Goal: Task Accomplishment & Management: Manage account settings

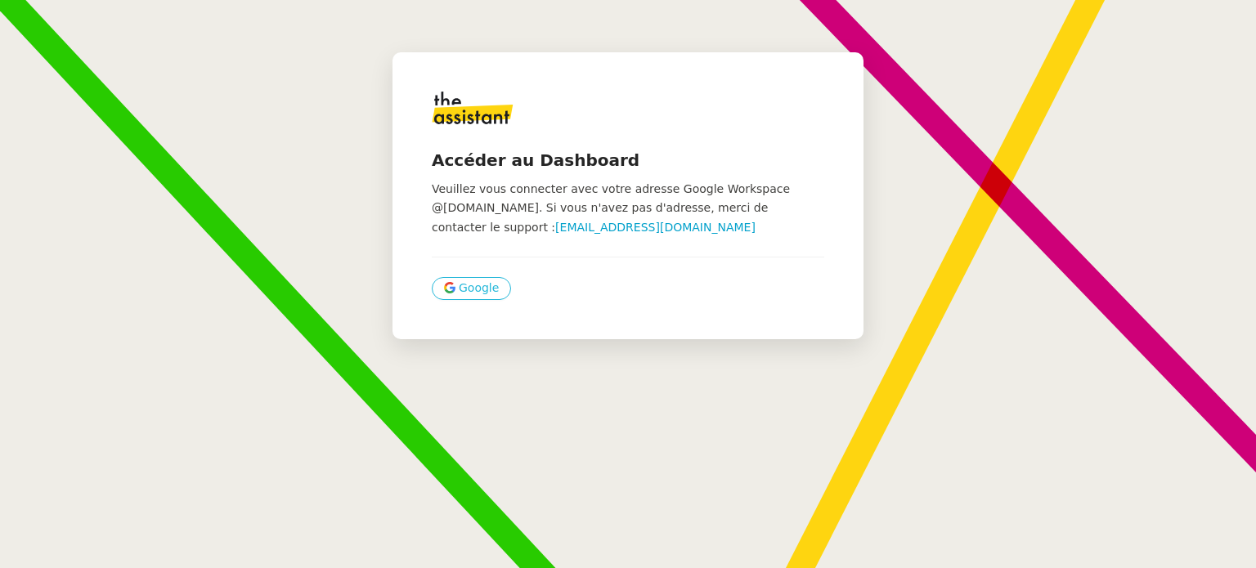
click at [468, 288] on span "Google" at bounding box center [479, 288] width 40 height 19
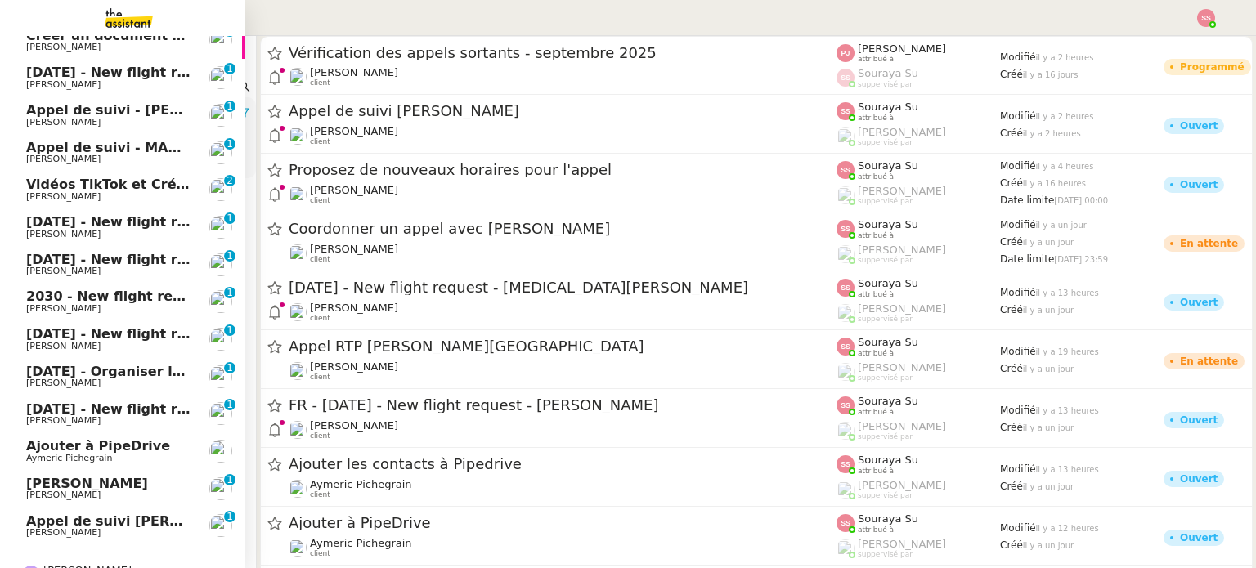
scroll to position [570, 0]
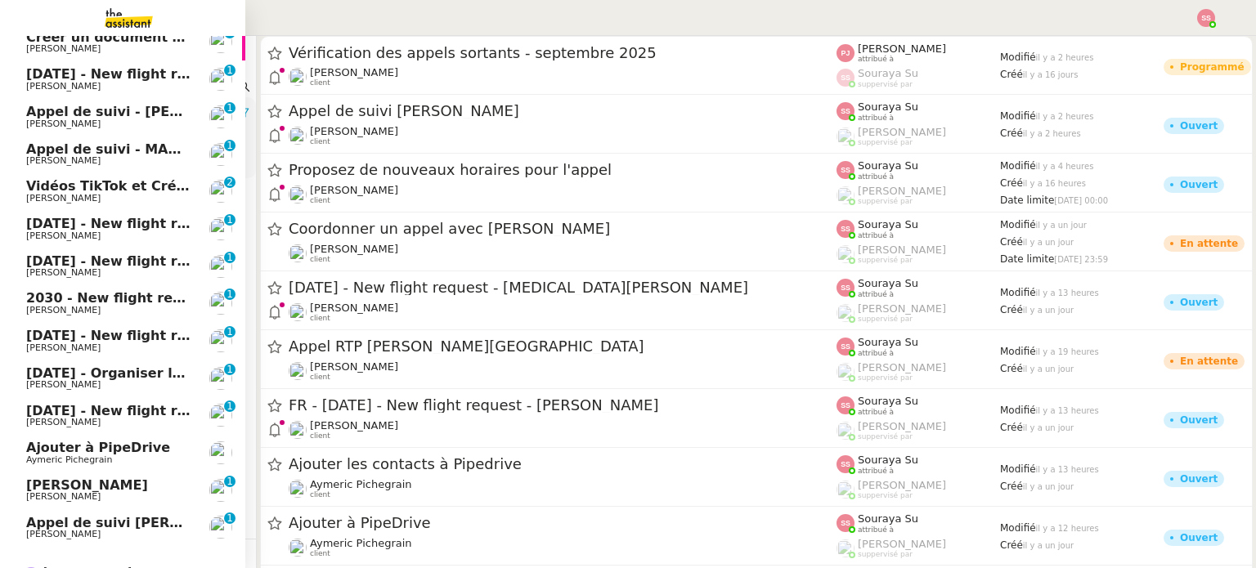
drag, startPoint x: 70, startPoint y: 518, endPoint x: 78, endPoint y: 505, distance: 15.9
click at [71, 518] on span "[PERSON_NAME] de suivi [PERSON_NAME]" at bounding box center [141, 523] width 231 height 16
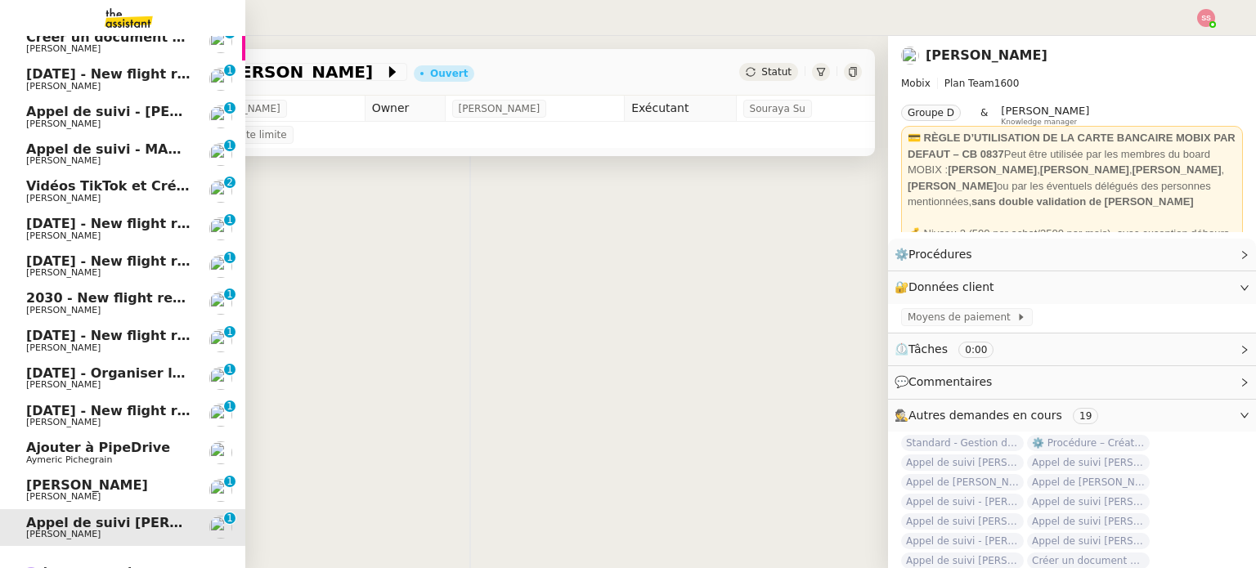
click at [83, 491] on span "[PERSON_NAME]" at bounding box center [87, 486] width 122 height 16
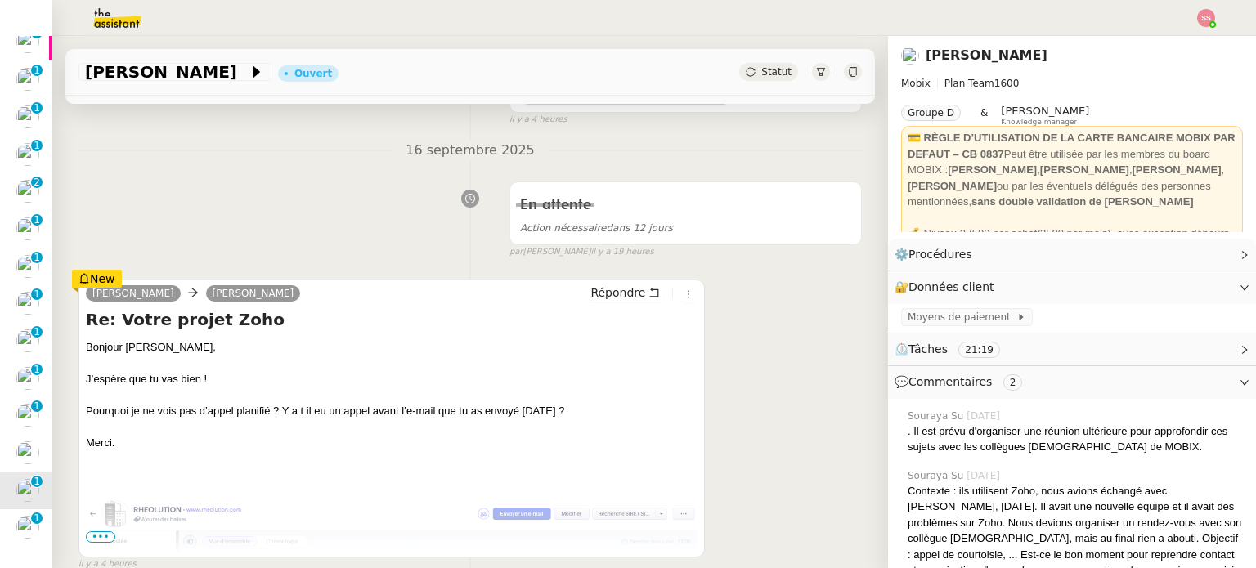
scroll to position [245, 0]
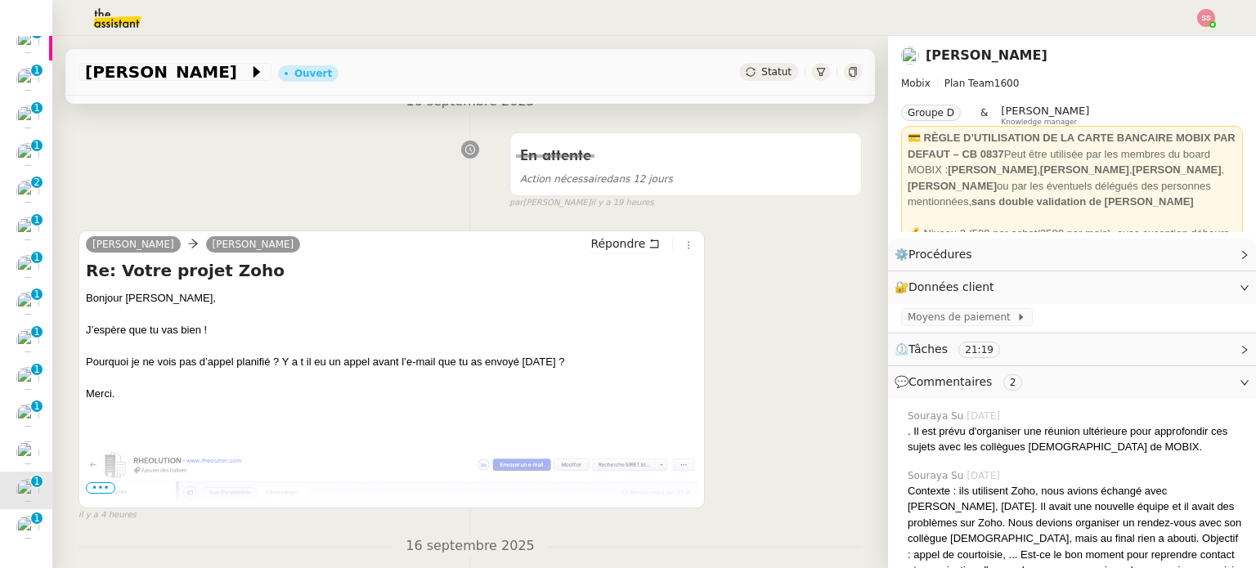
click at [96, 490] on span "•••" at bounding box center [100, 487] width 29 height 11
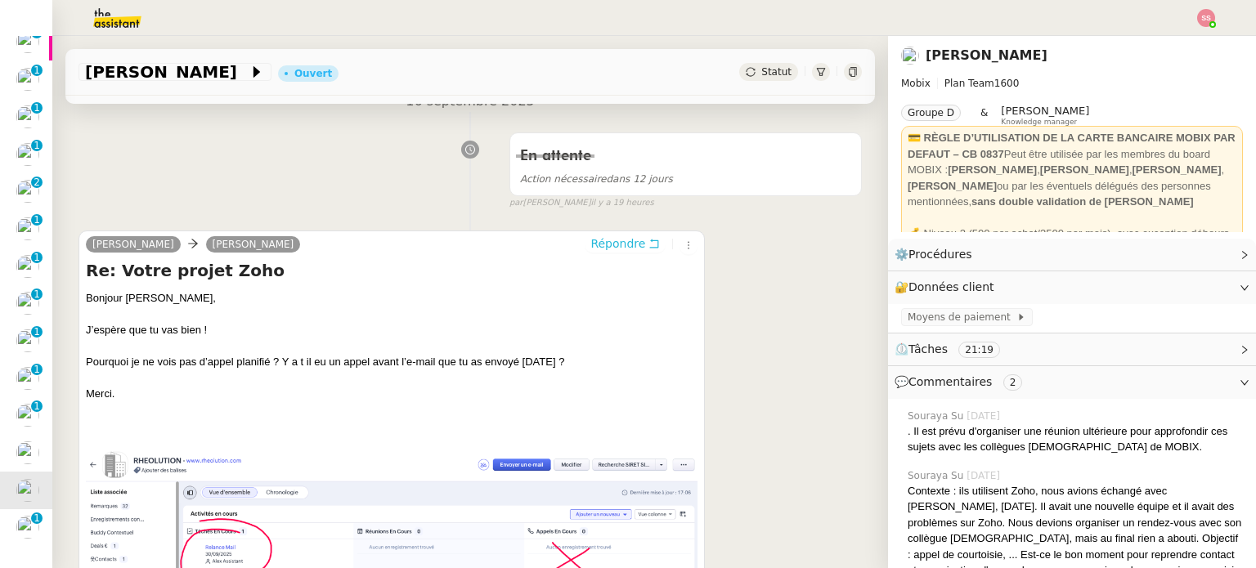
click at [599, 246] on span "Répondre" at bounding box center [617, 243] width 55 height 16
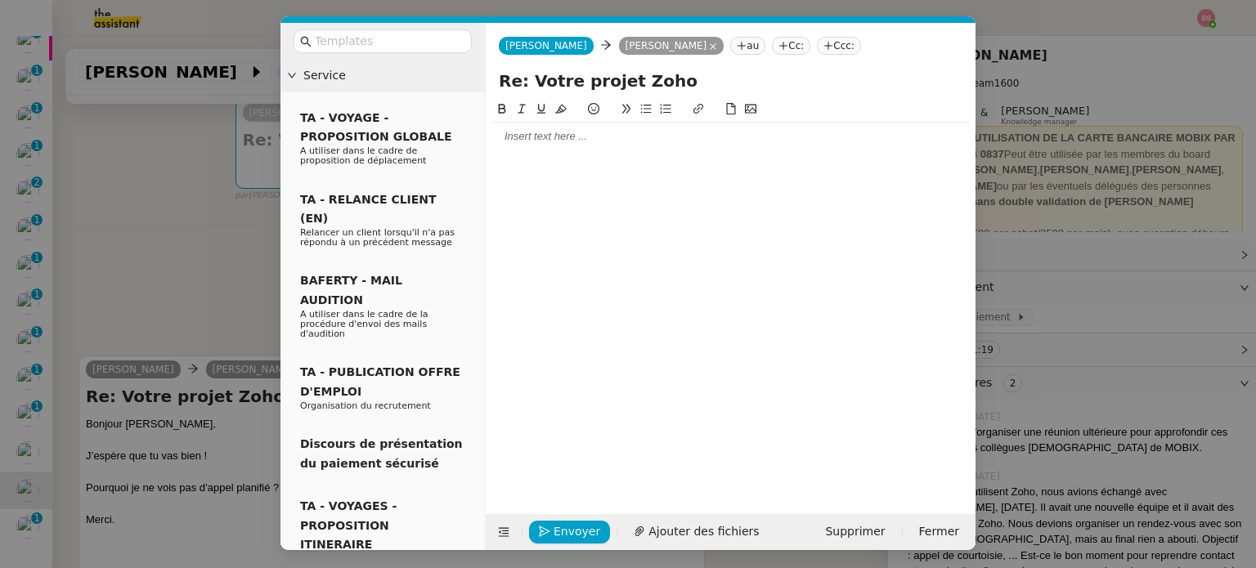
click at [551, 139] on div at bounding box center [730, 136] width 477 height 15
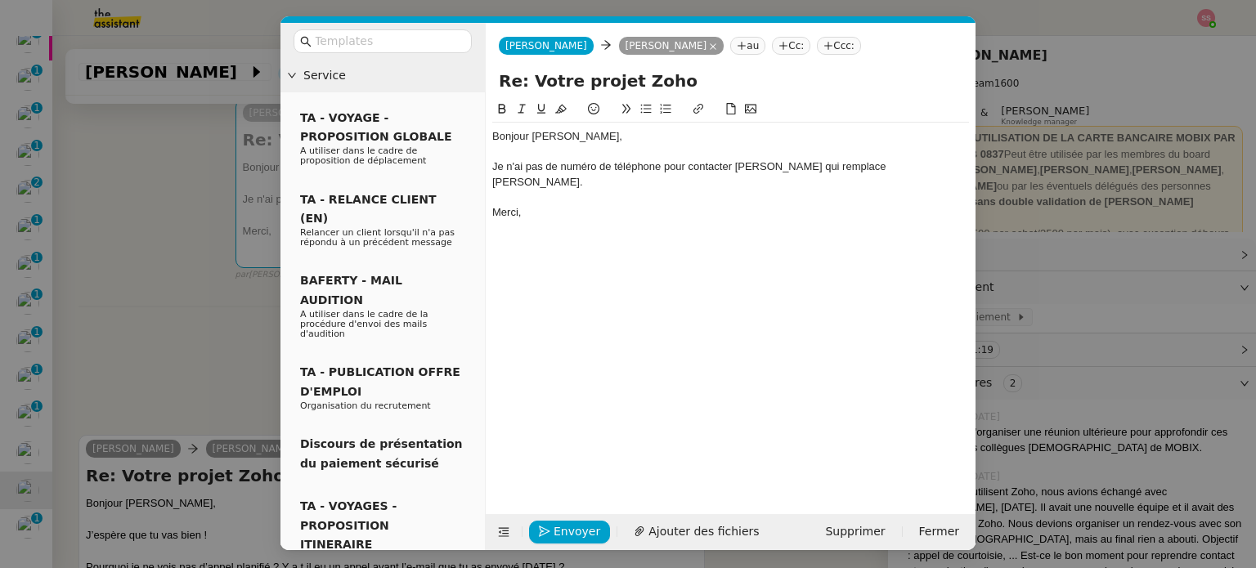
click at [751, 170] on div "Je n'ai pas de numéro de téléphone pour contacter Mmr Leguyader qui remplace Cy…" at bounding box center [730, 174] width 477 height 30
click at [187, 280] on nz-modal-container "Service TA - VOYAGE - PROPOSITION GLOBALE A utiliser dans le cadre de propositi…" at bounding box center [628, 284] width 1256 height 568
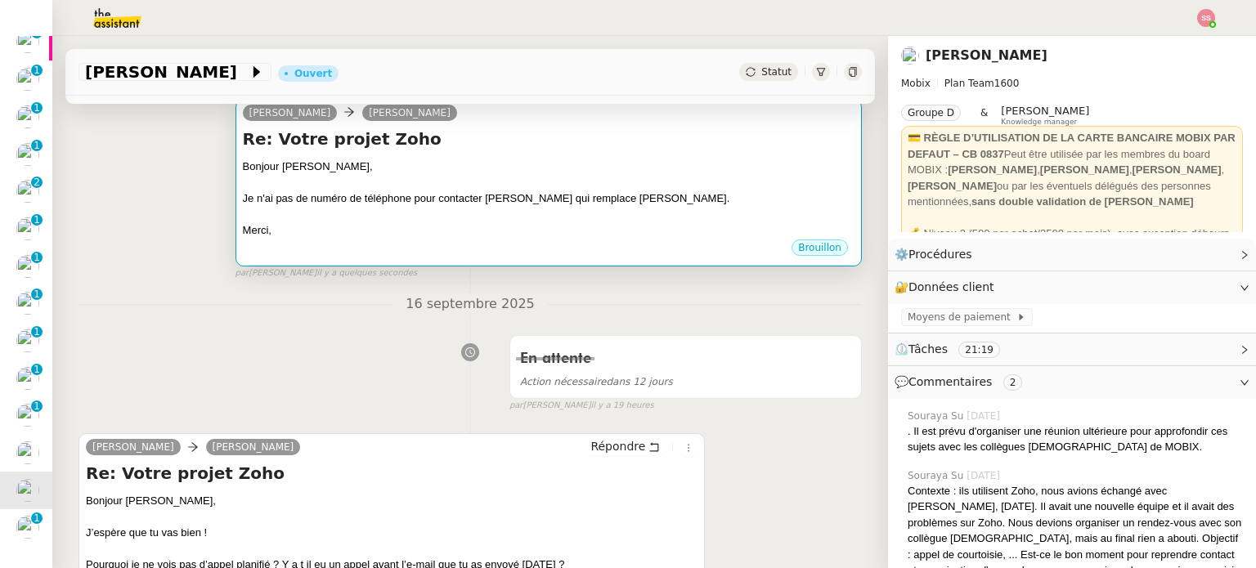
click at [558, 168] on div "Bonjour Florian," at bounding box center [549, 167] width 612 height 16
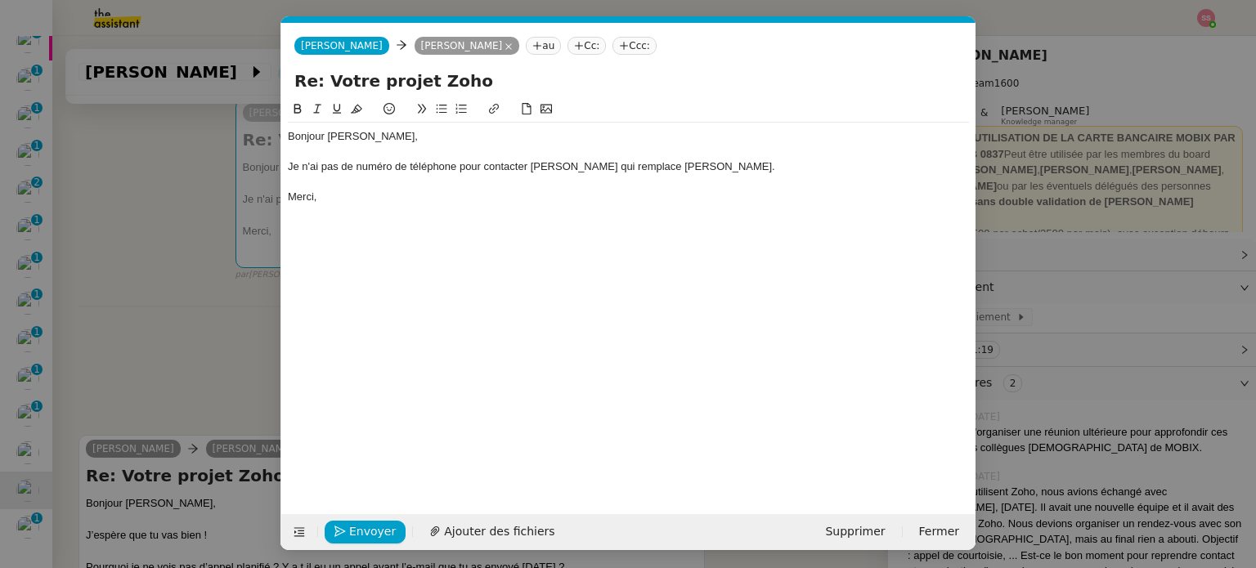
scroll to position [0, 34]
click at [780, 167] on div "Je n'ai pas de numéro de téléphone pour contacter Mme Leguyader qui remplace Cy…" at bounding box center [628, 166] width 681 height 15
click at [382, 531] on span "Envoyer" at bounding box center [372, 532] width 47 height 19
click at [382, 531] on span "Confirmer l'envoi" at bounding box center [398, 532] width 98 height 19
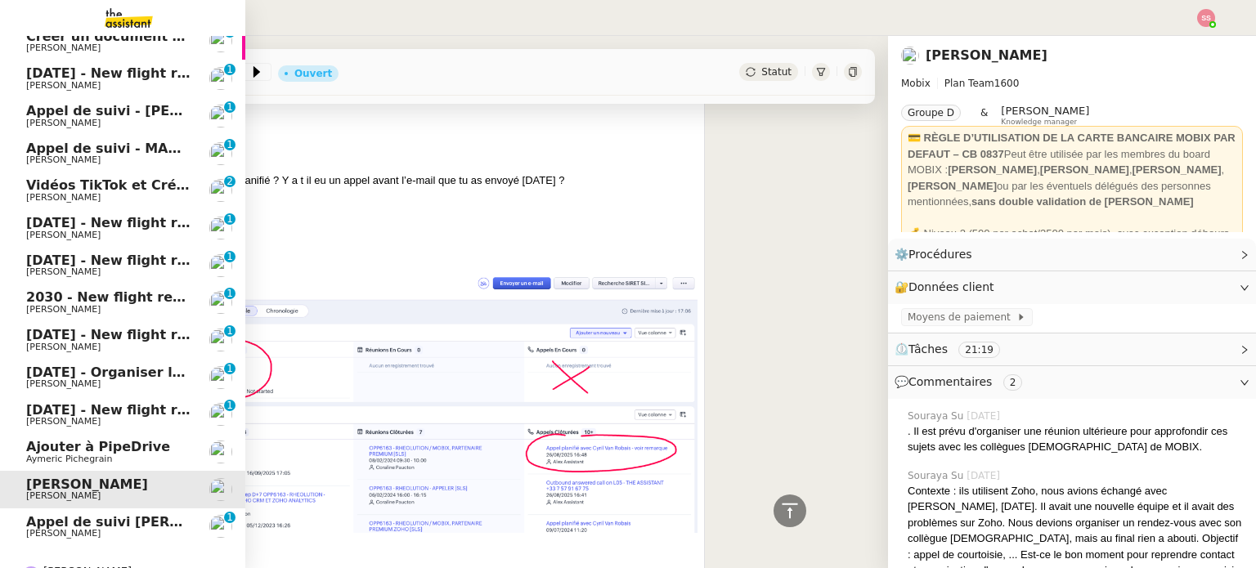
scroll to position [690, 0]
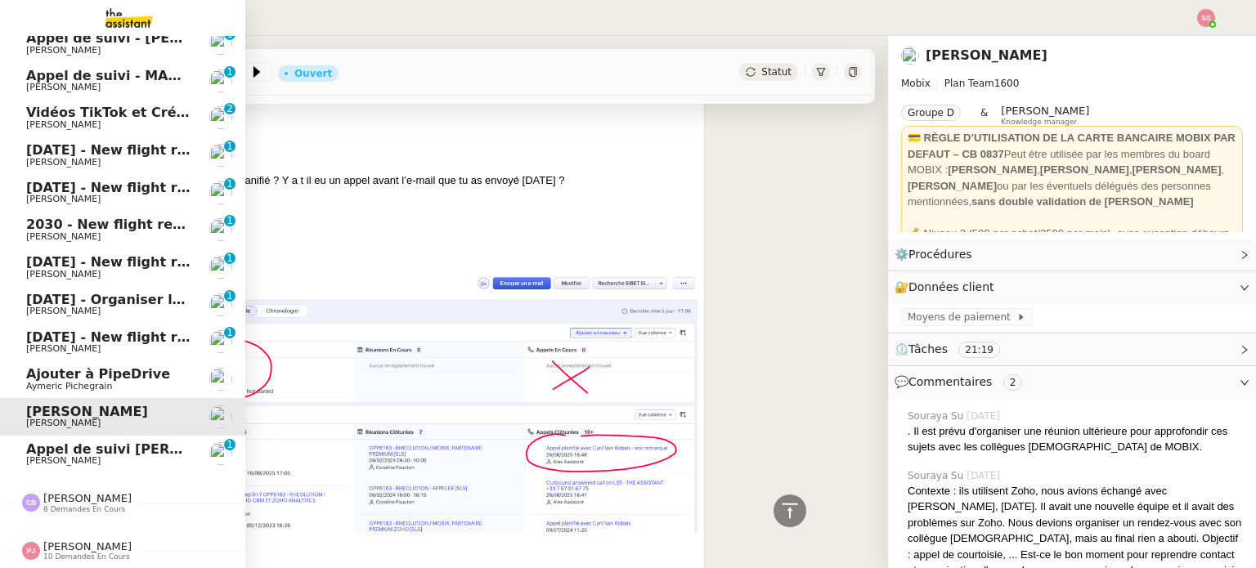
click at [62, 455] on span "[PERSON_NAME]" at bounding box center [63, 460] width 74 height 11
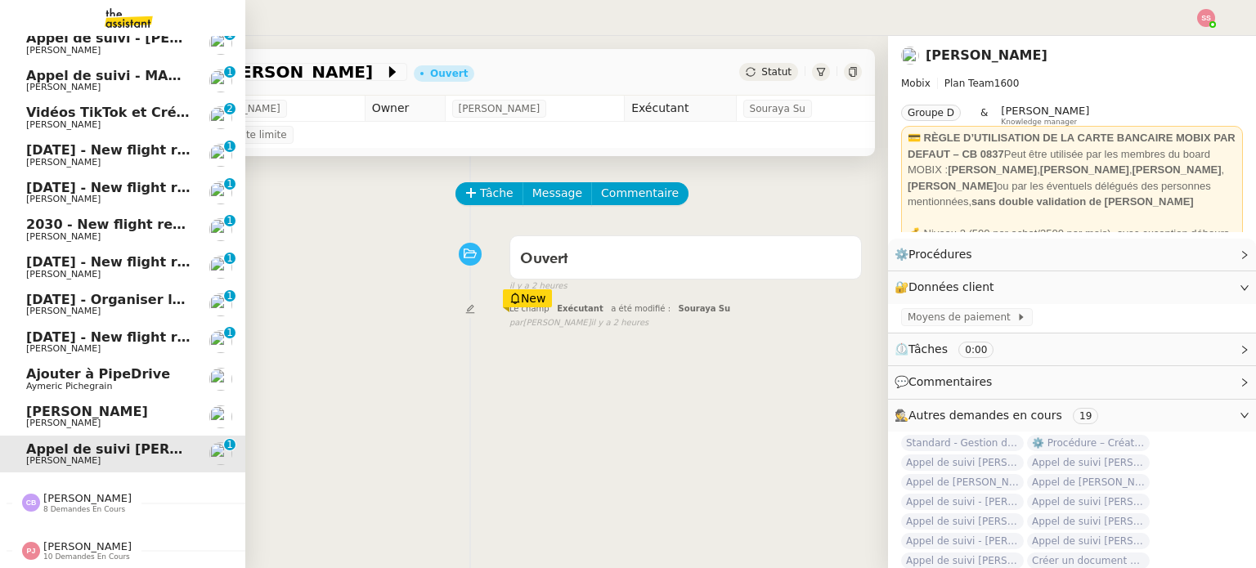
click at [92, 404] on span "[PERSON_NAME]" at bounding box center [87, 412] width 122 height 16
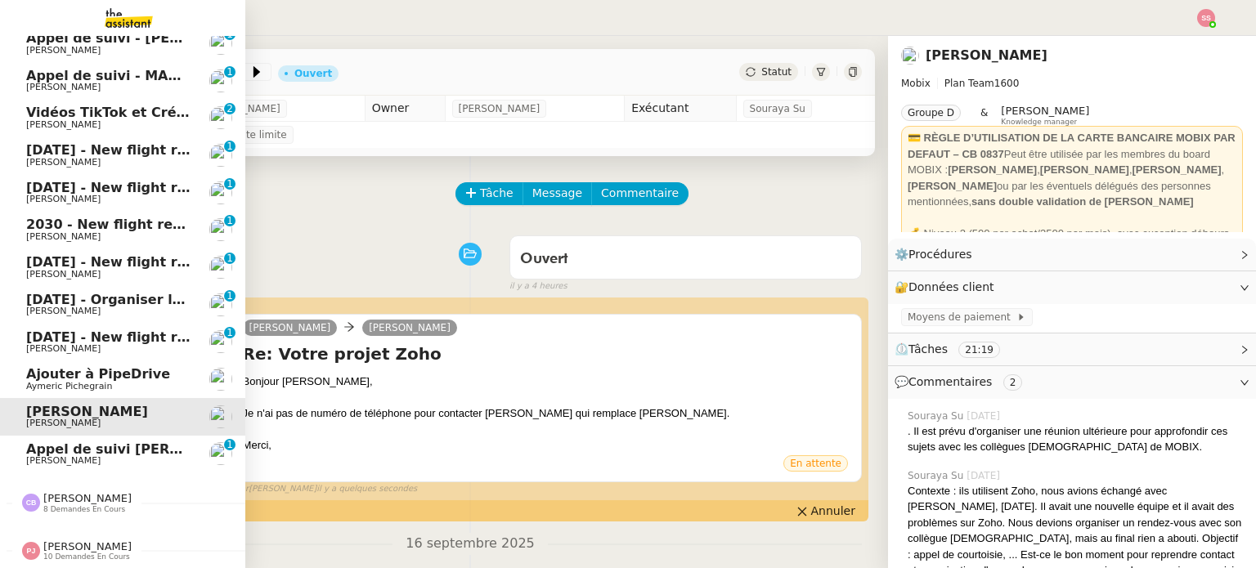
click at [128, 369] on span "Ajouter à PipeDrive" at bounding box center [98, 374] width 144 height 16
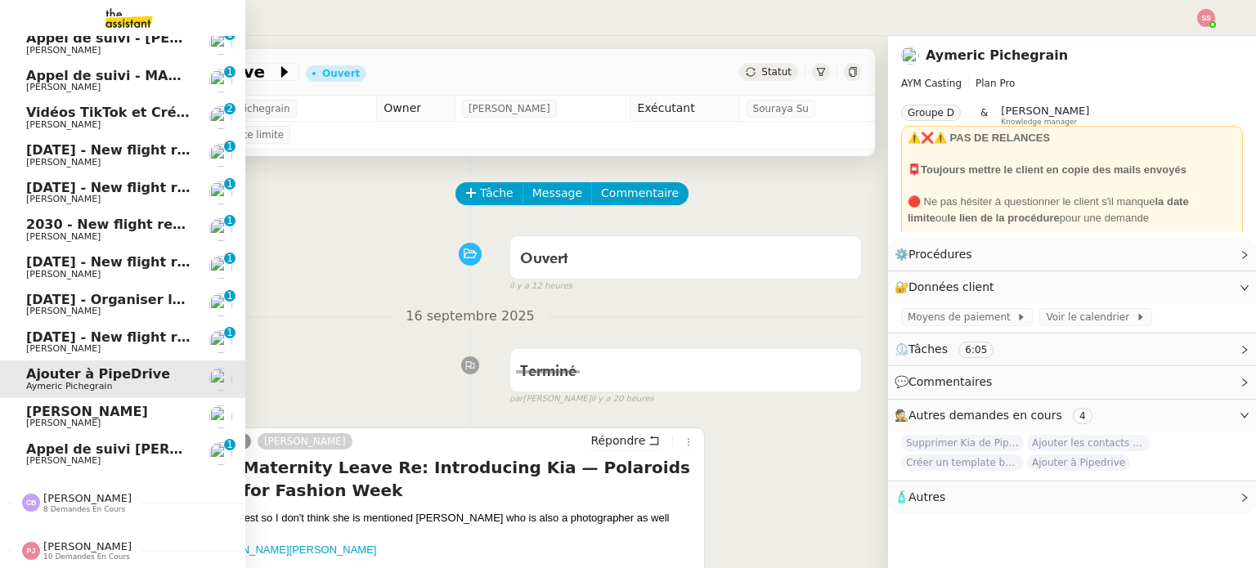
drag, startPoint x: 143, startPoint y: 397, endPoint x: 155, endPoint y: 397, distance: 12.3
click at [143, 405] on span "[PERSON_NAME]" at bounding box center [108, 412] width 165 height 15
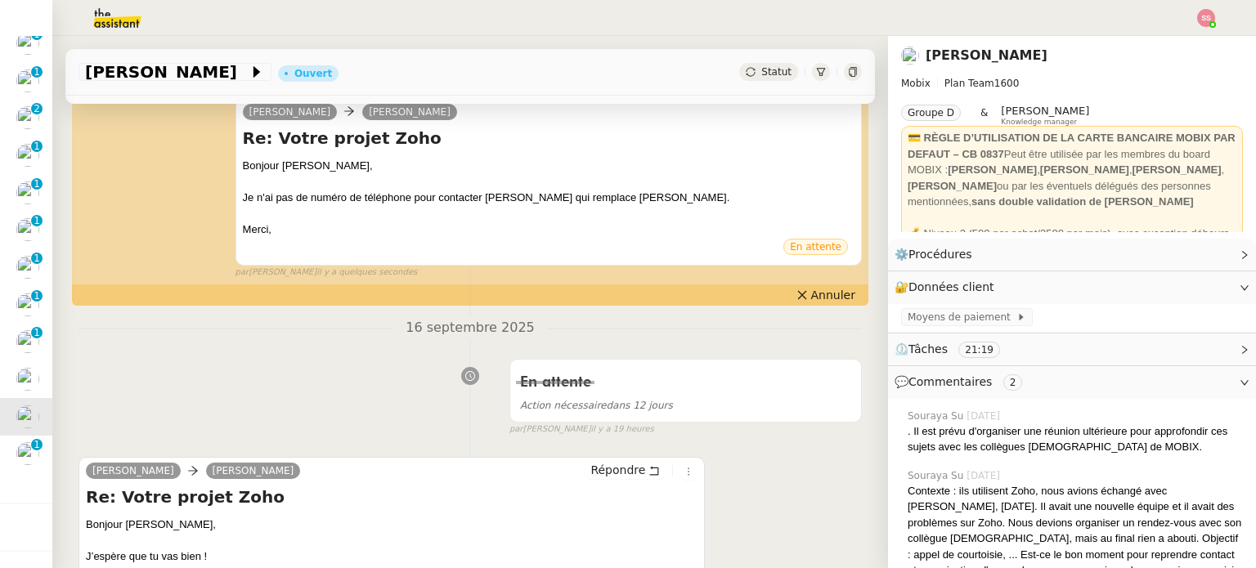
scroll to position [245, 0]
click at [792, 292] on button "Annuler" at bounding box center [826, 296] width 72 height 18
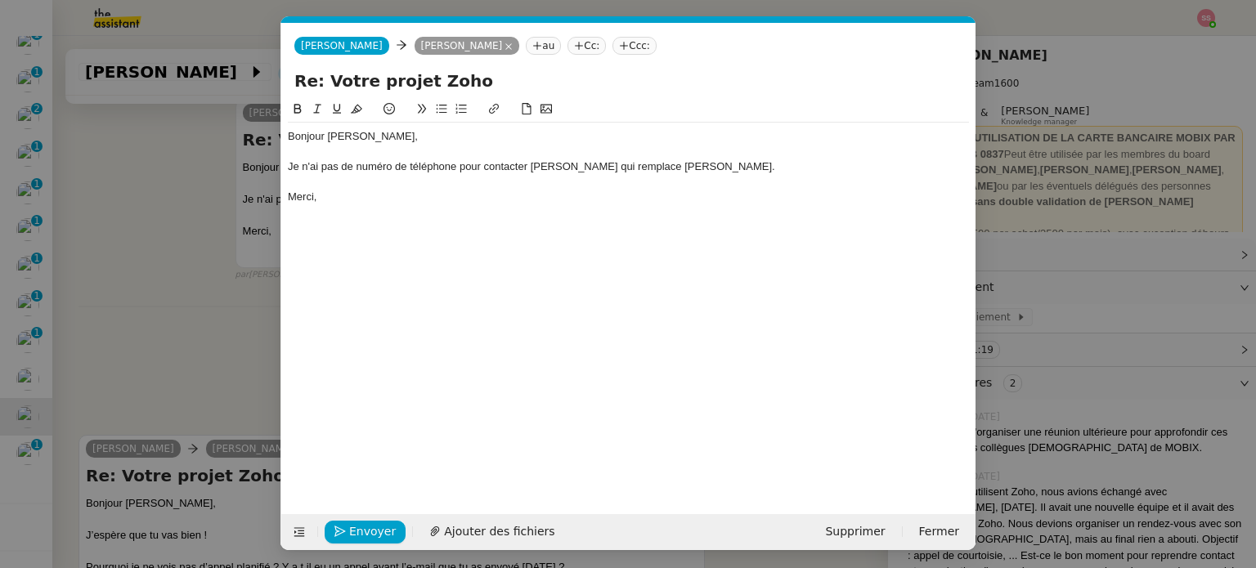
scroll to position [0, 34]
click at [778, 174] on div "Je n'ai pas de numéro de téléphone pour contacter Mme Leguyader qui remplace Cy…" at bounding box center [628, 166] width 681 height 15
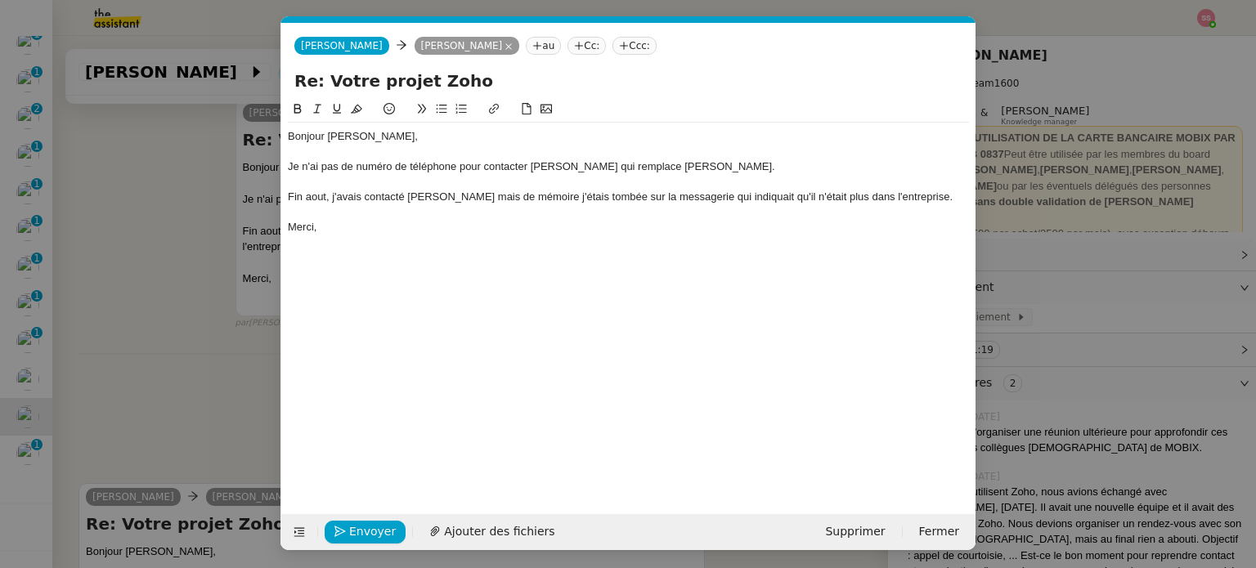
click at [321, 199] on div "Fin aout, j'avais contacté Cyril Van Robais mais de mémoire j'étais tombée sur …" at bounding box center [628, 197] width 681 height 15
click at [494, 202] on div "Fin aout, j'avais contacté Cyril Van Robais mais de mémoire j'étais tombée sur …" at bounding box center [628, 197] width 681 height 15
click at [0, 0] on lt-span ", mais" at bounding box center [0, 0] width 0 height 0
click at [577, 200] on div "Fin aout, j'avais contacté Cyril Van Robais, mais de mémoire j'étais tombée sur…" at bounding box center [628, 197] width 681 height 15
click at [576, 199] on div "Fin aout, j'avais contacté Cyril Van Robais, mais de mémoire j'étais tombée sur…" at bounding box center [628, 197] width 681 height 15
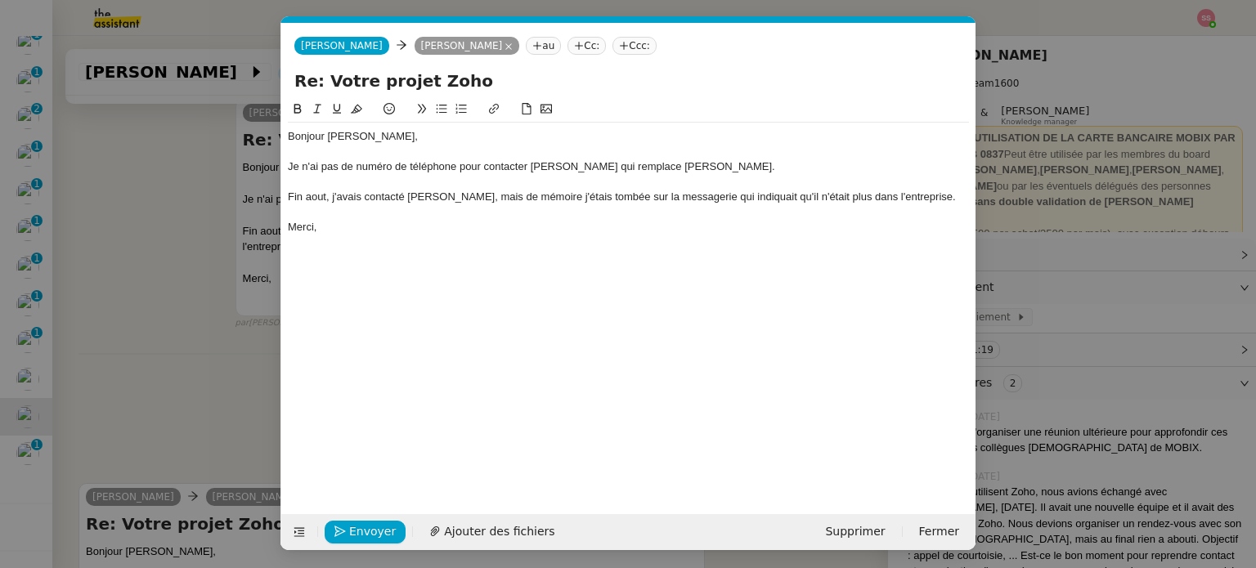
click at [574, 198] on div "Fin aout, j'avais contacté Cyril Van Robais, mais de mémoire j'étais tombée sur…" at bounding box center [628, 197] width 681 height 15
click at [0, 0] on lt-span ", j'" at bounding box center [0, 0] width 0 height 0
click at [310, 196] on div "Fin aout, j'avais contacté Cyril Van Robais, mais de mémoire, j'étais tombée su…" at bounding box center [628, 197] width 681 height 15
click at [324, 198] on div "Fin aout, j'avais contacté Cyril Van Robais, mais de mémoire, j'étais tombée su…" at bounding box center [628, 197] width 681 height 15
click at [379, 539] on span "Envoyer" at bounding box center [372, 532] width 47 height 19
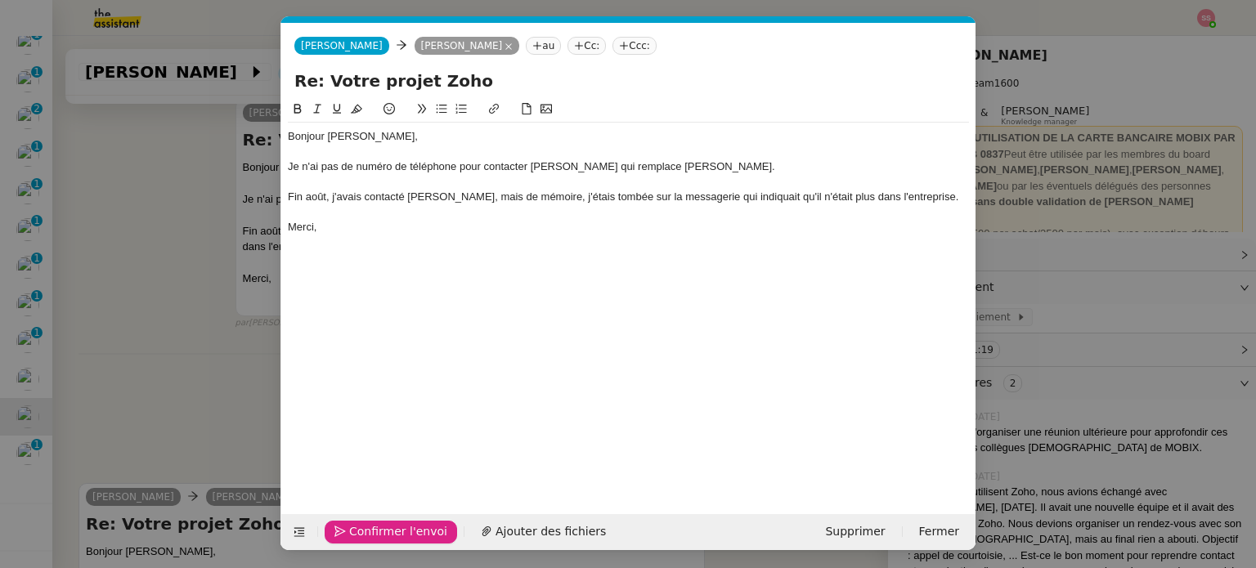
click at [379, 524] on span "Confirmer l'envoi" at bounding box center [398, 532] width 98 height 19
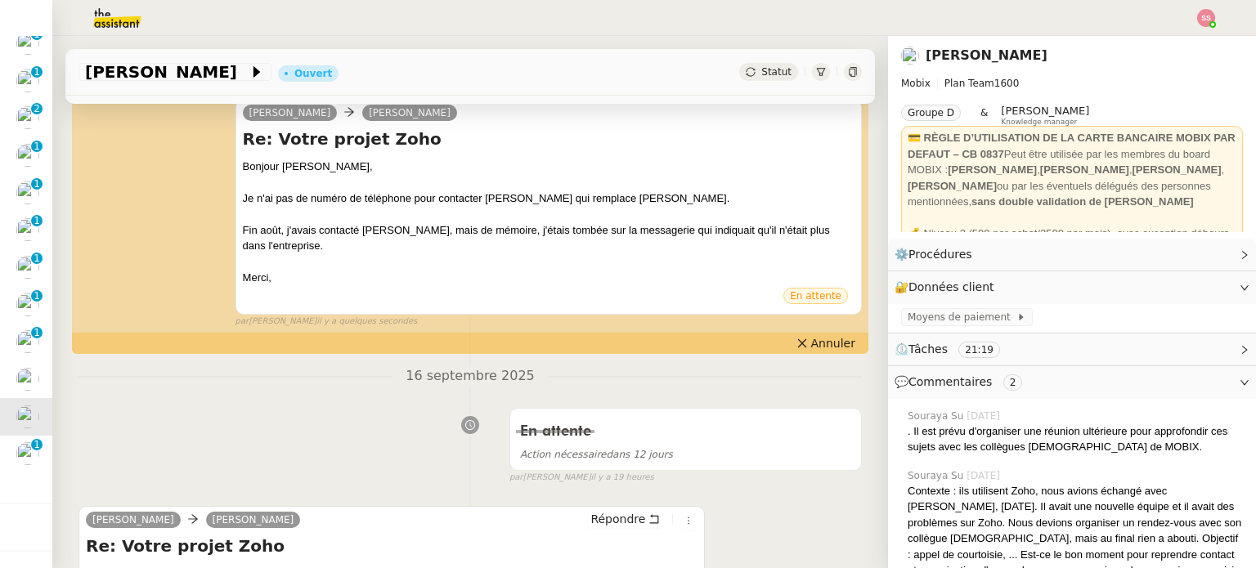
scroll to position [690, 0]
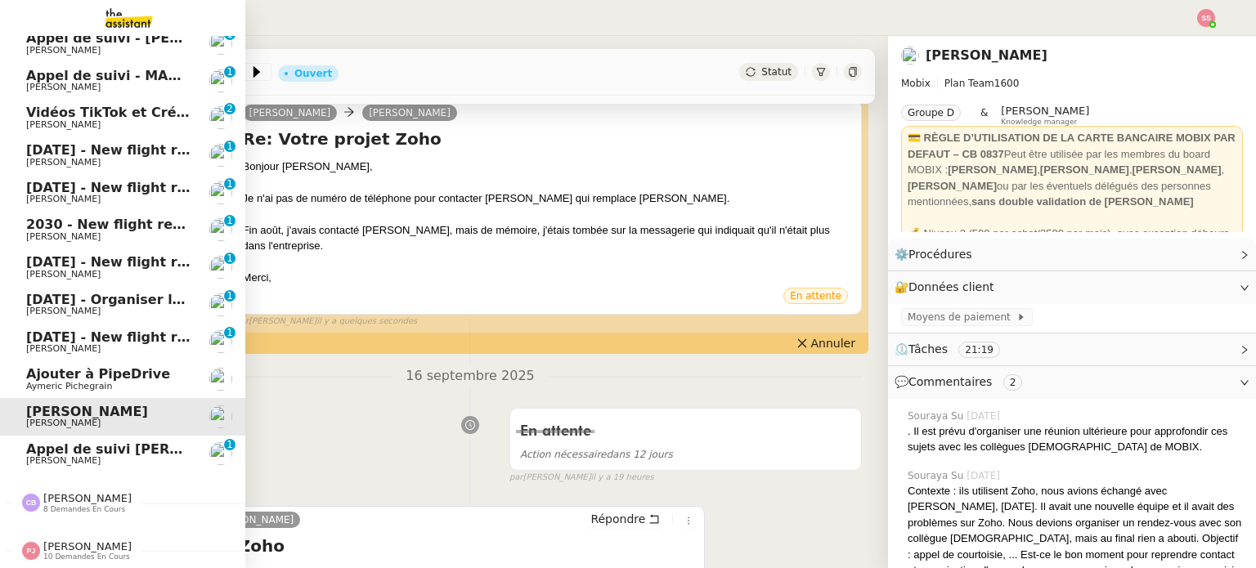
click at [59, 442] on span "Appel de suivi [PERSON_NAME]" at bounding box center [141, 450] width 231 height 16
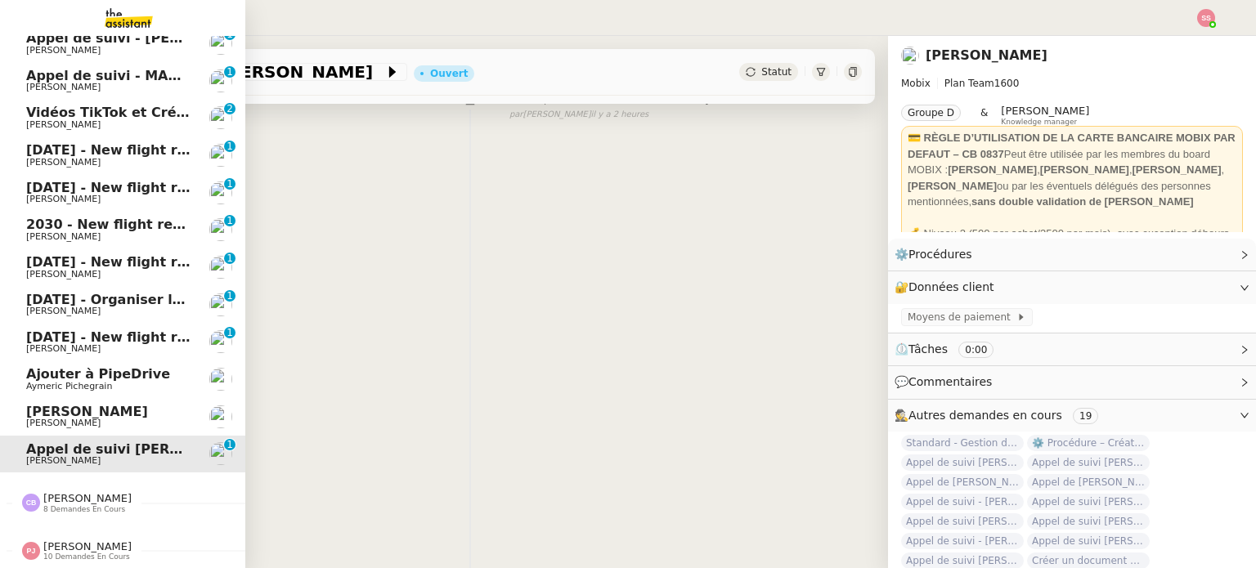
click at [72, 367] on span "Ajouter à PipeDrive" at bounding box center [98, 374] width 144 height 16
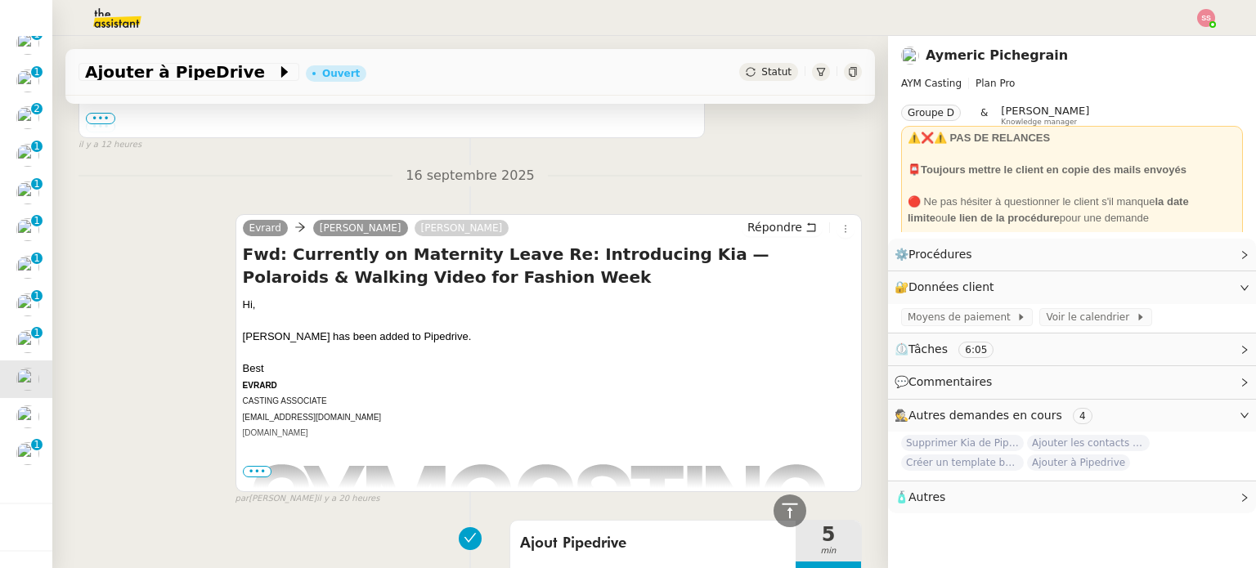
scroll to position [403, 0]
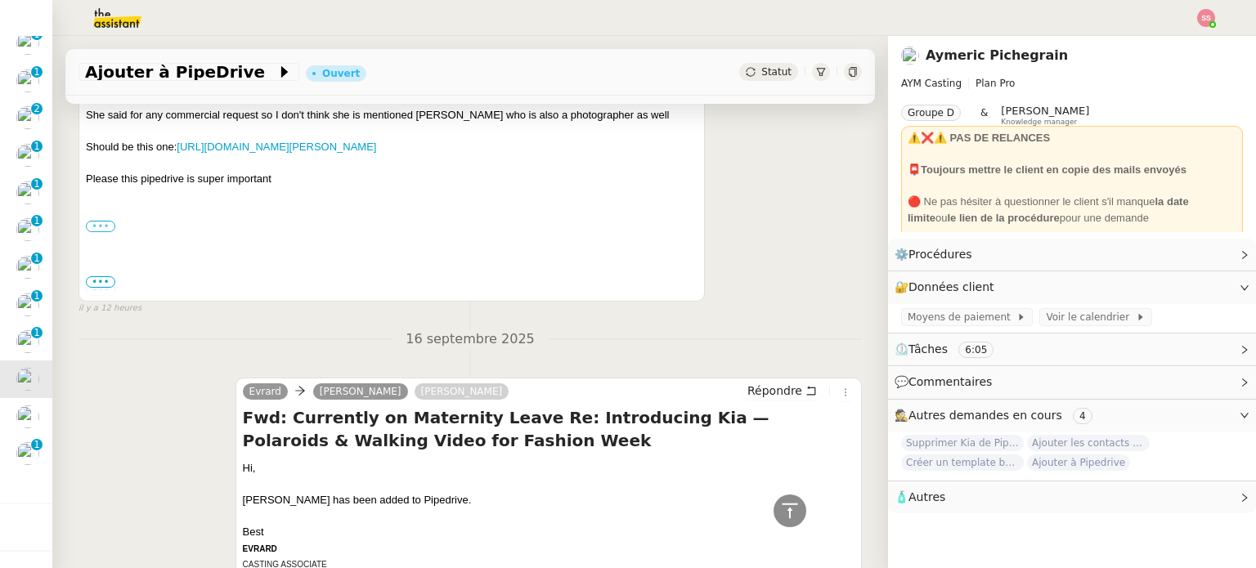
click at [99, 231] on label "•••" at bounding box center [100, 226] width 29 height 11
click at [0, 0] on input "•••" at bounding box center [0, 0] width 0 height 0
click at [108, 285] on span "•••" at bounding box center [100, 281] width 29 height 11
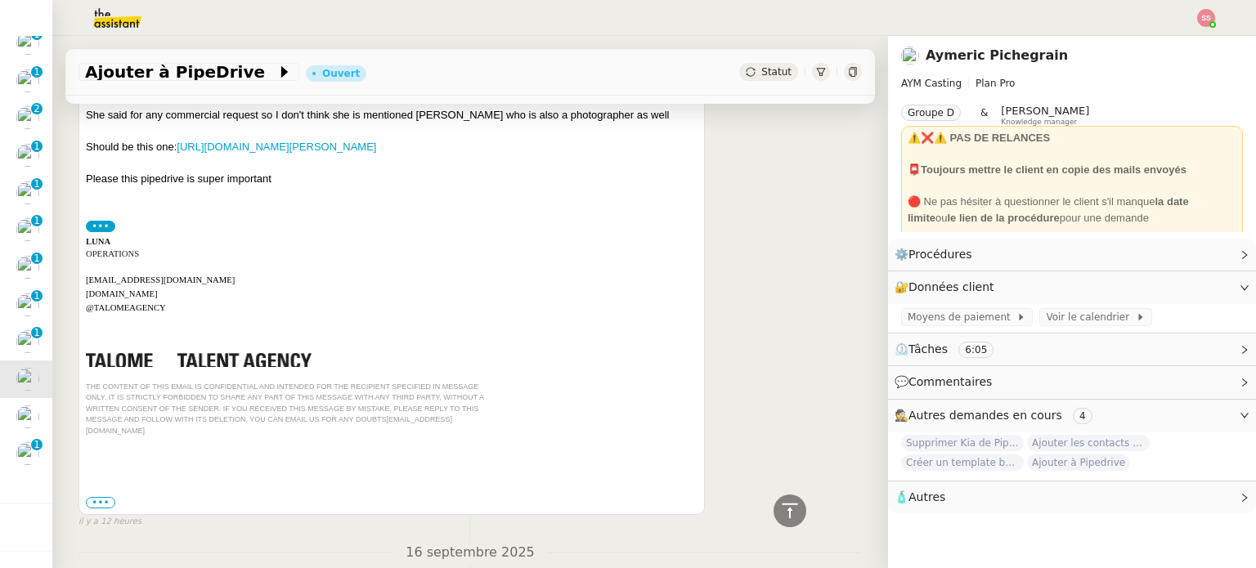
scroll to position [321, 0]
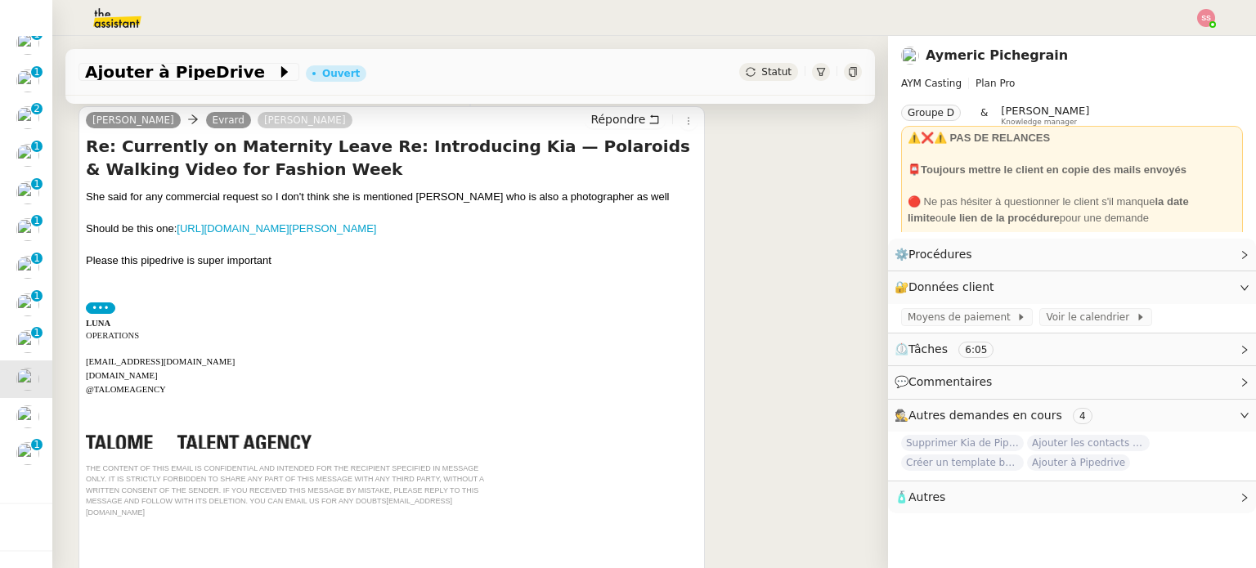
click at [103, 308] on label "•••" at bounding box center [100, 308] width 29 height 11
click at [0, 0] on input "•••" at bounding box center [0, 0] width 0 height 0
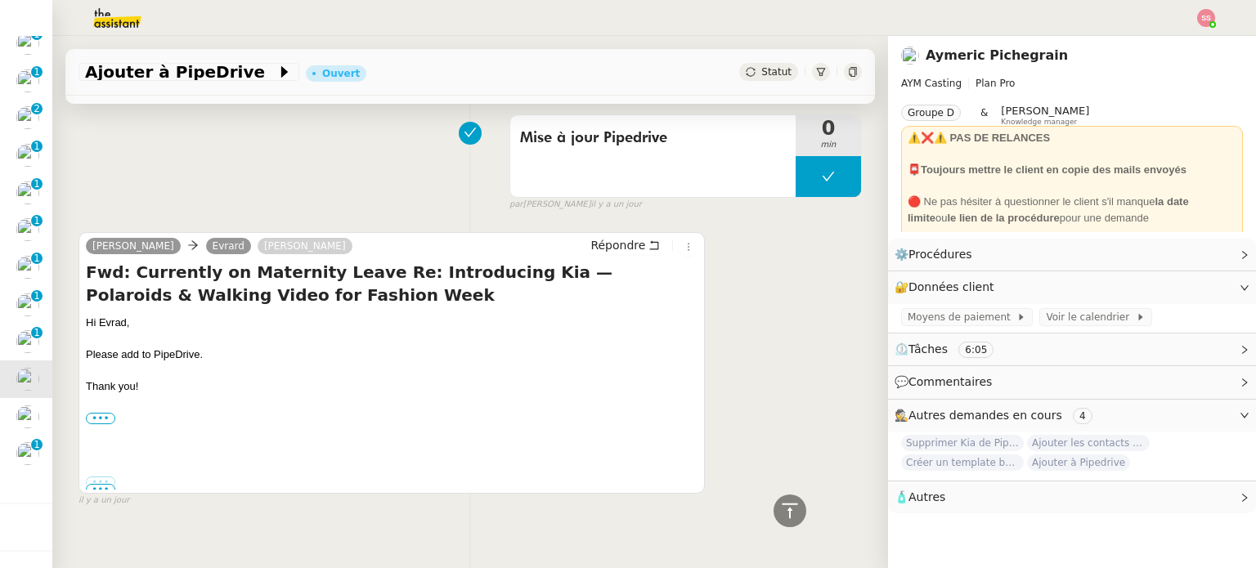
scroll to position [1202, 0]
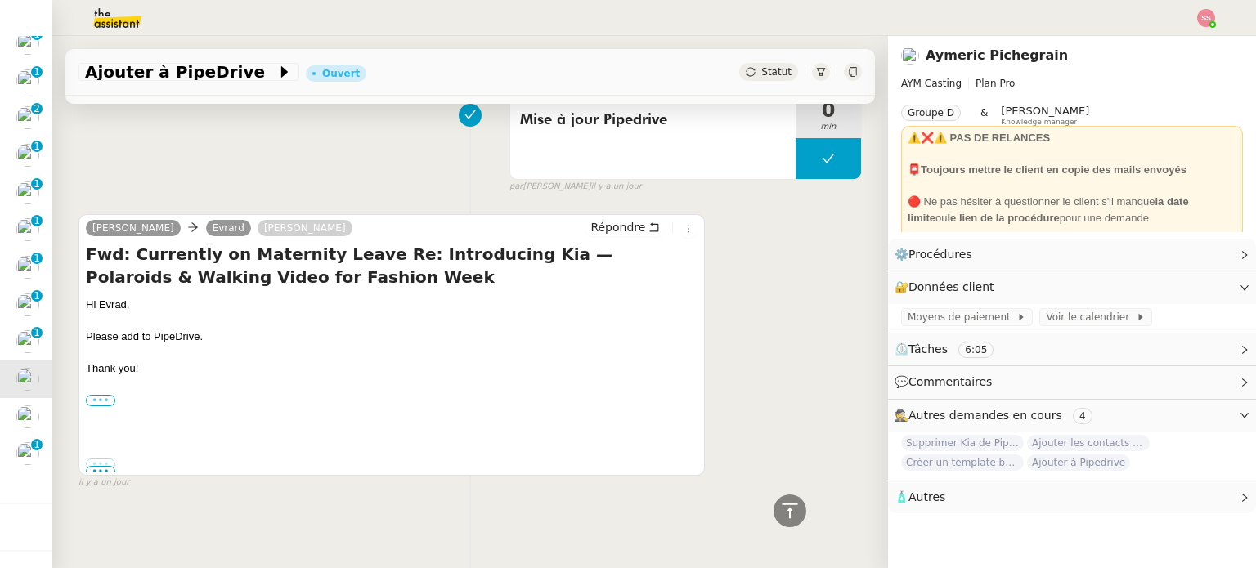
click at [98, 395] on label "•••" at bounding box center [100, 400] width 29 height 11
click at [0, 0] on input "•••" at bounding box center [0, 0] width 0 height 0
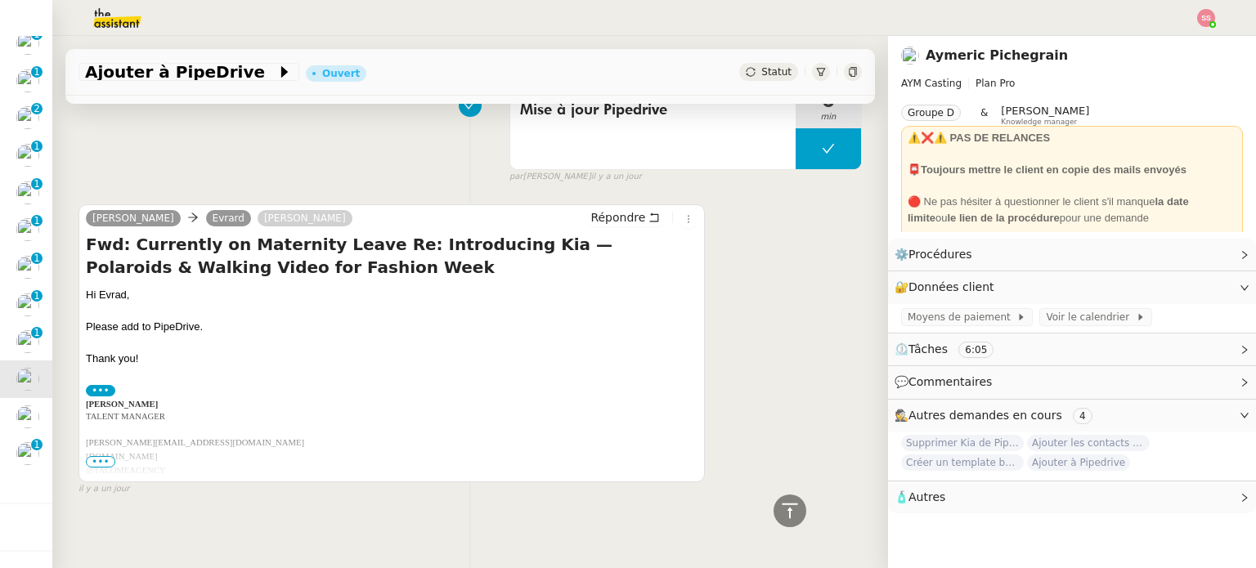
click at [178, 407] on p "[PERSON_NAME]" at bounding box center [392, 404] width 612 height 12
click at [99, 468] on span "•••" at bounding box center [100, 461] width 29 height 11
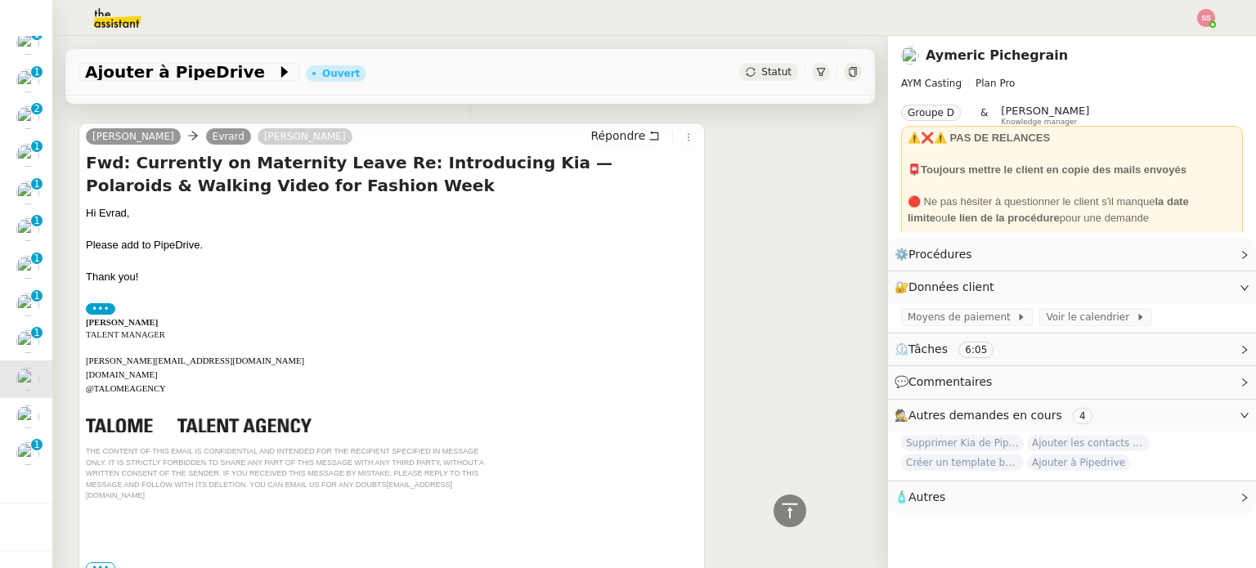
scroll to position [1388, 0]
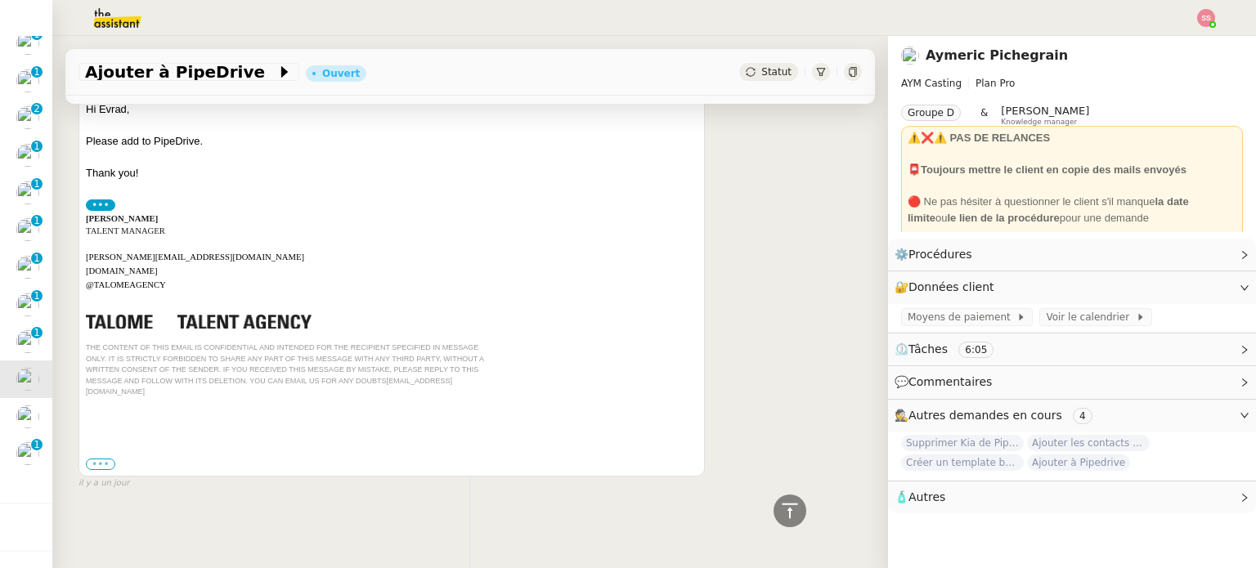
click at [92, 459] on label "•••" at bounding box center [100, 464] width 29 height 11
click at [0, 0] on input "•••" at bounding box center [0, 0] width 0 height 0
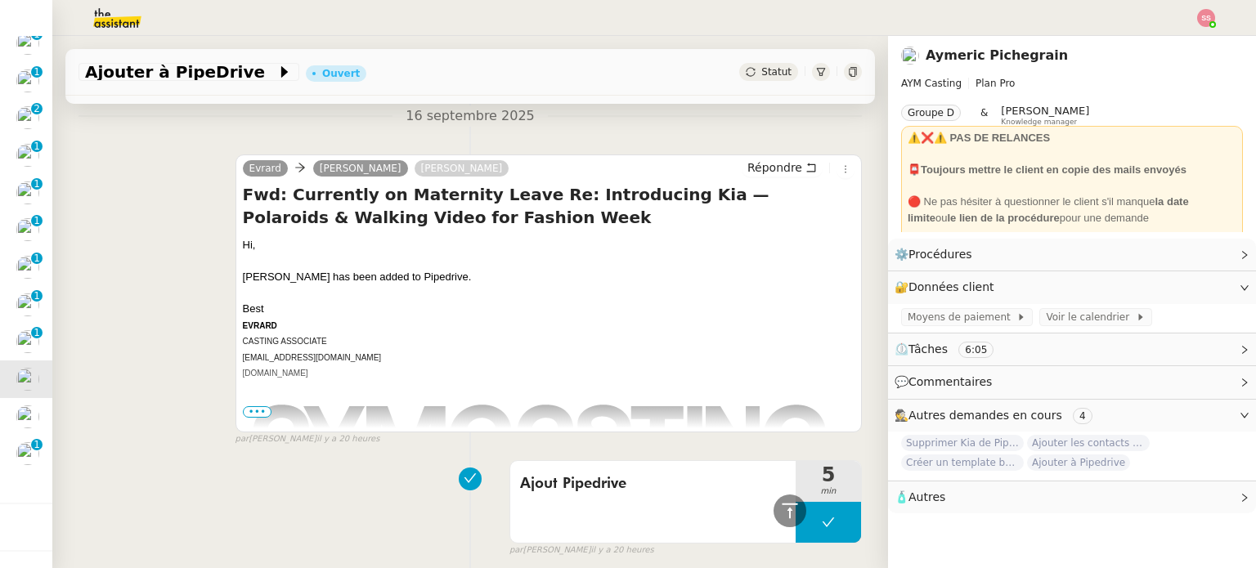
scroll to position [381, 0]
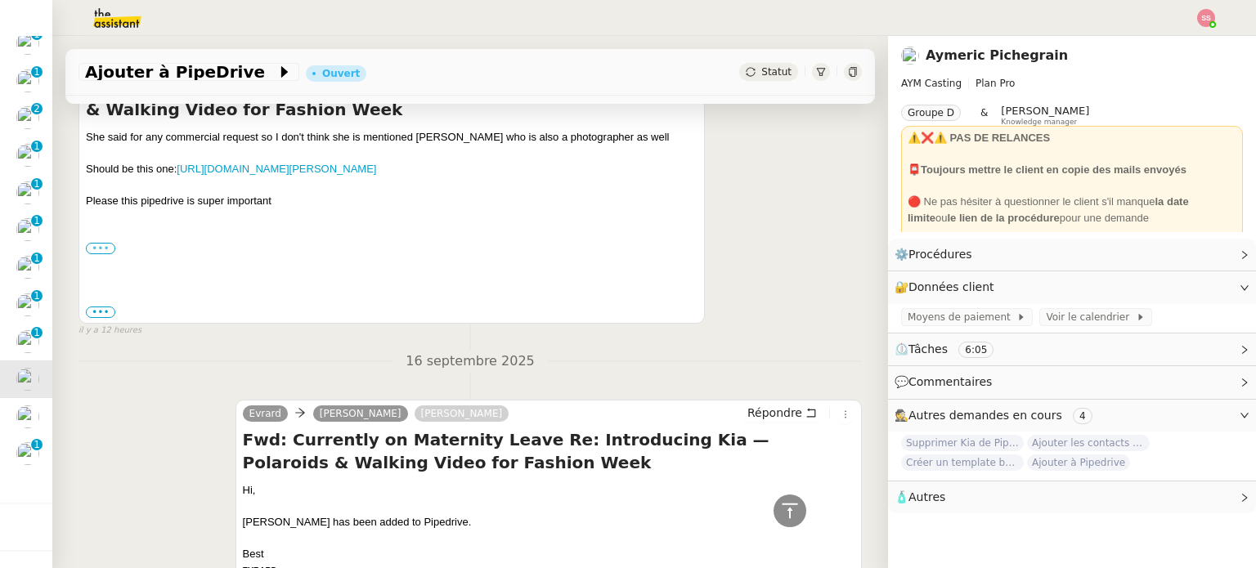
click at [104, 244] on label "•••" at bounding box center [100, 248] width 29 height 11
click at [0, 0] on input "•••" at bounding box center [0, 0] width 0 height 0
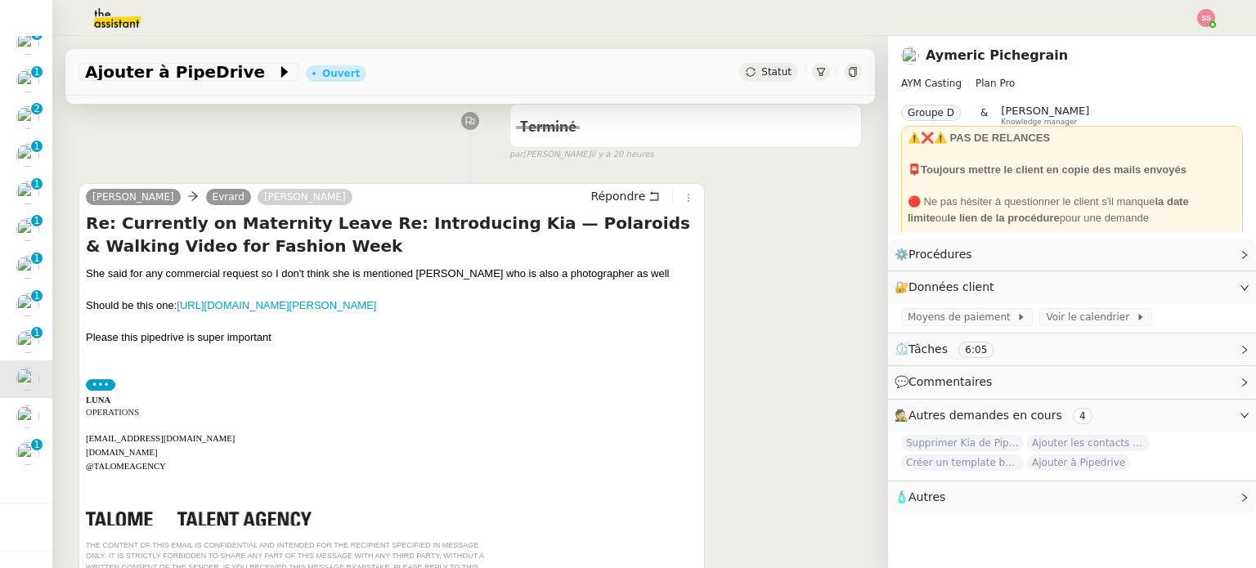
scroll to position [245, 0]
drag, startPoint x: 509, startPoint y: 272, endPoint x: 415, endPoint y: 265, distance: 93.5
click at [415, 265] on div "Re: Currently on Maternity Leave Re: Introducing Kia — Polaroids & Walking Vide…" at bounding box center [392, 440] width 612 height 458
copy div "Laura Jane Coulson"
click at [599, 191] on span "Répondre" at bounding box center [617, 195] width 55 height 16
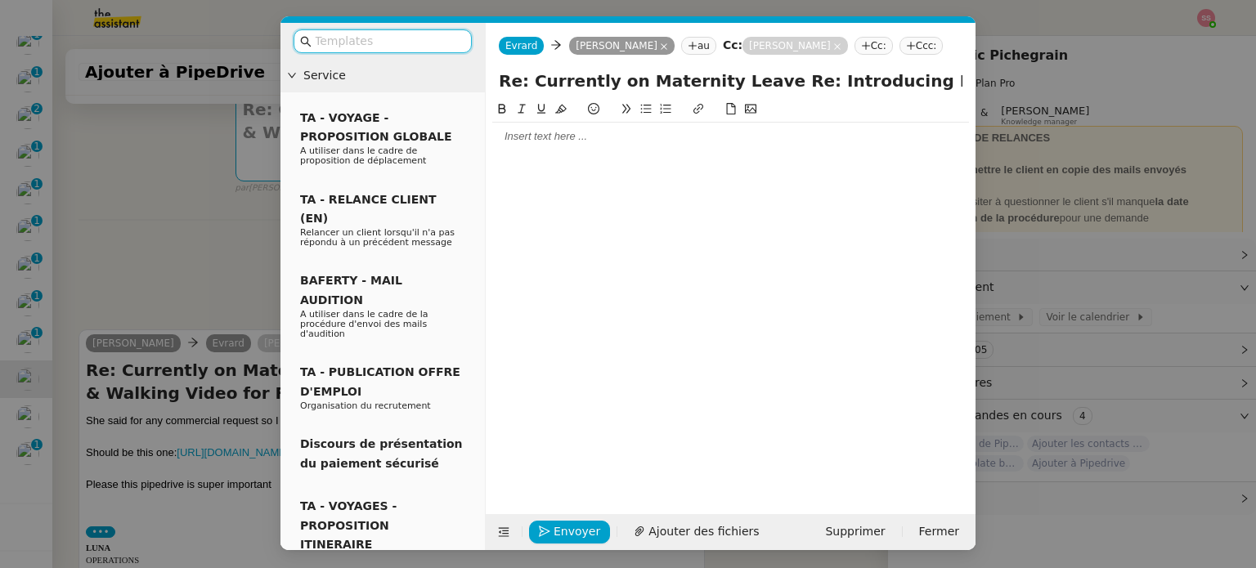
click at [203, 240] on nz-modal-container "Service TA - VOYAGE - PROPOSITION GLOBALE A utiliser dans le cadre de propositi…" at bounding box center [628, 284] width 1256 height 568
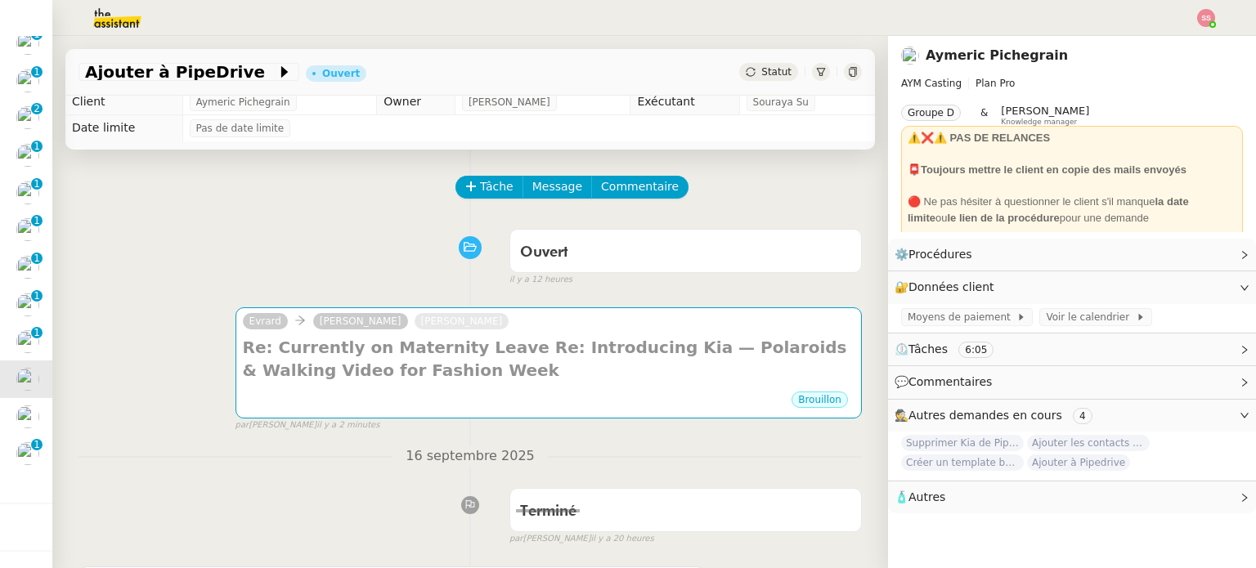
scroll to position [0, 0]
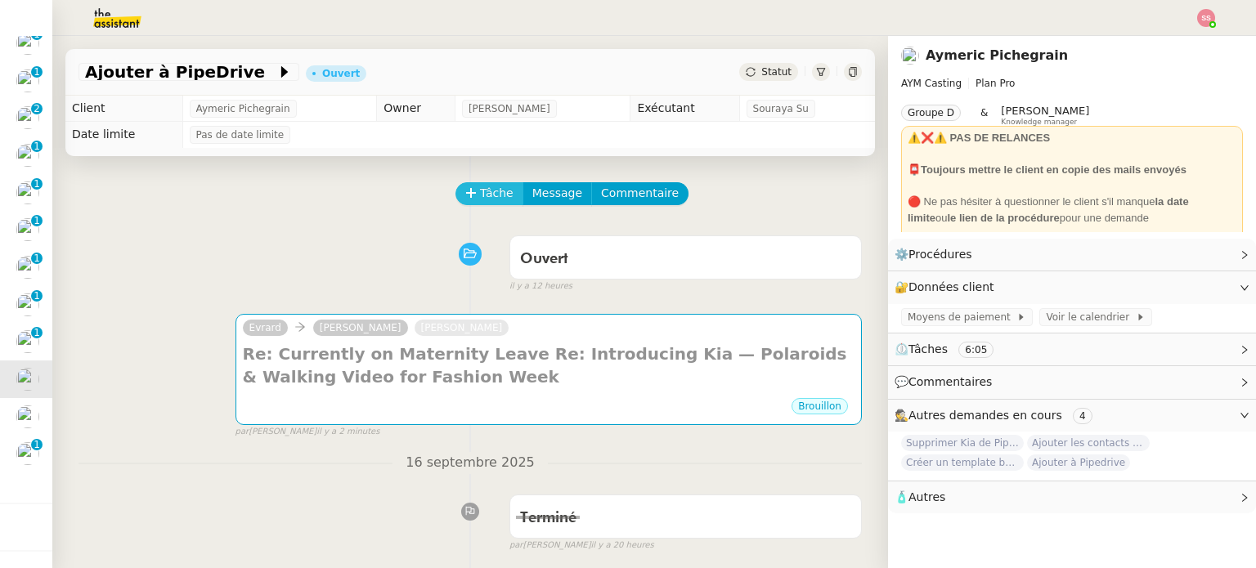
click at [495, 190] on span "Tâche" at bounding box center [497, 193] width 34 height 19
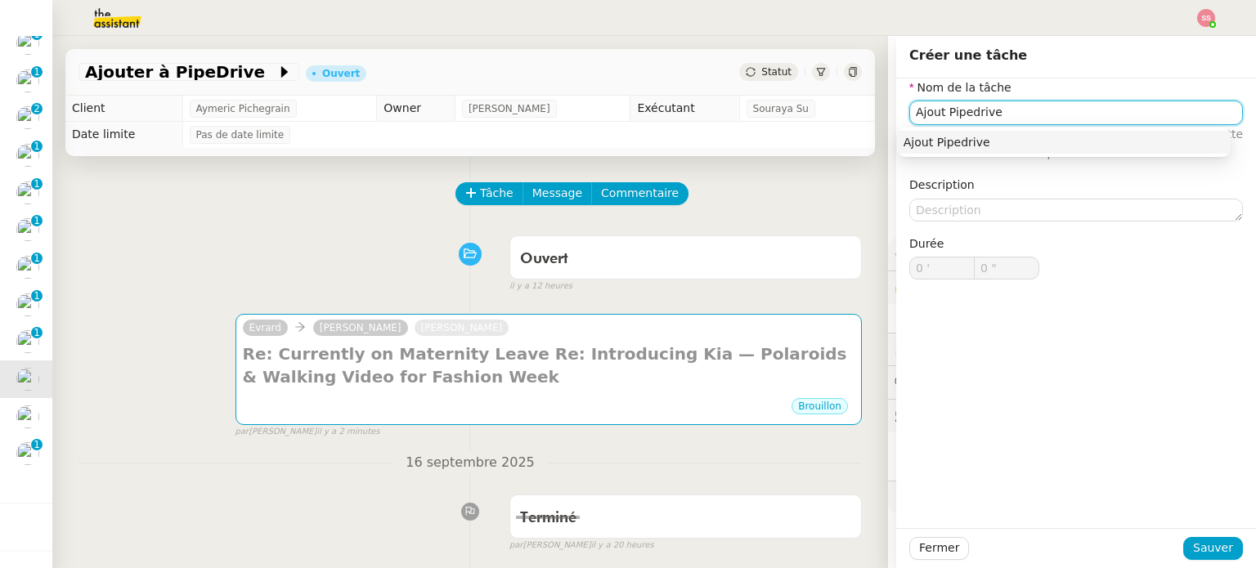
click at [977, 148] on div "Ajout Pipedrive" at bounding box center [1064, 142] width 321 height 15
type input "Ajout Pipedrive"
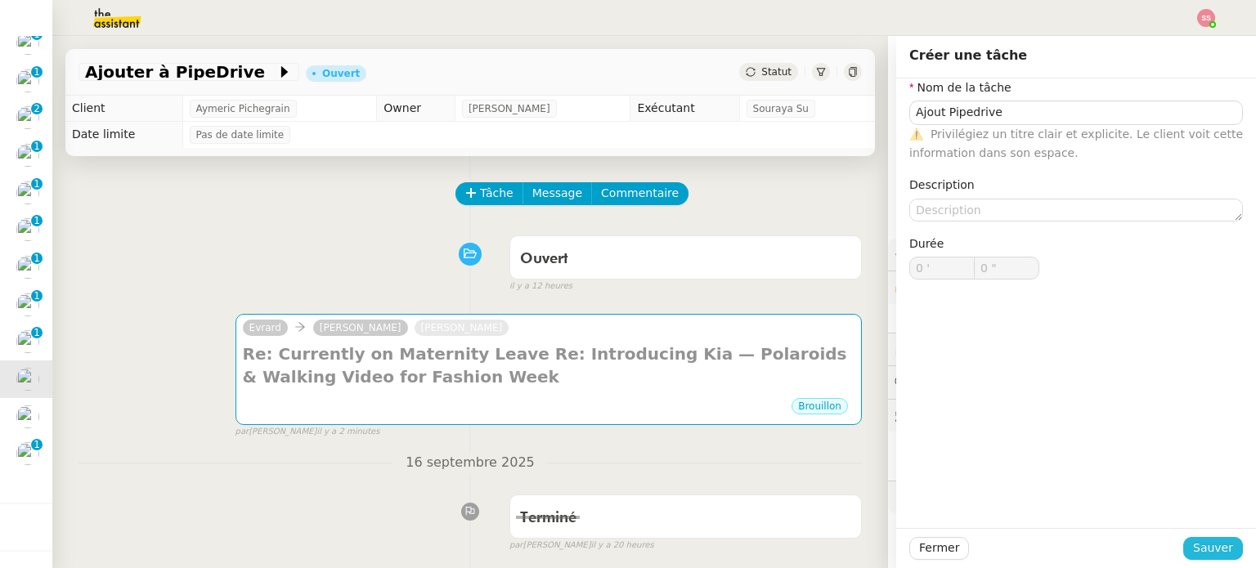
drag, startPoint x: 1207, startPoint y: 542, endPoint x: 1170, endPoint y: 531, distance: 38.5
click at [1204, 542] on span "Sauver" at bounding box center [1213, 548] width 40 height 19
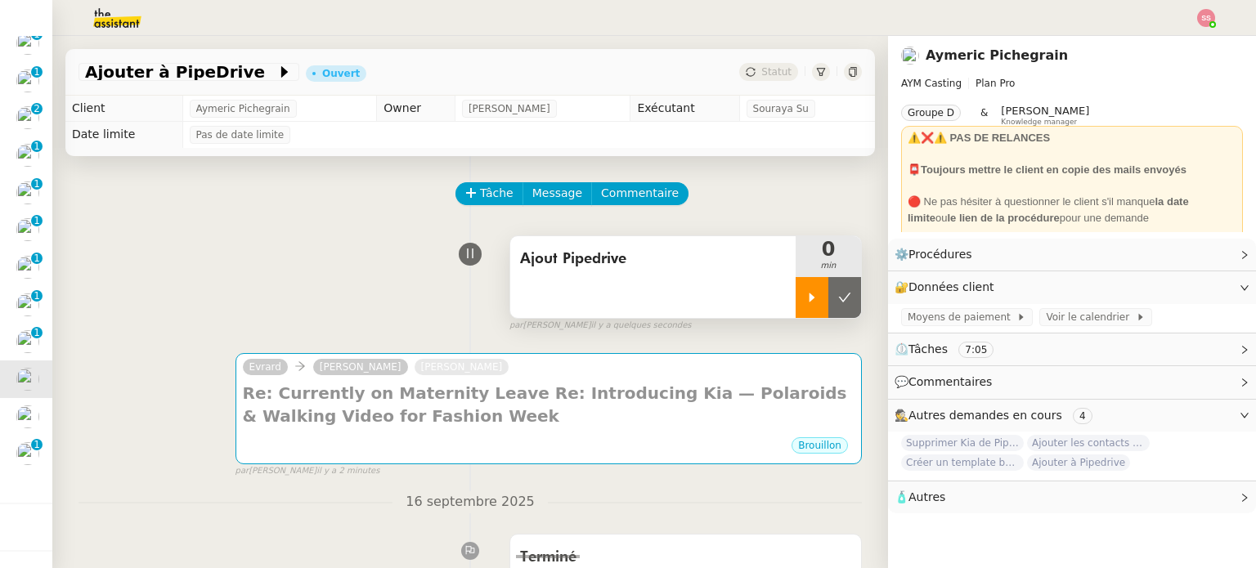
click at [805, 294] on div at bounding box center [812, 297] width 33 height 41
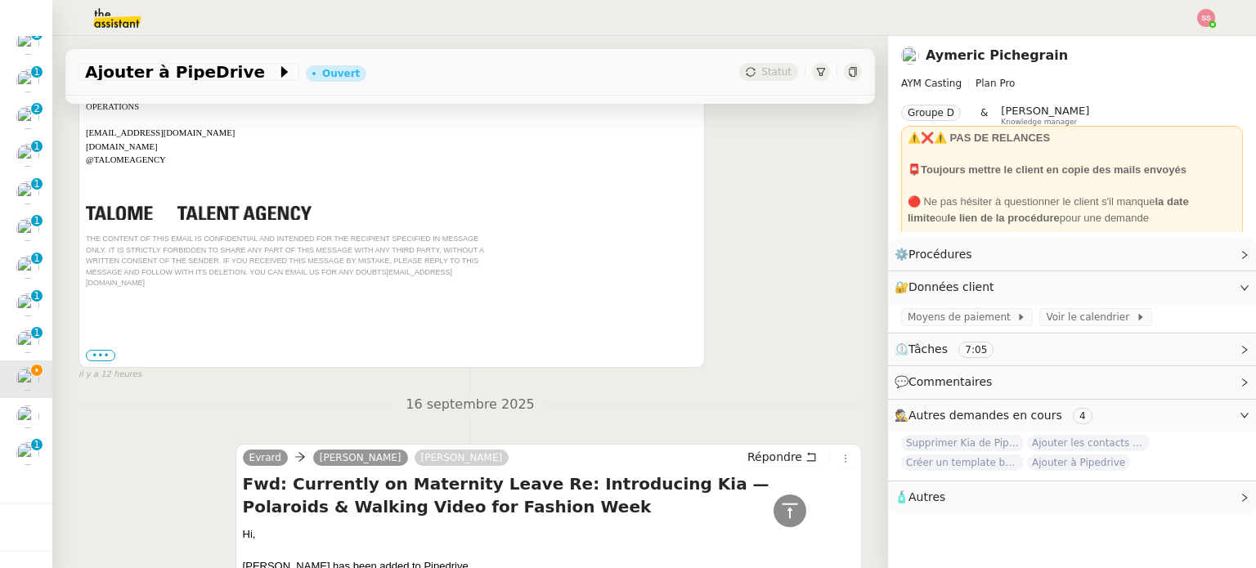
scroll to position [491, 0]
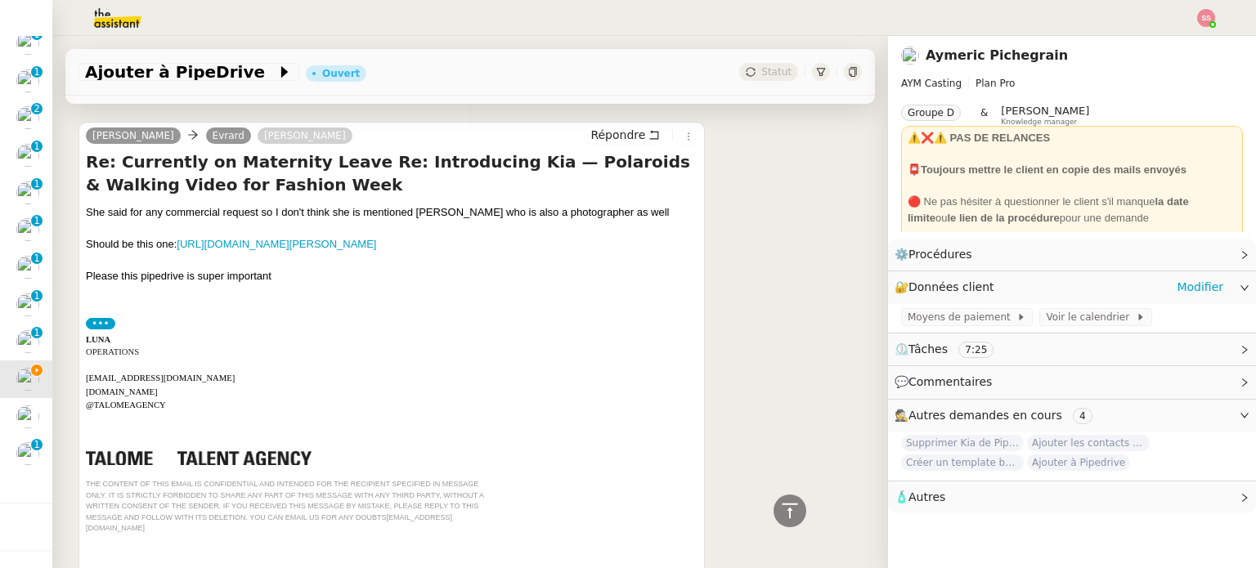
click at [1240, 288] on icon at bounding box center [1244, 287] width 8 height 5
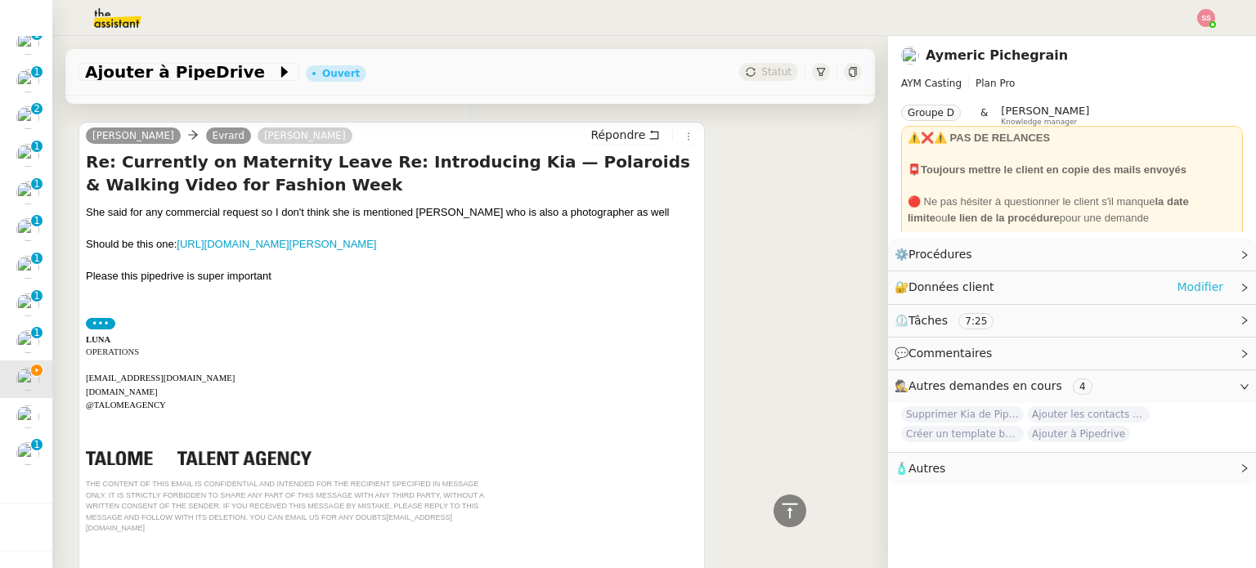
click at [1185, 295] on link "Modifier" at bounding box center [1200, 287] width 47 height 19
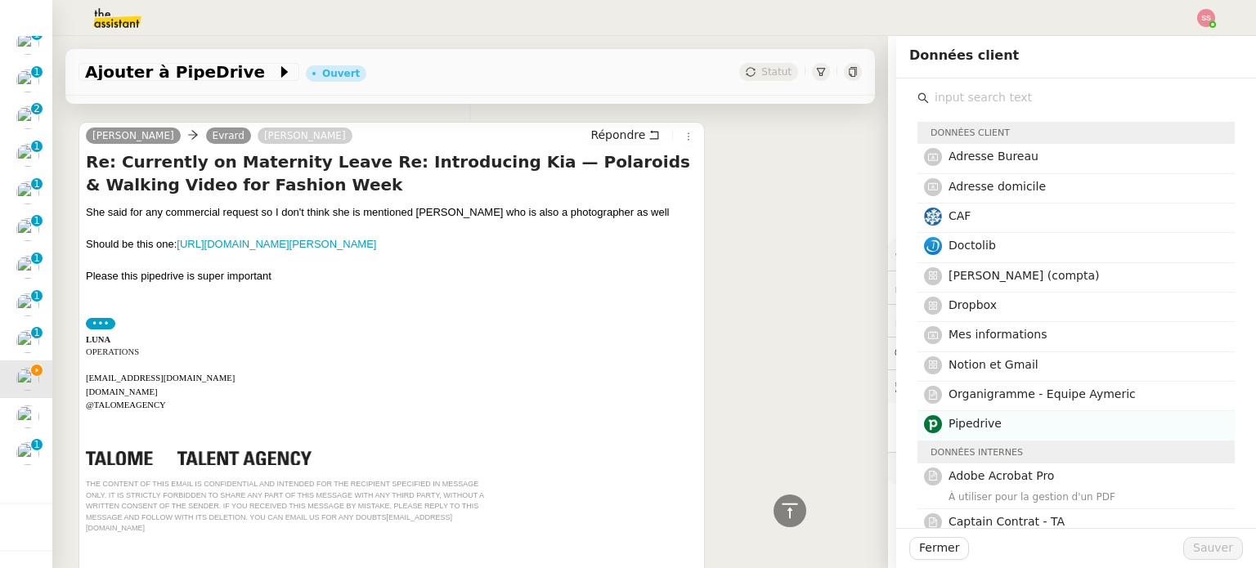
click at [977, 424] on span "Pipedrive" at bounding box center [975, 423] width 53 height 13
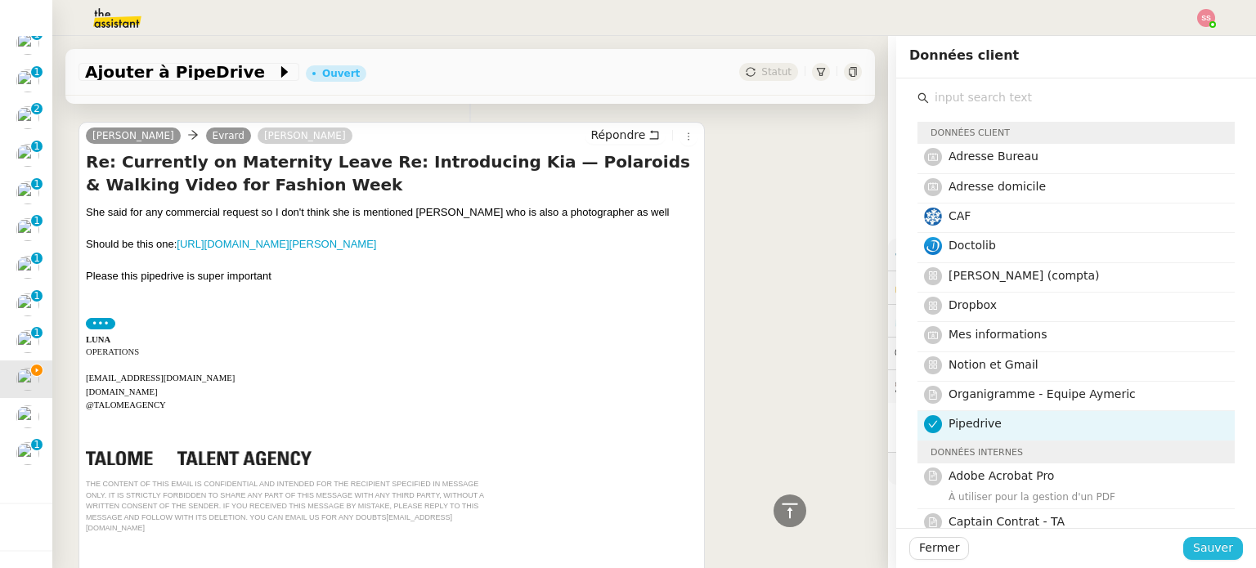
click at [1195, 549] on span "Sauver" at bounding box center [1213, 548] width 40 height 19
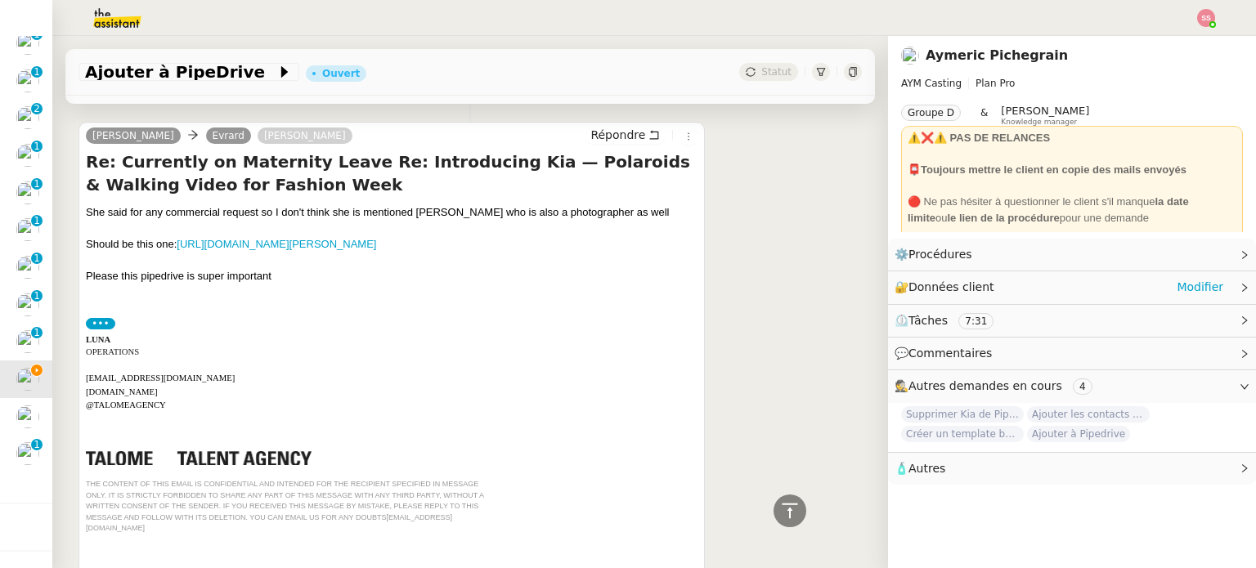
click at [967, 279] on span "🔐 Données client" at bounding box center [948, 287] width 106 height 19
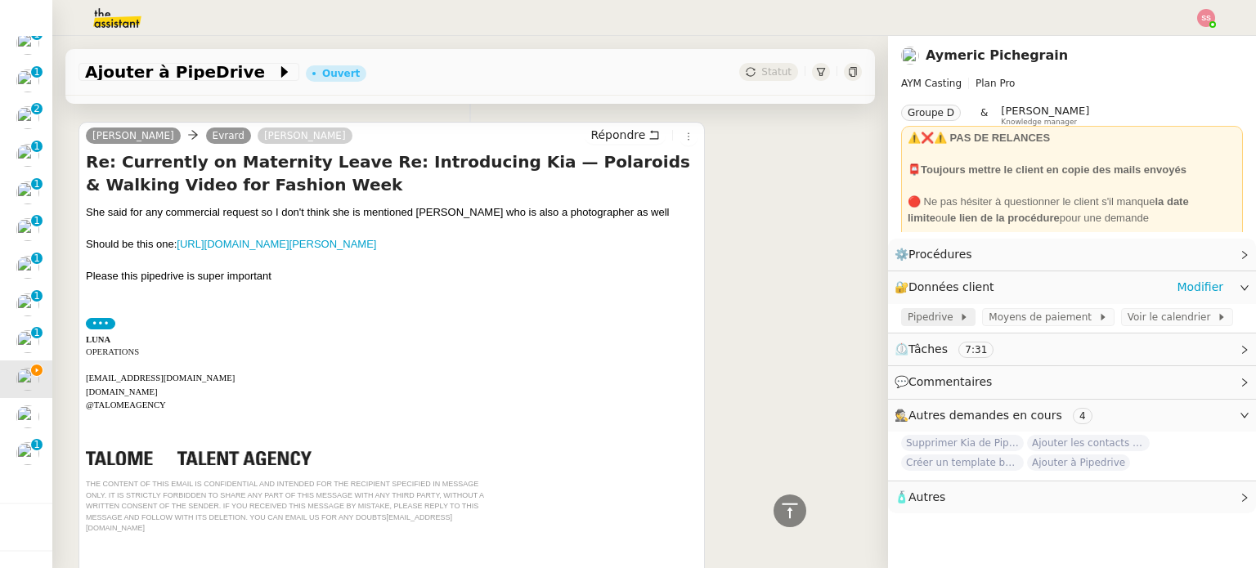
click at [933, 312] on span "Pipedrive" at bounding box center [934, 317] width 52 height 16
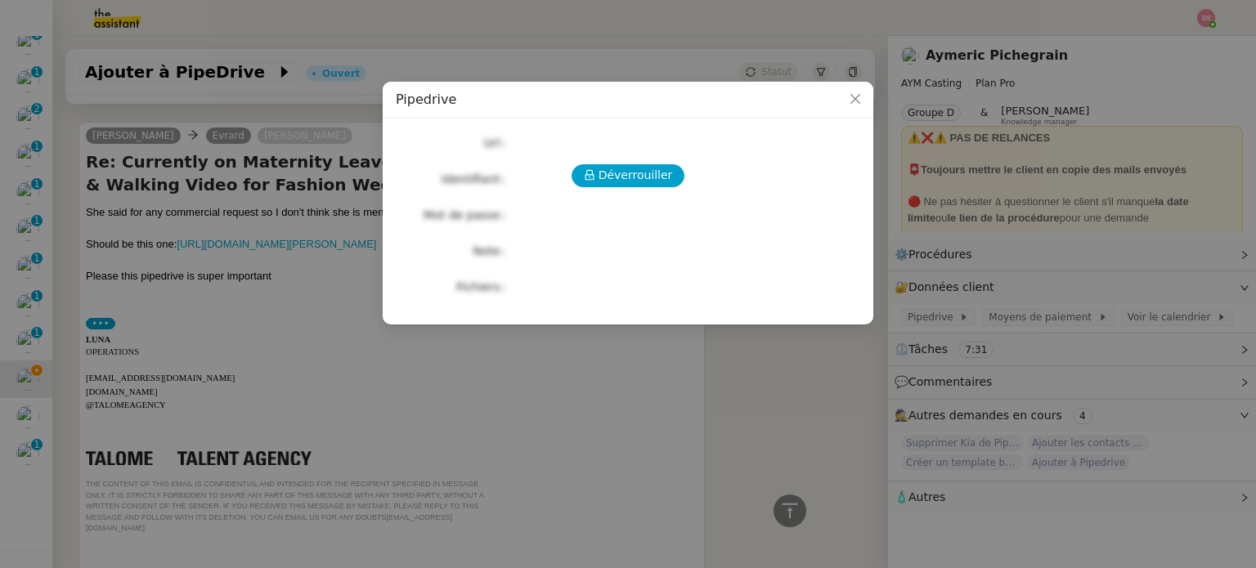
click at [612, 156] on div "Déverrouiller Url Identifiant Mot de passe Note Fichiers Upload" at bounding box center [628, 215] width 464 height 167
click at [619, 172] on span "Déverrouiller" at bounding box center [636, 175] width 74 height 19
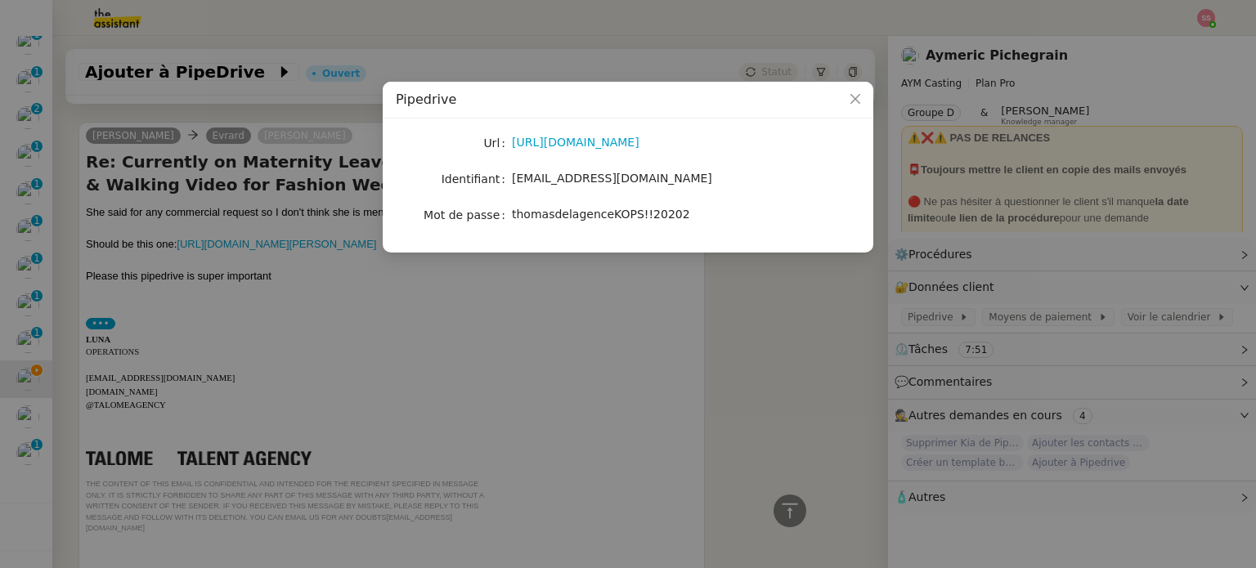
click at [623, 212] on span "thomasdelagenceKOPS!!20202" at bounding box center [601, 214] width 178 height 13
copy span "thomasdelagenceKOPS!!20202"
click at [503, 333] on nz-modal-container "Pipedrive Url https://www.pipedrive.com/ Identifiant aymeric@aymcasting.com Mot…" at bounding box center [628, 284] width 1256 height 568
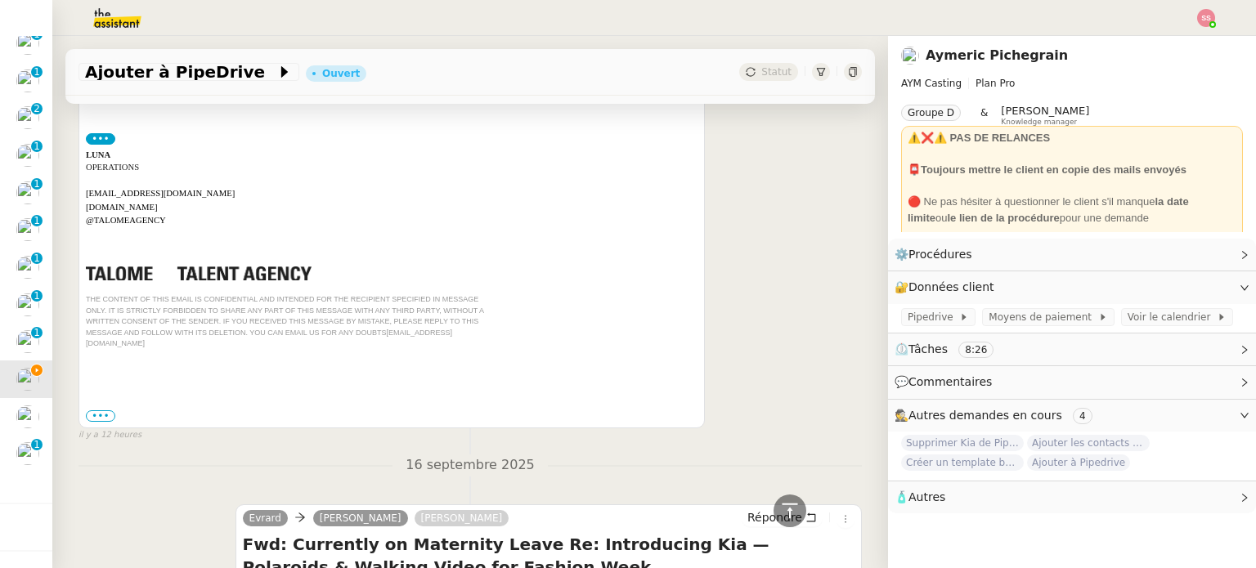
scroll to position [818, 0]
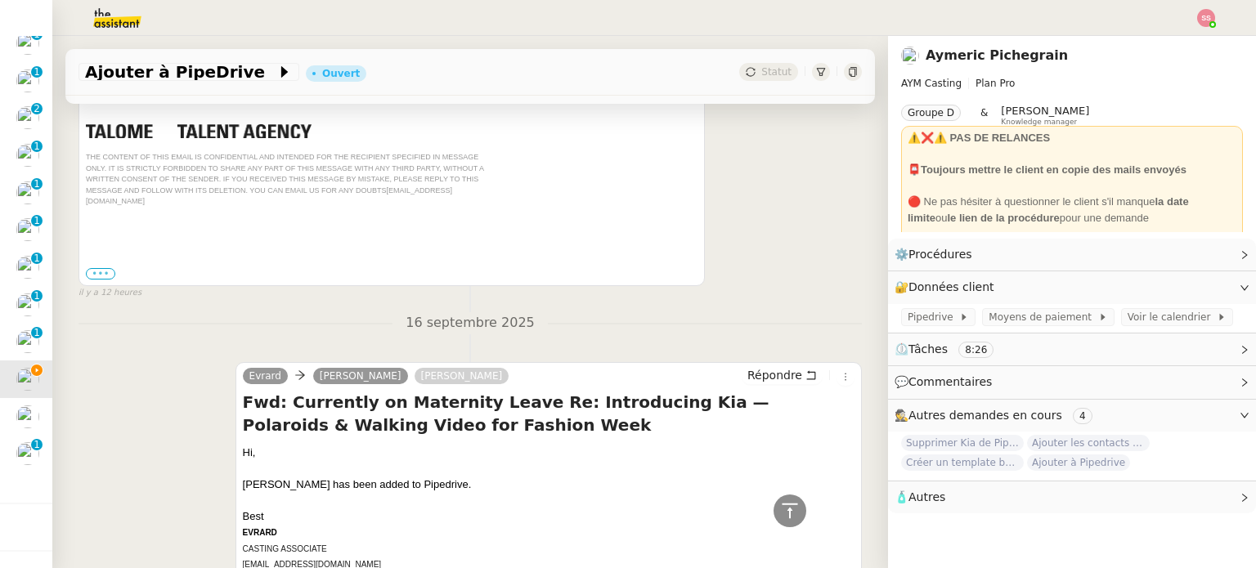
click at [105, 268] on label "•••" at bounding box center [100, 273] width 29 height 11
click at [0, 0] on input "•••" at bounding box center [0, 0] width 0 height 0
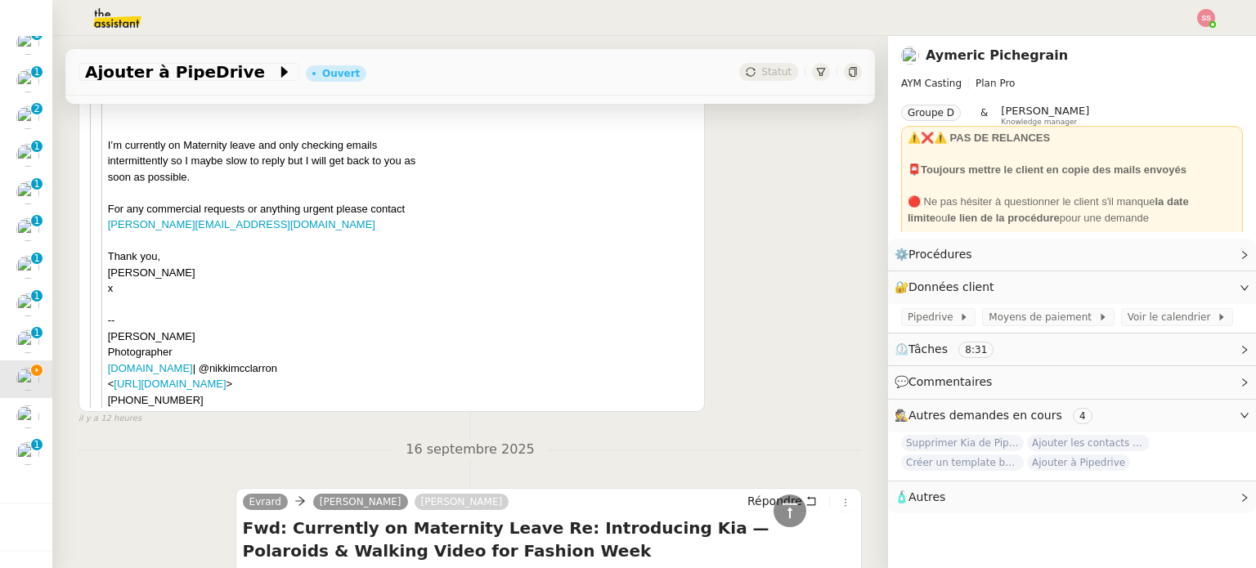
scroll to position [1554, 0]
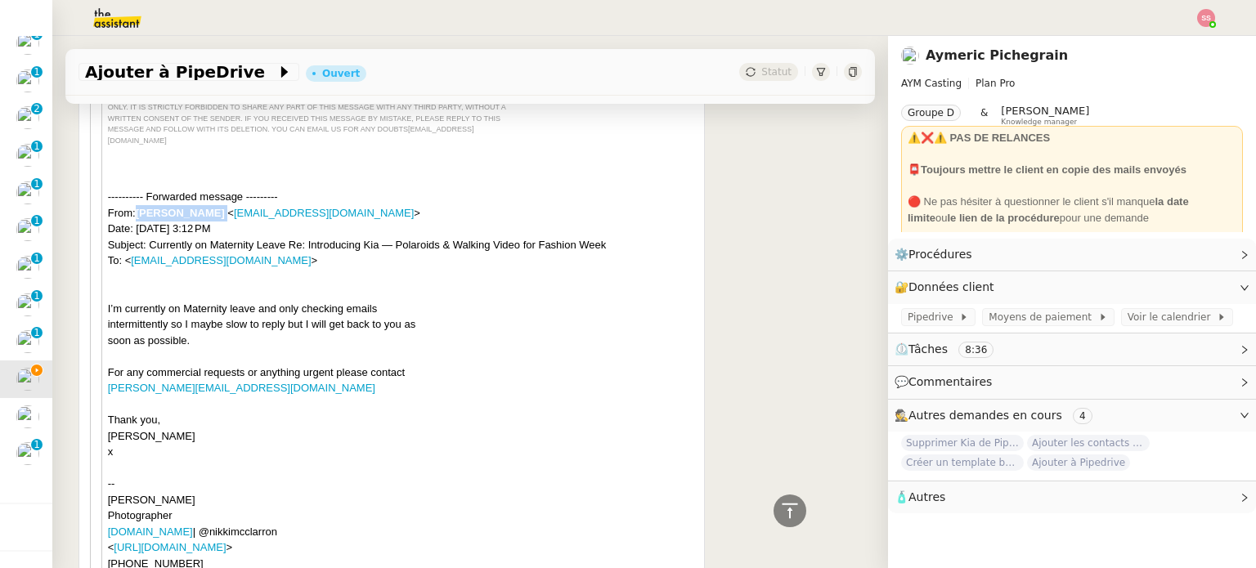
drag, startPoint x: 220, startPoint y: 194, endPoint x: 138, endPoint y: 191, distance: 81.8
click at [138, 191] on div "---------- Forwarded message --------- From: Nikki McClarron < hello@nikkimccla…" at bounding box center [403, 229] width 590 height 80
copy div "Nikki McClarron"
drag, startPoint x: 260, startPoint y: 374, endPoint x: 103, endPoint y: 367, distance: 157.1
click at [103, 367] on blockquote "Hi Evrad, Please add to PipeDrive. Thank you! JESSICA TALENT MANAGER JESSICA@TA…" at bounding box center [399, 226] width 597 height 690
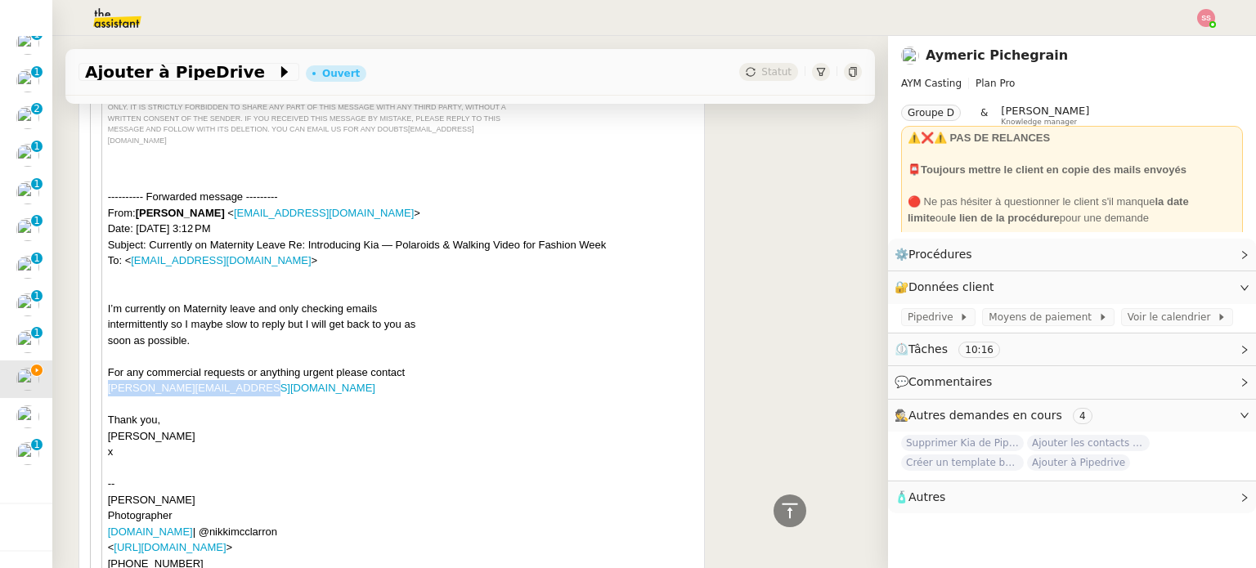
copy link "laura@webberrepresents.com"
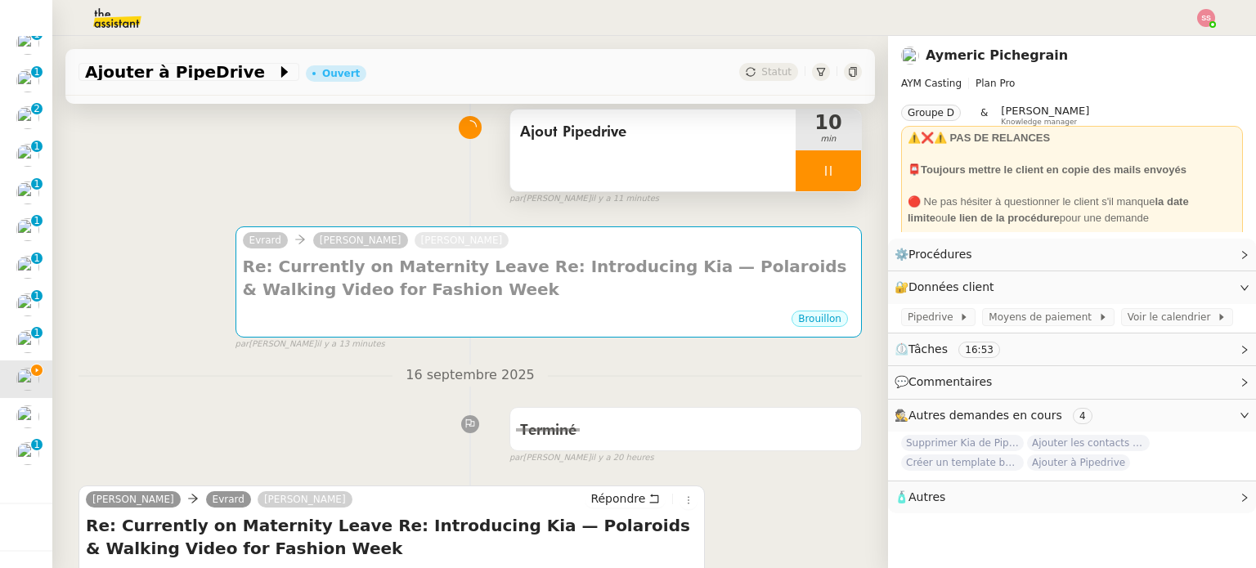
scroll to position [82, 0]
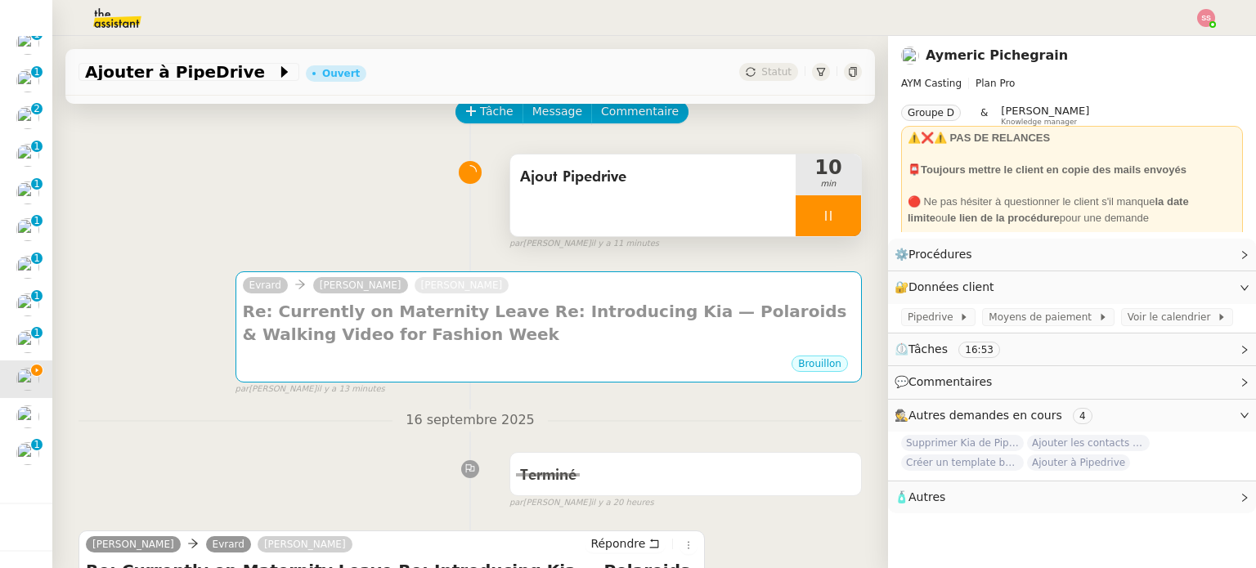
click at [837, 222] on div at bounding box center [828, 215] width 65 height 41
click at [835, 222] on button at bounding box center [844, 215] width 33 height 41
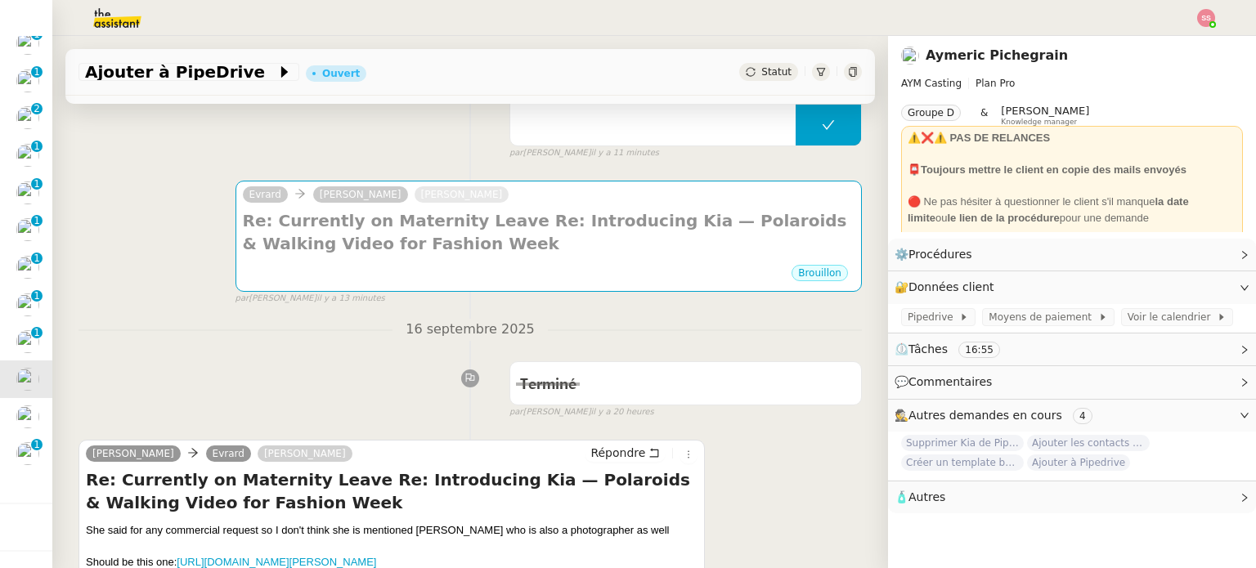
scroll to position [164, 0]
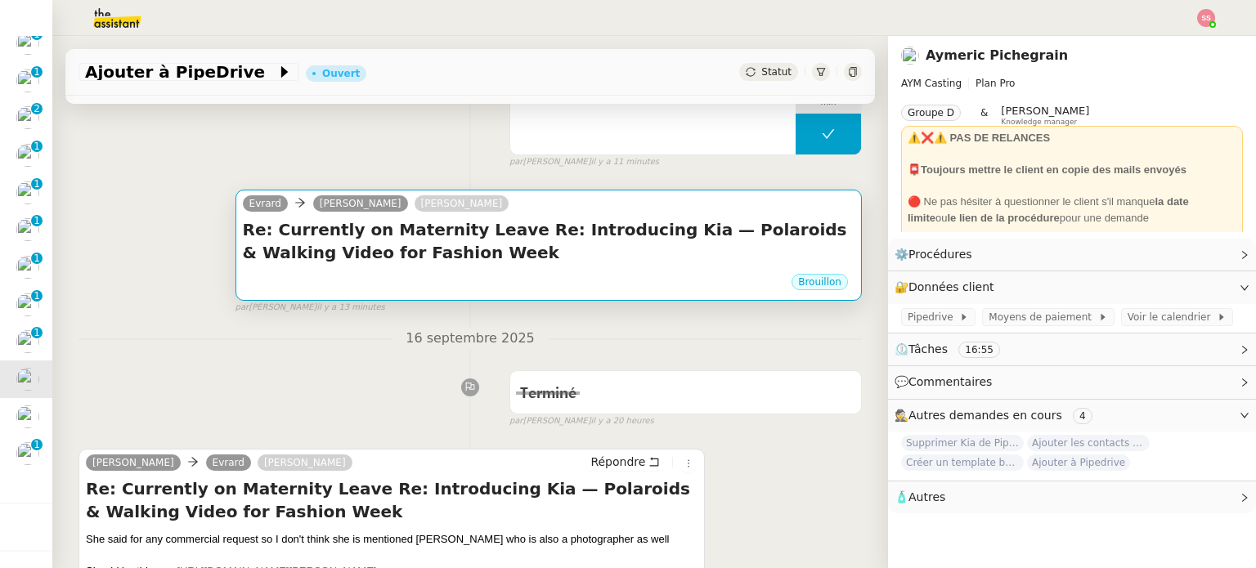
click at [363, 262] on h4 "Re: Currently on Maternity Leave Re: Introducing Kia — Polaroids & Walking Vide…" at bounding box center [549, 241] width 612 height 46
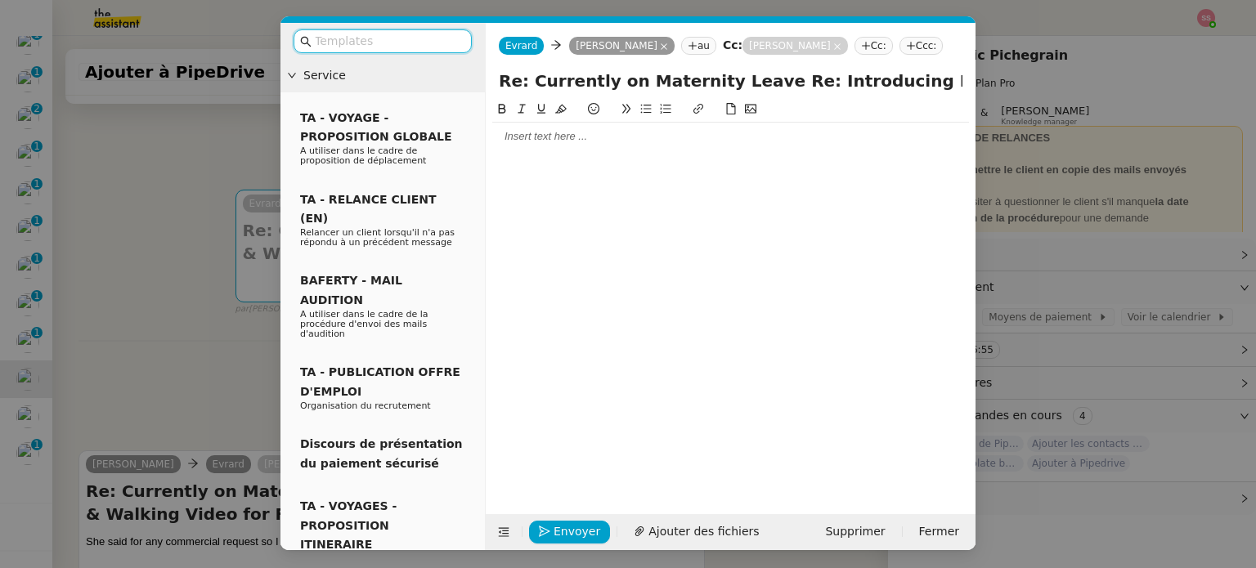
click at [532, 137] on div at bounding box center [730, 136] width 477 height 15
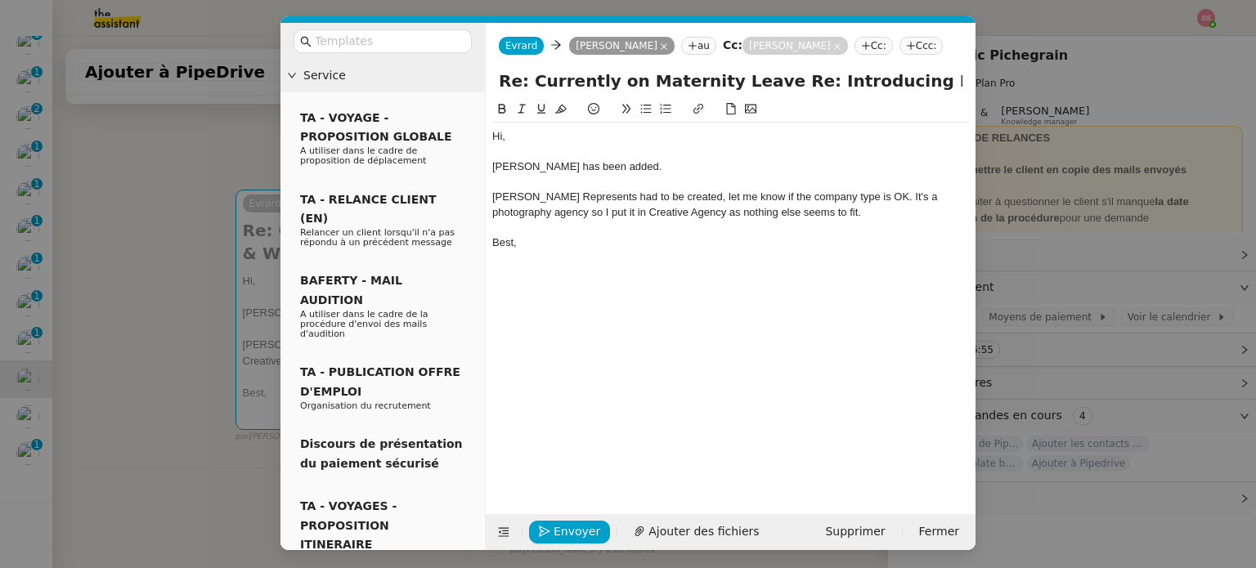
click at [540, 218] on div "Webber Represents had to be created, let me know if the company type is OK. It'…" at bounding box center [730, 205] width 477 height 30
click at [0, 0] on lt-span ", so" at bounding box center [0, 0] width 0 height 0
click at [574, 529] on span "Envoyer" at bounding box center [577, 532] width 47 height 19
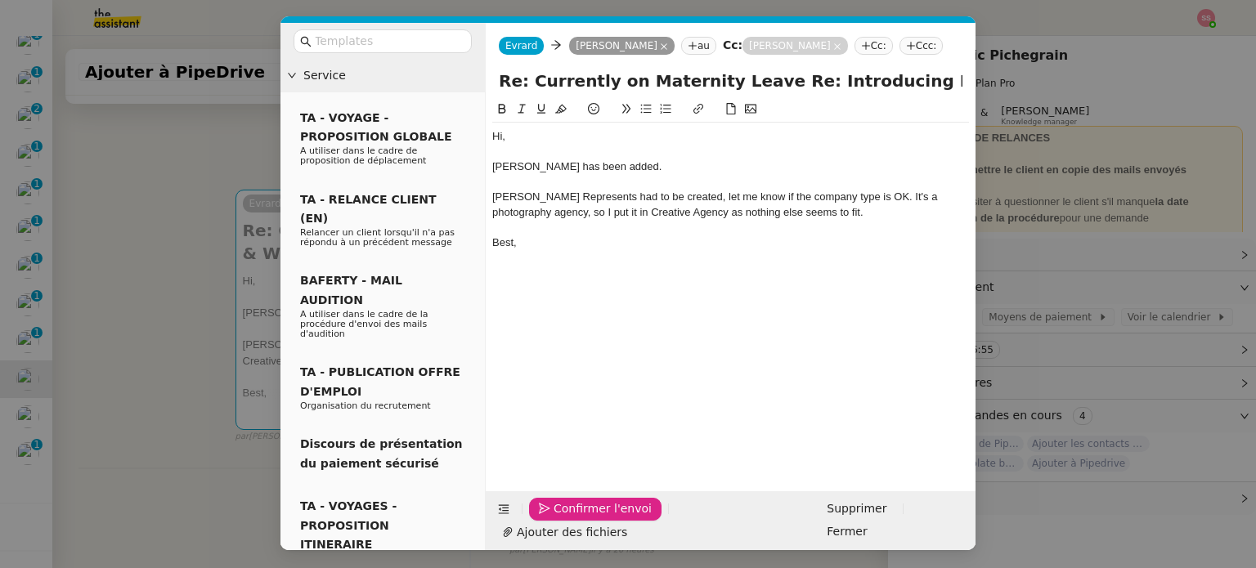
click at [602, 518] on span "Confirmer l'envoi" at bounding box center [603, 509] width 98 height 19
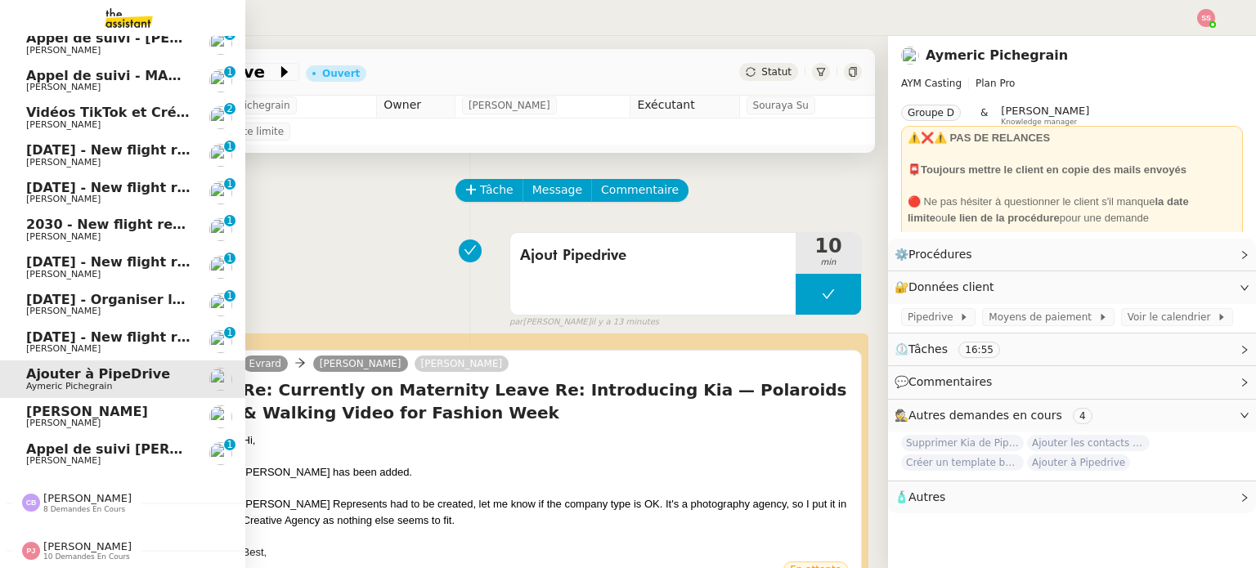
scroll to position [0, 0]
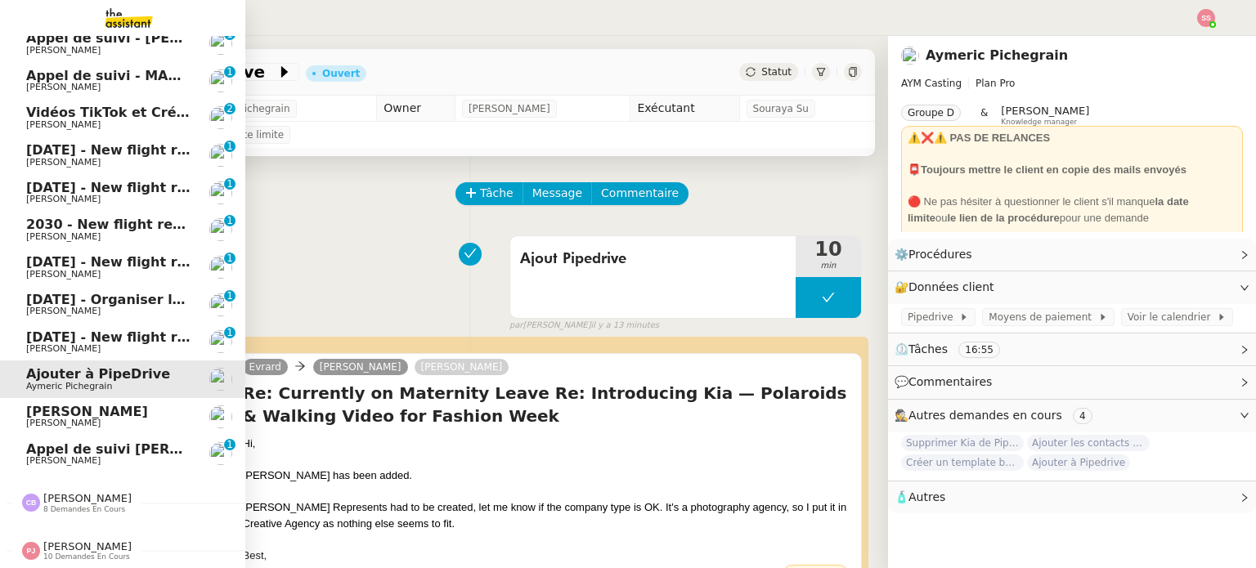
click at [84, 442] on span "Appel de suivi [PERSON_NAME]" at bounding box center [141, 450] width 231 height 16
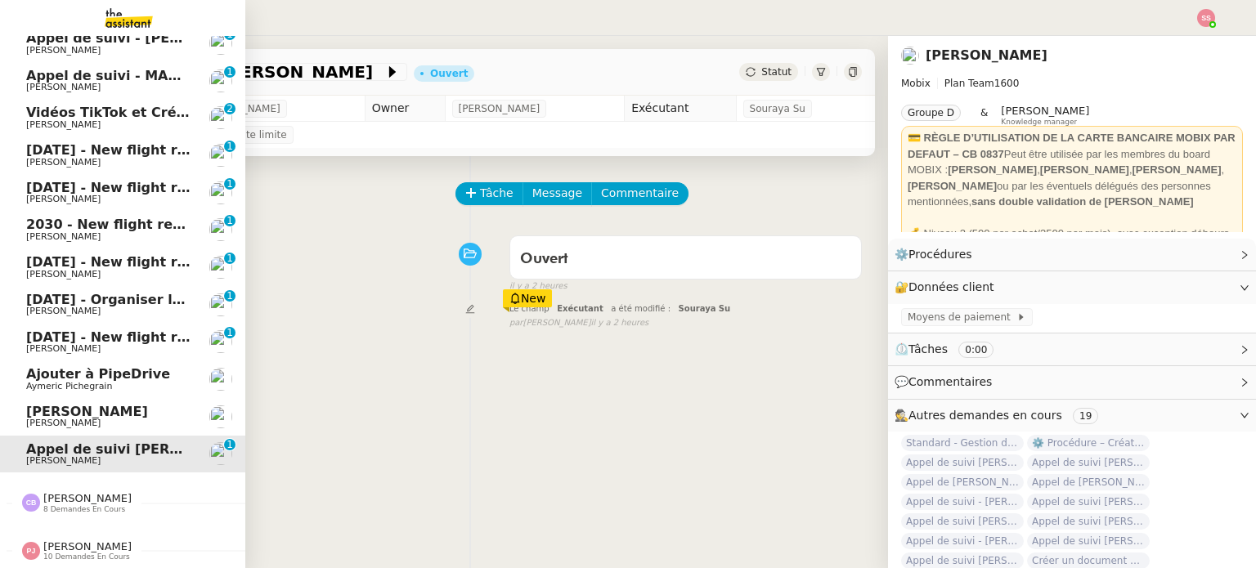
click at [112, 405] on span "[PERSON_NAME]" at bounding box center [87, 412] width 122 height 16
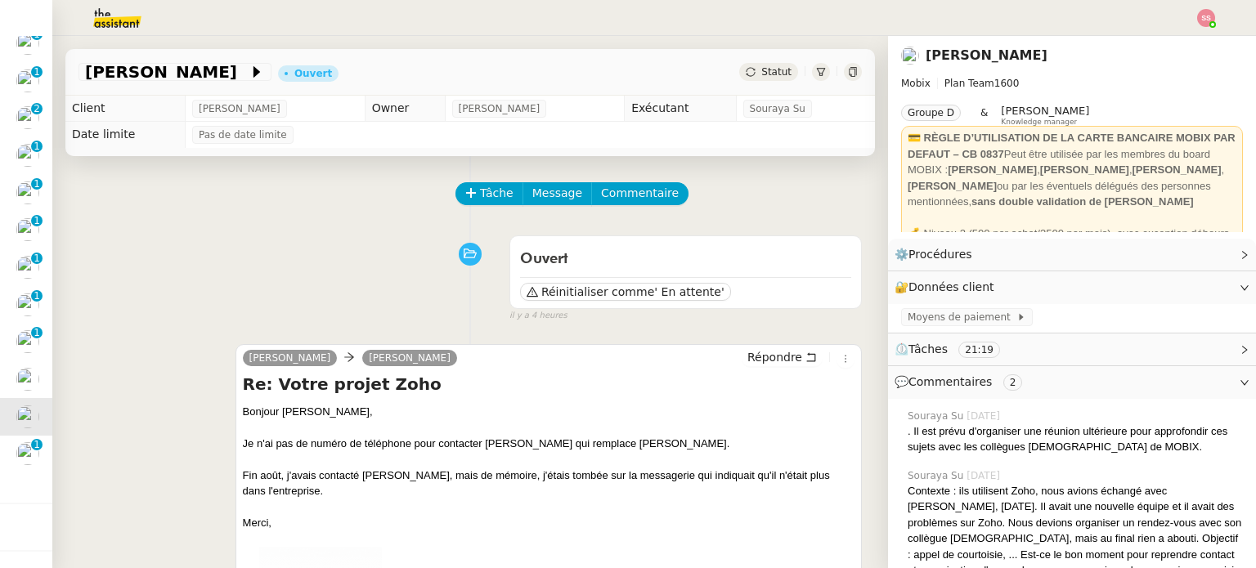
scroll to position [652, 0]
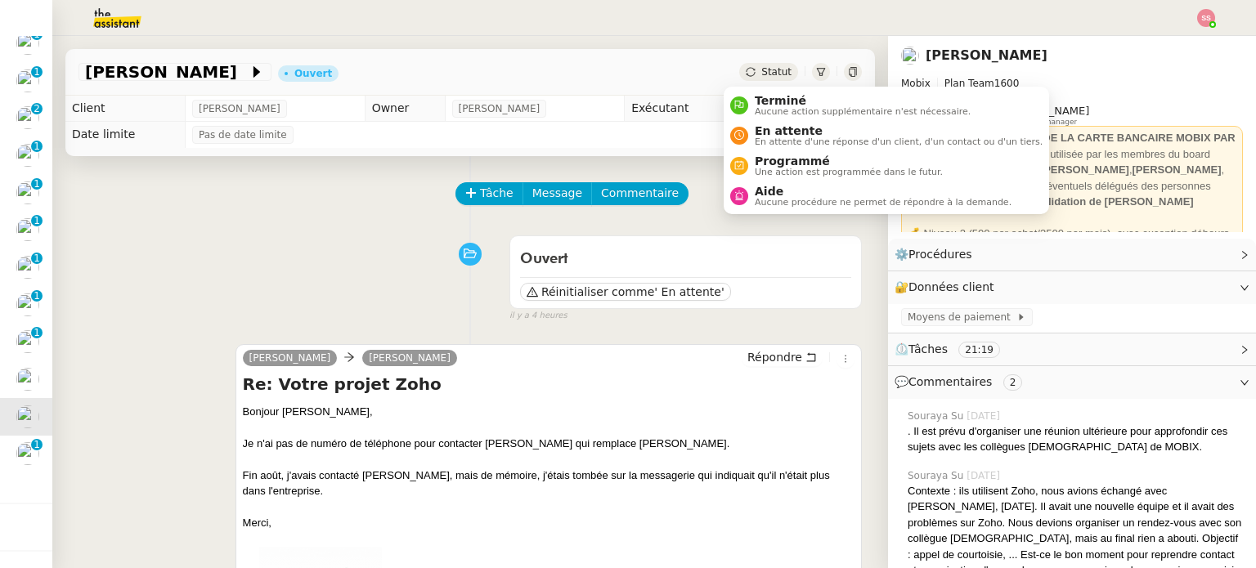
click at [761, 66] on span "Statut" at bounding box center [776, 71] width 30 height 11
click at [778, 126] on span "En attente" at bounding box center [899, 130] width 288 height 13
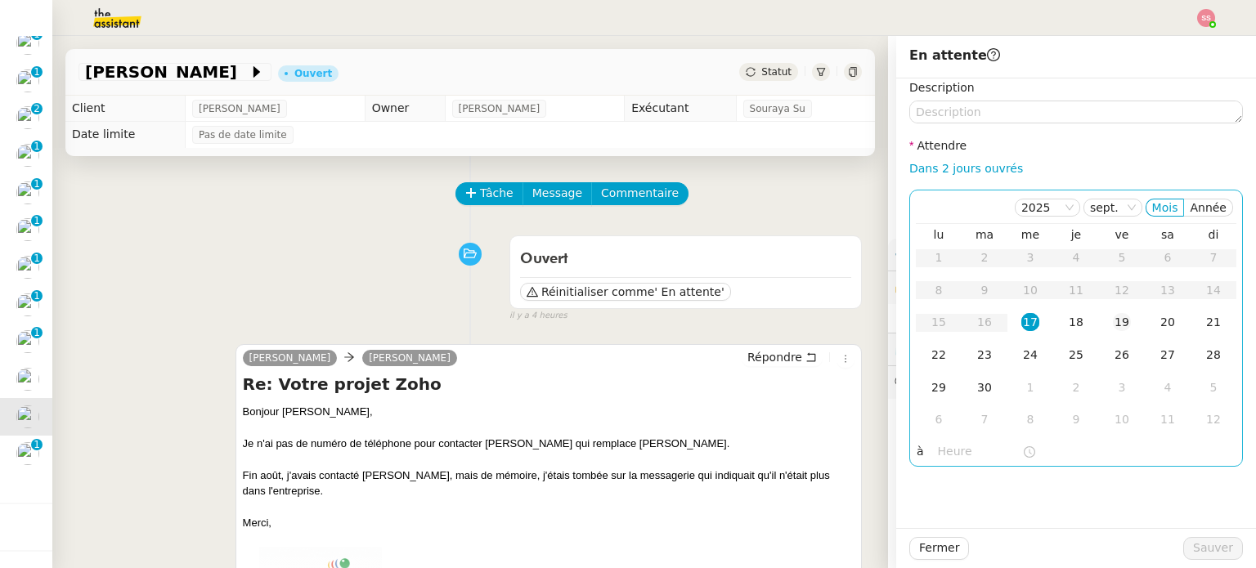
click at [1124, 324] on td "19" at bounding box center [1122, 323] width 46 height 33
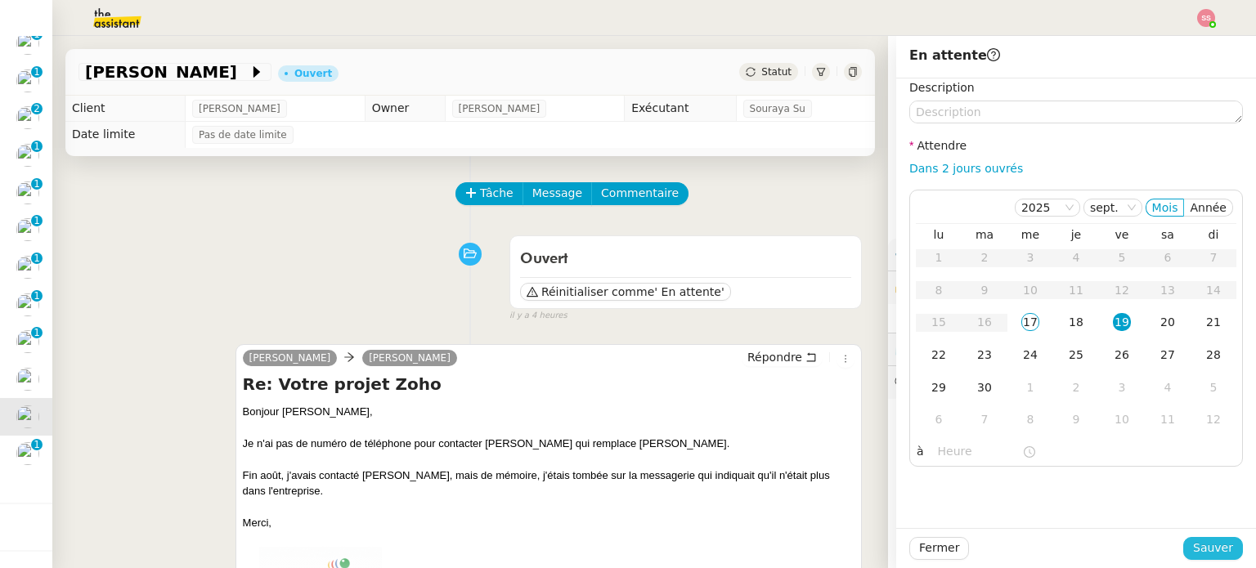
click at [1193, 555] on span "Sauver" at bounding box center [1213, 548] width 40 height 19
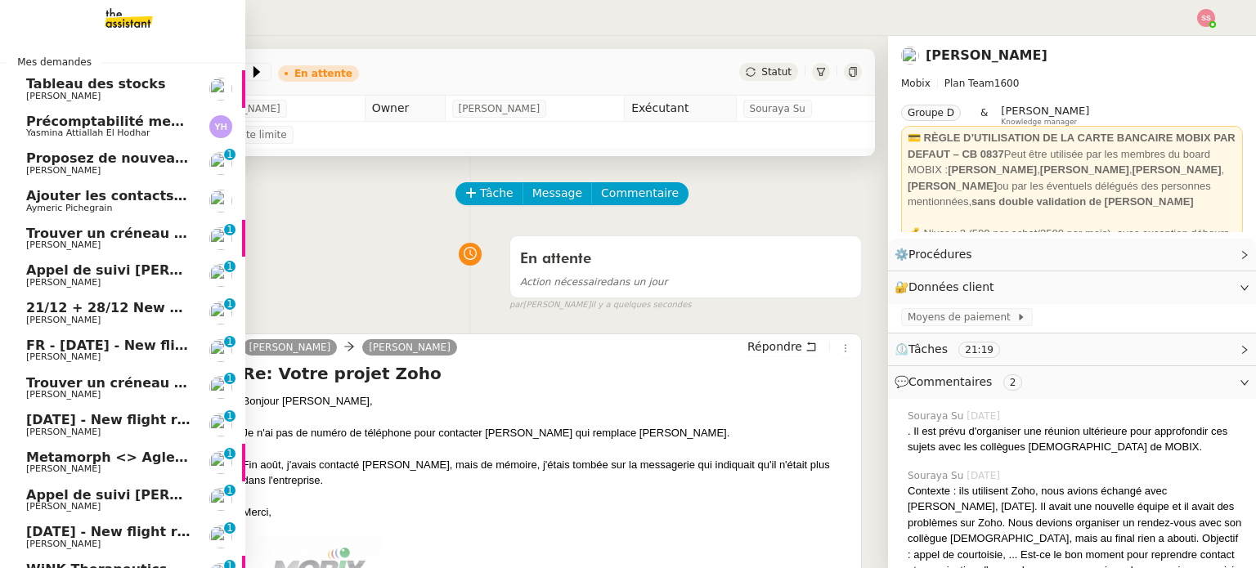
click at [128, 204] on span "Aymeric Pichegrain" at bounding box center [108, 209] width 165 height 10
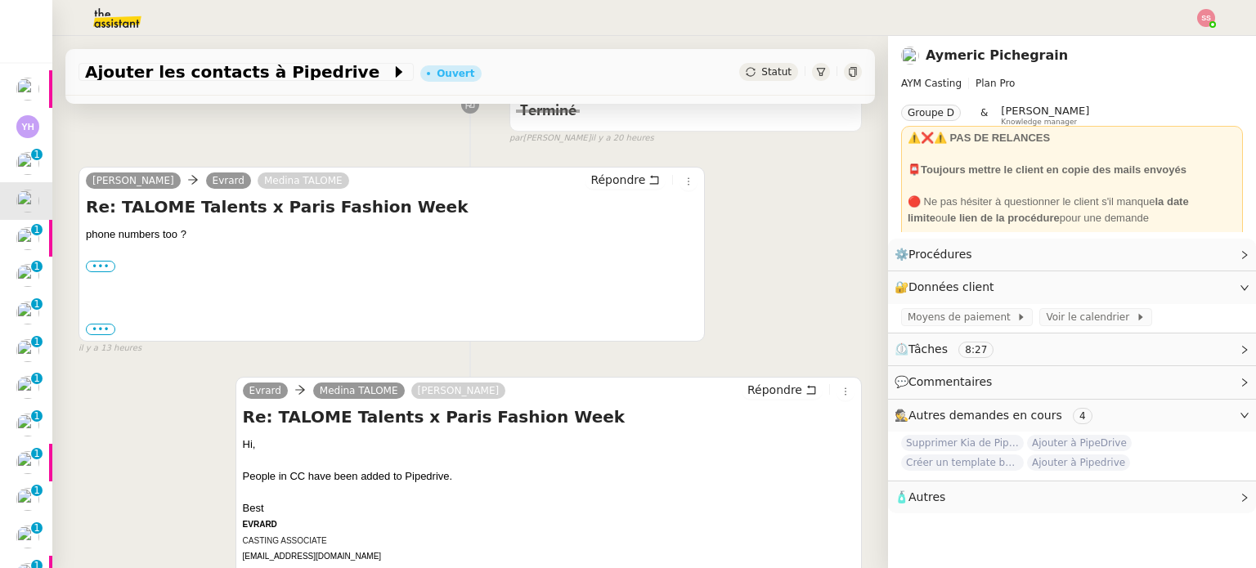
scroll to position [245, 0]
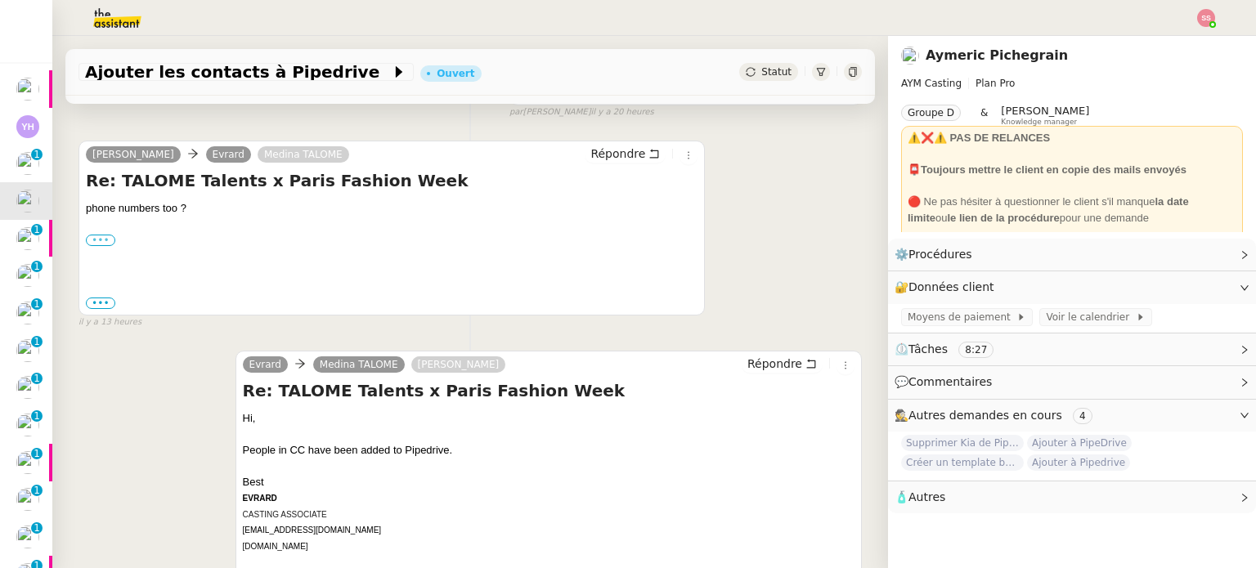
click at [101, 246] on label "•••" at bounding box center [100, 240] width 29 height 11
click at [0, 0] on input "•••" at bounding box center [0, 0] width 0 height 0
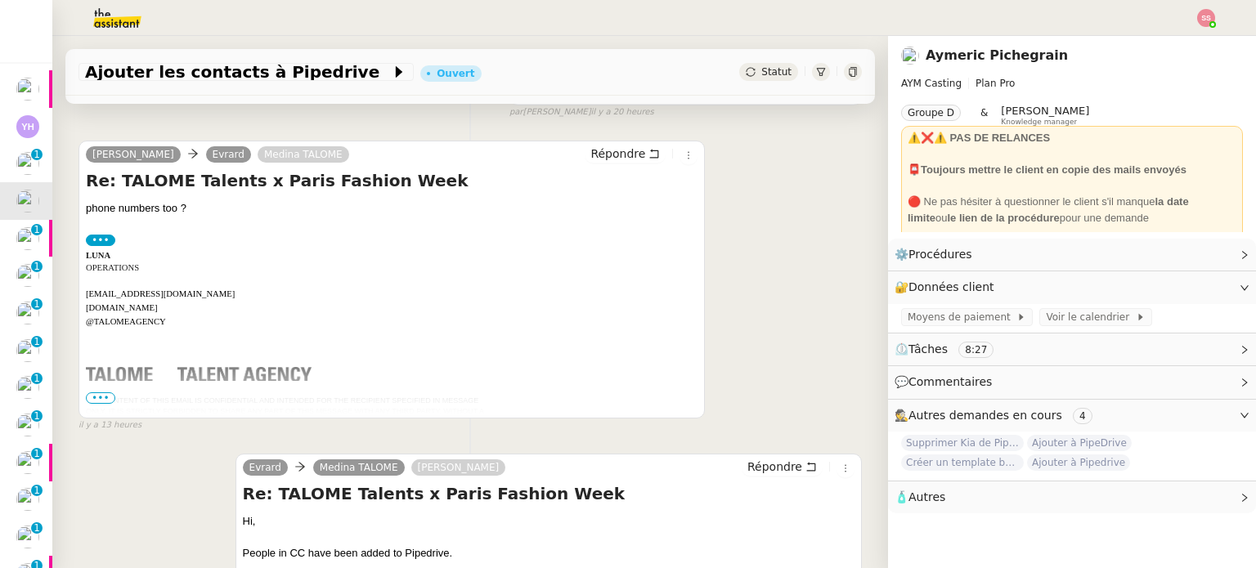
click at [96, 401] on span "•••" at bounding box center [100, 397] width 29 height 11
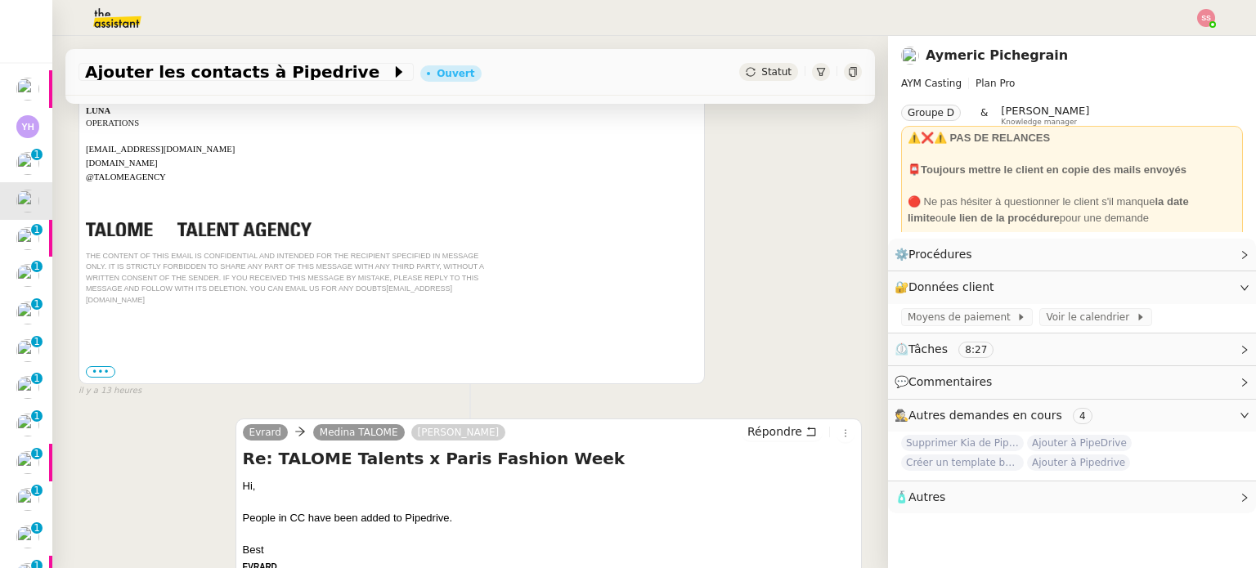
scroll to position [491, 0]
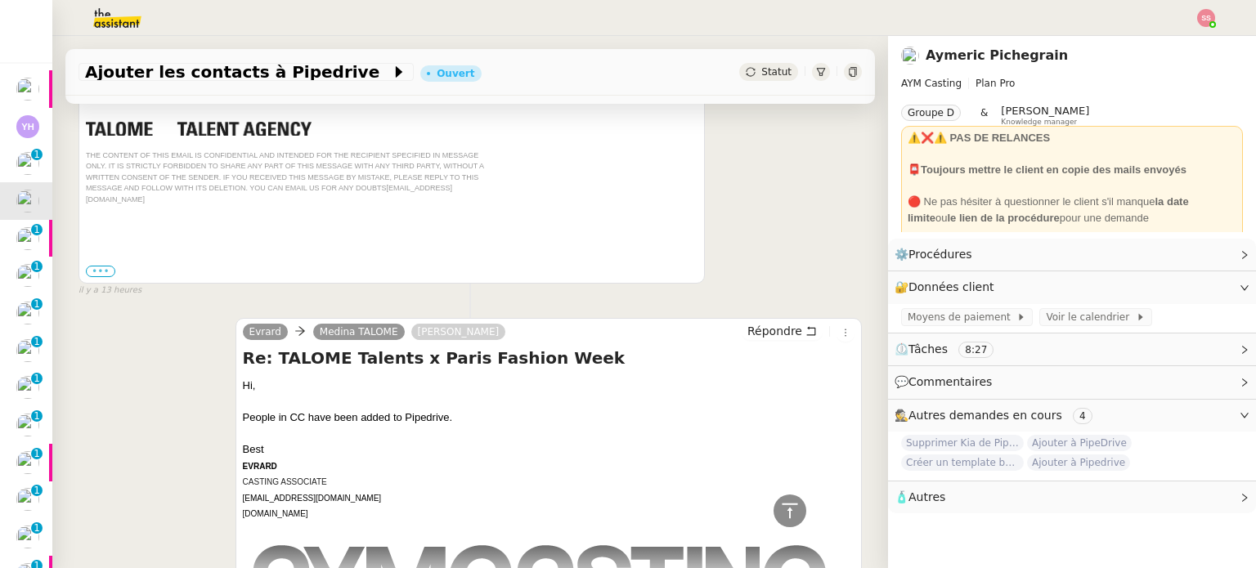
click at [97, 266] on label "•••" at bounding box center [100, 271] width 29 height 11
click at [0, 0] on input "•••" at bounding box center [0, 0] width 0 height 0
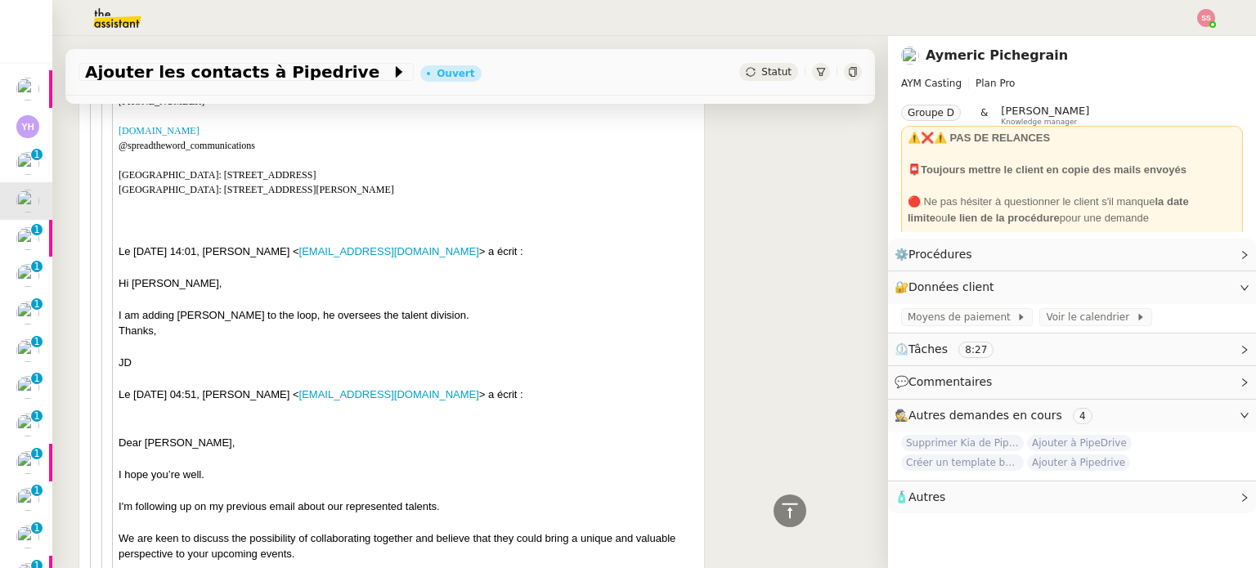
scroll to position [1472, 0]
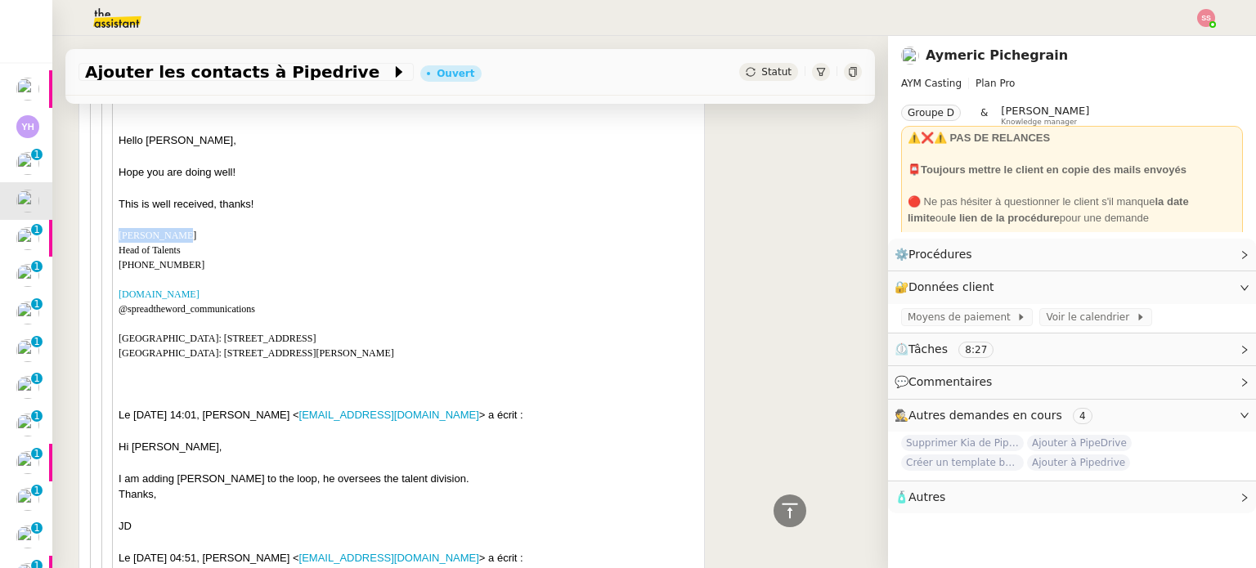
drag, startPoint x: 177, startPoint y: 224, endPoint x: 121, endPoint y: 222, distance: 55.6
click at [121, 228] on div "Marcos Bessa" at bounding box center [408, 235] width 579 height 15
copy div "Marcos Bessa"
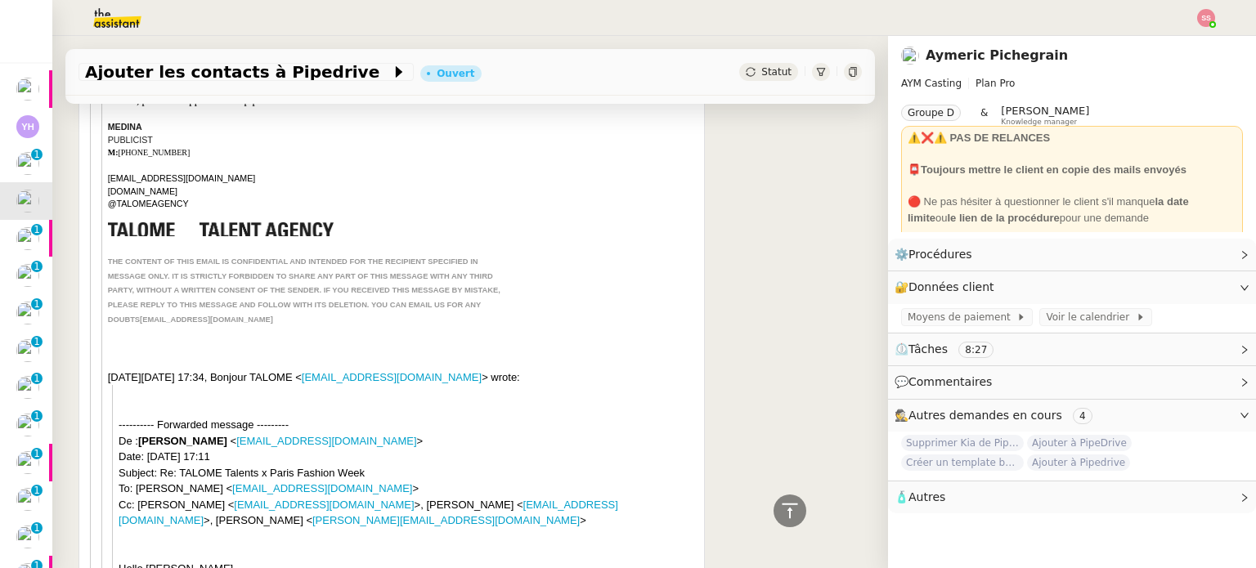
scroll to position [1308, 0]
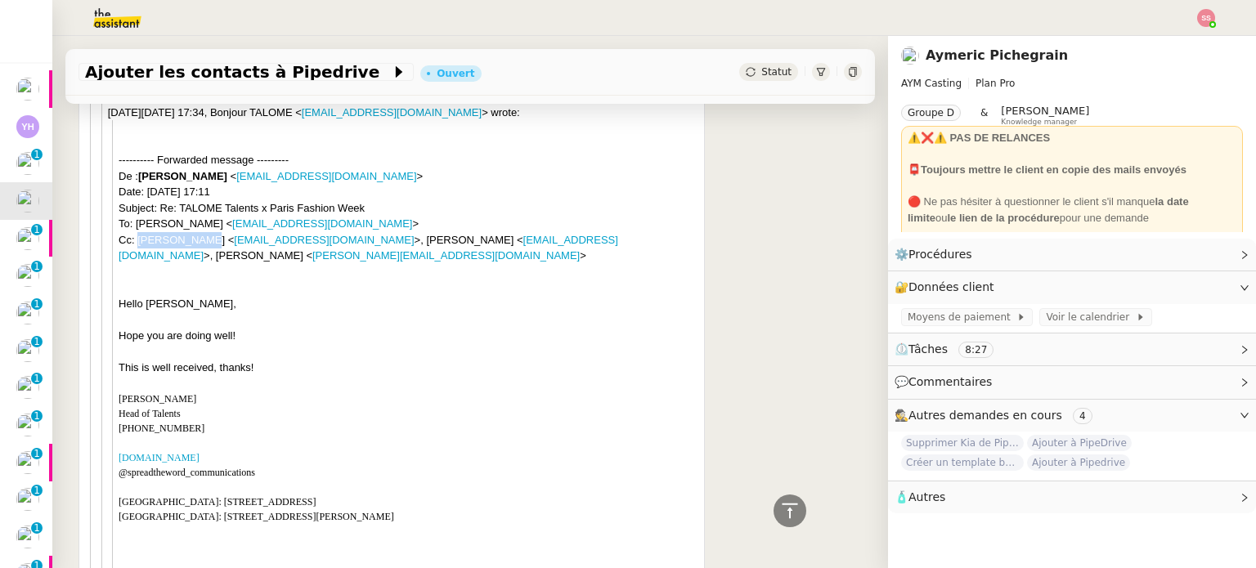
drag, startPoint x: 135, startPoint y: 227, endPoint x: 199, endPoint y: 227, distance: 63.8
click at [199, 227] on div "---------- Forwarded message --------- De : Marcos Bessa < marcos@spread-the-wo…" at bounding box center [408, 208] width 579 height 112
copy div "Mathis Kaoua"
drag, startPoint x: 361, startPoint y: 229, endPoint x: 437, endPoint y: 231, distance: 76.9
click at [437, 231] on div "---------- Forwarded message --------- De : Marcos Bessa < marcos@spread-the-wo…" at bounding box center [408, 208] width 579 height 112
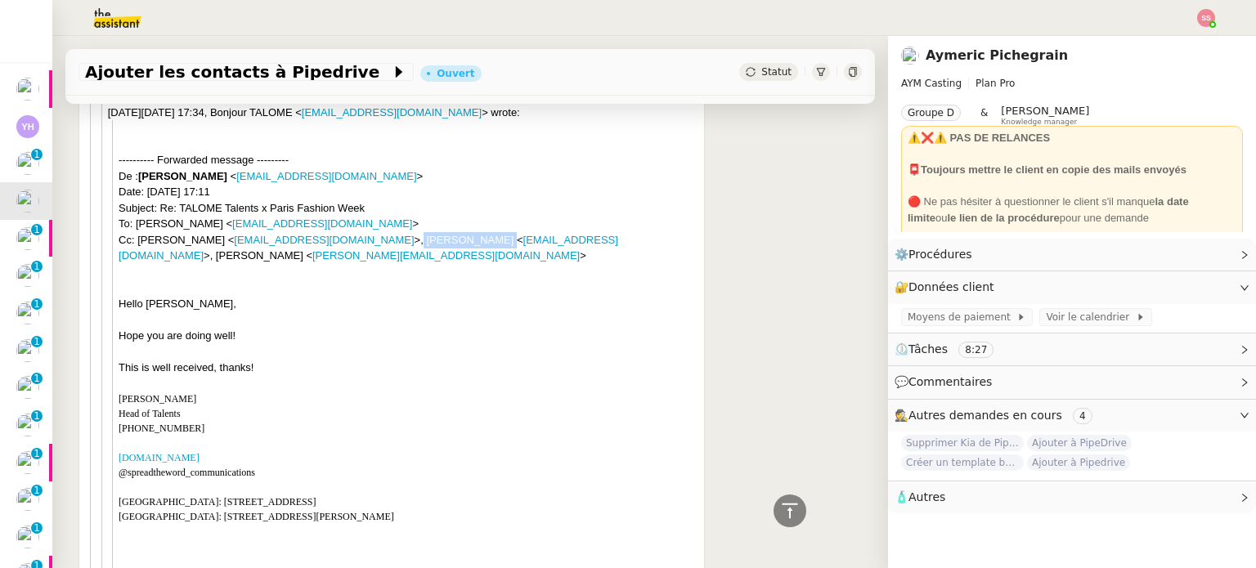
copy div "Anna Del Prete"
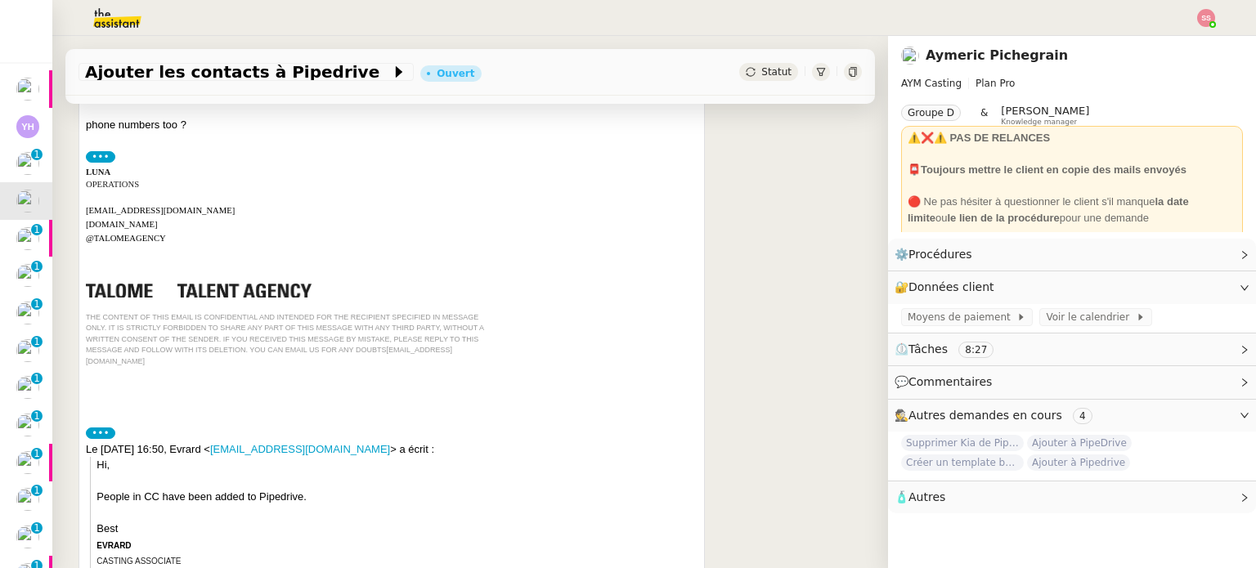
scroll to position [245, 0]
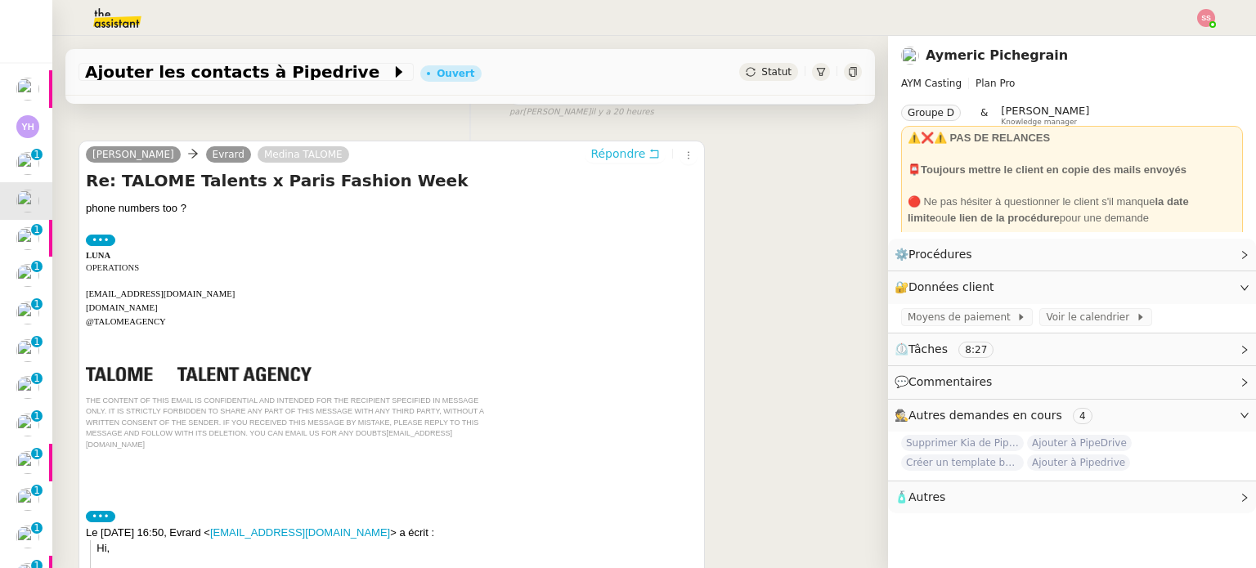
click at [618, 162] on span "Répondre" at bounding box center [617, 154] width 55 height 16
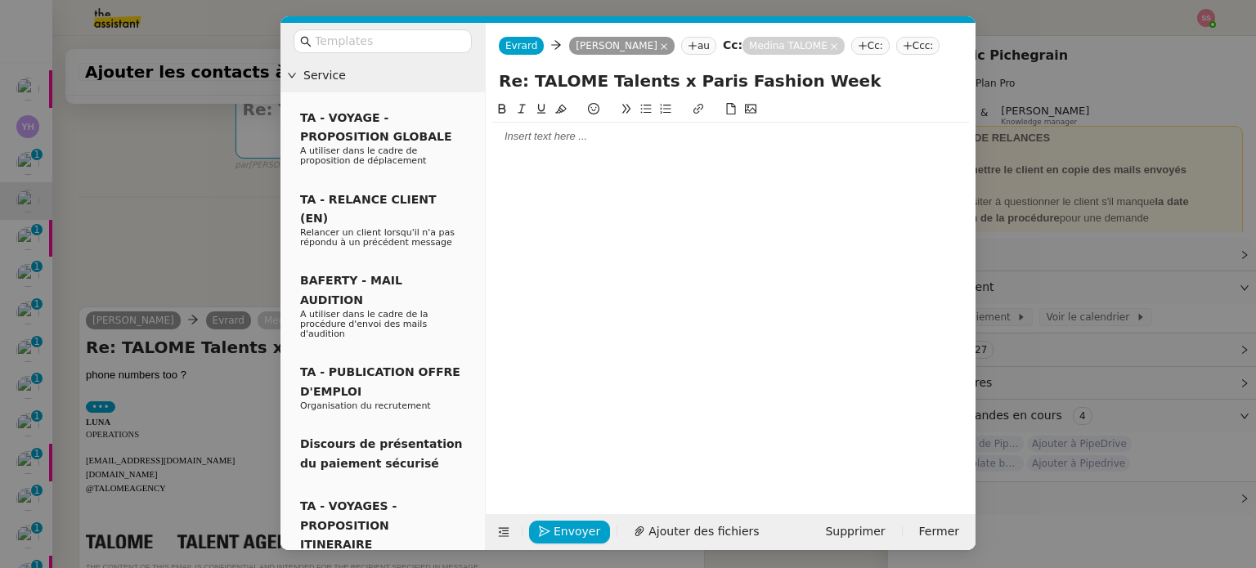
click at [563, 135] on div at bounding box center [730, 136] width 477 height 15
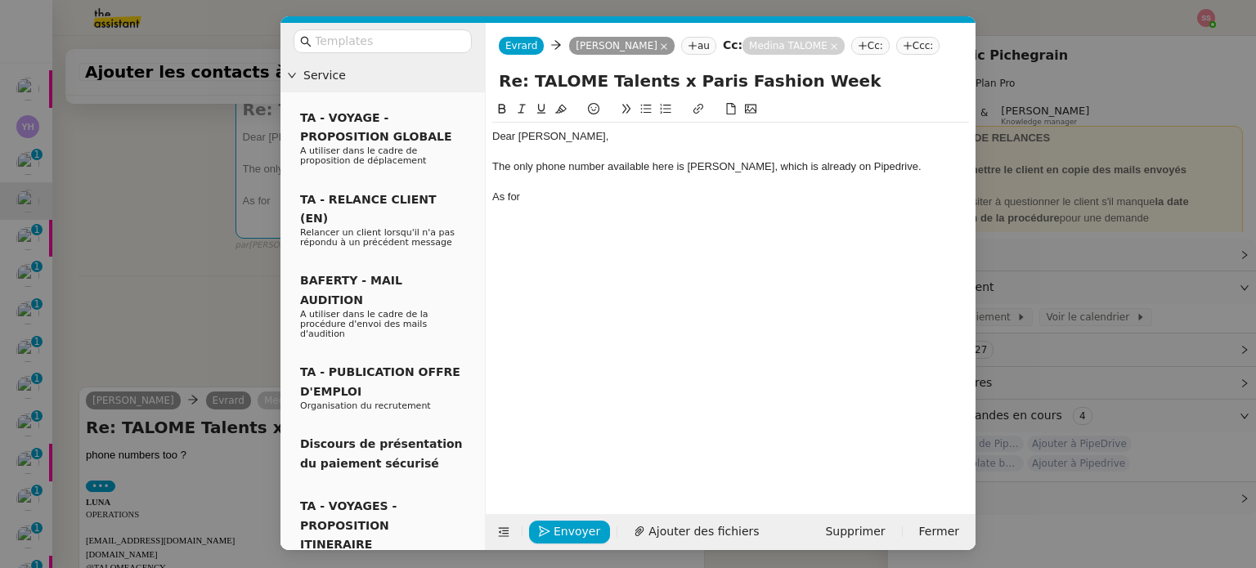
click at [254, 277] on nz-modal-container "Service TA - VOYAGE - PROPOSITION GLOBALE A utiliser dans le cadre de propositi…" at bounding box center [628, 284] width 1256 height 568
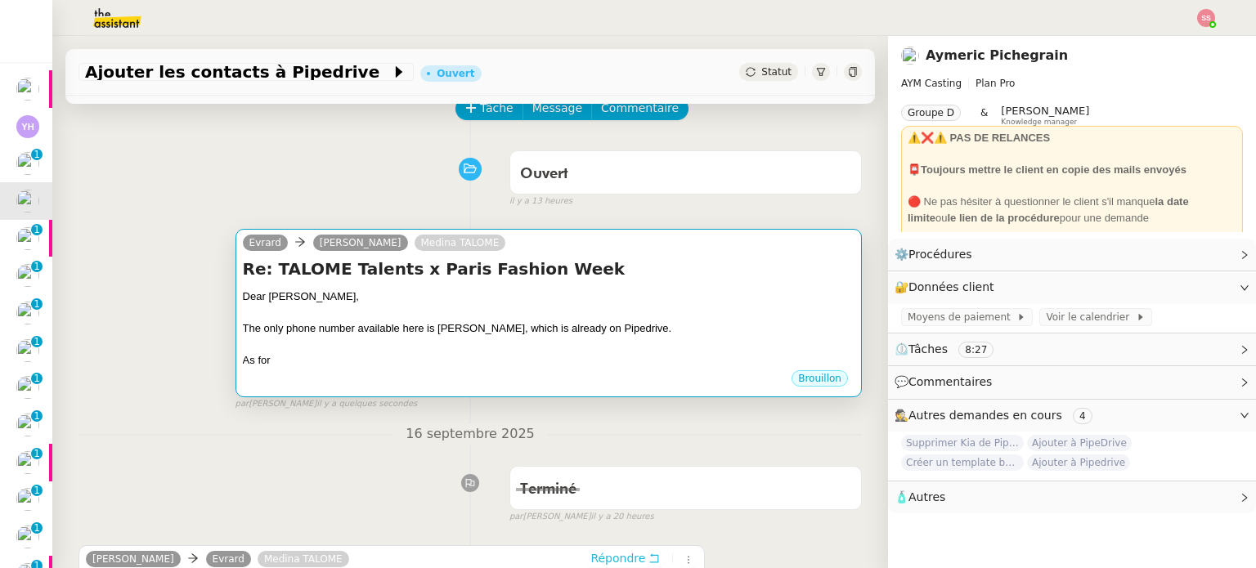
scroll to position [82, 0]
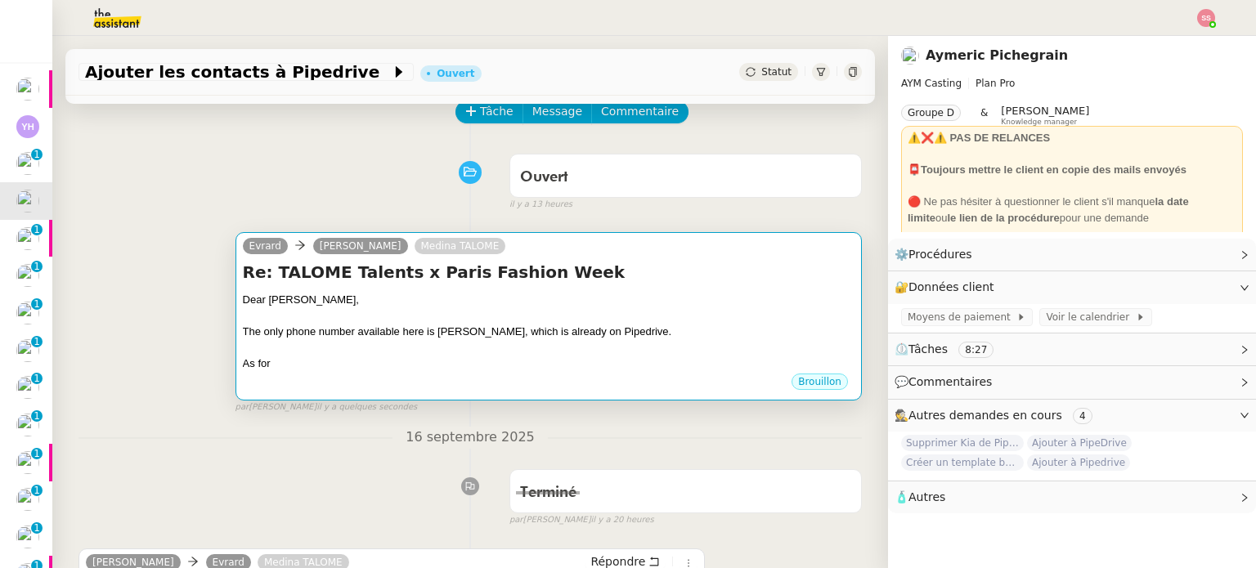
click at [513, 264] on h4 "Re: TALOME Talents x Paris Fashion Week" at bounding box center [549, 272] width 612 height 23
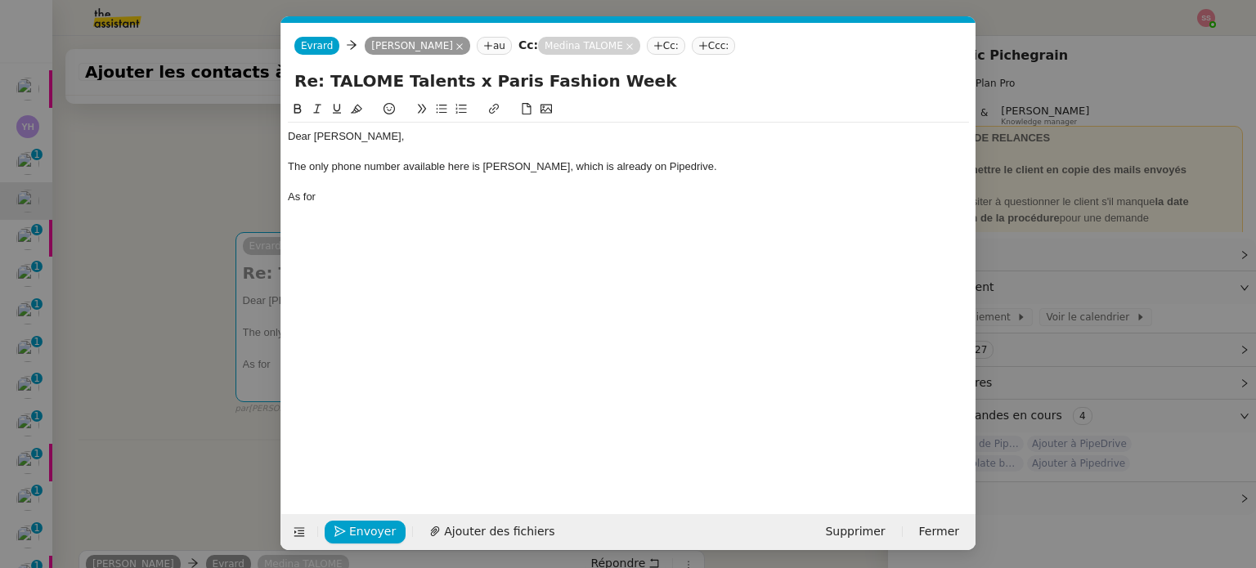
scroll to position [0, 34]
click at [394, 213] on div "Dear Luna, The only phone number available here is Marco's, which is already on…" at bounding box center [628, 294] width 681 height 389
click at [404, 198] on div "As for" at bounding box center [628, 197] width 681 height 15
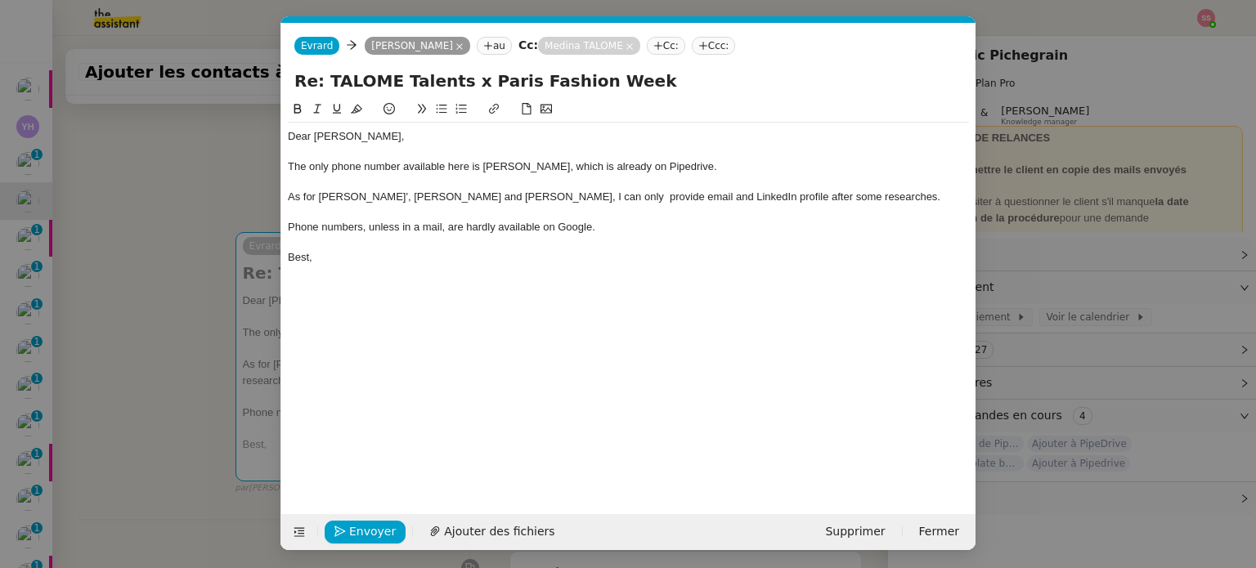
click at [581, 197] on div "As for Mathis', Anna's and Giuseppe, I can only provide email and LinkedIn prof…" at bounding box center [628, 197] width 681 height 15
click at [678, 194] on div "As for Mathis', Anna's and Giuseppe, I can only provide emails and LinkedIn pro…" at bounding box center [628, 197] width 681 height 15
click at [482, 228] on div "Phone numbers, unless in a mail, are hardly available on Google." at bounding box center [628, 227] width 681 height 15
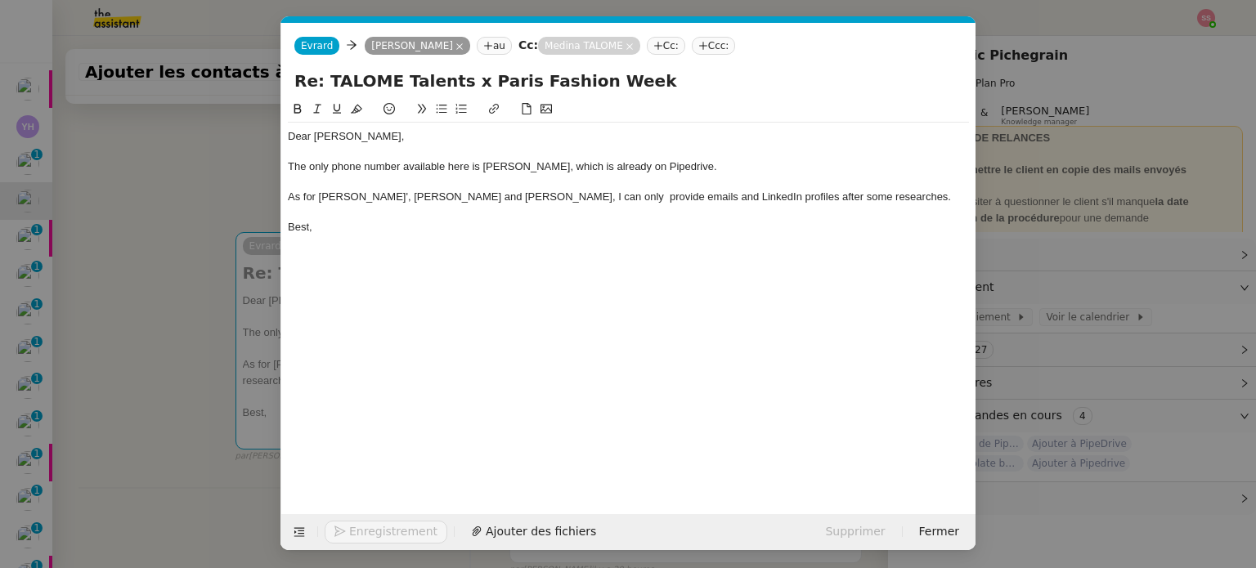
click at [209, 343] on nz-modal-container "Service TA - VOYAGE - PROPOSITION GLOBALE A utiliser dans le cadre de propositi…" at bounding box center [628, 284] width 1256 height 568
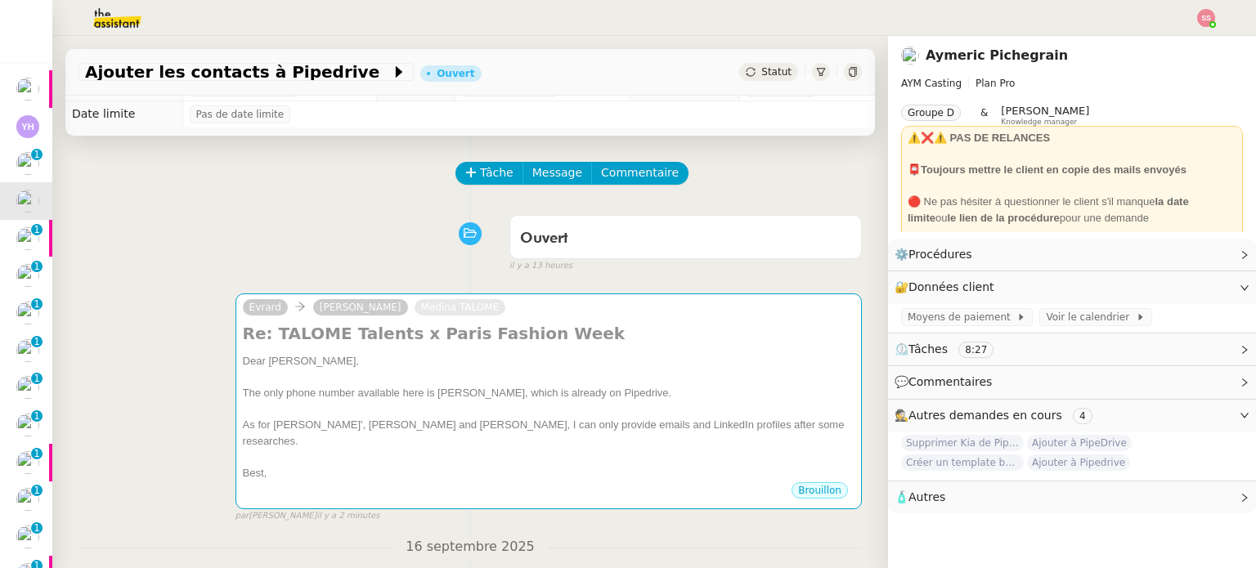
scroll to position [0, 0]
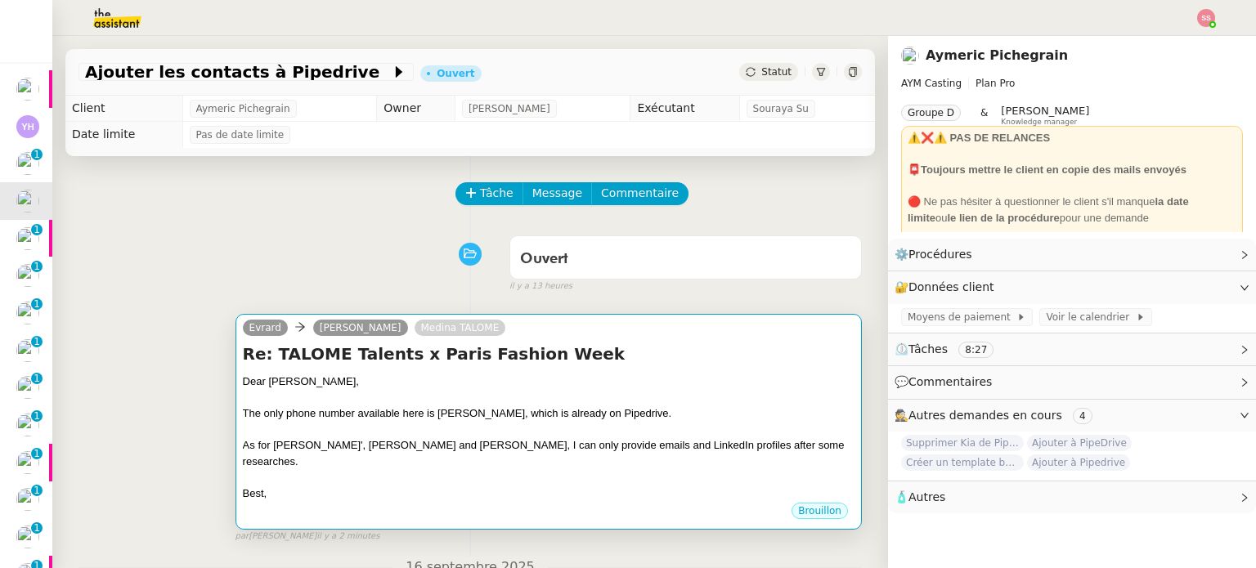
click at [436, 412] on div "The only phone number available here is Marco's, which is already on Pipedrive." at bounding box center [549, 414] width 612 height 16
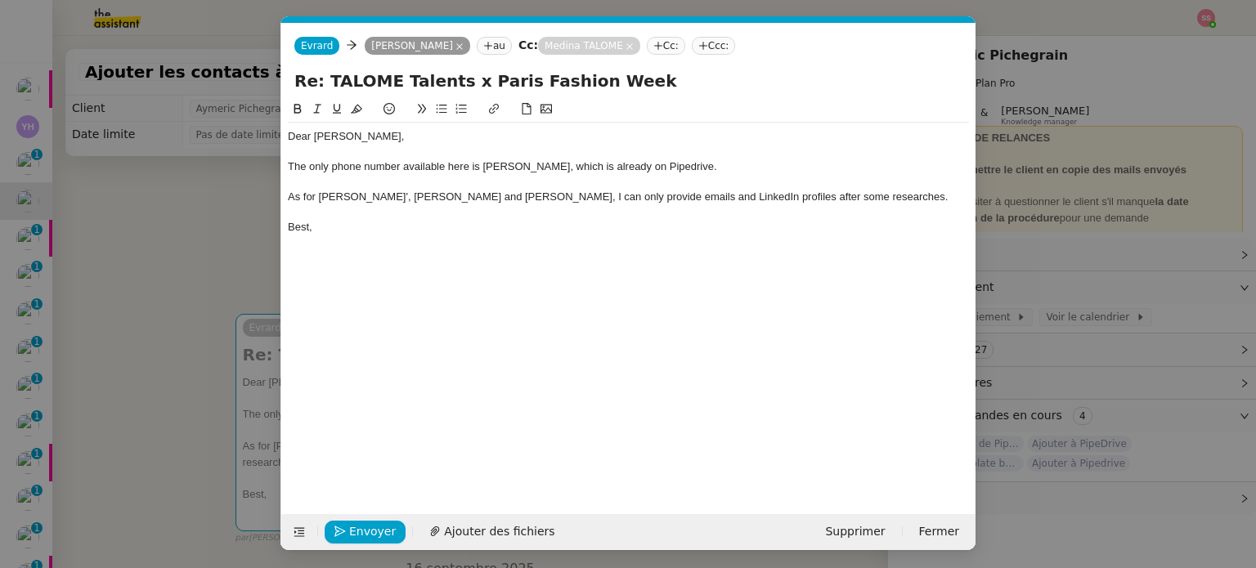
scroll to position [0, 34]
click at [455, 199] on div "As for Mathis', Anna's and Giuseppe, I can only provide emails and LinkedIn pro…" at bounding box center [628, 197] width 681 height 15
click at [390, 529] on button "Envoyer" at bounding box center [365, 532] width 81 height 23
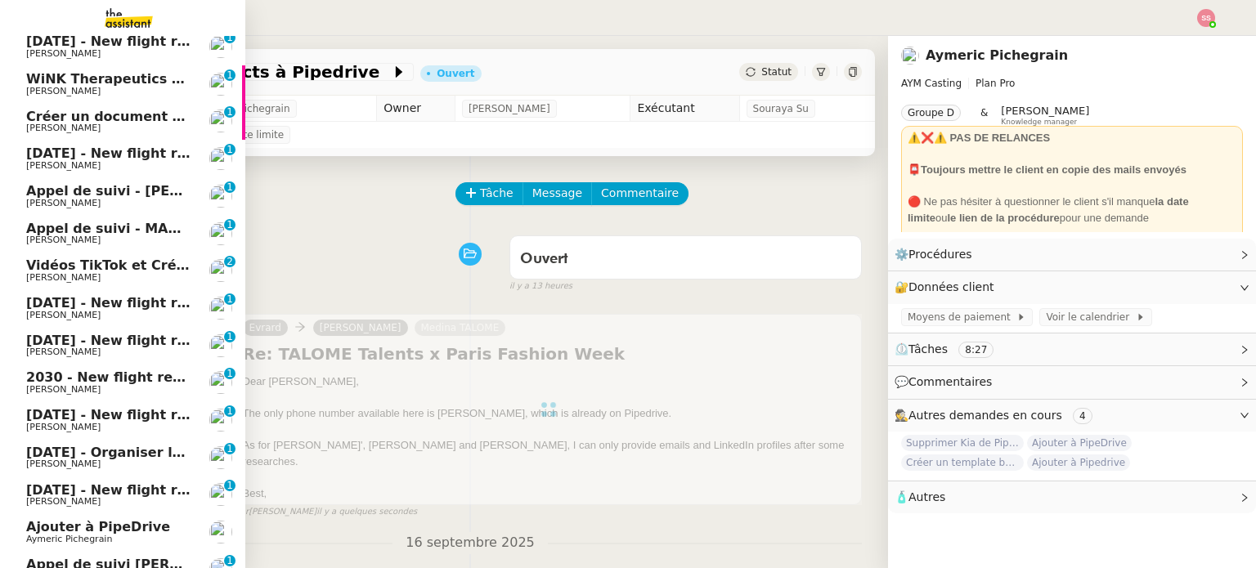
scroll to position [615, 0]
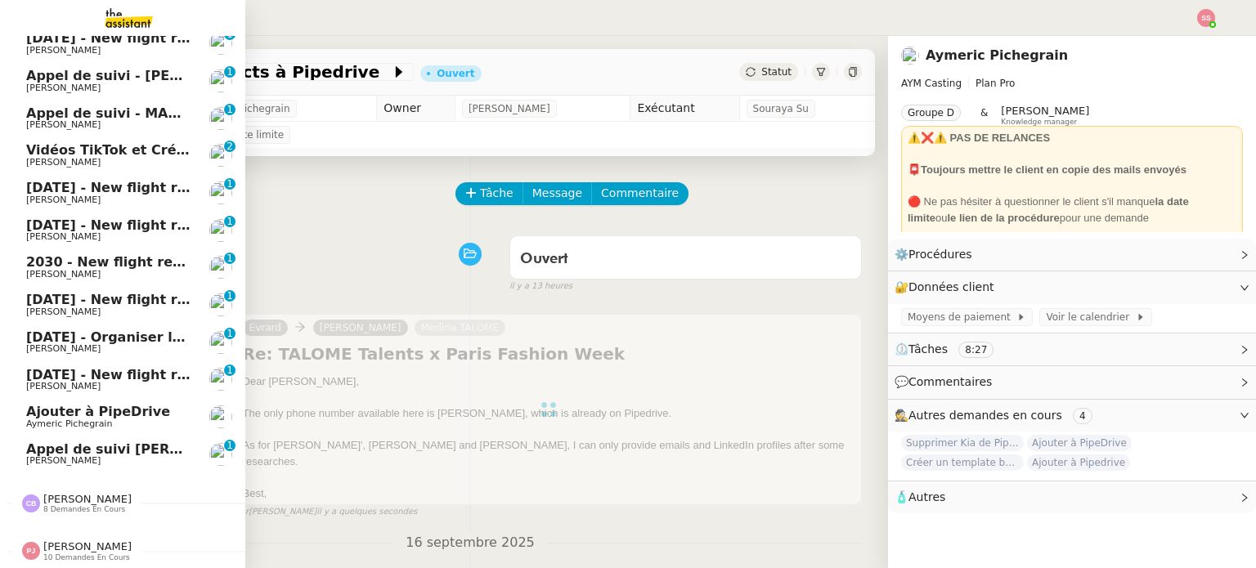
click at [121, 405] on span "Ajouter à PipeDrive" at bounding box center [98, 412] width 144 height 16
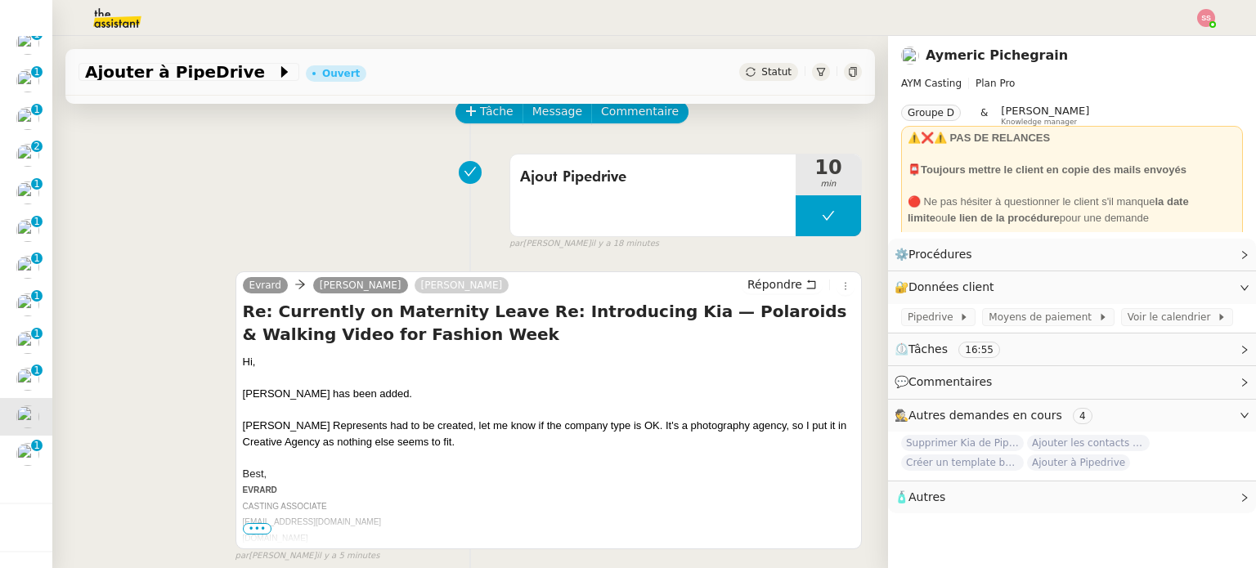
scroll to position [615, 0]
click at [761, 70] on span "Statut" at bounding box center [776, 71] width 30 height 11
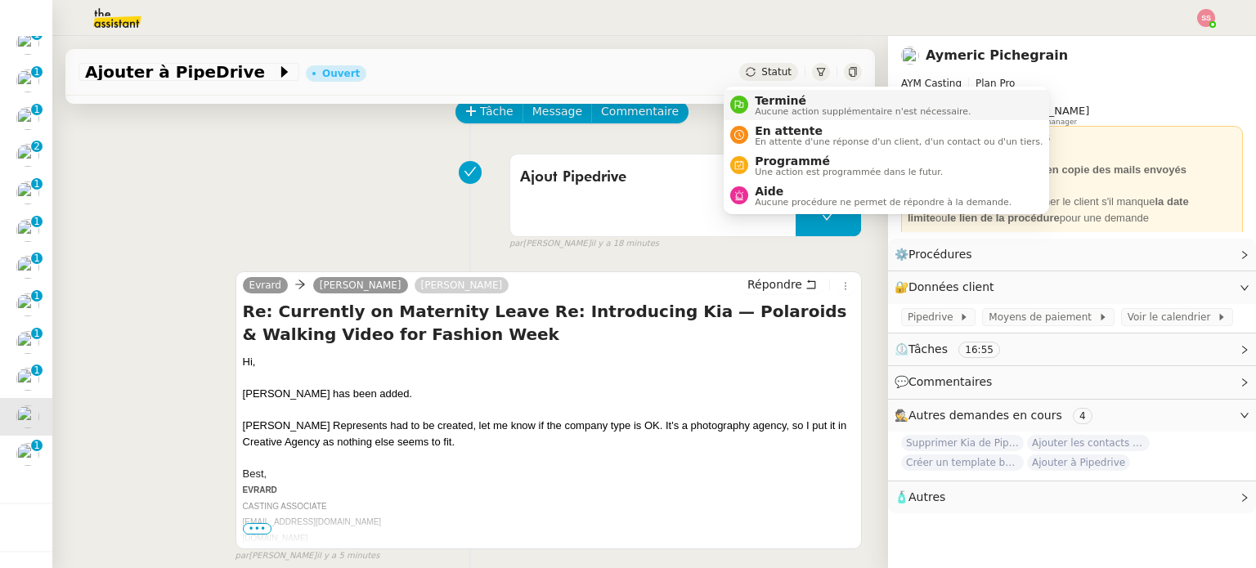
click at [763, 107] on span "Aucune action supplémentaire n'est nécessaire." at bounding box center [863, 111] width 216 height 9
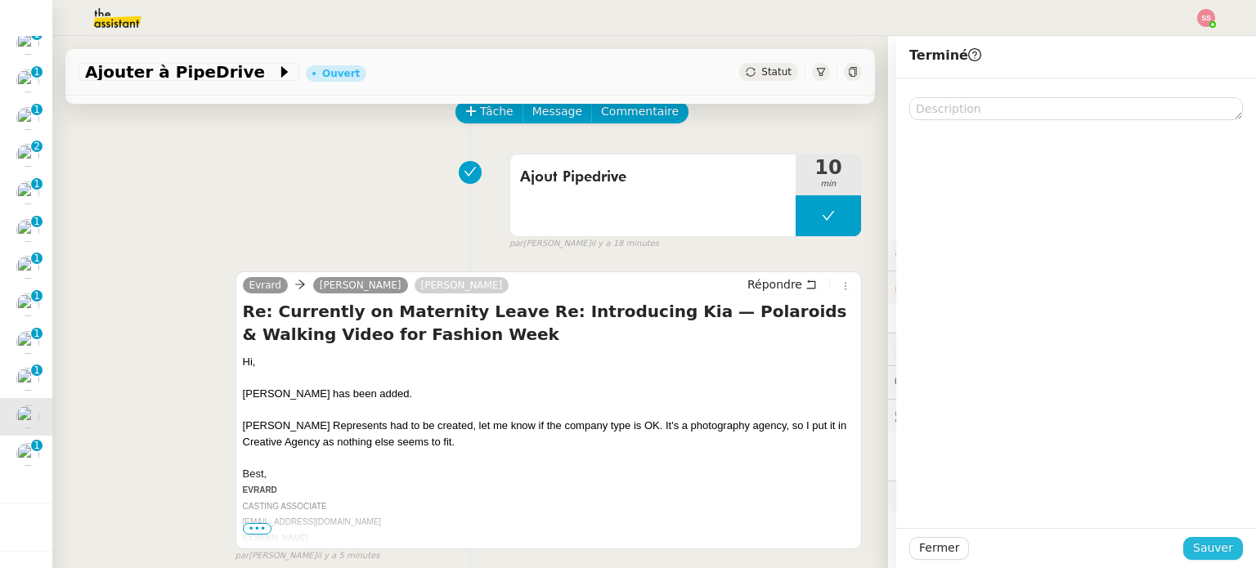
click at [1193, 544] on span "Sauver" at bounding box center [1213, 548] width 40 height 19
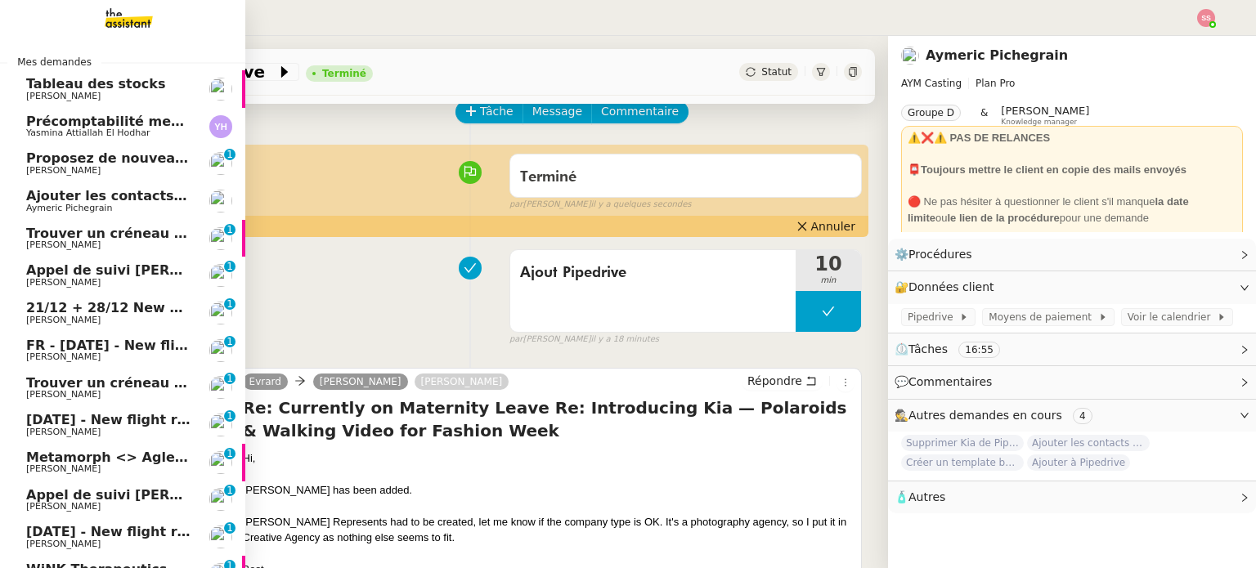
click at [136, 198] on span "Ajouter les contacts à Pipedrive" at bounding box center [143, 196] width 235 height 16
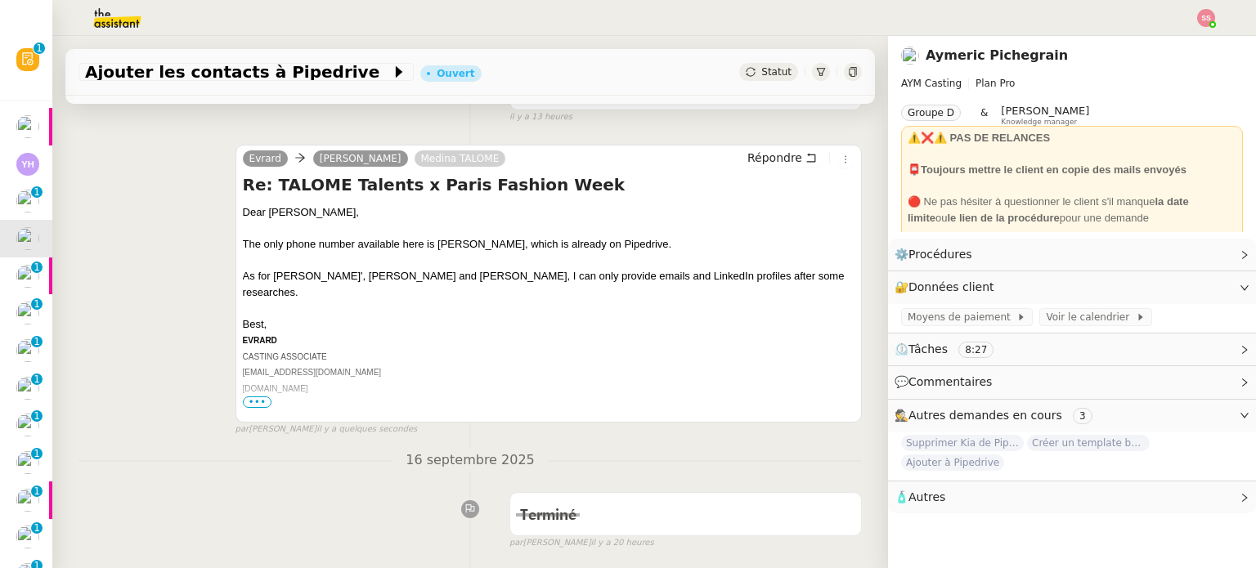
scroll to position [245, 0]
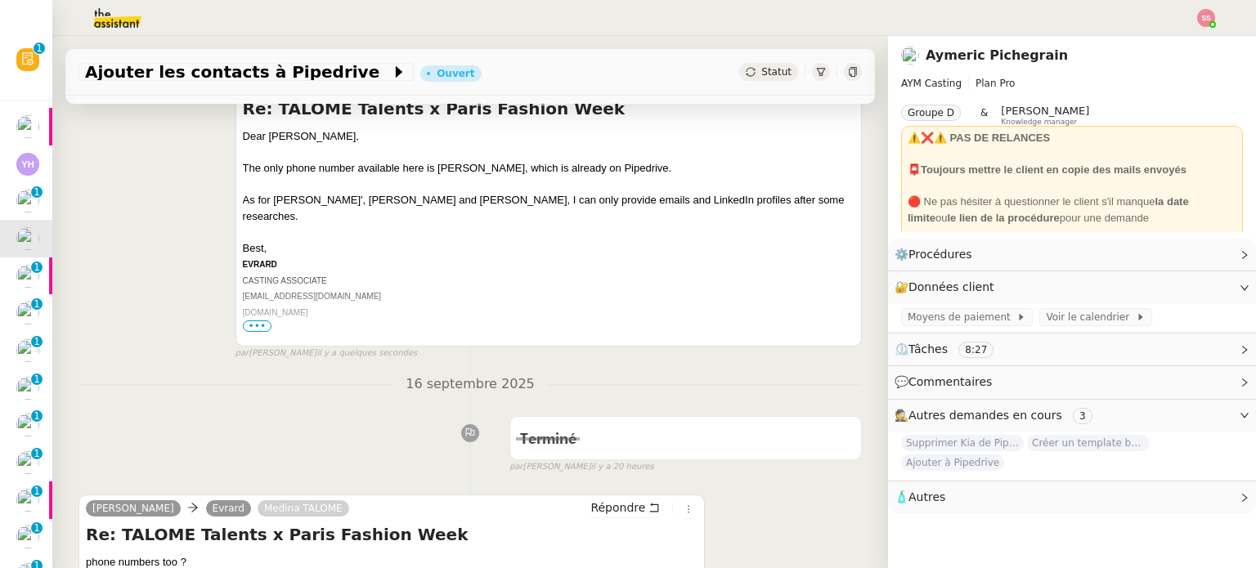
click at [249, 327] on span "•••" at bounding box center [257, 326] width 29 height 11
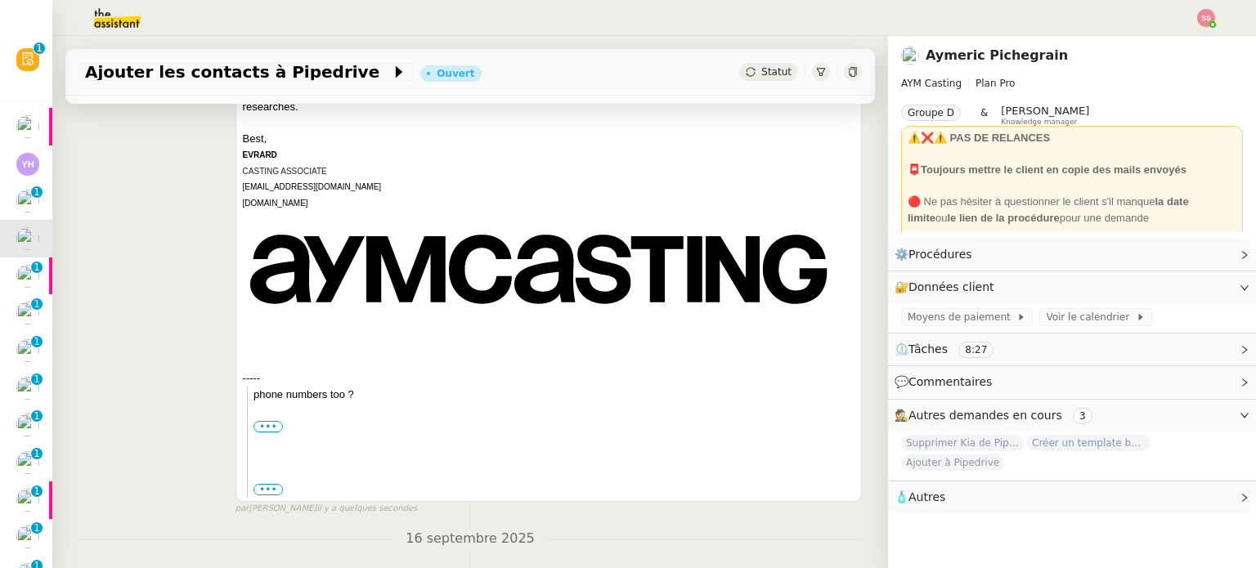
scroll to position [409, 0]
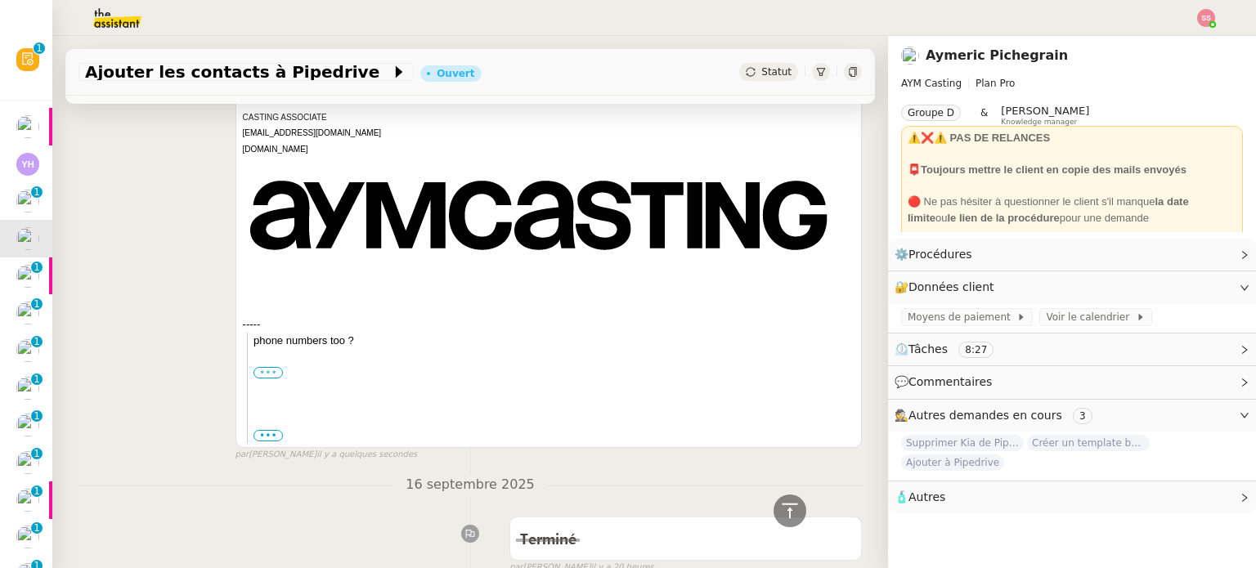
click at [270, 367] on label "•••" at bounding box center [267, 372] width 29 height 11
click at [0, 0] on input "•••" at bounding box center [0, 0] width 0 height 0
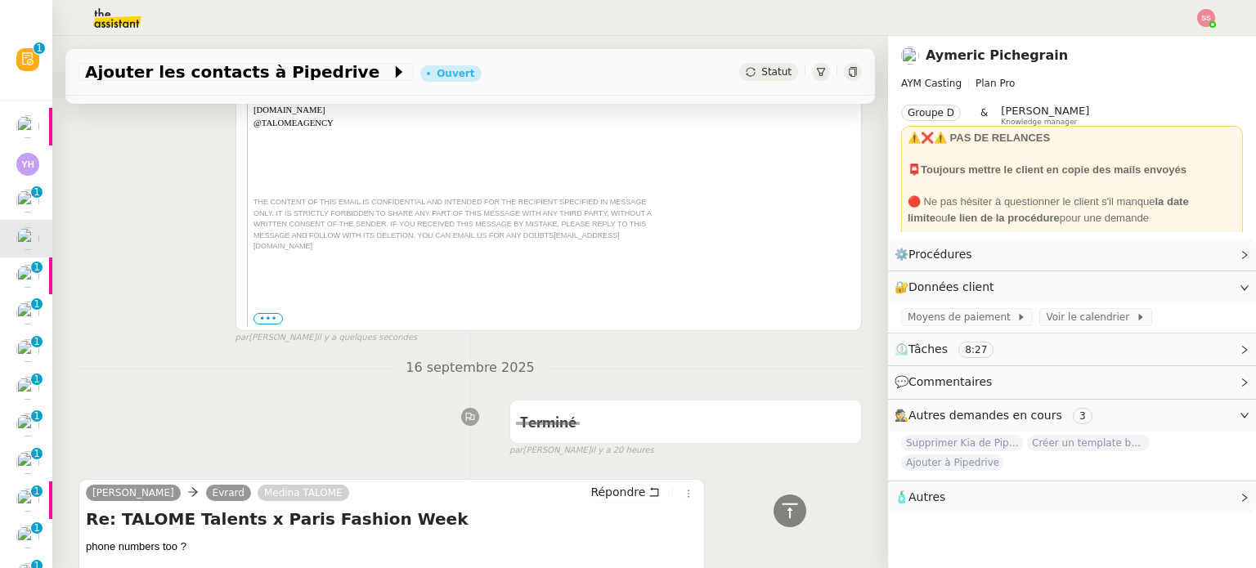
scroll to position [736, 0]
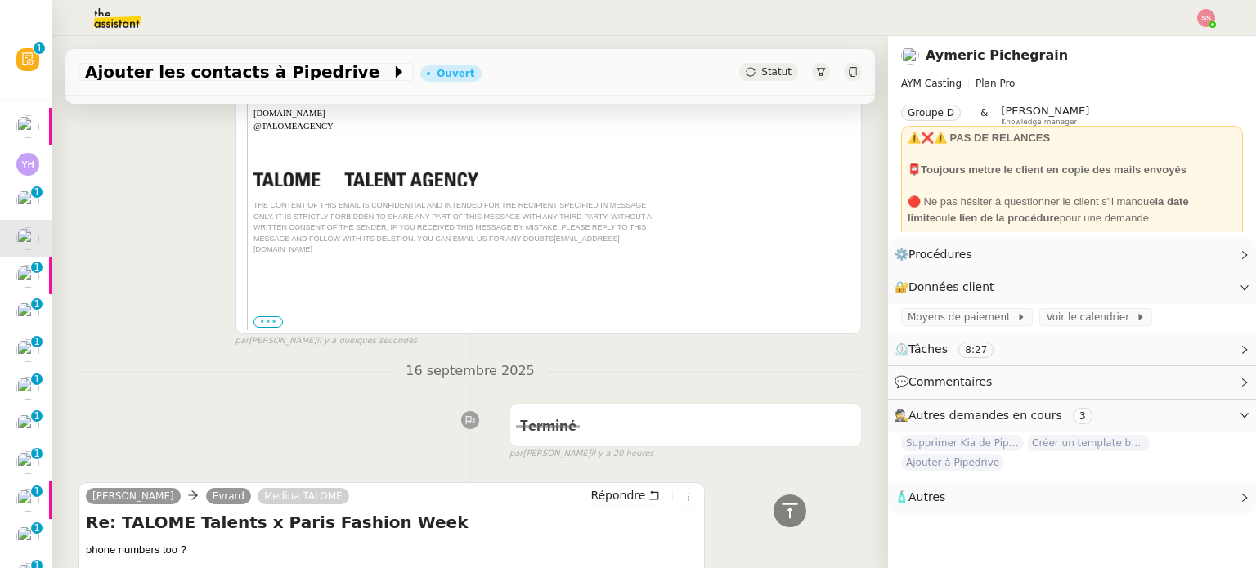
click at [262, 316] on label "•••" at bounding box center [267, 321] width 29 height 11
click at [0, 0] on input "•••" at bounding box center [0, 0] width 0 height 0
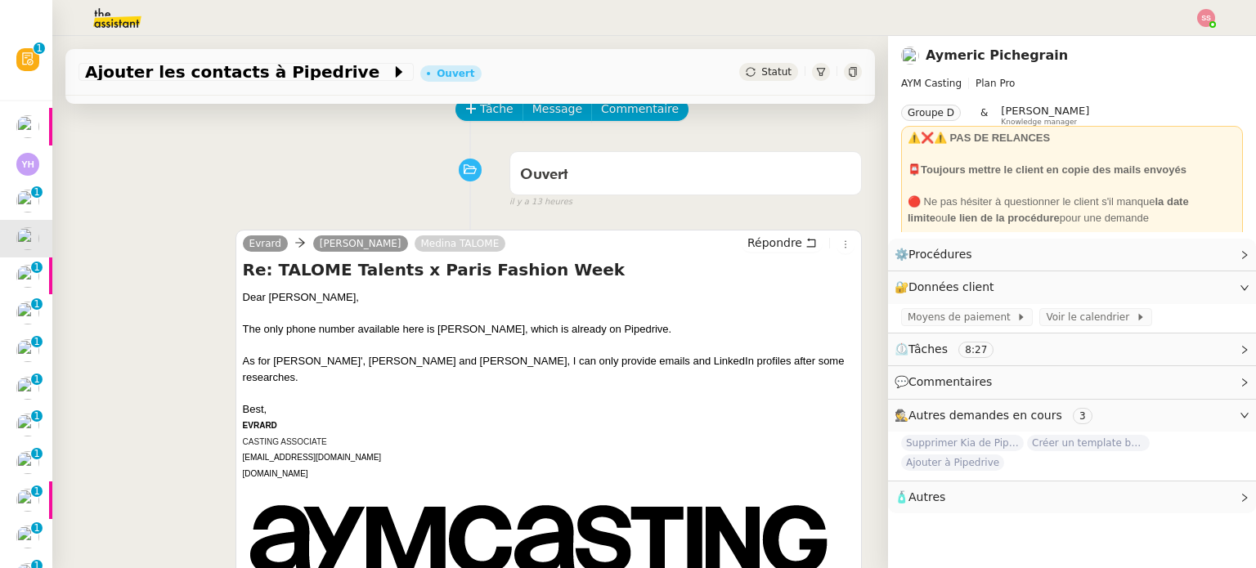
scroll to position [82, 0]
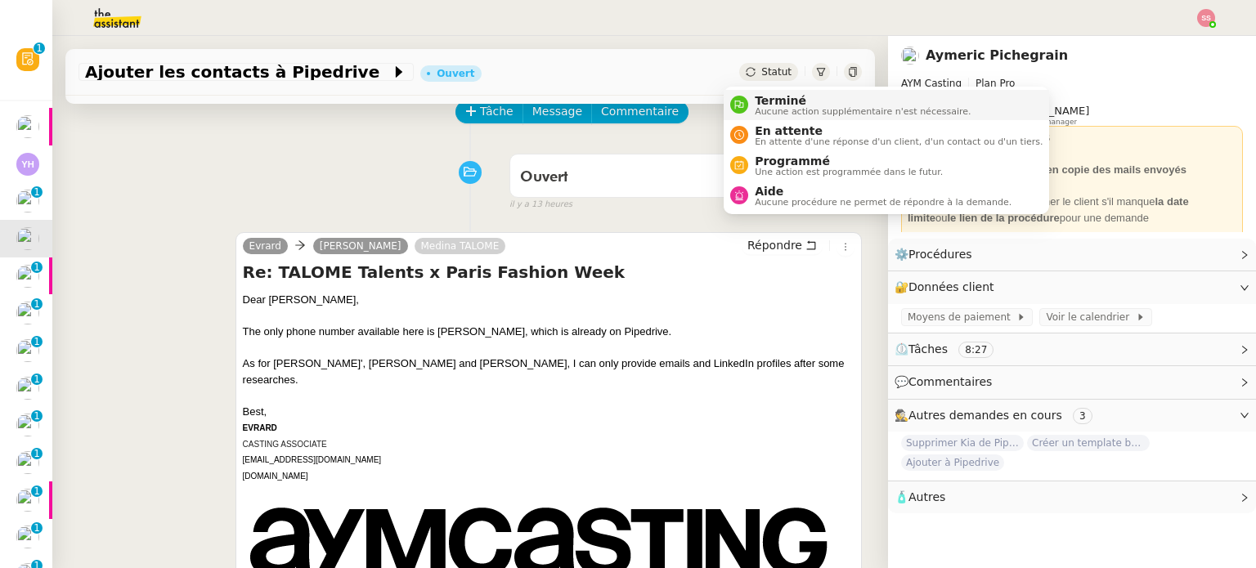
click at [763, 107] on span "Aucune action supplémentaire n'est nécessaire." at bounding box center [863, 111] width 216 height 9
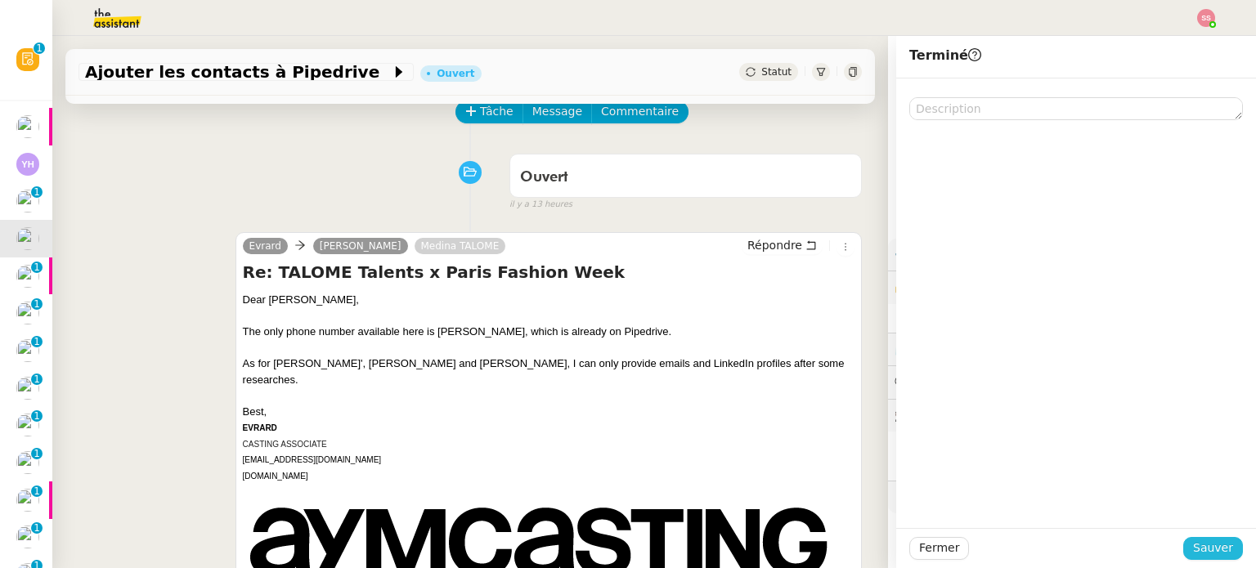
click at [1198, 540] on span "Sauver" at bounding box center [1213, 548] width 40 height 19
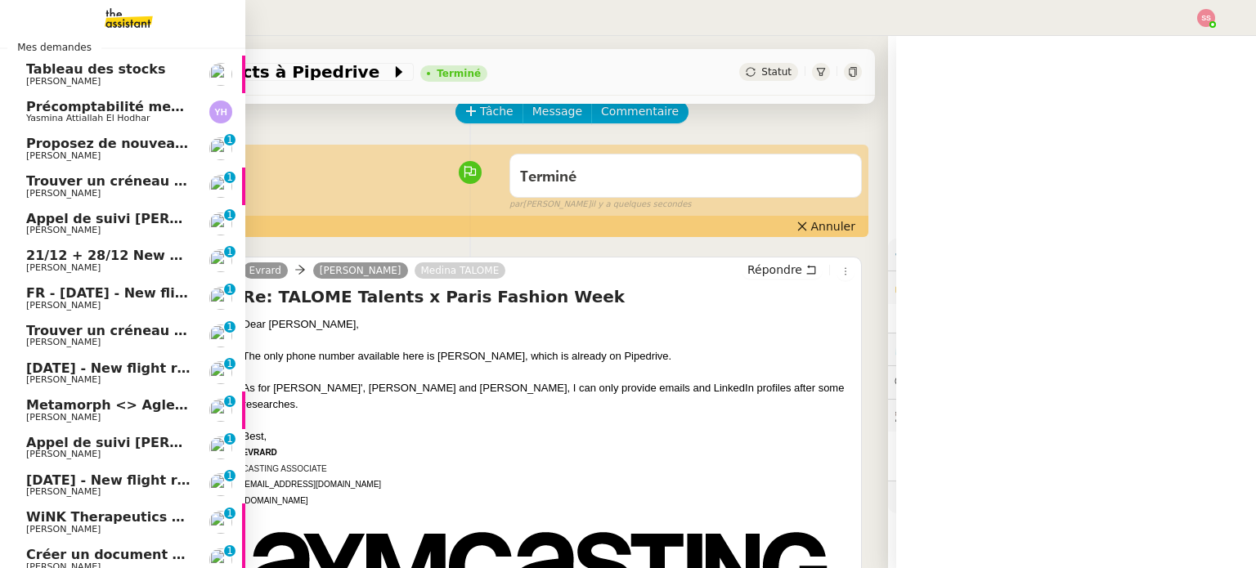
scroll to position [82, 0]
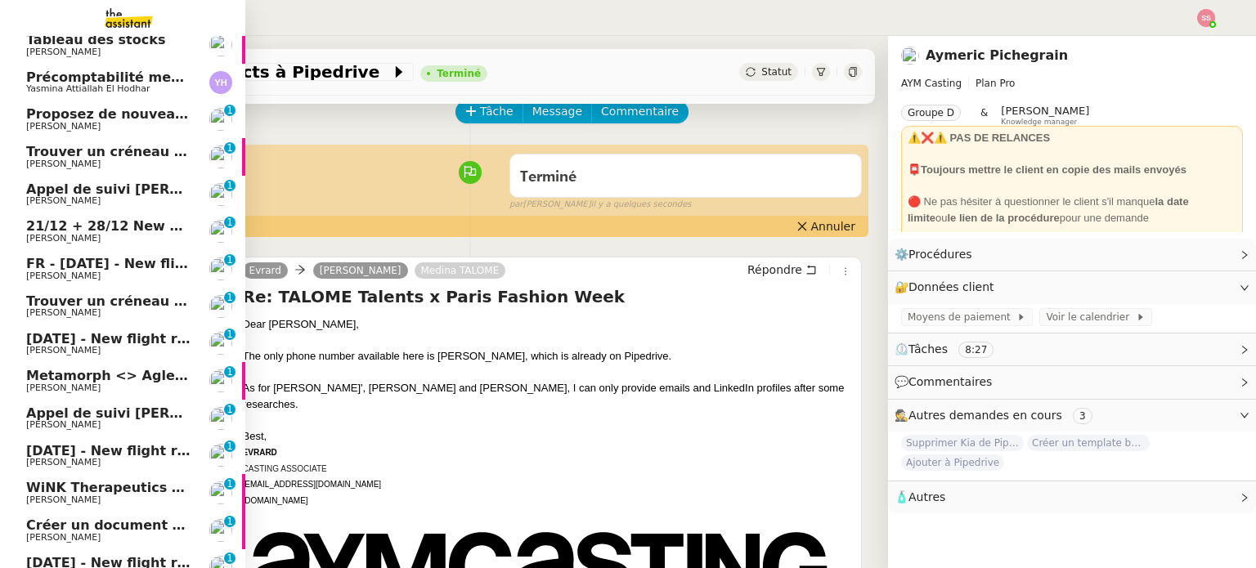
click at [95, 152] on span "Trouver un créneau pour la réunion" at bounding box center [156, 152] width 261 height 16
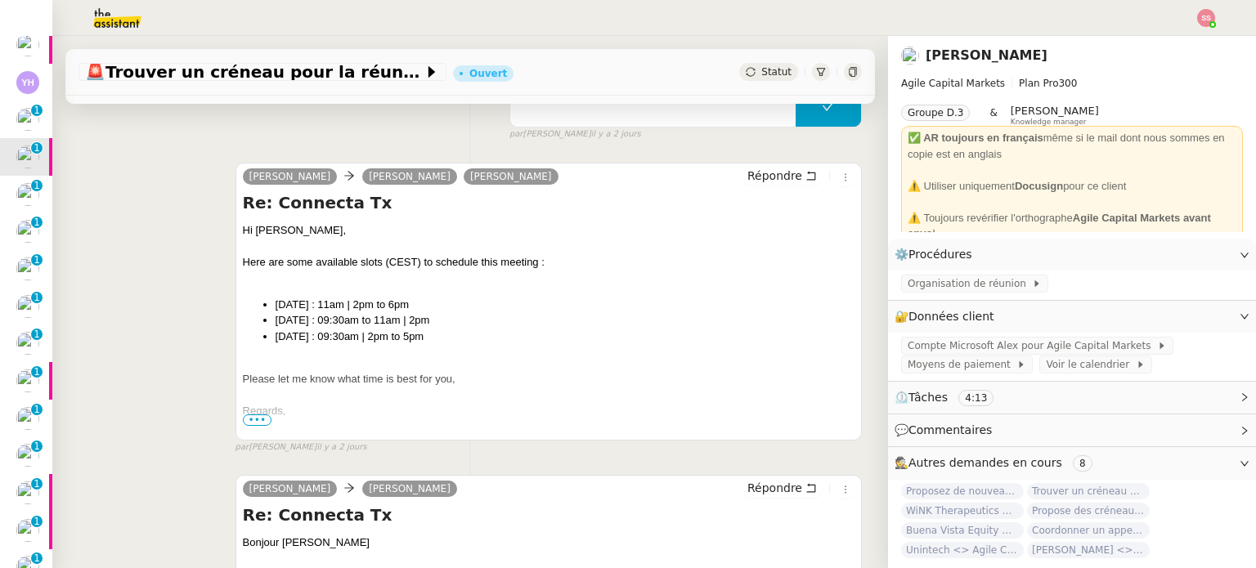
scroll to position [409, 0]
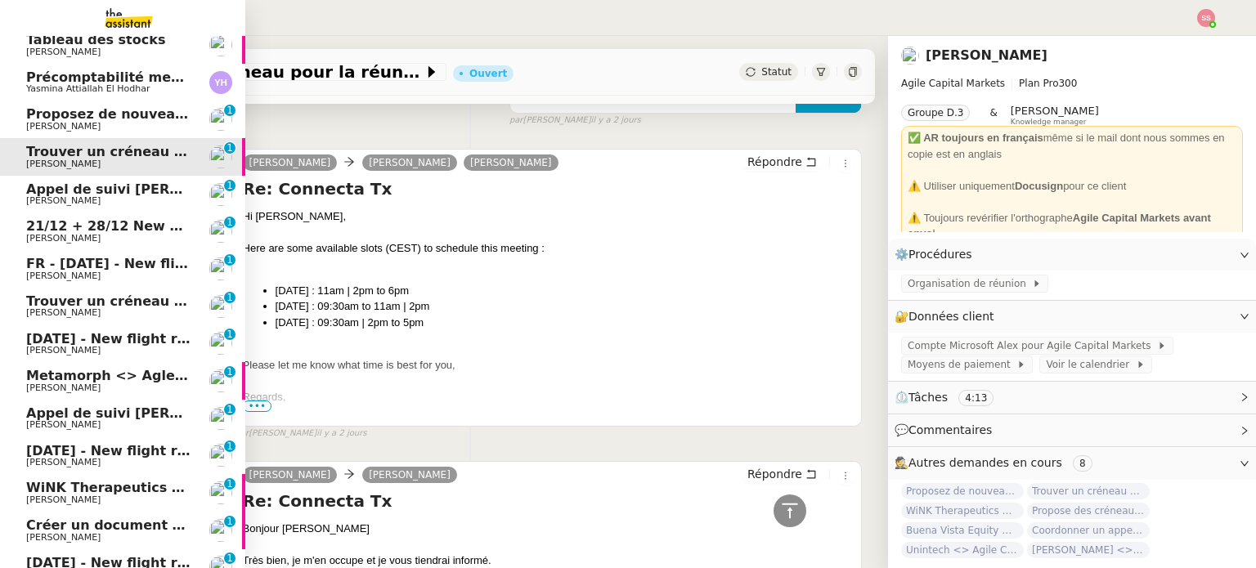
click at [71, 120] on span "Proposez de nouveaux horaires pour l'appel" at bounding box center [188, 114] width 325 height 16
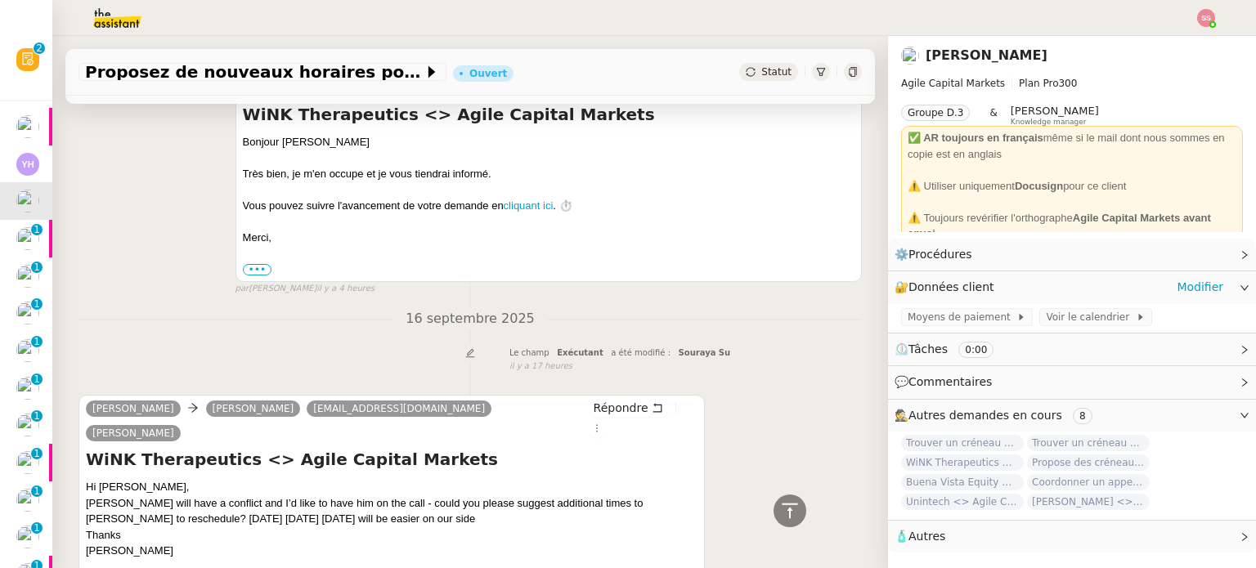
scroll to position [99, 0]
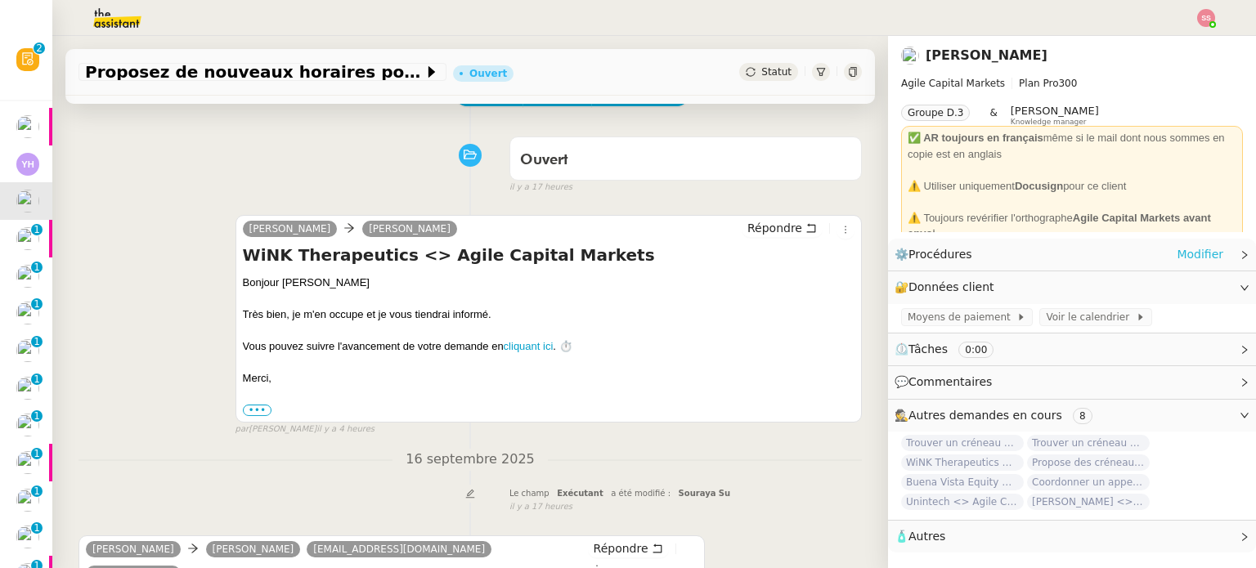
click at [1198, 256] on link "Modifier" at bounding box center [1200, 254] width 47 height 19
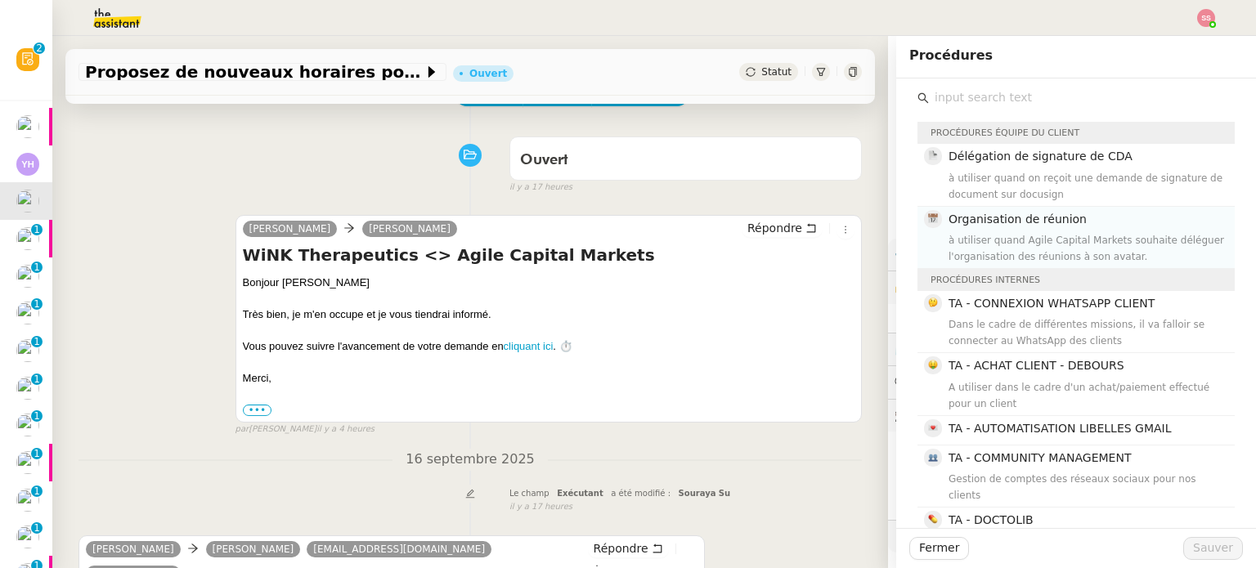
click at [1061, 248] on div "à utiliser quand Agile Capital Markets souhaite déléguer l'organisation des réu…" at bounding box center [1087, 248] width 276 height 33
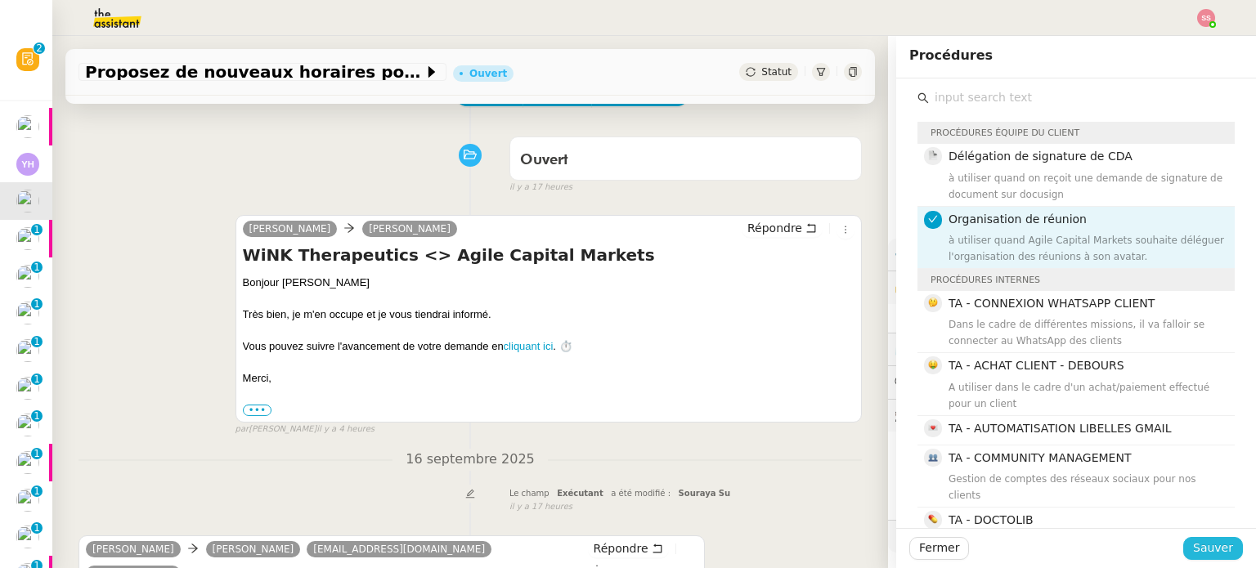
click at [1210, 554] on span "Sauver" at bounding box center [1213, 548] width 40 height 19
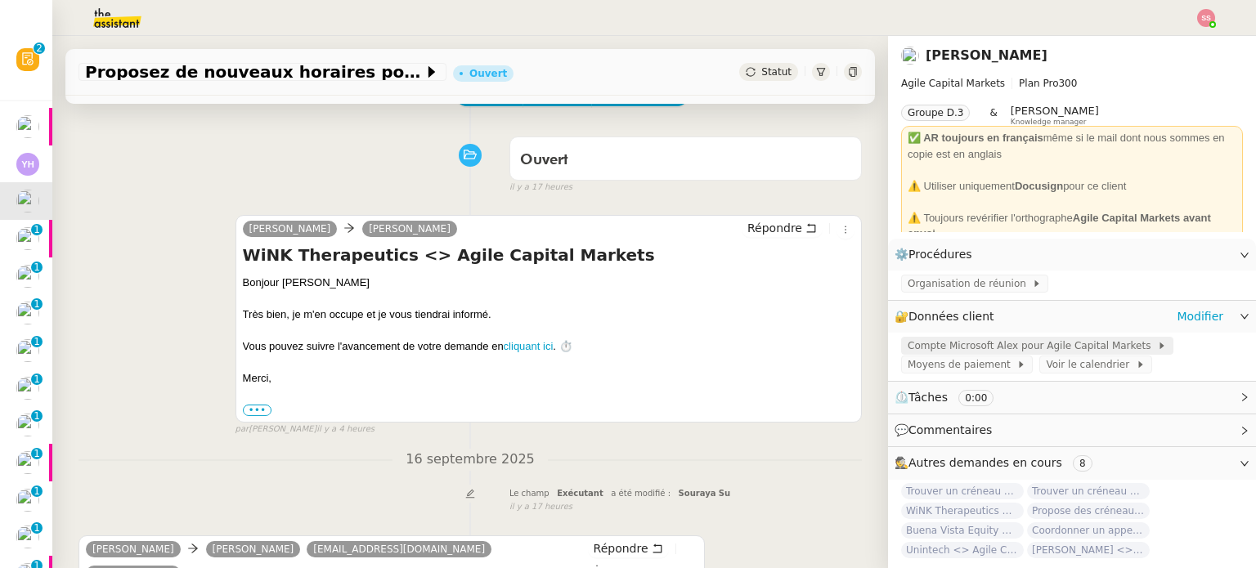
click at [977, 344] on span "Compte Microsoft Alex pour Agile Capital Markets" at bounding box center [1032, 346] width 249 height 16
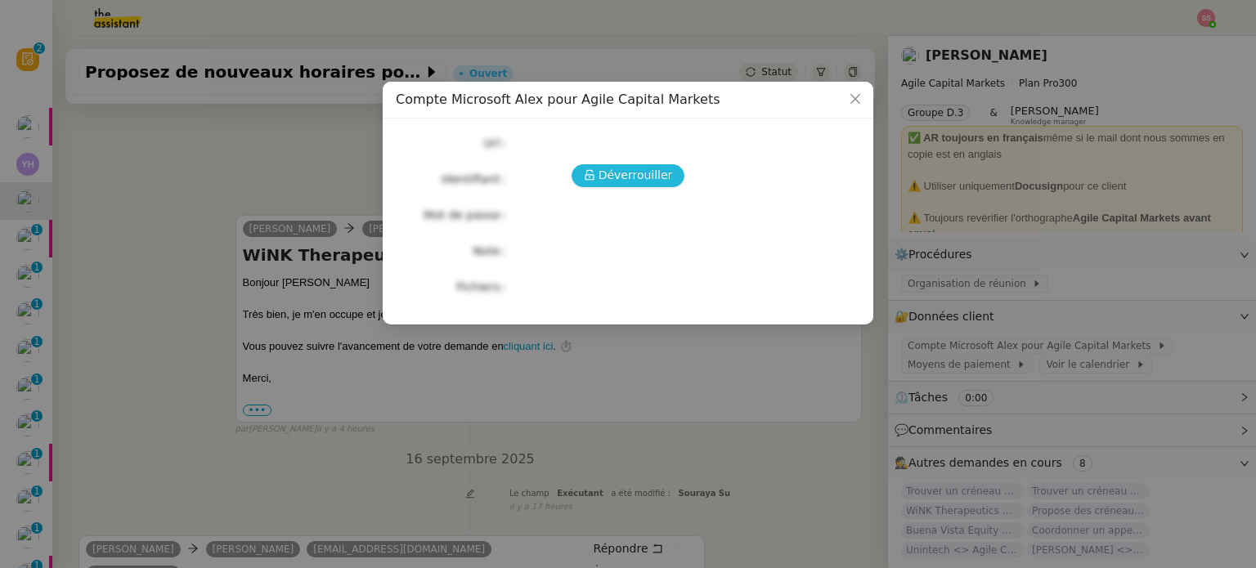
click at [657, 167] on span "Déverrouiller" at bounding box center [636, 175] width 74 height 19
click at [92, 162] on nz-modal-container "Compte Microsoft Alex pour Agile Capital Markets Déverrouiller Url Identifiant …" at bounding box center [628, 284] width 1256 height 568
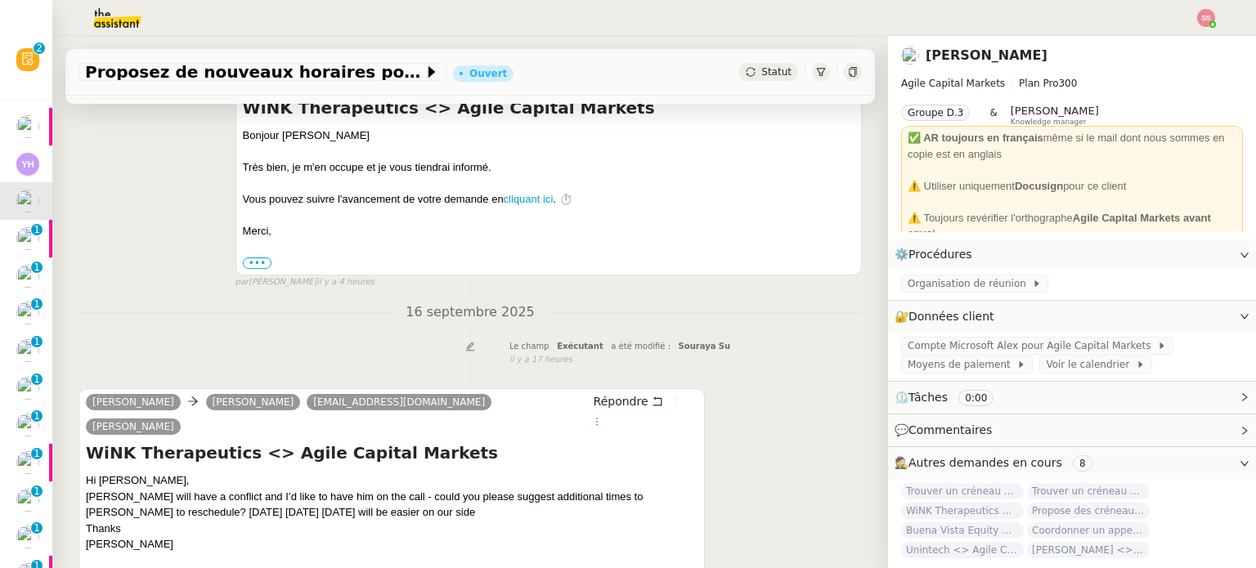
scroll to position [344, 0]
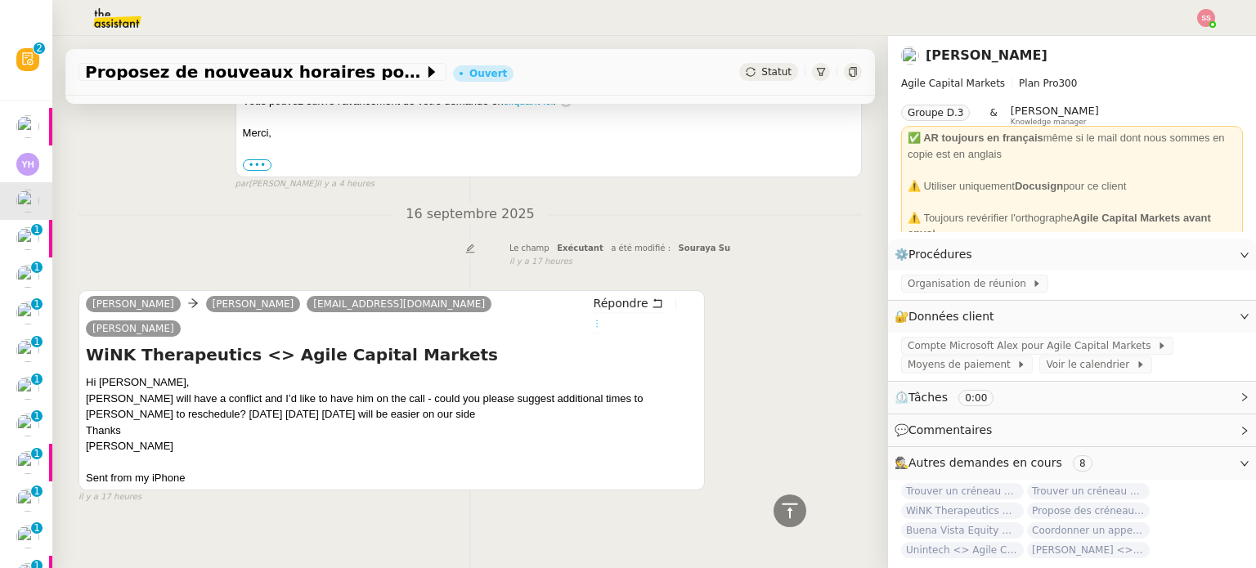
click at [602, 319] on icon at bounding box center [597, 324] width 10 height 10
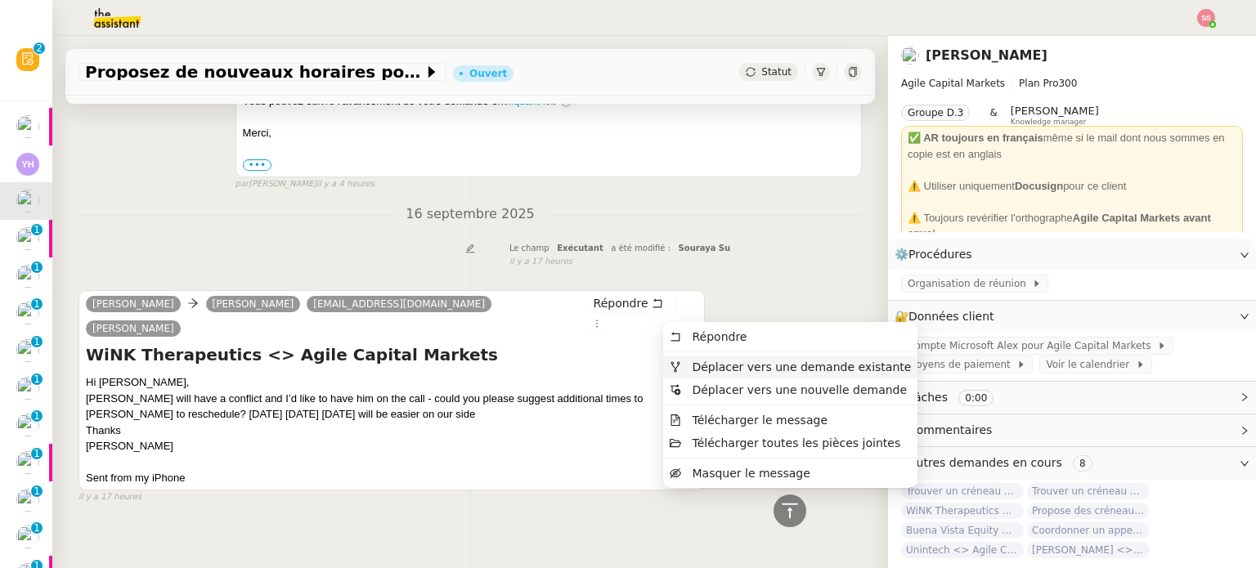
click at [696, 366] on span "Déplacer vers une demande existante" at bounding box center [801, 367] width 219 height 13
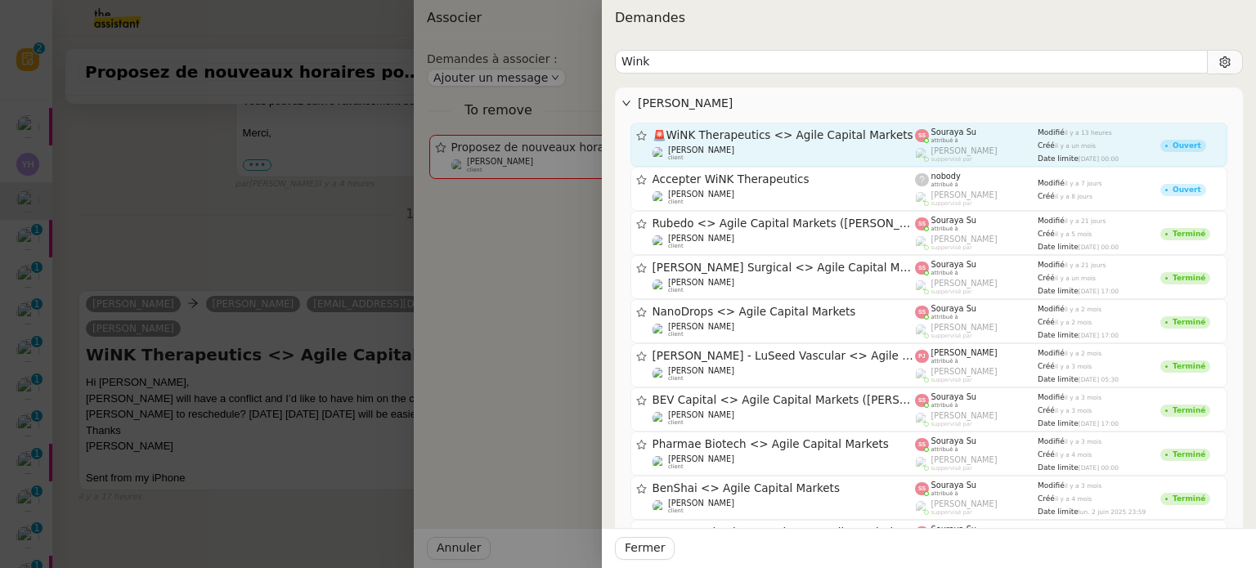
type input "Wink"
click at [775, 146] on div "Michael Khayat client" at bounding box center [784, 154] width 263 height 16
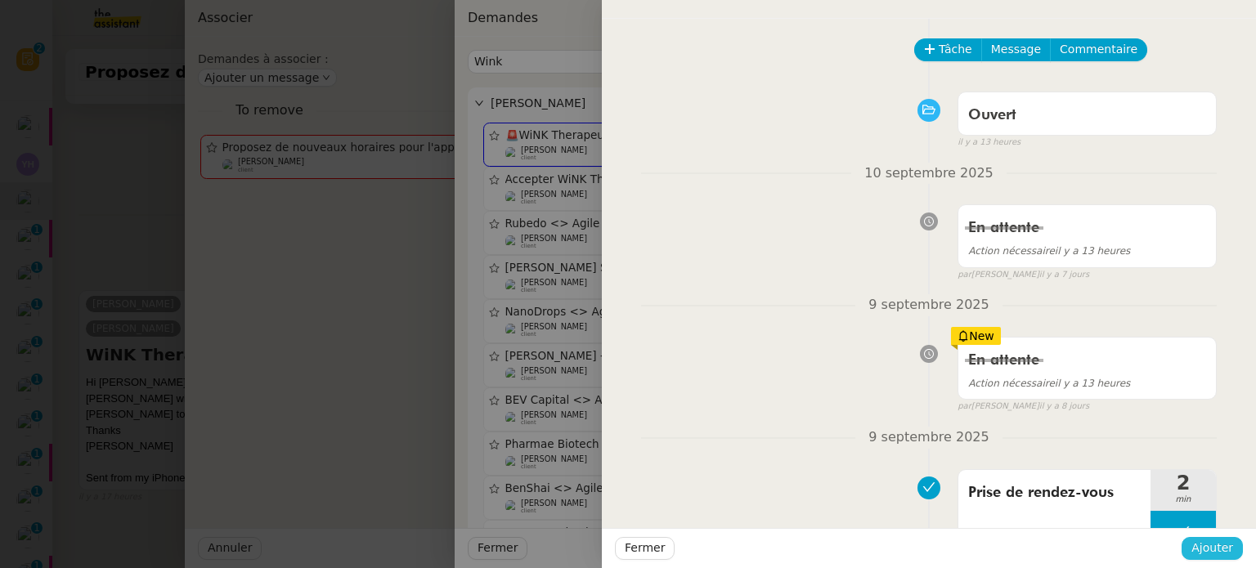
click at [1204, 545] on span "Ajouter" at bounding box center [1212, 548] width 42 height 19
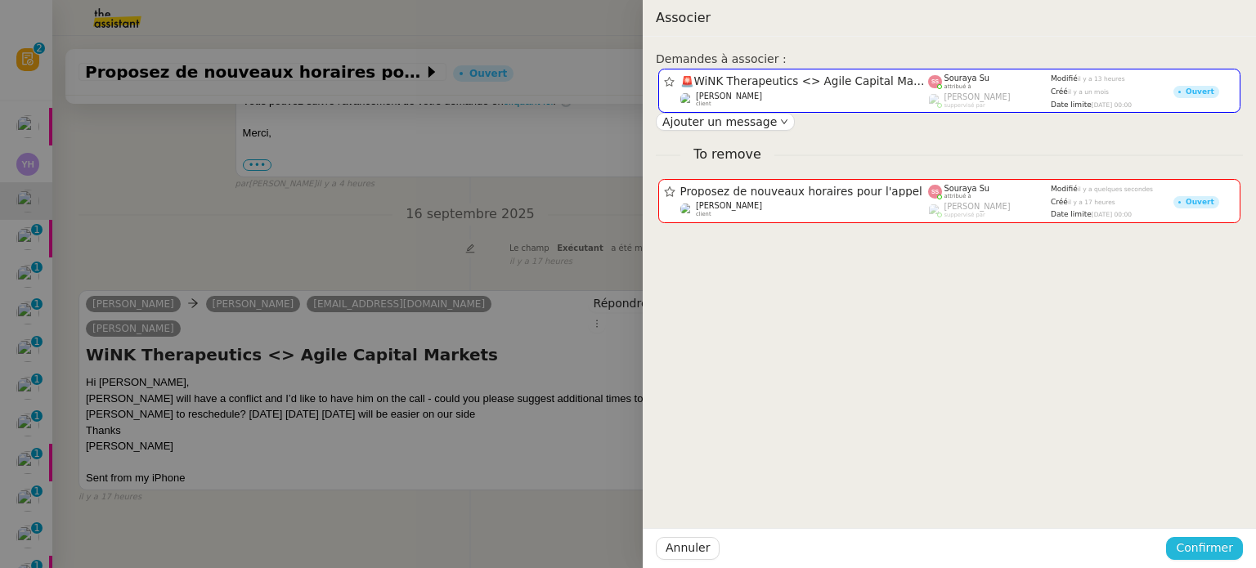
click at [1236, 541] on button "Confirmer" at bounding box center [1204, 548] width 77 height 23
click at [1218, 509] on span "Ajouter" at bounding box center [1206, 505] width 42 height 16
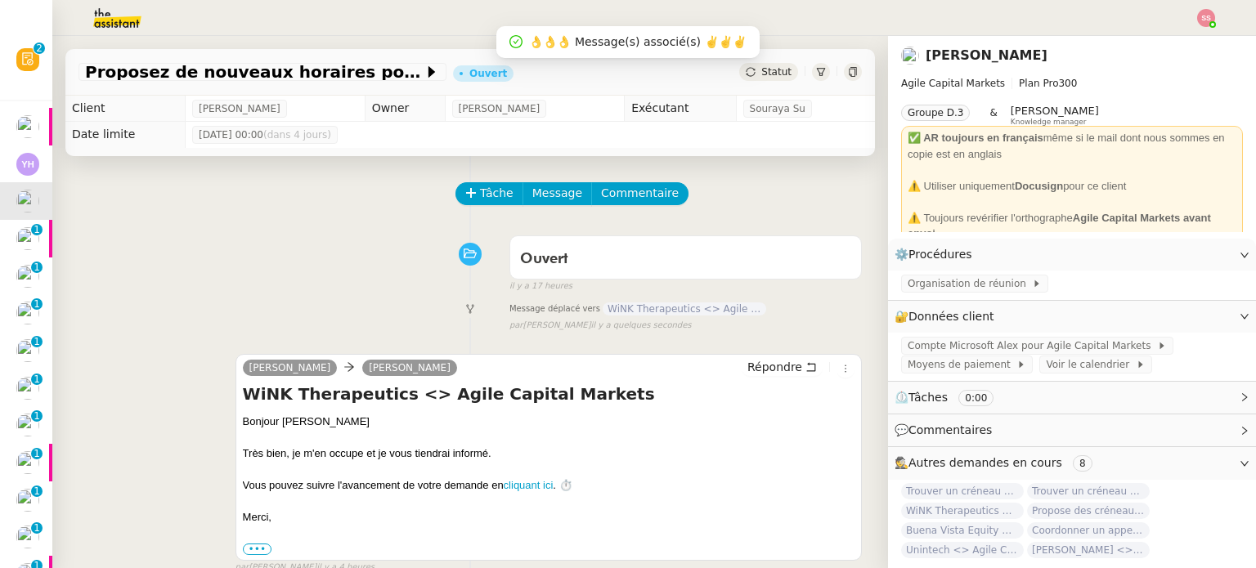
scroll to position [0, 0]
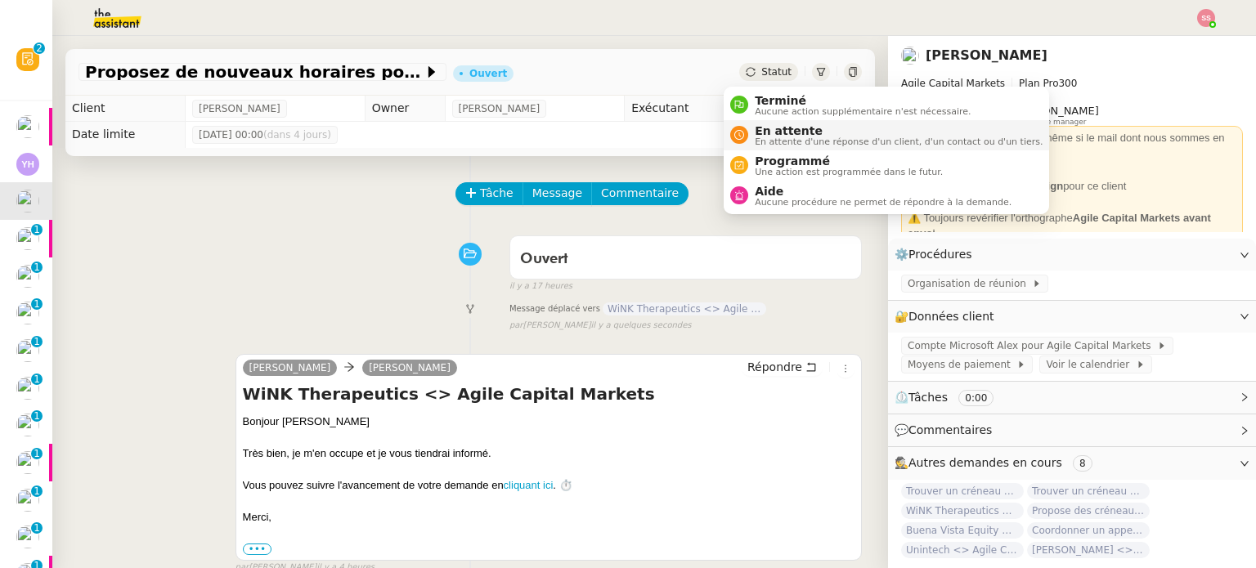
drag, startPoint x: 772, startPoint y: 102, endPoint x: 790, endPoint y: 119, distance: 24.9
click at [773, 102] on span "Terminé" at bounding box center [863, 100] width 216 height 13
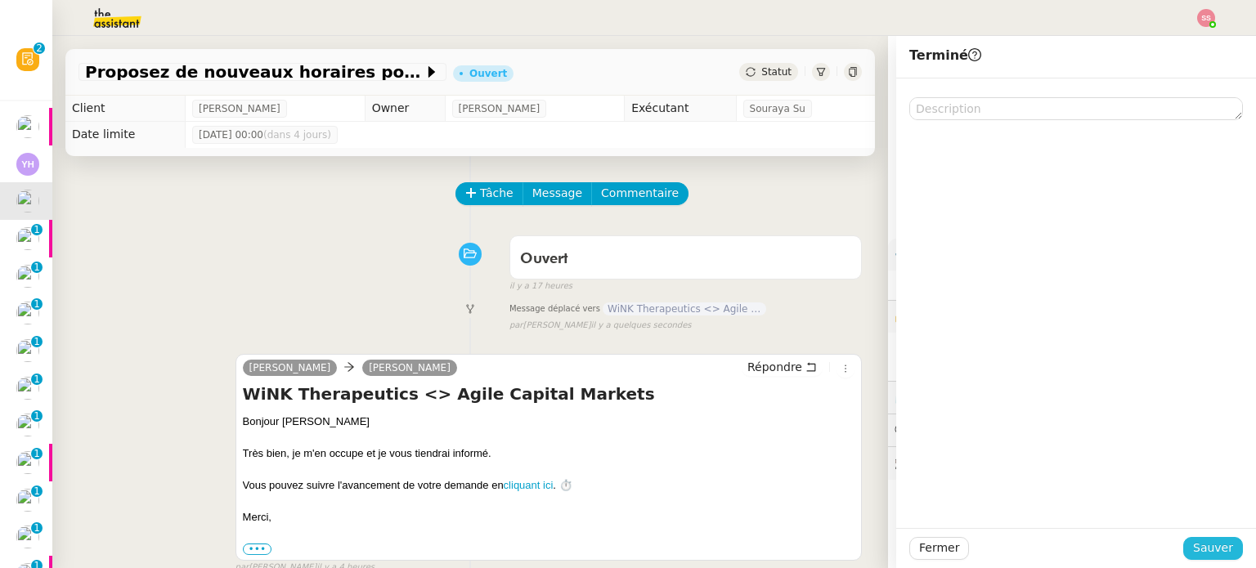
click at [1207, 545] on span "Sauver" at bounding box center [1213, 548] width 40 height 19
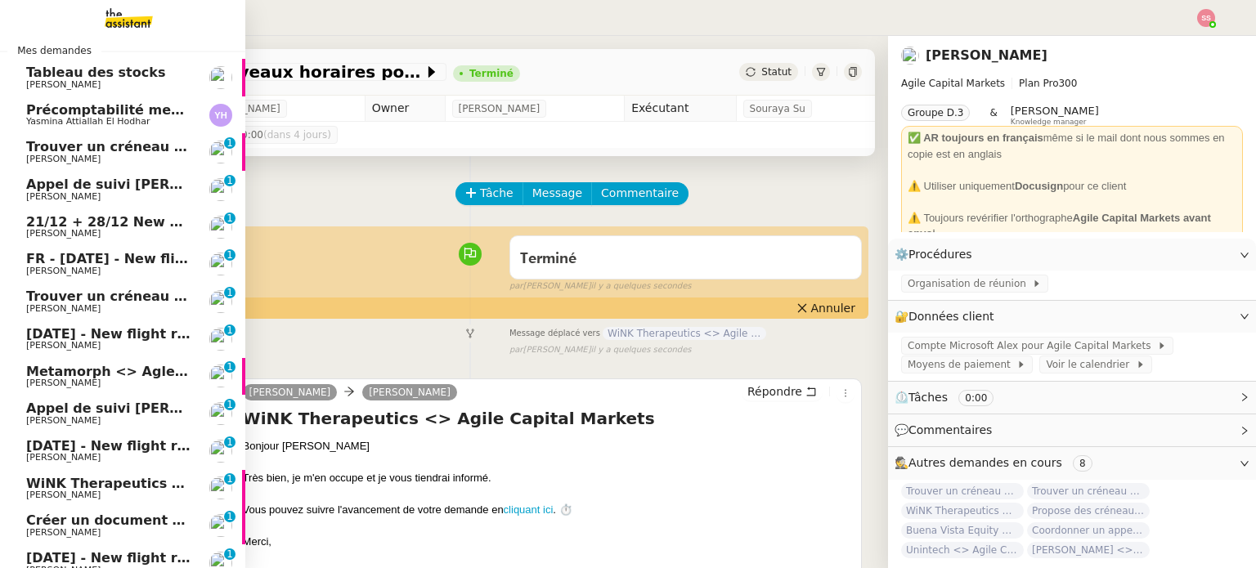
scroll to position [458, 0]
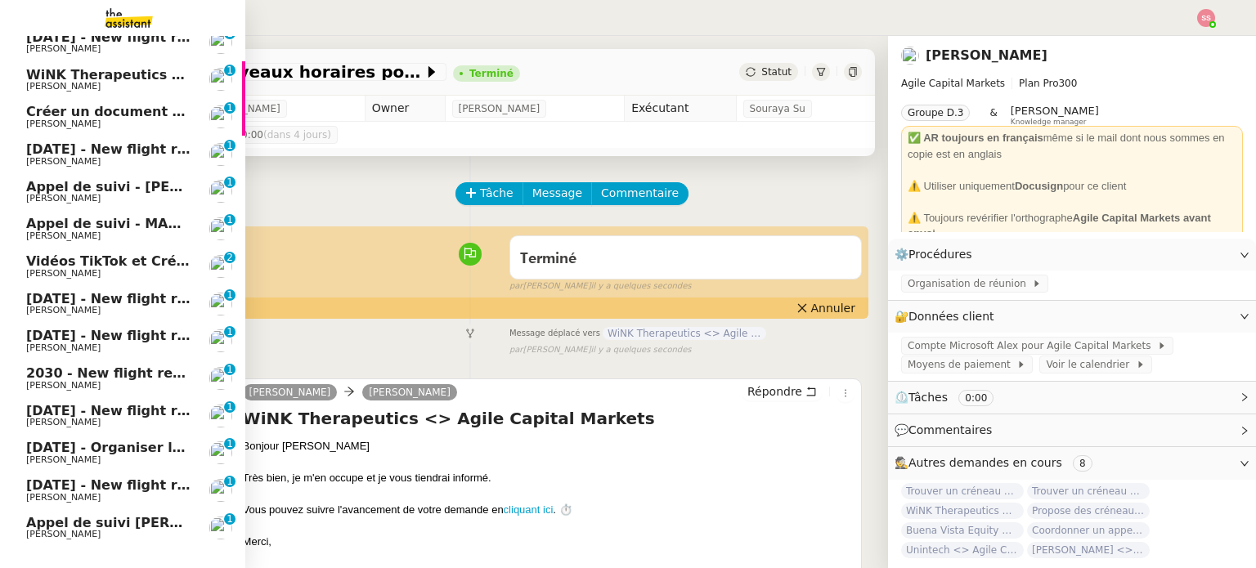
click at [122, 79] on span "WiNK Therapeutics <> Agile Capital Markets" at bounding box center [191, 75] width 330 height 16
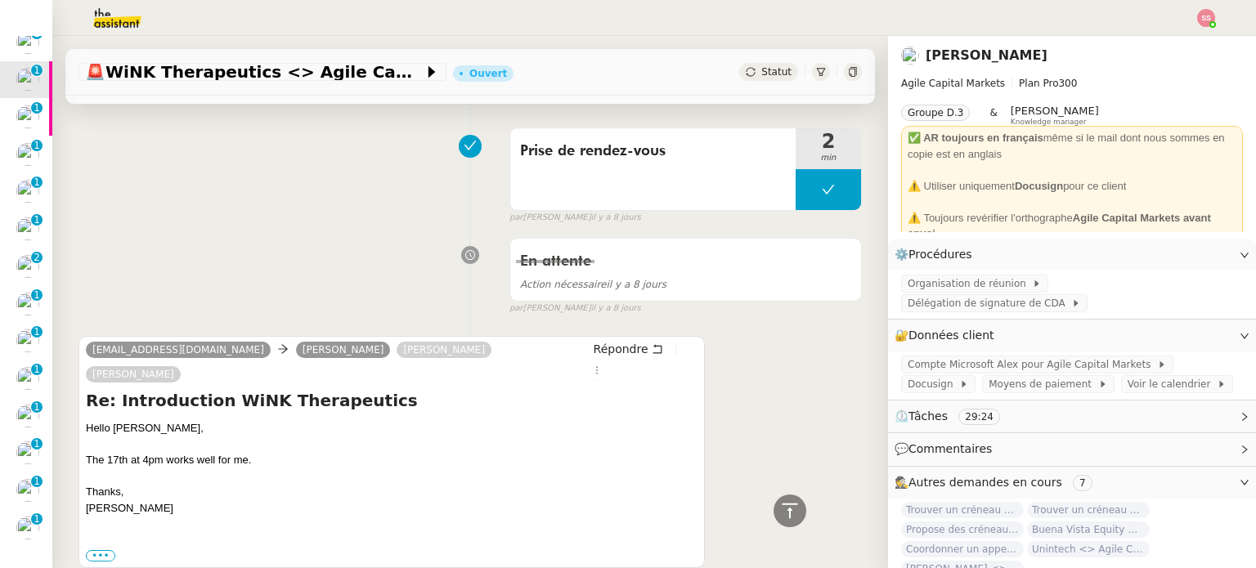
scroll to position [1635, 0]
click at [595, 340] on span "Répondre" at bounding box center [621, 348] width 55 height 16
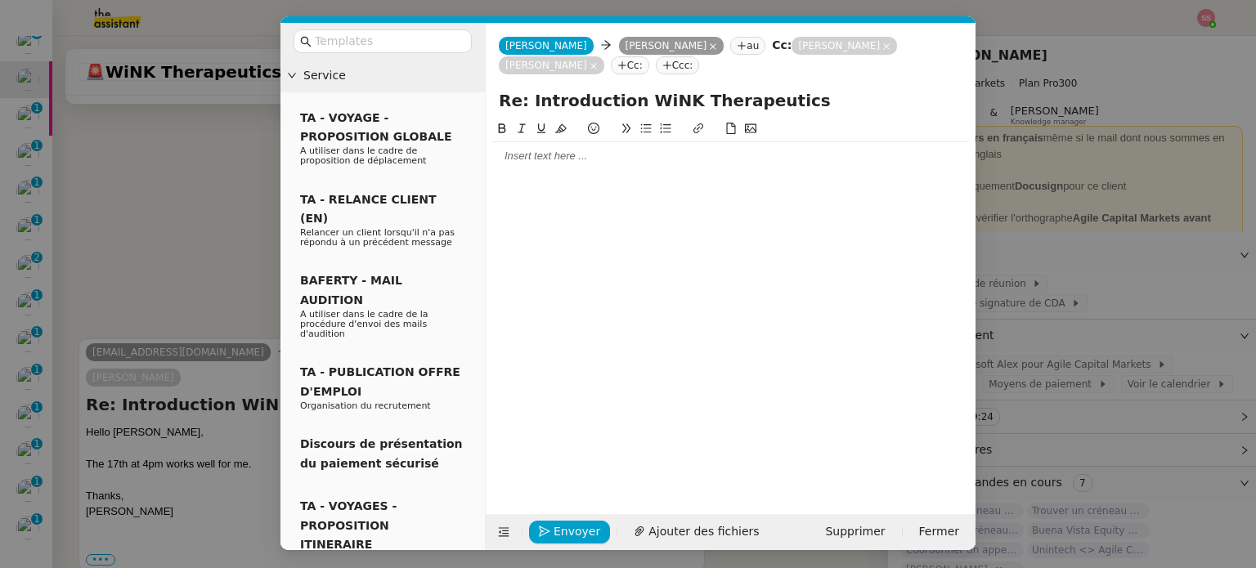
scroll to position [1765, 0]
click at [546, 168] on div at bounding box center [730, 156] width 477 height 28
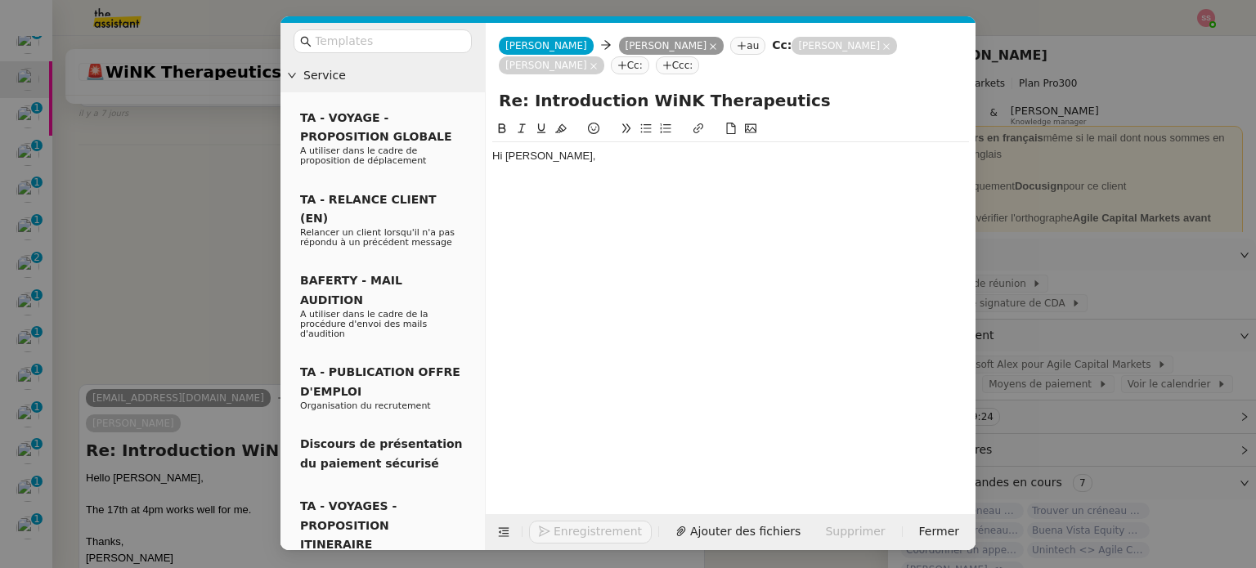
scroll to position [1812, 0]
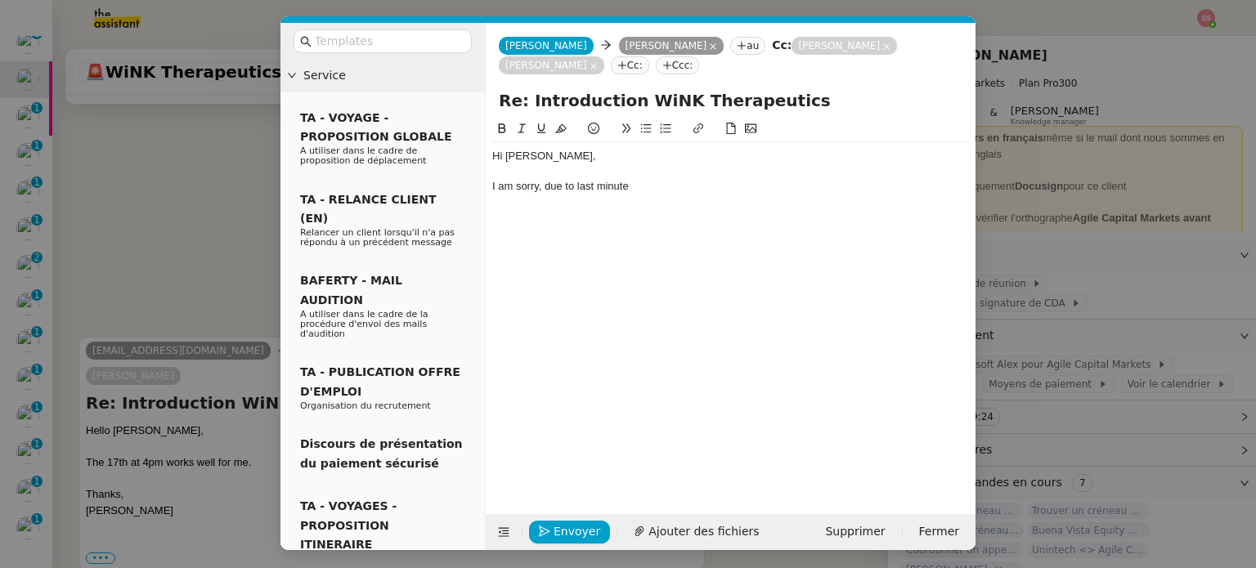
drag, startPoint x: 654, startPoint y: 189, endPoint x: 474, endPoint y: 195, distance: 180.0
click at [474, 195] on nz-layout "Service TA - VOYAGE - PROPOSITION GLOBALE A utiliser dans le cadre de propositi…" at bounding box center [627, 286] width 695 height 527
paste div
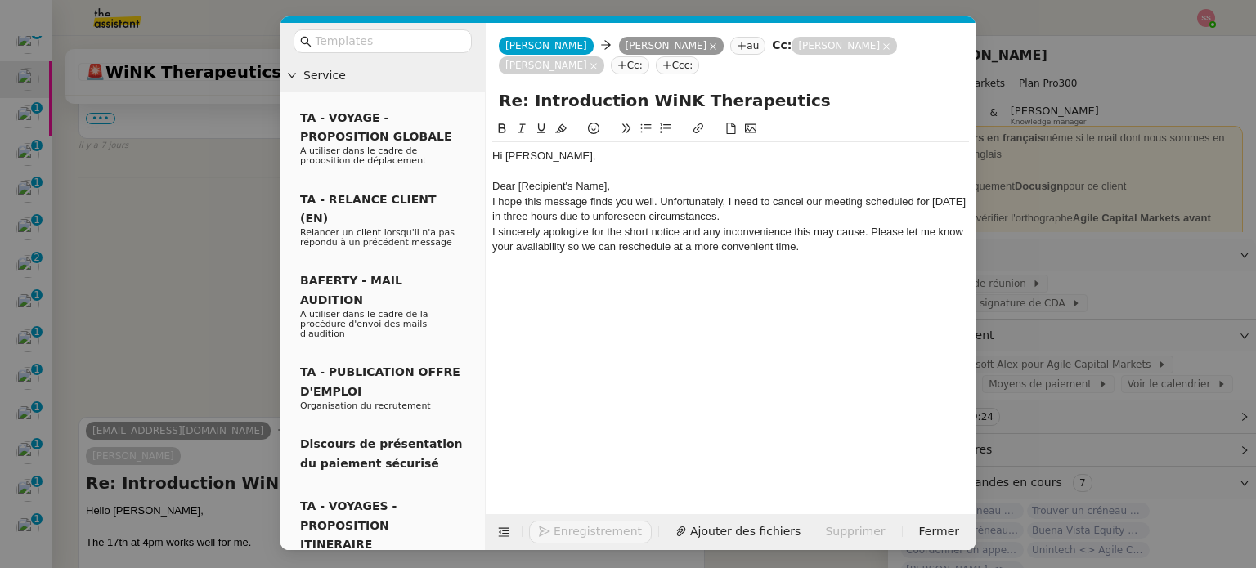
scroll to position [1892, 0]
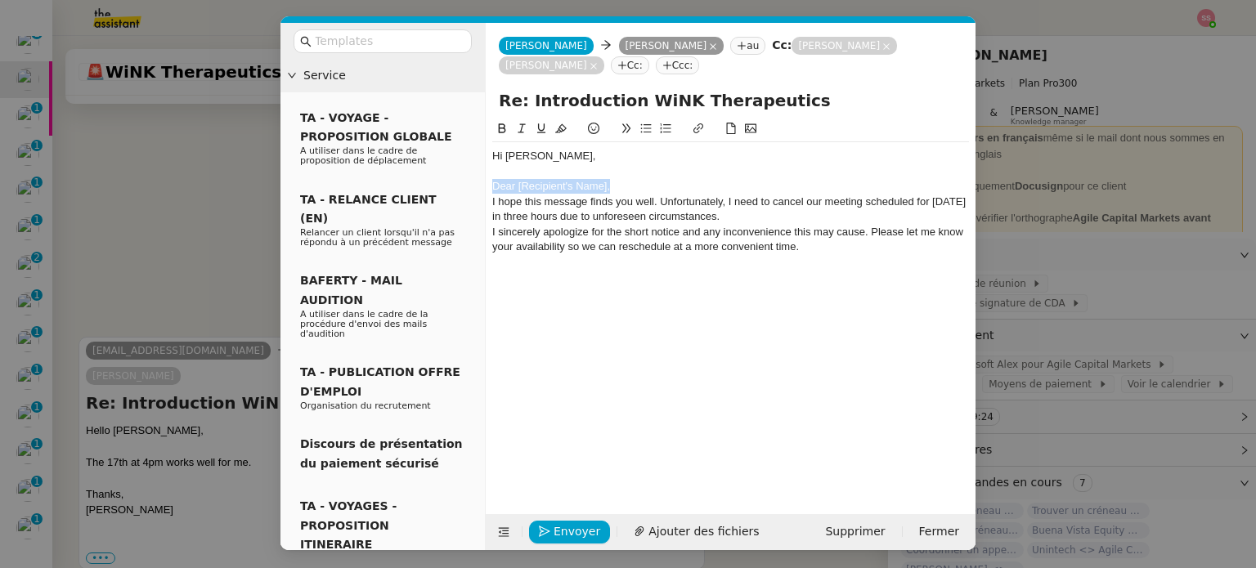
drag, startPoint x: 622, startPoint y: 184, endPoint x: 487, endPoint y: 186, distance: 135.7
click at [487, 186] on nz-spin "Hi Warren, Dear [Recipient's Name], I hope this message finds you well. Unfortu…" at bounding box center [731, 307] width 490 height 376
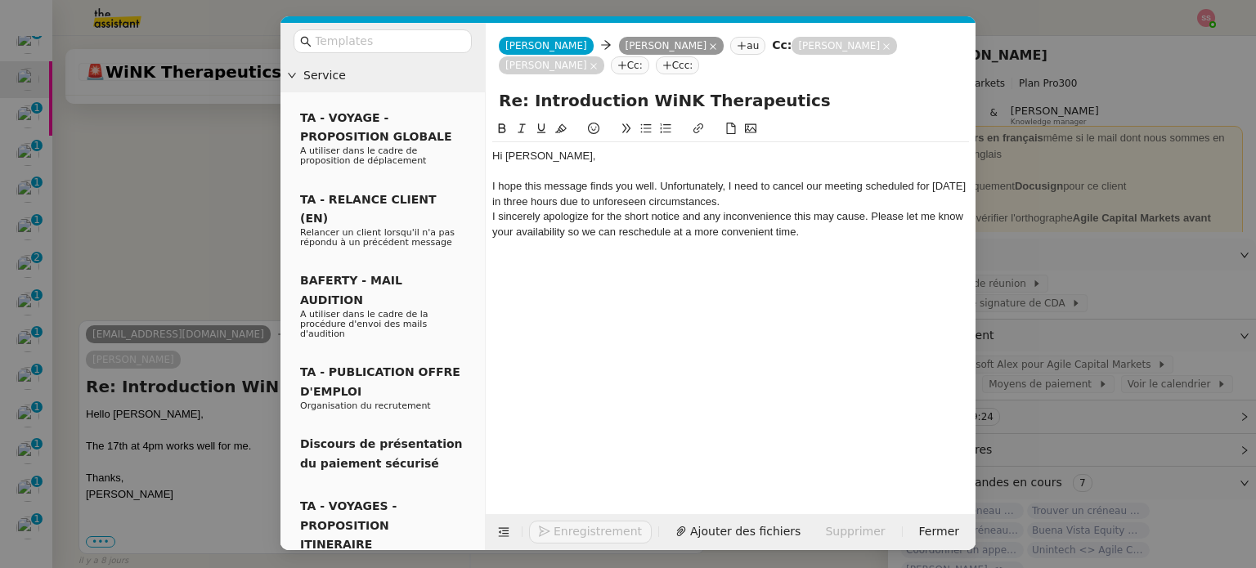
scroll to position [1877, 0]
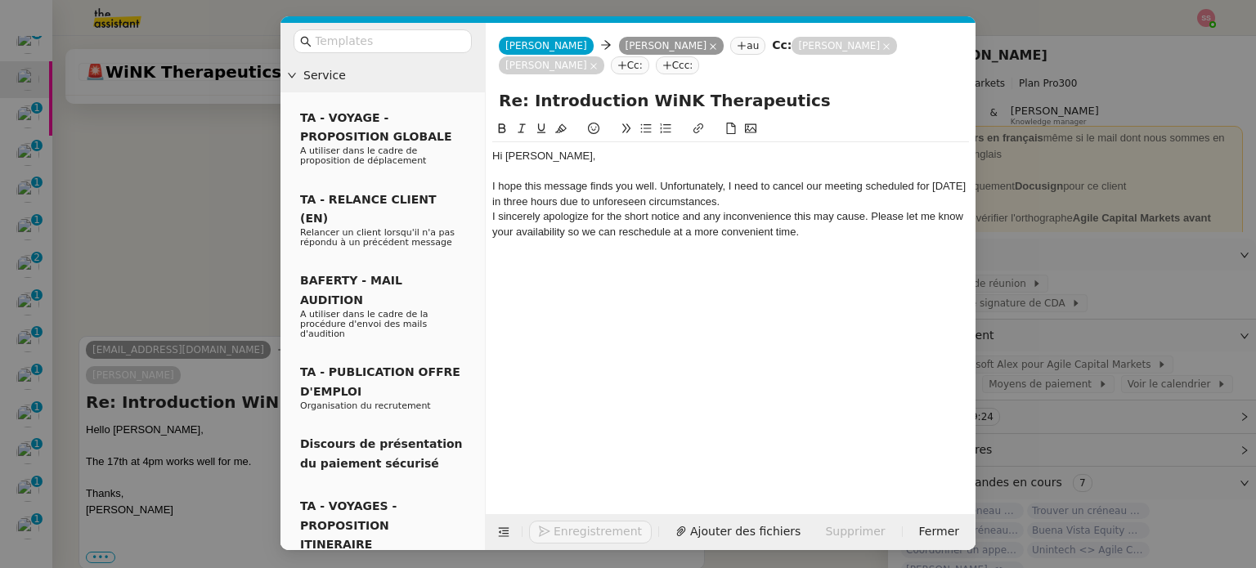
click at [659, 186] on div "I hope this message finds you well. Unfortunately, I need to cancel our meeting…" at bounding box center [730, 194] width 477 height 30
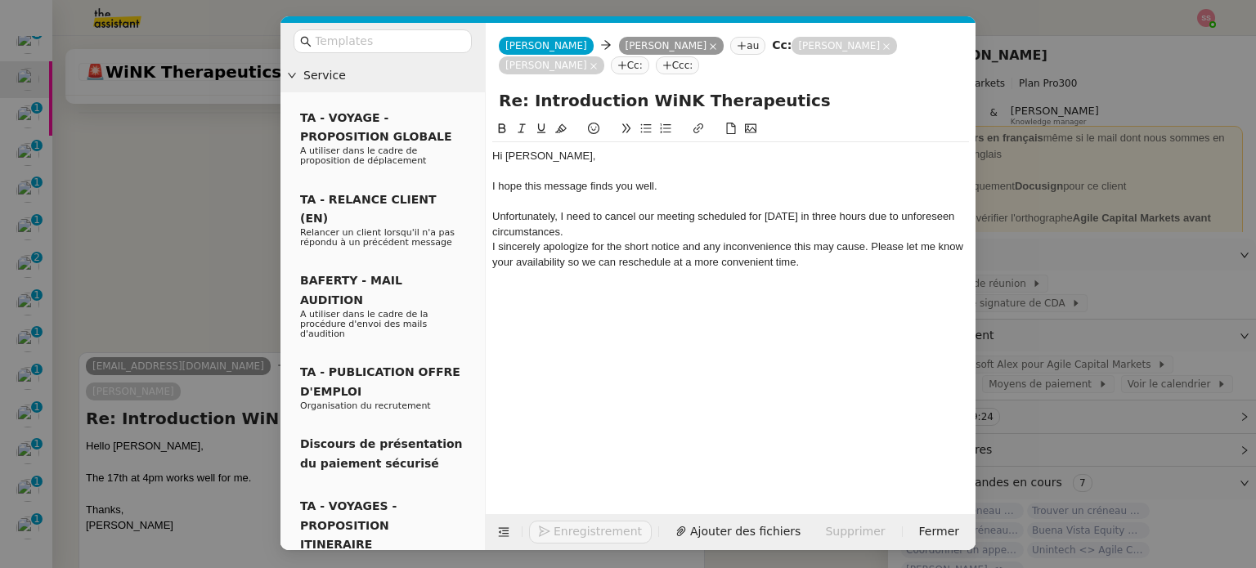
scroll to position [1892, 0]
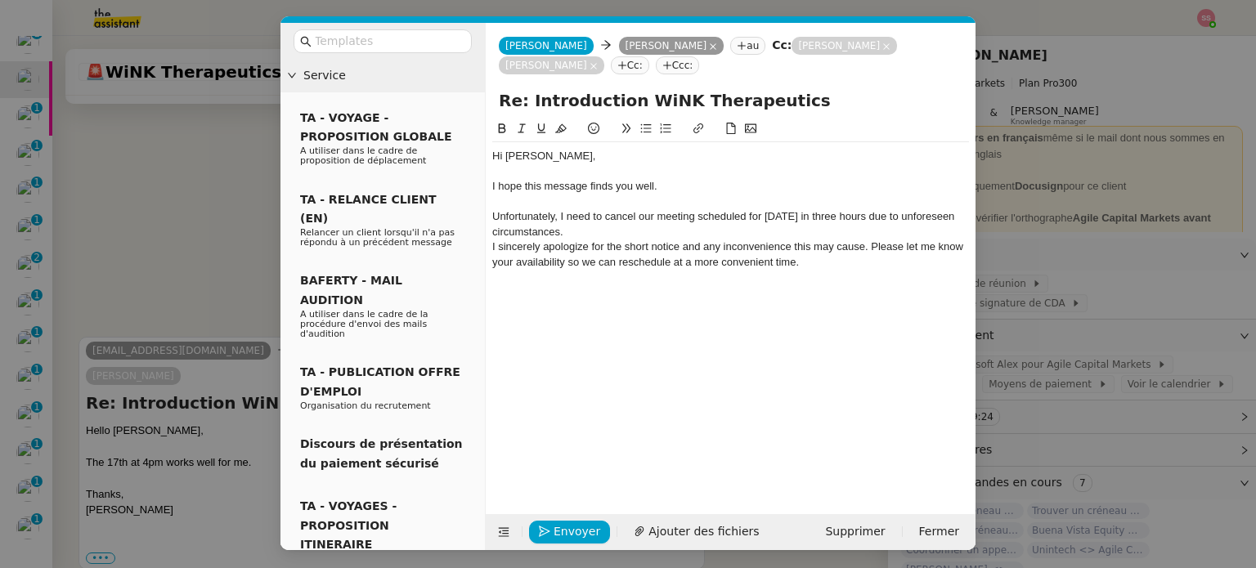
click at [593, 228] on div "Unfortunately, I need to cancel our meeting scheduled for today in three hours …" at bounding box center [730, 224] width 477 height 30
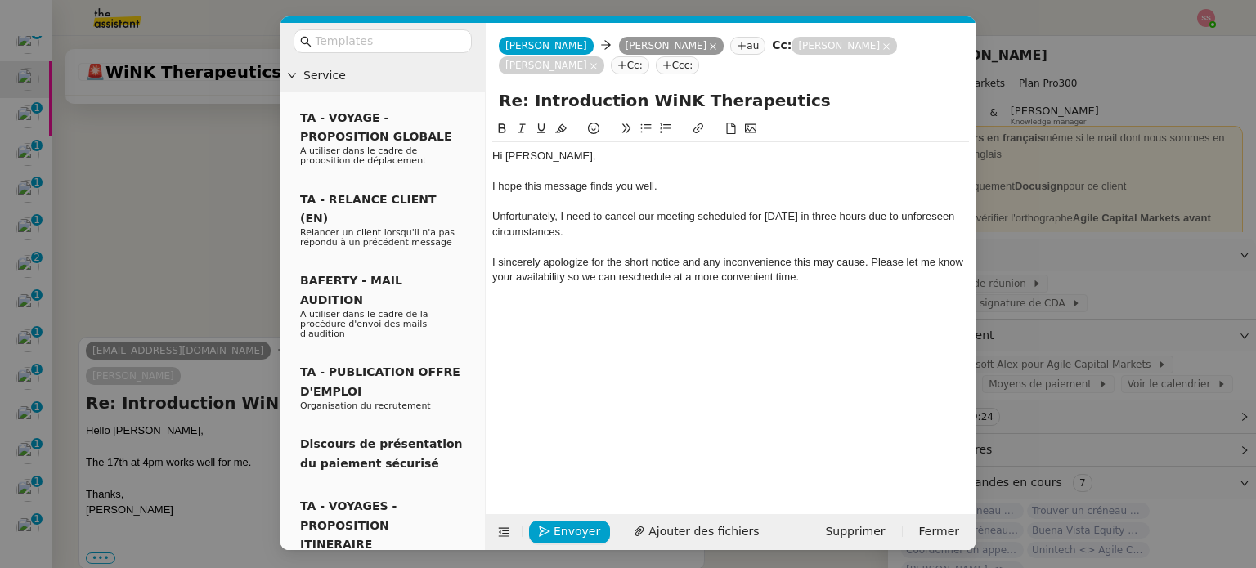
scroll to position [1908, 0]
drag, startPoint x: 792, startPoint y: 217, endPoint x: 855, endPoint y: 216, distance: 63.0
click at [855, 216] on div "Unfortunately, I need to cancel our meeting scheduled for today in three hours …" at bounding box center [730, 224] width 477 height 30
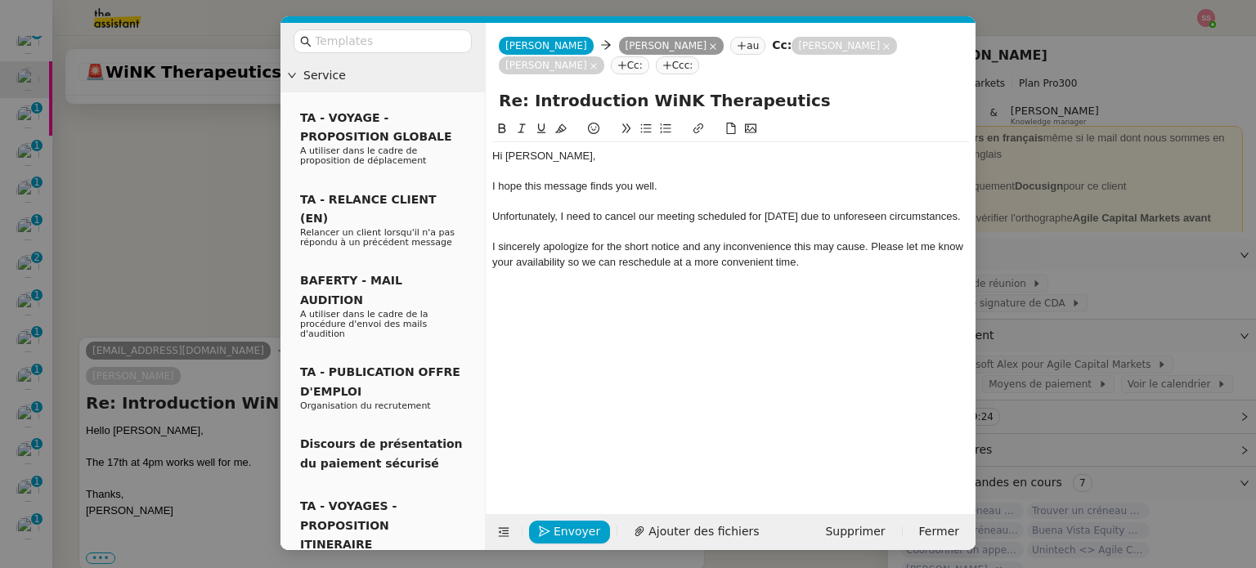
click at [870, 244] on div "I sincerely apologize for the short notice and any inconvenience this may cause…" at bounding box center [730, 255] width 477 height 30
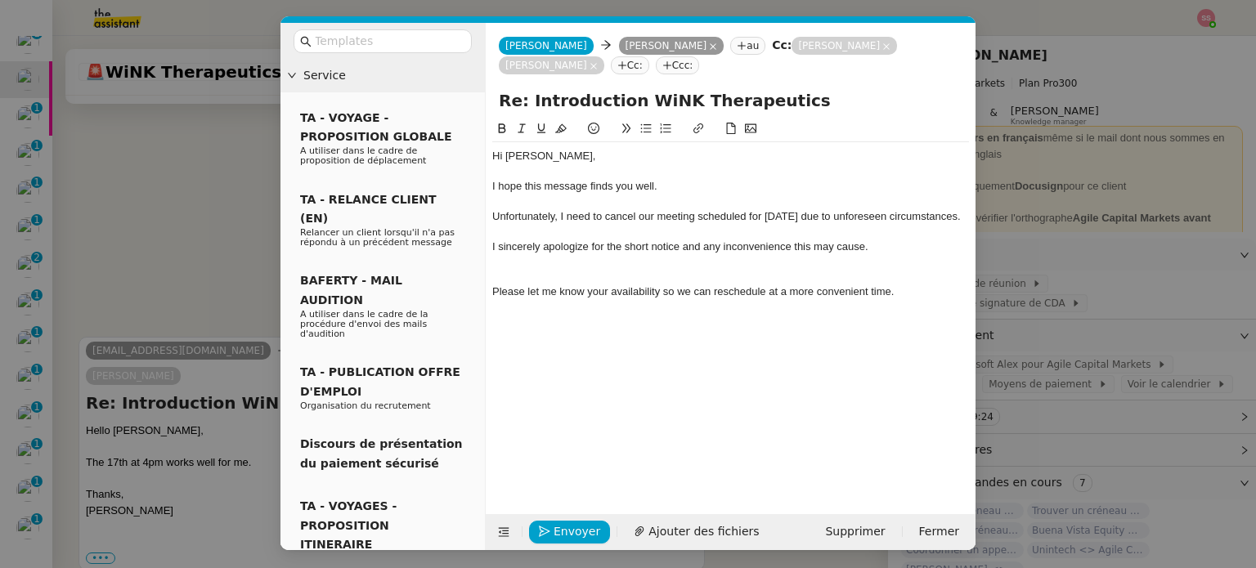
click at [209, 164] on nz-modal-container "Service TA - VOYAGE - PROPOSITION GLOBALE A utiliser dans le cadre de propositi…" at bounding box center [628, 284] width 1256 height 568
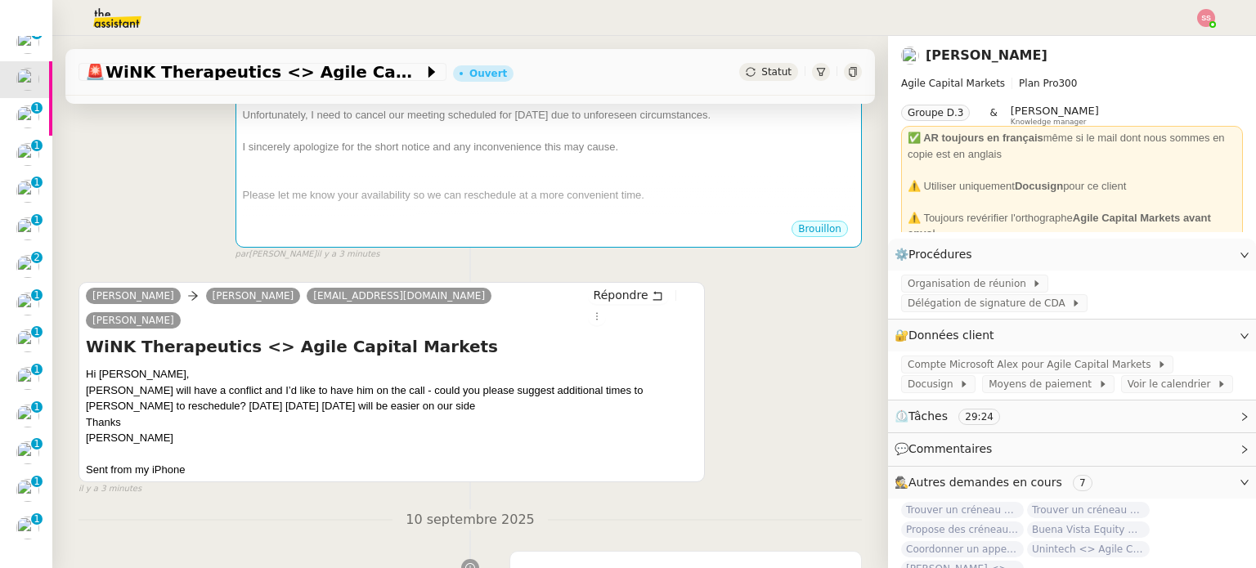
scroll to position [327, 0]
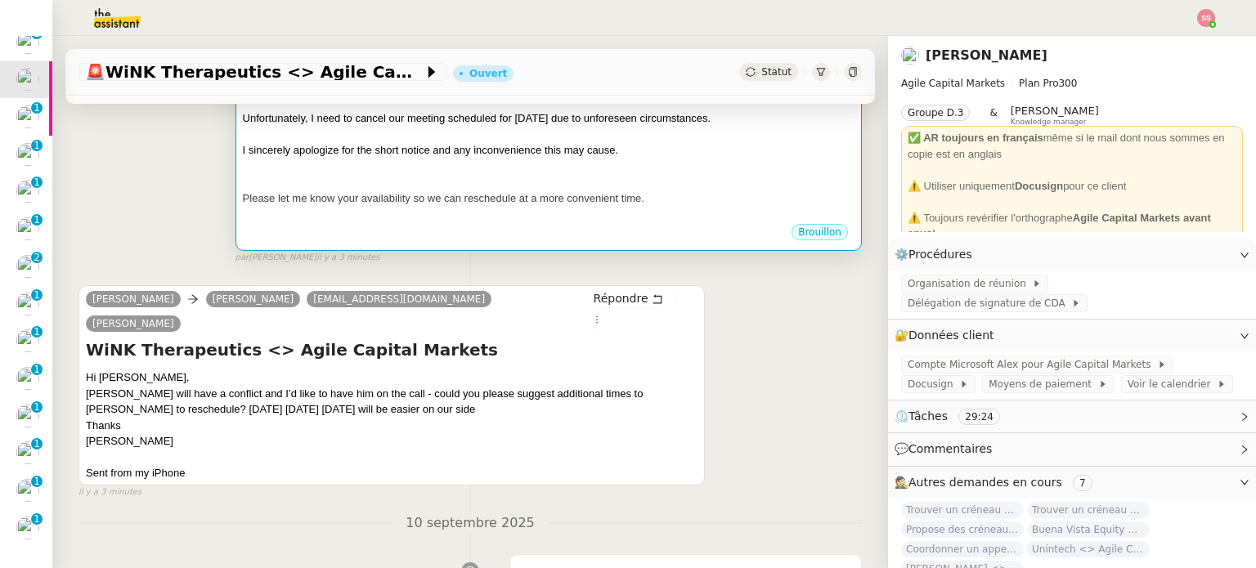
click at [592, 183] on div at bounding box center [549, 182] width 612 height 16
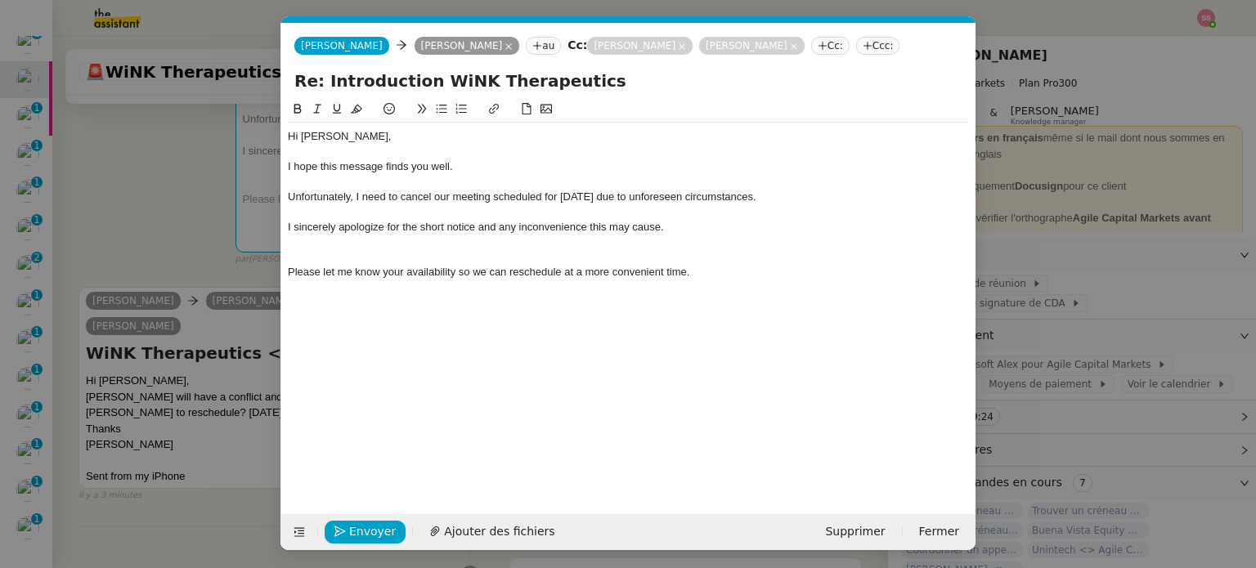
scroll to position [0, 34]
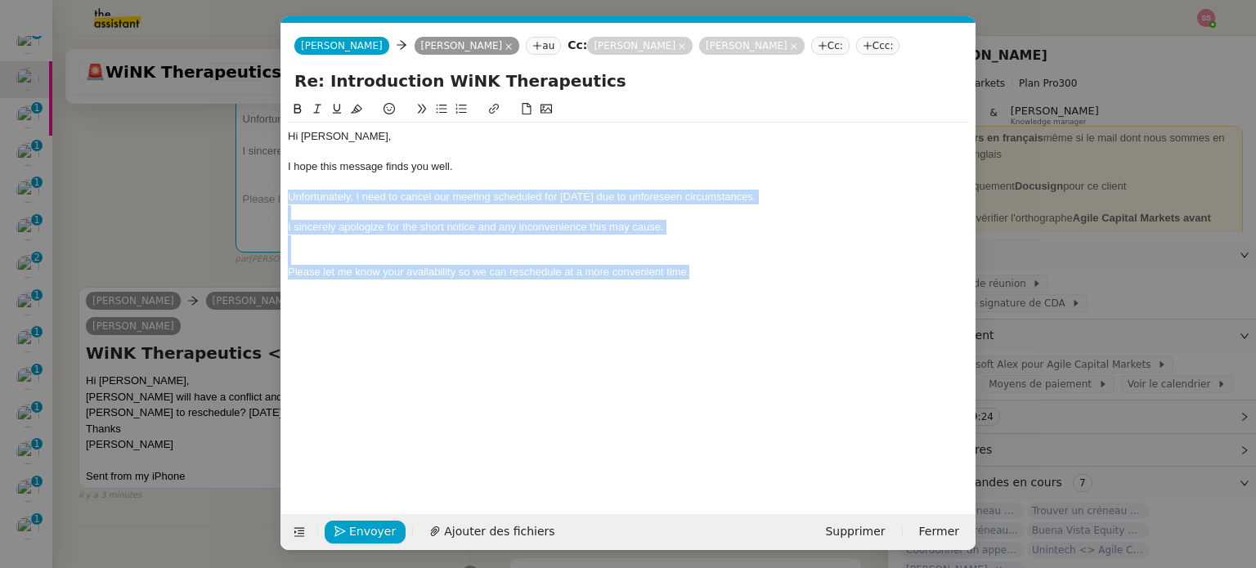
drag, startPoint x: 697, startPoint y: 274, endPoint x: 288, endPoint y: 192, distance: 416.9
click at [288, 192] on div "Hi Warren, I hope this message finds you well. Unfortunately, I need to cancel …" at bounding box center [628, 205] width 681 height 164
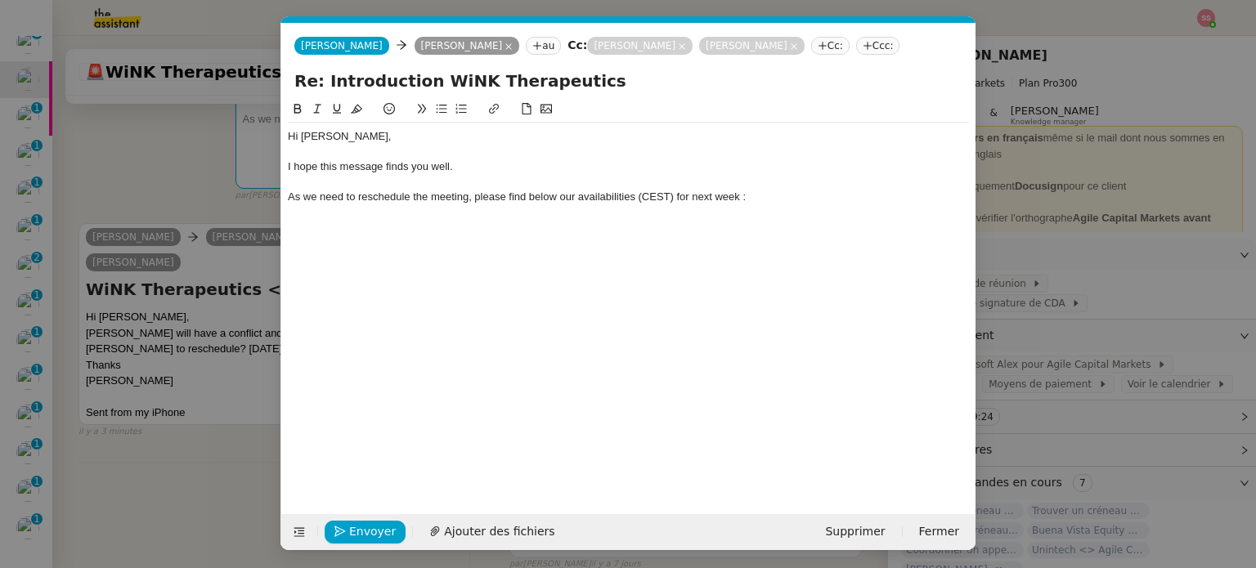
click at [442, 114] on icon at bounding box center [441, 108] width 11 height 11
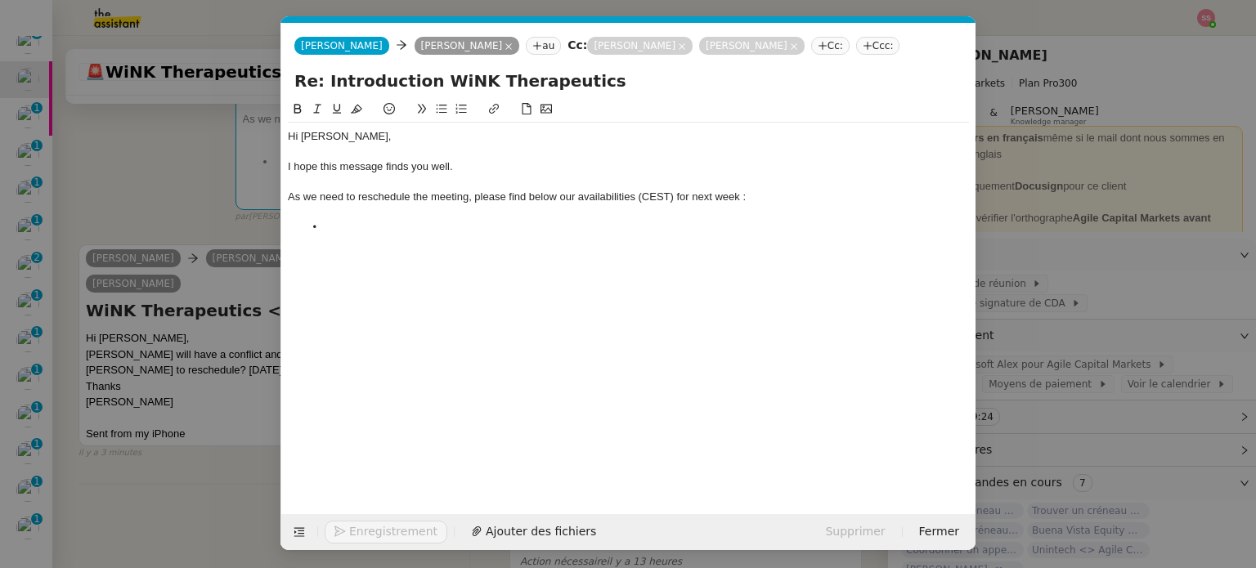
click at [177, 343] on nz-modal-container "Service TA - VOYAGE - PROPOSITION GLOBALE A utiliser dans le cadre de propositi…" at bounding box center [628, 284] width 1256 height 568
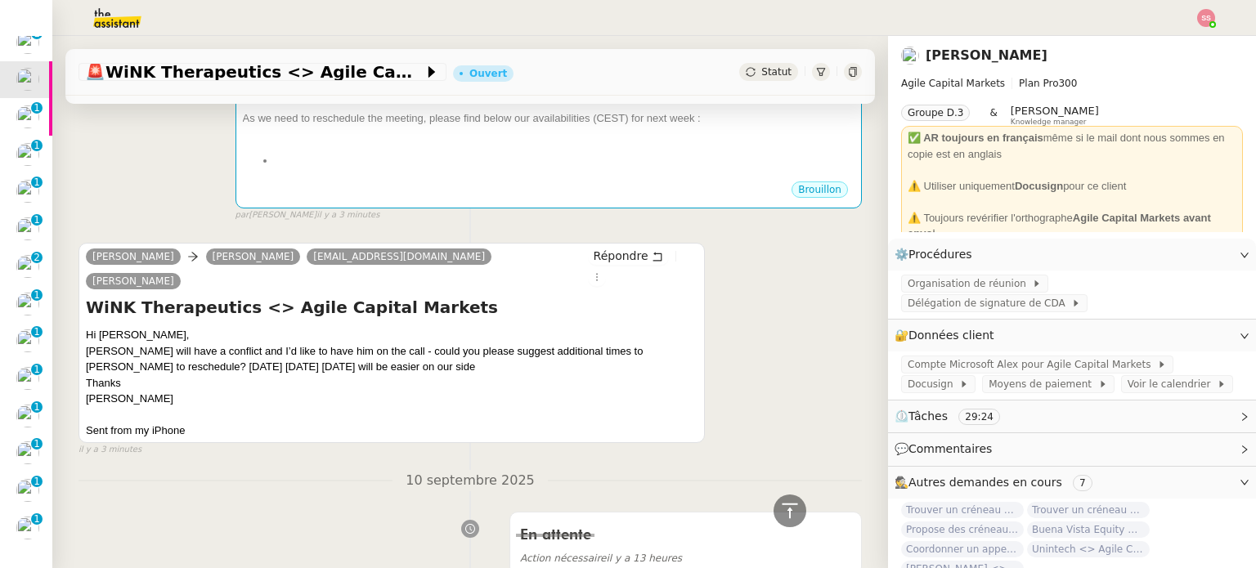
scroll to position [327, 0]
click at [1005, 357] on span "Compte Microsoft Alex pour Agile Capital Markets" at bounding box center [1032, 365] width 249 height 16
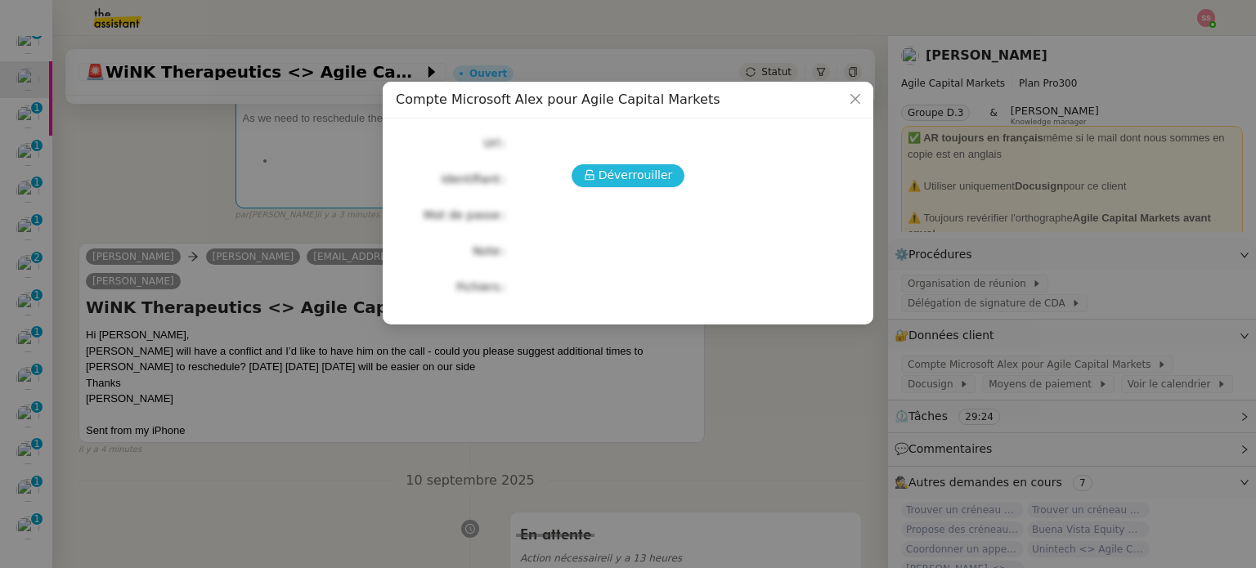
click at [657, 182] on span "Déverrouiller" at bounding box center [636, 175] width 74 height 19
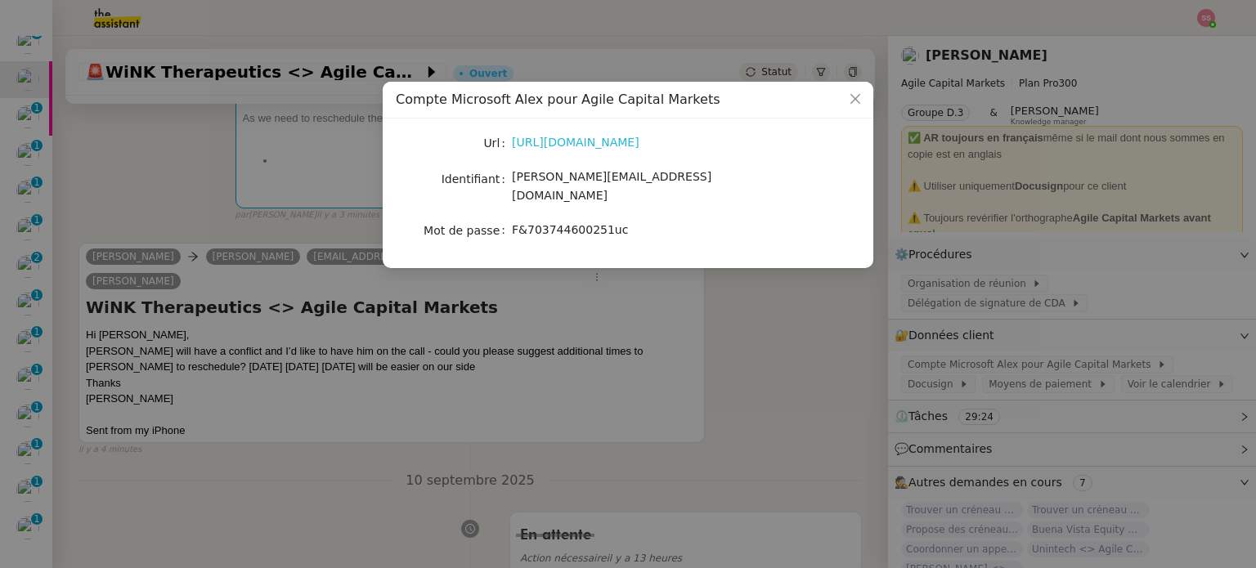
click at [598, 143] on link "https://www.office.com/?auth=2" at bounding box center [576, 142] width 128 height 13
click at [312, 168] on nz-modal-container "Compte Microsoft Alex pour Agile Capital Markets Url https://www.office.com/?au…" at bounding box center [628, 284] width 1256 height 568
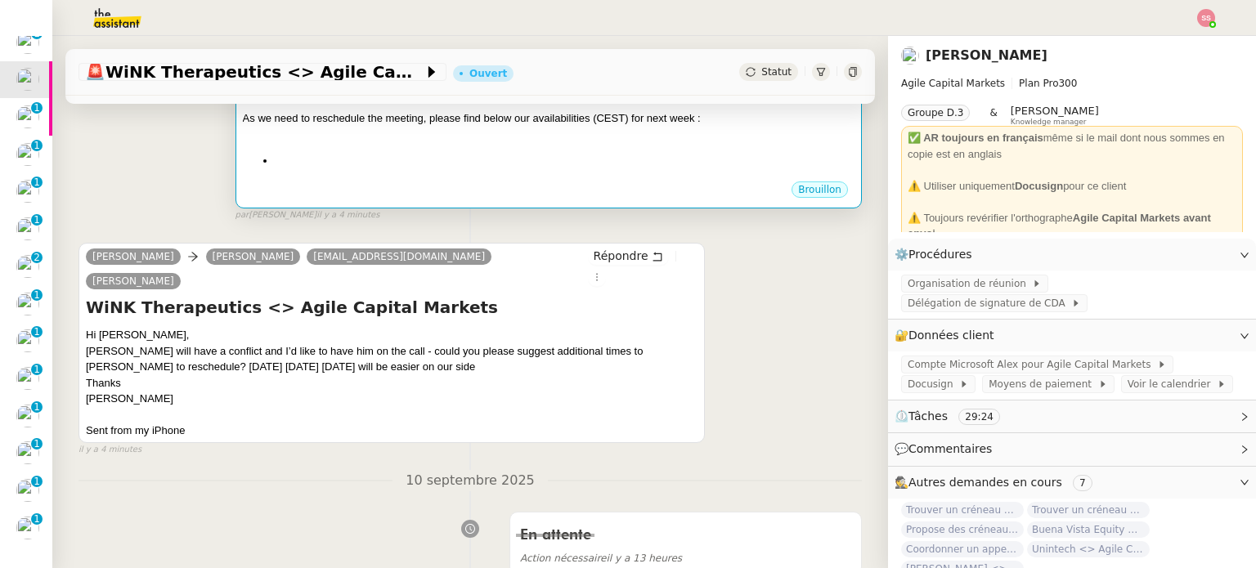
click at [500, 137] on div at bounding box center [549, 135] width 612 height 16
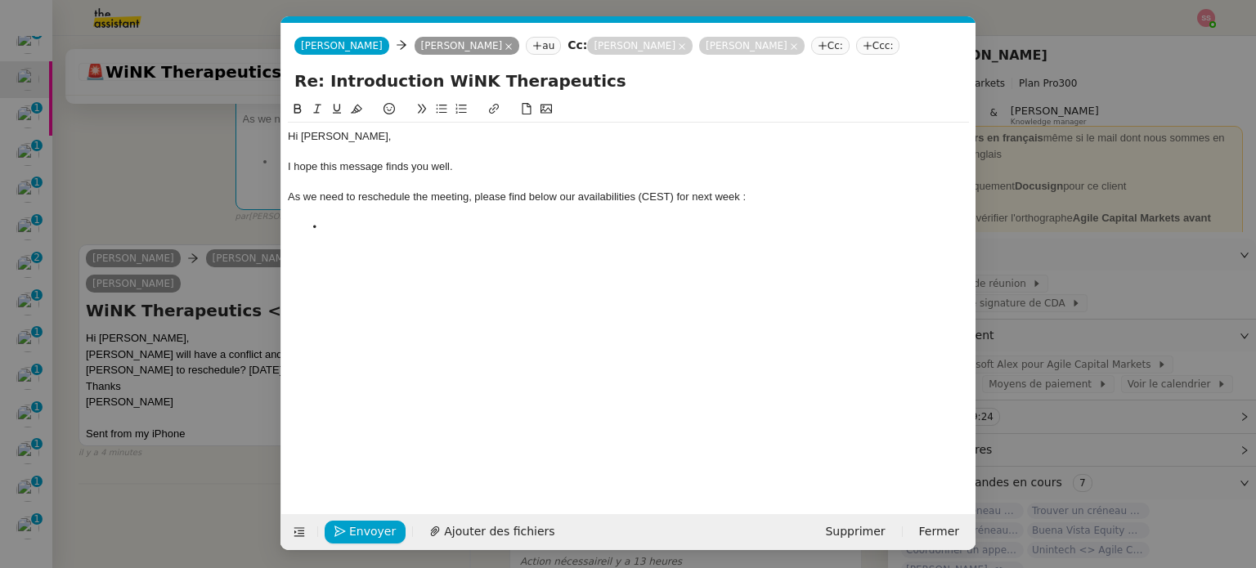
scroll to position [0, 34]
click at [341, 225] on li at bounding box center [637, 227] width 666 height 15
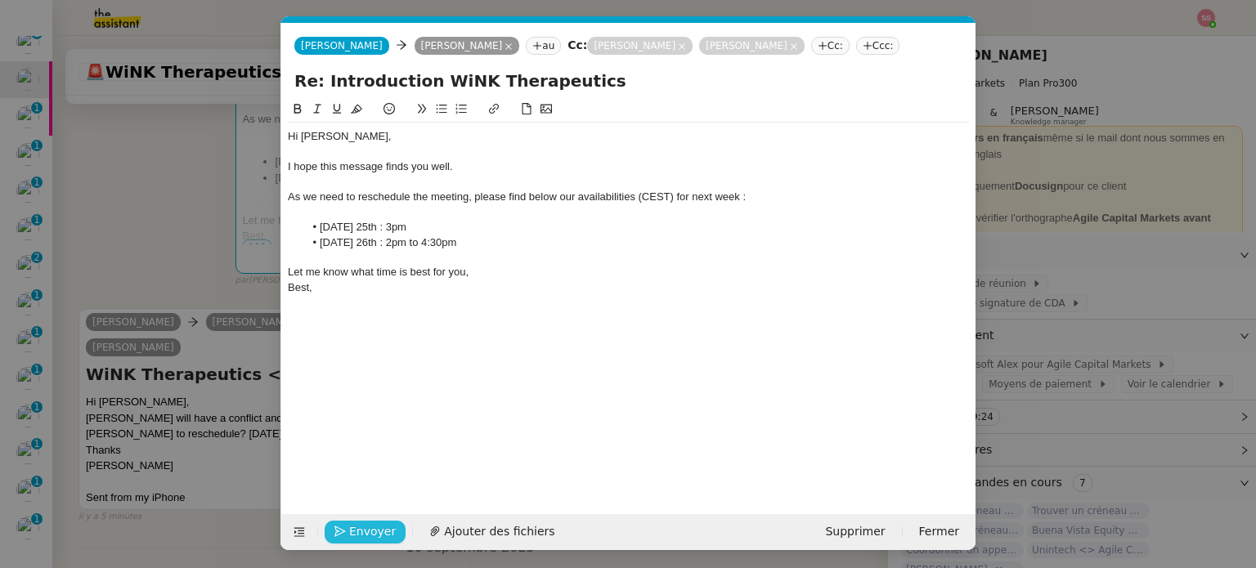
drag, startPoint x: 358, startPoint y: 532, endPoint x: 559, endPoint y: 280, distance: 321.7
click at [527, 331] on form "Alex CARON Alex CARON Warren Marcus au Cc: Michael KHAYAT Steve-Maxence BENCHET…" at bounding box center [627, 286] width 695 height 527
click at [347, 536] on button "Envoyer" at bounding box center [365, 532] width 81 height 23
click at [347, 536] on button "Confirmer l'envoi" at bounding box center [391, 532] width 132 height 23
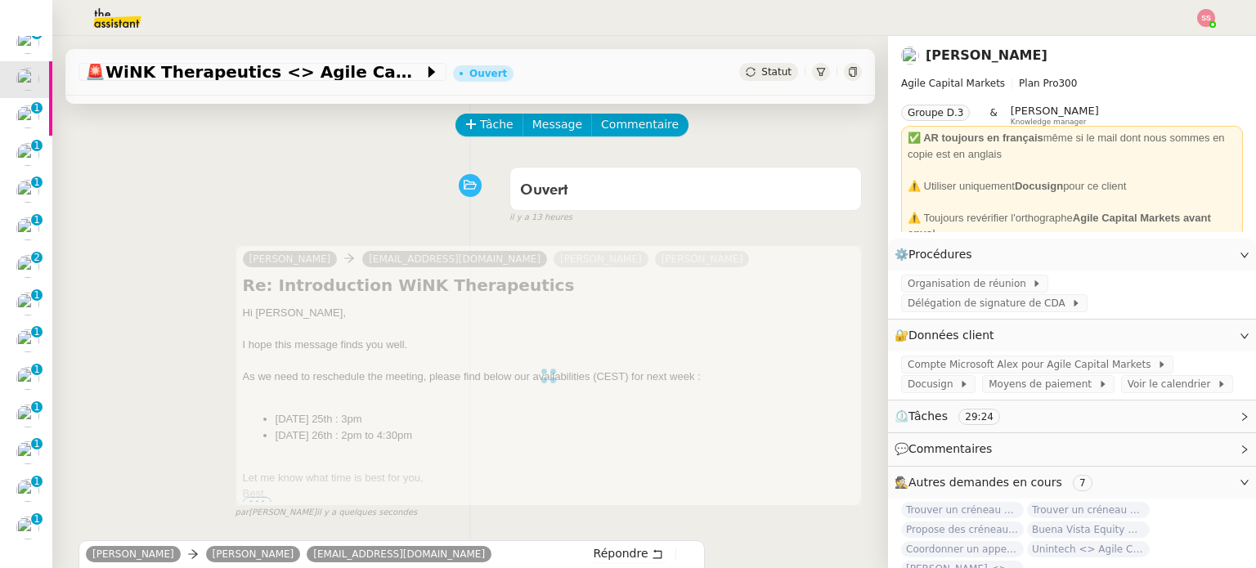
scroll to position [0, 0]
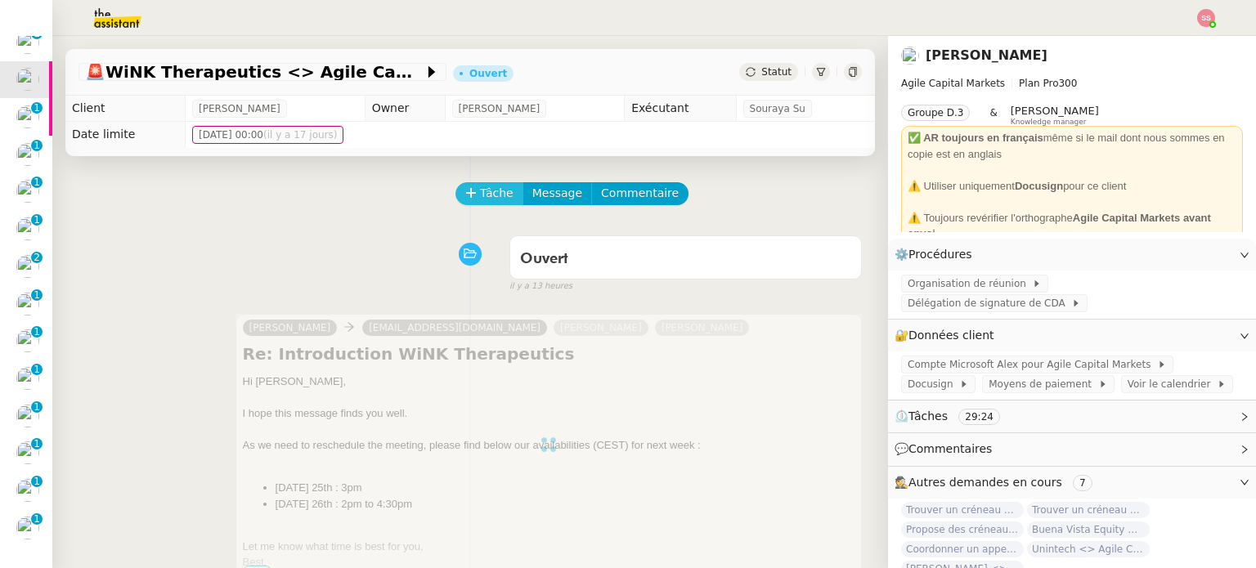
click at [480, 195] on span "Tâche" at bounding box center [497, 193] width 34 height 19
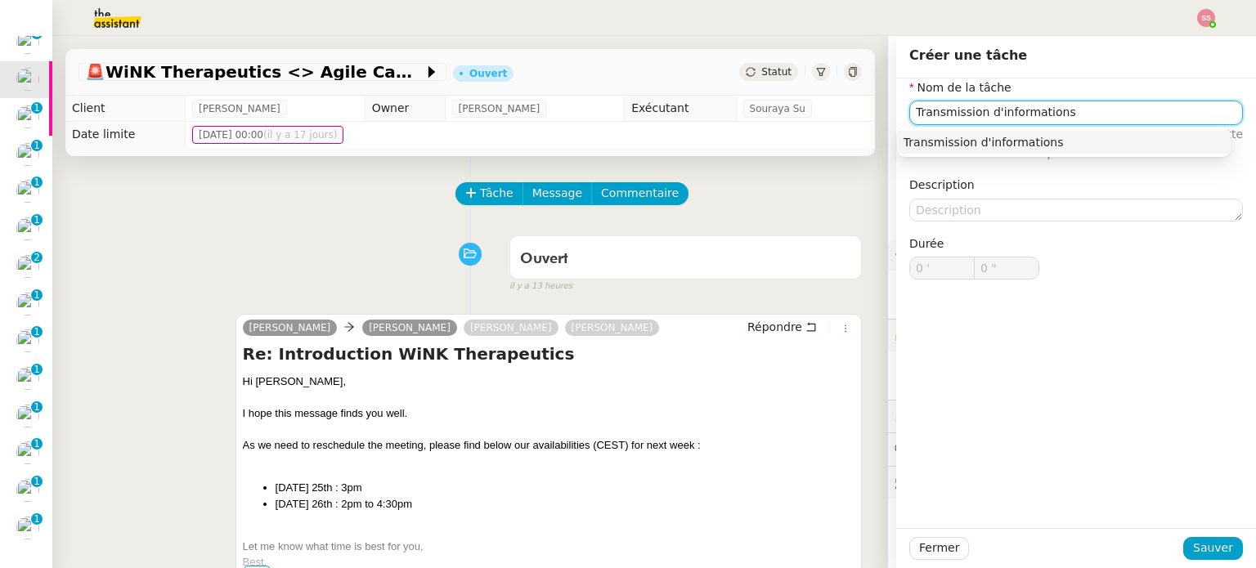
click at [962, 137] on div "Transmission d'informations" at bounding box center [1064, 142] width 321 height 15
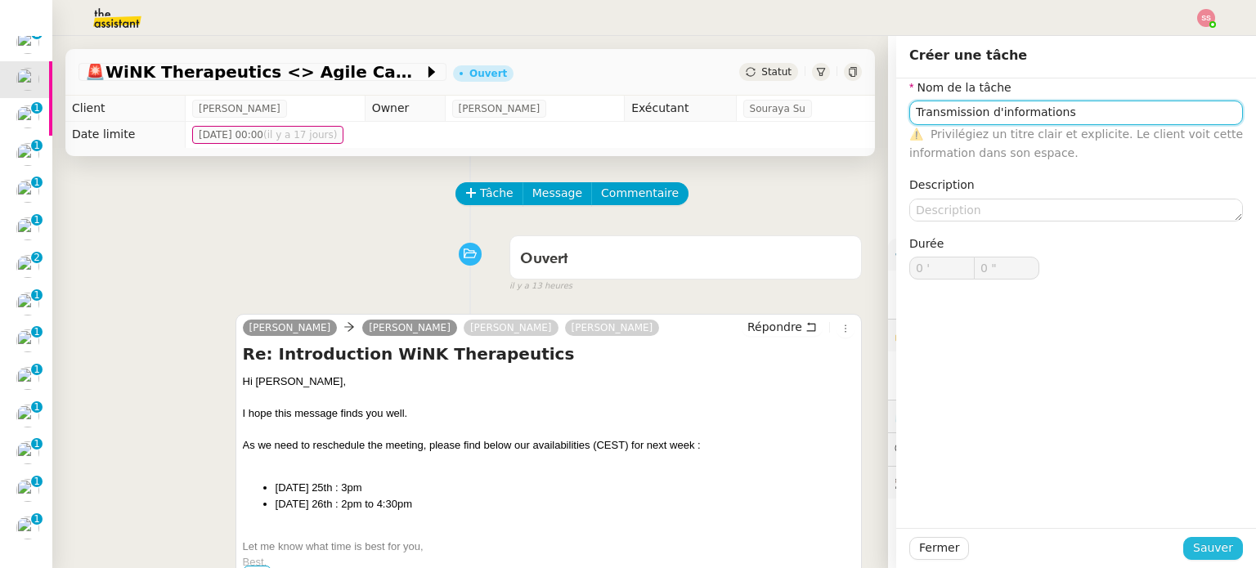
type input "Transmission d'informations"
click at [1193, 545] on span "Sauver" at bounding box center [1213, 548] width 40 height 19
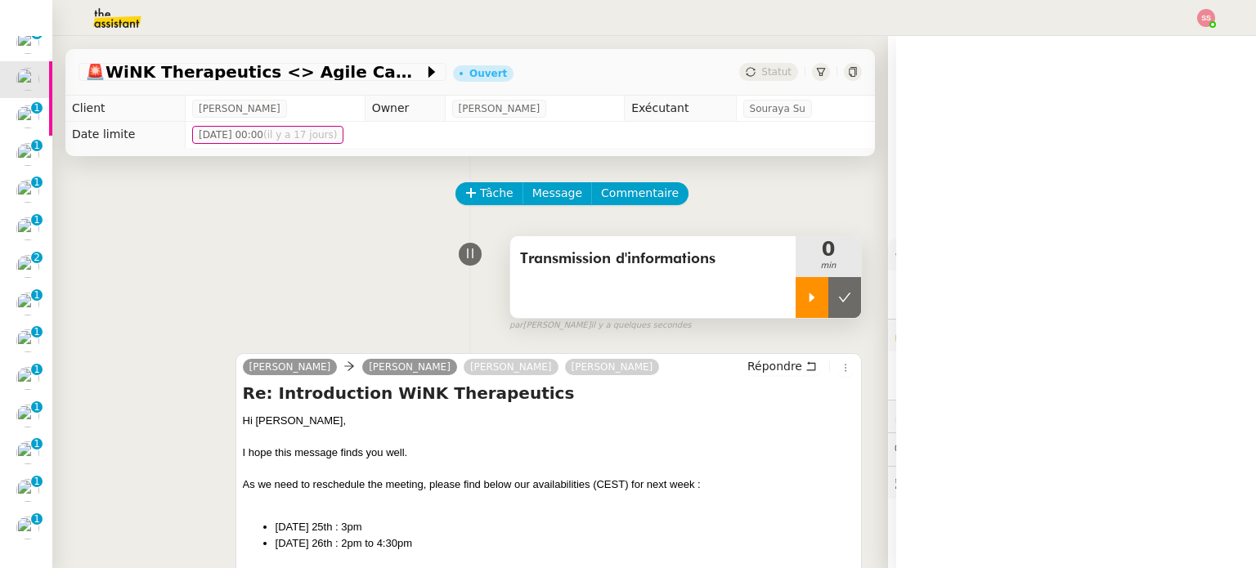
click at [810, 302] on icon at bounding box center [813, 297] width 6 height 9
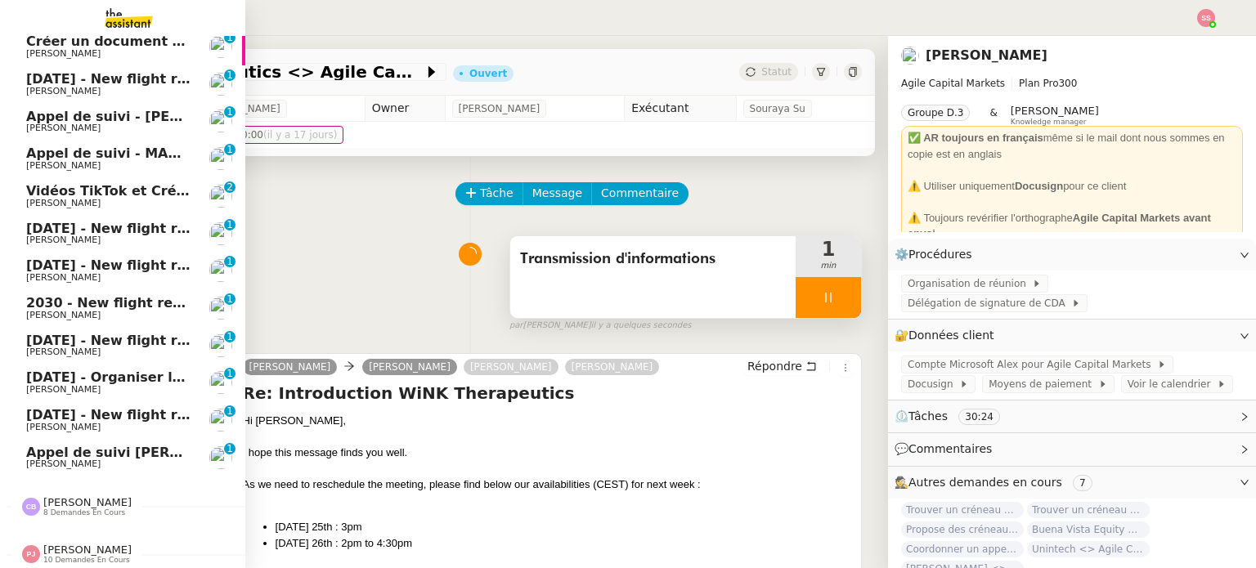
scroll to position [409, 0]
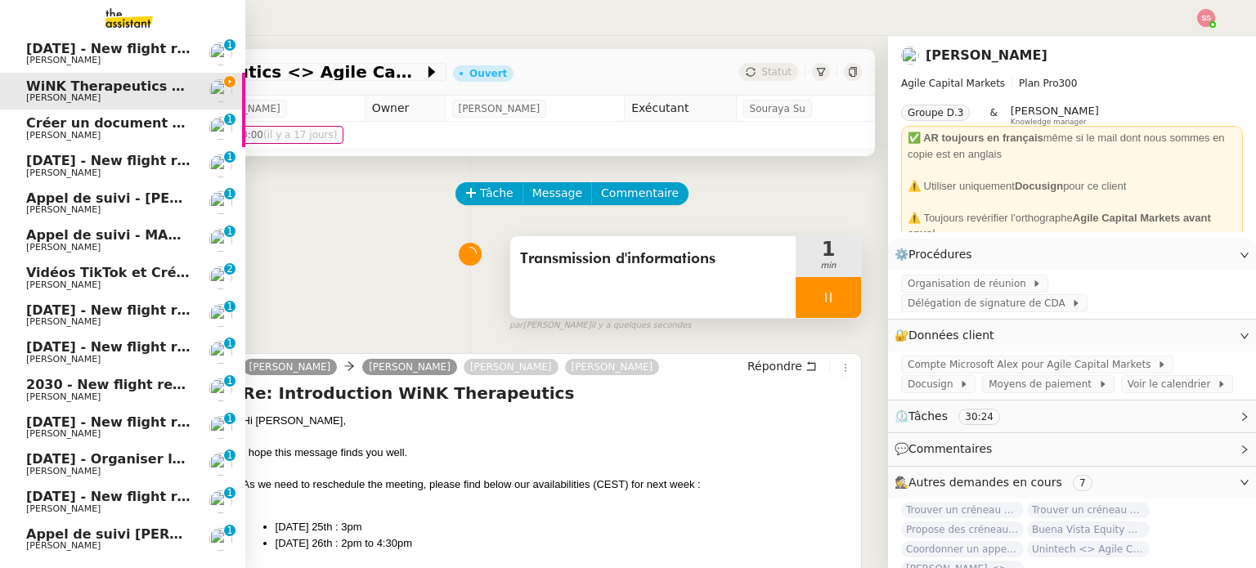
click at [132, 137] on span "[PERSON_NAME]" at bounding box center [108, 136] width 165 height 10
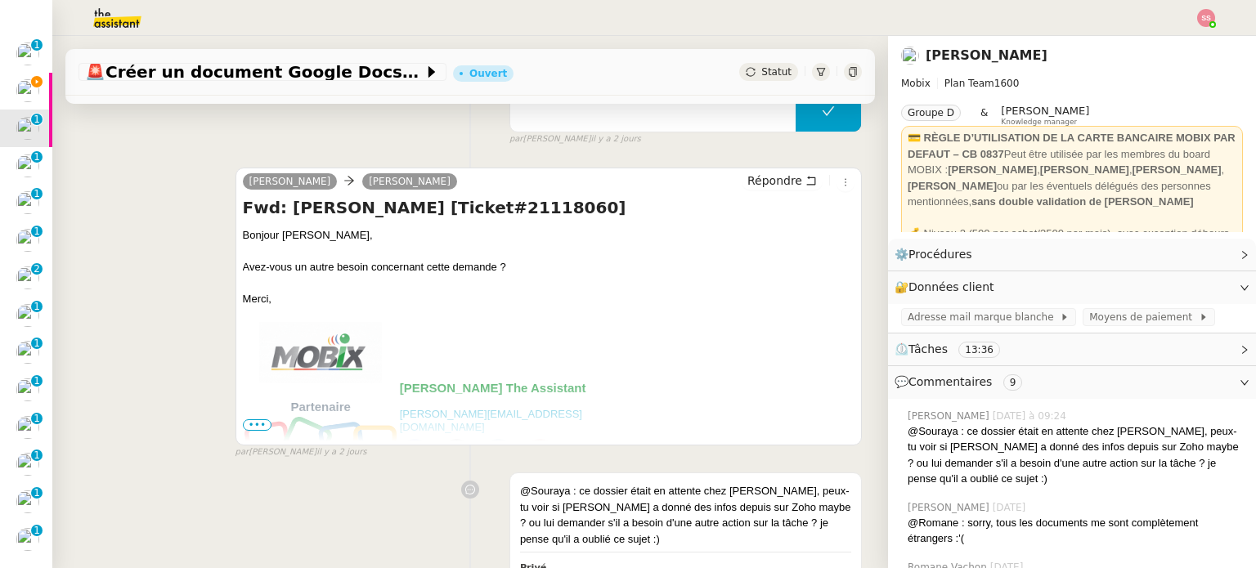
scroll to position [409, 0]
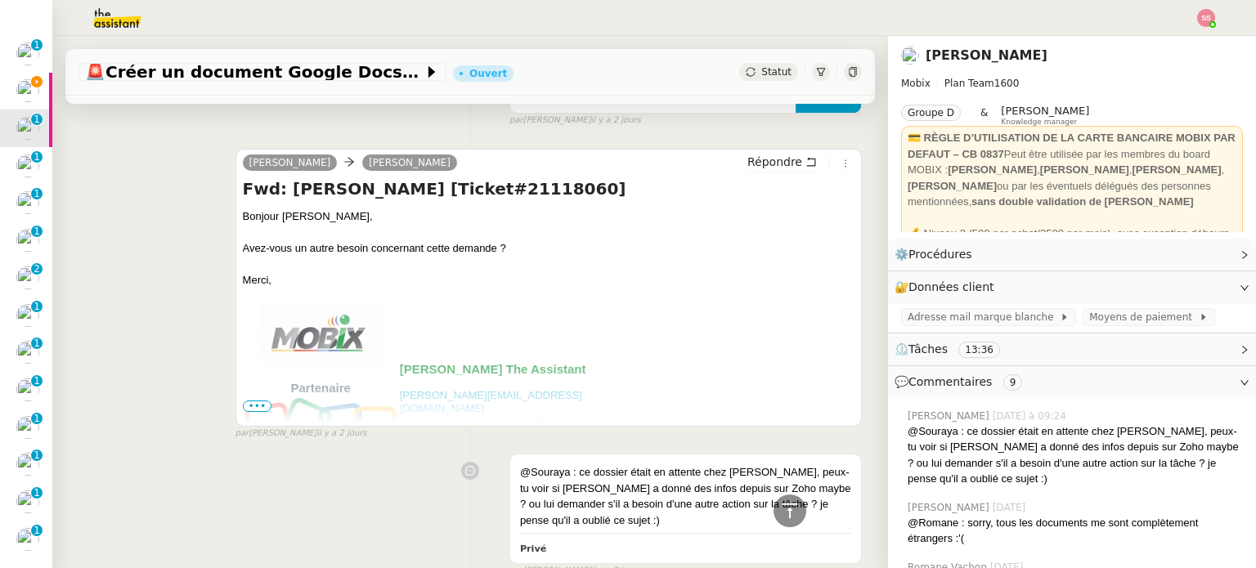
drag, startPoint x: 761, startPoint y: 69, endPoint x: 763, endPoint y: 78, distance: 9.1
click at [761, 70] on span "Statut" at bounding box center [776, 71] width 30 height 11
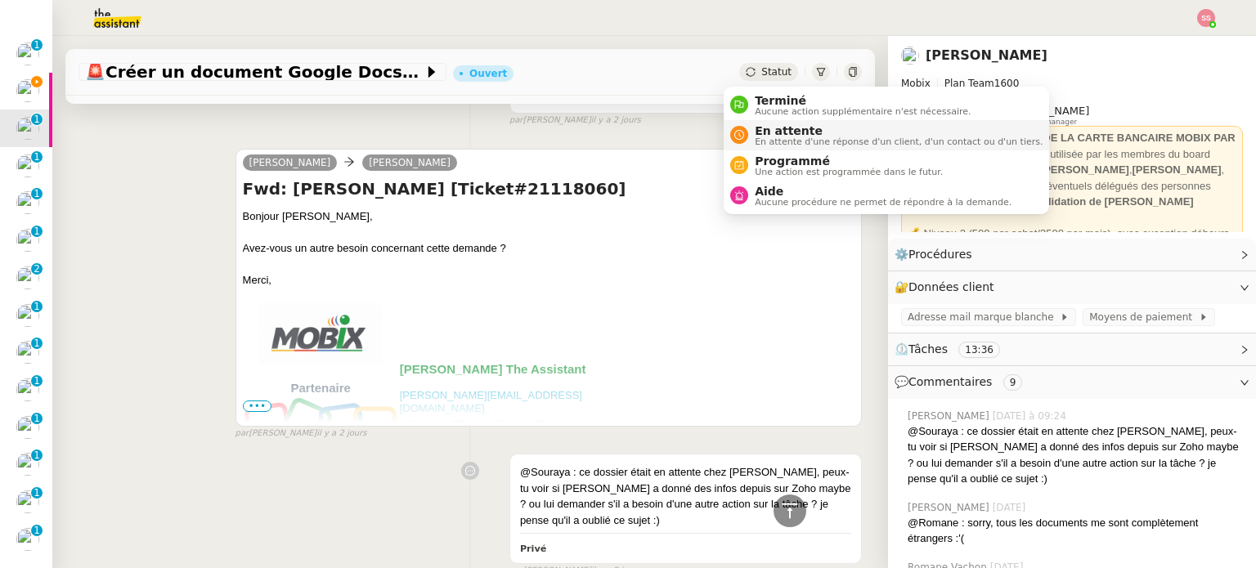
click at [762, 124] on span "En attente" at bounding box center [899, 130] width 288 height 13
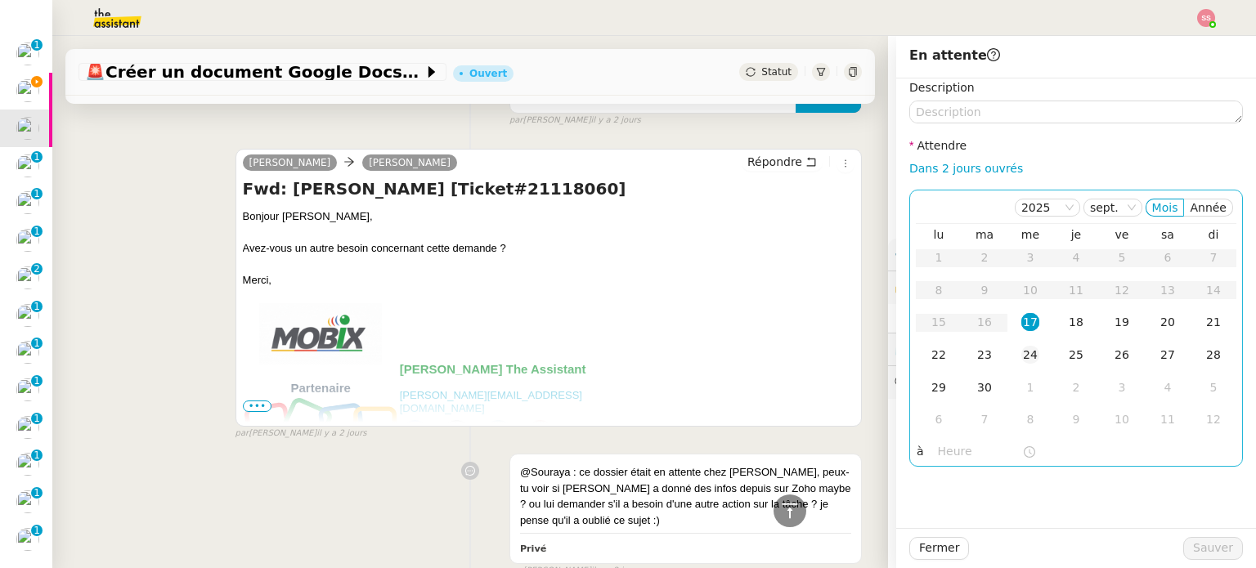
click at [1021, 351] on div "24" at bounding box center [1030, 355] width 18 height 18
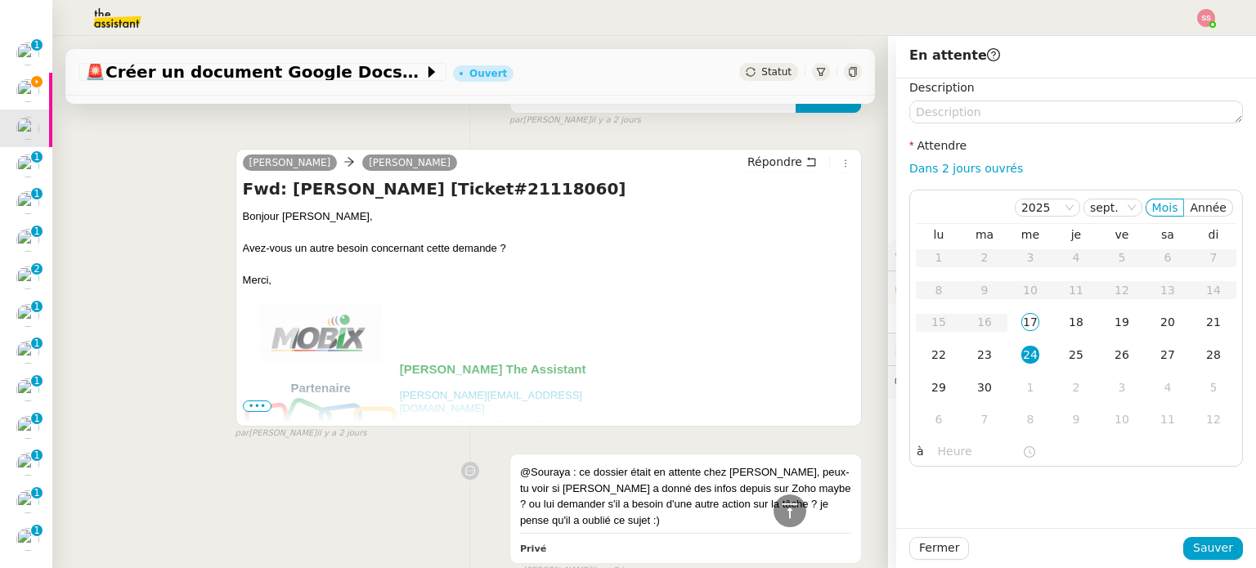
click at [437, 119] on div "Prise en compte de la demande 1 min false par Souraya S. il y a 2 jours" at bounding box center [469, 75] width 783 height 105
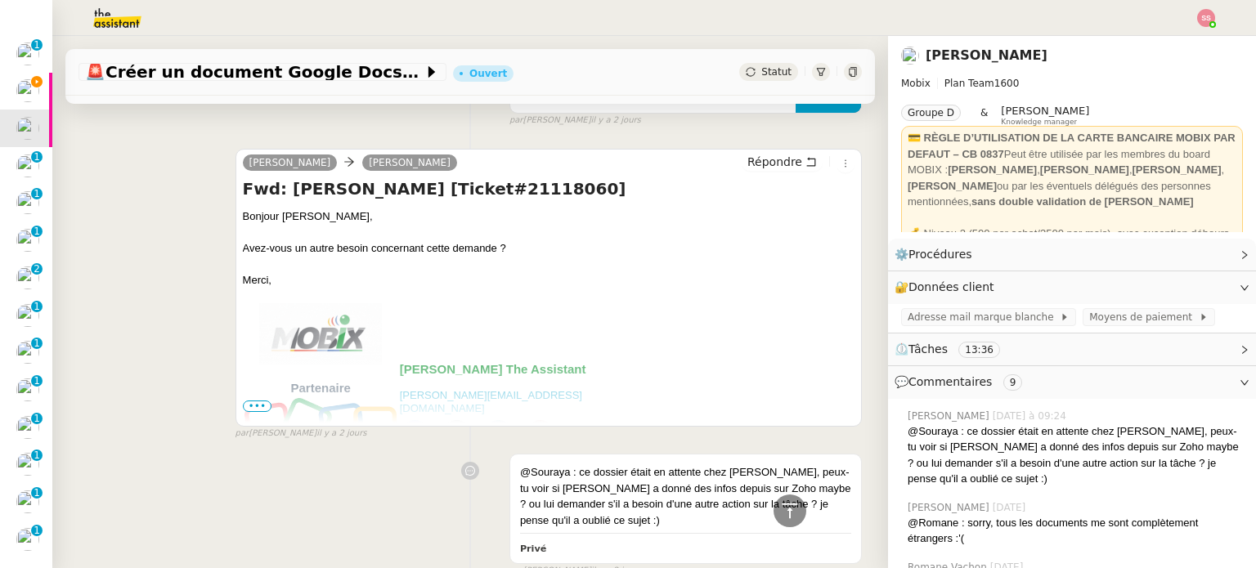
click at [765, 78] on div "Statut" at bounding box center [768, 72] width 59 height 18
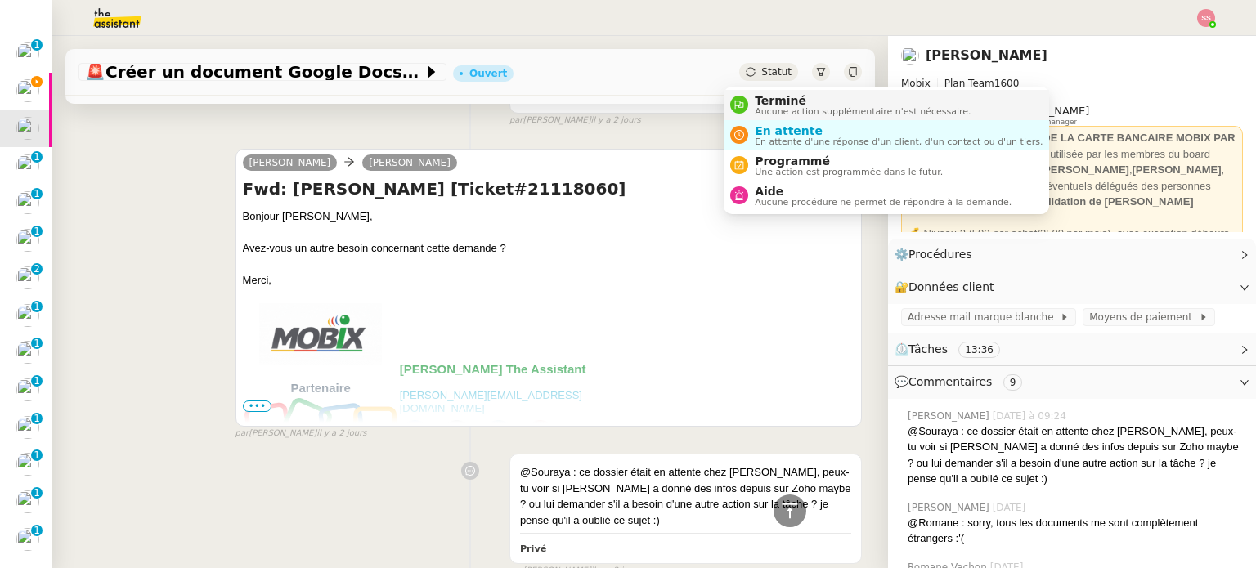
click at [770, 107] on span "Aucune action supplémentaire n'est nécessaire." at bounding box center [863, 111] width 216 height 9
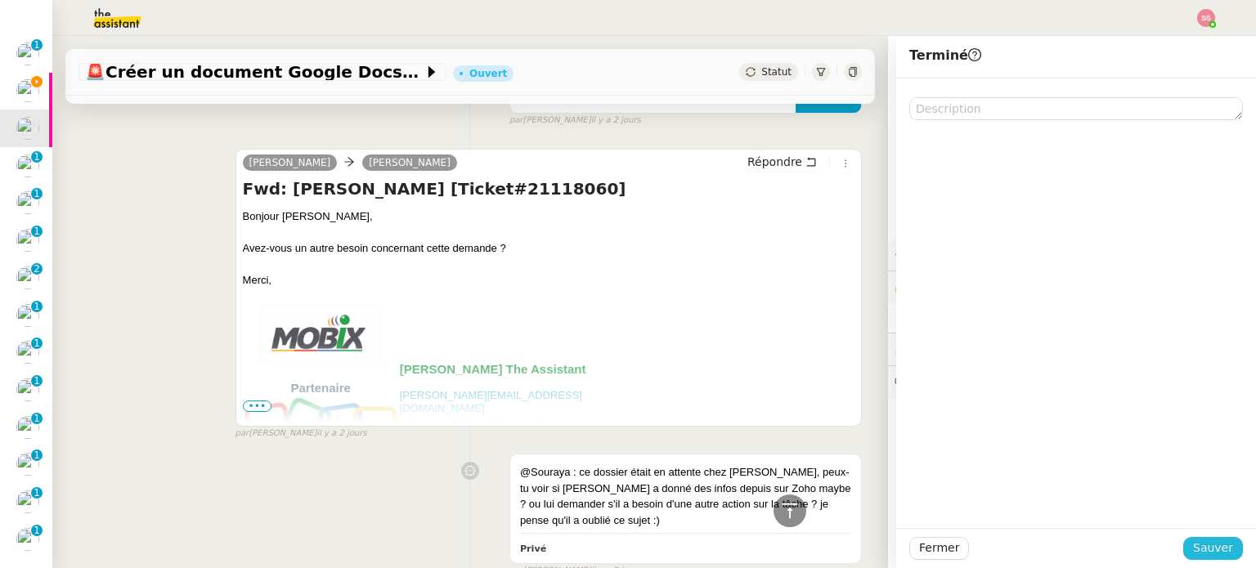
click at [1193, 549] on span "Sauver" at bounding box center [1213, 548] width 40 height 19
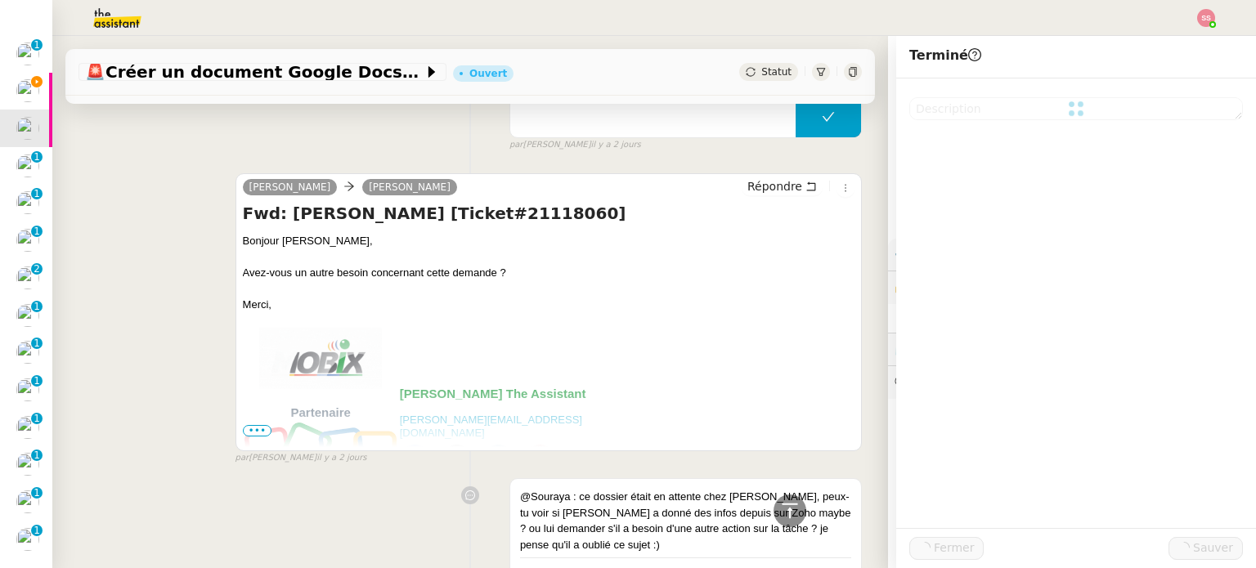
scroll to position [433, 0]
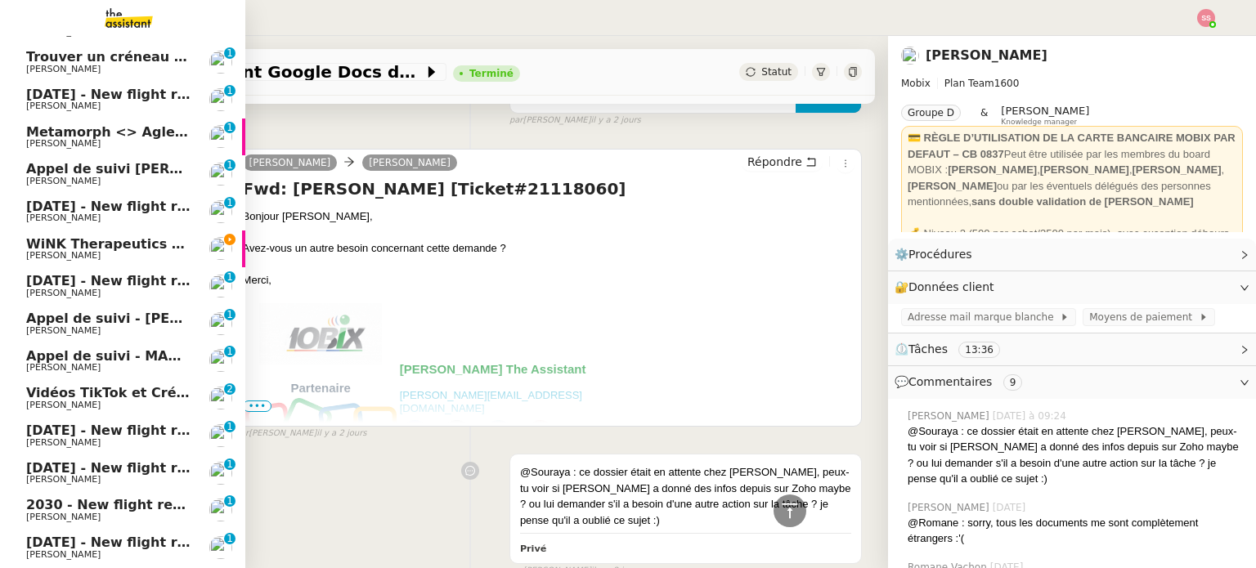
scroll to position [282, 0]
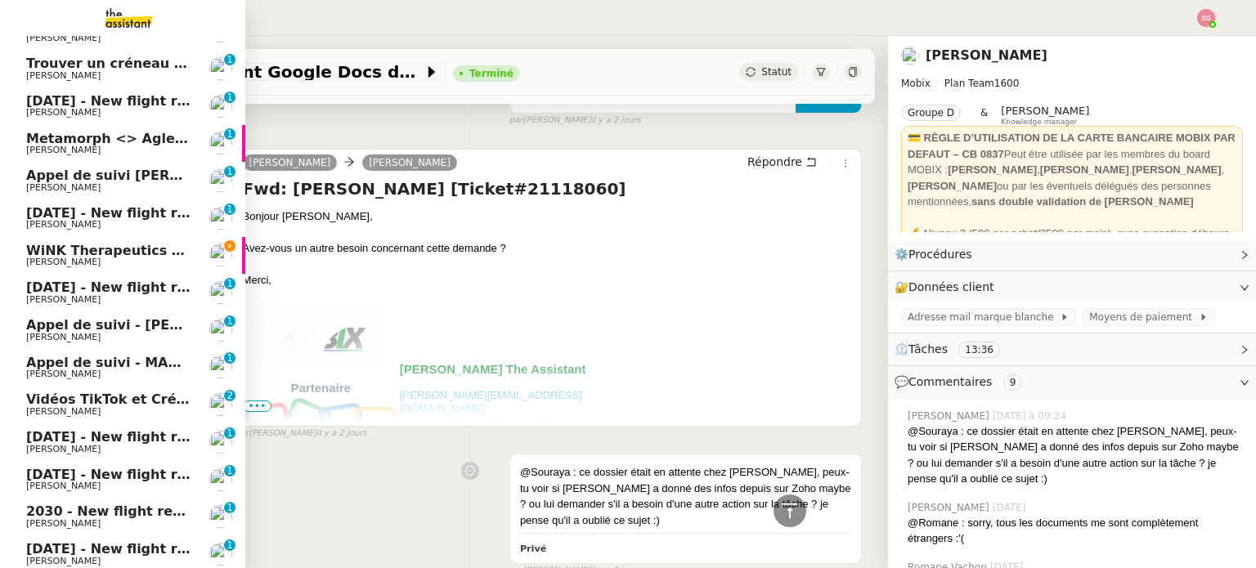
click at [109, 243] on span "WiNK Therapeutics <> Agile Capital Markets" at bounding box center [191, 251] width 330 height 16
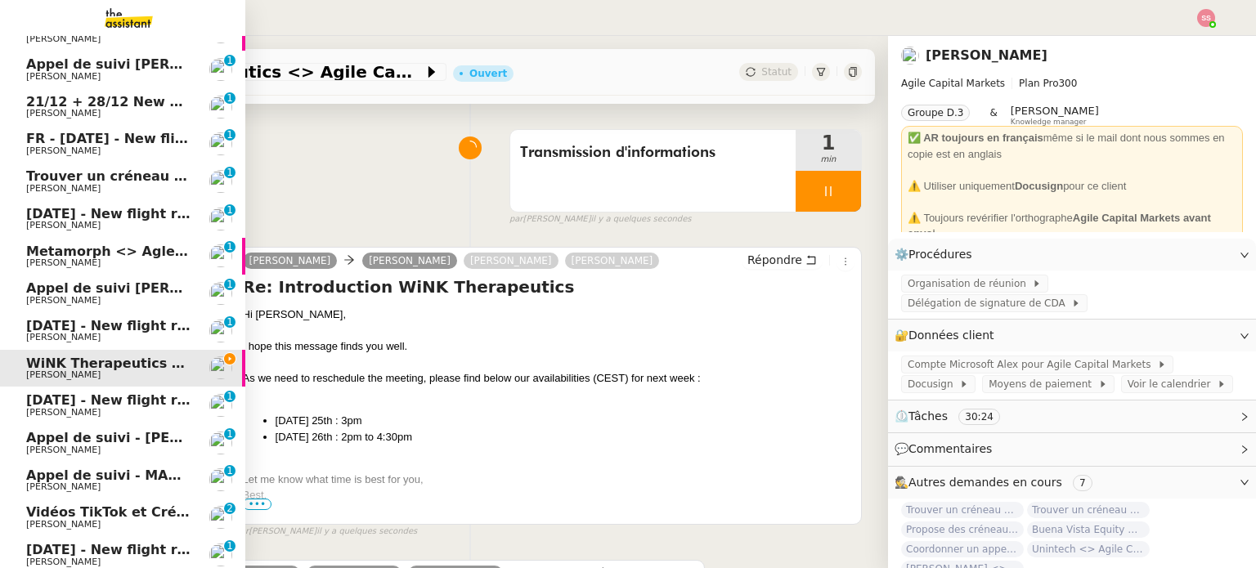
scroll to position [119, 0]
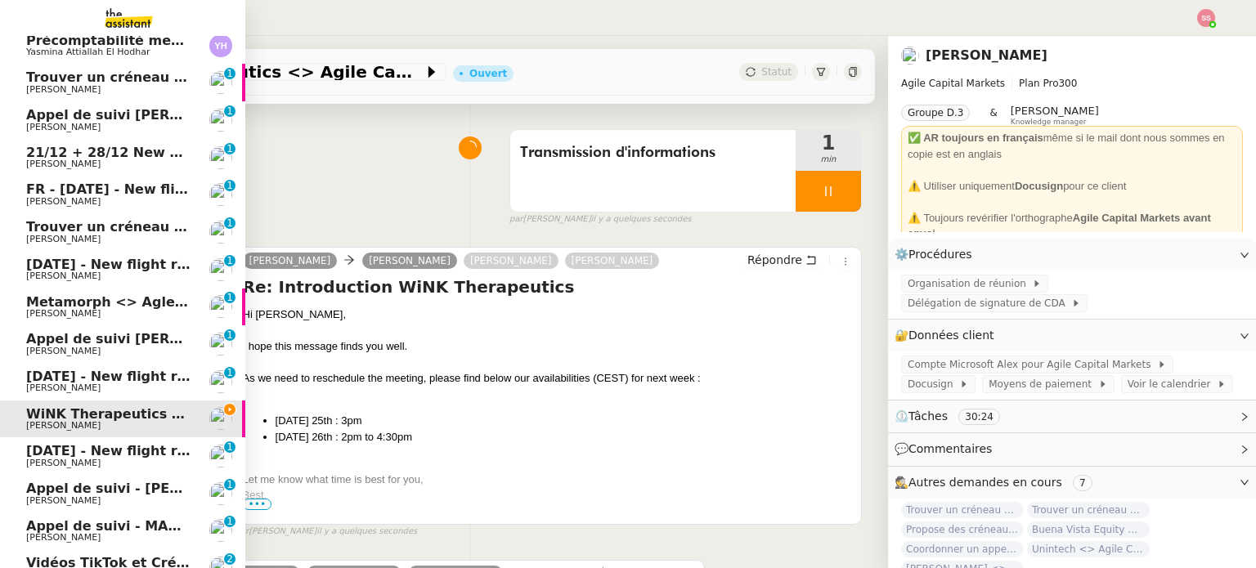
click at [99, 92] on span "[PERSON_NAME]" at bounding box center [108, 90] width 165 height 10
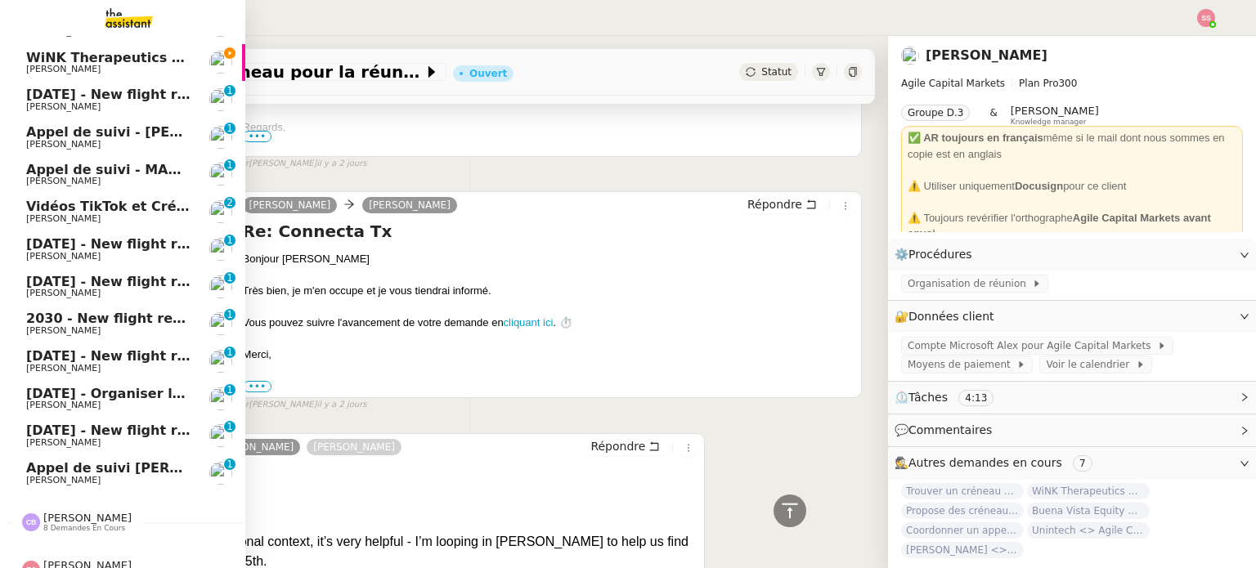
scroll to position [503, 0]
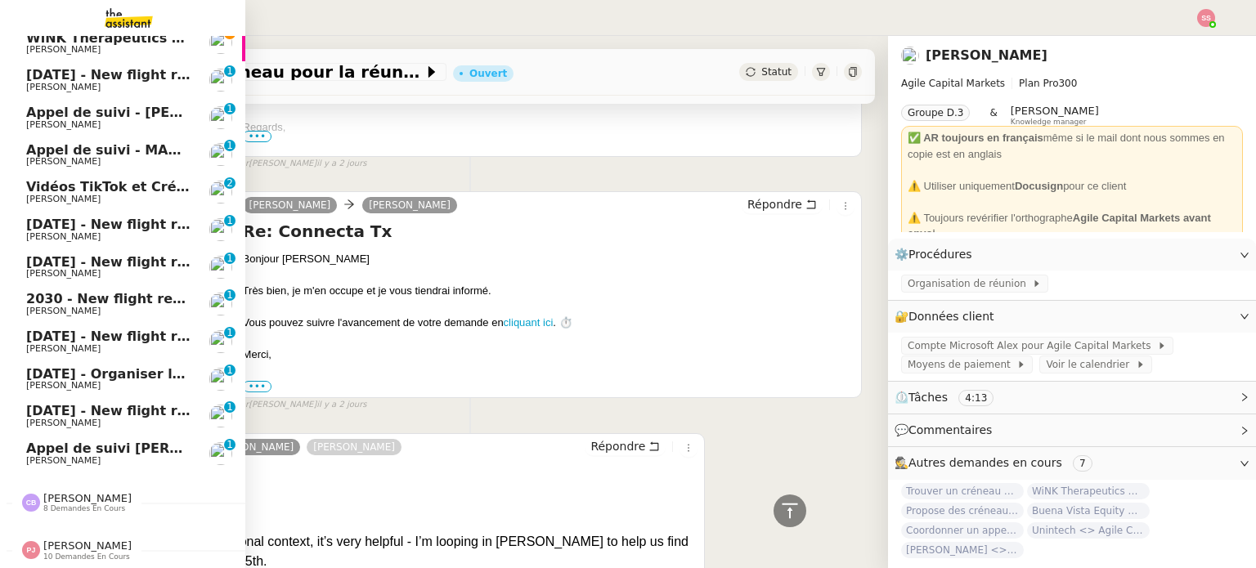
click at [133, 456] on span "[PERSON_NAME]" at bounding box center [108, 461] width 165 height 10
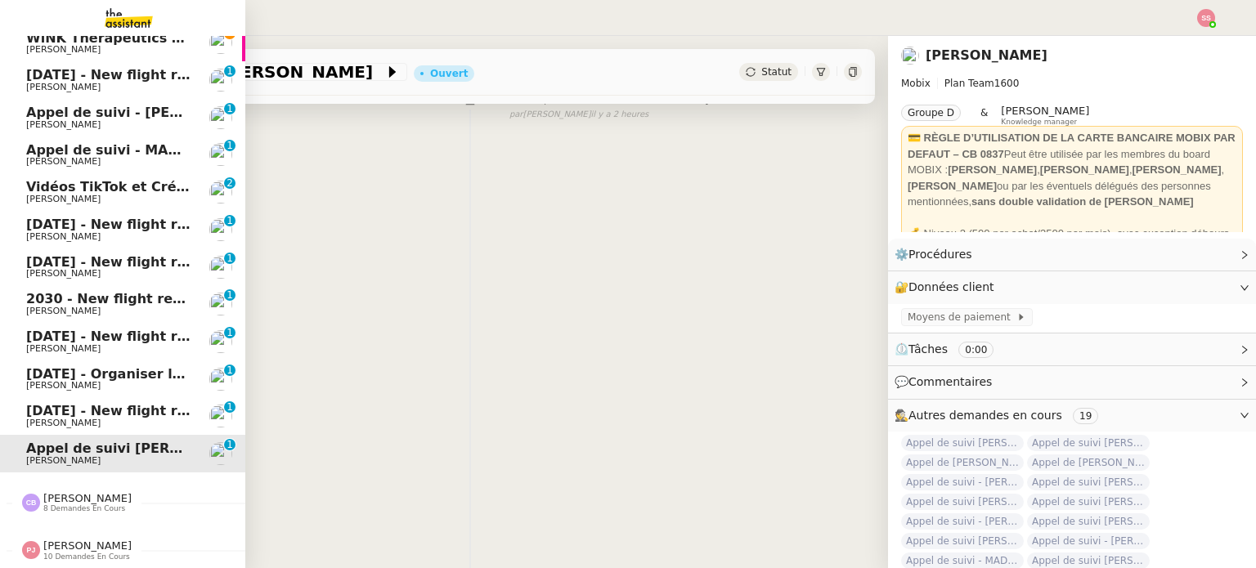
scroll to position [219, 0]
click at [134, 157] on span "[PERSON_NAME]" at bounding box center [108, 162] width 165 height 10
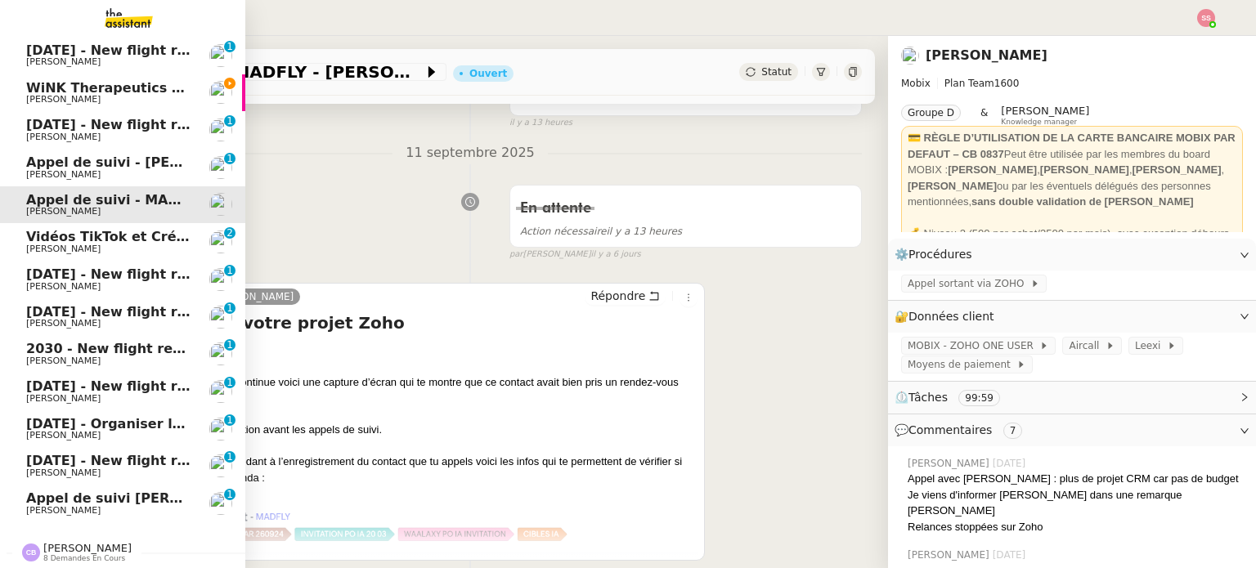
scroll to position [421, 0]
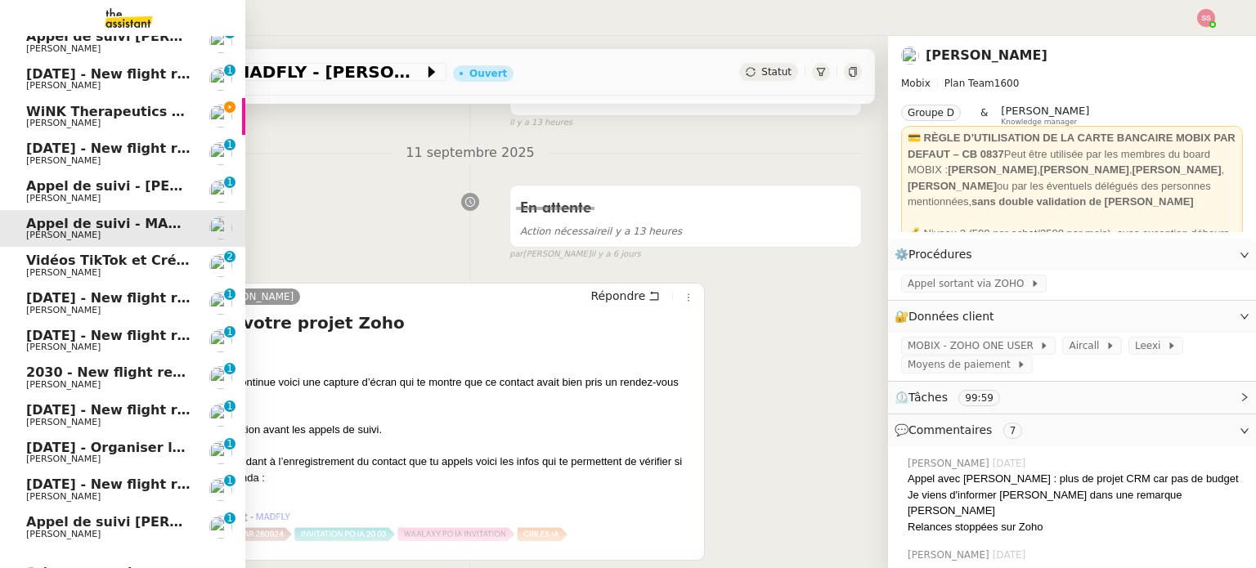
click at [101, 156] on span "[PERSON_NAME]" at bounding box center [108, 161] width 165 height 10
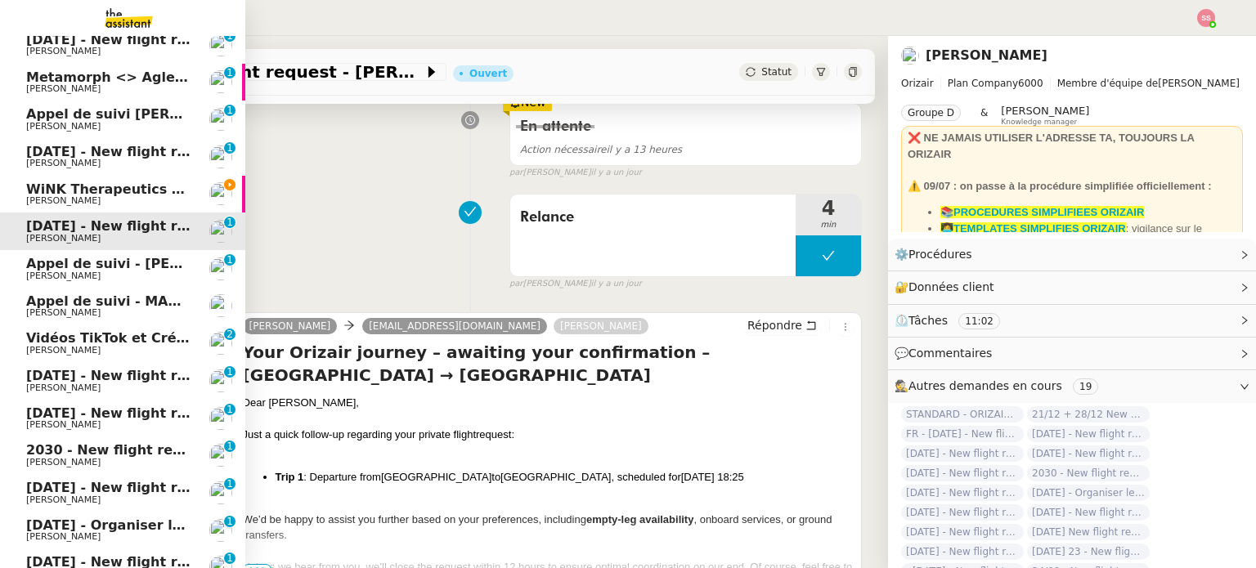
scroll to position [258, 0]
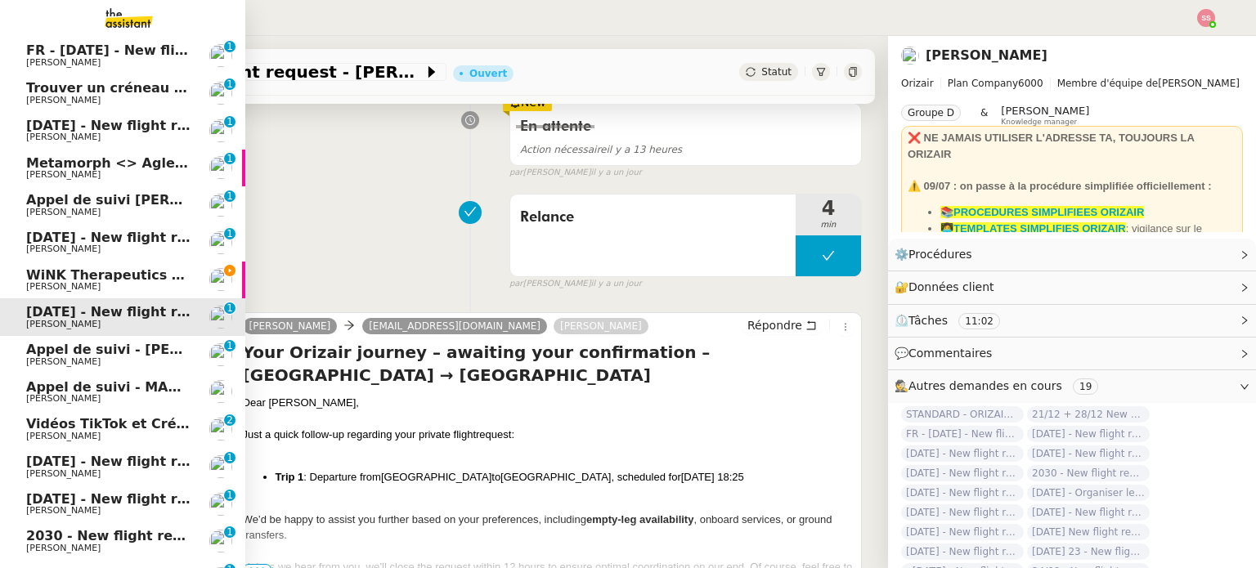
click at [85, 199] on span "Appel de suivi [PERSON_NAME] - ARGENS SYNDIC GESTION" at bounding box center [243, 200] width 434 height 16
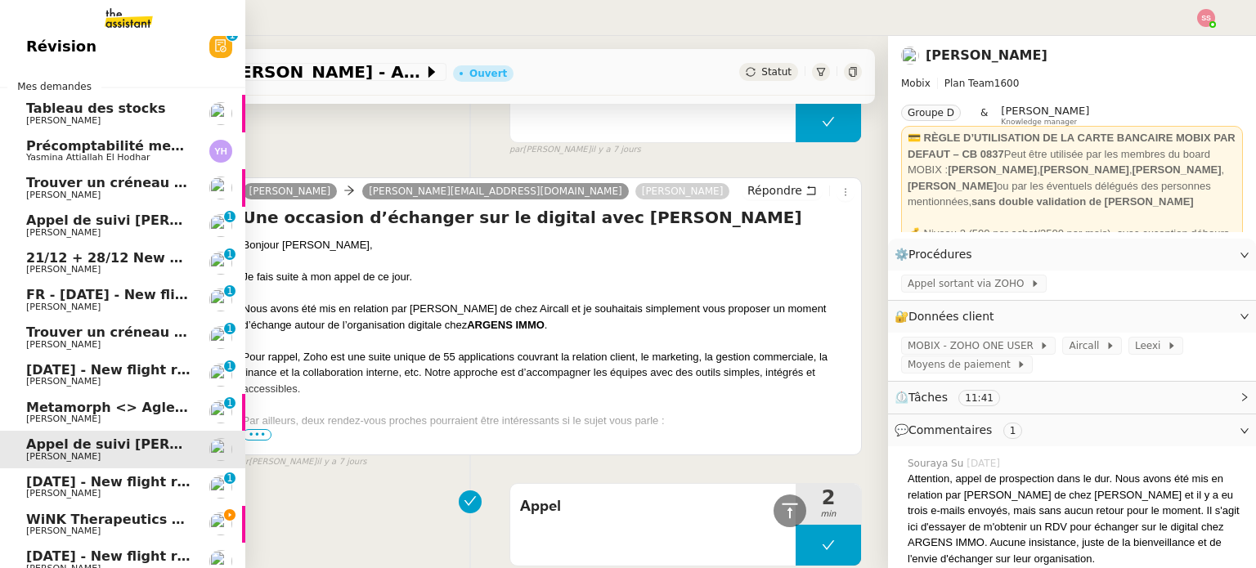
scroll to position [12, 0]
click at [52, 225] on span "Appel de suivi [PERSON_NAME] - CELL&CO BIOSERVICES" at bounding box center [233, 221] width 414 height 16
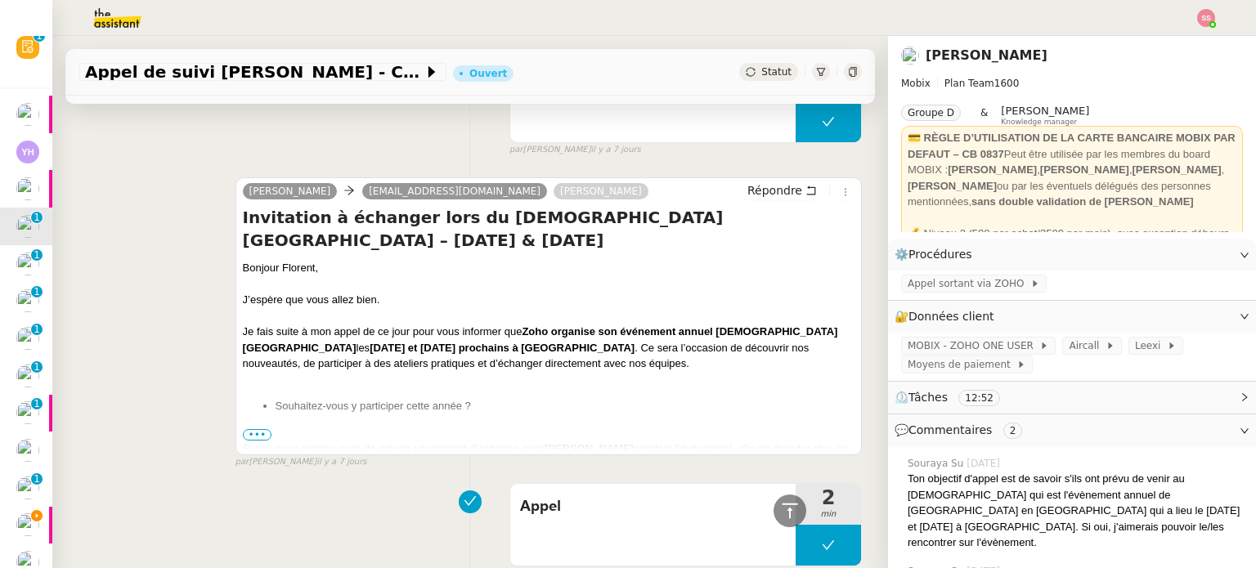
scroll to position [245, 0]
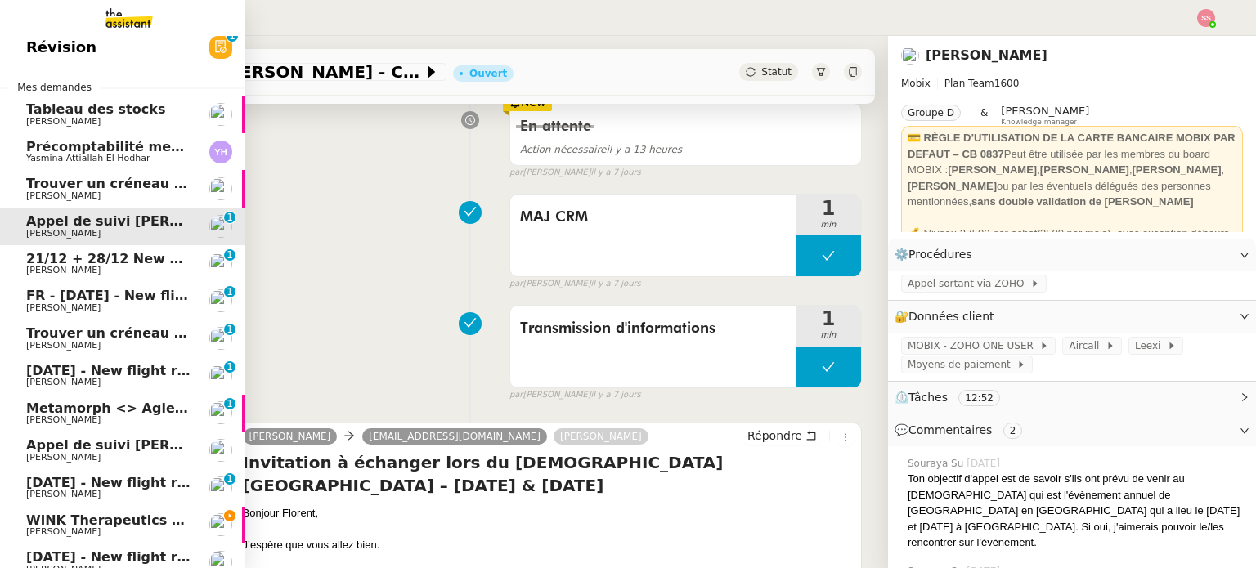
click at [119, 139] on span "Précomptabilité mensuelle de la SCI du Clos Bonin - [DATE]" at bounding box center [244, 147] width 437 height 16
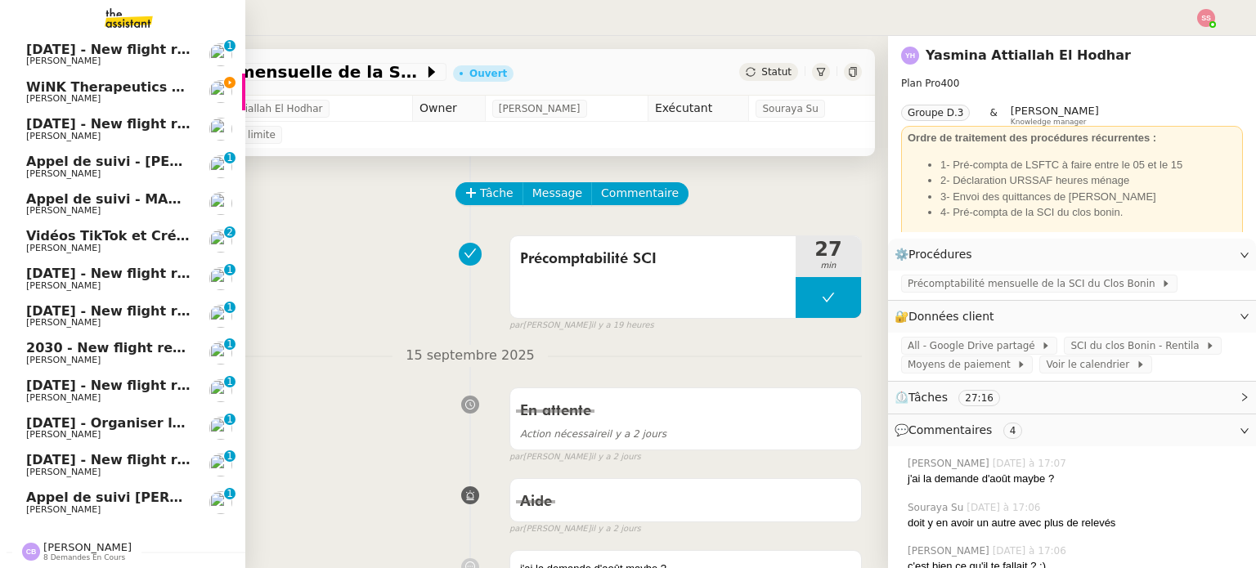
scroll to position [421, 0]
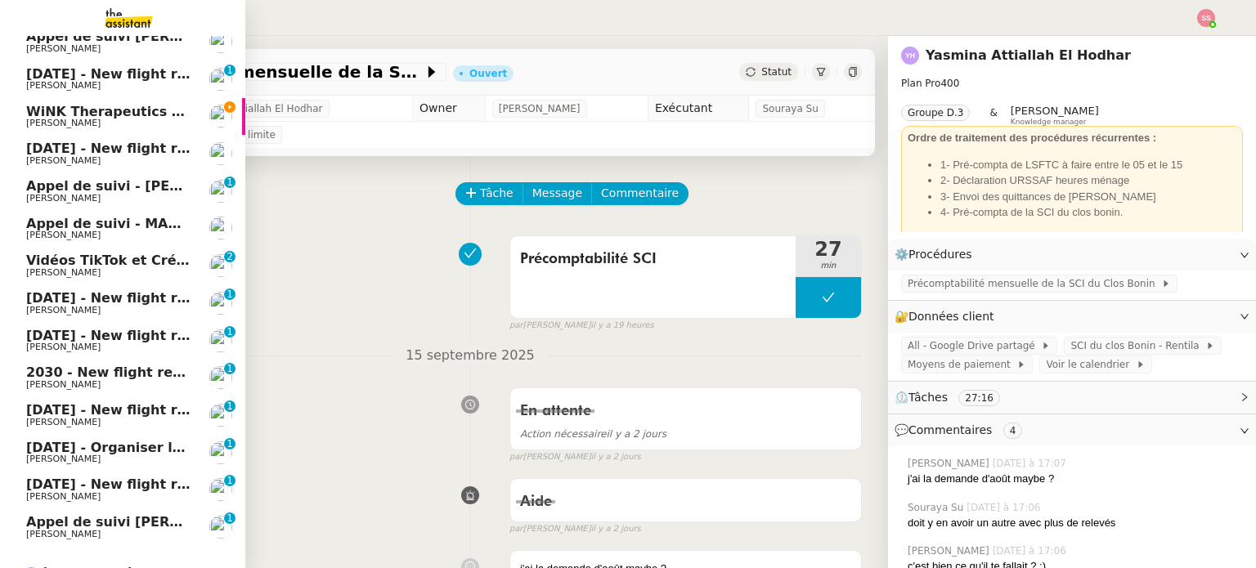
click at [128, 267] on span "Vidéos TikTok et Créatives META - septembre 2025" at bounding box center [213, 261] width 375 height 16
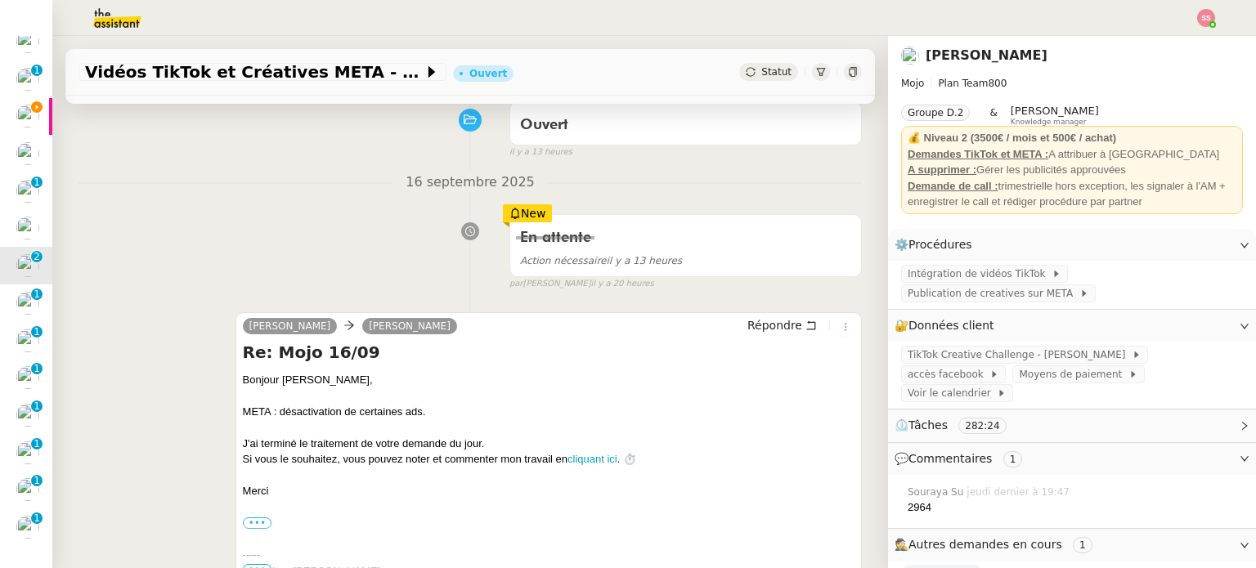
scroll to position [164, 0]
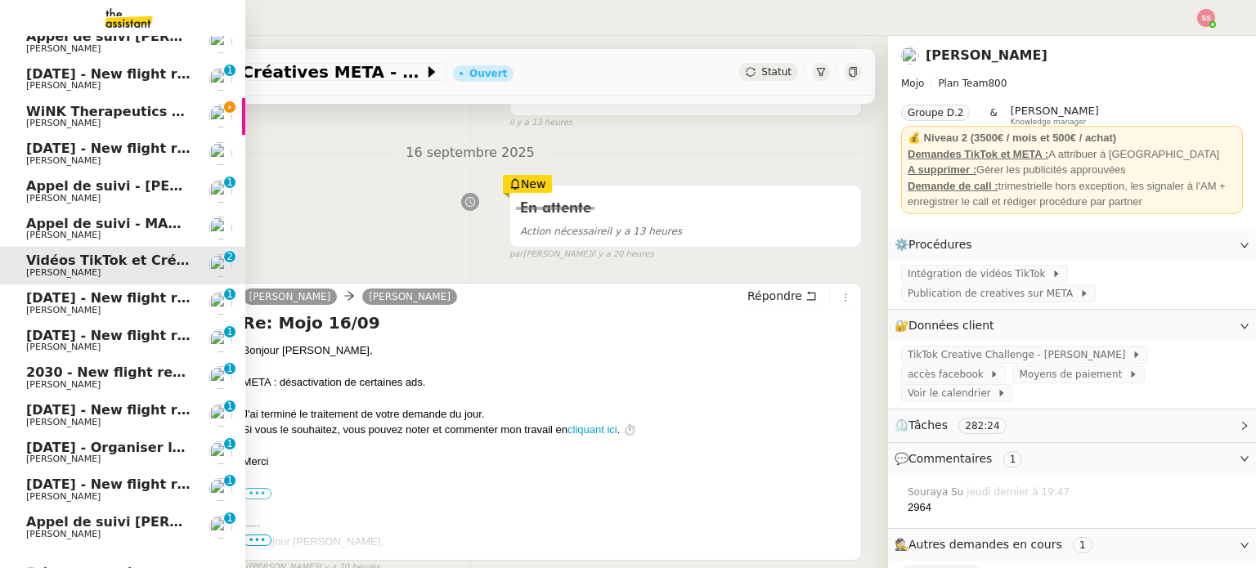
click at [120, 210] on link "Appel de suivi - MADFLY - Thierry Guillot Florian Parant" at bounding box center [122, 229] width 245 height 38
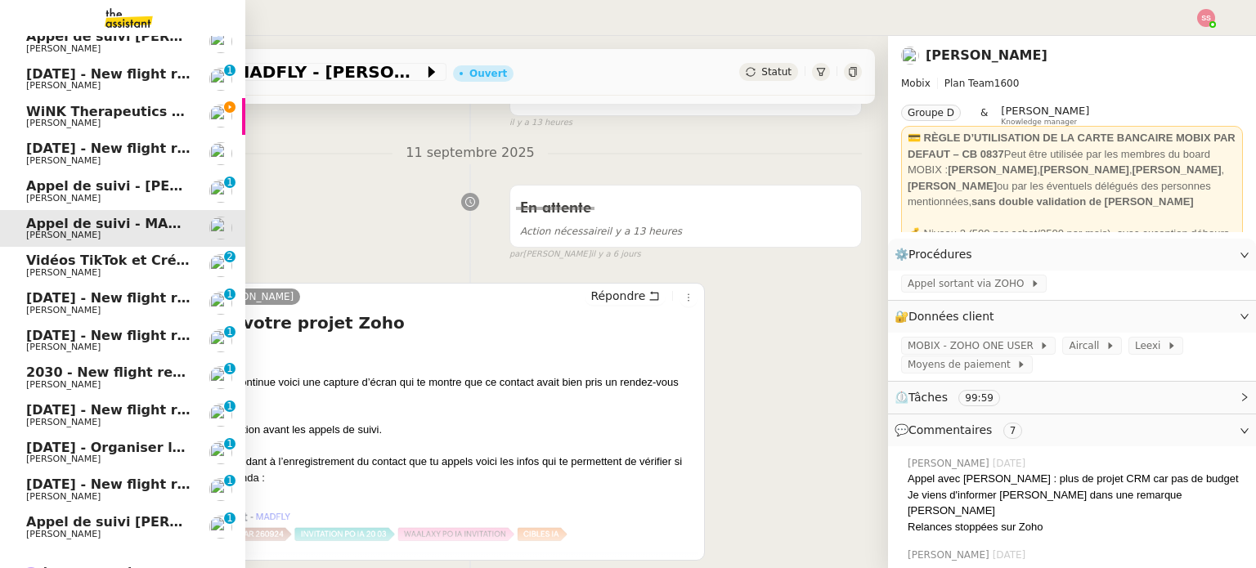
click at [141, 114] on span "WiNK Therapeutics <> Agile Capital Markets" at bounding box center [191, 112] width 330 height 16
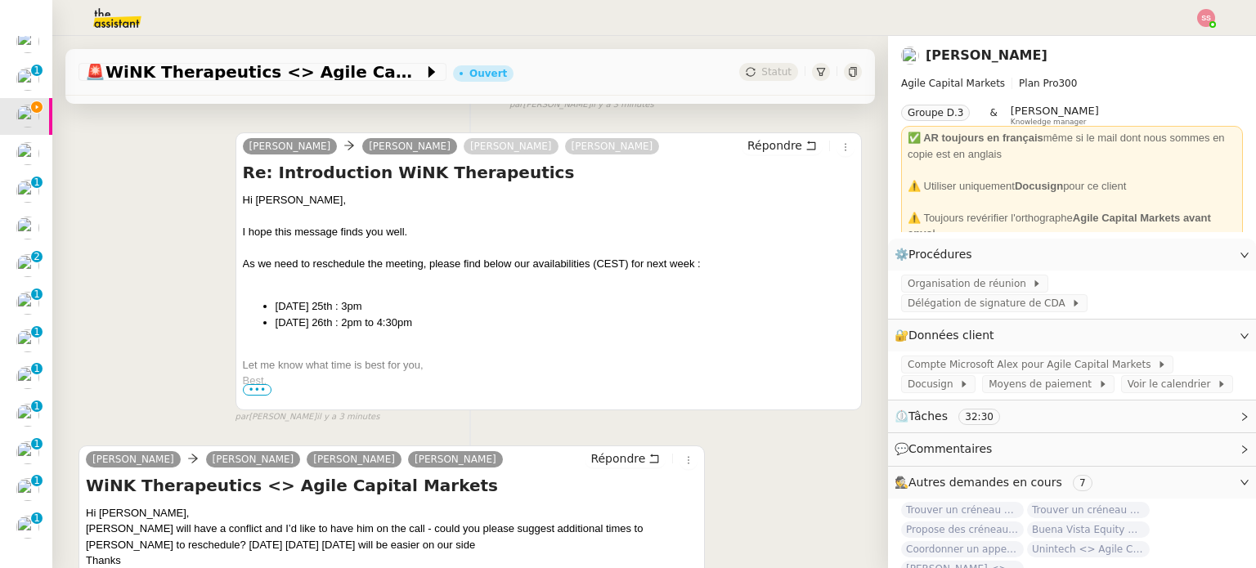
scroll to position [82, 0]
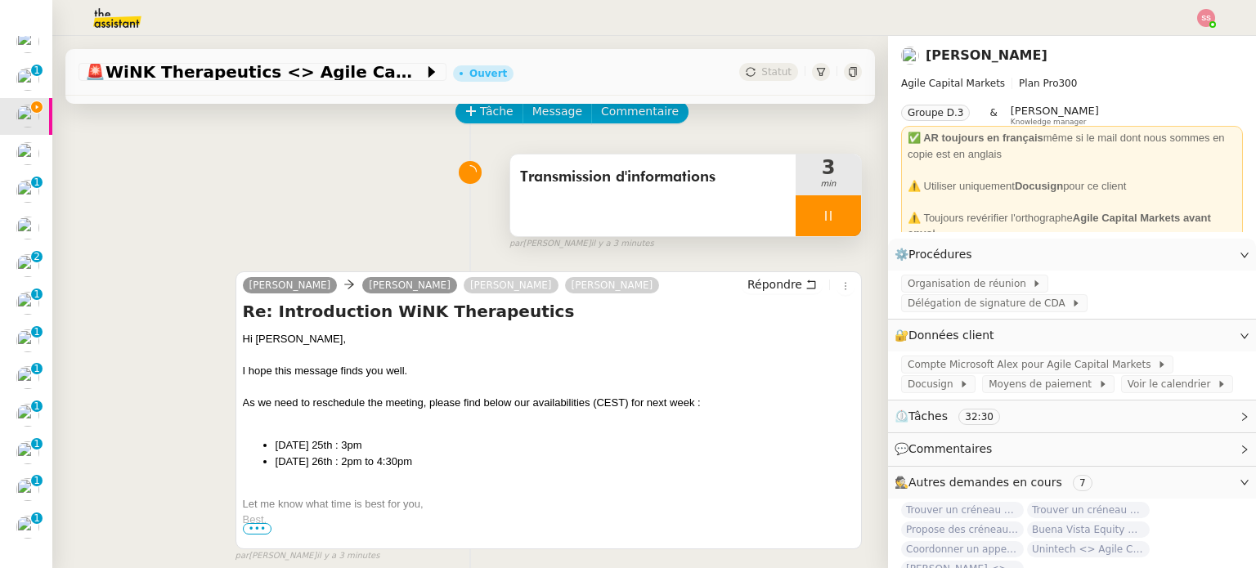
click at [828, 221] on div at bounding box center [828, 215] width 65 height 41
click at [832, 222] on button at bounding box center [844, 215] width 33 height 41
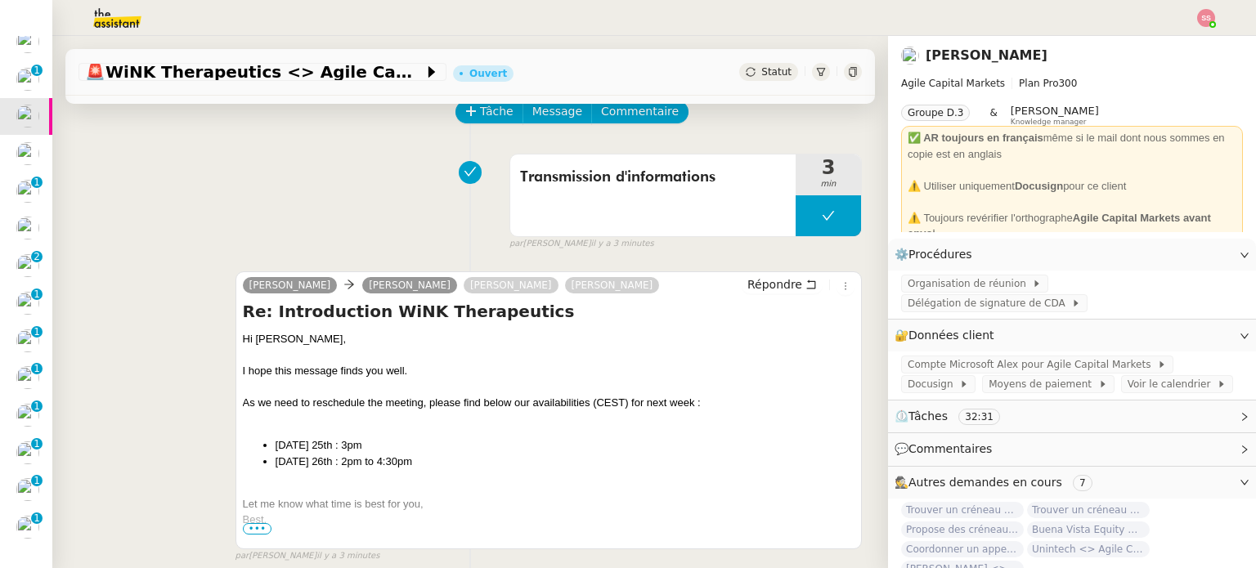
click at [761, 76] on span "Statut" at bounding box center [776, 71] width 30 height 11
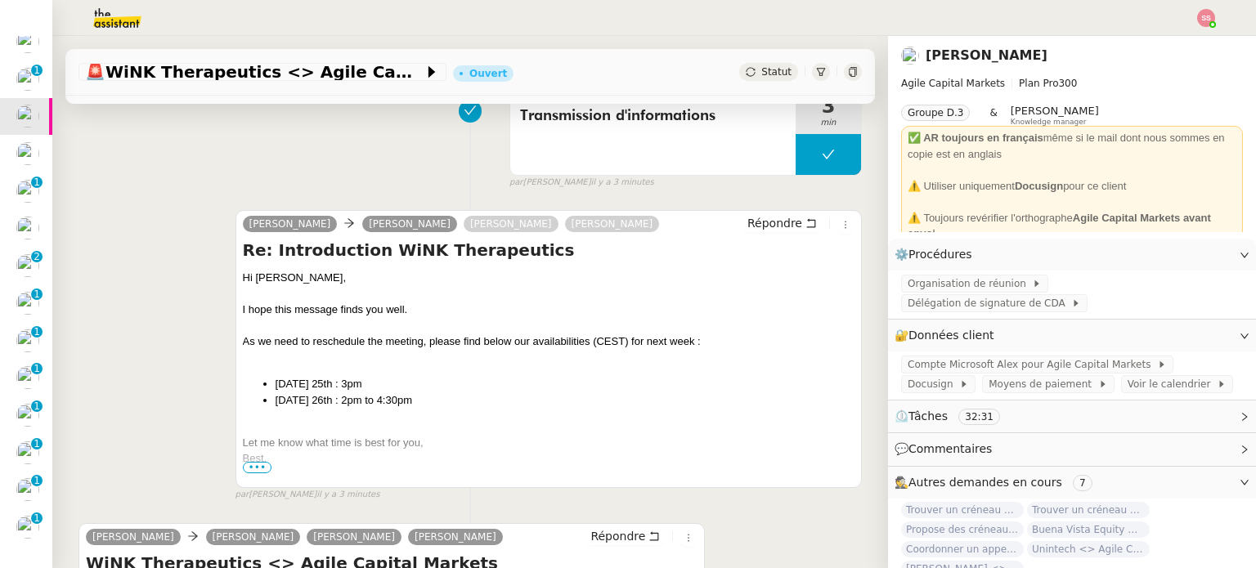
scroll to position [0, 0]
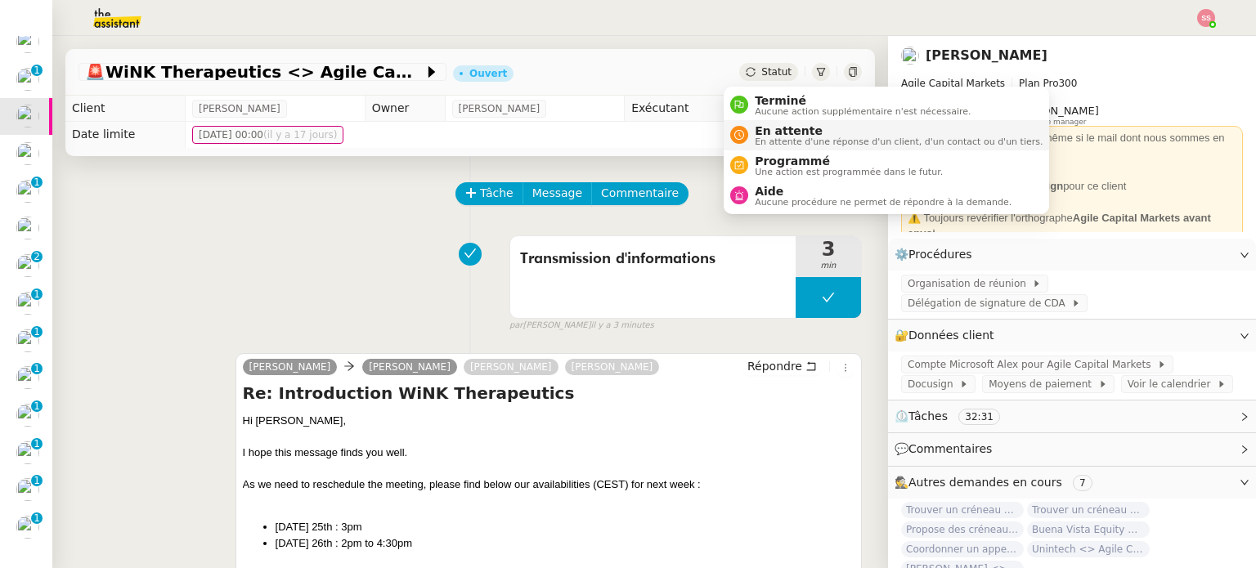
click at [779, 131] on span "En attente" at bounding box center [899, 130] width 288 height 13
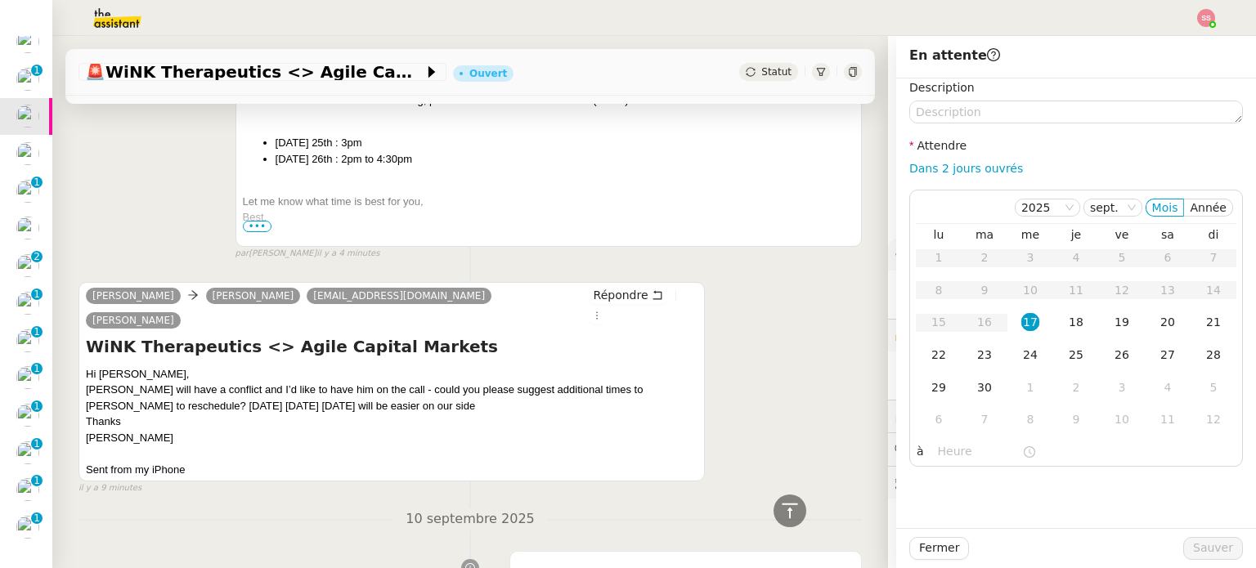
scroll to position [245, 0]
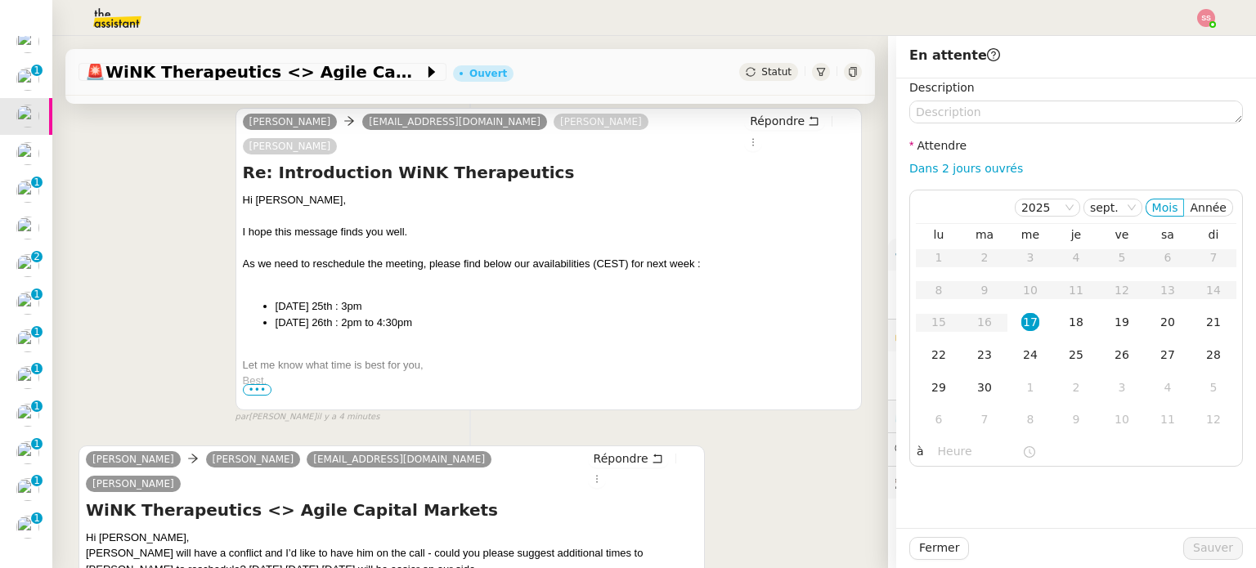
click at [739, 70] on div "Statut" at bounding box center [768, 72] width 59 height 18
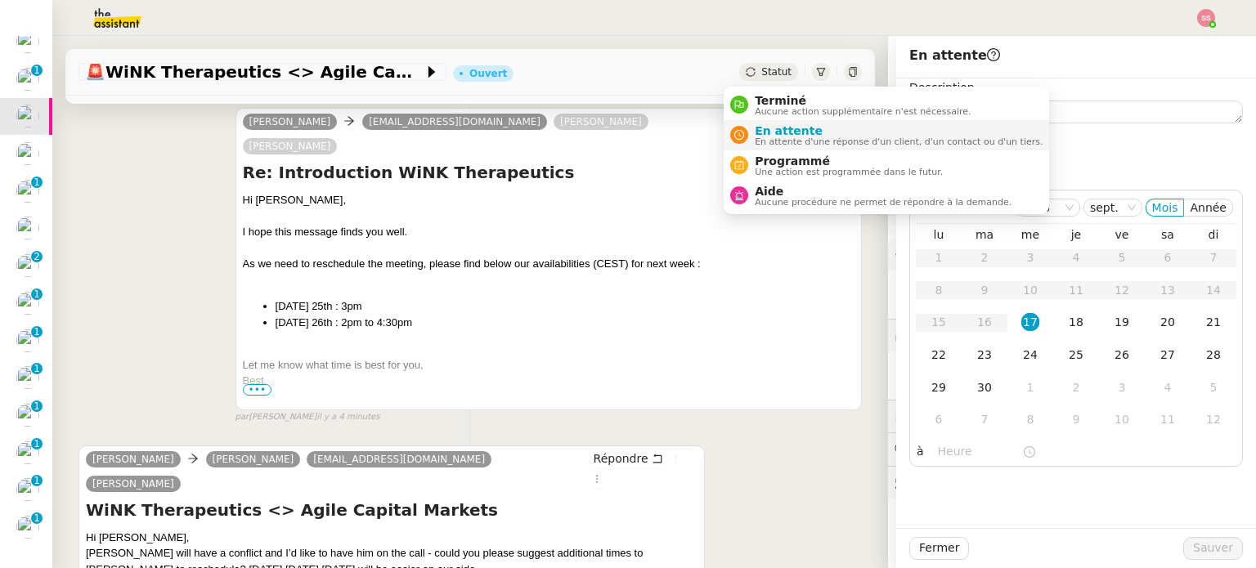
click at [765, 130] on span "En attente" at bounding box center [899, 130] width 288 height 13
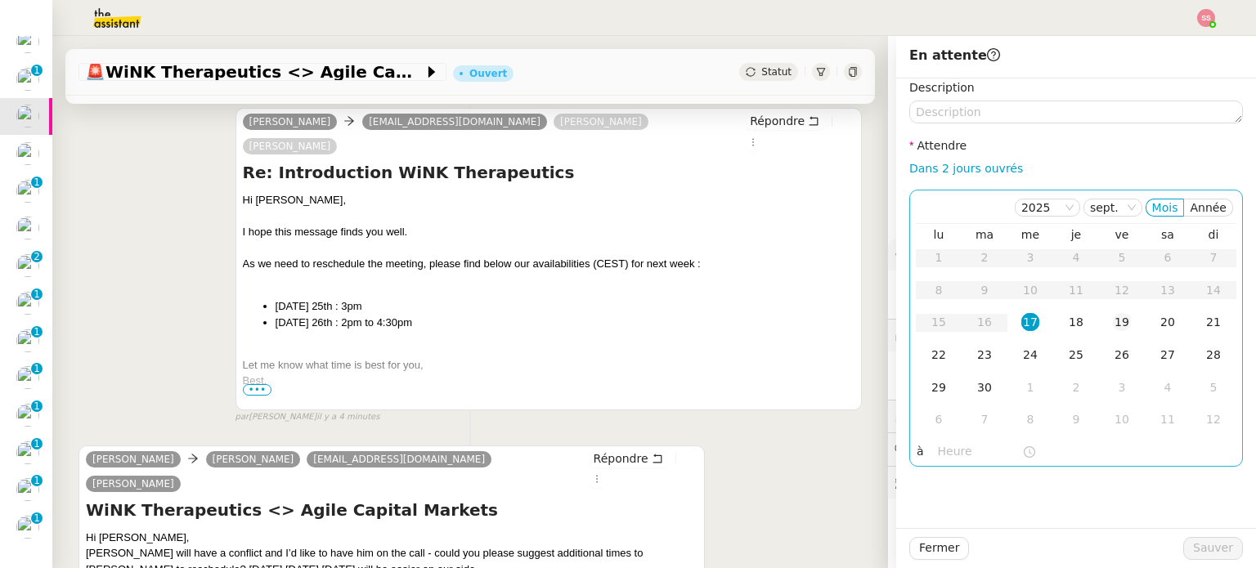
click at [1118, 317] on div "19" at bounding box center [1122, 322] width 18 height 18
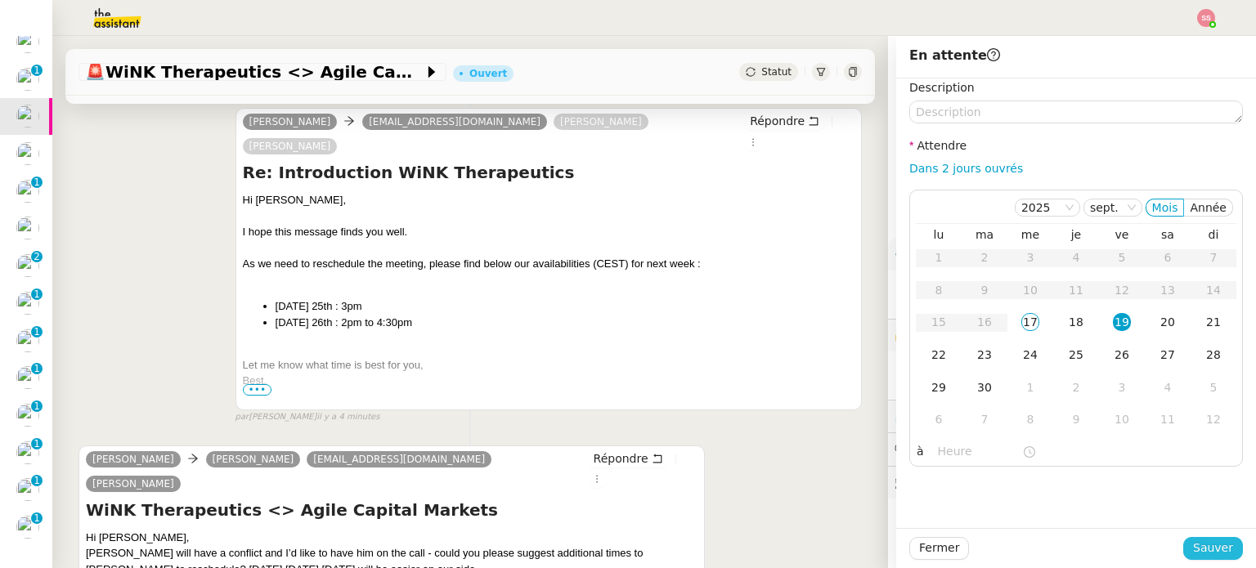
click at [1228, 548] on button "Sauver" at bounding box center [1213, 548] width 60 height 23
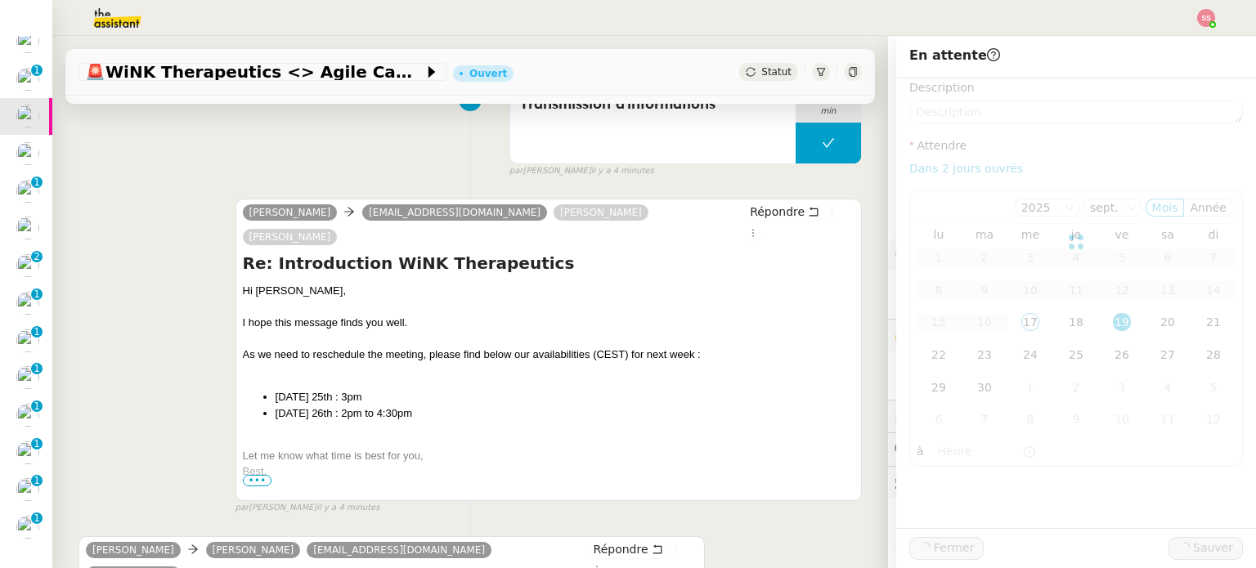
scroll to position [335, 0]
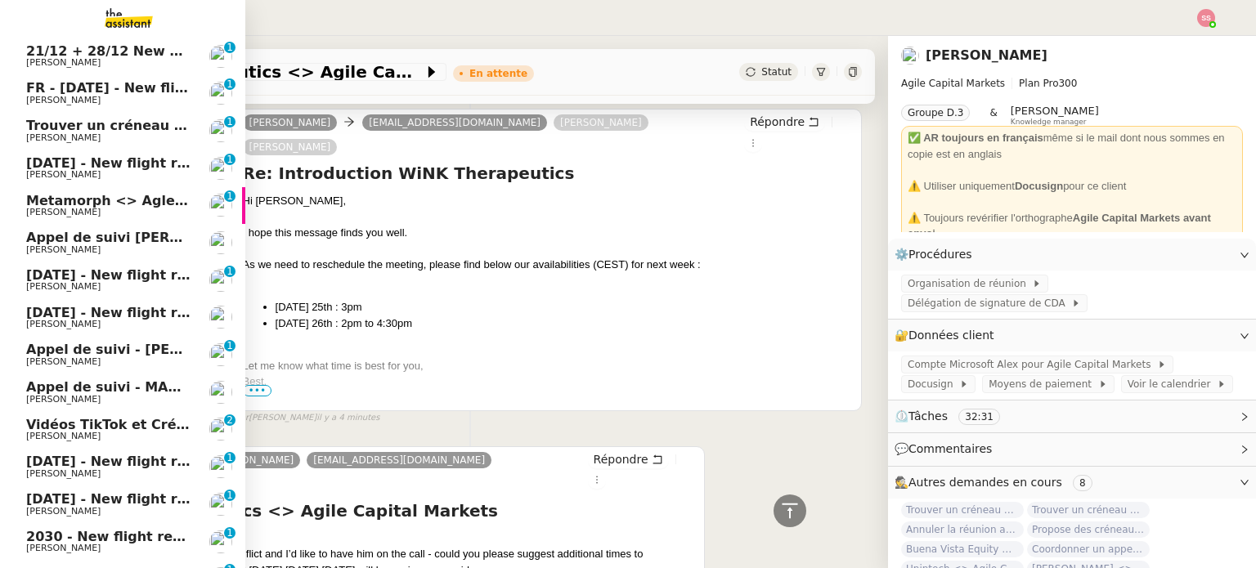
scroll to position [56, 0]
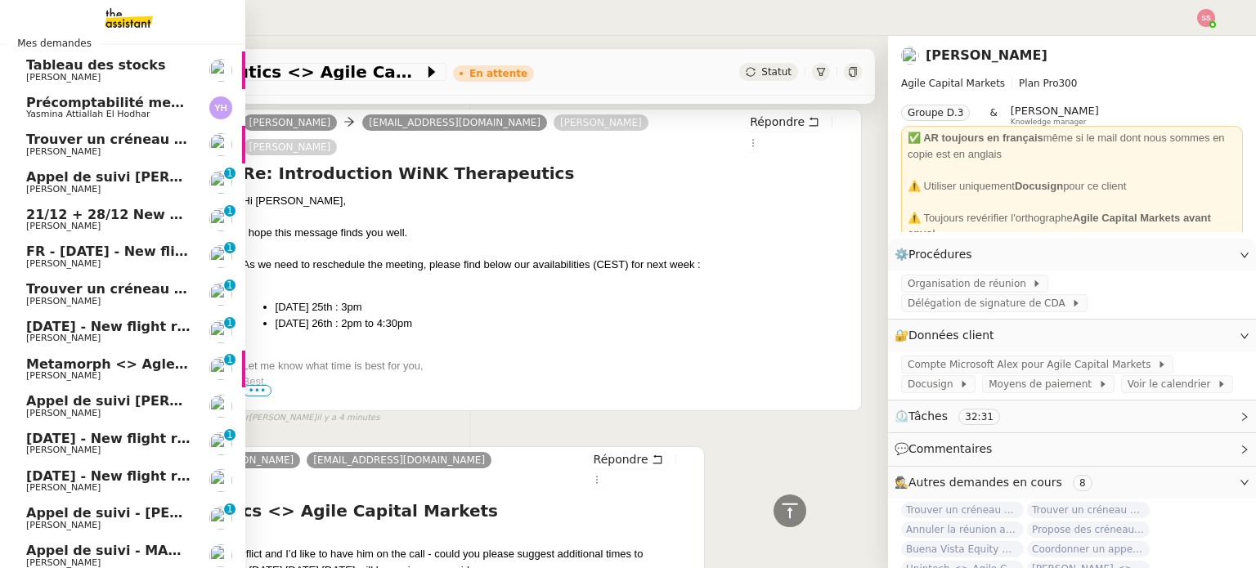
click at [141, 284] on span "Trouver un créneau pour discuter" at bounding box center [149, 289] width 247 height 16
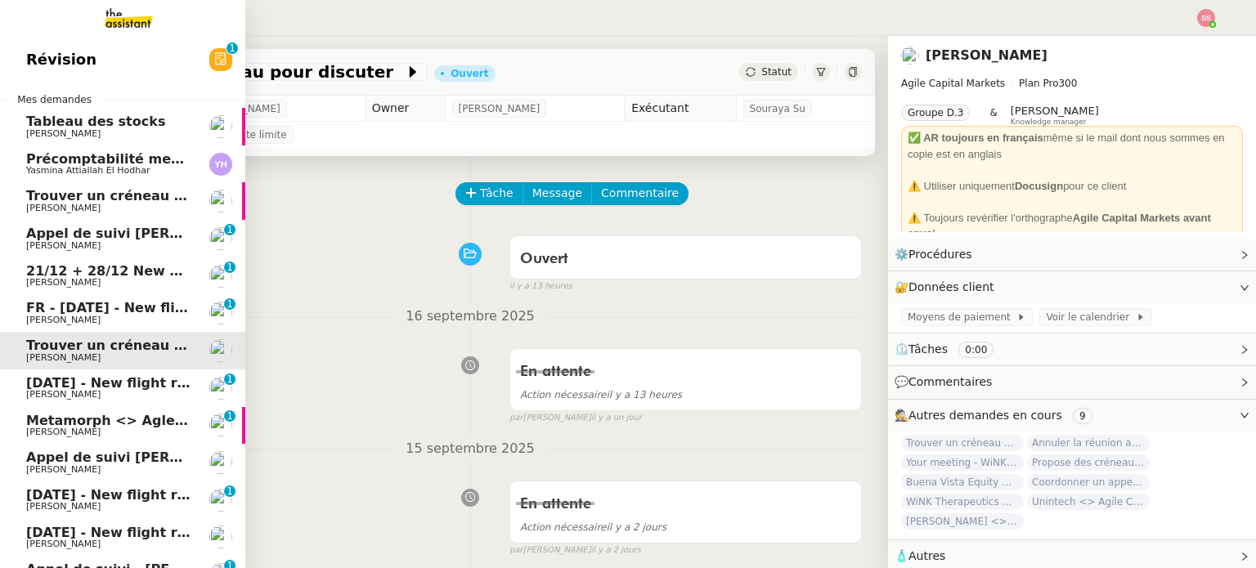
click at [92, 199] on span "Trouver un créneau pour la réunion" at bounding box center [156, 196] width 261 height 16
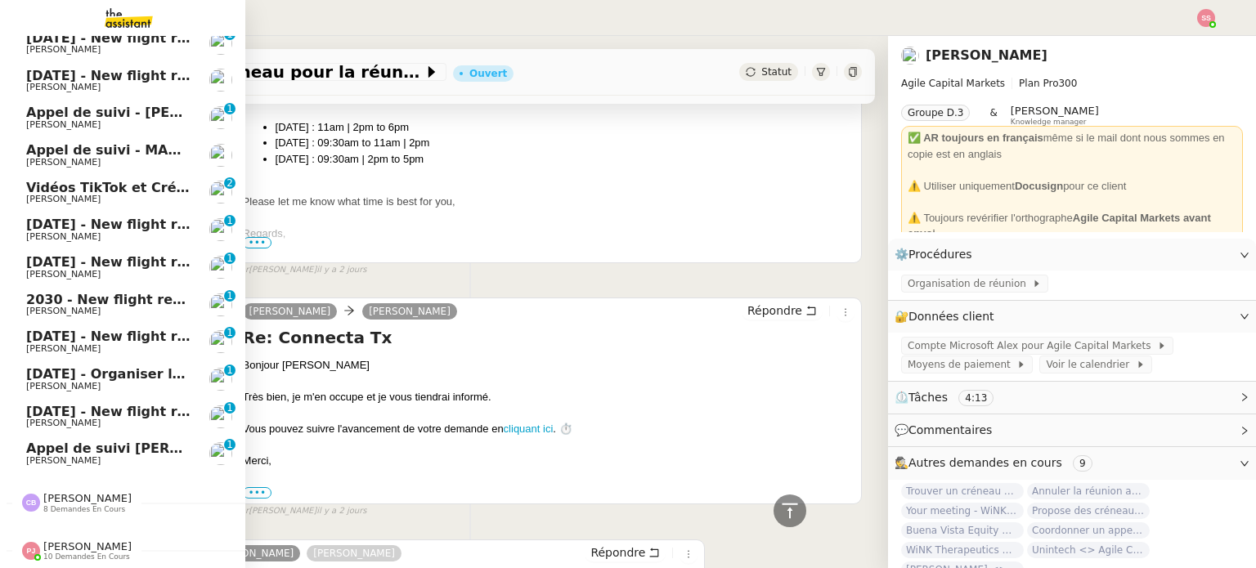
scroll to position [465, 0]
click at [81, 405] on span "[DATE] - New flight request - [PERSON_NAME]" at bounding box center [195, 412] width 338 height 16
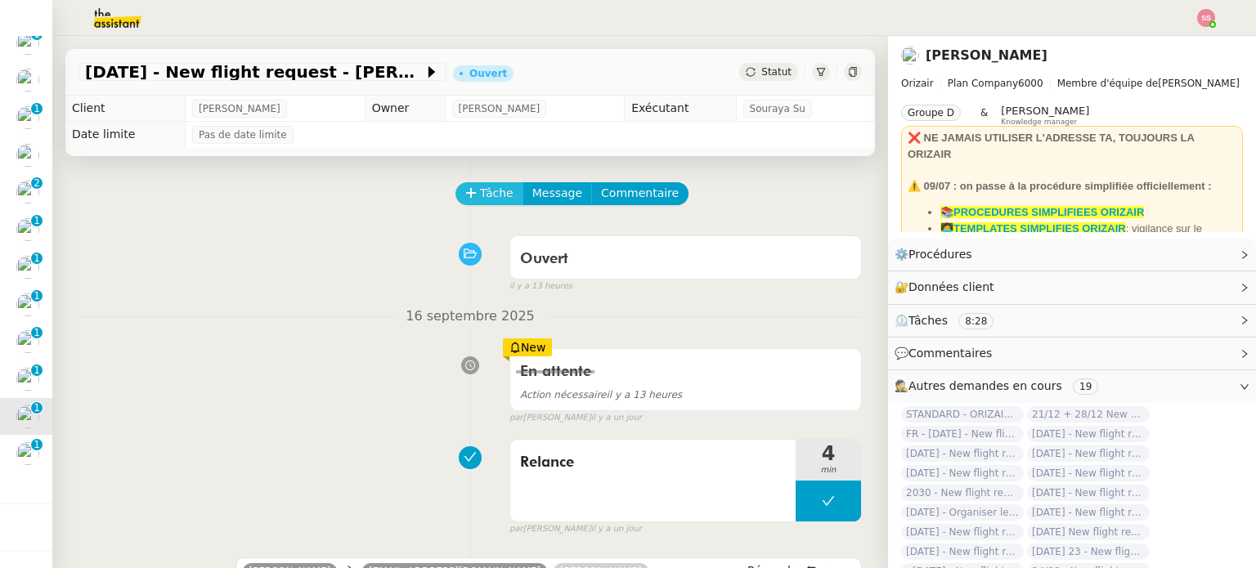
click at [500, 203] on button "Tâche" at bounding box center [489, 193] width 68 height 23
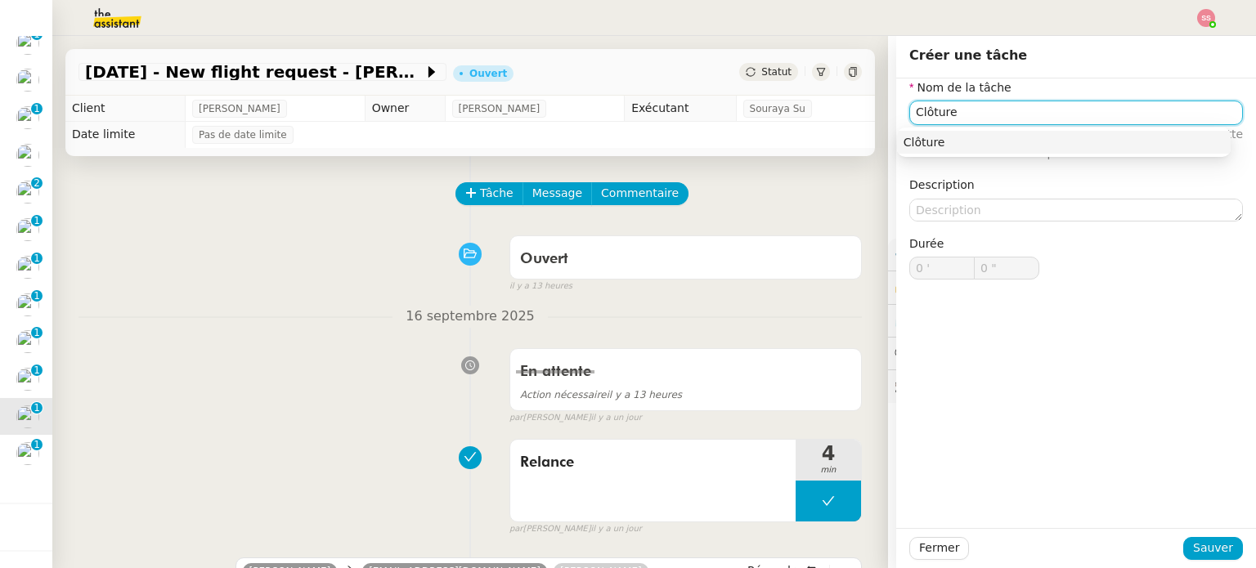
click at [952, 141] on div "Clôture" at bounding box center [1064, 142] width 321 height 15
type input "Clôture"
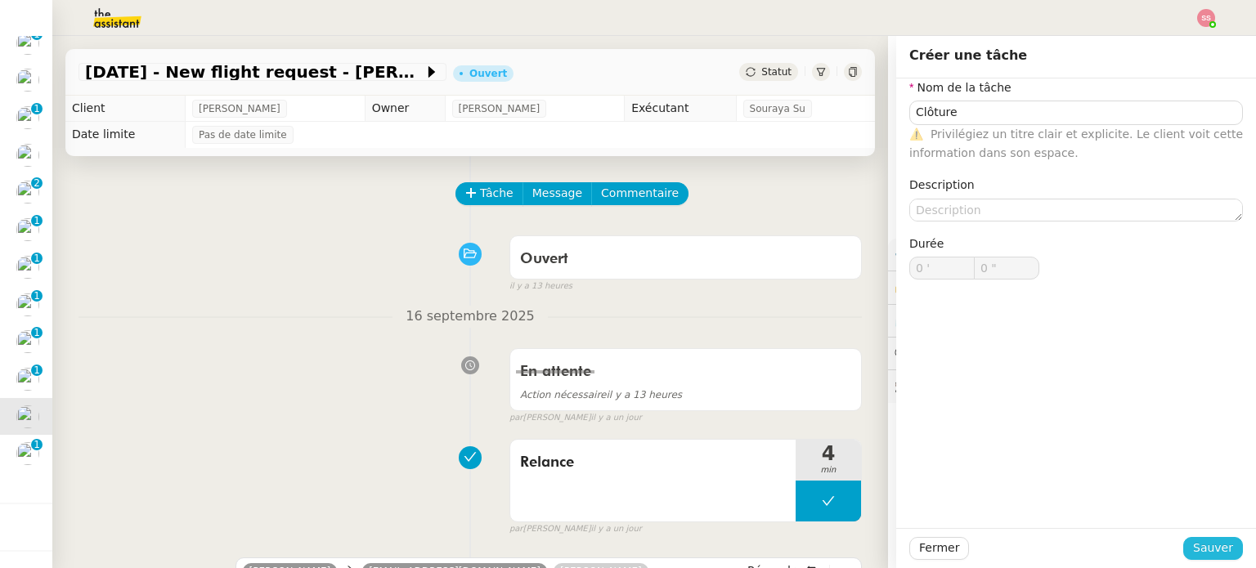
click at [1195, 554] on span "Sauver" at bounding box center [1213, 548] width 40 height 19
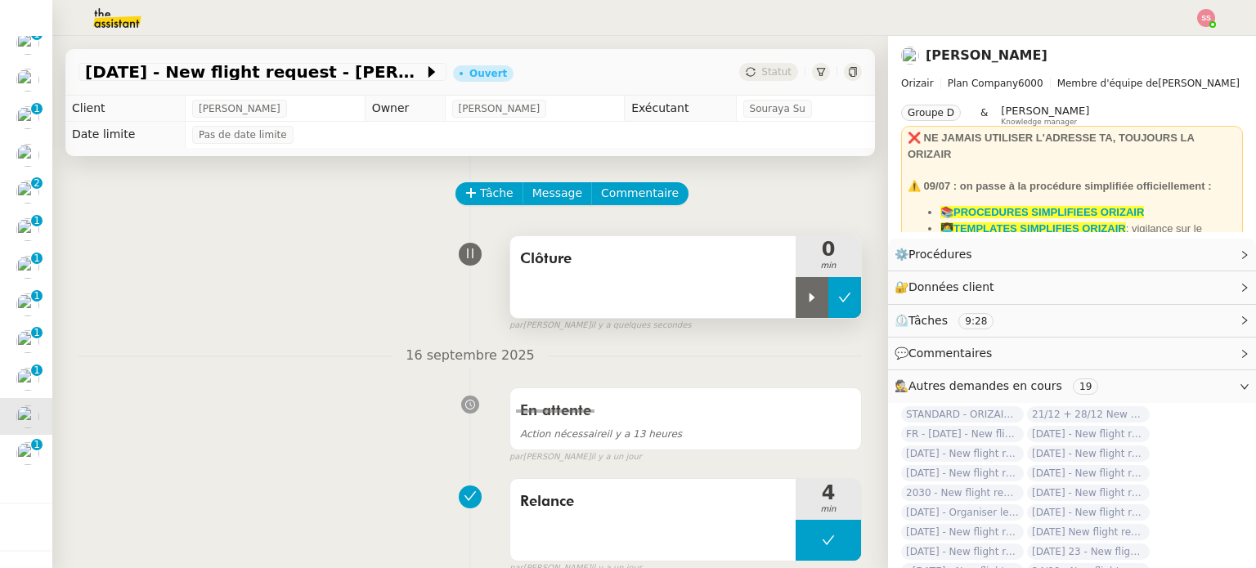
click at [828, 298] on button at bounding box center [844, 297] width 33 height 41
click at [822, 303] on icon at bounding box center [828, 297] width 13 height 13
click at [805, 304] on icon at bounding box center [811, 297] width 13 height 13
click at [823, 298] on div at bounding box center [828, 297] width 65 height 41
click at [828, 298] on button at bounding box center [844, 297] width 33 height 41
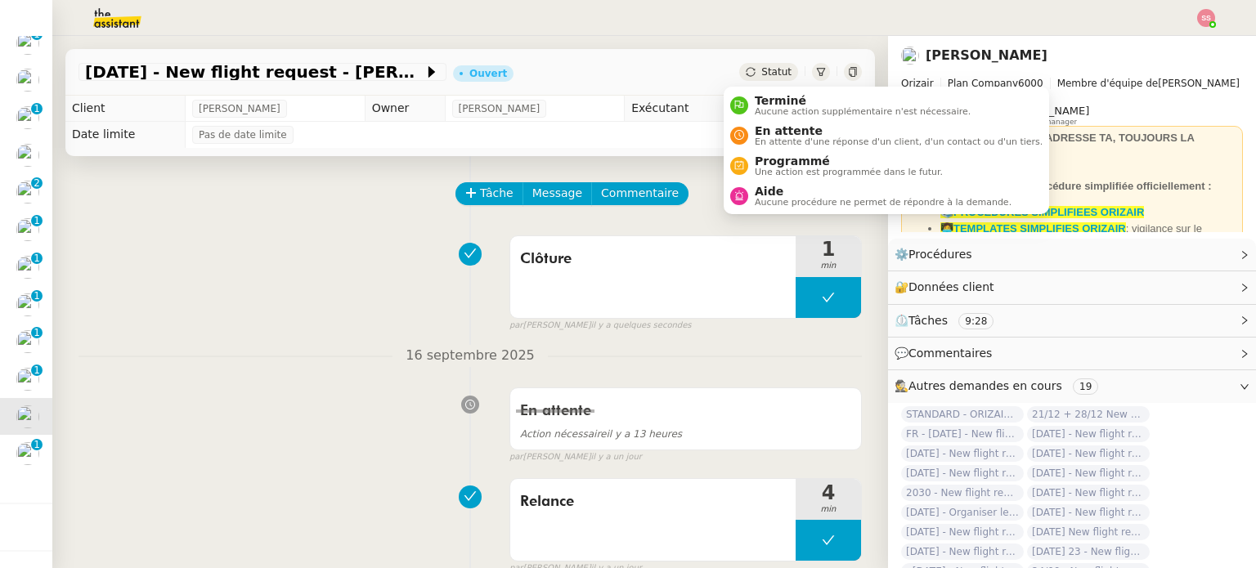
click at [763, 74] on span "Statut" at bounding box center [776, 71] width 30 height 11
click at [778, 100] on span "Terminé" at bounding box center [863, 100] width 216 height 13
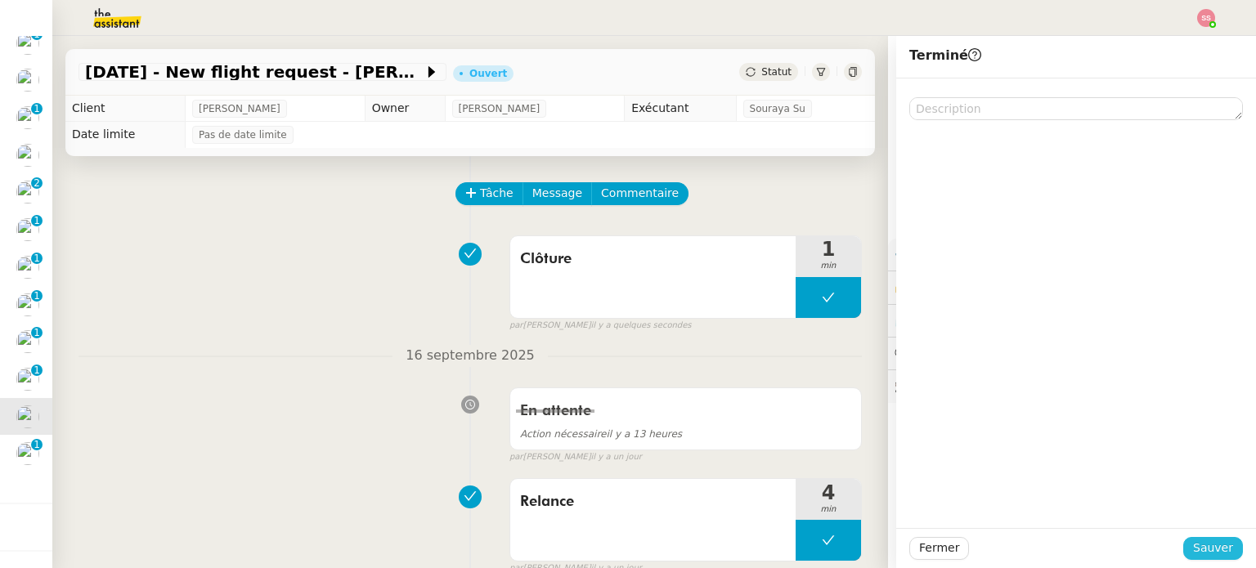
click at [1183, 547] on button "Sauver" at bounding box center [1213, 548] width 60 height 23
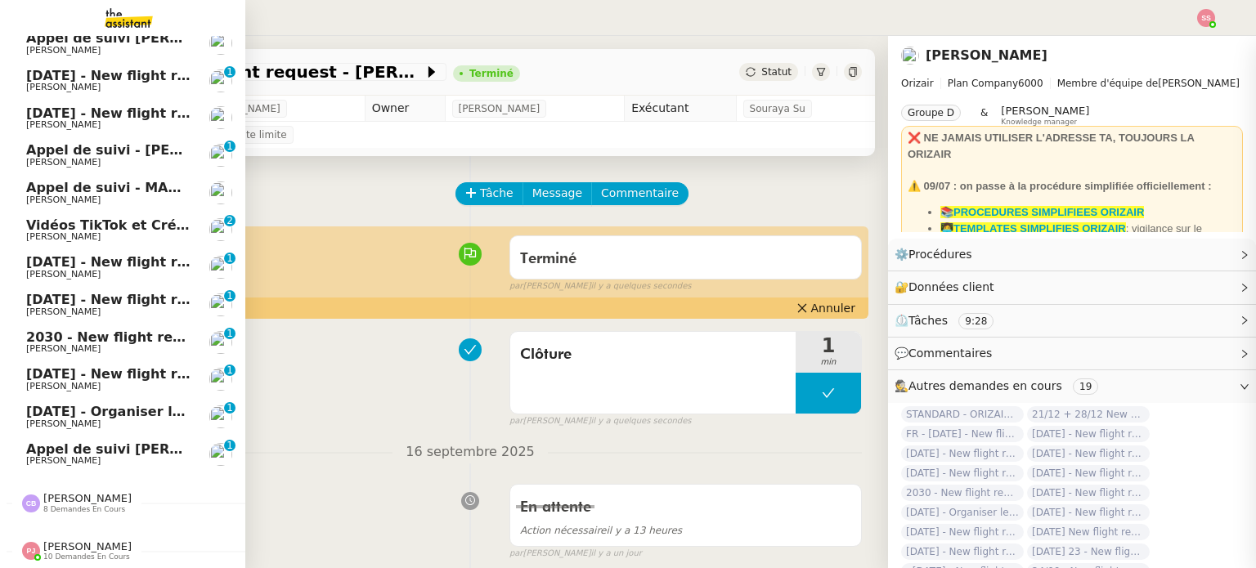
scroll to position [428, 0]
click at [92, 382] on span "[PERSON_NAME]" at bounding box center [108, 387] width 165 height 10
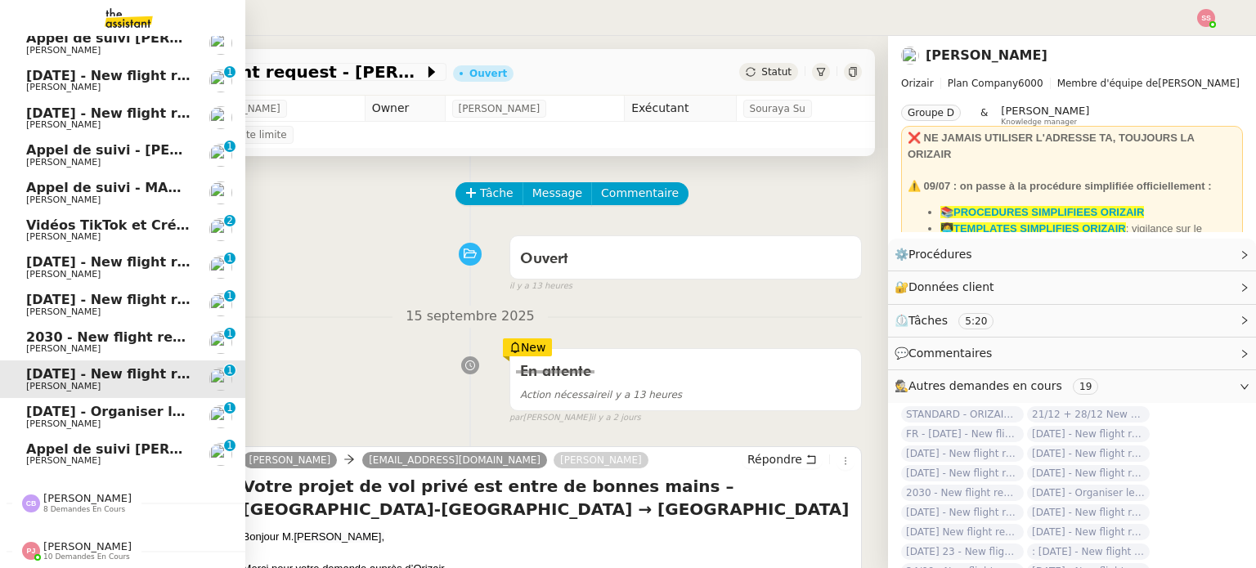
click at [34, 419] on span "[PERSON_NAME]" at bounding box center [63, 424] width 74 height 11
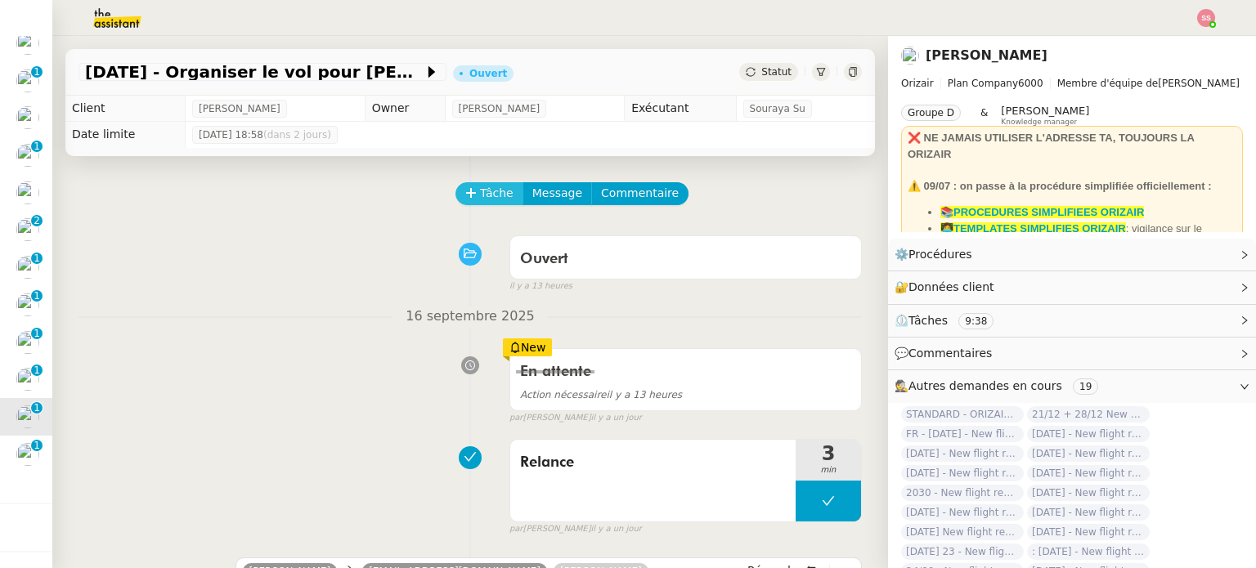
click at [496, 186] on button "Tâche" at bounding box center [489, 193] width 68 height 23
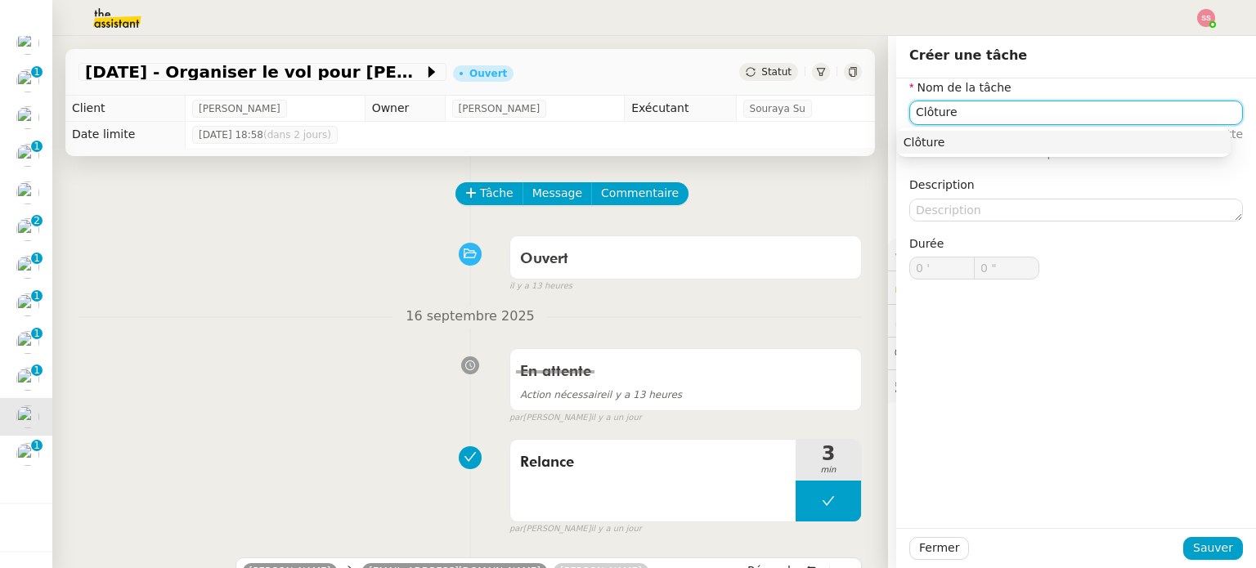
click at [922, 143] on div "Clôture" at bounding box center [1064, 142] width 321 height 15
type input "Clôture"
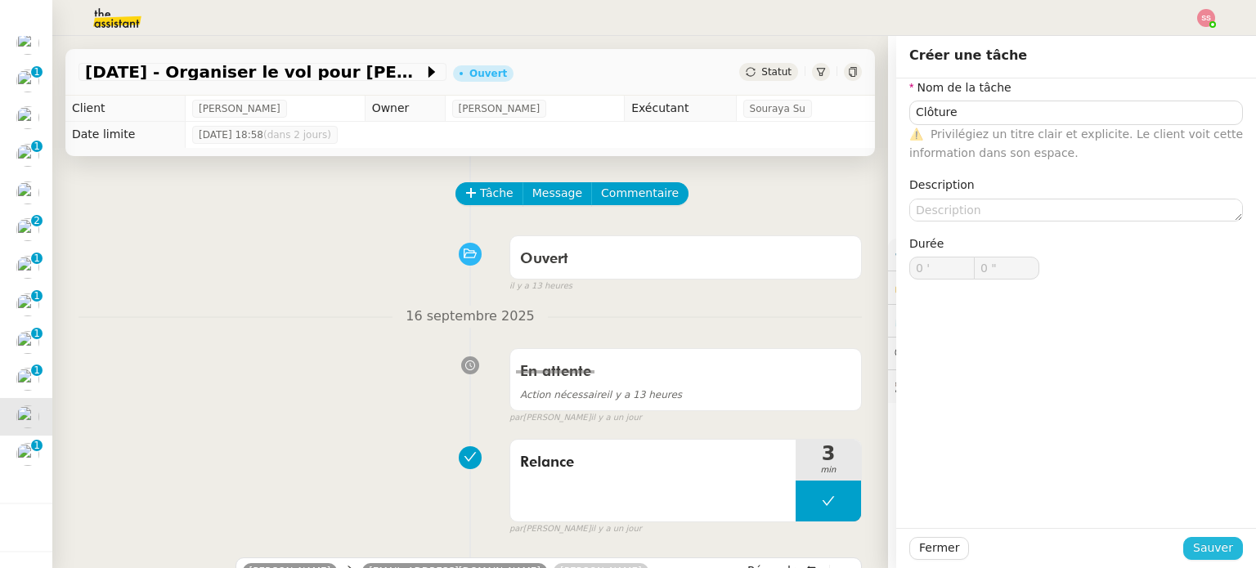
click at [1193, 549] on span "Sauver" at bounding box center [1213, 548] width 40 height 19
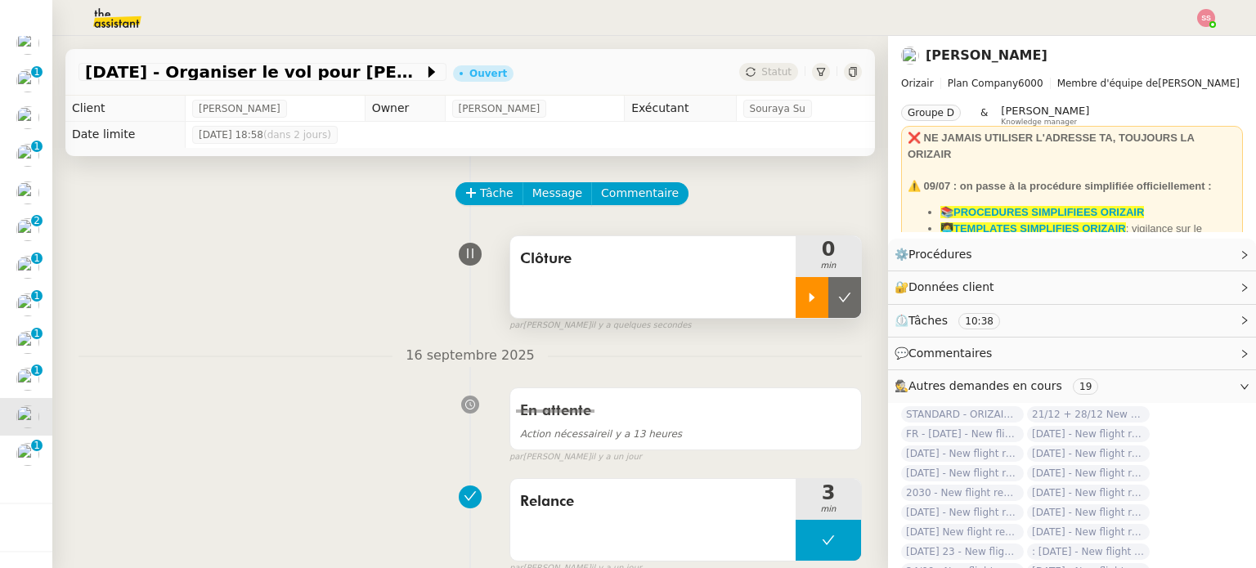
click at [798, 300] on div at bounding box center [812, 297] width 33 height 41
click at [820, 303] on div at bounding box center [828, 297] width 65 height 41
click at [833, 309] on button at bounding box center [844, 297] width 33 height 41
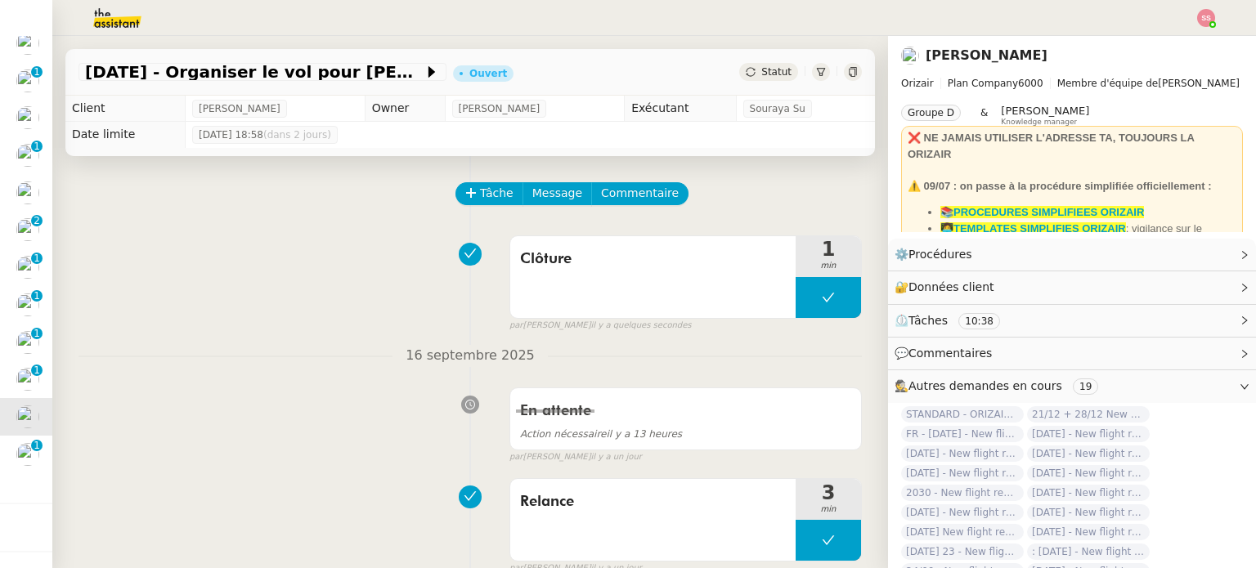
click at [744, 55] on div "19th September 2025 - Organiser le vol pour Lucas Gonzalez Ouvert Statut" at bounding box center [470, 72] width 810 height 47
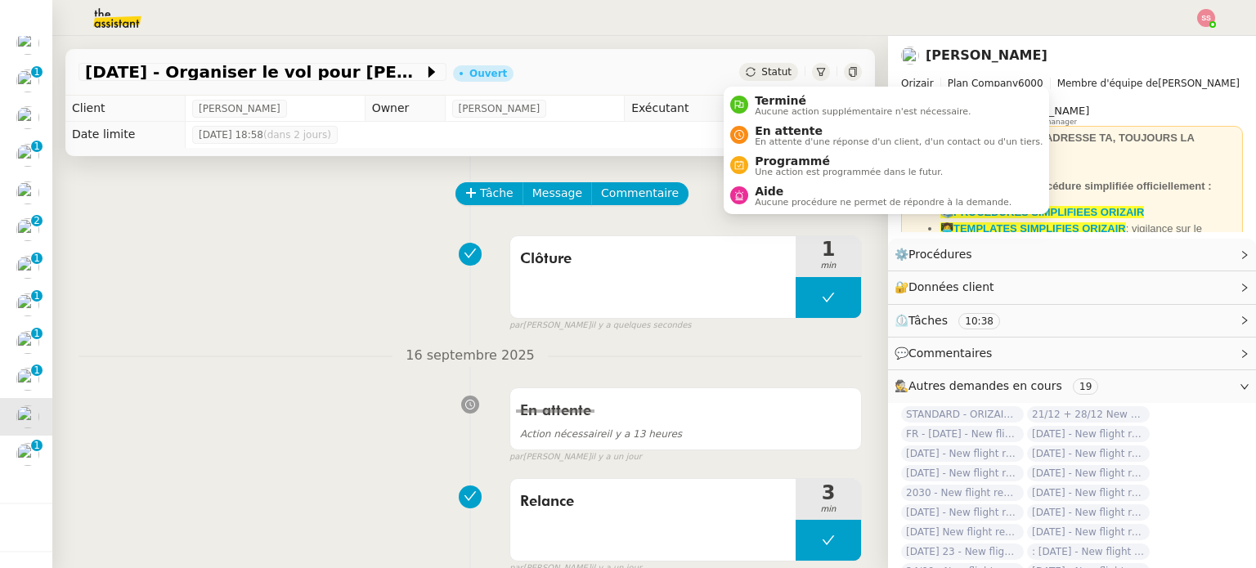
click at [761, 74] on span "Statut" at bounding box center [776, 71] width 30 height 11
click at [772, 101] on span "Terminé" at bounding box center [863, 100] width 216 height 13
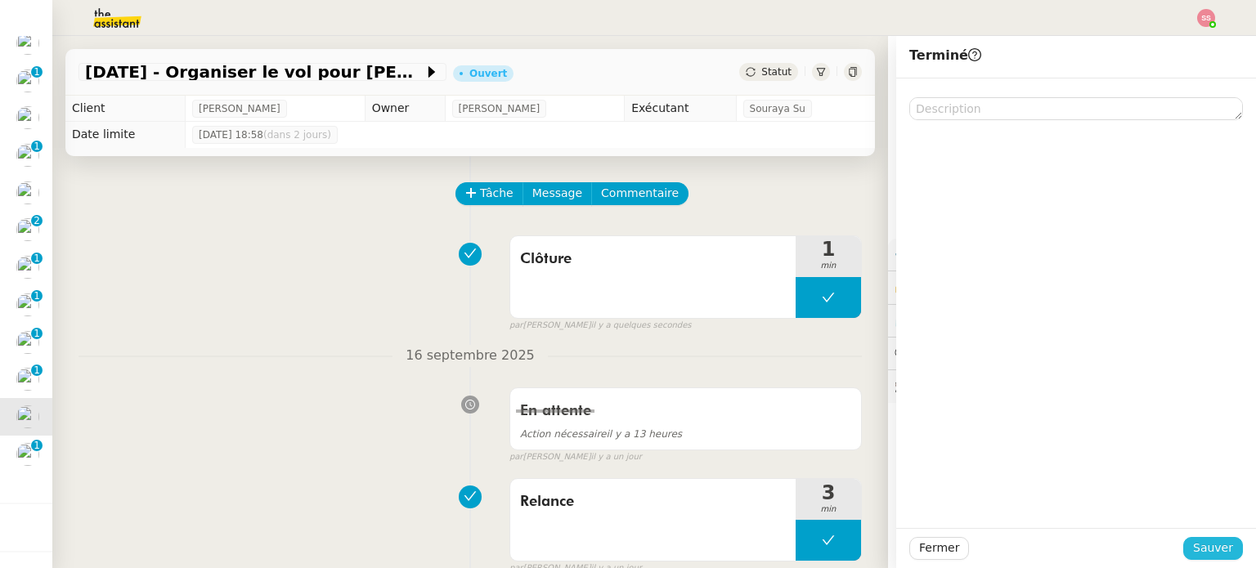
click at [1197, 555] on span "Sauver" at bounding box center [1213, 548] width 40 height 19
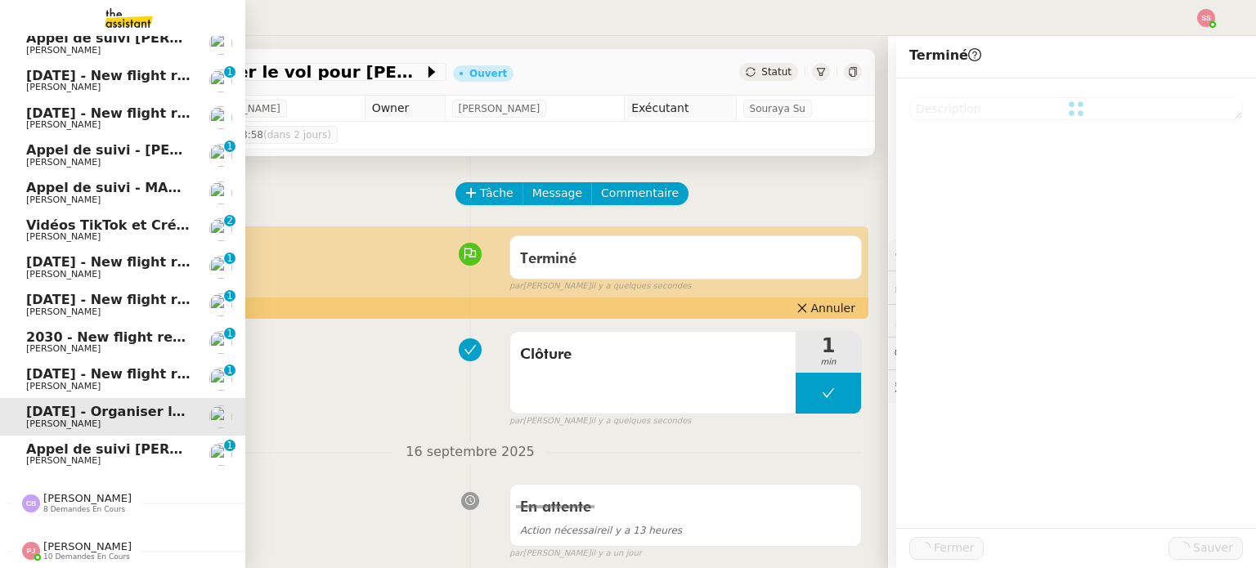
scroll to position [391, 0]
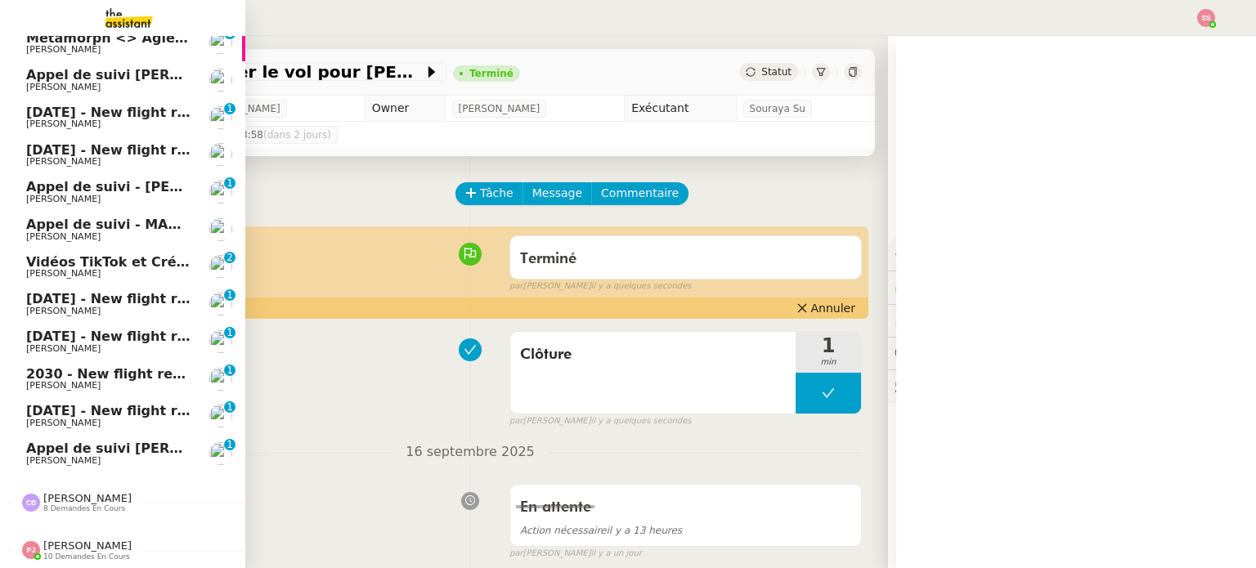
click at [105, 403] on span "[DATE] - New flight request - [PERSON_NAME]" at bounding box center [195, 411] width 338 height 16
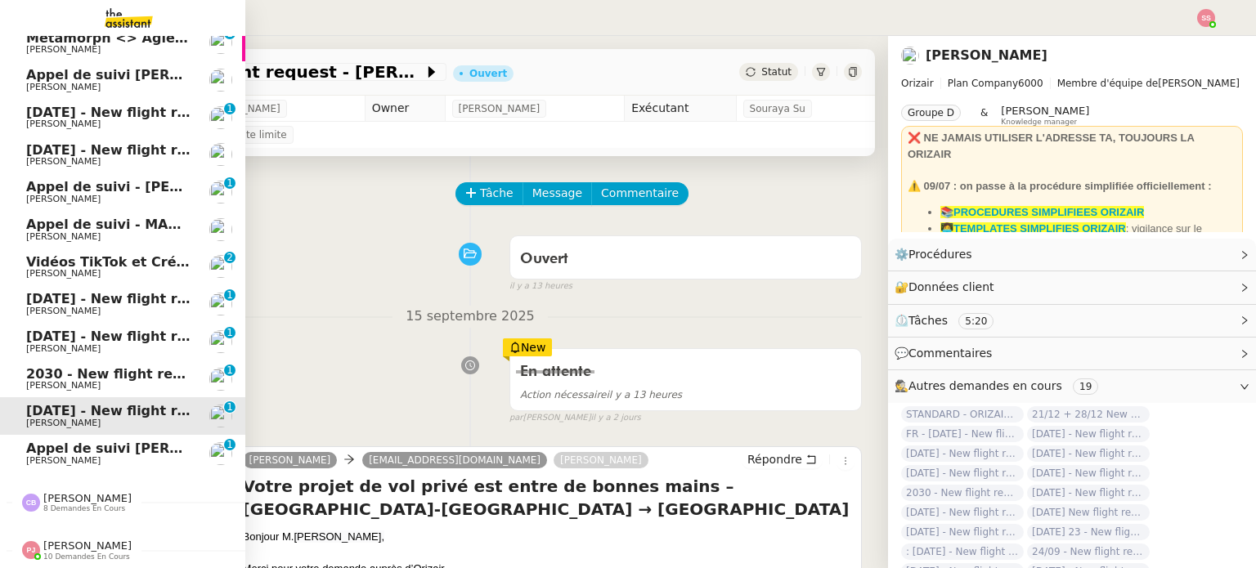
click at [114, 366] on span "2030 - New flight request - [PERSON_NAME]" at bounding box center [188, 374] width 324 height 16
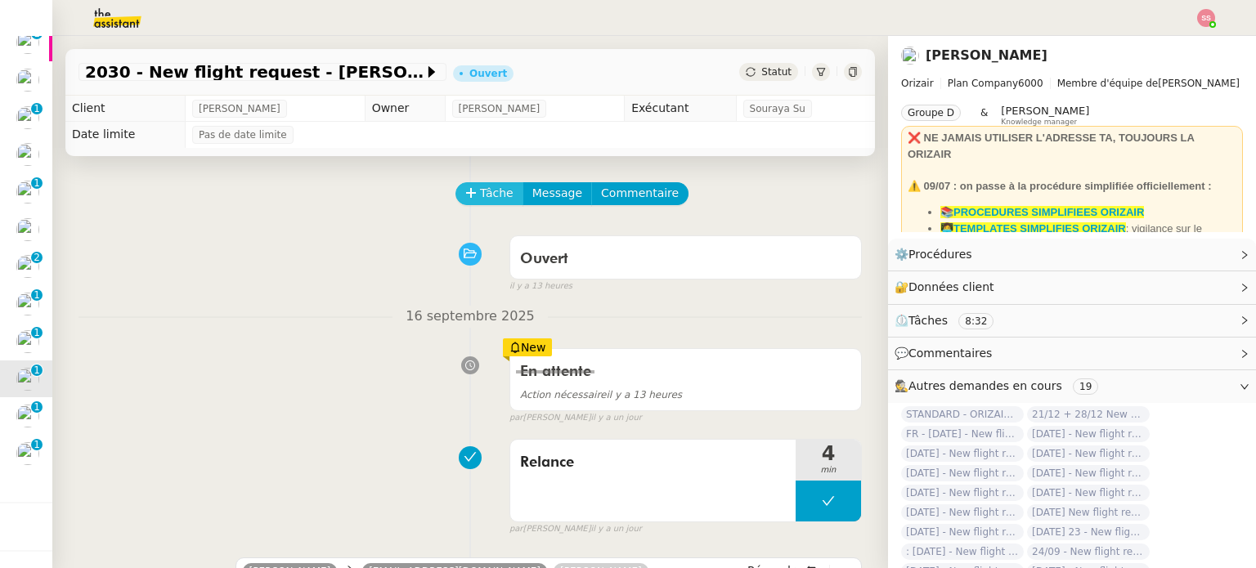
click at [480, 189] on span "Tâche" at bounding box center [497, 193] width 34 height 19
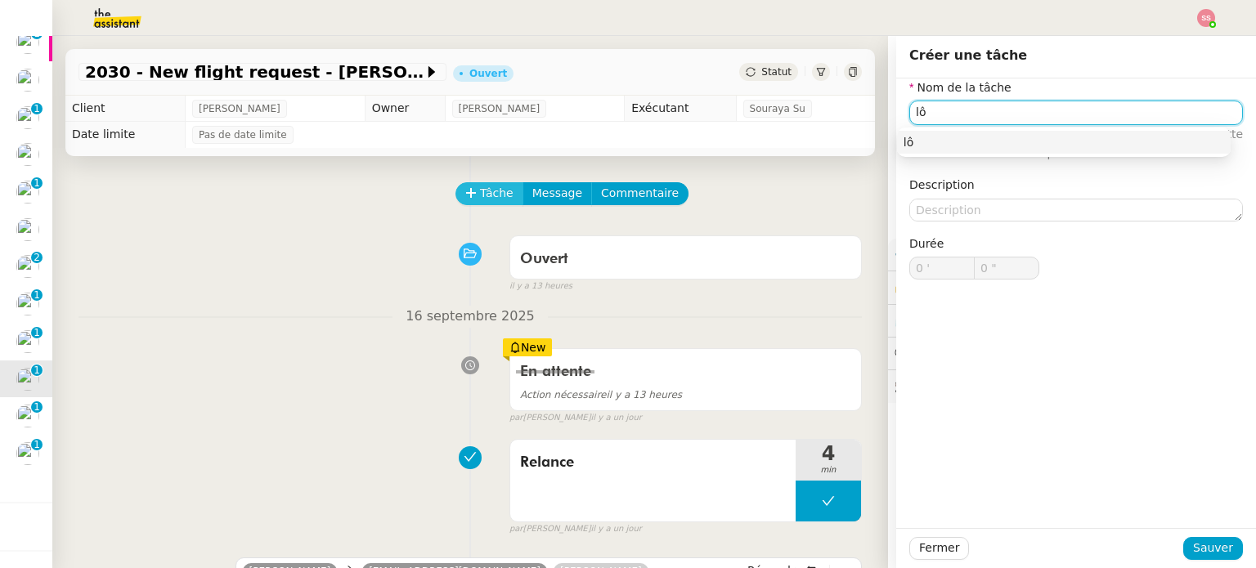
type input "l"
click at [932, 146] on div "Clôture" at bounding box center [1064, 142] width 321 height 15
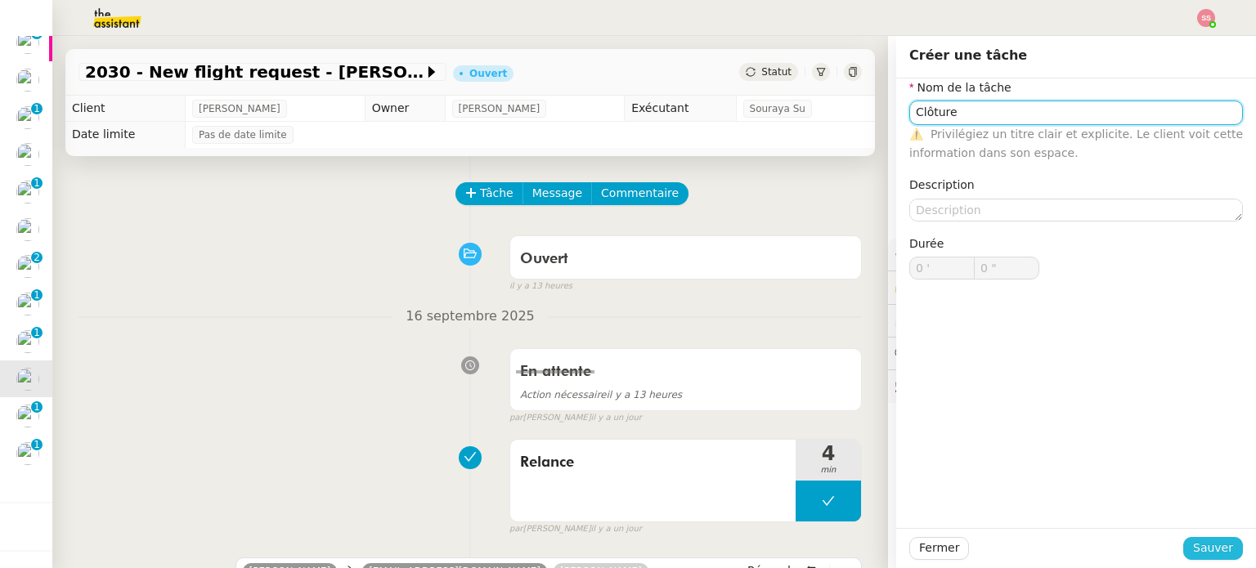
type input "Clôture"
click at [1207, 550] on span "Sauver" at bounding box center [1213, 548] width 40 height 19
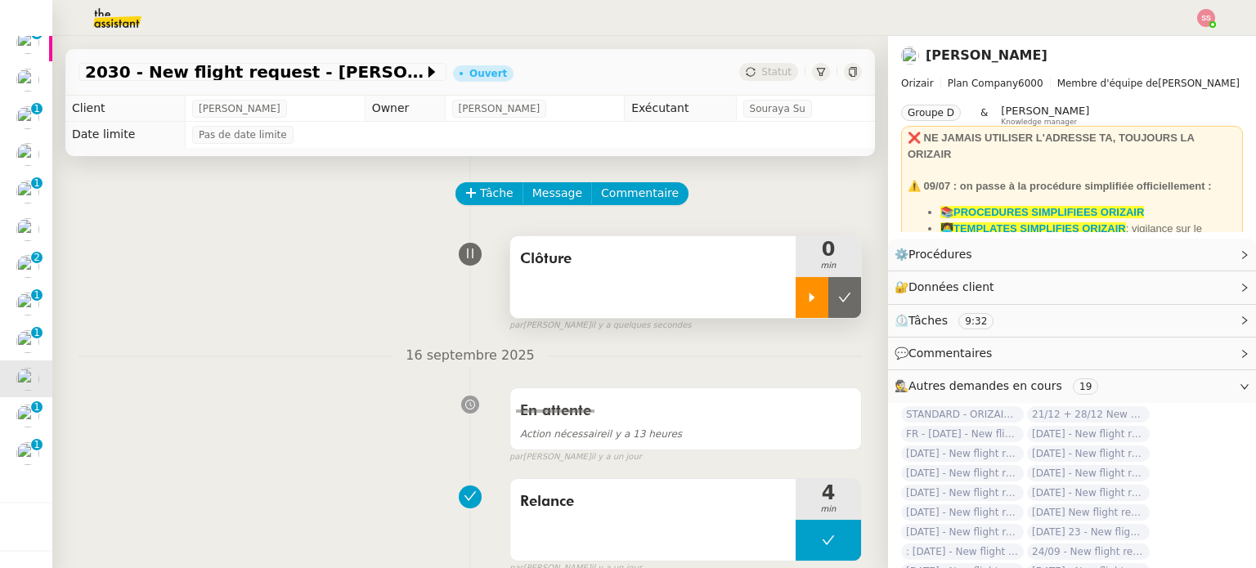
click at [805, 303] on icon at bounding box center [811, 297] width 13 height 13
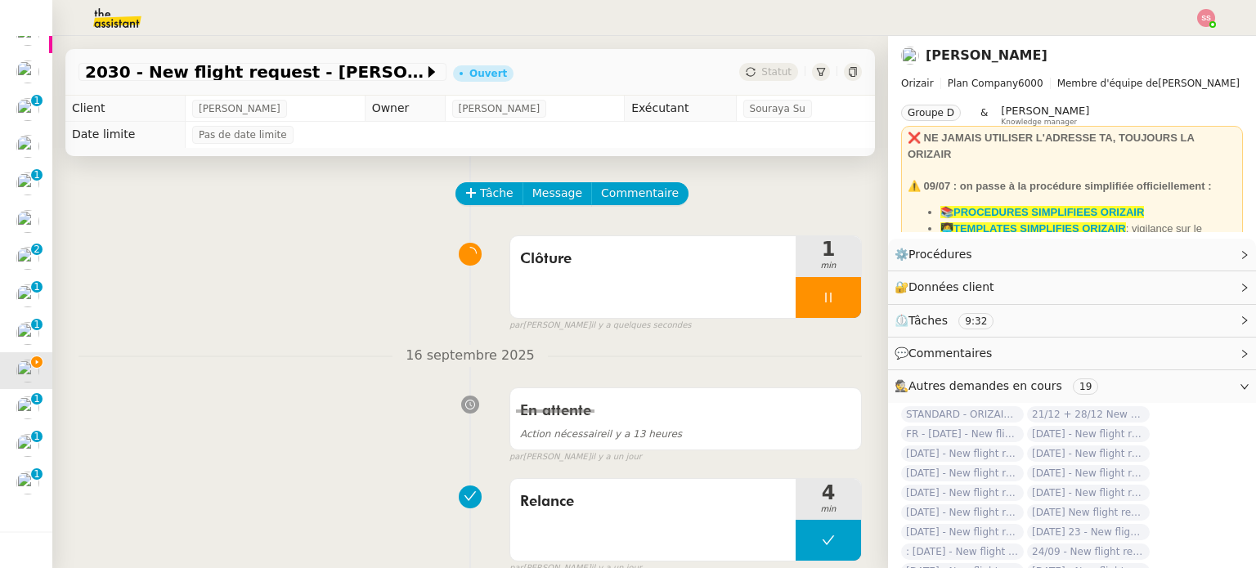
click at [824, 299] on div at bounding box center [828, 297] width 65 height 41
click at [855, 300] on icon at bounding box center [861, 297] width 13 height 13
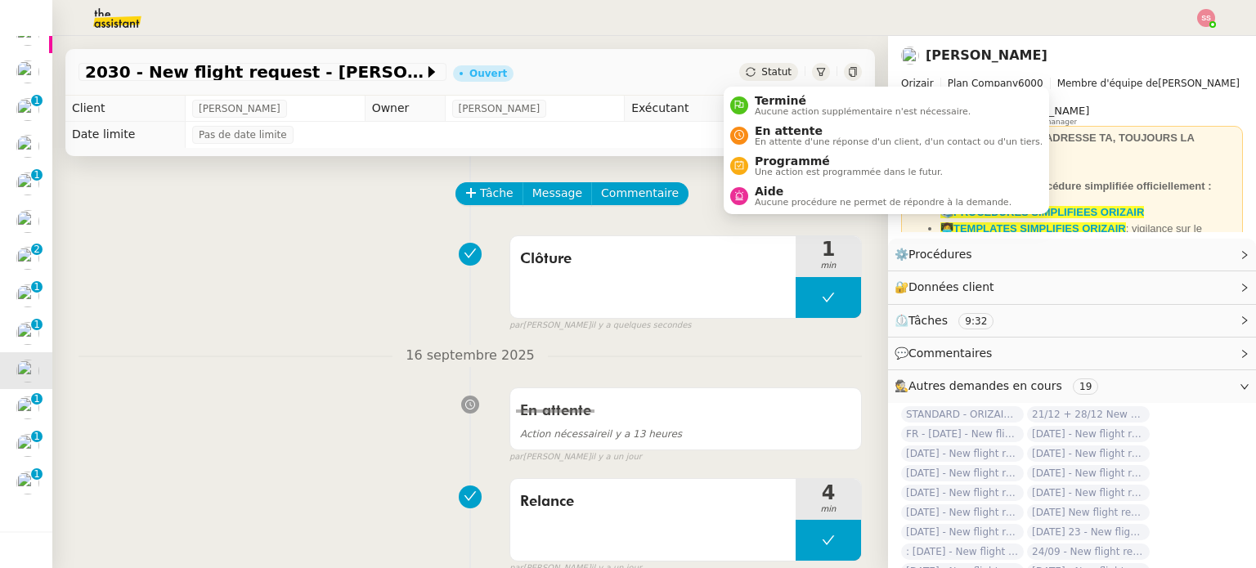
click at [761, 75] on span "Statut" at bounding box center [776, 71] width 30 height 11
click at [769, 100] on span "Terminé" at bounding box center [863, 100] width 216 height 13
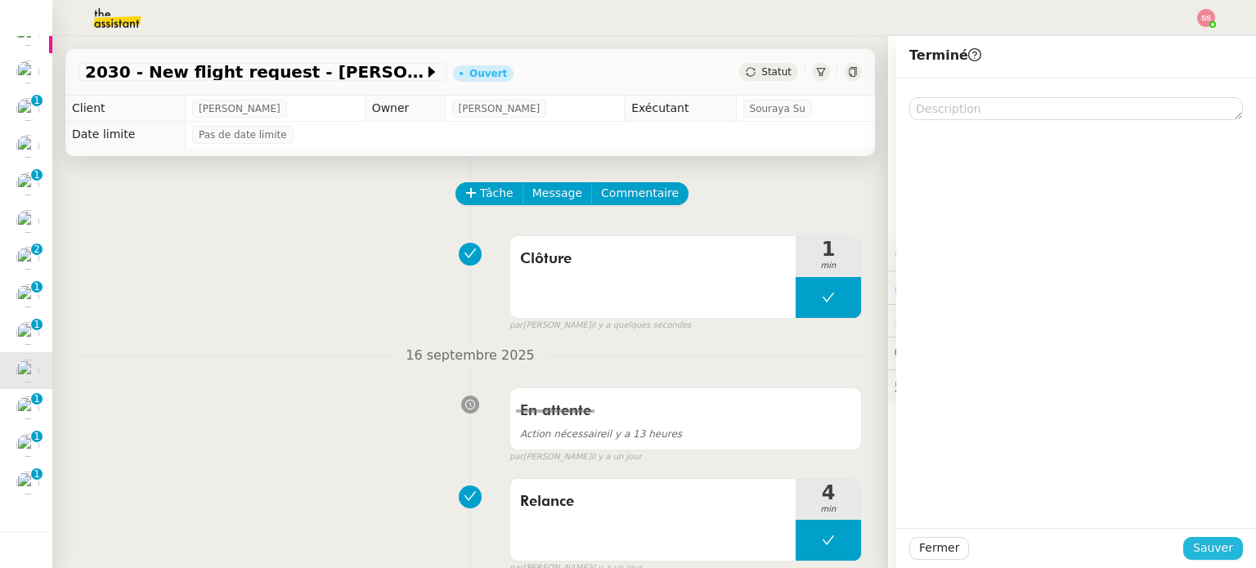
click at [1193, 555] on span "Sauver" at bounding box center [1213, 548] width 40 height 19
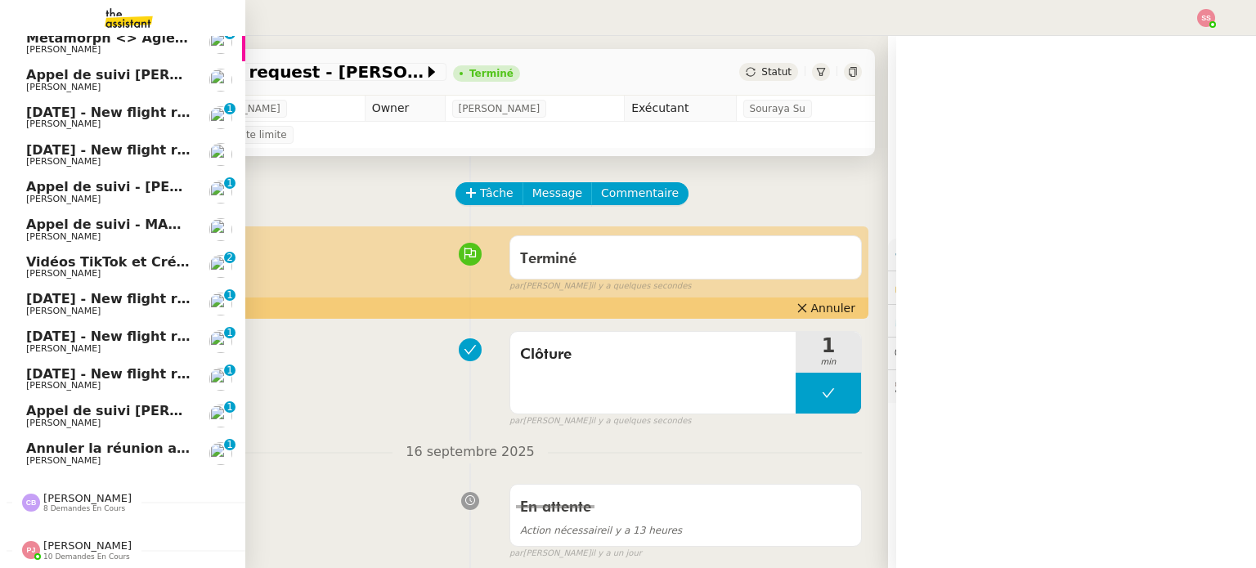
click at [101, 441] on span "Annuler la réunion avec WiNK Therapeutics" at bounding box center [186, 449] width 321 height 16
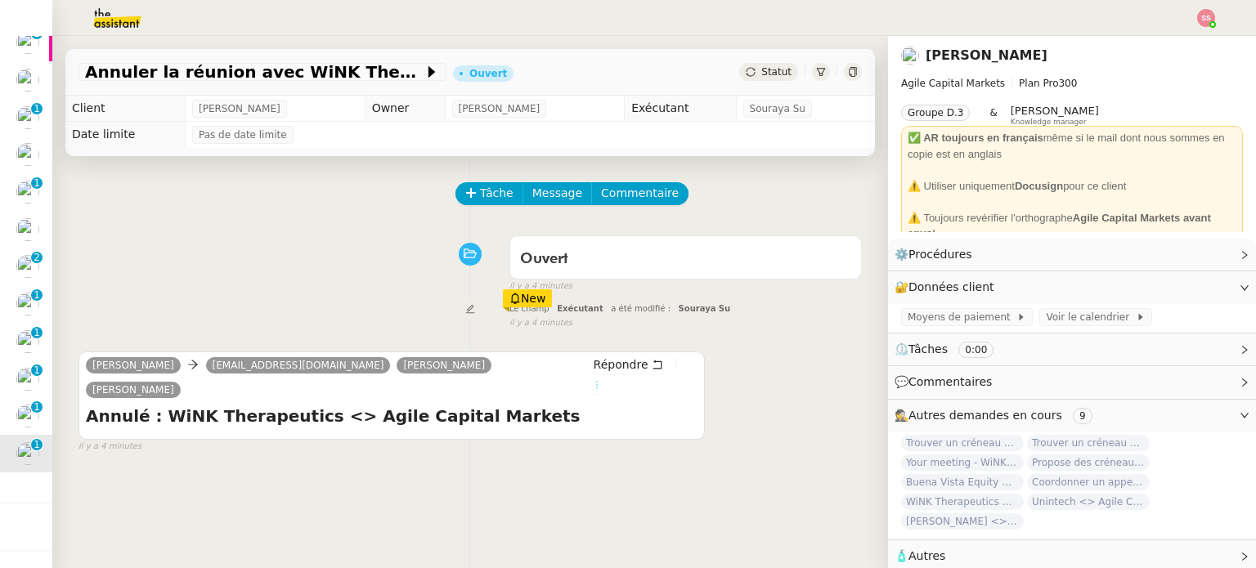
click at [602, 380] on icon at bounding box center [597, 385] width 10 height 10
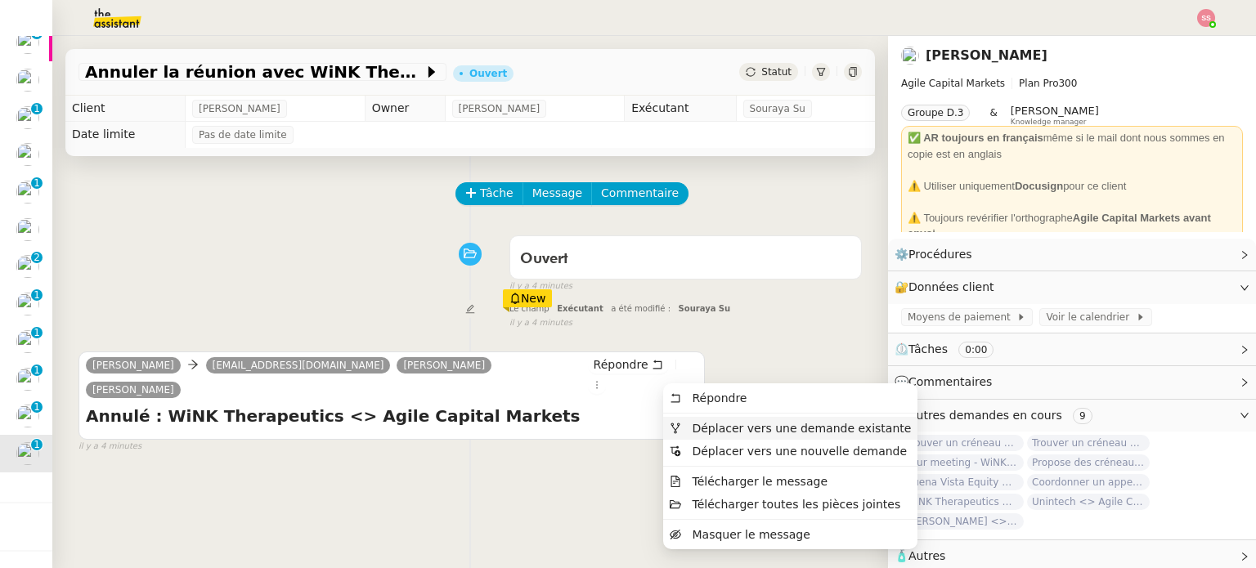
click at [704, 422] on span "Déplacer vers une demande existante" at bounding box center [801, 428] width 219 height 13
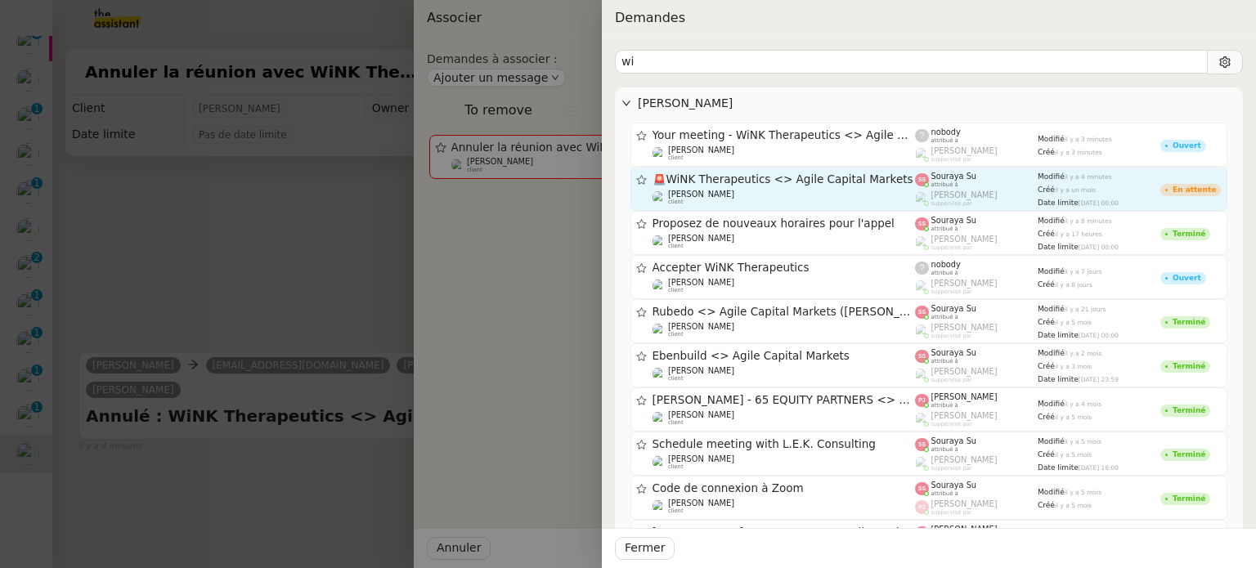
type input "wi"
click at [723, 182] on span "🚨 WiNK Therapeutics <> Agile Capital Markets" at bounding box center [784, 179] width 263 height 11
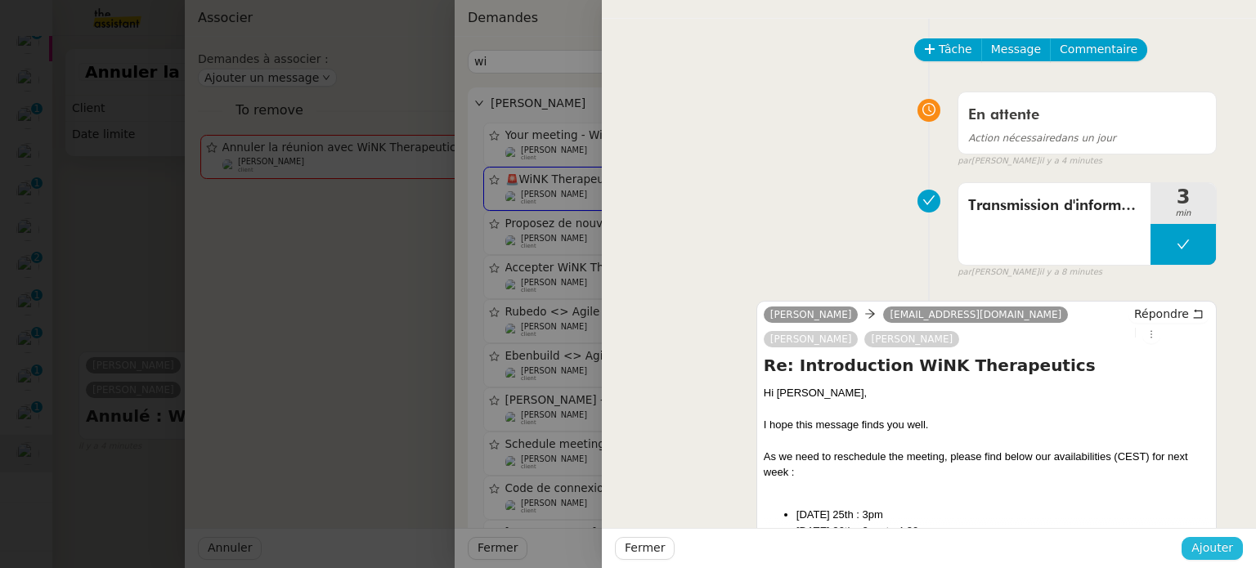
click at [1204, 539] on span "Ajouter" at bounding box center [1212, 548] width 42 height 19
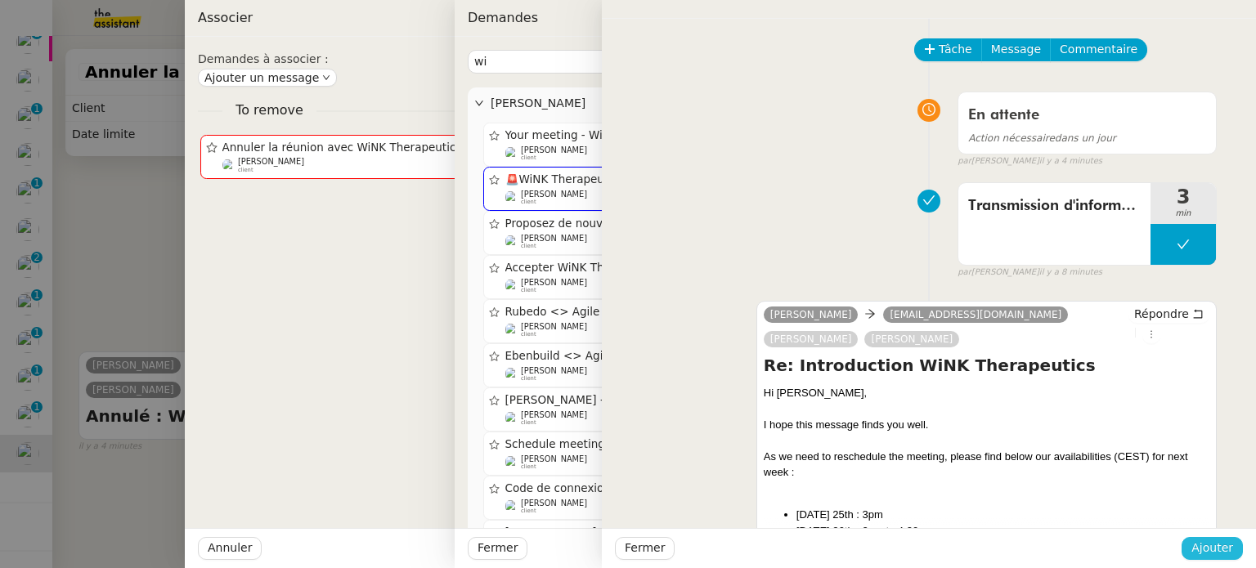
click at [1207, 545] on div "Fermer Ajouter" at bounding box center [929, 548] width 654 height 40
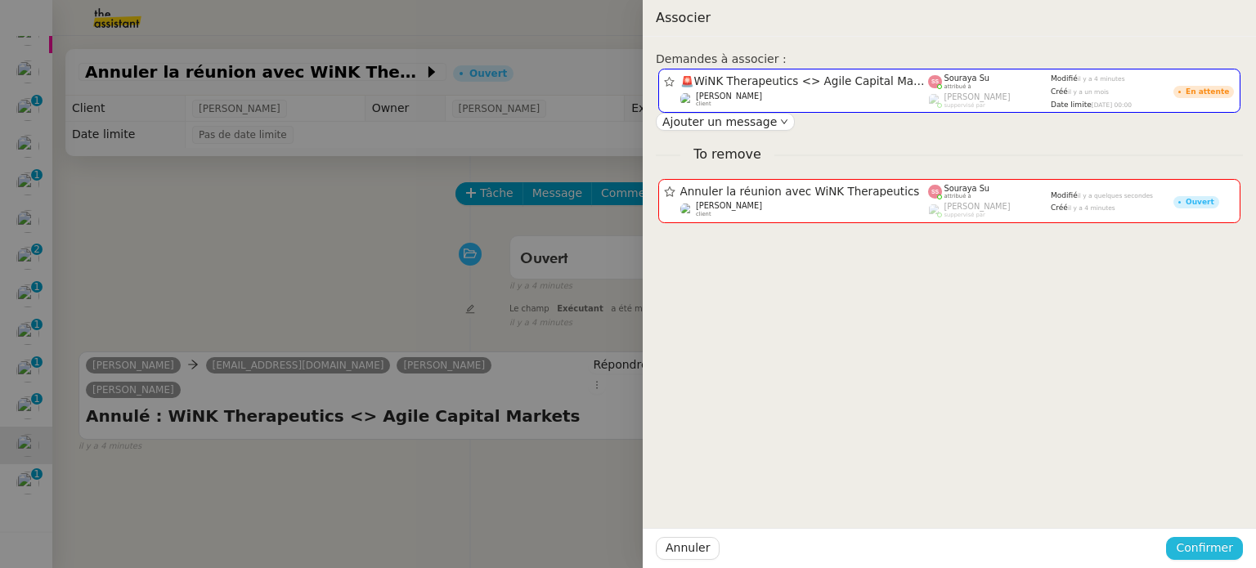
click at [1207, 545] on span "Confirmer" at bounding box center [1204, 548] width 57 height 19
click at [1209, 509] on span "Ajouter" at bounding box center [1206, 505] width 42 height 16
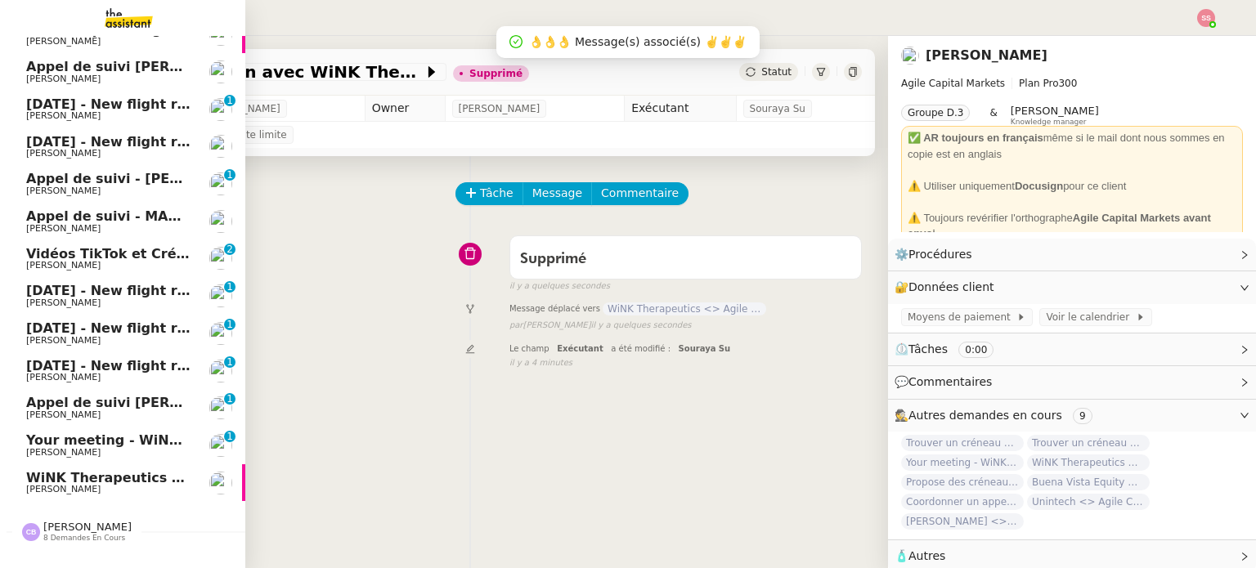
click at [101, 449] on span "[PERSON_NAME]" at bounding box center [108, 453] width 165 height 10
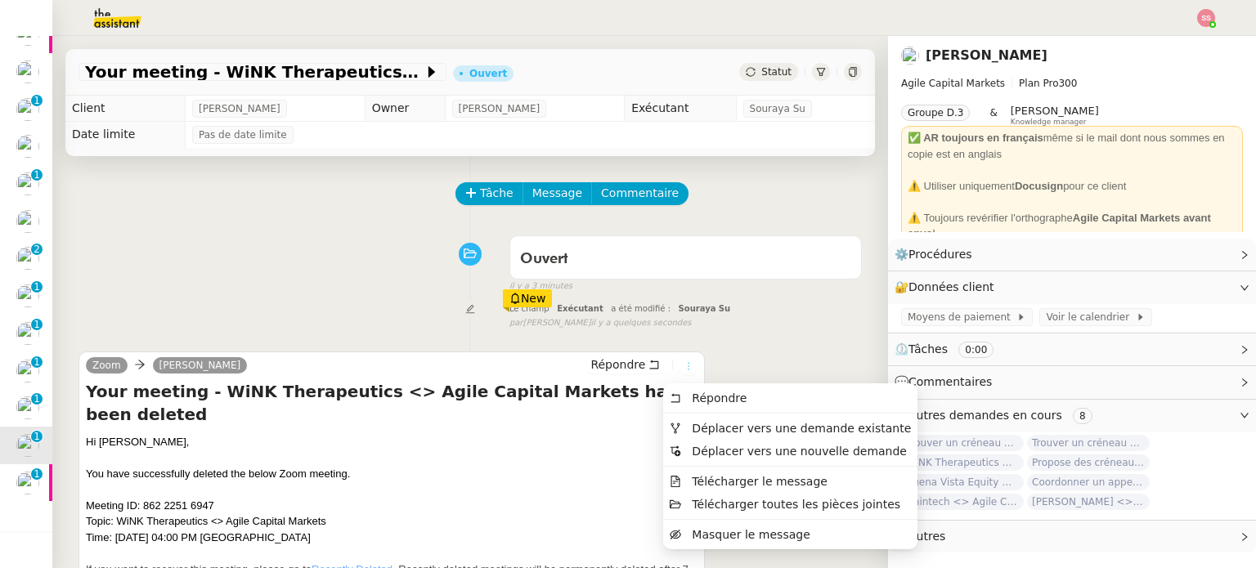
click at [684, 371] on icon at bounding box center [689, 366] width 10 height 10
click at [702, 422] on span "Déplacer vers une demande existante" at bounding box center [801, 428] width 219 height 13
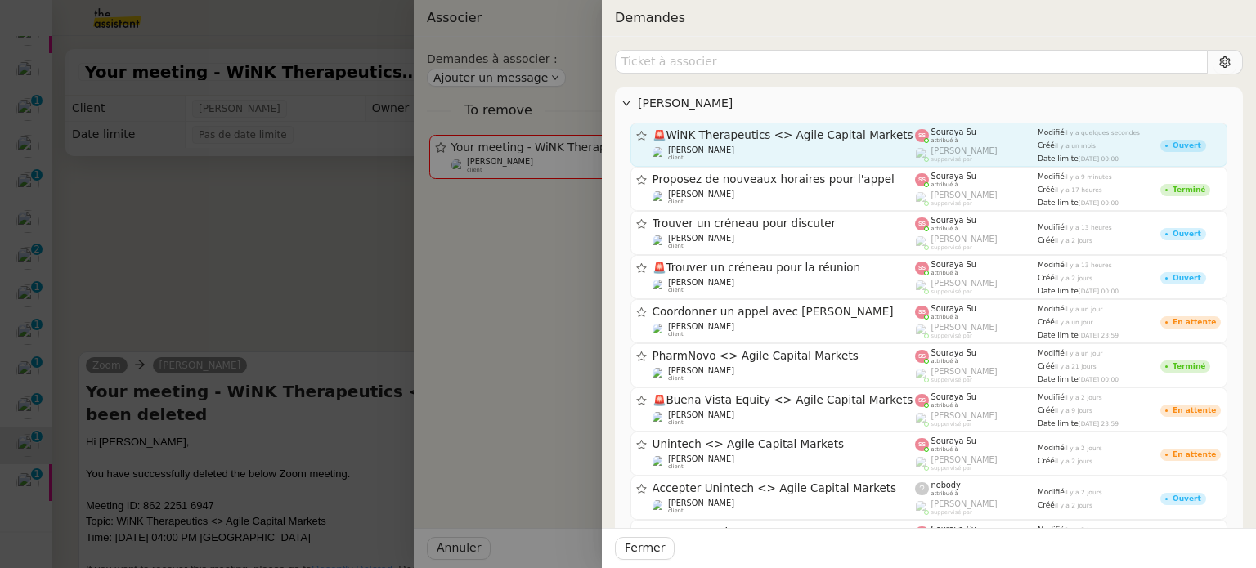
click at [714, 142] on div "🚨 WiNK Therapeutics <> Agile Capital Markets Michael Khayat client" at bounding box center [784, 144] width 263 height 33
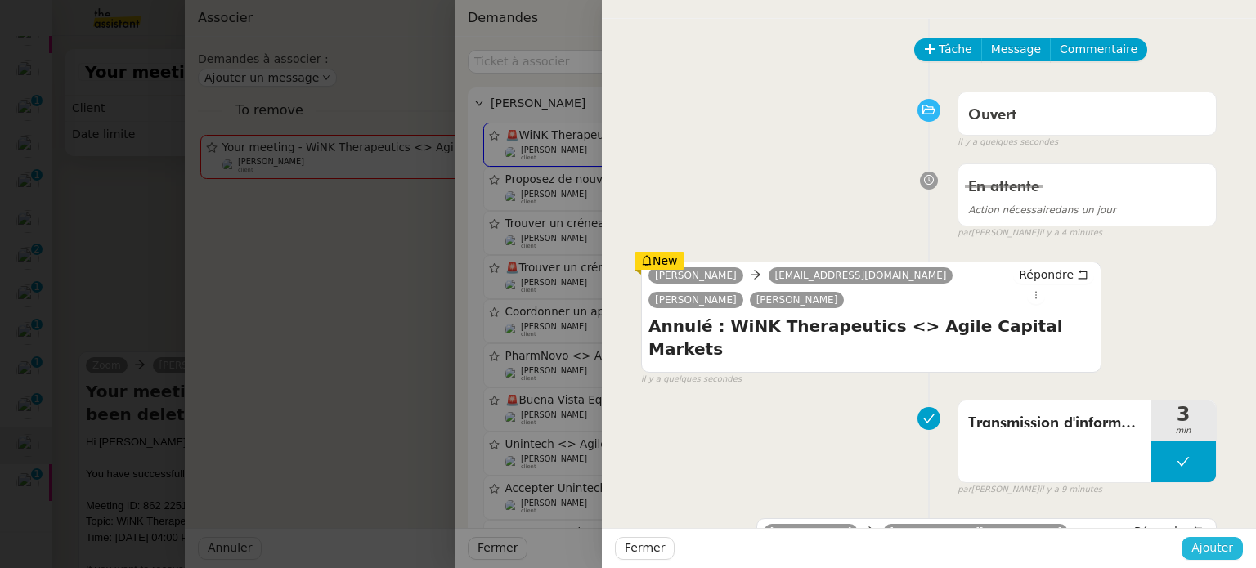
click at [1219, 549] on span "Ajouter" at bounding box center [1212, 548] width 42 height 19
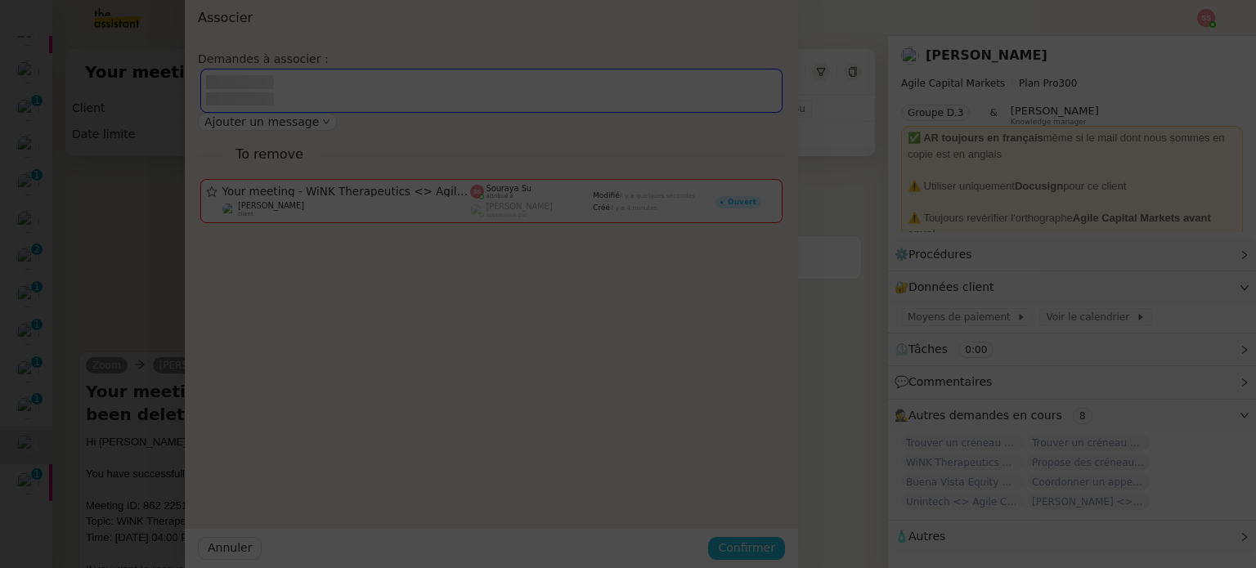
click at [775, 549] on span "Confirmer" at bounding box center [746, 548] width 57 height 19
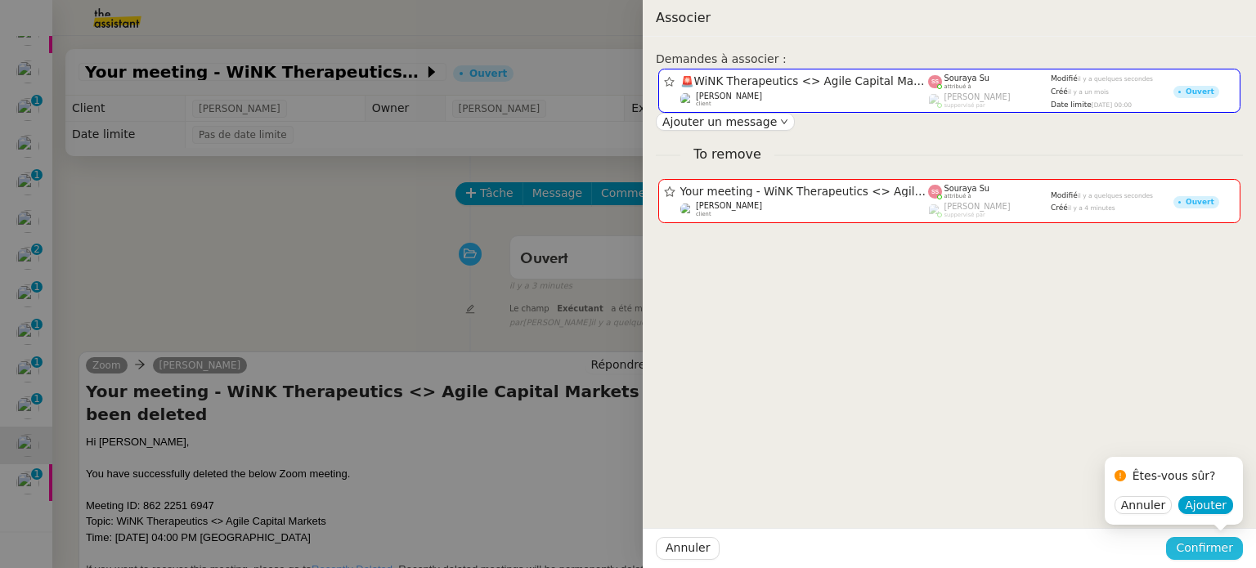
click at [1219, 549] on span "Confirmer" at bounding box center [1204, 548] width 57 height 19
click at [1217, 509] on span "Ajouter" at bounding box center [1206, 505] width 42 height 16
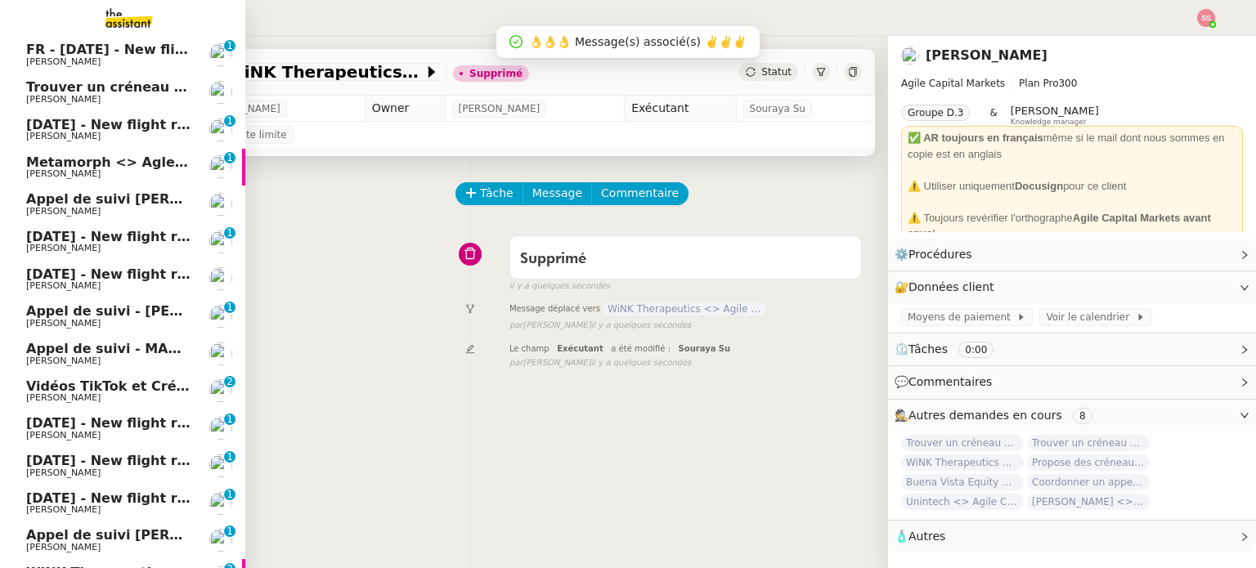
scroll to position [64, 0]
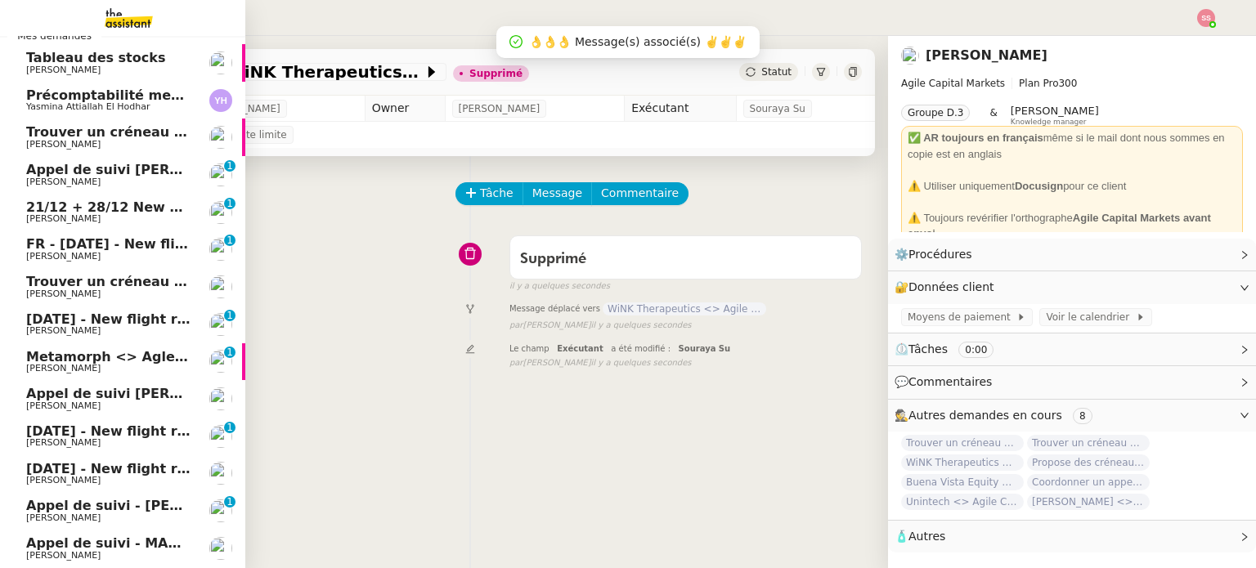
click at [137, 169] on span "Appel de suivi [PERSON_NAME] - CELL&CO BIOSERVICES" at bounding box center [233, 170] width 414 height 16
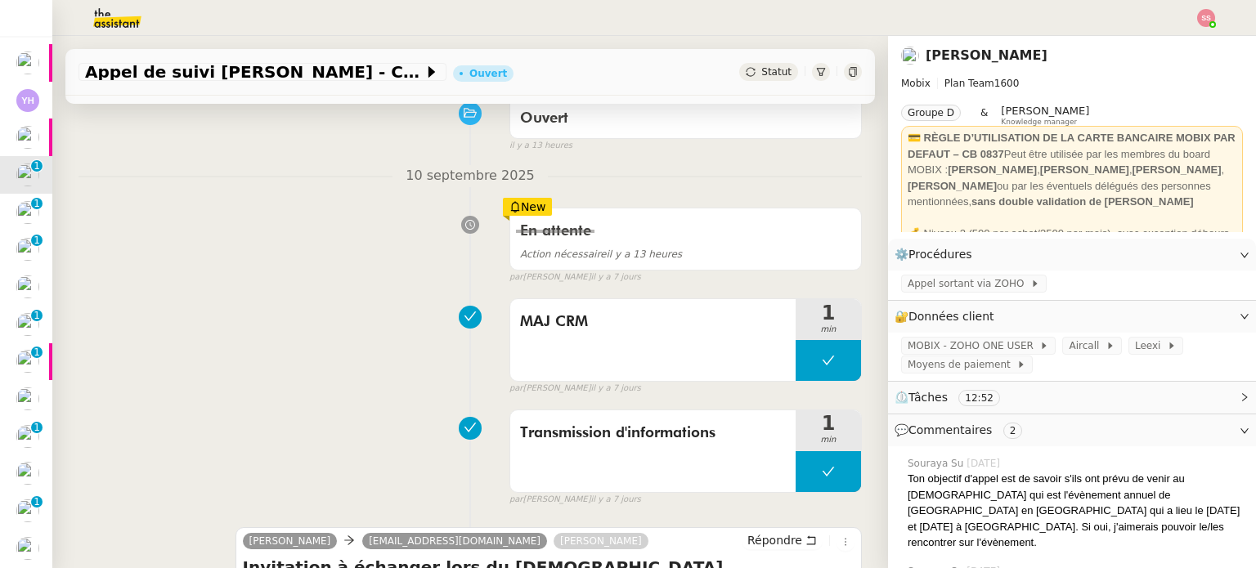
scroll to position [164, 0]
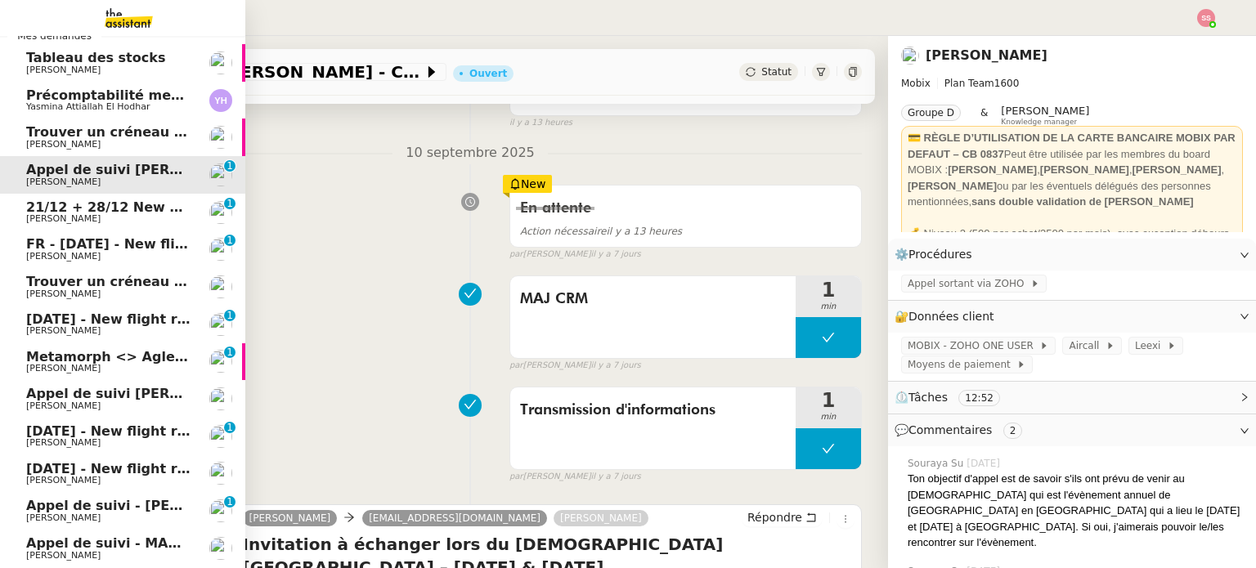
click at [99, 200] on span "21/12 + 28/12 New flight request - [PERSON_NAME]" at bounding box center [216, 208] width 380 height 16
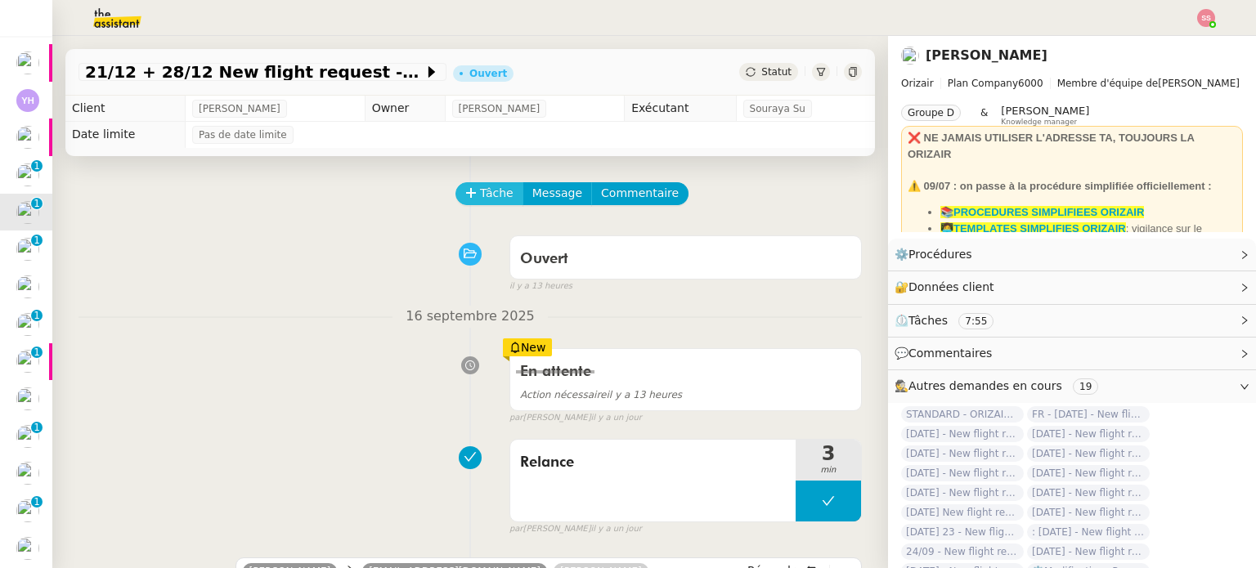
click at [480, 192] on span "Tâche" at bounding box center [497, 193] width 34 height 19
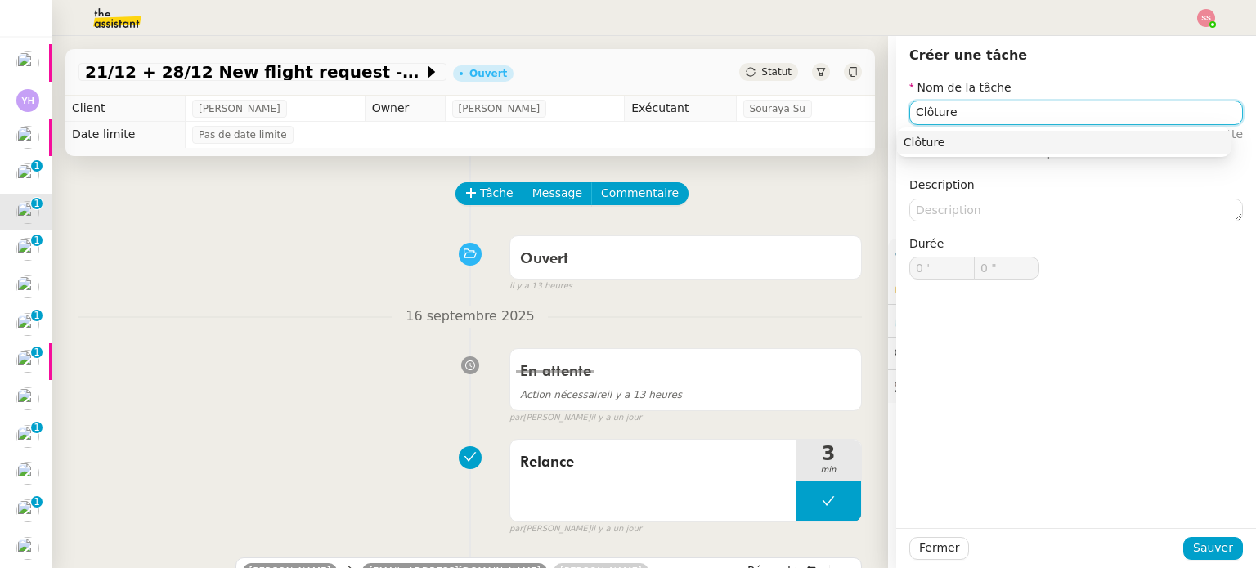
click at [955, 137] on div "Clôture" at bounding box center [1064, 142] width 321 height 15
type input "Clôture"
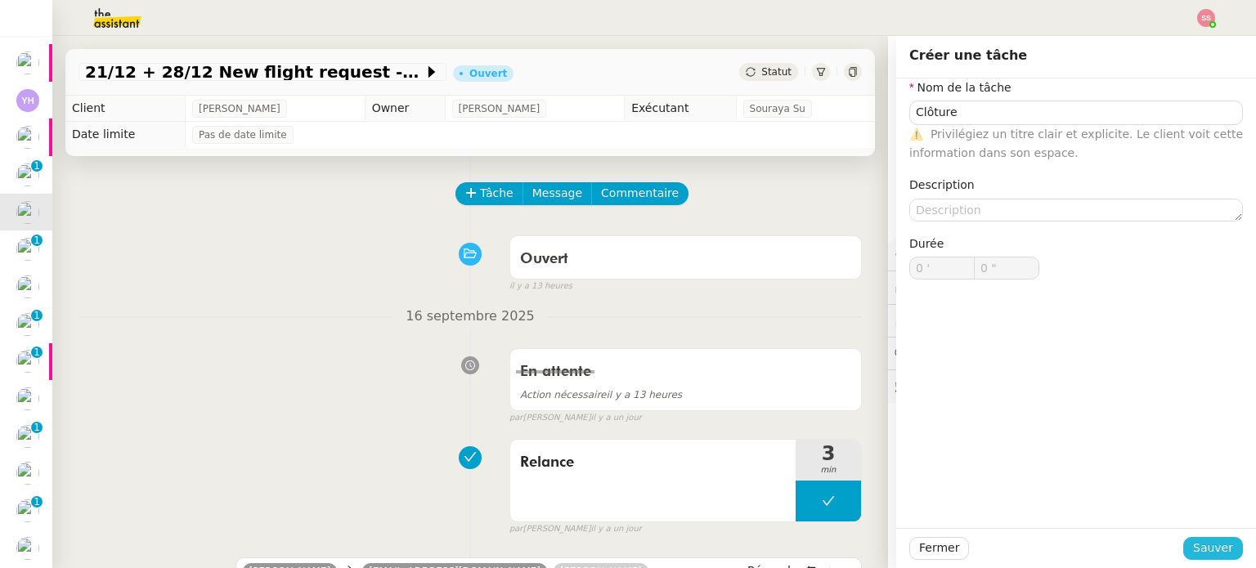
drag, startPoint x: 1193, startPoint y: 554, endPoint x: 1154, endPoint y: 518, distance: 53.2
click at [1193, 553] on span "Sauver" at bounding box center [1213, 548] width 40 height 19
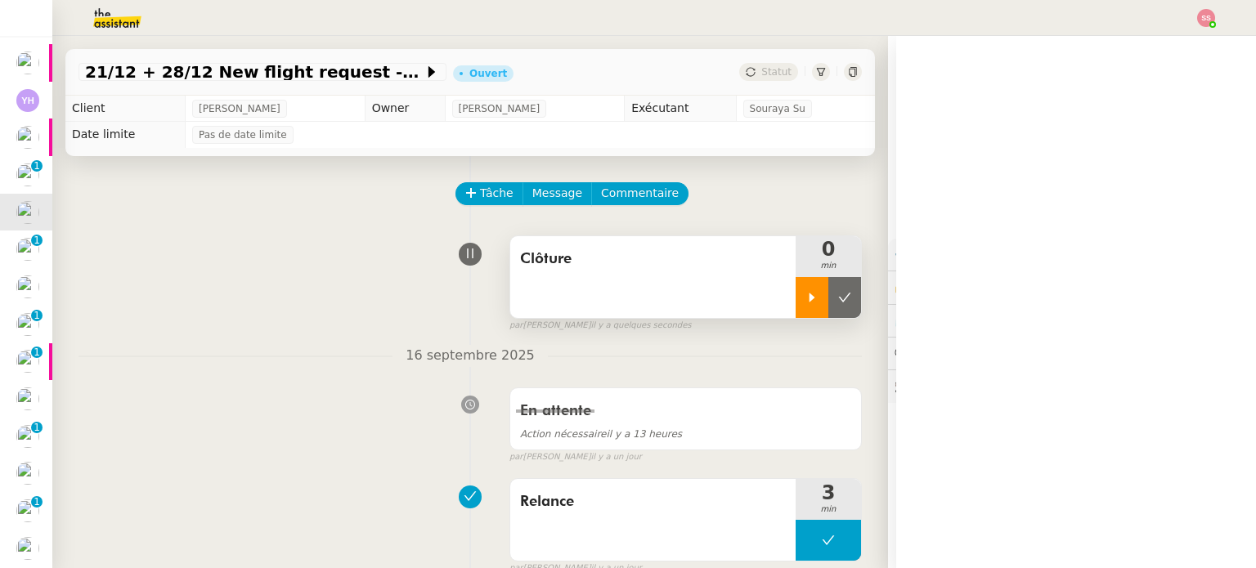
click at [796, 291] on div at bounding box center [812, 297] width 33 height 41
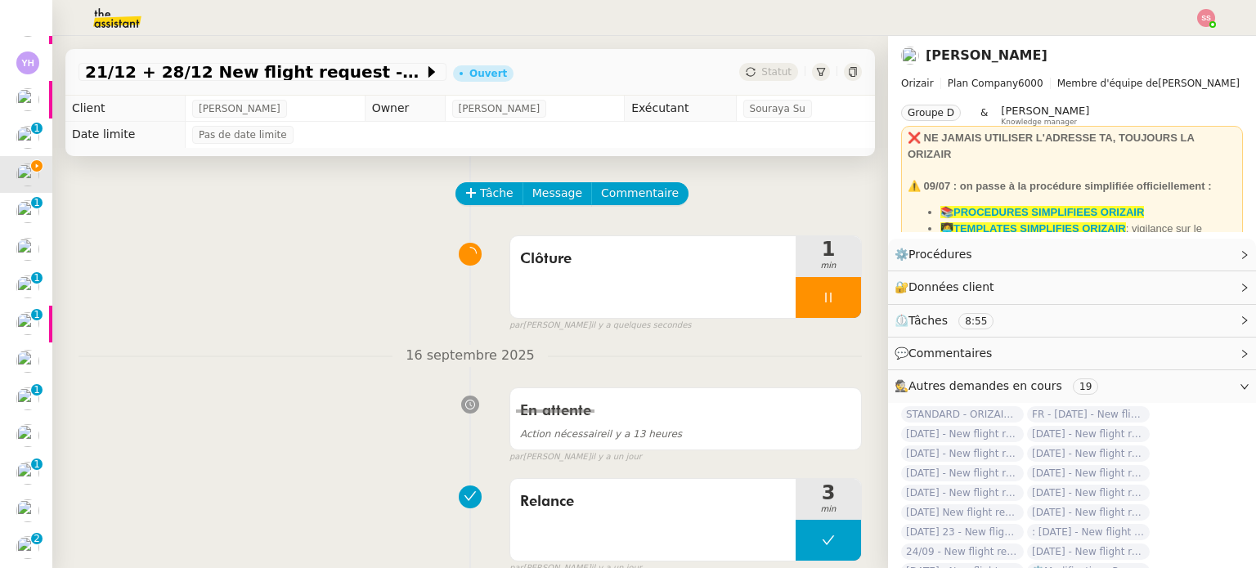
scroll to position [26, 0]
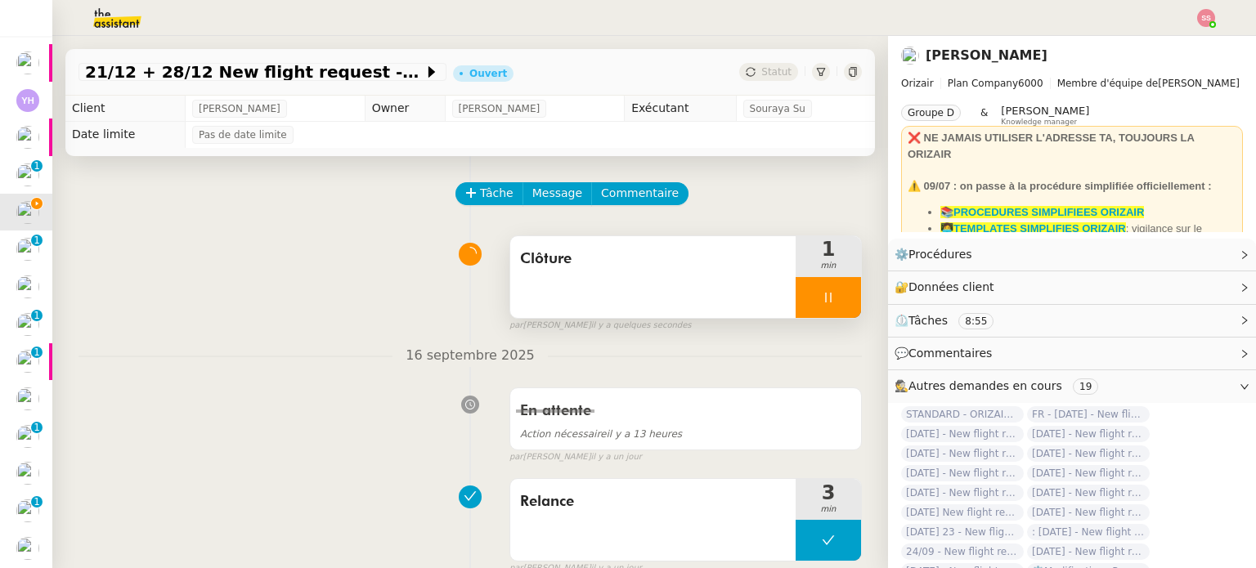
click at [821, 296] on div at bounding box center [828, 297] width 65 height 41
click at [839, 299] on icon at bounding box center [845, 297] width 12 height 9
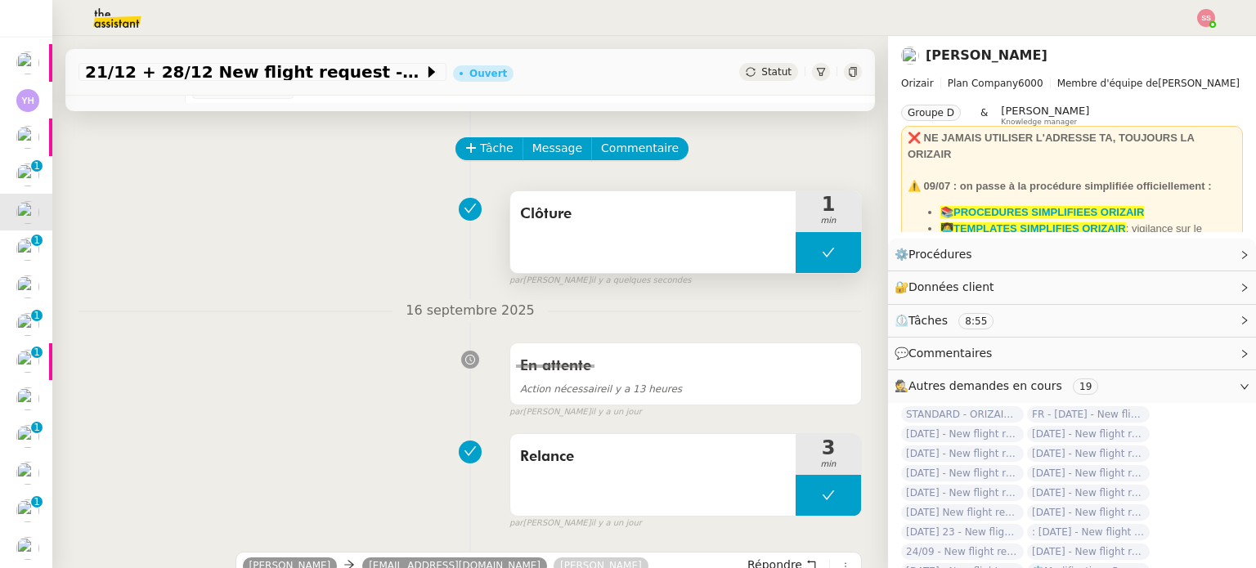
scroll to position [0, 0]
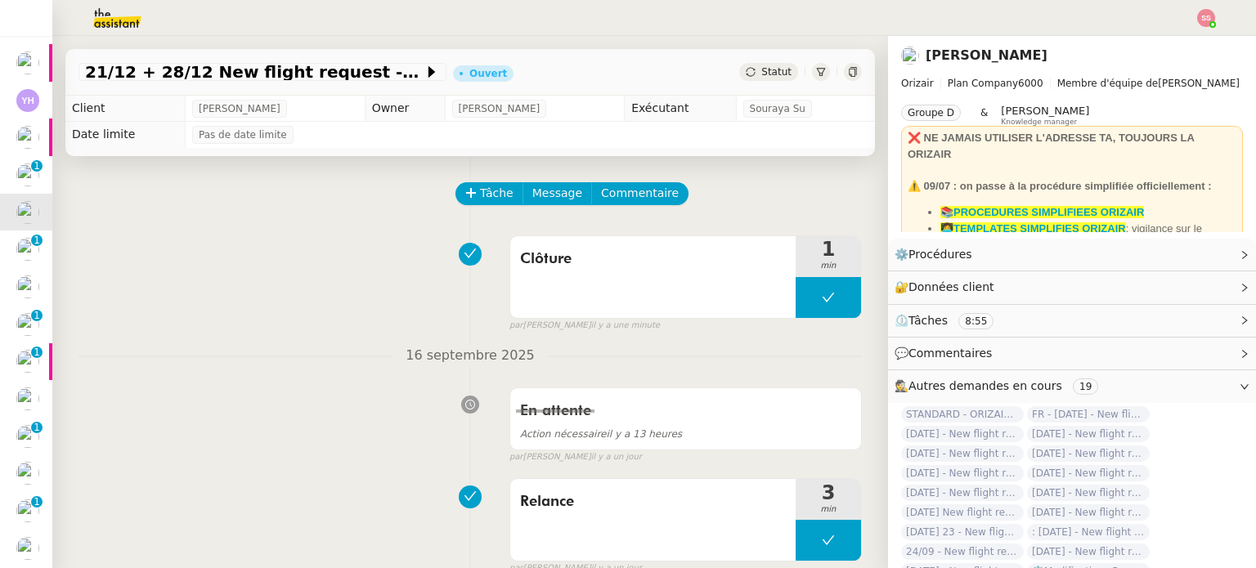
click at [751, 57] on div "21/12 + 28/12 New flight request - binayak choudhury Ouvert Statut" at bounding box center [470, 72] width 810 height 47
click at [761, 66] on span "Statut" at bounding box center [776, 71] width 30 height 11
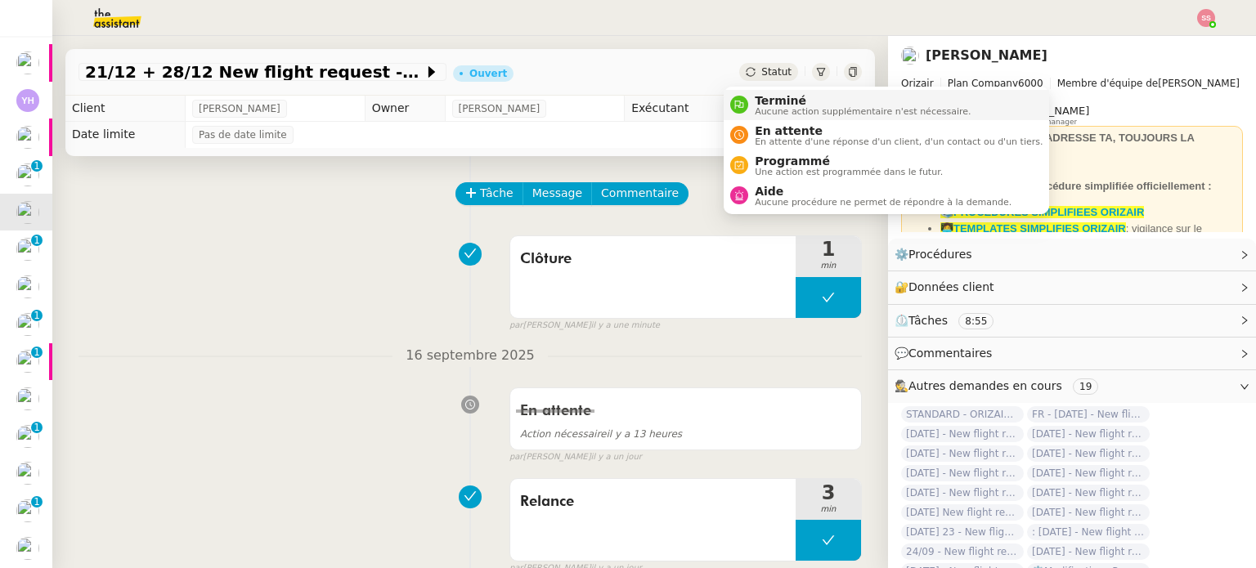
click at [786, 104] on span "Terminé" at bounding box center [863, 100] width 216 height 13
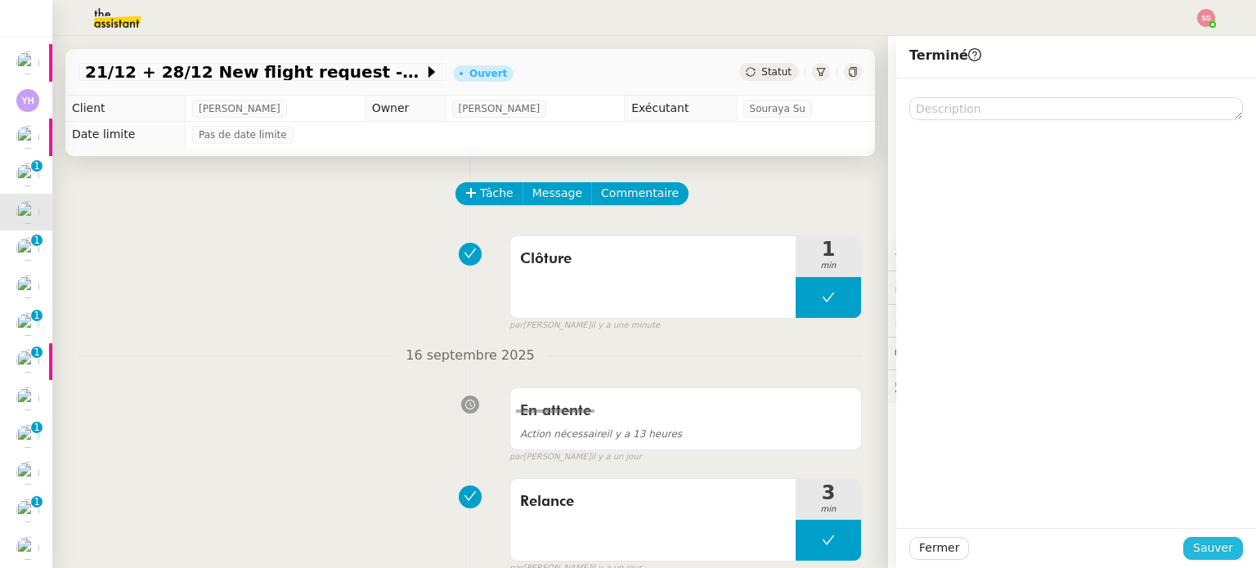
click at [1204, 546] on span "Sauver" at bounding box center [1213, 548] width 40 height 19
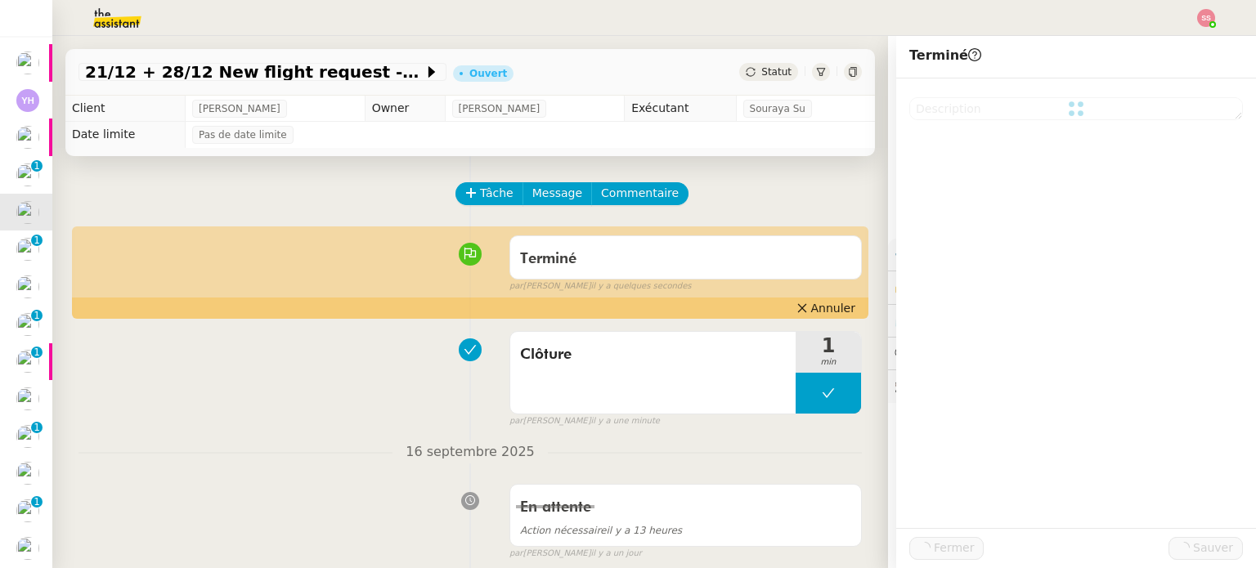
scroll to position [64, 0]
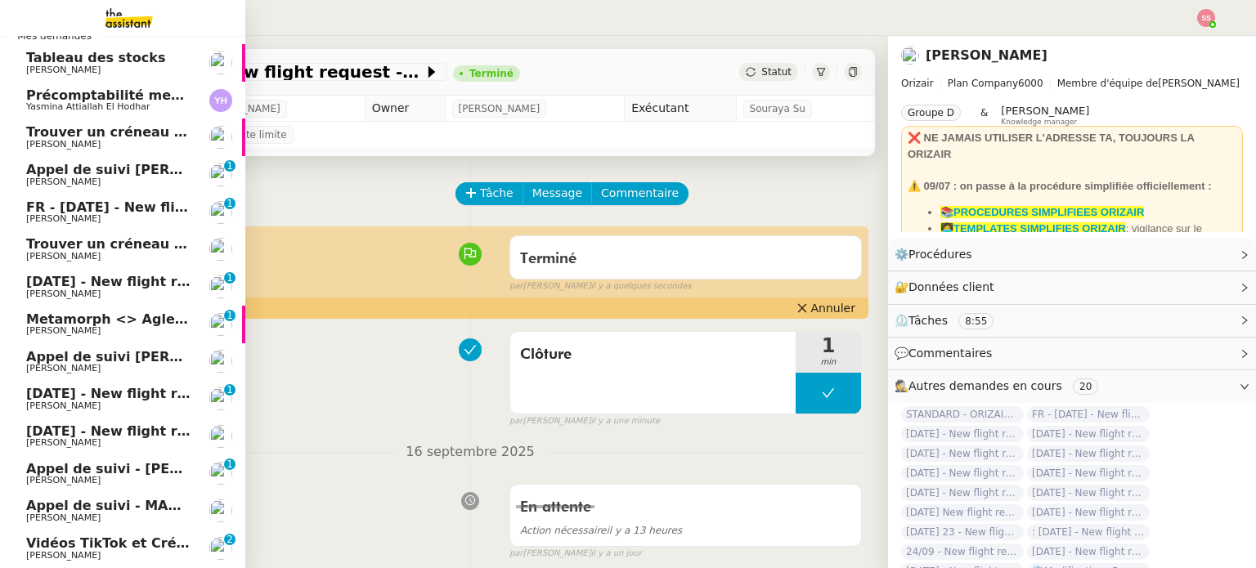
click at [83, 205] on span "FR - [DATE] - New flight request - [PERSON_NAME]" at bounding box center [211, 208] width 371 height 16
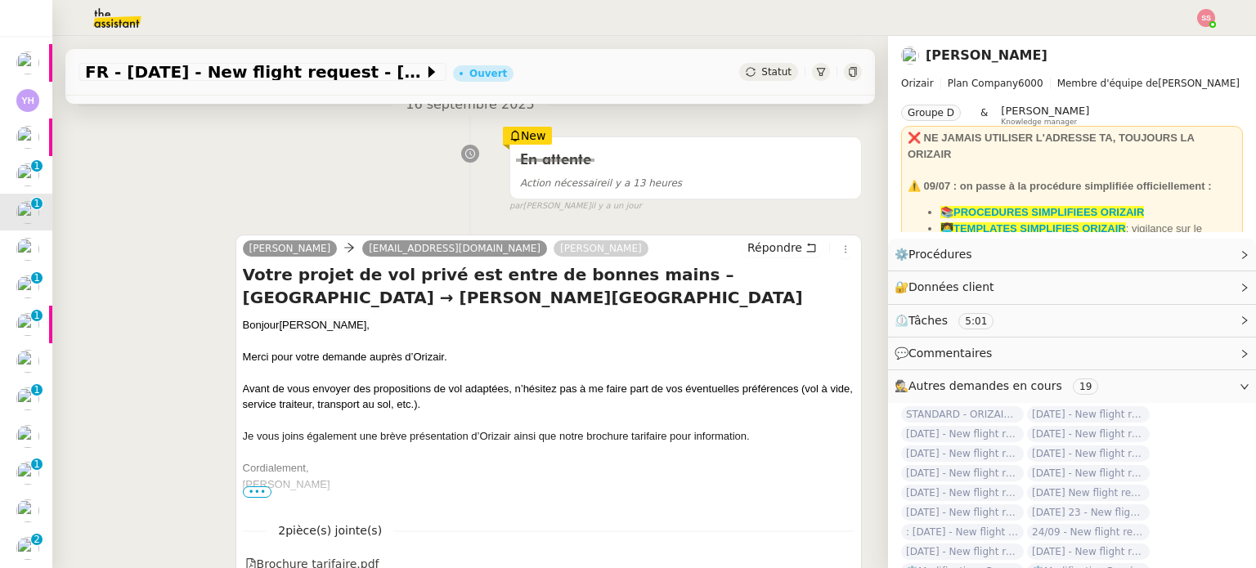
scroll to position [245, 0]
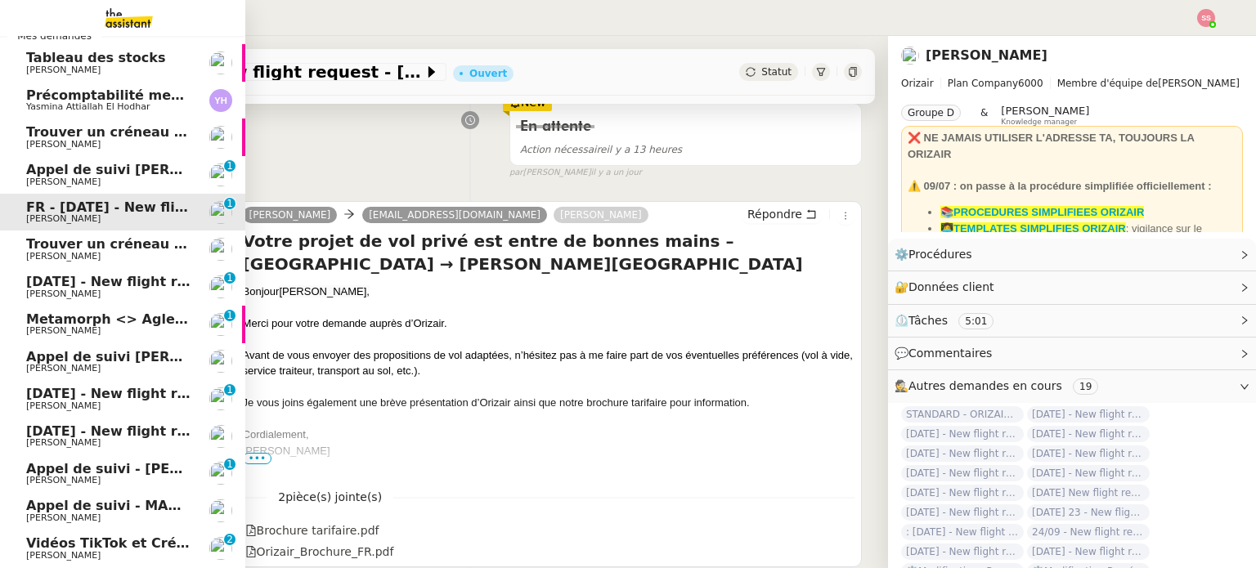
click at [141, 282] on span "[DATE] - New flight request - [PERSON_NAME]" at bounding box center [195, 282] width 338 height 16
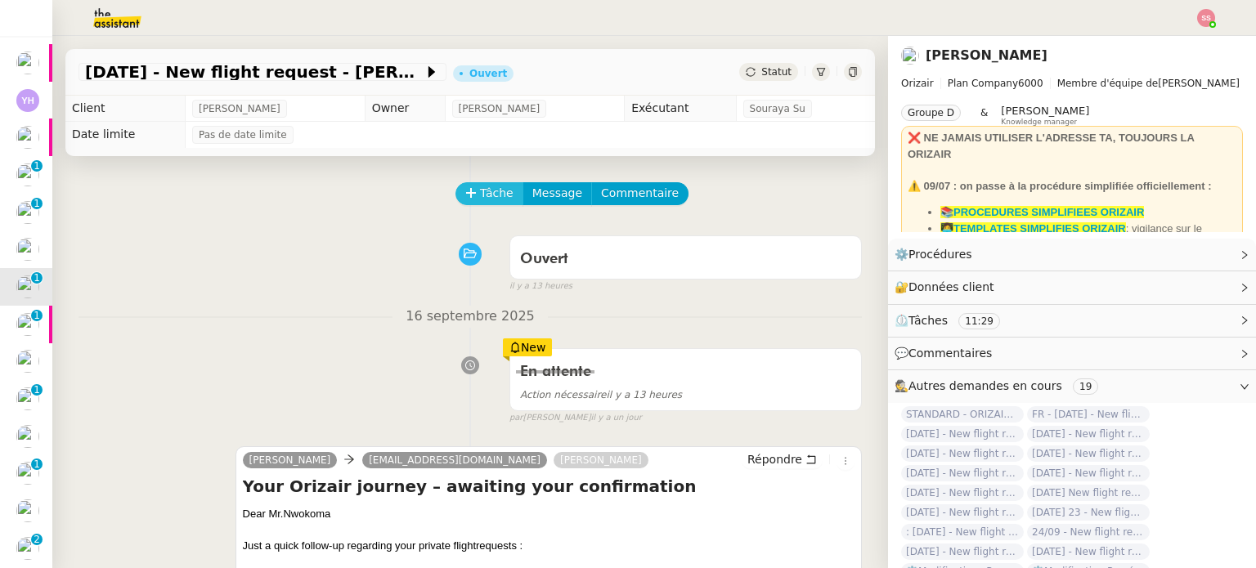
click at [465, 192] on icon at bounding box center [470, 192] width 11 height 11
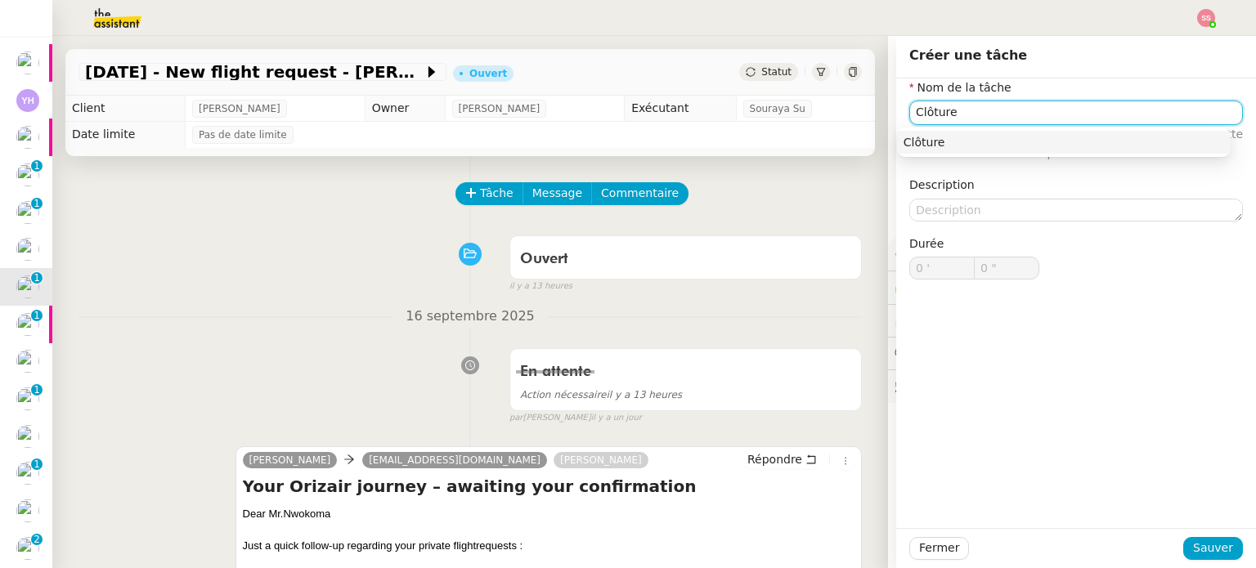
click at [945, 143] on div "Clôture" at bounding box center [1064, 142] width 321 height 15
type input "Clôture"
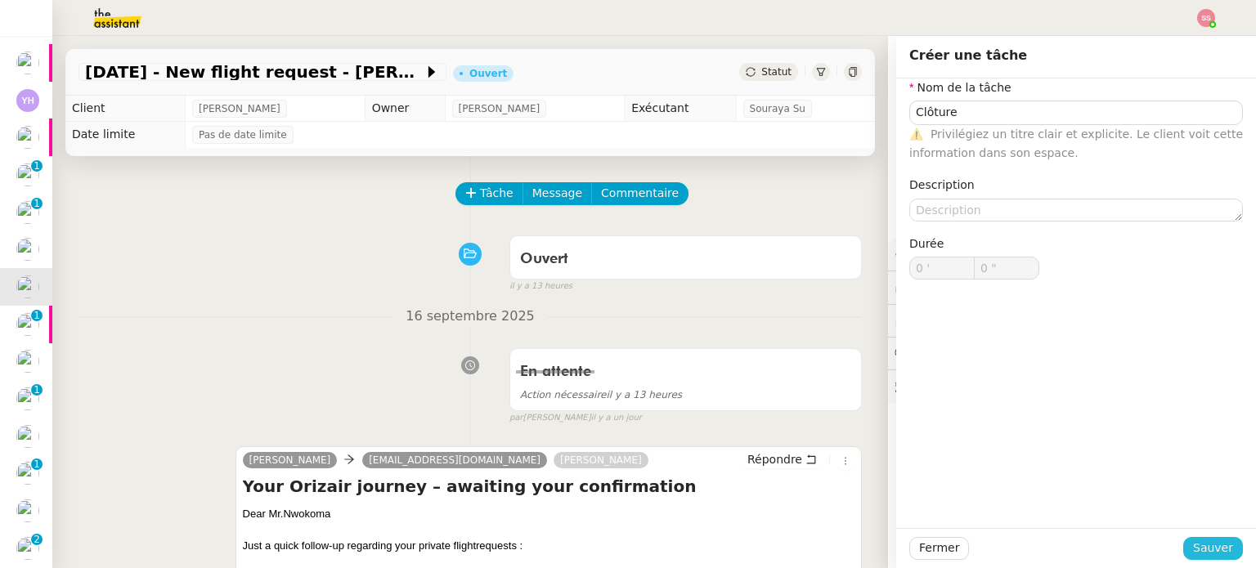
click at [1204, 542] on span "Sauver" at bounding box center [1213, 548] width 40 height 19
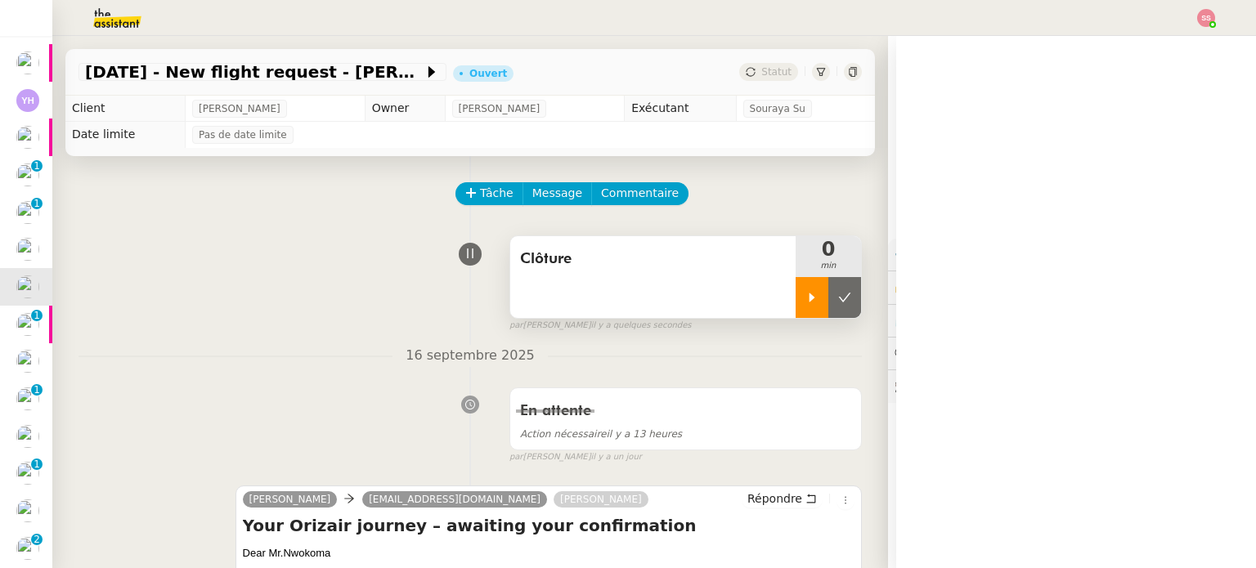
click at [798, 290] on div at bounding box center [812, 297] width 33 height 41
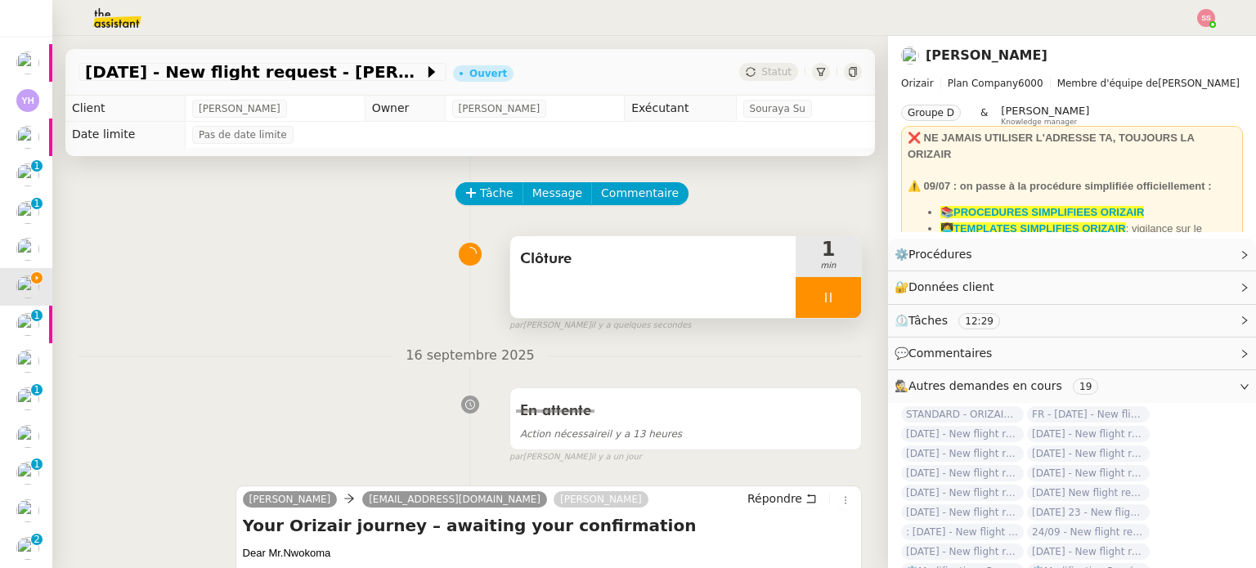
click at [839, 305] on div at bounding box center [828, 297] width 65 height 41
click at [839, 305] on button at bounding box center [844, 297] width 33 height 41
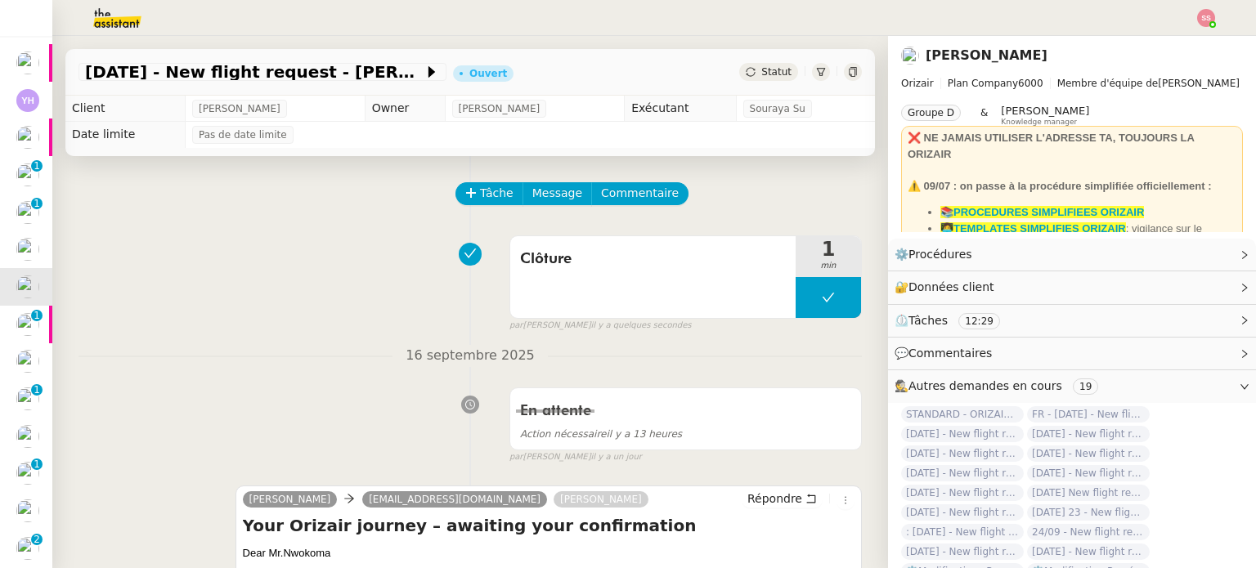
click at [751, 62] on div "21st September 2025 - New flight request - Emmanuel Nwokoma Ouvert Statut" at bounding box center [470, 72] width 810 height 47
click at [761, 73] on span "Statut" at bounding box center [776, 71] width 30 height 11
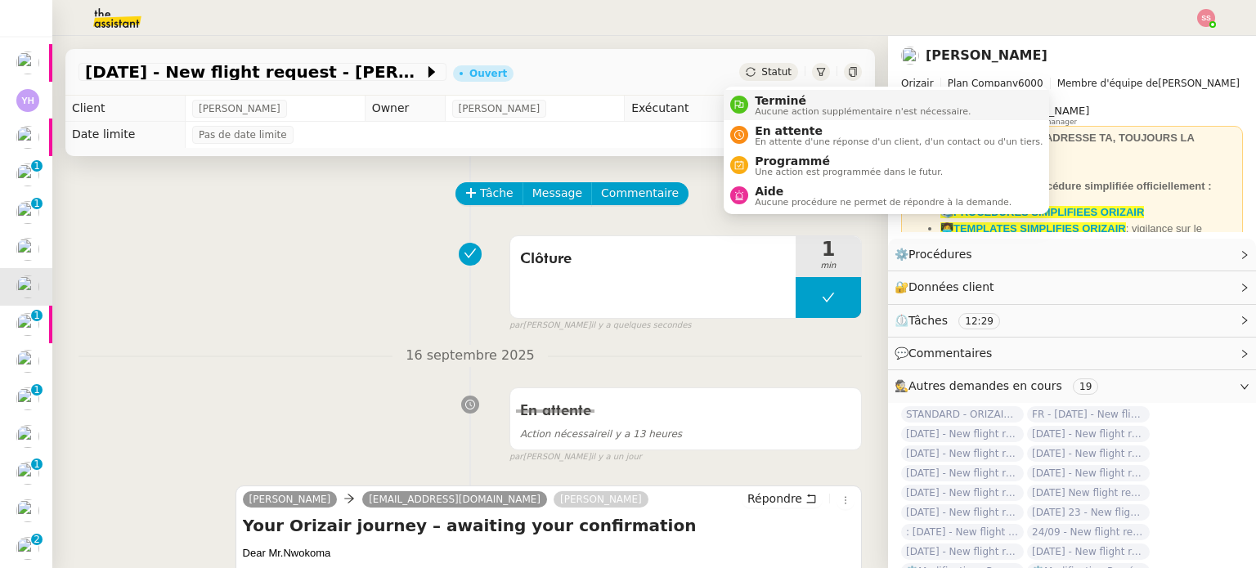
click at [772, 102] on span "Terminé" at bounding box center [863, 100] width 216 height 13
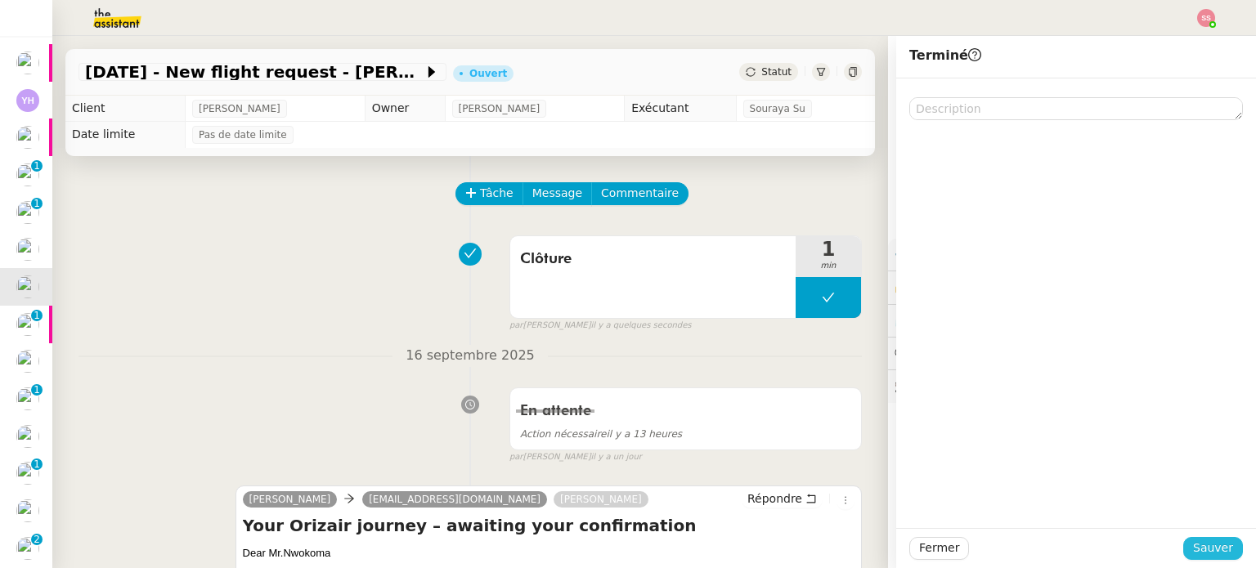
click at [1213, 545] on span "Sauver" at bounding box center [1213, 548] width 40 height 19
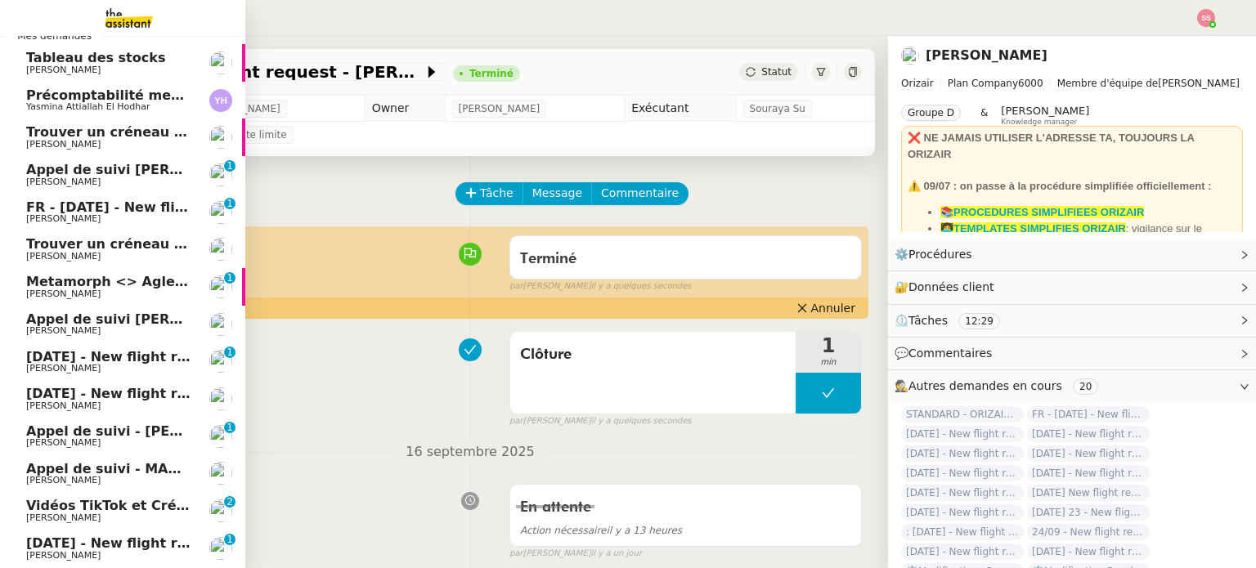
click at [118, 359] on span "[DATE] - New flight request - [PERSON_NAME]" at bounding box center [195, 357] width 338 height 16
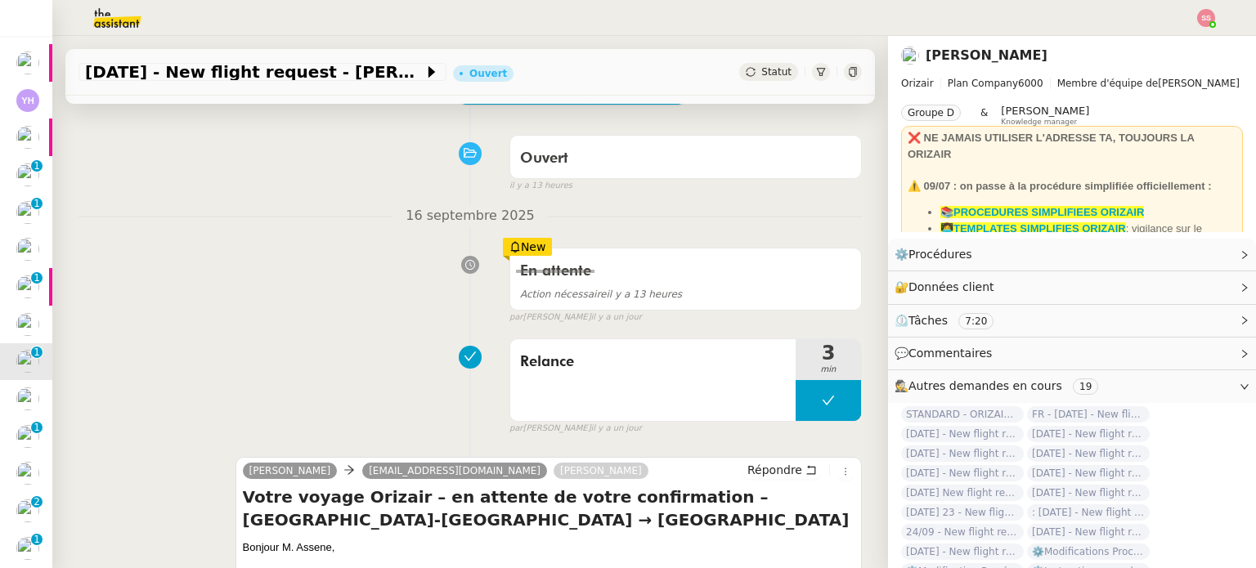
scroll to position [82, 0]
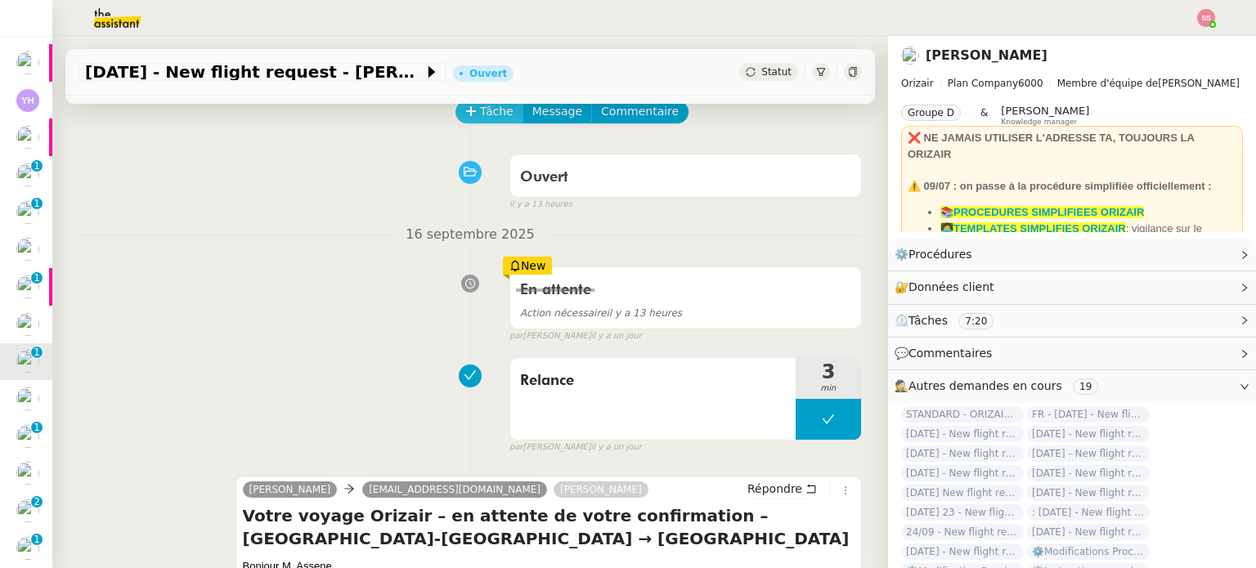
click at [480, 112] on span "Tâche" at bounding box center [497, 111] width 34 height 19
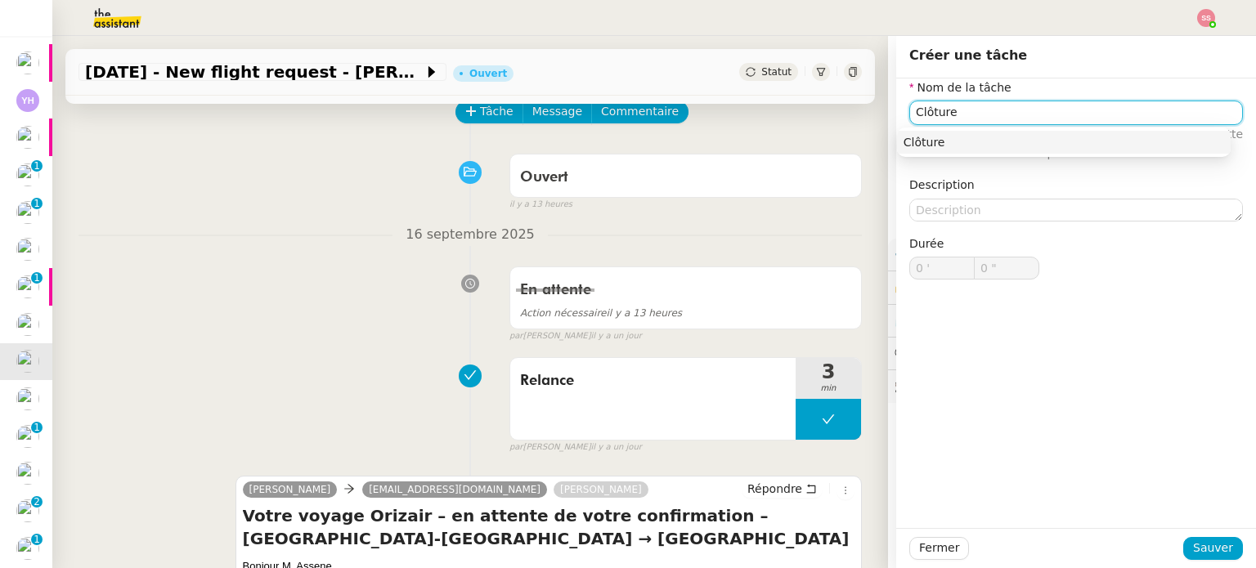
click at [989, 139] on div "Clôture" at bounding box center [1064, 142] width 321 height 15
type input "Clôture"
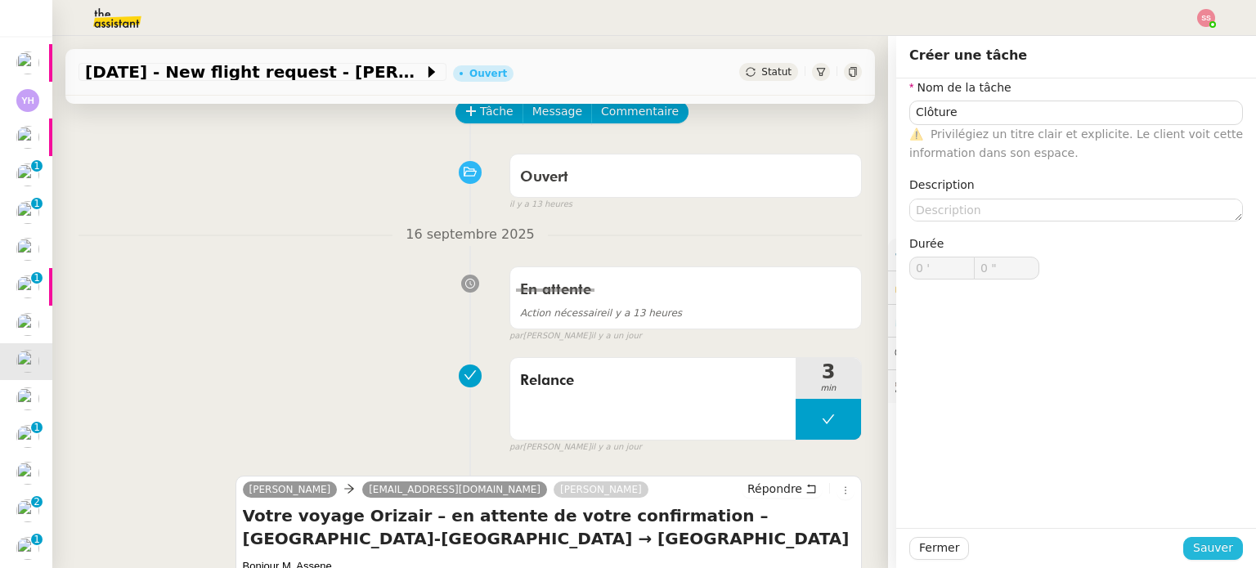
click at [1200, 554] on span "Sauver" at bounding box center [1213, 548] width 40 height 19
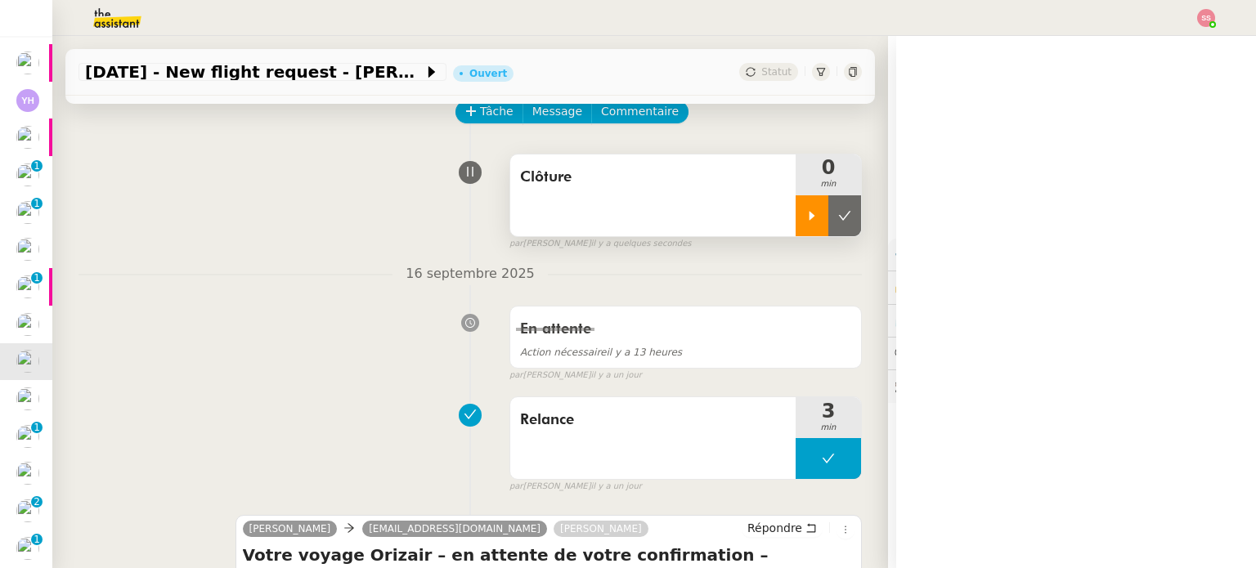
click at [805, 212] on icon at bounding box center [811, 215] width 13 height 13
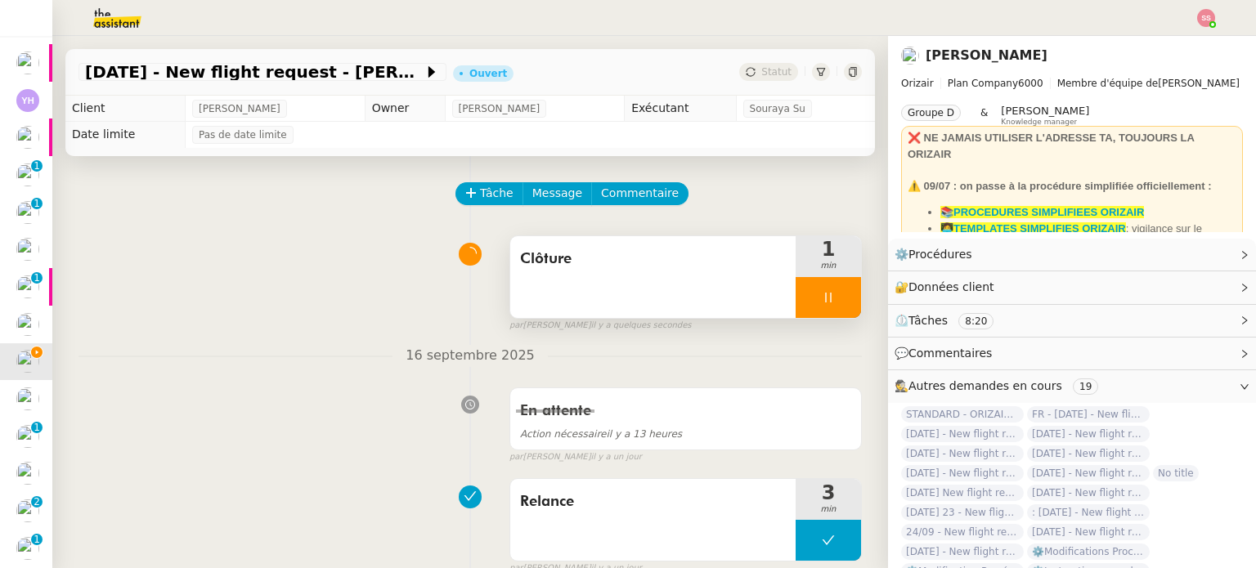
click at [825, 294] on icon at bounding box center [828, 298] width 6 height 10
click at [838, 298] on icon at bounding box center [844, 297] width 13 height 13
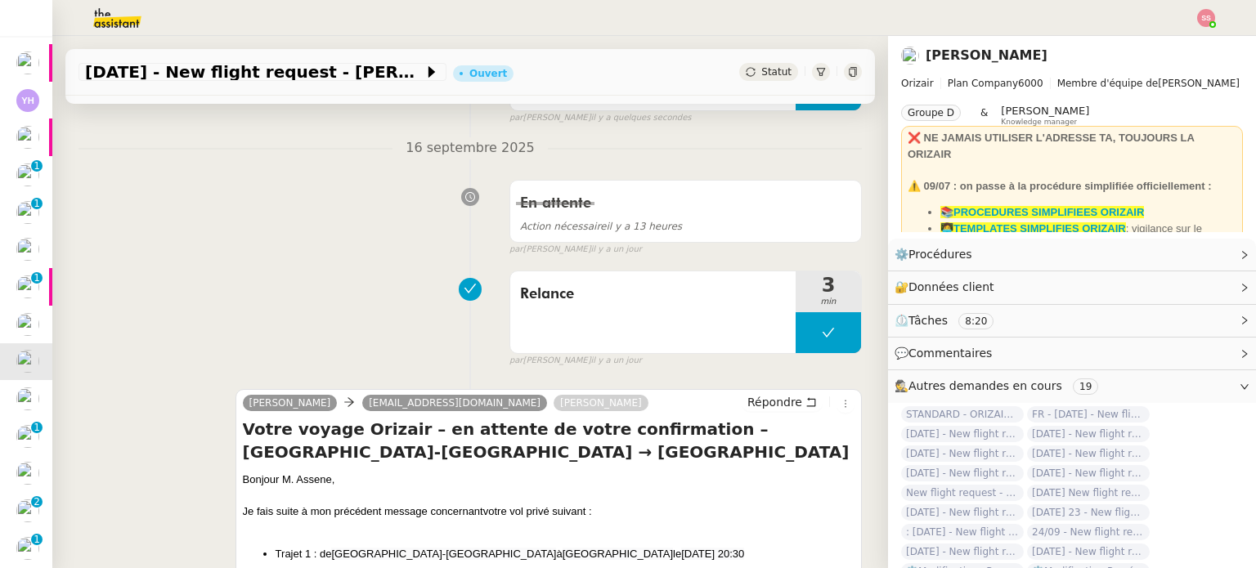
scroll to position [245, 0]
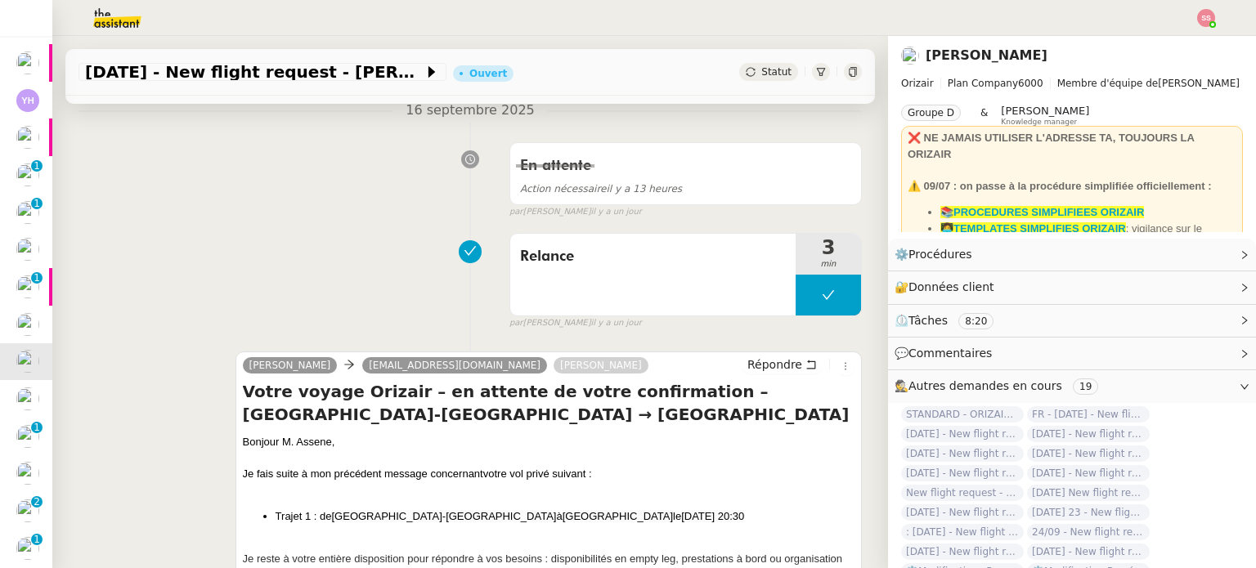
click at [761, 68] on span "Statut" at bounding box center [776, 71] width 30 height 11
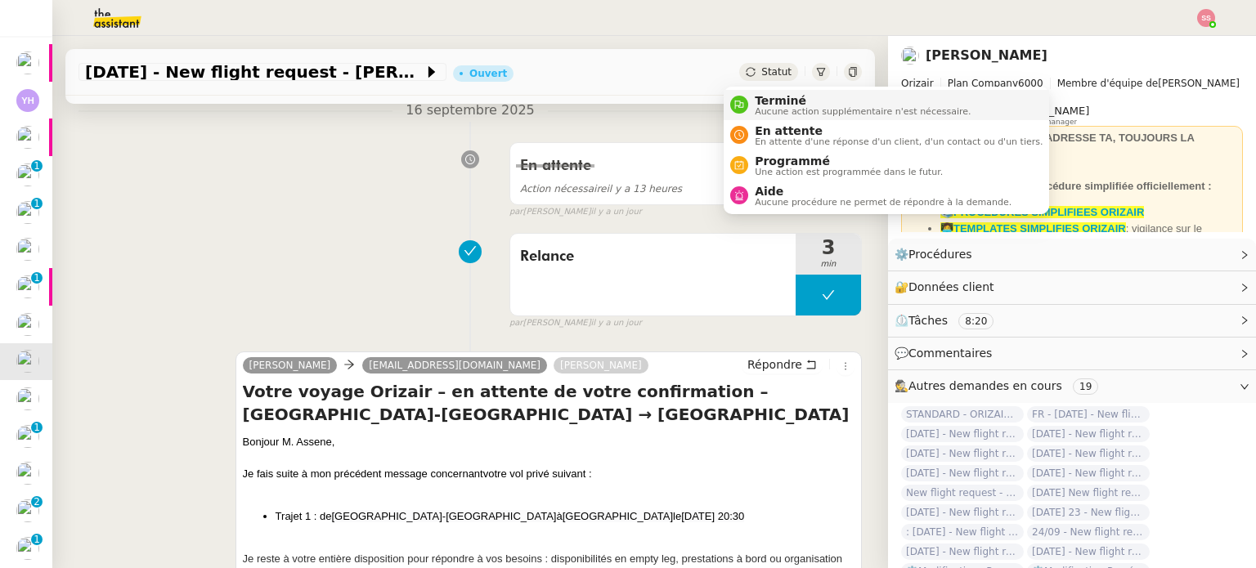
click at [772, 111] on span "Aucune action supplémentaire n'est nécessaire." at bounding box center [863, 111] width 216 height 9
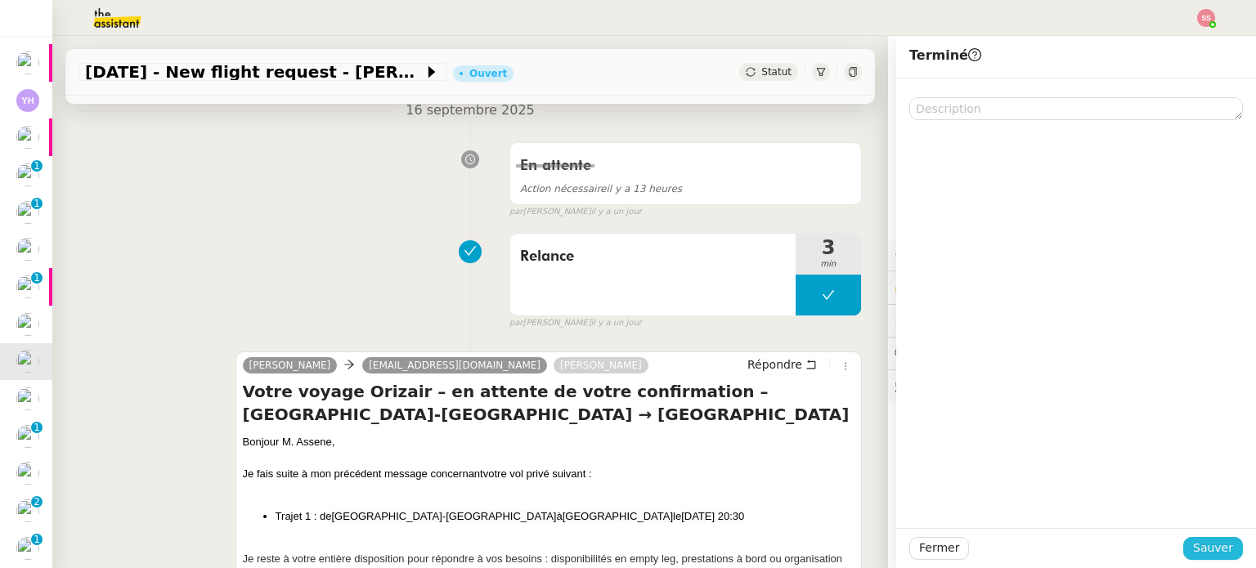
drag, startPoint x: 1217, startPoint y: 545, endPoint x: 1065, endPoint y: 496, distance: 159.6
click at [1216, 545] on span "Sauver" at bounding box center [1213, 548] width 40 height 19
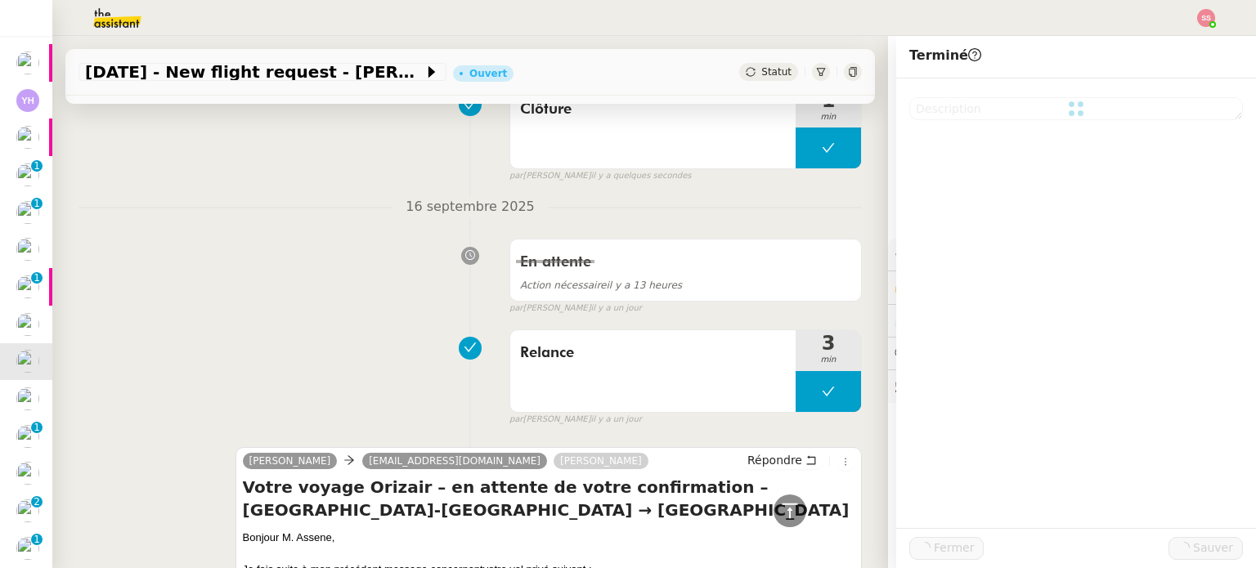
scroll to position [341, 0]
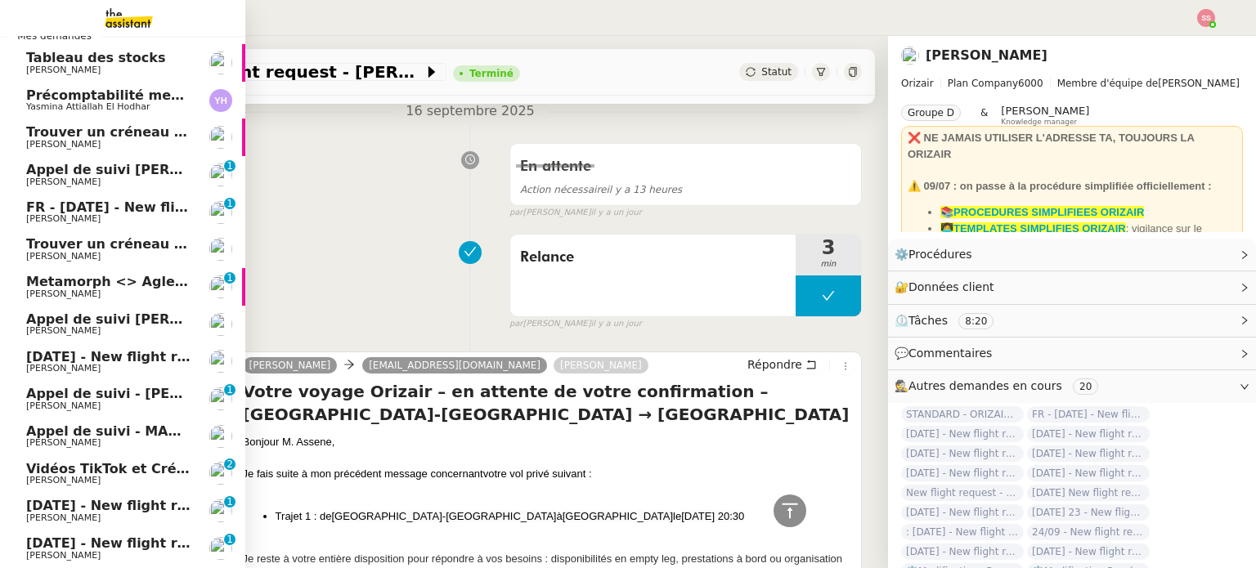
click at [143, 366] on span "[PERSON_NAME]" at bounding box center [108, 369] width 165 height 10
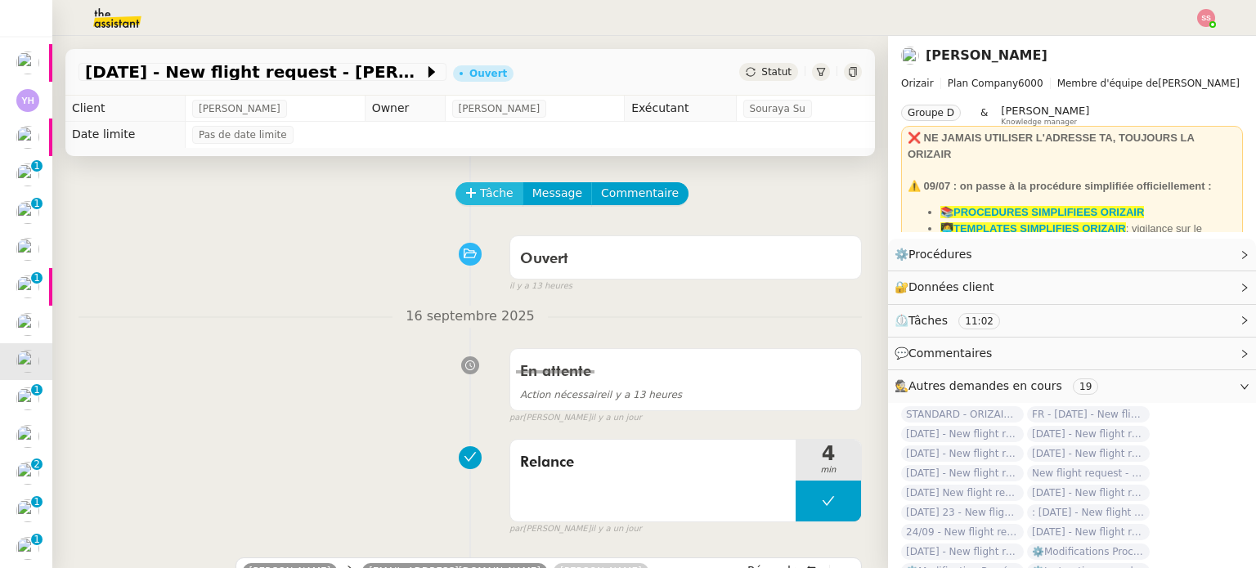
click at [490, 199] on span "Tâche" at bounding box center [497, 193] width 34 height 19
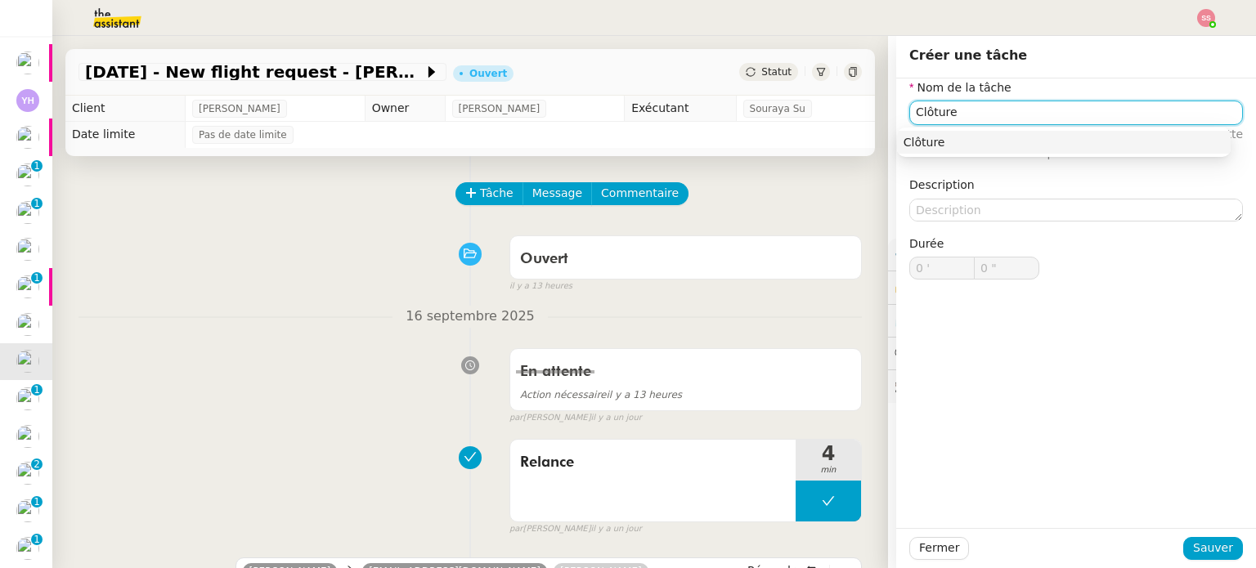
click at [905, 141] on div "Clôture" at bounding box center [1064, 142] width 321 height 15
type input "Clôture"
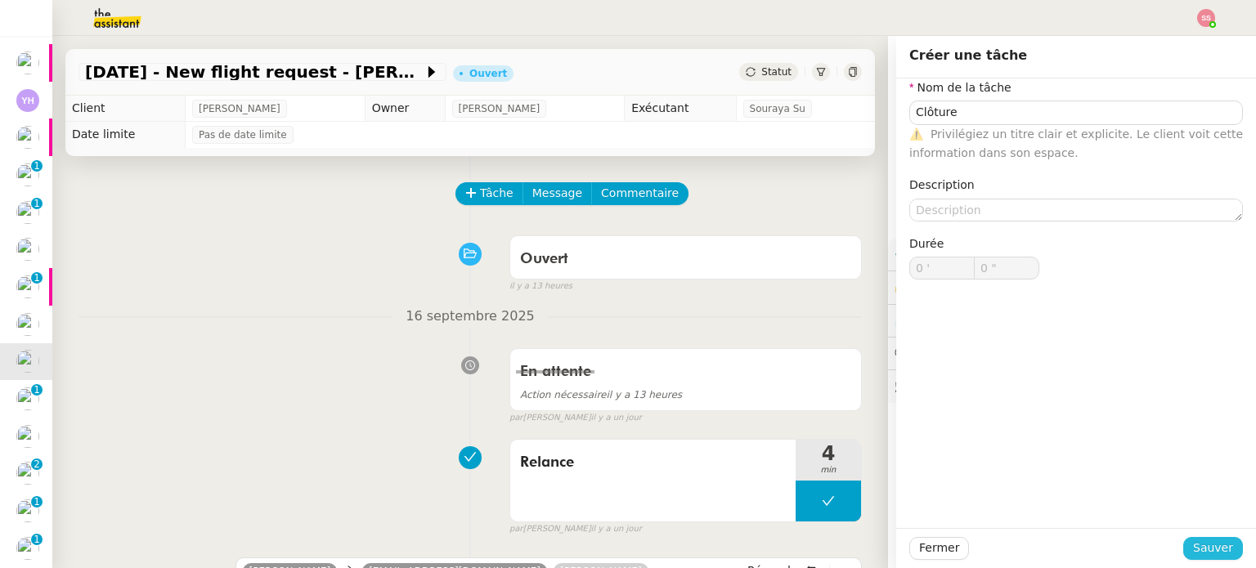
click at [1217, 541] on span "Sauver" at bounding box center [1213, 548] width 40 height 19
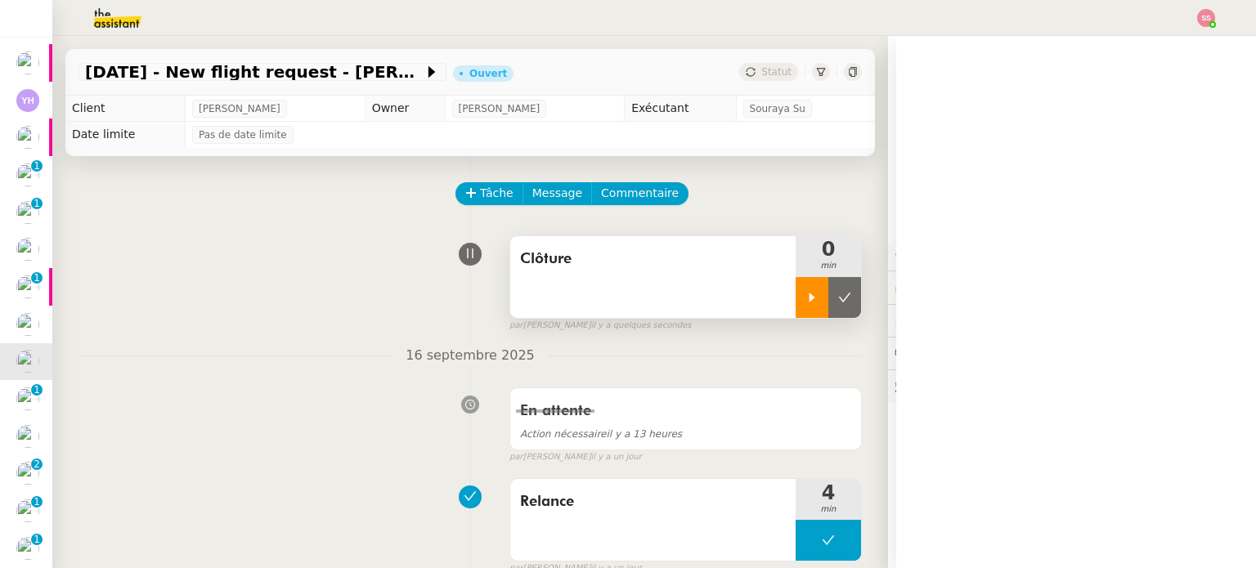
click at [796, 290] on div at bounding box center [812, 297] width 33 height 41
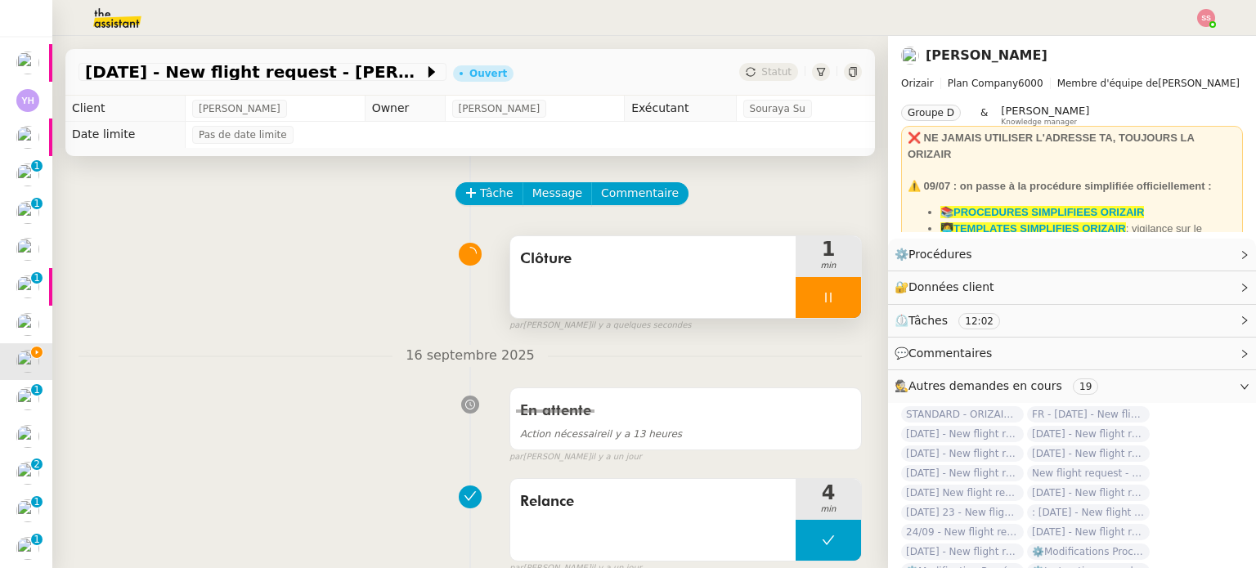
click at [812, 311] on div at bounding box center [828, 297] width 65 height 41
click at [838, 304] on icon at bounding box center [844, 297] width 13 height 13
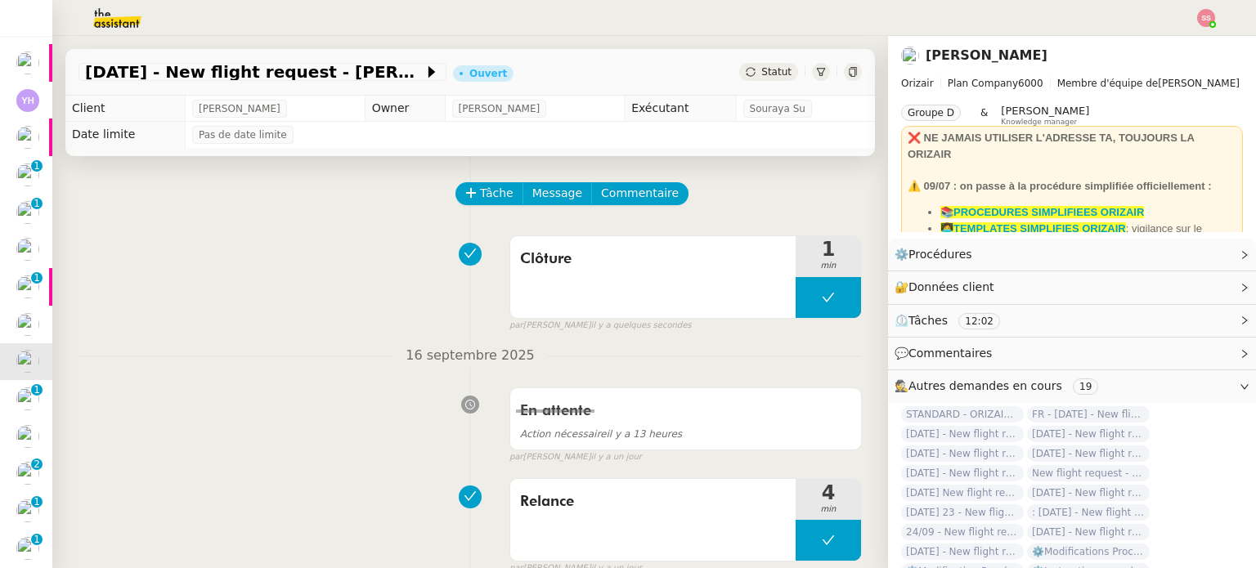
click at [761, 69] on span "Statut" at bounding box center [776, 71] width 30 height 11
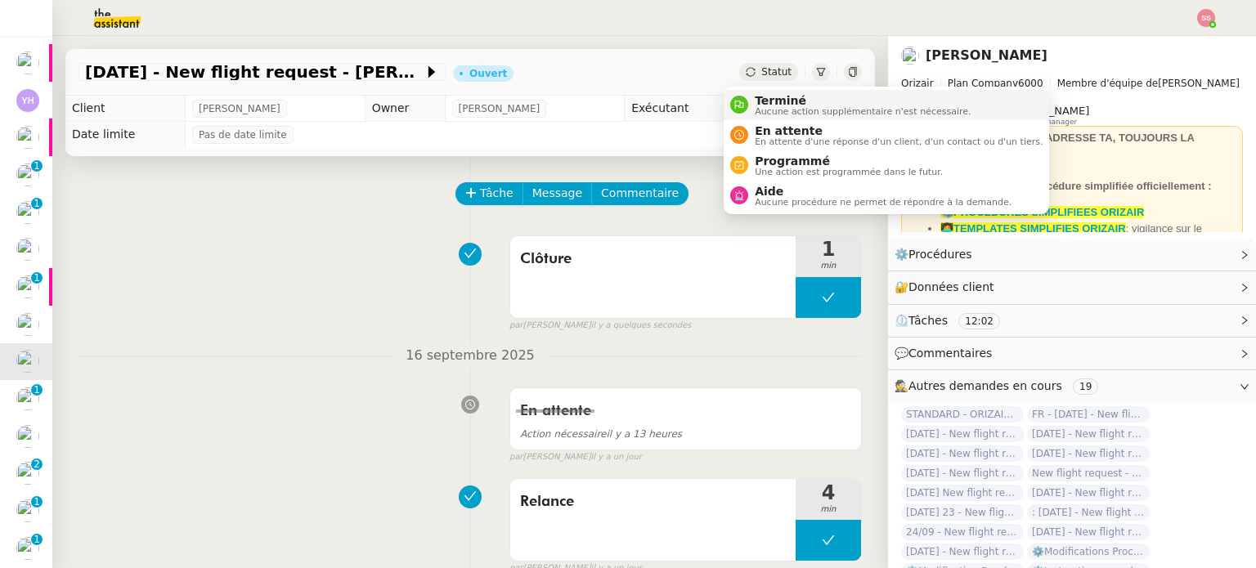
click at [772, 96] on span "Terminé" at bounding box center [863, 100] width 216 height 13
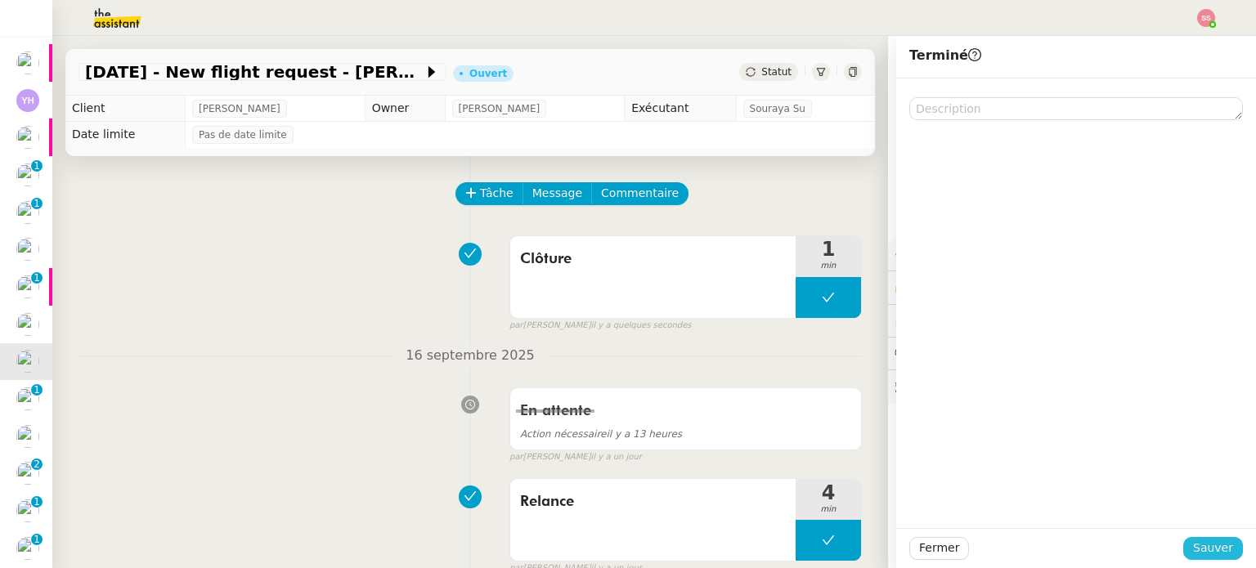
click at [1193, 545] on span "Sauver" at bounding box center [1213, 548] width 40 height 19
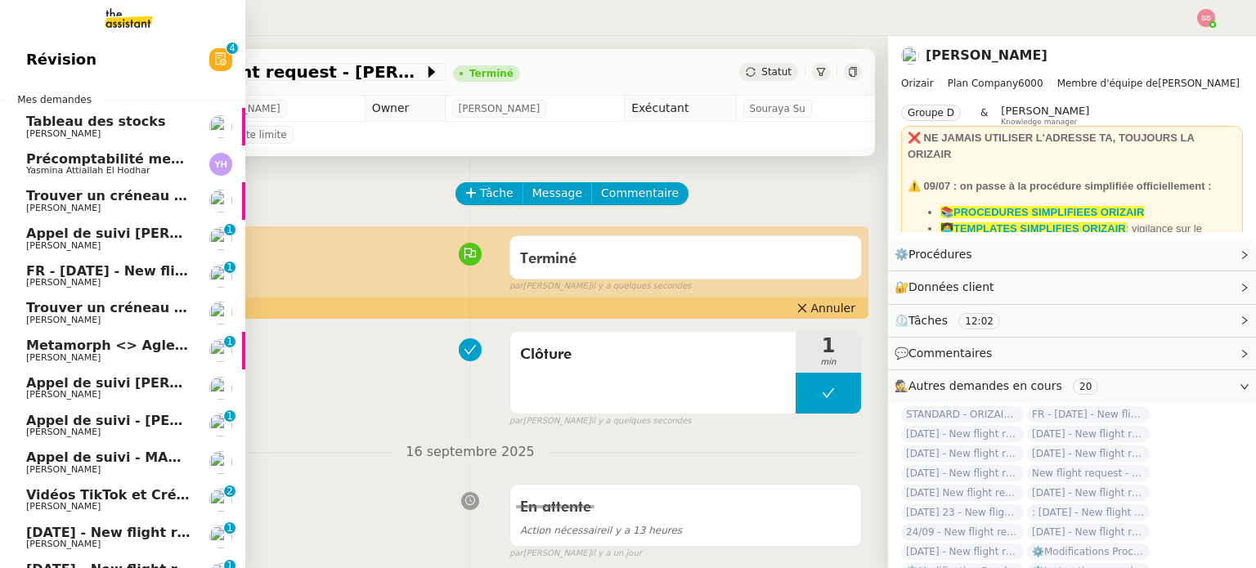
click at [148, 276] on span "FR - [DATE] - New flight request - [PERSON_NAME]" at bounding box center [211, 271] width 371 height 16
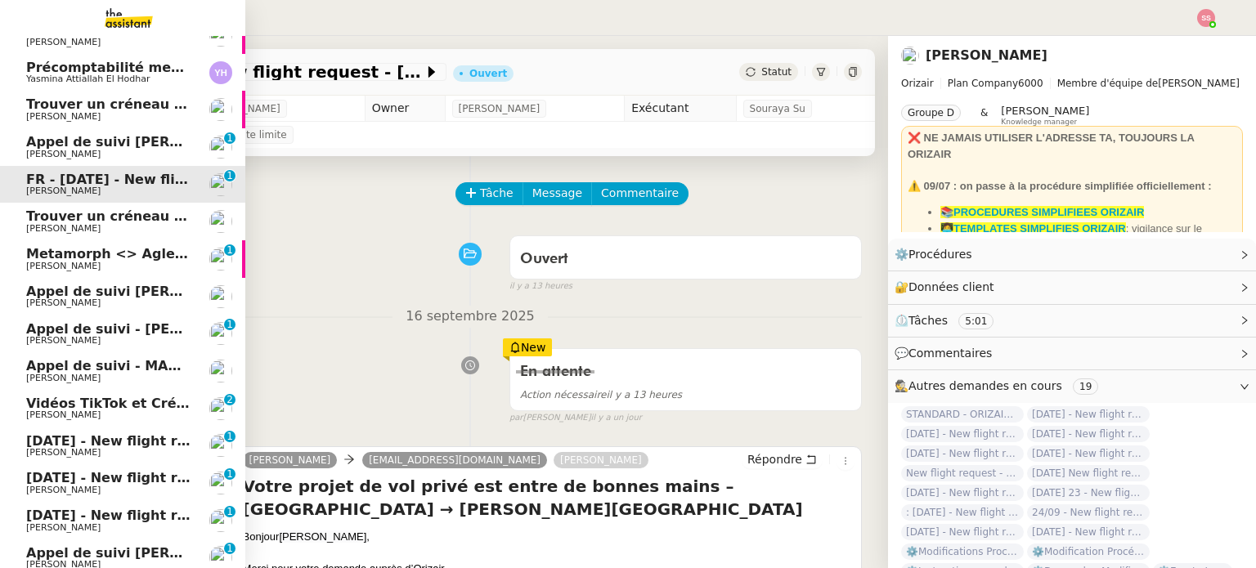
scroll to position [164, 0]
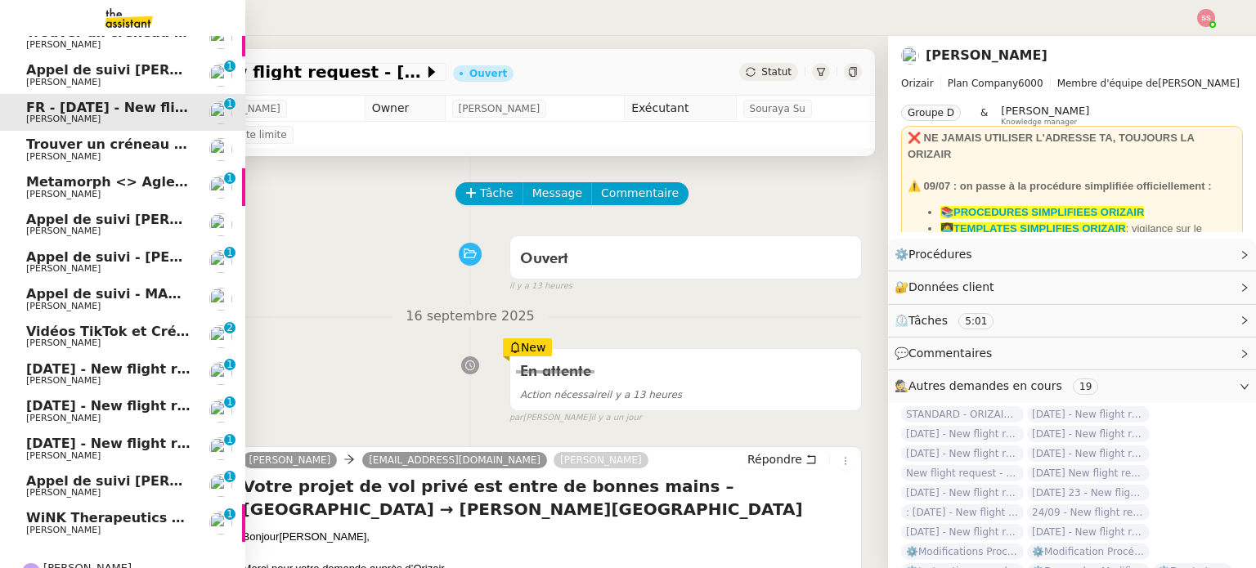
click at [134, 372] on span "[DATE] - New flight request - [MEDICAL_DATA][PERSON_NAME]" at bounding box center [256, 369] width 460 height 16
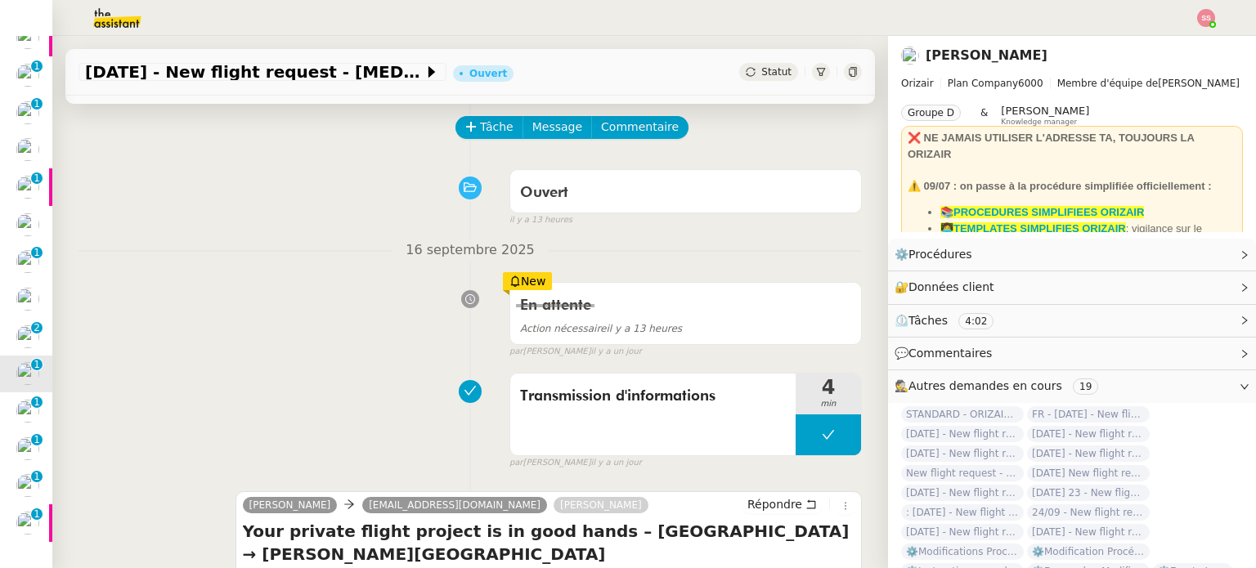
scroll to position [164, 0]
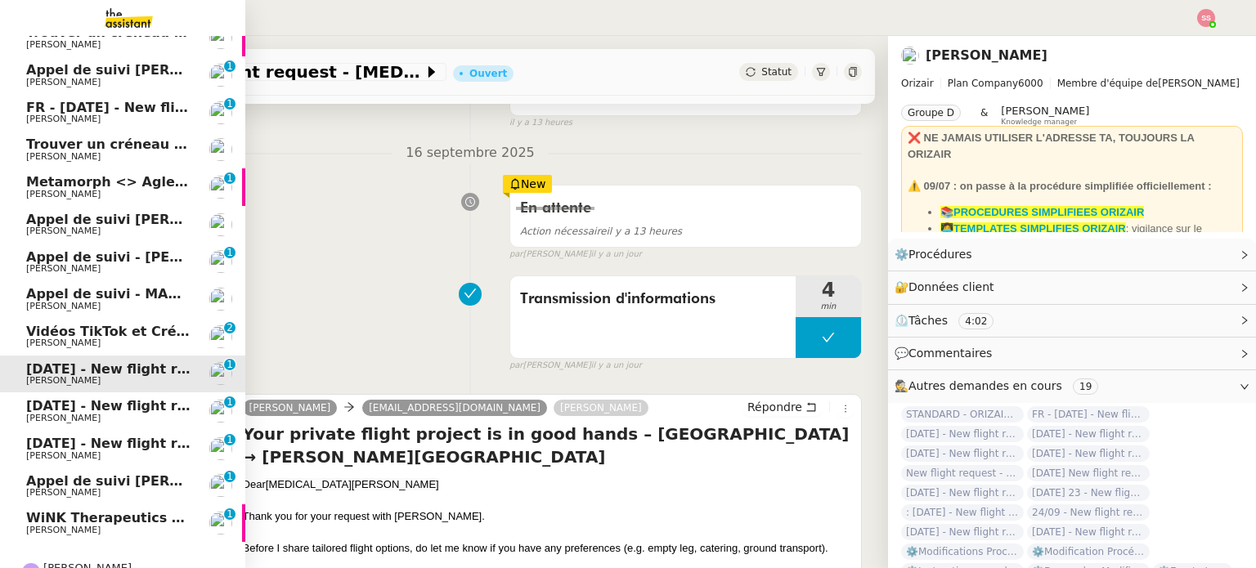
click at [87, 398] on link "17th November 2025 - New flight request - Matt Jolliffe Louis Frei 0 1 2 3 4 5 …" at bounding box center [122, 411] width 245 height 38
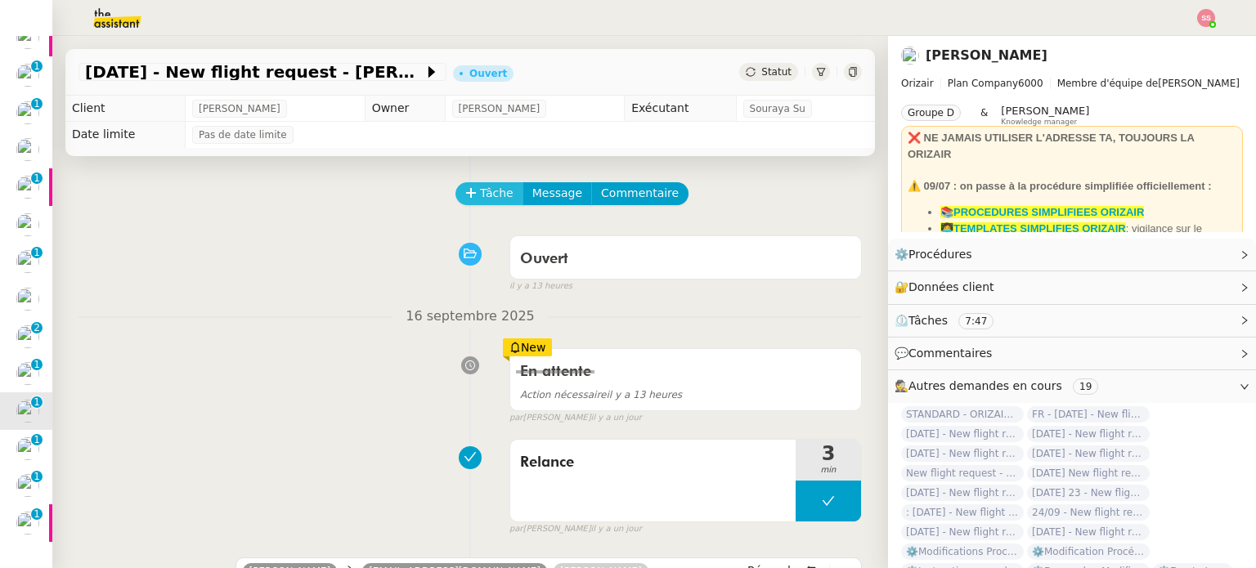
click at [466, 191] on button "Tâche" at bounding box center [489, 193] width 68 height 23
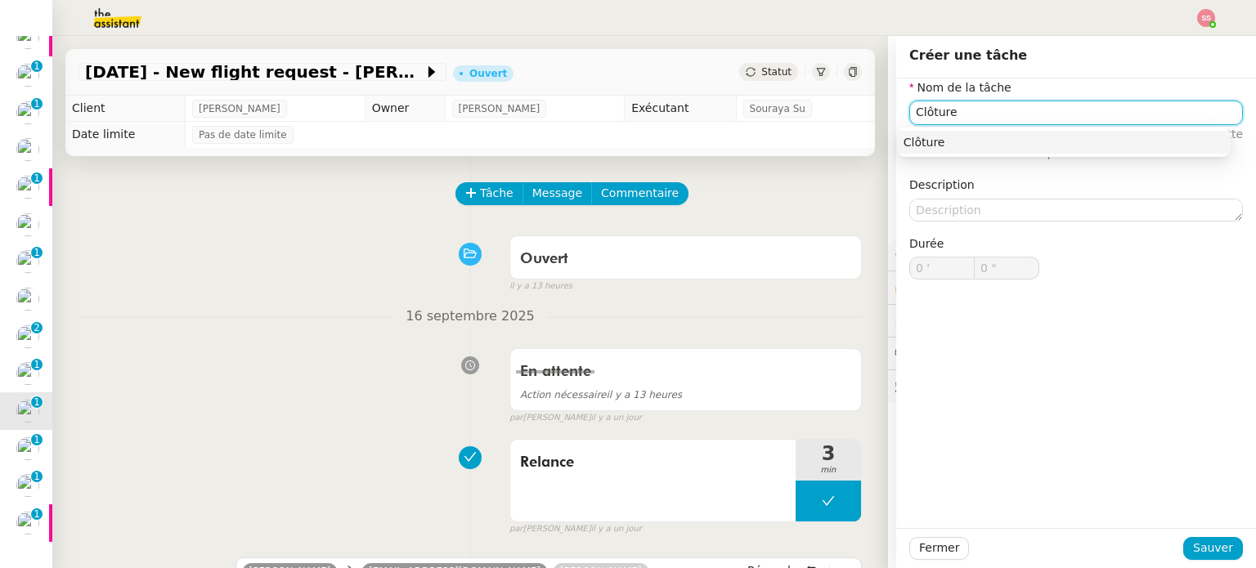
click at [969, 141] on div "Clôture" at bounding box center [1064, 142] width 321 height 15
type input "Clôture"
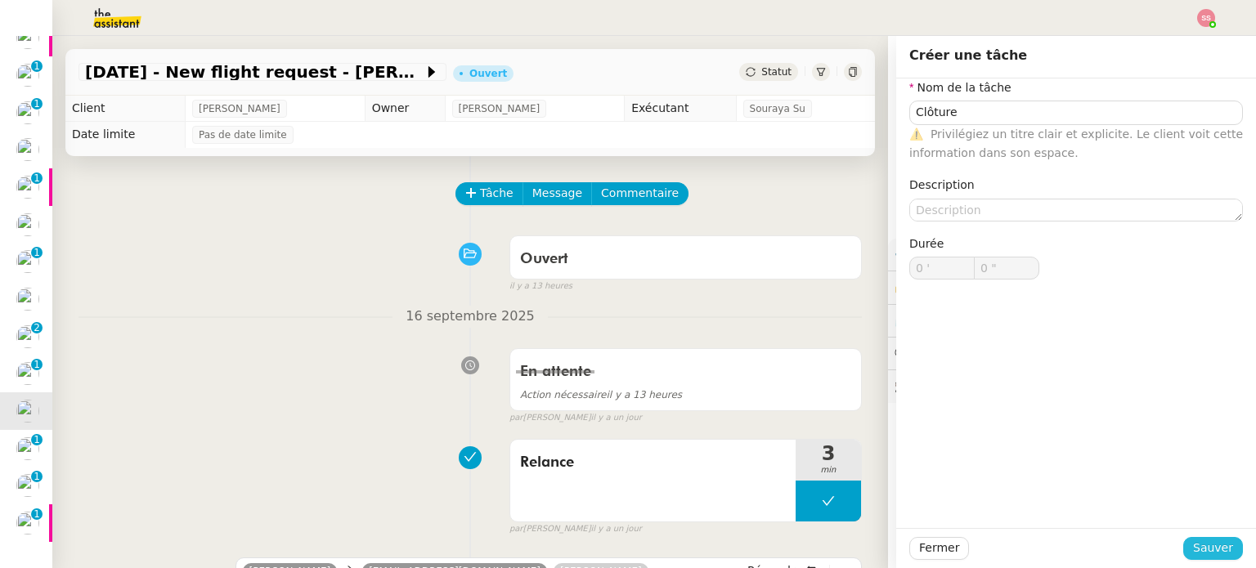
click at [1200, 554] on span "Sauver" at bounding box center [1213, 548] width 40 height 19
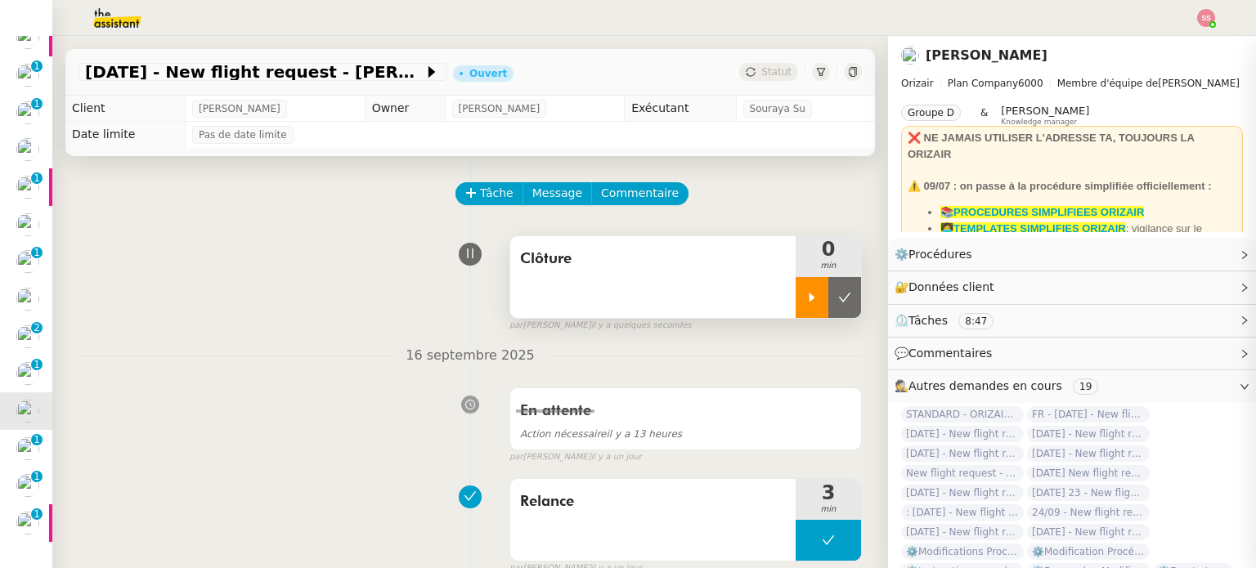
click at [810, 301] on icon at bounding box center [813, 297] width 6 height 9
click at [818, 303] on div at bounding box center [828, 297] width 65 height 41
click at [838, 304] on icon at bounding box center [844, 297] width 13 height 13
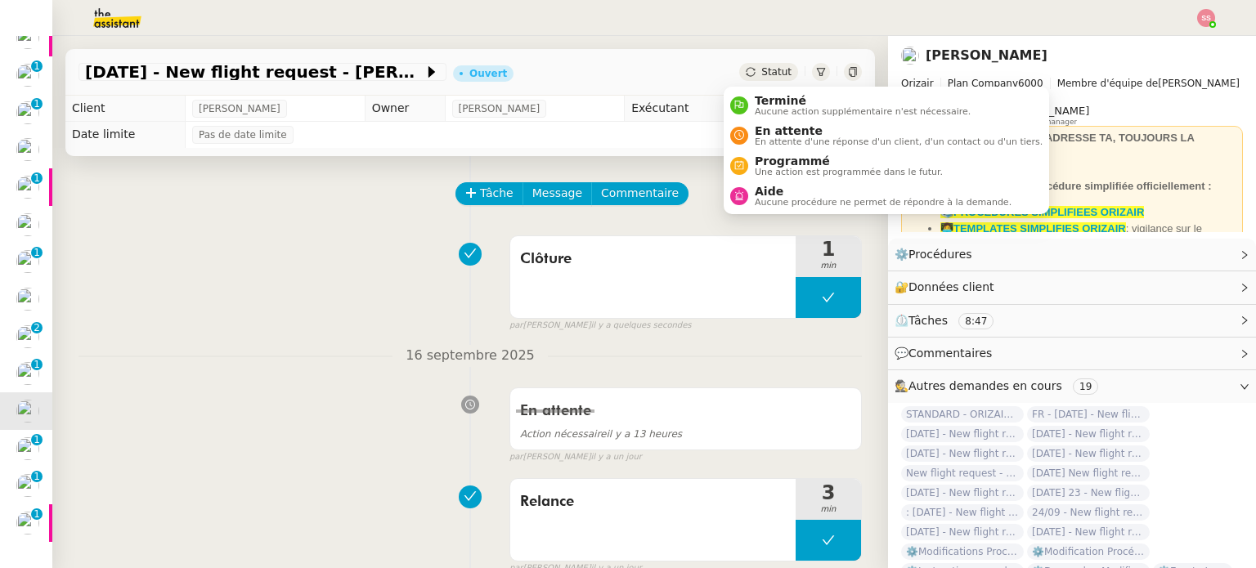
click at [761, 74] on span "Statut" at bounding box center [776, 71] width 30 height 11
click at [772, 101] on span "Terminé" at bounding box center [863, 100] width 216 height 13
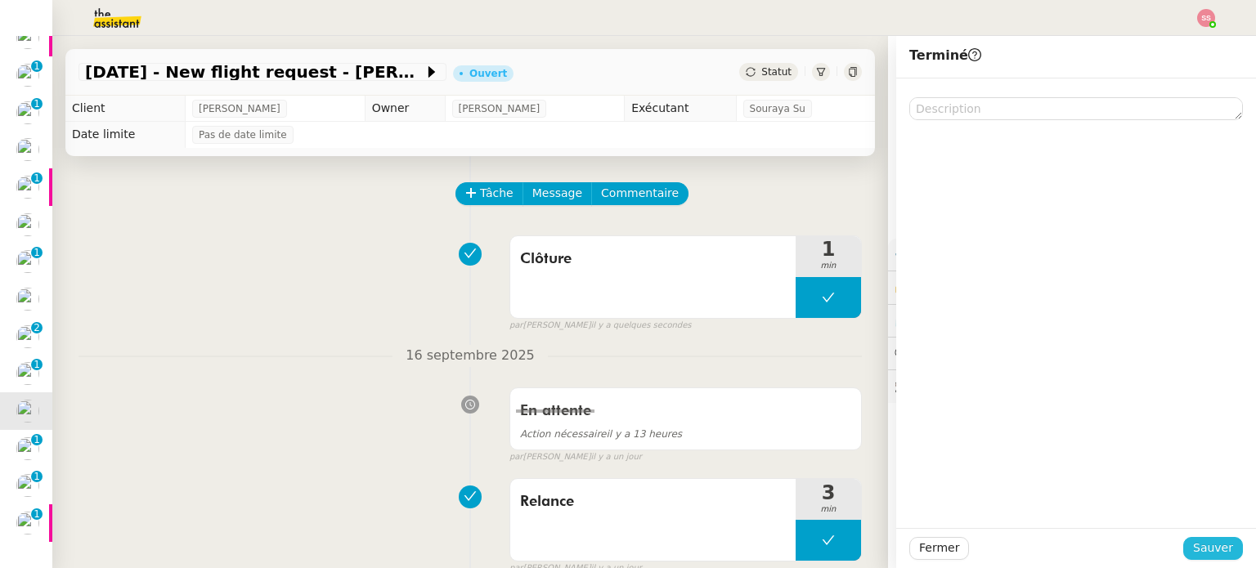
click at [1208, 545] on span "Sauver" at bounding box center [1213, 548] width 40 height 19
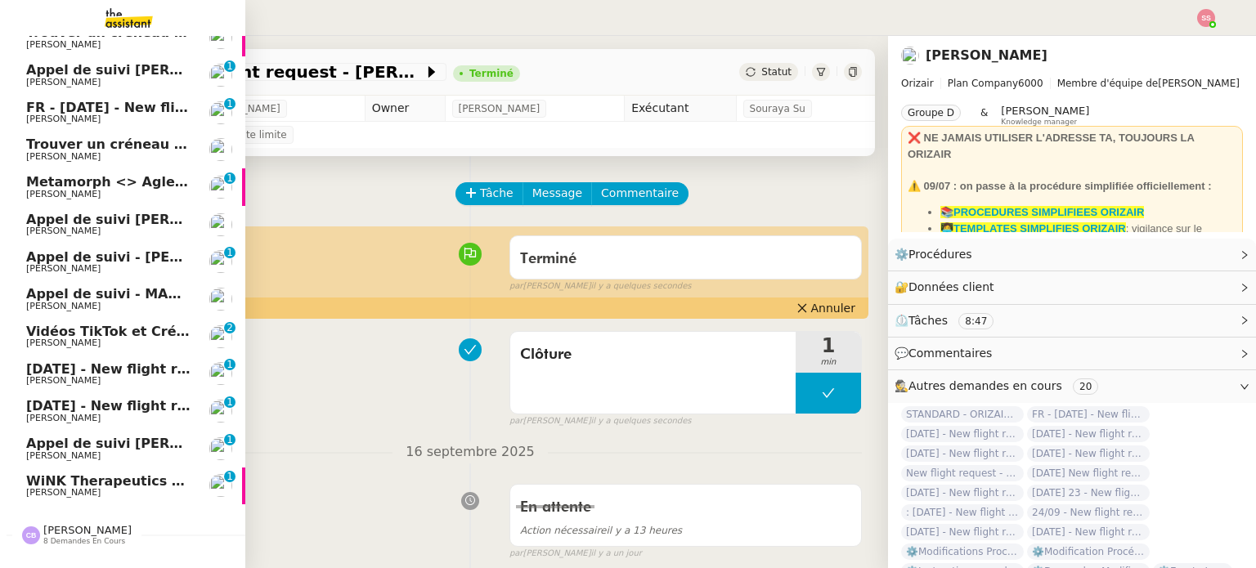
click at [83, 408] on span "[DATE] - New flight request - [PERSON_NAME]" at bounding box center [195, 406] width 338 height 16
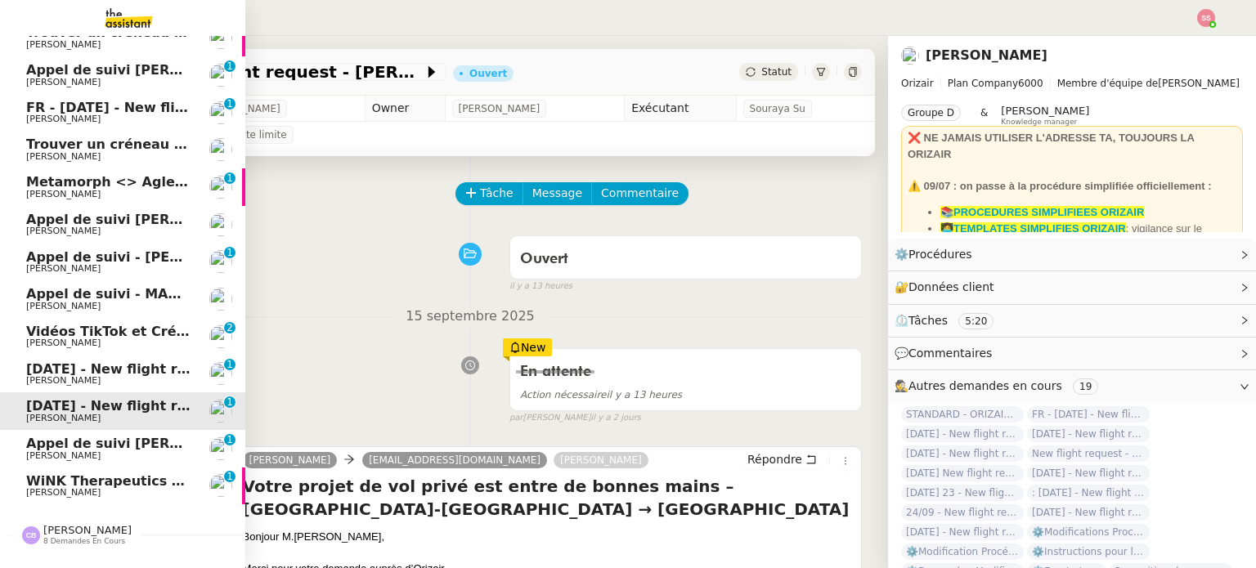
click at [58, 380] on span "[PERSON_NAME]" at bounding box center [108, 381] width 165 height 10
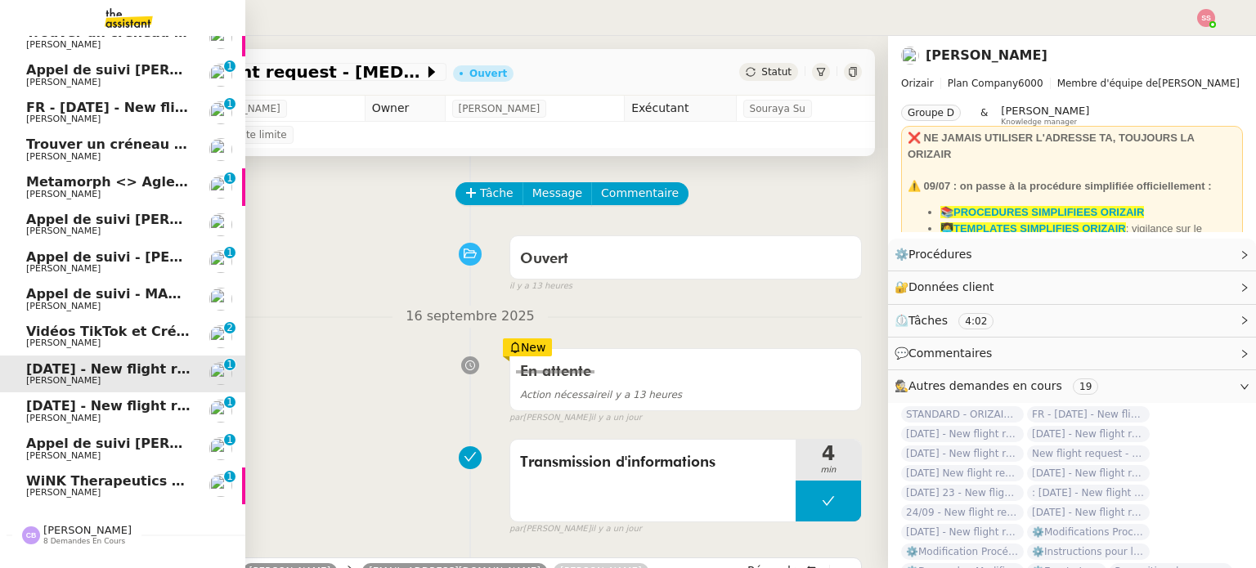
click at [70, 410] on span "[DATE] - New flight request - [PERSON_NAME]" at bounding box center [195, 406] width 338 height 16
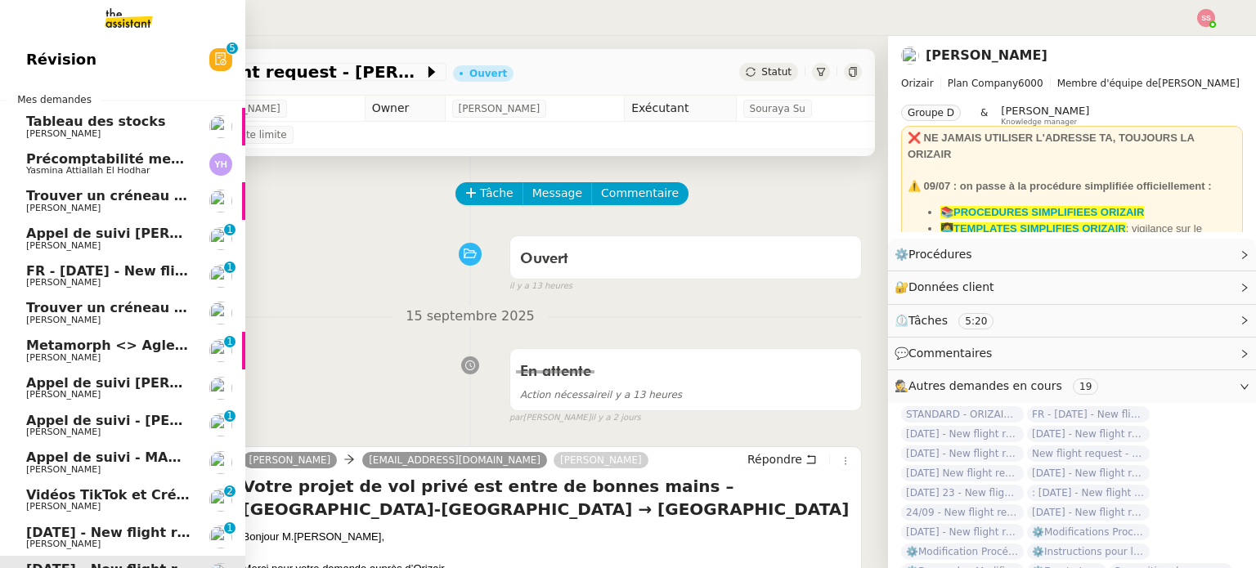
click at [130, 195] on span "Trouver un créneau pour la réunion" at bounding box center [156, 196] width 261 height 16
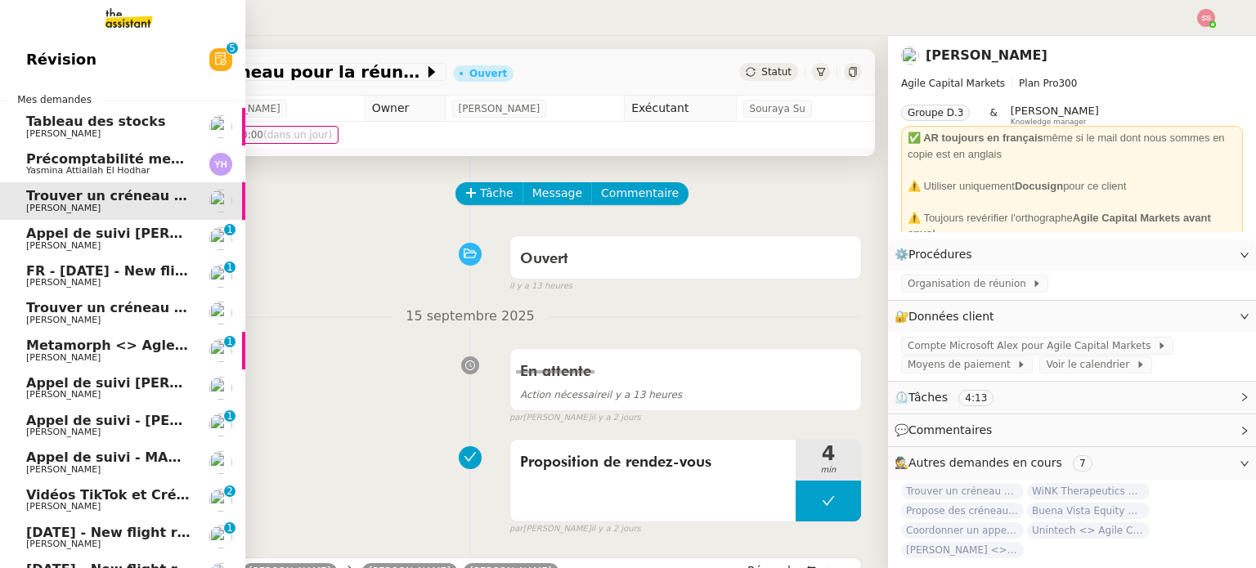
click at [161, 171] on span "Yasmina Attiallah El Hodhar" at bounding box center [108, 171] width 165 height 10
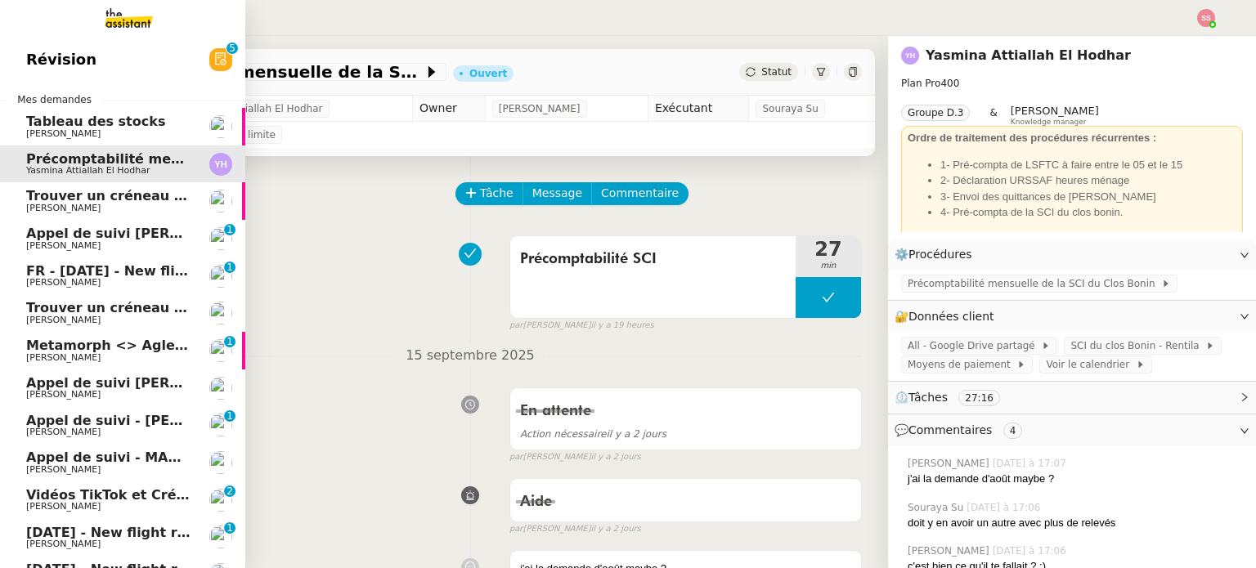
click at [128, 296] on link "Trouver un créneau pour discuter Michael Khayat" at bounding box center [122, 313] width 245 height 38
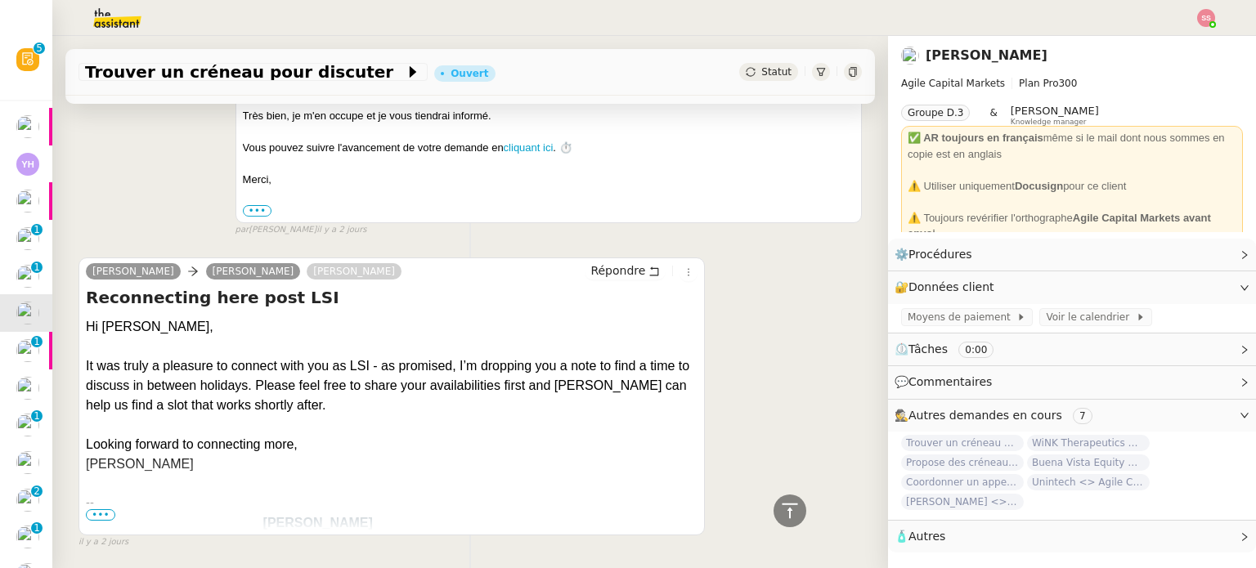
scroll to position [572, 0]
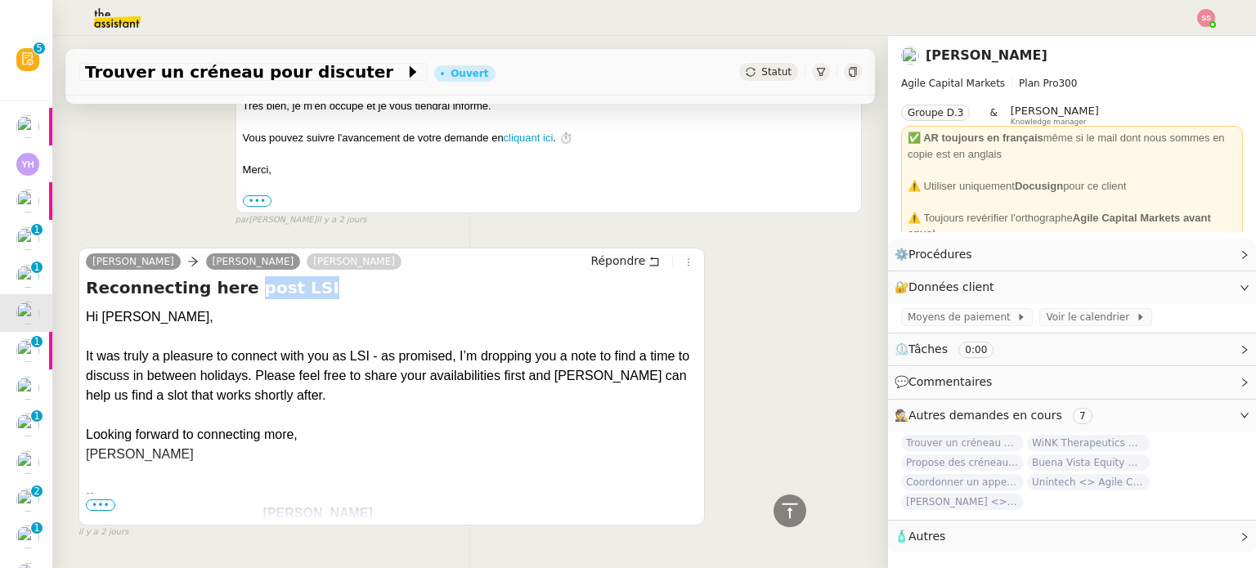
drag, startPoint x: 301, startPoint y: 290, endPoint x: 228, endPoint y: 292, distance: 72.8
click at [228, 292] on h4 "Reconnecting here post LSI" at bounding box center [392, 287] width 612 height 23
copy h4 "post LSI"
click at [393, 65] on span at bounding box center [398, 72] width 11 height 20
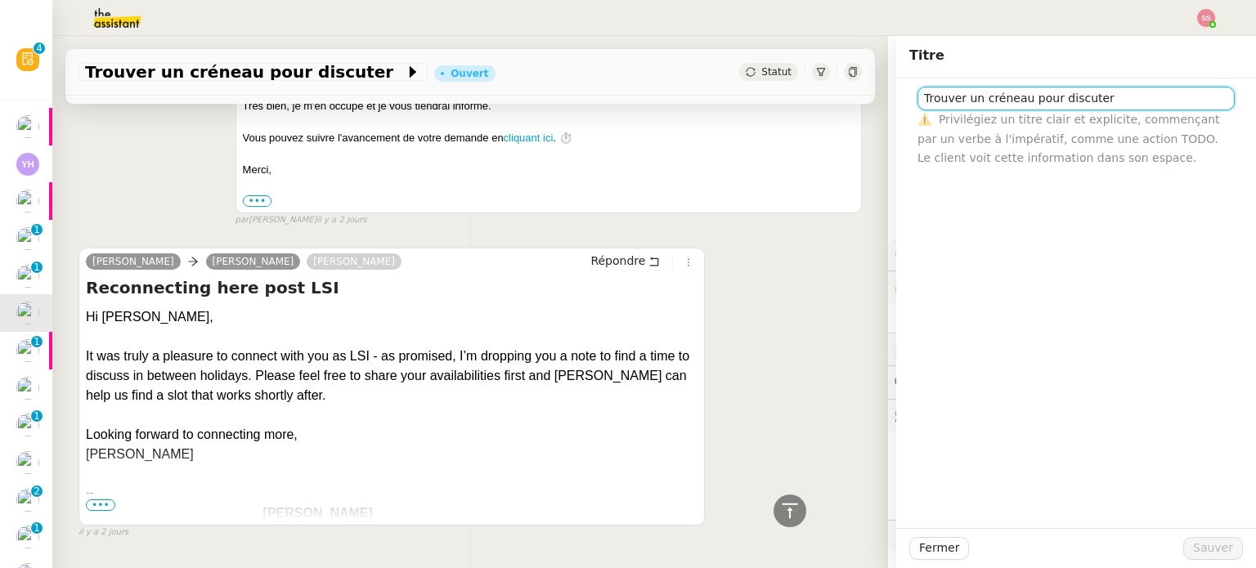
click at [985, 91] on input "Trouver un créneau pour discuter" at bounding box center [1075, 99] width 317 height 24
paste input "post LSI"
click at [919, 93] on input "post LSI" at bounding box center [1075, 99] width 317 height 24
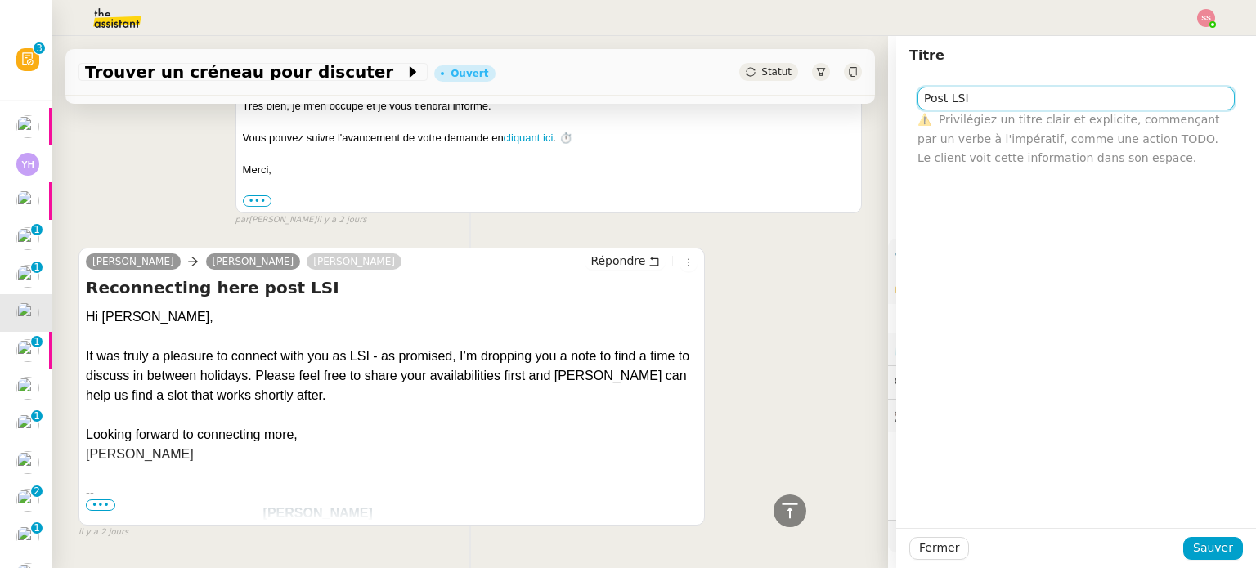
click at [962, 91] on input "Post LSI" at bounding box center [1075, 99] width 317 height 24
type input "Post LSI meeting"
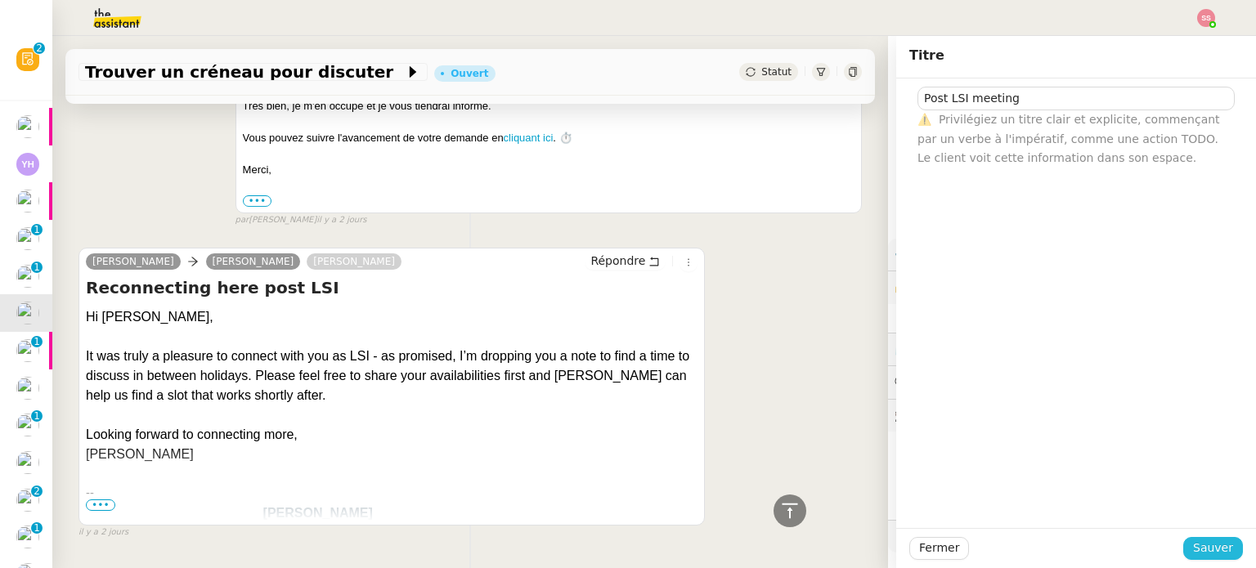
click at [1193, 542] on span "Sauver" at bounding box center [1213, 548] width 40 height 19
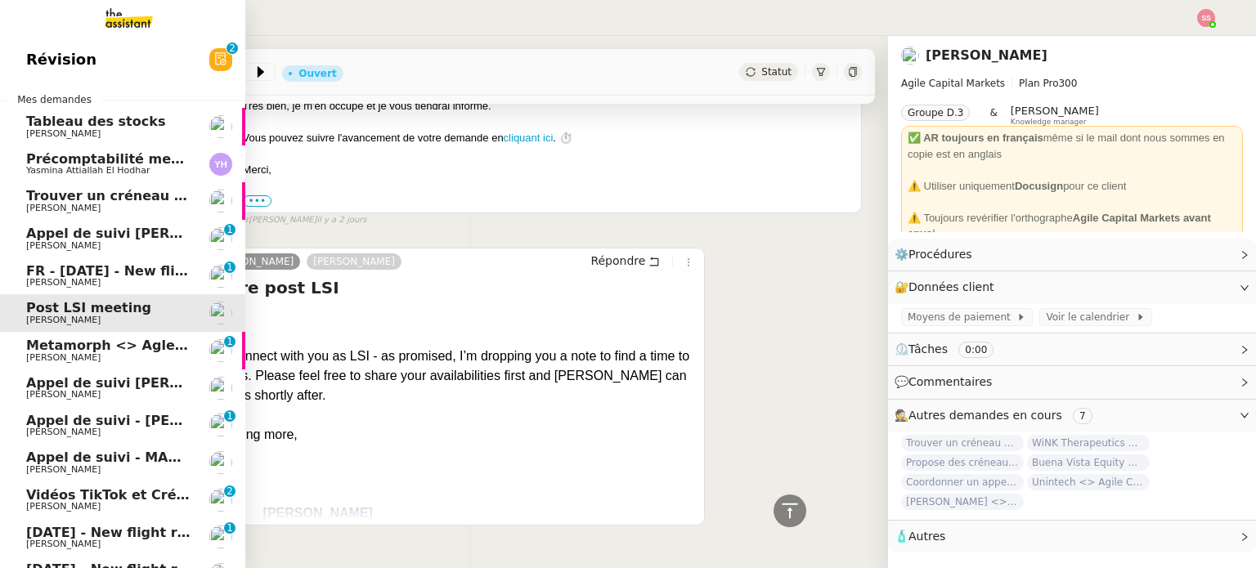
click at [137, 202] on span "Trouver un créneau pour la réunion" at bounding box center [156, 196] width 261 height 16
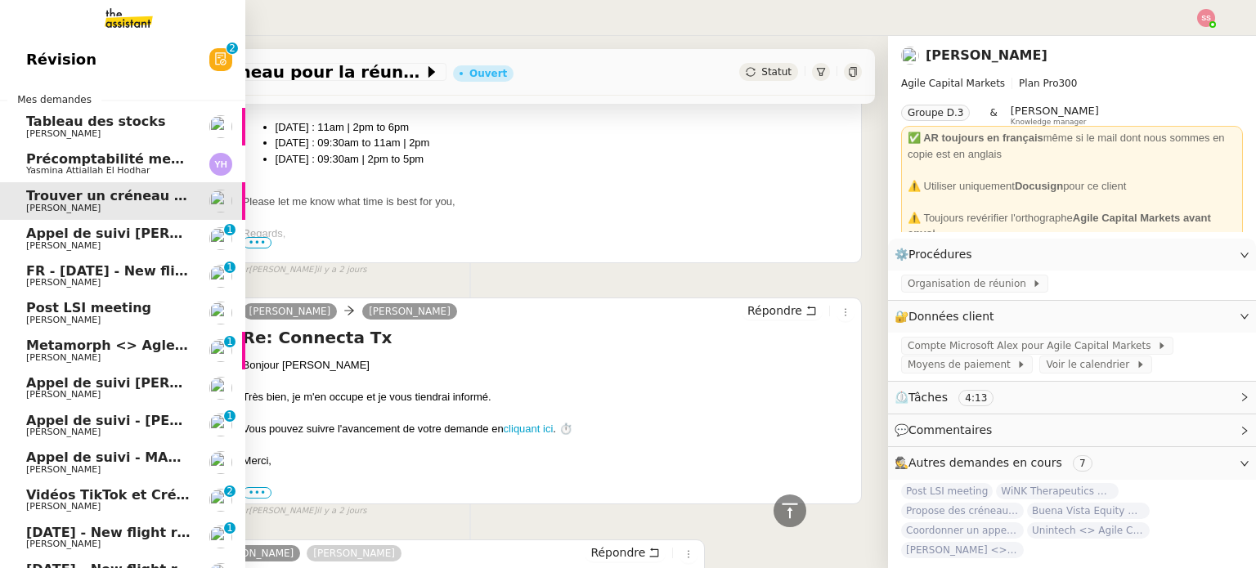
click at [131, 313] on span "Post LSI meeting" at bounding box center [108, 308] width 165 height 15
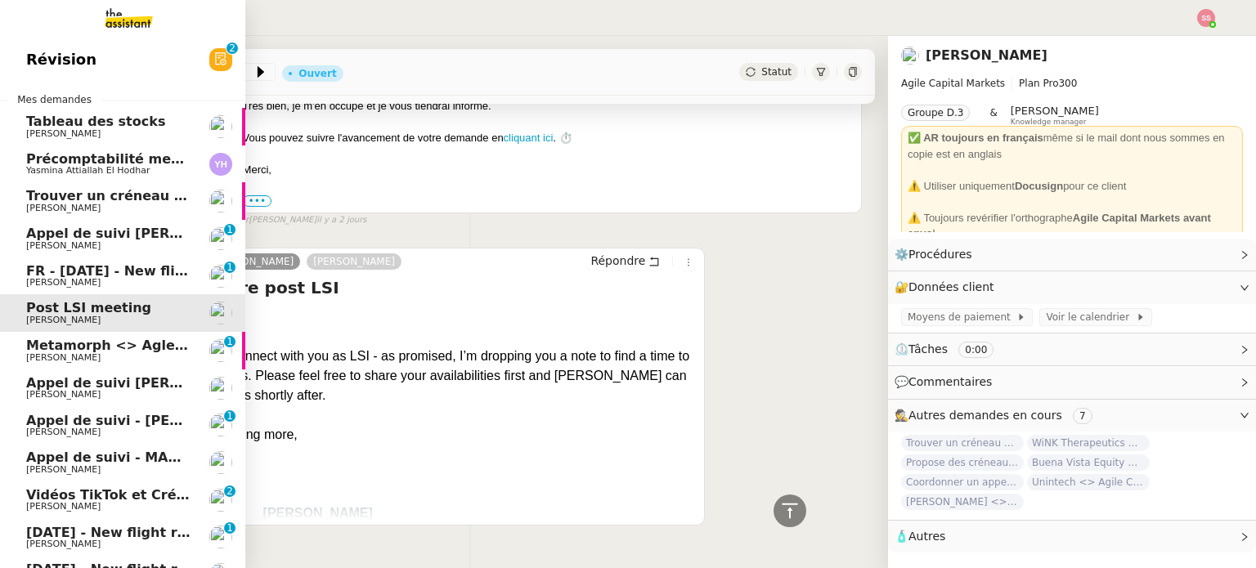
click at [131, 352] on span "Metamorph <> Agle Capital Markets" at bounding box center [160, 346] width 269 height 16
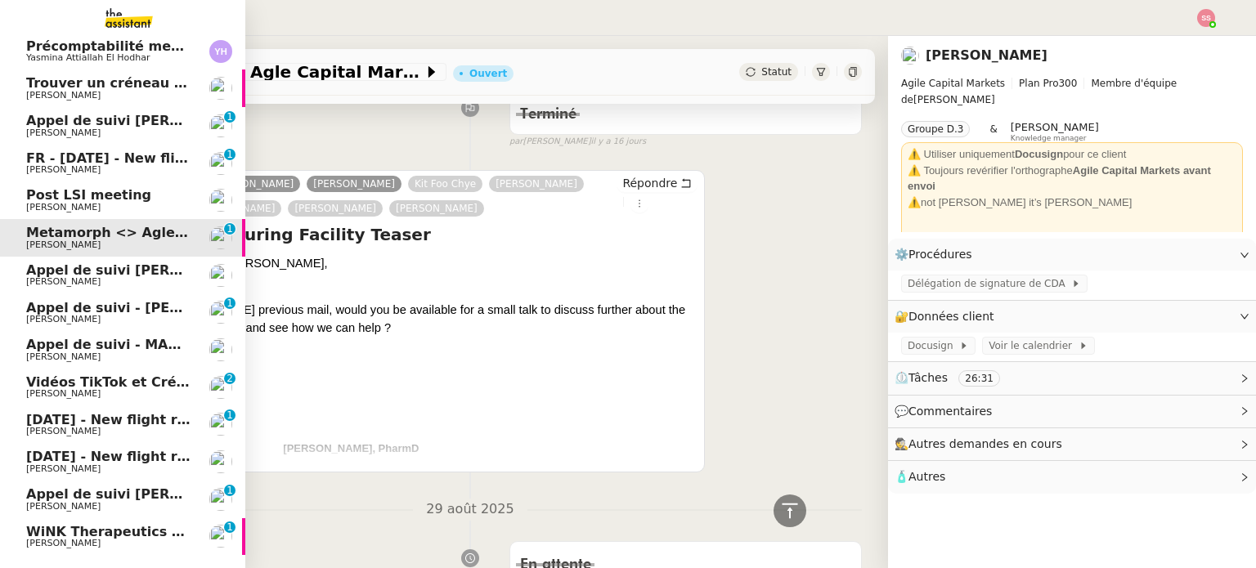
scroll to position [166, 0]
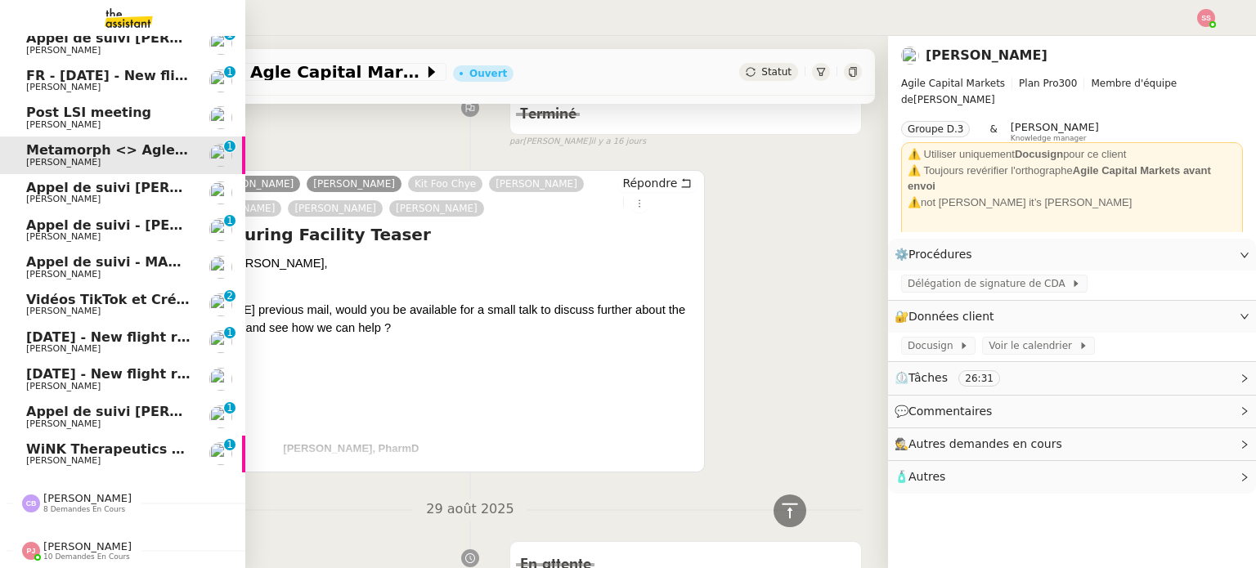
click at [105, 330] on span "[DATE] - New flight request - [MEDICAL_DATA][PERSON_NAME]" at bounding box center [256, 338] width 460 height 16
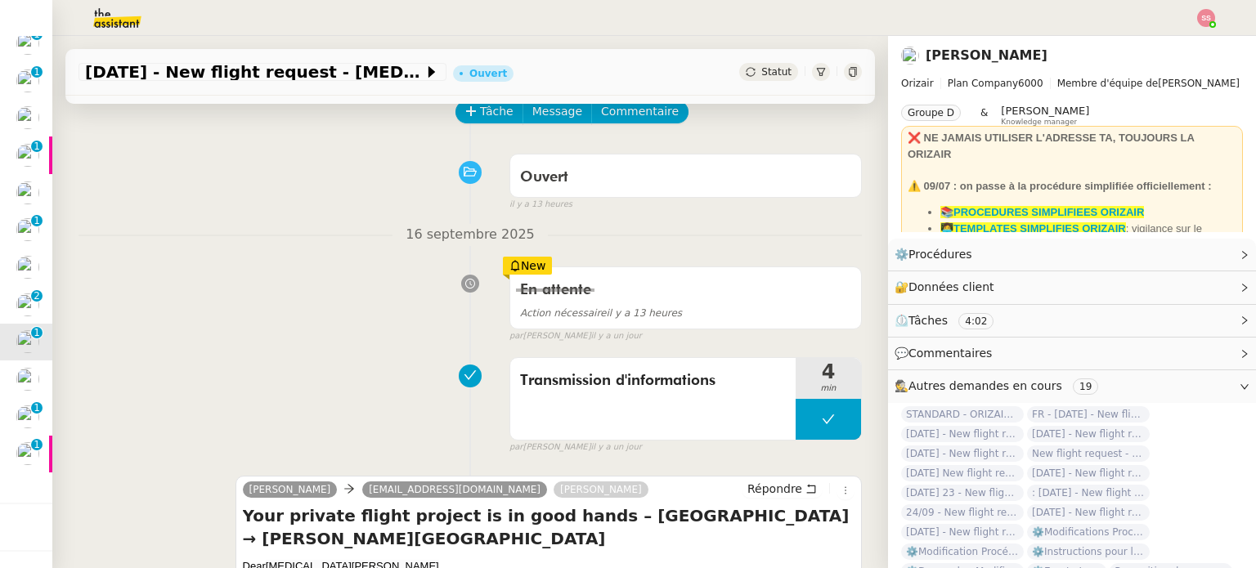
scroll to position [82, 0]
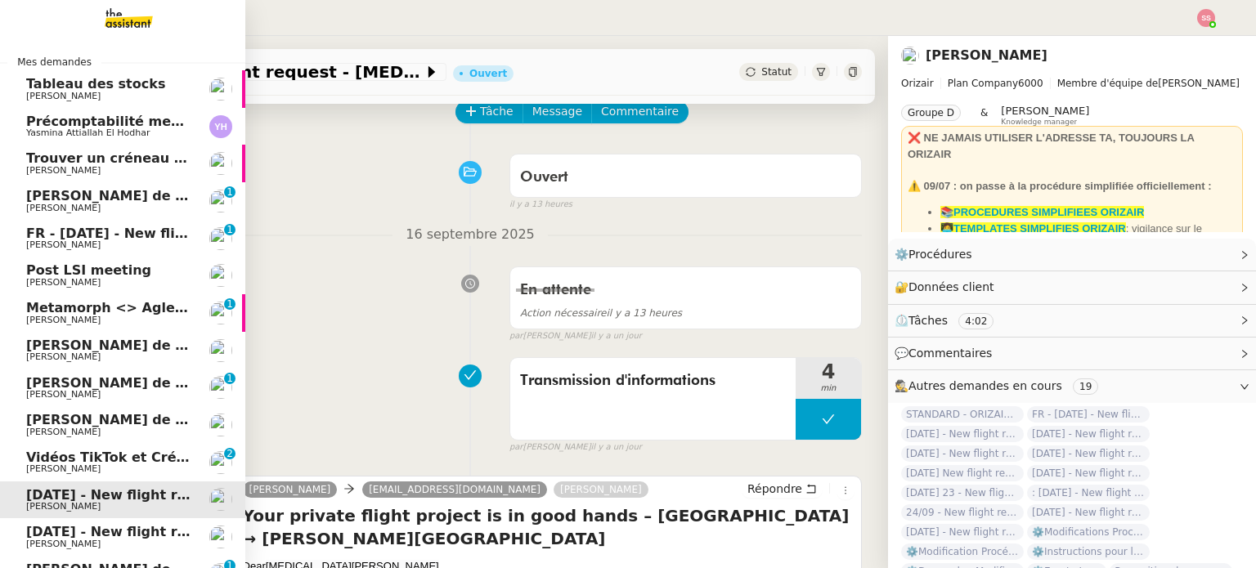
click at [75, 267] on span "Post LSI meeting" at bounding box center [88, 270] width 125 height 16
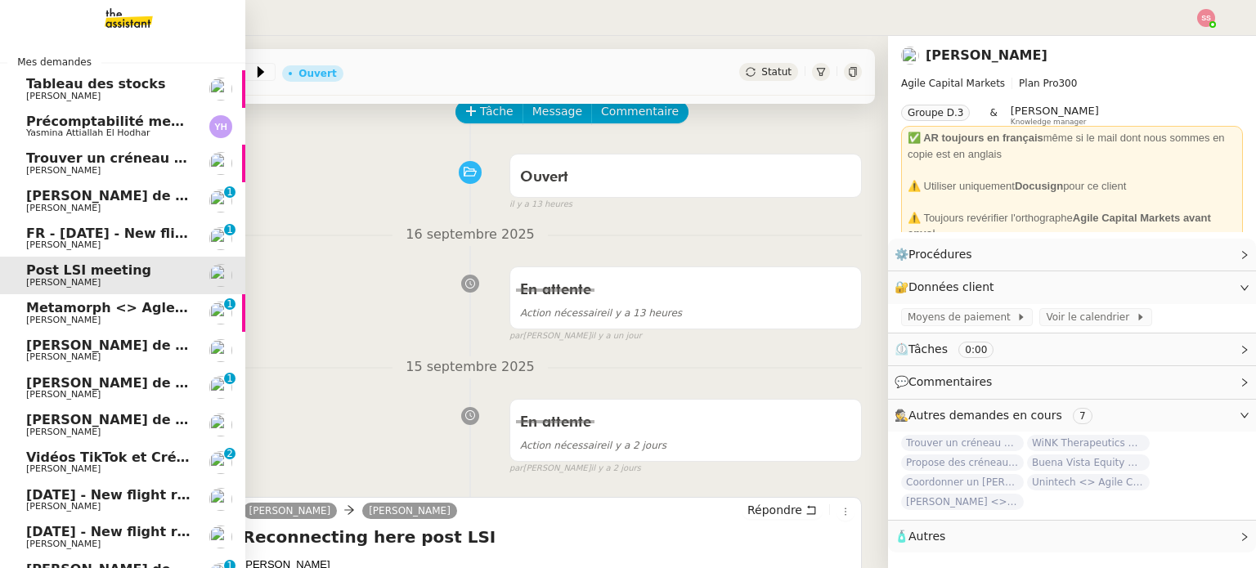
click at [73, 300] on link "Metamorph <> Agle Capital Markets Steve BENCHETRIT 0 1 2 3 4 5 6 7 8 9" at bounding box center [122, 313] width 245 height 38
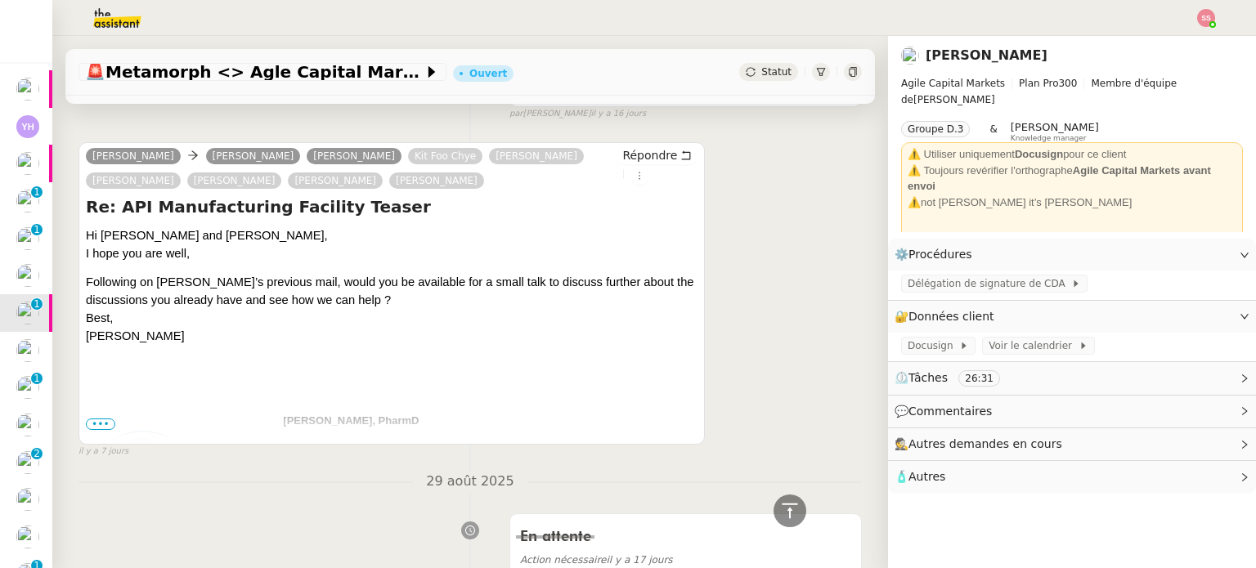
scroll to position [654, 0]
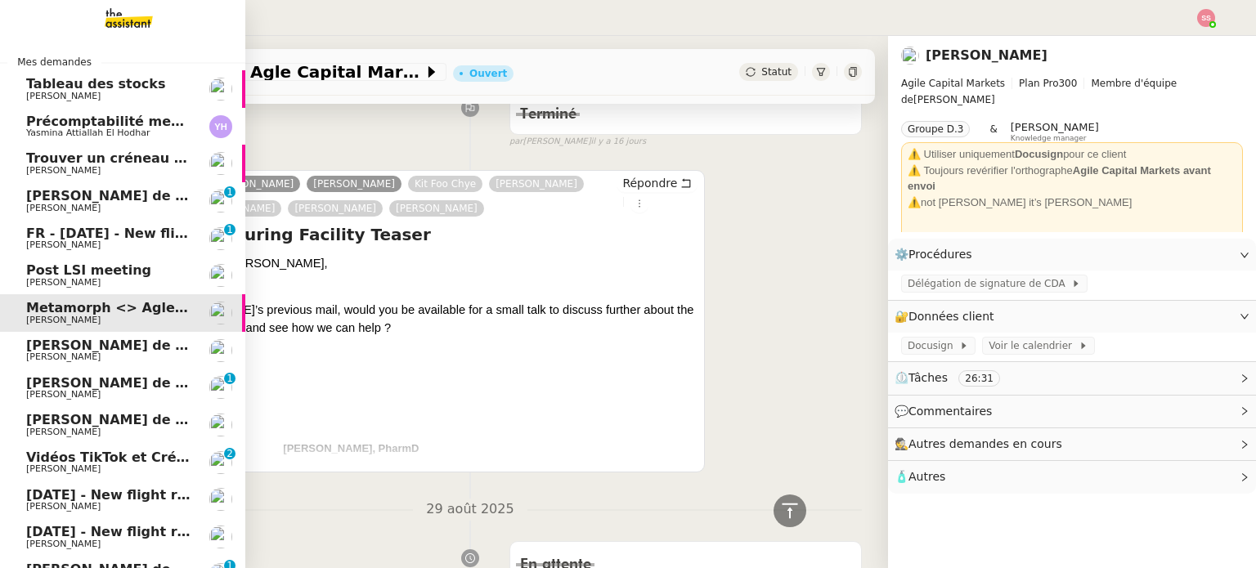
click at [136, 347] on span "Appel de suivi [PERSON_NAME] - ARGENS SYNDIC GESTION" at bounding box center [283, 346] width 514 height 16
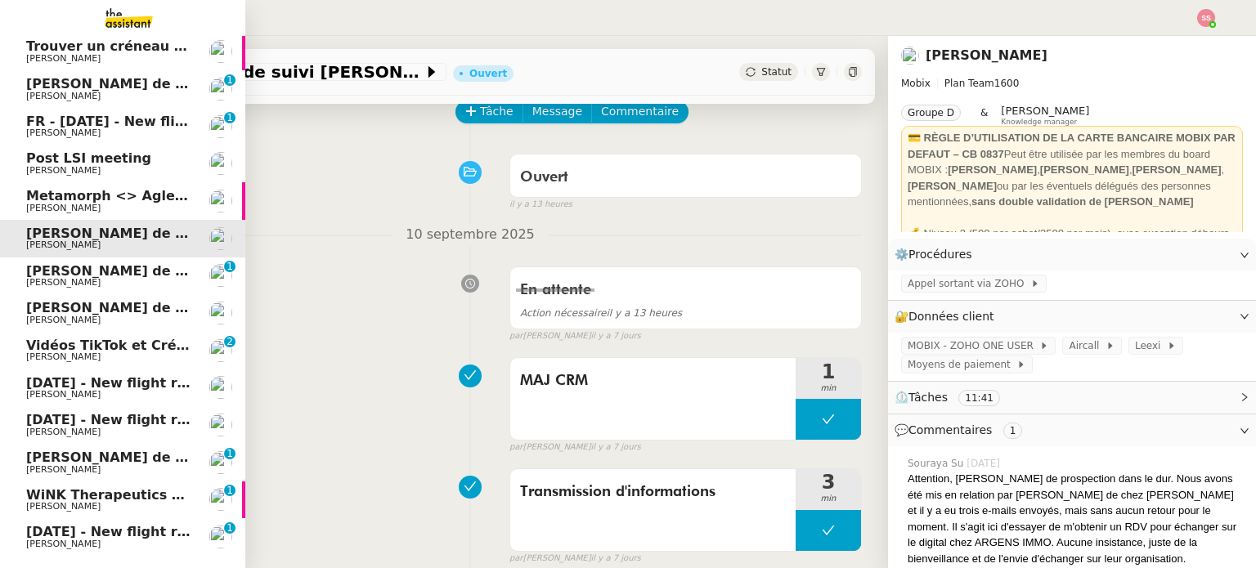
scroll to position [204, 0]
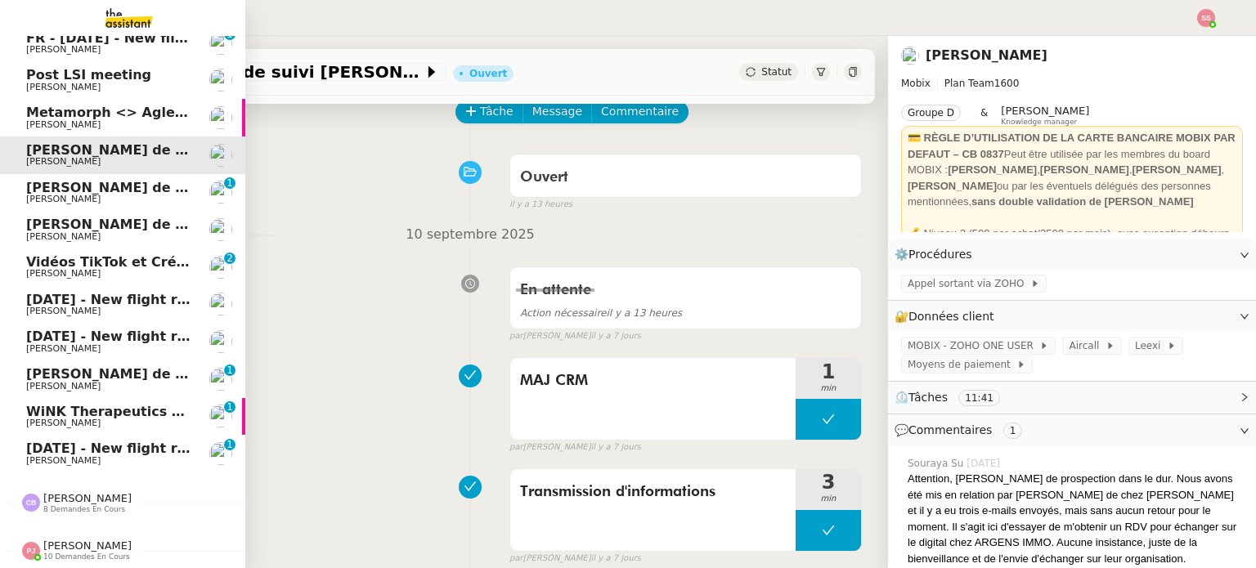
click at [119, 382] on span "[PERSON_NAME]" at bounding box center [108, 387] width 165 height 10
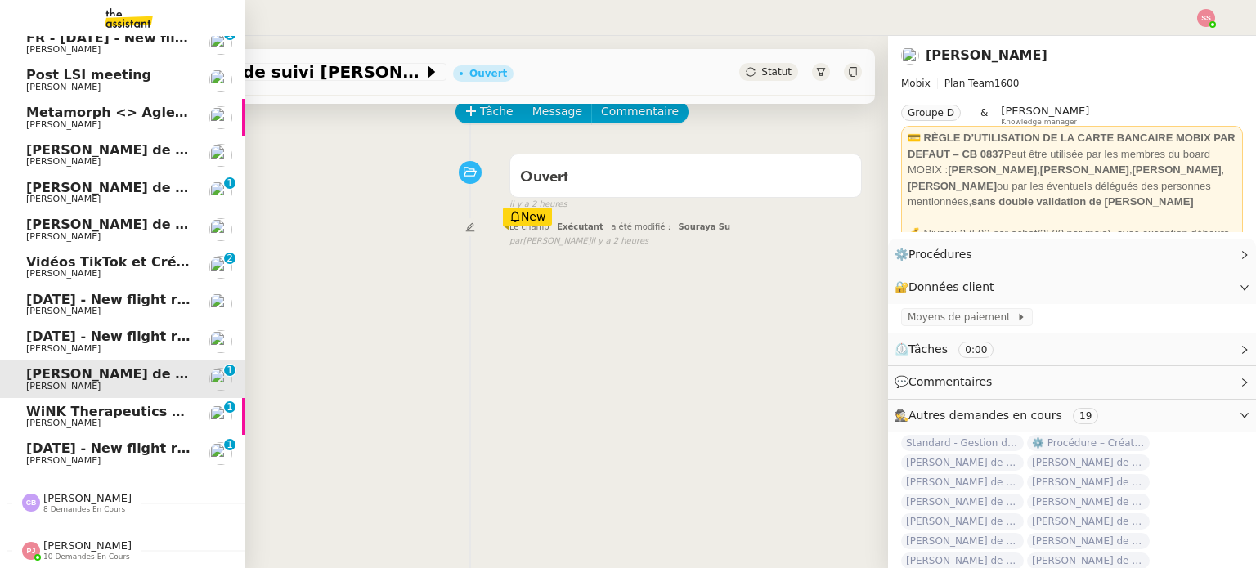
click at [111, 407] on span "WiNK Therapeutics <> Agile Capital Markets" at bounding box center [191, 412] width 330 height 16
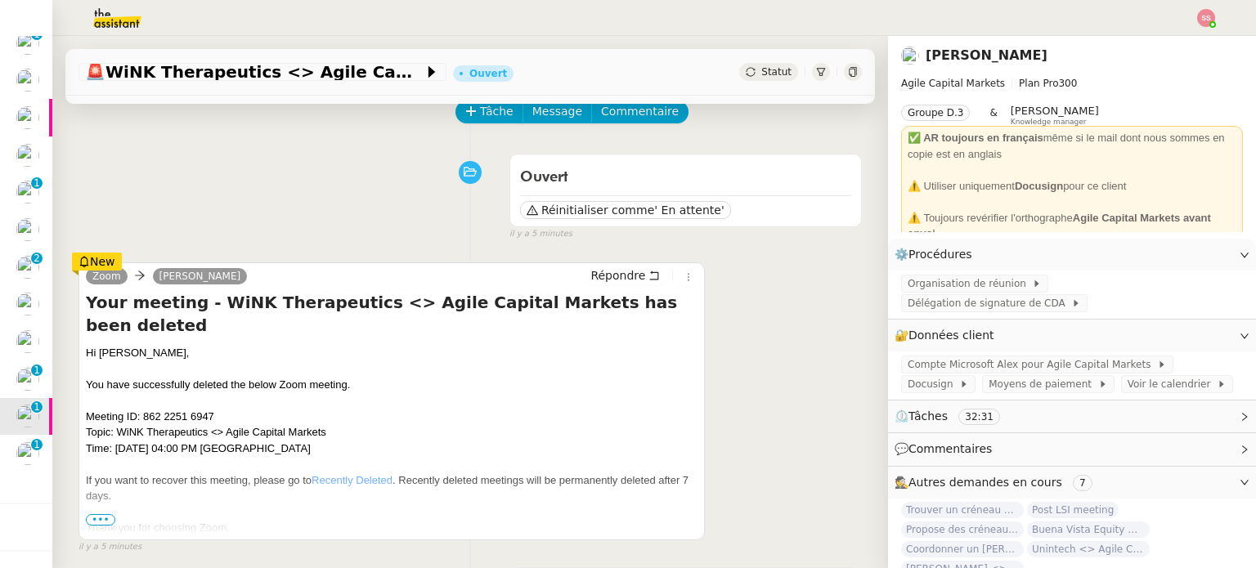
scroll to position [164, 0]
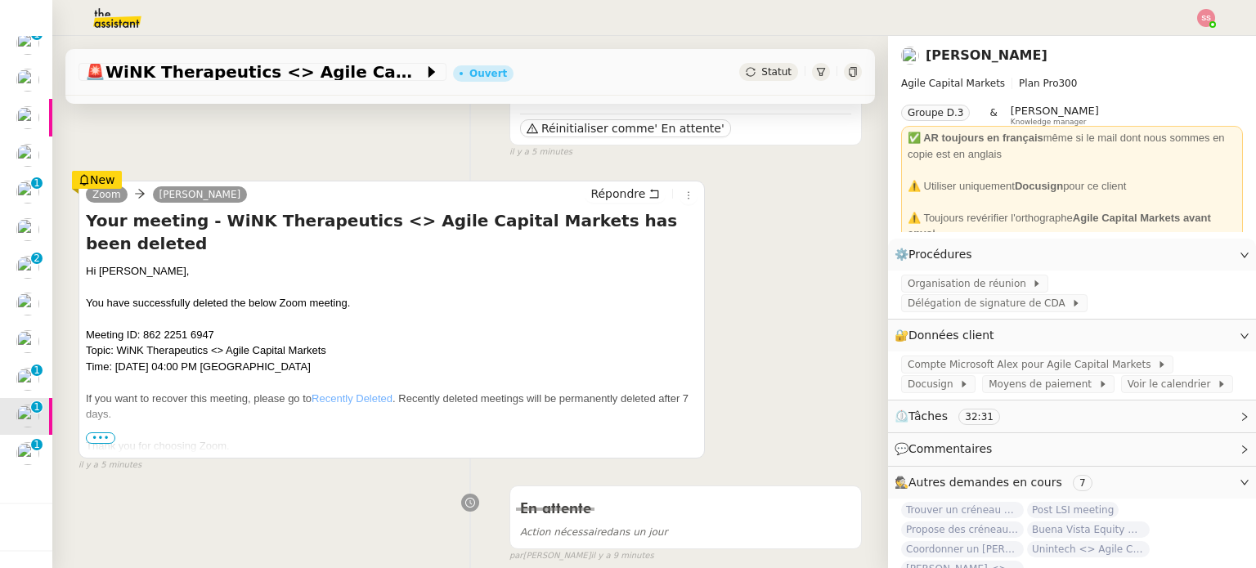
click at [763, 66] on span "Statut" at bounding box center [776, 71] width 30 height 11
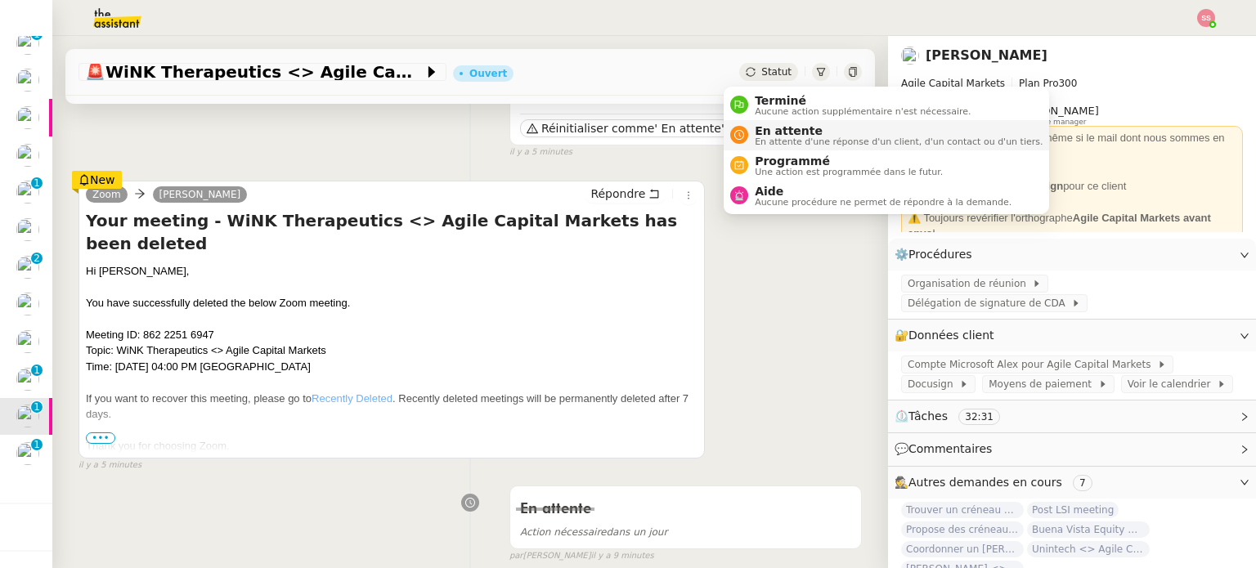
click at [787, 128] on span "En attente" at bounding box center [899, 130] width 288 height 13
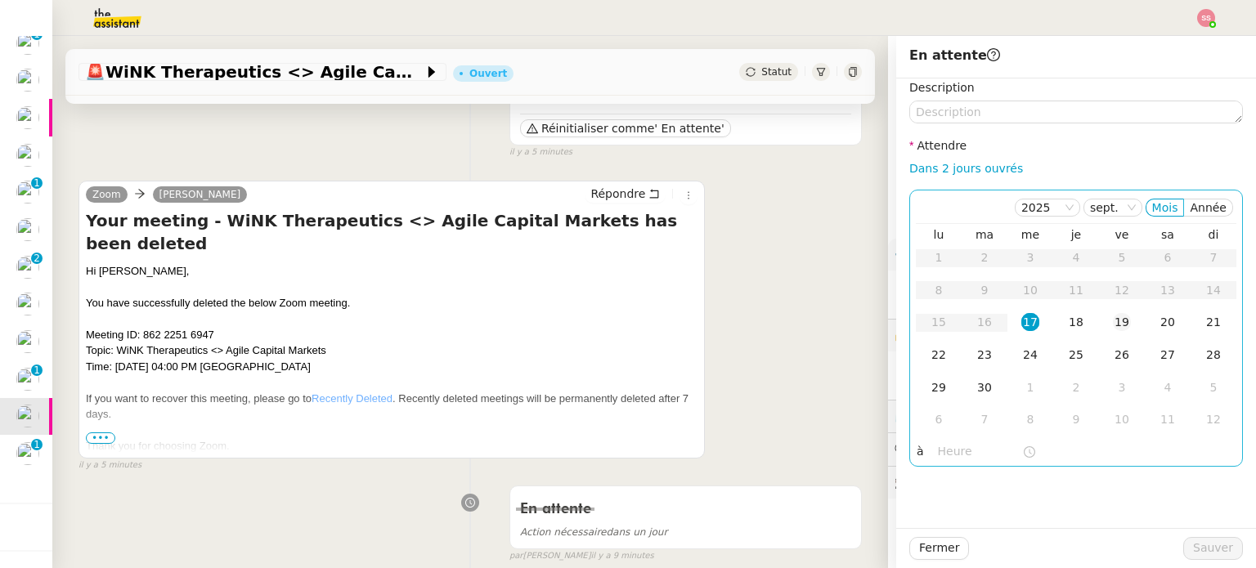
click at [1113, 321] on div "19" at bounding box center [1122, 322] width 18 height 18
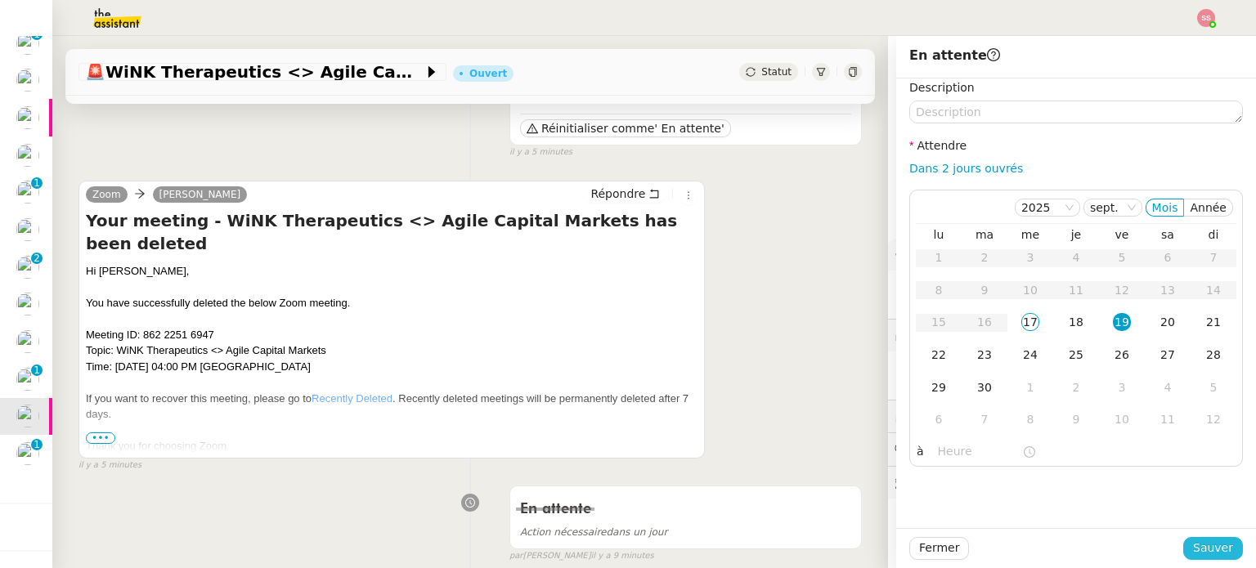
click at [1208, 549] on span "Sauver" at bounding box center [1213, 548] width 40 height 19
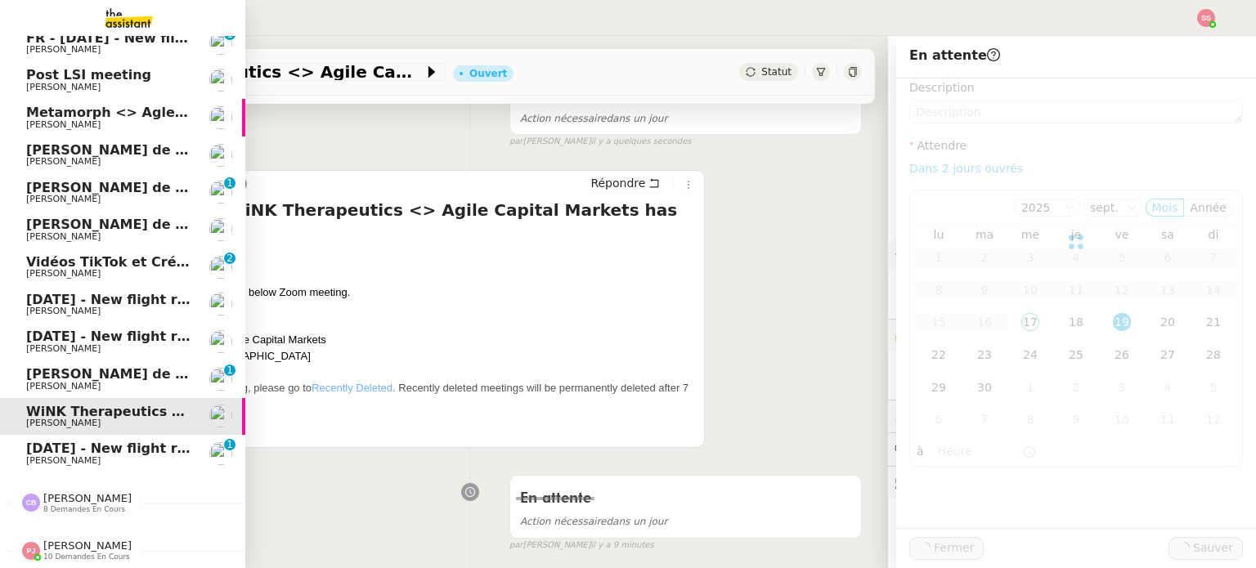
scroll to position [166, 0]
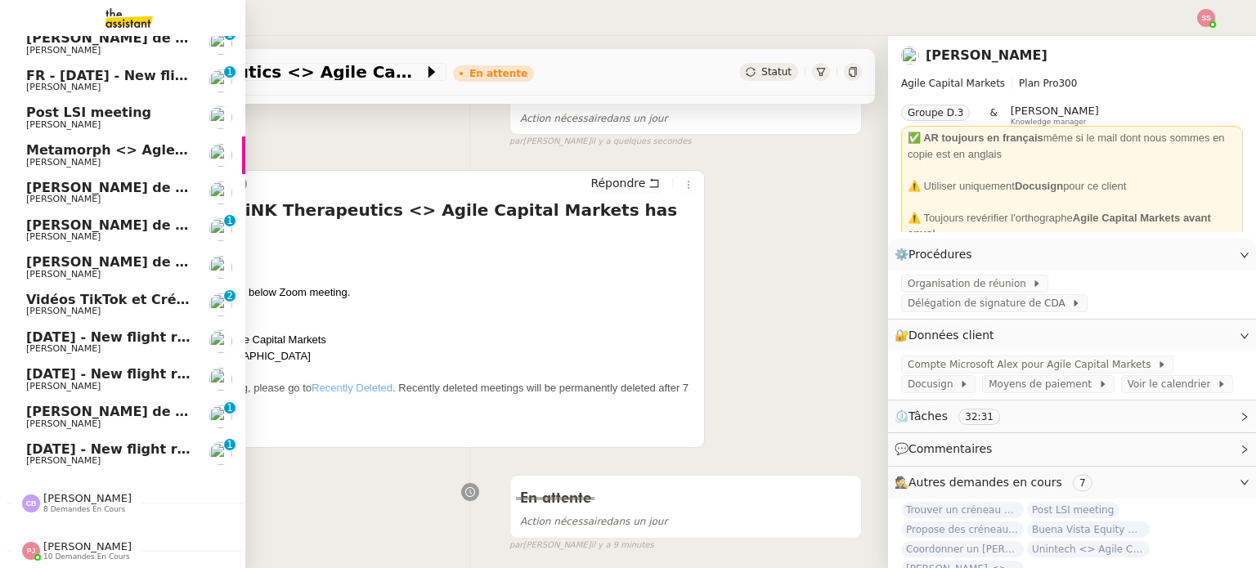
click at [81, 436] on link "24th September 2025 - New flight request - Majid Charidine Louis Frei 0 1 2 3 4…" at bounding box center [122, 455] width 245 height 38
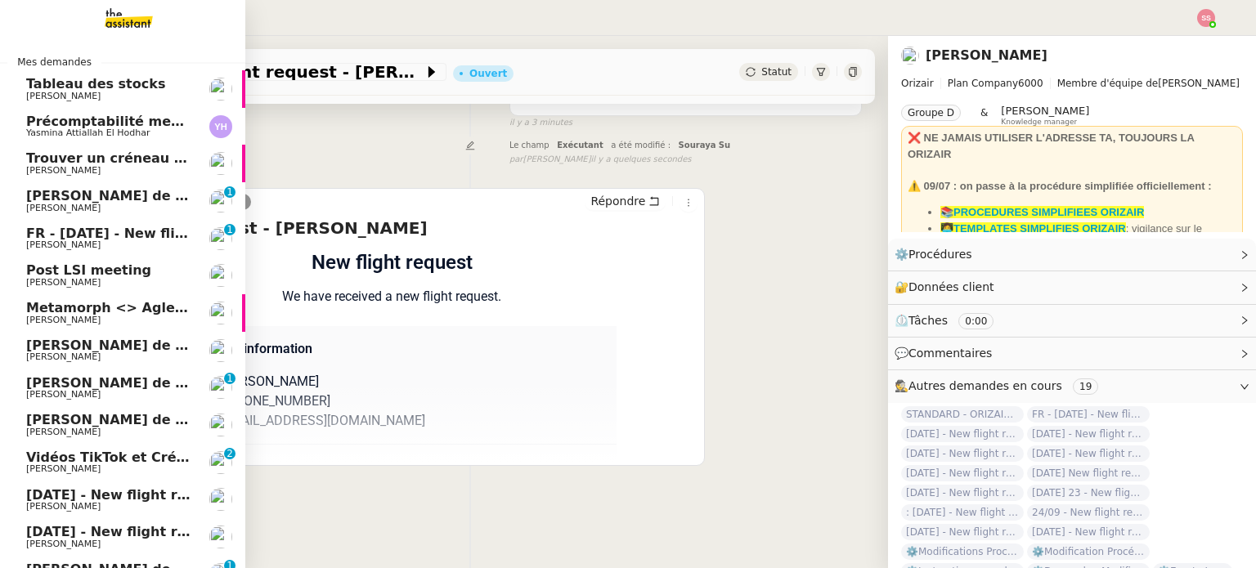
click at [97, 228] on span "FR - [DATE] - New flight request - [PERSON_NAME]" at bounding box center [211, 234] width 371 height 16
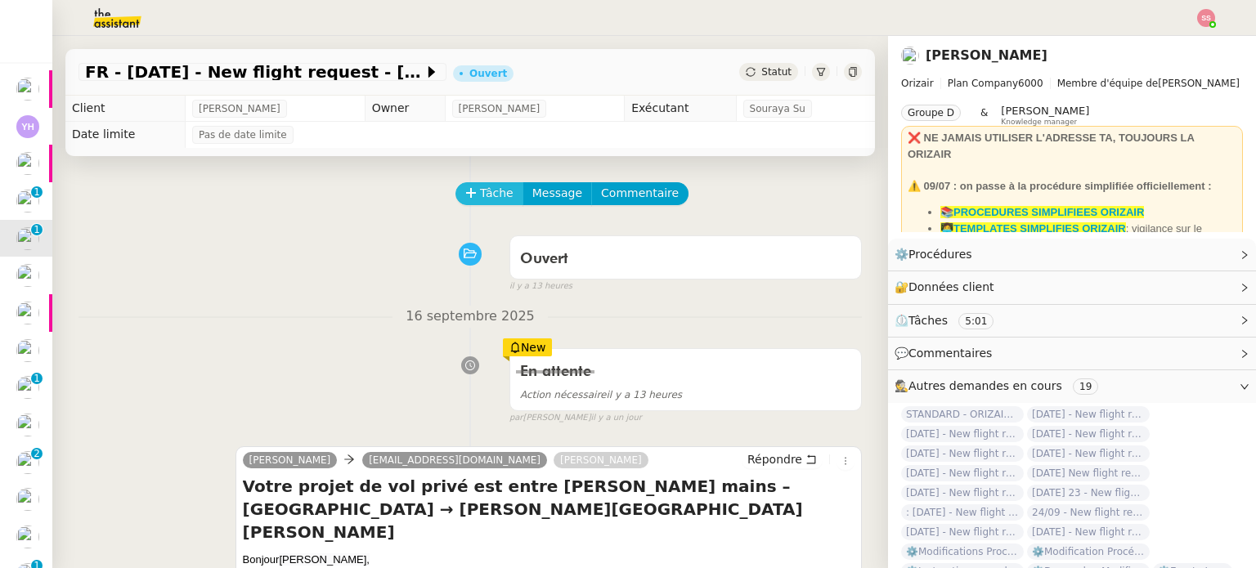
click at [488, 186] on span "Tâche" at bounding box center [497, 193] width 34 height 19
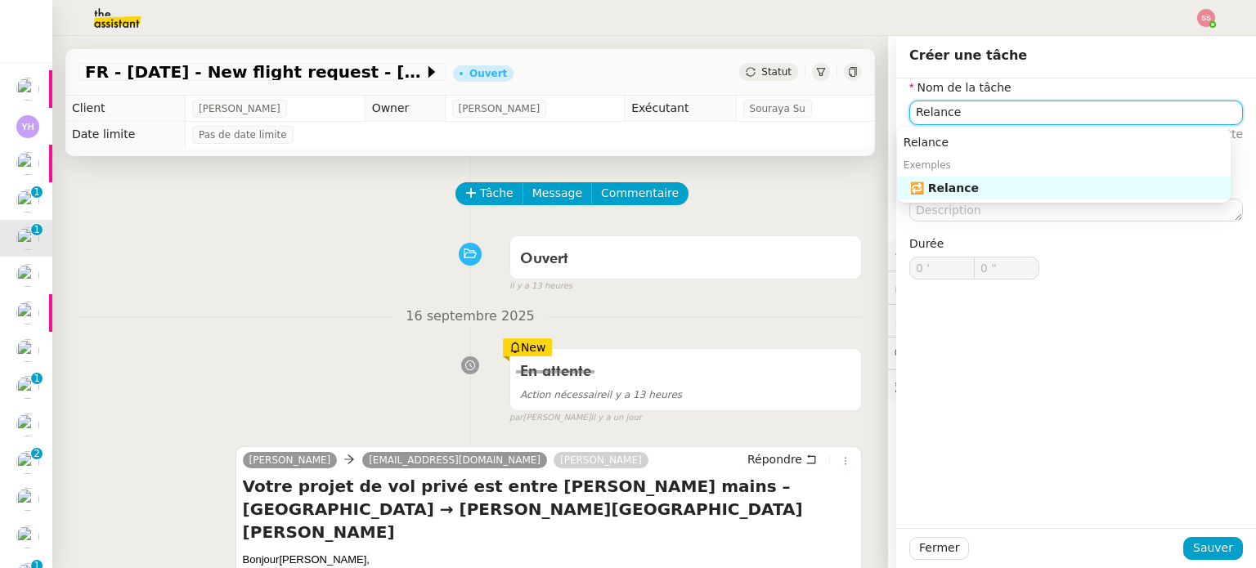
click at [949, 187] on div "🔁 Relance" at bounding box center [1067, 188] width 314 height 15
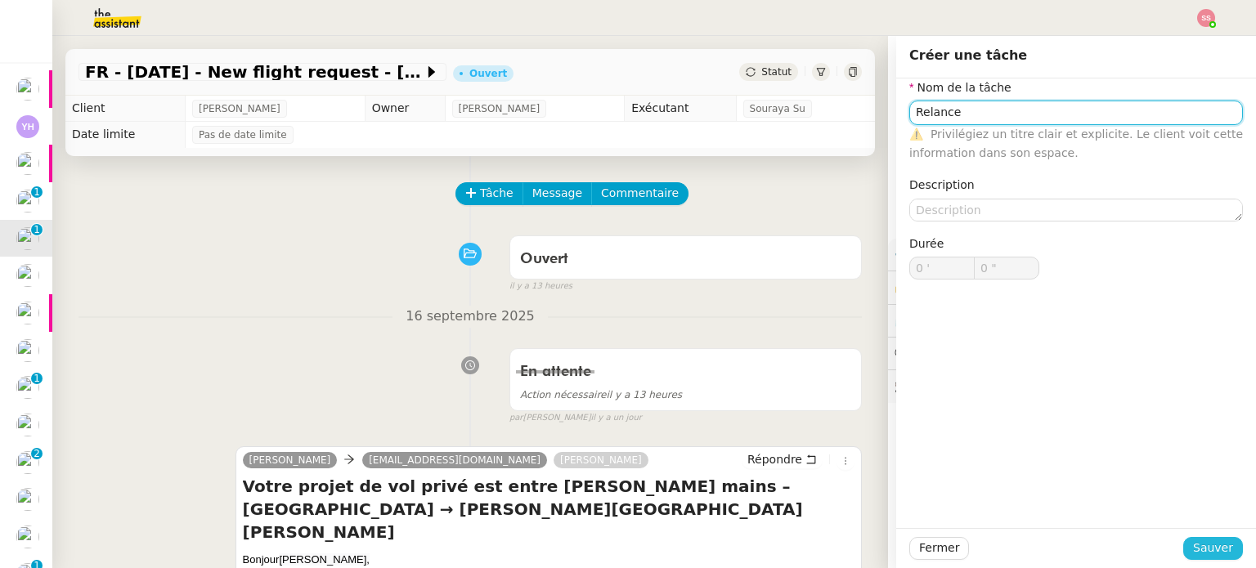
type input "Relance"
drag, startPoint x: 1216, startPoint y: 542, endPoint x: 1076, endPoint y: 457, distance: 163.7
click at [1216, 542] on span "Sauver" at bounding box center [1213, 548] width 40 height 19
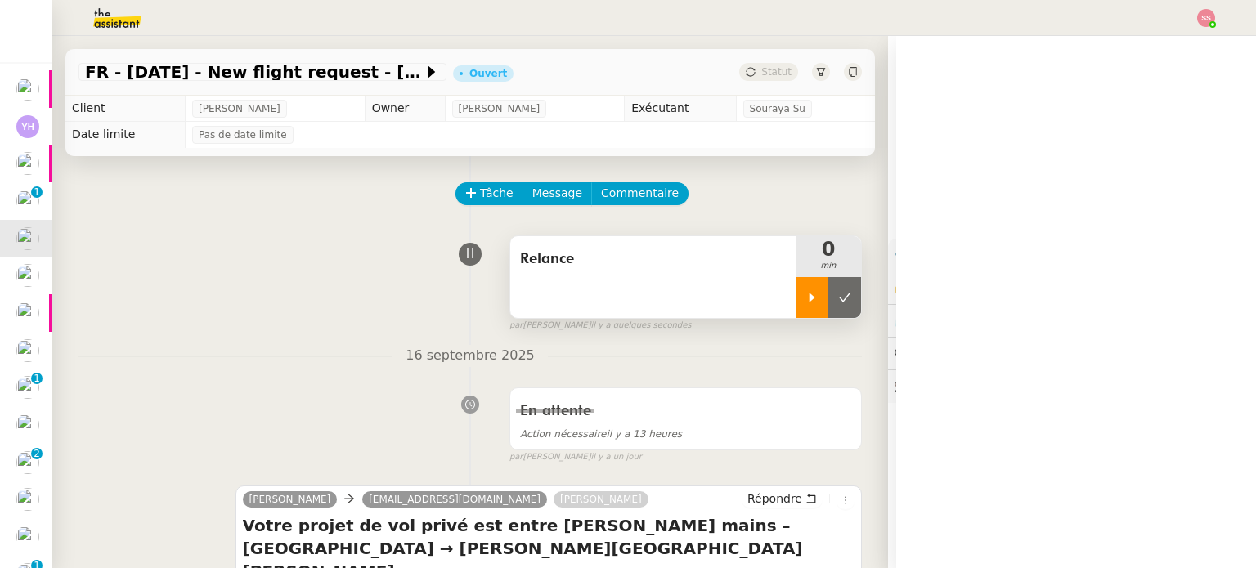
click at [805, 293] on icon at bounding box center [811, 297] width 13 height 13
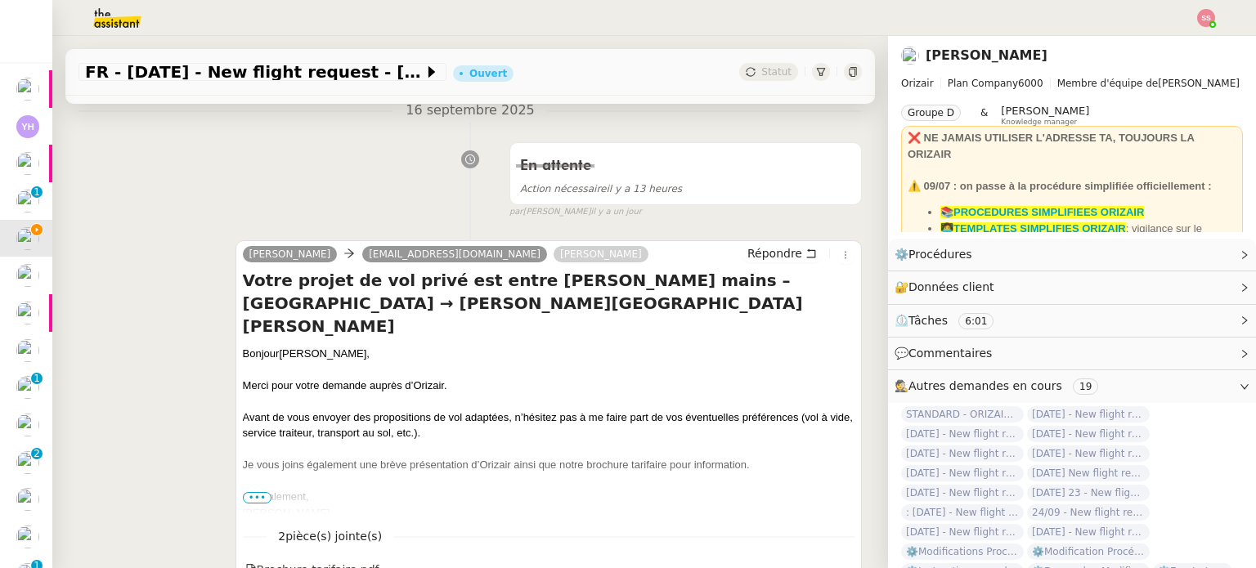
scroll to position [327, 0]
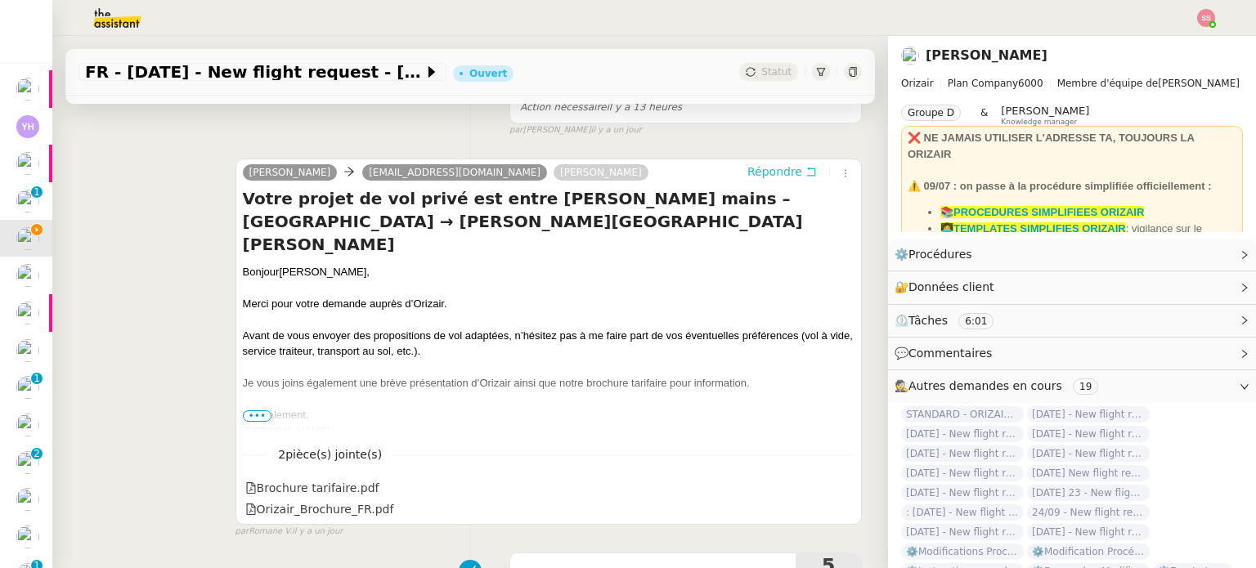
click at [769, 171] on span "Répondre" at bounding box center [774, 172] width 55 height 16
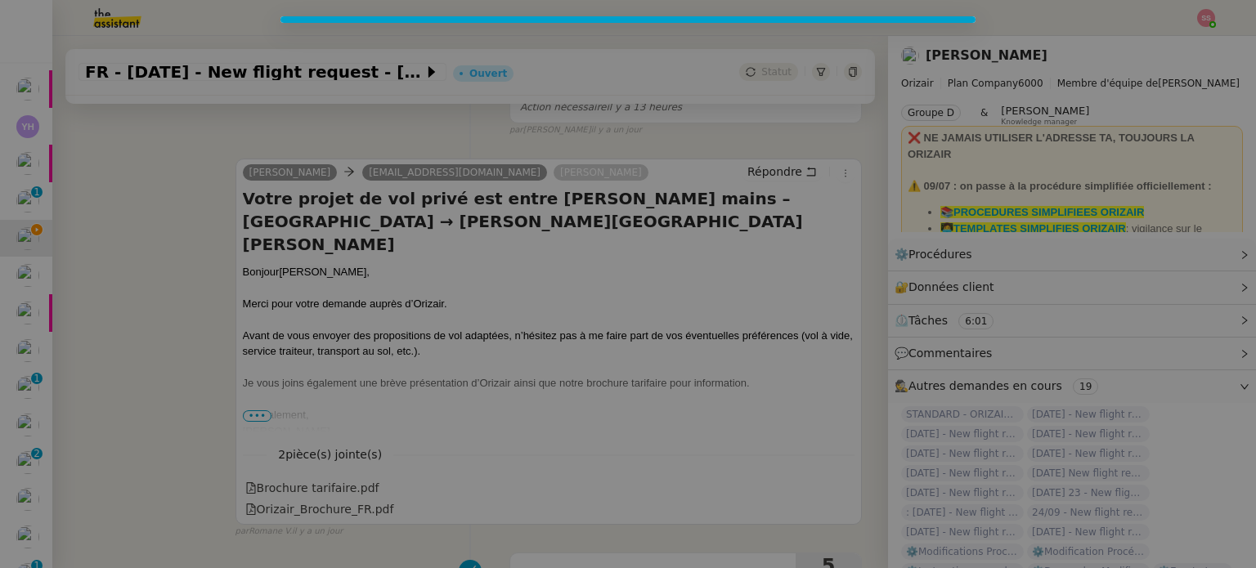
scroll to position [475, 0]
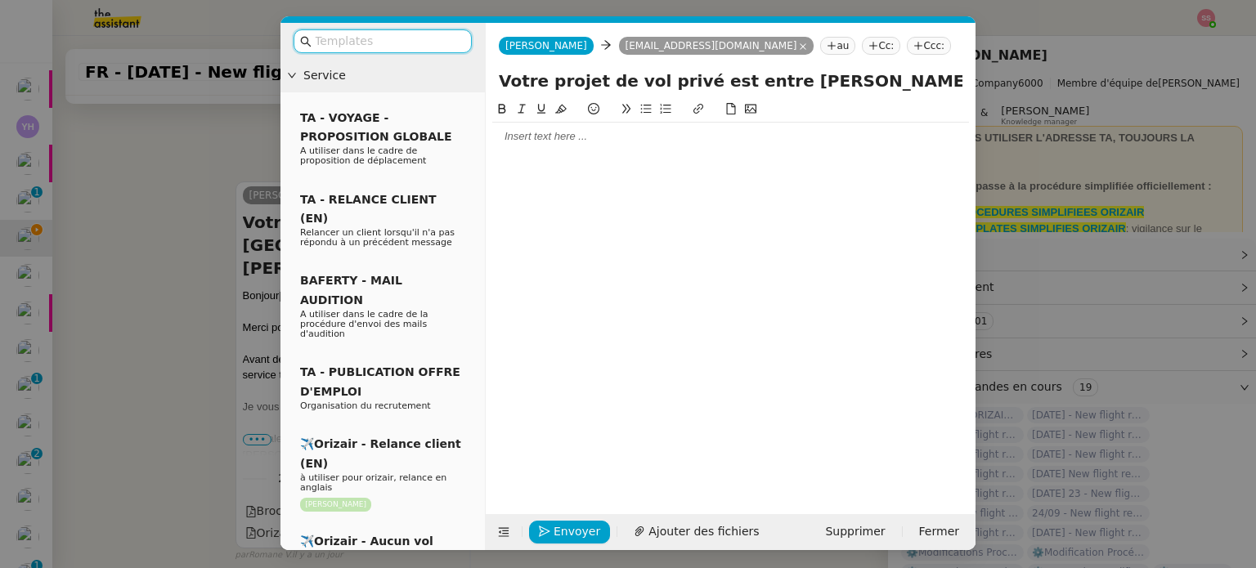
click at [414, 37] on input "text" at bounding box center [388, 41] width 147 height 19
type input "a"
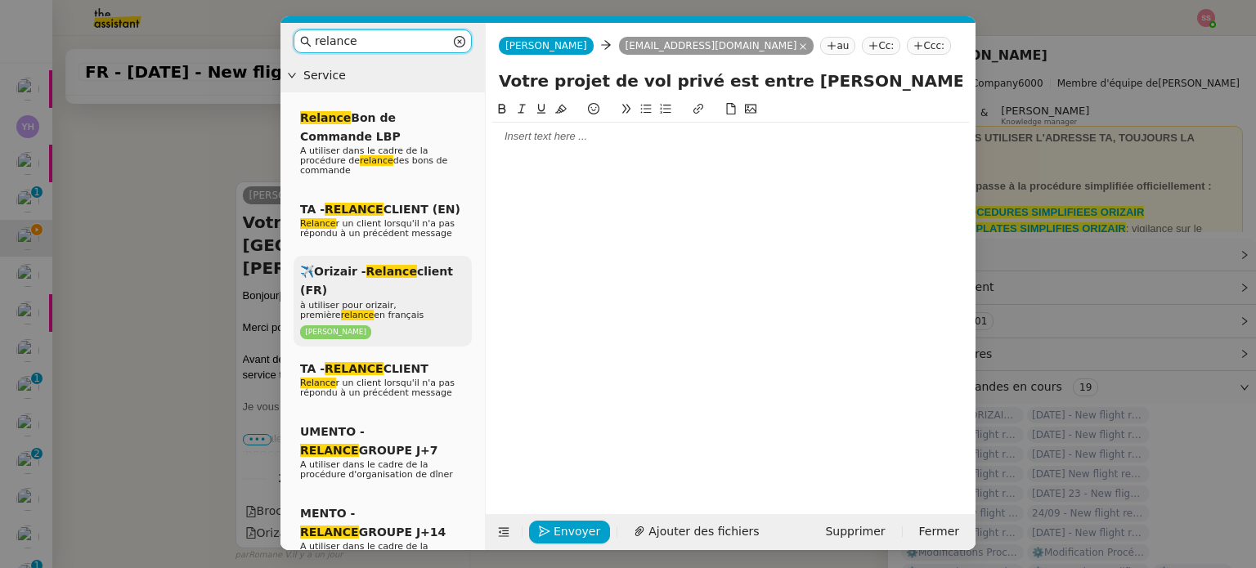
type input "relance"
click at [409, 301] on p "à utiliser pour orizair, première relance en français" at bounding box center [382, 311] width 165 height 20
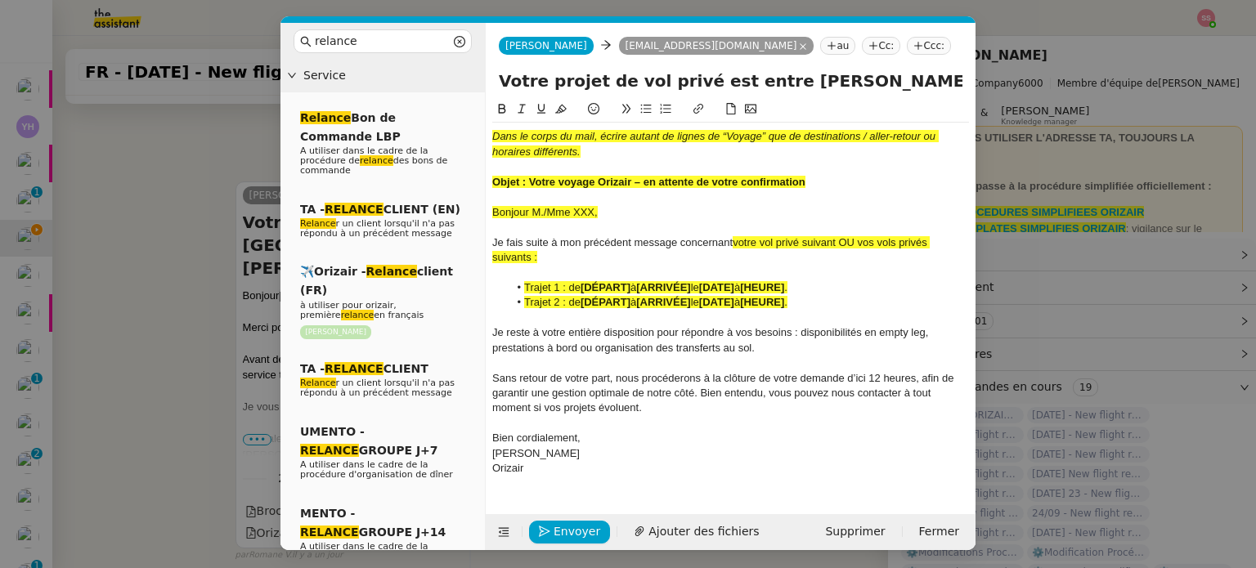
scroll to position [667, 0]
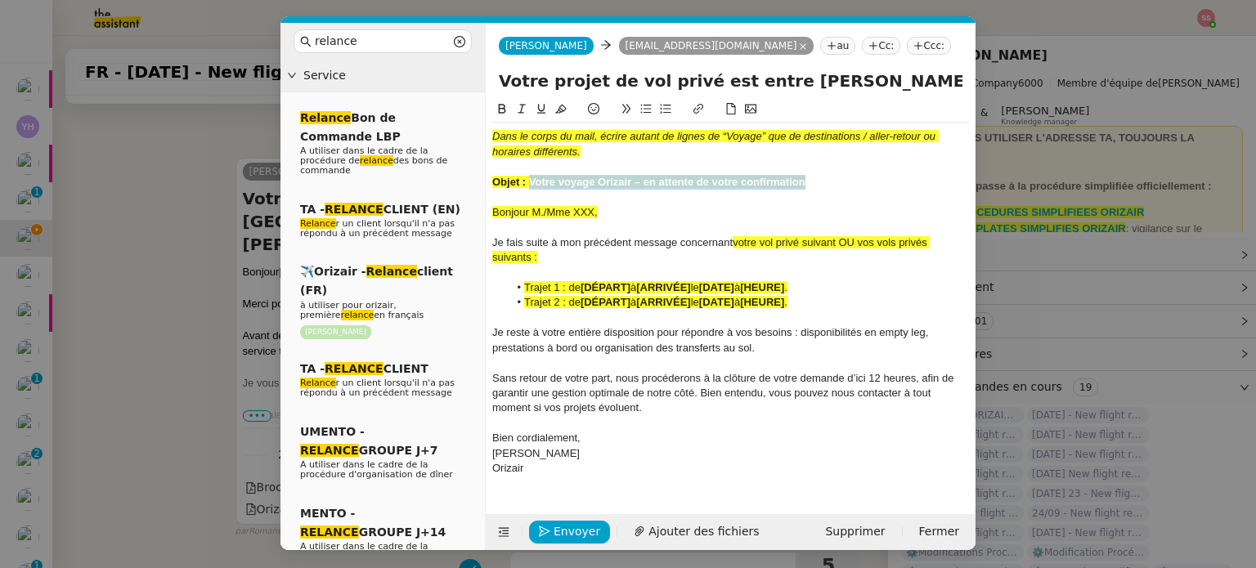
drag, startPoint x: 528, startPoint y: 179, endPoint x: 820, endPoint y: 181, distance: 291.9
click at [820, 181] on div "Objet : Votre voyage Orizair – en attente de votre confirmation" at bounding box center [730, 182] width 477 height 15
drag, startPoint x: 893, startPoint y: 78, endPoint x: 503, endPoint y: 76, distance: 390.0
click at [503, 76] on input "Votre projet de vol privé est entre de bonnes mains – Nice-Côte d'Azur Airport …" at bounding box center [731, 81] width 464 height 25
paste input "voyage Orizair – en attente de votre confirmation"
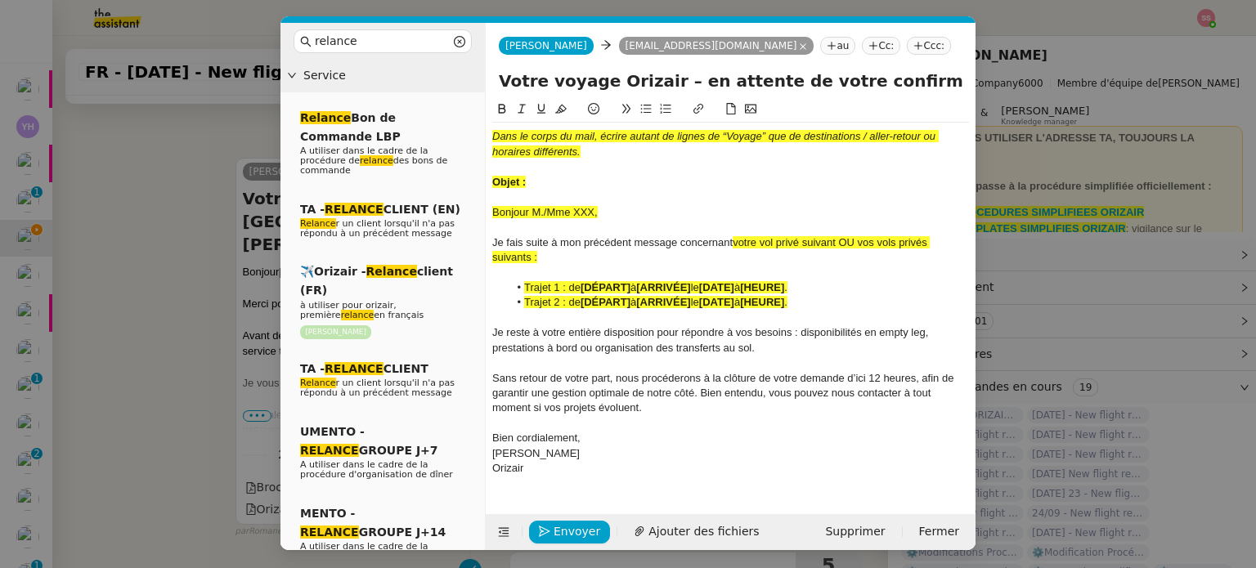
type input "Votre voyage Orizair – en attente de votre confirmation – Nice-Côte d'Azur Airp…"
drag, startPoint x: 543, startPoint y: 181, endPoint x: 487, endPoint y: 123, distance: 80.4
click at [487, 123] on nz-spin "Dans le corps du mail, écrire autant de lignes de “Voyage” que de destinations …" at bounding box center [731, 298] width 490 height 396
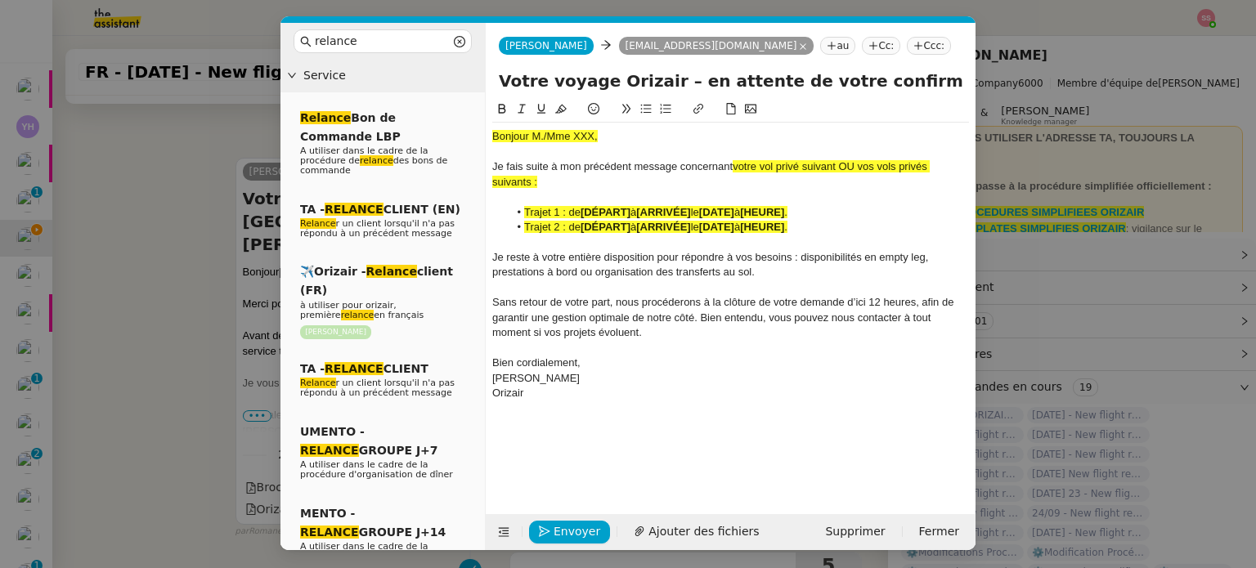
click at [540, 136] on span "Bonjour M./Mme XXX," at bounding box center [544, 136] width 105 height 12
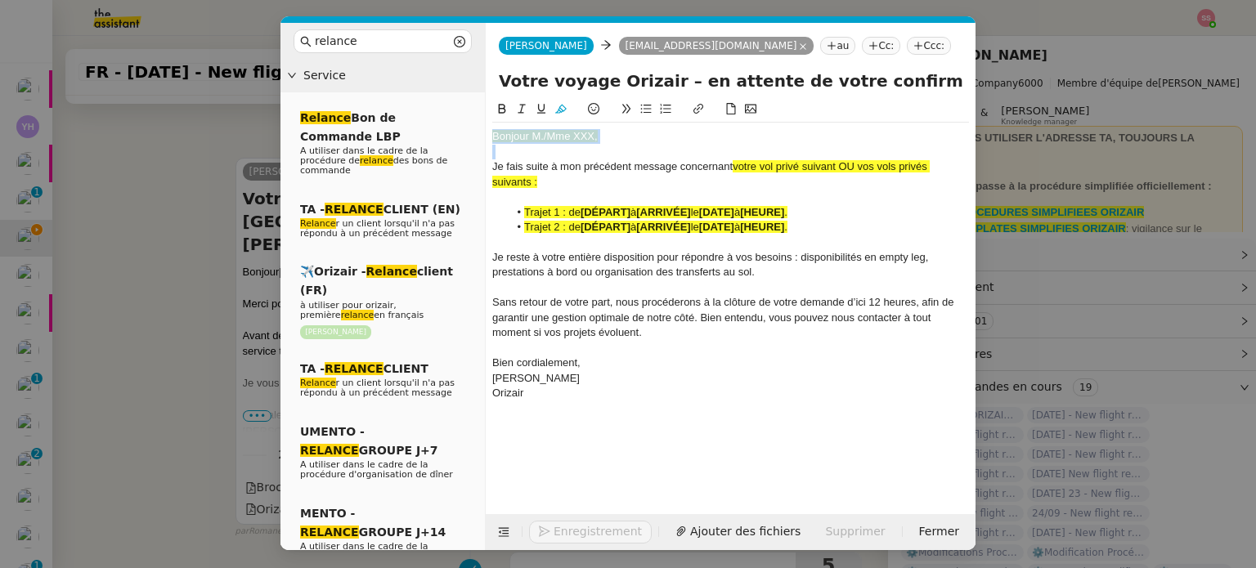
click at [540, 136] on span "Bonjour M./Mme XXX," at bounding box center [544, 136] width 105 height 12
click at [563, 118] on button at bounding box center [561, 109] width 20 height 19
drag, startPoint x: 222, startPoint y: 271, endPoint x: 244, endPoint y: 260, distance: 23.8
click at [226, 270] on nz-modal-container "relance Service Relance Bon de Commande LBP A utiliser dans le cadre de la proc…" at bounding box center [628, 284] width 1256 height 568
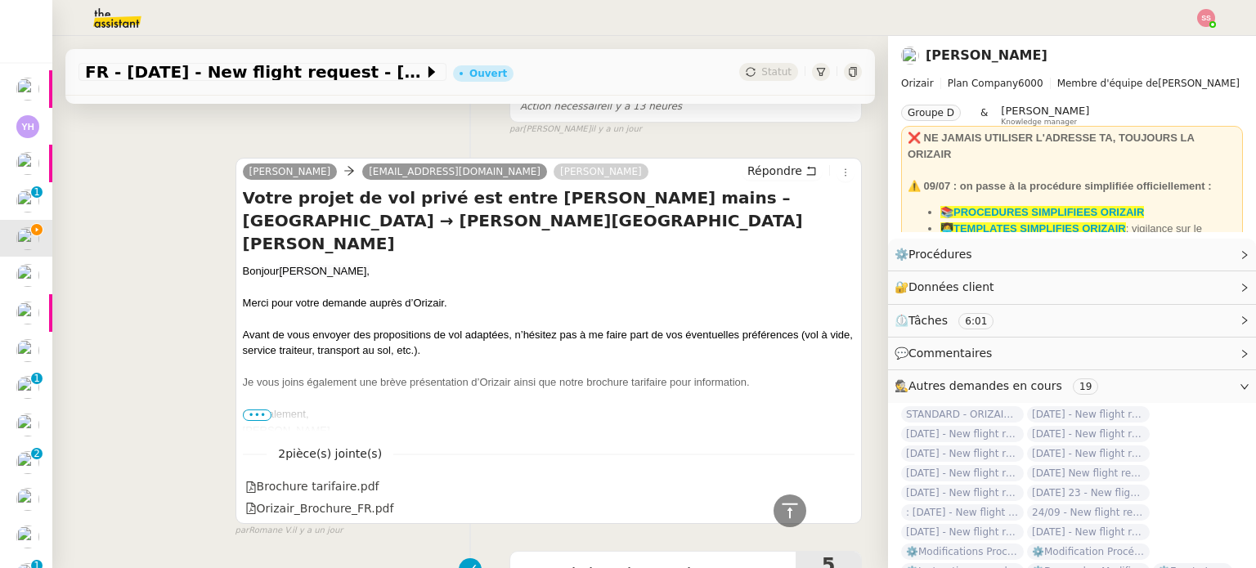
click at [279, 265] on span "Jordi Reina," at bounding box center [324, 271] width 91 height 12
click at [279, 266] on span "Jordi Reina," at bounding box center [324, 272] width 91 height 12
copy div "Bonjour Jordi Reina,"
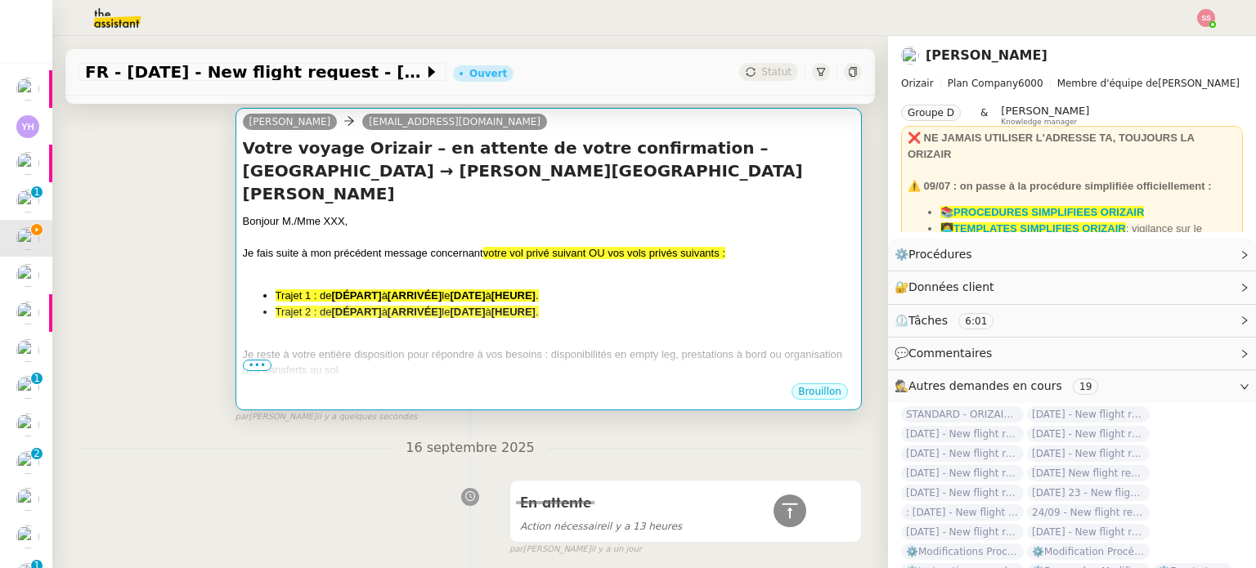
scroll to position [174, 0]
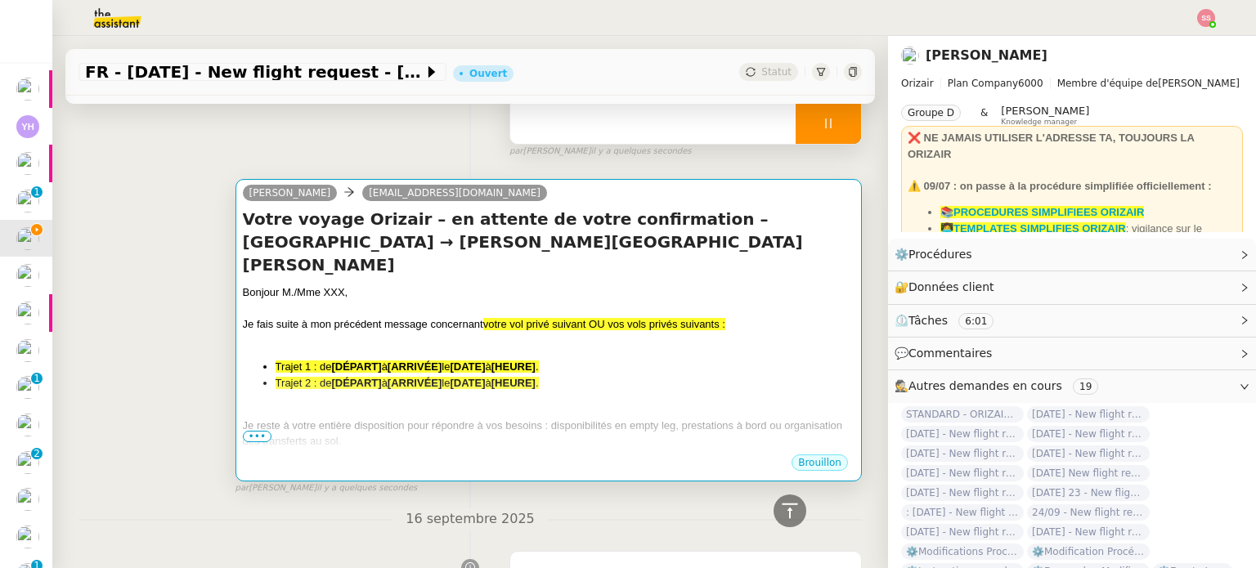
click at [421, 285] on div "Bonjour M./Mme XXX," at bounding box center [549, 293] width 612 height 16
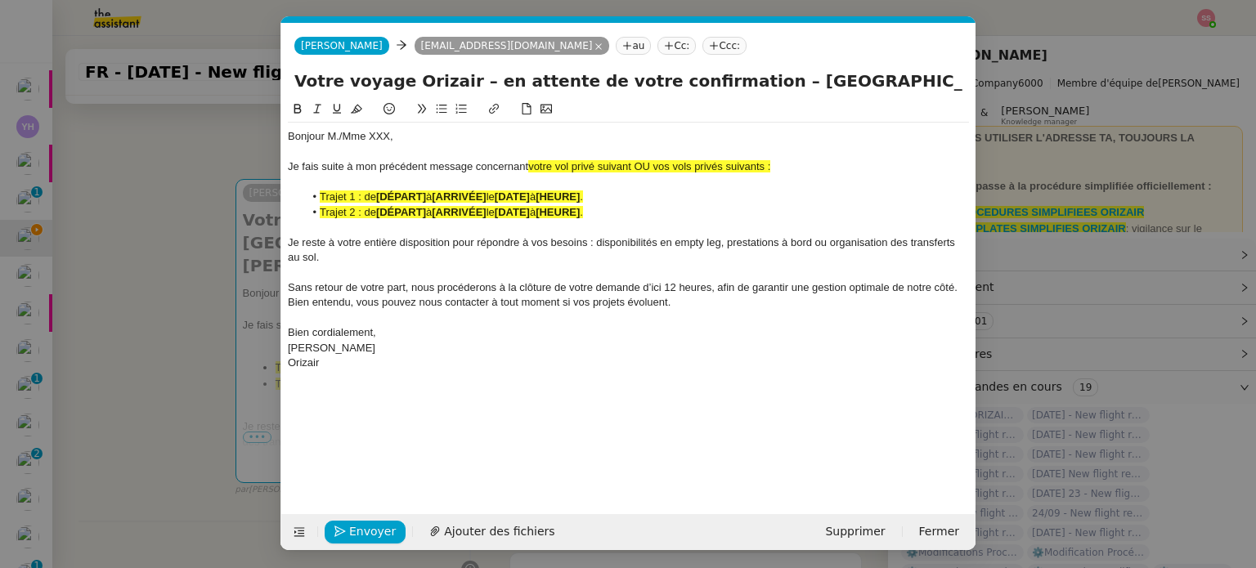
scroll to position [0, 70]
drag, startPoint x: 395, startPoint y: 133, endPoint x: 281, endPoint y: 124, distance: 114.0
click at [281, 124] on nz-spin "Bonjour M./Mme XXX, Je fais suite à mon précédent message concernant votre vol …" at bounding box center [628, 298] width 694 height 396
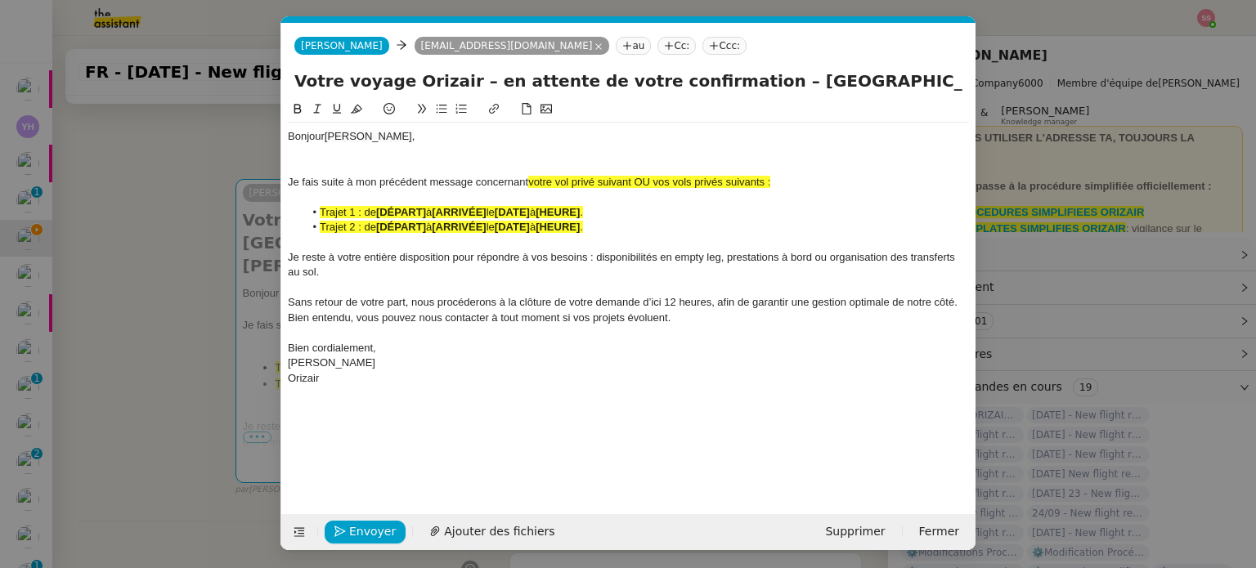
scroll to position [0, 0]
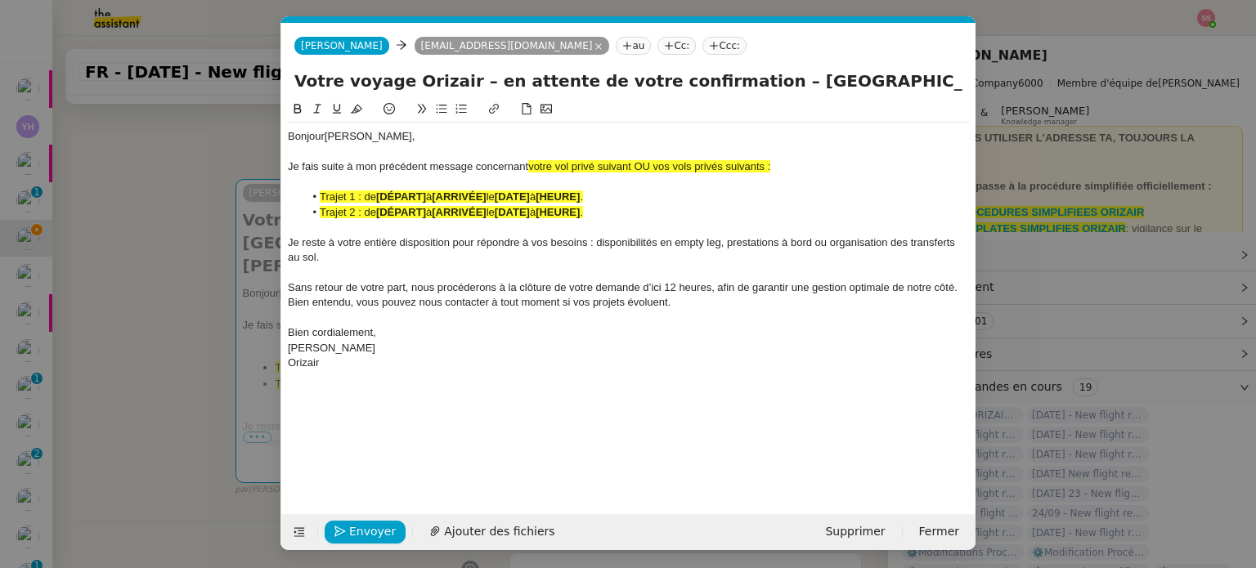
click at [165, 247] on nz-modal-container "relance Service Relance Bon de Commande LBP A utiliser dans le cadre de la proc…" at bounding box center [628, 284] width 1256 height 568
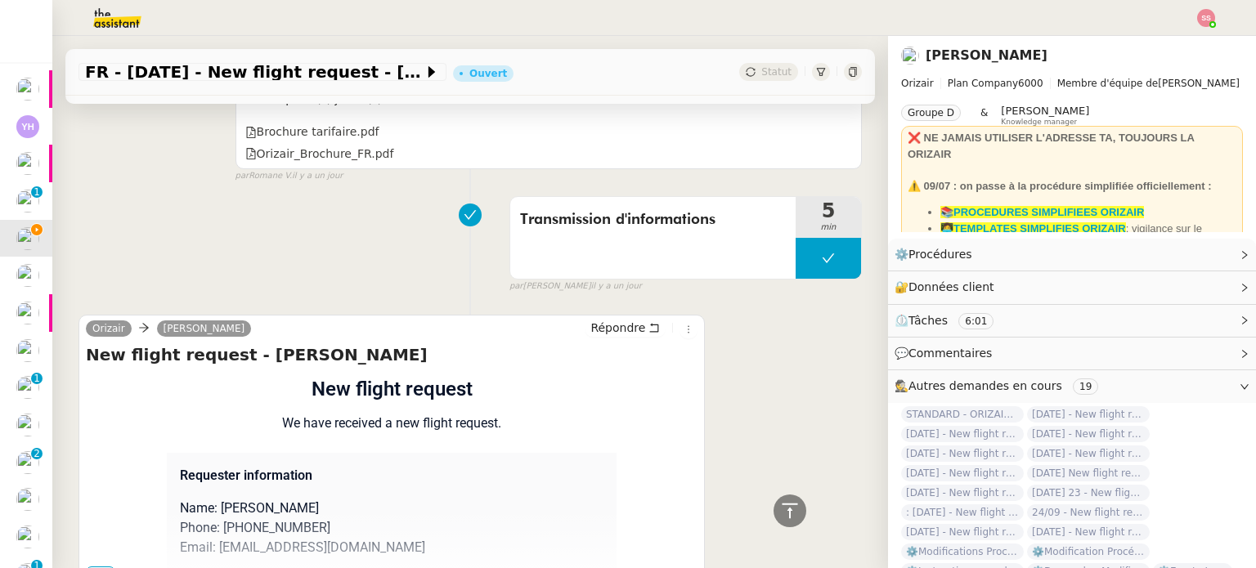
scroll to position [1148, 0]
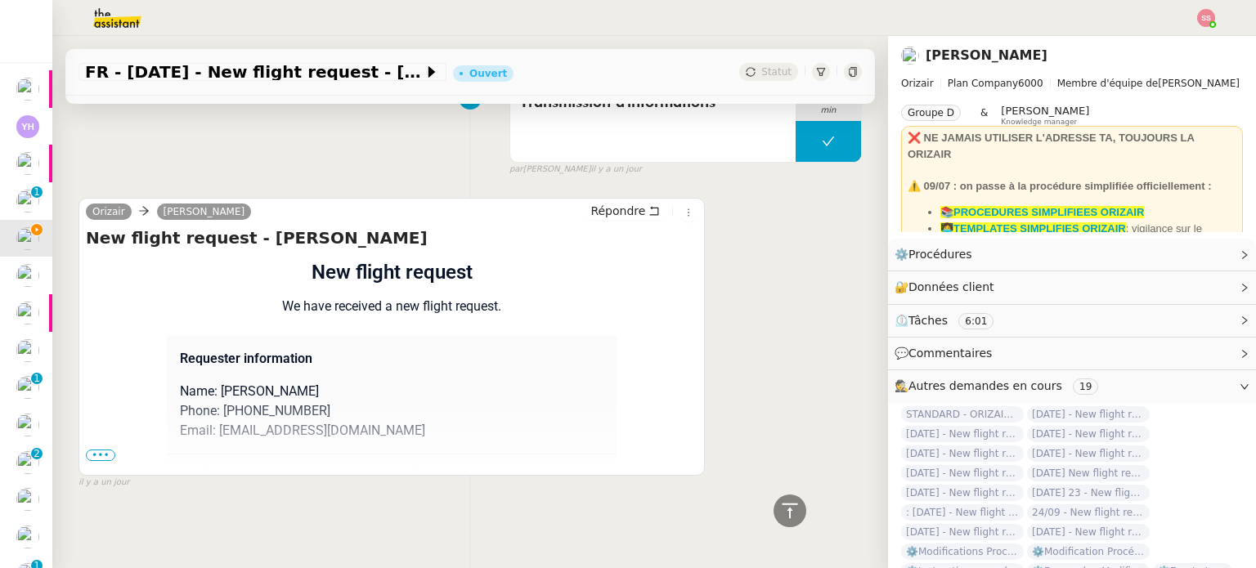
click at [98, 450] on span "•••" at bounding box center [100, 455] width 29 height 11
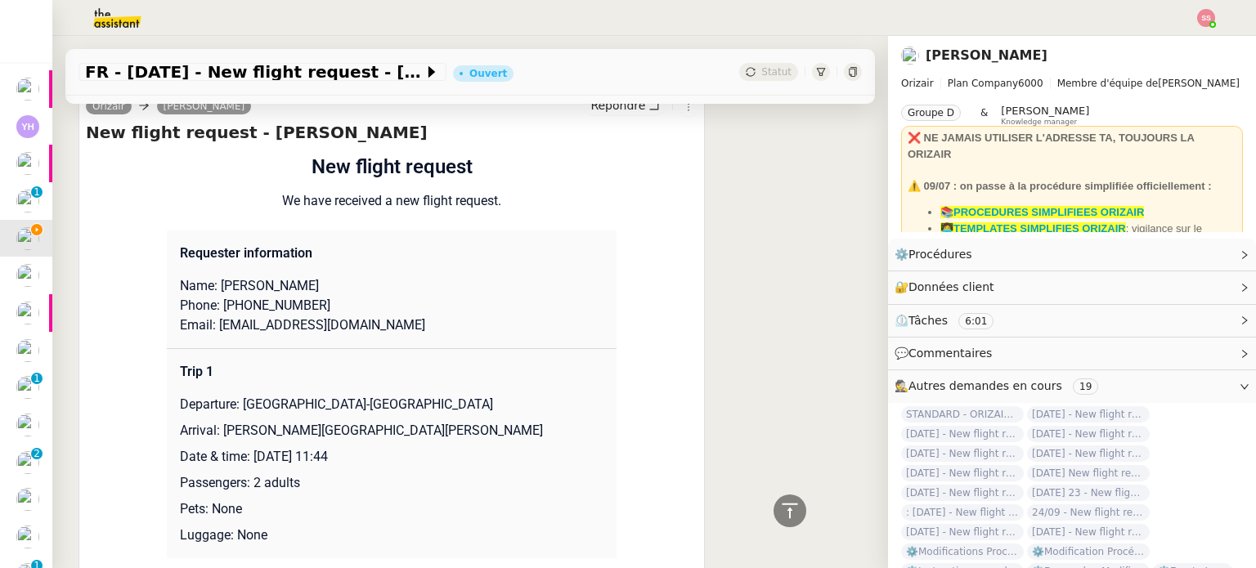
scroll to position [1312, 0]
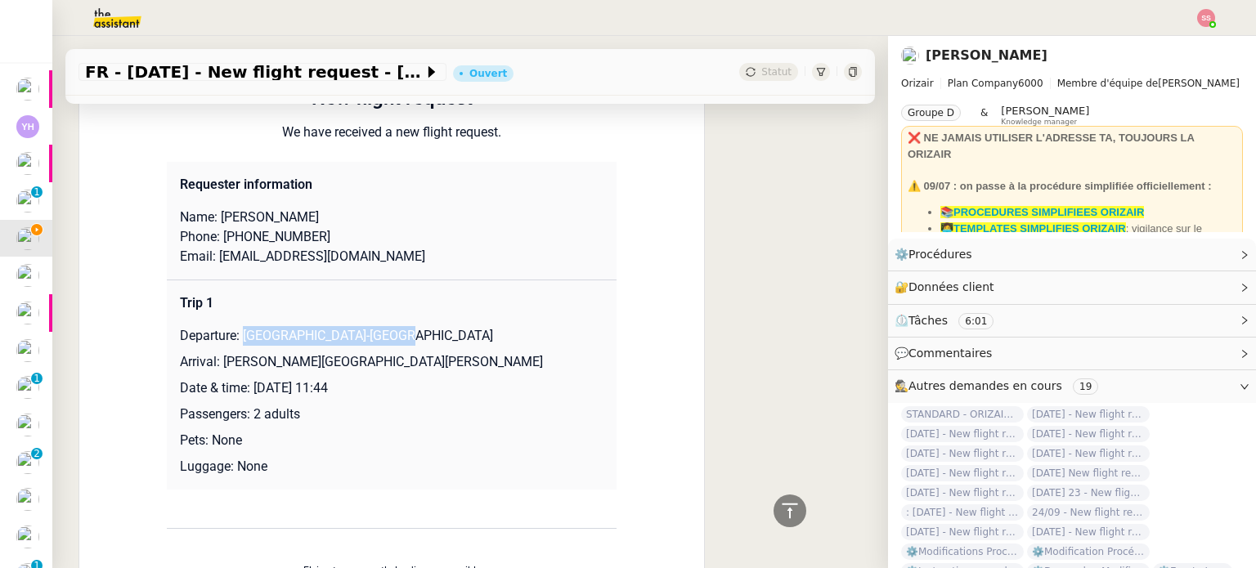
drag, startPoint x: 239, startPoint y: 336, endPoint x: 390, endPoint y: 334, distance: 151.3
click at [389, 334] on p "Departure: Nice-Côte d'Azur Airport" at bounding box center [392, 336] width 424 height 20
copy p "Nice-[GEOGRAPHIC_DATA]"
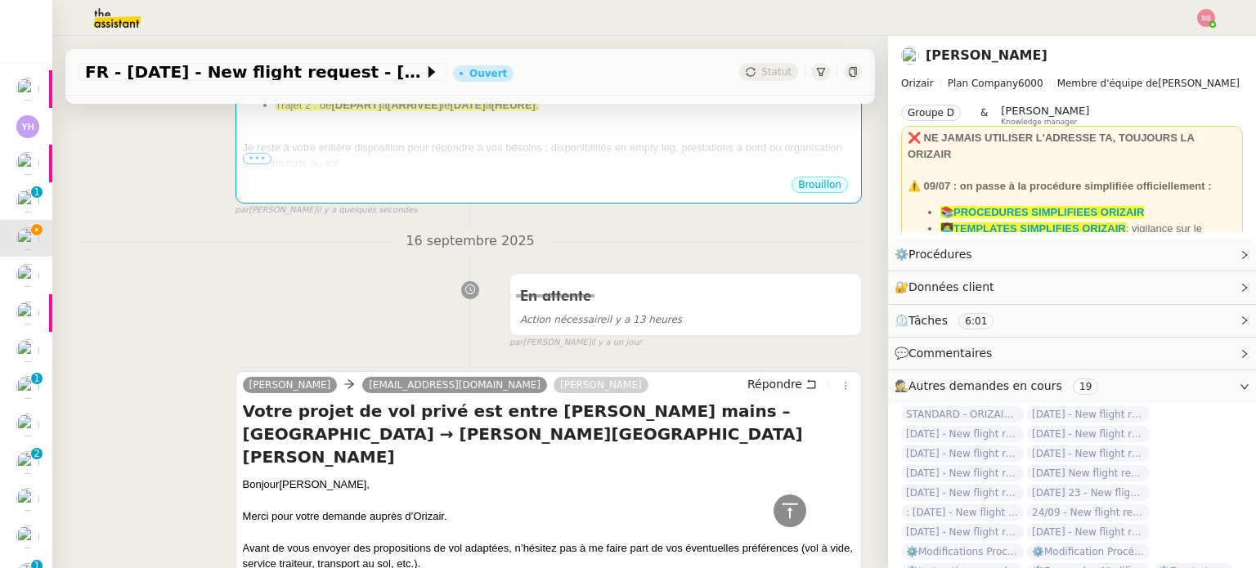
scroll to position [330, 0]
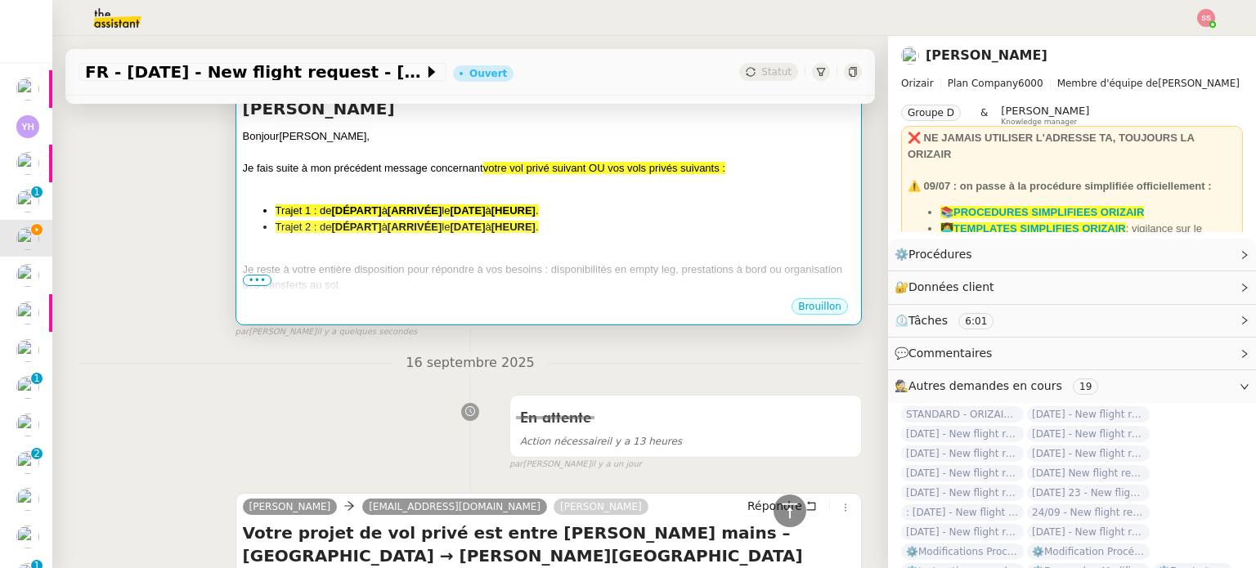
click at [437, 203] on li "Trajet 1 : de [DÉPART] à [ARRIVÉE] le [DATE] à [HEURE] ." at bounding box center [565, 211] width 579 height 16
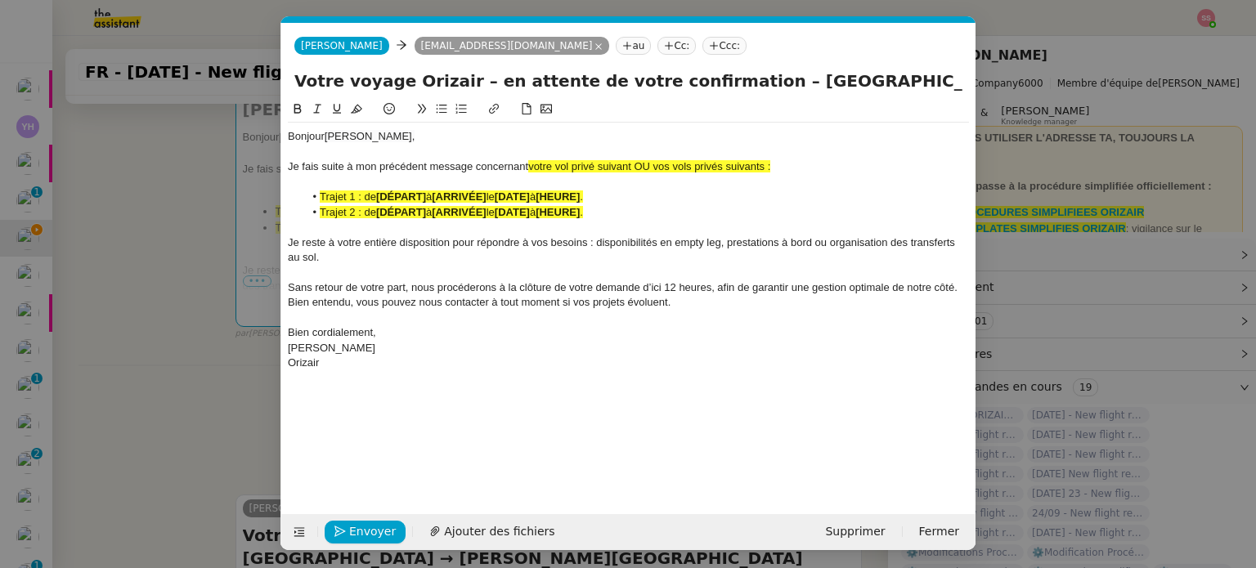
scroll to position [0, 70]
click at [495, 215] on span "le" at bounding box center [491, 212] width 8 height 12
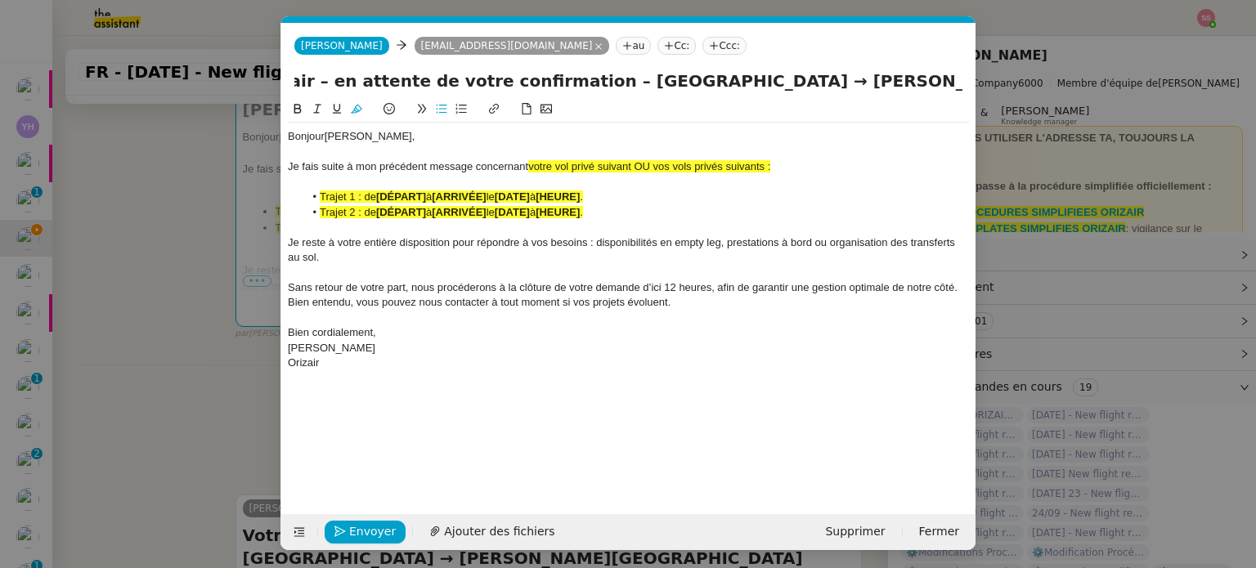
drag, startPoint x: 805, startPoint y: 82, endPoint x: 1047, endPoint y: 124, distance: 245.7
click at [1047, 124] on nz-modal-container "relance Service Relance Bon de Commande LBP A utiliser dans le cadre de la proc…" at bounding box center [628, 284] width 1256 height 568
click at [558, 211] on strong "[HEURE]" at bounding box center [558, 212] width 44 height 12
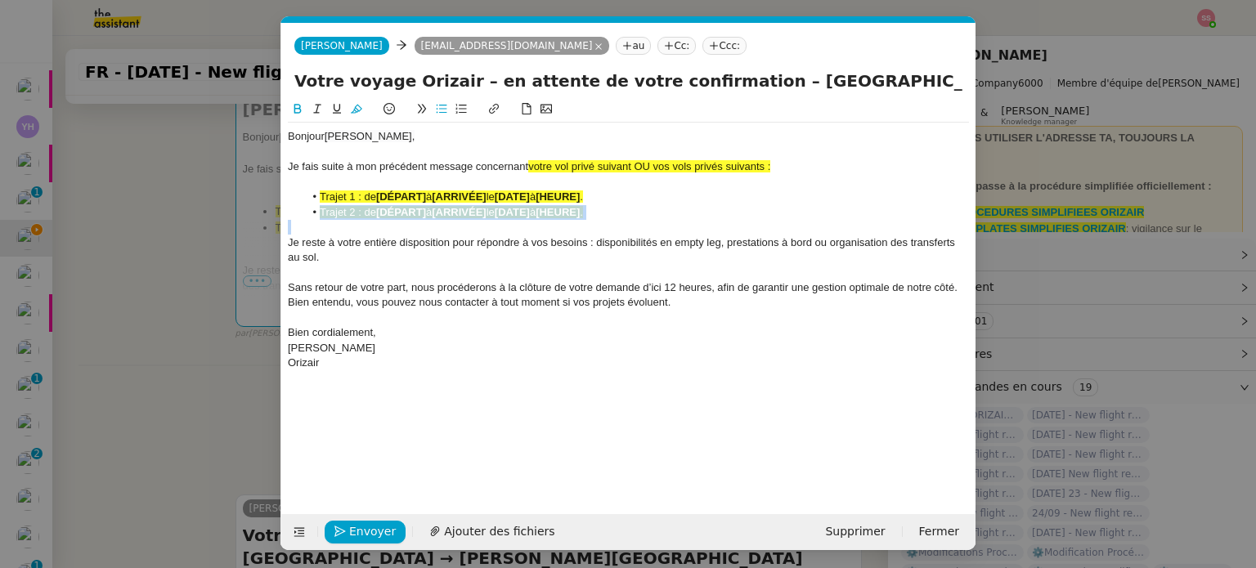
click at [558, 211] on strong "[HEURE]" at bounding box center [558, 212] width 44 height 12
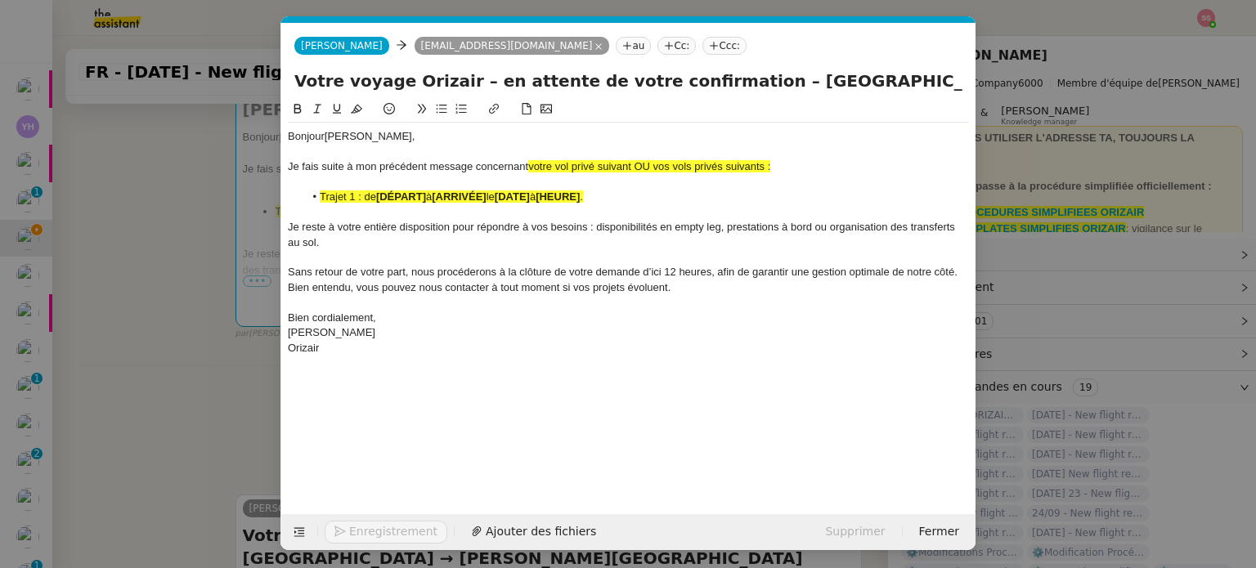
click at [530, 196] on strong "[DATE]" at bounding box center [512, 197] width 35 height 12
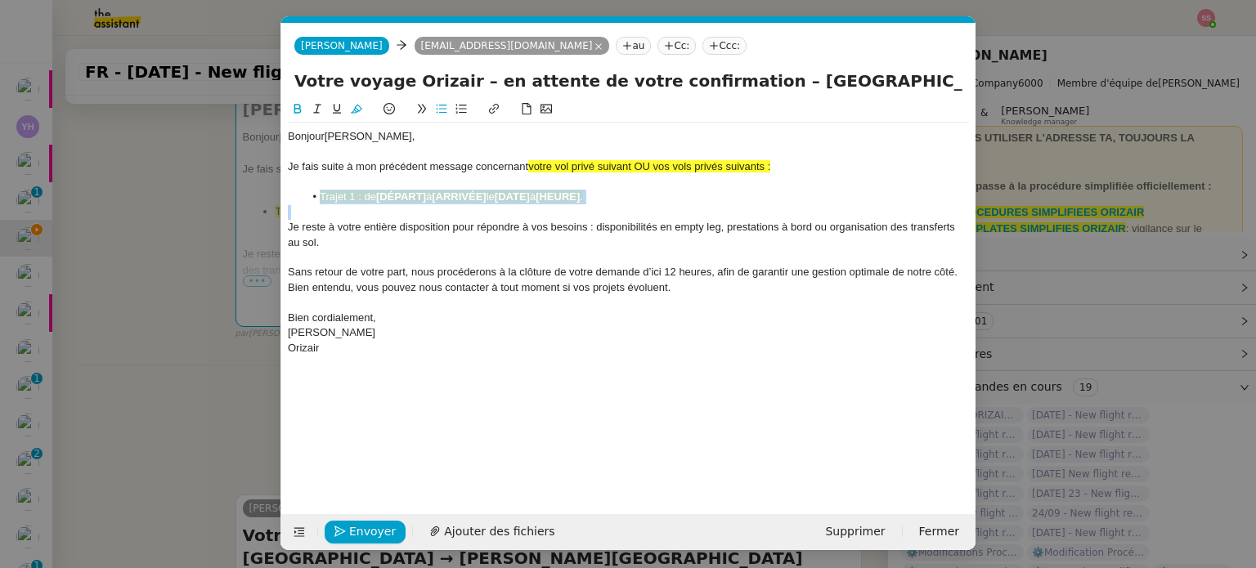
click at [530, 196] on strong "[DATE]" at bounding box center [512, 197] width 35 height 12
click at [361, 112] on icon at bounding box center [356, 108] width 11 height 11
click at [430, 200] on li "Trajet 1 : de [DÉPART] à [ARRIVÉE] le [DATE] à [HEURE] ." at bounding box center [637, 197] width 666 height 15
drag, startPoint x: 428, startPoint y: 193, endPoint x: 379, endPoint y: 194, distance: 49.9
click at [379, 194] on li "Trajet 1 : de [DÉPART] à [ARRIVÉE] le [DATE] à [HEURE] ." at bounding box center [637, 197] width 666 height 15
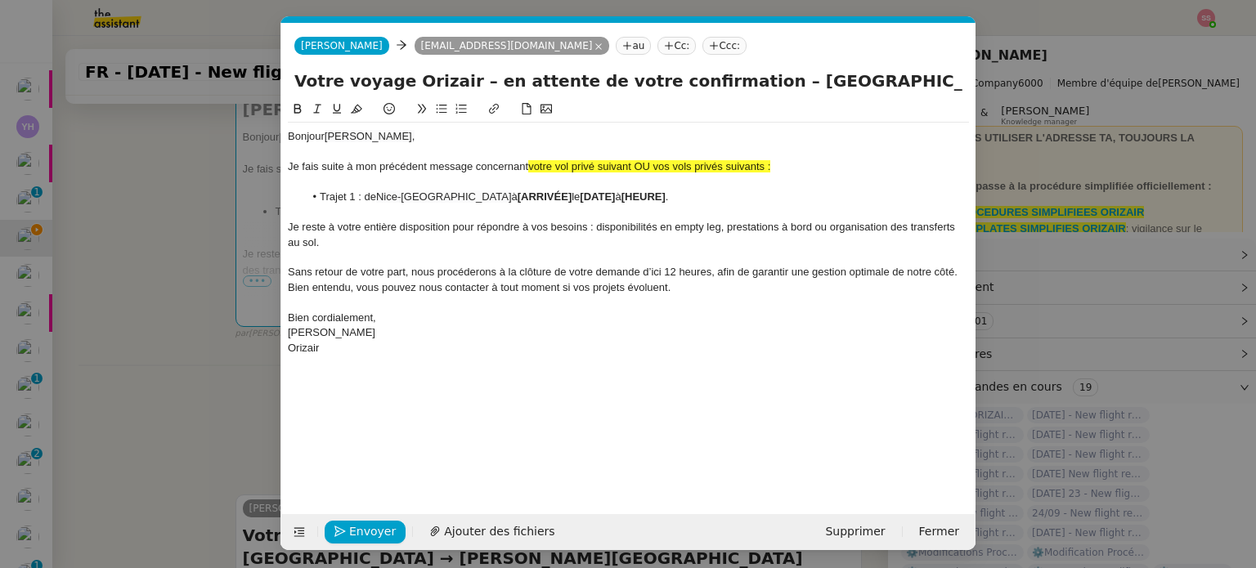
click at [180, 274] on nz-modal-container "relance Service Relance Bon de Commande LBP A utiliser dans le cadre de la proc…" at bounding box center [628, 284] width 1256 height 568
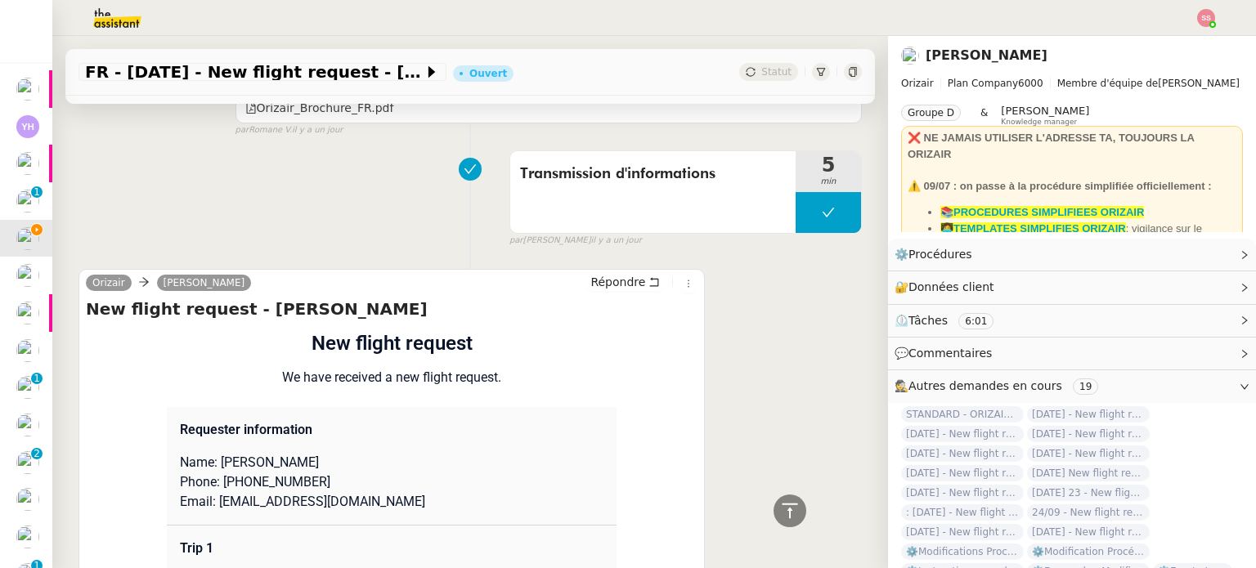
scroll to position [1475, 0]
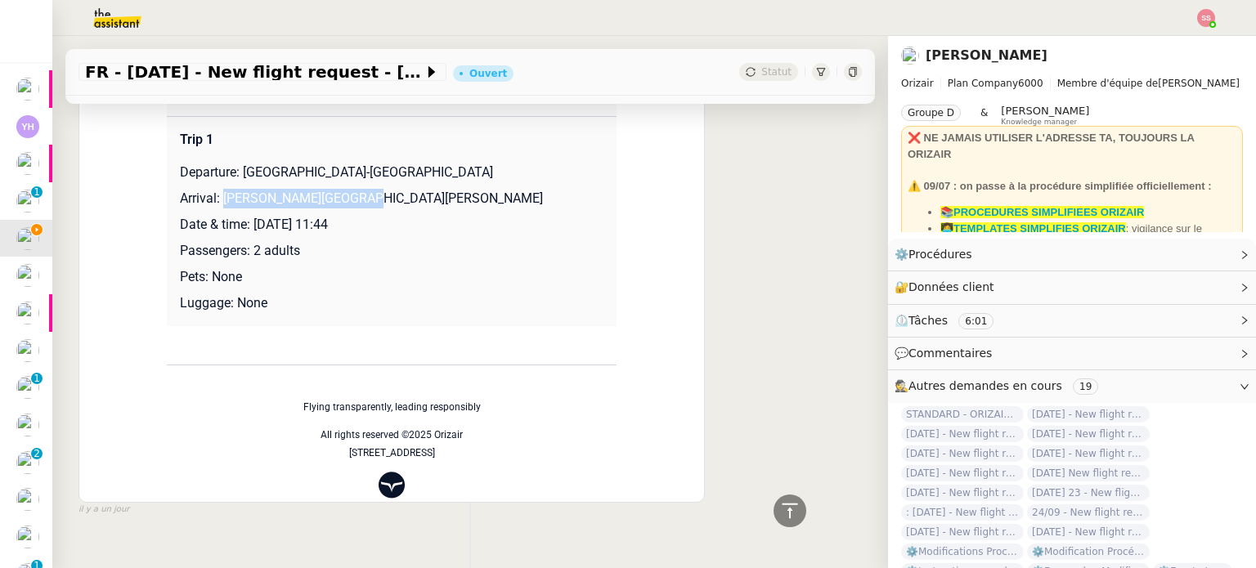
drag, startPoint x: 214, startPoint y: 201, endPoint x: 375, endPoint y: 195, distance: 161.2
click at [375, 195] on p "Arrival: Santos Dumont Airport" at bounding box center [392, 199] width 424 height 20
copy p "Santos Dumont Airport"
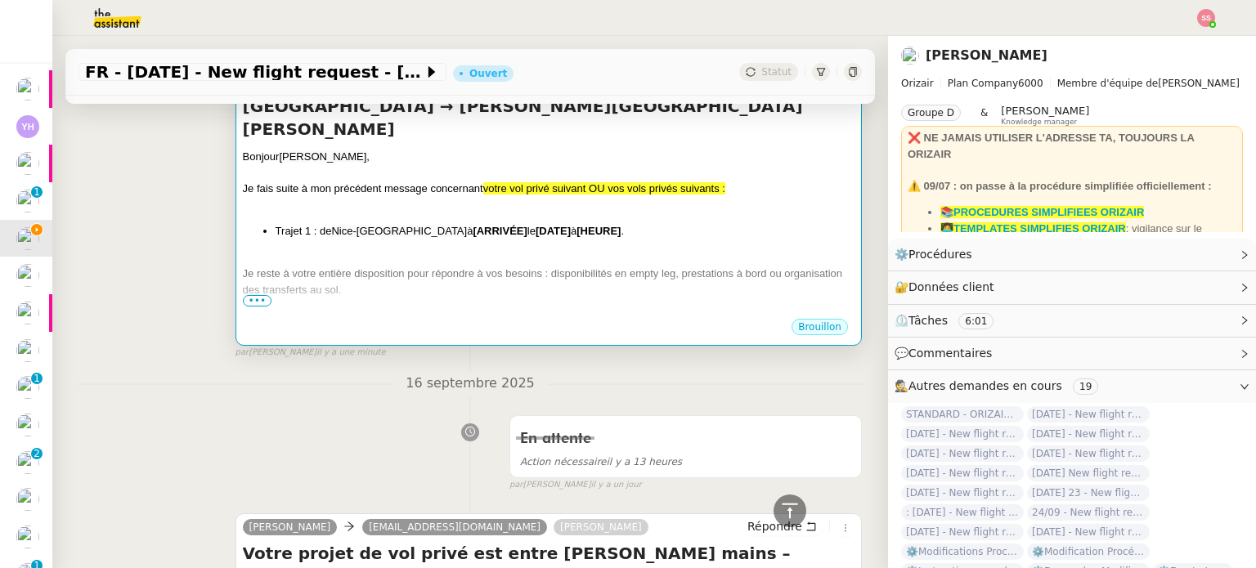
scroll to position [167, 0]
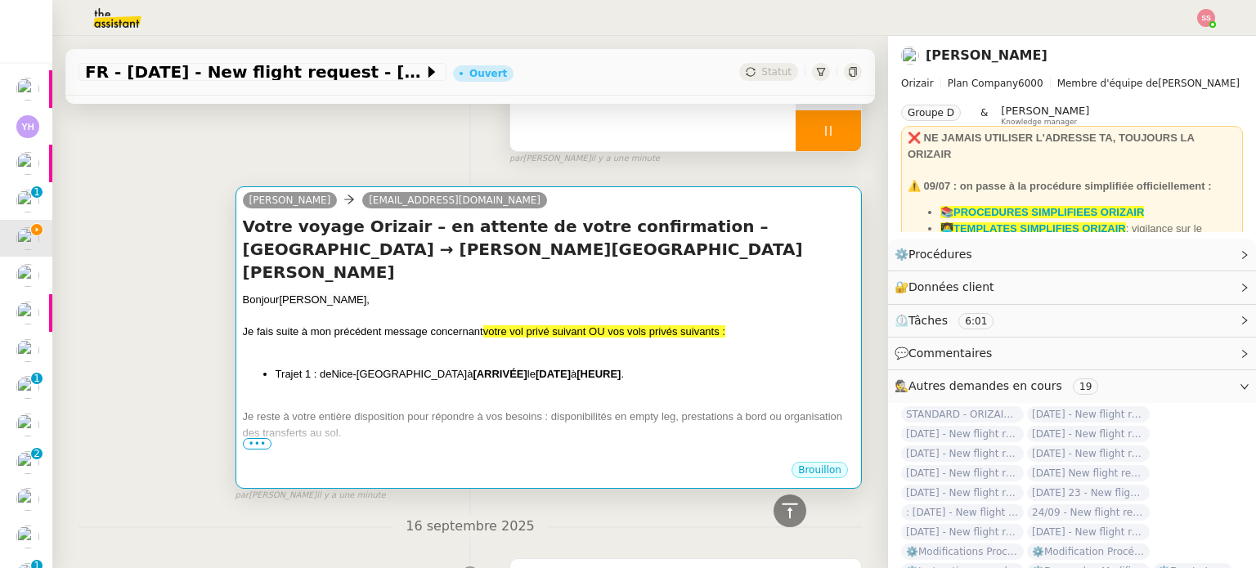
click at [506, 324] on div "Je fais suite à mon précédent message concernant votre vol privé suivant OU vos…" at bounding box center [549, 332] width 612 height 16
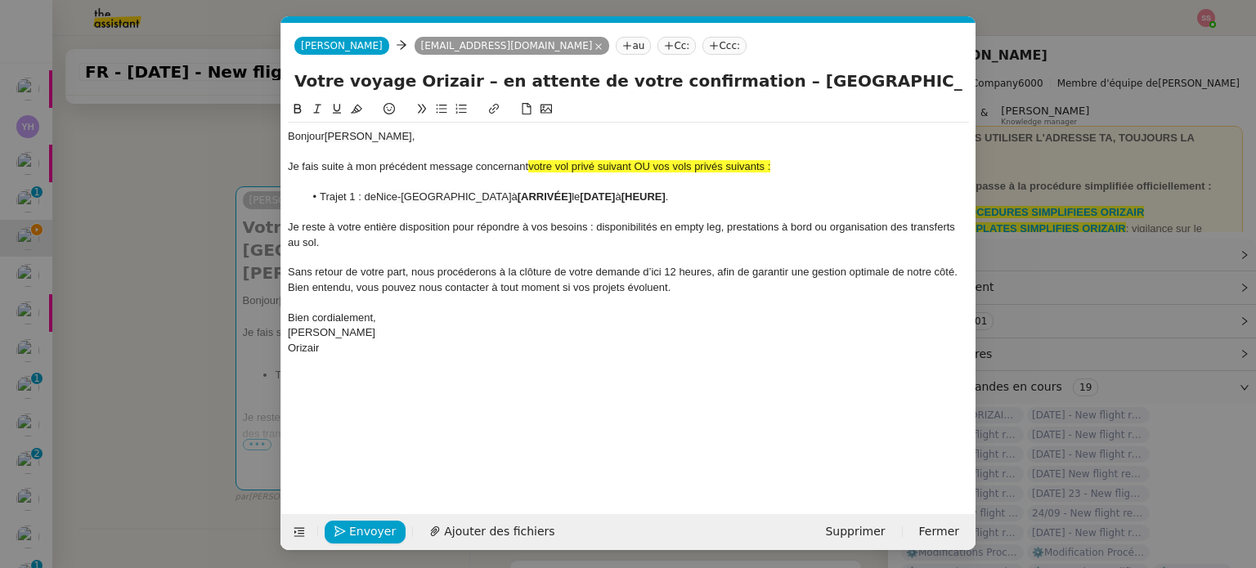
scroll to position [0, 70]
drag, startPoint x: 559, startPoint y: 194, endPoint x: 504, endPoint y: 196, distance: 55.7
click at [504, 196] on li "Trajet 1 : de Nice-Côte d'Azur Airport à [ARRIVÉE] le [DATE] à [HEURE] ." at bounding box center [637, 197] width 666 height 15
click at [173, 291] on nz-modal-container "relance Service Relance Bon de Commande LBP A utiliser dans le cadre de la proc…" at bounding box center [628, 284] width 1256 height 568
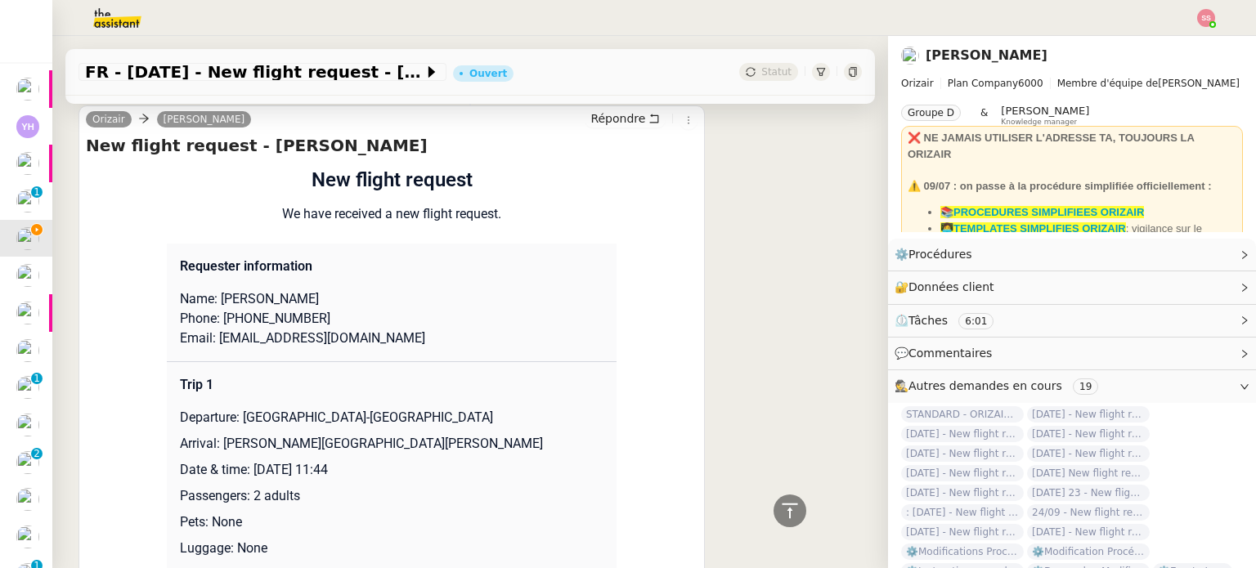
scroll to position [1393, 0]
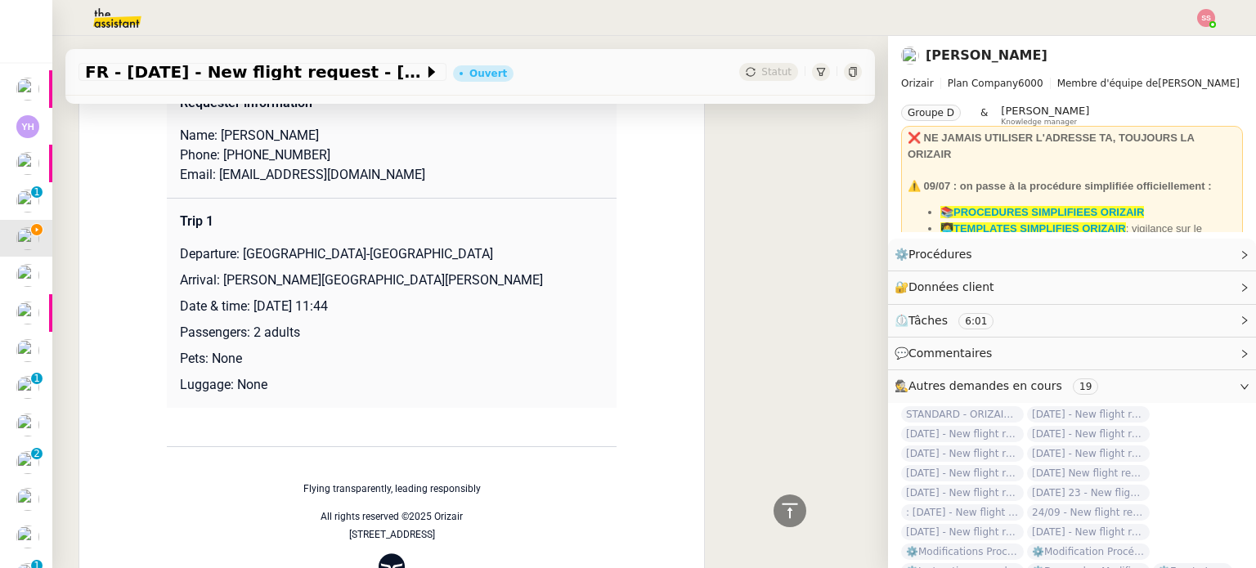
drag, startPoint x: 250, startPoint y: 307, endPoint x: 448, endPoint y: 305, distance: 197.9
click at [448, 305] on p "Date & time: 4th November 2025 11:44" at bounding box center [392, 307] width 424 height 20
copy p "4th November 2025 11:44"
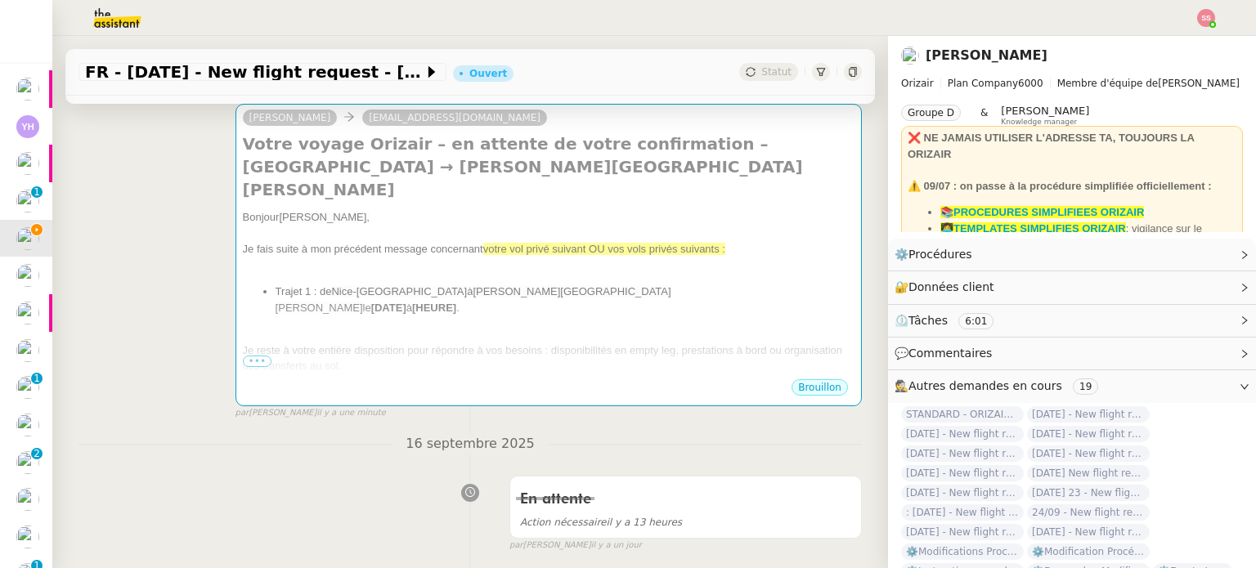
scroll to position [249, 0]
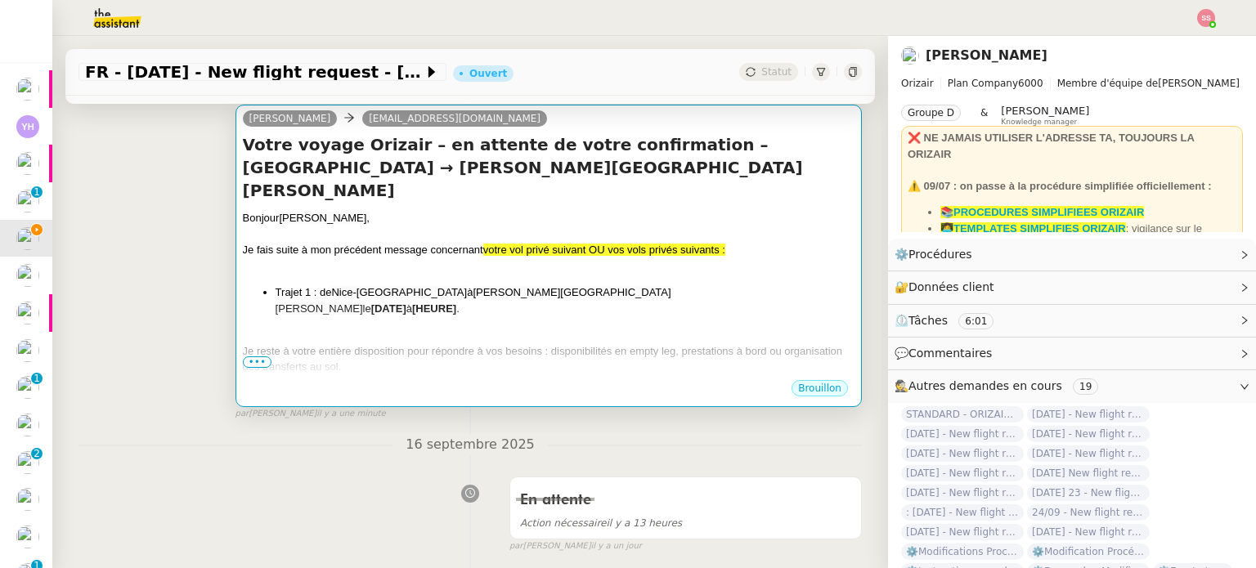
click at [612, 285] on li "Trajet 1 : de Nice-Côte d'Azur Airport à Santos Dumont Airport le [DATE] à [HEU…" at bounding box center [565, 301] width 579 height 32
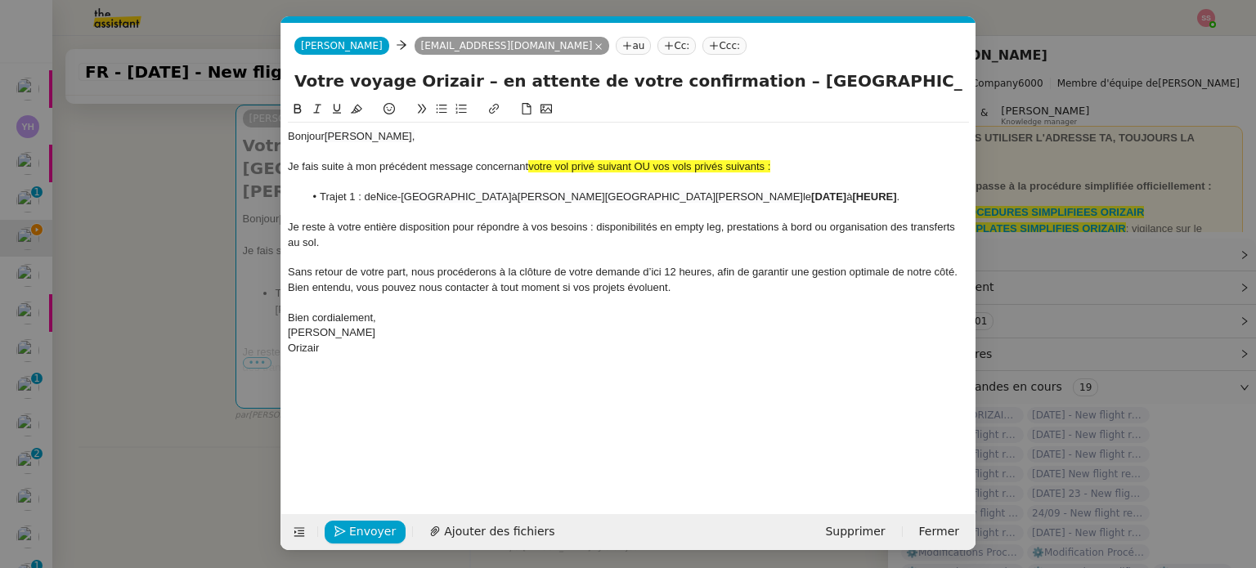
scroll to position [0, 70]
drag, startPoint x: 732, startPoint y: 199, endPoint x: 626, endPoint y: 199, distance: 106.3
click at [626, 199] on li "Trajet 1 : de Nice-Côte d'Azur Airport à Santos Dumont Airport le [DATE] à [HEU…" at bounding box center [637, 197] width 666 height 15
click at [811, 196] on span "4th November 2025 11:44" at bounding box center [842, 197] width 63 height 12
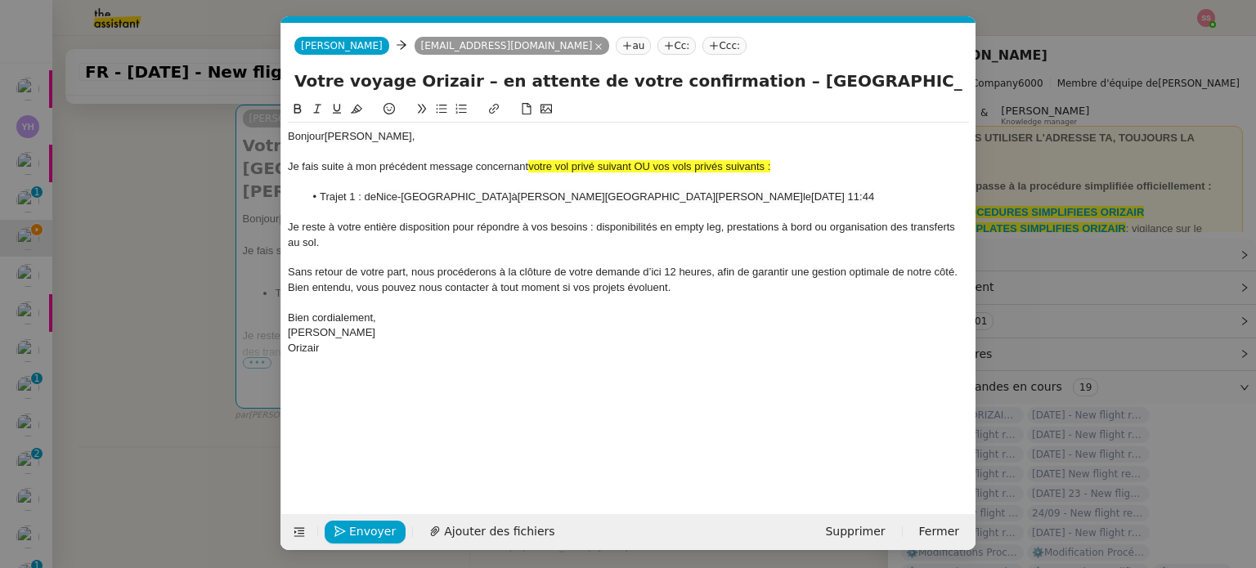
click at [811, 193] on span "4 November 2025 11:44" at bounding box center [842, 197] width 63 height 12
click at [0, 0] on lt-span "Novemb re" at bounding box center [0, 0] width 0 height 0
click at [811, 195] on span "4 Novembre 2025 11:44" at bounding box center [868, 197] width 114 height 12
drag, startPoint x: 638, startPoint y: 163, endPoint x: 796, endPoint y: 161, distance: 157.8
click at [796, 161] on div "Je fais suite à mon précédent message concernant votre vol privé suivant OU vos…" at bounding box center [628, 166] width 681 height 15
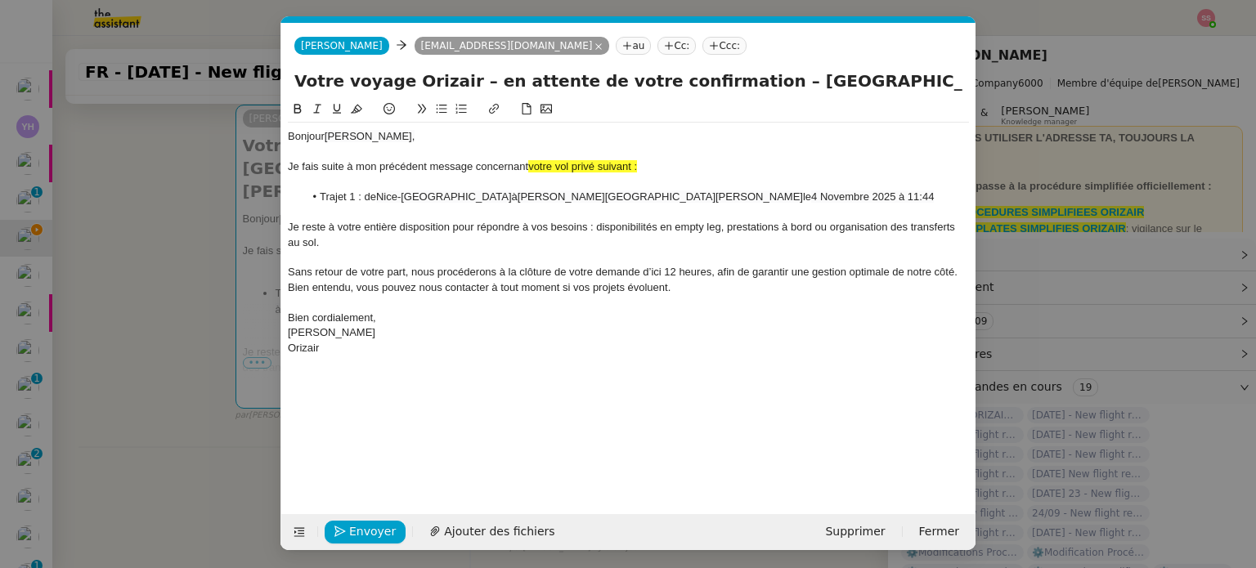
click at [636, 172] on span "votre vol privé suivant :" at bounding box center [582, 166] width 109 height 12
drag, startPoint x: 646, startPoint y: 168, endPoint x: 529, endPoint y: 165, distance: 117.0
click at [529, 165] on div "Je fais suite à mon précédent message concernant votre vol privé suivant :" at bounding box center [628, 166] width 681 height 15
click at [357, 112] on icon at bounding box center [356, 108] width 11 height 11
click at [520, 189] on div at bounding box center [628, 182] width 681 height 15
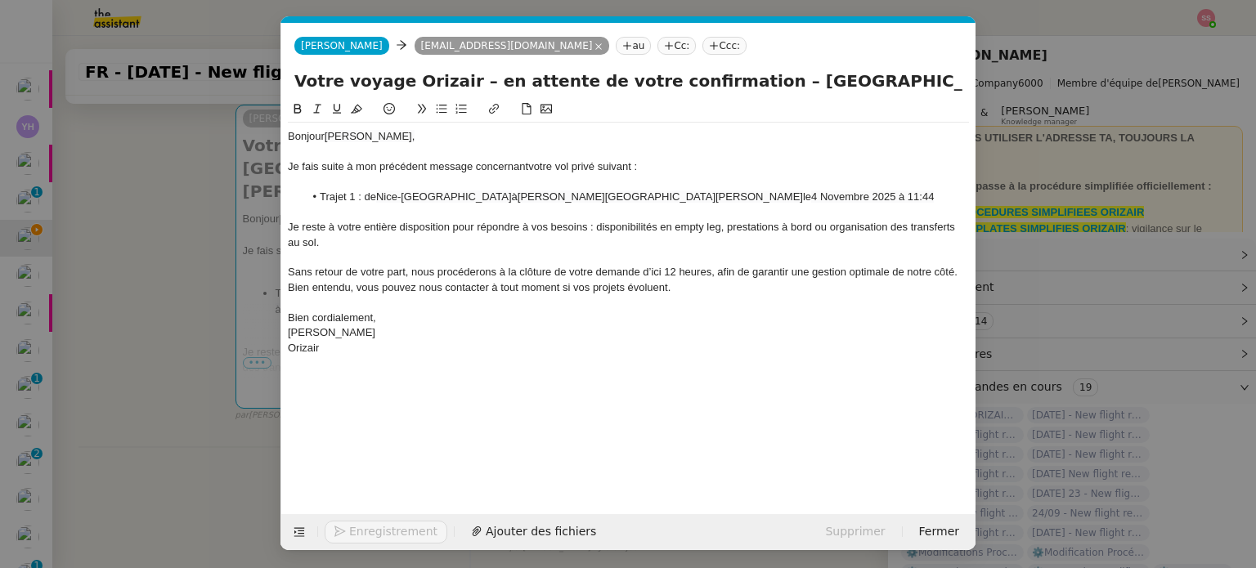
click at [746, 177] on div at bounding box center [628, 182] width 681 height 15
click at [811, 199] on span "4 Novembre 2025 à 11:44" at bounding box center [872, 197] width 123 height 12
click at [577, 218] on div at bounding box center [628, 212] width 681 height 15
click at [702, 48] on nz-tag "Ccc:" at bounding box center [724, 46] width 44 height 18
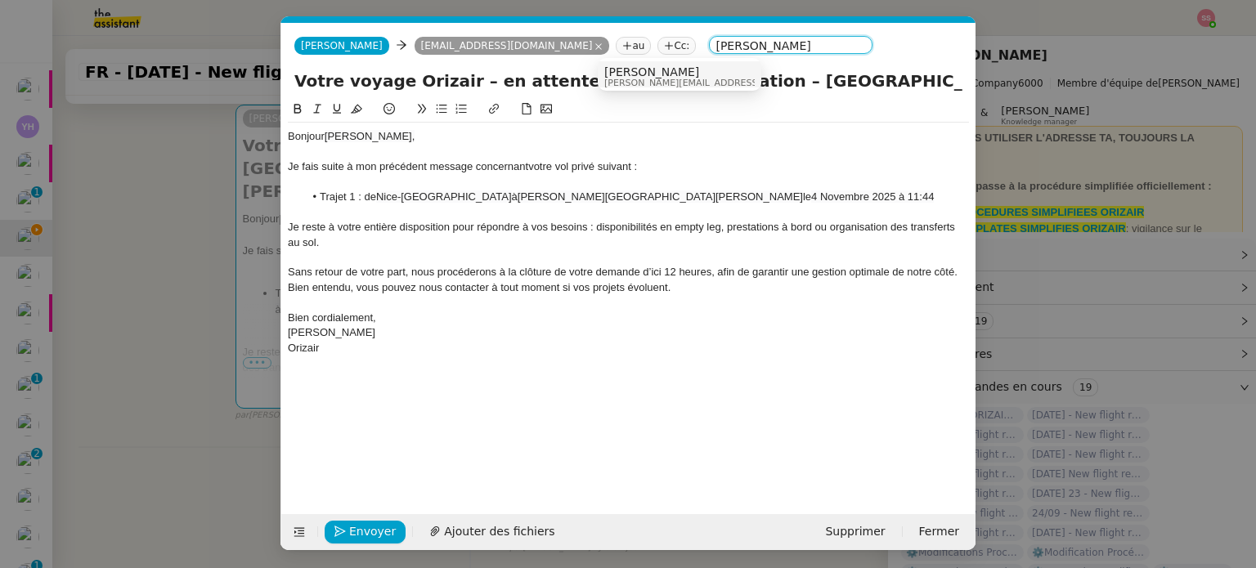
type input "[PERSON_NAME]"
click at [630, 69] on span "[PERSON_NAME]" at bounding box center [720, 71] width 232 height 13
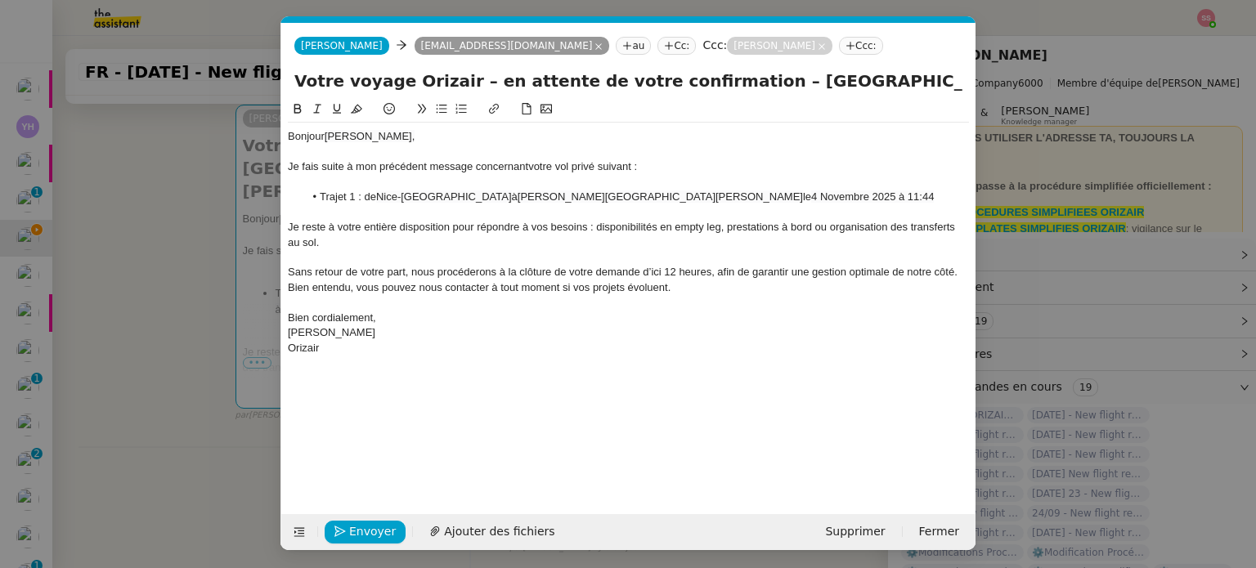
click at [651, 326] on div "[PERSON_NAME]" at bounding box center [628, 332] width 681 height 15
click at [811, 203] on span "4 Novembre 2025 à 11:44" at bounding box center [872, 197] width 123 height 12
click at [563, 214] on div at bounding box center [628, 212] width 681 height 15
click at [363, 531] on span "Envoyer" at bounding box center [372, 532] width 47 height 19
click at [162, 305] on nz-modal-container "relance Service Relance Bon de Commande LBP A utiliser dans le cadre de la proc…" at bounding box center [628, 284] width 1256 height 568
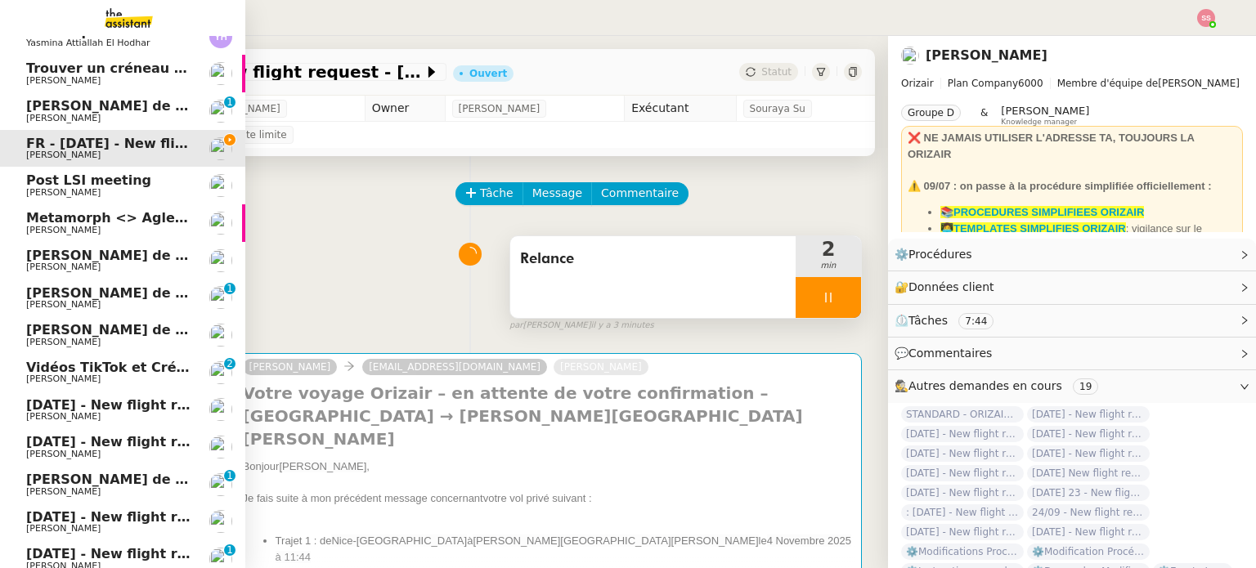
scroll to position [204, 0]
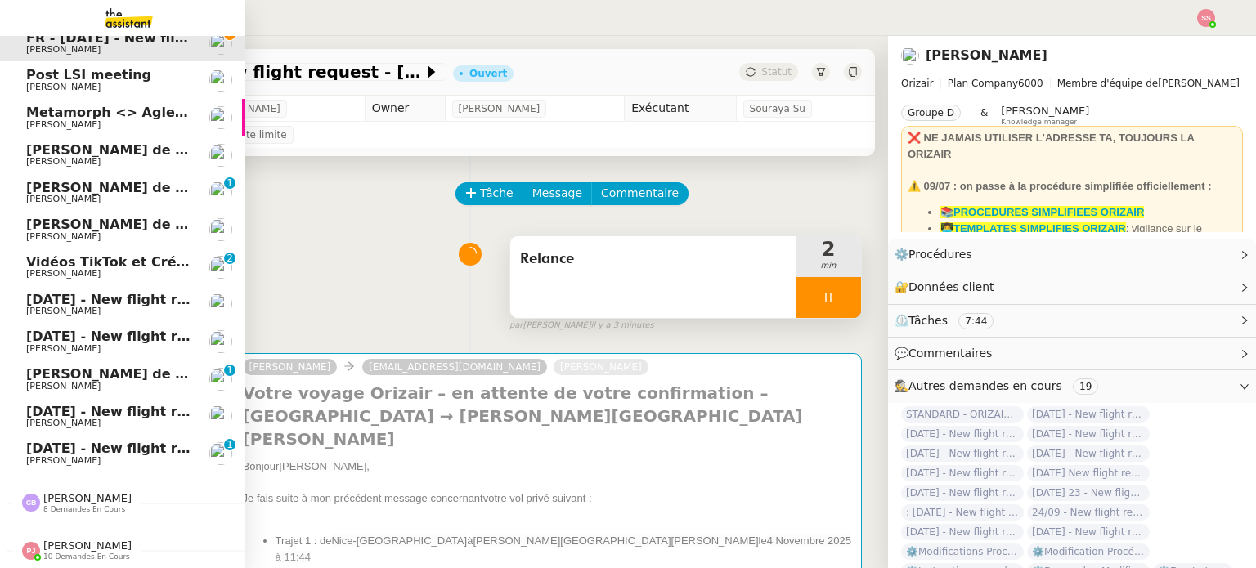
click at [104, 441] on span "24th September 2025 - New flight request - Majid Charidine" at bounding box center [195, 449] width 338 height 16
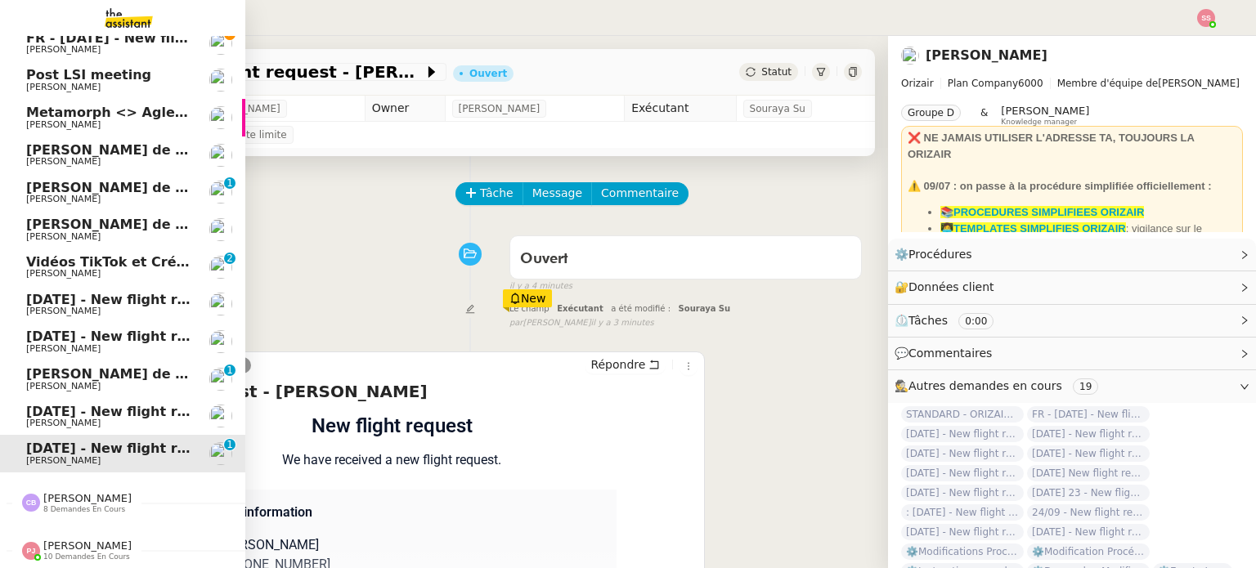
click at [114, 404] on span "[DATE] - New flight request - [PERSON_NAME]" at bounding box center [195, 412] width 338 height 16
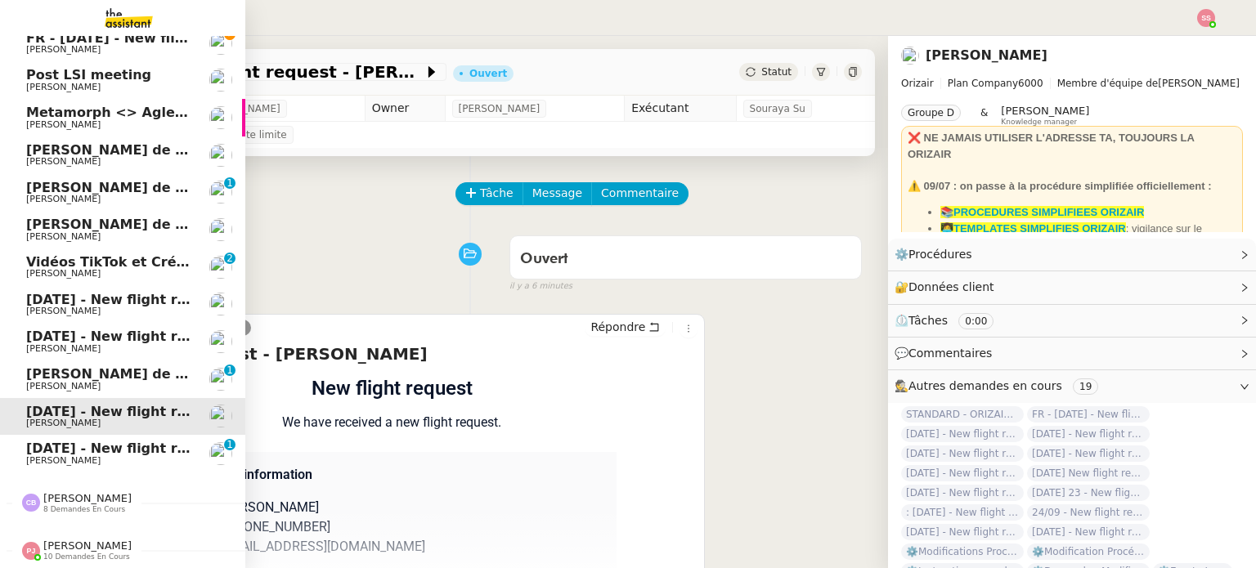
click at [112, 441] on span "24th September 2025 - New flight request - Majid Charidine" at bounding box center [195, 449] width 338 height 16
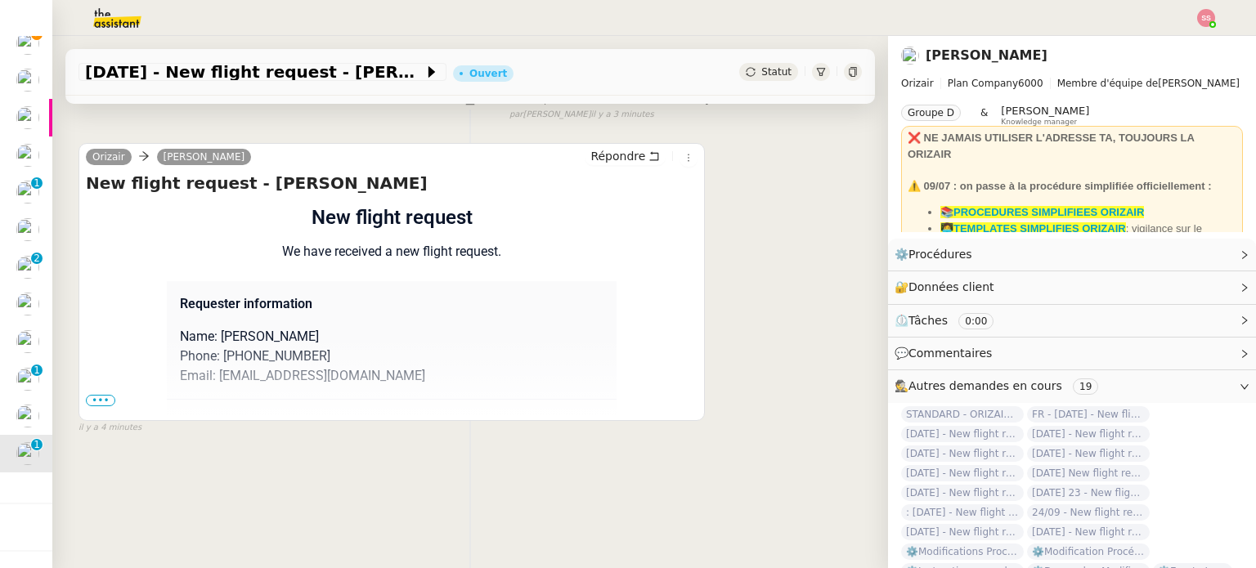
scroll to position [219, 0]
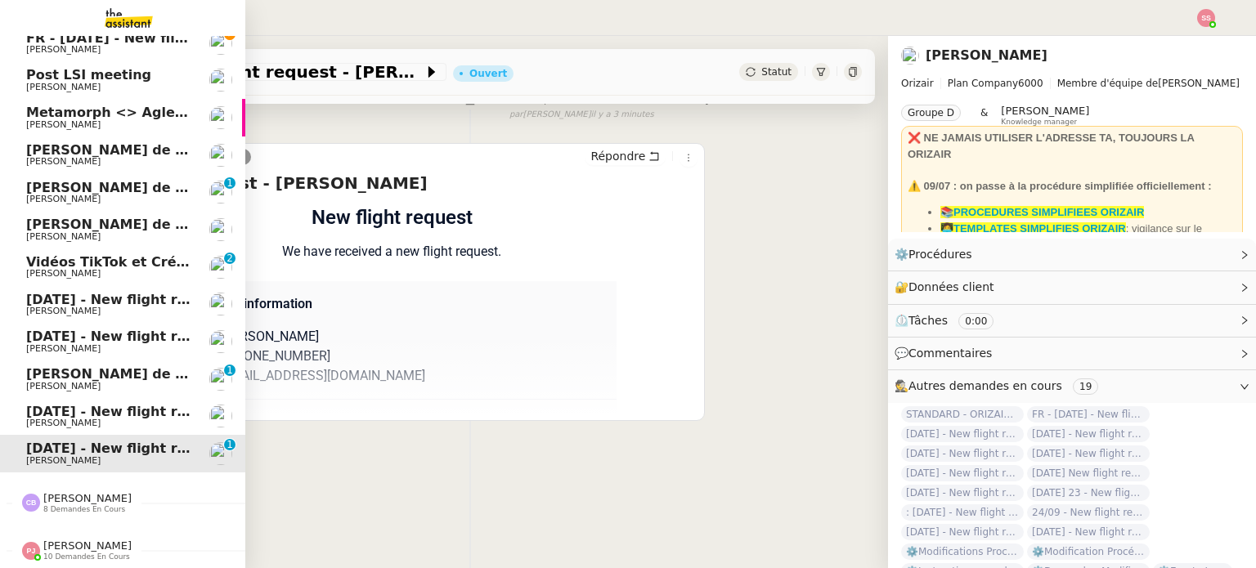
click at [49, 398] on link "[DATE] - New flight request - [PERSON_NAME] [PERSON_NAME]" at bounding box center [122, 417] width 245 height 38
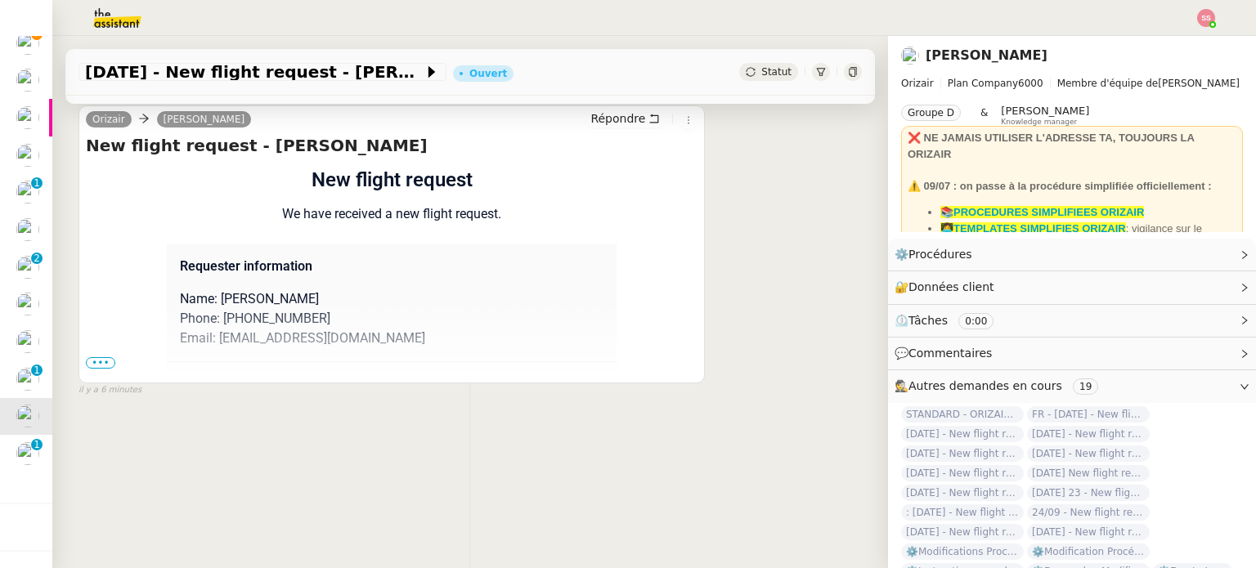
click at [92, 357] on span "•••" at bounding box center [100, 362] width 29 height 11
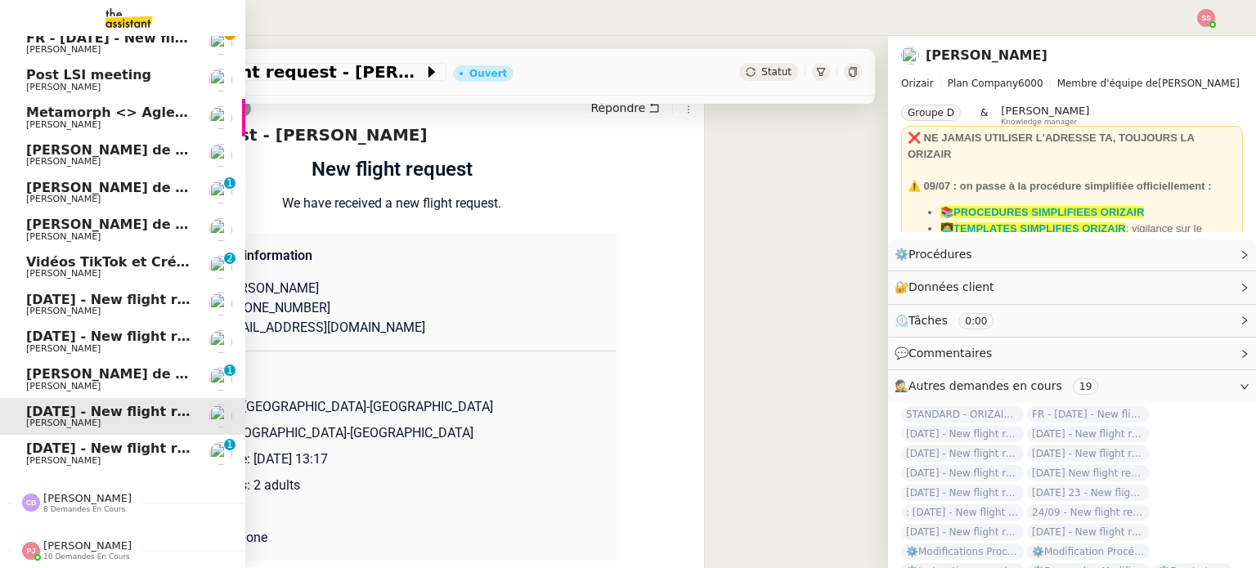
click at [95, 441] on span "24th September 2025 - New flight request - Majid Charidine" at bounding box center [195, 449] width 338 height 16
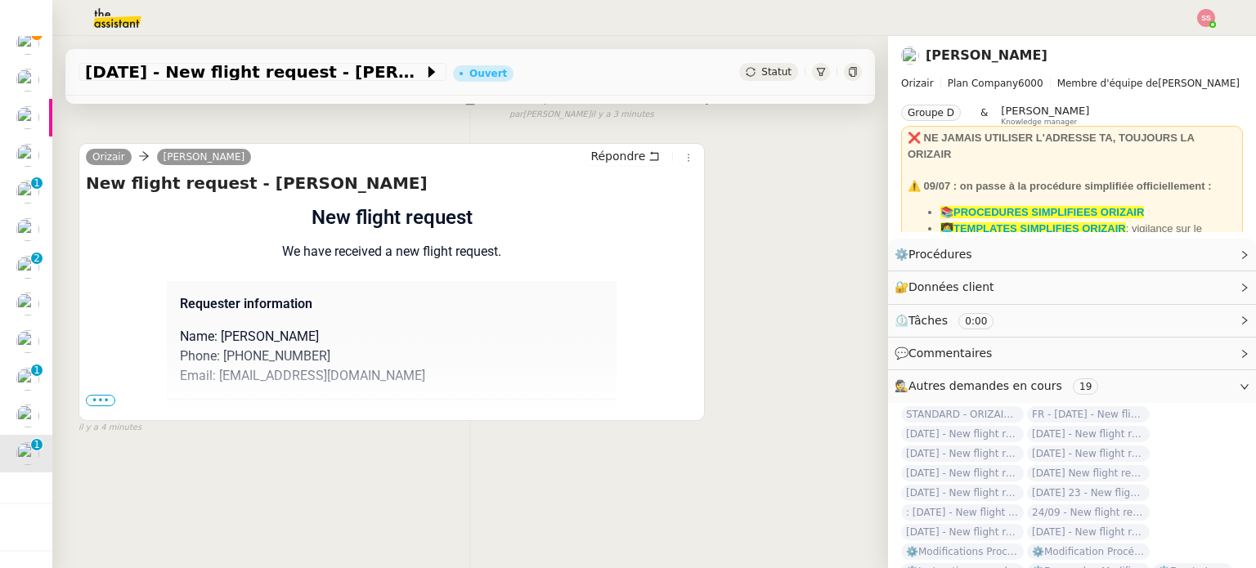
click at [99, 395] on span "•••" at bounding box center [100, 400] width 29 height 11
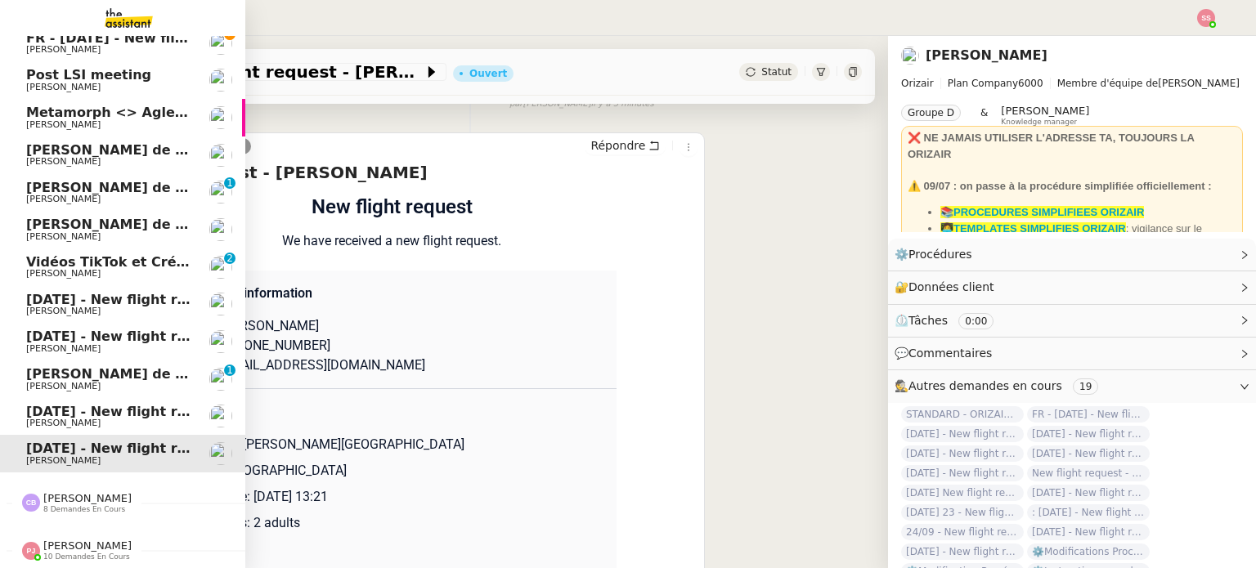
click at [26, 418] on span "[PERSON_NAME]" at bounding box center [63, 423] width 74 height 11
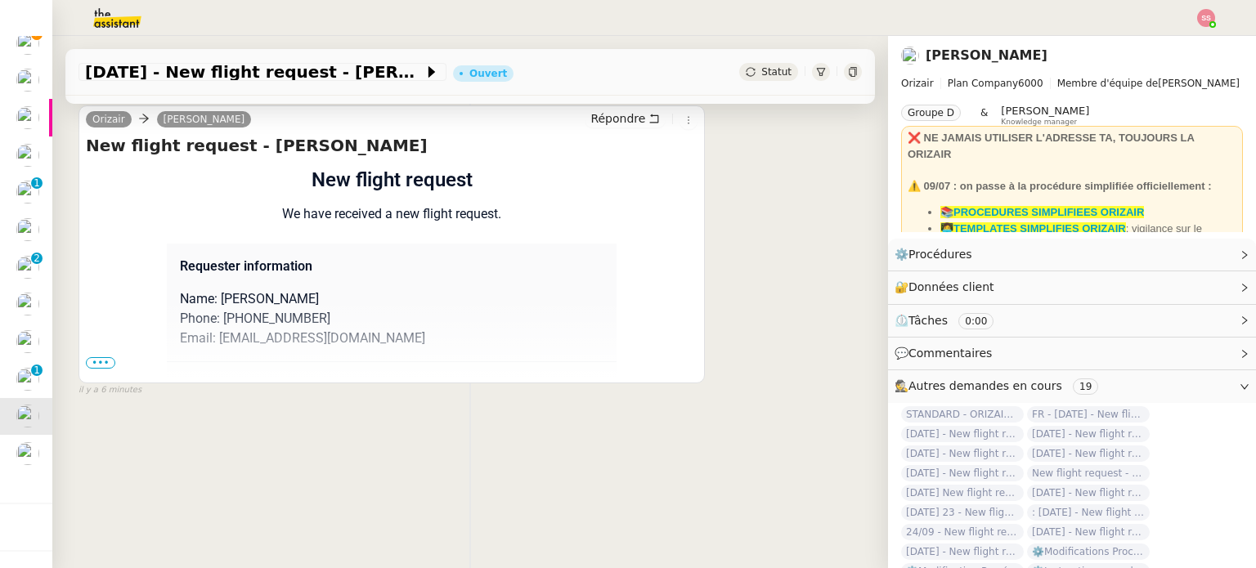
click at [101, 357] on span "•••" at bounding box center [100, 362] width 29 height 11
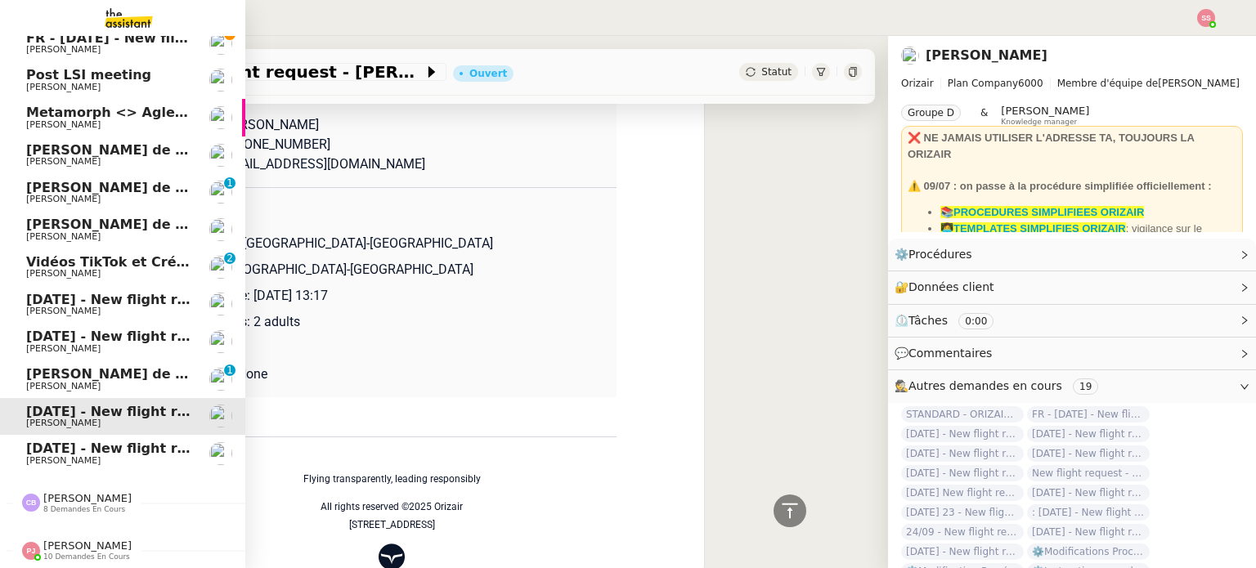
click at [26, 441] on span "24th September 2025 - New flight request - Majid Charidine" at bounding box center [195, 449] width 338 height 16
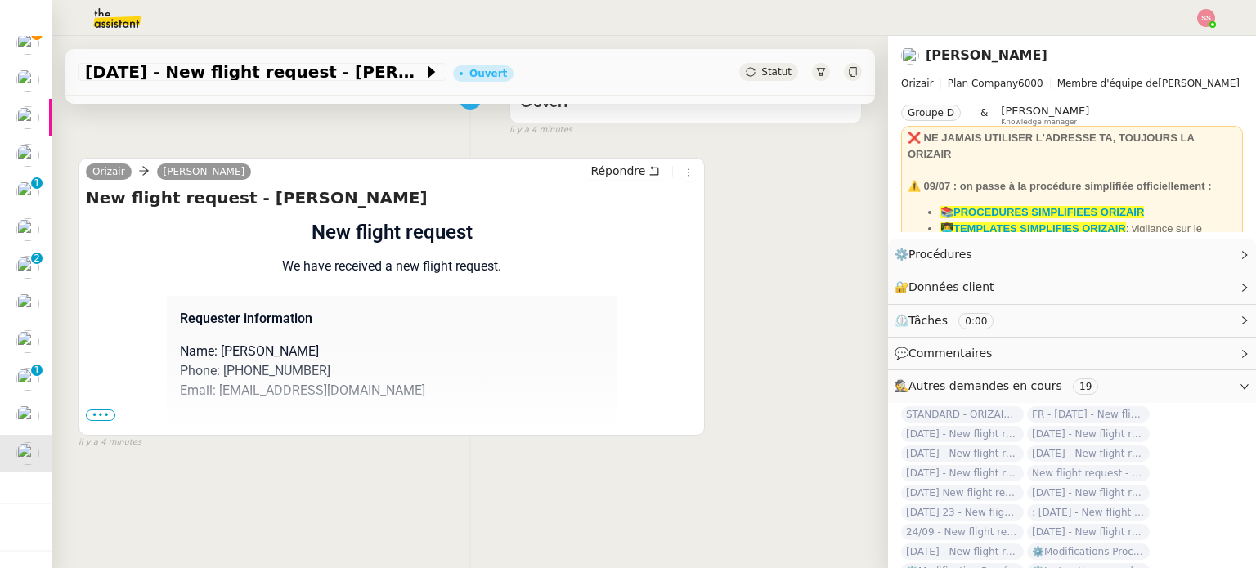
scroll to position [56, 0]
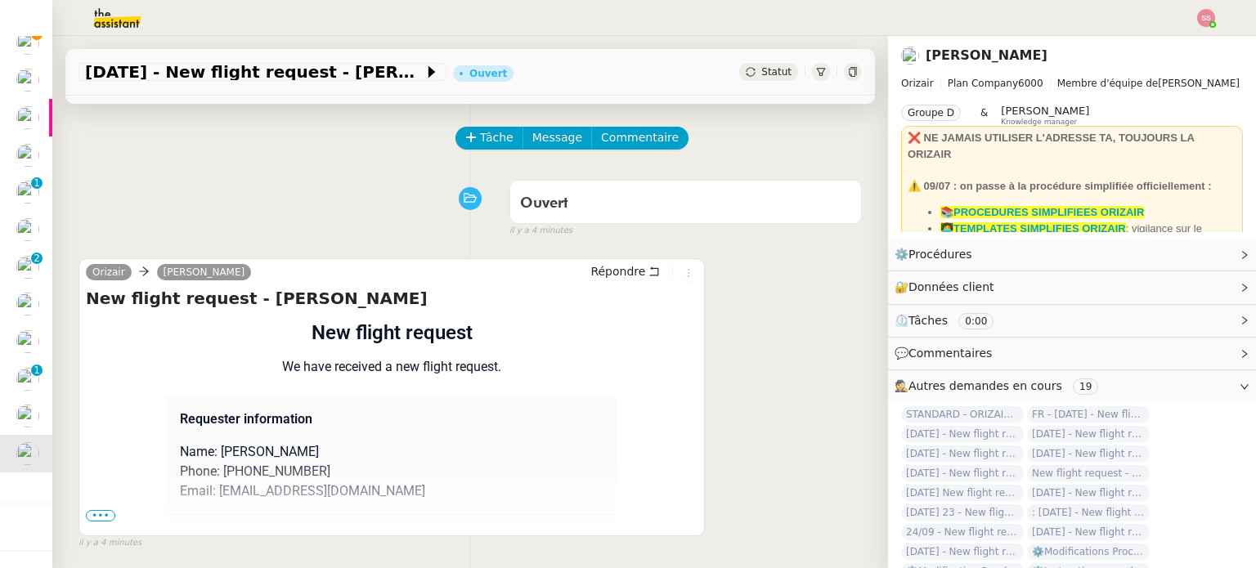
click at [684, 271] on icon at bounding box center [689, 273] width 10 height 10
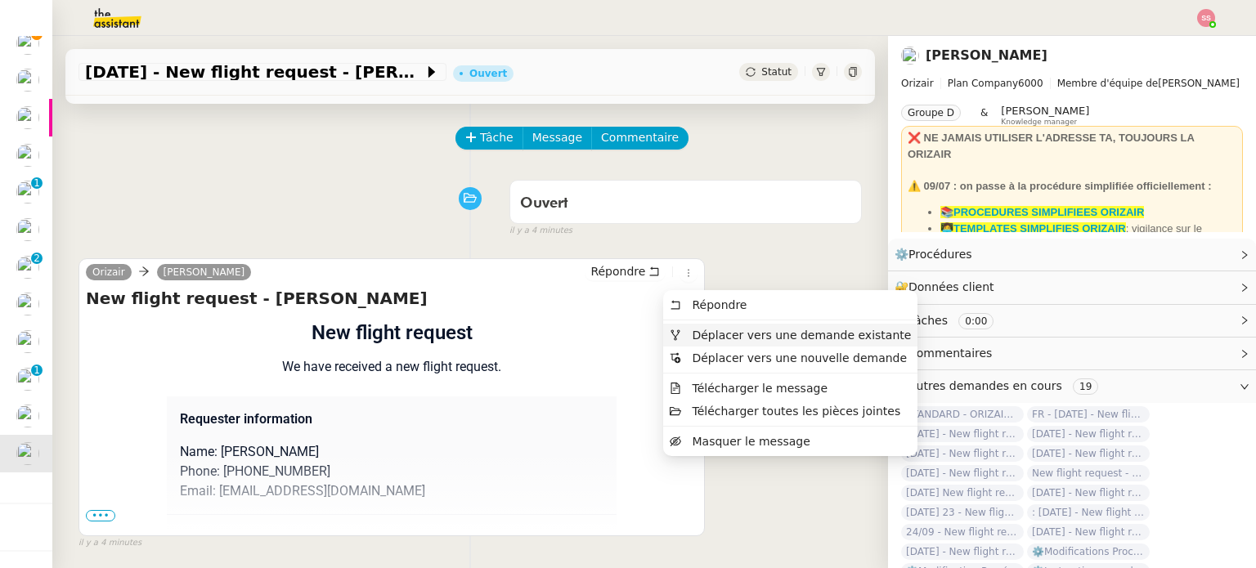
click at [754, 336] on span "Déplacer vers une demande existante" at bounding box center [801, 335] width 219 height 13
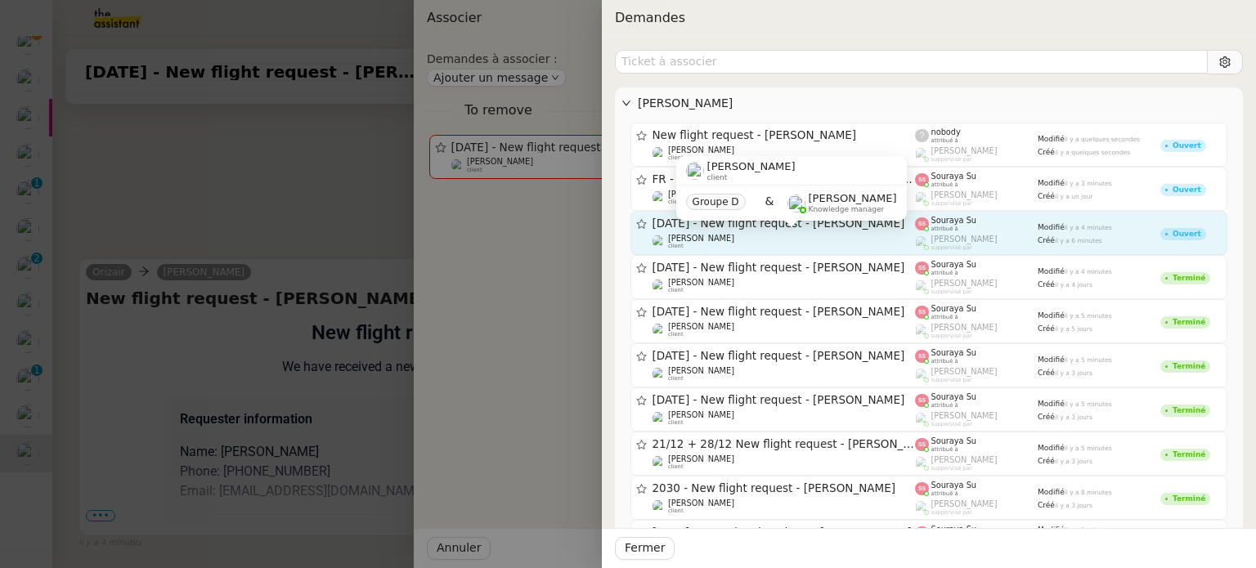
click at [765, 243] on div "Louis Frei client" at bounding box center [784, 242] width 263 height 16
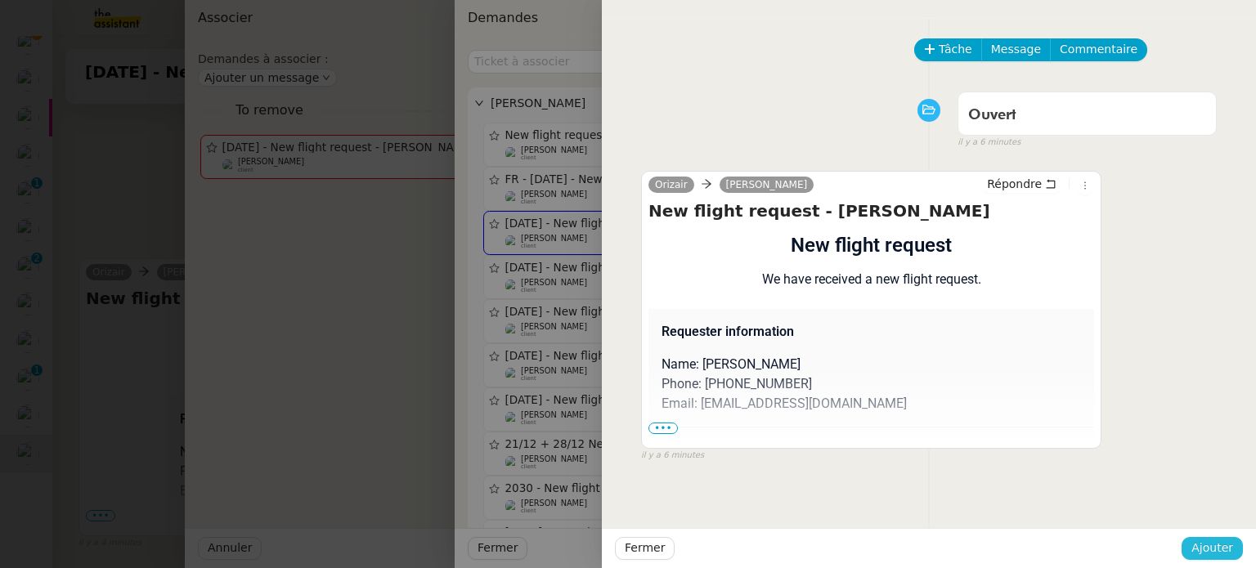
click at [1197, 546] on span "Ajouter" at bounding box center [1212, 548] width 42 height 19
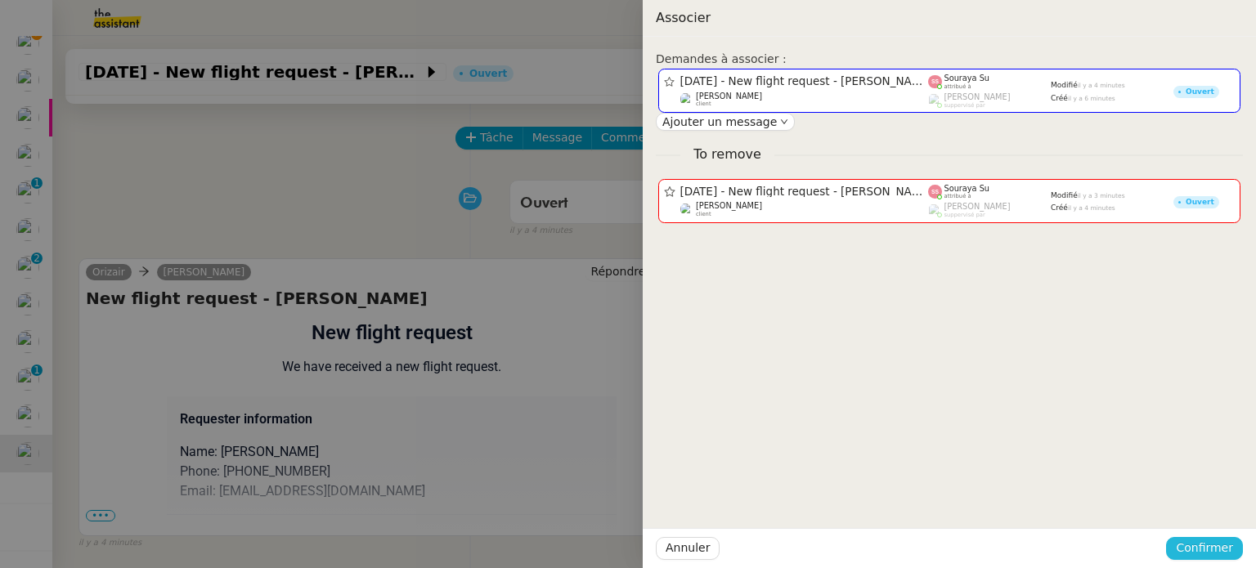
click at [1197, 546] on span "Confirmer" at bounding box center [1204, 548] width 57 height 19
click at [1210, 502] on span "Ajouter" at bounding box center [1206, 505] width 42 height 16
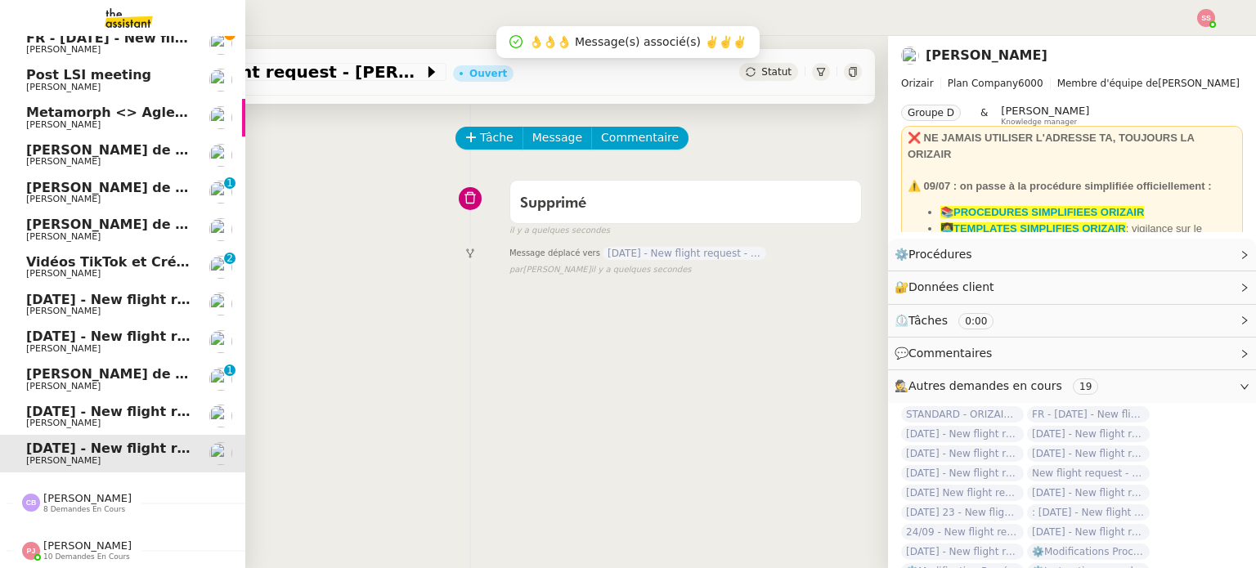
scroll to position [166, 0]
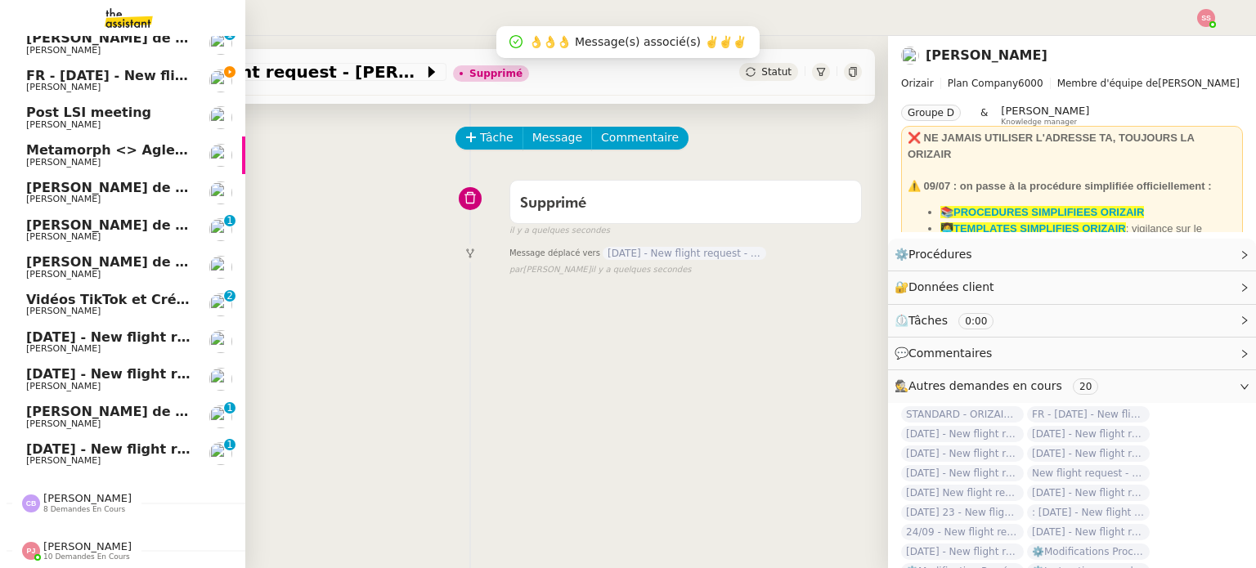
click at [137, 398] on link "Appel de suivi [PERSON_NAME] [PERSON_NAME] 0 1 2 3 4 5 6 7 8 9" at bounding box center [122, 417] width 245 height 38
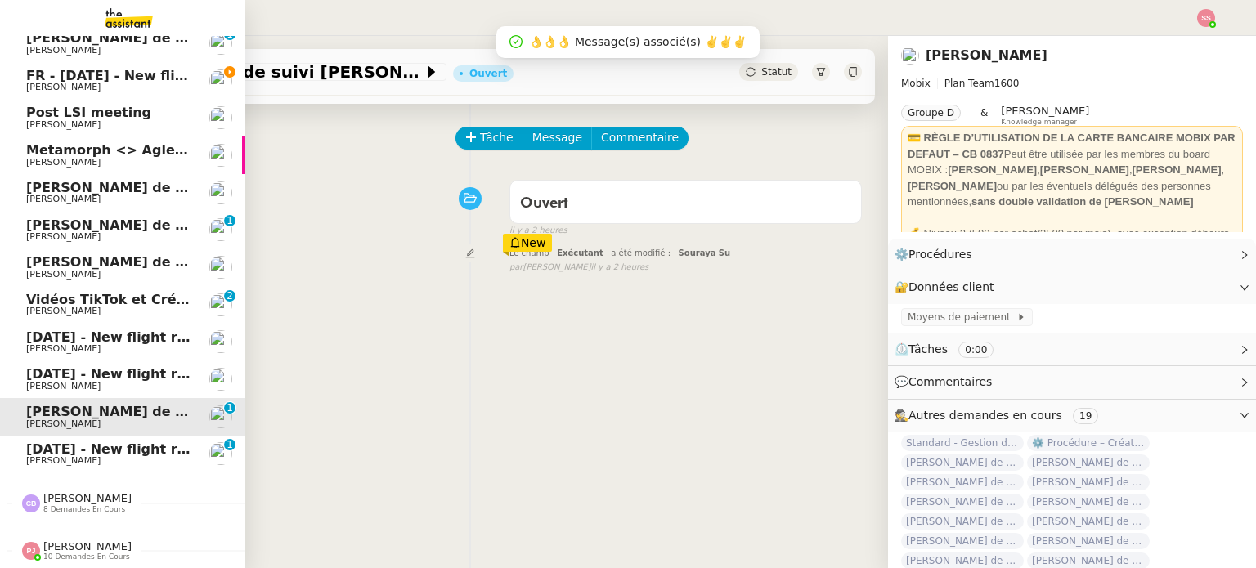
click at [112, 442] on span "[DATE] - New flight request - [PERSON_NAME]" at bounding box center [195, 450] width 338 height 16
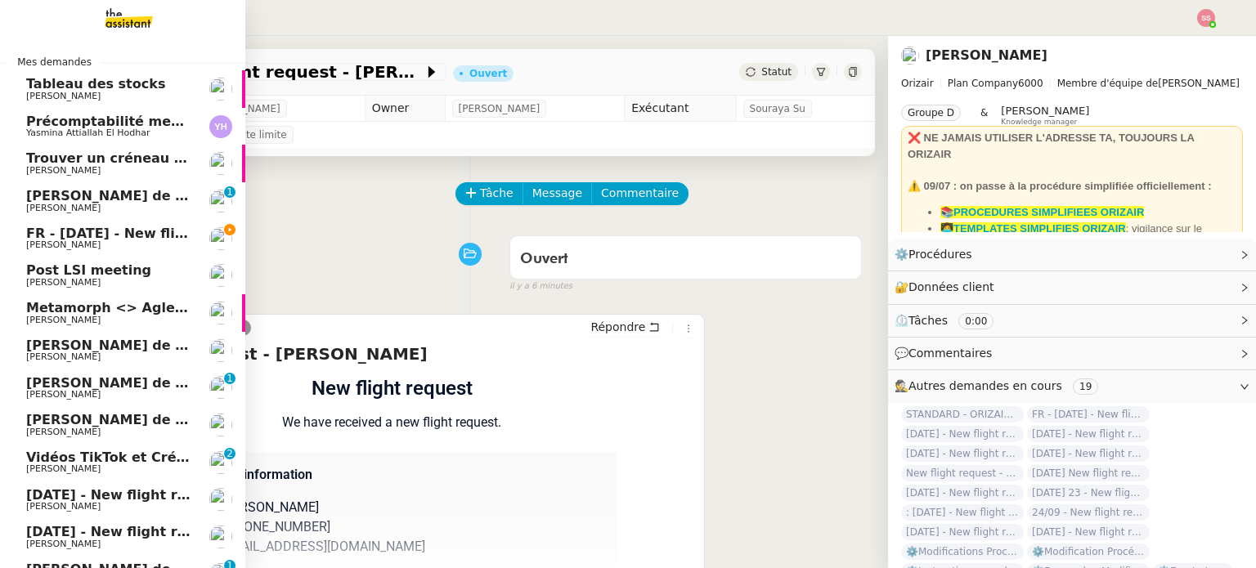
click at [148, 231] on span "FR - [DATE] - New flight request - [PERSON_NAME]" at bounding box center [211, 234] width 371 height 16
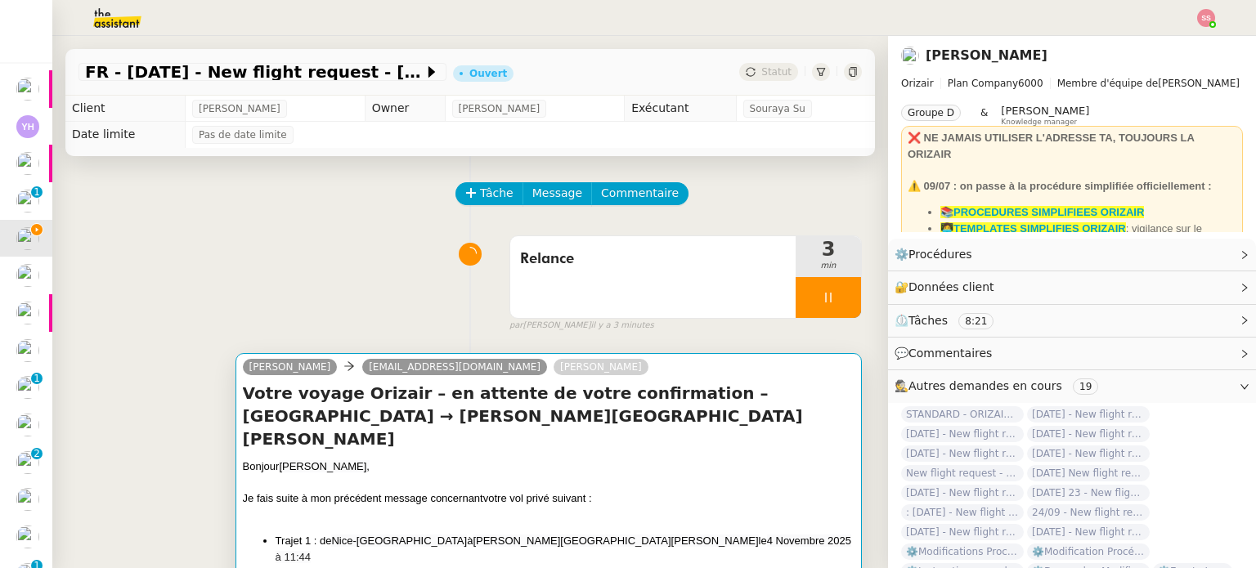
click at [675, 419] on h4 "Votre voyage Orizair – en attente de votre confirmation – Nice-Côte d'Azur Airp…" at bounding box center [549, 416] width 612 height 69
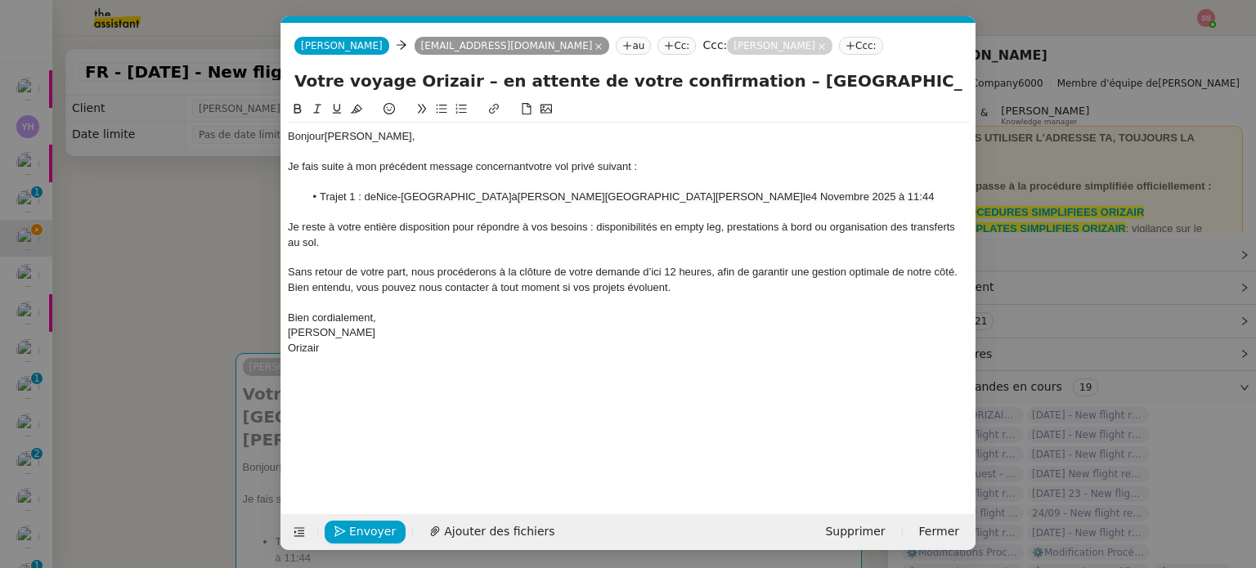
scroll to position [0, 34]
click at [381, 521] on button "Envoyer" at bounding box center [365, 532] width 81 height 23
click at [381, 523] on span "Confirmer l'envoi" at bounding box center [398, 532] width 98 height 19
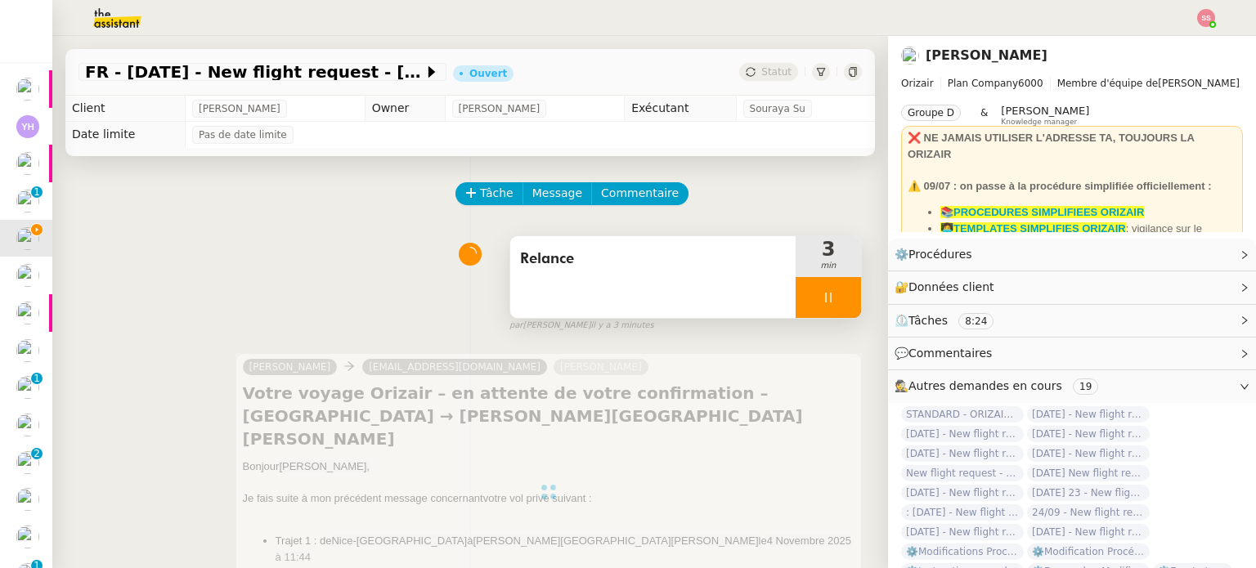
click at [829, 294] on div at bounding box center [828, 297] width 65 height 41
click at [831, 297] on button at bounding box center [844, 297] width 33 height 41
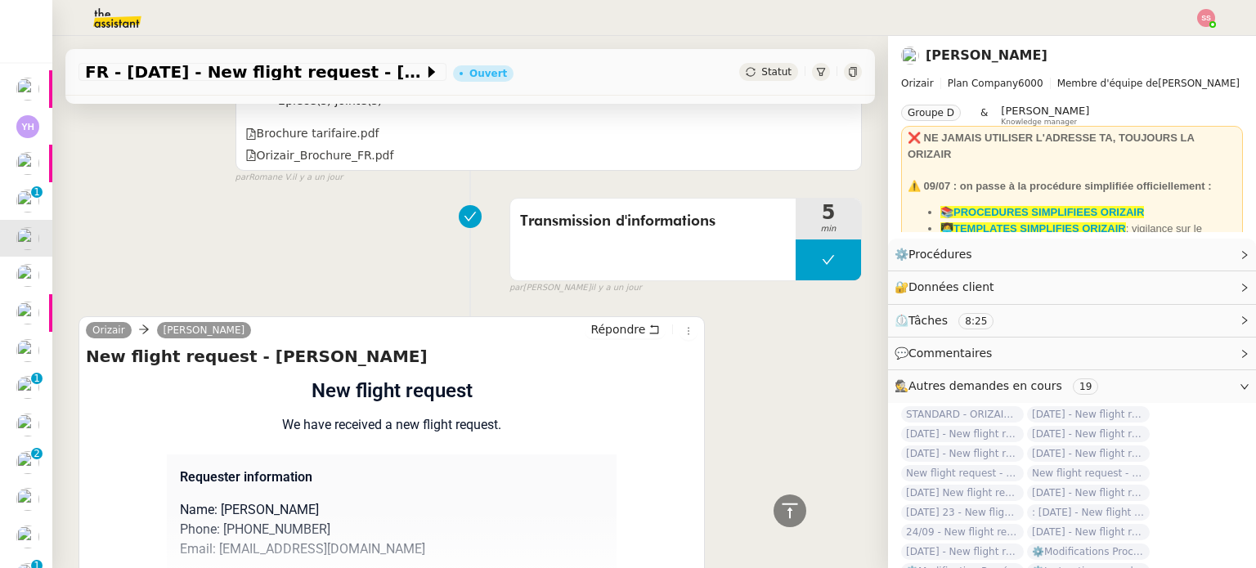
scroll to position [1123, 0]
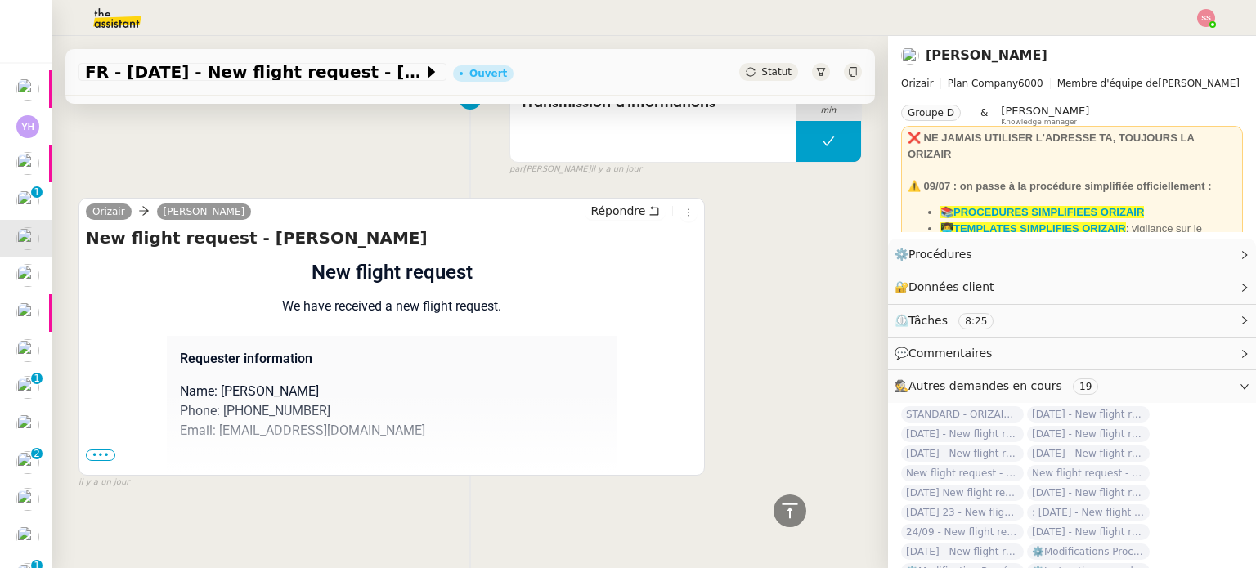
click at [101, 450] on span "•••" at bounding box center [100, 455] width 29 height 11
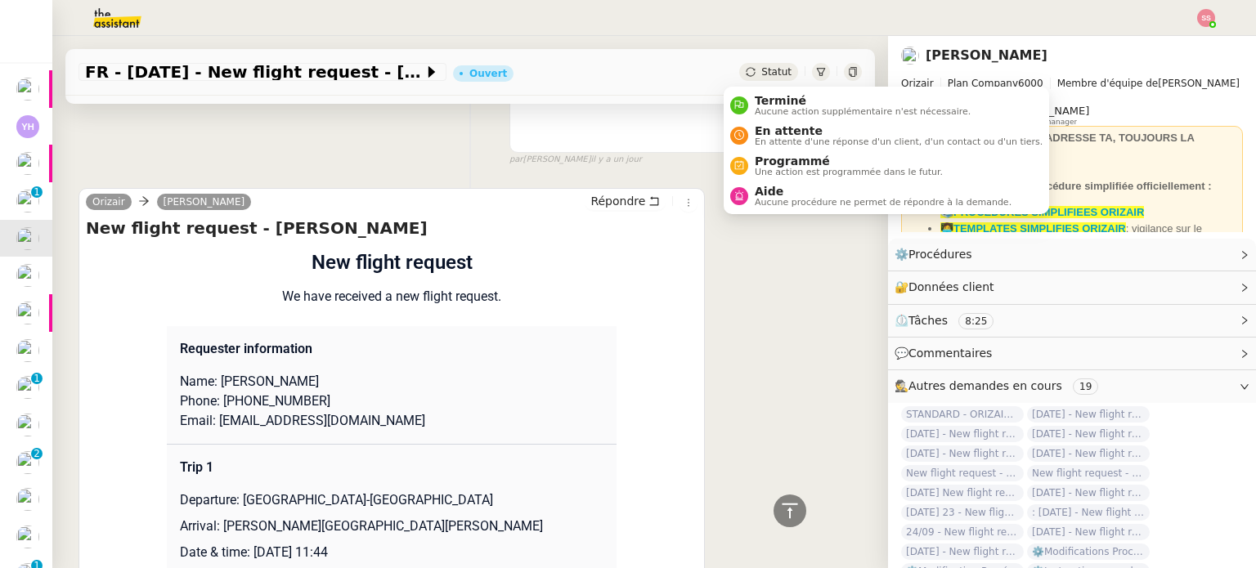
click at [761, 70] on span "Statut" at bounding box center [776, 71] width 30 height 11
click at [759, 130] on span "En attente" at bounding box center [899, 130] width 288 height 13
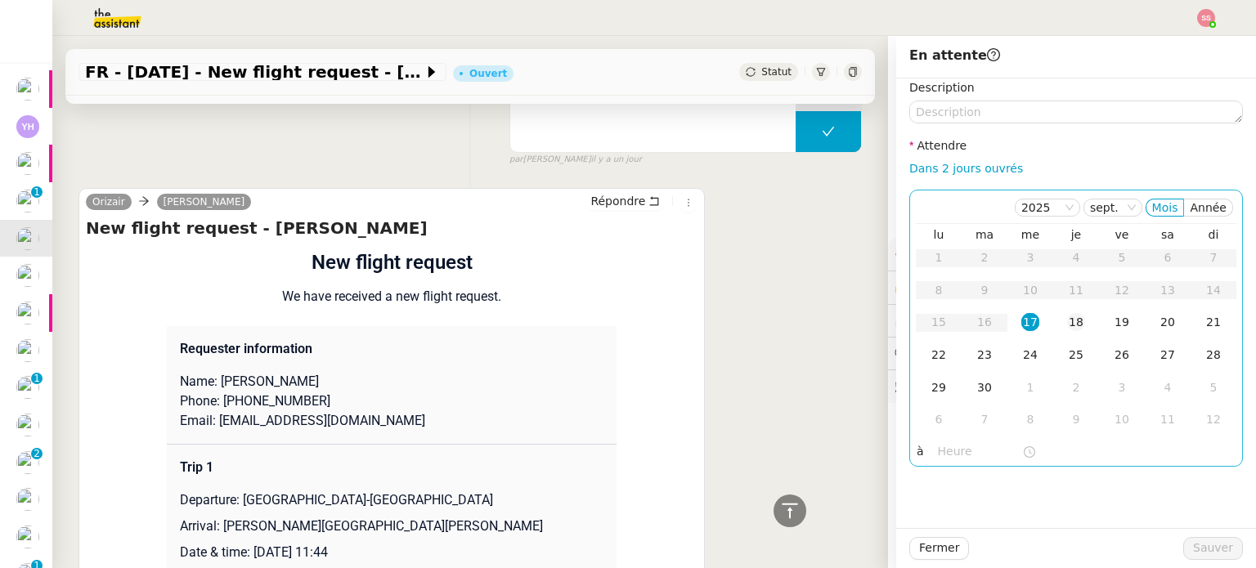
click at [1067, 319] on div "18" at bounding box center [1076, 322] width 18 height 18
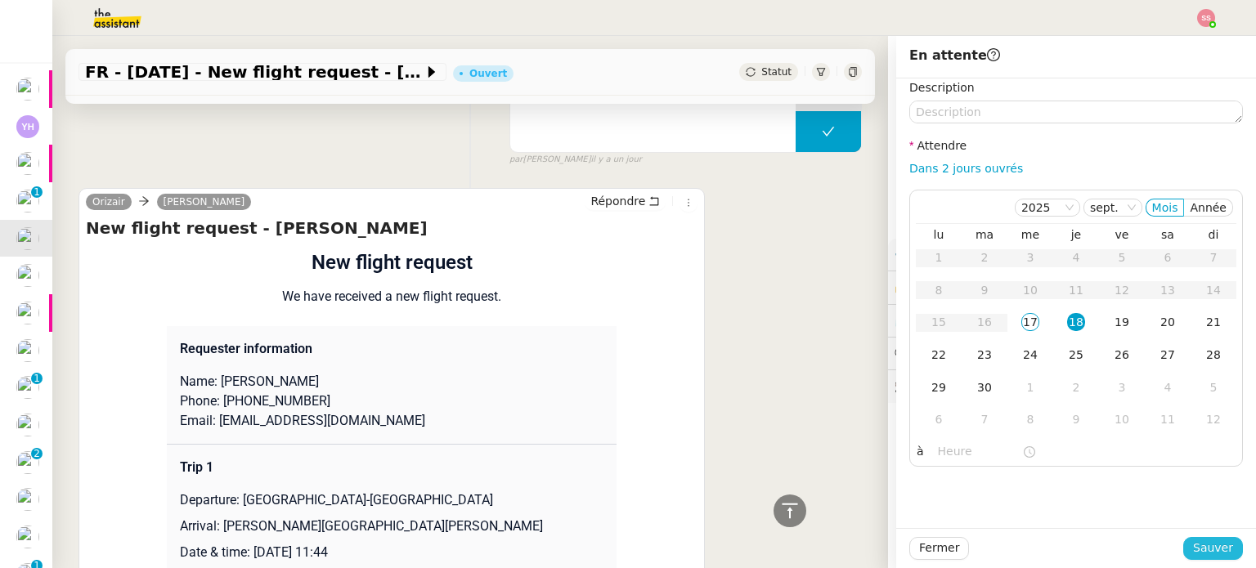
click at [1200, 541] on span "Sauver" at bounding box center [1213, 548] width 40 height 19
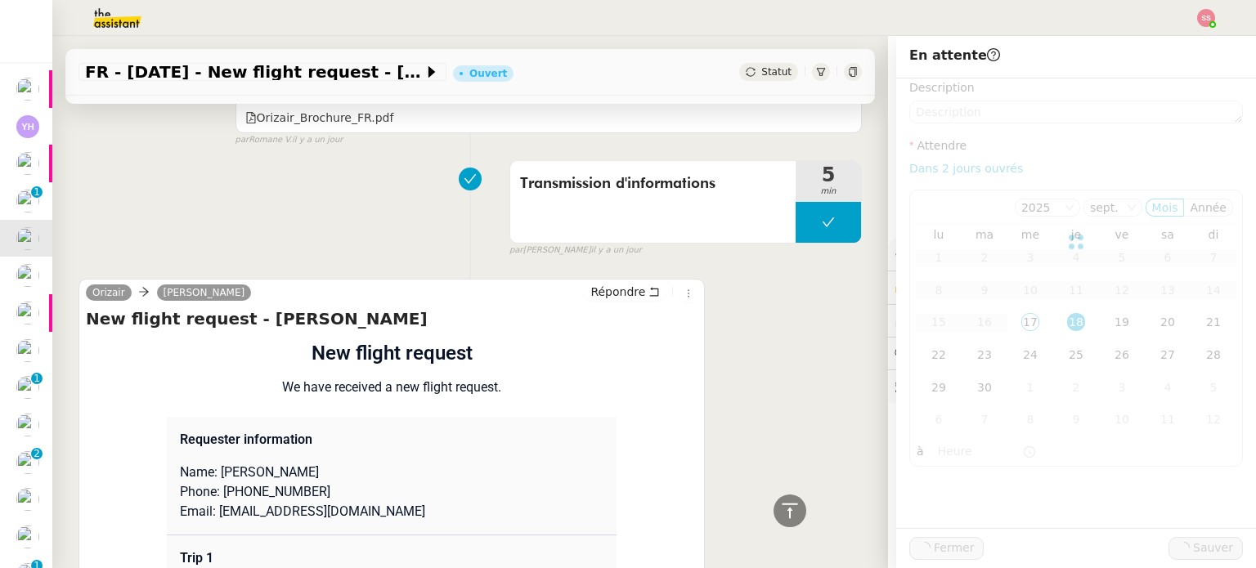
scroll to position [1213, 0]
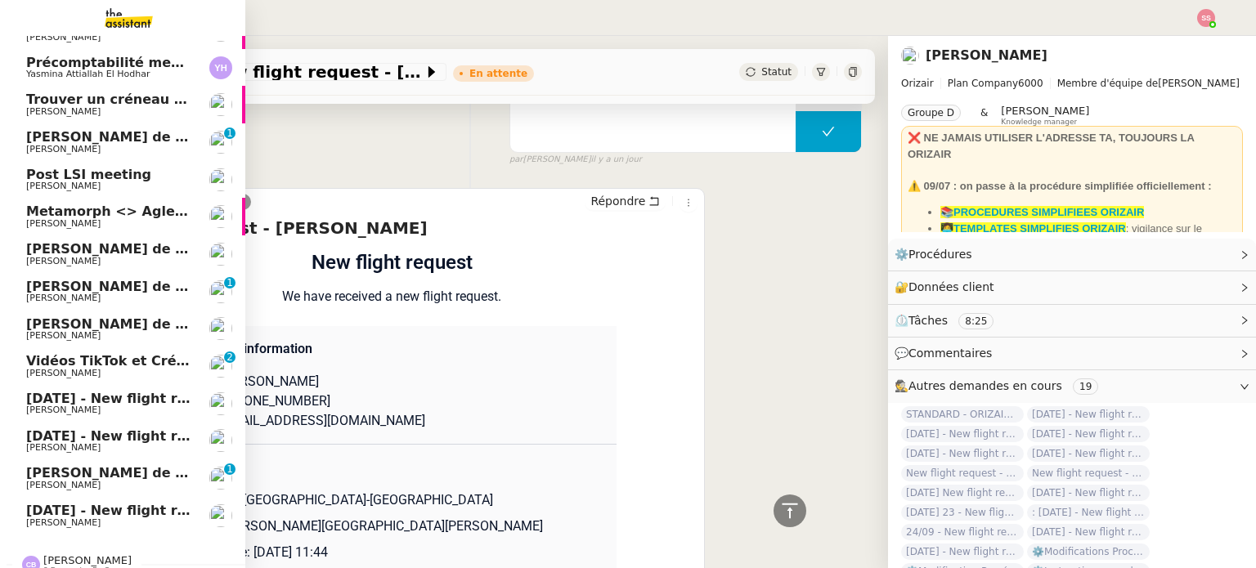
scroll to position [128, 0]
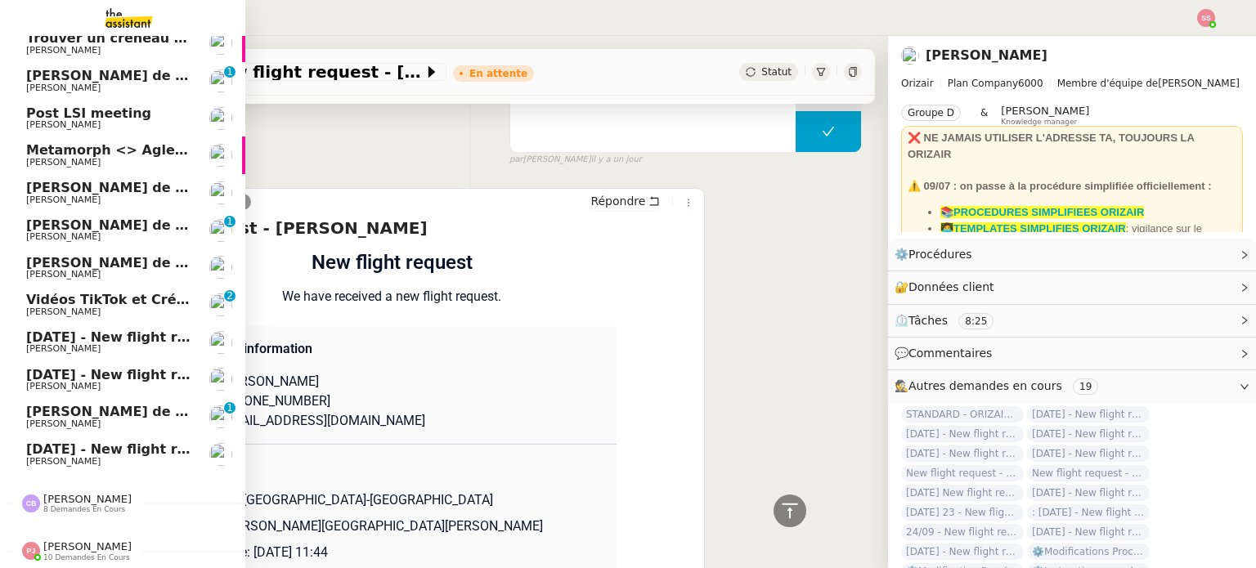
click at [62, 330] on span "[DATE] - New flight request - [MEDICAL_DATA][PERSON_NAME]" at bounding box center [256, 338] width 460 height 16
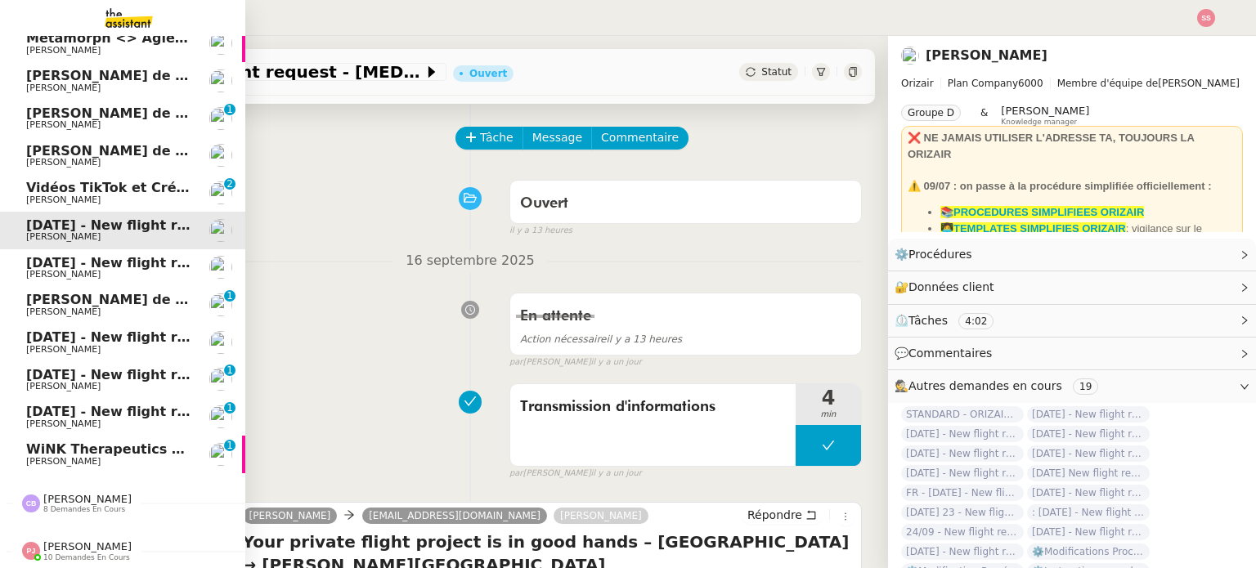
scroll to position [159, 0]
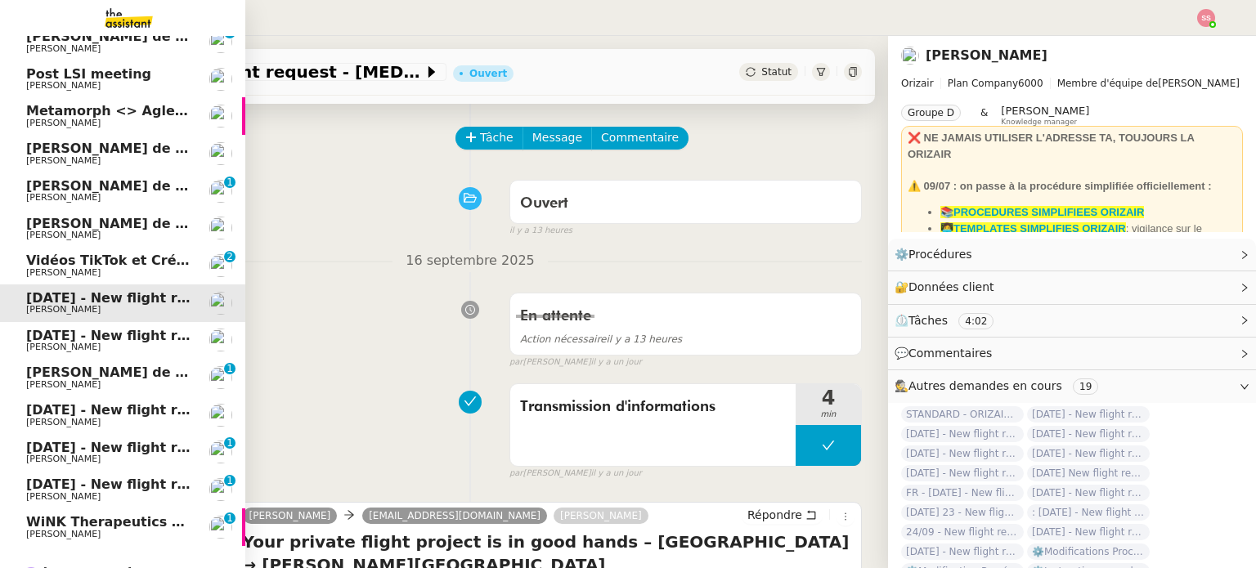
click at [85, 532] on span "[PERSON_NAME]" at bounding box center [108, 535] width 165 height 10
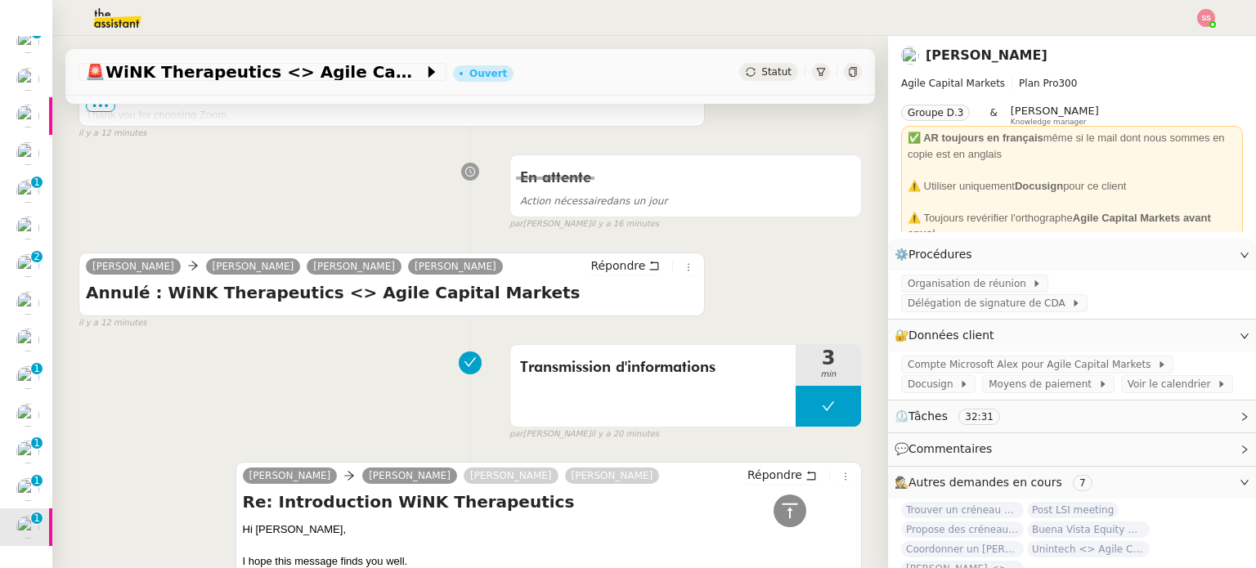
scroll to position [873, 0]
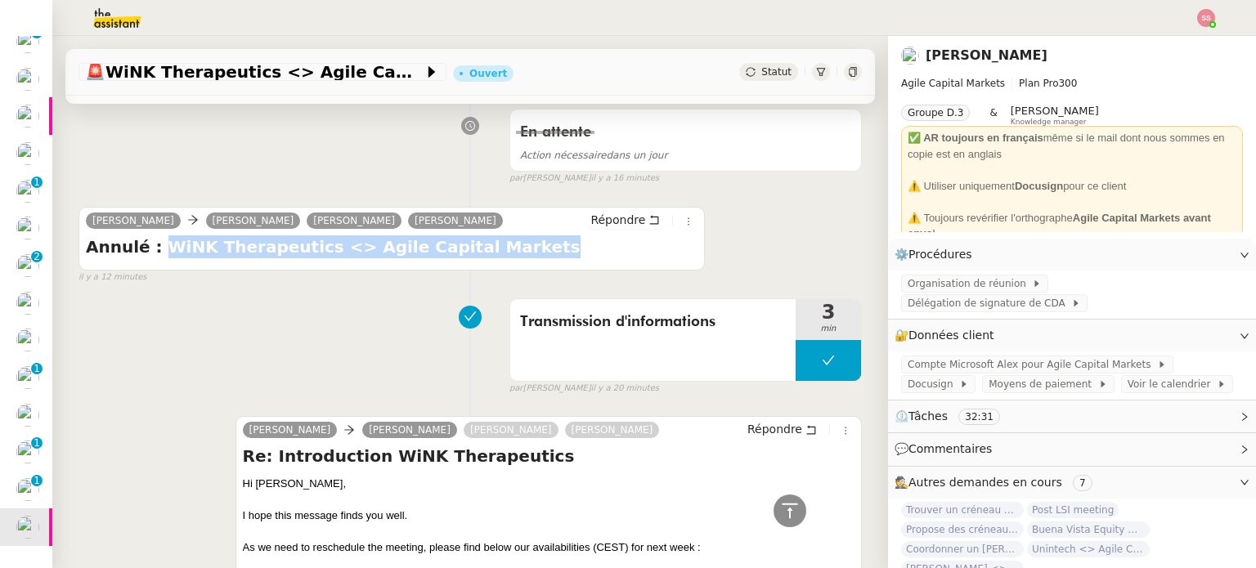
drag, startPoint x: 150, startPoint y: 240, endPoint x: 520, endPoint y: 251, distance: 369.8
click at [520, 251] on h4 "Annulé : WiNK Therapeutics <> Agile Capital Markets" at bounding box center [392, 246] width 612 height 23
copy h4 "WiNK Therapeutics <> Agile Capital Markets"
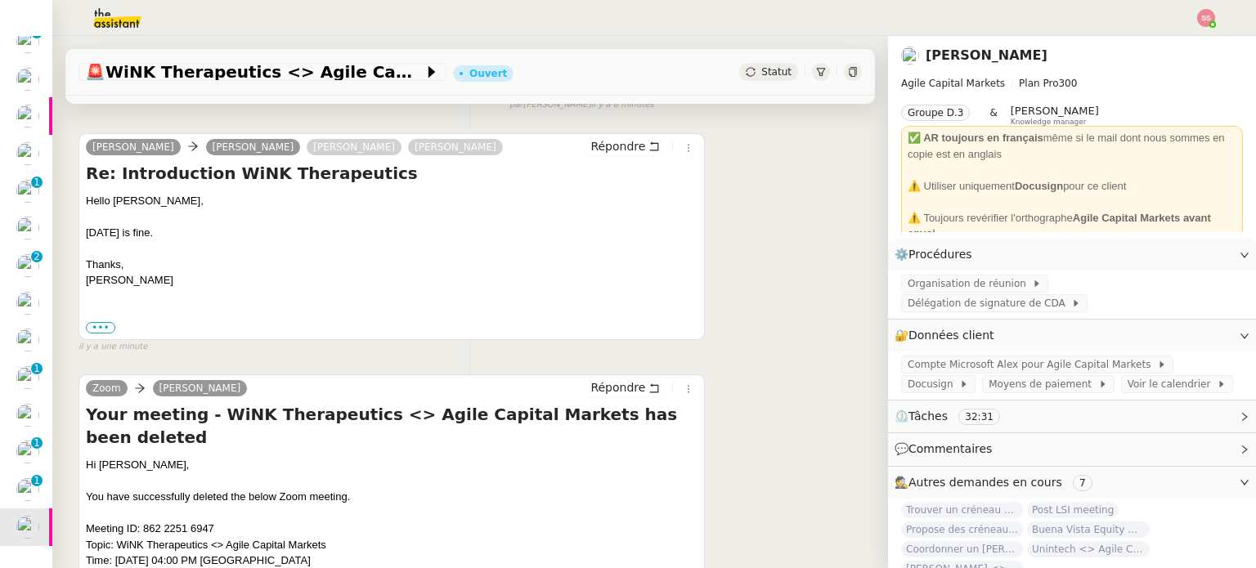
scroll to position [301, 0]
click at [102, 334] on label "•••" at bounding box center [100, 328] width 29 height 11
click at [0, 0] on input "•••" at bounding box center [0, 0] width 0 height 0
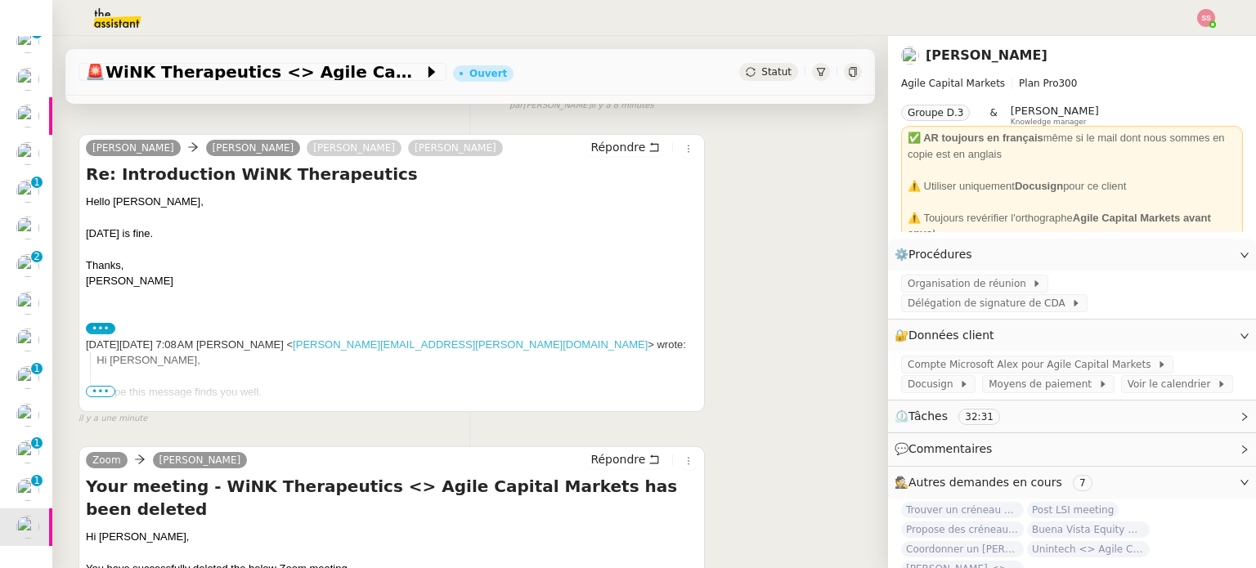
click at [95, 390] on span "•••" at bounding box center [100, 391] width 29 height 11
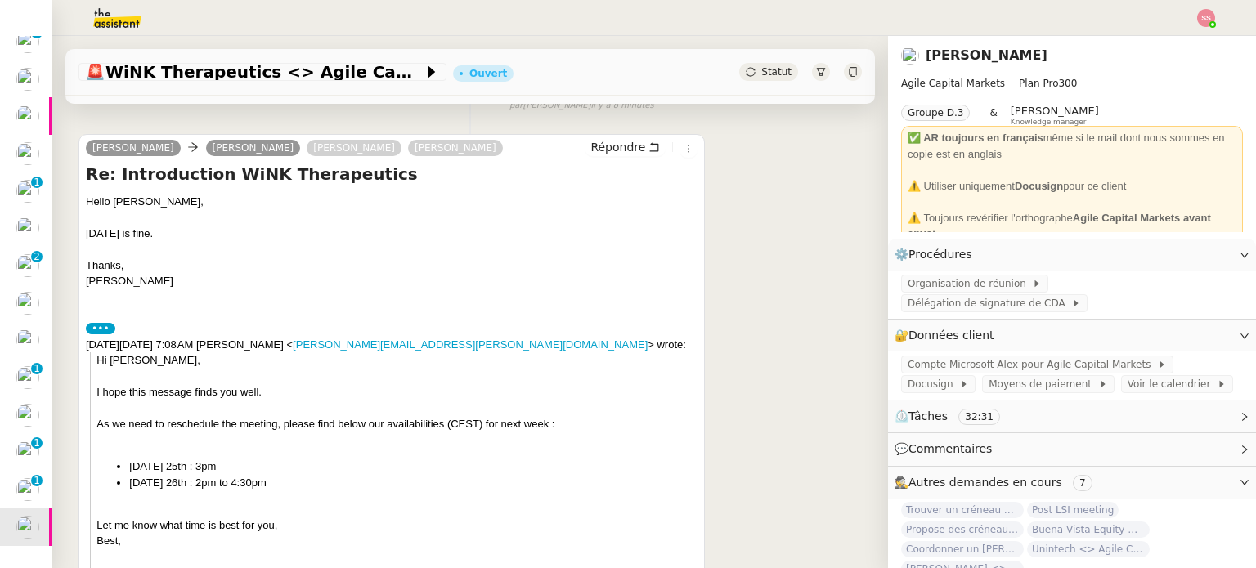
scroll to position [137, 0]
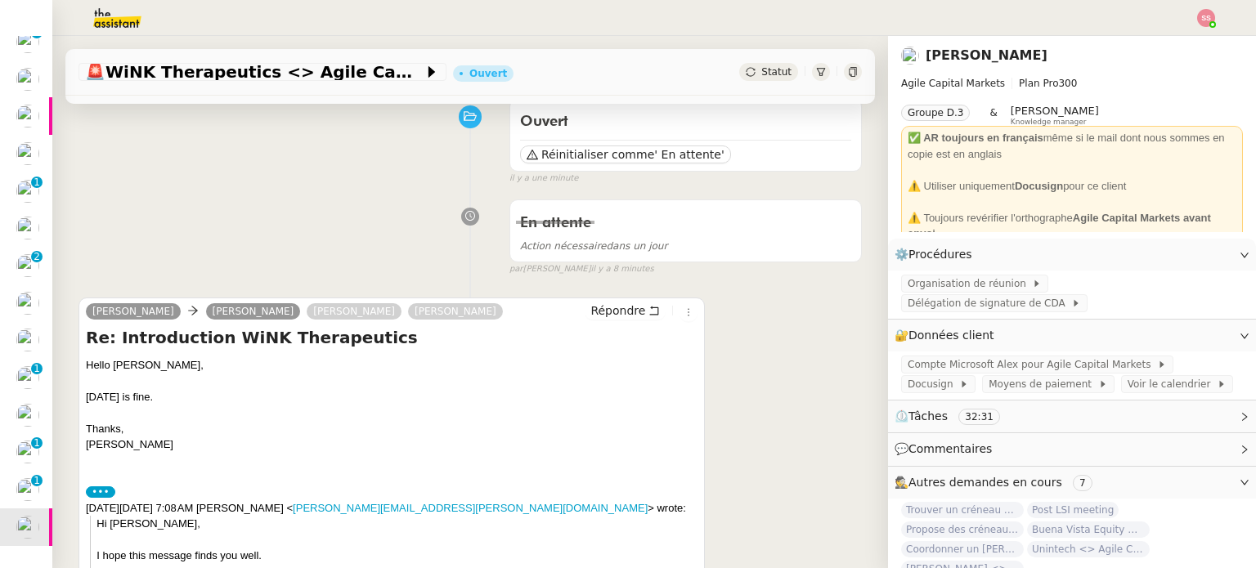
click at [756, 81] on div "Statut" at bounding box center [768, 72] width 59 height 18
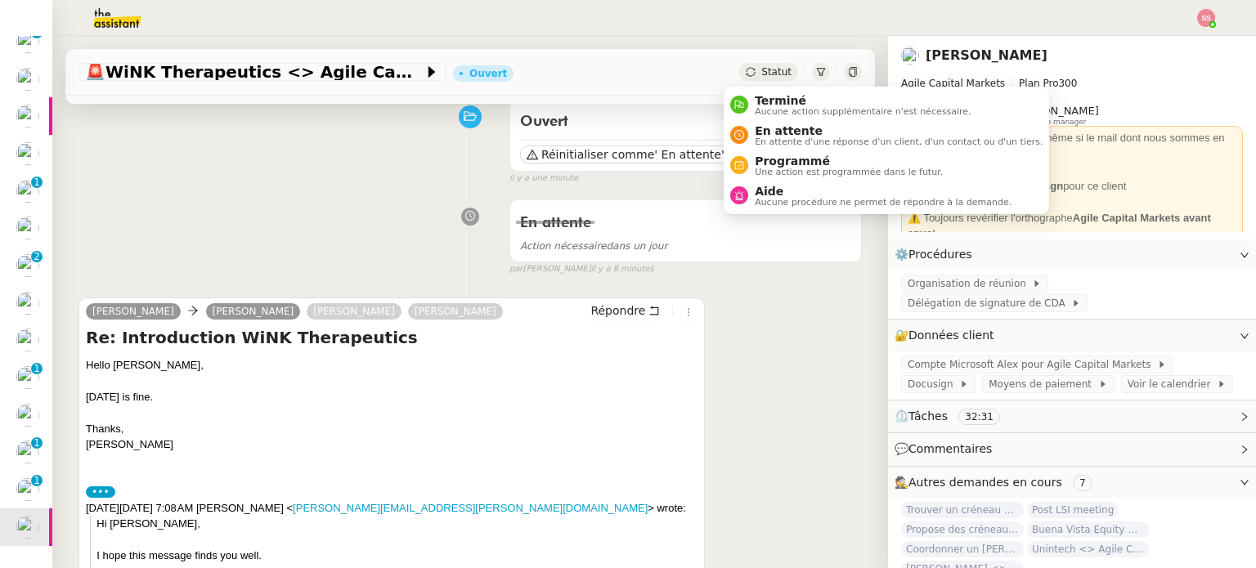
click at [764, 72] on span "Statut" at bounding box center [776, 71] width 30 height 11
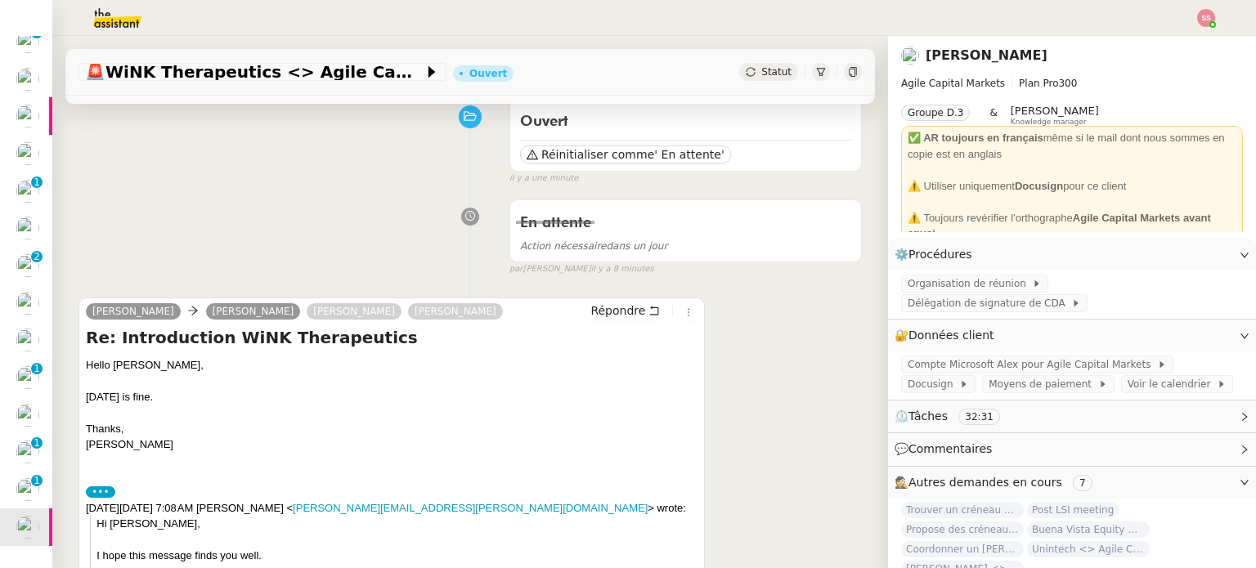
click at [379, 146] on div "Ouvert Réinitialiser comme ' En attente' false il y a une minute" at bounding box center [469, 138] width 783 height 95
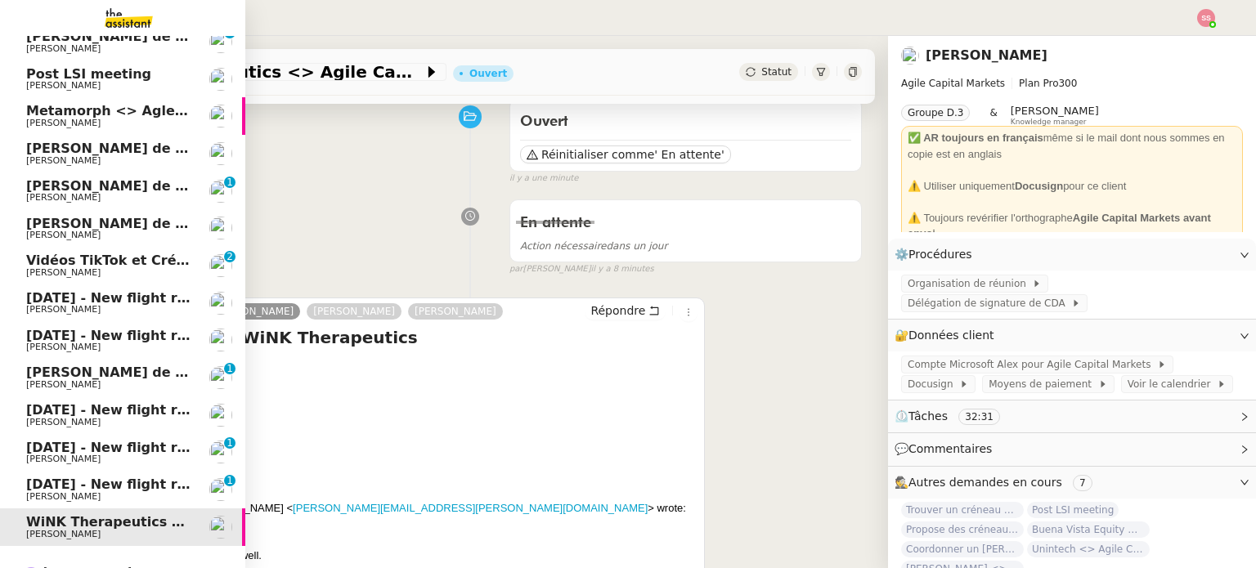
click at [88, 482] on span "24th September 2025 - New flight request - Hadjer Bouzina" at bounding box center [195, 485] width 338 height 16
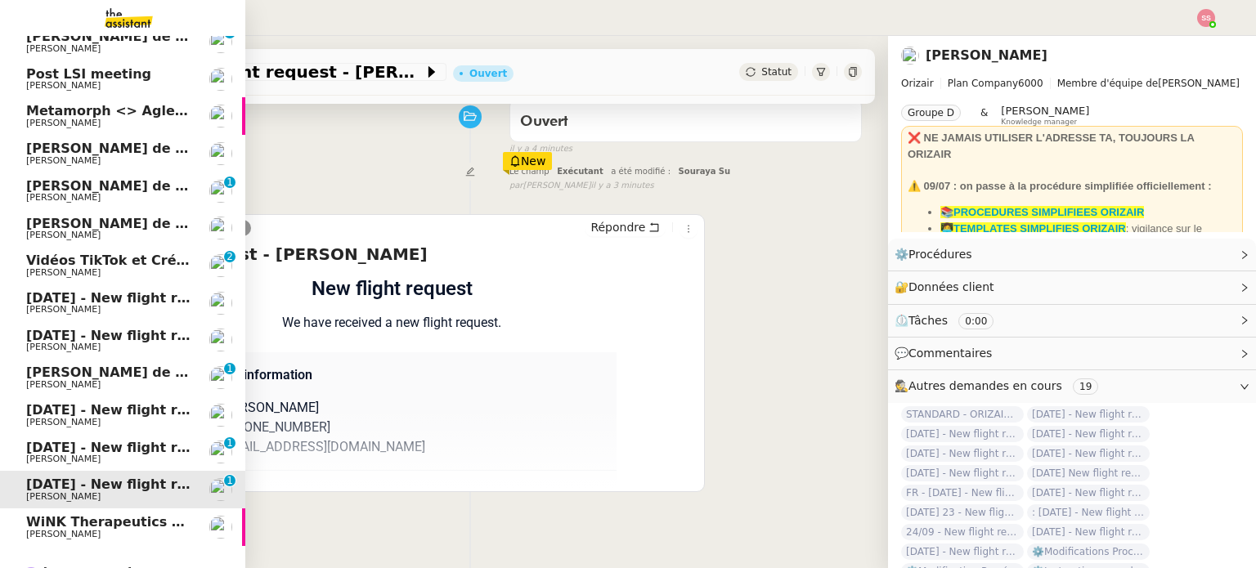
click at [111, 458] on span "[PERSON_NAME]" at bounding box center [108, 460] width 165 height 10
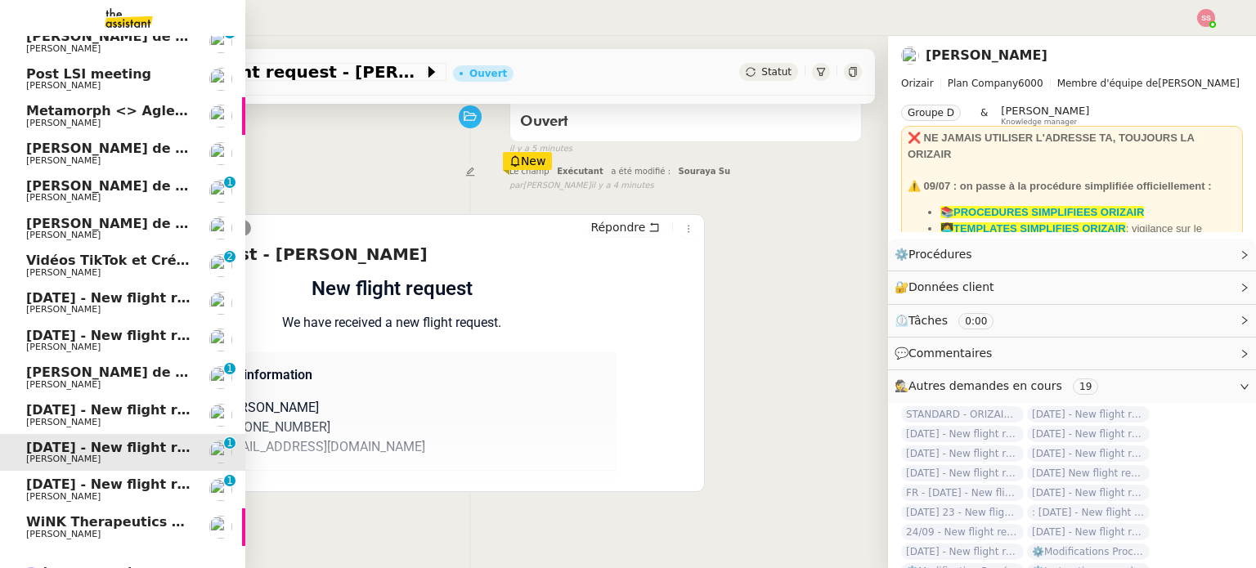
click at [124, 469] on link "[DATE] - New flight request - [PERSON_NAME] [PERSON_NAME] 0 1 2 3 4 5 6 7 8 9" at bounding box center [122, 453] width 245 height 38
click at [121, 481] on span "24th September 2025 - New flight request - Hadjer Bouzina" at bounding box center [195, 485] width 338 height 16
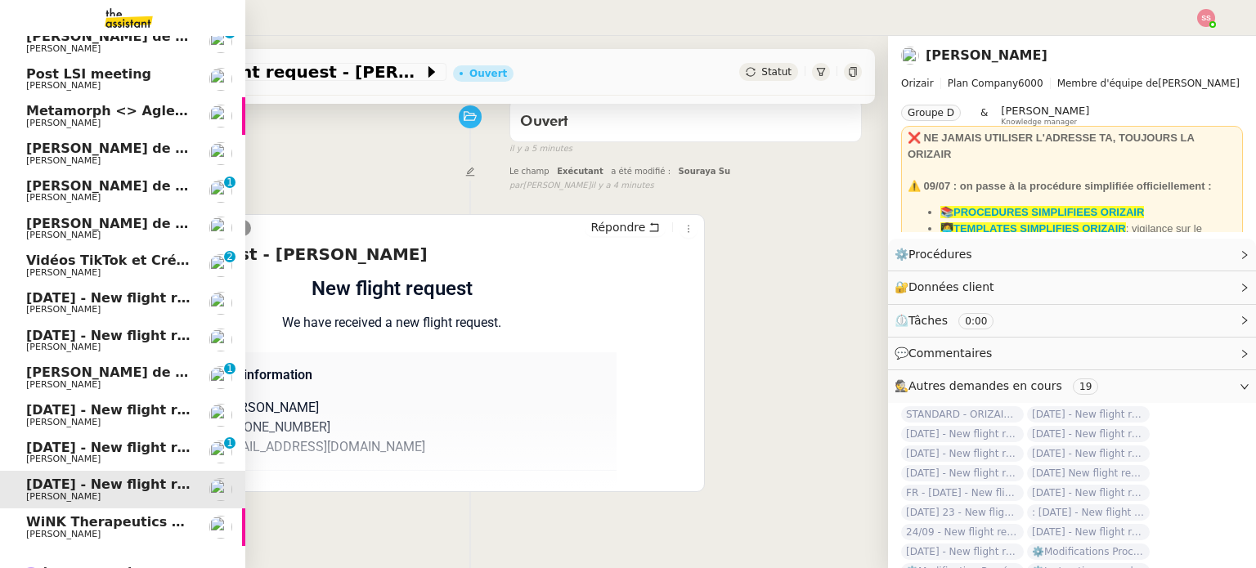
click at [123, 451] on span "[DATE] - New flight request - [PERSON_NAME]" at bounding box center [195, 448] width 338 height 16
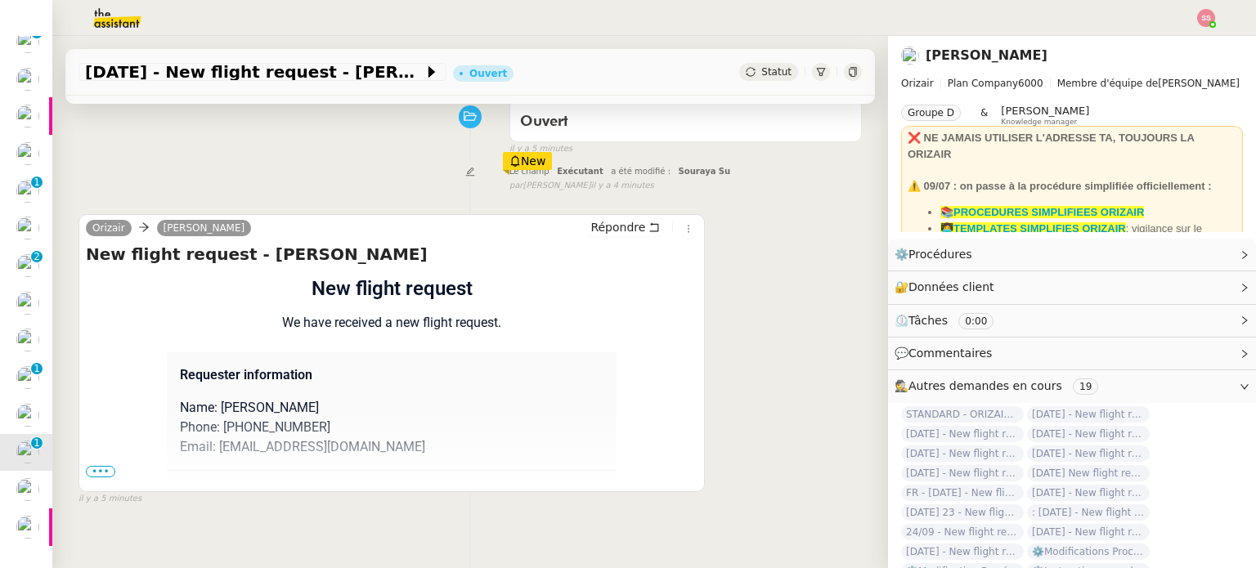
click at [101, 470] on span "•••" at bounding box center [100, 471] width 29 height 11
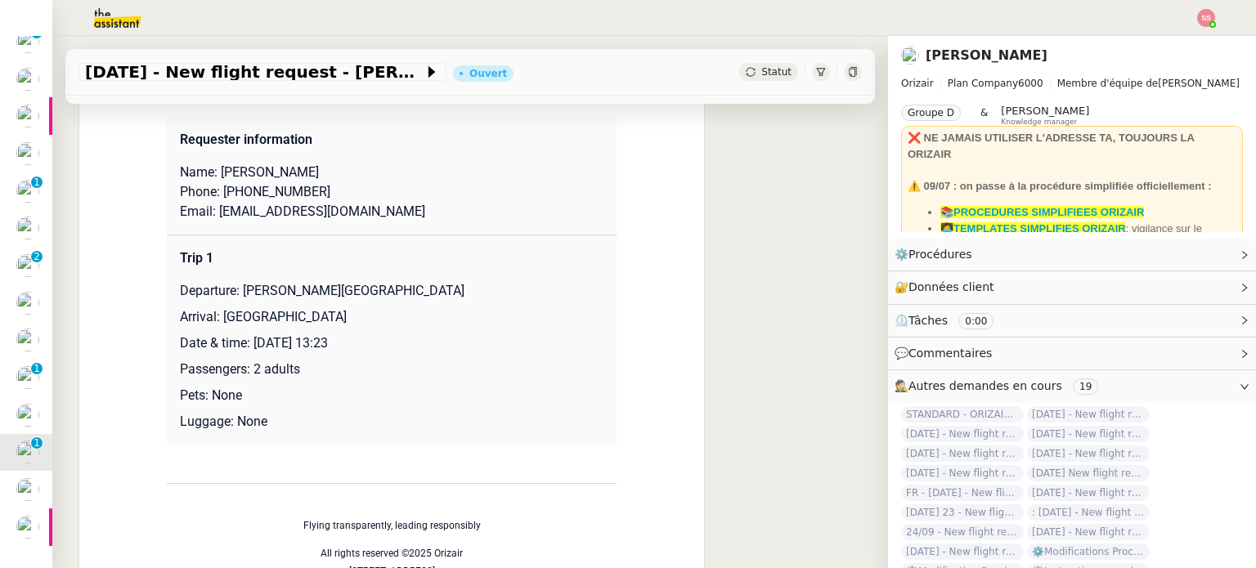
scroll to position [383, 0]
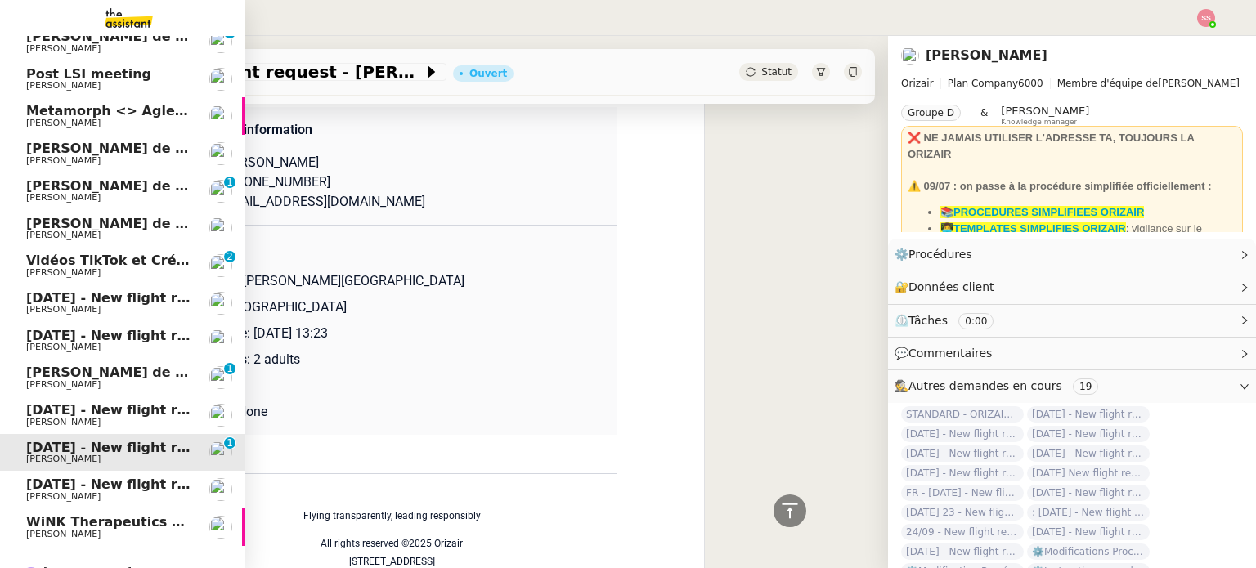
click at [56, 491] on span "24th September 2025 - New flight request - Hadjer Bouzina" at bounding box center [195, 485] width 338 height 16
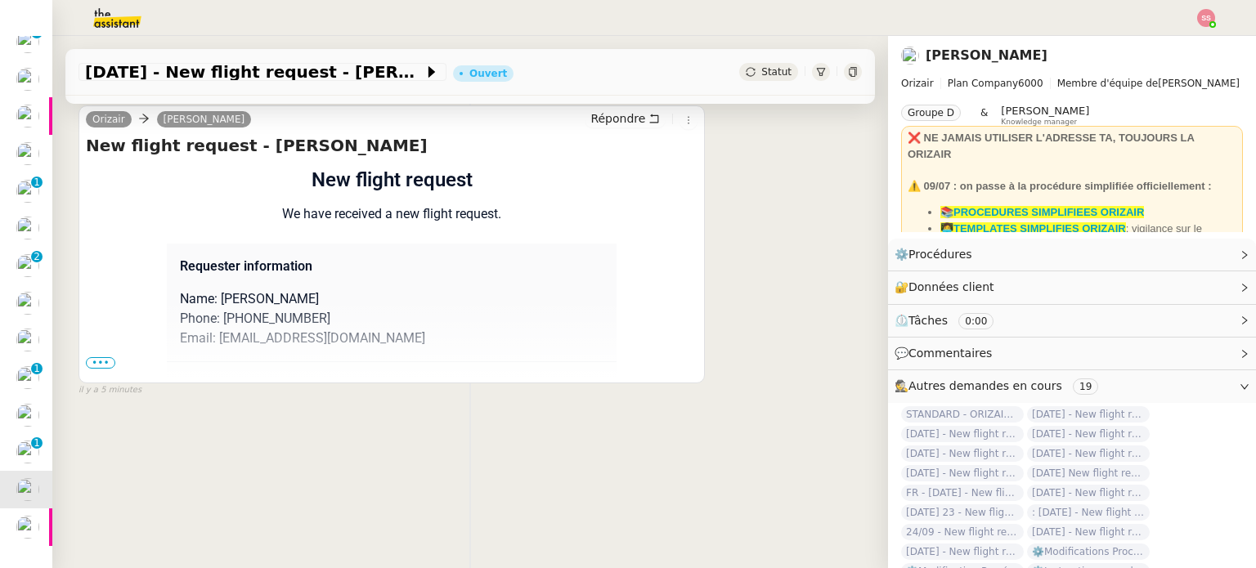
click at [101, 357] on span "•••" at bounding box center [100, 362] width 29 height 11
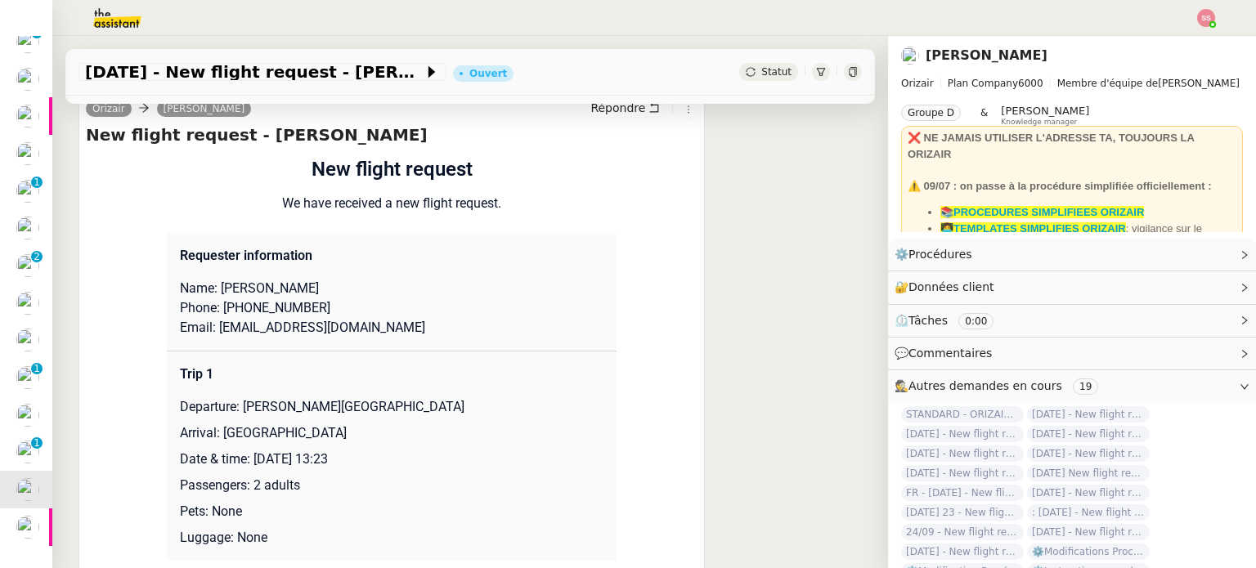
scroll to position [137, 0]
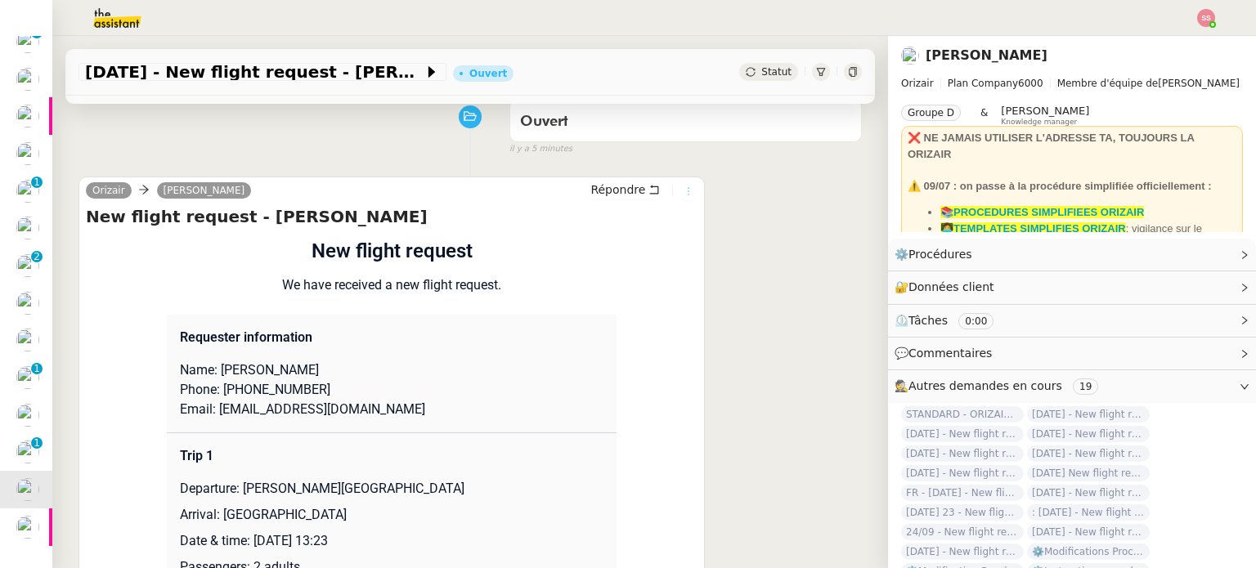
click at [684, 196] on icon at bounding box center [689, 191] width 10 height 10
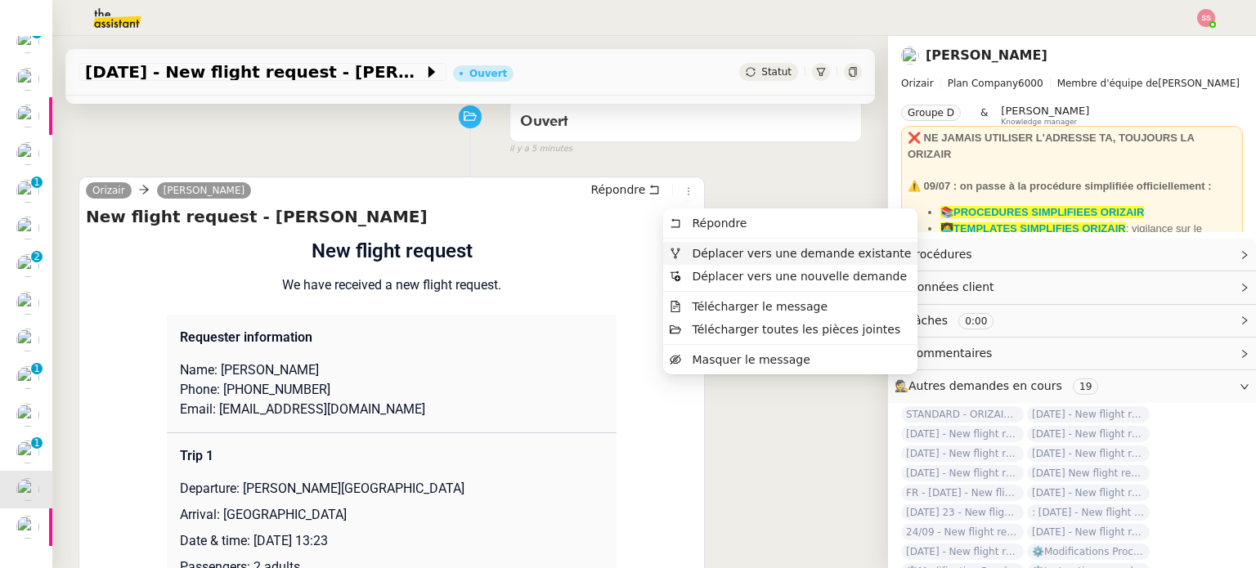
click at [687, 247] on span "Déplacer vers une demande existante" at bounding box center [790, 253] width 241 height 15
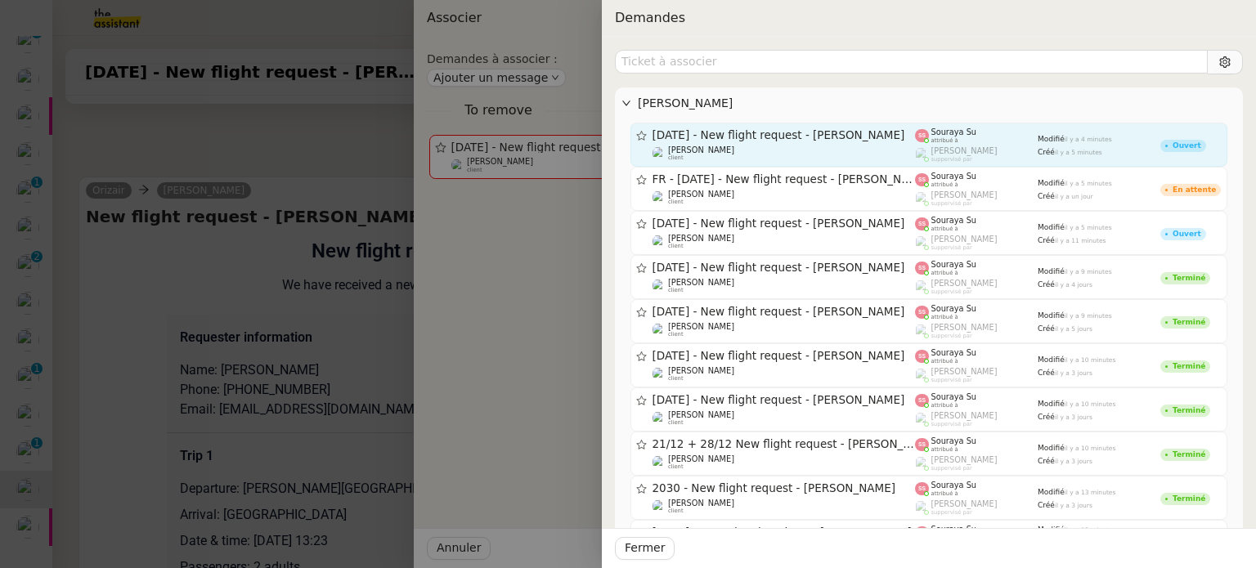
click at [874, 140] on span "[DATE] - New flight request - [PERSON_NAME]" at bounding box center [784, 135] width 263 height 11
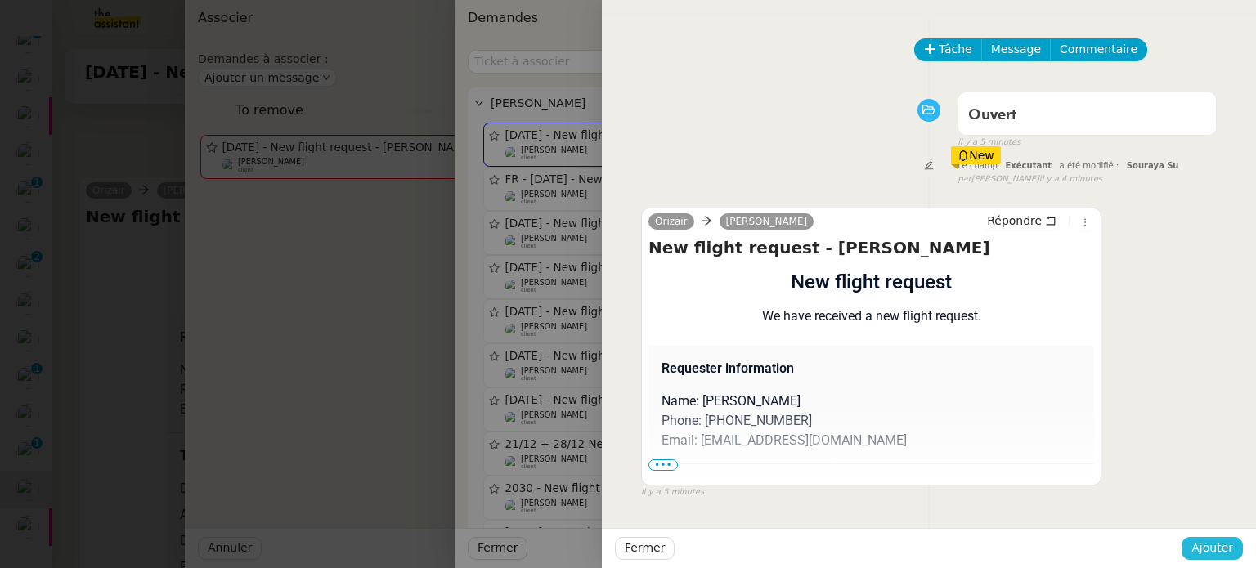
click at [1218, 548] on span "Ajouter" at bounding box center [1212, 548] width 42 height 19
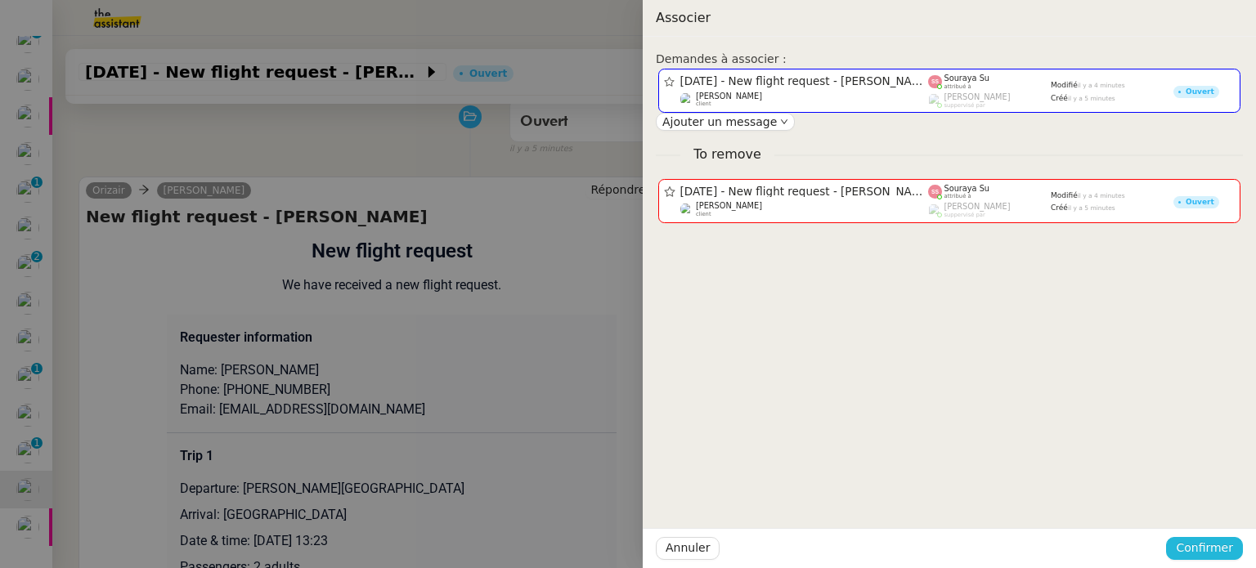
click at [1218, 548] on span "Confirmer" at bounding box center [1204, 548] width 57 height 19
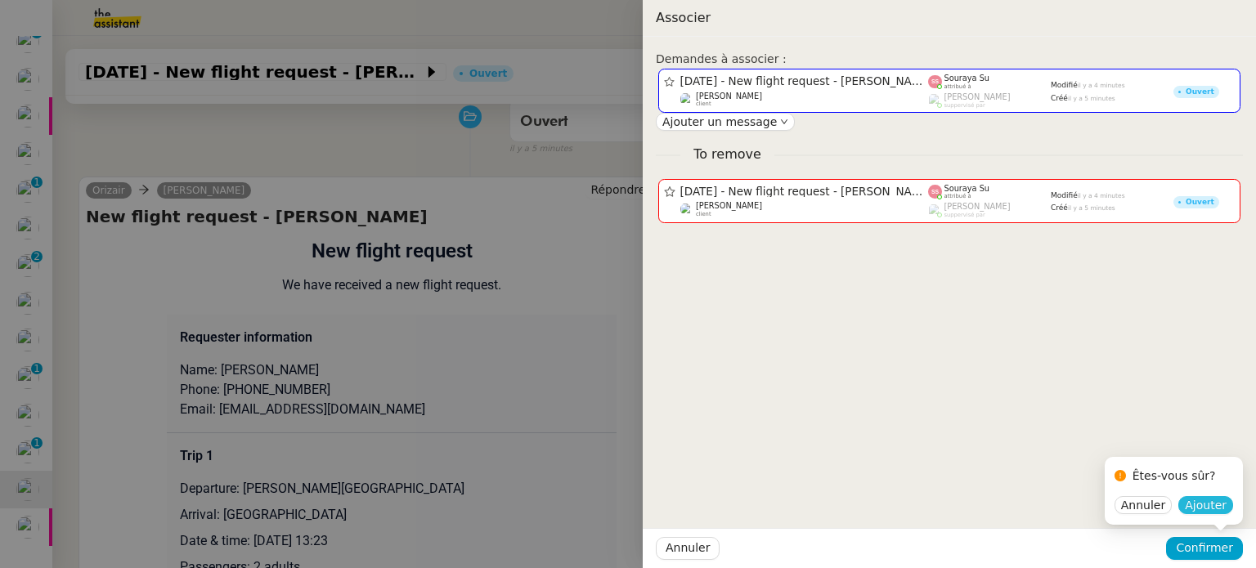
click at [1213, 501] on span "Ajouter" at bounding box center [1206, 505] width 42 height 16
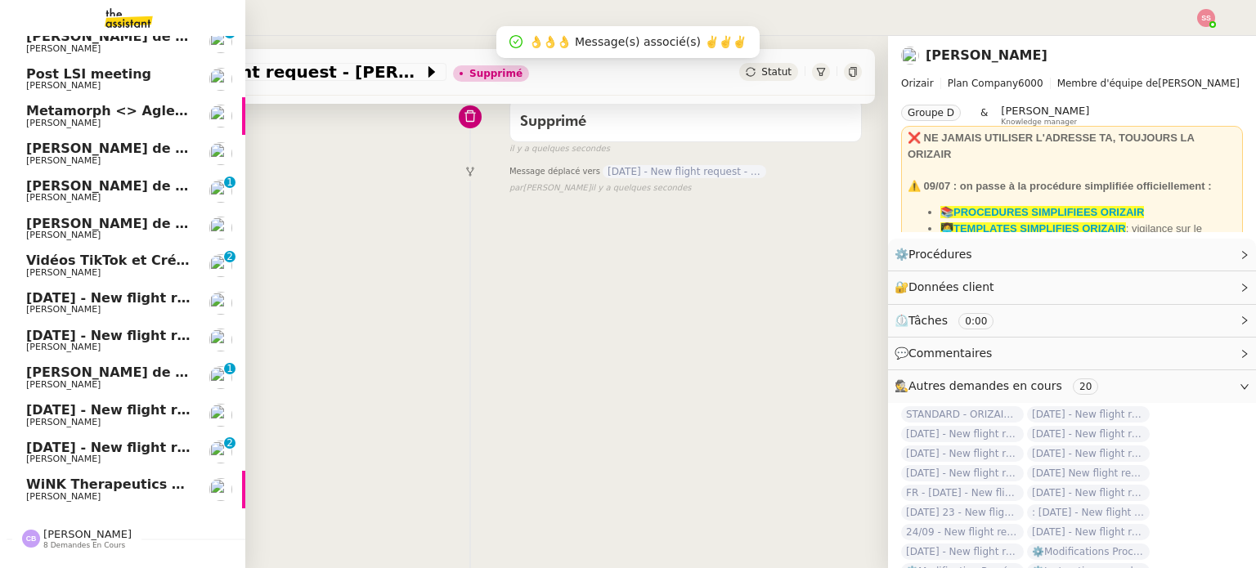
click at [123, 445] on span "[DATE] - New flight request - [PERSON_NAME]" at bounding box center [195, 448] width 338 height 16
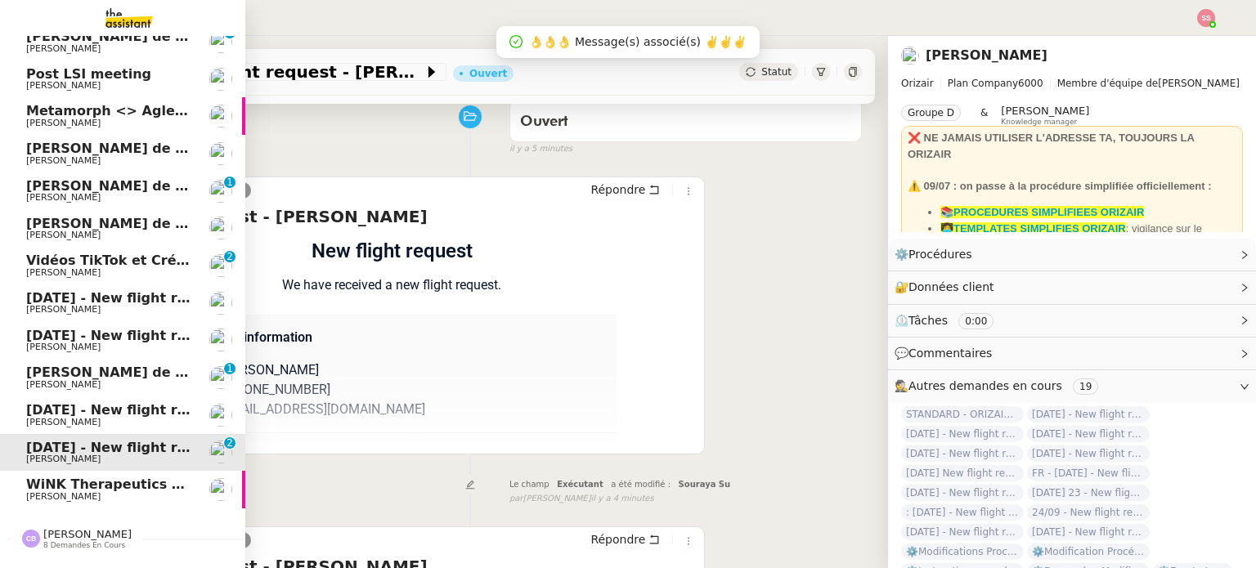
click at [123, 420] on span "[PERSON_NAME]" at bounding box center [108, 423] width 165 height 10
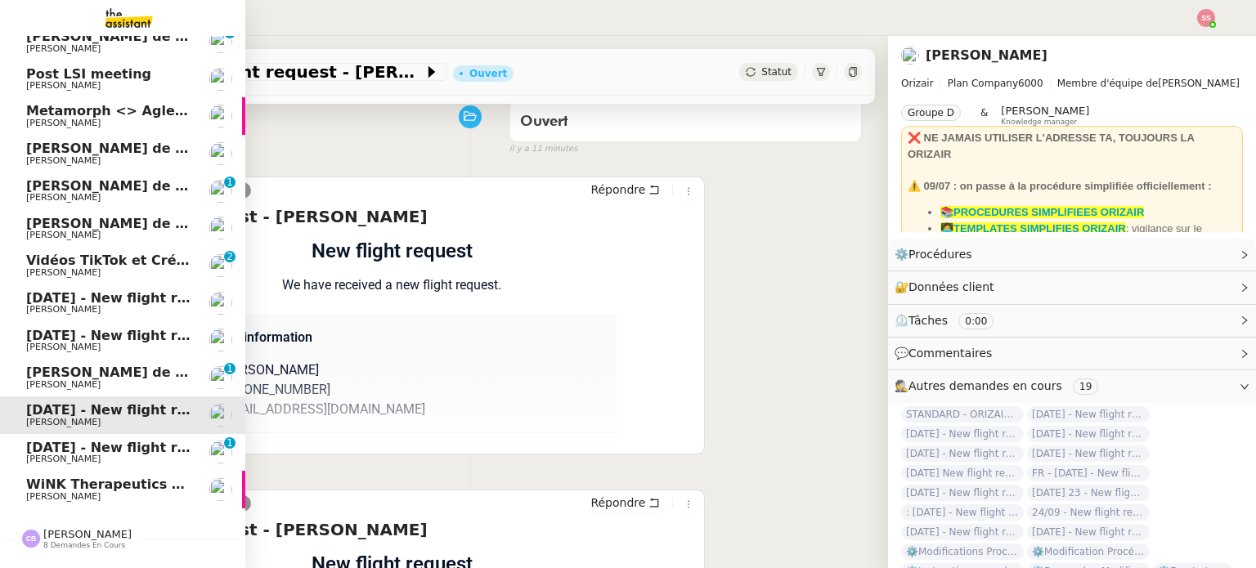
click at [120, 375] on span "Appel de suivi [PERSON_NAME]" at bounding box center [181, 373] width 310 height 16
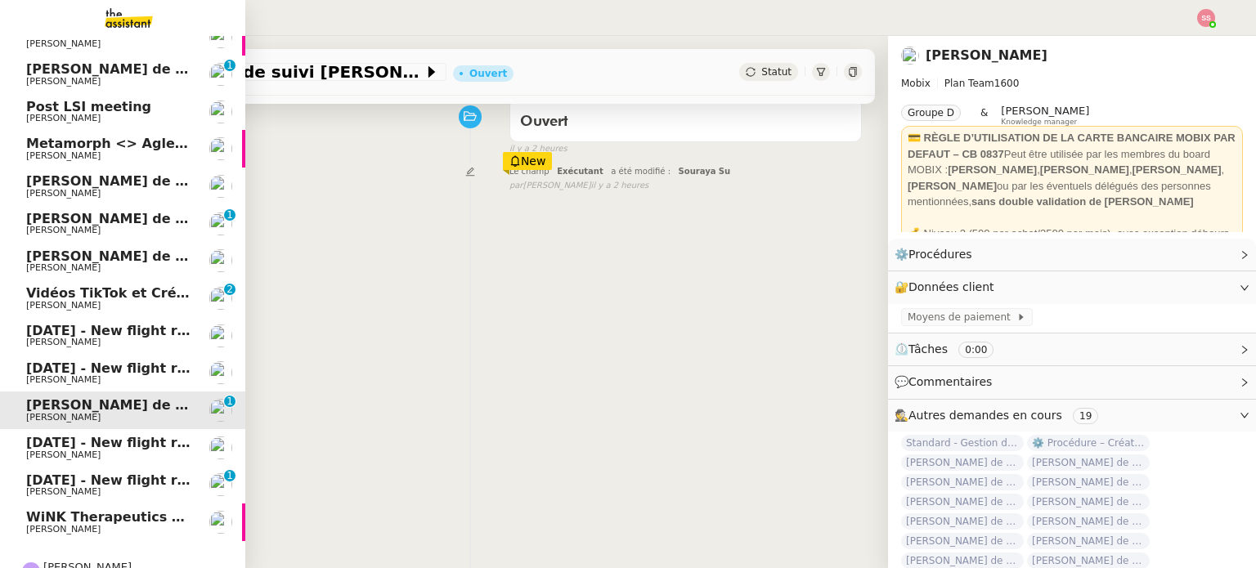
scroll to position [164, 0]
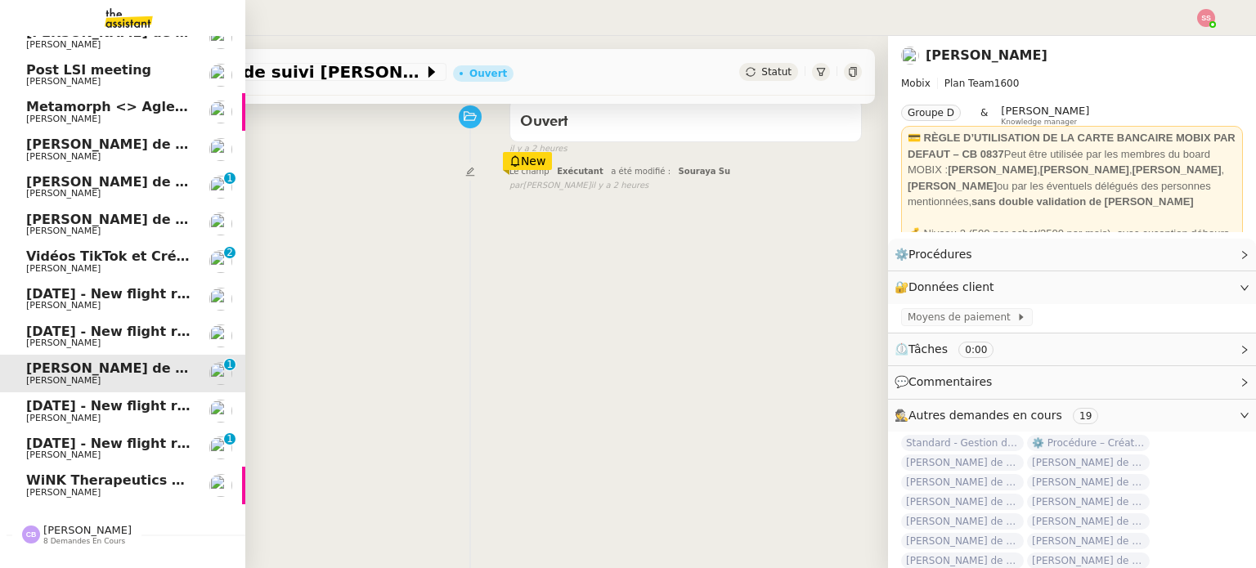
click at [123, 297] on span "[DATE] - New flight request - [MEDICAL_DATA][PERSON_NAME]" at bounding box center [256, 294] width 460 height 16
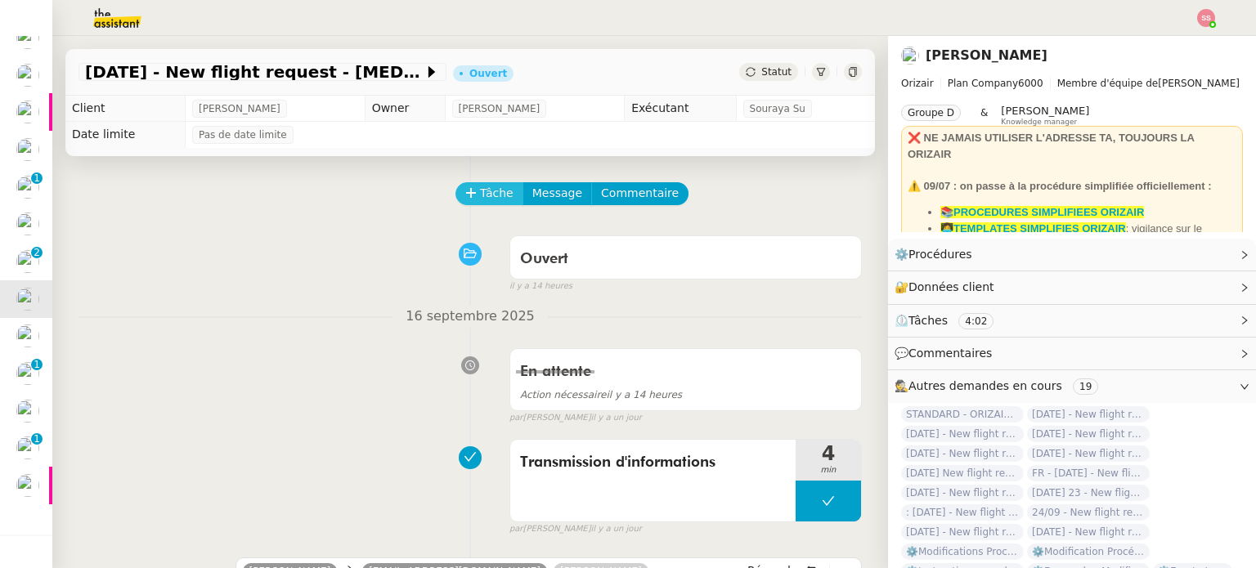
click at [481, 205] on button "Tâche" at bounding box center [489, 193] width 68 height 23
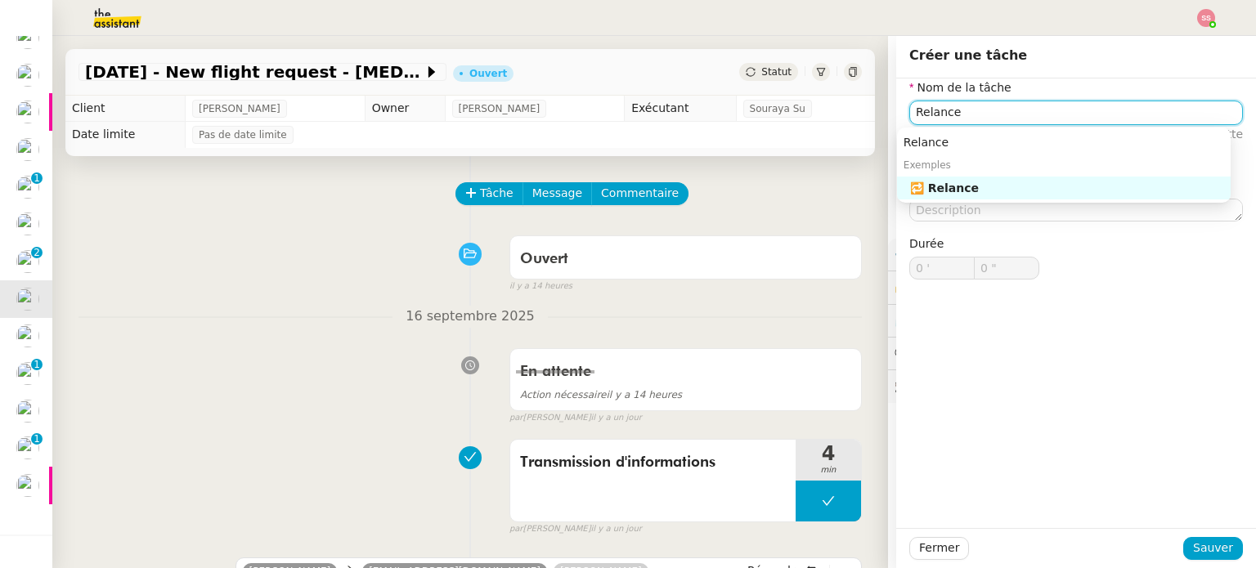
click at [978, 185] on div "🔁 Relance" at bounding box center [1067, 188] width 314 height 15
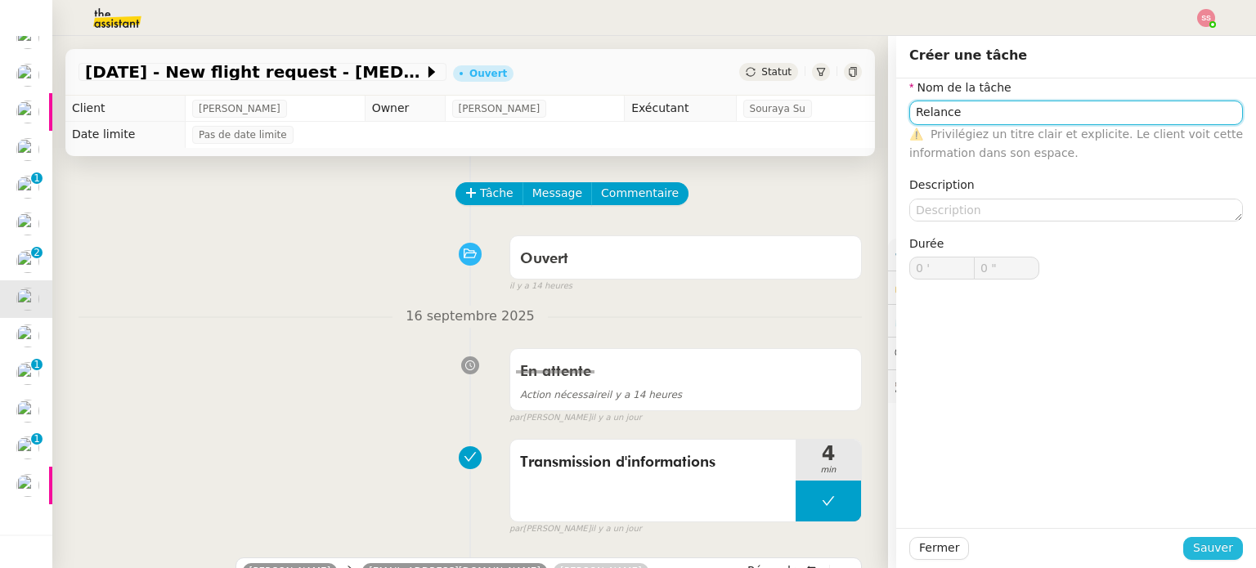
type input "Relance"
click at [1193, 545] on span "Sauver" at bounding box center [1213, 548] width 40 height 19
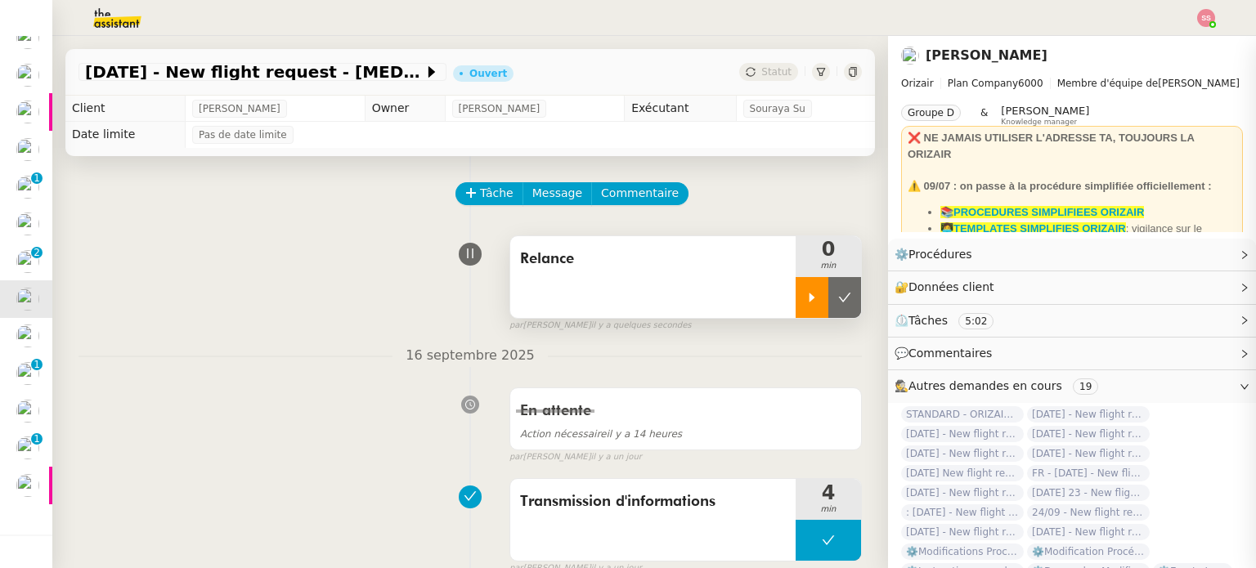
click at [796, 316] on div at bounding box center [812, 297] width 33 height 41
click at [1207, 21] on img at bounding box center [1206, 18] width 18 height 18
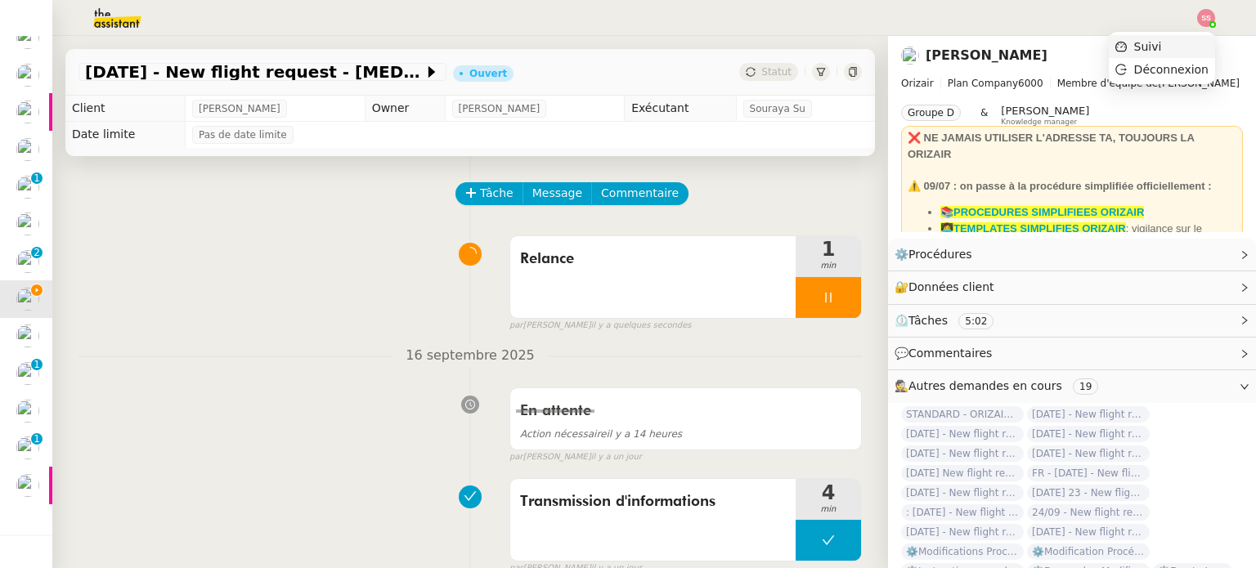
click at [1178, 38] on li "Suivi" at bounding box center [1162, 46] width 106 height 23
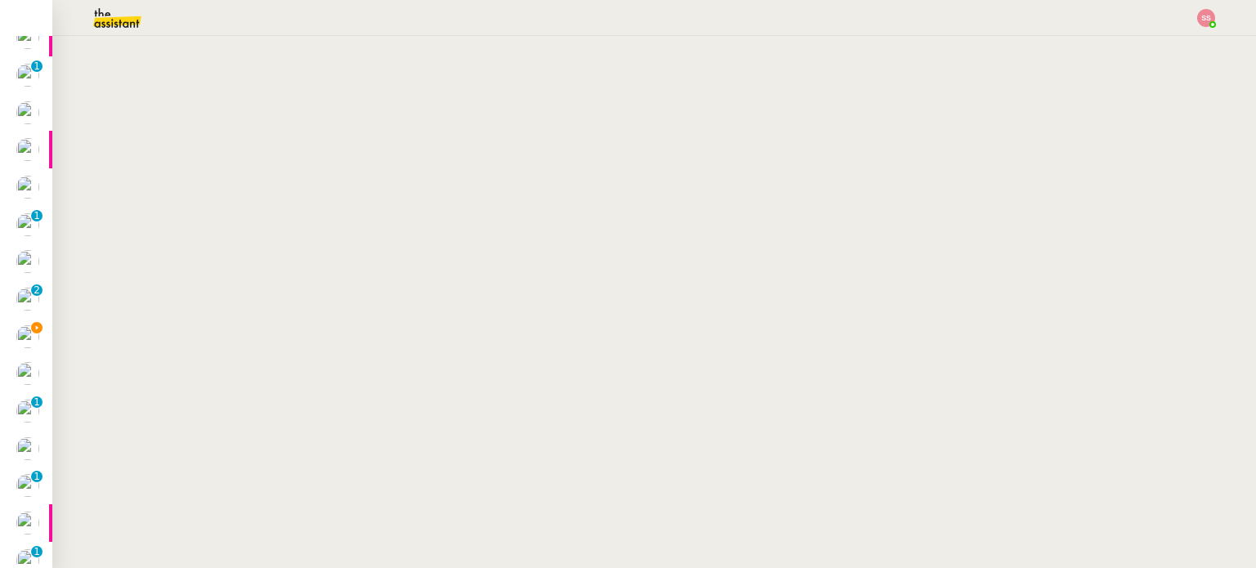
scroll to position [200, 0]
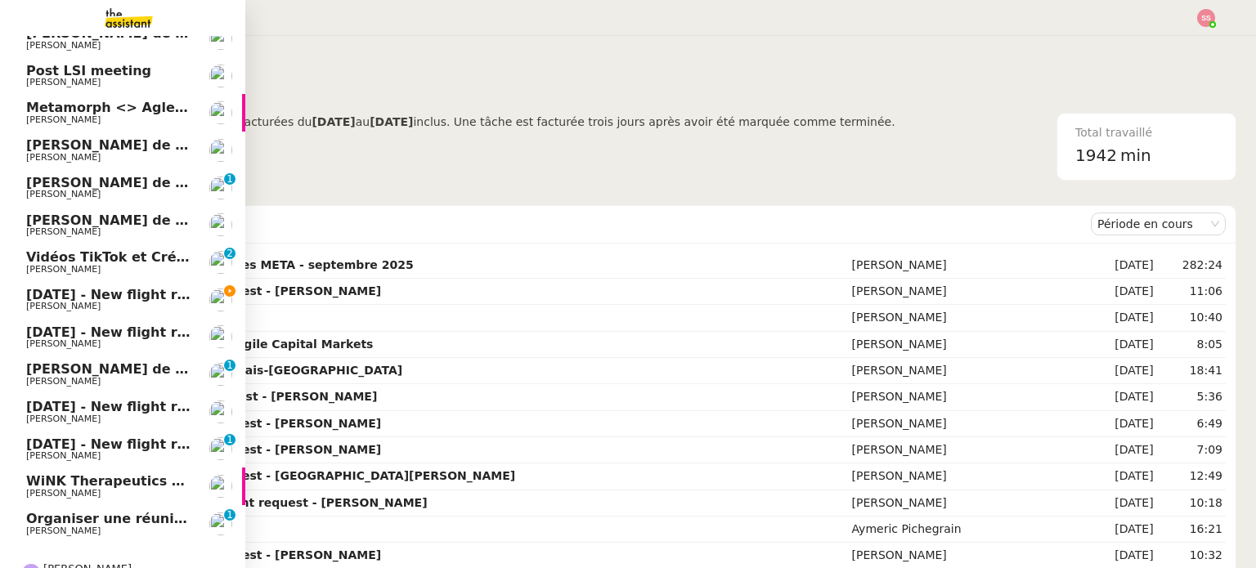
click at [123, 520] on span "Organiser une réunion Zoom" at bounding box center [132, 519] width 212 height 16
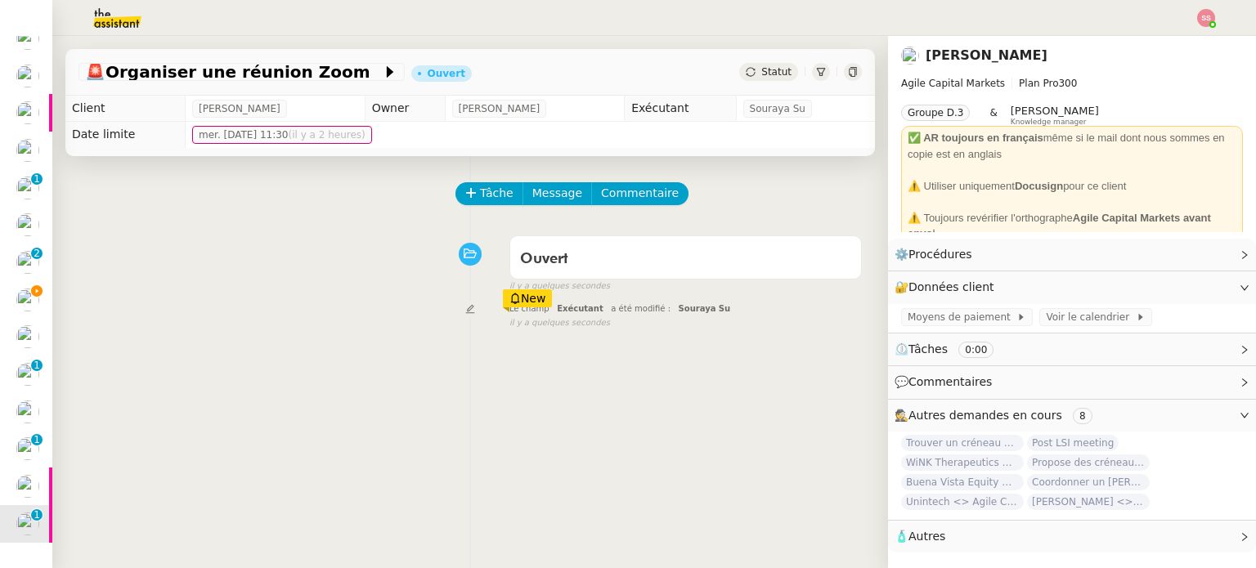
scroll to position [164, 0]
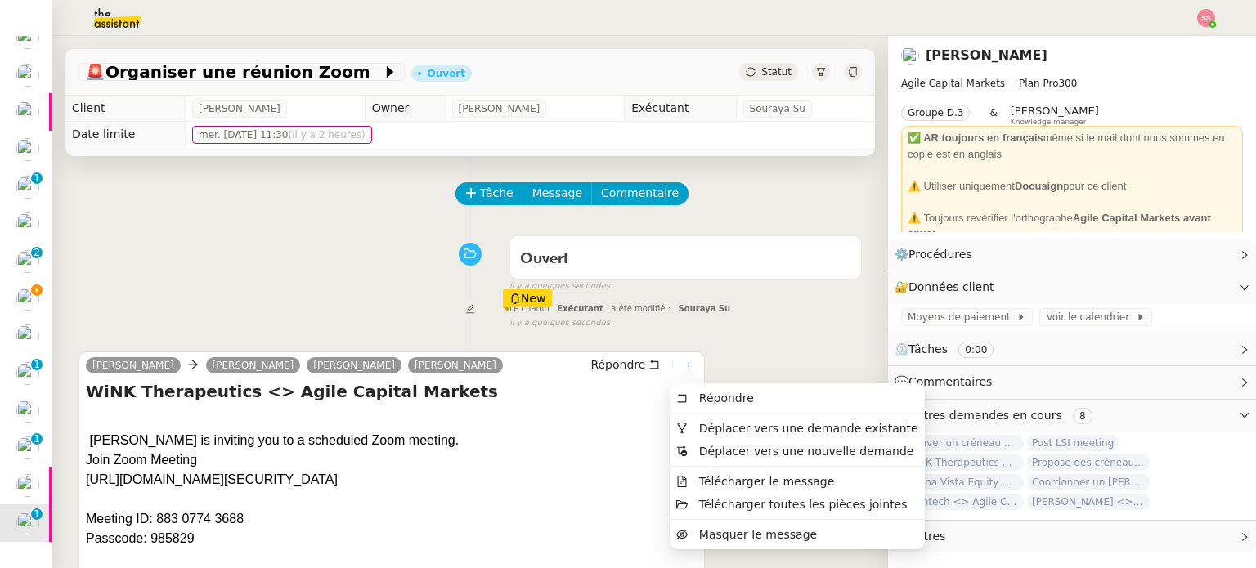
click at [680, 370] on icon at bounding box center [689, 366] width 18 height 10
click at [700, 428] on span "Déplacer vers une demande existante" at bounding box center [808, 428] width 219 height 13
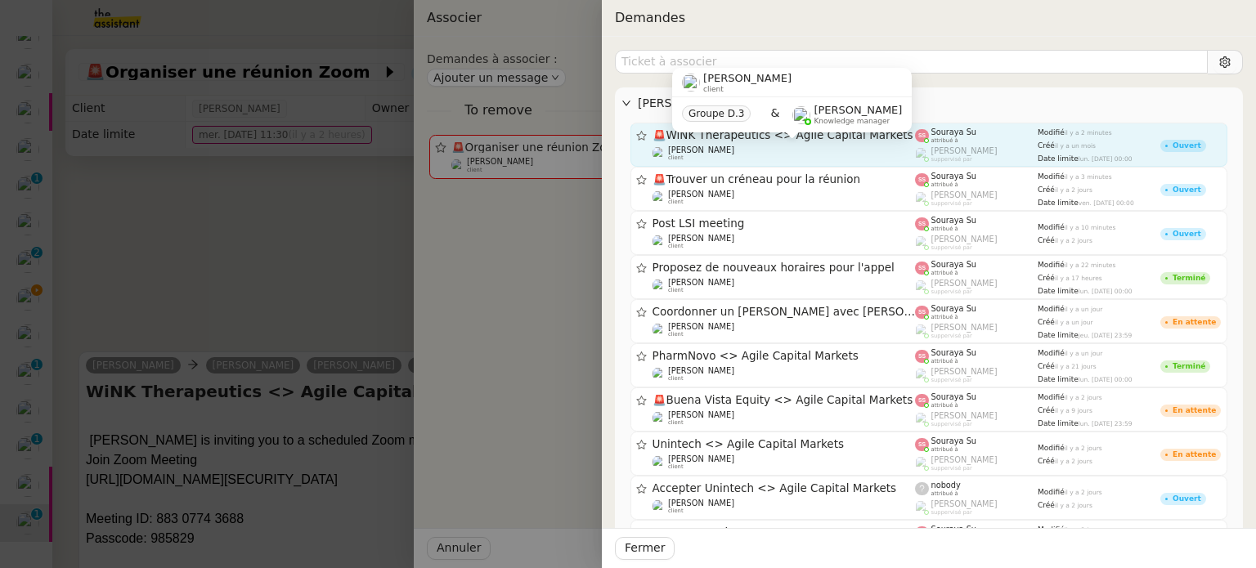
click at [760, 140] on div "Michael Khayat client Groupe D.3 & Frédérique Albert Knowledge manager" at bounding box center [792, 106] width 240 height 77
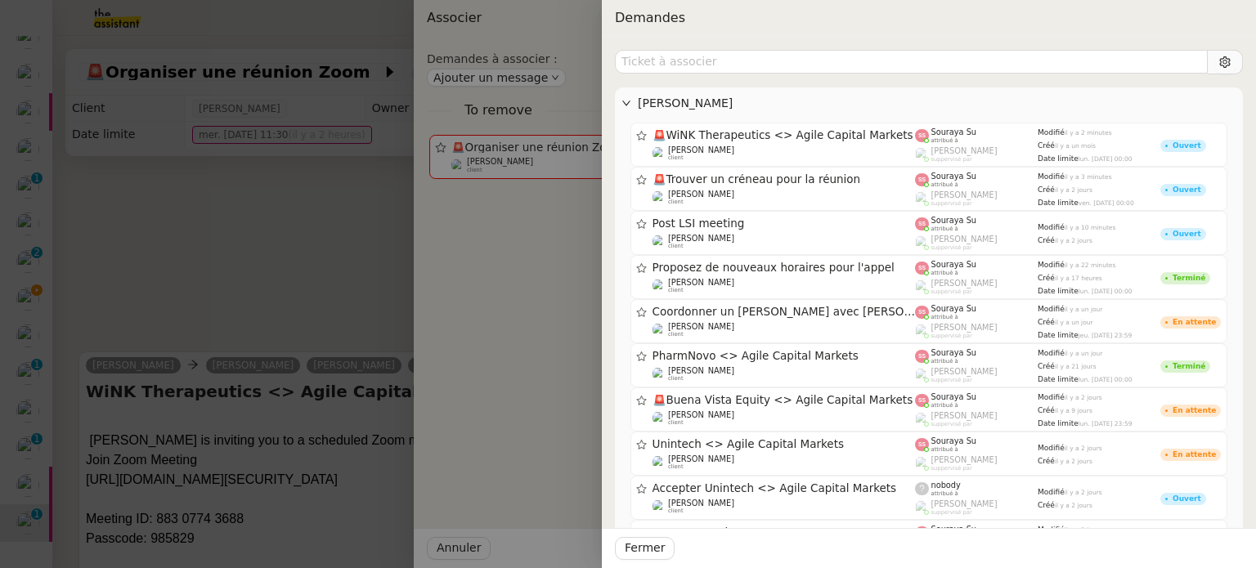
click at [1027, 120] on div "🚨 WiNK Therapeutics <> Agile Capital Markets Michael Khayat client Souraya Su a…" at bounding box center [929, 565] width 628 height 893
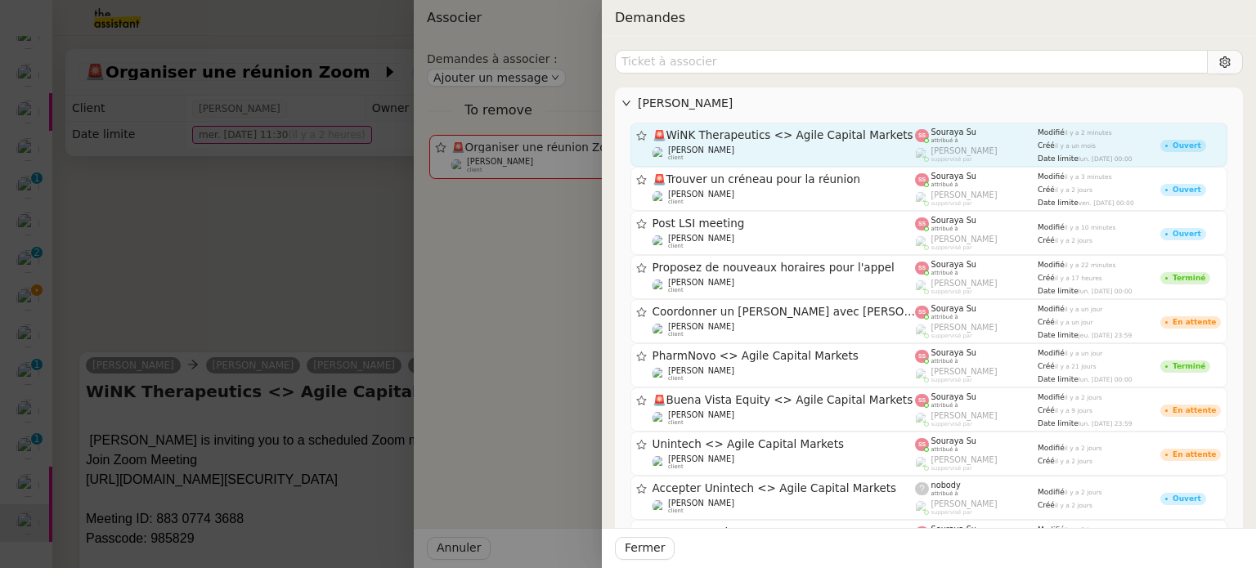
click at [1017, 130] on div "Souraya Su attribué à" at bounding box center [976, 136] width 123 height 16
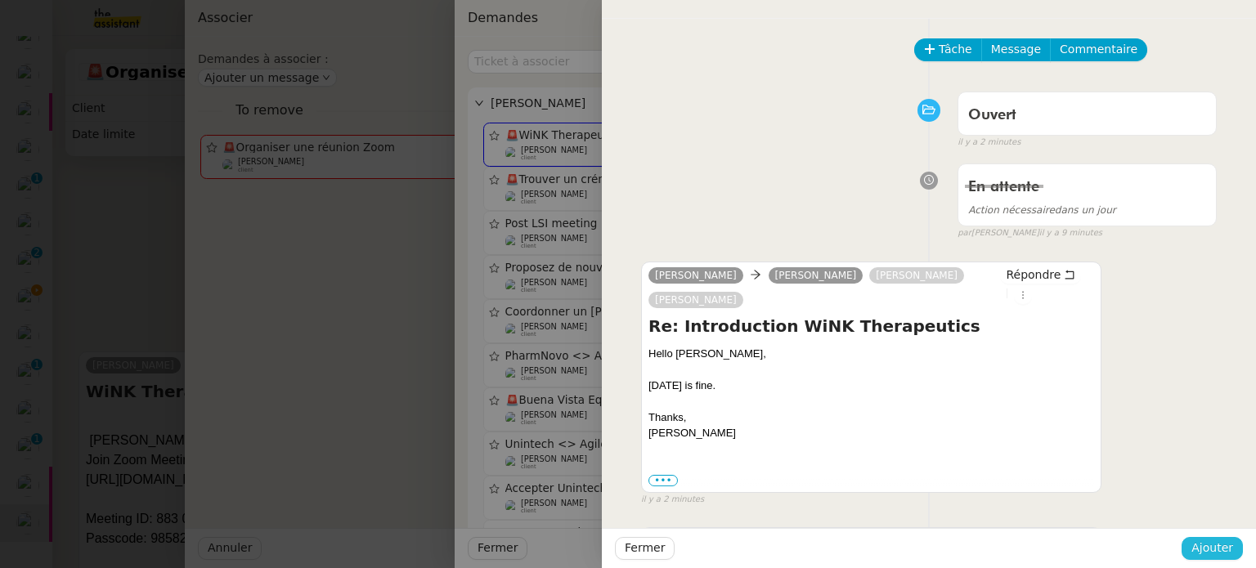
click at [1207, 554] on span "Ajouter" at bounding box center [1212, 548] width 42 height 19
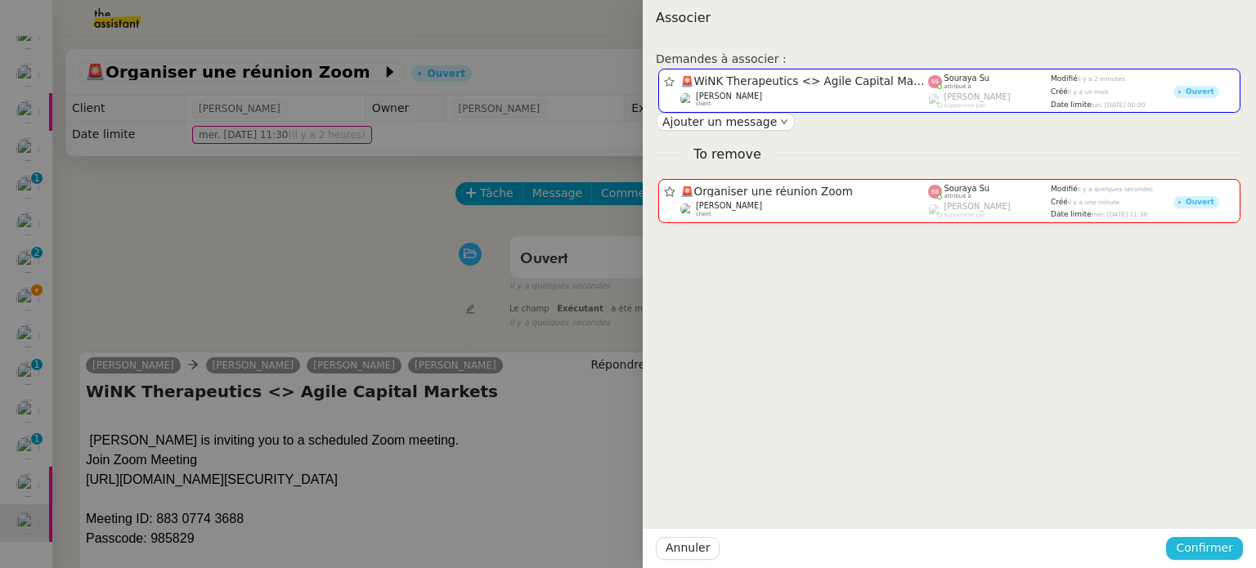
click at [1207, 545] on span "Confirmer" at bounding box center [1204, 548] width 57 height 19
click at [1223, 500] on span "Ajouter" at bounding box center [1206, 505] width 42 height 16
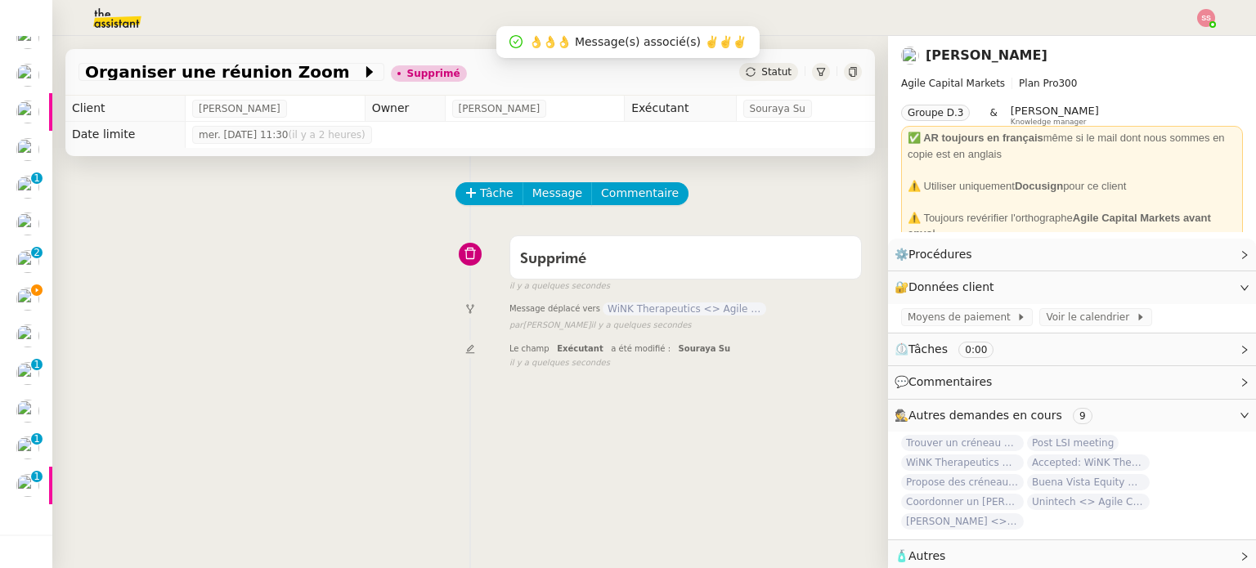
click at [1215, 20] on nz-header at bounding box center [628, 18] width 1256 height 36
click at [1204, 20] on img at bounding box center [1206, 18] width 18 height 18
click at [1197, 35] on li "Suivi" at bounding box center [1162, 46] width 106 height 23
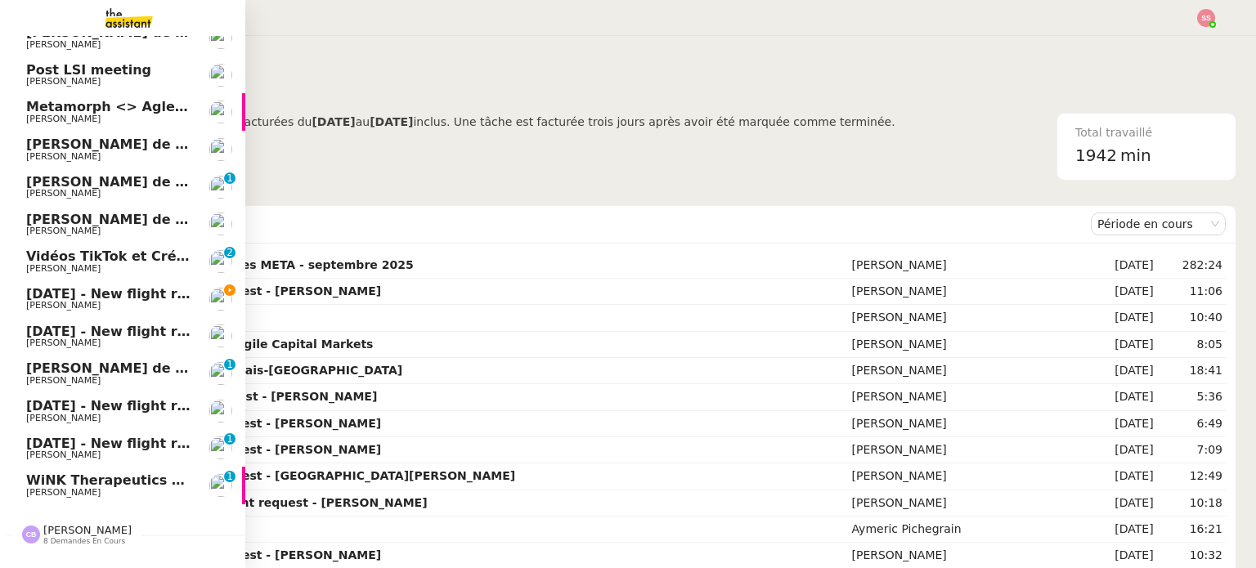
click at [136, 298] on span "[DATE] - New flight request - [MEDICAL_DATA][PERSON_NAME]" at bounding box center [256, 294] width 460 height 16
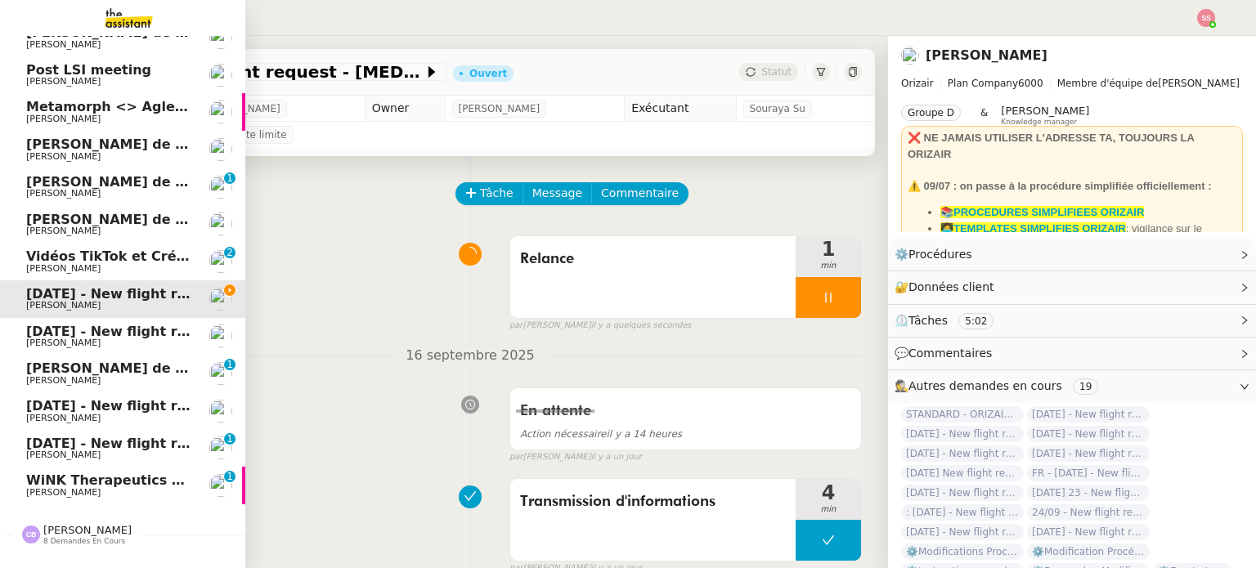
click at [101, 475] on span "WiNK Therapeutics <> Agile Capital Markets" at bounding box center [191, 481] width 330 height 16
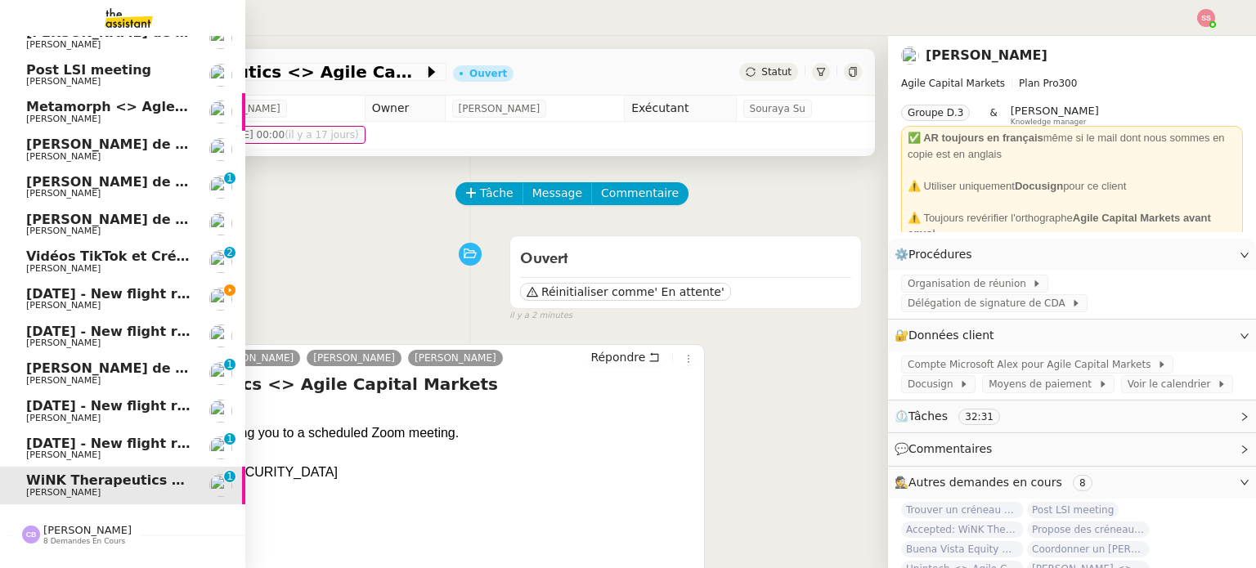
click at [161, 294] on span "[DATE] - New flight request - [MEDICAL_DATA][PERSON_NAME]" at bounding box center [256, 294] width 460 height 16
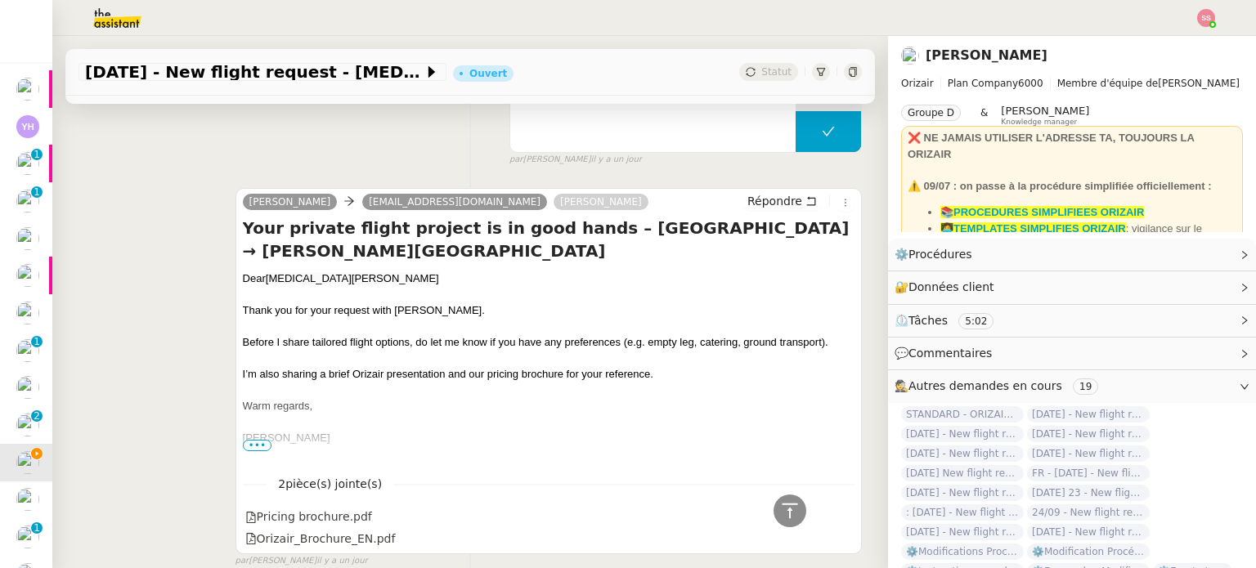
click at [749, 212] on div "Répondre" at bounding box center [798, 202] width 113 height 20
click at [757, 200] on span "Répondre" at bounding box center [774, 201] width 55 height 16
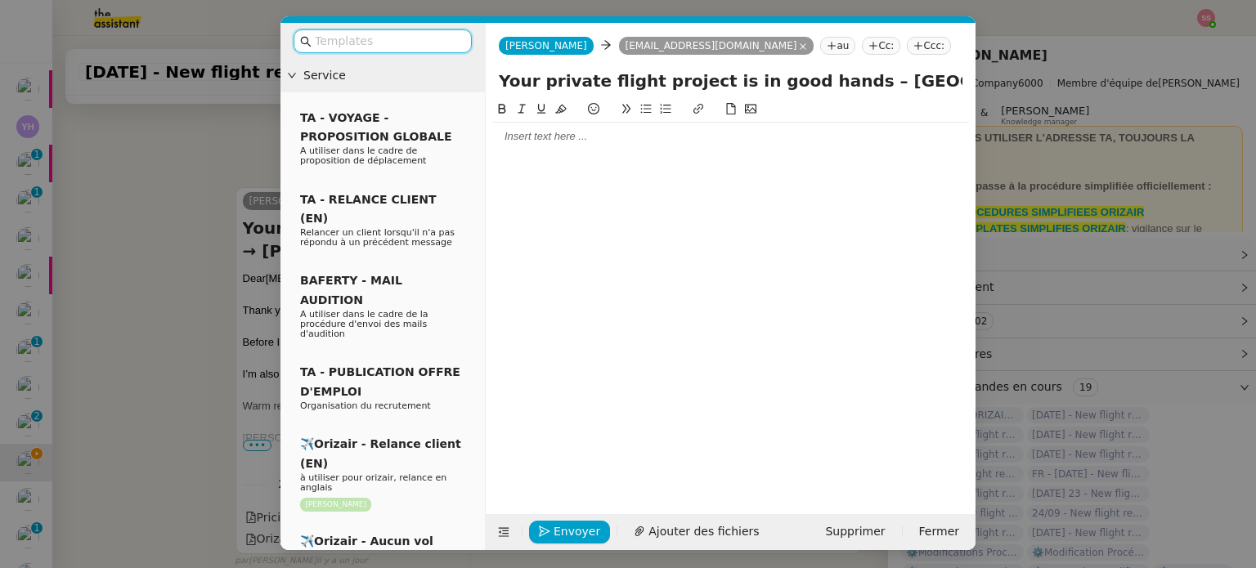
click at [406, 47] on input "text" at bounding box center [388, 41] width 147 height 19
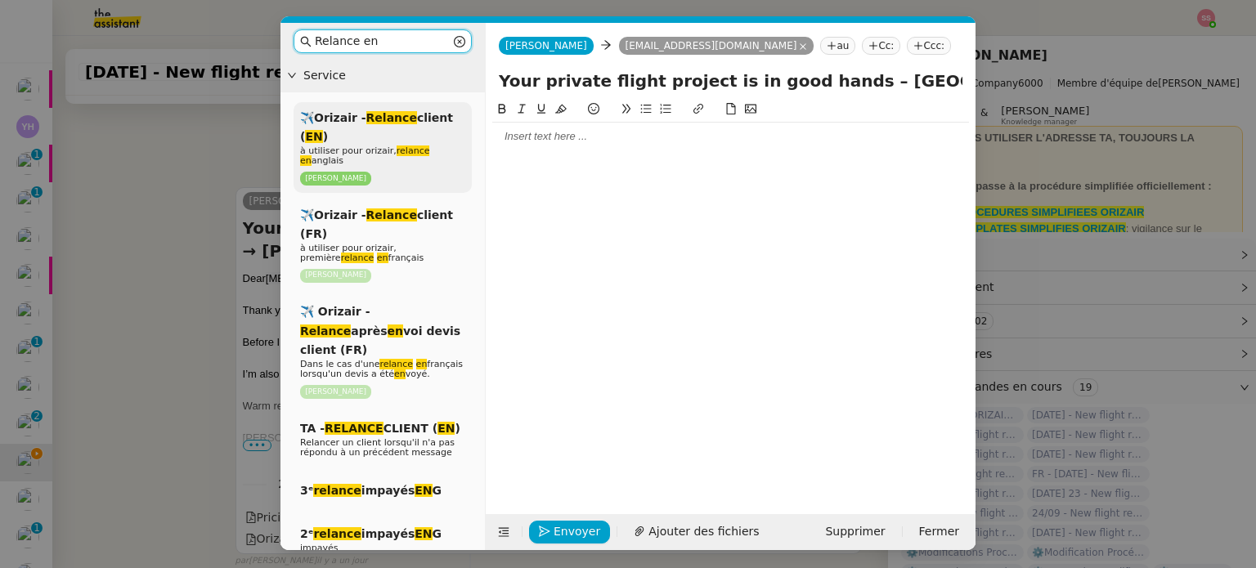
type input "Relance en"
click at [424, 138] on div "✈️Orizair - Relance client ( EN ) à utiliser pour orizair, relance en anglais L…" at bounding box center [383, 147] width 178 height 91
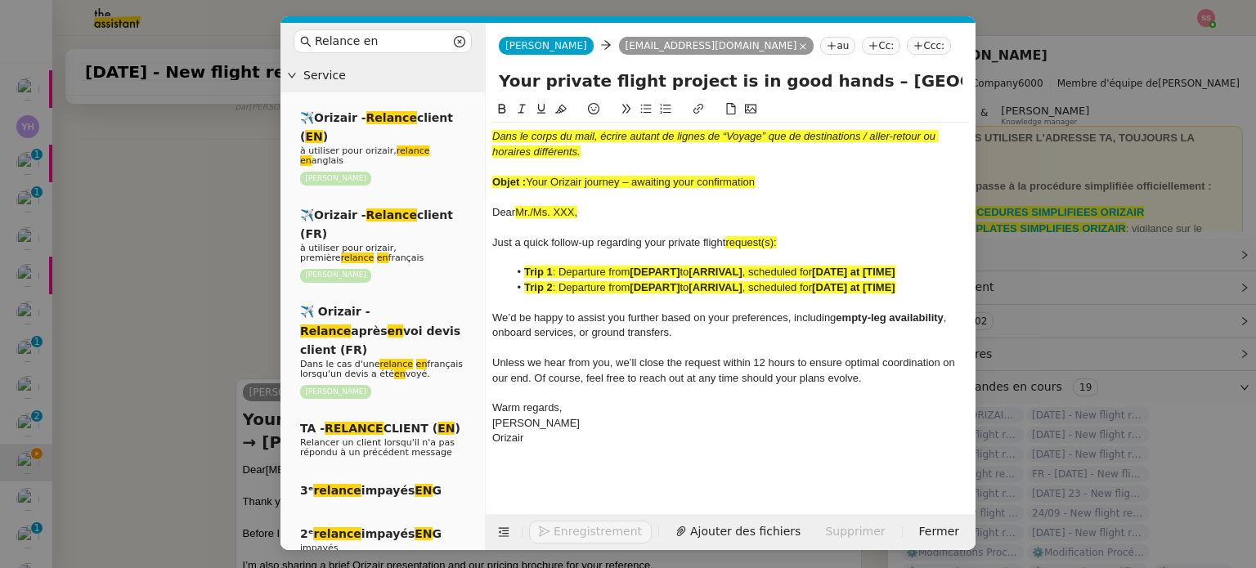
scroll to position [748, 0]
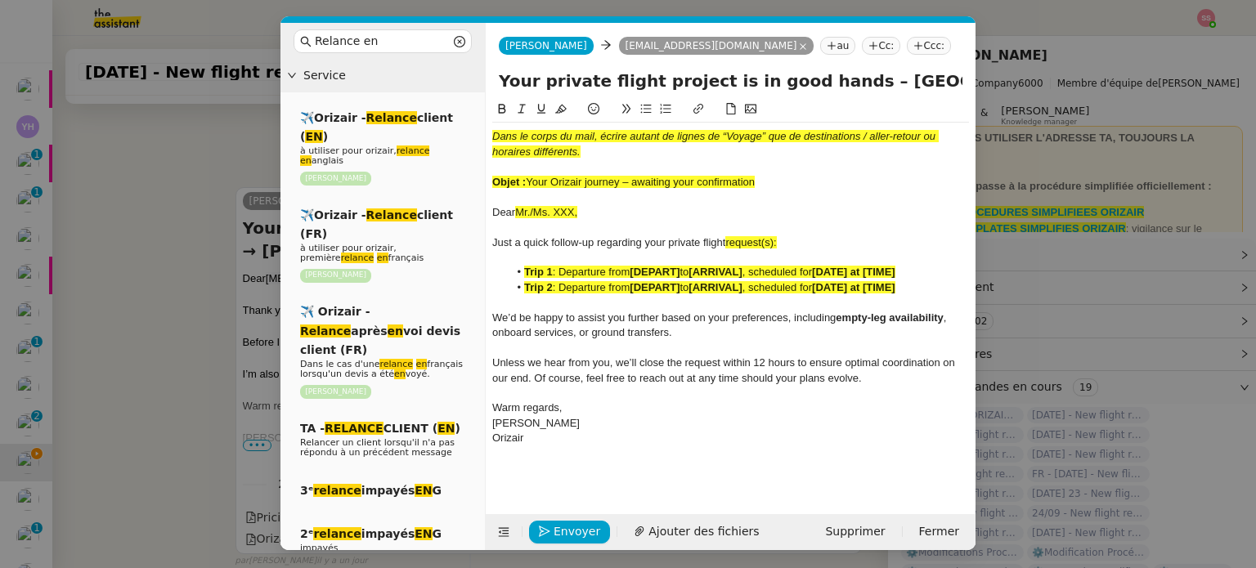
drag, startPoint x: 531, startPoint y: 181, endPoint x: 783, endPoint y: 189, distance: 252.8
click at [783, 189] on div "Objet : Your Orizair journey – awaiting your confirmation" at bounding box center [730, 182] width 477 height 15
drag, startPoint x: 829, startPoint y: 83, endPoint x: 469, endPoint y: 70, distance: 360.0
click at [469, 70] on nz-layout "Relance en Service ✈️Orizair - Relance client ( EN ) à utiliser pour orizair, r…" at bounding box center [627, 286] width 695 height 527
paste input "Orizair journey – awaiting your confirmation"
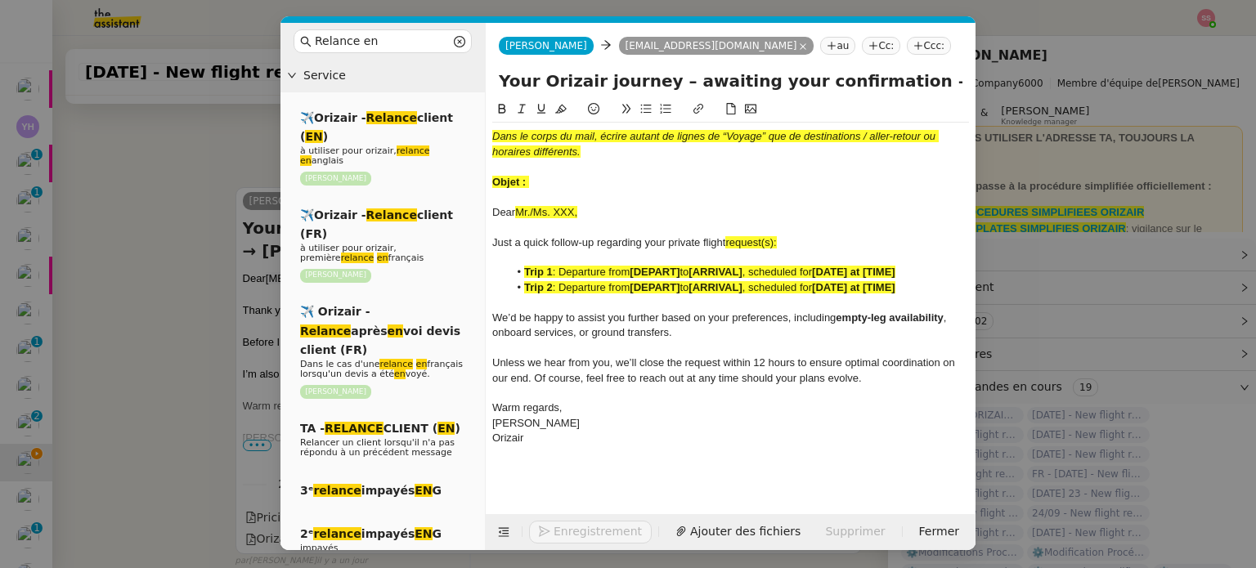
type input "Your Orizair journey – awaiting your confirmation – Milan Malpensa Internationa…"
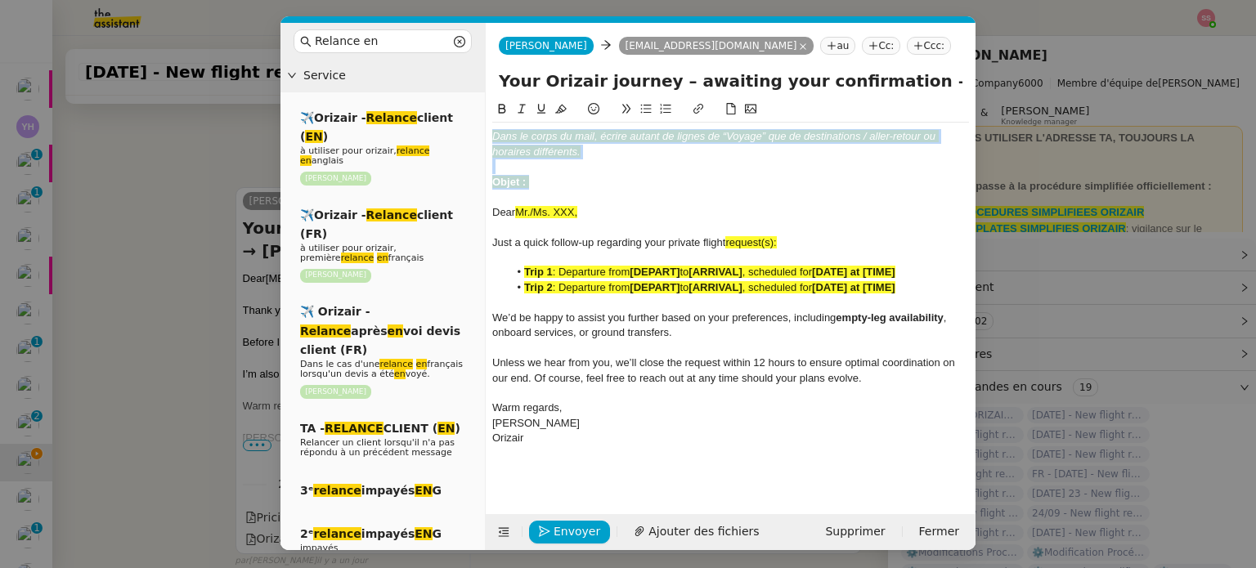
drag, startPoint x: 546, startPoint y: 182, endPoint x: 478, endPoint y: 125, distance: 89.4
click at [478, 125] on nz-layout "Relance en Service ✈️Orizair - Relance client ( EN ) à utiliser pour orizair, r…" at bounding box center [627, 286] width 695 height 527
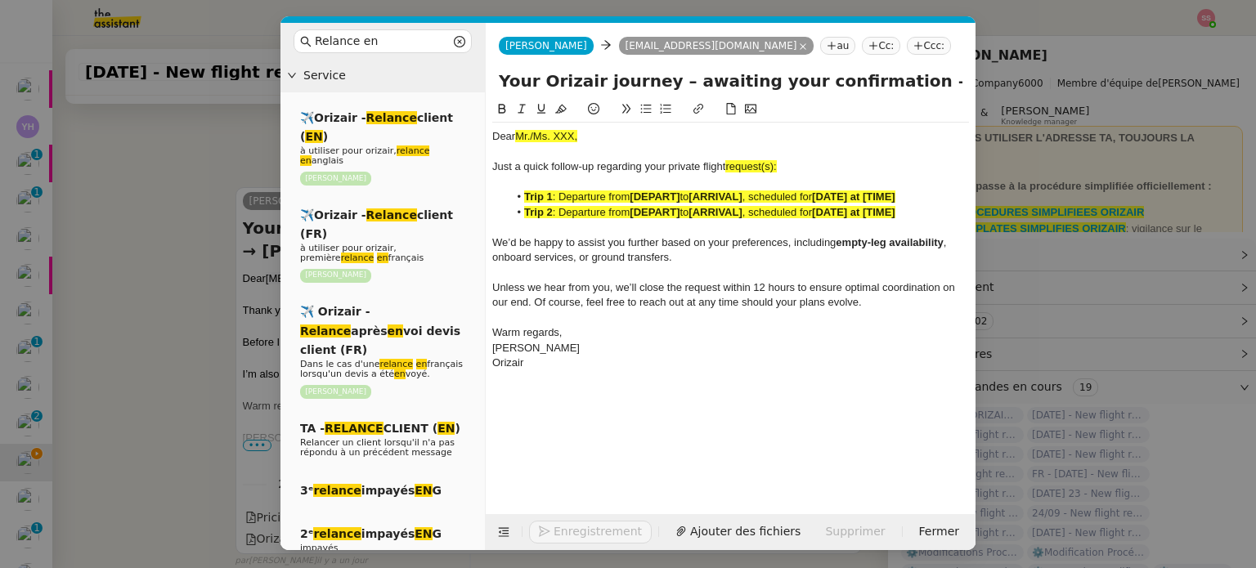
click at [232, 324] on nz-modal-container "Relance en Service ✈️Orizair - Relance client ( EN ) à utiliser pour orizair, r…" at bounding box center [628, 284] width 1256 height 568
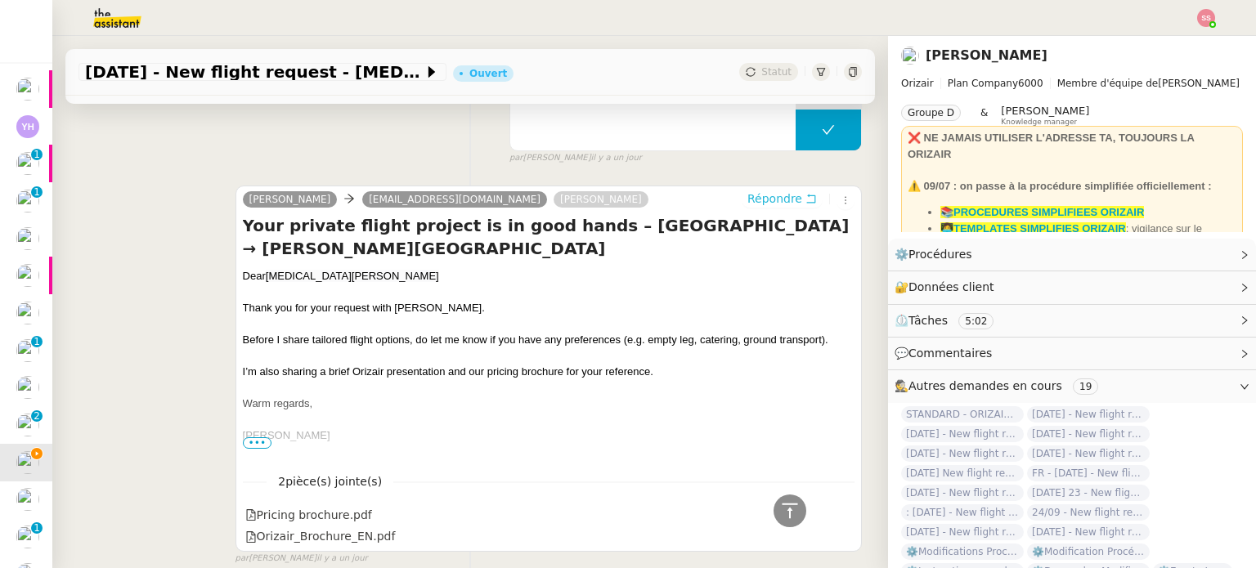
scroll to position [747, 0]
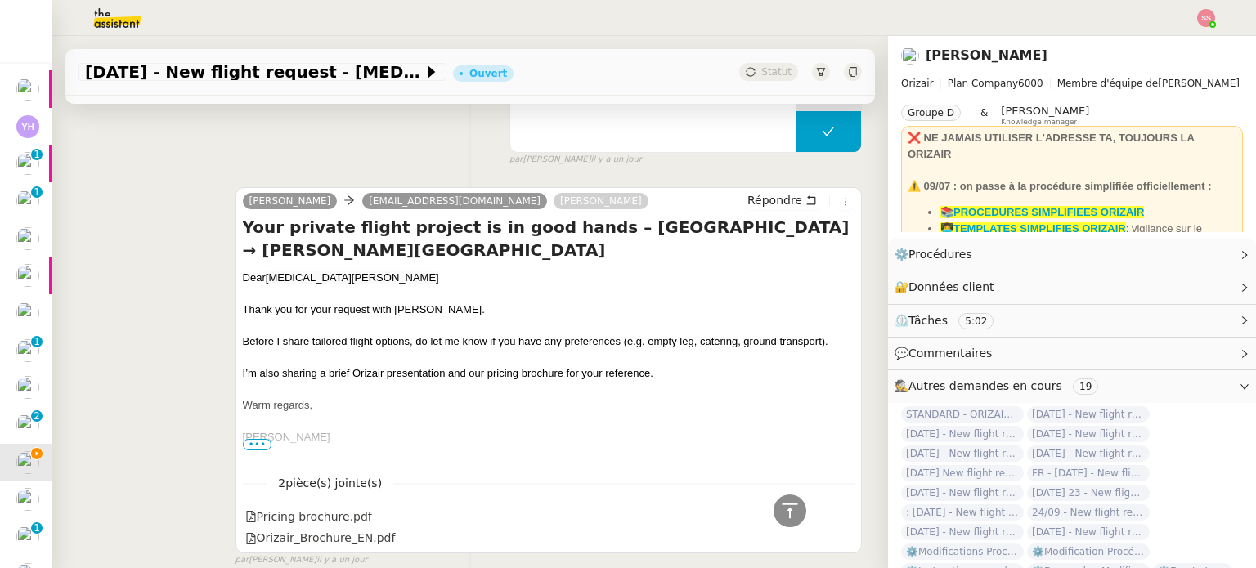
click at [294, 274] on span "Nikita Miroshnichenko" at bounding box center [352, 277] width 173 height 12
click at [291, 278] on span "Nikita Miroshnichenko" at bounding box center [352, 277] width 173 height 12
copy div "Dear Nikita Miroshnichenko"
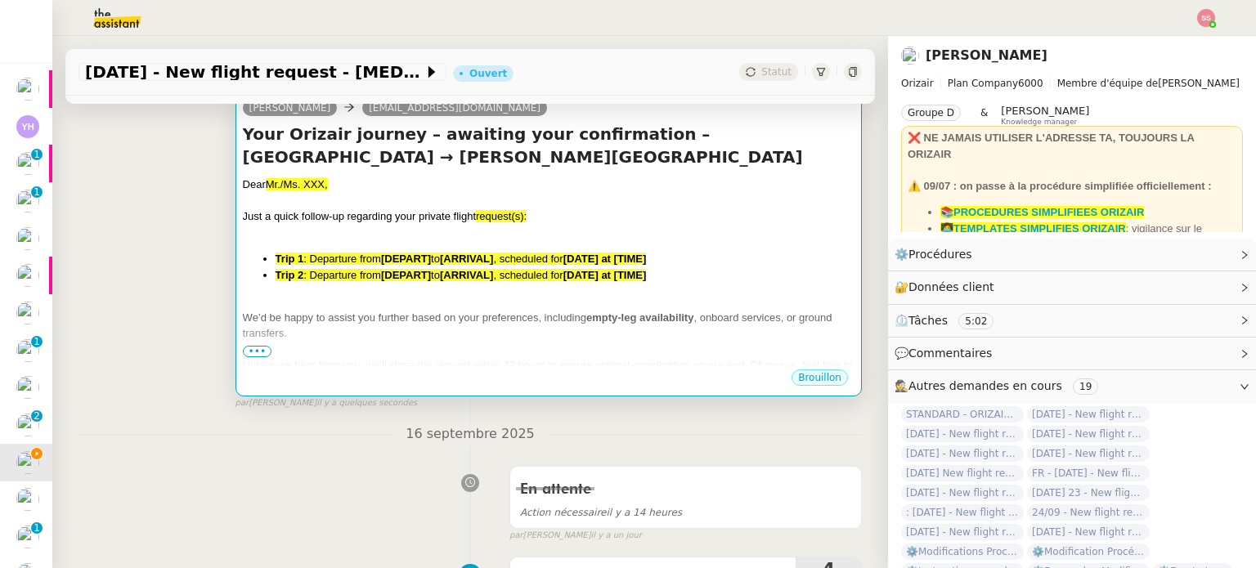
scroll to position [256, 0]
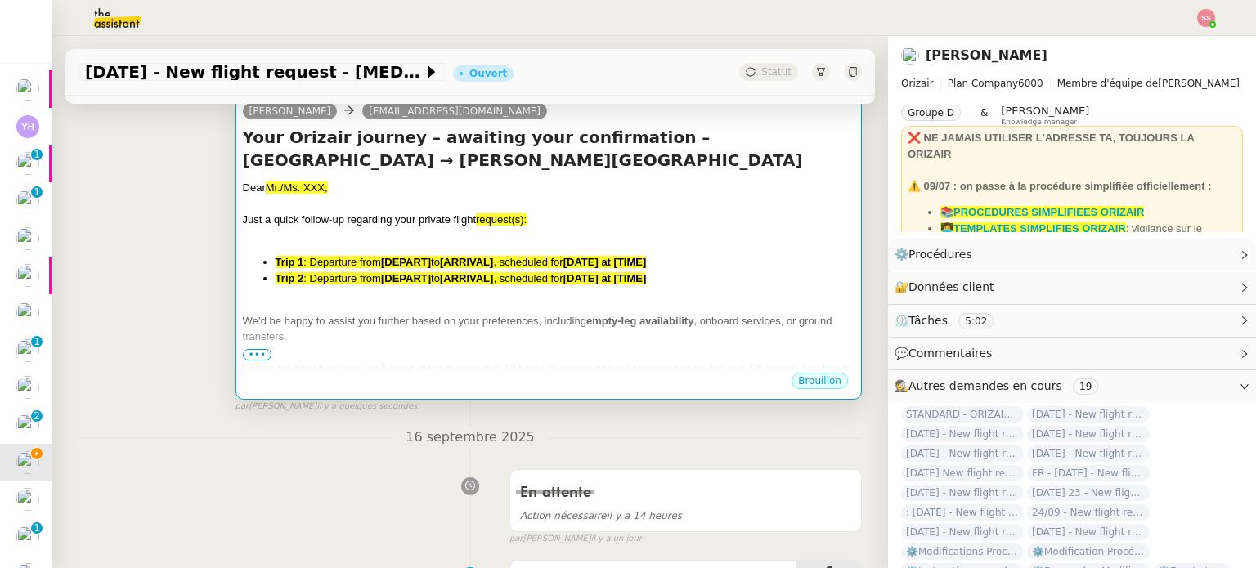
click at [439, 283] on span "to" at bounding box center [435, 278] width 9 height 12
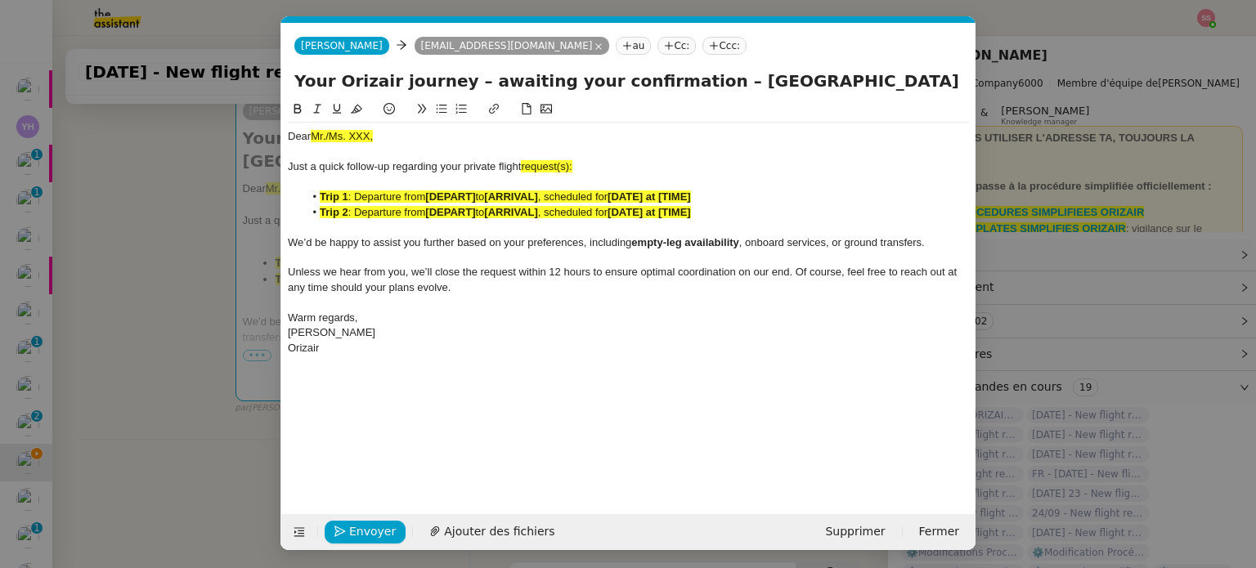
scroll to position [0, 88]
click at [347, 144] on div "Dear Mr./Ms. XXX," at bounding box center [628, 136] width 681 height 15
click at [351, 137] on span "Mr./Ms. XXX," at bounding box center [342, 136] width 62 height 12
click at [357, 133] on span "Mr./Ms. XXX," at bounding box center [342, 136] width 62 height 12
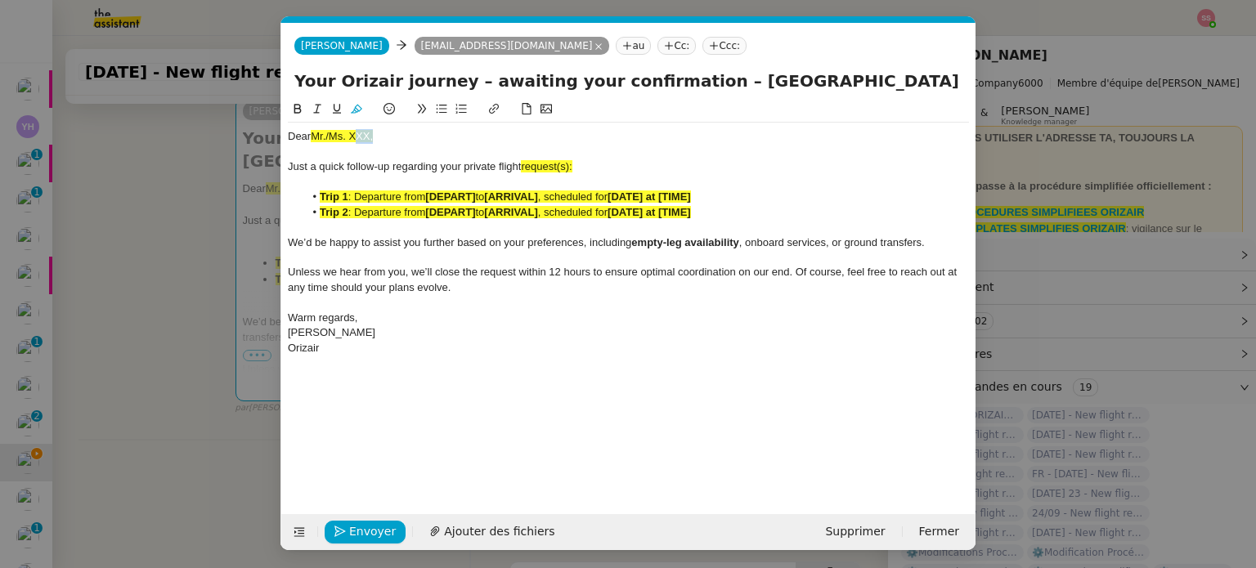
click at [357, 133] on span "Mr./Ms. XXX," at bounding box center [342, 136] width 62 height 12
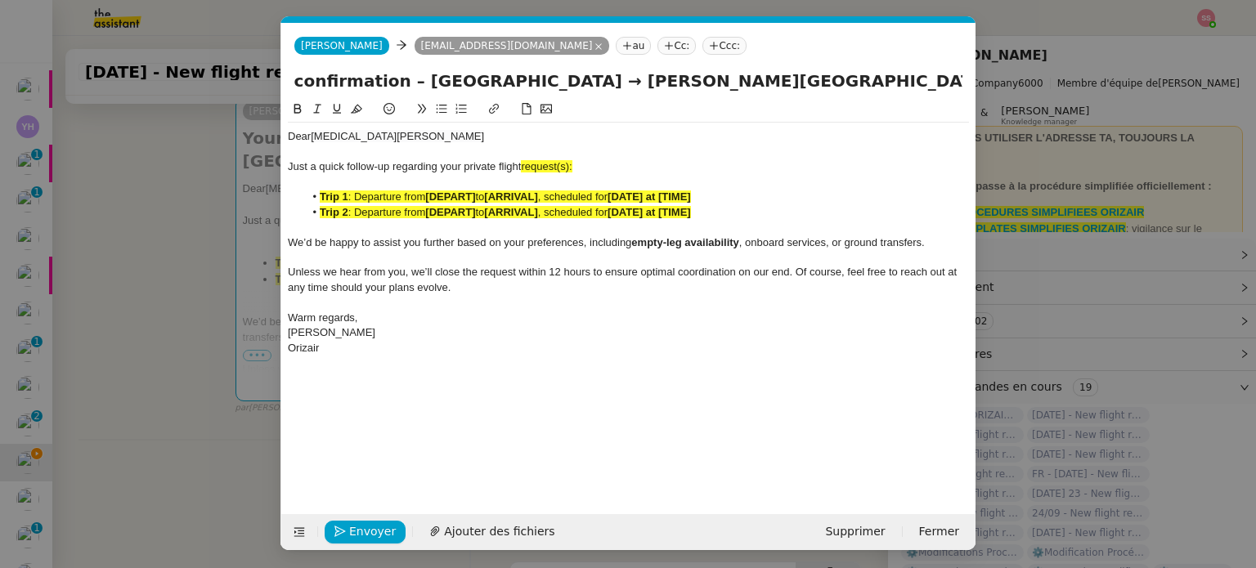
drag, startPoint x: 646, startPoint y: 83, endPoint x: 1105, endPoint y: 106, distance: 459.3
click at [1105, 106] on nz-modal-container "Relance en Service ✈️Orizair - Relance client ( EN ) à utiliser pour orizair, r…" at bounding box center [628, 284] width 1256 height 568
click at [579, 168] on div "Just a quick follow-up regarding your private flight request(s):" at bounding box center [628, 166] width 681 height 15
drag, startPoint x: 582, startPoint y: 167, endPoint x: 525, endPoint y: 165, distance: 57.3
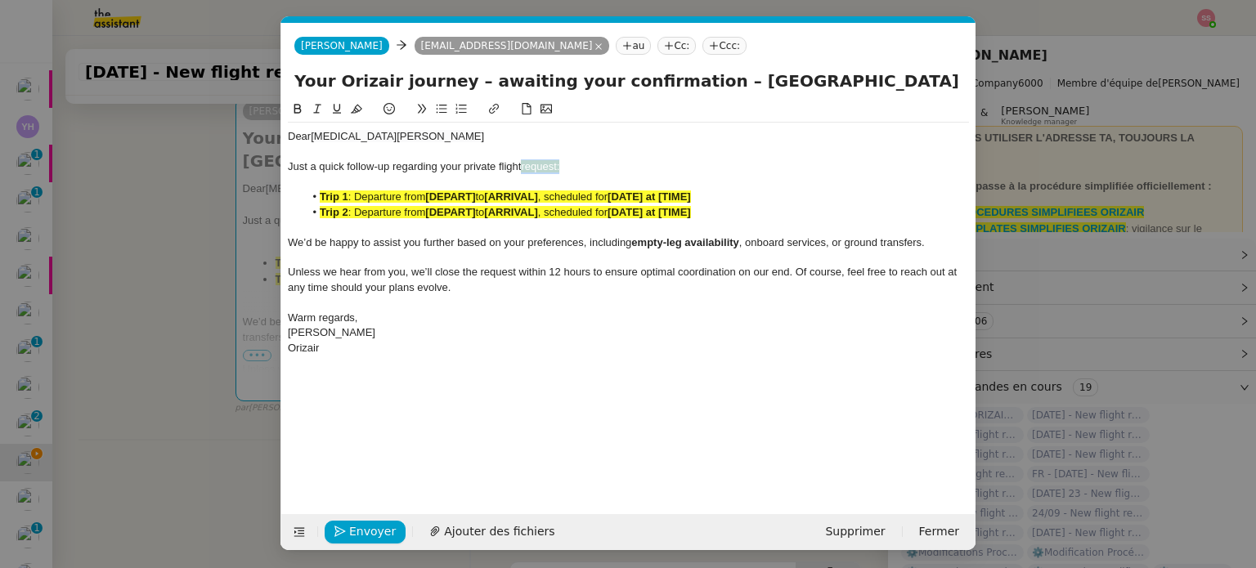
click at [525, 165] on div "Just a quick follow-up regarding your private flight request:" at bounding box center [628, 166] width 681 height 15
click at [355, 114] on icon at bounding box center [356, 108] width 11 height 11
click at [484, 218] on span "to" at bounding box center [479, 212] width 9 height 12
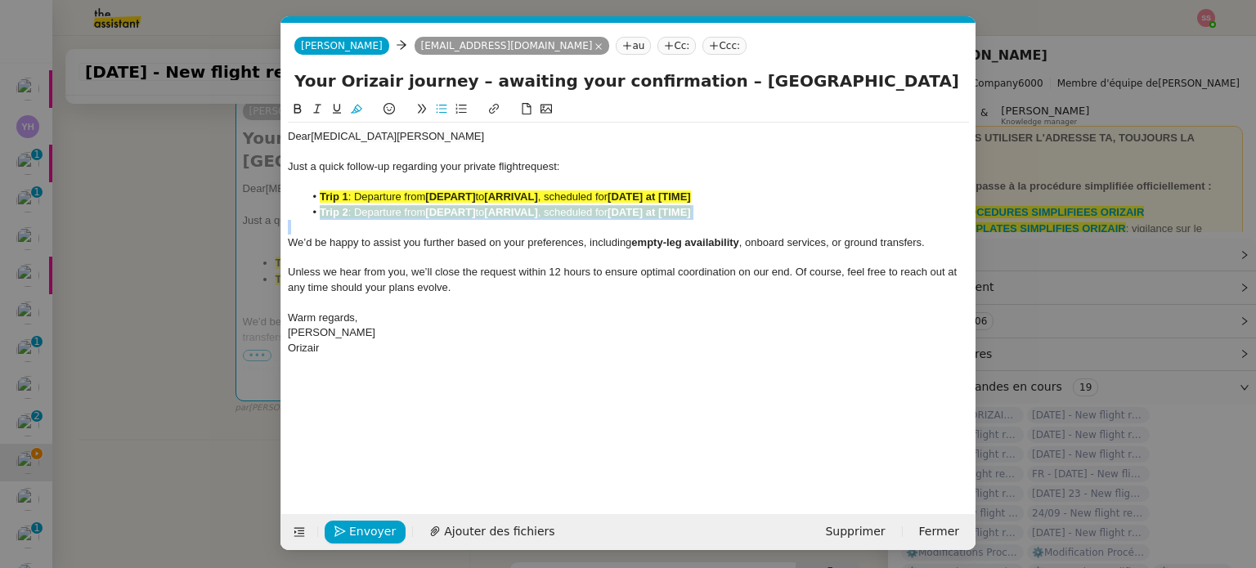
click at [484, 218] on span "to" at bounding box center [479, 212] width 9 height 12
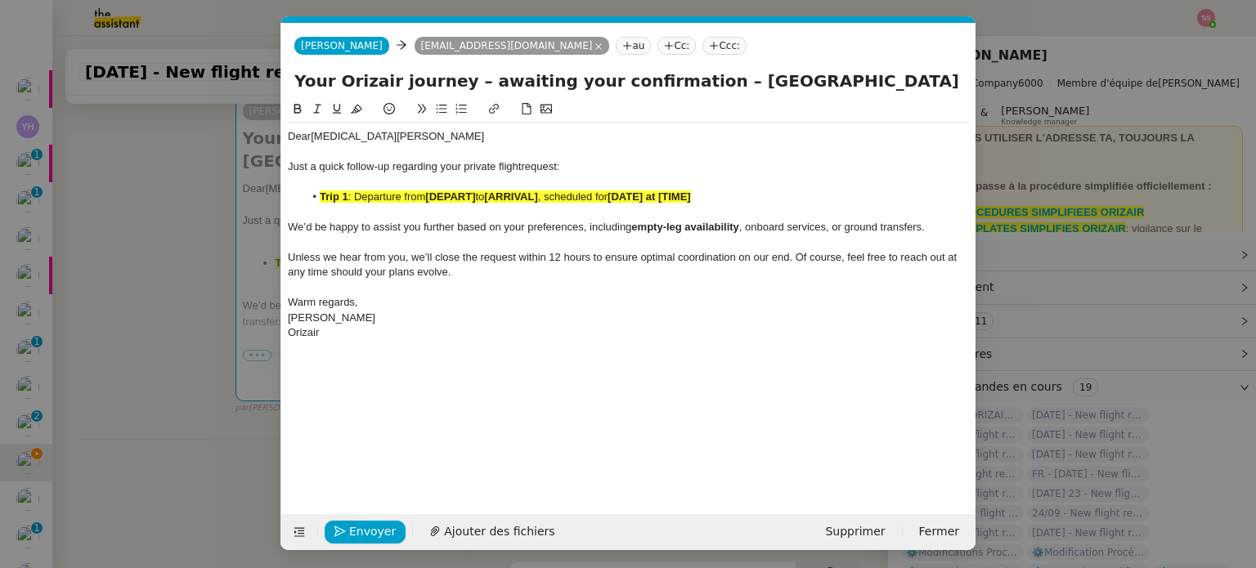
click at [507, 193] on strong "[ARRIVAL]" at bounding box center [510, 197] width 53 height 12
click at [356, 105] on icon at bounding box center [356, 108] width 11 height 11
click at [209, 316] on nz-modal-container "Relance en Service ✈️Orizair - Relance client ( EN ) à utiliser pour orizair, r…" at bounding box center [628, 284] width 1256 height 568
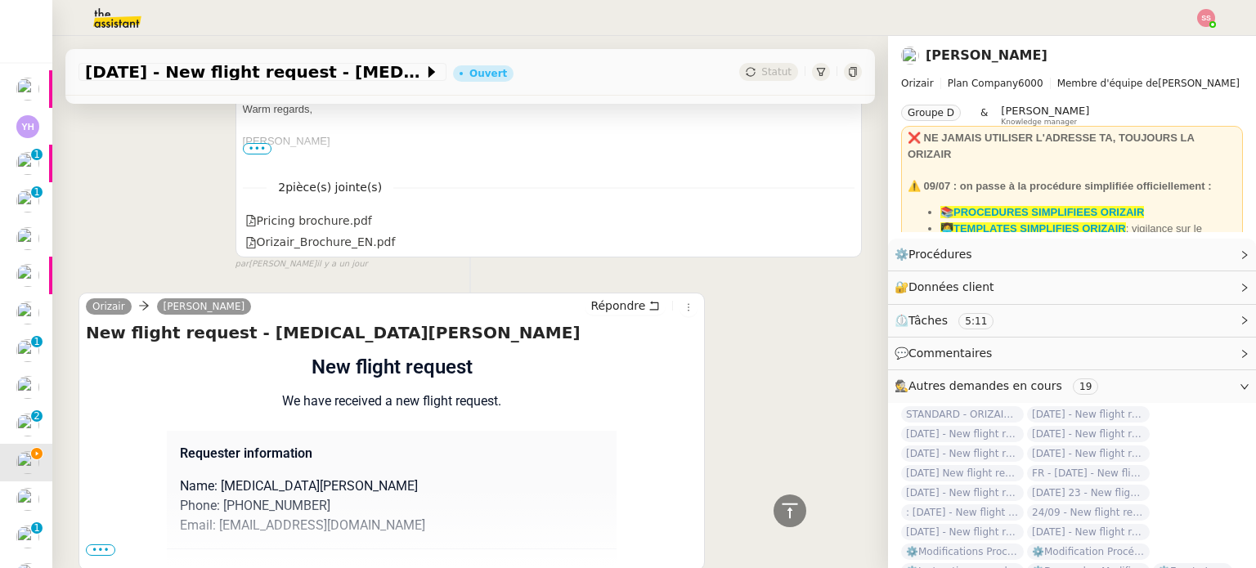
scroll to position [1148, 0]
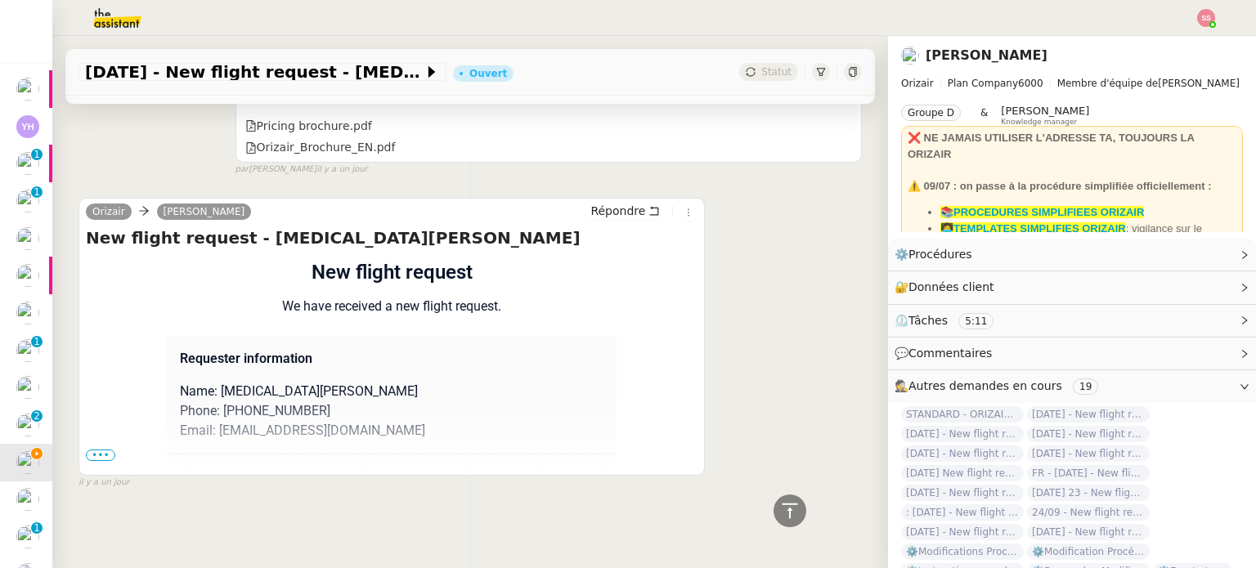
click at [105, 450] on span "•••" at bounding box center [100, 455] width 29 height 11
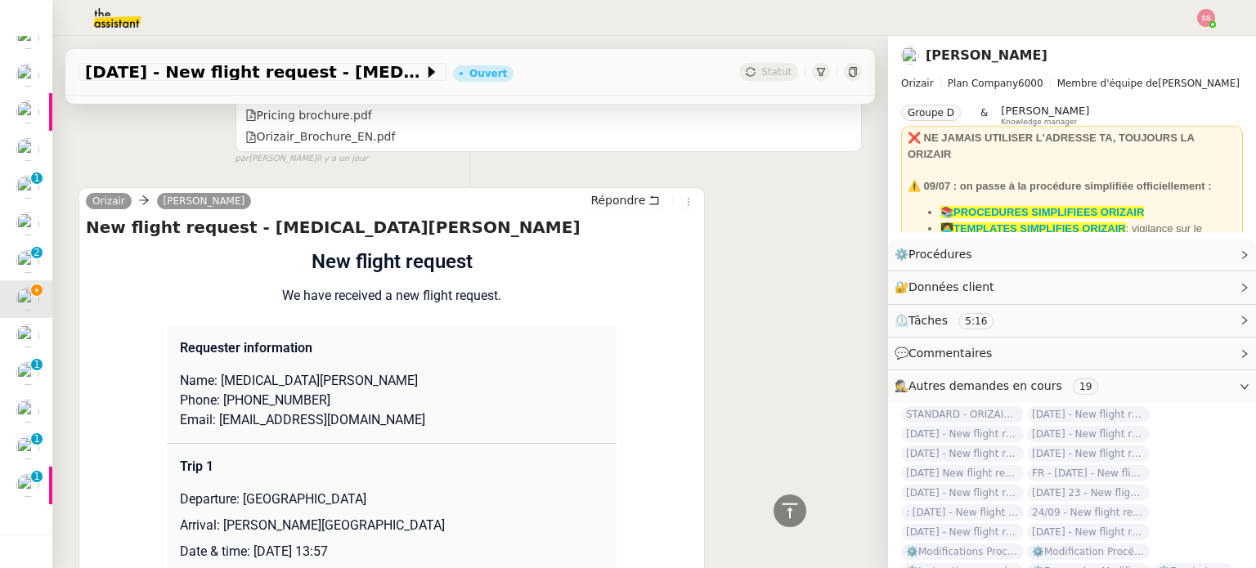
drag, startPoint x: 235, startPoint y: 503, endPoint x: 471, endPoint y: 498, distance: 235.5
click at [471, 498] on p "Departure: Milan Malpensa International Airport" at bounding box center [392, 500] width 424 height 20
copy p "Milan Malpensa International Airport"
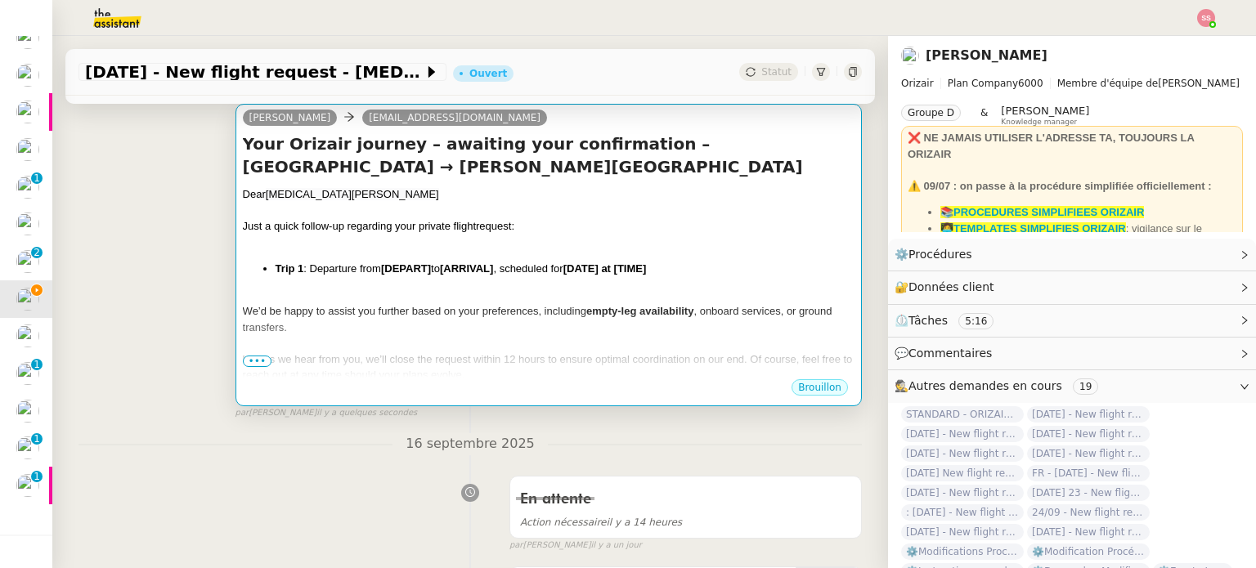
scroll to position [249, 0]
click at [517, 326] on div "We’d be happy to assist you further based on your preferences, including empty-…" at bounding box center [549, 320] width 612 height 32
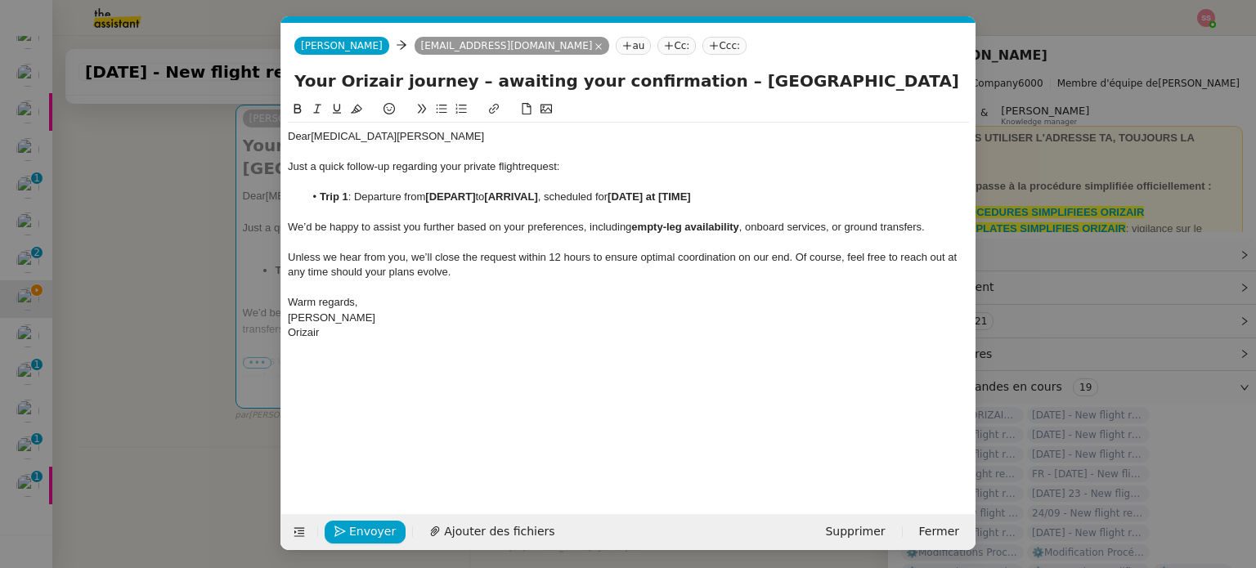
scroll to position [0, 88]
drag, startPoint x: 478, startPoint y: 194, endPoint x: 429, endPoint y: 197, distance: 48.4
click at [429, 197] on strong "[DEPART]" at bounding box center [450, 197] width 50 height 12
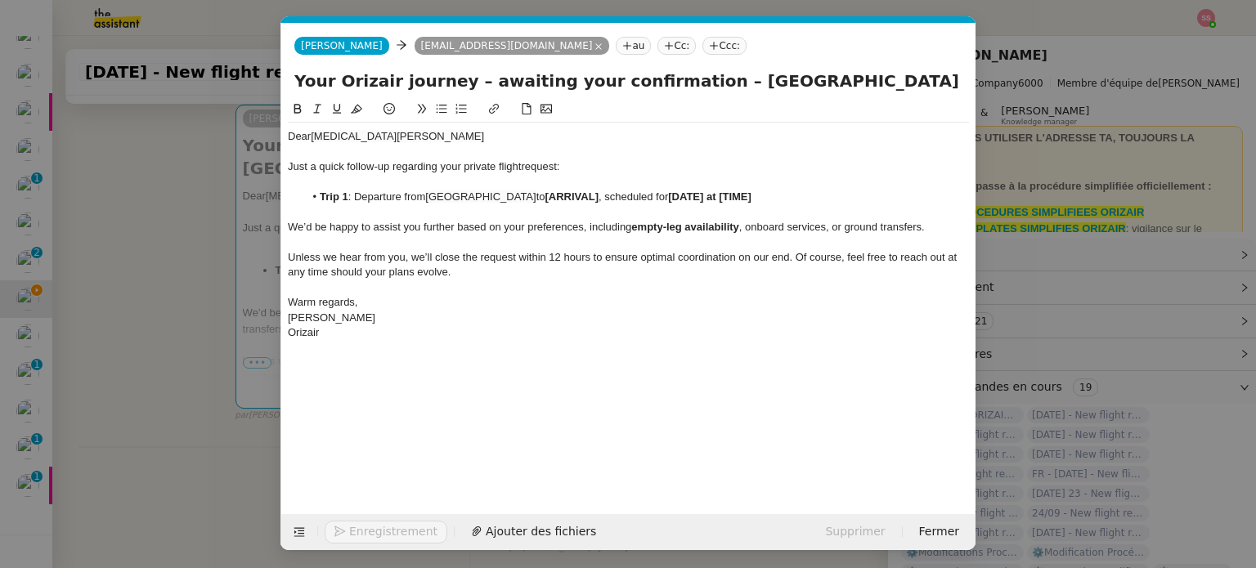
drag, startPoint x: 153, startPoint y: 371, endPoint x: 227, endPoint y: 355, distance: 76.2
click at [153, 370] on nz-modal-container "Relance en Service ✈️Orizair - Relance client ( EN ) à utiliser pour orizair, r…" at bounding box center [628, 284] width 1256 height 568
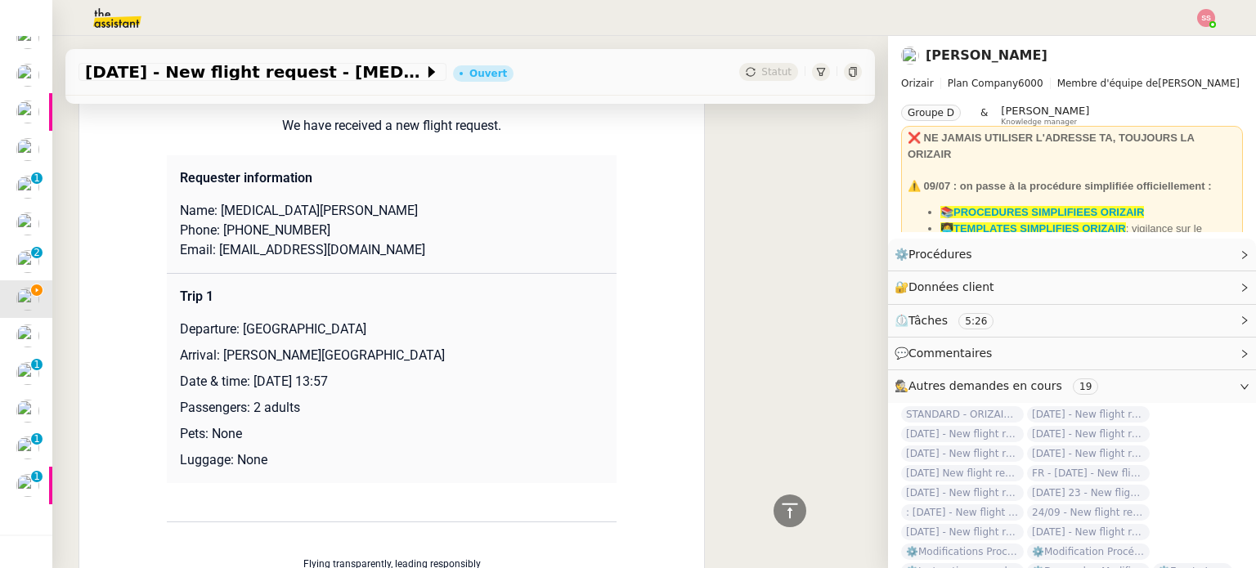
scroll to position [1393, 0]
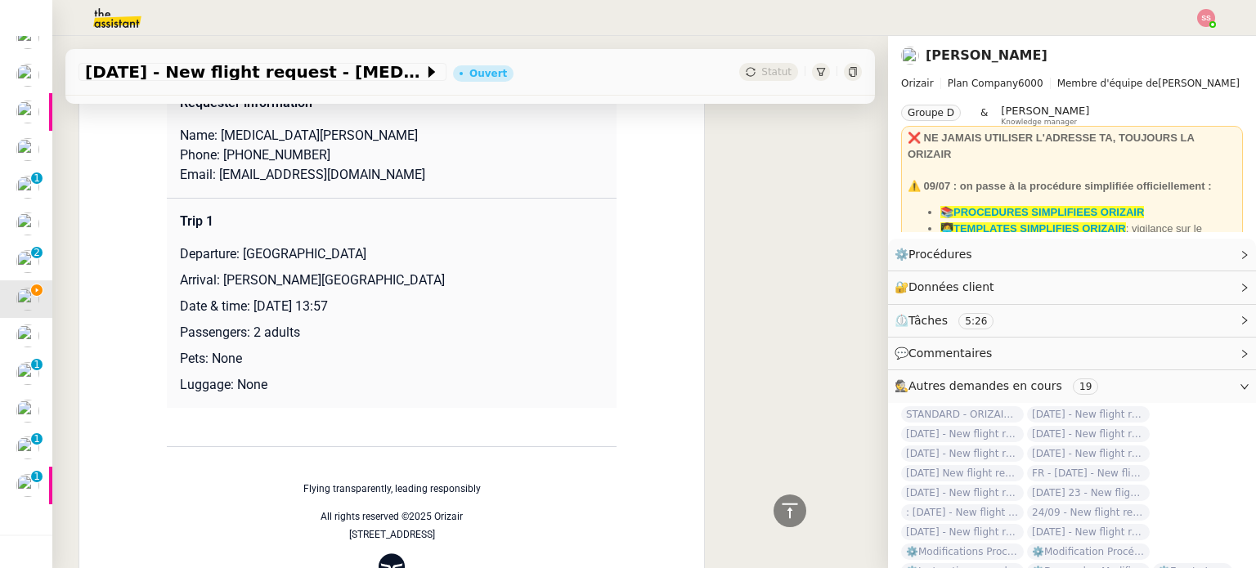
drag, startPoint x: 216, startPoint y: 284, endPoint x: 463, endPoint y: 284, distance: 246.9
click at [463, 284] on p "Arrival: Charles de Gaulle International Airport" at bounding box center [392, 281] width 424 height 20
copy p "[PERSON_NAME][GEOGRAPHIC_DATA]"
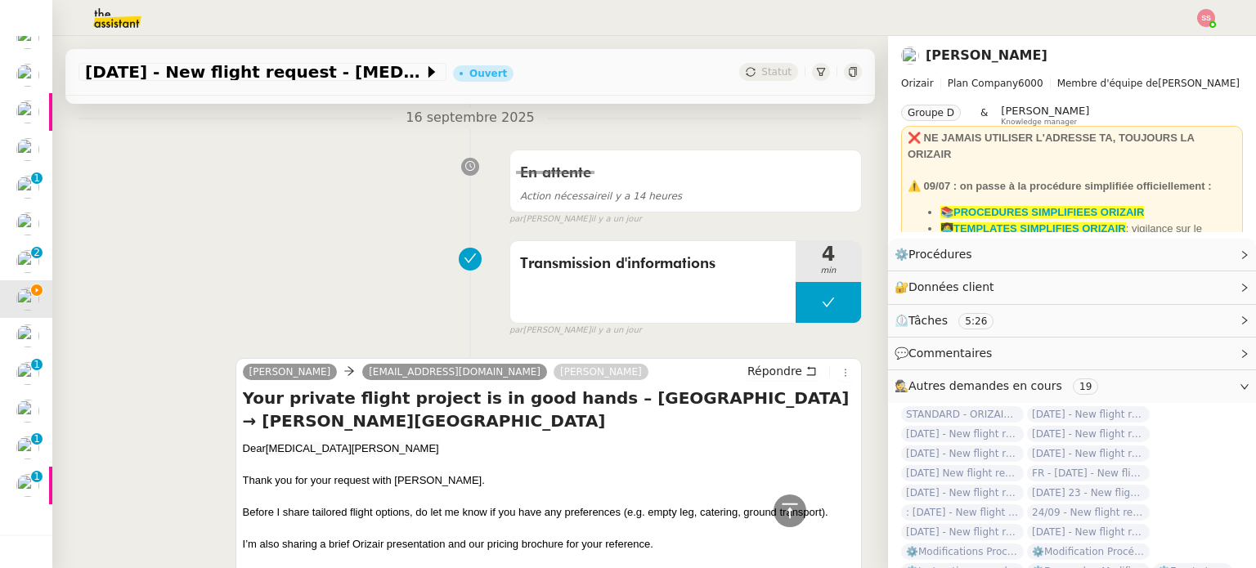
scroll to position [167, 0]
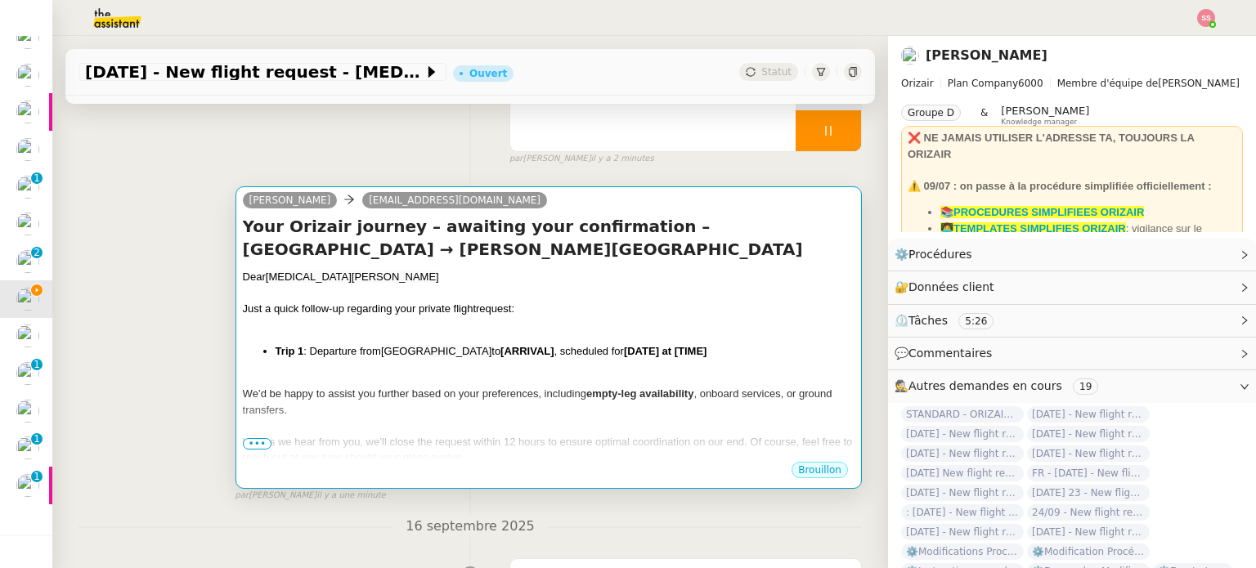
click at [523, 343] on div "Dear Nikita Miroshnichenko Just a quick follow-up regarding your private flight…" at bounding box center [549, 399] width 612 height 261
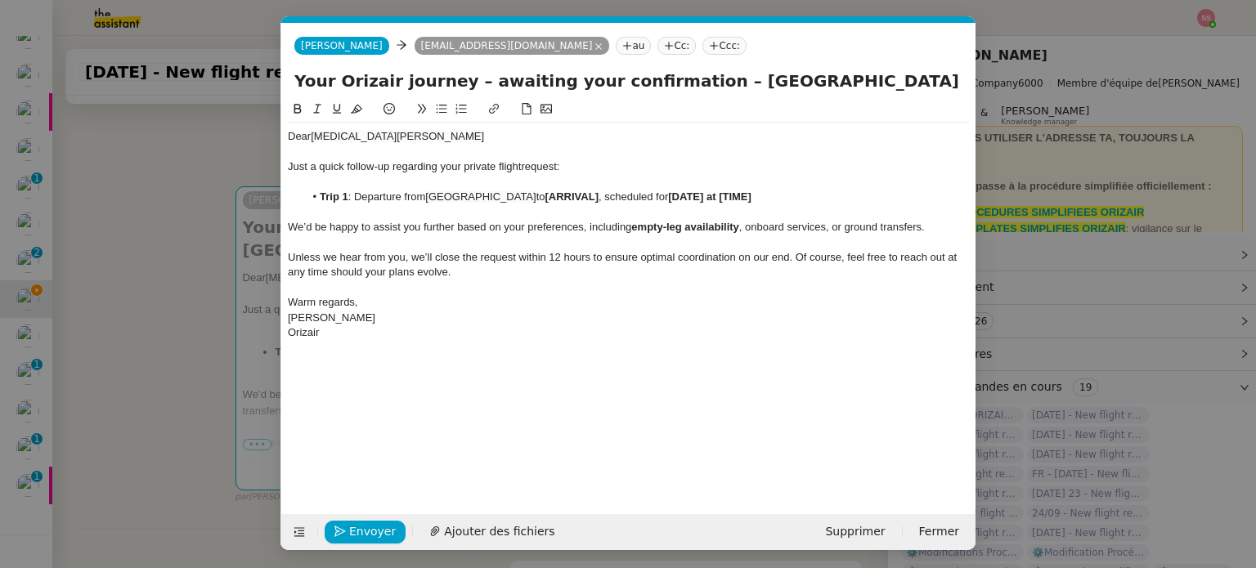
scroll to position [0, 88]
drag, startPoint x: 666, startPoint y: 197, endPoint x: 612, endPoint y: 195, distance: 53.2
click at [612, 195] on li "Trip 1 : Departure from Milan Malpensa International Airport to [ARRIVAL] , sch…" at bounding box center [637, 197] width 666 height 15
click at [186, 316] on nz-modal-container "Relance en Service ✈️Orizair - Relance client ( EN ) à utiliser pour orizair, r…" at bounding box center [628, 284] width 1256 height 568
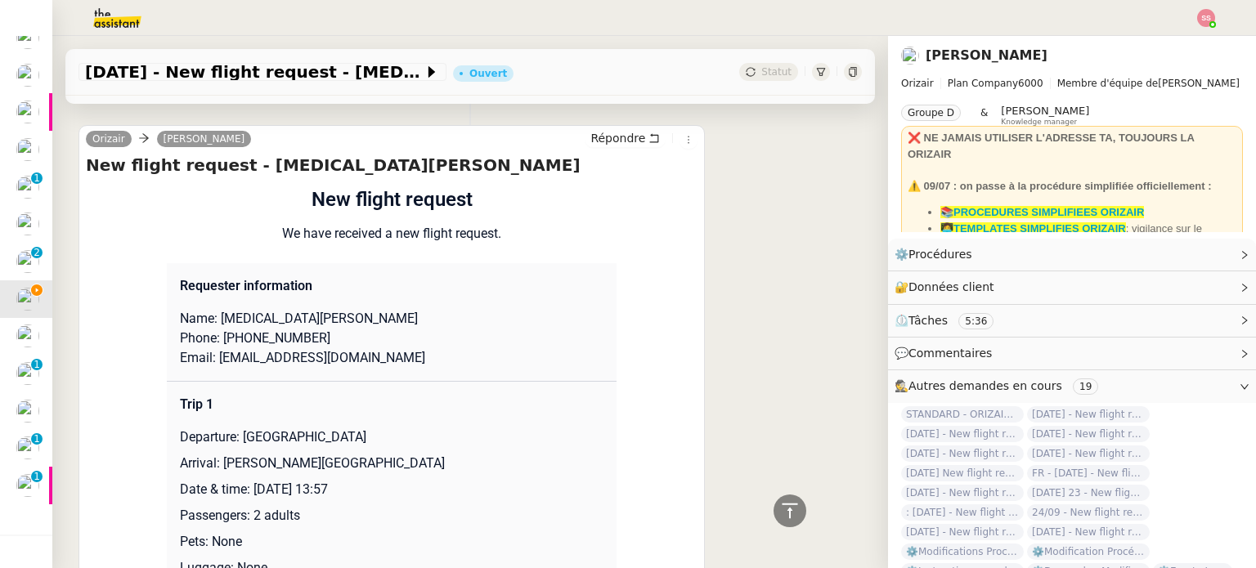
scroll to position [1312, 0]
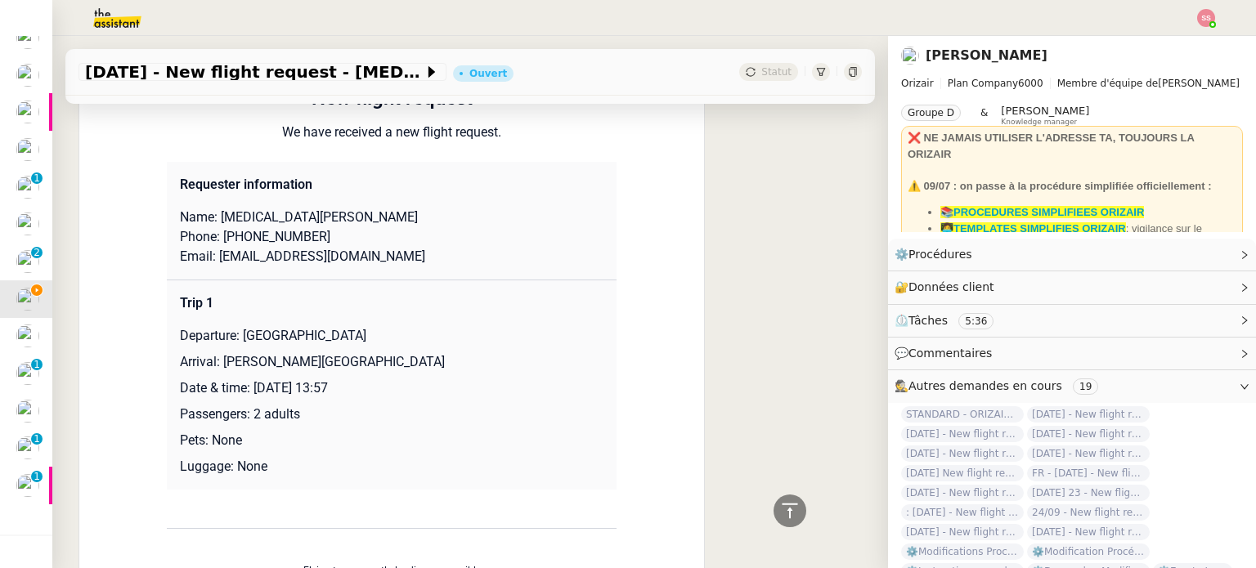
drag, startPoint x: 246, startPoint y: 388, endPoint x: 390, endPoint y: 390, distance: 143.9
click at [390, 390] on p "Date & time: 6th October 2025 13:57" at bounding box center [392, 389] width 424 height 20
copy p "6th October 2025 13:57"
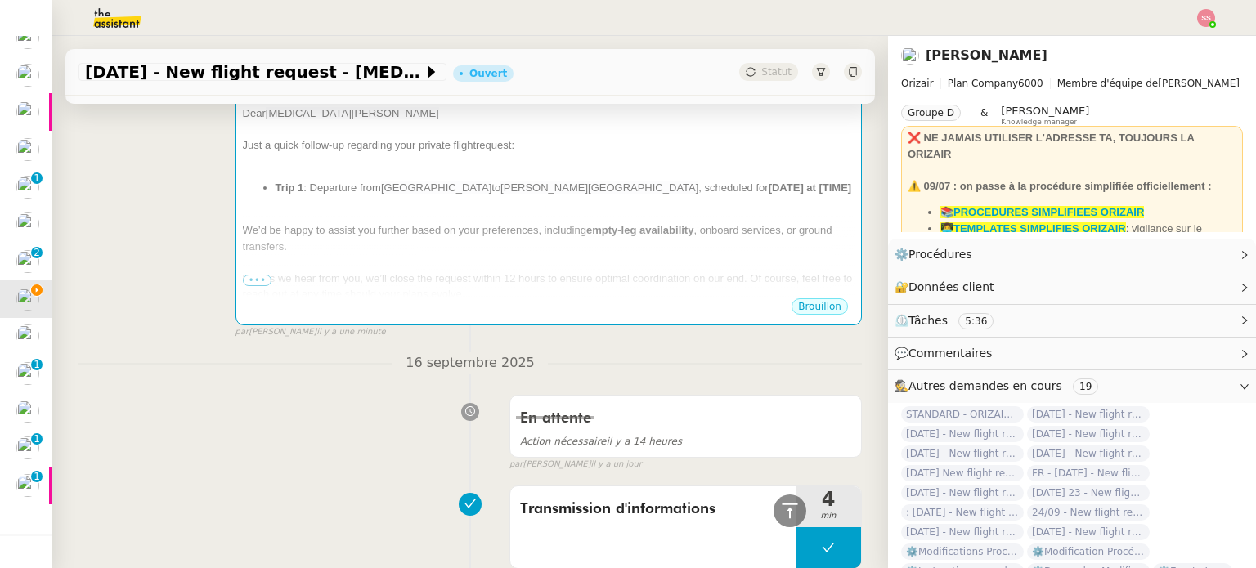
scroll to position [330, 0]
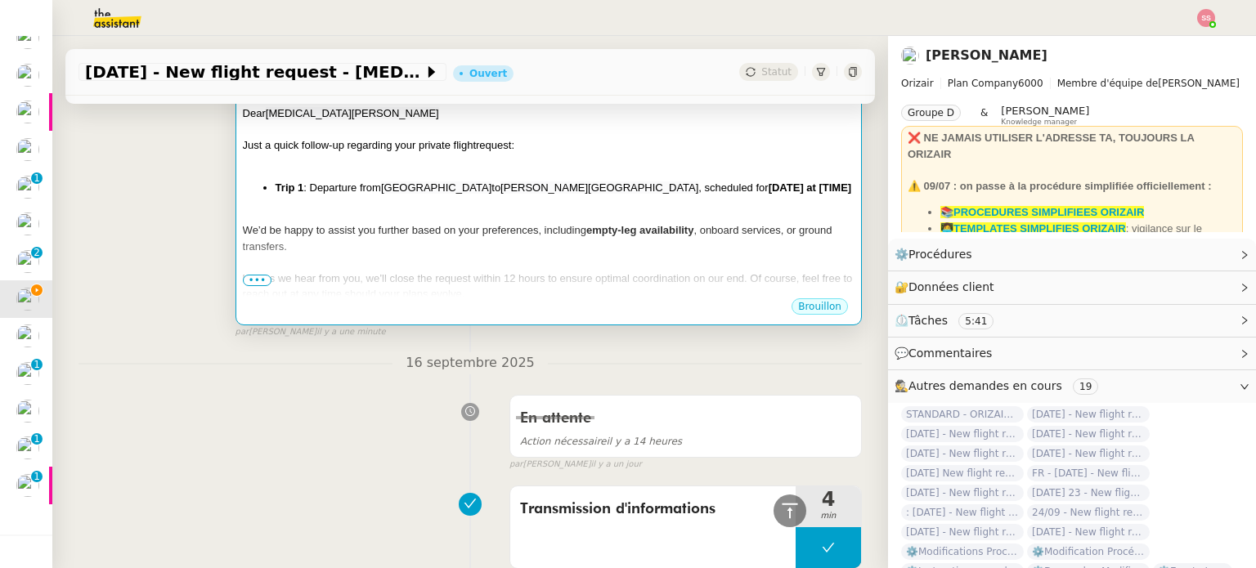
click at [540, 271] on div at bounding box center [549, 262] width 612 height 16
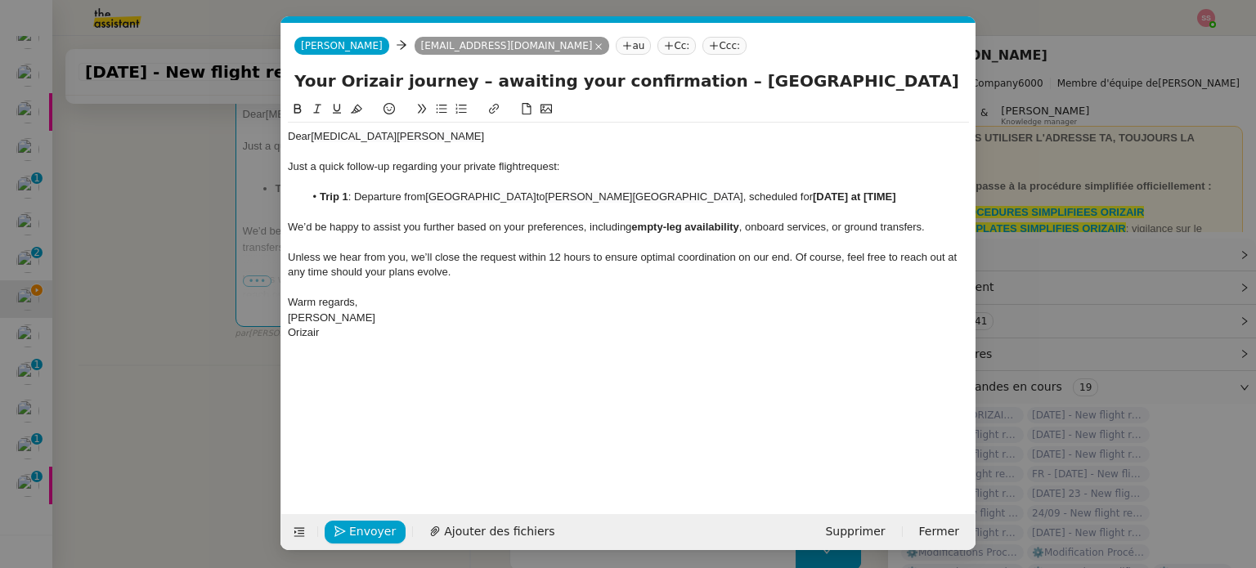
scroll to position [0, 88]
drag, startPoint x: 866, startPoint y: 194, endPoint x: 950, endPoint y: 194, distance: 84.2
click at [950, 194] on li "Trip 1 : Departure from Milan Malpensa International Airport to Charles de Gaul…" at bounding box center [637, 197] width 666 height 15
drag, startPoint x: 615, startPoint y: 79, endPoint x: 972, endPoint y: 133, distance: 361.4
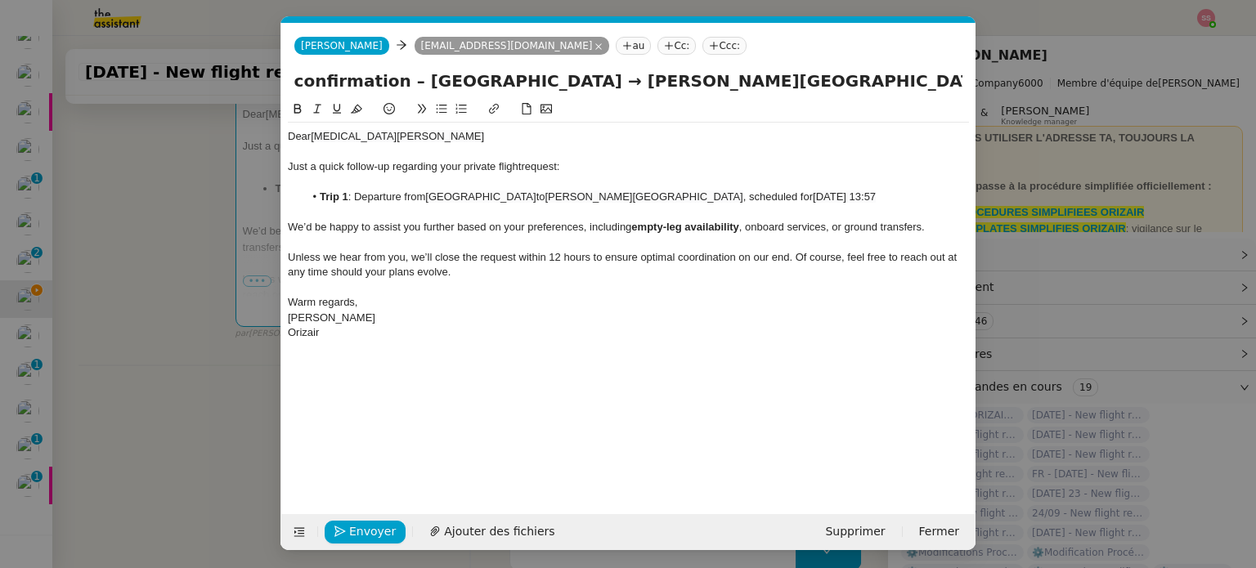
click at [972, 133] on form "Josephine Josephine nikitaalex6@gmail.com au Cc: Ccc: Your Orizair journey – aw…" at bounding box center [627, 286] width 695 height 527
click at [756, 204] on li "Trip 1 : Departure from Milan Malpensa International Airport to Charles de Gaul…" at bounding box center [637, 197] width 666 height 15
click at [865, 195] on span "6th October 2025 13:57" at bounding box center [844, 197] width 63 height 12
click at [0, 0] on lt-span "Supprimer les doubles espaces" at bounding box center [0, 0] width 0 height 0
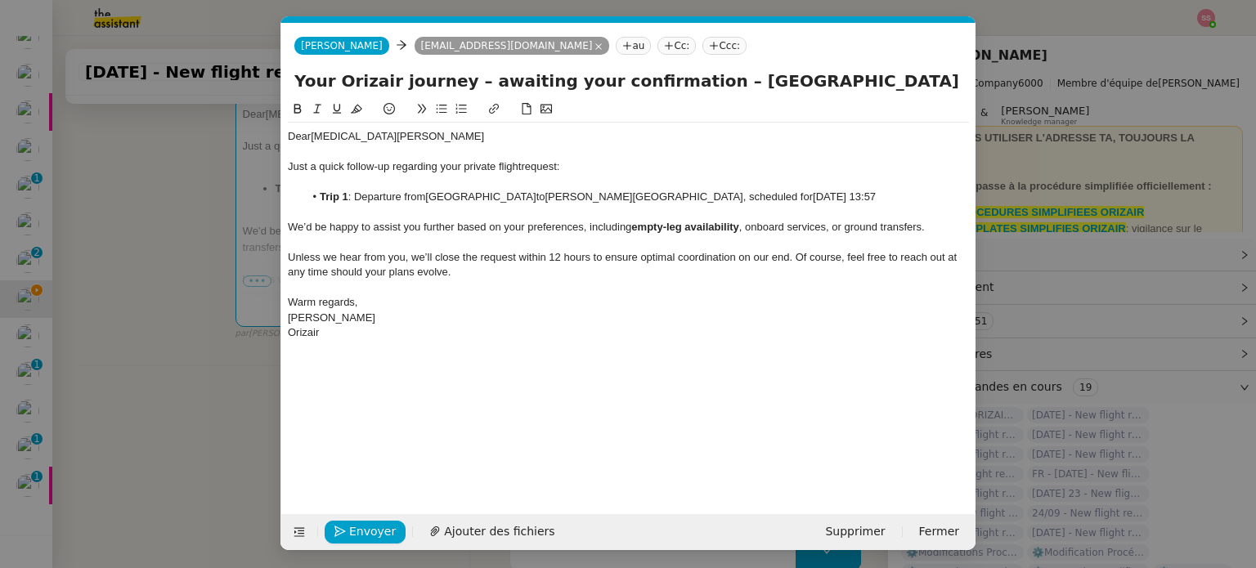
click at [730, 310] on div "Warm regards," at bounding box center [628, 302] width 681 height 15
click at [702, 44] on nz-tag "Ccc:" at bounding box center [724, 46] width 44 height 18
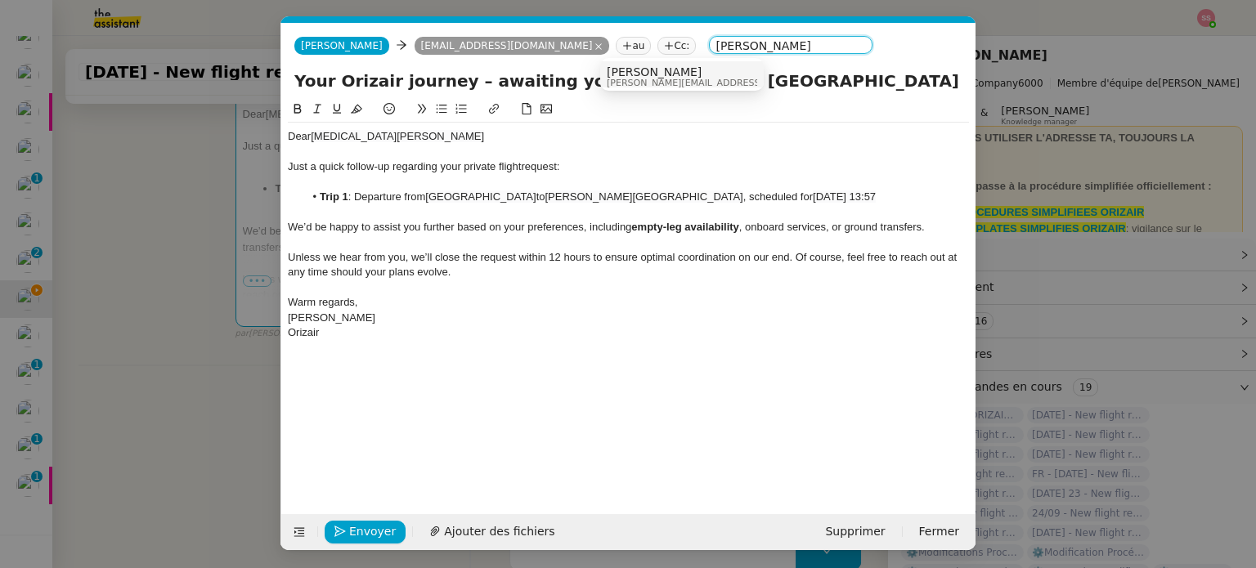
type input "[PERSON_NAME]"
click at [642, 68] on span "[PERSON_NAME]" at bounding box center [723, 71] width 232 height 13
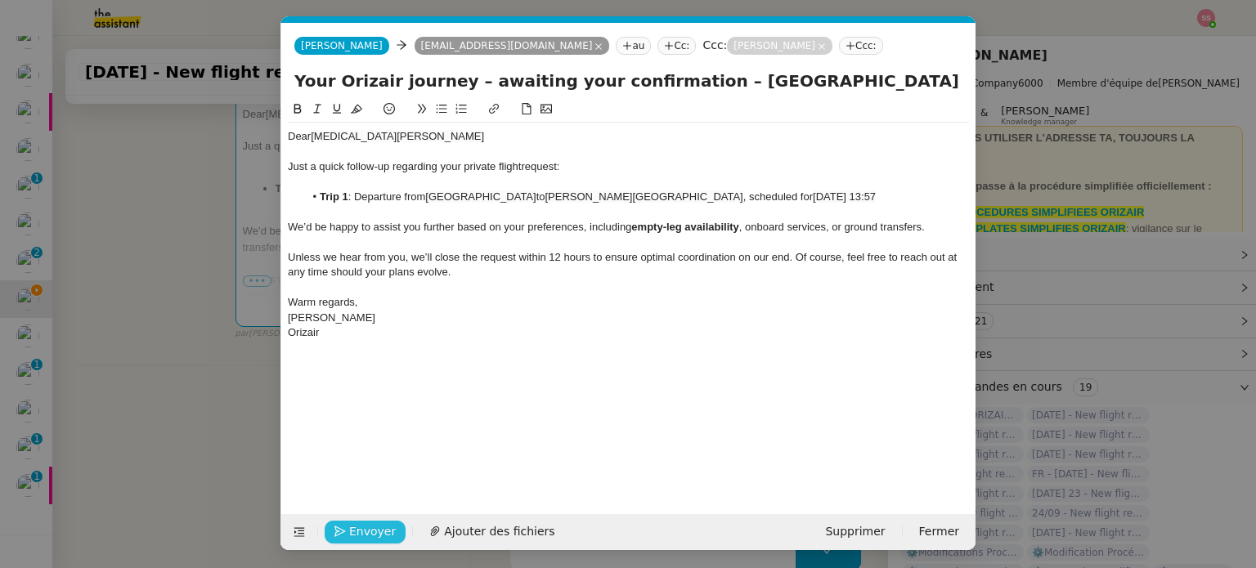
click at [369, 529] on span "Envoyer" at bounding box center [372, 532] width 47 height 19
click at [418, 539] on span "Confirmer l'envoi" at bounding box center [398, 532] width 98 height 19
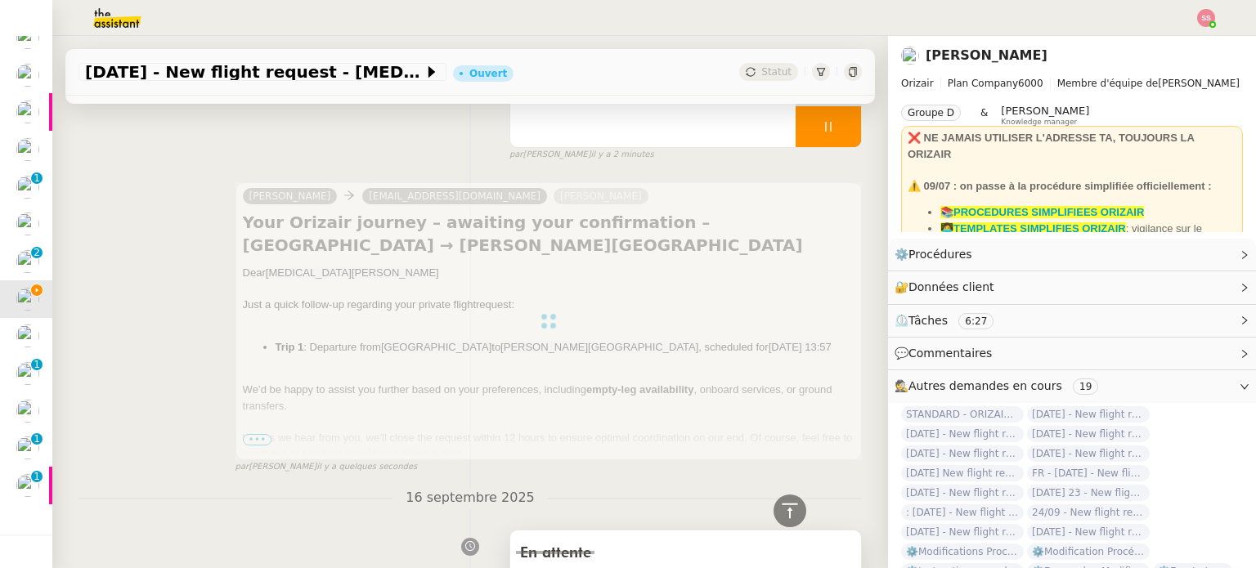
scroll to position [3, 0]
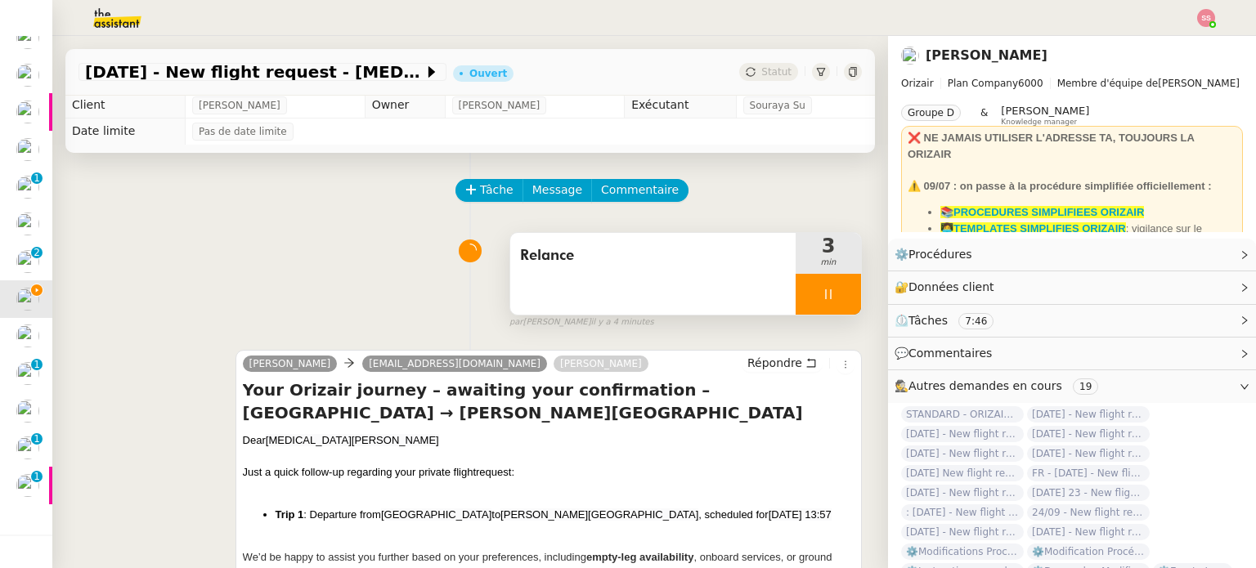
click at [821, 303] on div at bounding box center [828, 294] width 65 height 41
click at [828, 303] on button at bounding box center [844, 294] width 33 height 41
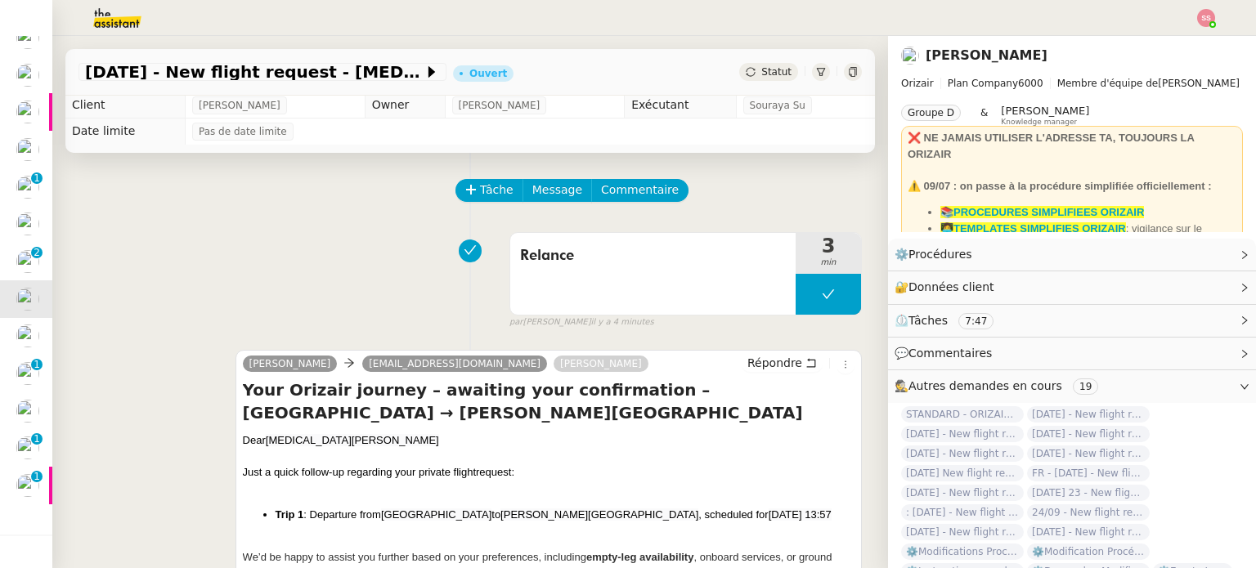
click at [761, 70] on span "Statut" at bounding box center [776, 71] width 30 height 11
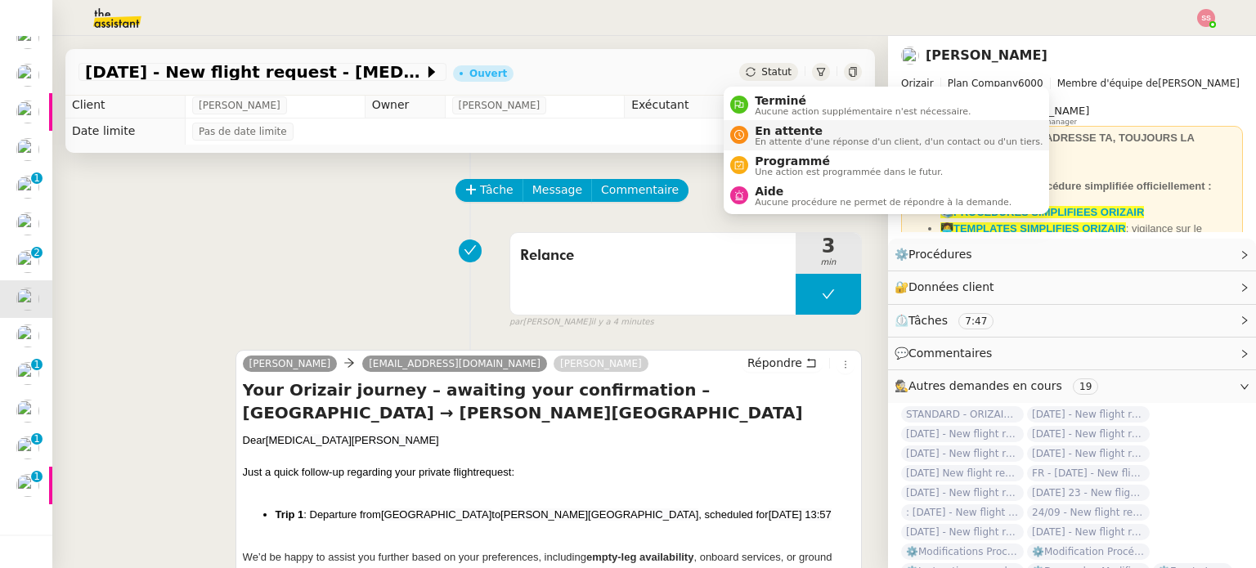
click at [764, 127] on span "En attente" at bounding box center [899, 130] width 288 height 13
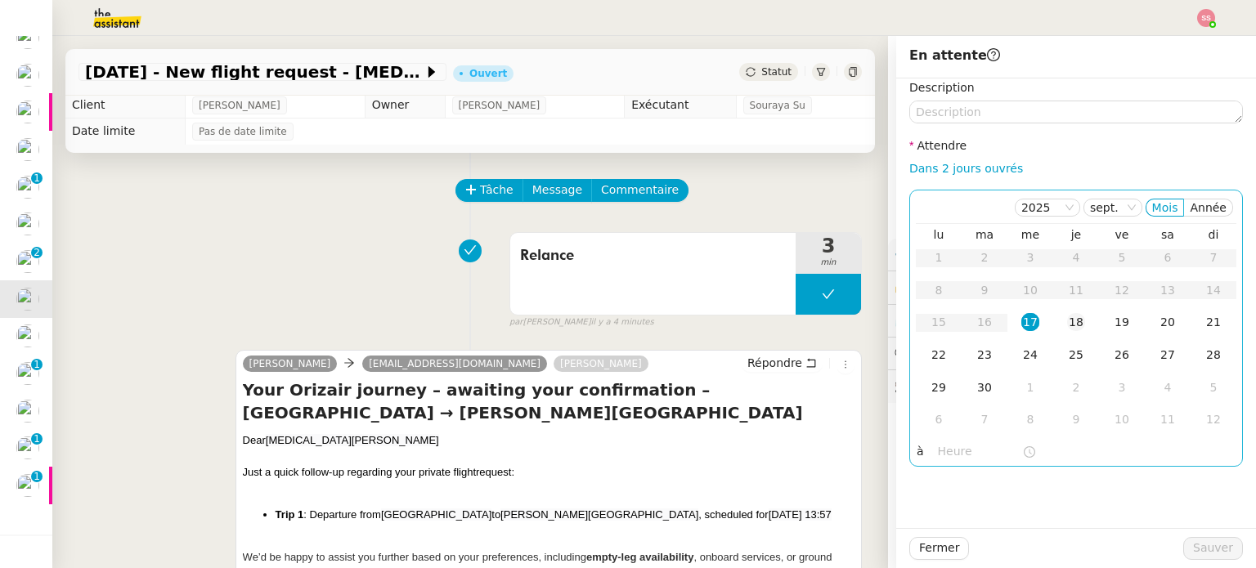
click at [1067, 323] on div "18" at bounding box center [1076, 322] width 18 height 18
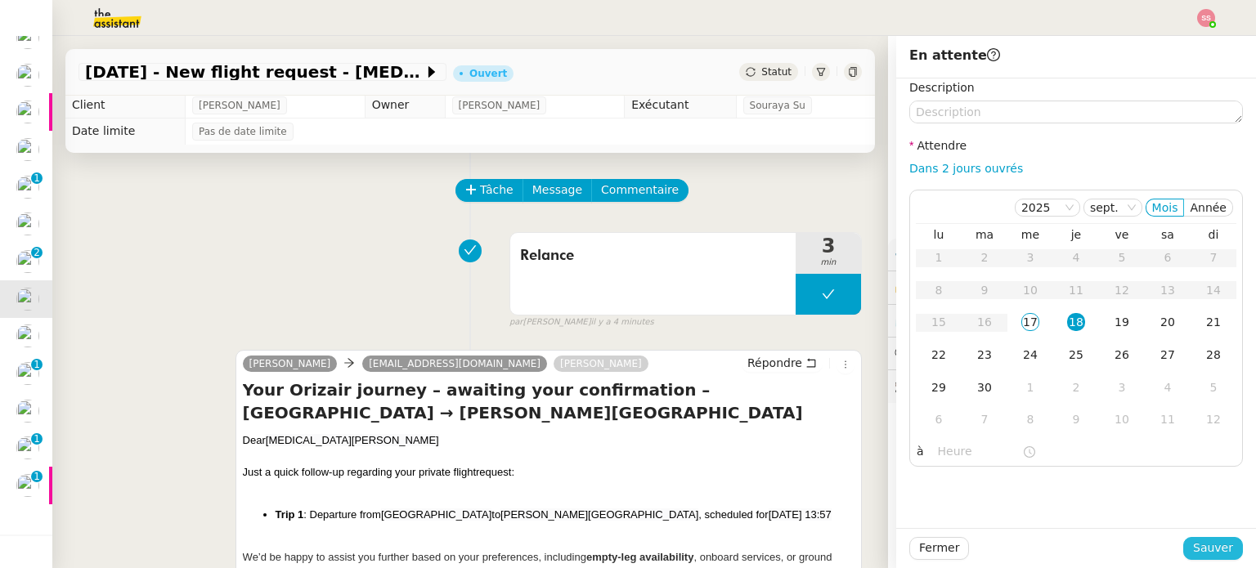
click at [1208, 554] on span "Sauver" at bounding box center [1213, 548] width 40 height 19
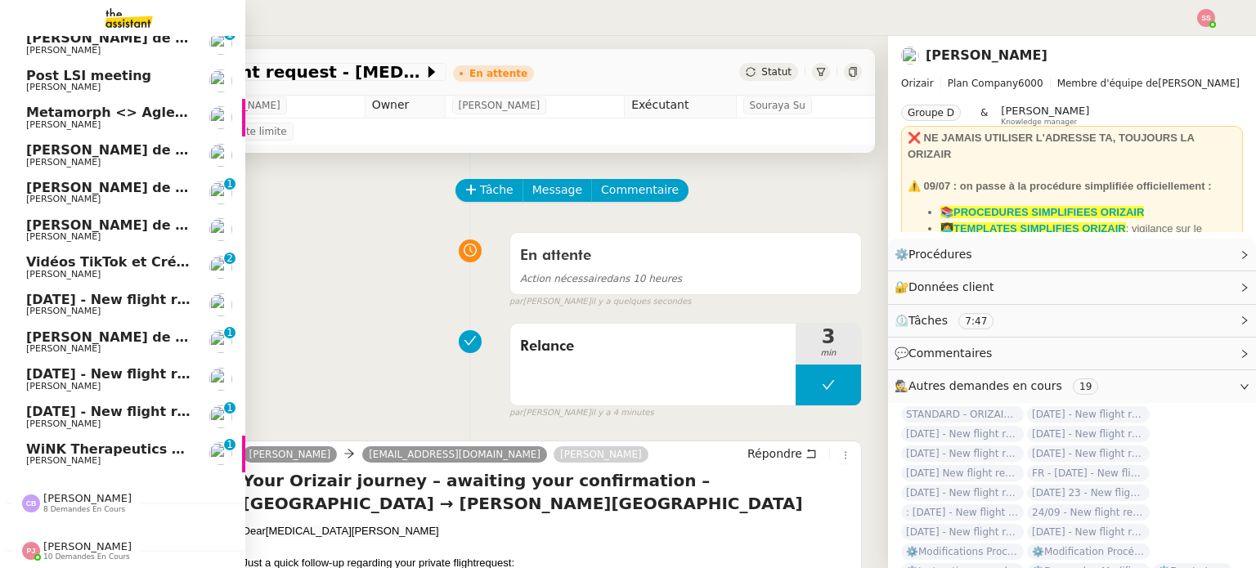
click at [166, 310] on span "[PERSON_NAME]" at bounding box center [108, 312] width 165 height 10
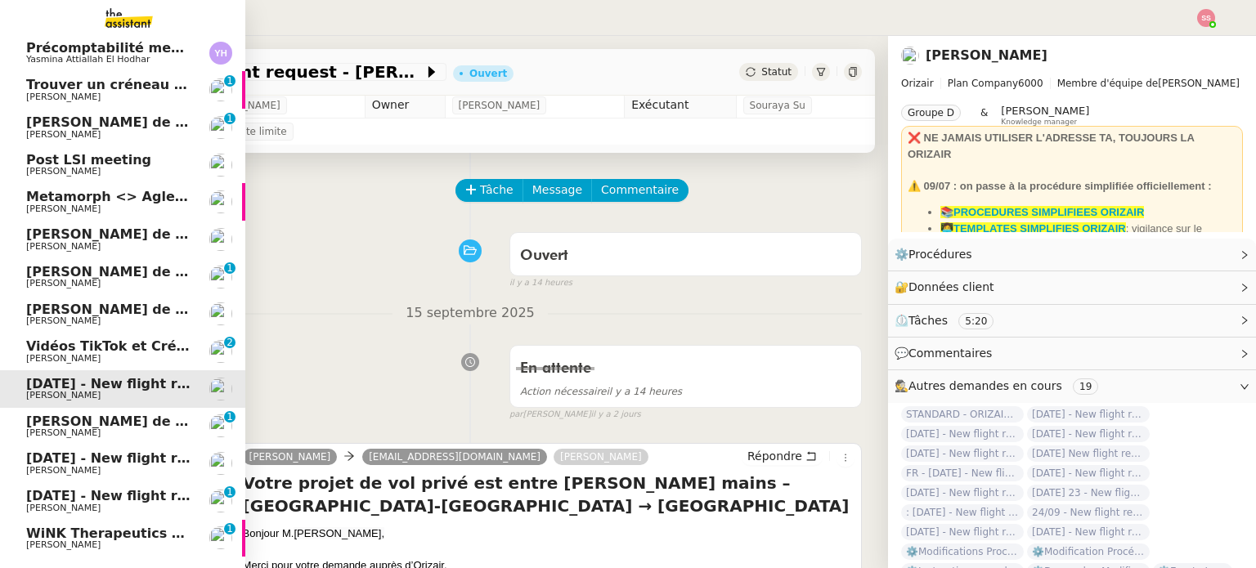
scroll to position [164, 0]
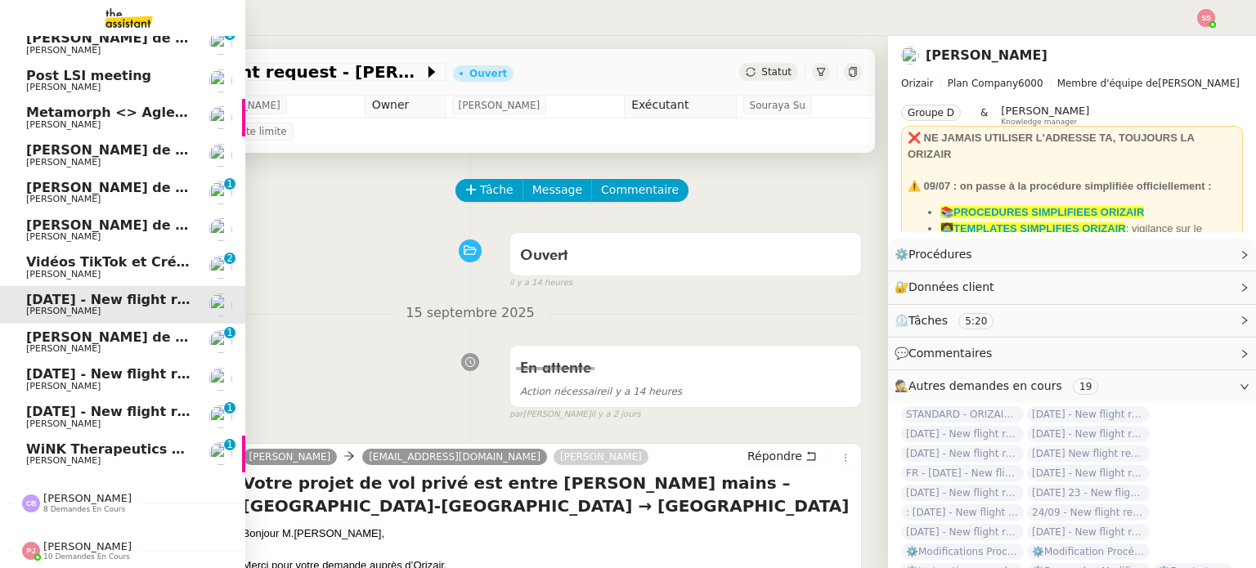
click at [66, 541] on span "[PERSON_NAME]" at bounding box center [87, 547] width 88 height 12
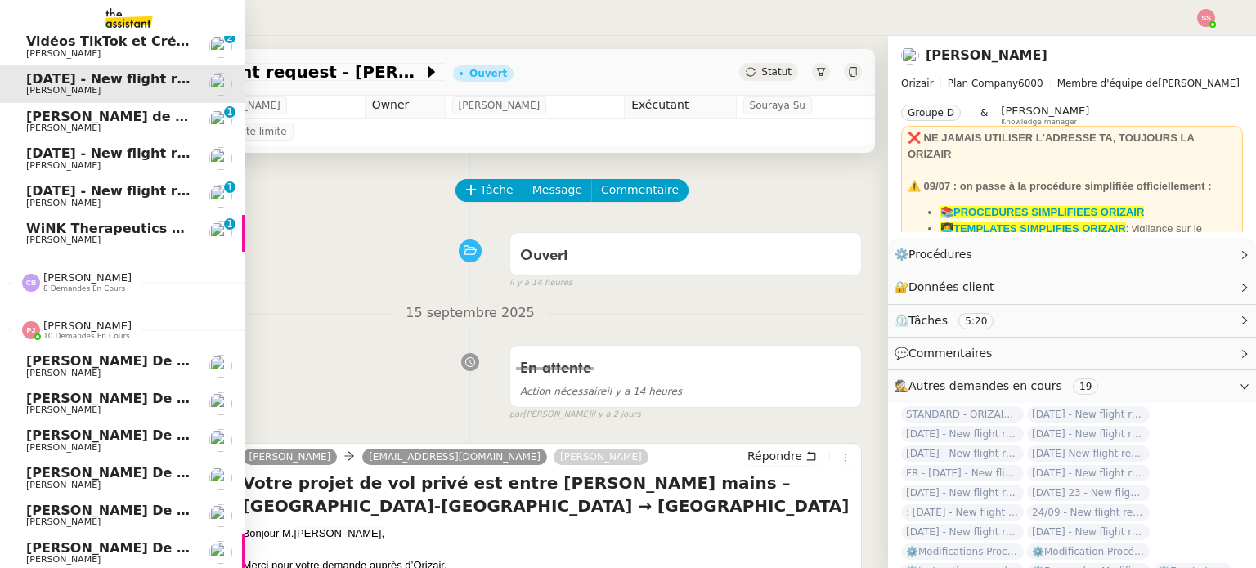
scroll to position [376, 0]
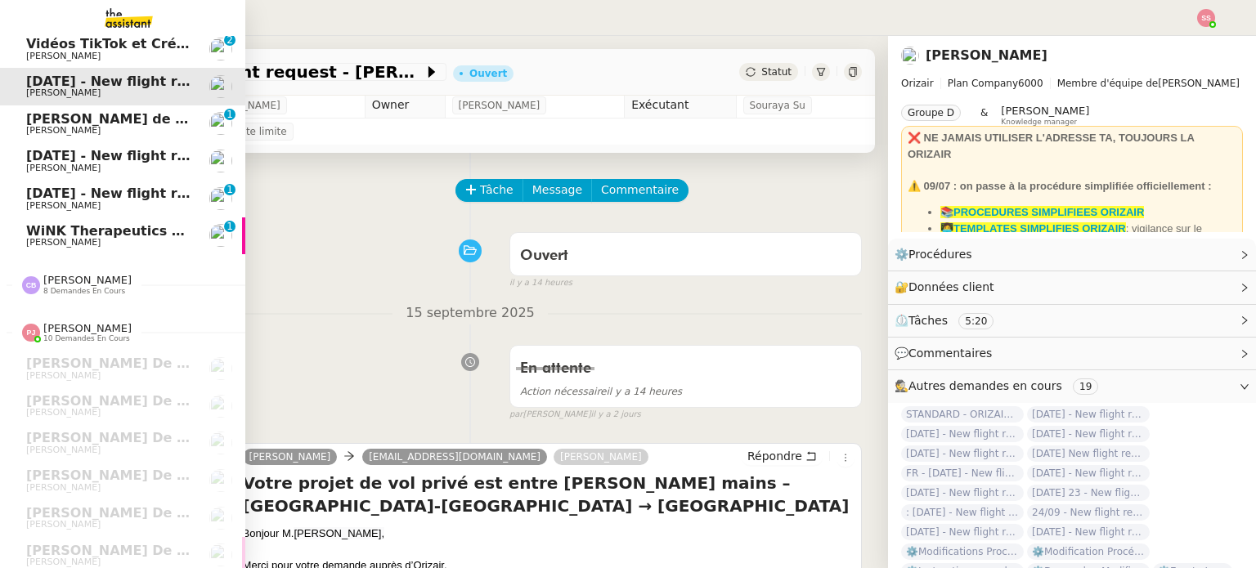
click at [91, 282] on span "[PERSON_NAME]" at bounding box center [87, 280] width 88 height 12
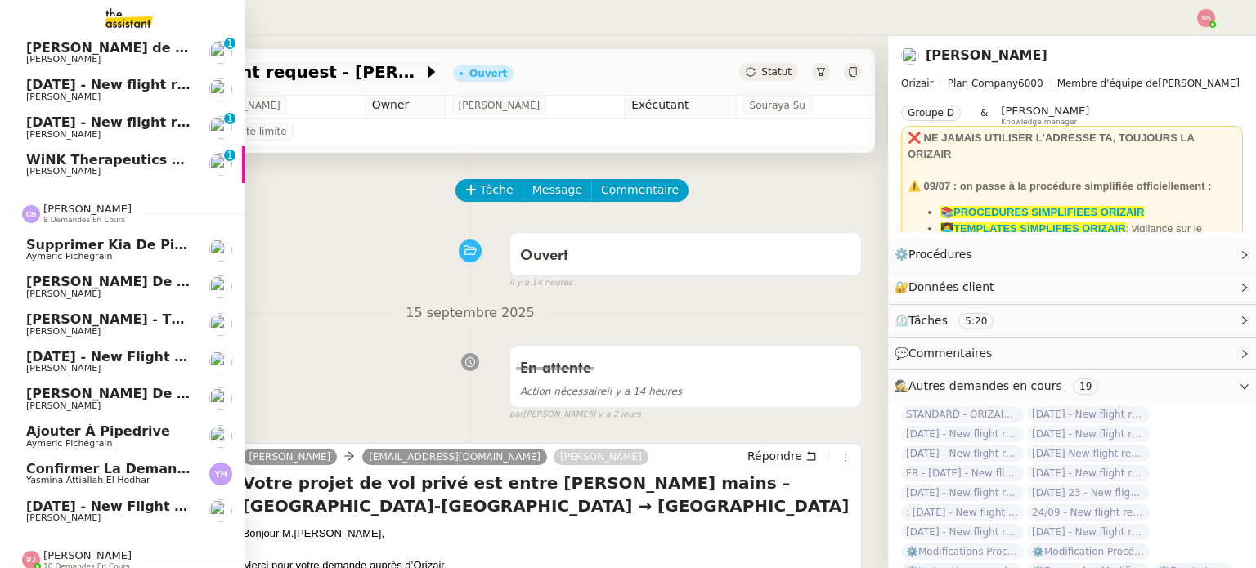
scroll to position [540, 0]
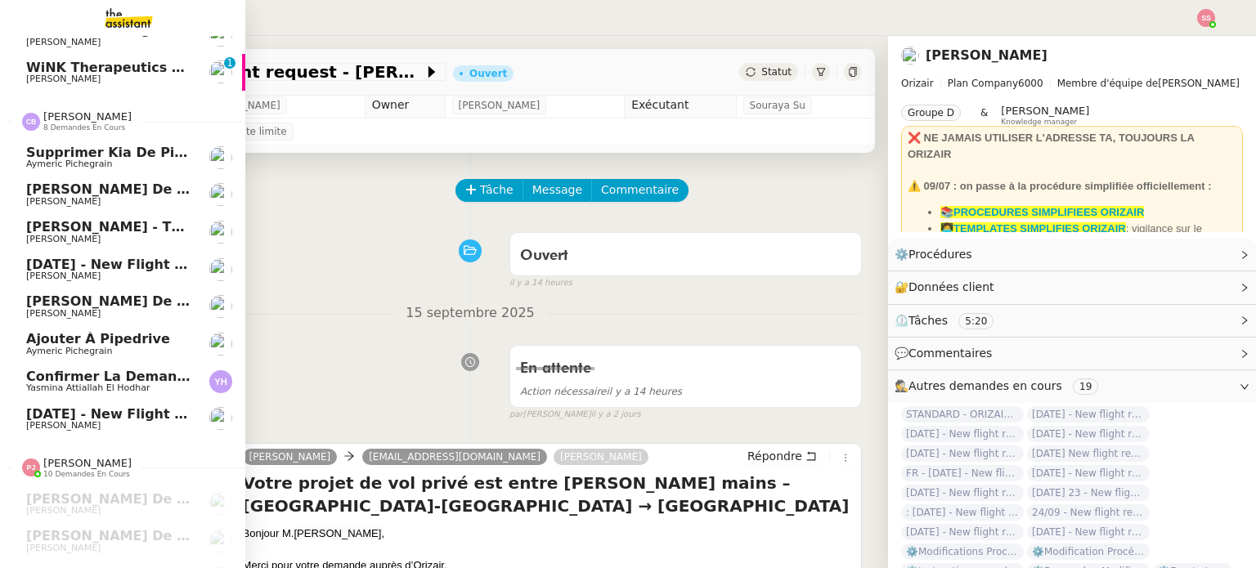
click at [124, 343] on span "Ajouter à Pipedrive" at bounding box center [98, 339] width 144 height 16
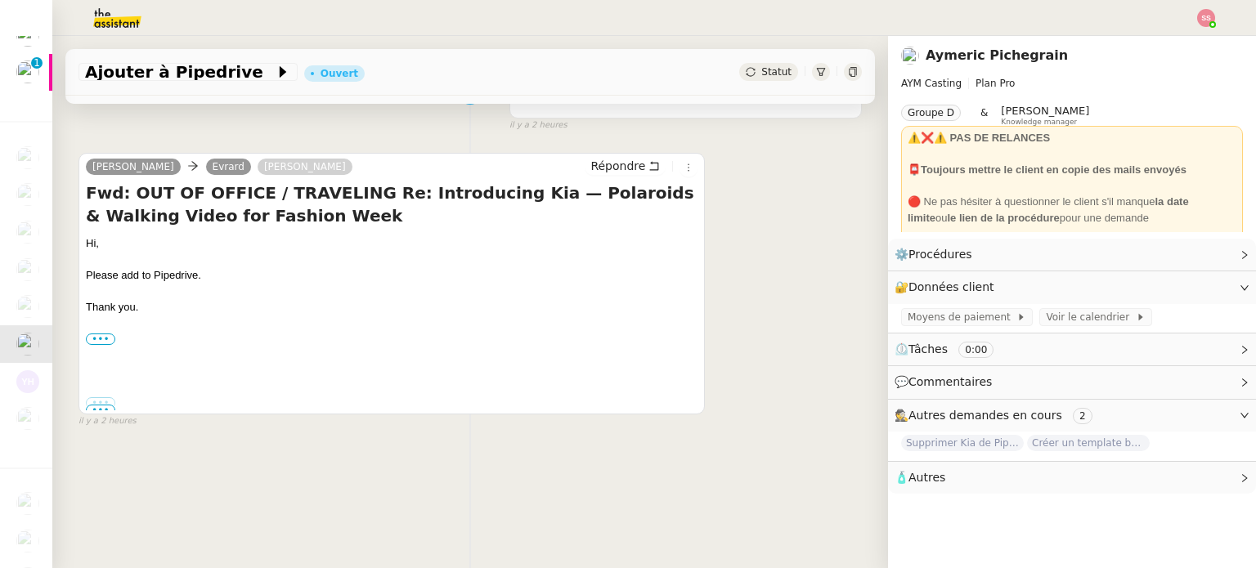
scroll to position [56, 0]
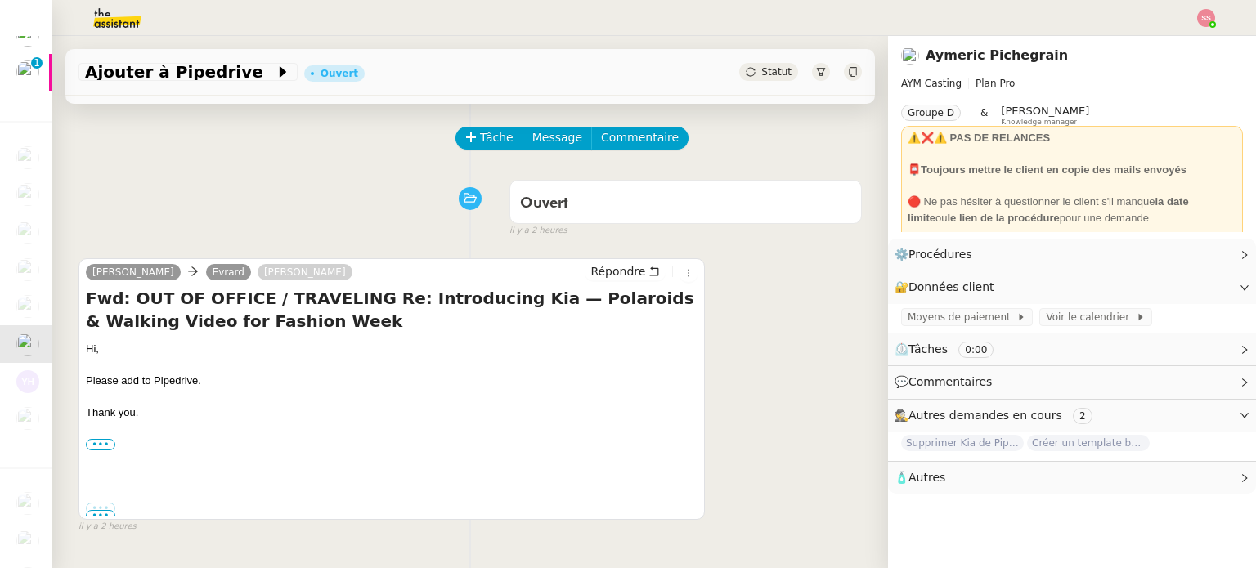
click at [101, 513] on span "•••" at bounding box center [100, 515] width 29 height 11
click at [108, 509] on label "•••" at bounding box center [100, 508] width 29 height 11
click at [0, 0] on input "•••" at bounding box center [0, 0] width 0 height 0
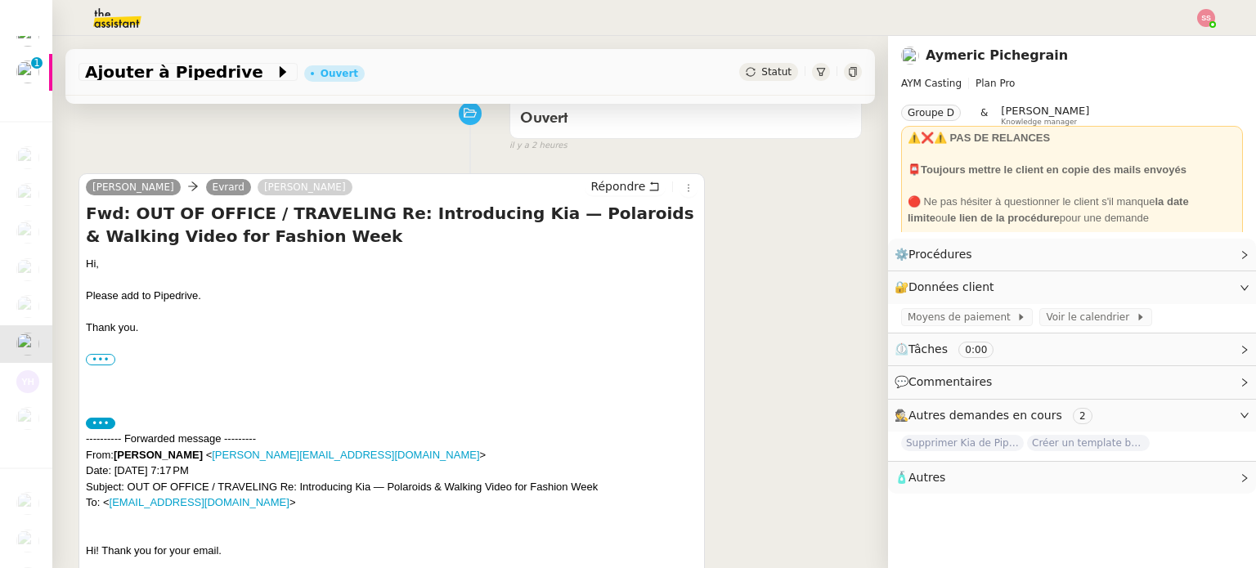
scroll to position [137, 0]
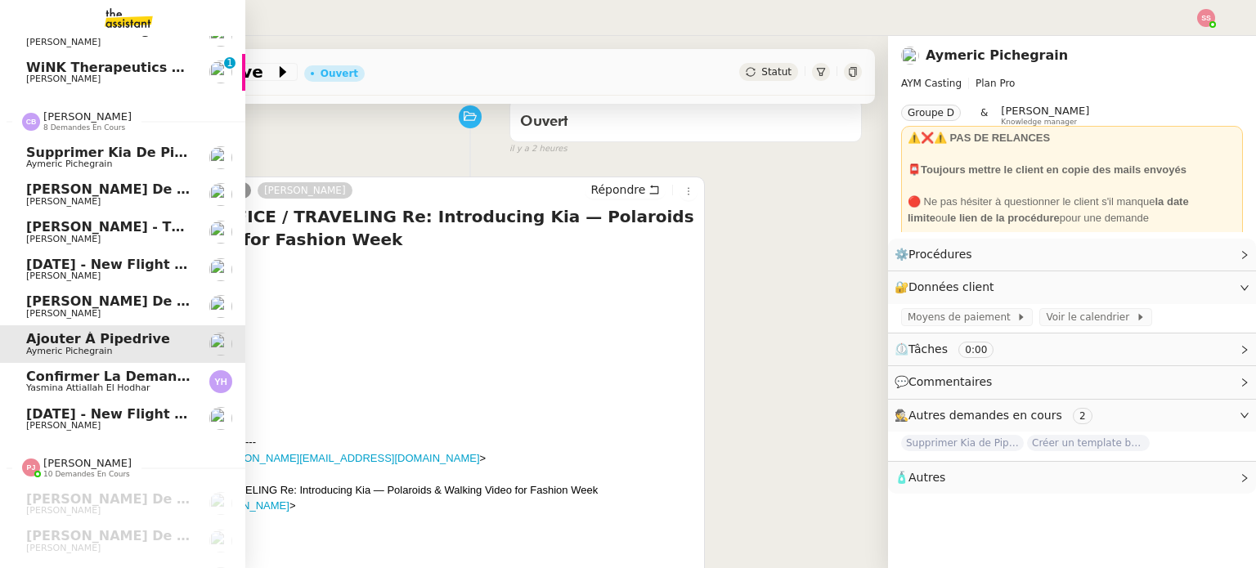
click at [104, 157] on span "Supprimer Kia de Pipedrive" at bounding box center [128, 153] width 204 height 16
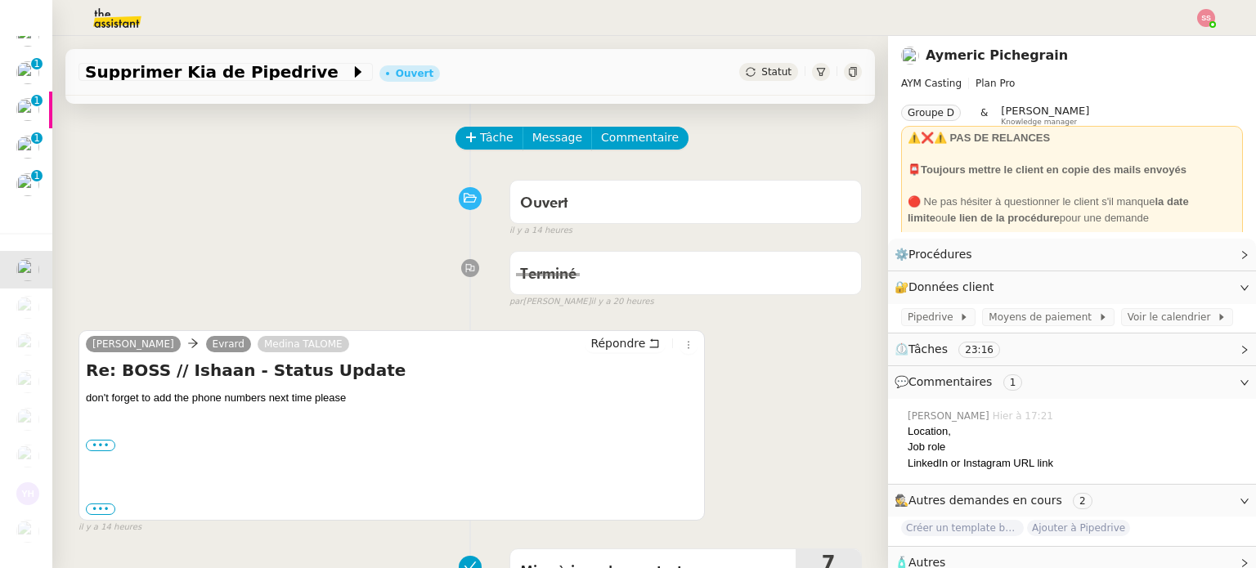
scroll to position [578, 0]
click at [102, 445] on label "•••" at bounding box center [100, 445] width 29 height 11
click at [0, 0] on input "•••" at bounding box center [0, 0] width 0 height 0
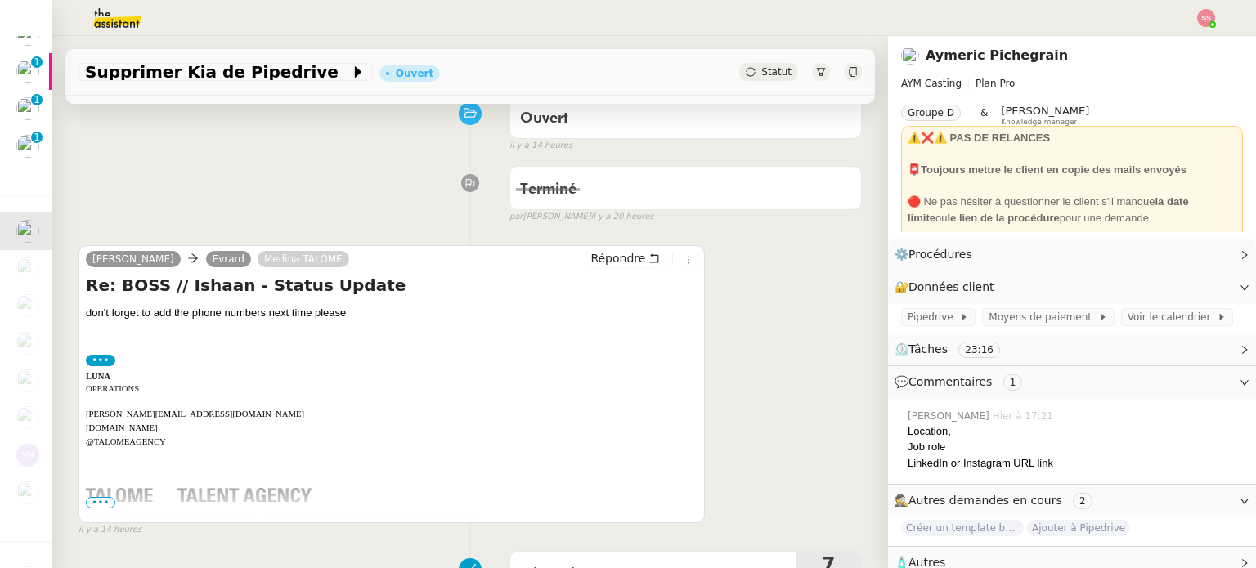
scroll to position [219, 0]
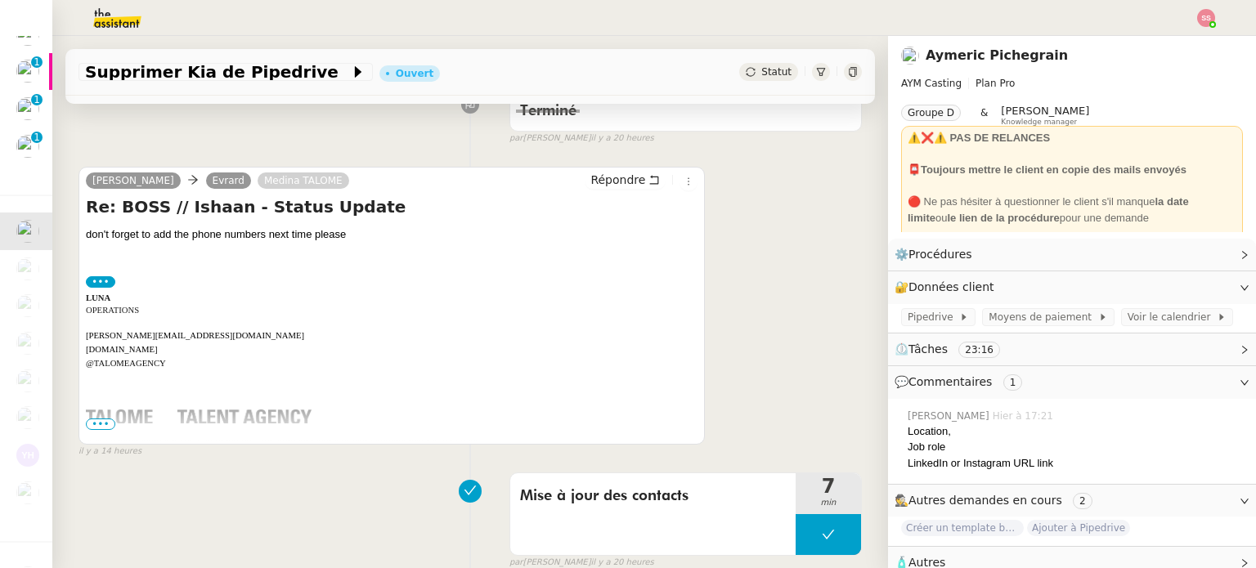
click at [99, 422] on span "•••" at bounding box center [100, 424] width 29 height 11
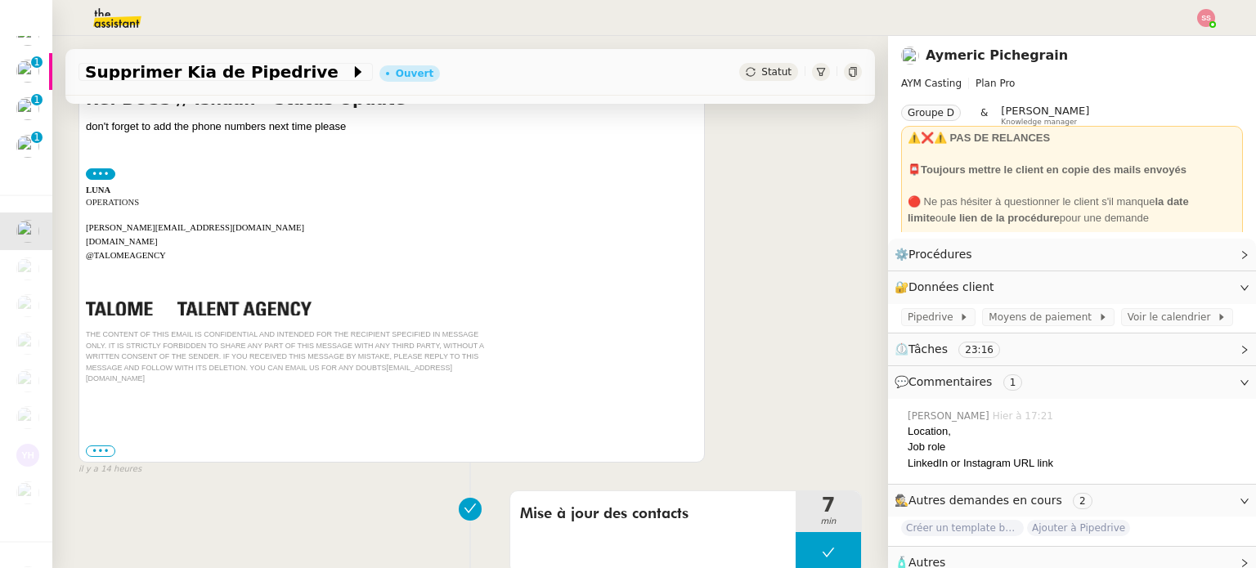
scroll to position [464, 0]
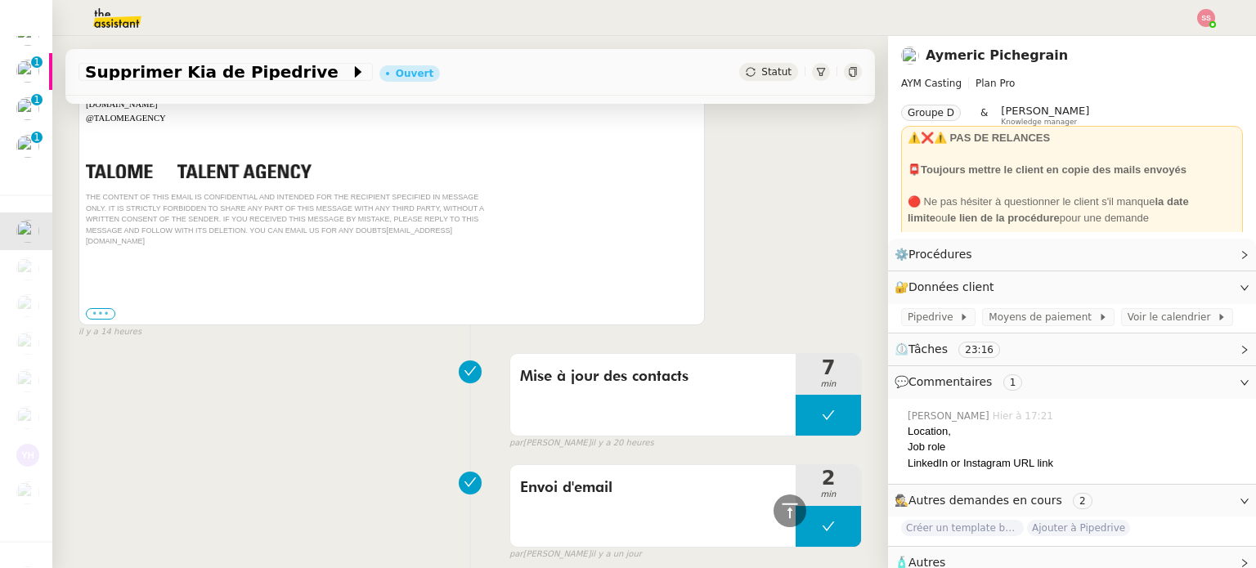
click at [98, 312] on label "•••" at bounding box center [100, 313] width 29 height 11
click at [0, 0] on input "•••" at bounding box center [0, 0] width 0 height 0
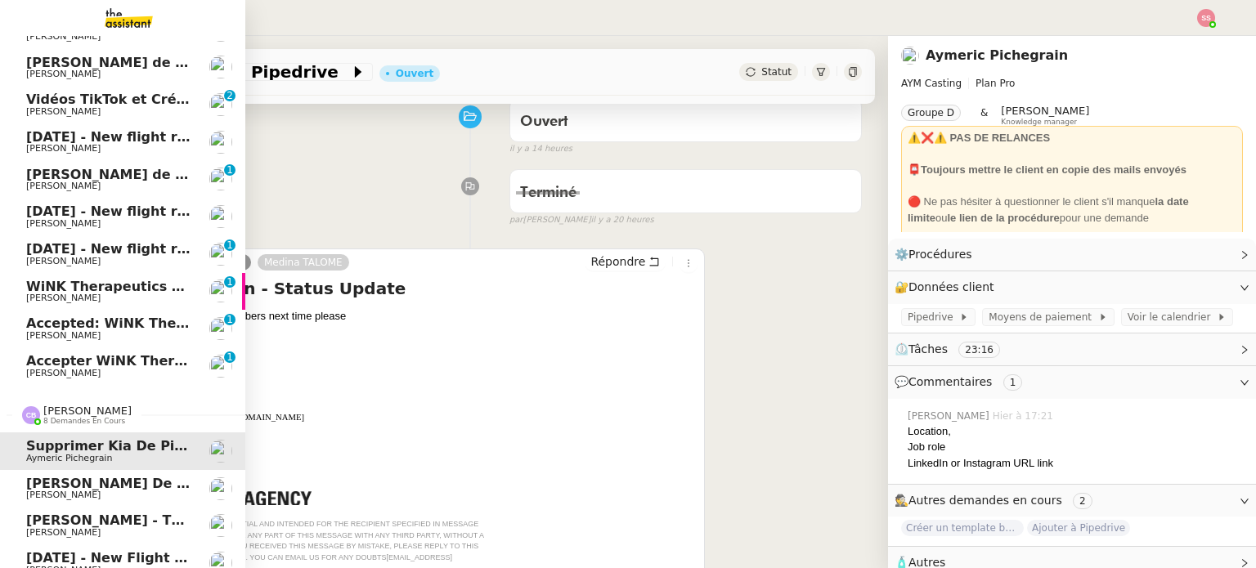
scroll to position [409, 0]
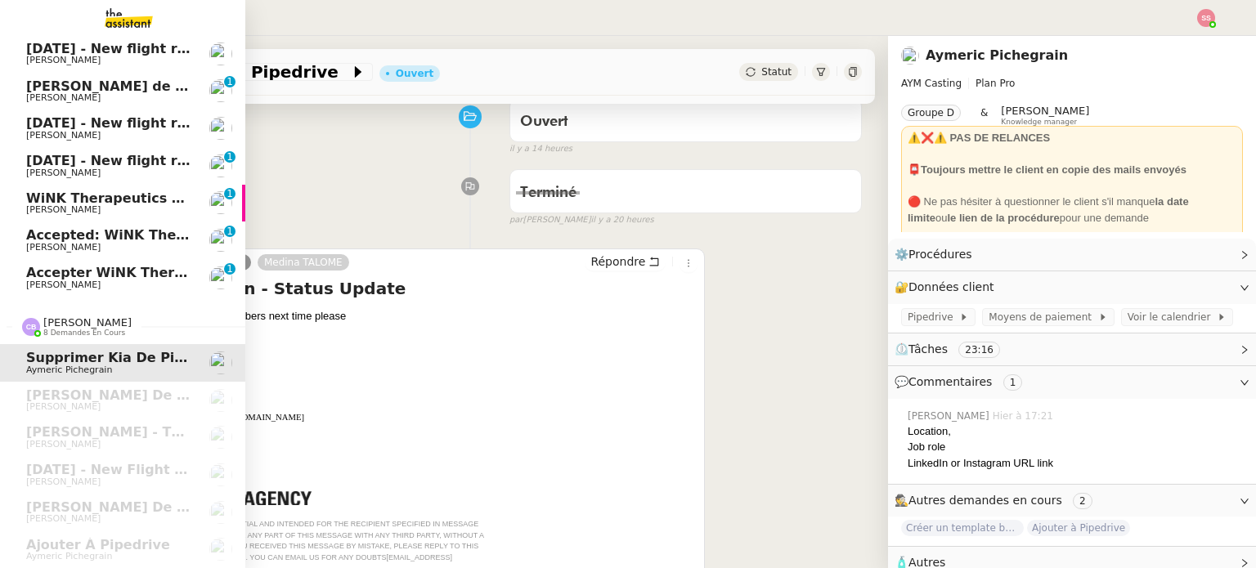
click at [92, 253] on link "Accepted: WiNK Therapeutics <> Agile Capital Markets @ Thu Sep 25, 2025 9am - 1…" at bounding box center [122, 241] width 245 height 38
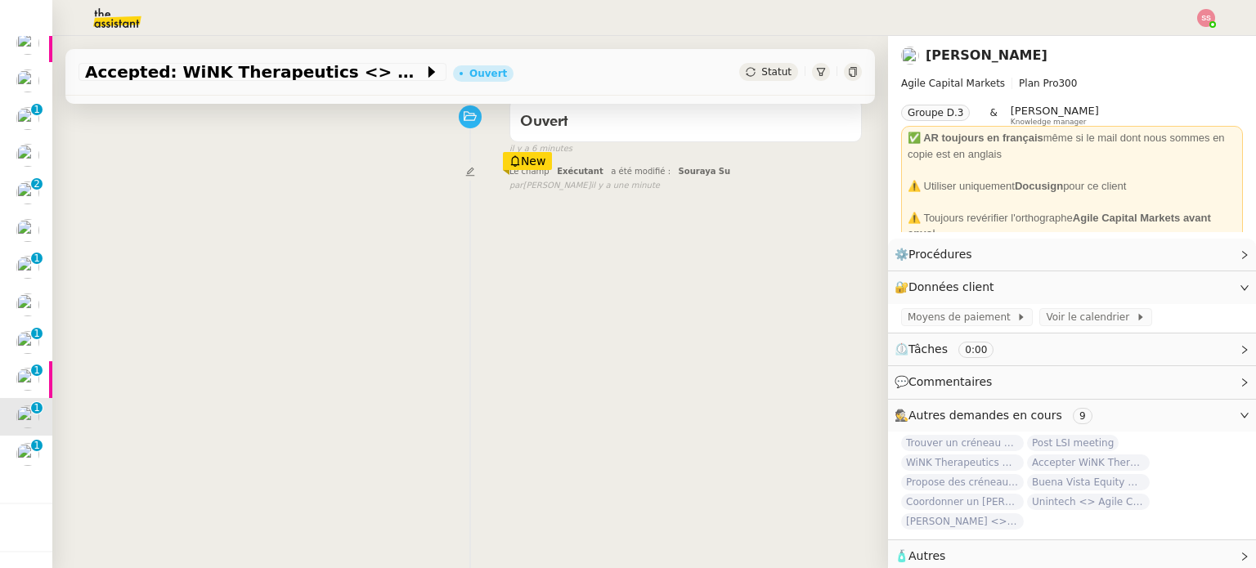
scroll to position [241, 0]
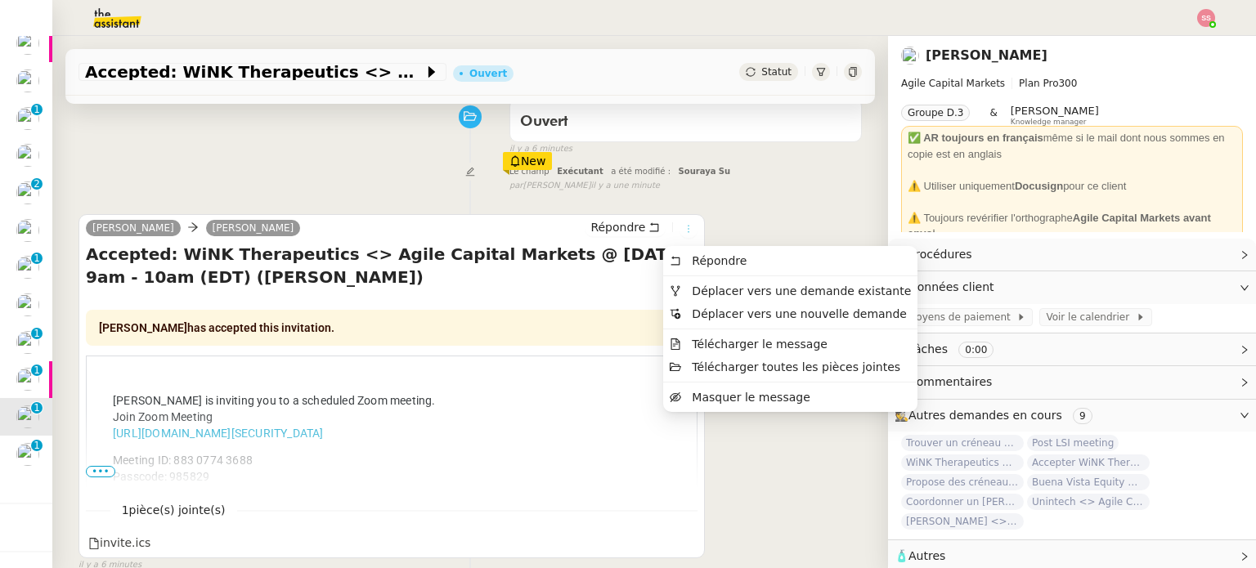
click at [684, 234] on icon at bounding box center [689, 229] width 10 height 10
click at [694, 280] on li "Déplacer vers une demande existante" at bounding box center [790, 291] width 254 height 23
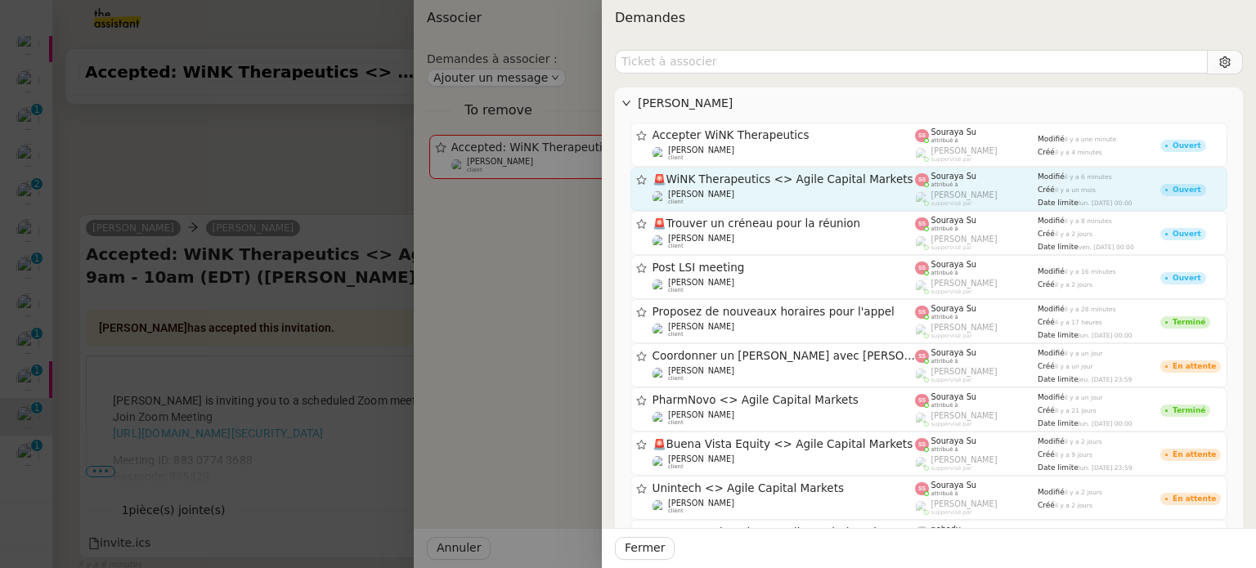
click at [687, 186] on div "🚨 WiNK Therapeutics <> Agile Capital Markets" at bounding box center [784, 180] width 263 height 14
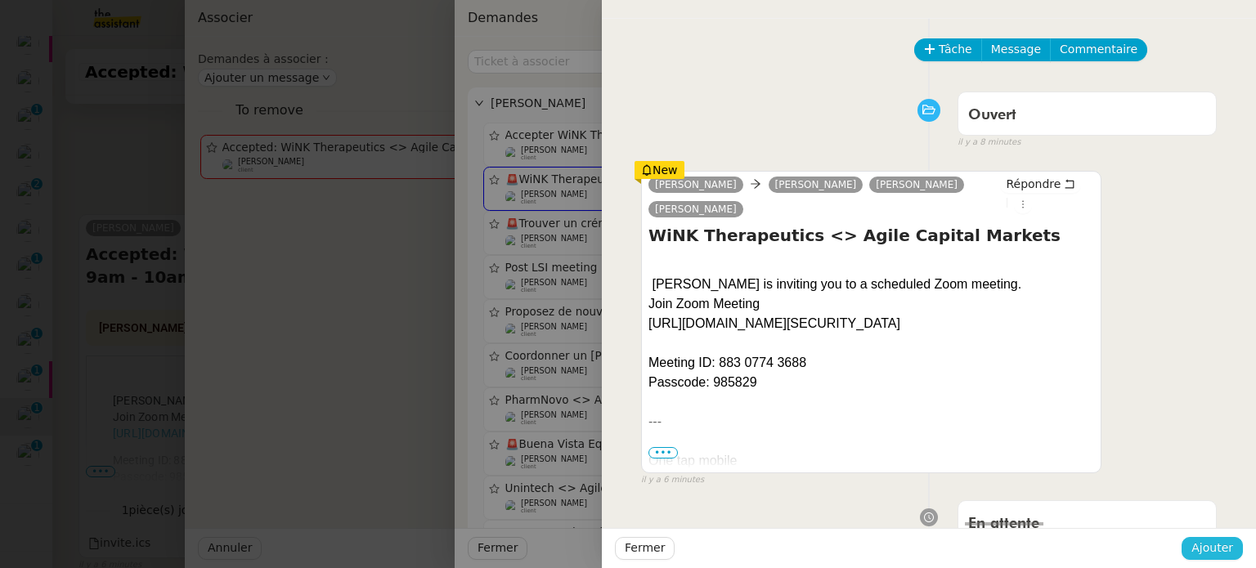
click at [1204, 546] on span "Ajouter" at bounding box center [1212, 548] width 42 height 19
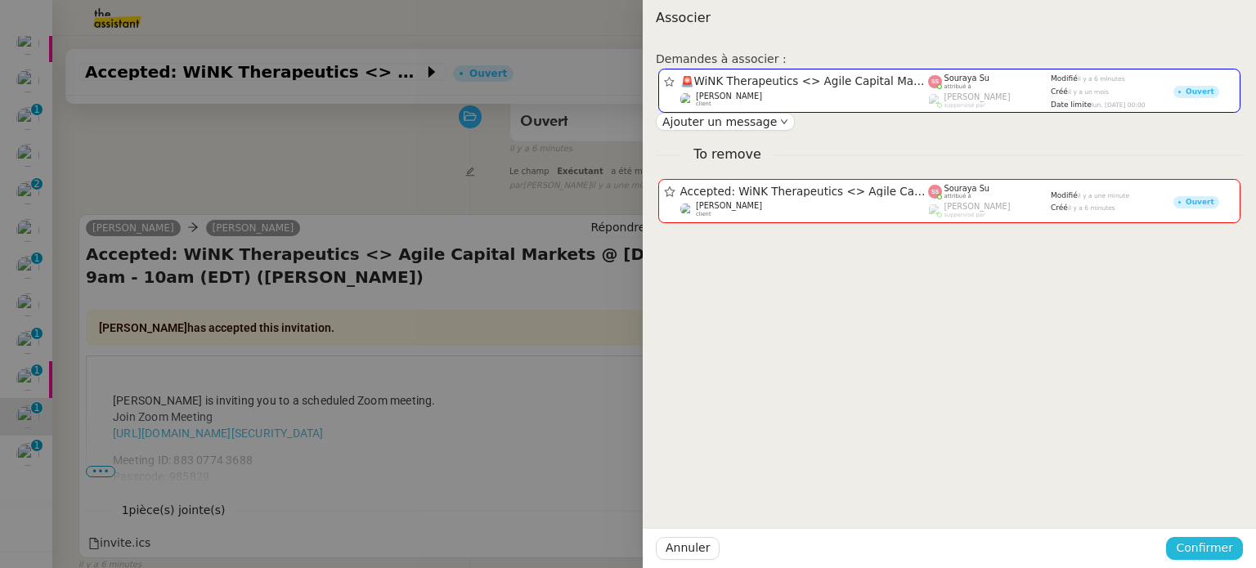
click at [1202, 546] on span "Confirmer" at bounding box center [1204, 548] width 57 height 19
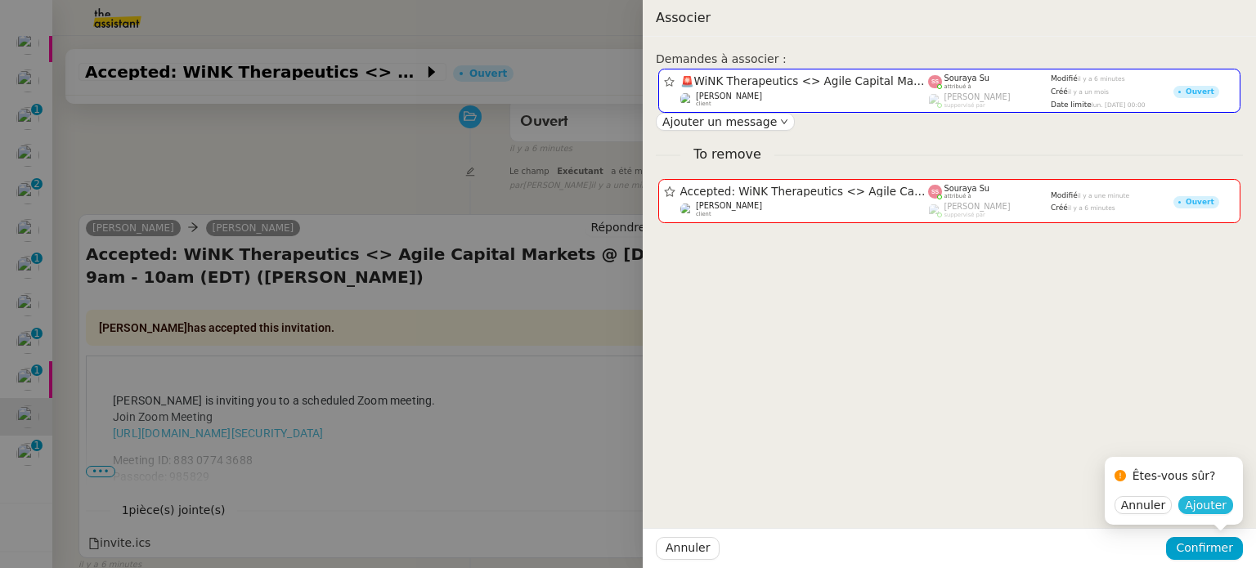
click at [1215, 509] on span "Ajouter" at bounding box center [1206, 505] width 42 height 16
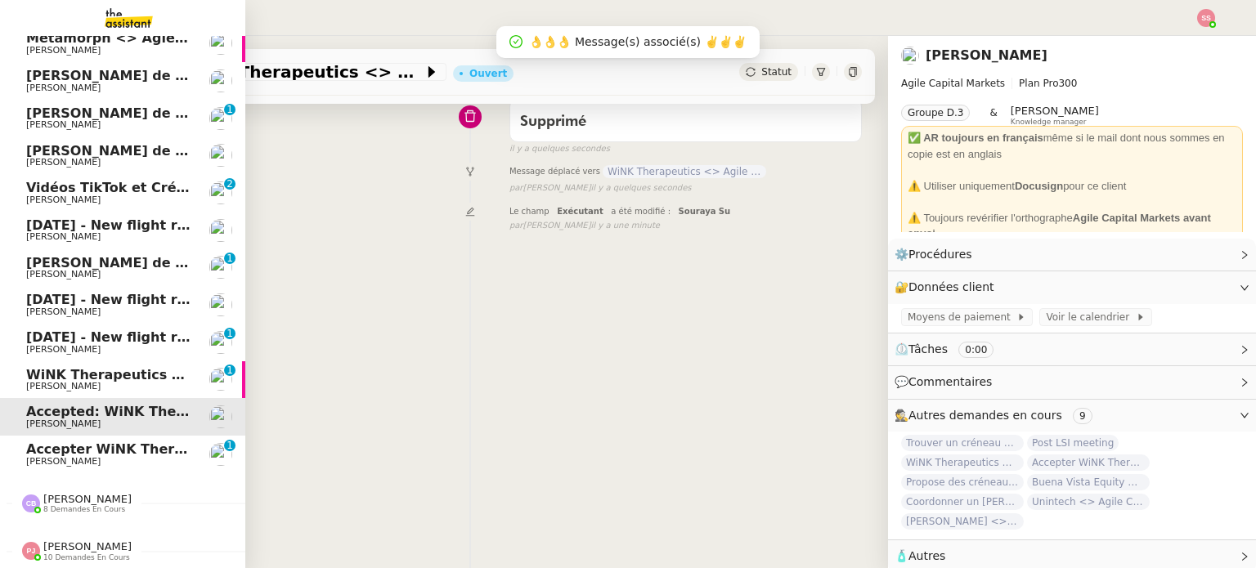
scroll to position [204, 0]
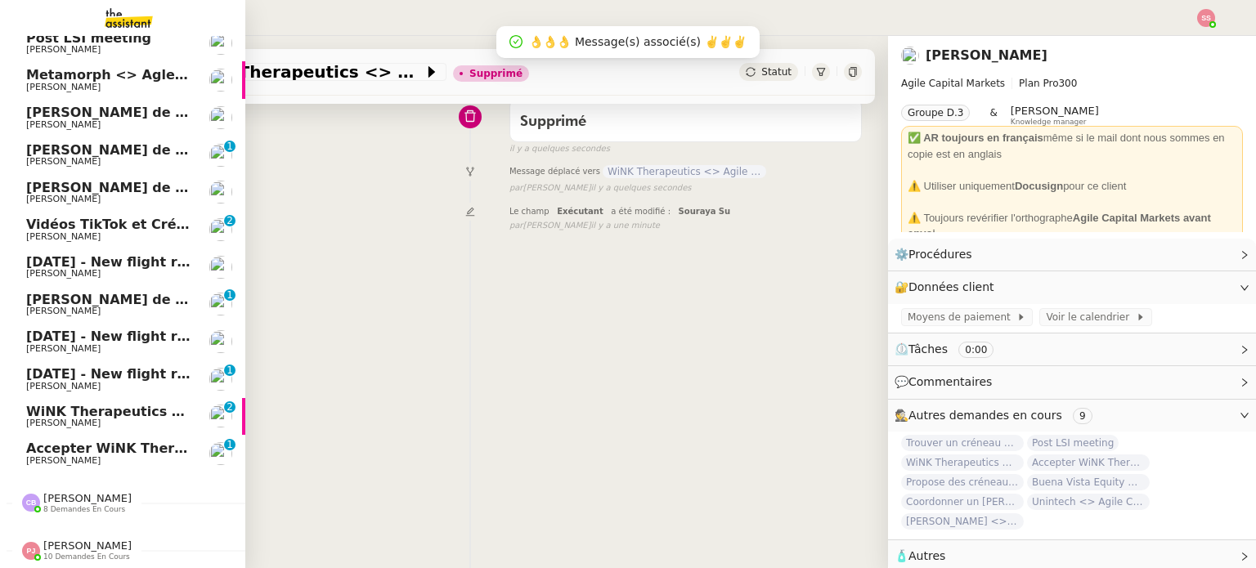
click at [92, 441] on span "Accepter WiNK Therapeutics" at bounding box center [131, 449] width 211 height 16
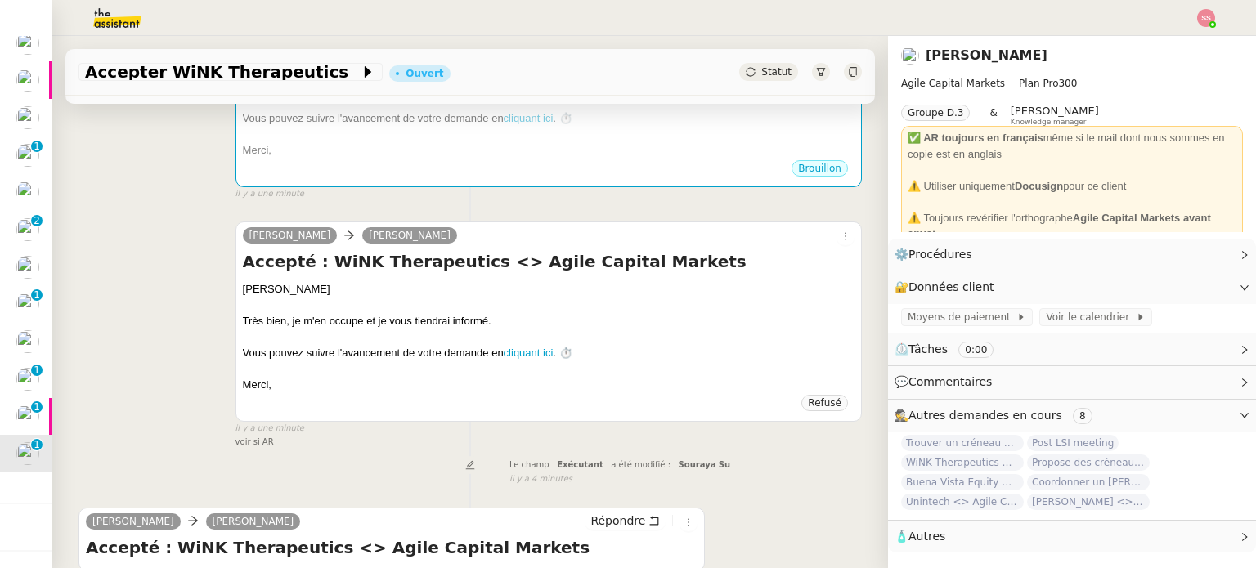
scroll to position [435, 0]
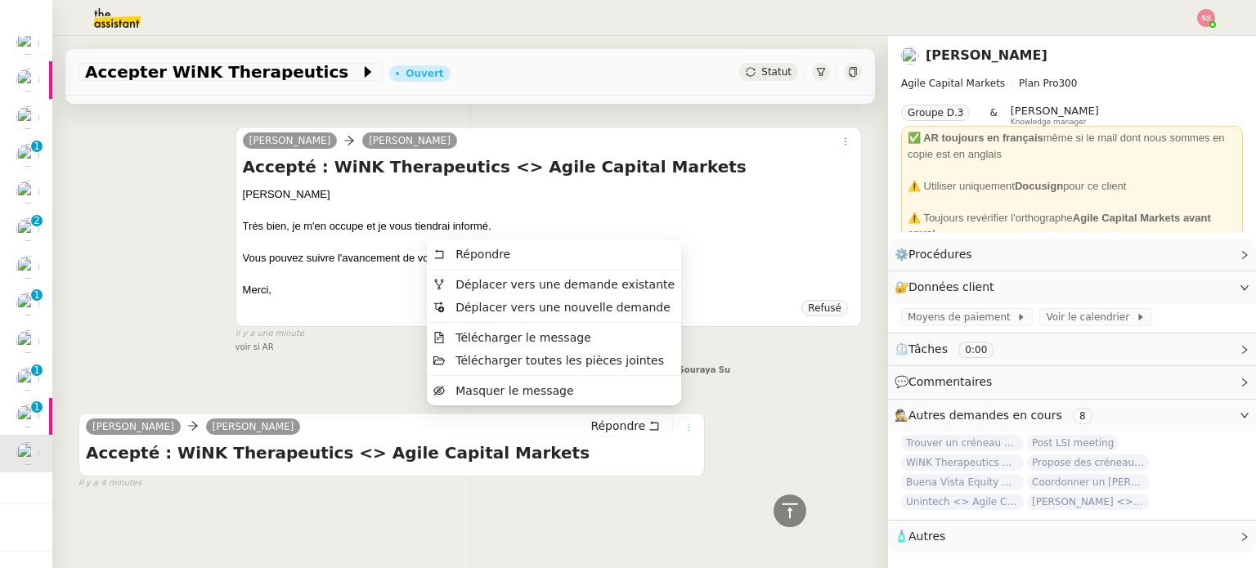
click at [684, 423] on icon at bounding box center [689, 428] width 10 height 10
click at [625, 287] on span "Déplacer vers une demande existante" at bounding box center [564, 284] width 219 height 13
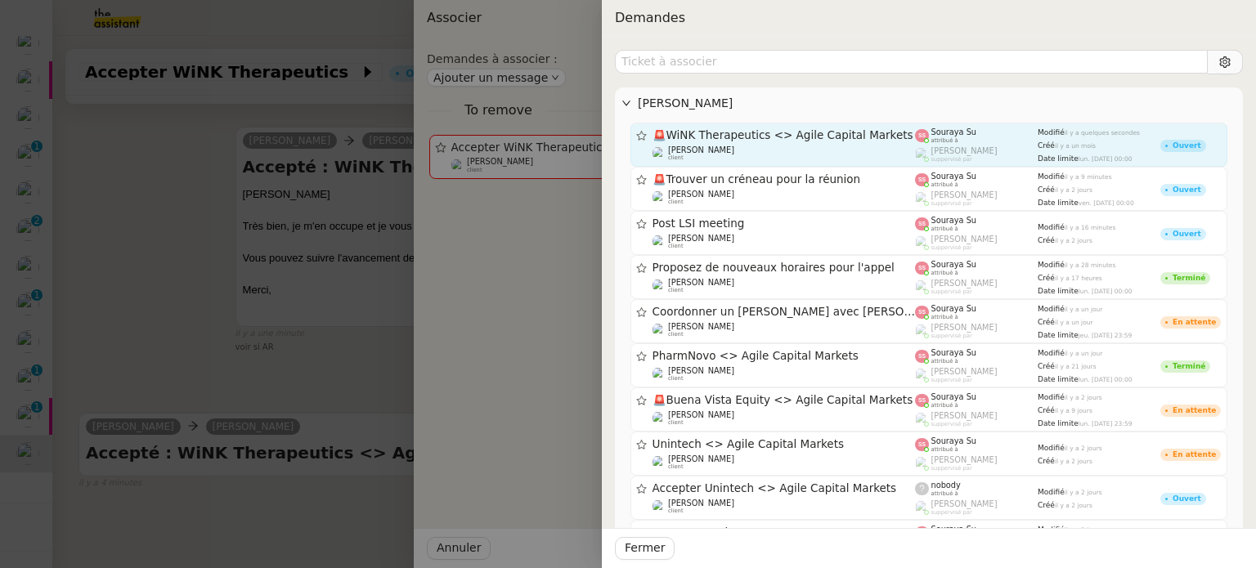
click at [733, 141] on div "🚨 WiNK Therapeutics <> Agile Capital Markets" at bounding box center [784, 135] width 263 height 14
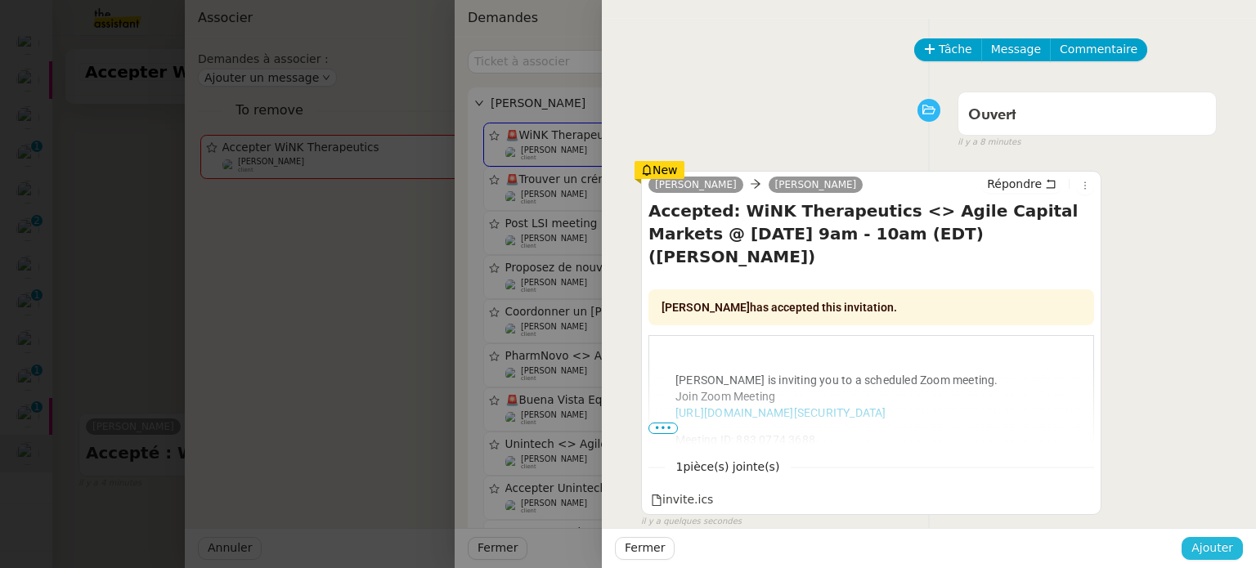
click at [1222, 552] on span "Ajouter" at bounding box center [1212, 548] width 42 height 19
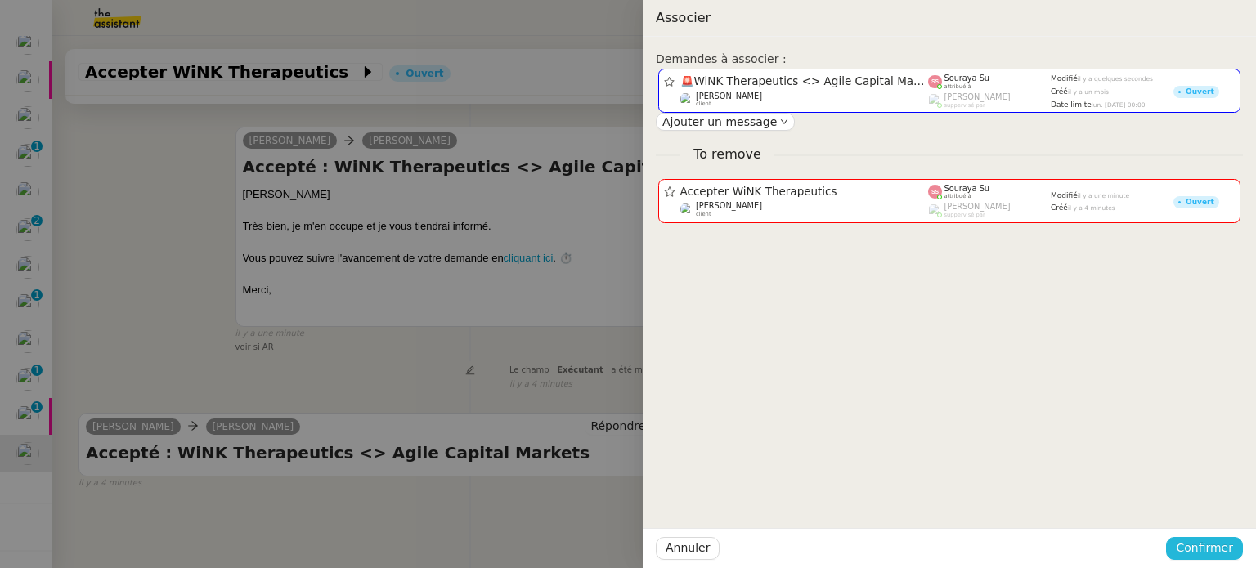
click at [1222, 552] on span "Confirmer" at bounding box center [1204, 548] width 57 height 19
click at [1222, 503] on span "Ajouter" at bounding box center [1206, 505] width 42 height 16
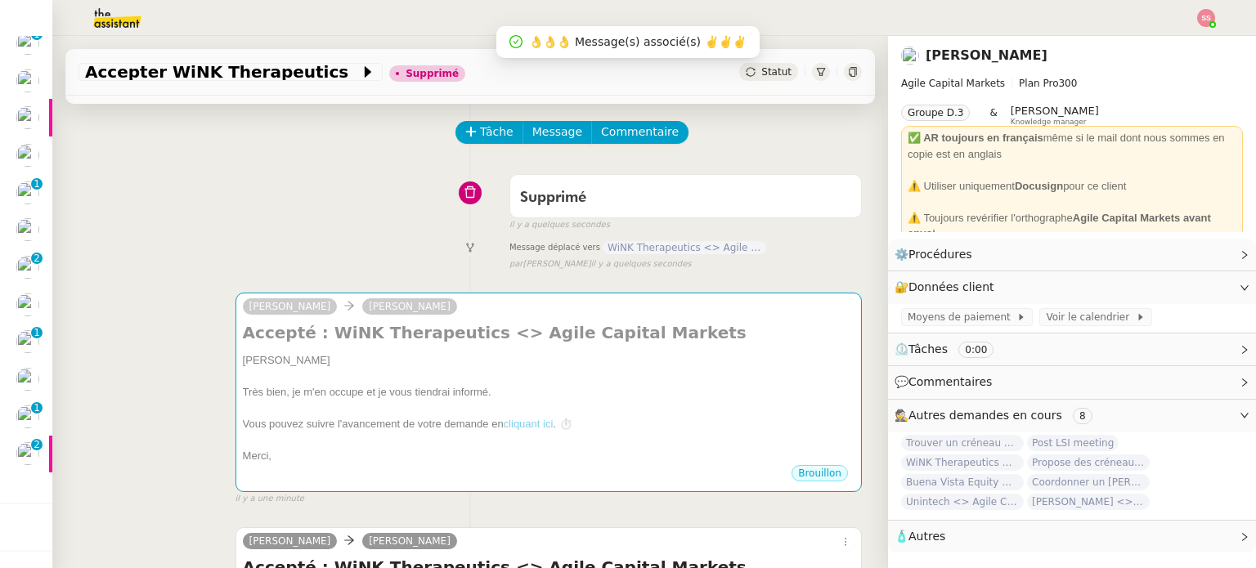
scroll to position [0, 0]
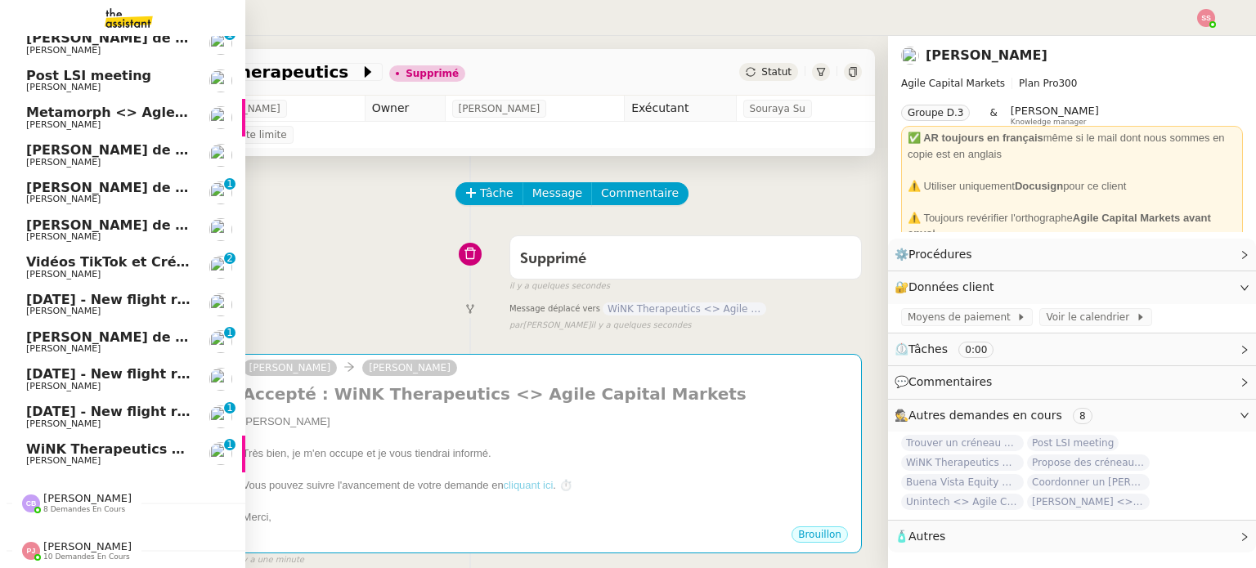
click at [140, 442] on span "WiNK Therapeutics <> Agile Capital Markets" at bounding box center [191, 450] width 330 height 16
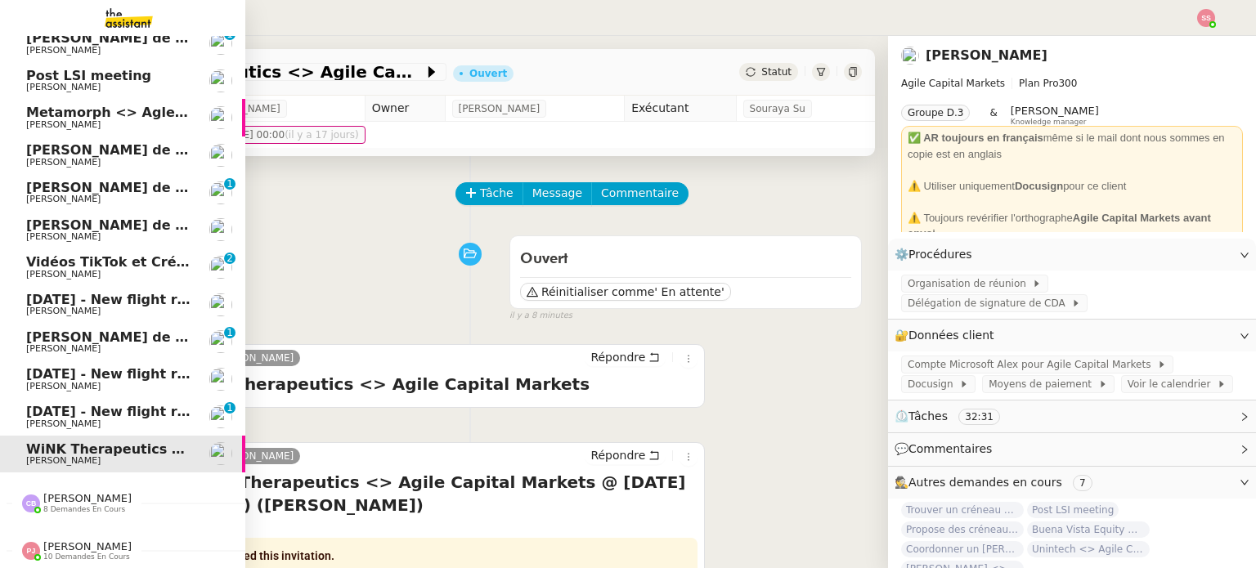
click at [73, 541] on span "[PERSON_NAME]" at bounding box center [87, 547] width 88 height 12
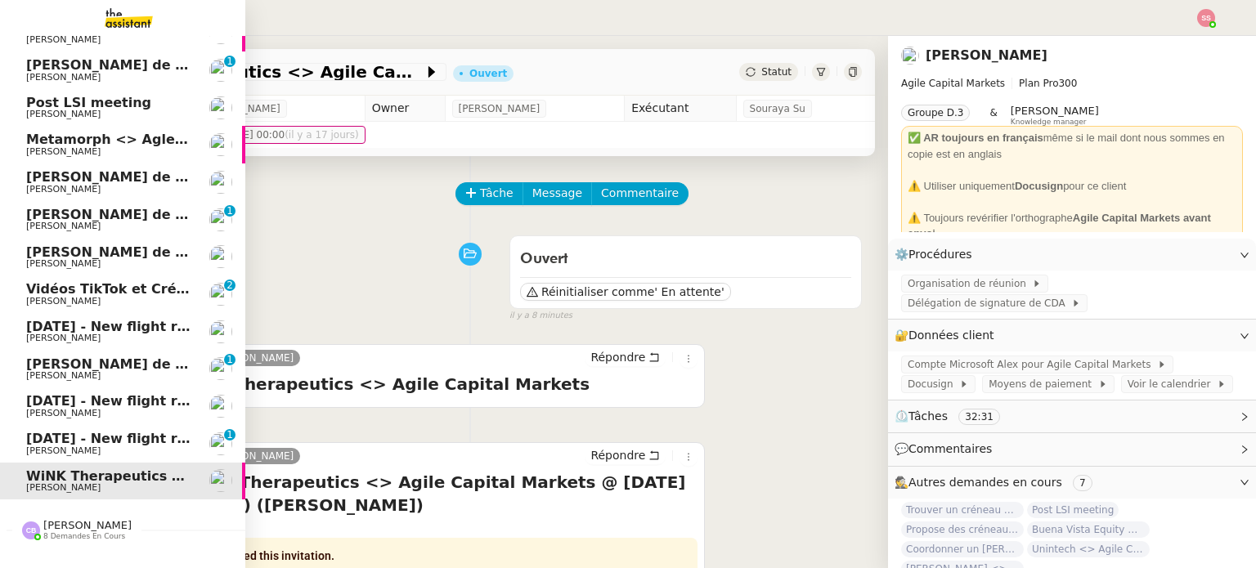
scroll to position [213, 0]
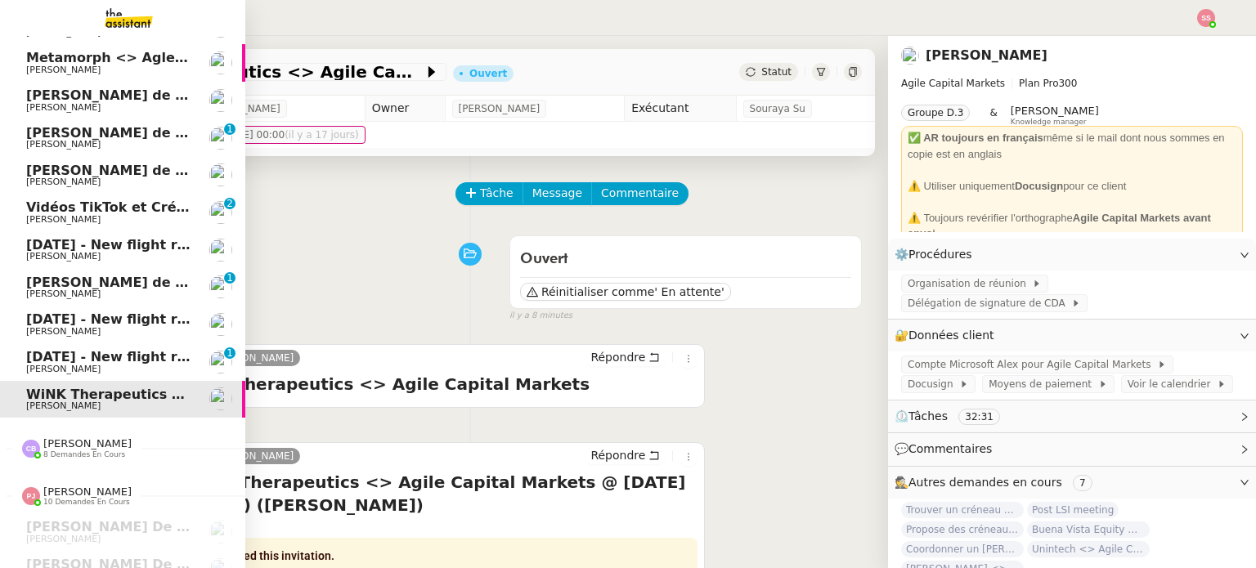
click at [89, 438] on span "[PERSON_NAME]" at bounding box center [87, 443] width 88 height 12
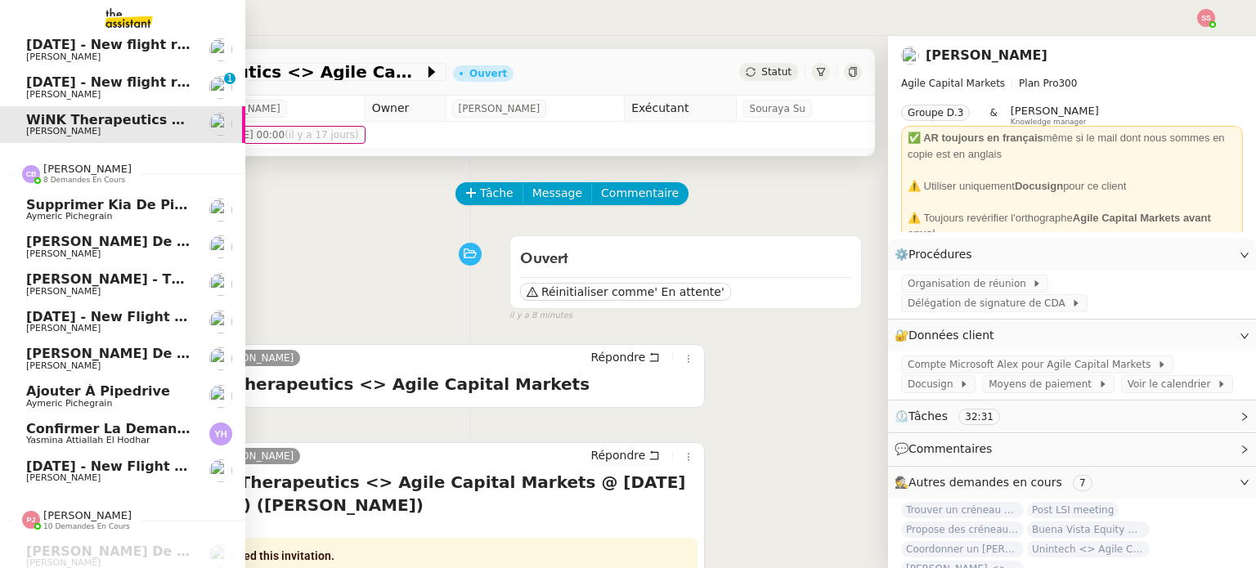
scroll to position [540, 0]
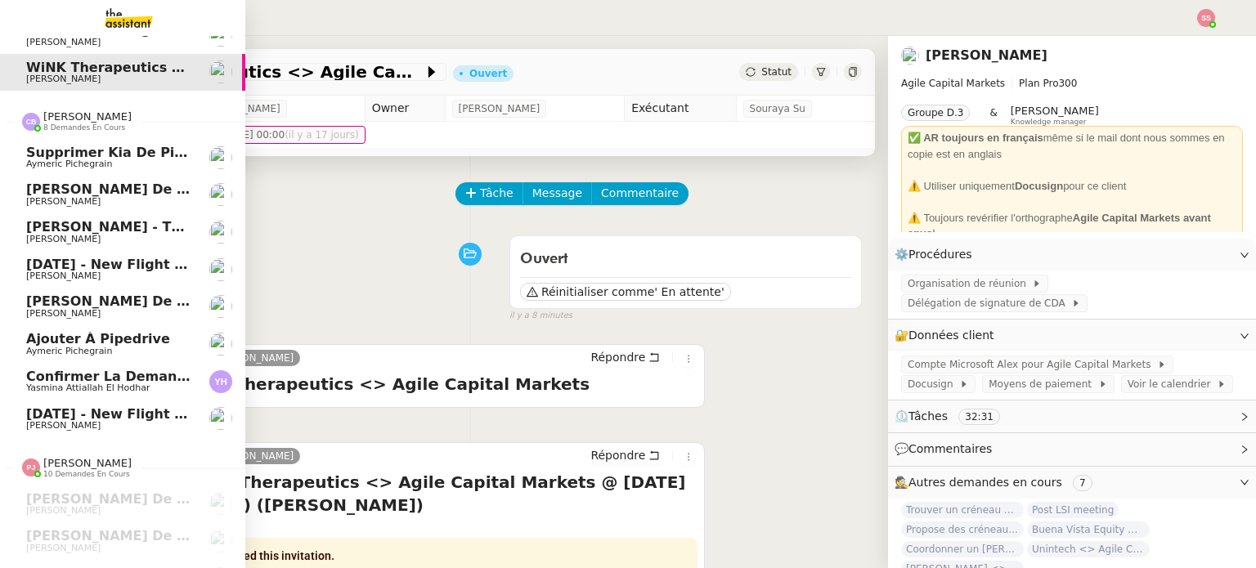
click at [147, 334] on span "Ajouter à Pipedrive" at bounding box center [108, 339] width 165 height 15
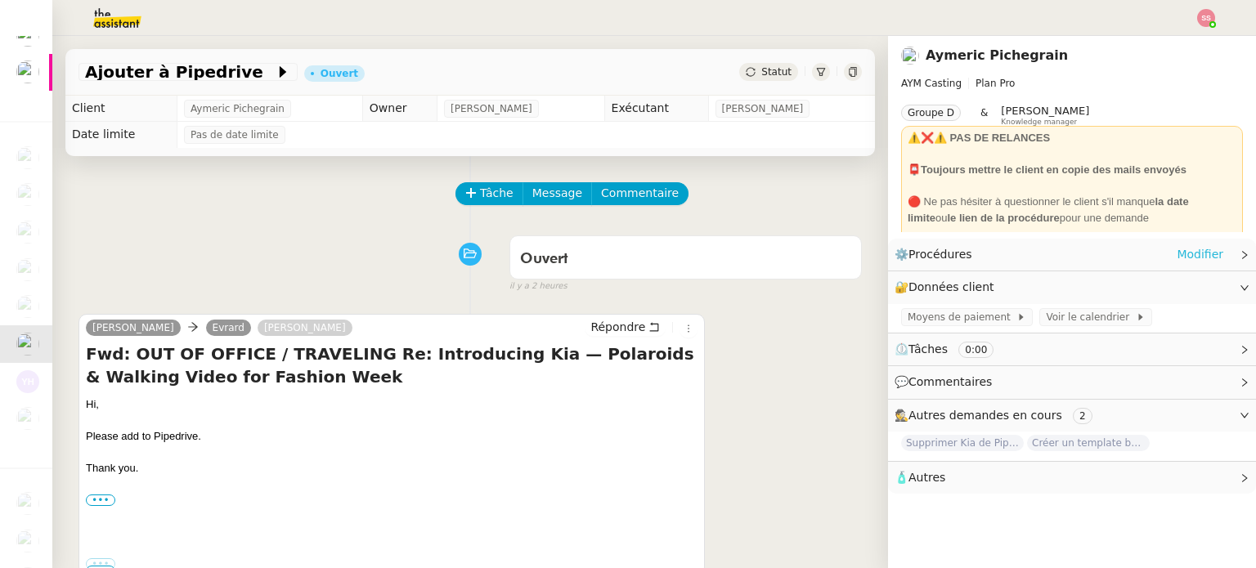
click at [1177, 251] on link "Modifier" at bounding box center [1200, 254] width 47 height 19
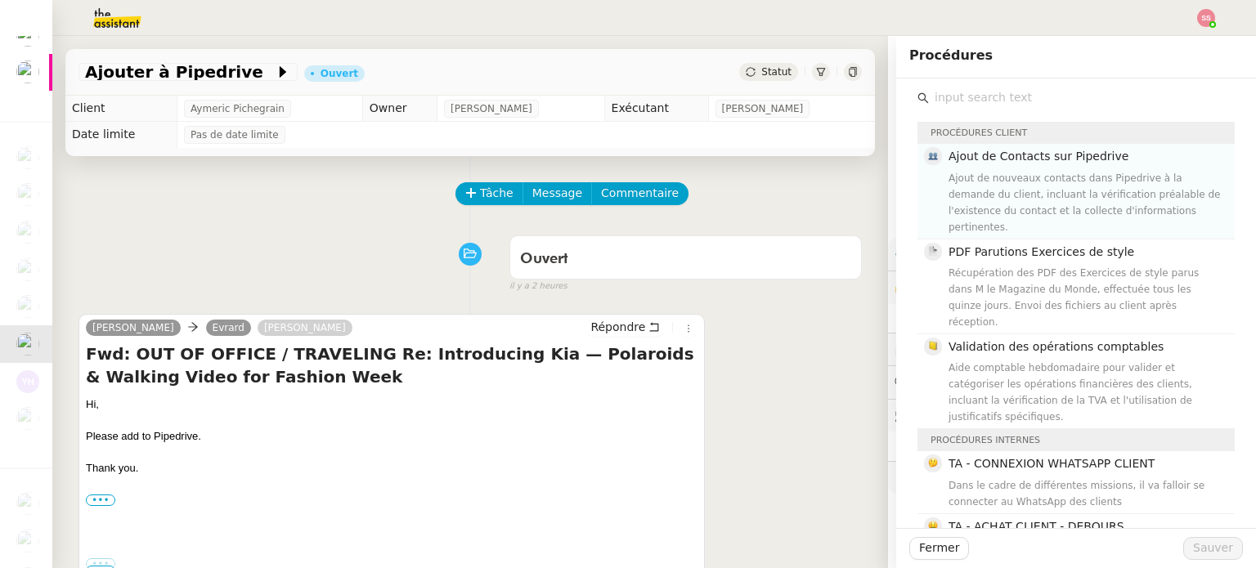
click at [1113, 177] on div "Ajout de nouveaux contacts dans Pipedrive à la demande du client, incluant la v…" at bounding box center [1087, 202] width 276 height 65
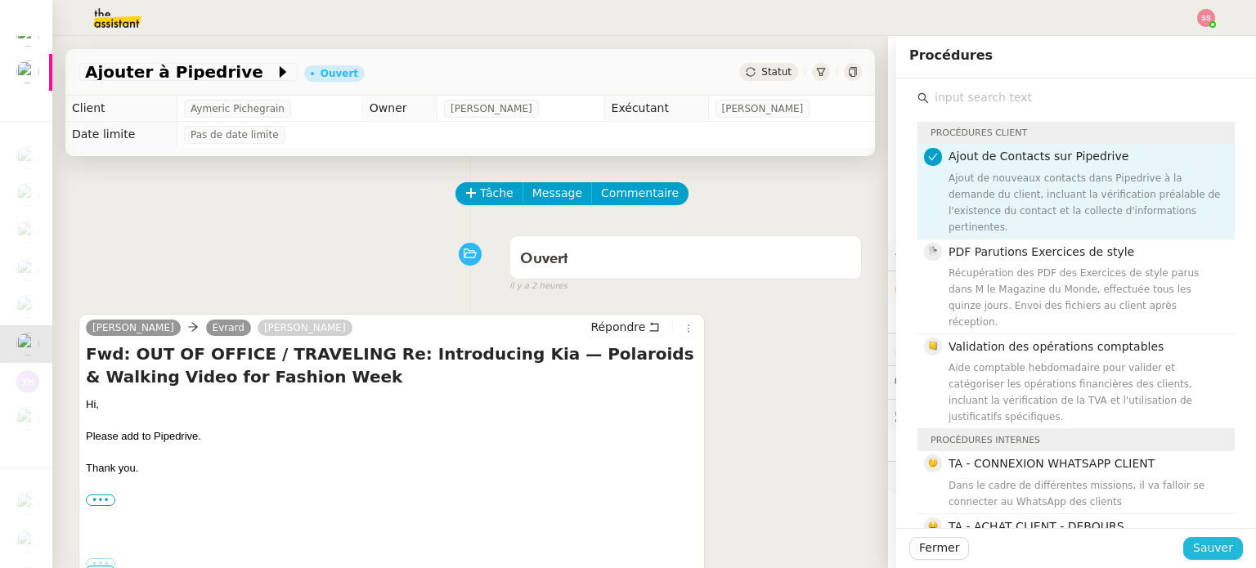
click at [1215, 545] on span "Sauver" at bounding box center [1213, 548] width 40 height 19
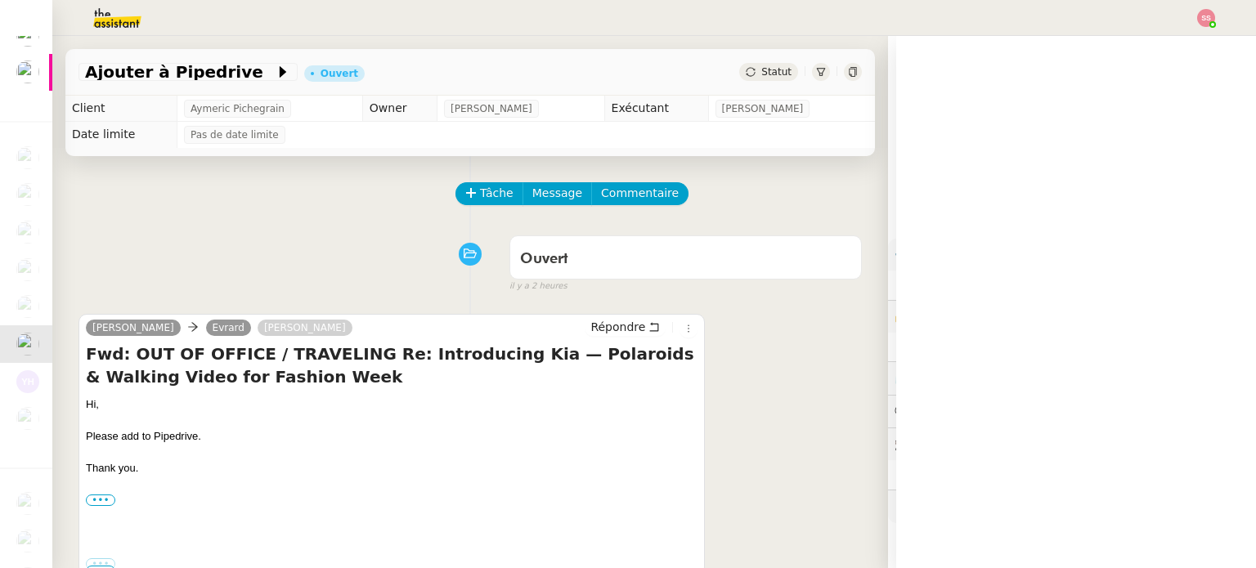
scroll to position [166, 0]
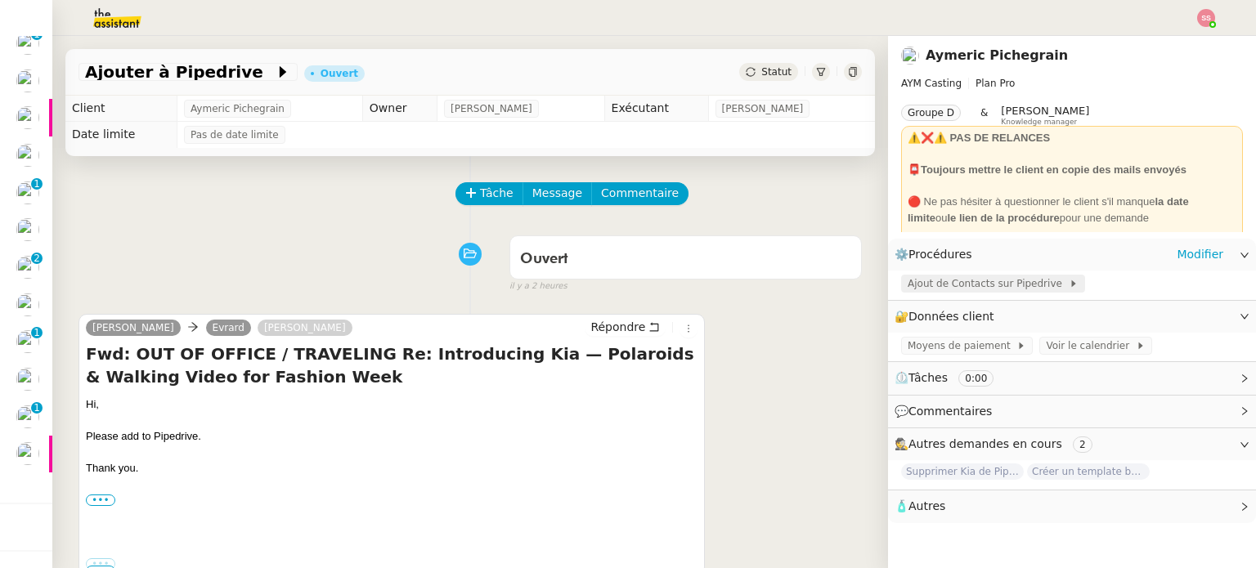
click at [955, 290] on span "Ajout de Contacts sur Pipedrive" at bounding box center [988, 284] width 161 height 16
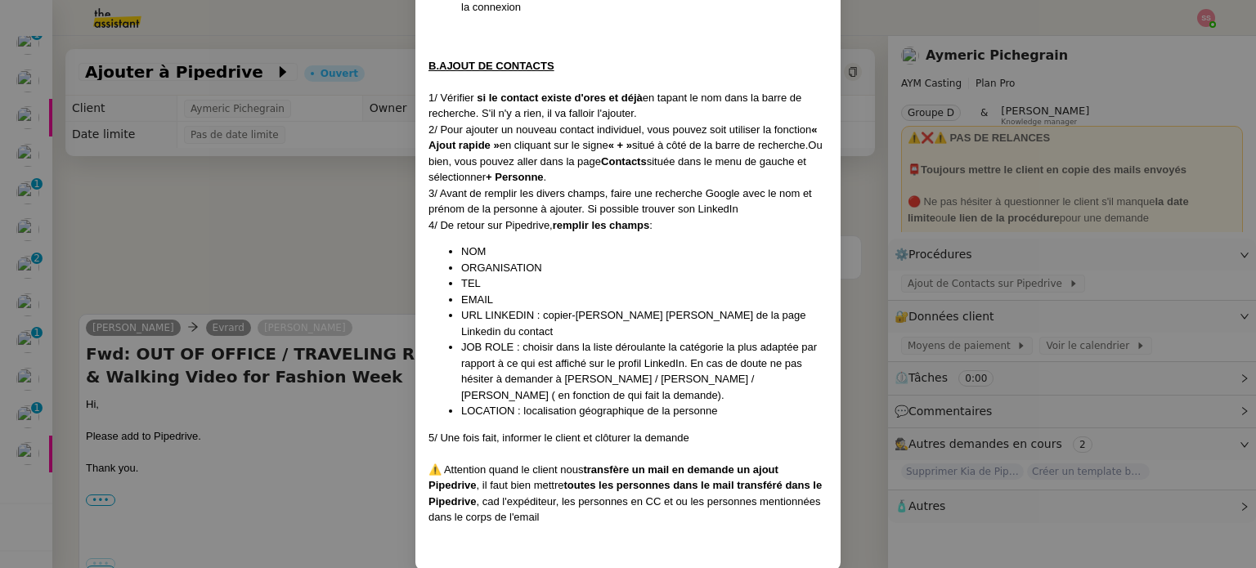
scroll to position [334, 0]
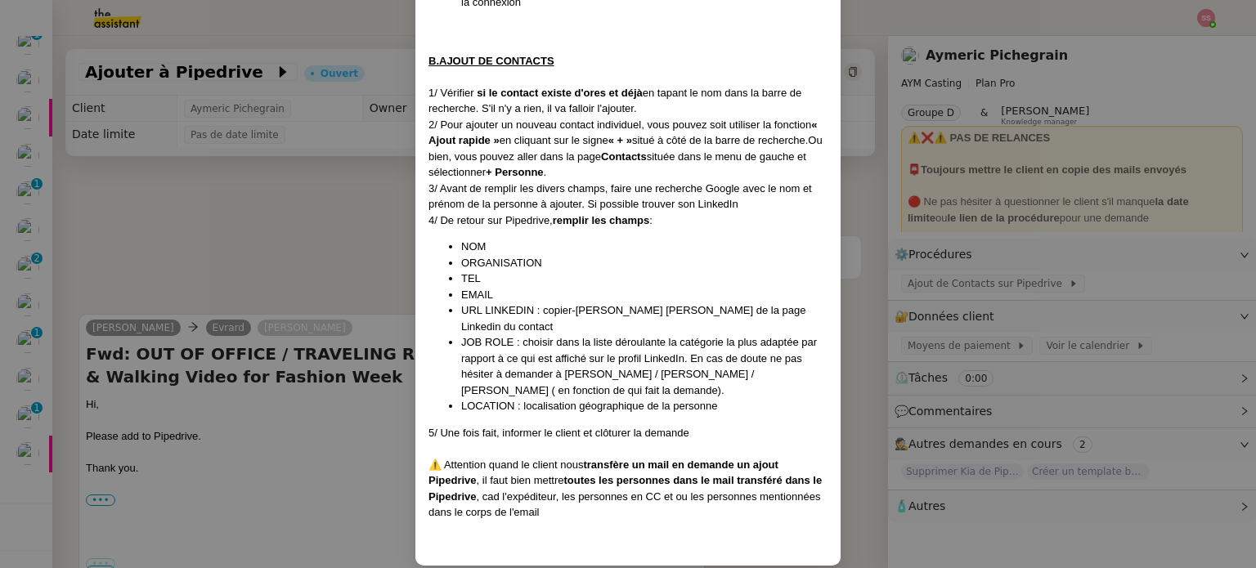
click at [239, 269] on nz-modal-container "Création : 16/09/2025 Contexte : Le client souhaite ajouter de nouveaux contact…" at bounding box center [628, 284] width 1256 height 568
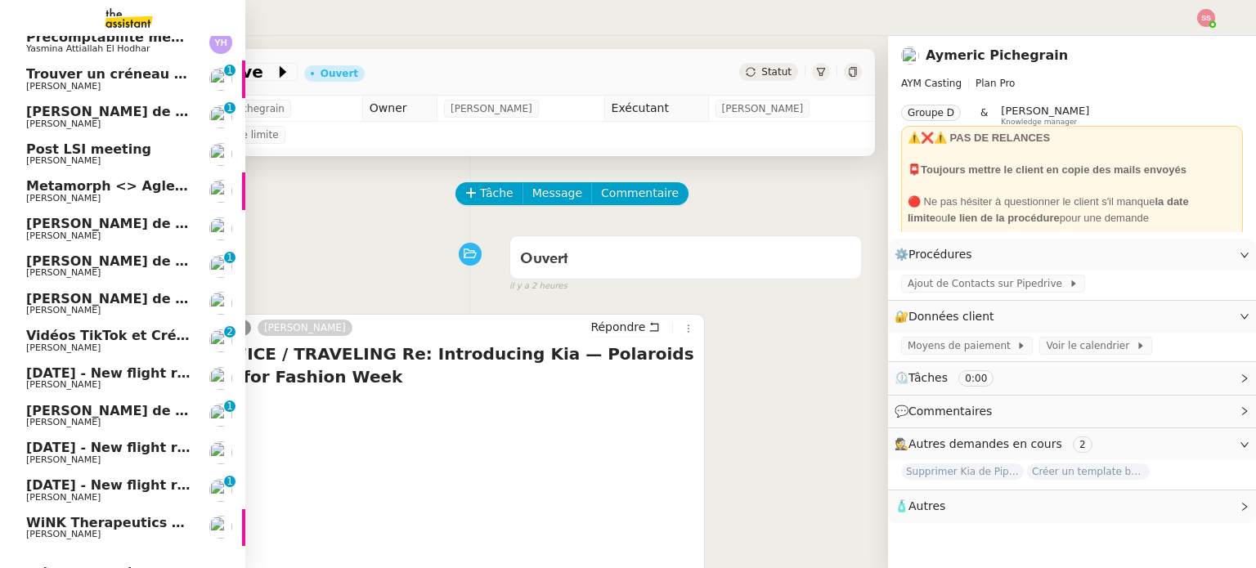
scroll to position [166, 0]
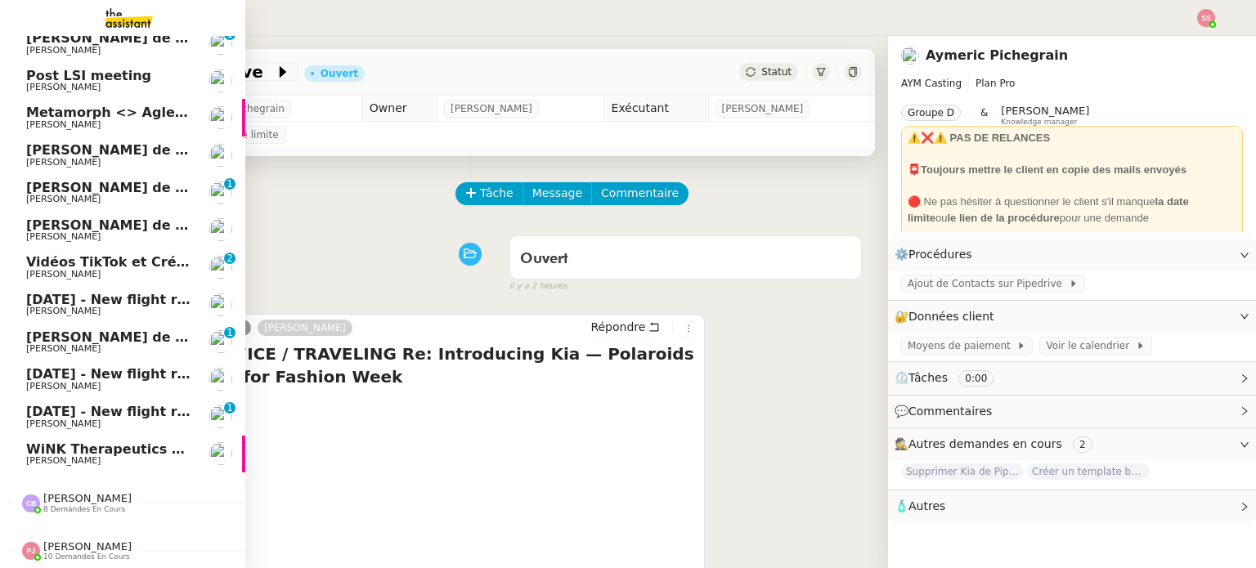
click at [94, 436] on link "WiNK Therapeutics <> Agile Capital Markets [PERSON_NAME]" at bounding box center [122, 455] width 245 height 38
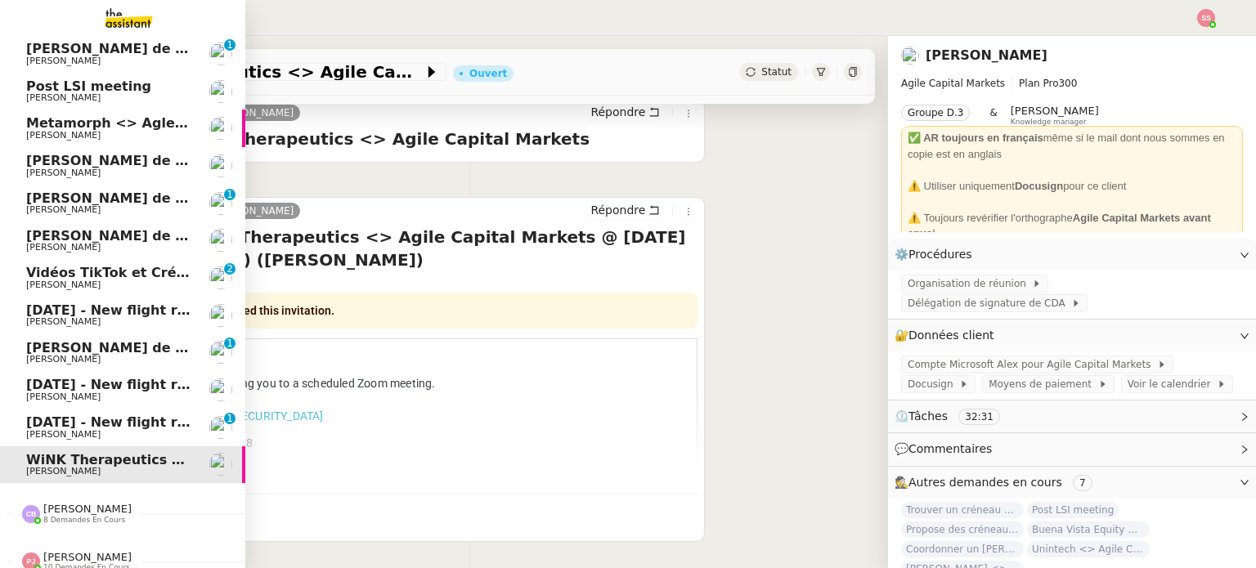
scroll to position [166, 0]
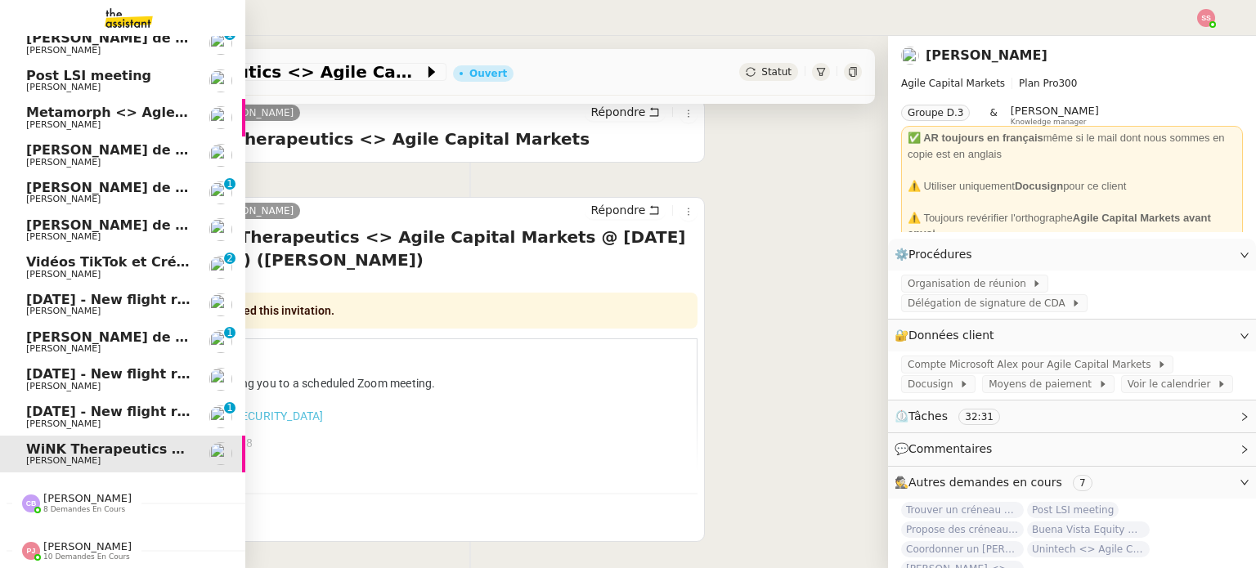
click at [82, 366] on span "[DATE] - New flight request - [PERSON_NAME]" at bounding box center [195, 374] width 338 height 16
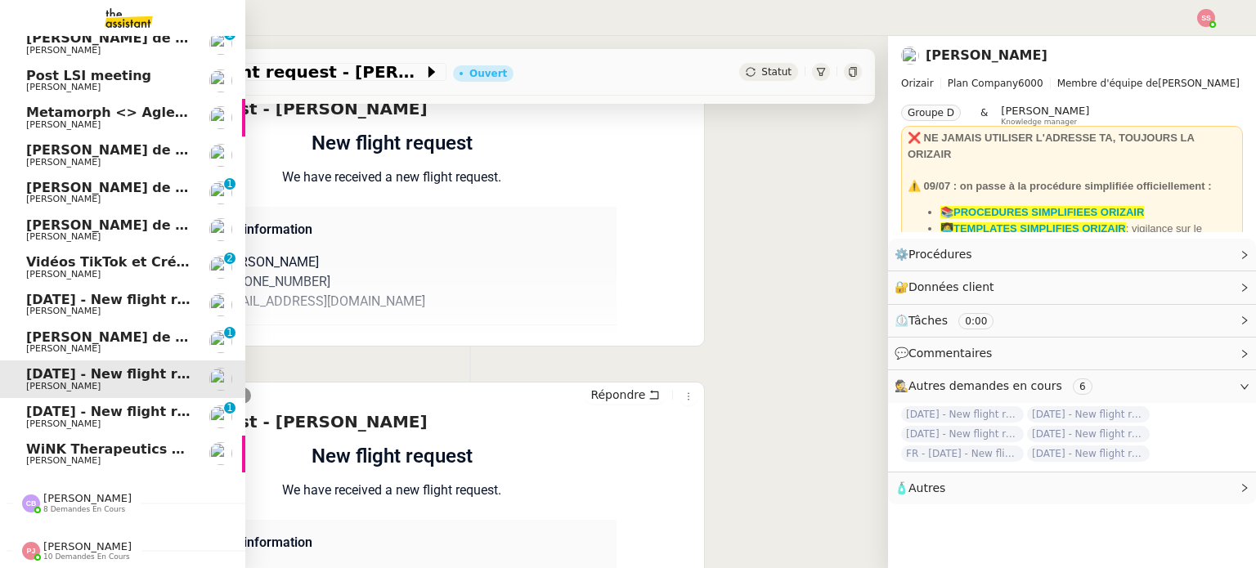
scroll to position [240, 0]
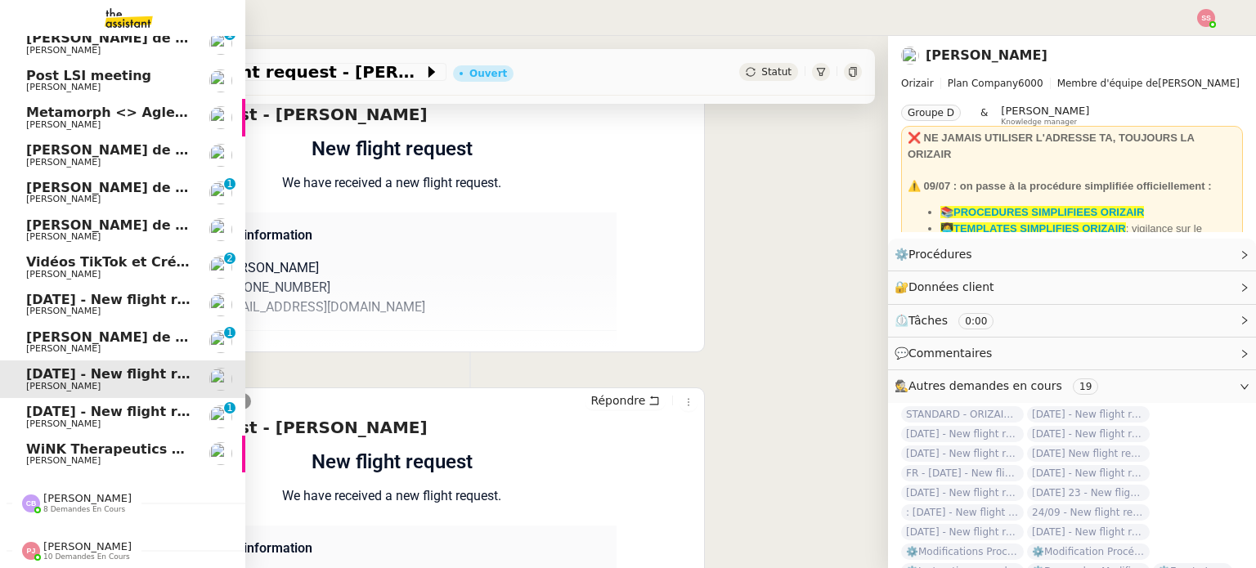
click at [98, 293] on span "[DATE] - New flight request - [PERSON_NAME]" at bounding box center [195, 300] width 338 height 16
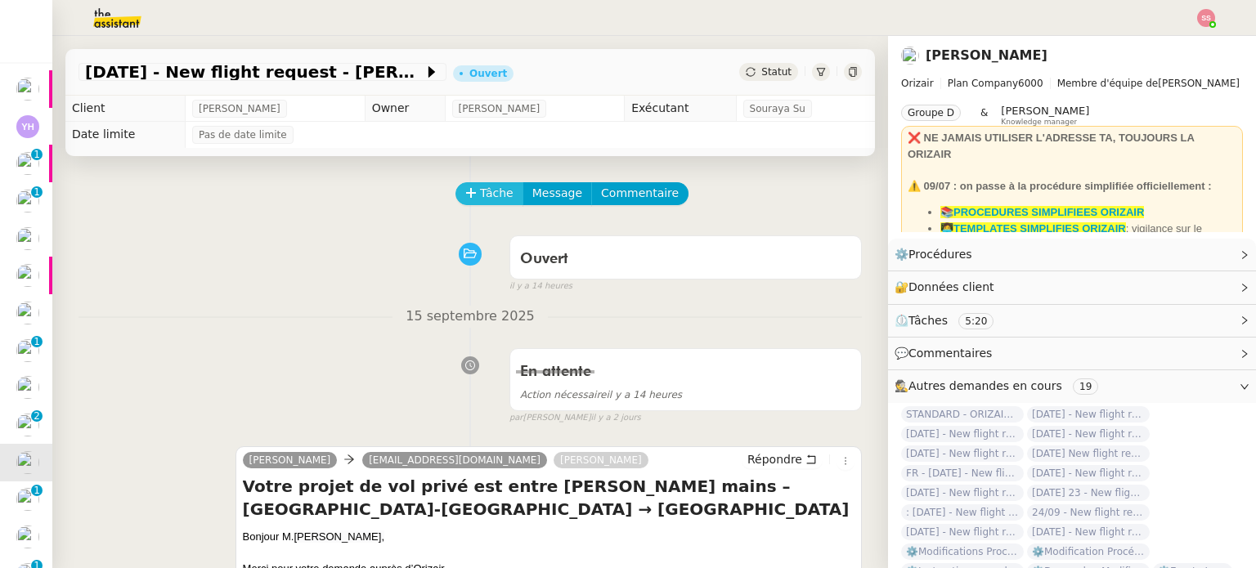
click at [487, 185] on button "Tâche" at bounding box center [489, 193] width 68 height 23
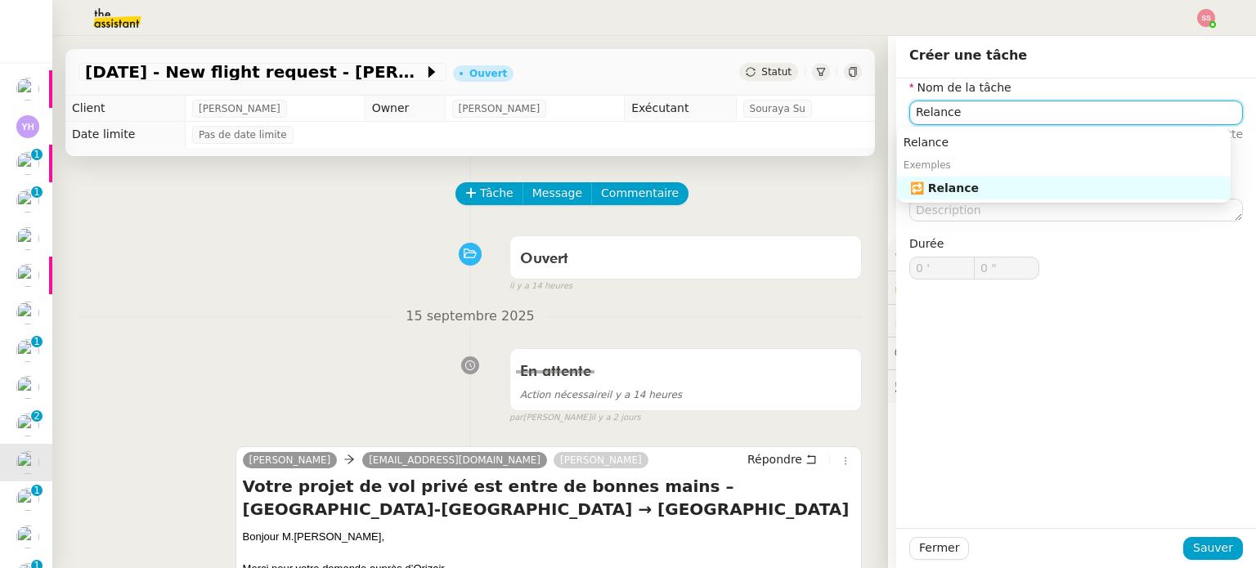
click at [994, 187] on div "🔁 Relance" at bounding box center [1067, 188] width 314 height 15
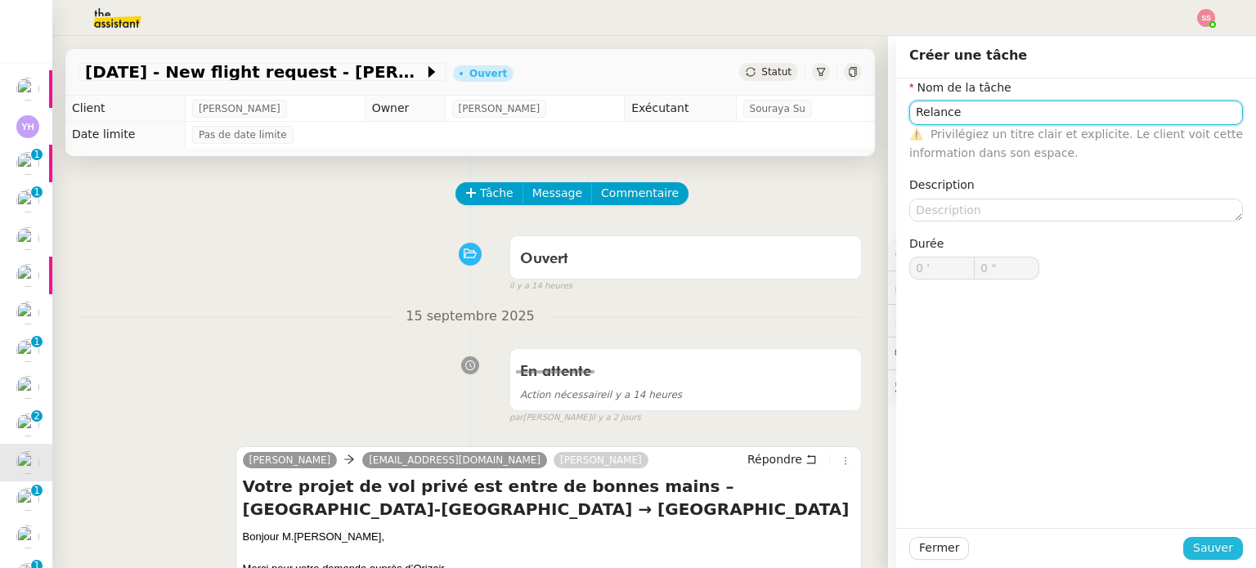
type input "Relance"
click at [1215, 545] on span "Sauver" at bounding box center [1213, 548] width 40 height 19
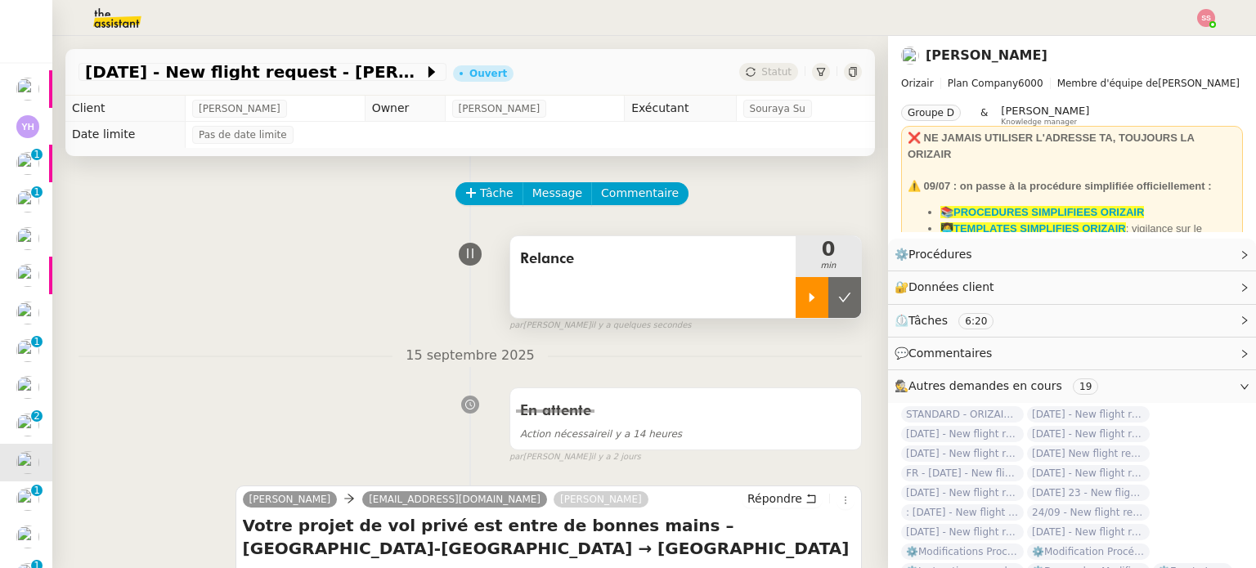
click at [805, 296] on icon at bounding box center [811, 297] width 13 height 13
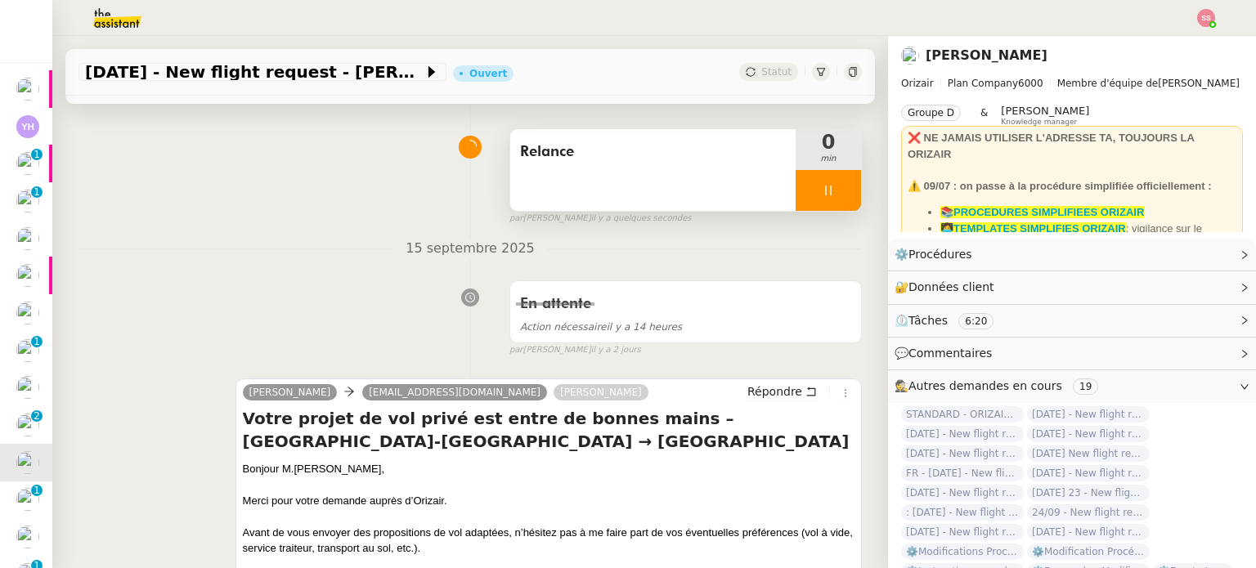
scroll to position [245, 0]
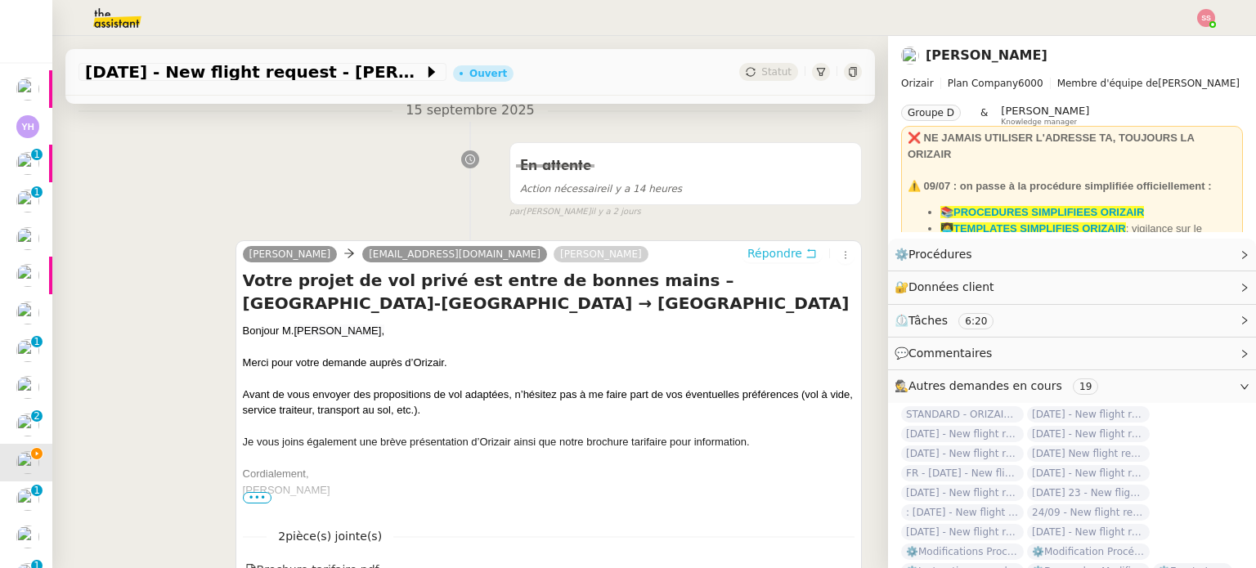
click at [775, 250] on span "Répondre" at bounding box center [774, 253] width 55 height 16
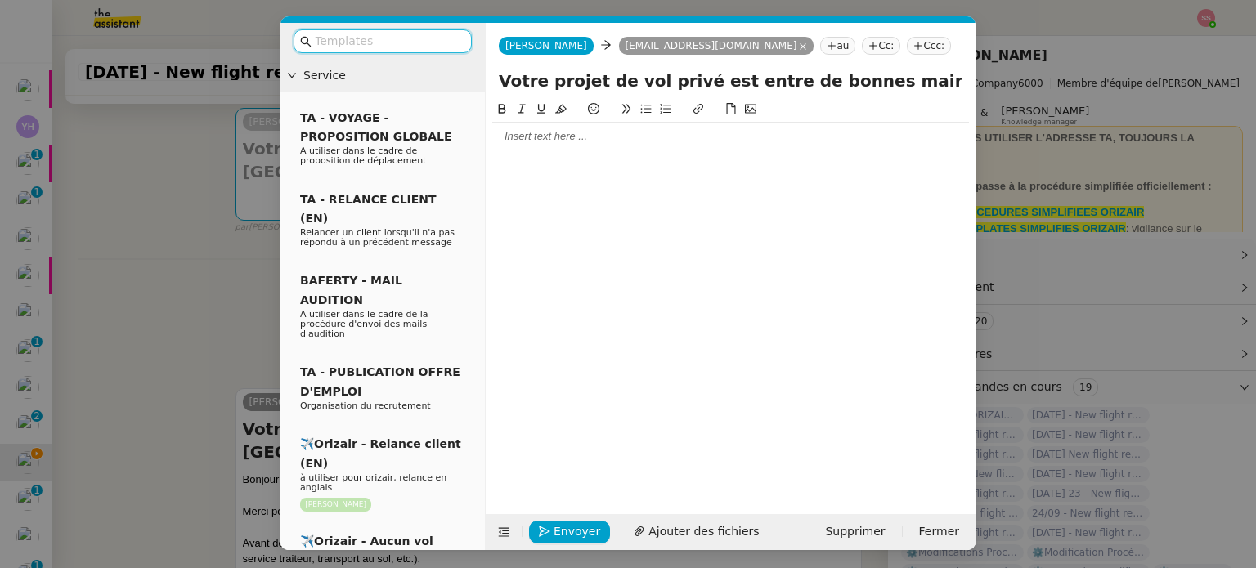
click at [397, 35] on input "text" at bounding box center [388, 41] width 147 height 19
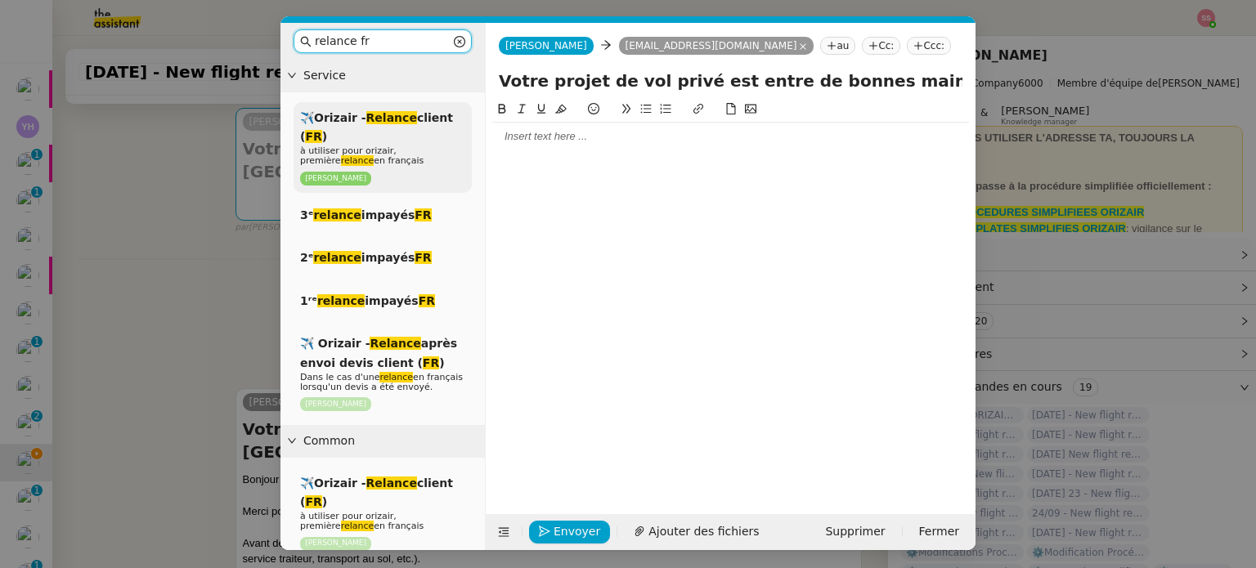
type input "relance fr"
click at [401, 146] on span "à utiliser pour orizair, première relance en français" at bounding box center [361, 156] width 123 height 20
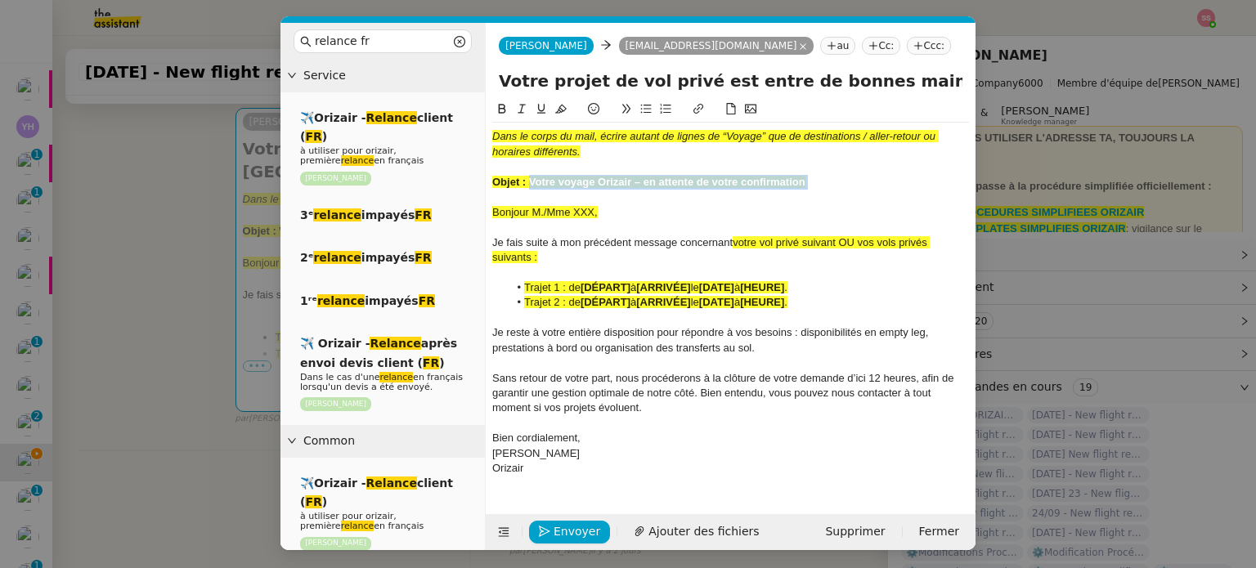
drag, startPoint x: 527, startPoint y: 180, endPoint x: 886, endPoint y: 191, distance: 359.1
click at [886, 191] on div "Dans le corps du mail, écrire autant de lignes de “Voyage” que de destinations …" at bounding box center [730, 303] width 477 height 360
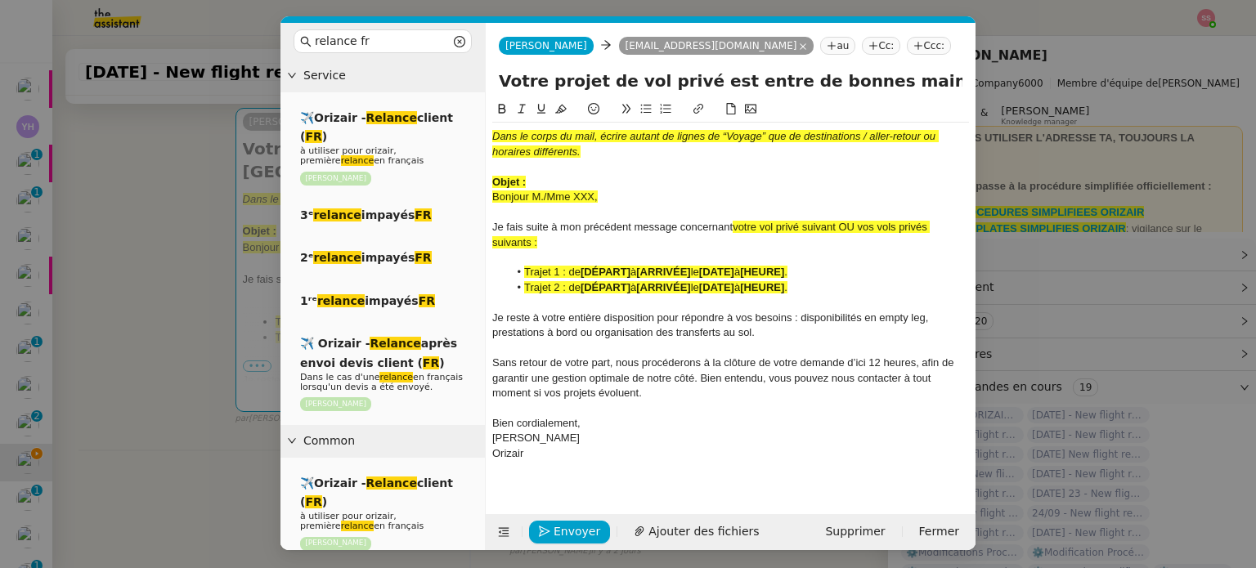
drag, startPoint x: 890, startPoint y: 83, endPoint x: 493, endPoint y: 80, distance: 396.6
click at [493, 80] on div "Votre projet de vol privé est entre de bonnes mains – [GEOGRAPHIC_DATA]-[GEOGRA…" at bounding box center [731, 84] width 490 height 31
paste input "voyage Orizair – en attente de votre confirmation ﻿"
type input "Votre voyage Orizair – en attente de votre confirmation ﻿ – [GEOGRAPHIC_DATA]-[…"
drag, startPoint x: 534, startPoint y: 177, endPoint x: 488, endPoint y: 131, distance: 64.8
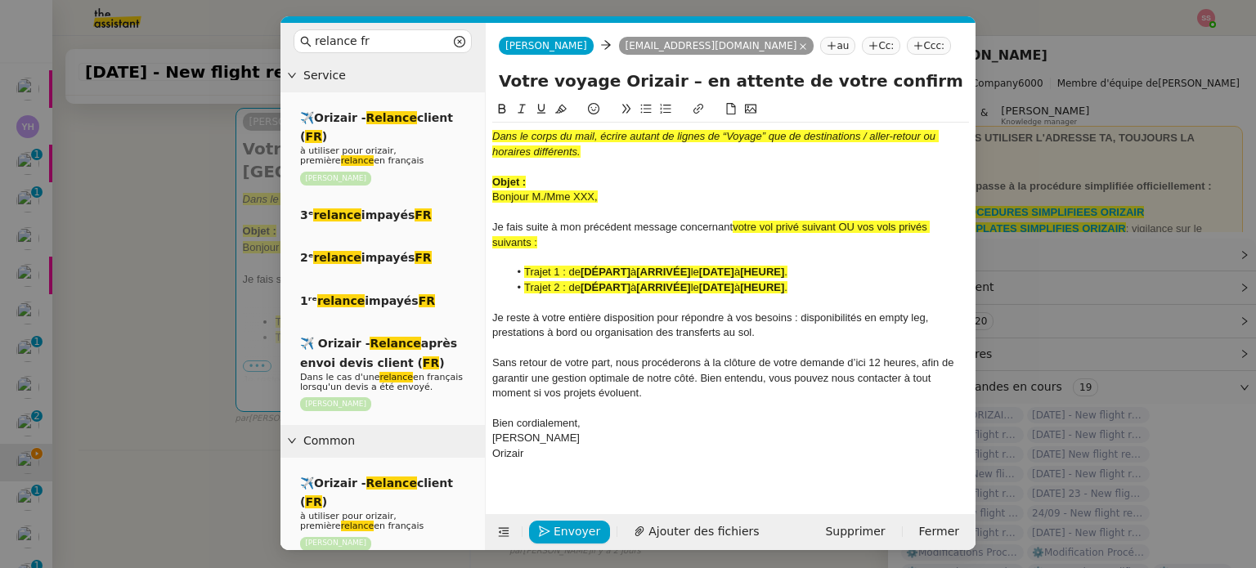
click at [488, 131] on nz-spin "Dans le corps du mail, écrire autant de lignes de “Voyage” que de destinations …" at bounding box center [731, 298] width 490 height 396
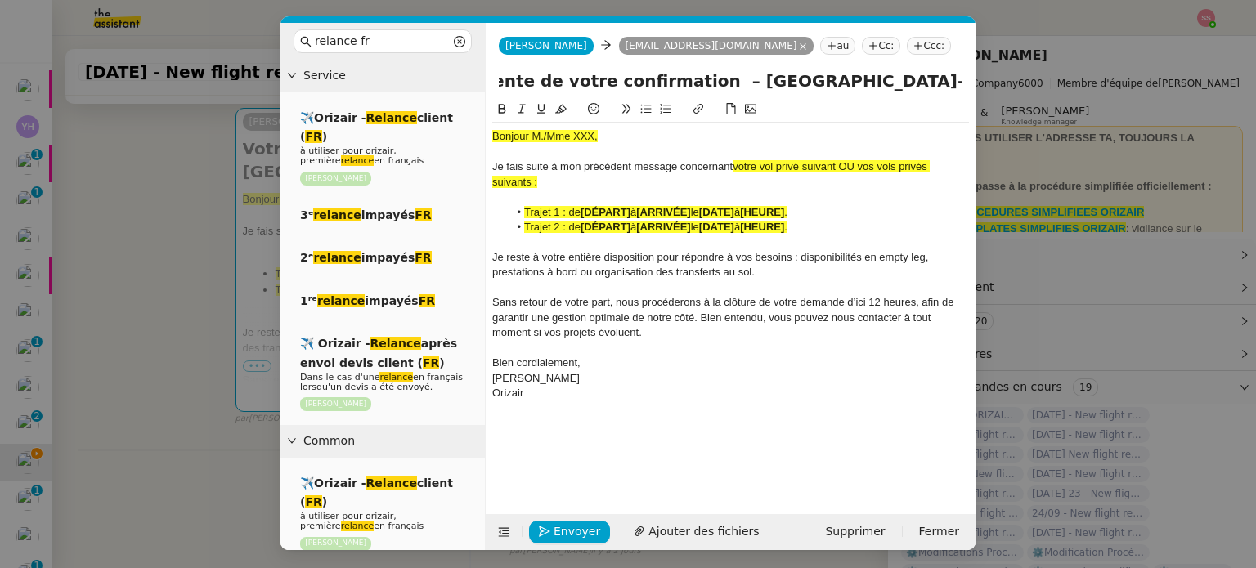
scroll to position [0, 395]
drag, startPoint x: 814, startPoint y: 74, endPoint x: 1009, endPoint y: 108, distance: 197.6
click at [1009, 108] on nz-modal-container "relance fr Service ✈️Orizair - Relance client ( FR ) à utiliser pour orizair, p…" at bounding box center [628, 284] width 1256 height 568
click at [605, 230] on strong "[DÉPART]" at bounding box center [606, 227] width 50 height 12
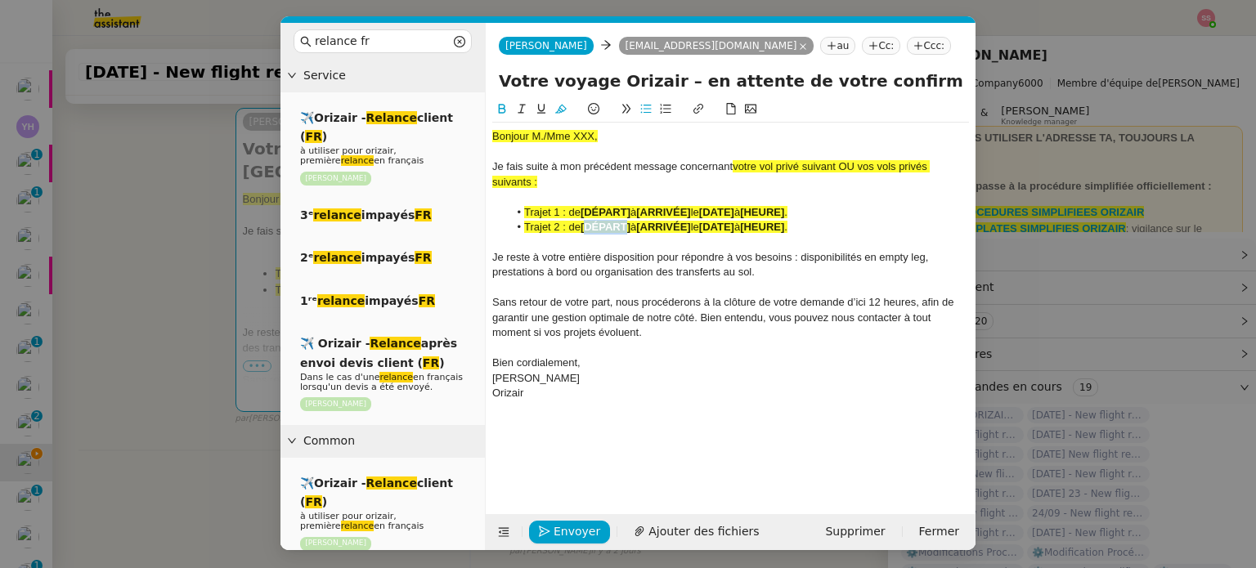
click at [605, 230] on strong "[DÉPART]" at bounding box center [606, 227] width 50 height 12
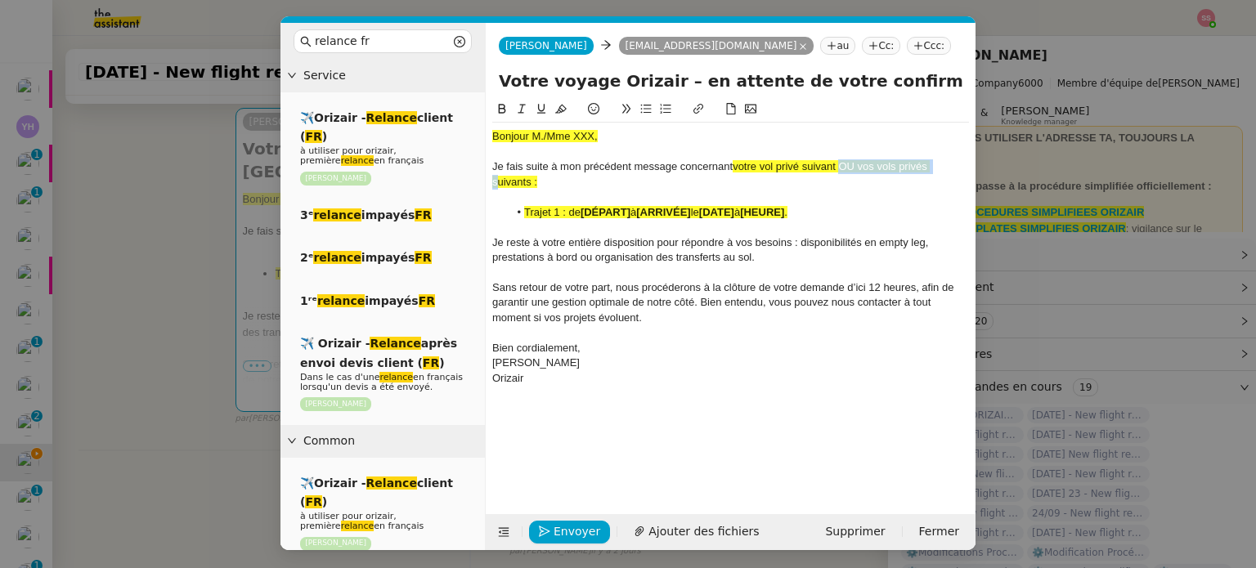
drag, startPoint x: 838, startPoint y: 168, endPoint x: 967, endPoint y: 162, distance: 129.4
click at [967, 162] on div "Je fais suite à mon précédent message concernant votre vol privé suivant OU vos…" at bounding box center [730, 174] width 477 height 30
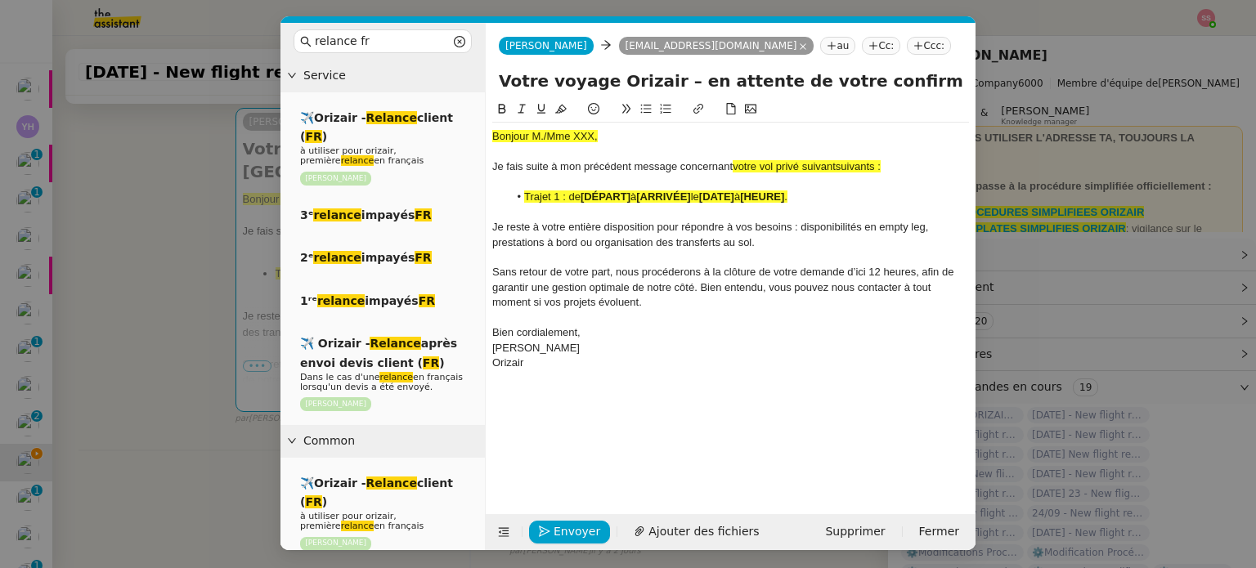
drag, startPoint x: 892, startPoint y: 166, endPoint x: 840, endPoint y: 168, distance: 52.4
click at [840, 168] on div "Je fais suite à mon précédent message concernant votre vol privé suivantsuivant…" at bounding box center [730, 166] width 477 height 15
drag, startPoint x: 851, startPoint y: 168, endPoint x: 731, endPoint y: 164, distance: 120.3
click at [731, 164] on div "Je fais suite à mon précédent message concernant votre vol privé suivant :" at bounding box center [730, 166] width 477 height 15
click at [563, 111] on icon at bounding box center [560, 108] width 11 height 11
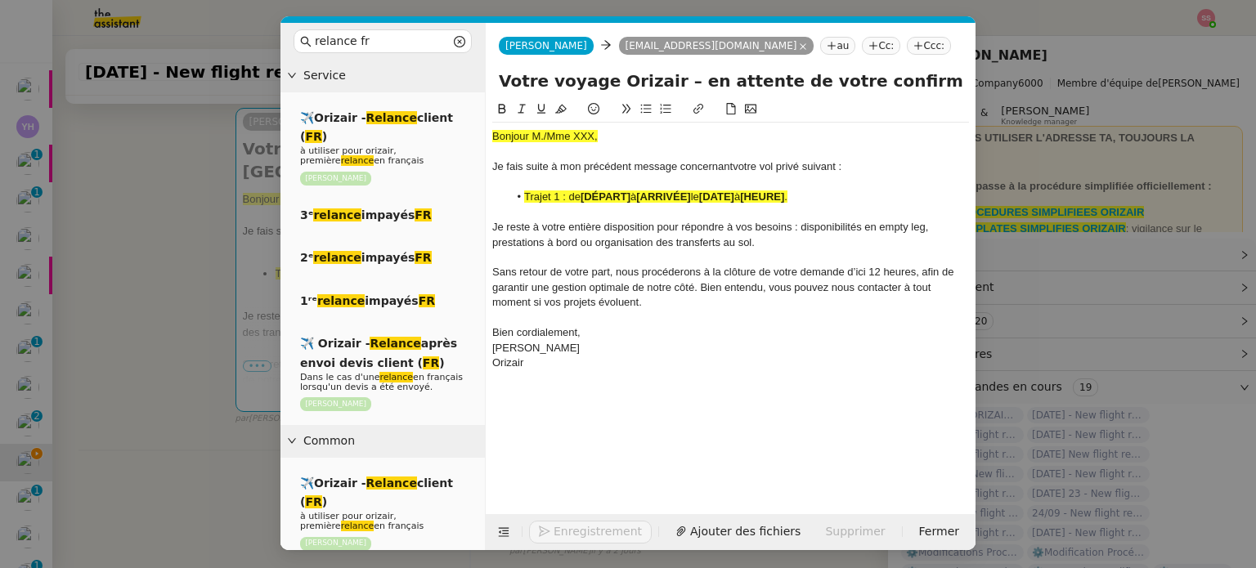
click at [175, 236] on nz-modal-container "relance fr Service ✈️Orizair - Relance client ( FR ) à utiliser pour orizair, p…" at bounding box center [628, 284] width 1256 height 568
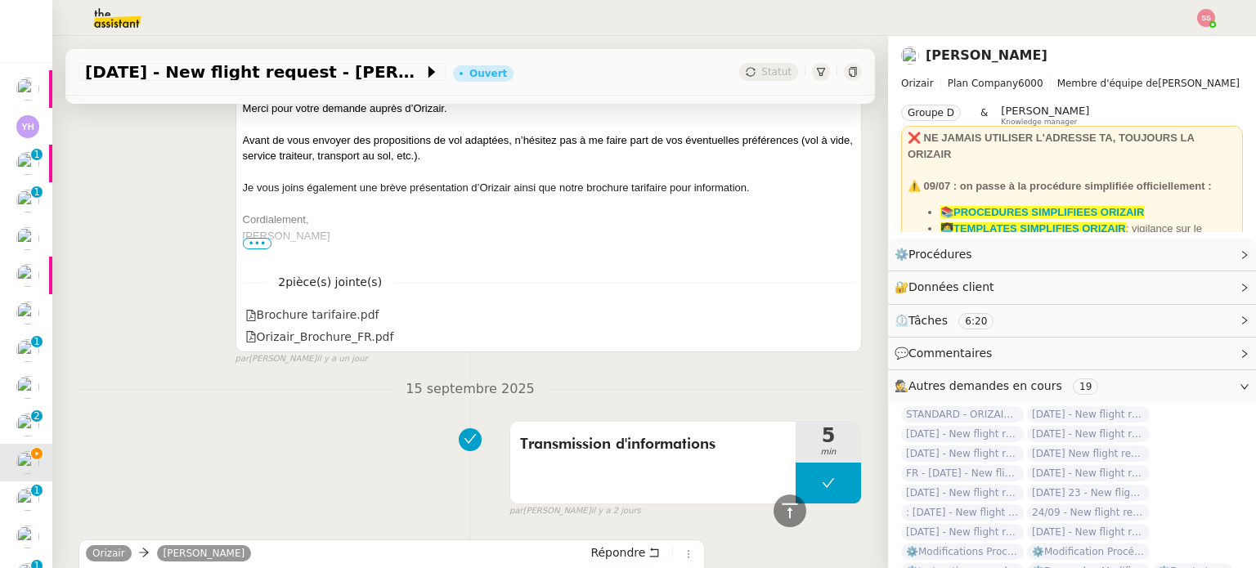
scroll to position [704, 0]
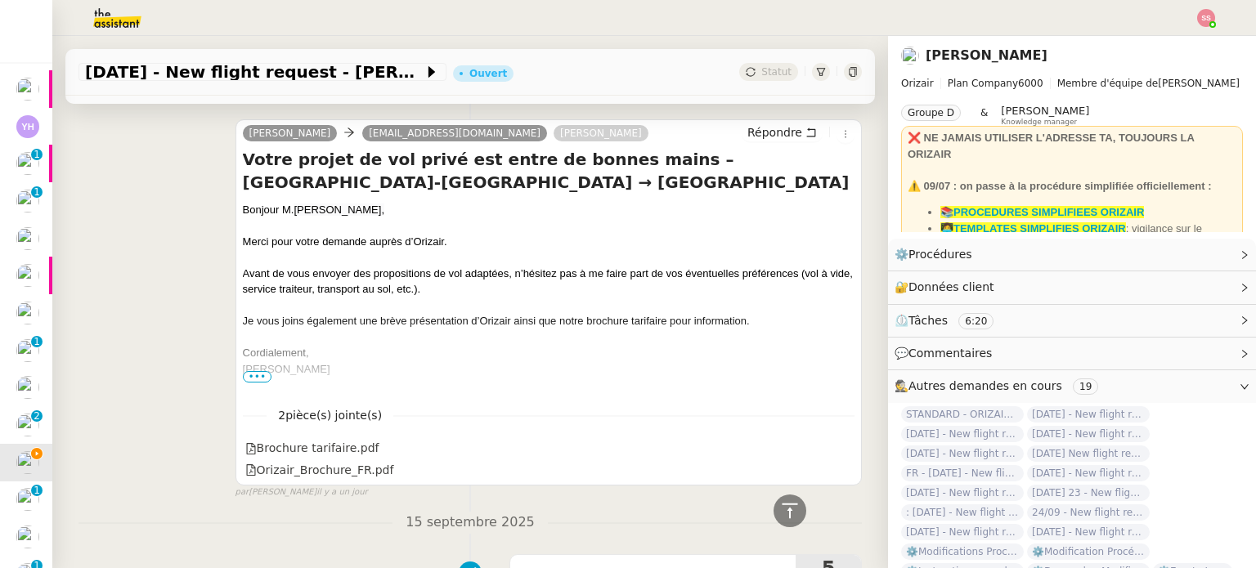
click at [294, 213] on span "[PERSON_NAME]," at bounding box center [339, 210] width 91 height 12
copy div "Bonjour M. [PERSON_NAME],"
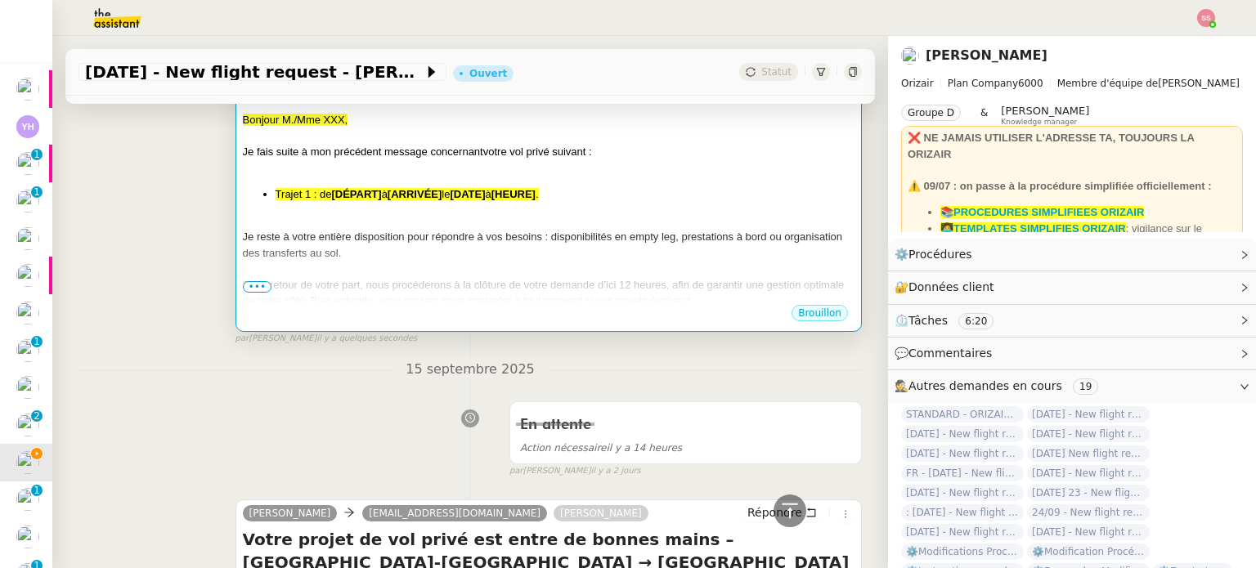
scroll to position [132, 0]
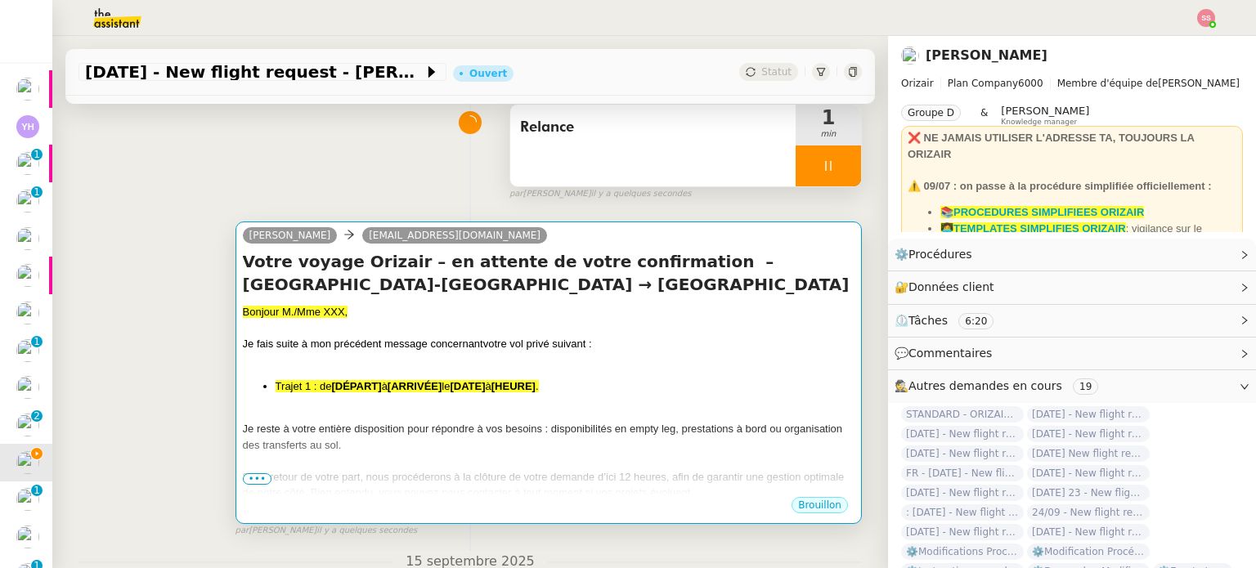
click at [325, 299] on div "Votre voyage Orizair – en attente de votre confirmation ﻿ – [GEOGRAPHIC_DATA]-[…" at bounding box center [549, 372] width 612 height 245
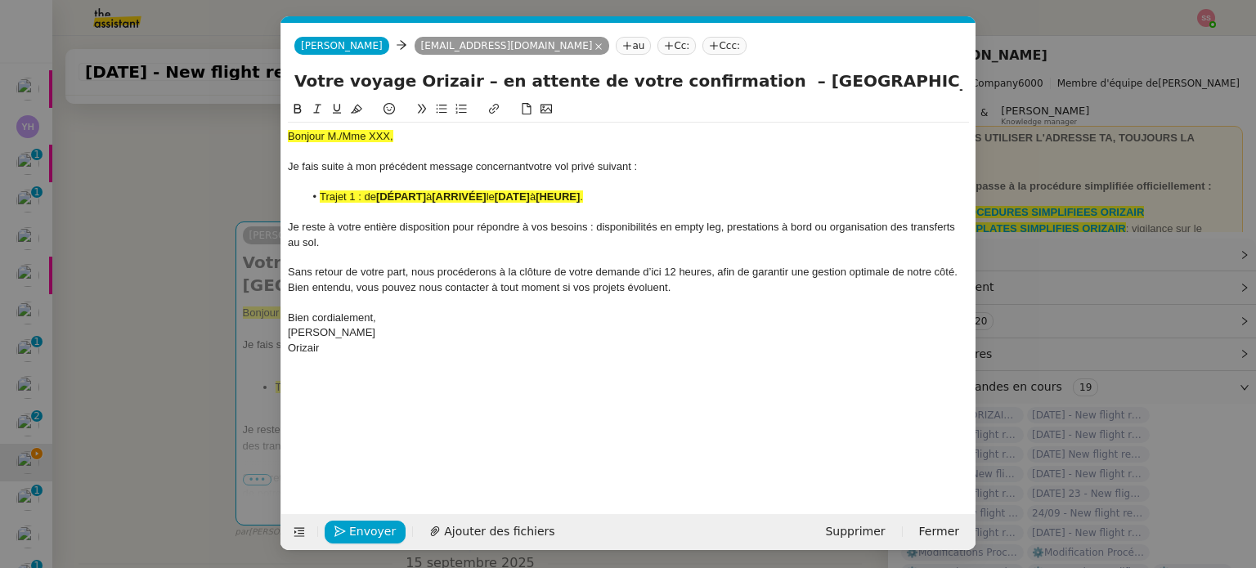
scroll to position [0, 81]
click at [354, 142] on span "Bonjour M./Mme XXX," at bounding box center [340, 136] width 105 height 12
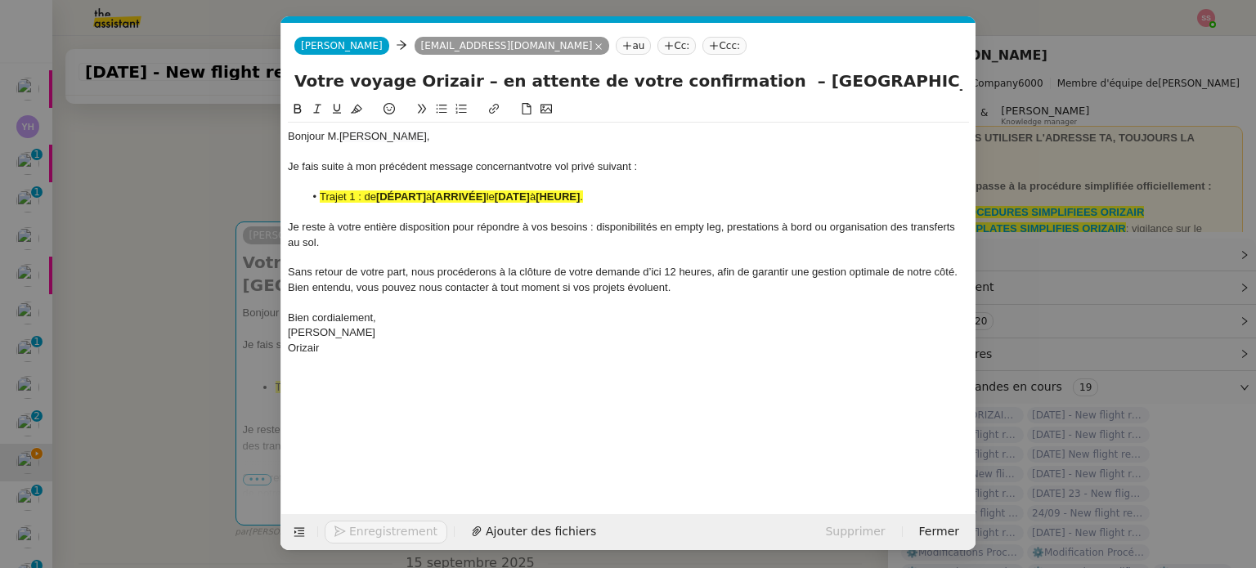
click at [232, 308] on nz-modal-container "relance fr Service ✈️Orizair - Relance client ( FR ) à utiliser pour orizair, p…" at bounding box center [628, 284] width 1256 height 568
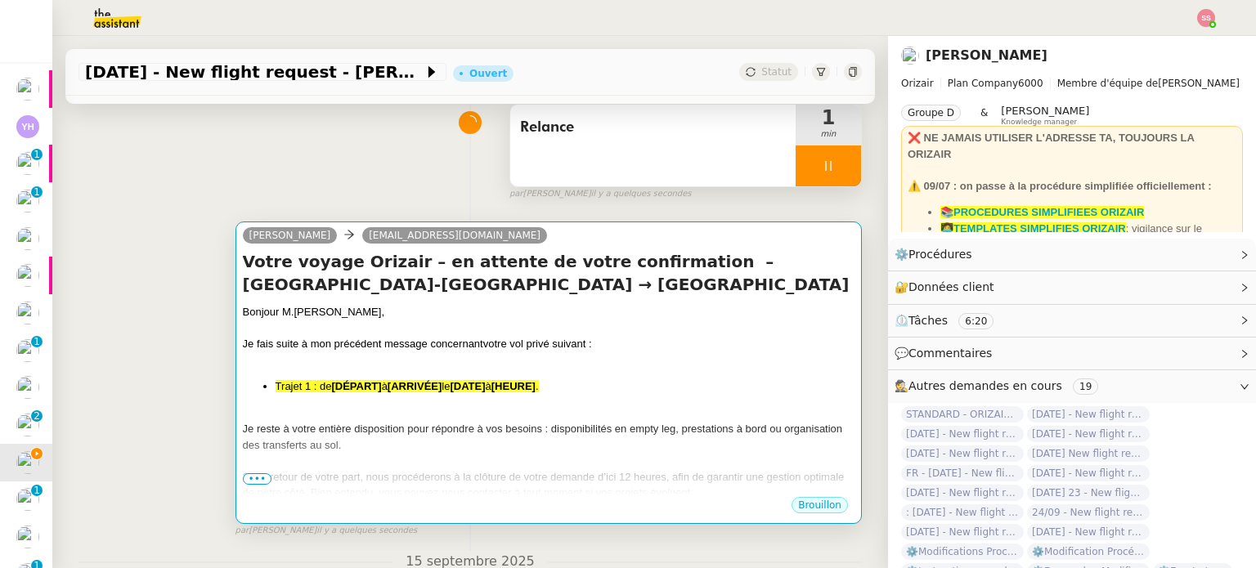
click at [366, 379] on div "Bonjour M. [PERSON_NAME], Je fais suite à mon précédent message concernant votr…" at bounding box center [549, 434] width 612 height 261
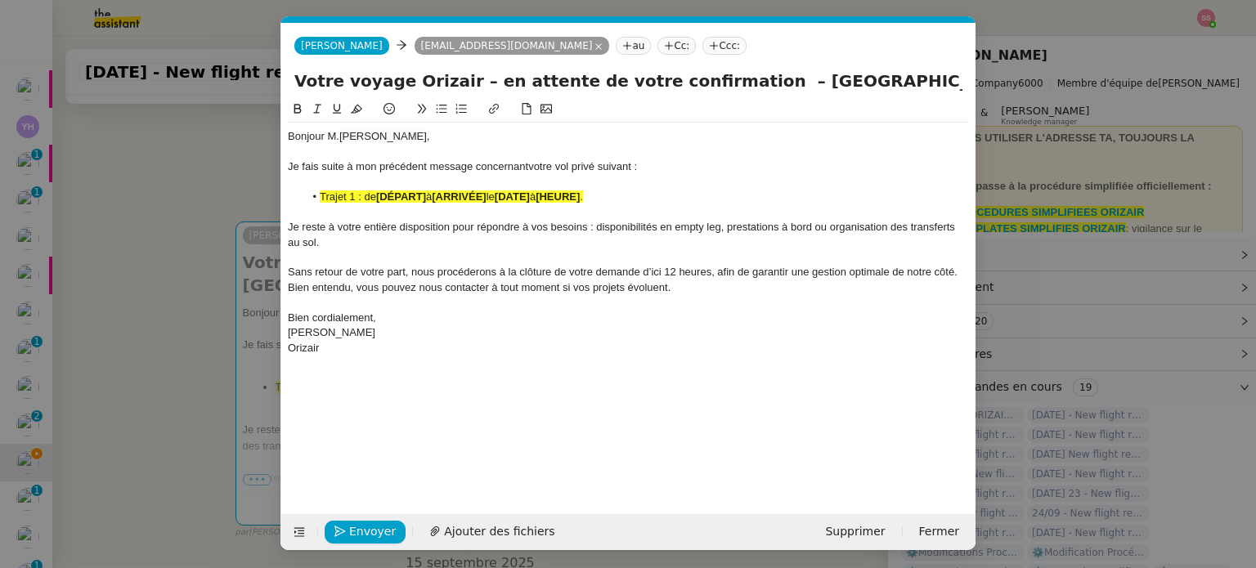
scroll to position [0, 81]
click at [447, 197] on strong "[ARRIVÉE]" at bounding box center [459, 197] width 54 height 12
click at [357, 119] on button at bounding box center [357, 109] width 20 height 19
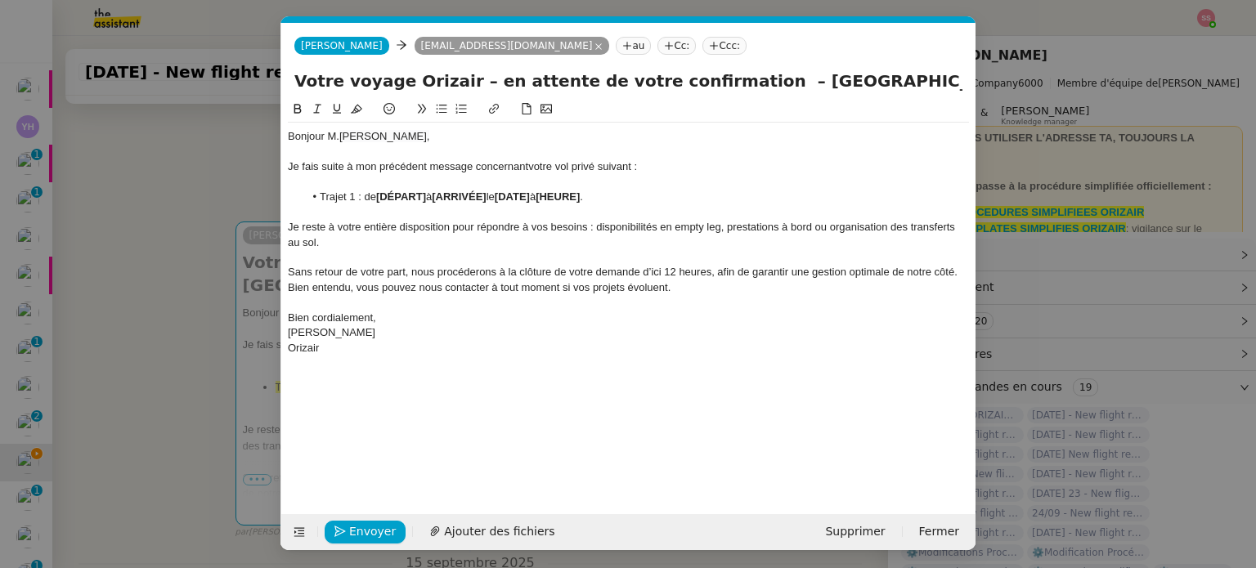
click at [204, 274] on nz-modal-container "relance fr Service ✈️Orizair - Relance client ( FR ) à utiliser pour orizair, p…" at bounding box center [628, 284] width 1256 height 568
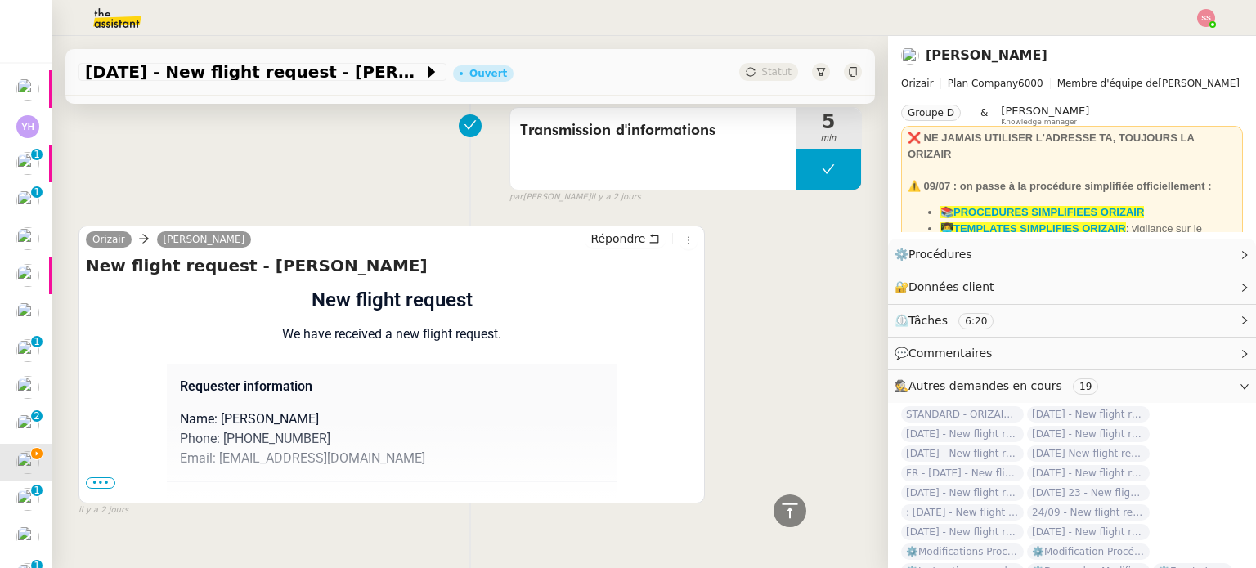
scroll to position [1190, 0]
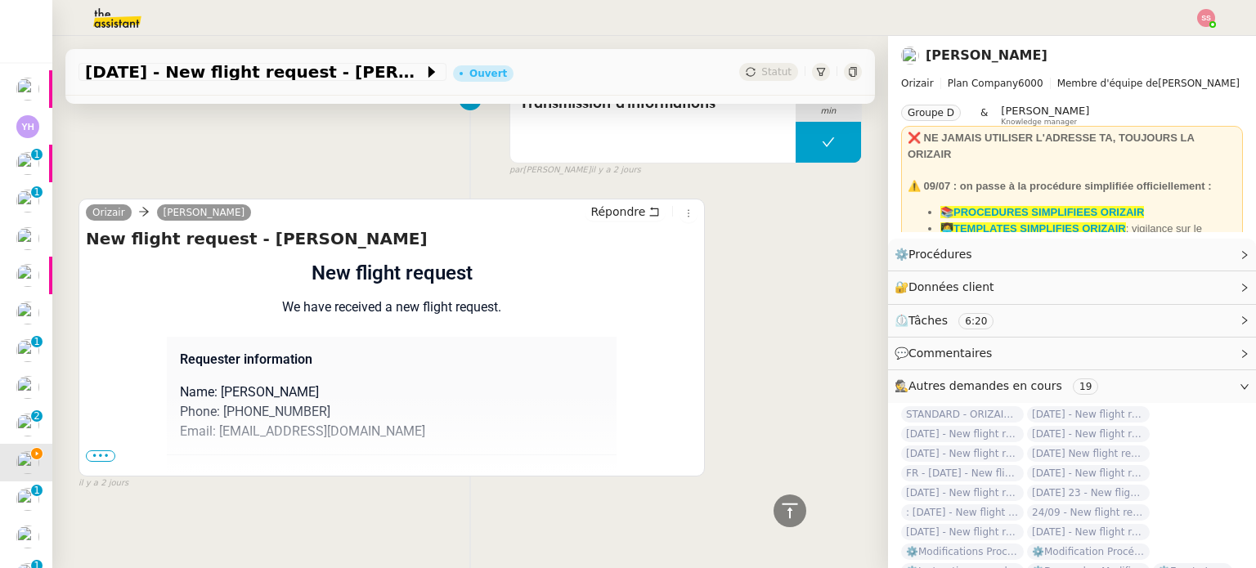
drag, startPoint x: 105, startPoint y: 446, endPoint x: 105, endPoint y: 437, distance: 9.0
click at [105, 451] on span "•••" at bounding box center [100, 456] width 29 height 11
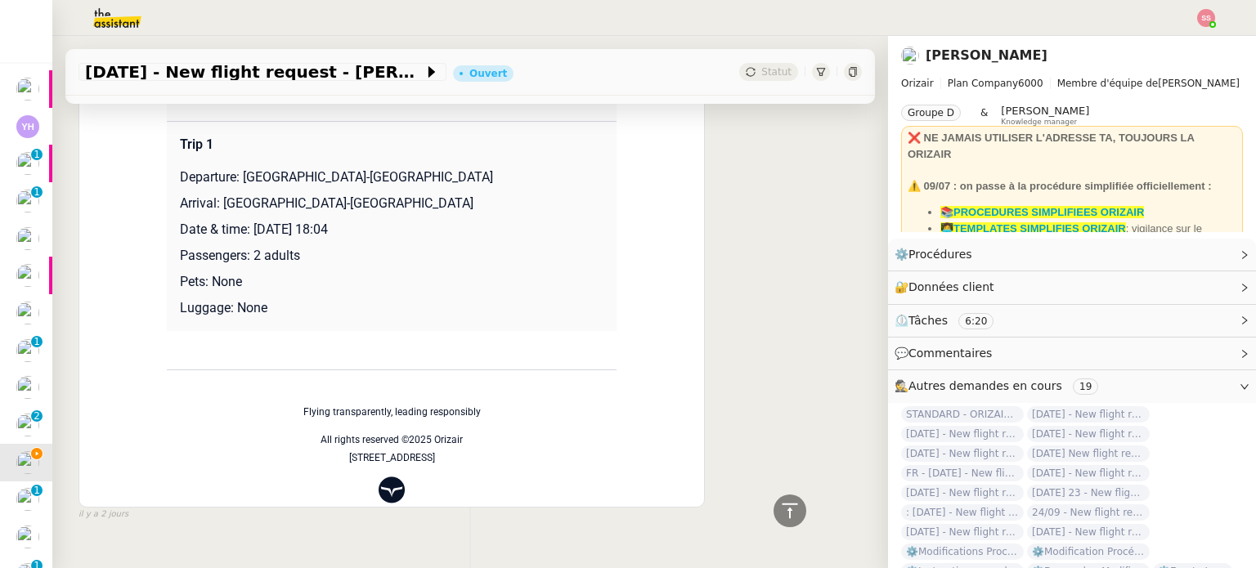
scroll to position [1517, 0]
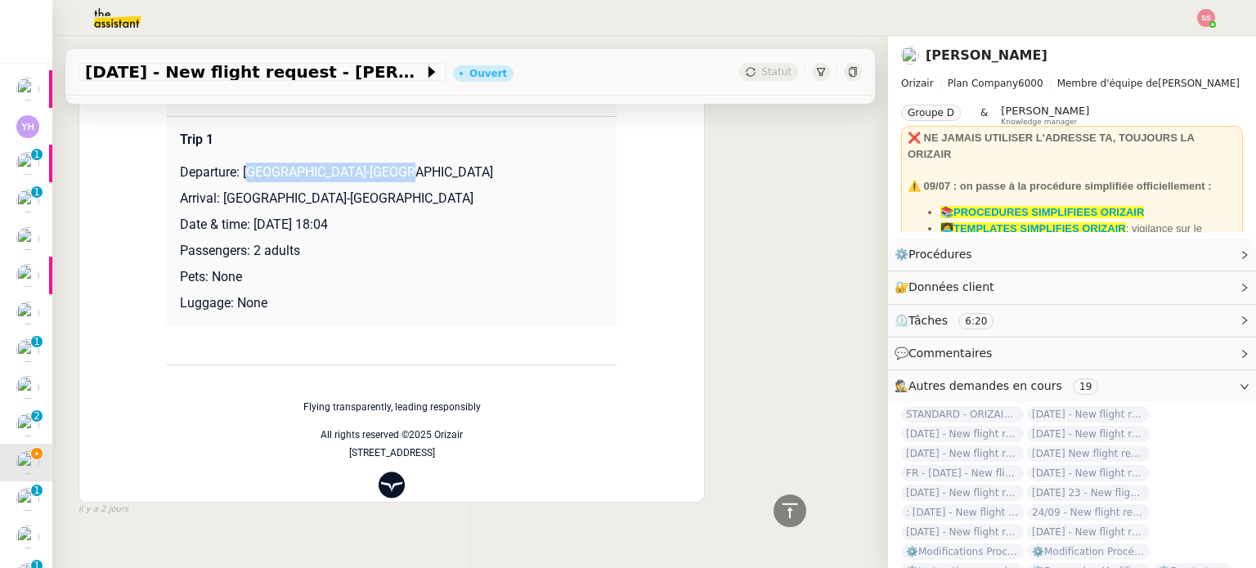
drag, startPoint x: 239, startPoint y: 178, endPoint x: 418, endPoint y: 182, distance: 179.1
click at [419, 182] on p "Departure: [GEOGRAPHIC_DATA]-[GEOGRAPHIC_DATA]" at bounding box center [392, 173] width 424 height 20
click at [418, 182] on p "Departure: [GEOGRAPHIC_DATA]-[GEOGRAPHIC_DATA]" at bounding box center [392, 173] width 424 height 20
drag, startPoint x: 363, startPoint y: 177, endPoint x: 235, endPoint y: 176, distance: 127.6
click at [235, 176] on p "Departure: [GEOGRAPHIC_DATA]-[GEOGRAPHIC_DATA]" at bounding box center [392, 173] width 424 height 20
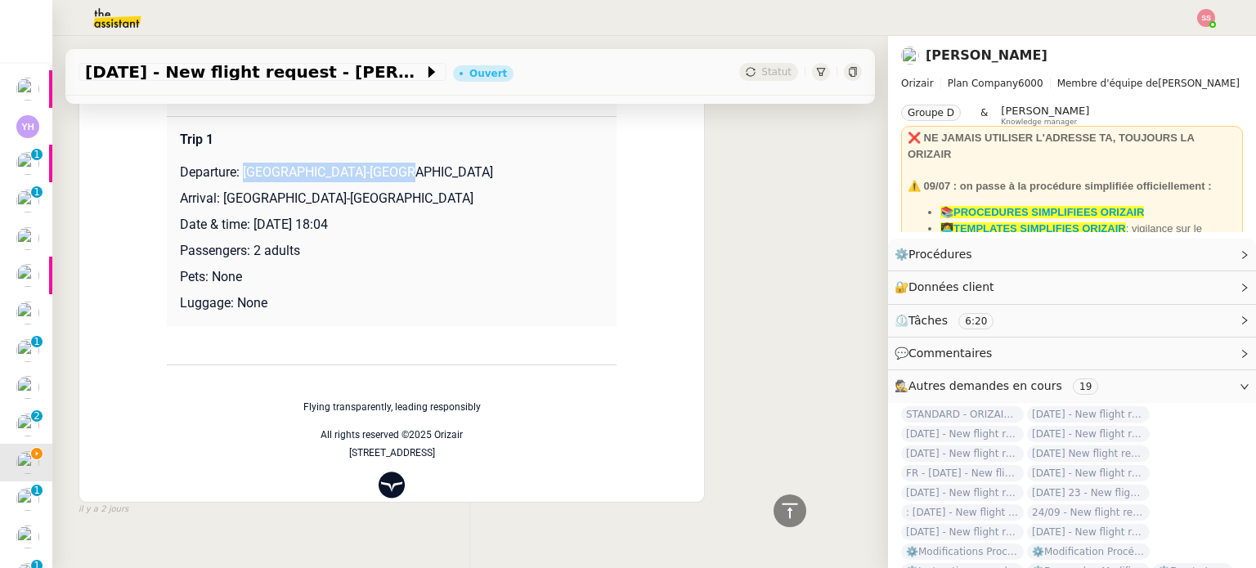
copy p "Toulouse-[GEOGRAPHIC_DATA]"
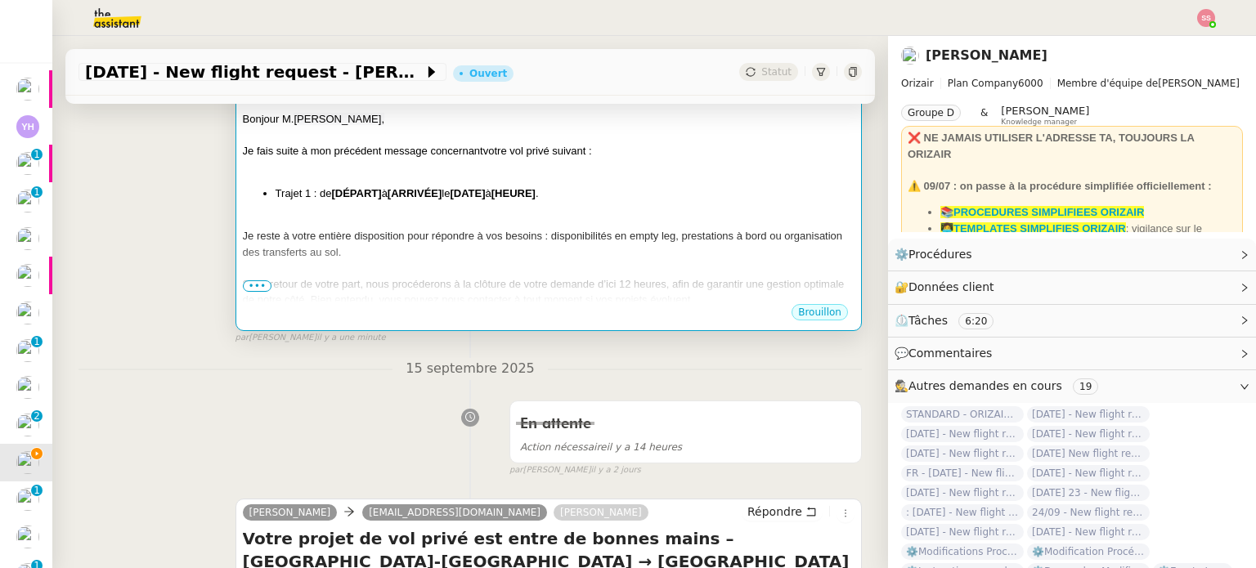
scroll to position [290, 0]
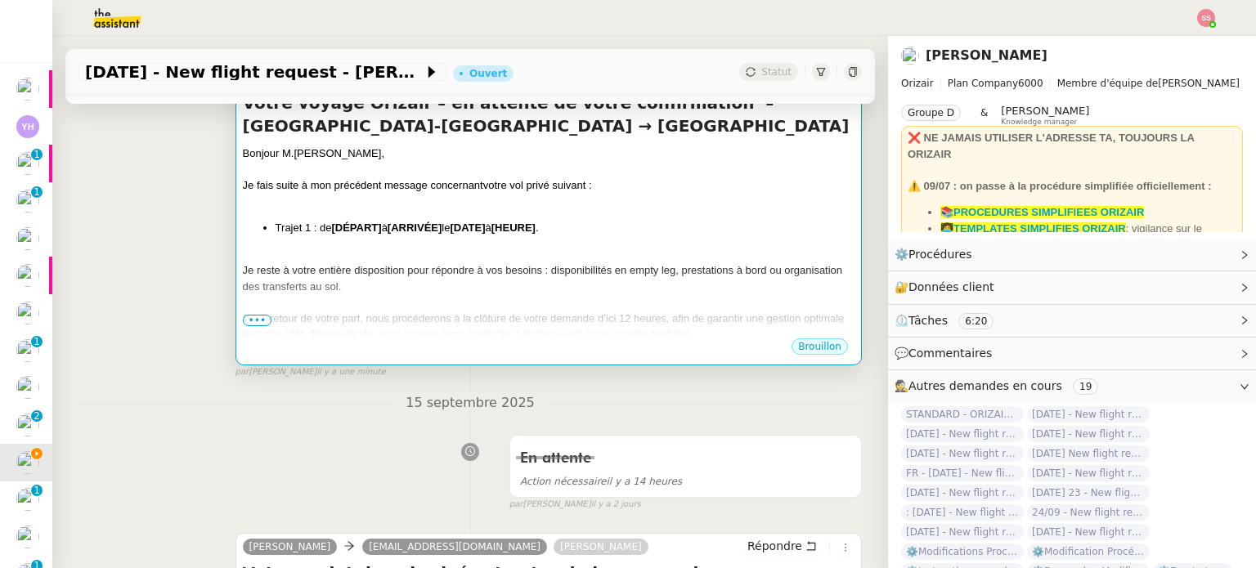
click at [498, 261] on div at bounding box center [549, 255] width 612 height 16
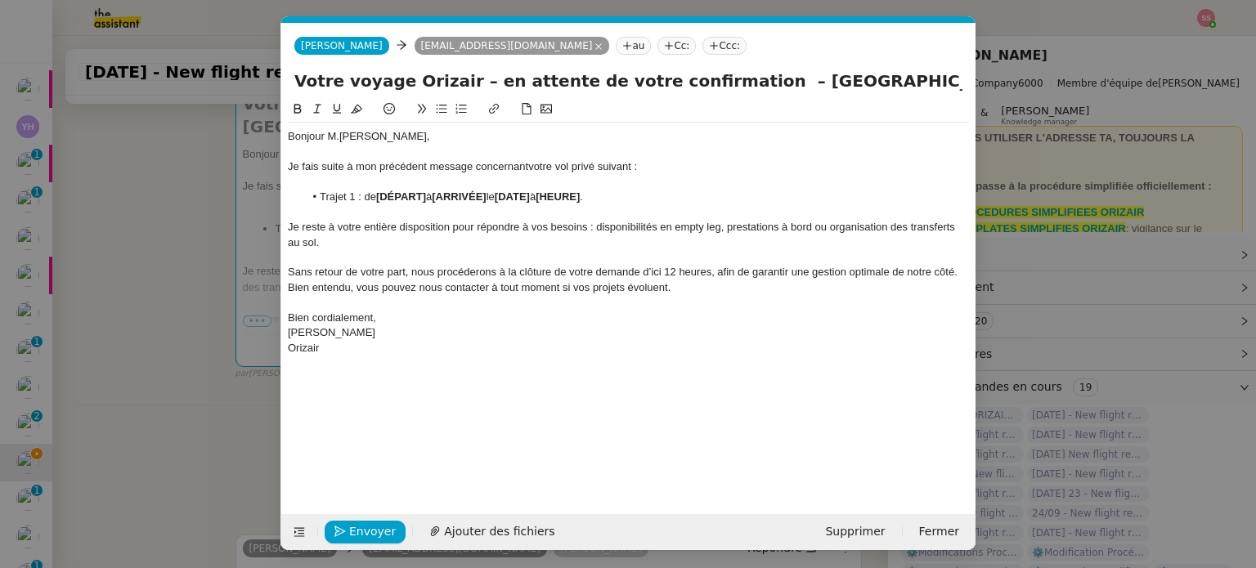
scroll to position [0, 81]
drag, startPoint x: 428, startPoint y: 195, endPoint x: 379, endPoint y: 191, distance: 50.1
click at [379, 191] on li "Trajet 1 : de [DÉPART] à [ARRIVÉE] le [DATE] à [HEURE] ." at bounding box center [637, 197] width 666 height 15
click at [105, 333] on nz-modal-container "relance fr Service ✈️Orizair - Relance client ( FR ) à utiliser pour orizair, p…" at bounding box center [628, 284] width 1256 height 568
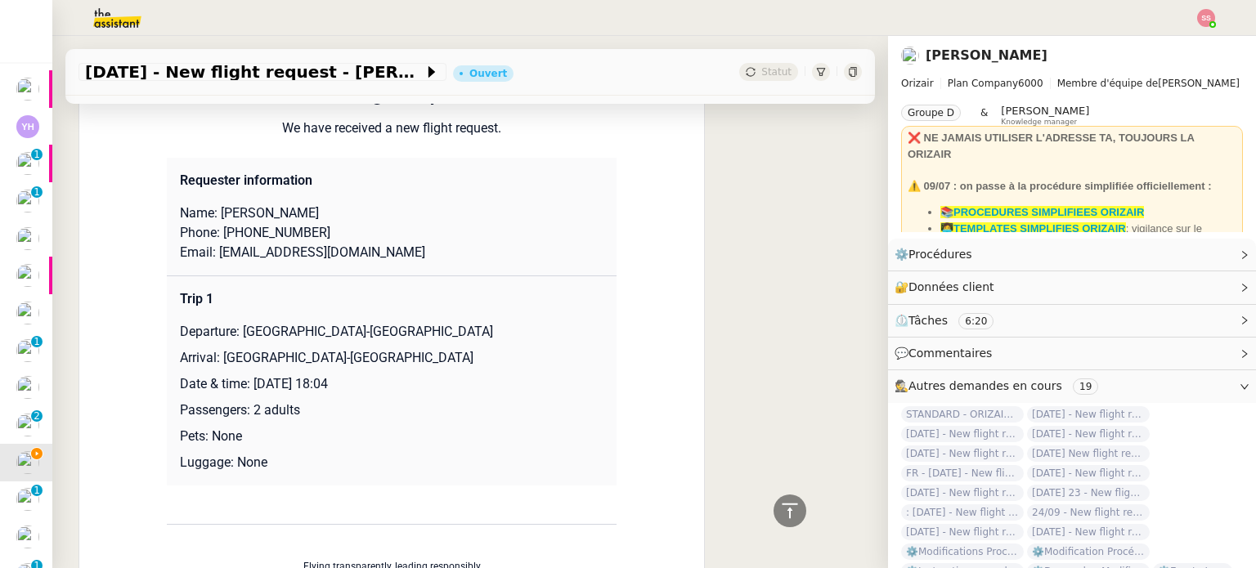
scroll to position [1516, 0]
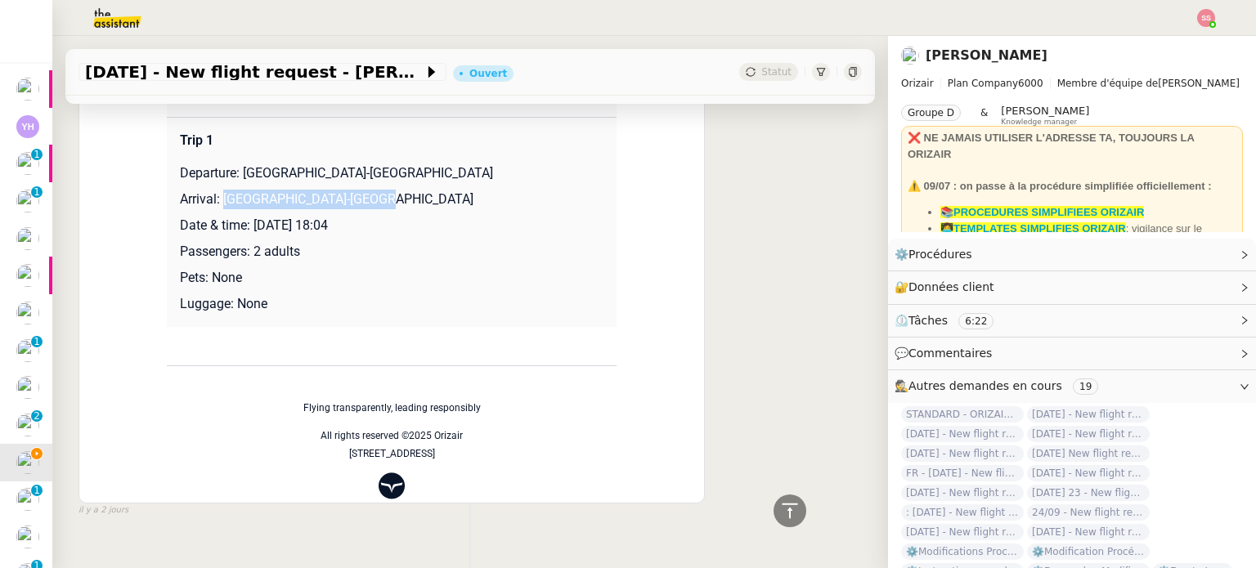
drag, startPoint x: 216, startPoint y: 201, endPoint x: 409, endPoint y: 207, distance: 193.1
click at [409, 207] on p "Arrival: [GEOGRAPHIC_DATA]-[GEOGRAPHIC_DATA]" at bounding box center [392, 200] width 424 height 20
copy p "Nice-[GEOGRAPHIC_DATA]"
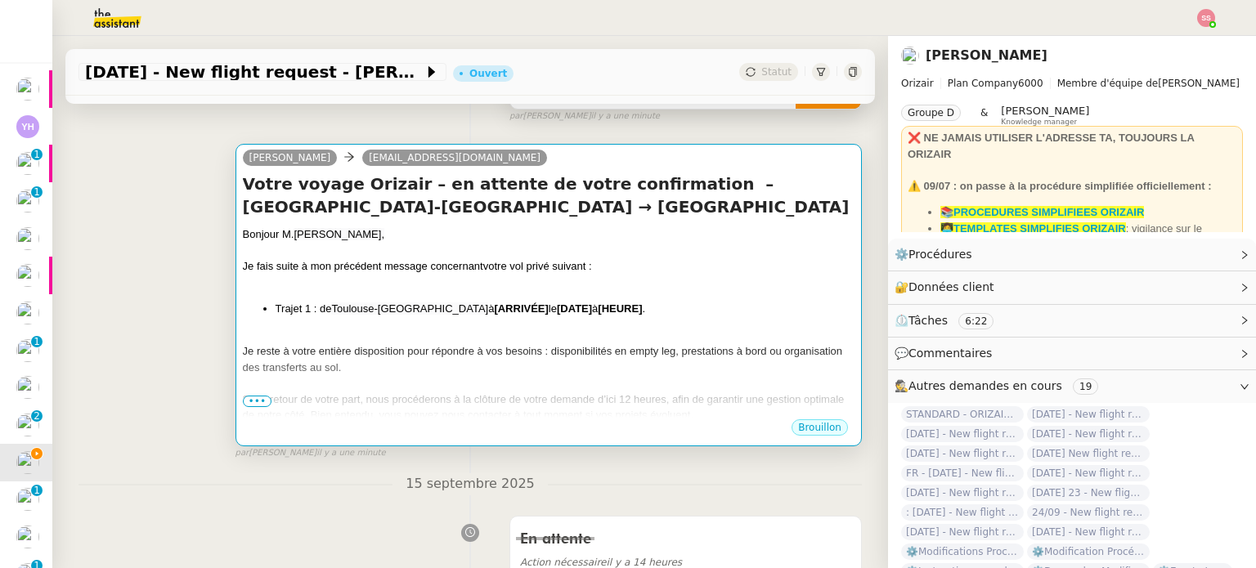
scroll to position [208, 0]
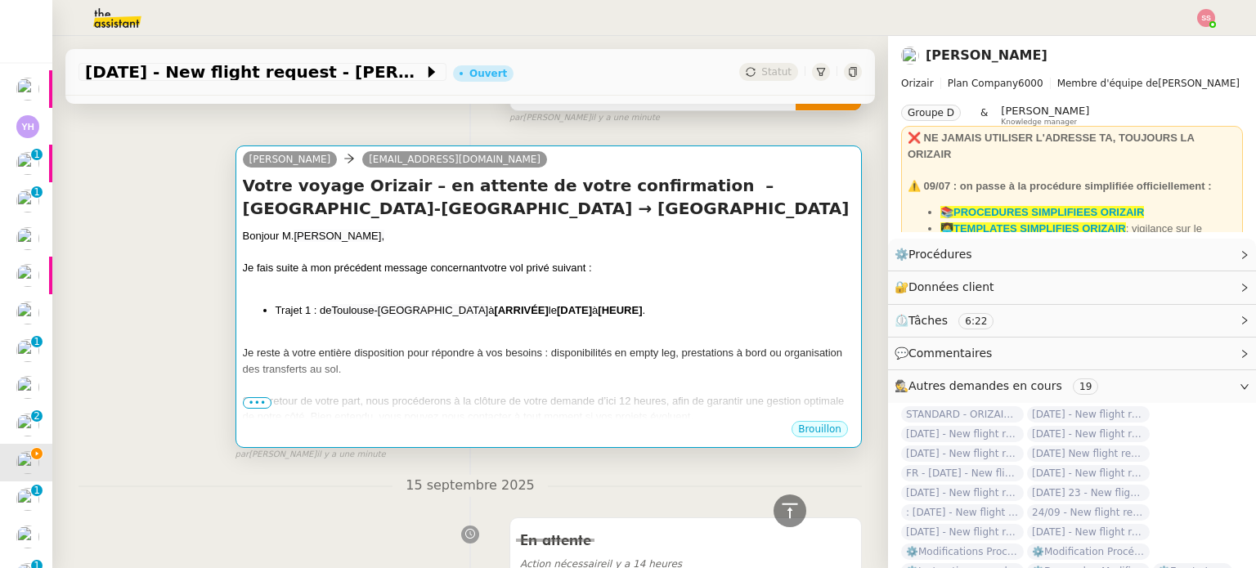
click at [557, 316] on strong "[DATE]" at bounding box center [574, 310] width 35 height 12
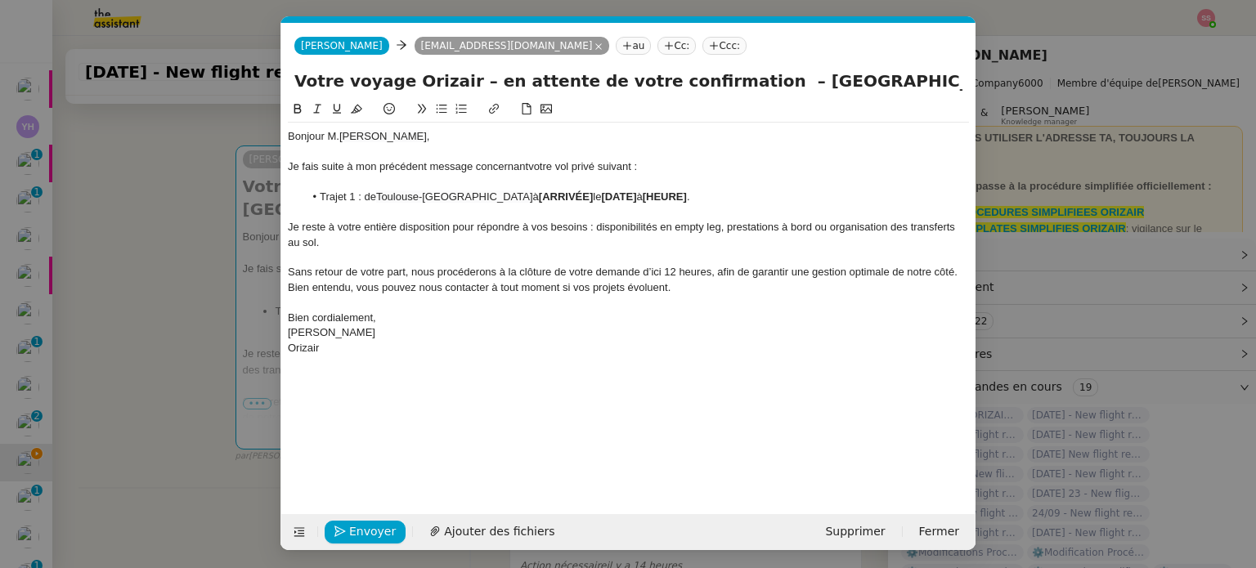
scroll to position [0, 81]
drag, startPoint x: 564, startPoint y: 198, endPoint x: 509, endPoint y: 195, distance: 54.8
click at [509, 195] on li "Trajet 1 : de Toulouse-[GEOGRAPHIC_DATA] à [ARRIVÉE] le [DATE] à [HEURE] ." at bounding box center [637, 197] width 666 height 15
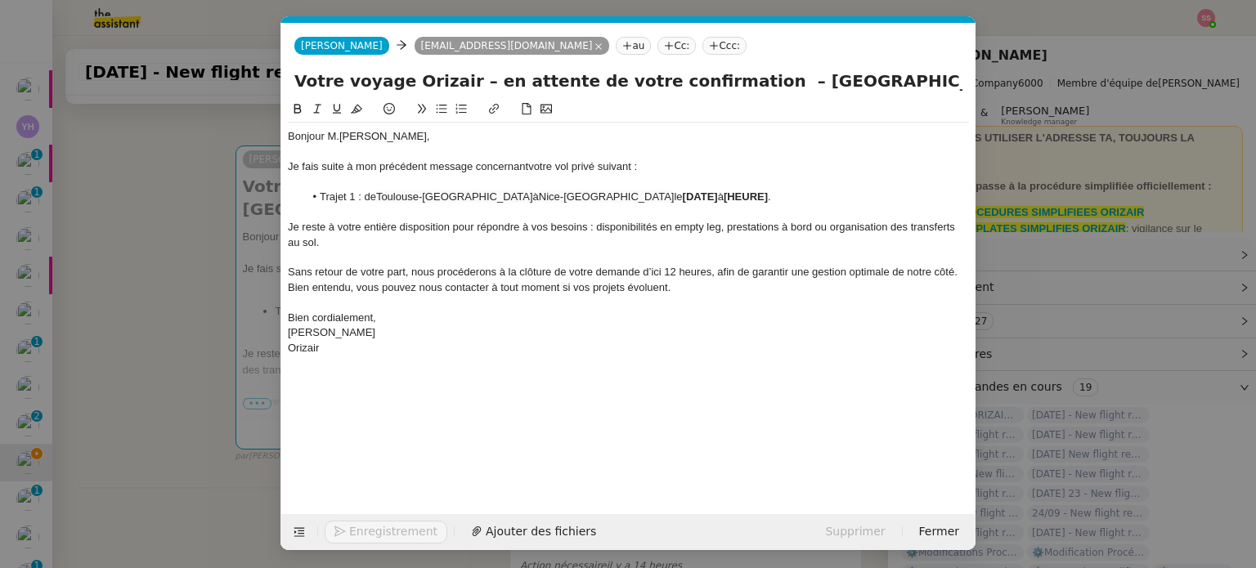
click at [159, 302] on nz-modal-container "relance fr Service ✈️Orizair - Relance client ( FR ) à utiliser pour orizair, p…" at bounding box center [628, 284] width 1256 height 568
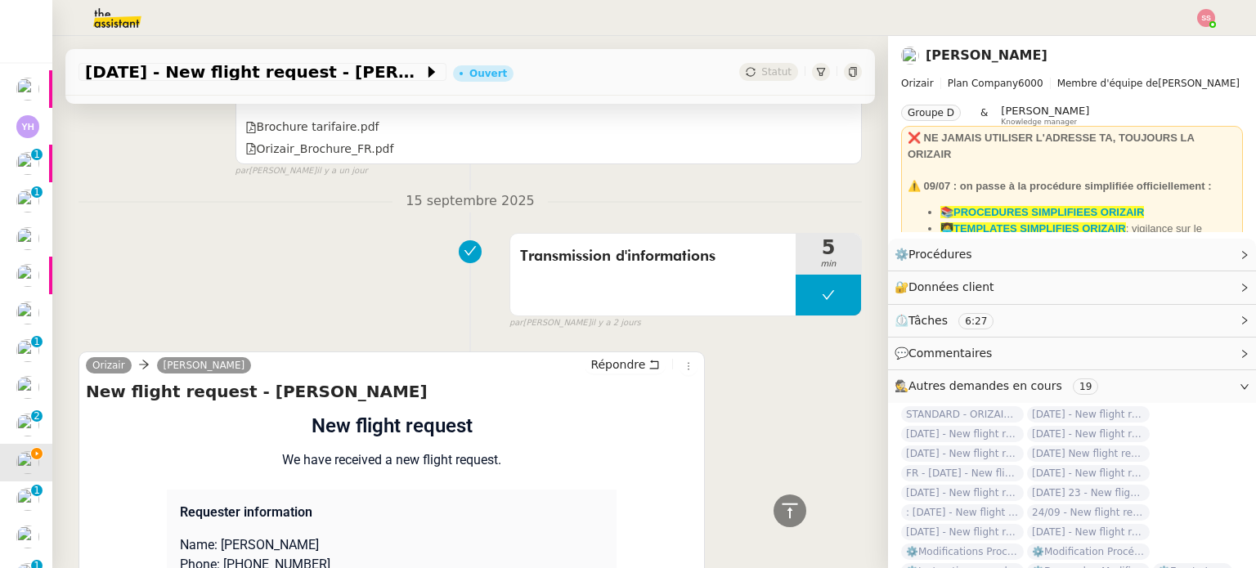
scroll to position [1352, 0]
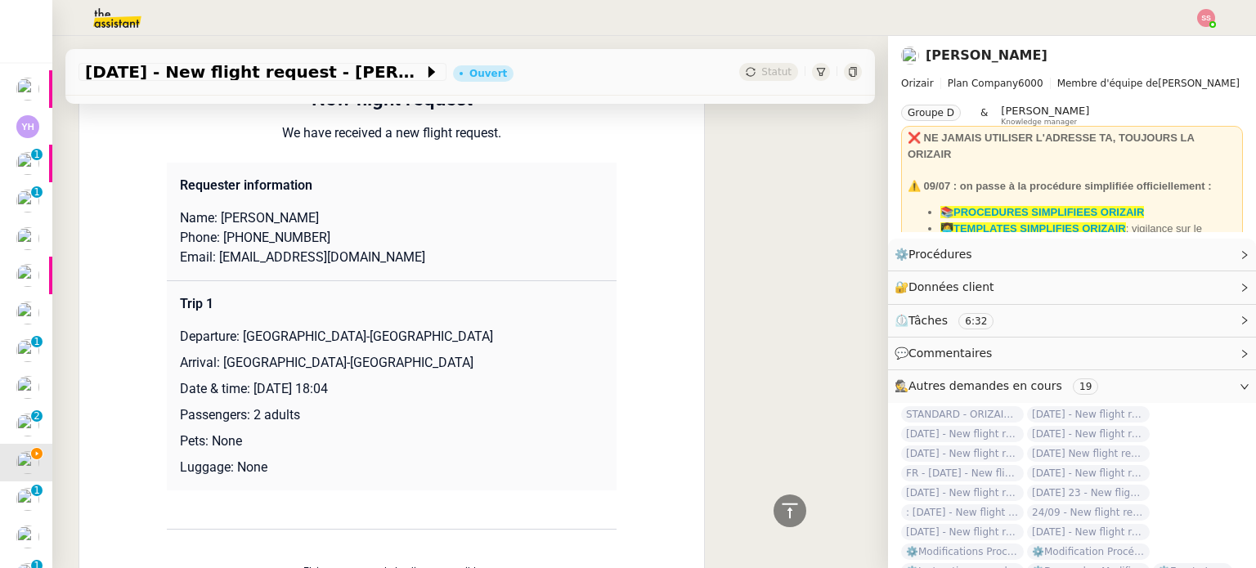
drag, startPoint x: 244, startPoint y: 388, endPoint x: 464, endPoint y: 381, distance: 219.3
click at [464, 381] on p "Date & time: [DATE] 18:04" at bounding box center [392, 389] width 424 height 20
copy p "[DATE] 18:04"
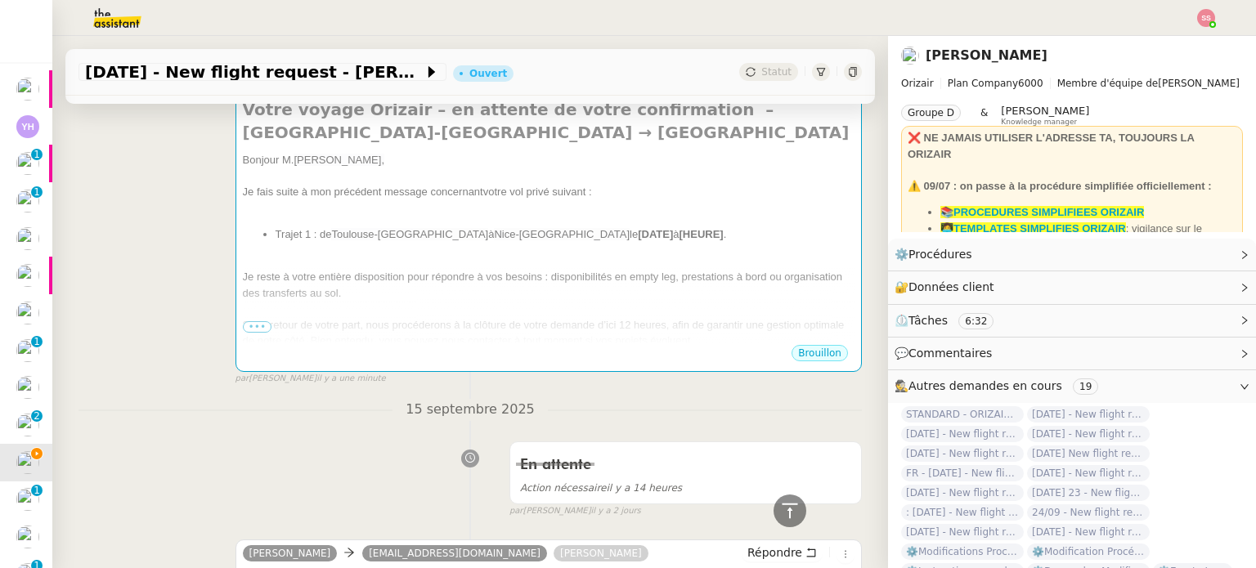
scroll to position [208, 0]
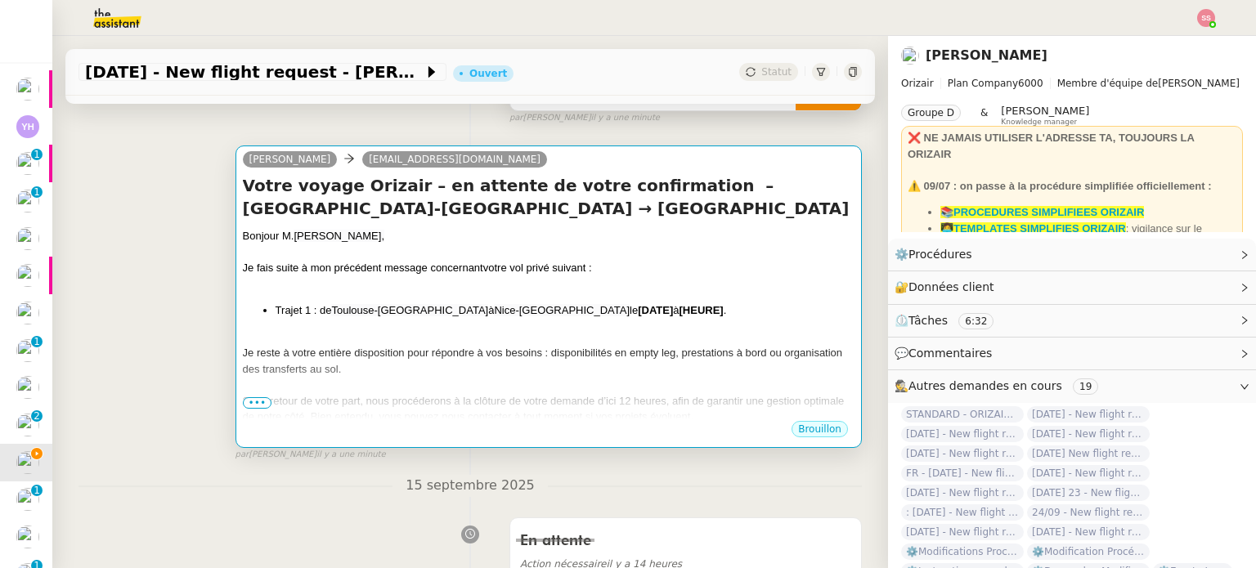
click at [600, 342] on div at bounding box center [549, 338] width 612 height 16
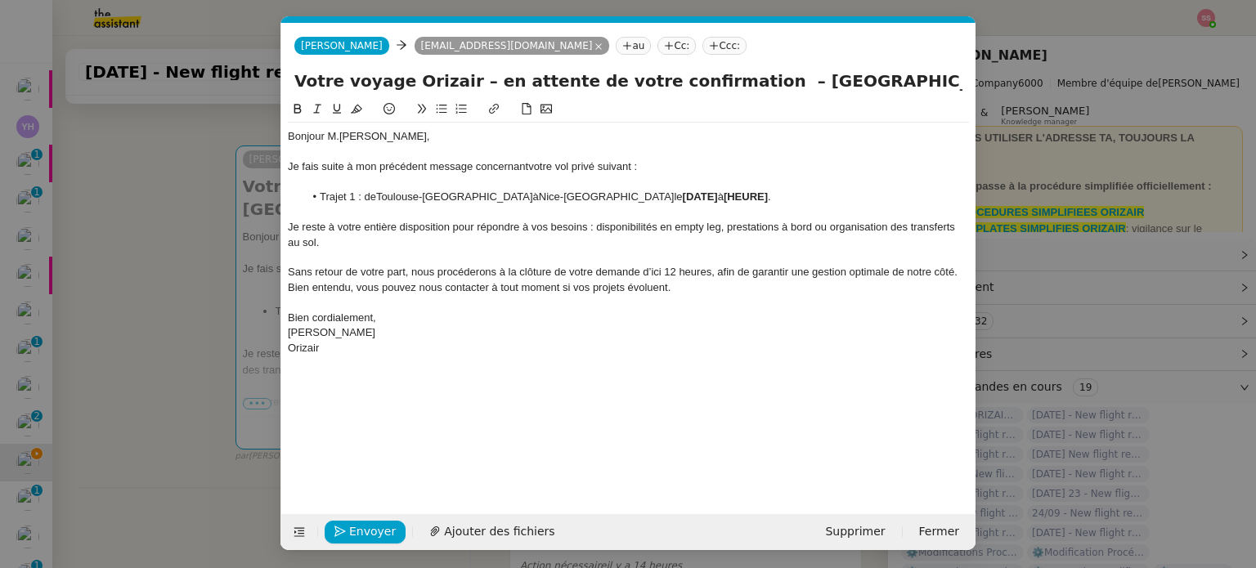
scroll to position [0, 81]
drag, startPoint x: 739, startPoint y: 195, endPoint x: 637, endPoint y: 195, distance: 102.2
click at [637, 195] on li "Trajet 1 : de Toulouse-[GEOGRAPHIC_DATA] à [GEOGRAPHIC_DATA] le [DATE] à [HEURE…" at bounding box center [637, 197] width 666 height 15
click at [683, 194] on span "[DATE] 18:04" at bounding box center [714, 197] width 63 height 12
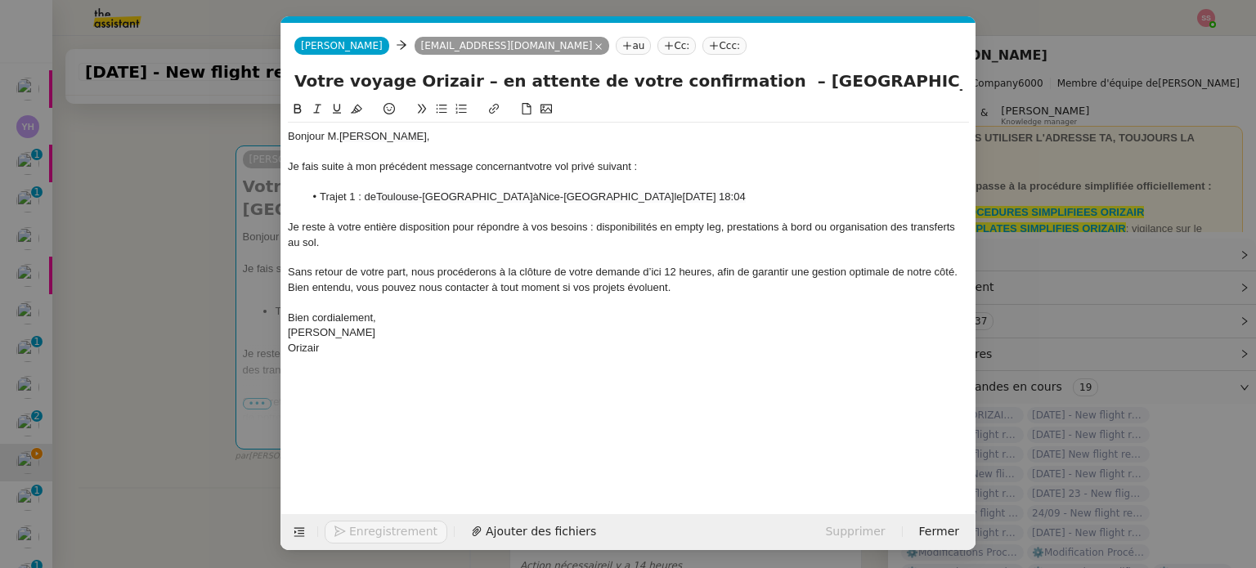
click at [683, 198] on span "[DATE] 18:04" at bounding box center [714, 197] width 63 height 12
click at [0, 0] on lt-span "Septemb re" at bounding box center [0, 0] width 0 height 0
click at [631, 198] on li "Trajet 1 : de Toulouse-[GEOGRAPHIC_DATA] à [GEOGRAPHIC_DATA] le [DATE] 18:04" at bounding box center [637, 197] width 666 height 15
click at [732, 195] on span "[DATE] 18:04" at bounding box center [714, 197] width 63 height 12
click at [235, 379] on nz-modal-container "relance fr Service ✈️Orizair - Relance client ( FR ) à utiliser pour orizair, p…" at bounding box center [628, 284] width 1256 height 568
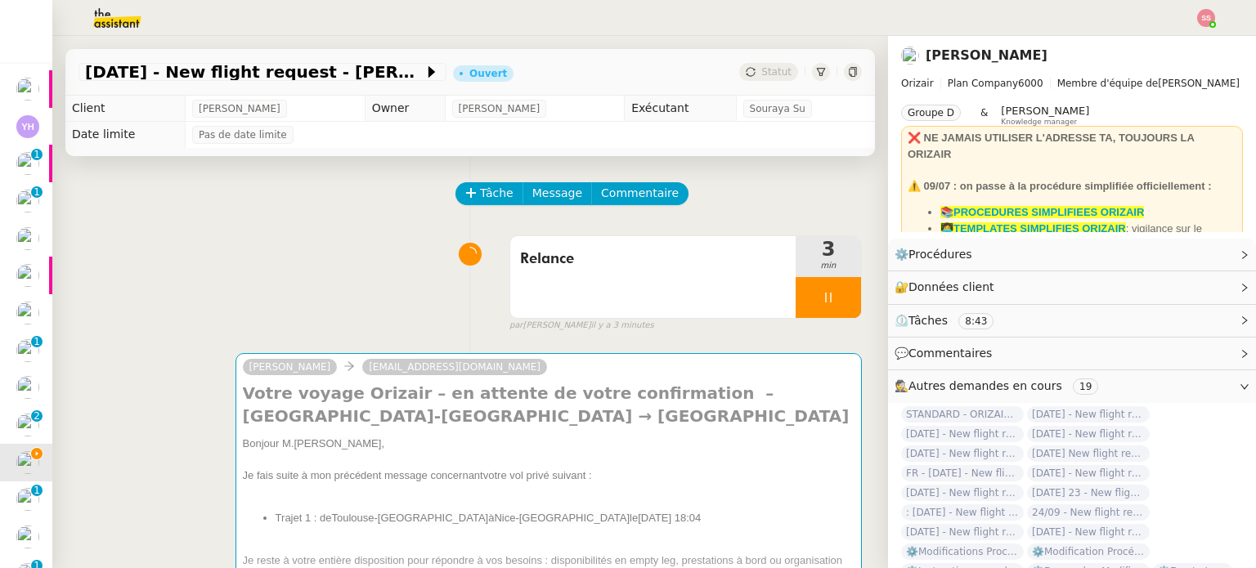
click at [814, 294] on div at bounding box center [828, 297] width 65 height 41
click at [828, 292] on button at bounding box center [844, 297] width 33 height 41
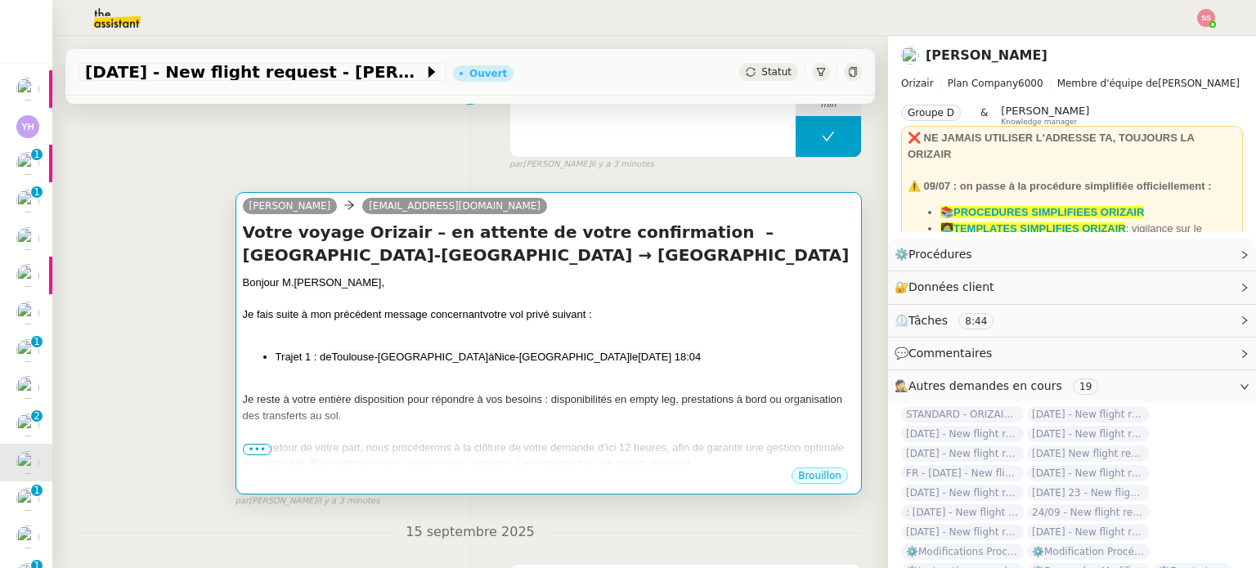
scroll to position [164, 0]
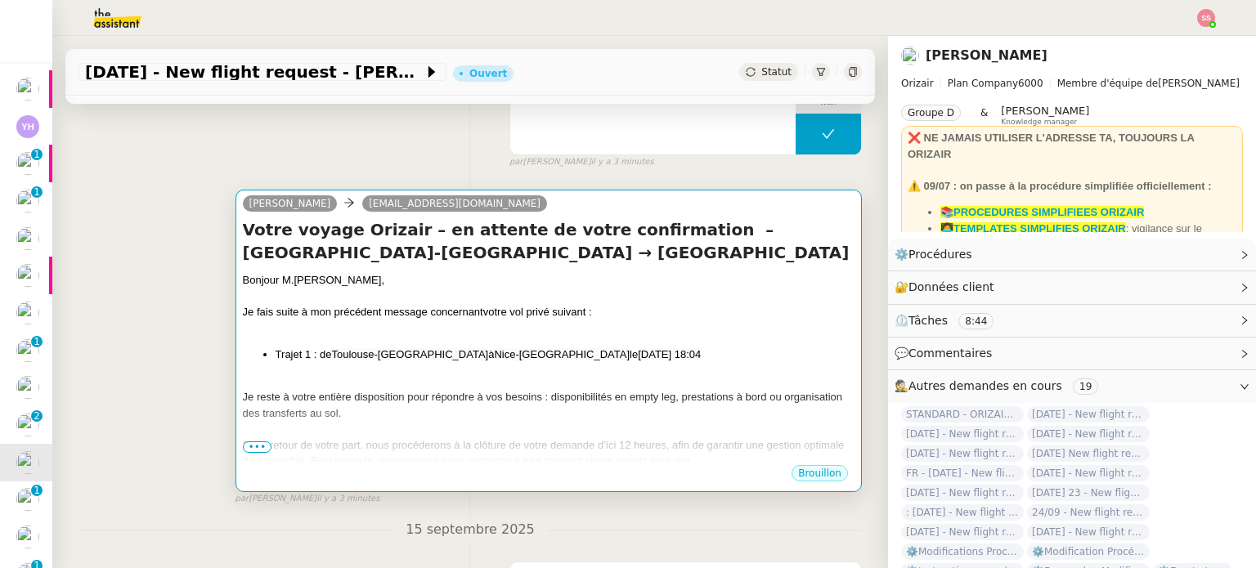
click at [504, 334] on div at bounding box center [549, 329] width 612 height 16
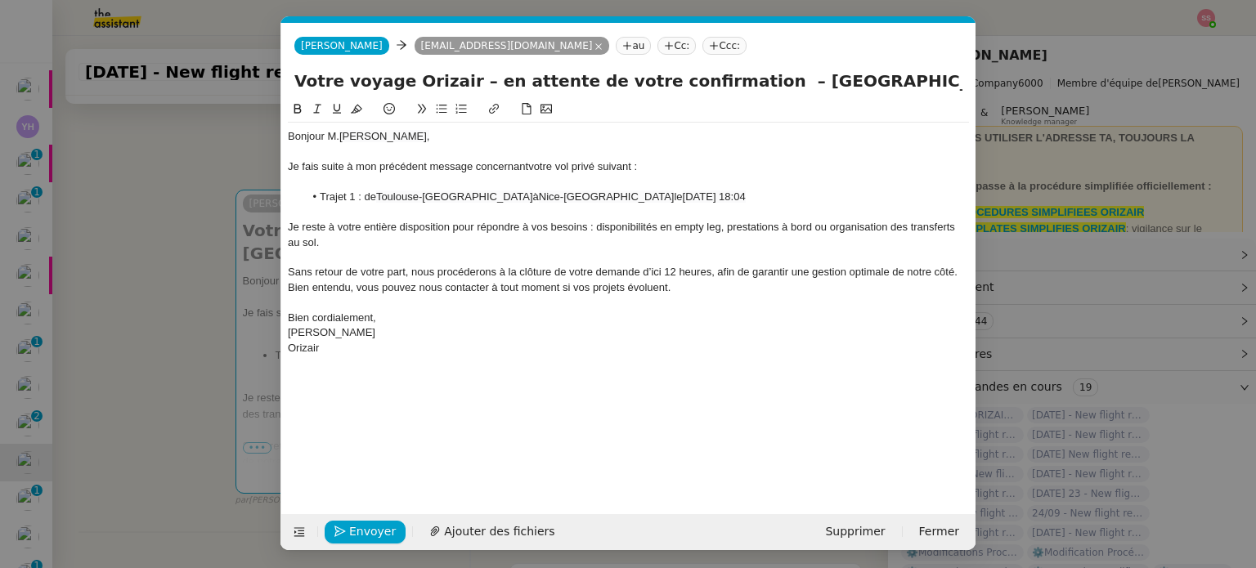
scroll to position [0, 81]
click at [702, 45] on nz-tag "Ccc:" at bounding box center [724, 46] width 44 height 18
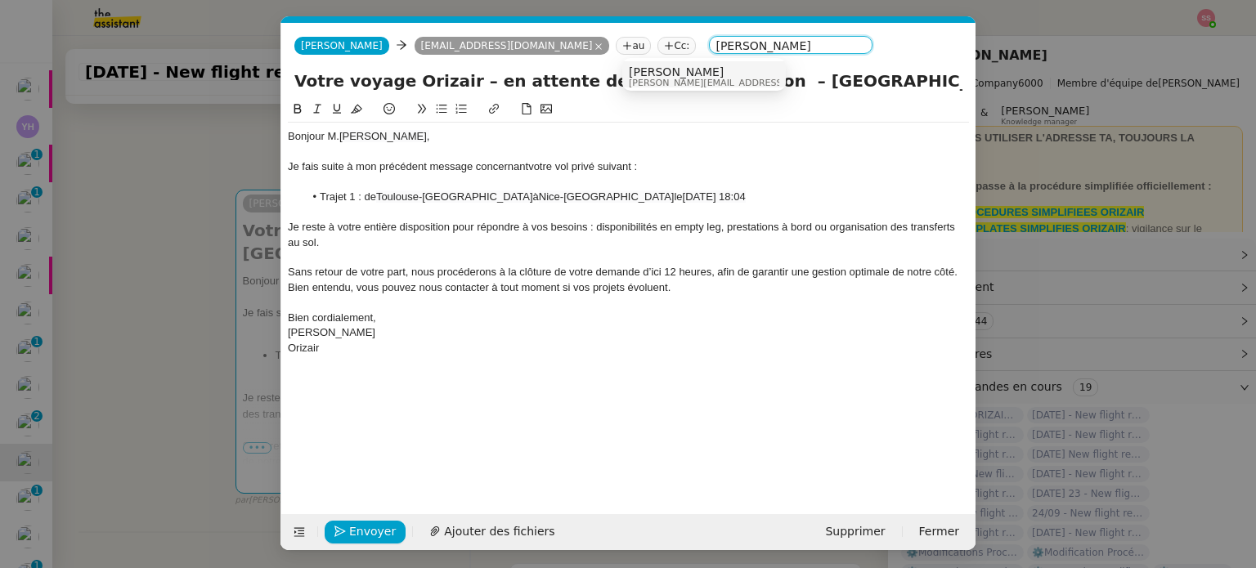
type input "[PERSON_NAME]"
click at [648, 78] on span "[PERSON_NAME][EMAIL_ADDRESS][DOMAIN_NAME]" at bounding box center [745, 82] width 232 height 9
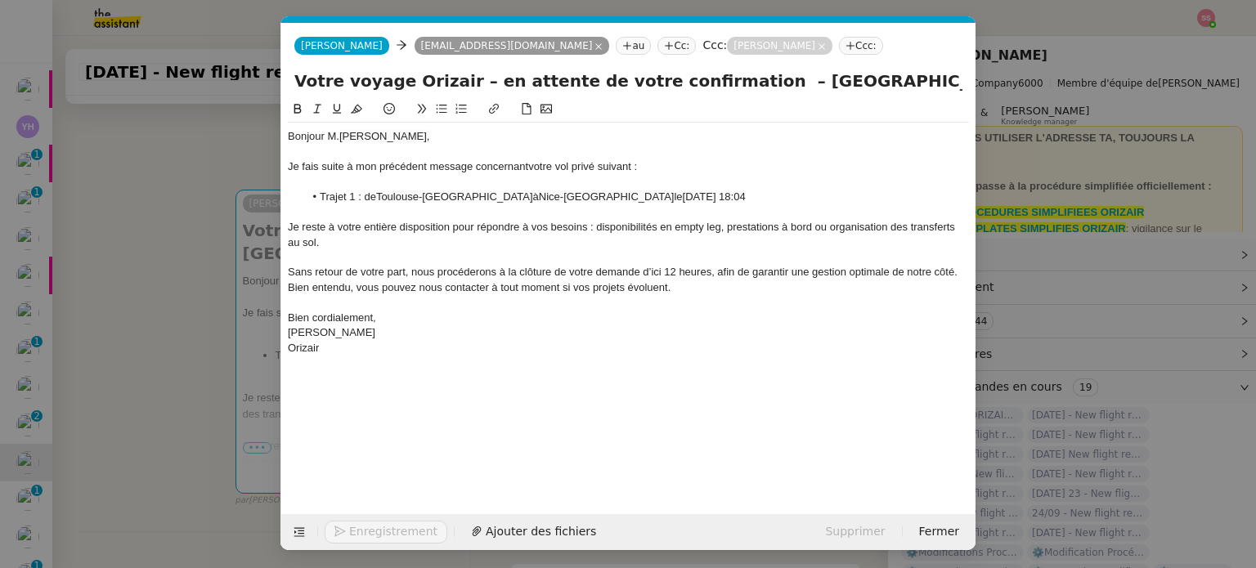
click at [384, 534] on button "Enregistrement" at bounding box center [386, 532] width 123 height 23
click at [383, 536] on span "Confirmer l'envoi" at bounding box center [398, 532] width 98 height 19
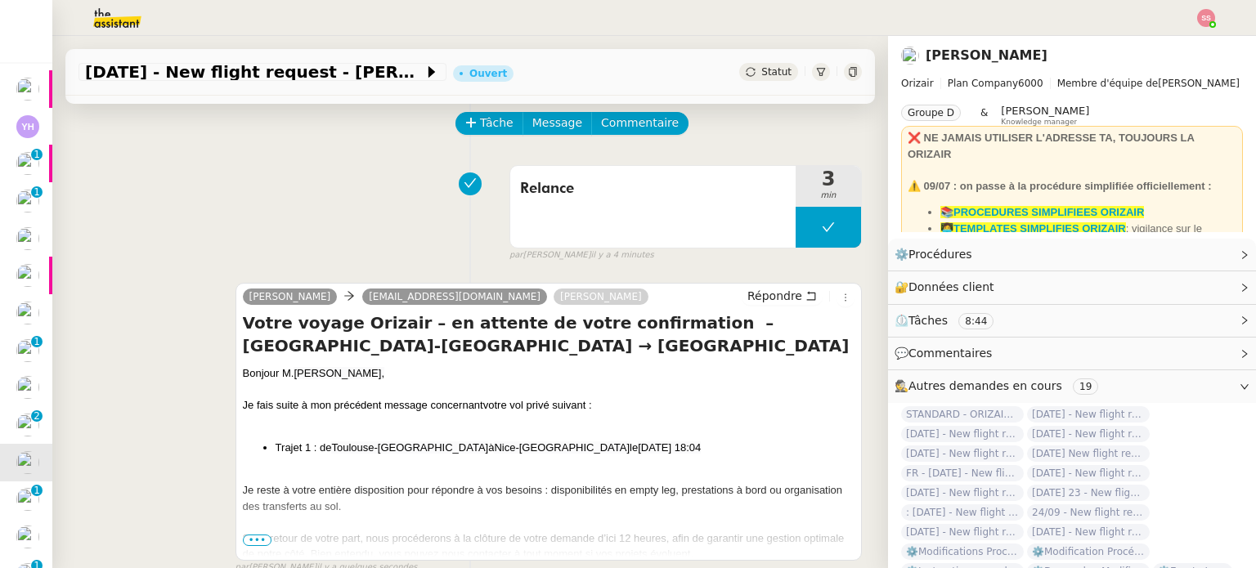
scroll to position [0, 0]
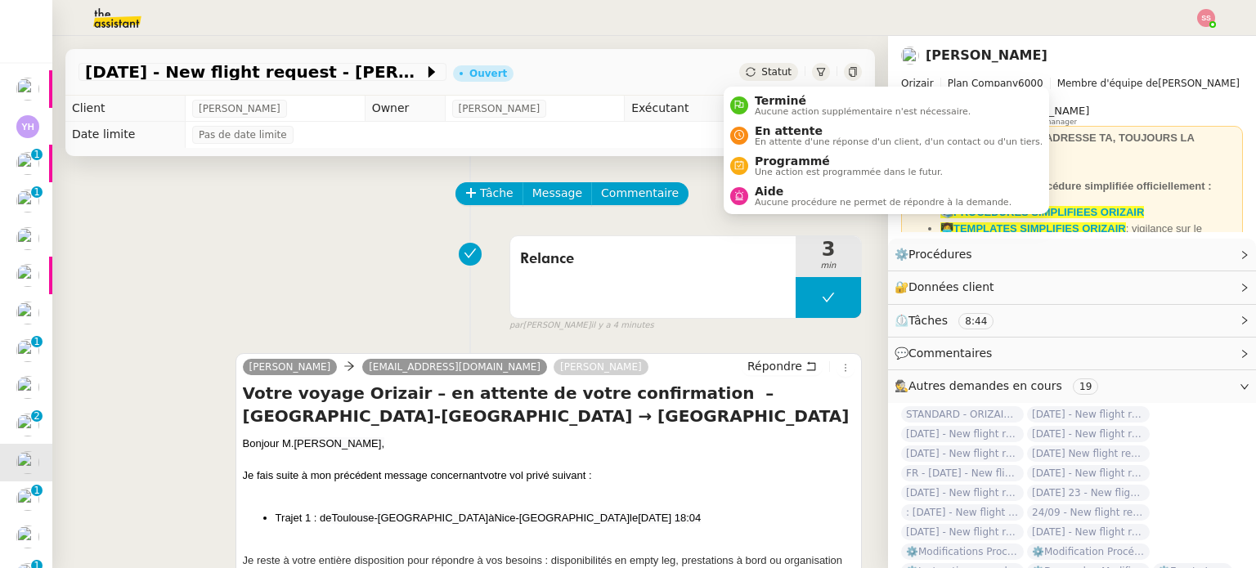
click at [761, 77] on span "Statut" at bounding box center [776, 71] width 30 height 11
click at [778, 133] on span "En attente" at bounding box center [899, 130] width 288 height 13
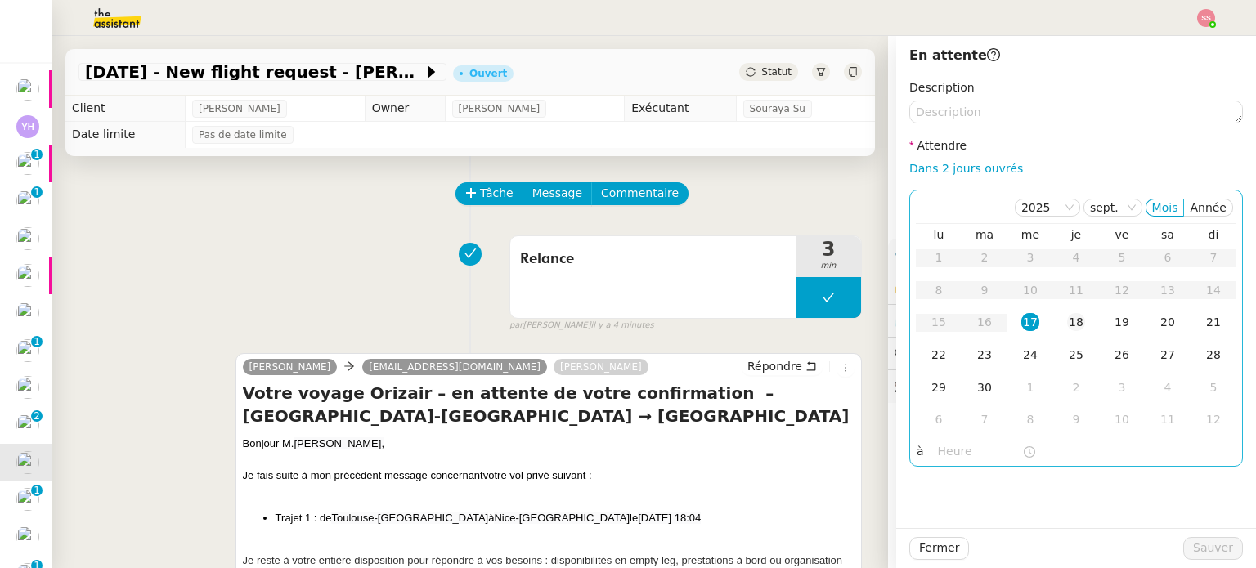
click at [1067, 324] on div "18" at bounding box center [1076, 322] width 18 height 18
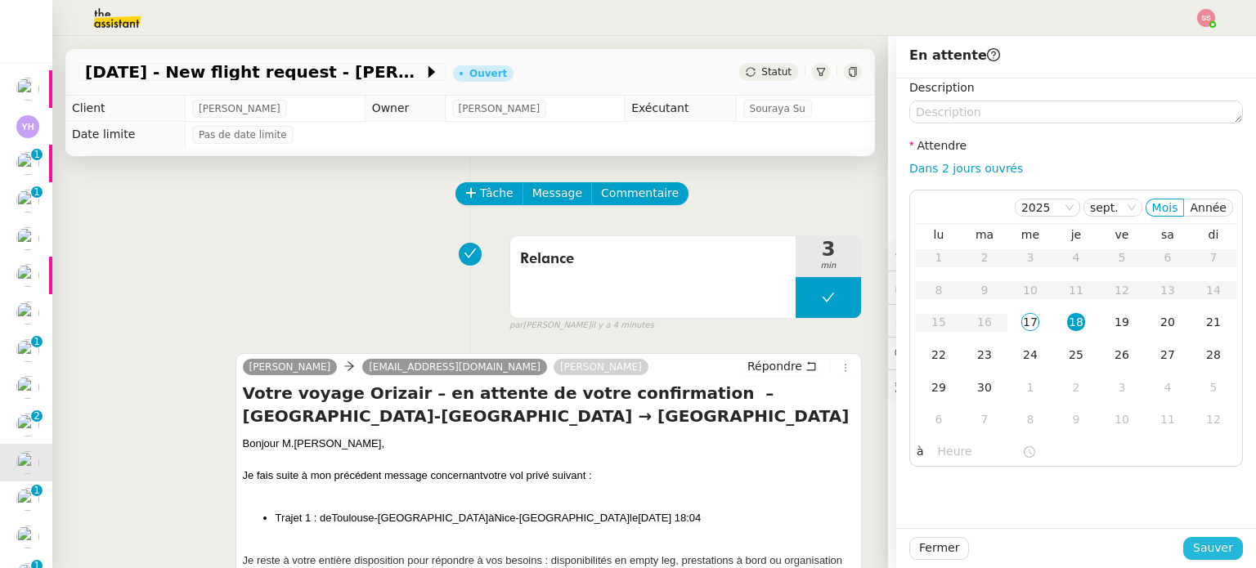
click at [1193, 545] on span "Sauver" at bounding box center [1213, 548] width 40 height 19
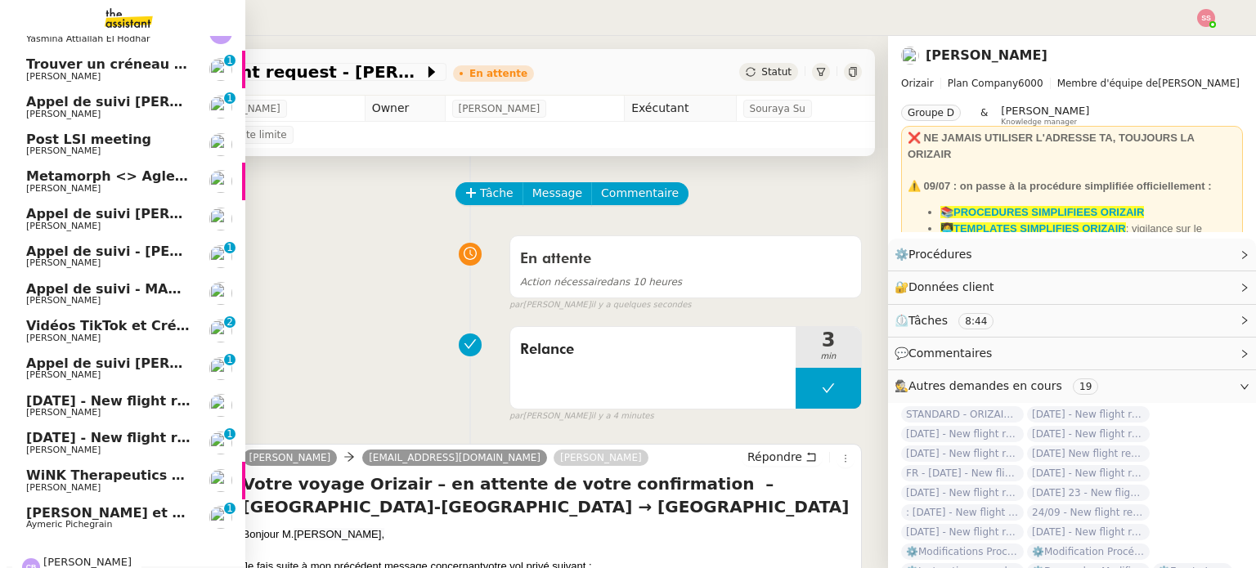
scroll to position [84, 0]
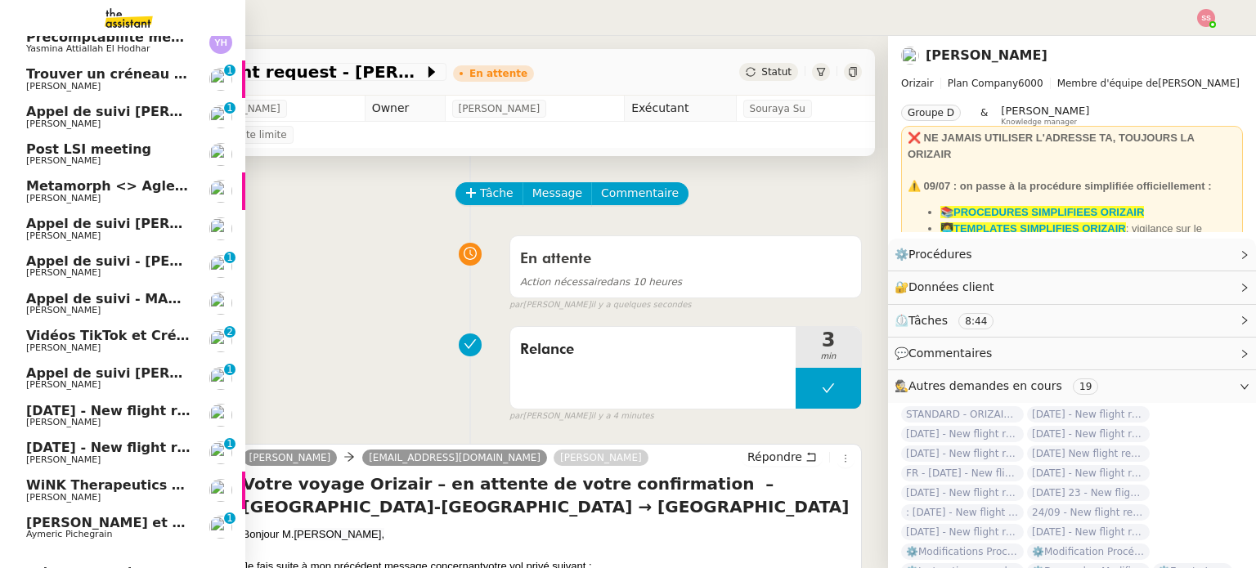
click at [83, 516] on span "[PERSON_NAME] et ajoutez des contacts dans Pipedrive" at bounding box center [232, 523] width 413 height 16
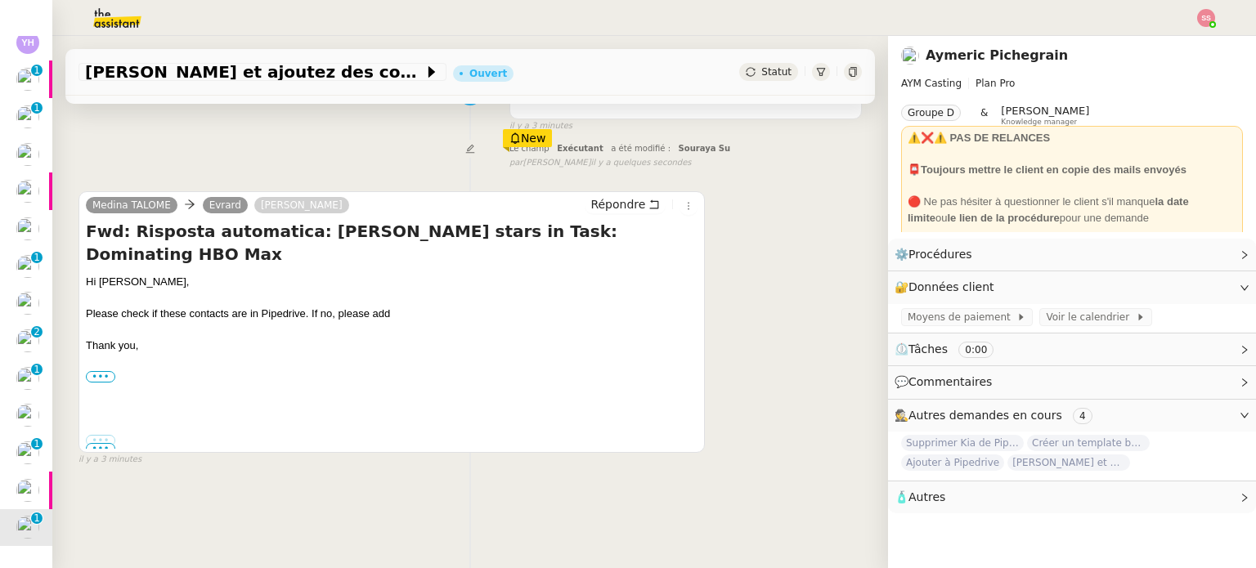
scroll to position [164, 0]
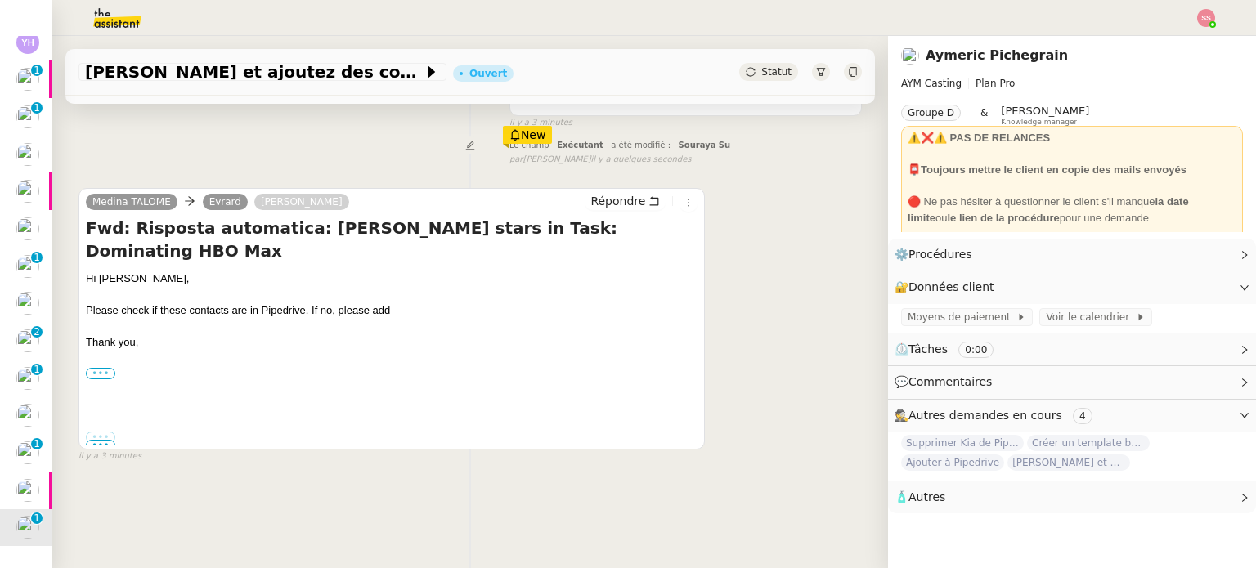
click at [99, 368] on label "•••" at bounding box center [100, 373] width 29 height 11
click at [0, 0] on input "•••" at bounding box center [0, 0] width 0 height 0
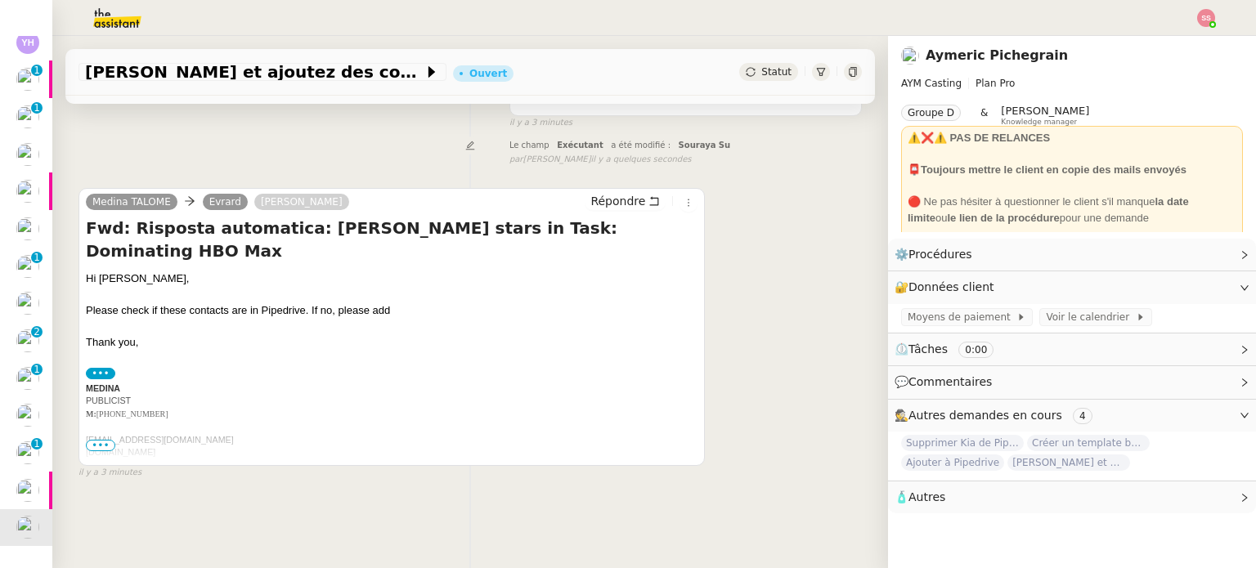
click at [95, 451] on span "•••" at bounding box center [100, 445] width 29 height 11
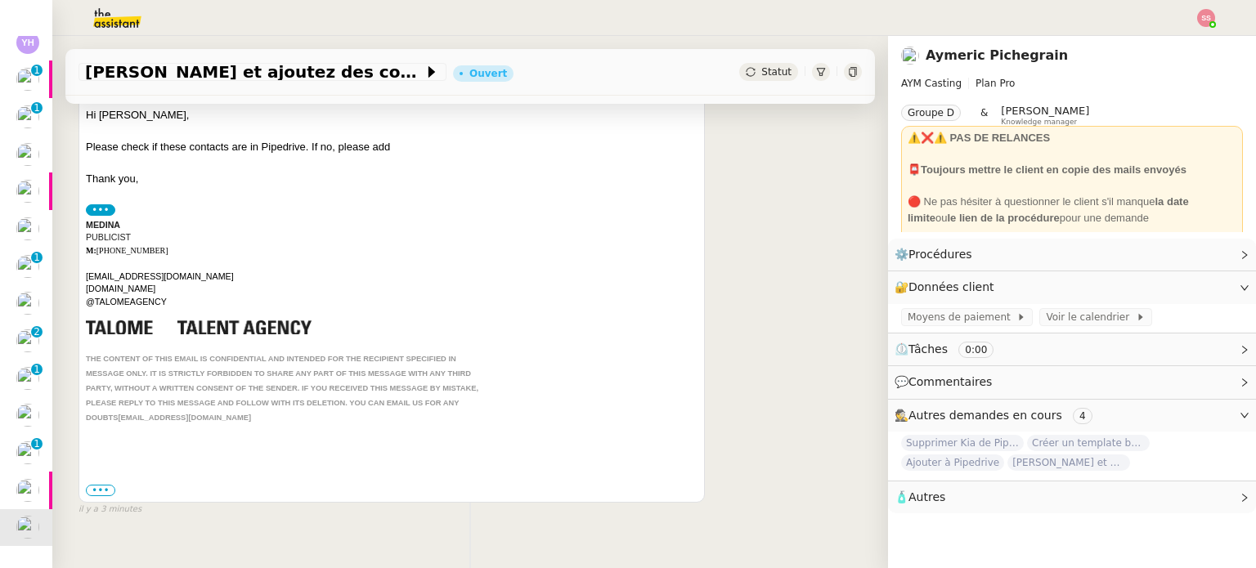
scroll to position [340, 0]
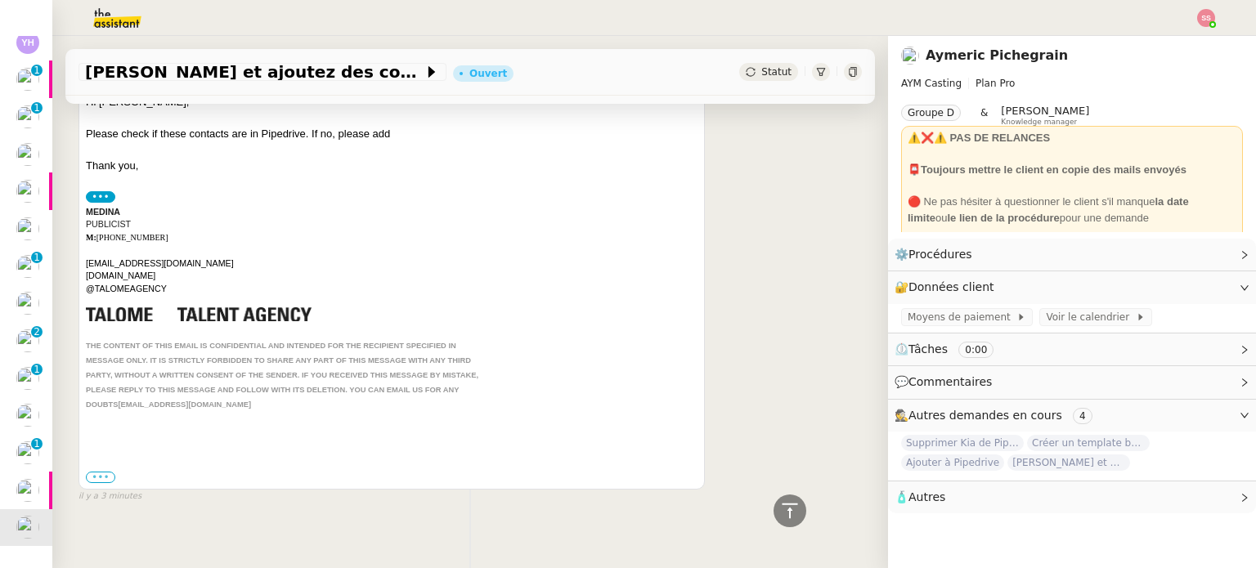
click at [104, 472] on label "•••" at bounding box center [100, 477] width 29 height 11
click at [0, 0] on input "•••" at bounding box center [0, 0] width 0 height 0
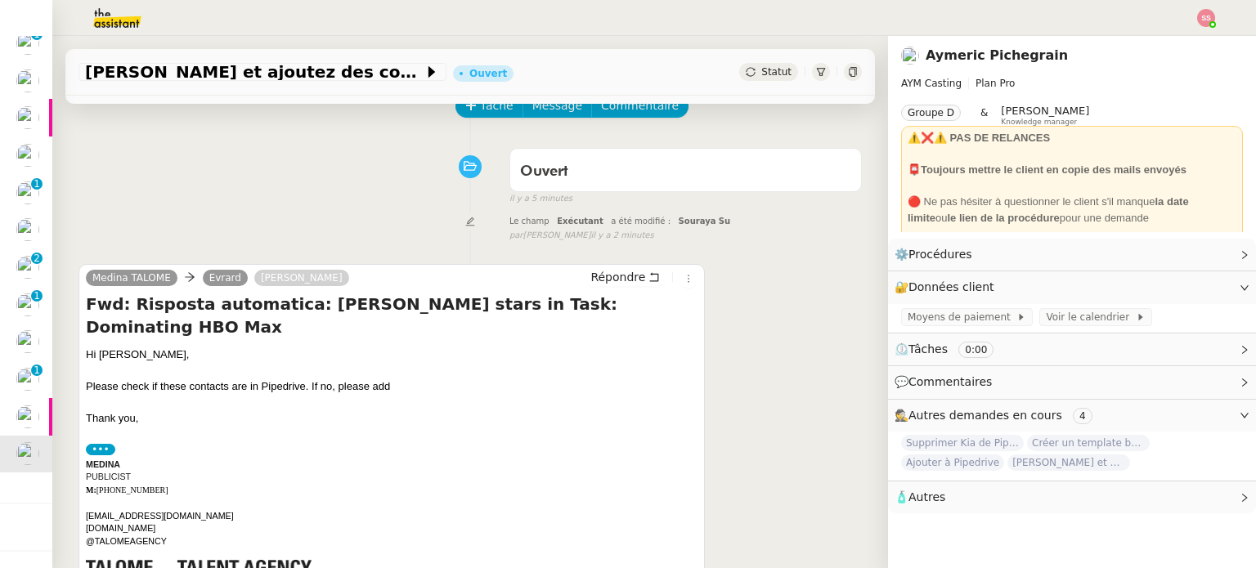
scroll to position [245, 0]
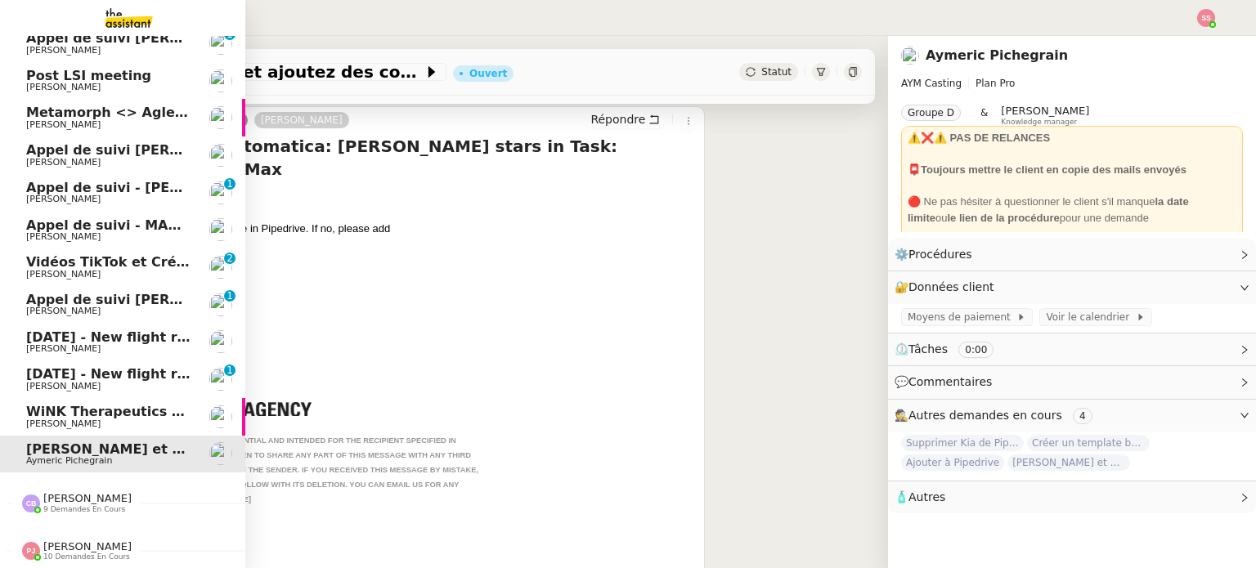
click at [92, 419] on span "[PERSON_NAME]" at bounding box center [108, 424] width 165 height 10
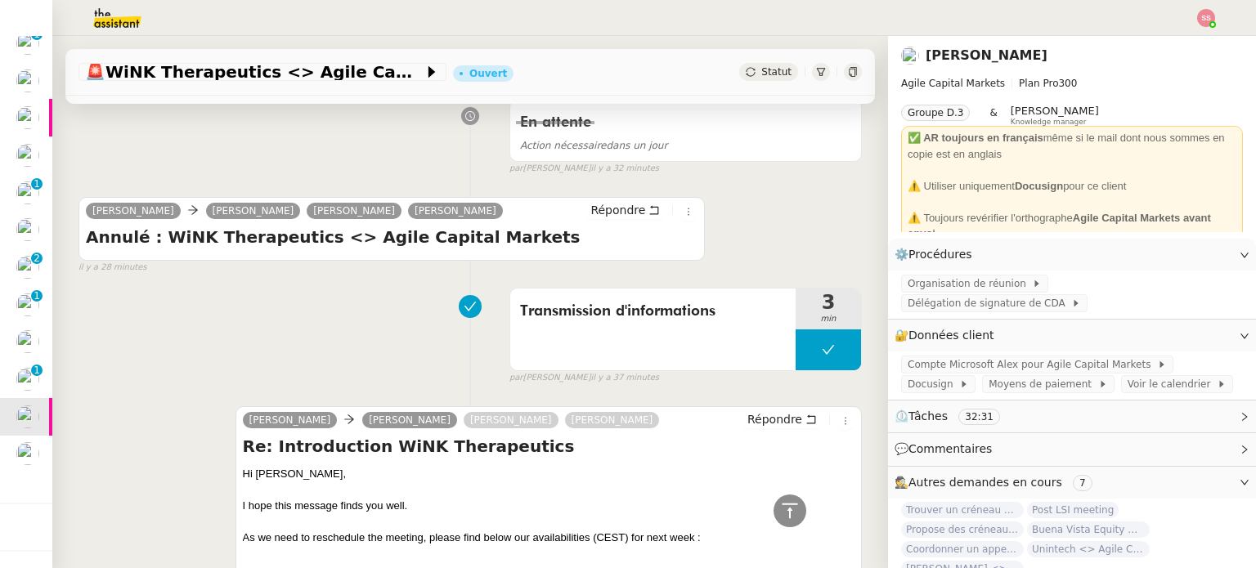
scroll to position [1838, 0]
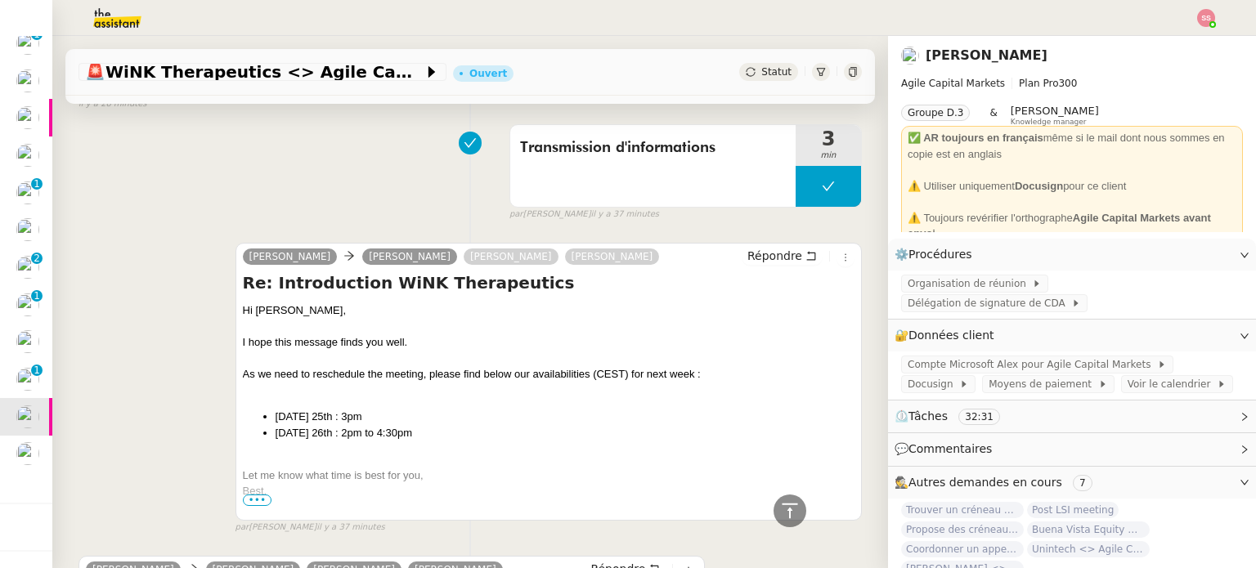
click at [250, 500] on span "•••" at bounding box center [257, 500] width 29 height 11
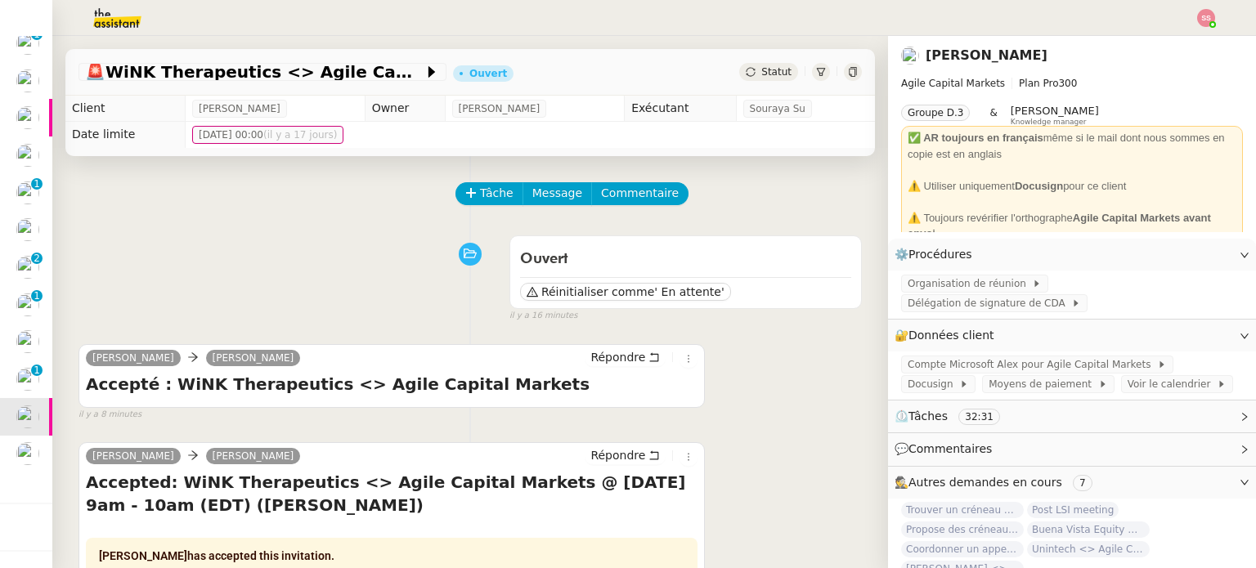
scroll to position [0, 0]
click at [761, 78] on span "Statut" at bounding box center [776, 71] width 30 height 11
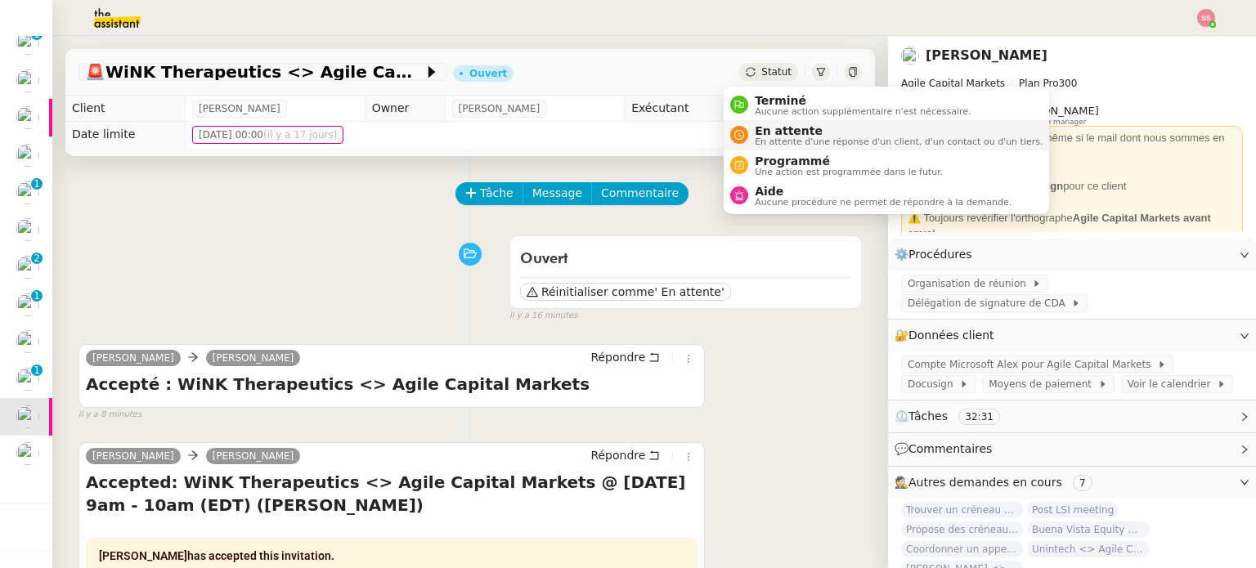
click at [764, 137] on span "En attente d'une réponse d'un client, d'un contact ou d'un tiers." at bounding box center [899, 141] width 288 height 9
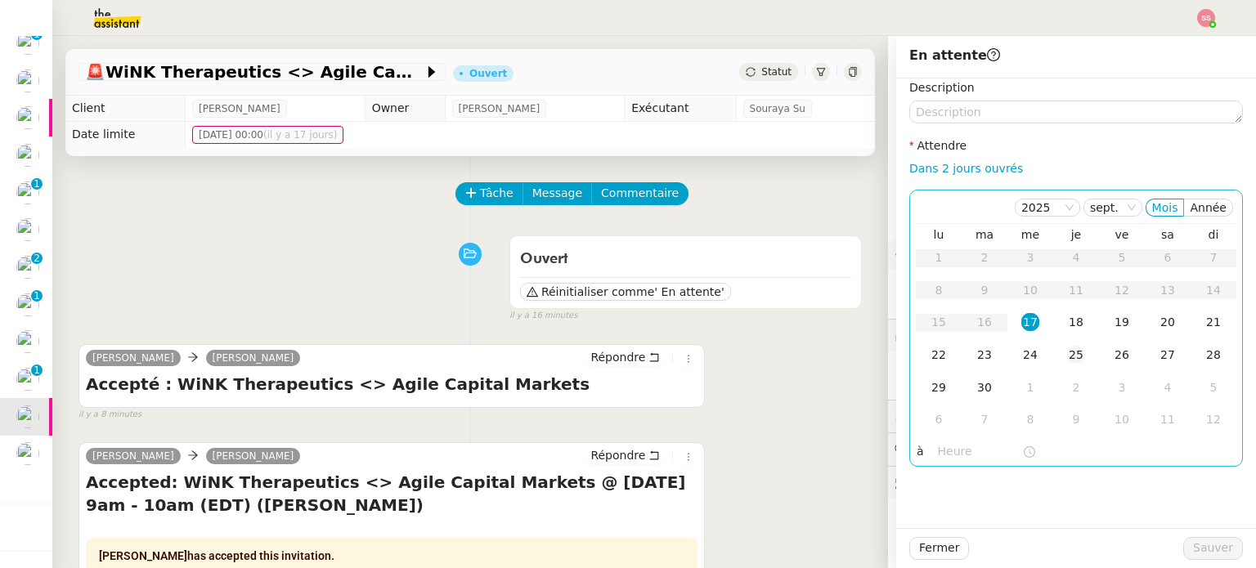
click at [1070, 351] on div "25" at bounding box center [1076, 355] width 18 height 18
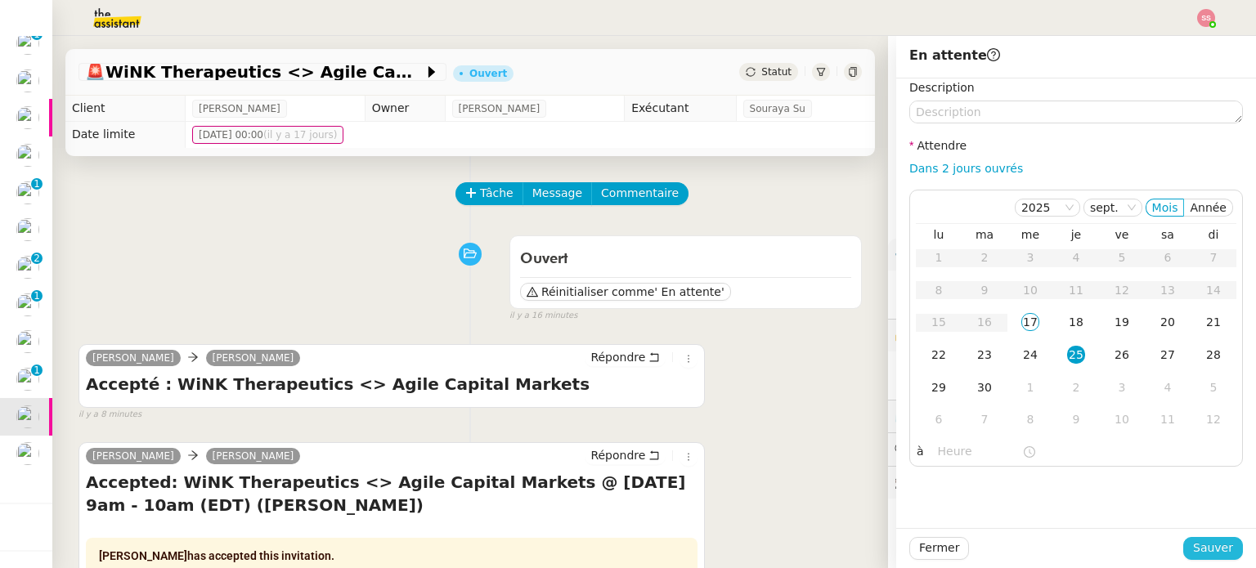
click at [1184, 542] on button "Sauver" at bounding box center [1213, 548] width 60 height 23
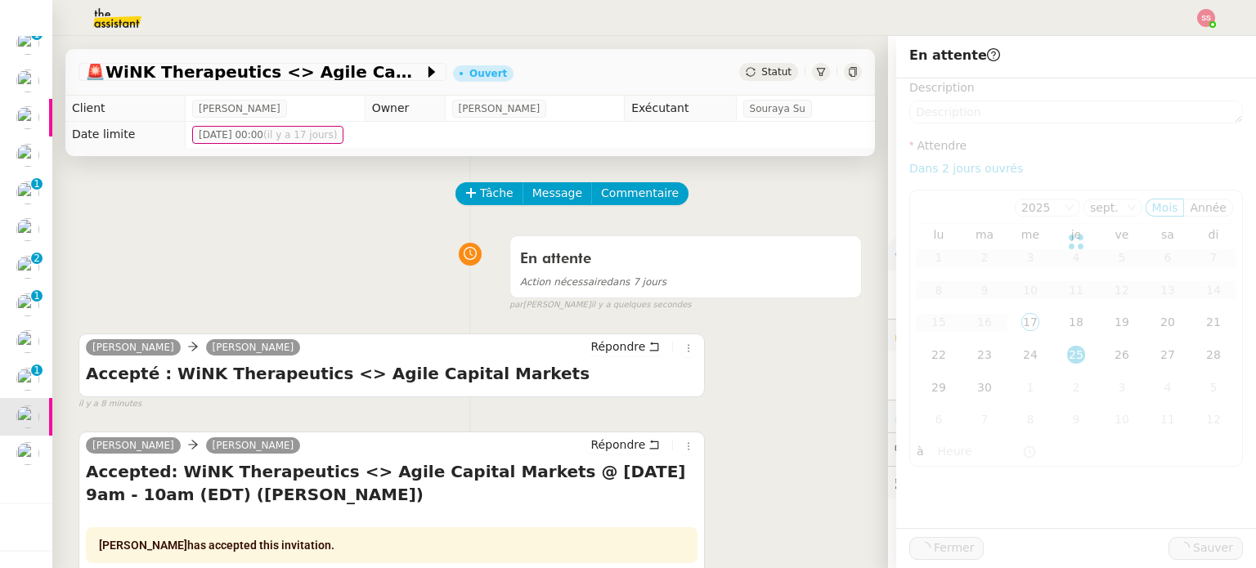
scroll to position [128, 0]
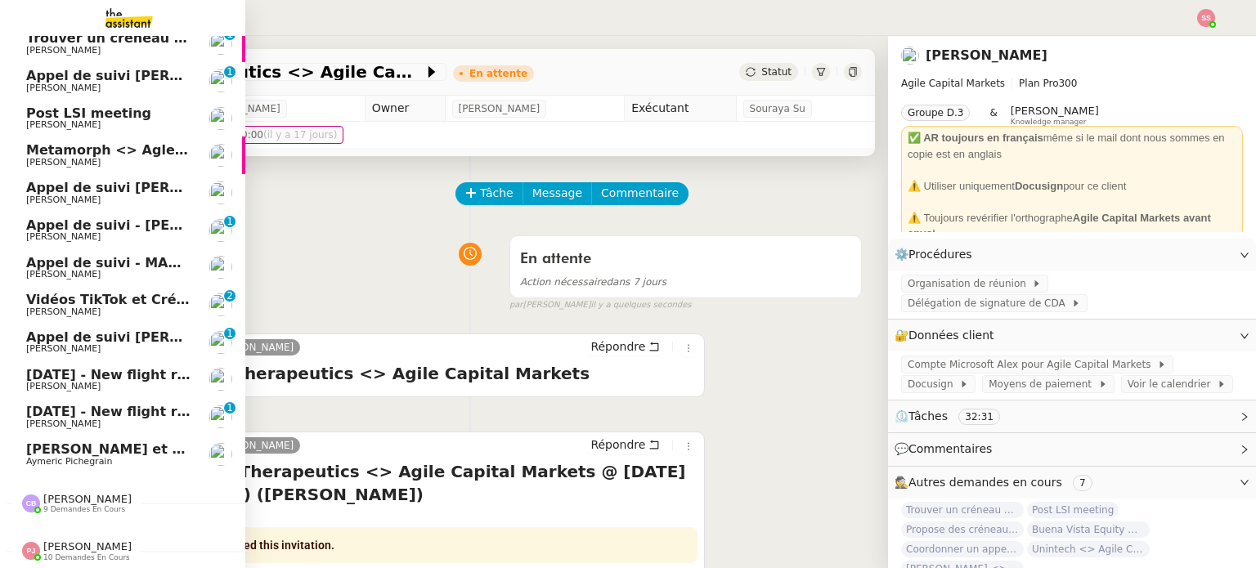
click at [115, 442] on span "[PERSON_NAME] et ajoutez des contacts dans Pipedrive" at bounding box center [232, 450] width 413 height 16
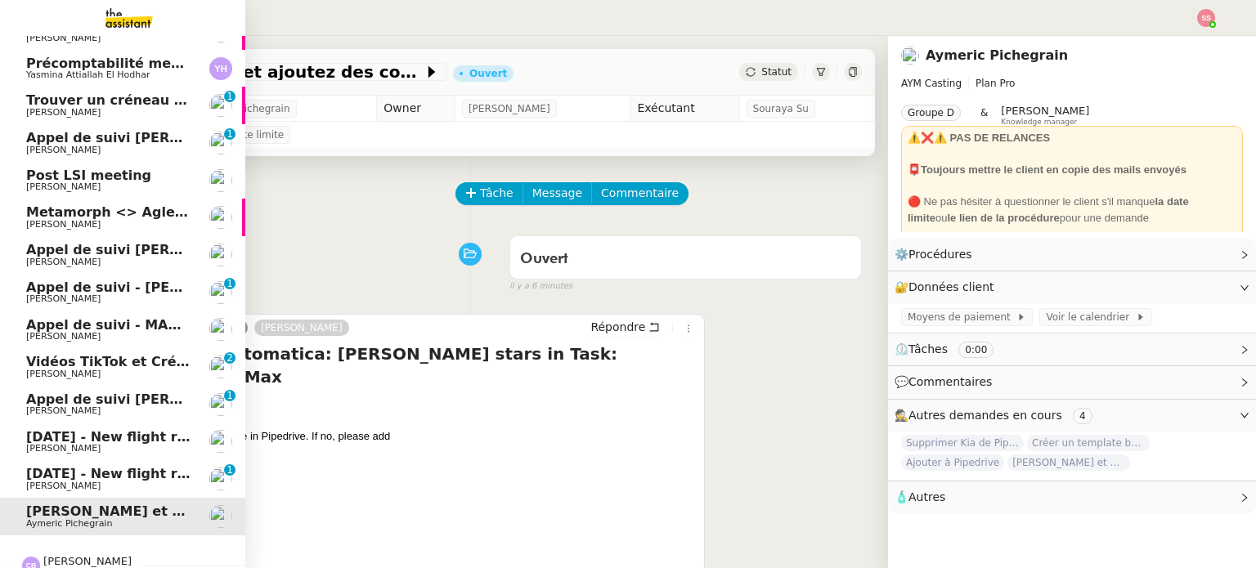
scroll to position [128, 0]
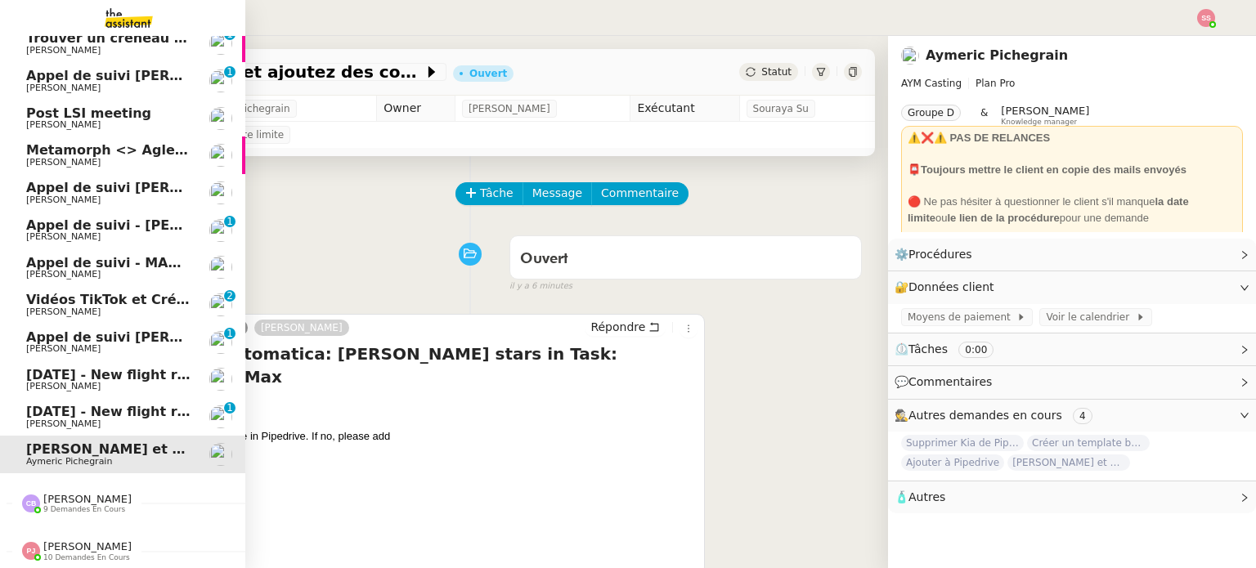
click at [127, 404] on span "[DATE] - New flight request - [PERSON_NAME]" at bounding box center [195, 412] width 338 height 16
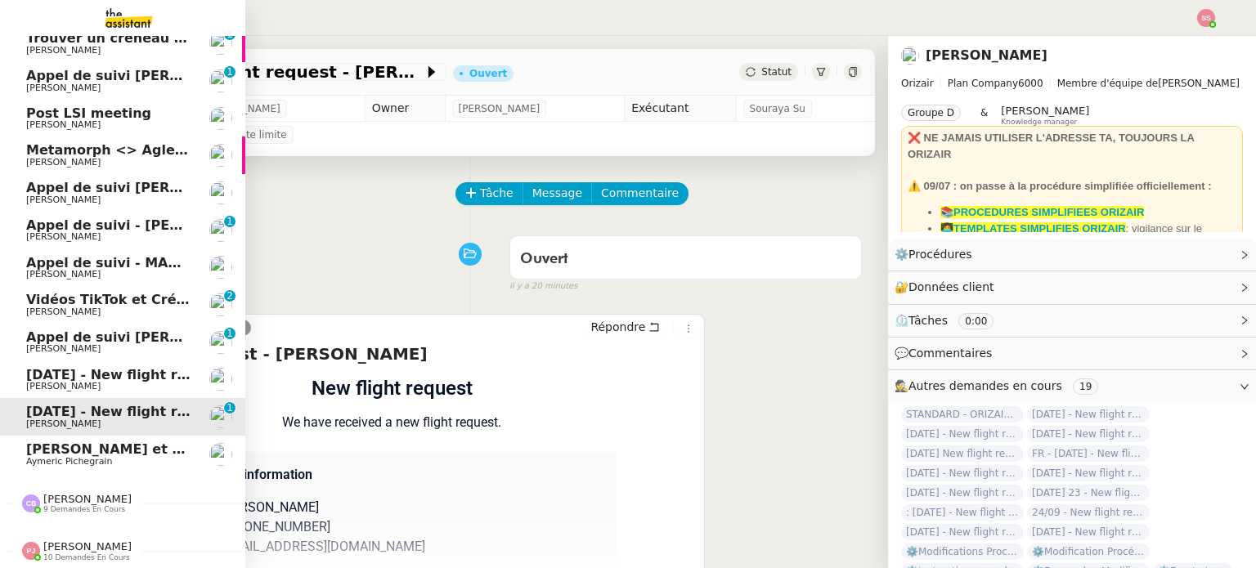
click at [121, 367] on span "[DATE] - New flight request - [PERSON_NAME]" at bounding box center [195, 375] width 338 height 16
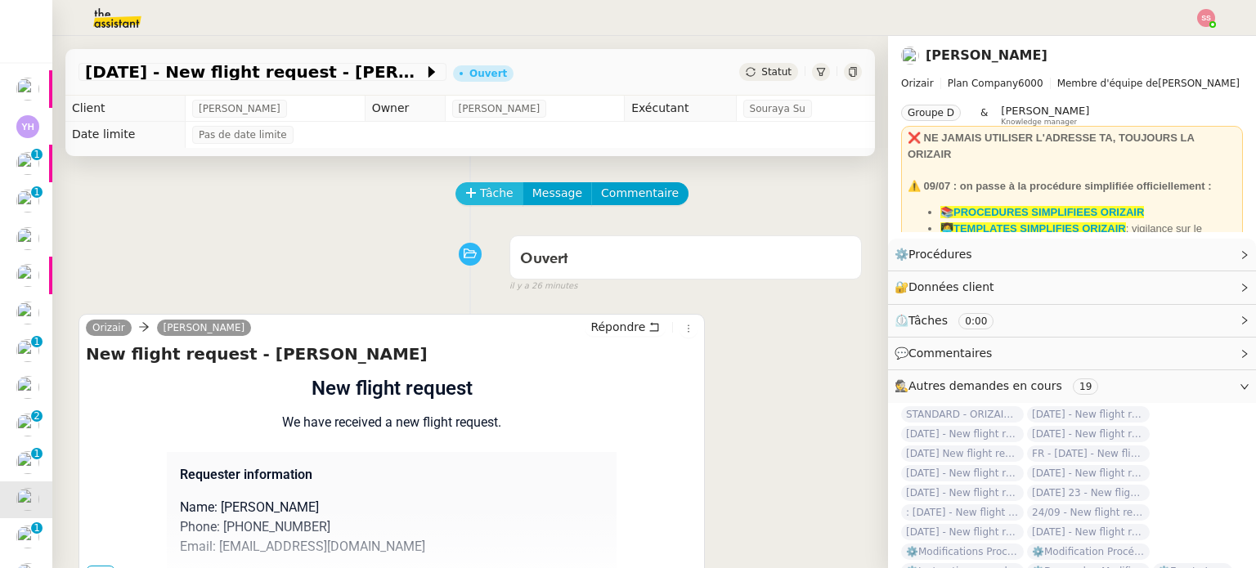
click at [480, 203] on span "Tâche" at bounding box center [497, 193] width 34 height 19
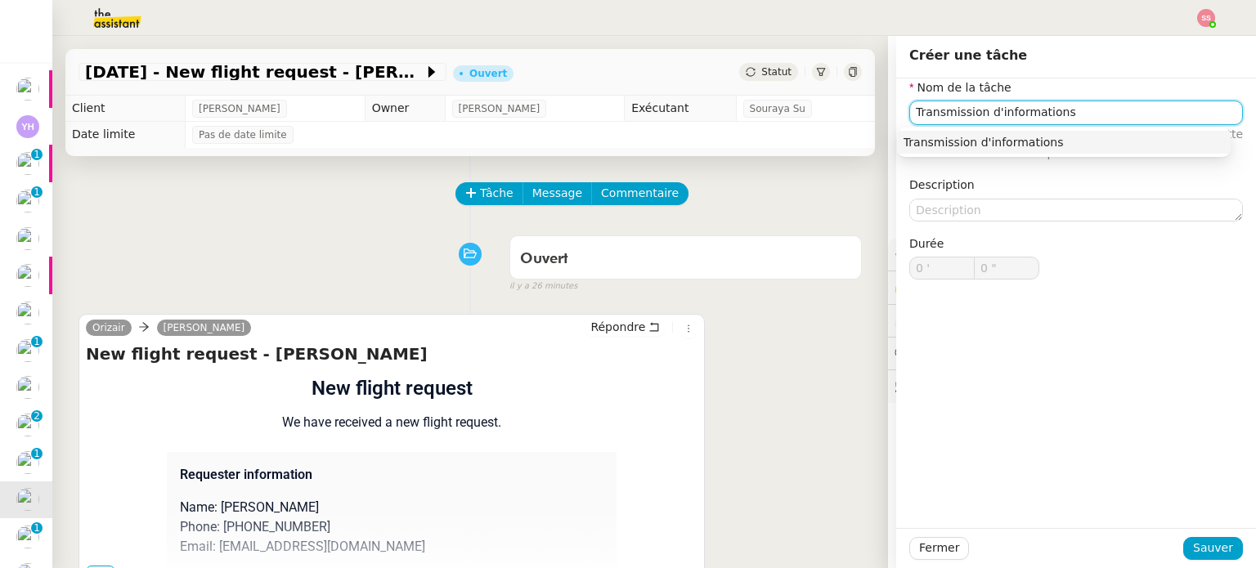
click at [975, 146] on div "Transmission d'informations" at bounding box center [1064, 142] width 321 height 15
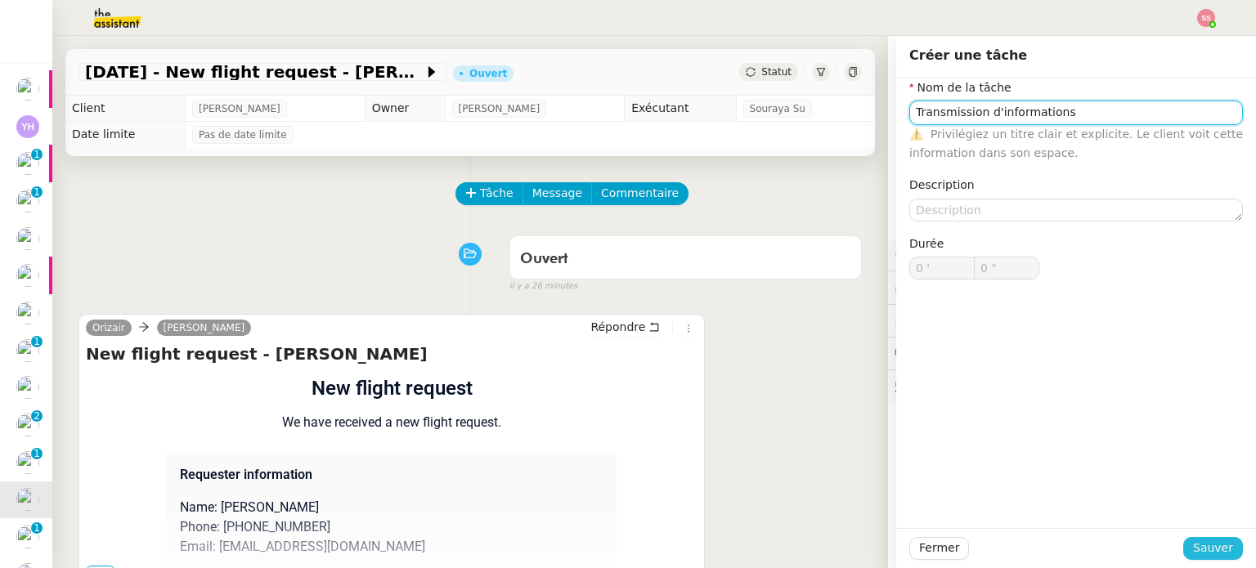
type input "Transmission d'informations"
drag, startPoint x: 1200, startPoint y: 554, endPoint x: 1191, endPoint y: 539, distance: 18.4
click at [1200, 554] on span "Sauver" at bounding box center [1213, 548] width 40 height 19
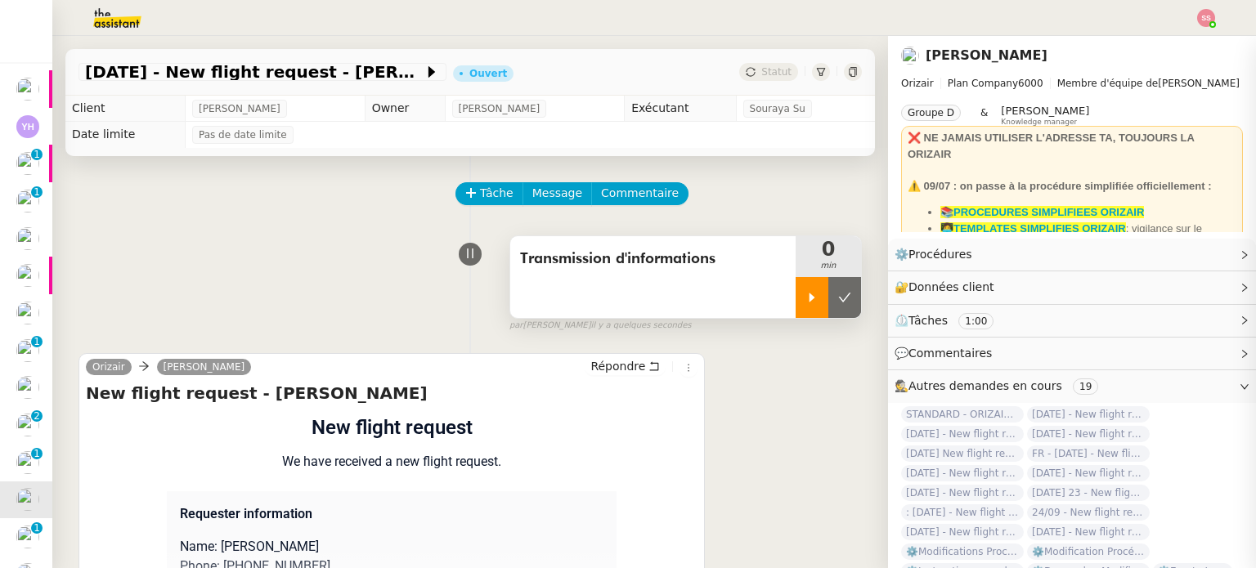
click at [796, 315] on div at bounding box center [812, 297] width 33 height 41
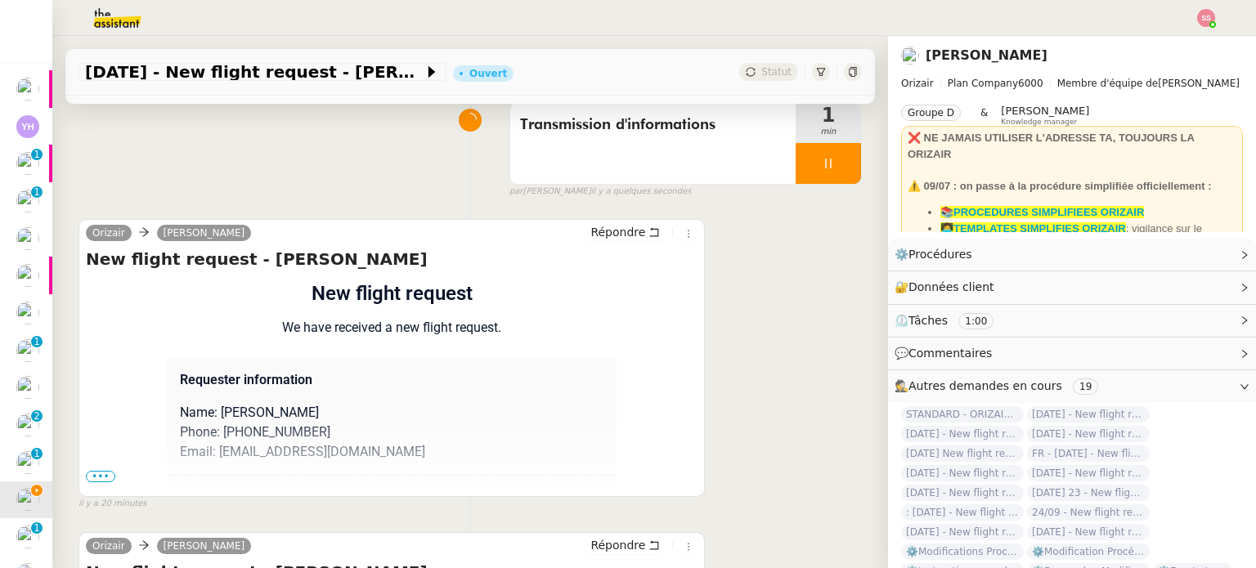
scroll to position [245, 0]
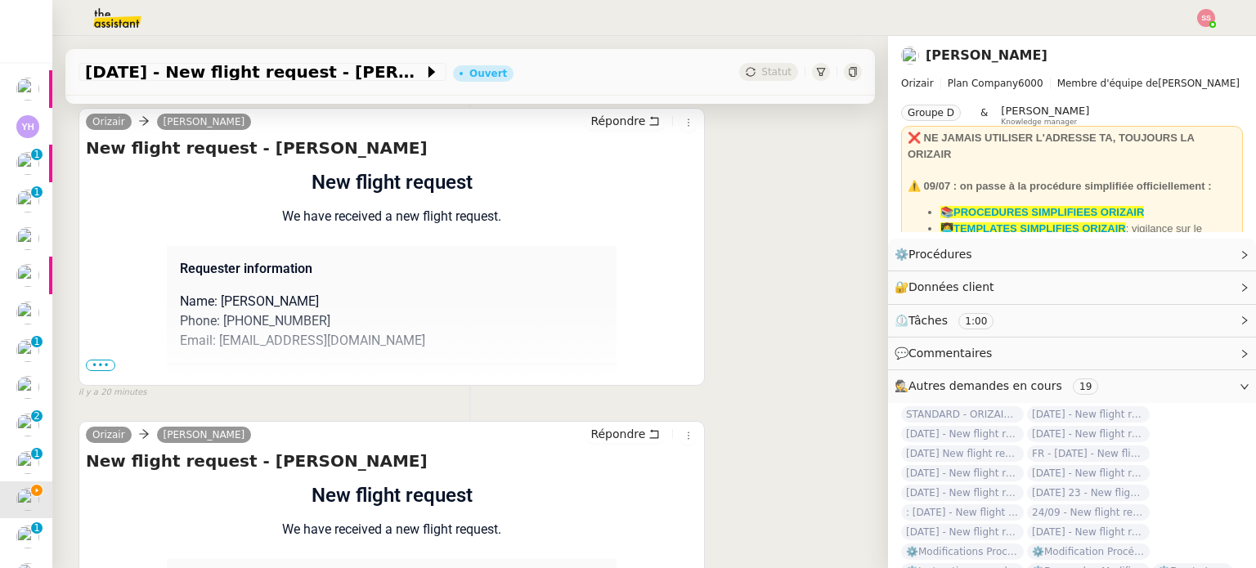
click at [95, 363] on span "•••" at bounding box center [100, 365] width 29 height 11
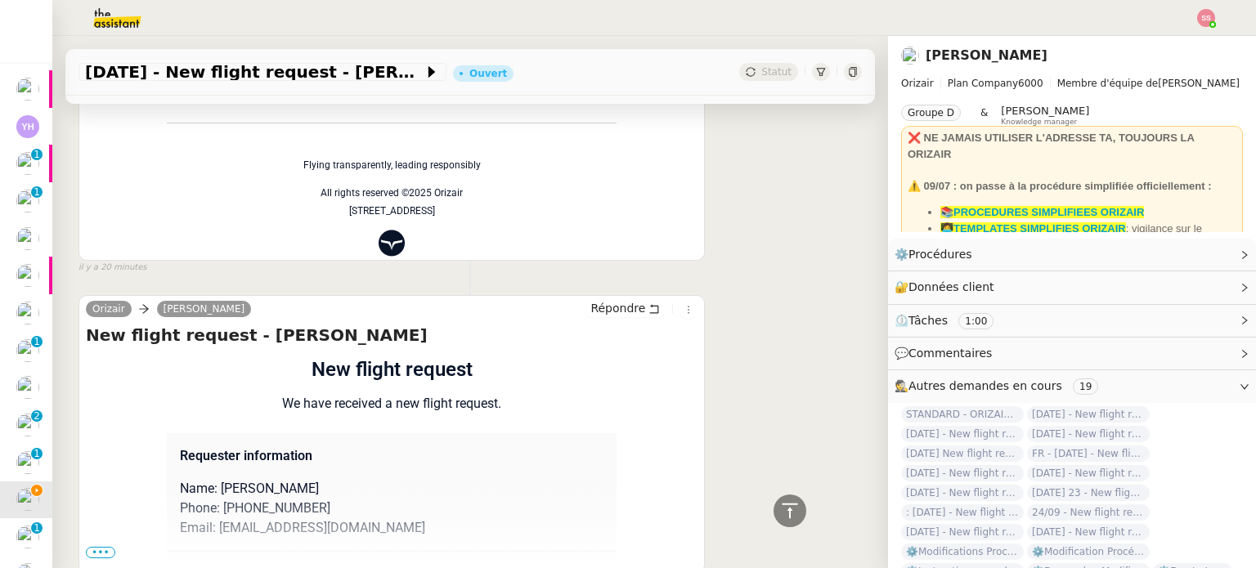
scroll to position [844, 0]
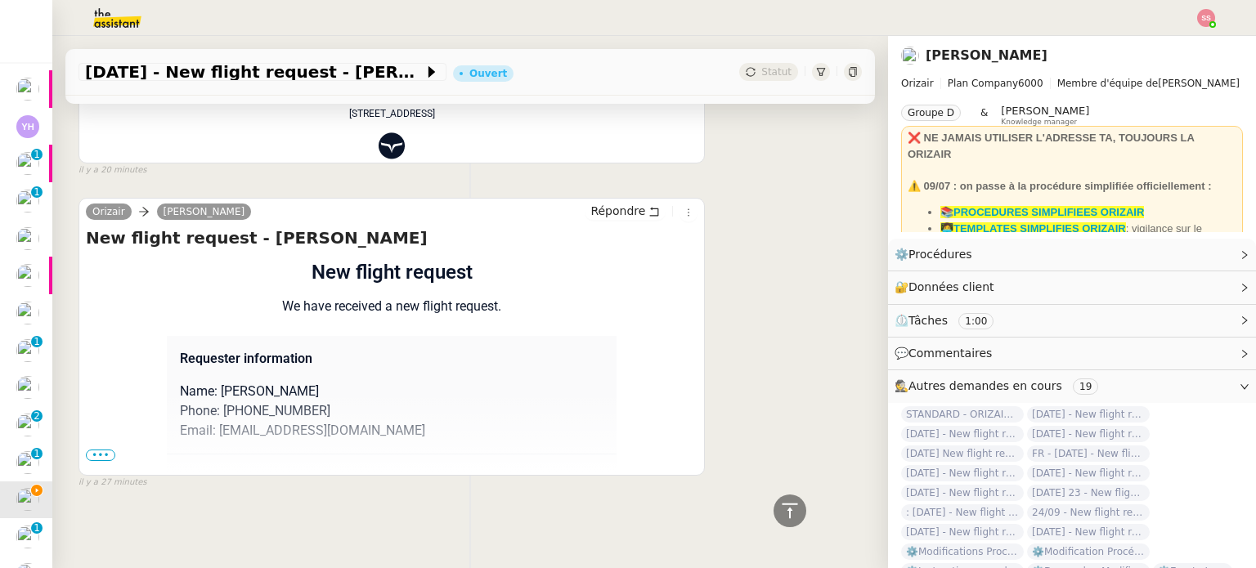
click at [103, 450] on span "•••" at bounding box center [100, 455] width 29 height 11
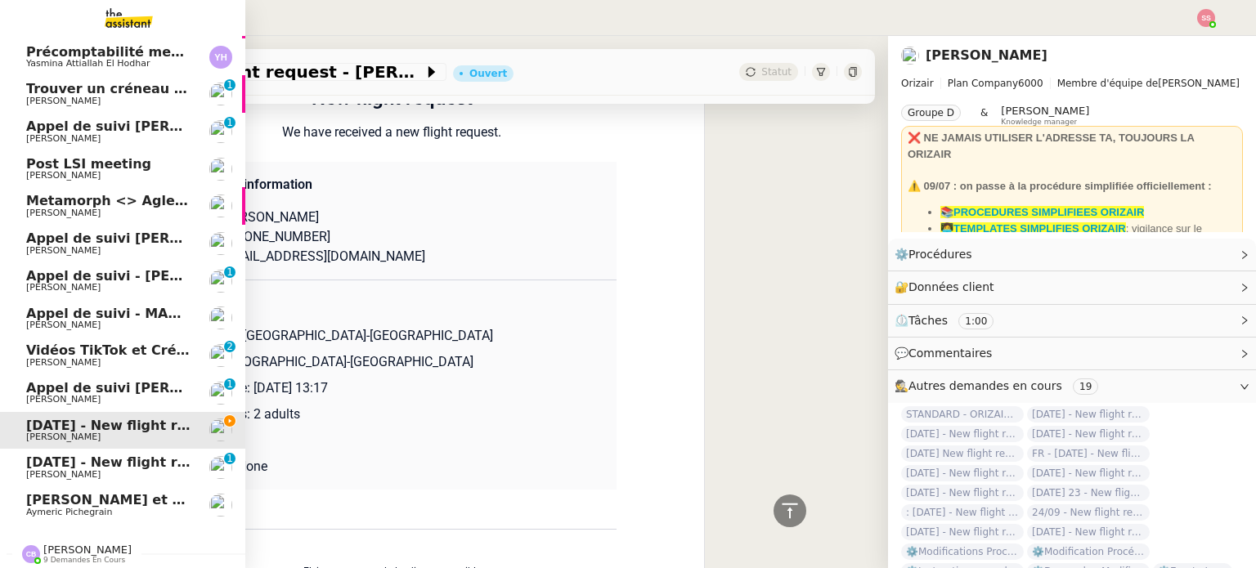
scroll to position [128, 0]
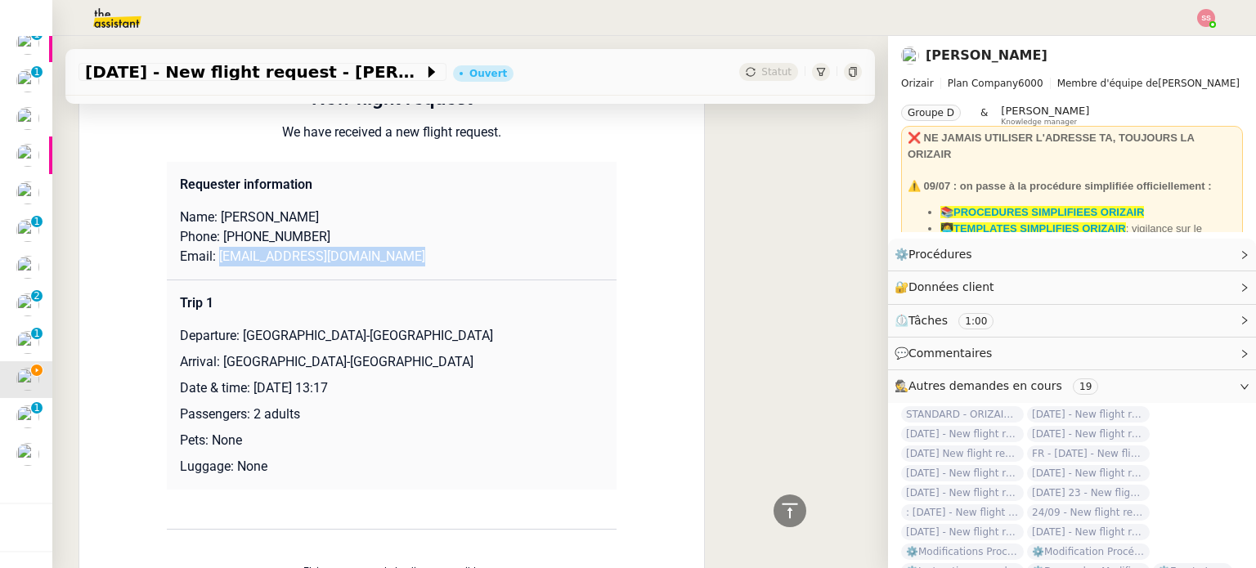
drag, startPoint x: 406, startPoint y: 259, endPoint x: 213, endPoint y: 256, distance: 192.2
click at [213, 256] on p "Email: [EMAIL_ADDRESS][DOMAIN_NAME]" at bounding box center [392, 257] width 424 height 20
copy p "[EMAIL_ADDRESS][DOMAIN_NAME]"
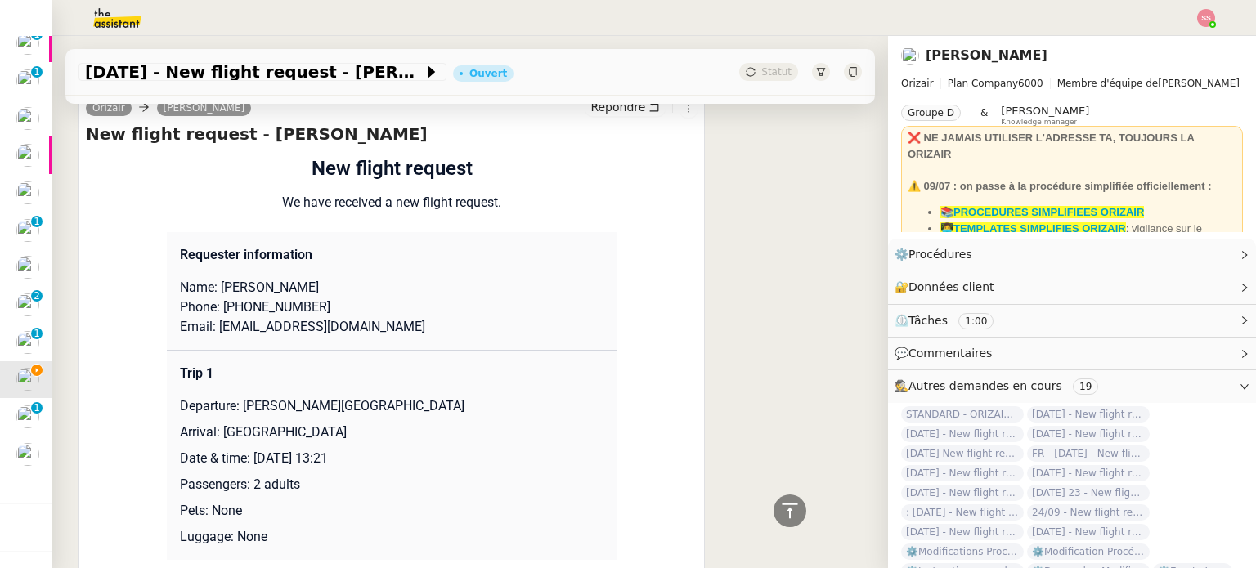
scroll to position [26, 0]
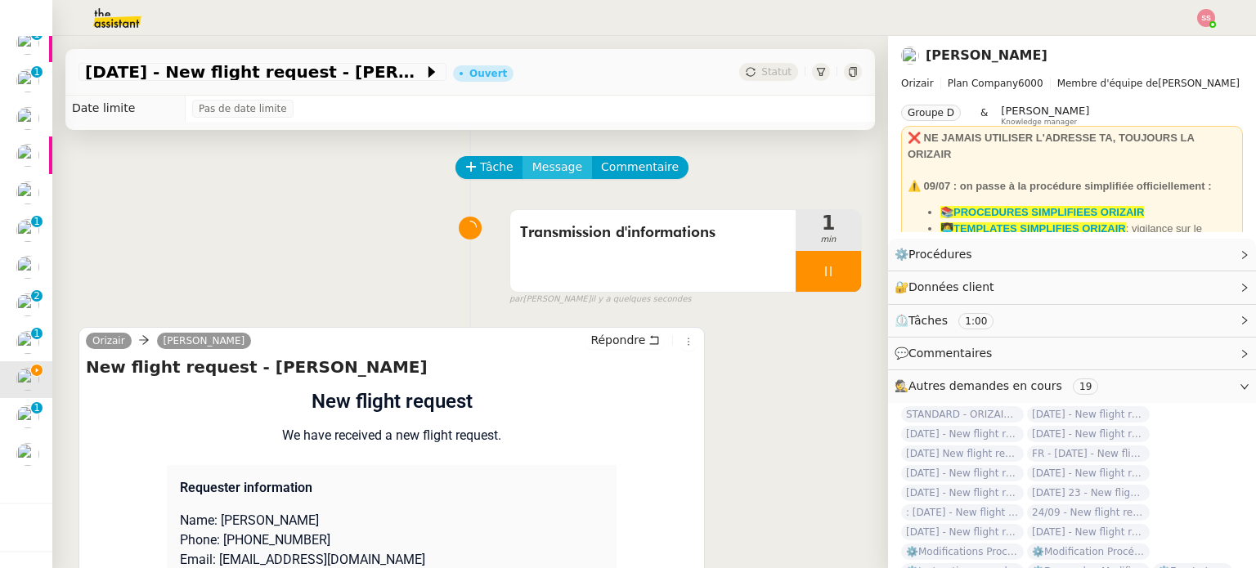
click at [544, 170] on span "Message" at bounding box center [557, 167] width 50 height 19
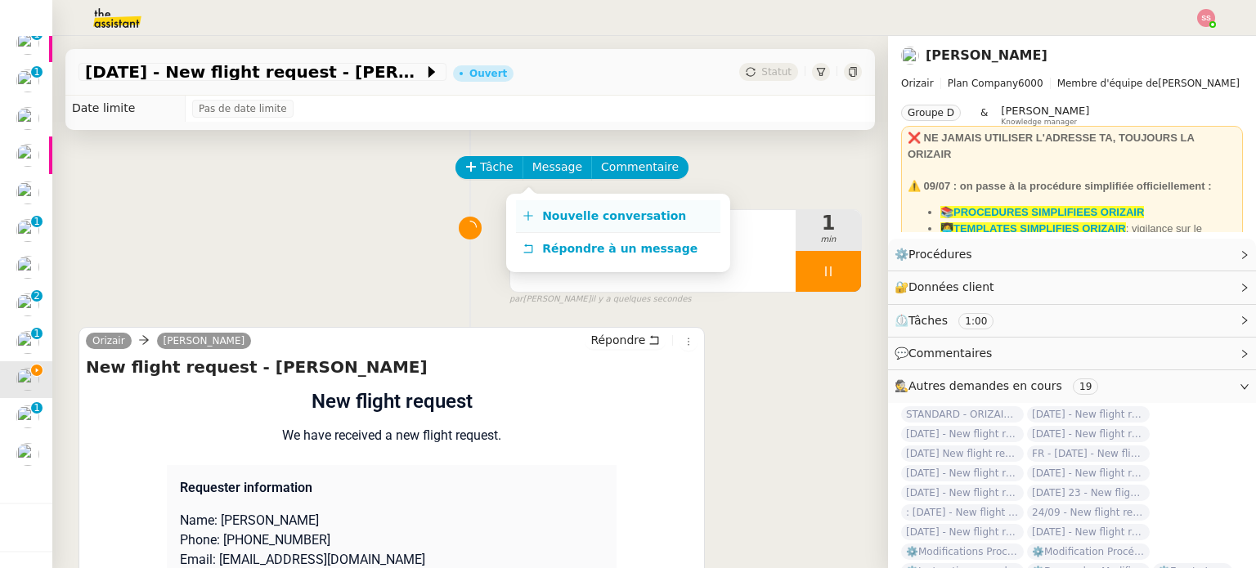
click at [561, 207] on link "Nouvelle conversation" at bounding box center [618, 216] width 204 height 33
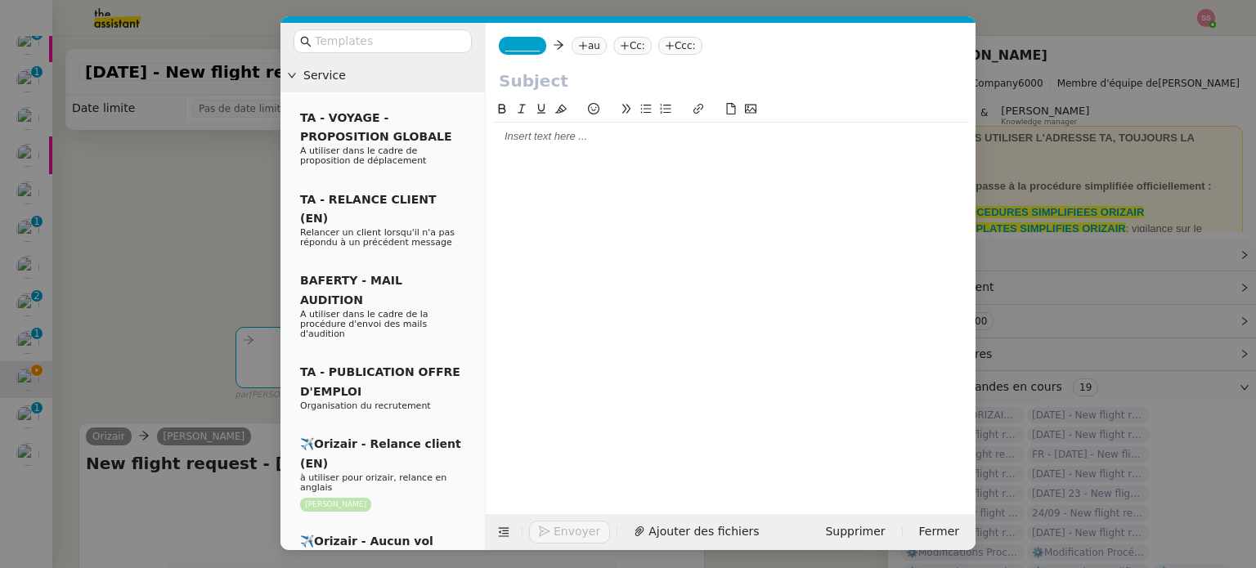
click at [588, 42] on nz-tag "au" at bounding box center [589, 46] width 35 height 18
paste input "[EMAIL_ADDRESS][DOMAIN_NAME]"
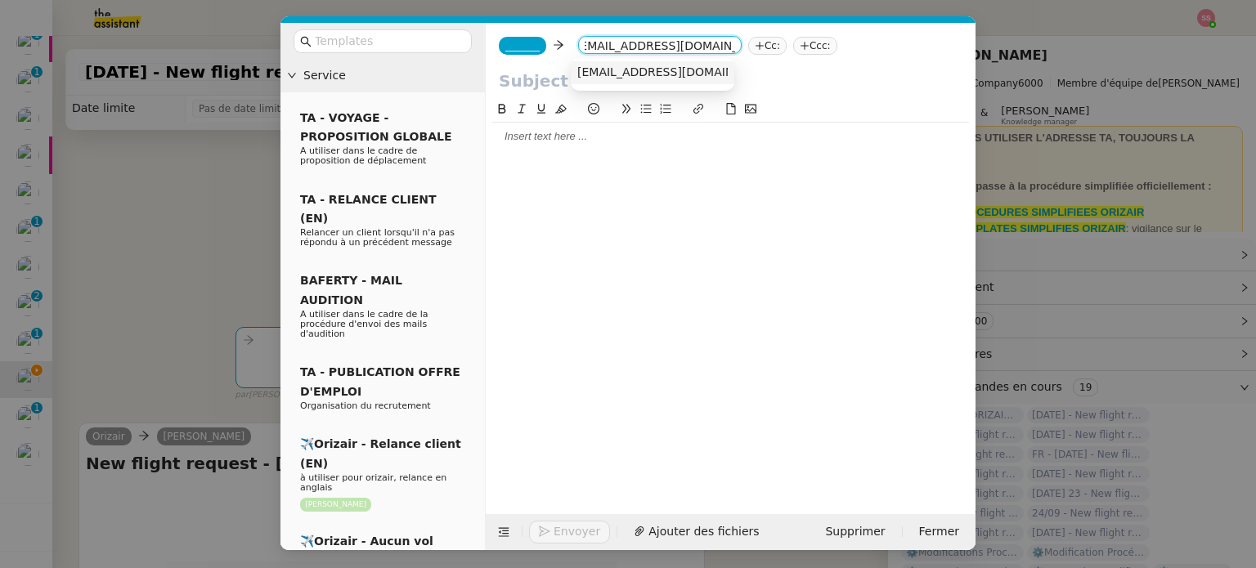
type input "[EMAIL_ADDRESS][DOMAIN_NAME]"
click at [633, 77] on span "[EMAIL_ADDRESS][DOMAIN_NAME]" at bounding box center [677, 71] width 200 height 13
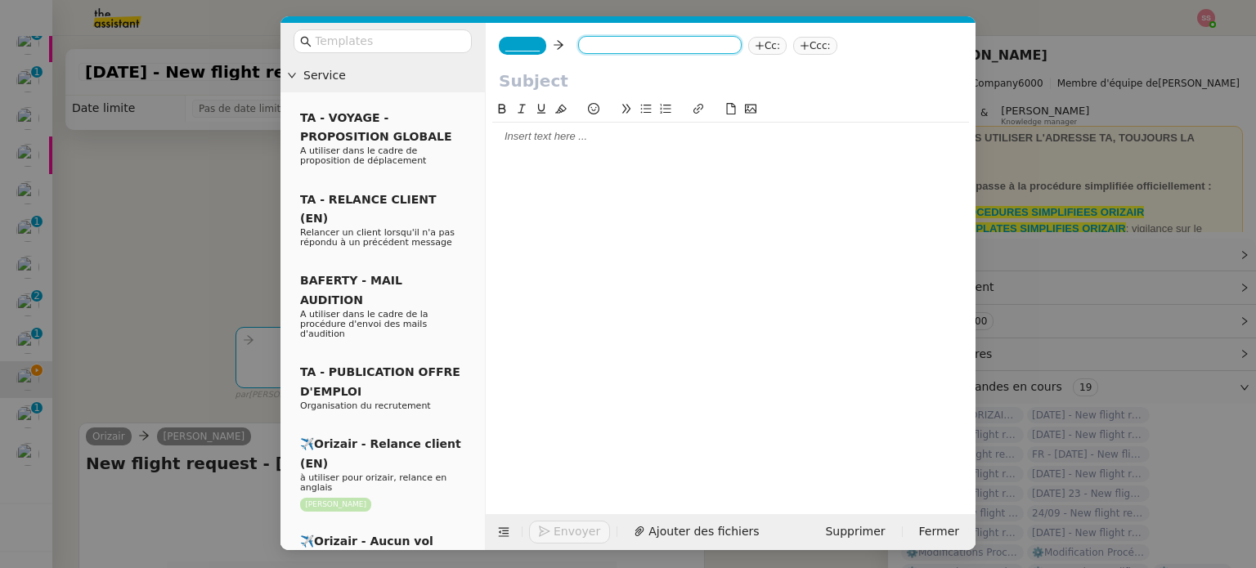
scroll to position [0, 0]
click at [860, 46] on nz-tag "Ccc:" at bounding box center [882, 46] width 44 height 18
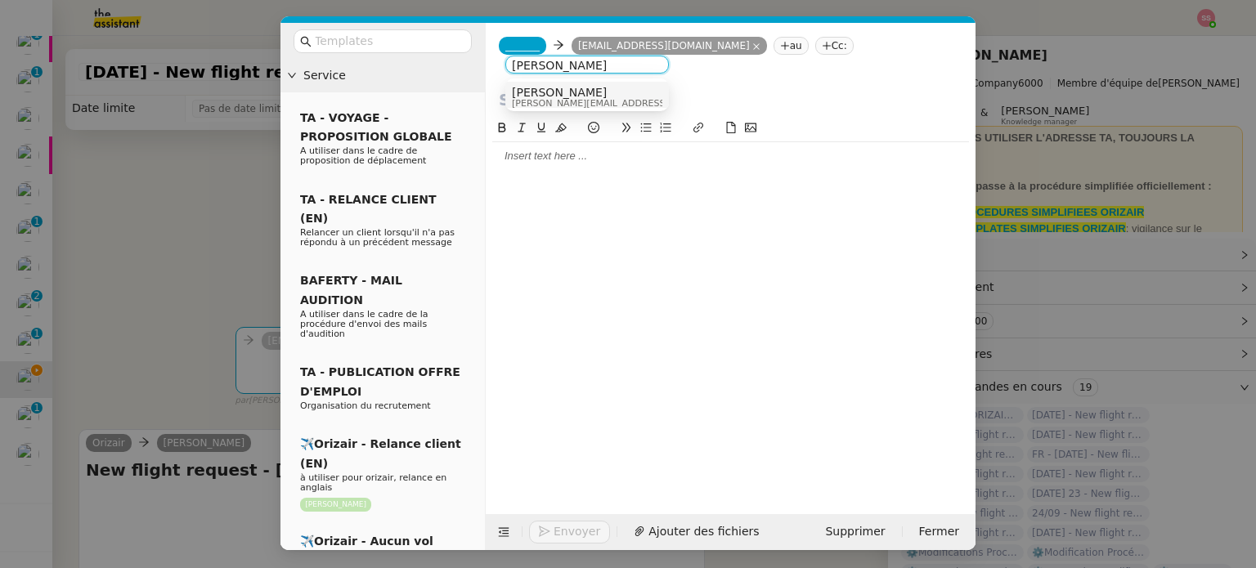
type input "[PERSON_NAME]"
click at [607, 87] on div "[PERSON_NAME] [PERSON_NAME][EMAIL_ADDRESS][DOMAIN_NAME]" at bounding box center [587, 97] width 150 height 22
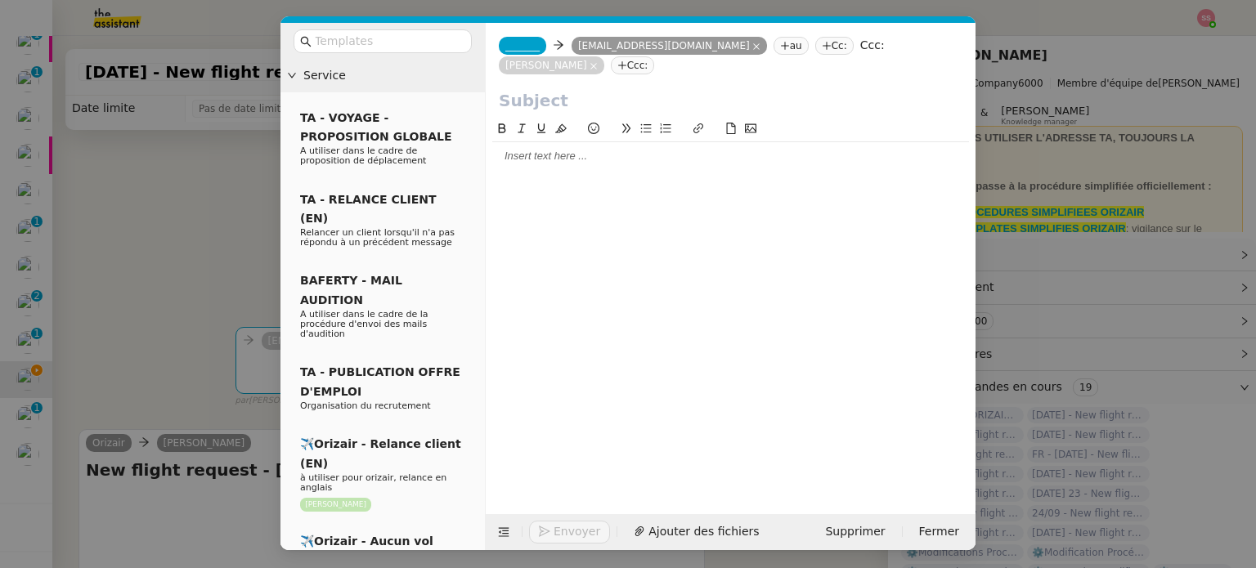
click at [523, 44] on span "_______" at bounding box center [522, 45] width 34 height 11
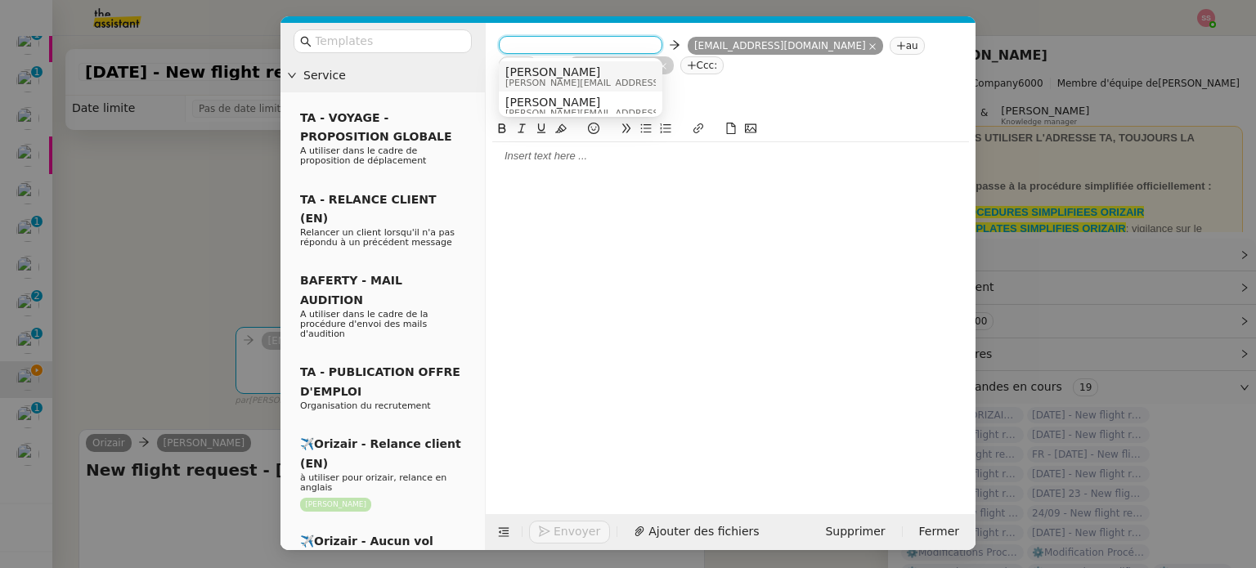
click at [552, 74] on span "[PERSON_NAME]" at bounding box center [621, 71] width 232 height 13
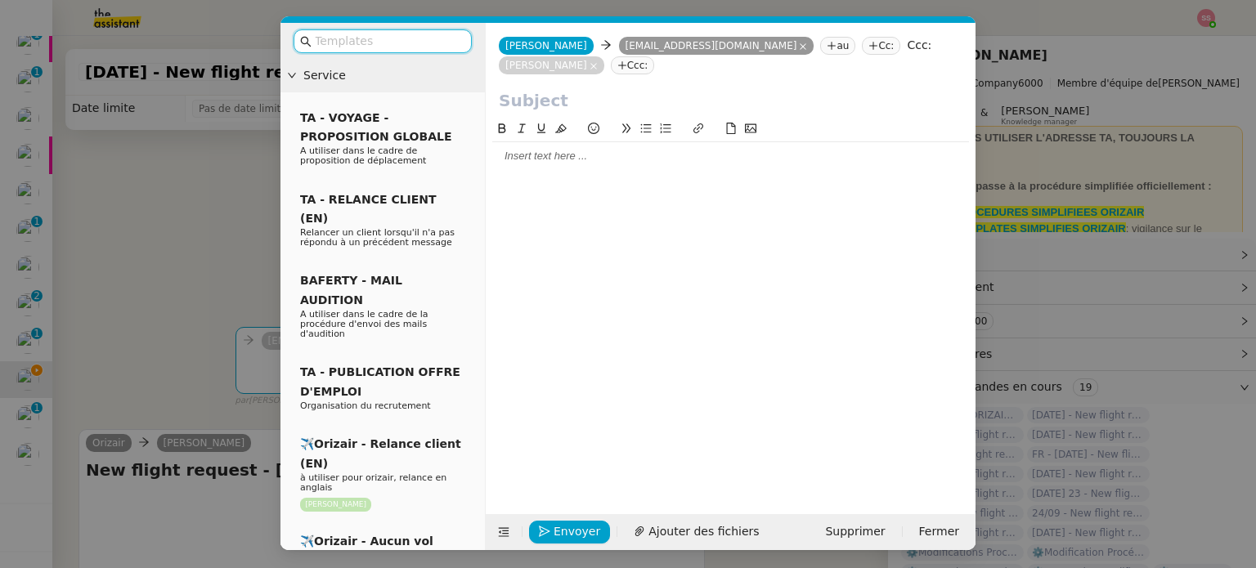
click at [343, 42] on input "text" at bounding box center [388, 41] width 147 height 19
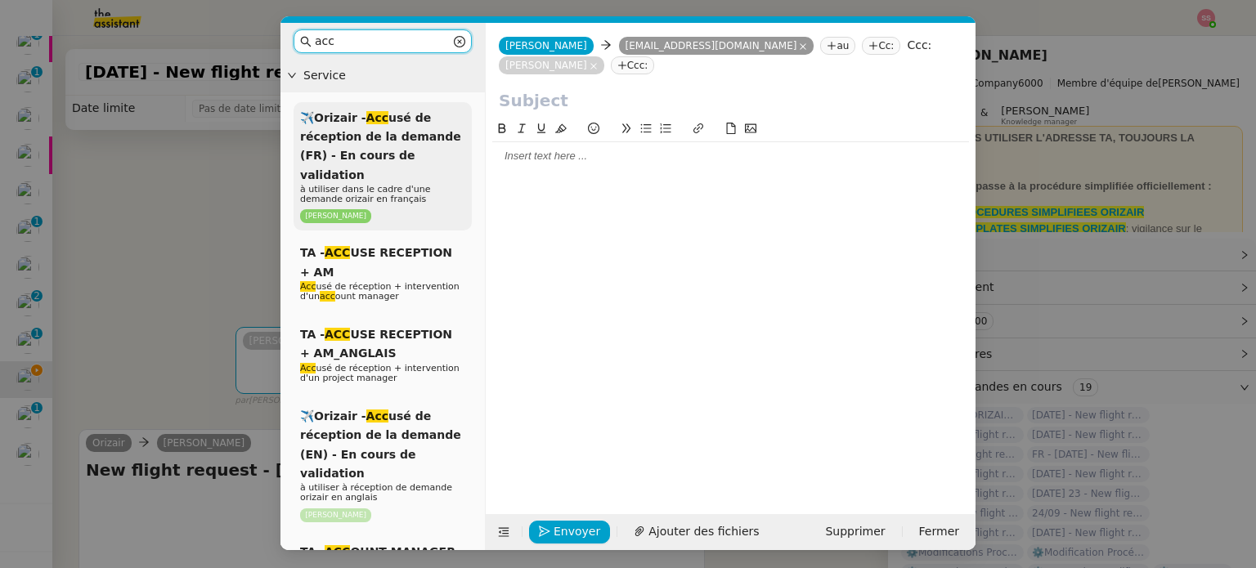
type input "acc"
click at [428, 162] on div "✈️Orizair - Acc usé de réception de la demande (FR) - En cours de validation à …" at bounding box center [383, 166] width 178 height 129
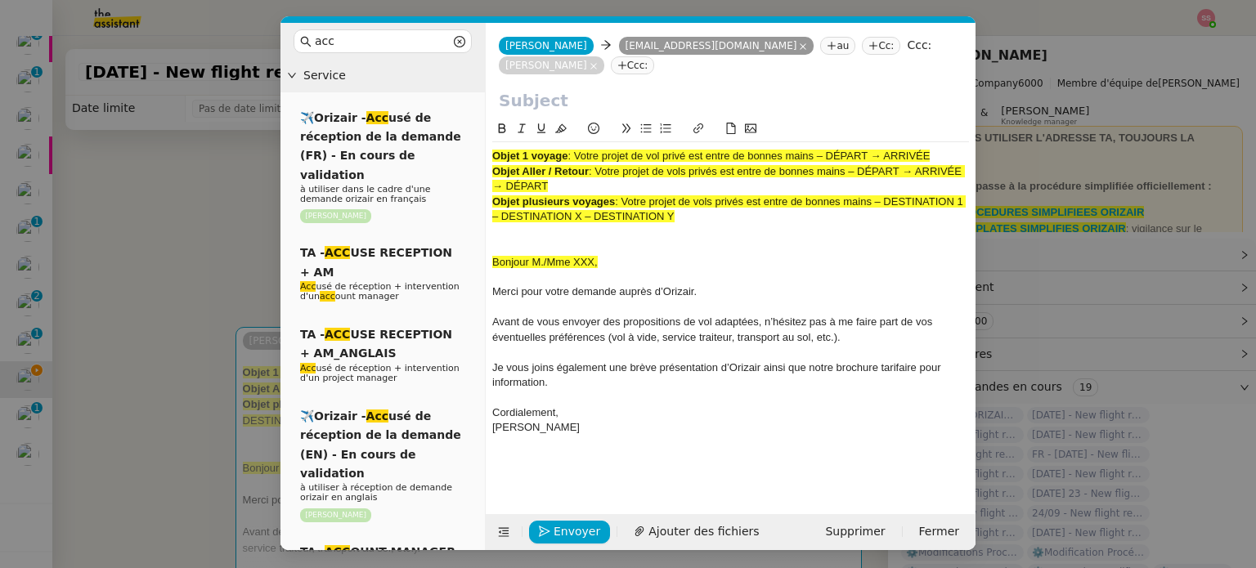
drag, startPoint x: 576, startPoint y: 159, endPoint x: 958, endPoint y: 153, distance: 381.9
click at [958, 153] on div "Objet 1 voyage : Votre projet de vol privé est entre de bonnes mains – DÉPART →…" at bounding box center [730, 156] width 477 height 15
copy span "Votre projet de vol privé est entre de bonnes mains – DÉPART → ARRIVÉE"
click at [517, 105] on input "text" at bounding box center [731, 100] width 464 height 25
paste input "Votre projet de vol privé est entre de bonnes mains – DÉPART → ARRIVÉE"
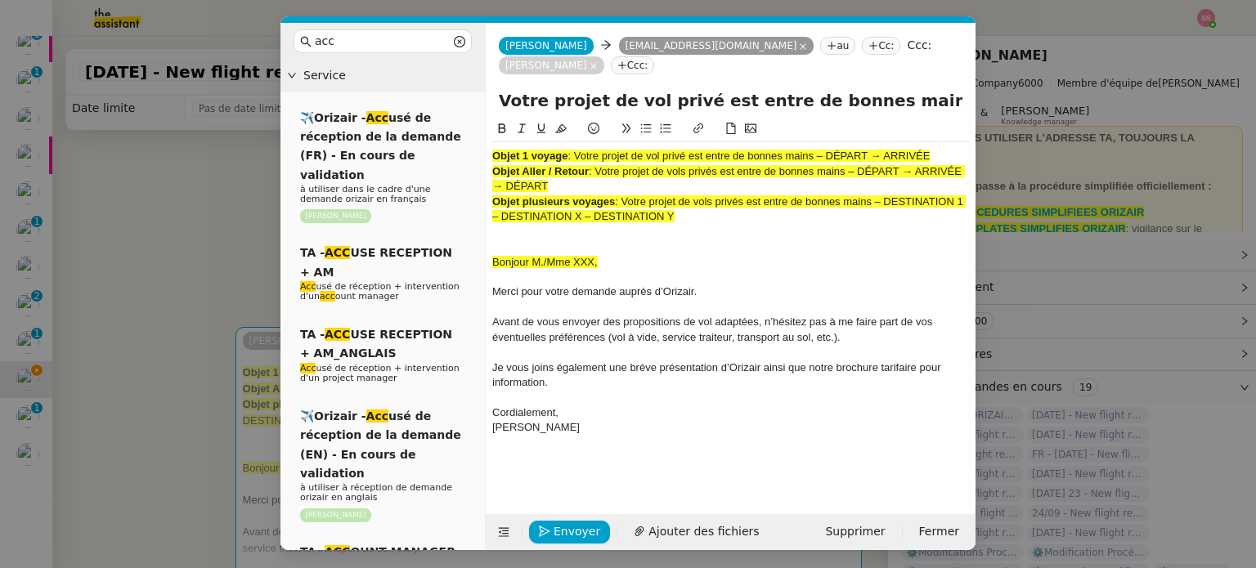
scroll to position [0, 101]
type input "Votre projet de vol privé est entre de bonnes mains – DÉPART → ARRIVÉE"
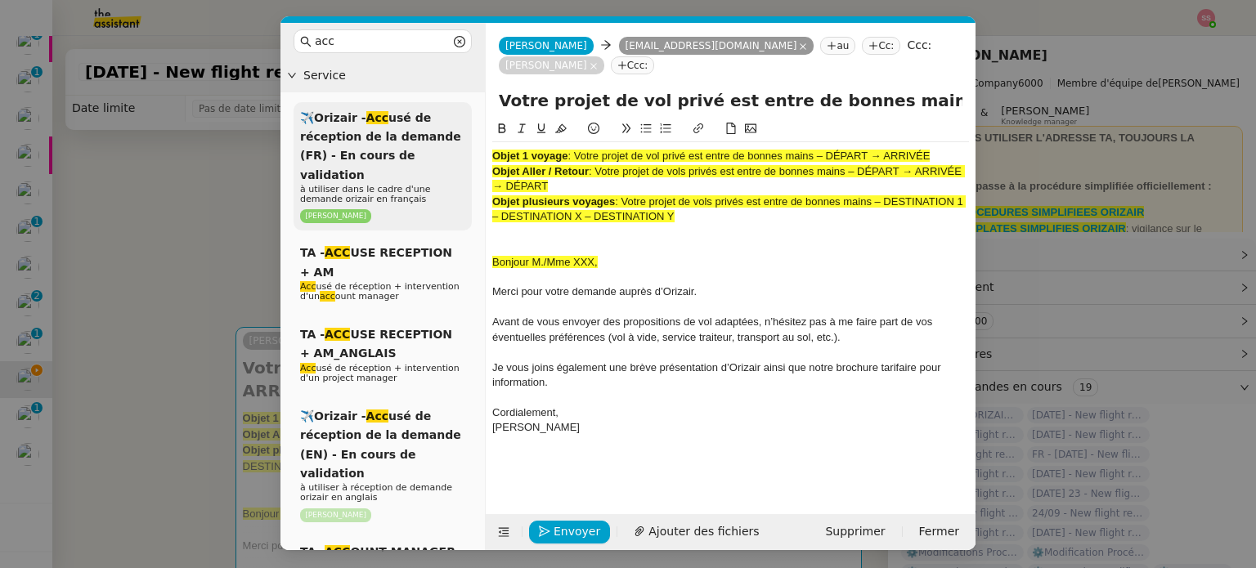
drag, startPoint x: 690, startPoint y: 223, endPoint x: 460, endPoint y: 130, distance: 248.0
click at [460, 130] on nz-layout "acc Service ✈️Orizair - Acc usé de réception de la demande (FR) - En cours de v…" at bounding box center [627, 286] width 695 height 527
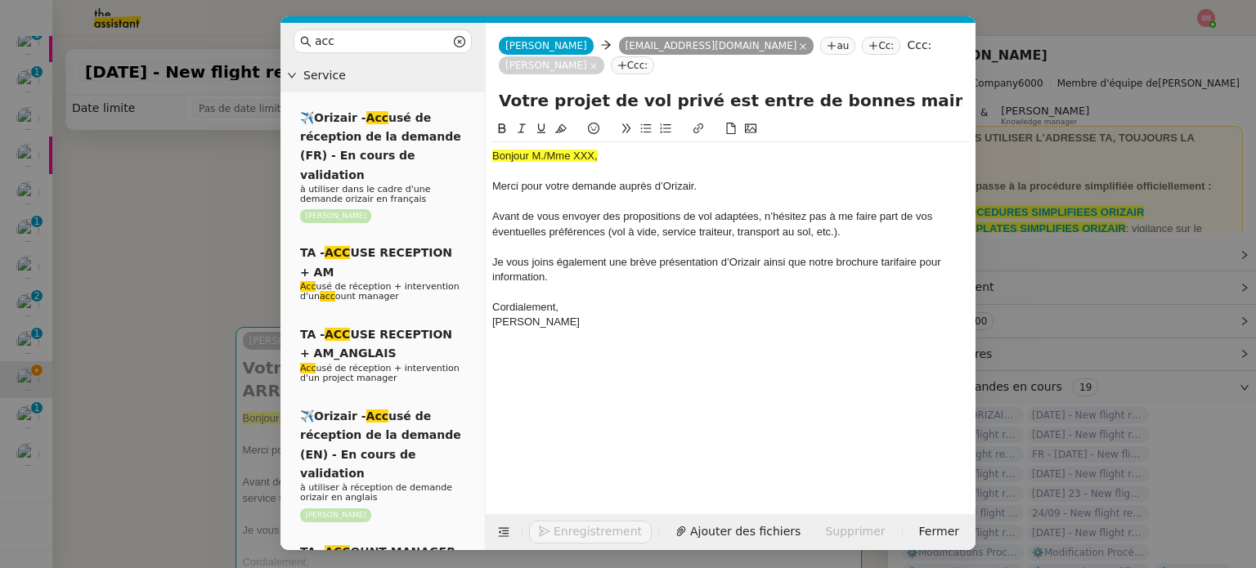
drag, startPoint x: 191, startPoint y: 249, endPoint x: 271, endPoint y: 240, distance: 81.5
click at [192, 249] on nz-modal-container "acc Service ✈️Orizair - Acc usé de réception de la demande (FR) - En cours de v…" at bounding box center [628, 284] width 1256 height 568
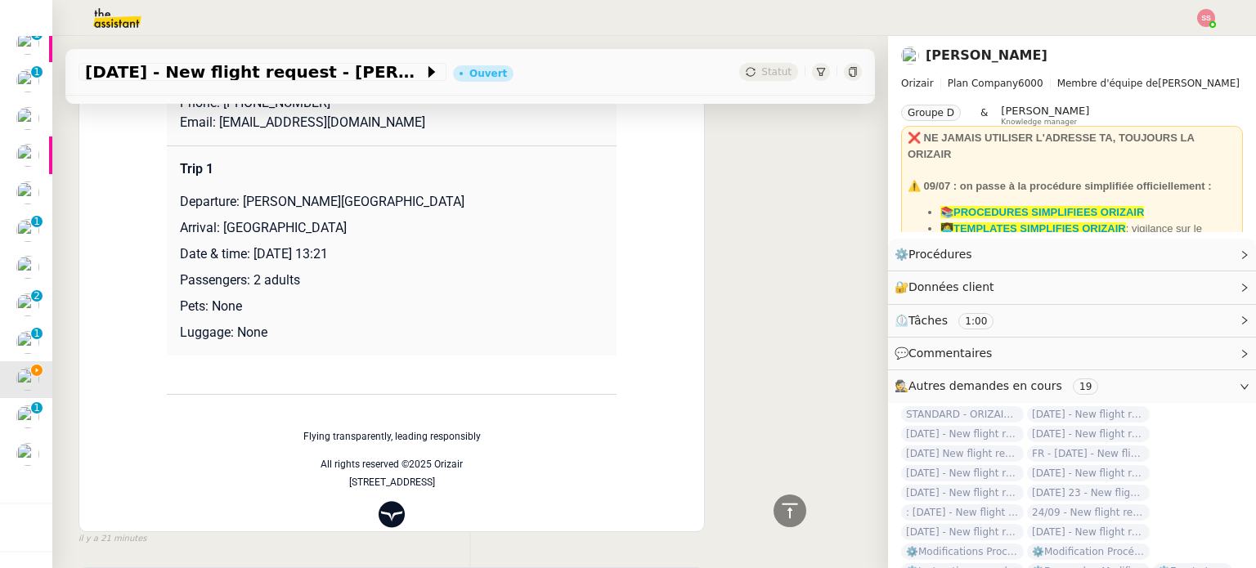
scroll to position [599, 0]
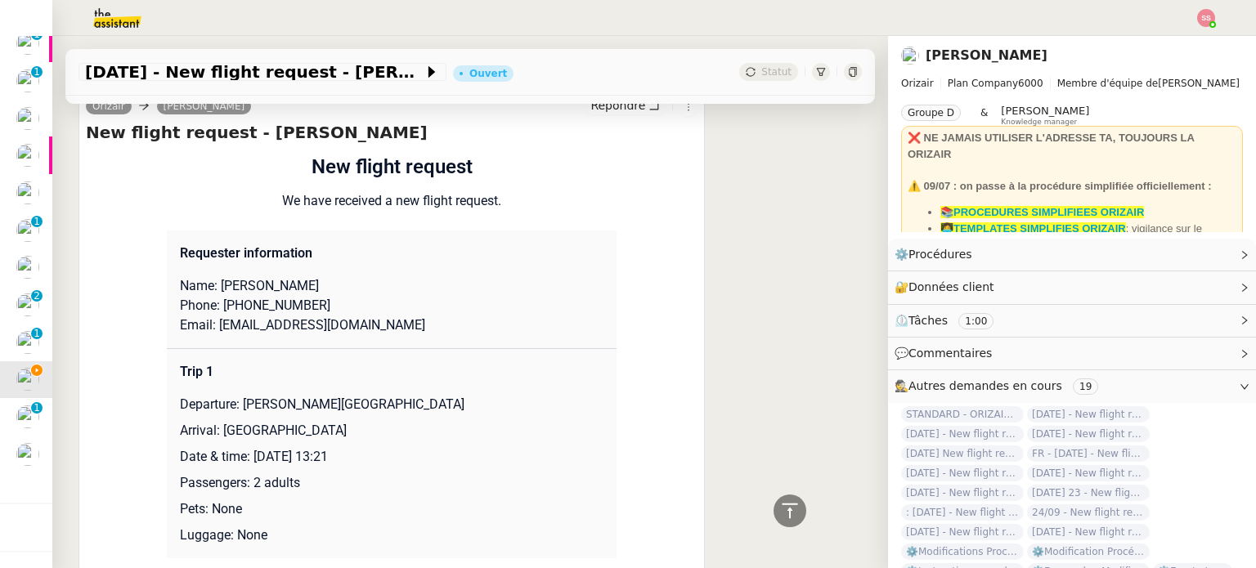
drag, startPoint x: 213, startPoint y: 267, endPoint x: 335, endPoint y: 271, distance: 122.7
click at [335, 276] on p "Name: [PERSON_NAME]" at bounding box center [392, 286] width 424 height 20
copy p "[PERSON_NAME]"
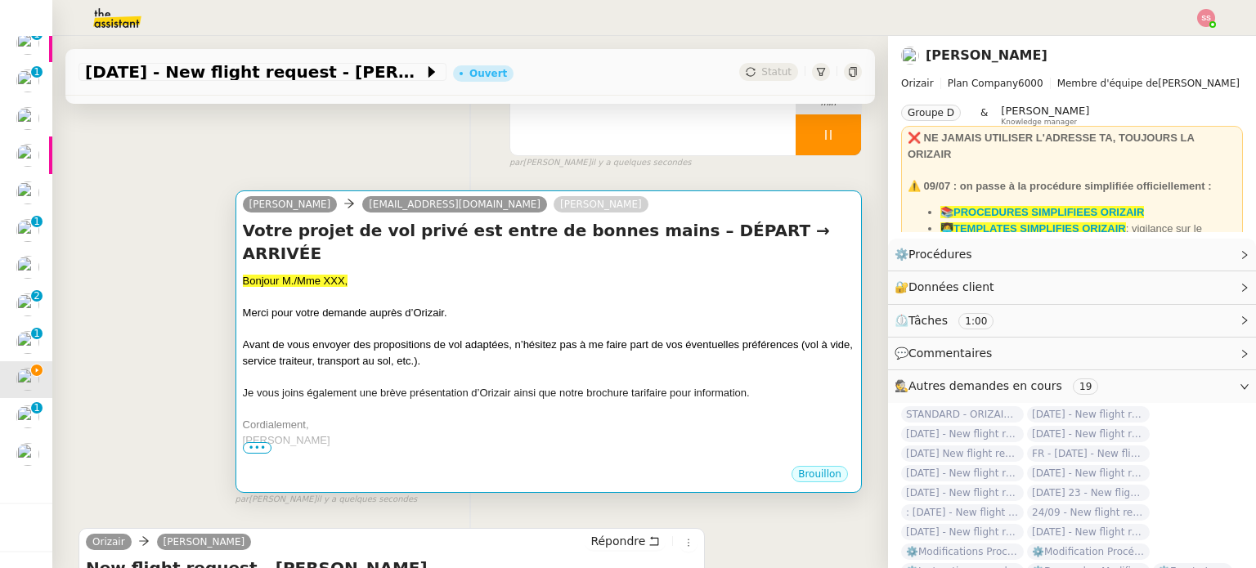
scroll to position [164, 0]
click at [374, 272] on div "Bonjour M./Mme XXX," at bounding box center [549, 280] width 612 height 16
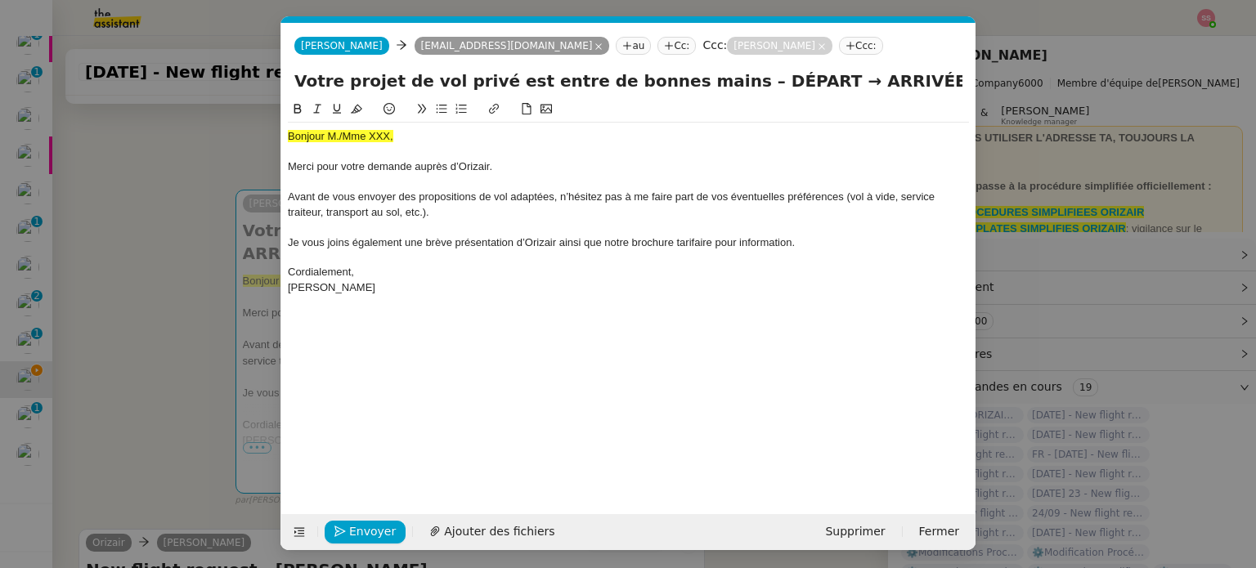
scroll to position [0, 50]
click at [334, 140] on span "Bonjour M./Mme XXX," at bounding box center [340, 136] width 105 height 12
click at [358, 113] on icon at bounding box center [356, 109] width 11 height 9
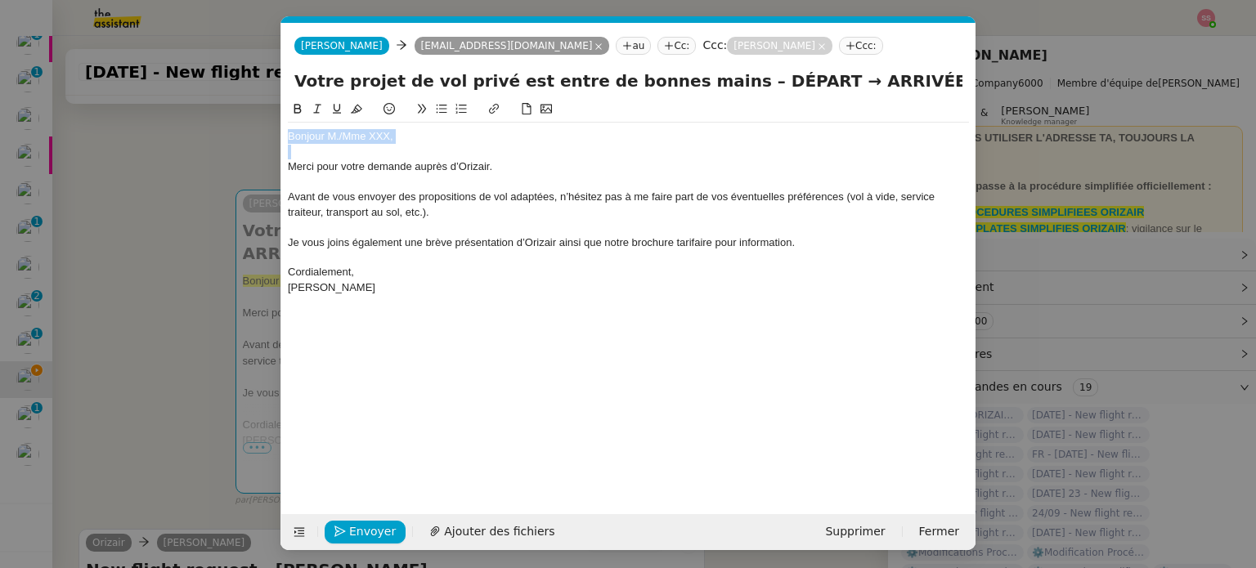
click at [412, 138] on div "Bonjour M./Mme XXX," at bounding box center [628, 136] width 681 height 15
drag, startPoint x: 402, startPoint y: 137, endPoint x: 327, endPoint y: 138, distance: 75.2
click at [327, 138] on div "Bonjour M./Mme XXX," at bounding box center [628, 136] width 681 height 15
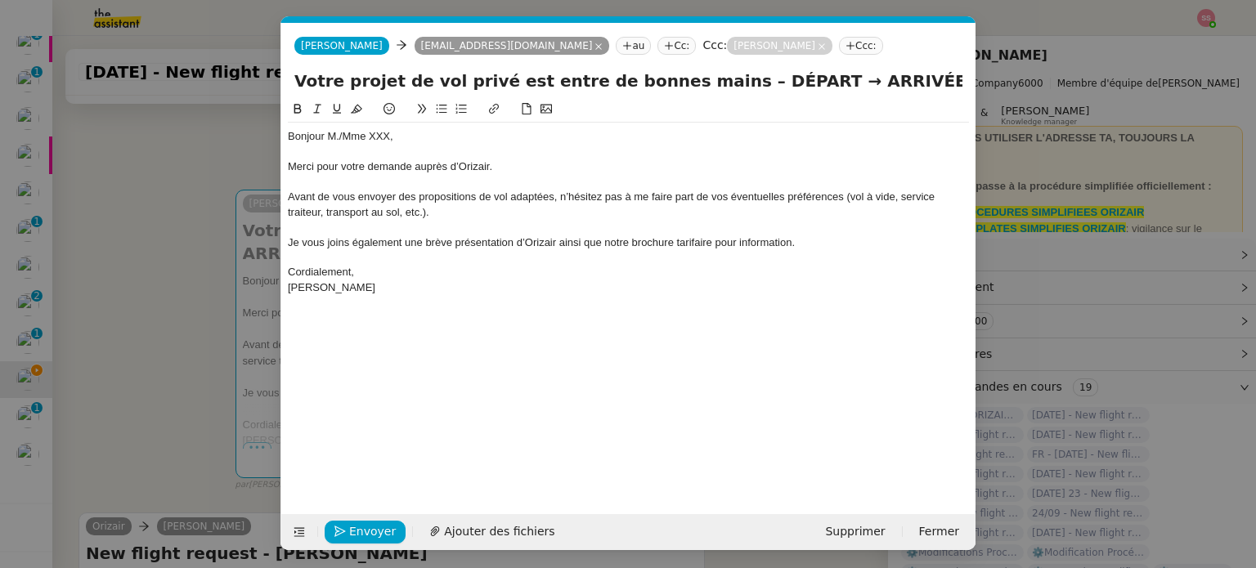
scroll to position [0, 0]
click at [491, 526] on span "Ajouter des fichiers" at bounding box center [541, 532] width 110 height 19
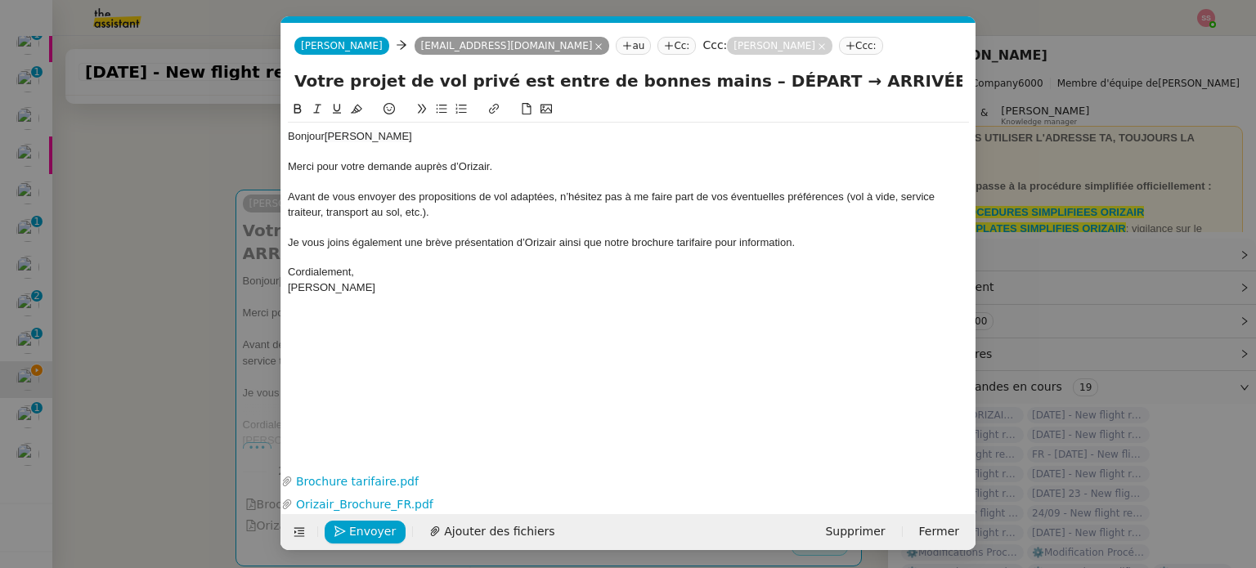
click at [230, 352] on nz-modal-container "acc Service ✈️Orizair - Acc usé de réception de la demande (FR) - En cours de v…" at bounding box center [628, 284] width 1256 height 568
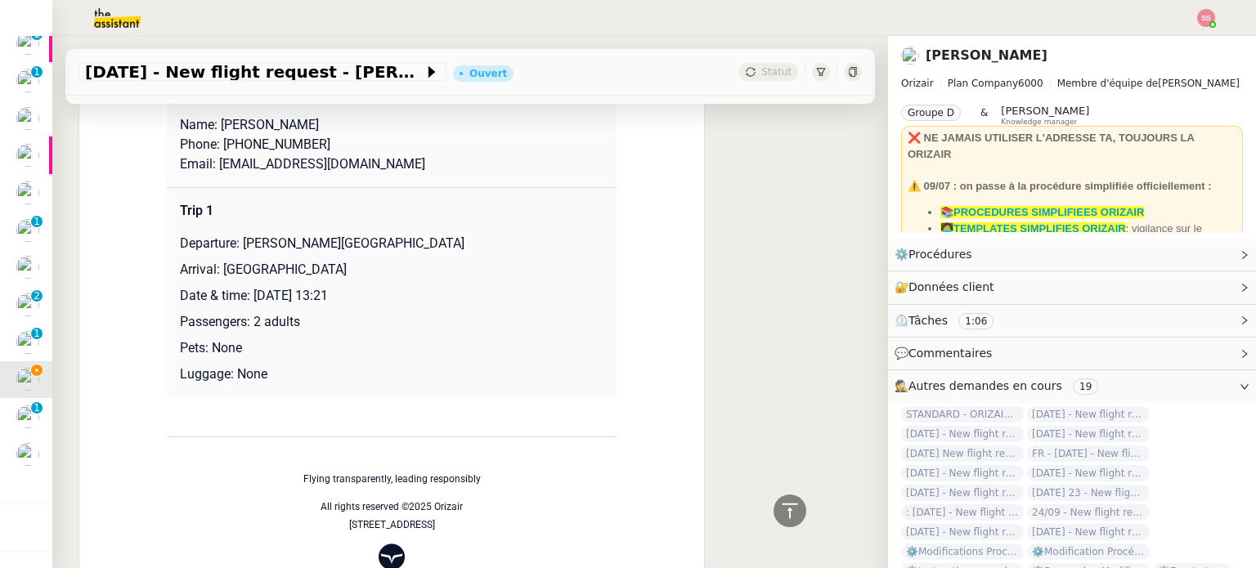
scroll to position [778, 0]
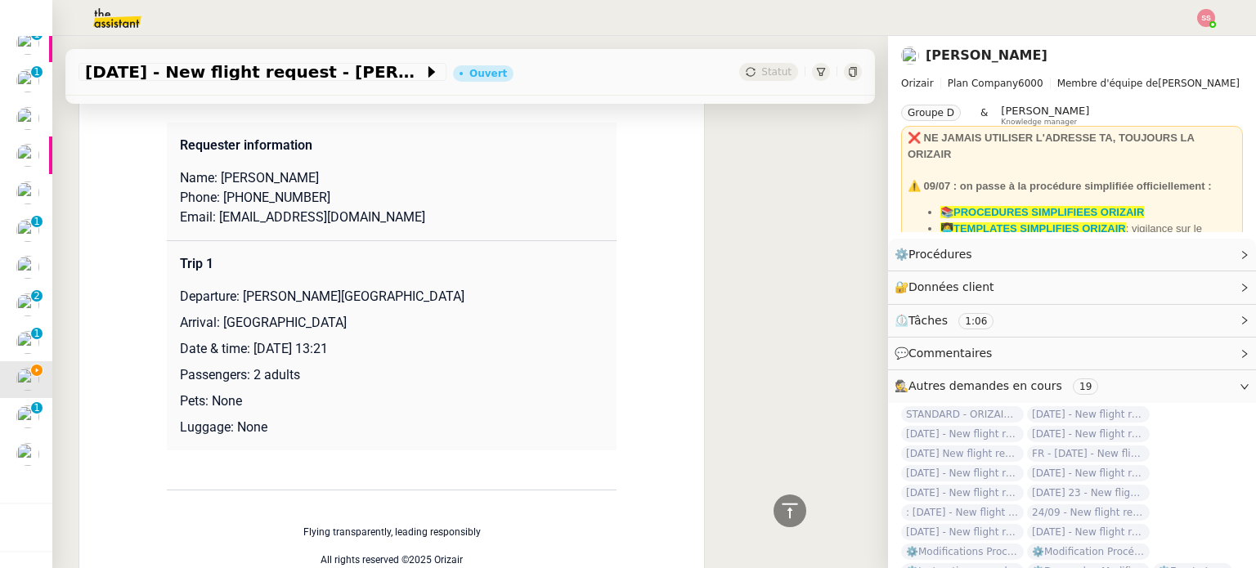
drag, startPoint x: 237, startPoint y: 277, endPoint x: 495, endPoint y: 280, distance: 257.6
click at [495, 287] on p "Departure: [PERSON_NAME][GEOGRAPHIC_DATA]" at bounding box center [392, 297] width 424 height 20
copy p "[PERSON_NAME][GEOGRAPHIC_DATA]"
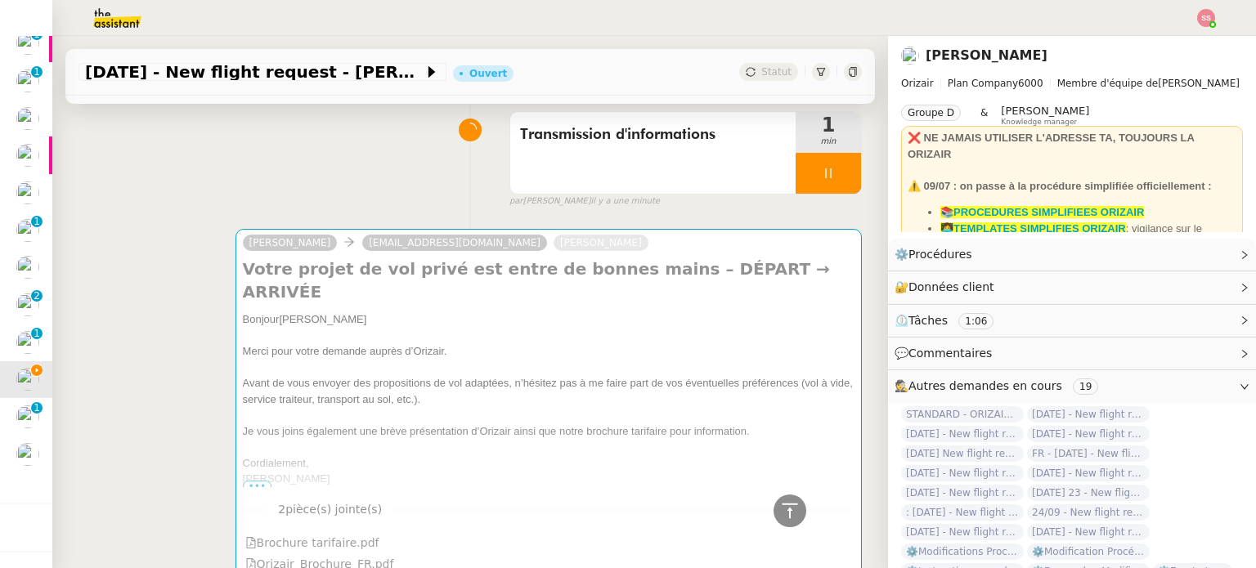
scroll to position [0, 0]
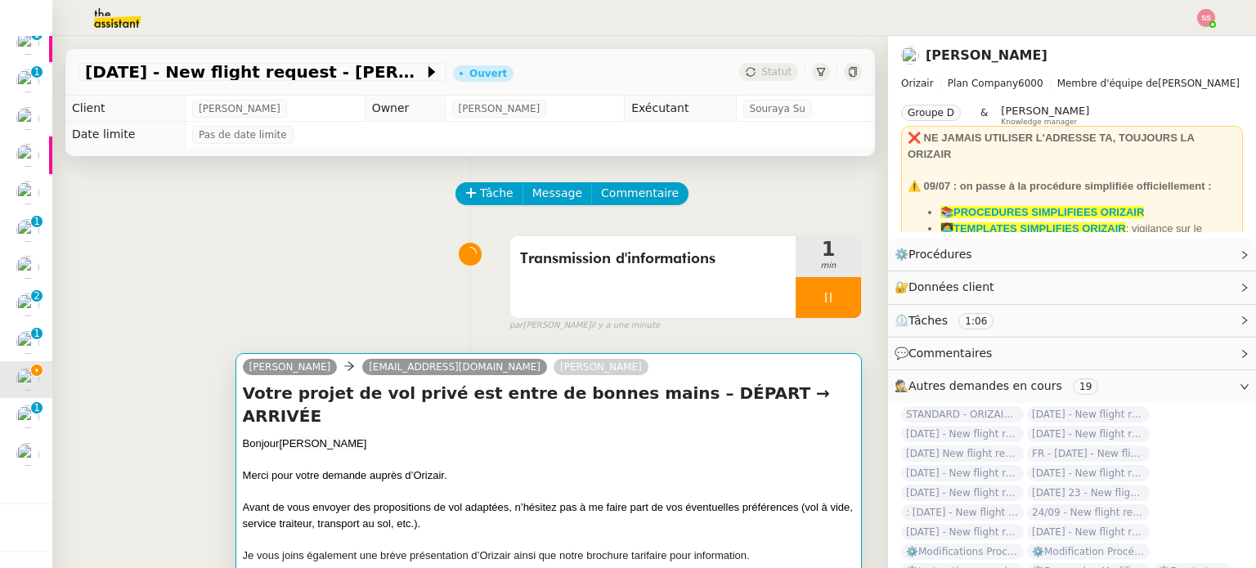
click at [585, 377] on div "Josephine [EMAIL_ADDRESS][DOMAIN_NAME] [PERSON_NAME]" at bounding box center [549, 369] width 612 height 25
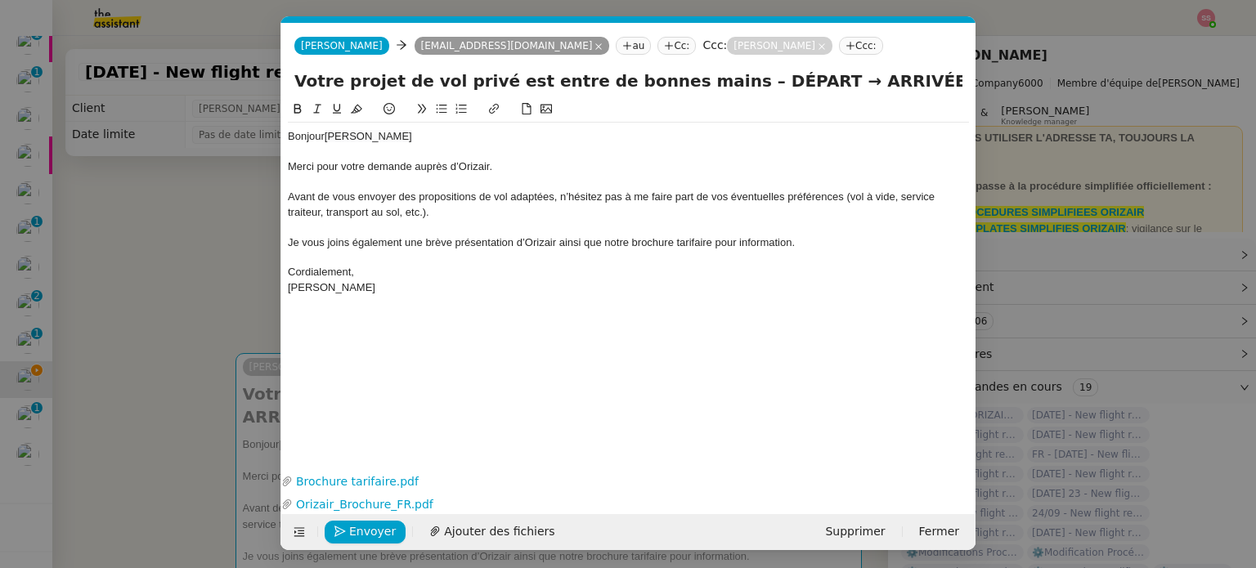
scroll to position [0, 50]
drag, startPoint x: 765, startPoint y: 80, endPoint x: 701, endPoint y: 81, distance: 64.6
click at [701, 81] on input "Votre projet de vol privé est entre de bonnes mains – DÉPART → ARRIVÉE" at bounding box center [628, 81] width 668 height 25
click at [707, 83] on input "Votre projet de vol privé est entre de bonnes mains – DÉPART → ARRIVÉE" at bounding box center [628, 81] width 668 height 25
drag, startPoint x: 706, startPoint y: 83, endPoint x: 769, endPoint y: 83, distance: 63.0
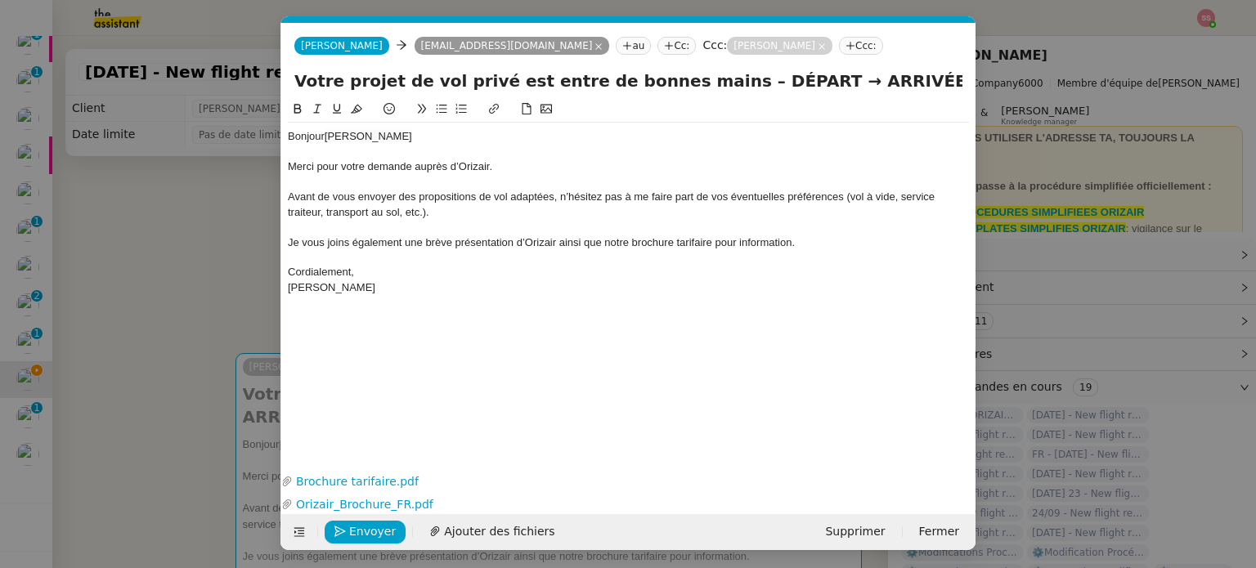
click at [769, 83] on input "Votre projet de vol privé est entre de bonnes mains – DÉPART → ARRIVÉE" at bounding box center [628, 81] width 668 height 25
paste input "[PERSON_NAME][GEOGRAPHIC_DATA]"
click at [880, 81] on input "Votre projet de vol privé est entre de bonnes mains – [PERSON_NAME][GEOGRAPHIC_…" at bounding box center [628, 81] width 668 height 25
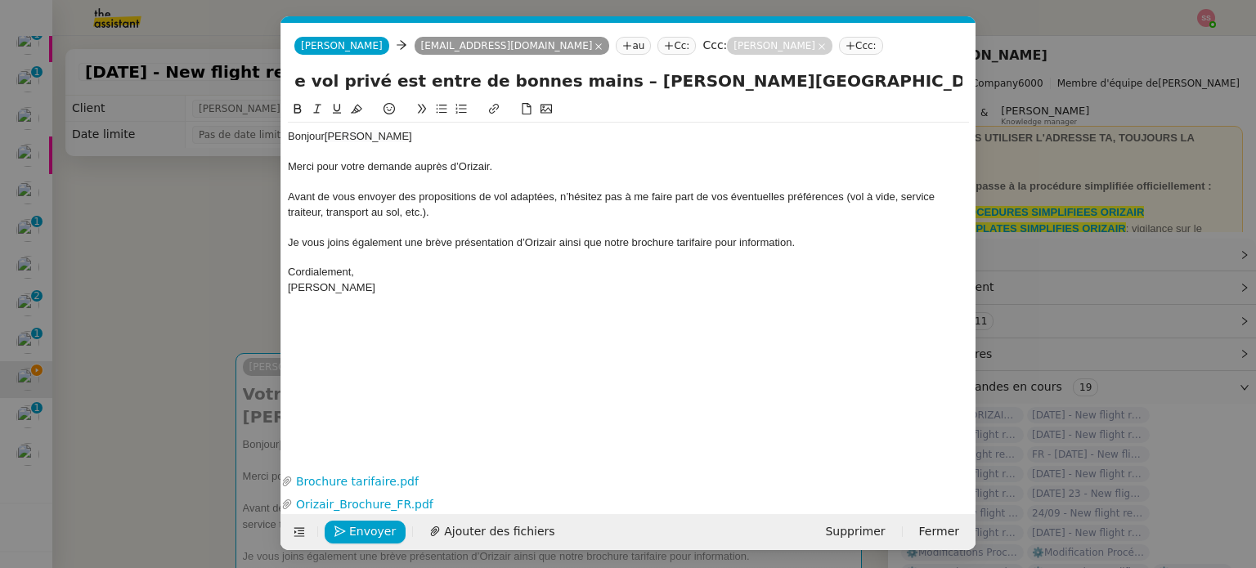
drag, startPoint x: 932, startPoint y: 84, endPoint x: 1007, endPoint y: 92, distance: 74.8
click at [1007, 92] on nz-modal-container "acc Service ✈️Orizair - Acc usé de réception de la demande (FR) - En cours de v…" at bounding box center [628, 284] width 1256 height 568
click at [909, 79] on input "Votre projet de vol privé est entre de bonnes mains – [PERSON_NAME][GEOGRAPHIC_…" at bounding box center [628, 81] width 668 height 25
drag, startPoint x: 895, startPoint y: 81, endPoint x: 985, endPoint y: 80, distance: 90.0
click at [985, 80] on nz-modal-container "acc Service ✈️Orizair - Acc usé de réception de la demande (FR) - En cours de v…" at bounding box center [628, 284] width 1256 height 568
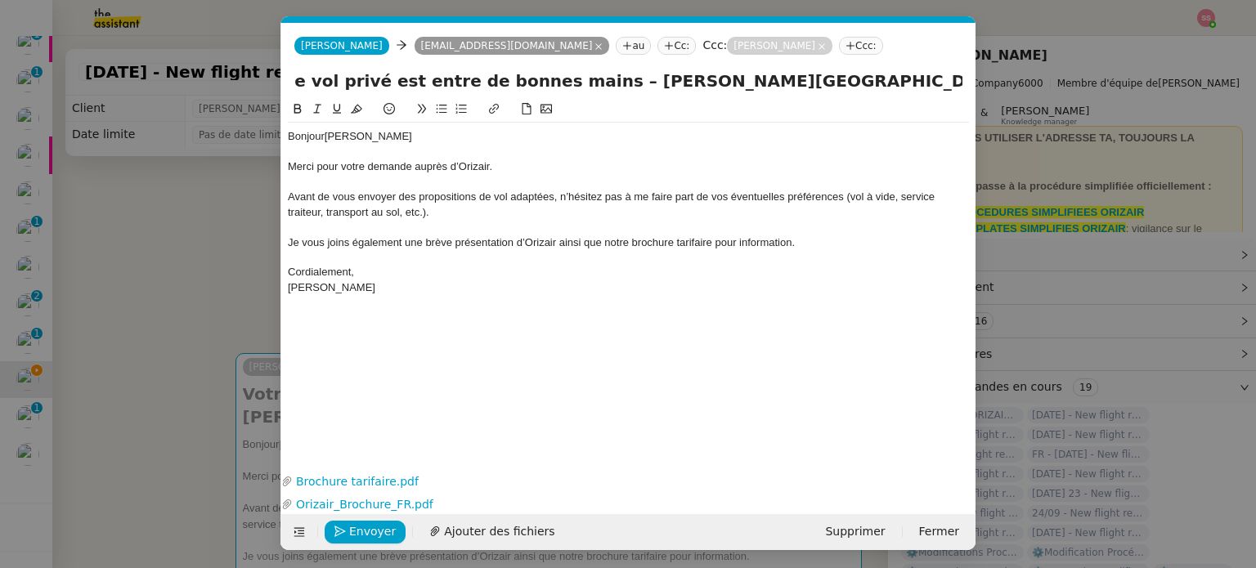
type input "Votre projet de vol privé est entre de bonnes mains – [PERSON_NAME][GEOGRAPHIC_…"
click at [190, 305] on nz-modal-container "acc Service ✈️Orizair - Acc usé de réception de la demande (FR) - En cours de v…" at bounding box center [628, 284] width 1256 height 568
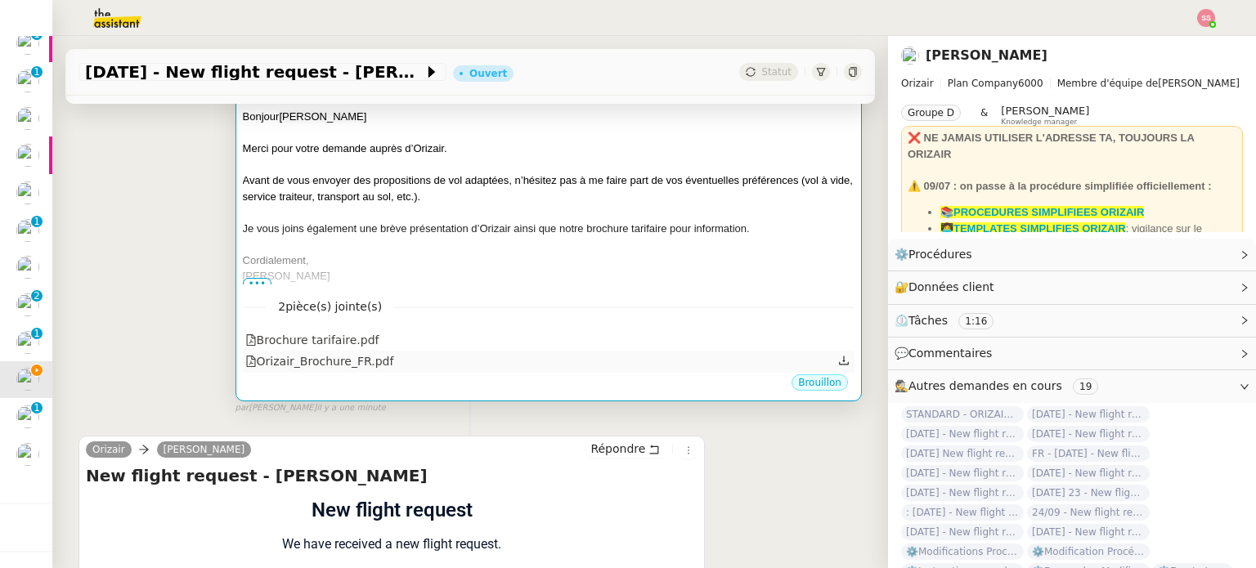
scroll to position [736, 0]
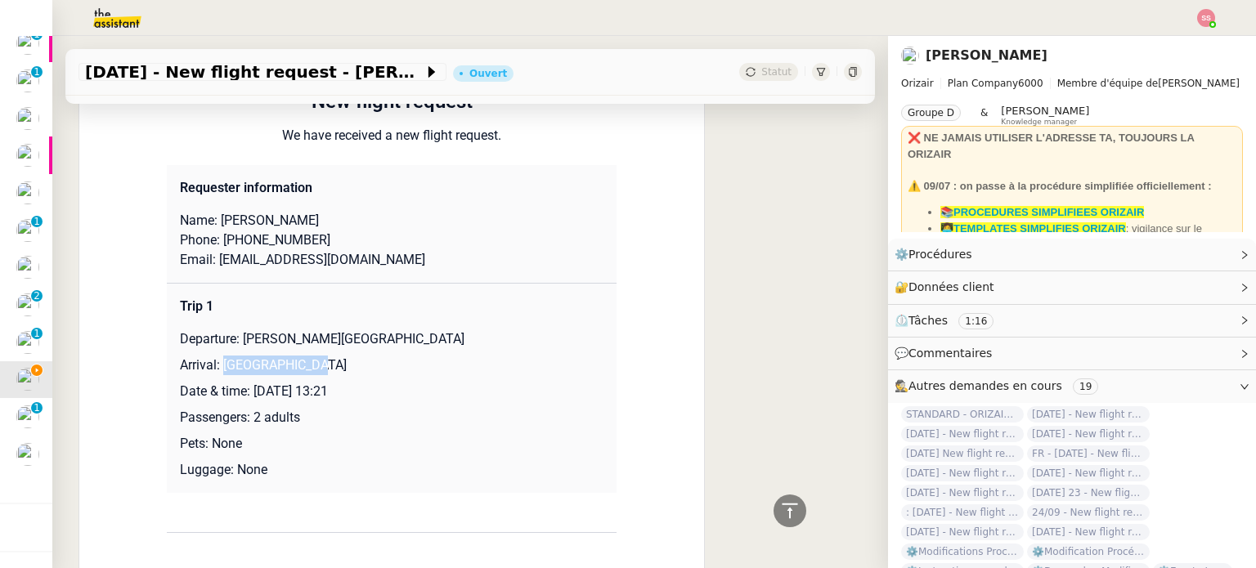
drag, startPoint x: 213, startPoint y: 367, endPoint x: 379, endPoint y: 361, distance: 166.1
click at [379, 361] on p "Arrival: [GEOGRAPHIC_DATA]" at bounding box center [392, 366] width 424 height 20
copy p "[GEOGRAPHIC_DATA]"
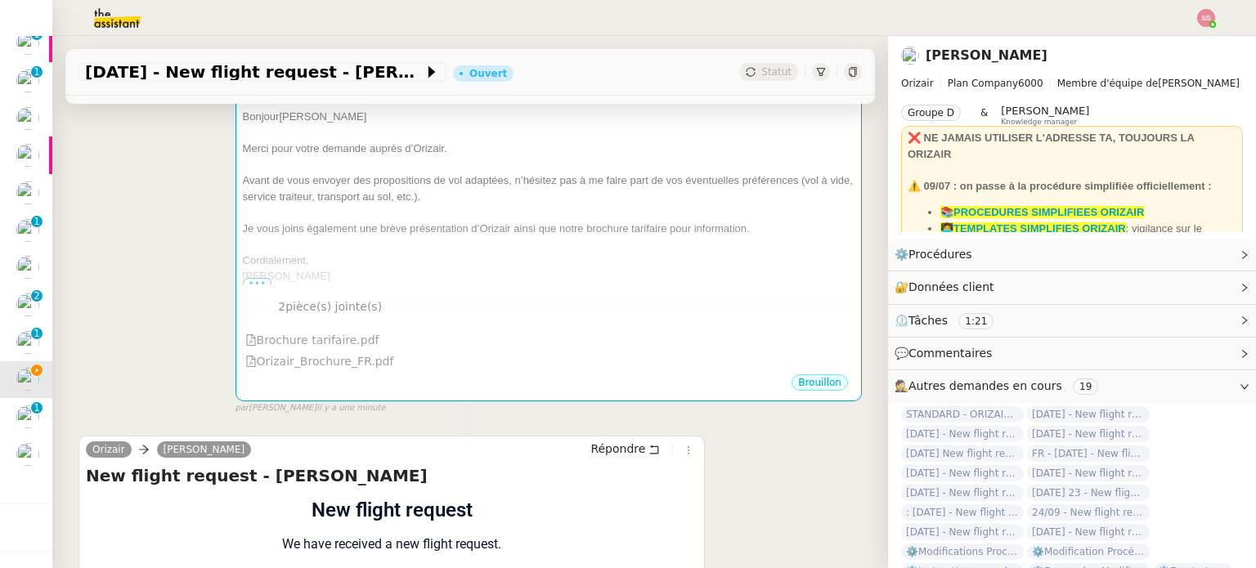
scroll to position [0, 0]
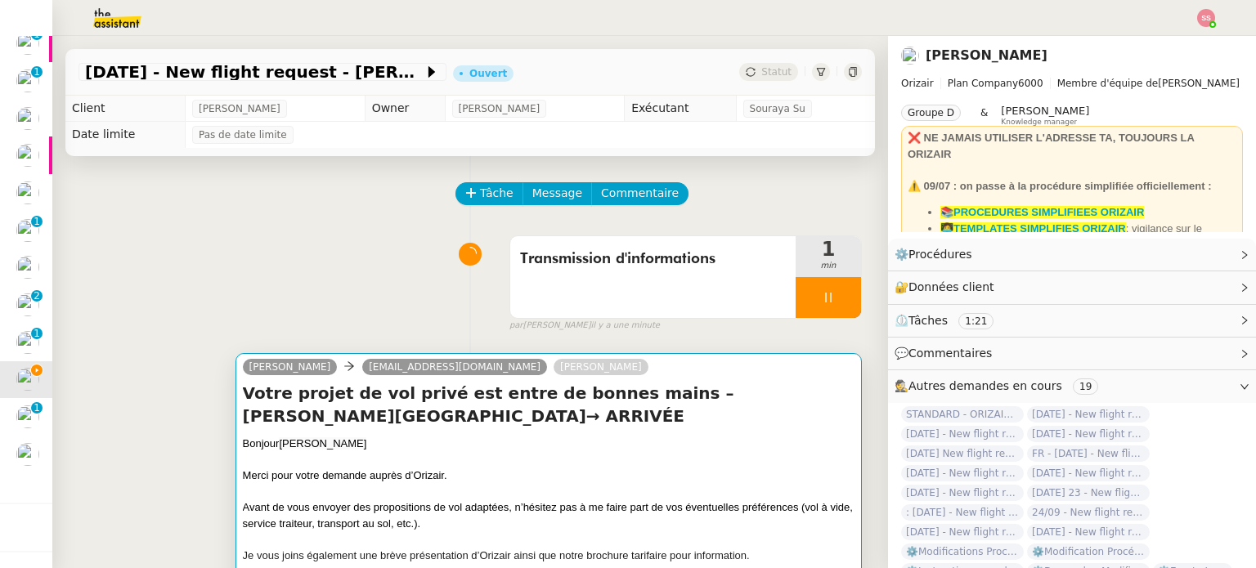
click at [676, 411] on h4 "Votre projet de vol privé est entre de bonnes mains – [PERSON_NAME][GEOGRAPHIC_…" at bounding box center [549, 405] width 612 height 46
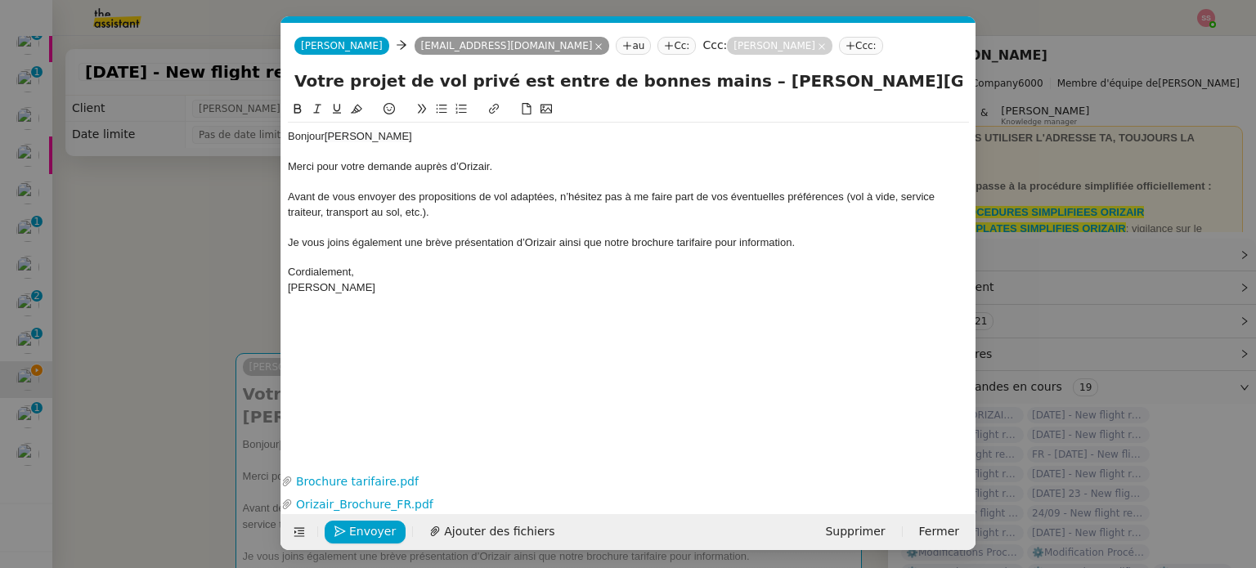
scroll to position [0, 128]
drag, startPoint x: 899, startPoint y: 85, endPoint x: 1003, endPoint y: 97, distance: 104.6
click at [1003, 97] on nz-modal-container "acc Service ✈️Orizair - Acc usé de réception de la demande (FR) - En cours de v…" at bounding box center [628, 284] width 1256 height 568
click at [911, 81] on input "Votre projet de vol privé est entre de bonnes mains – [PERSON_NAME][GEOGRAPHIC_…" at bounding box center [628, 81] width 668 height 25
drag, startPoint x: 892, startPoint y: 82, endPoint x: 1001, endPoint y: 85, distance: 108.8
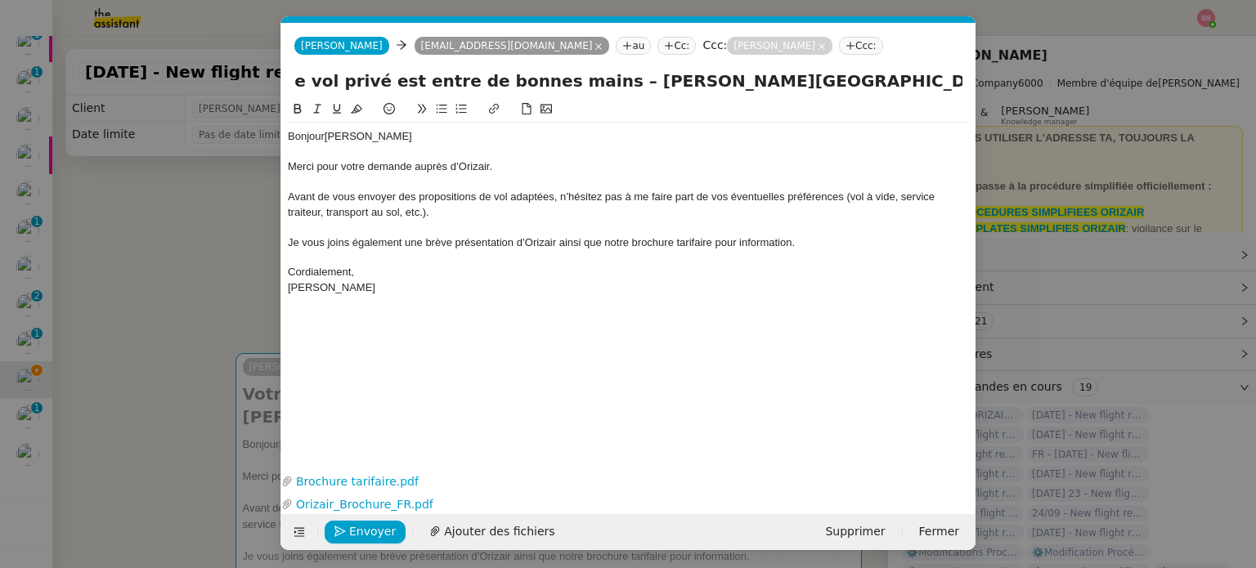
click at [1001, 85] on nz-modal-container "acc Service ✈️Orizair - Acc usé de réception de la demande (FR) - En cours de v…" at bounding box center [628, 284] width 1256 height 568
paste input "[GEOGRAPHIC_DATA]"
type input "Votre projet de vol privé est entre de bonnes mains – [PERSON_NAME][GEOGRAPHIC_…"
click at [222, 258] on nz-modal-container "acc Service ✈️Orizair - Acc usé de réception de la demande (FR) - En cours de v…" at bounding box center [628, 284] width 1256 height 568
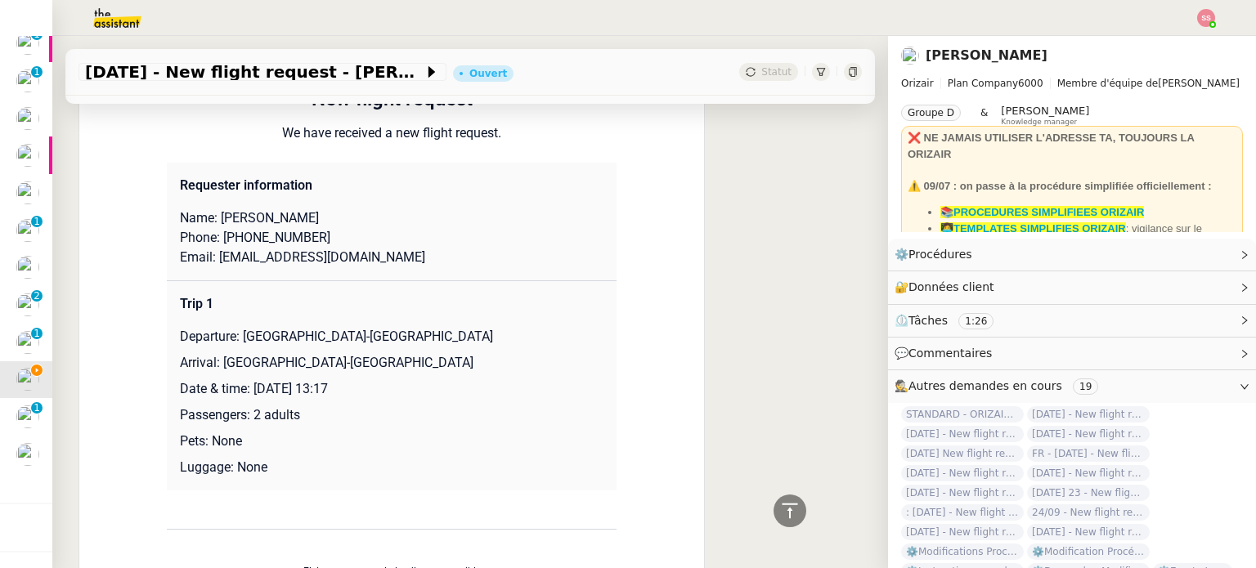
scroll to position [1554, 0]
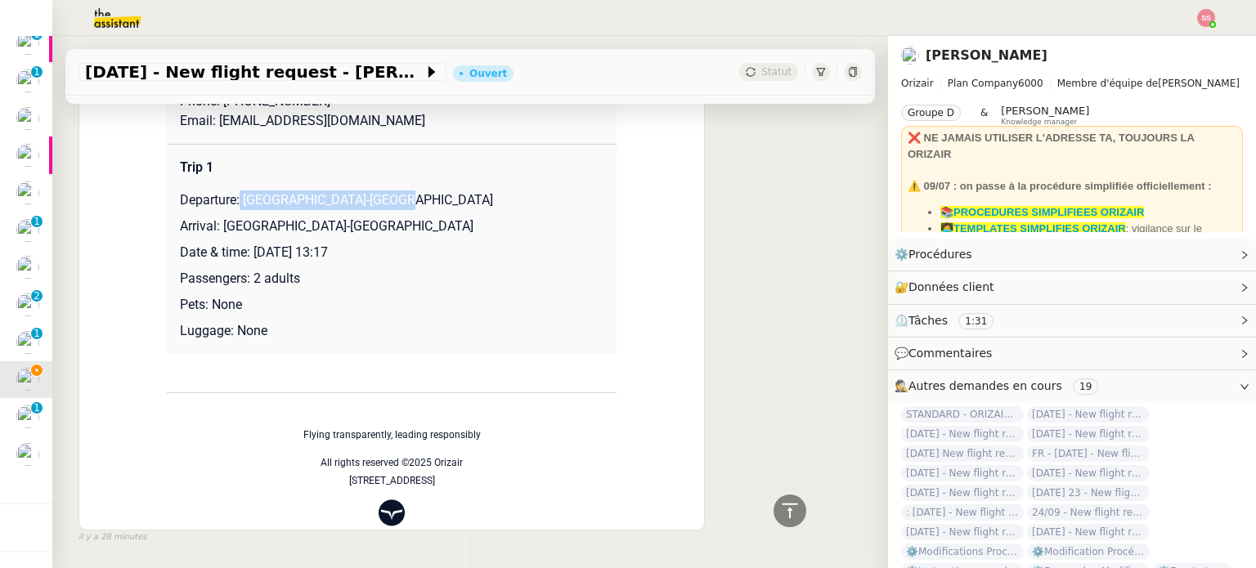
drag, startPoint x: 233, startPoint y: 202, endPoint x: 427, endPoint y: 192, distance: 194.0
click at [427, 192] on td "Trip 1 Departure: [GEOGRAPHIC_DATA]-[GEOGRAPHIC_DATA] Arrival: [GEOGRAPHIC_DATA…" at bounding box center [392, 249] width 450 height 210
copy p "[GEOGRAPHIC_DATA]-[GEOGRAPHIC_DATA]"
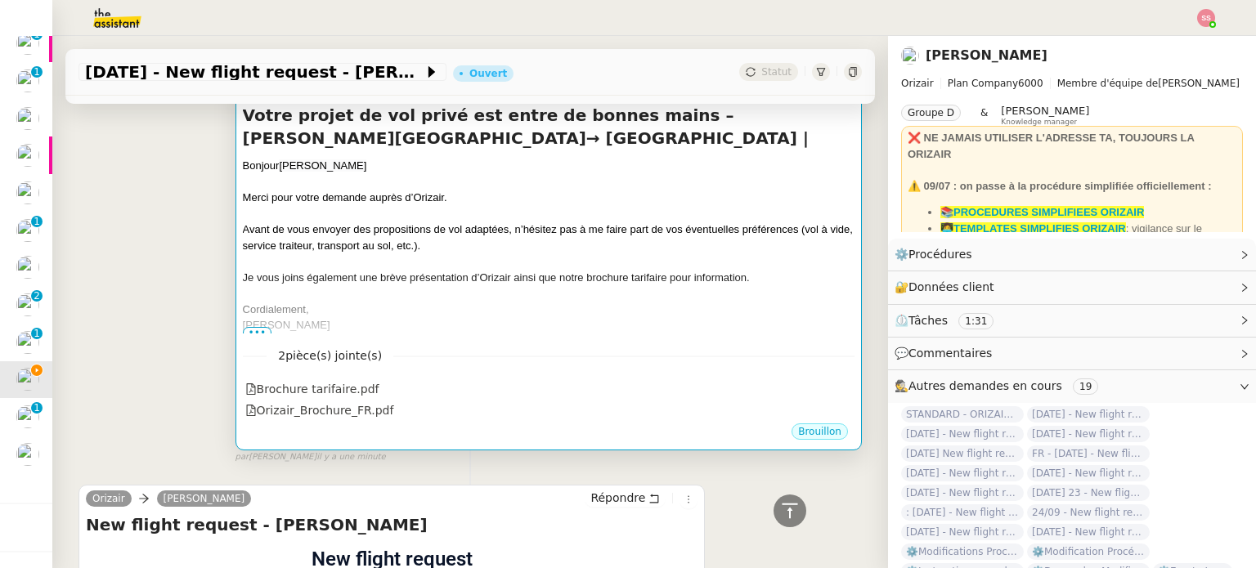
scroll to position [164, 0]
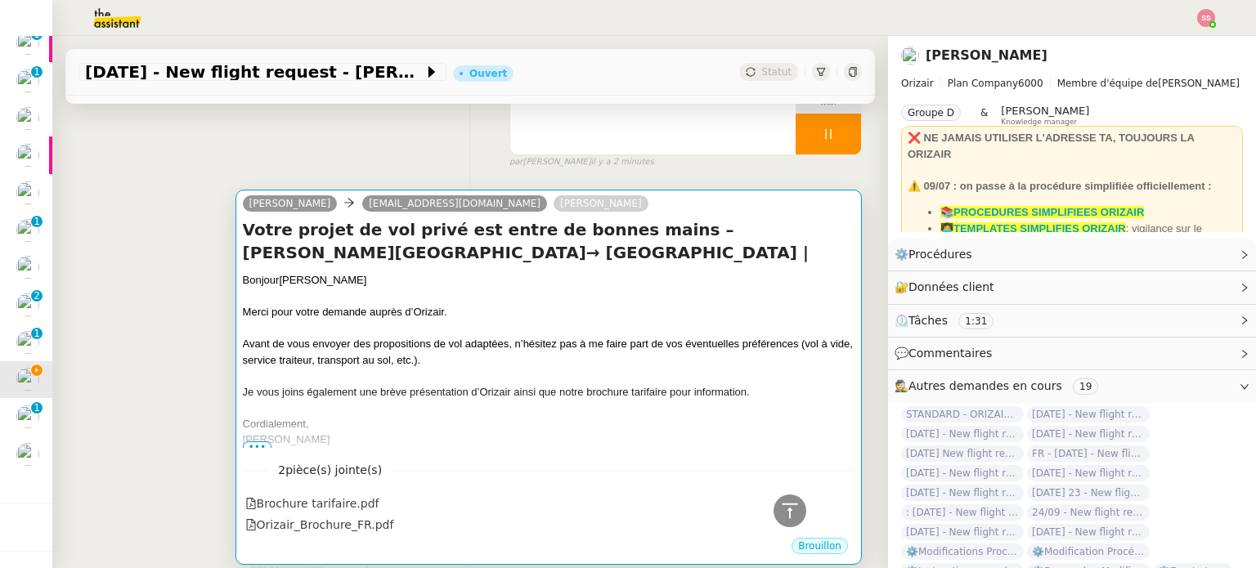
click at [697, 292] on div at bounding box center [549, 297] width 612 height 16
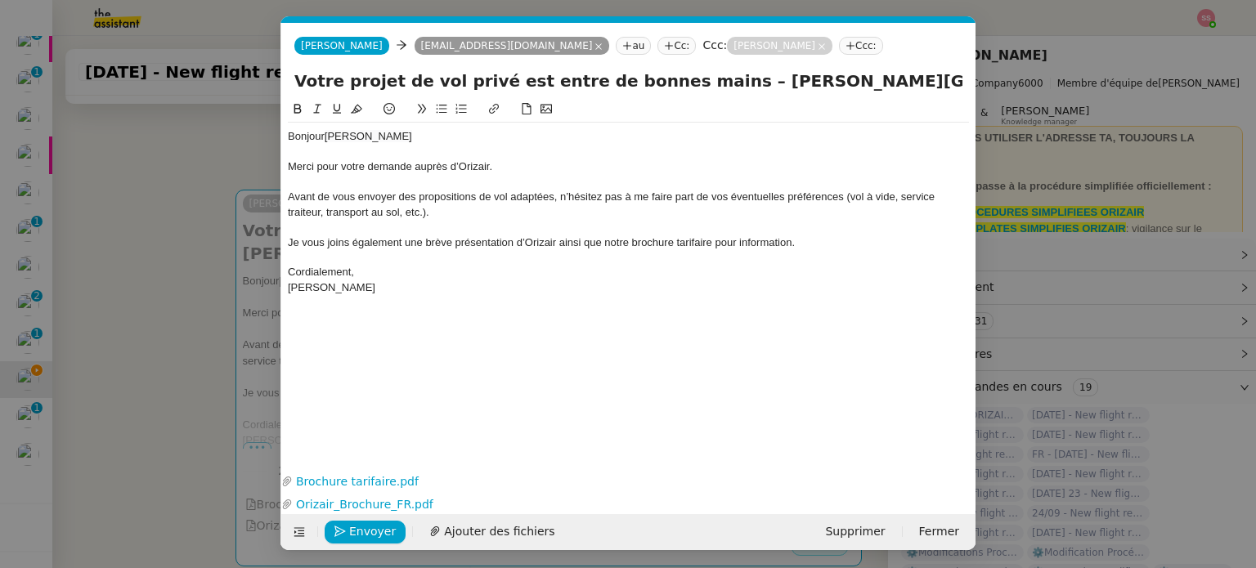
scroll to position [0, 50]
click at [926, 75] on input "Votre projet de vol privé est entre de bonnes mains – [PERSON_NAME][GEOGRAPHIC_…" at bounding box center [628, 81] width 668 height 25
click at [962, 78] on input "Votre projet de vol privé est entre de bonnes mains – [PERSON_NAME][GEOGRAPHIC_…" at bounding box center [628, 81] width 668 height 25
paste input "[GEOGRAPHIC_DATA]-[GEOGRAPHIC_DATA]"
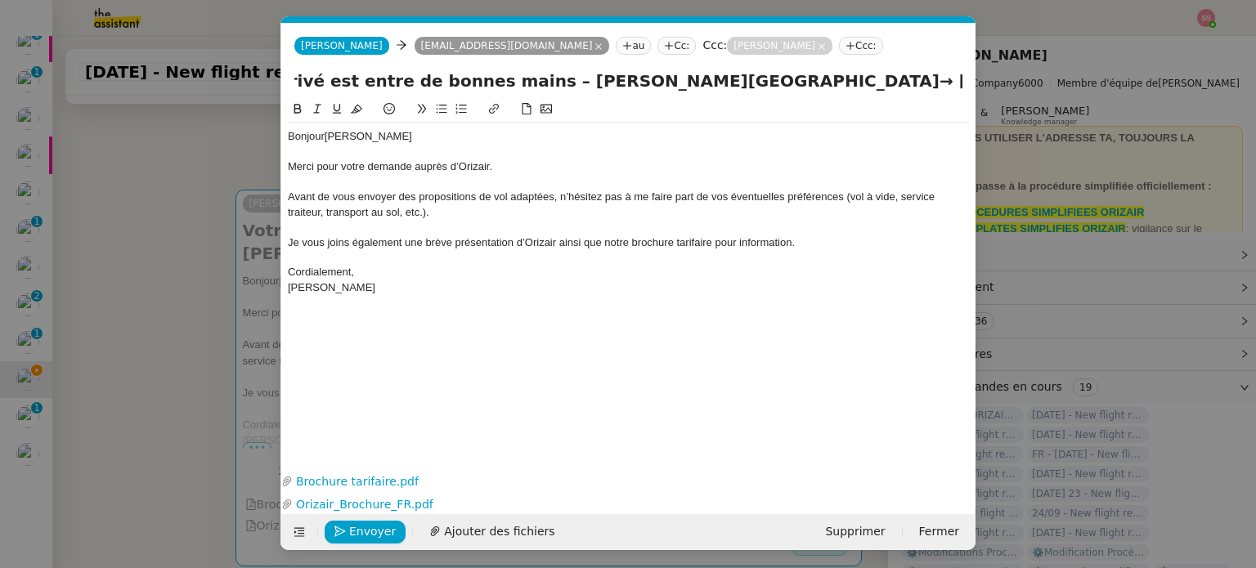
scroll to position [0, 388]
type input "Votre projet de vol privé est entre de bonnes mains – [PERSON_NAME][GEOGRAPHIC_…"
click at [213, 320] on nz-modal-container "acc Service ✈️Orizair - Acc usé de réception de la demande (FR) - En cours de v…" at bounding box center [628, 284] width 1256 height 568
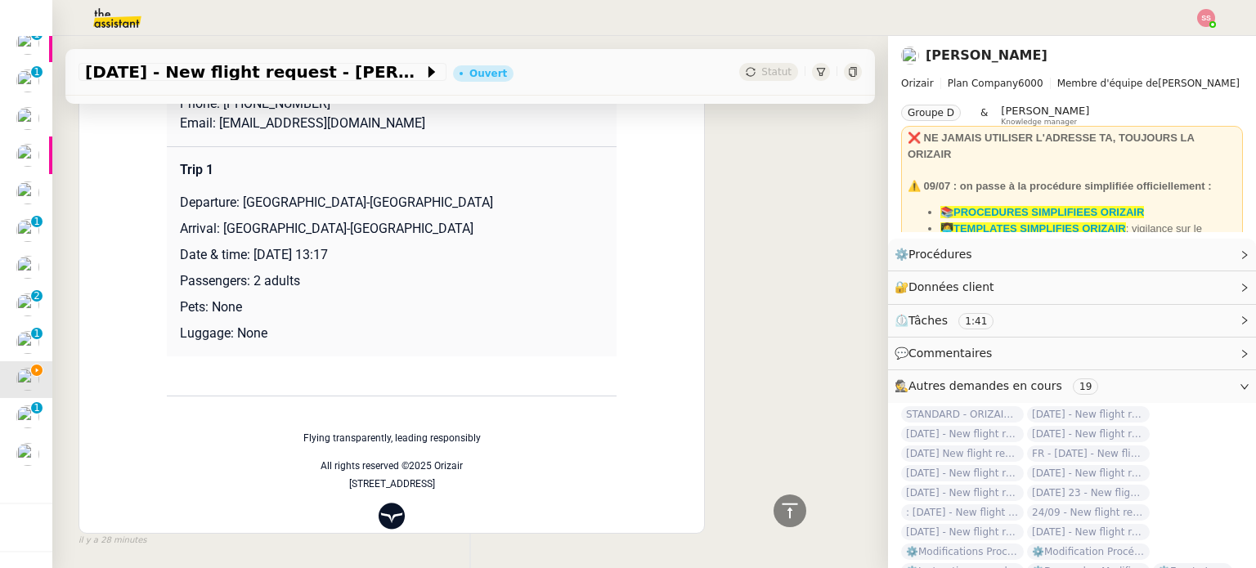
scroll to position [1537, 0]
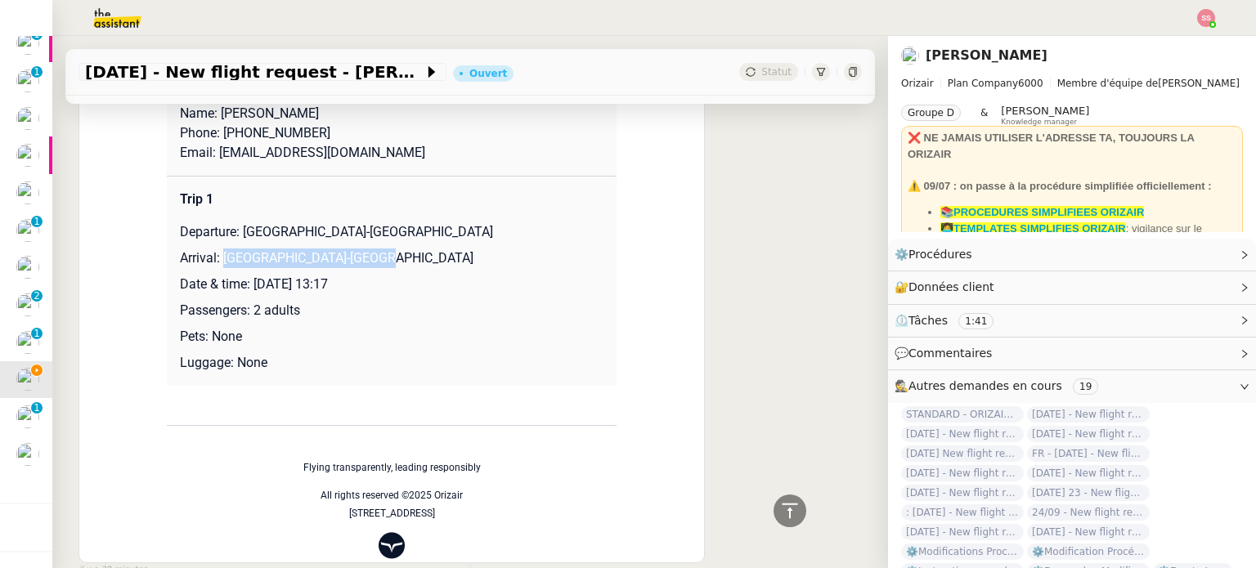
drag, startPoint x: 213, startPoint y: 249, endPoint x: 429, endPoint y: 242, distance: 216.8
click at [429, 249] on p "Arrival: [GEOGRAPHIC_DATA]-[GEOGRAPHIC_DATA]" at bounding box center [392, 259] width 424 height 20
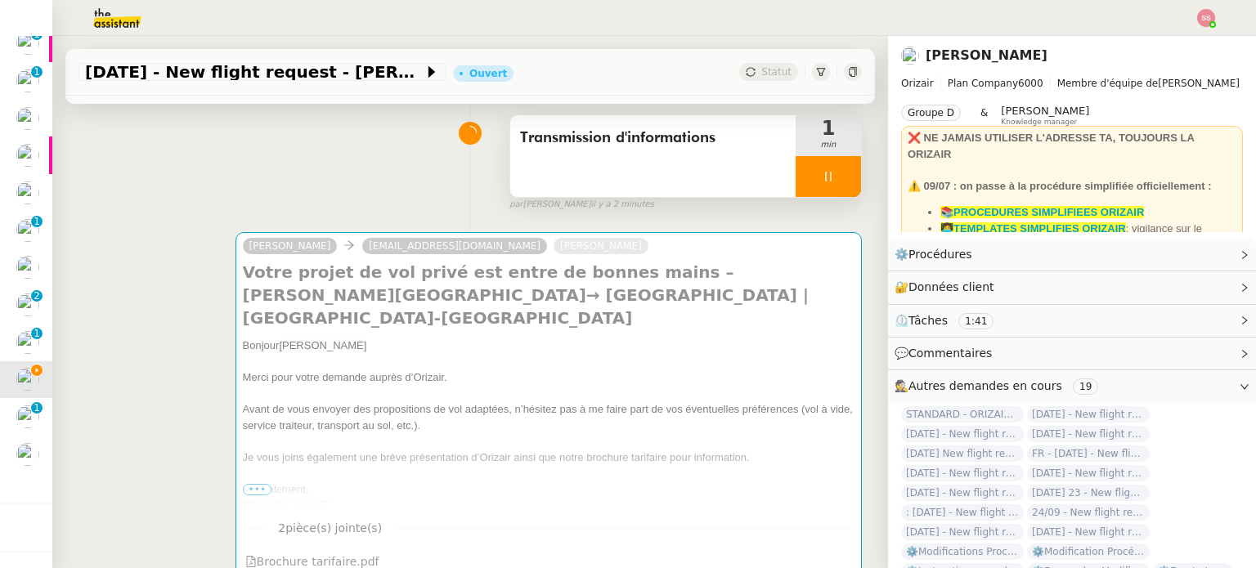
scroll to position [0, 0]
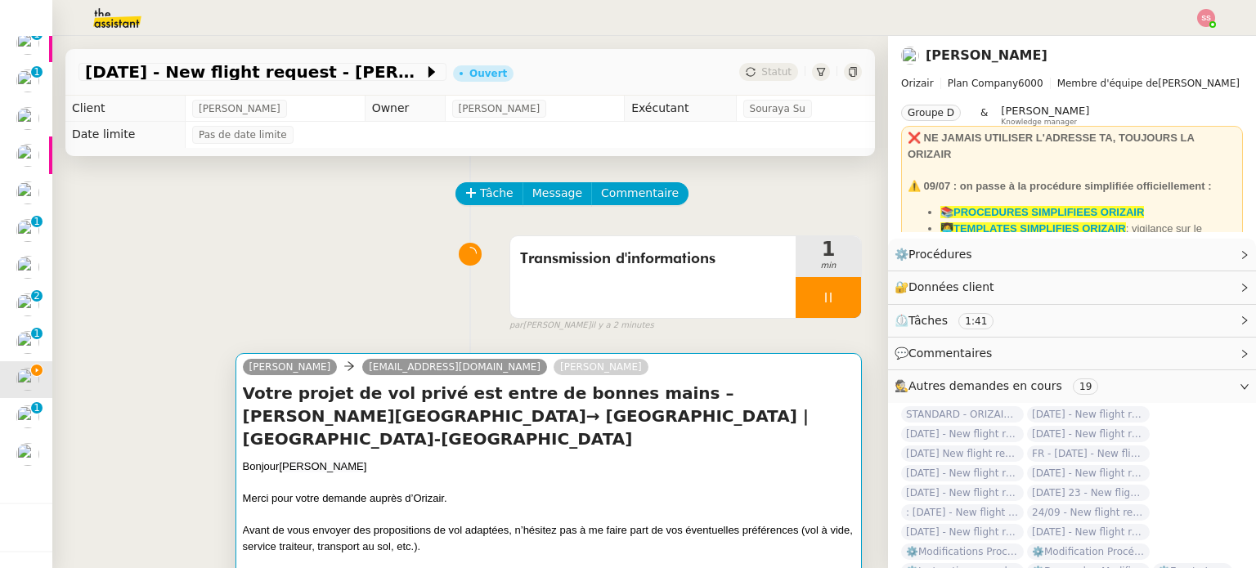
click at [587, 491] on div "Merci pour votre demande auprès d’Orizair." at bounding box center [549, 499] width 612 height 16
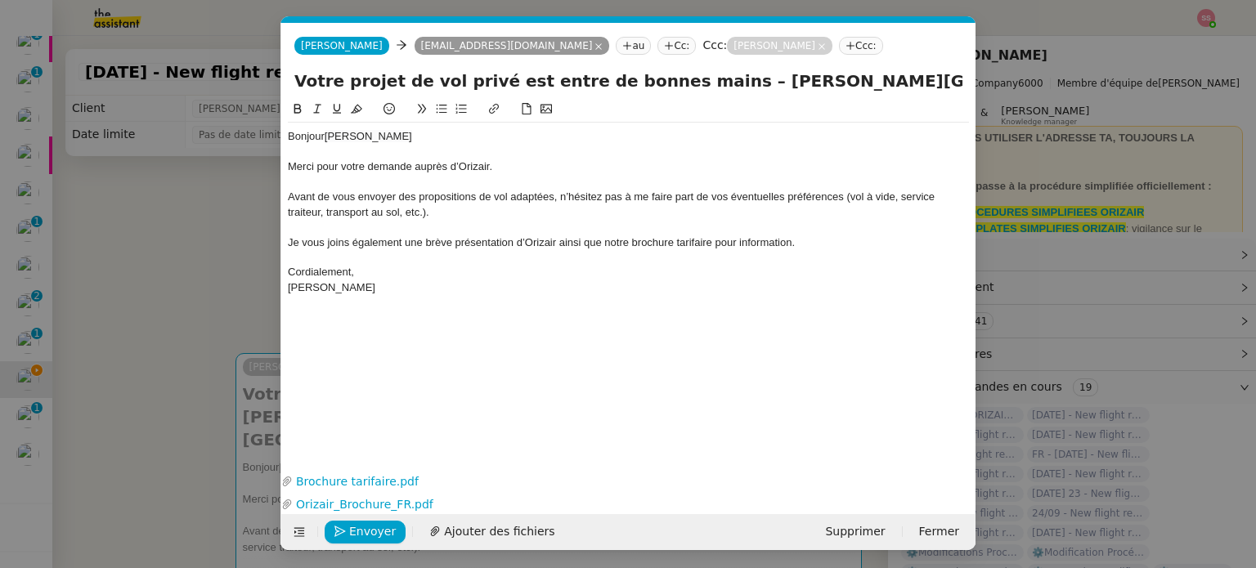
scroll to position [0, 388]
drag, startPoint x: 913, startPoint y: 85, endPoint x: 1073, endPoint y: 120, distance: 164.1
click at [1073, 120] on nz-modal-container "acc Service ✈️Orizair - Acc usé de réception de la demande (FR) - En cours de v…" at bounding box center [628, 284] width 1256 height 568
click at [919, 84] on input "Votre projet de vol privé est entre de bonnes mains – [PERSON_NAME][GEOGRAPHIC_…" at bounding box center [628, 81] width 668 height 25
click at [958, 83] on input "Votre projet de vol privé est entre de bonnes mains – [PERSON_NAME][GEOGRAPHIC_…" at bounding box center [628, 81] width 668 height 25
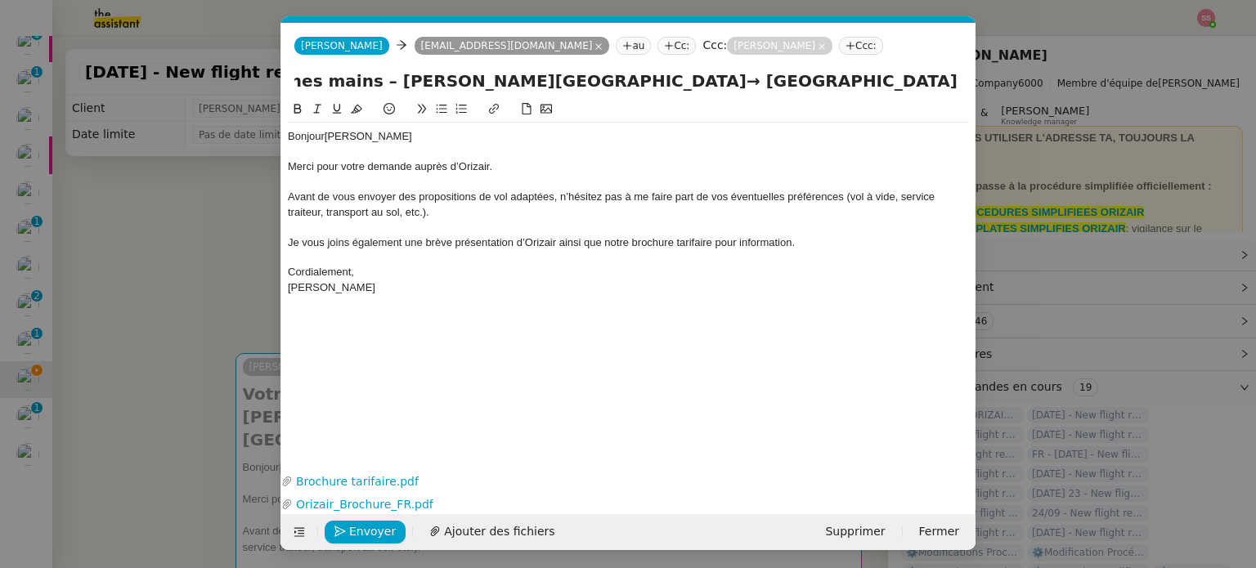
click at [961, 81] on input "Votre projet de vol privé est entre de bonnes mains – [PERSON_NAME][GEOGRAPHIC_…" at bounding box center [628, 81] width 668 height 25
paste input "Nice-[GEOGRAPHIC_DATA]"
click at [417, 83] on input "Votre projet de vol privé est entre de bonnes mains – [PERSON_NAME][GEOGRAPHIC_…" at bounding box center [628, 81] width 668 height 25
click at [766, 76] on input "Votre projet de vol privé est entre de bonnes mains – [PERSON_NAME][GEOGRAPHIC_…" at bounding box center [628, 81] width 668 height 25
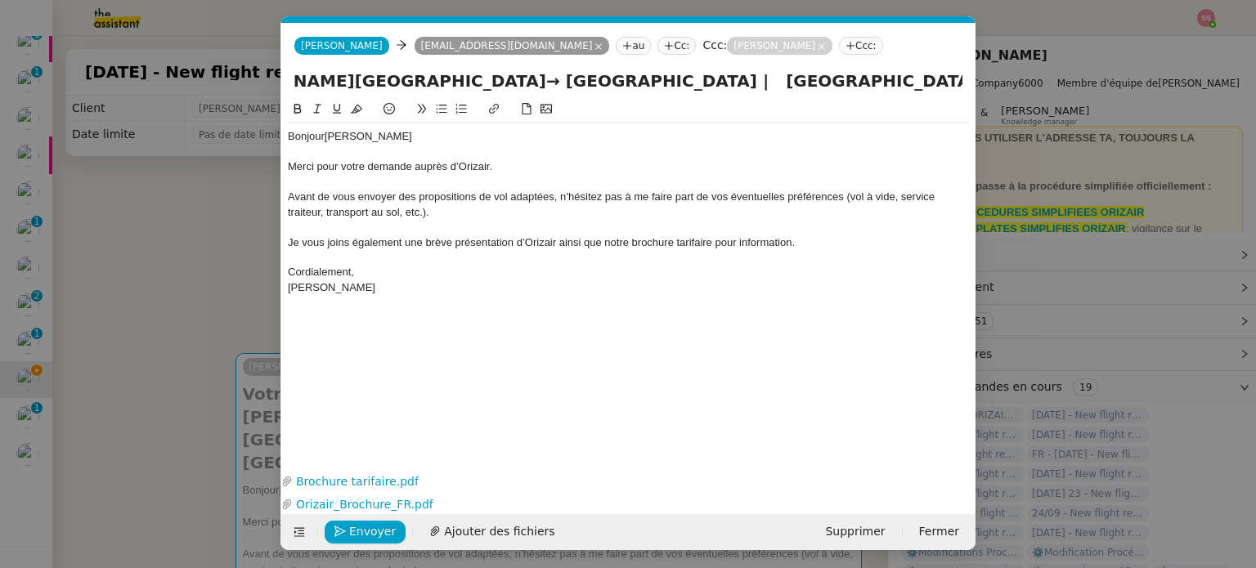
paste input "→"
drag, startPoint x: 862, startPoint y: 92, endPoint x: 1038, endPoint y: 101, distance: 176.0
click at [1038, 101] on nz-modal-container "acc Service ✈️Orizair - Acc usé de réception de la demande (FR) - En cours de v…" at bounding box center [628, 284] width 1256 height 568
type input "Votre projet de vol privé est entre de bonnes mains – [PERSON_NAME][GEOGRAPHIC_…"
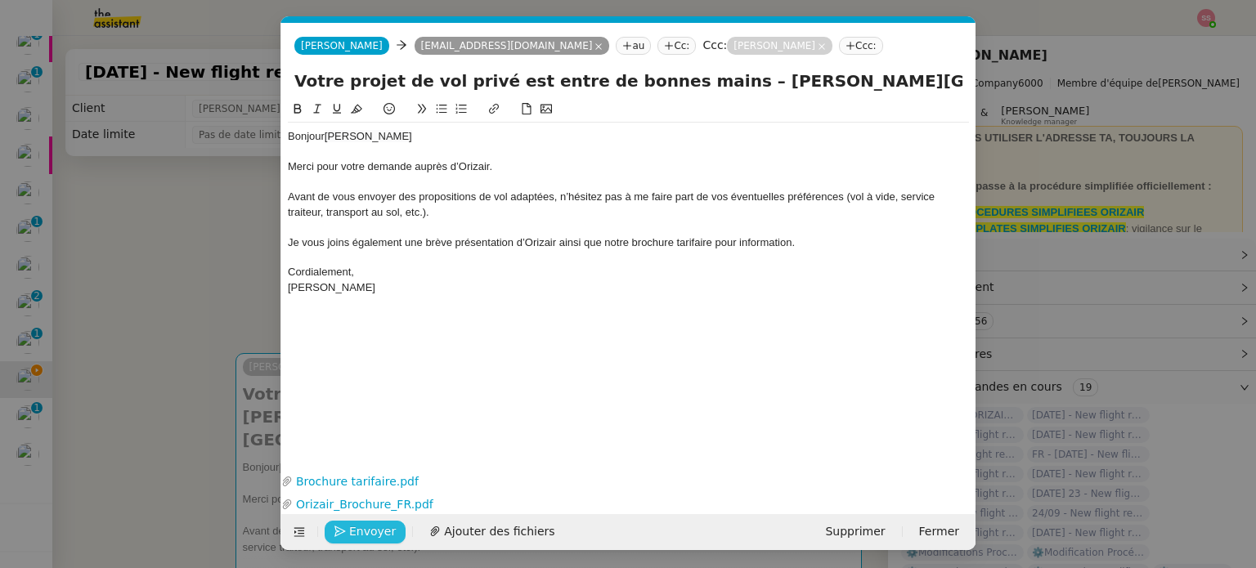
click at [395, 526] on button "Envoyer" at bounding box center [365, 532] width 81 height 23
click at [401, 532] on span "Confirmer l'envoi" at bounding box center [398, 532] width 98 height 19
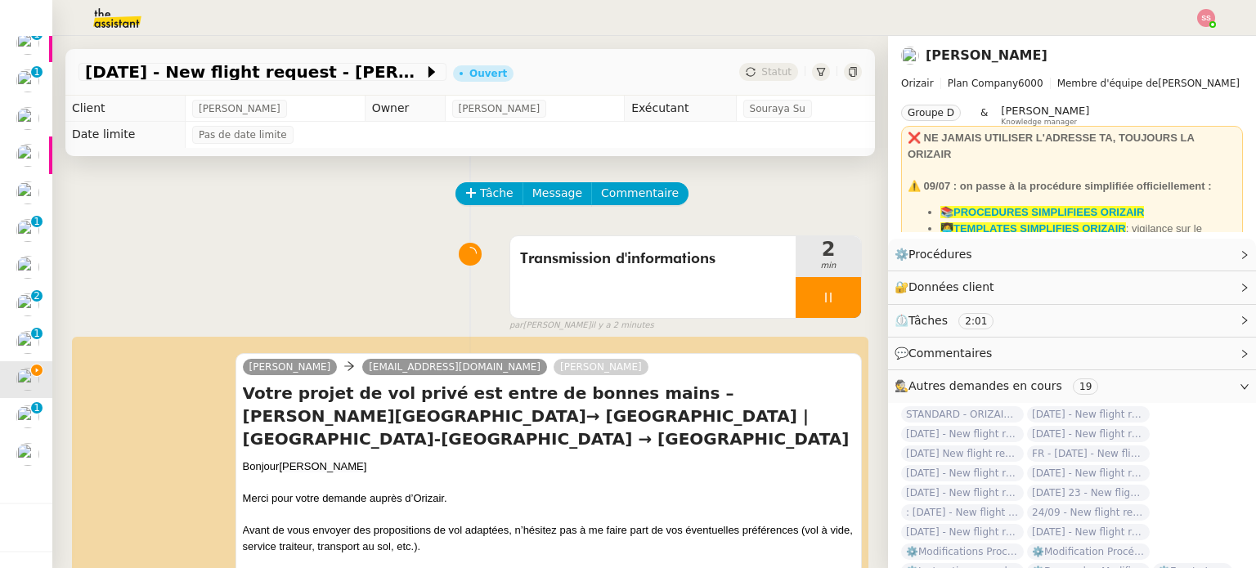
scroll to position [166, 0]
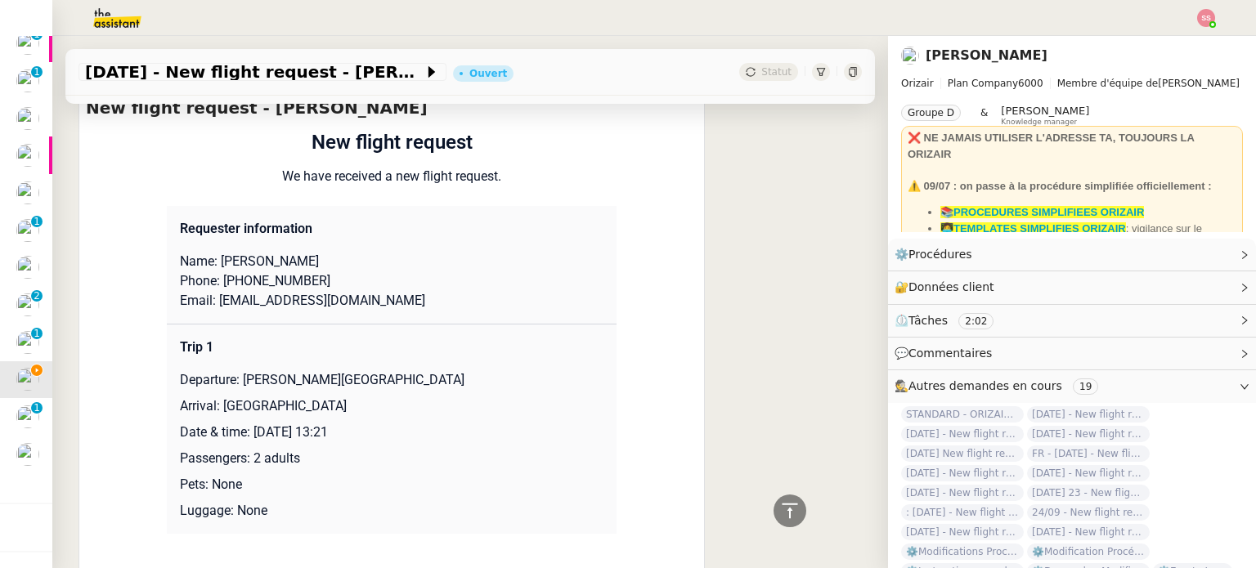
drag, startPoint x: 214, startPoint y: 267, endPoint x: 314, endPoint y: 258, distance: 100.2
click at [314, 258] on p "Name: [PERSON_NAME]" at bounding box center [392, 262] width 424 height 20
drag, startPoint x: 222, startPoint y: 285, endPoint x: 345, endPoint y: 282, distance: 122.7
click at [345, 282] on p "Phone: [PHONE_NUMBER]" at bounding box center [392, 281] width 424 height 20
drag, startPoint x: 396, startPoint y: 309, endPoint x: 212, endPoint y: 306, distance: 184.0
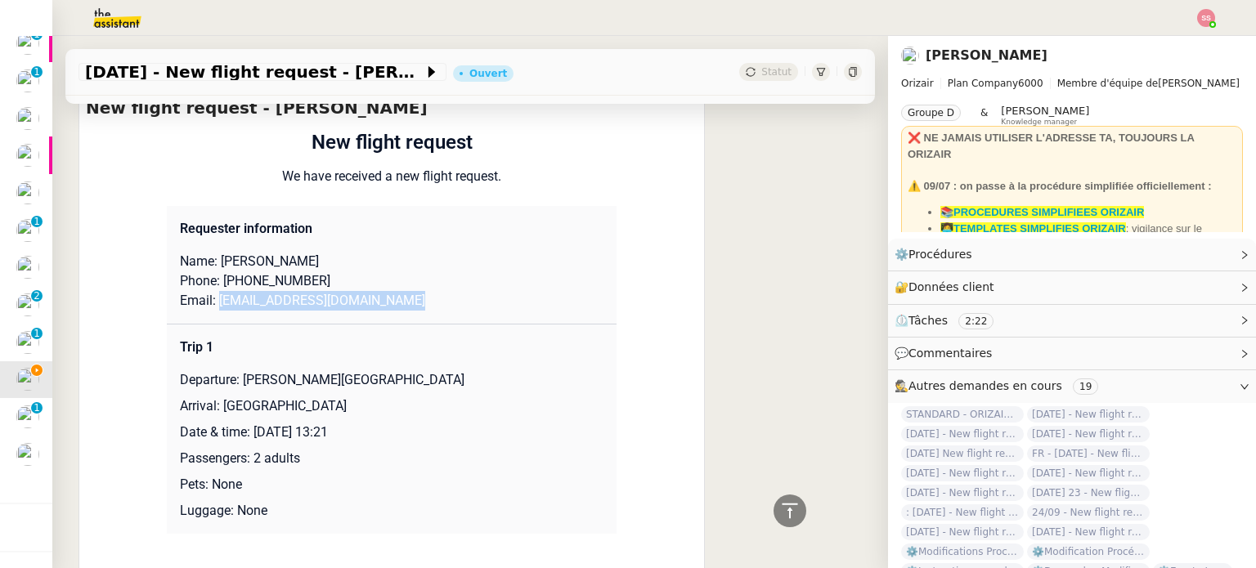
click at [212, 306] on p "Email: [EMAIL_ADDRESS][DOMAIN_NAME]" at bounding box center [392, 301] width 424 height 20
drag, startPoint x: 237, startPoint y: 385, endPoint x: 499, endPoint y: 371, distance: 262.0
click at [498, 371] on td "Trip 1 Departure: [PERSON_NAME][GEOGRAPHIC_DATA] Arrival: [GEOGRAPHIC_DATA] Dat…" at bounding box center [392, 429] width 450 height 210
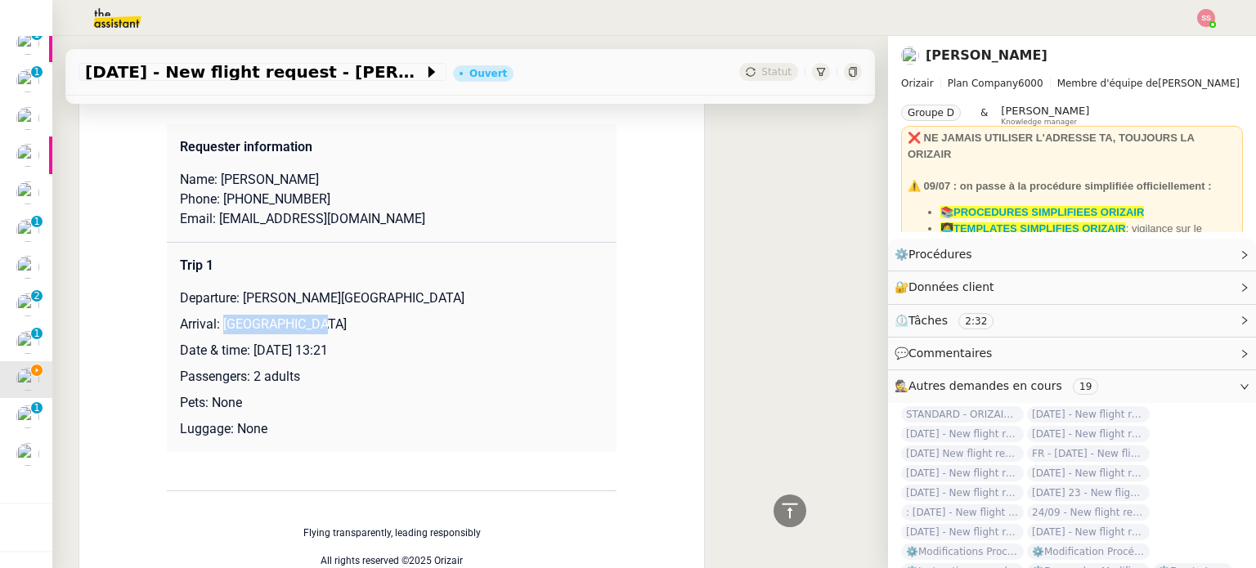
drag, startPoint x: 307, startPoint y: 331, endPoint x: 218, endPoint y: 326, distance: 88.4
click at [218, 326] on p "Arrival: [GEOGRAPHIC_DATA]" at bounding box center [392, 325] width 424 height 20
drag, startPoint x: 245, startPoint y: 356, endPoint x: 446, endPoint y: 349, distance: 200.4
click at [446, 349] on p "Date & time: [DATE] 13:21" at bounding box center [392, 351] width 424 height 20
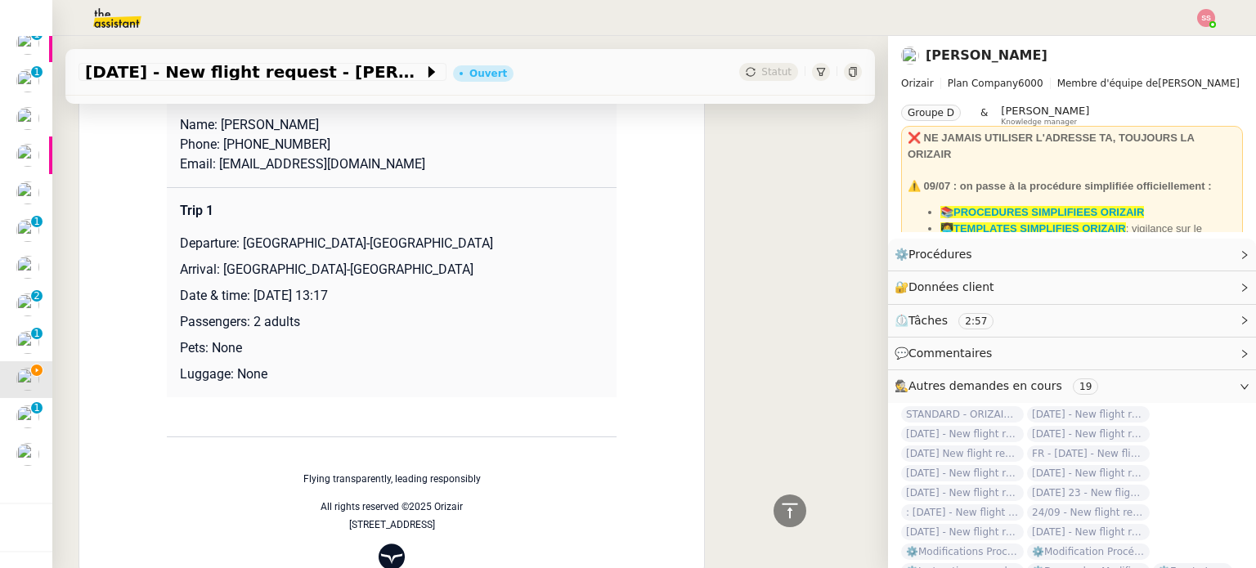
scroll to position [1554, 0]
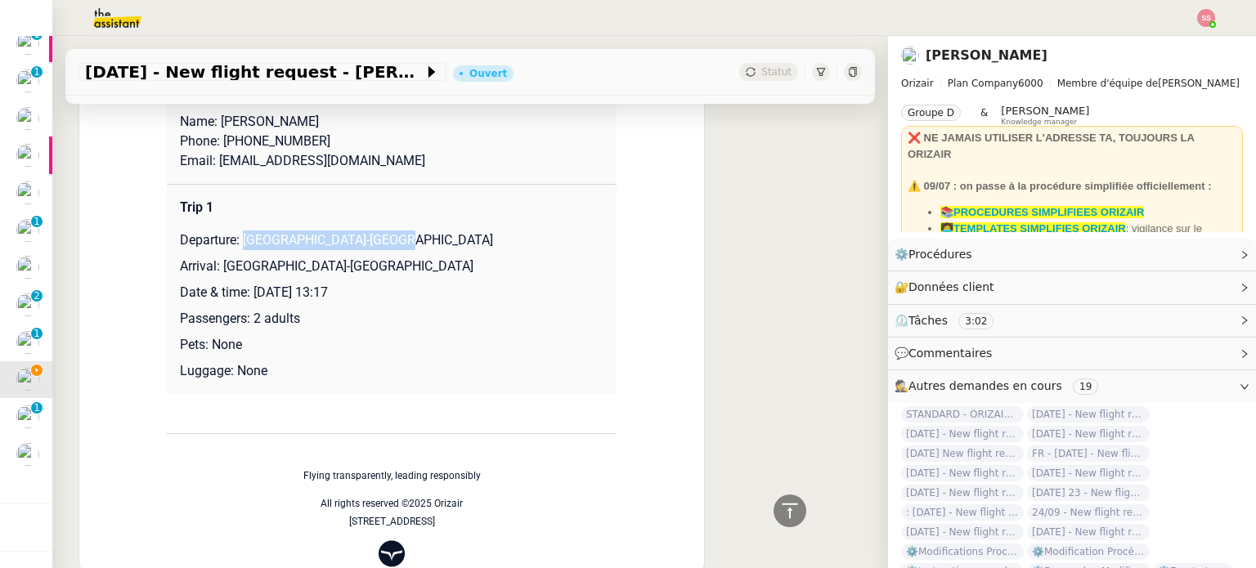
drag, startPoint x: 239, startPoint y: 244, endPoint x: 397, endPoint y: 248, distance: 158.7
click at [397, 248] on p "Departure: [GEOGRAPHIC_DATA]-[GEOGRAPHIC_DATA]" at bounding box center [392, 241] width 424 height 20
drag, startPoint x: 213, startPoint y: 267, endPoint x: 408, endPoint y: 267, distance: 195.4
click at [408, 267] on p "Arrival: [GEOGRAPHIC_DATA]-[GEOGRAPHIC_DATA]" at bounding box center [392, 267] width 424 height 20
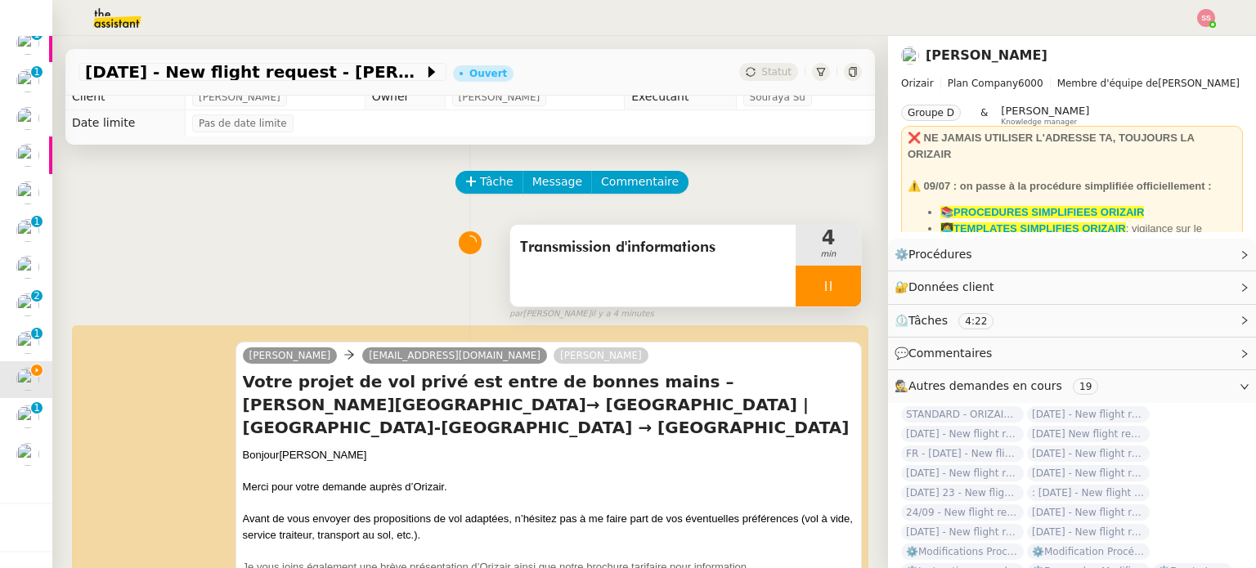
scroll to position [0, 0]
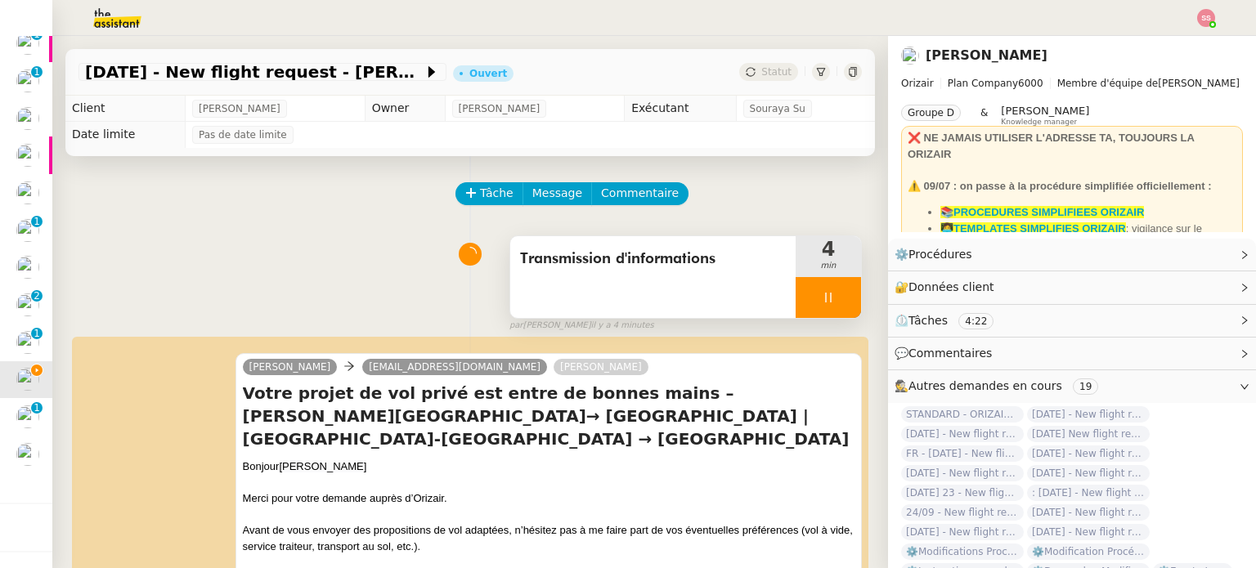
click at [830, 298] on div at bounding box center [828, 297] width 65 height 41
click at [838, 298] on icon at bounding box center [844, 297] width 13 height 13
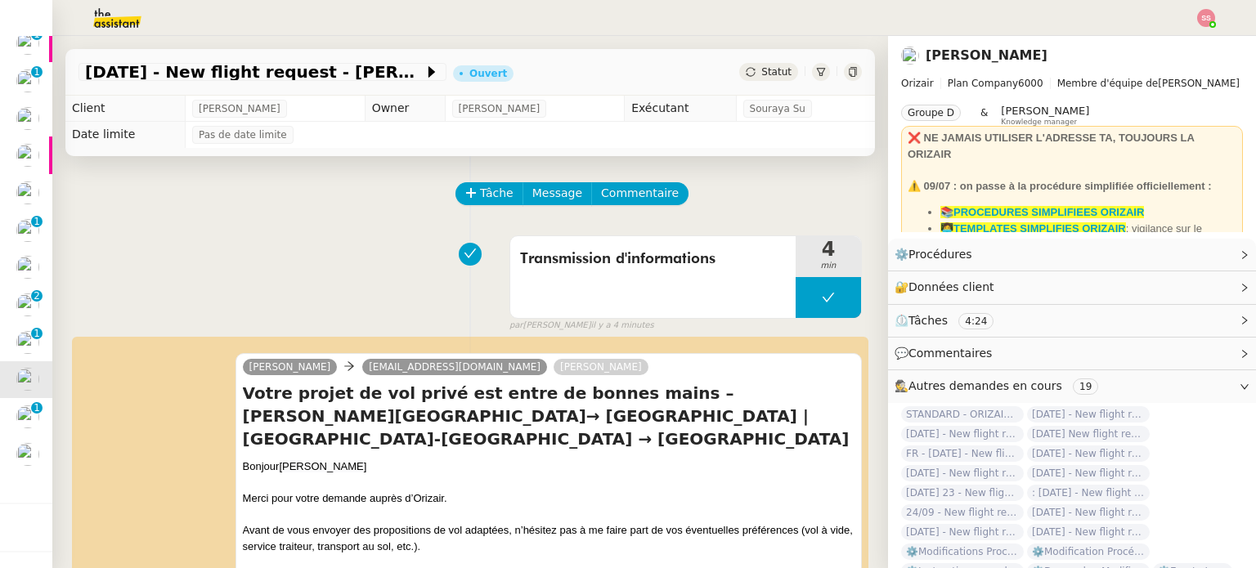
click at [761, 74] on span "Statut" at bounding box center [776, 71] width 30 height 11
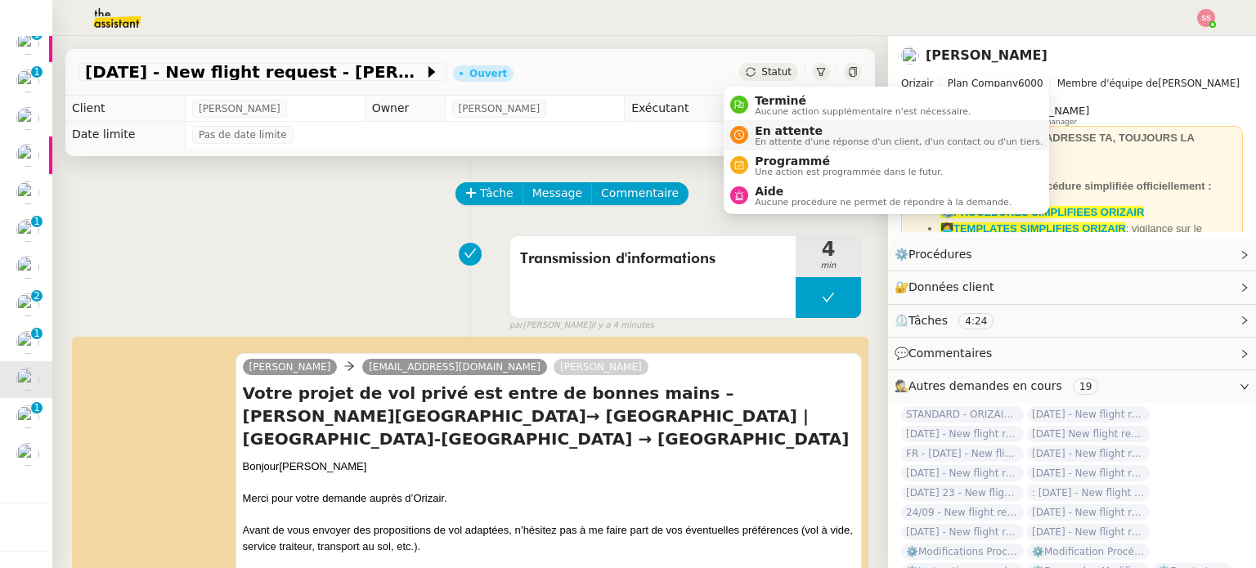
click at [778, 133] on span "En attente" at bounding box center [899, 130] width 288 height 13
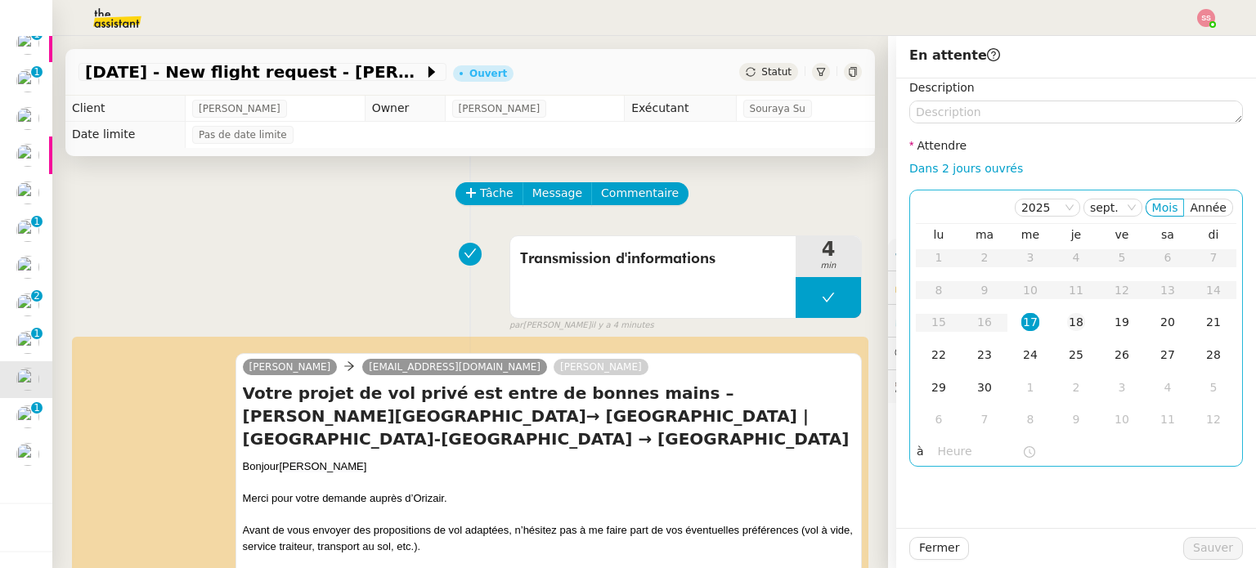
click at [1067, 320] on div "18" at bounding box center [1076, 322] width 18 height 18
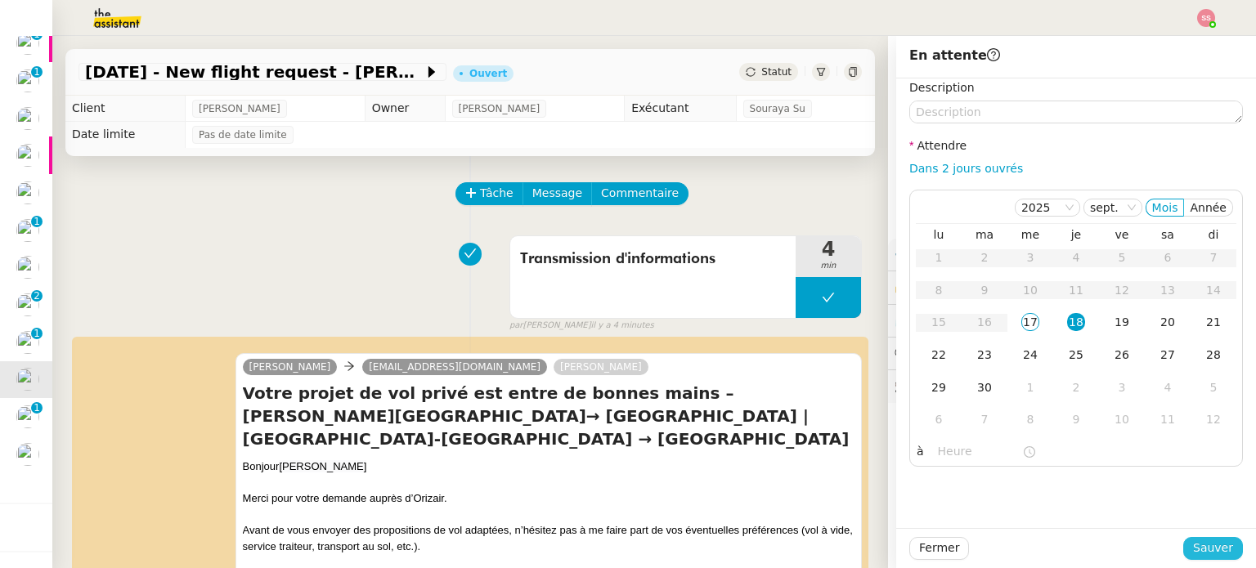
click at [1193, 545] on span "Sauver" at bounding box center [1213, 548] width 40 height 19
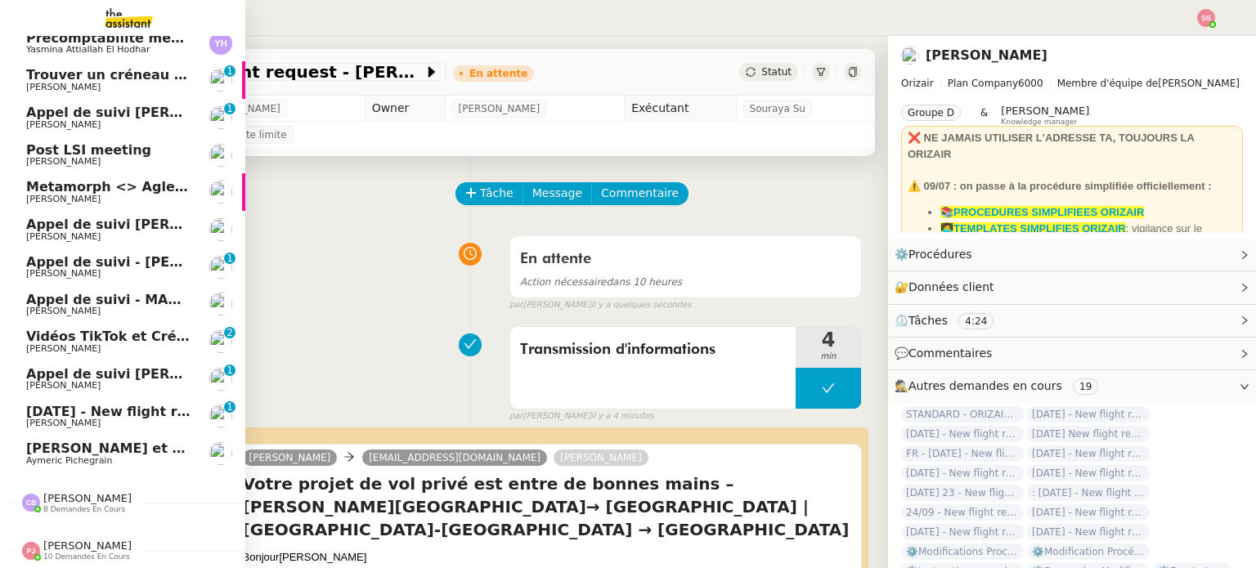
scroll to position [129, 0]
click at [96, 405] on span "[DATE] - New flight request - [PERSON_NAME]" at bounding box center [195, 412] width 338 height 16
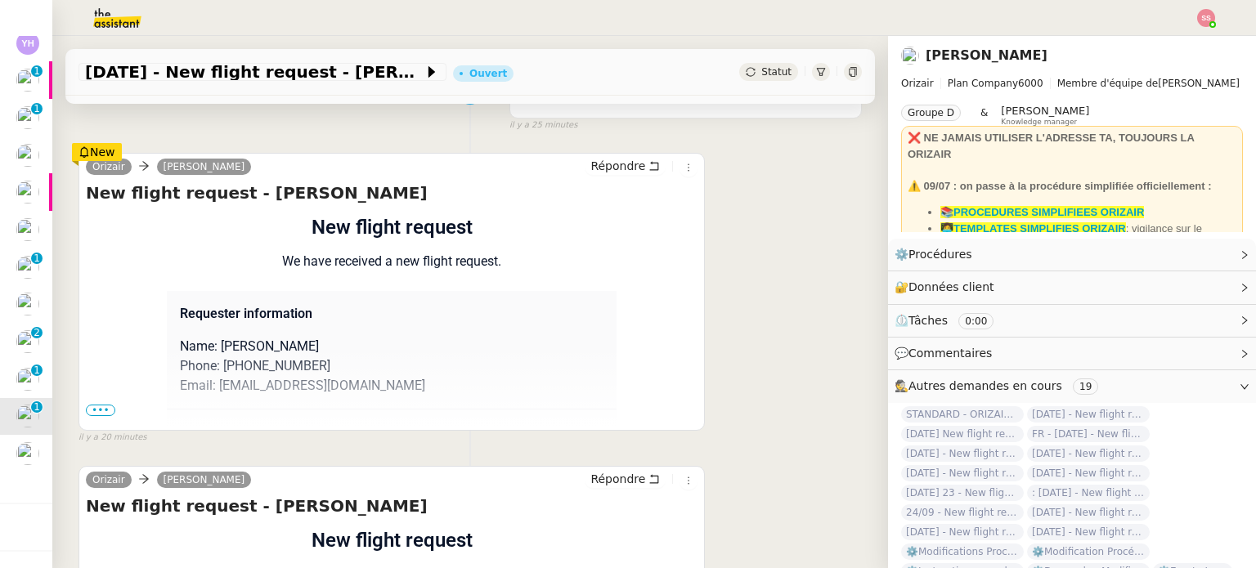
scroll to position [164, 0]
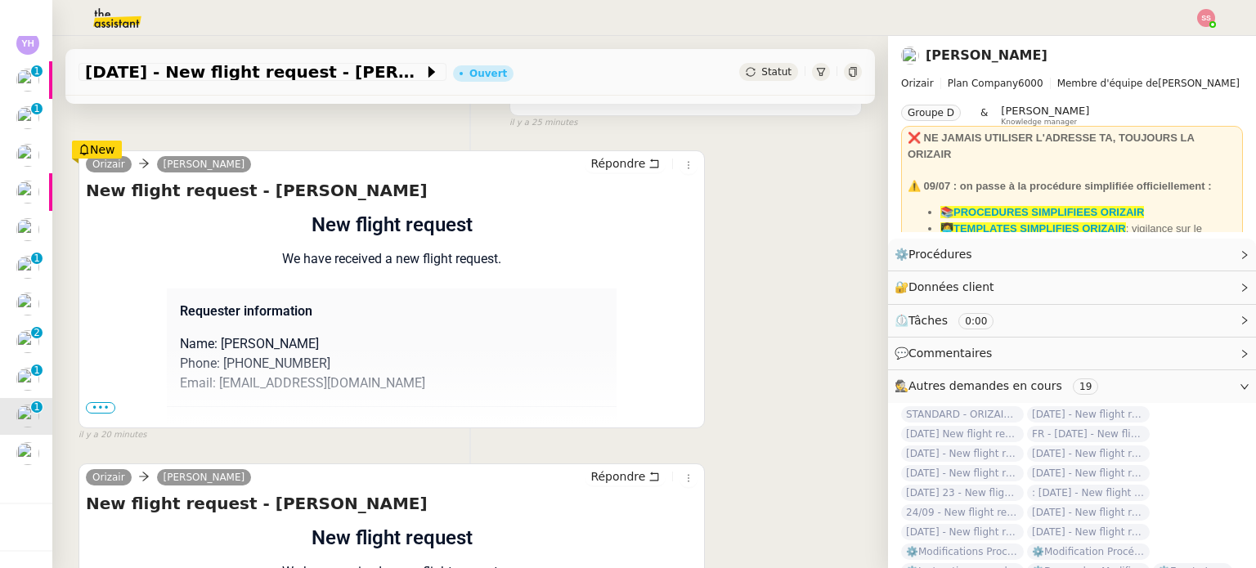
drag, startPoint x: 104, startPoint y: 414, endPoint x: 114, endPoint y: 410, distance: 10.3
click at [104, 413] on span "•••" at bounding box center [100, 407] width 29 height 11
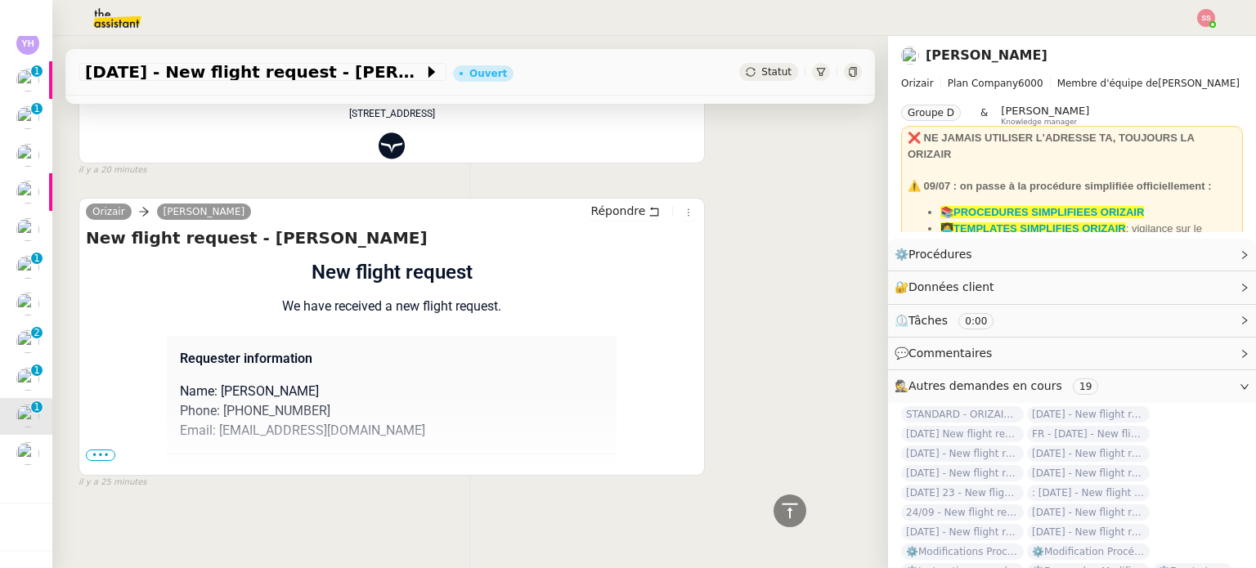
scroll to position [805, 0]
click at [96, 451] on span "•••" at bounding box center [100, 455] width 29 height 11
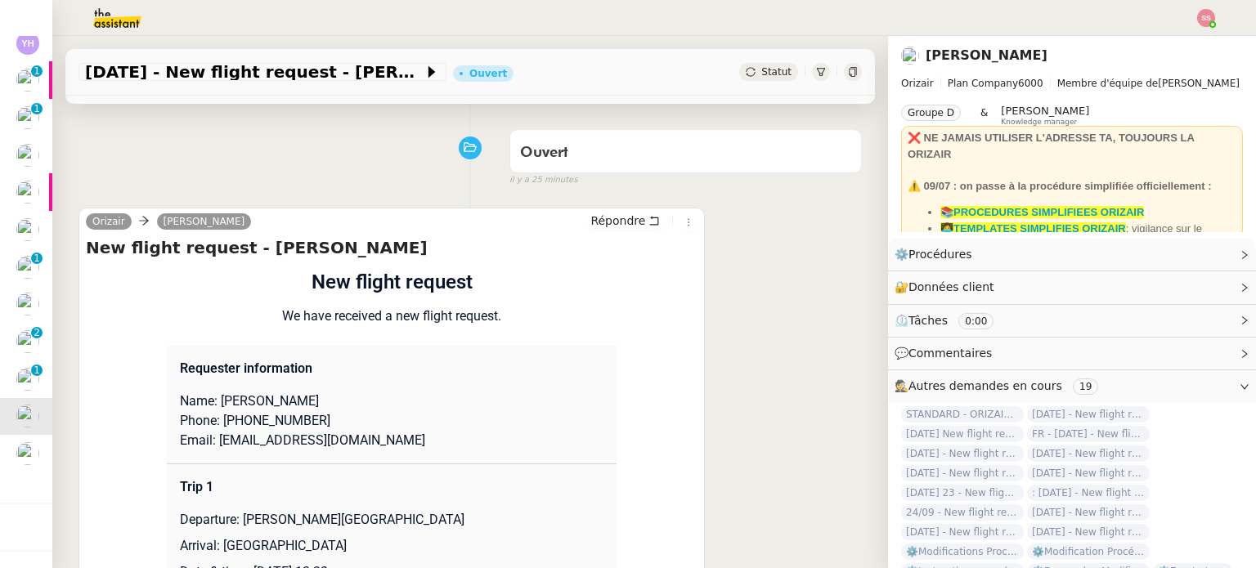
scroll to position [0, 0]
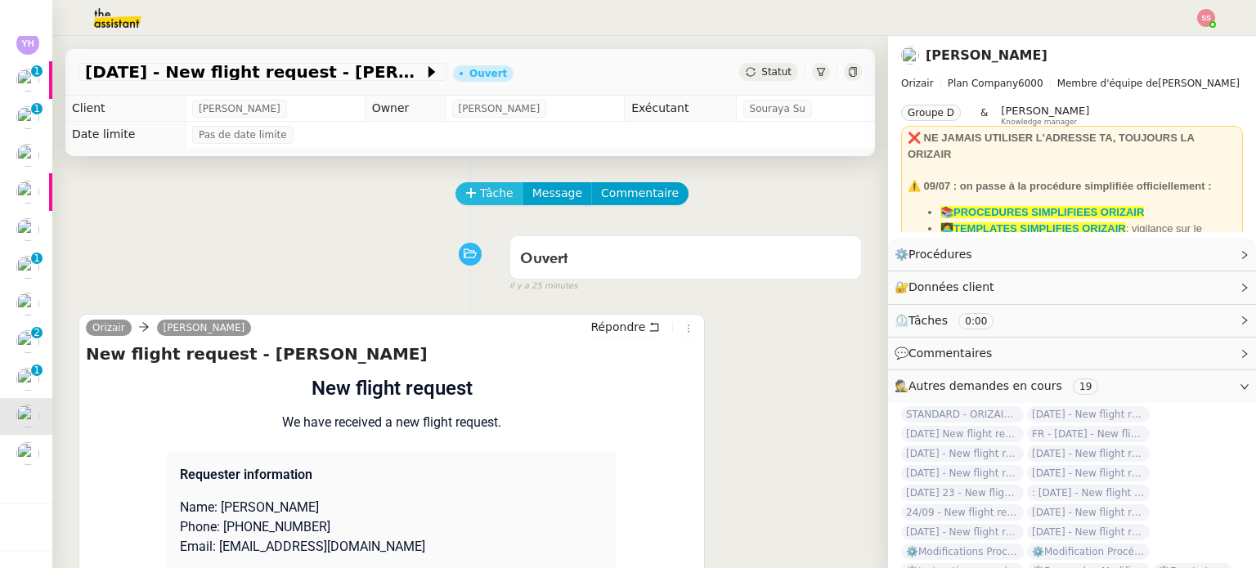
click at [491, 201] on span "Tâche" at bounding box center [497, 193] width 34 height 19
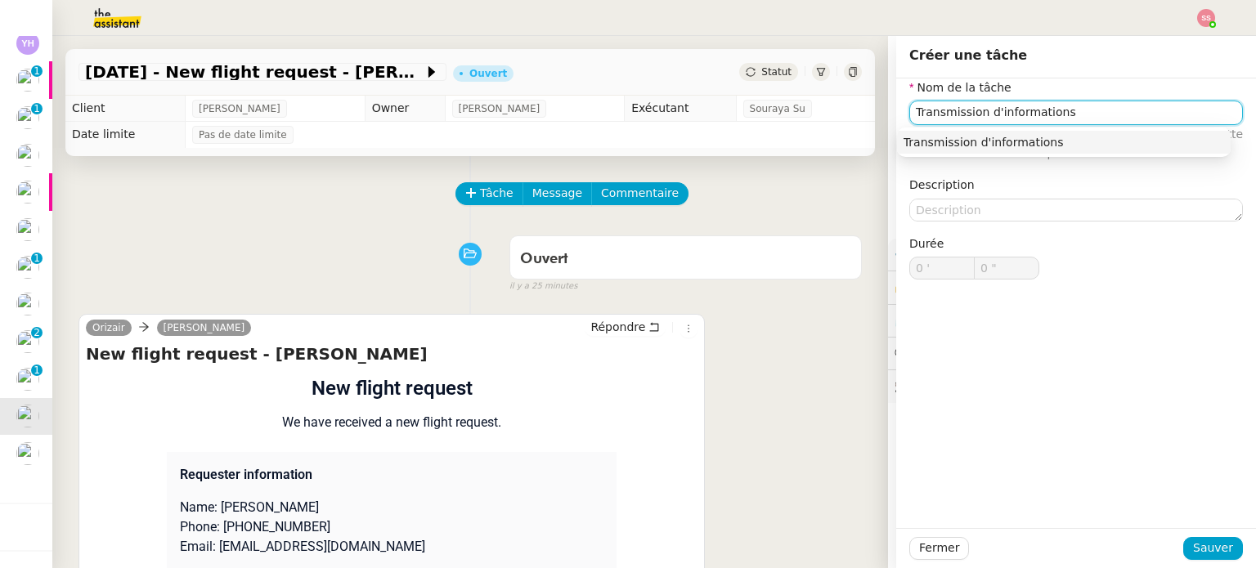
click at [1096, 141] on div "Transmission d'informations" at bounding box center [1064, 142] width 321 height 15
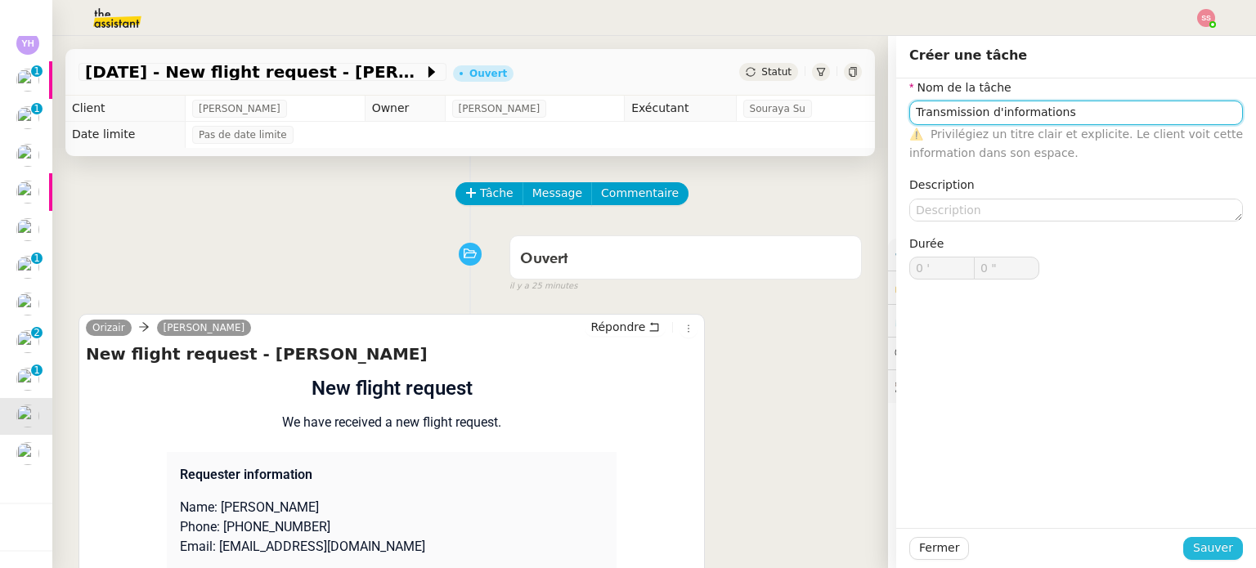
type input "Transmission d'informations"
drag, startPoint x: 1195, startPoint y: 548, endPoint x: 1186, endPoint y: 542, distance: 10.7
click at [1194, 548] on span "Sauver" at bounding box center [1213, 548] width 40 height 19
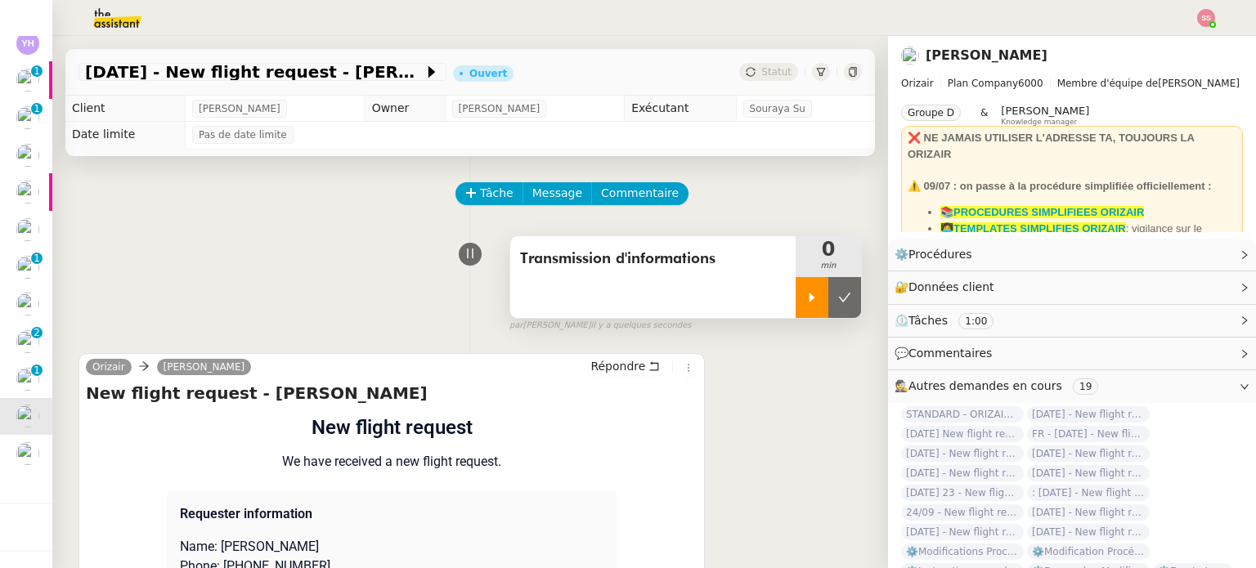
click at [805, 304] on icon at bounding box center [811, 297] width 13 height 13
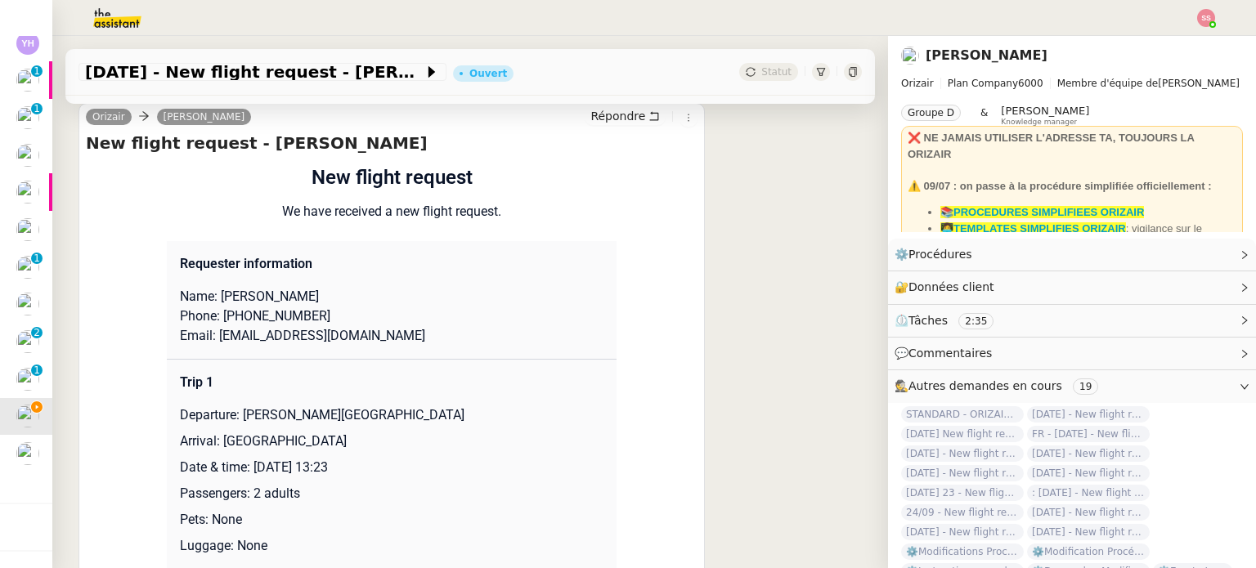
scroll to position [164, 0]
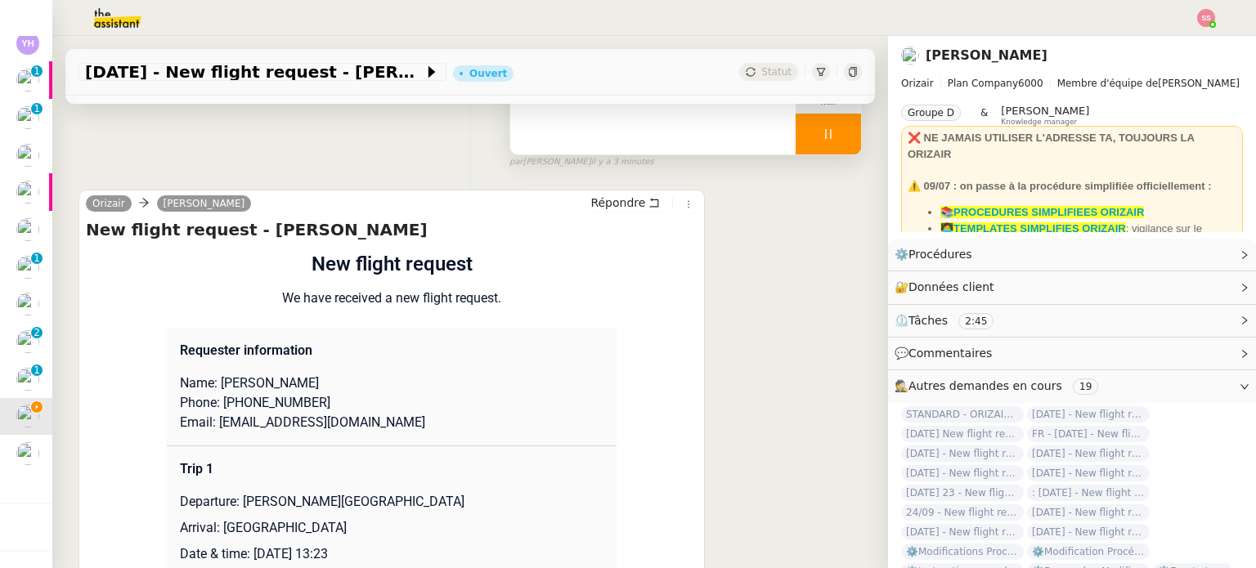
click at [305, 421] on p "Email: [EMAIL_ADDRESS][DOMAIN_NAME]" at bounding box center [392, 423] width 424 height 20
click at [461, 410] on p "Phone: [PHONE_NUMBER]" at bounding box center [392, 403] width 424 height 20
drag, startPoint x: 382, startPoint y: 421, endPoint x: 208, endPoint y: 425, distance: 174.2
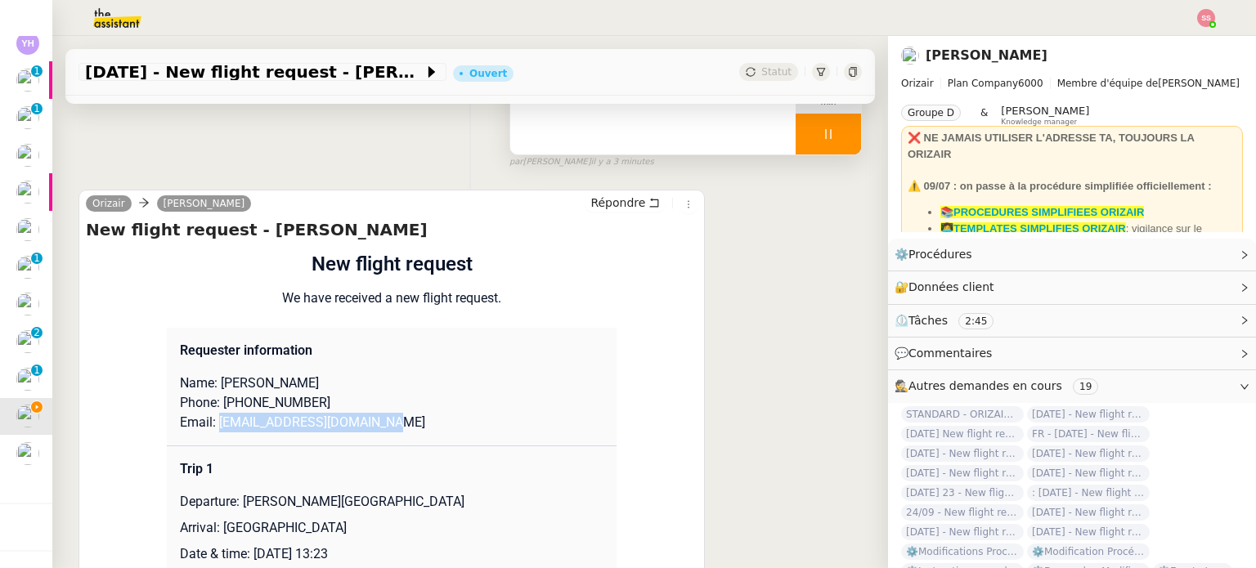
click at [208, 425] on p "Email: [EMAIL_ADDRESS][DOMAIN_NAME]" at bounding box center [392, 423] width 424 height 20
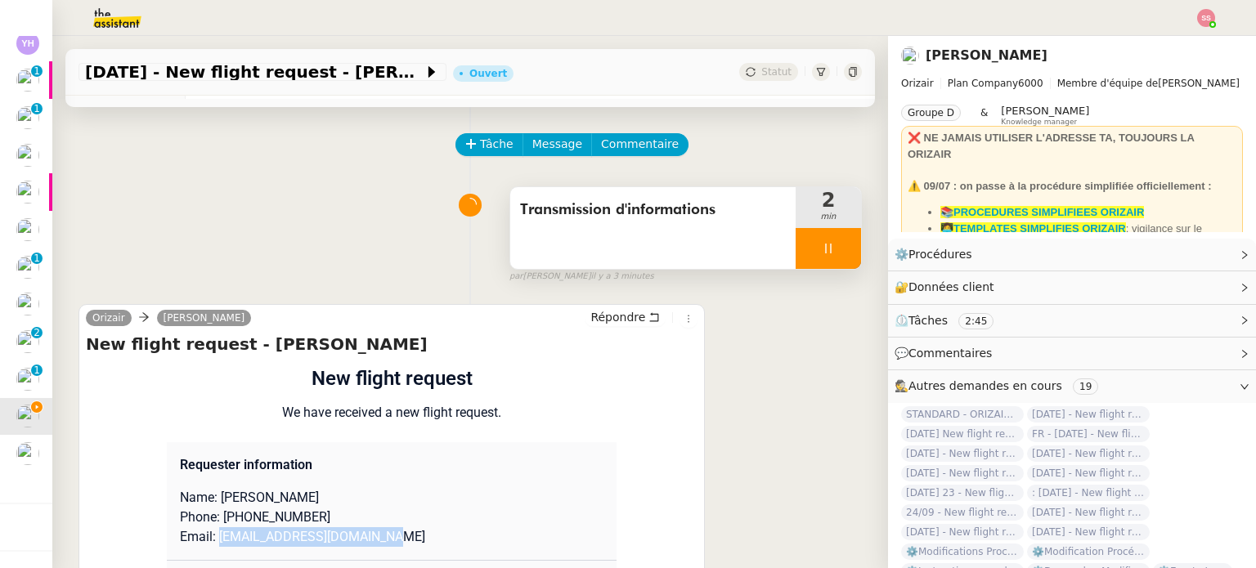
scroll to position [0, 0]
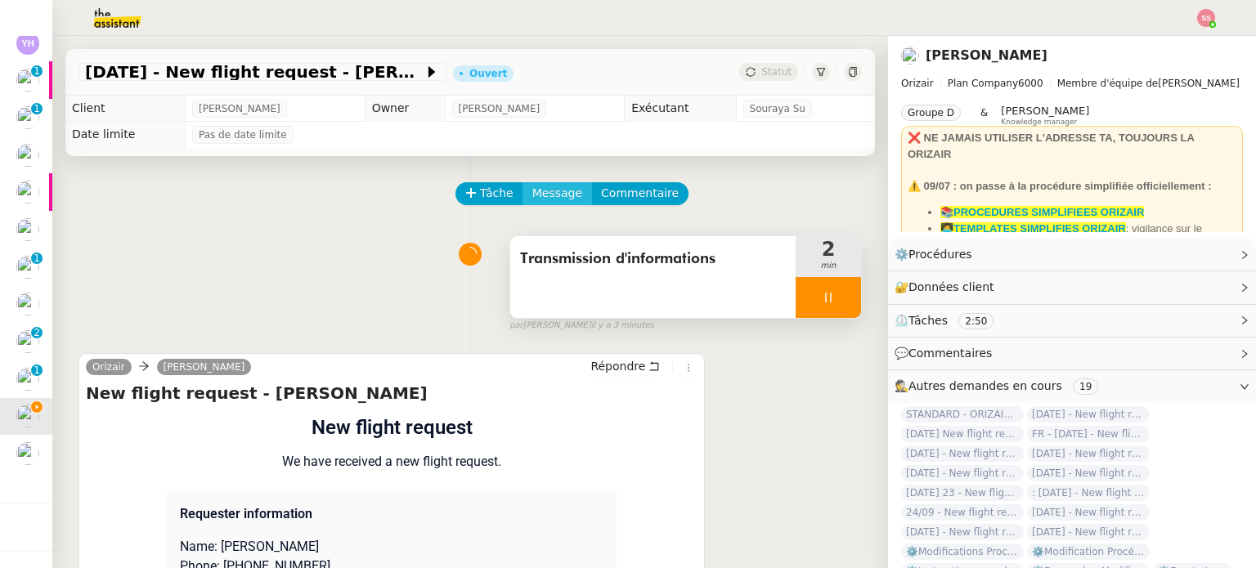
click at [539, 191] on span "Message" at bounding box center [557, 193] width 50 height 19
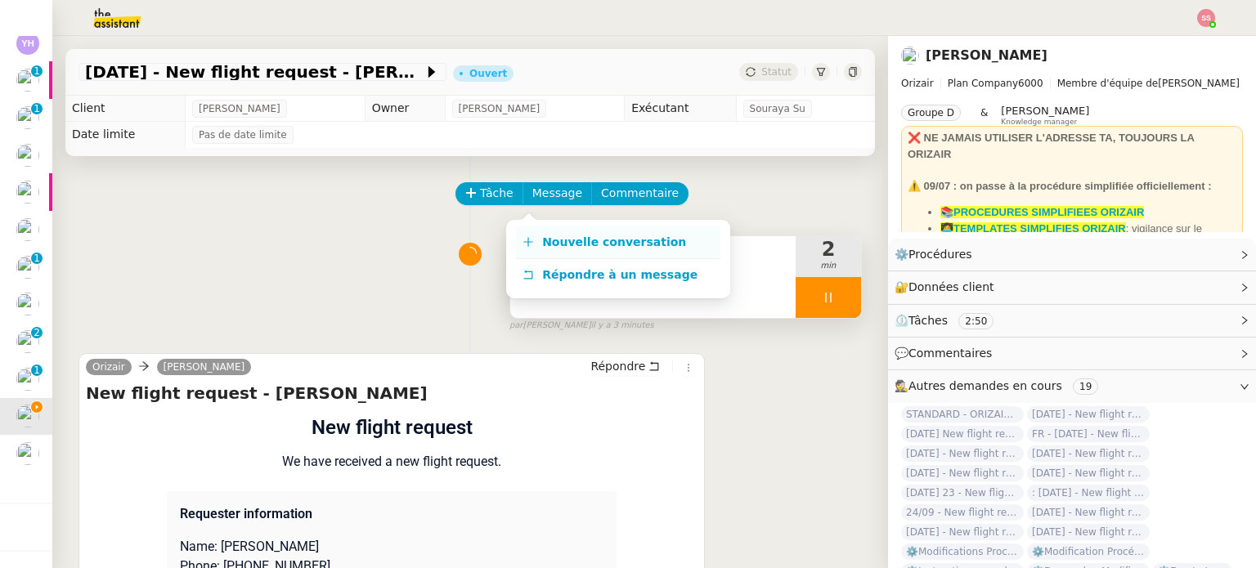
click at [549, 231] on link "Nouvelle conversation" at bounding box center [618, 243] width 204 height 33
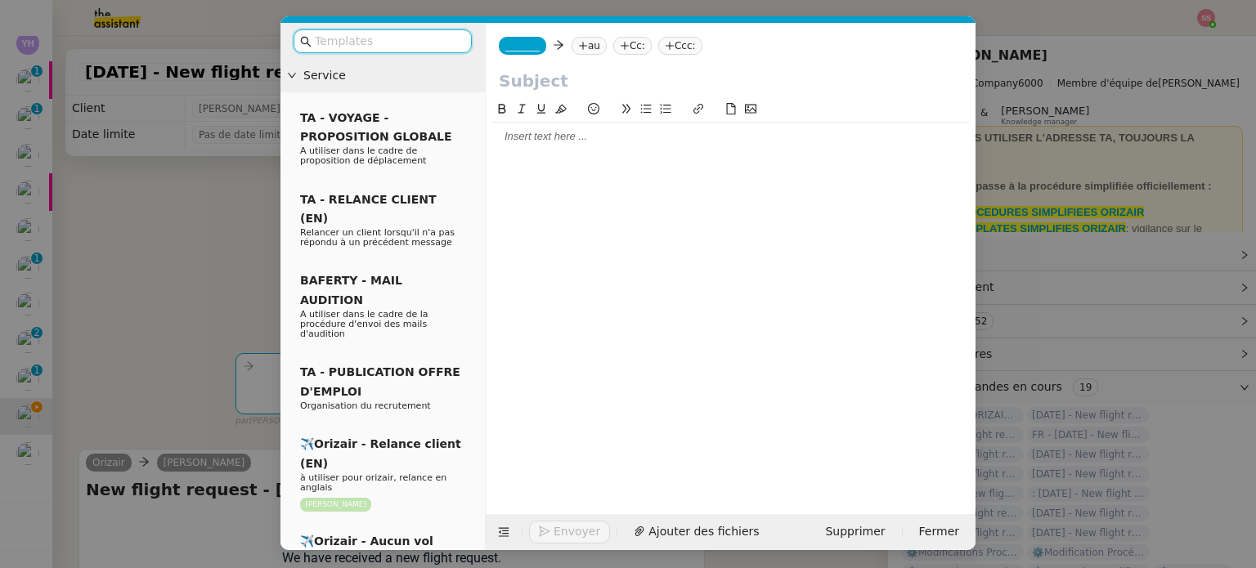
click at [587, 43] on nz-tag "au" at bounding box center [589, 46] width 35 height 18
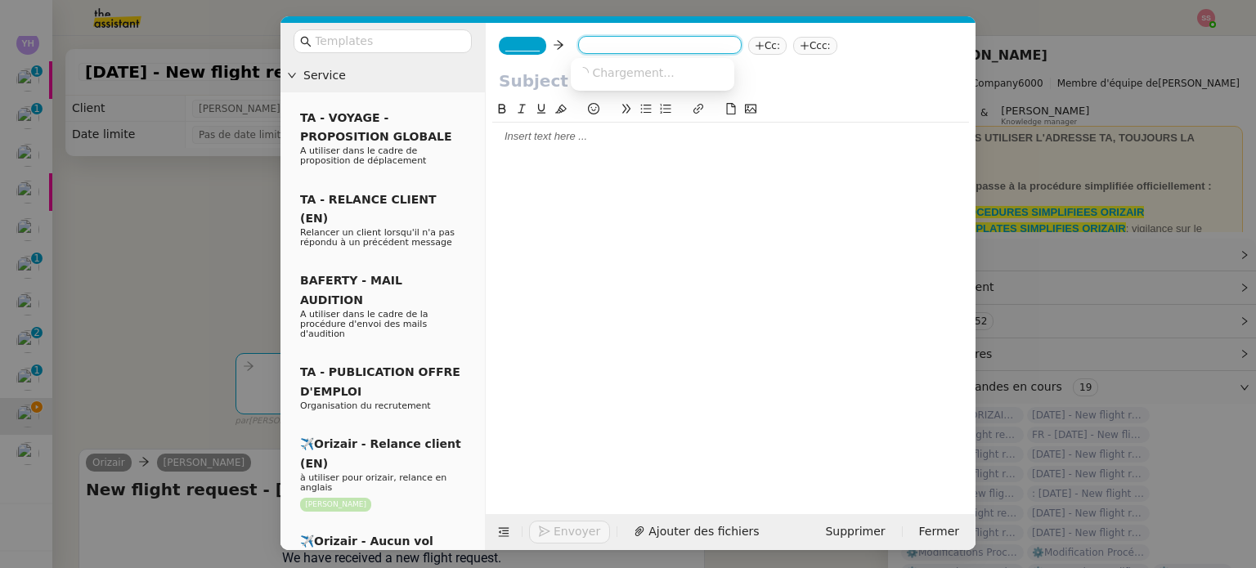
paste input "[EMAIL_ADDRESS][DOMAIN_NAME]"
type input "[EMAIL_ADDRESS][DOMAIN_NAME]"
click at [661, 74] on span "[EMAIL_ADDRESS][DOMAIN_NAME]" at bounding box center [677, 71] width 200 height 13
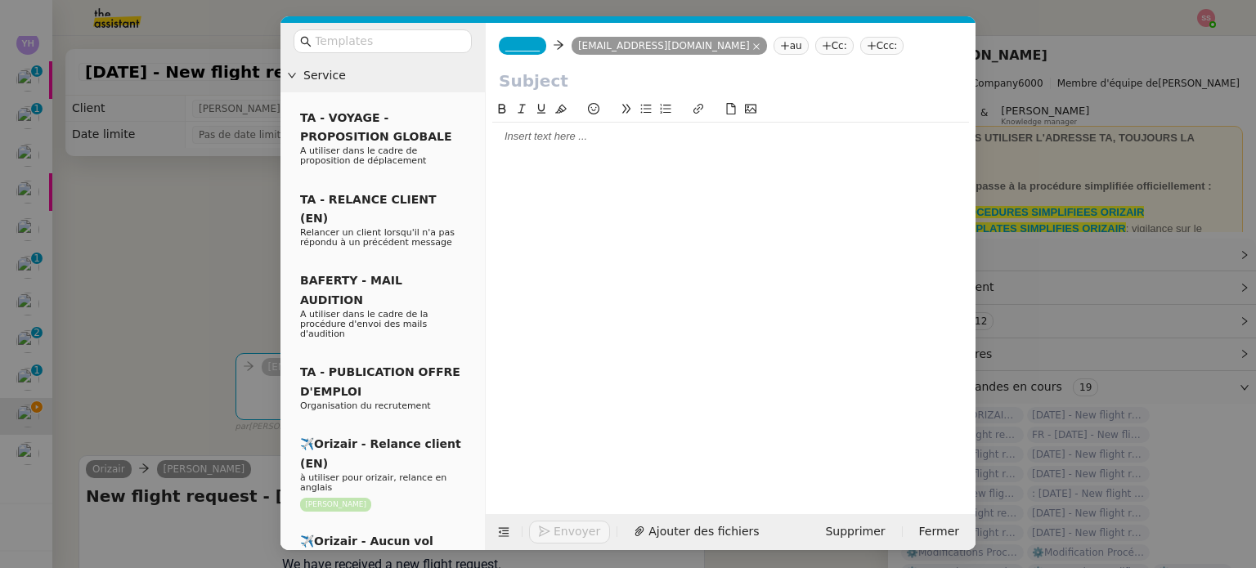
click at [860, 48] on nz-tag "Ccc:" at bounding box center [882, 46] width 44 height 18
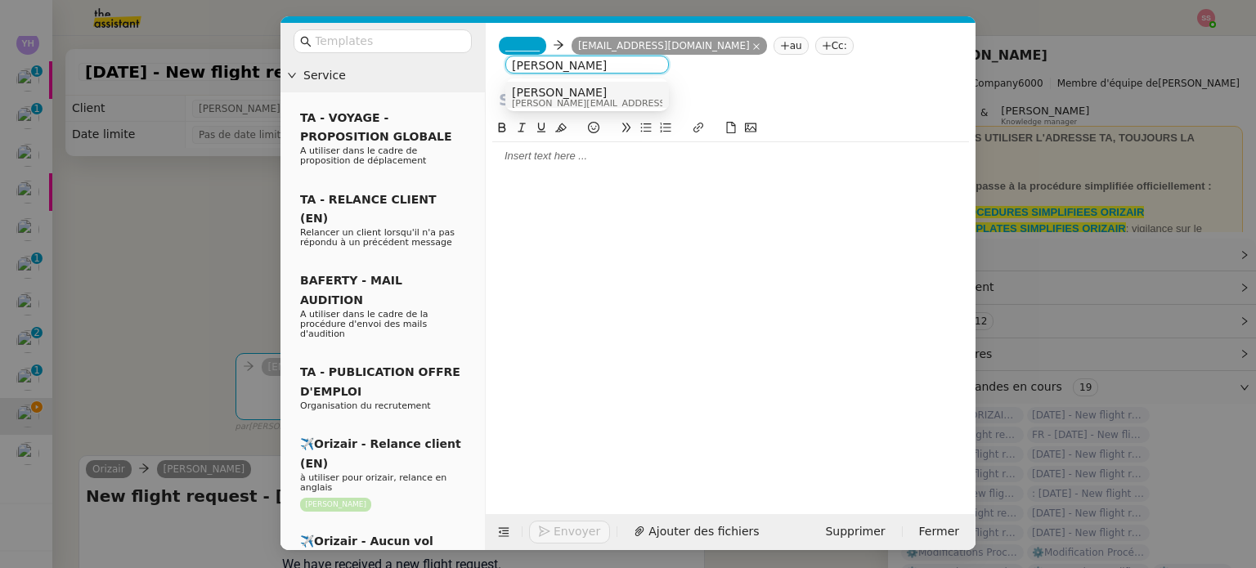
type input "[PERSON_NAME]"
click at [604, 95] on div "[PERSON_NAME] [PERSON_NAME][EMAIL_ADDRESS][DOMAIN_NAME]" at bounding box center [587, 97] width 150 height 22
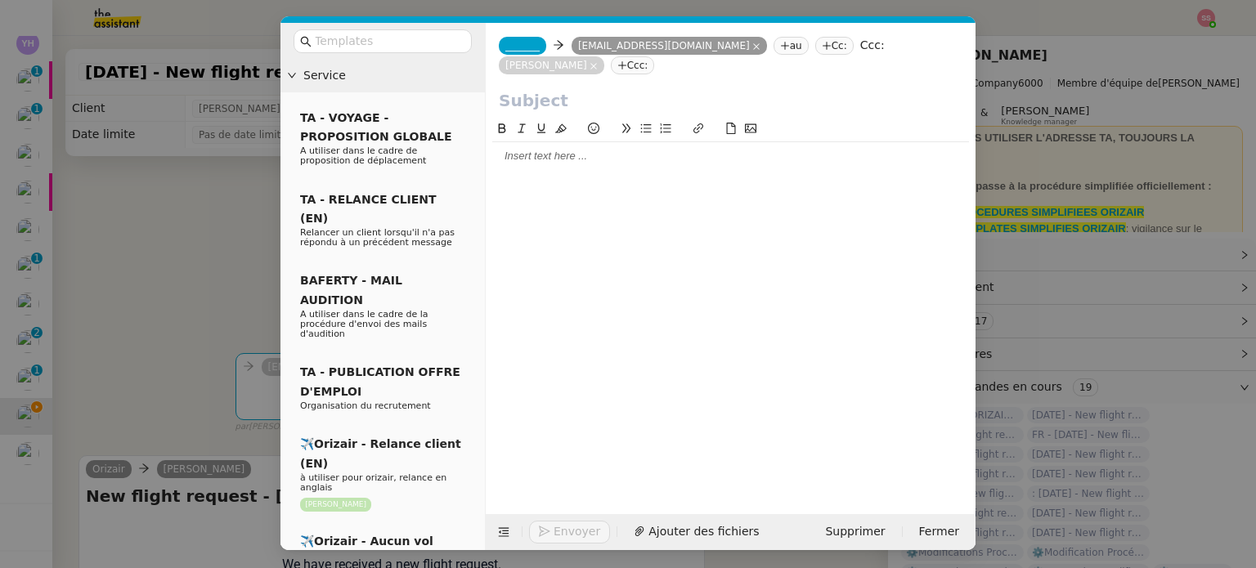
click at [519, 45] on span "_______" at bounding box center [522, 45] width 34 height 11
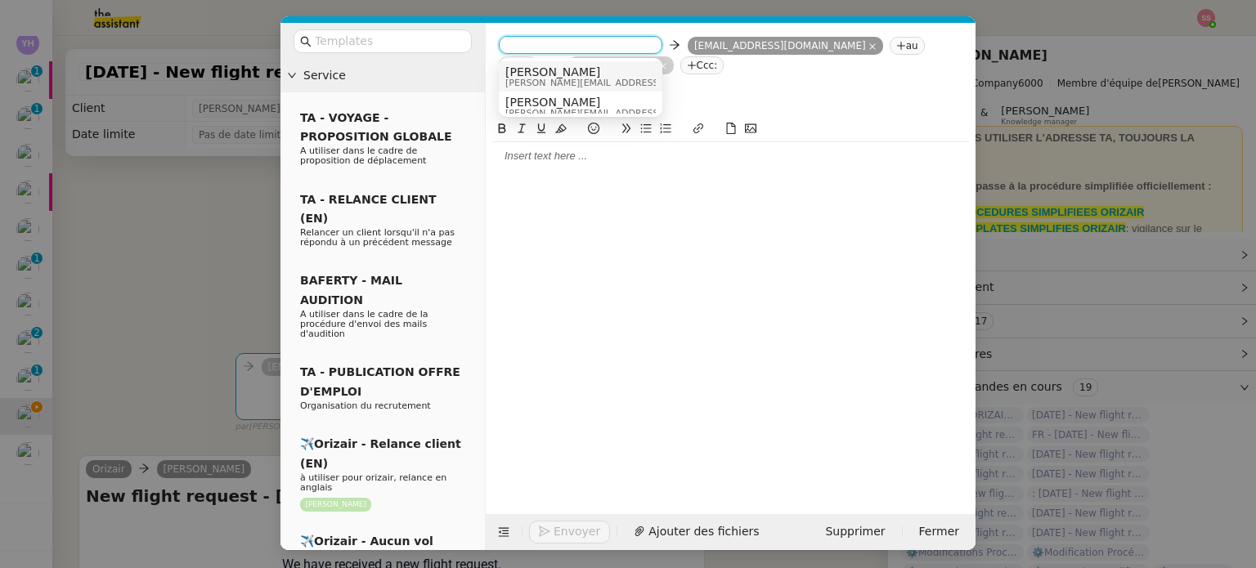
click at [555, 71] on span "[PERSON_NAME]" at bounding box center [621, 71] width 232 height 13
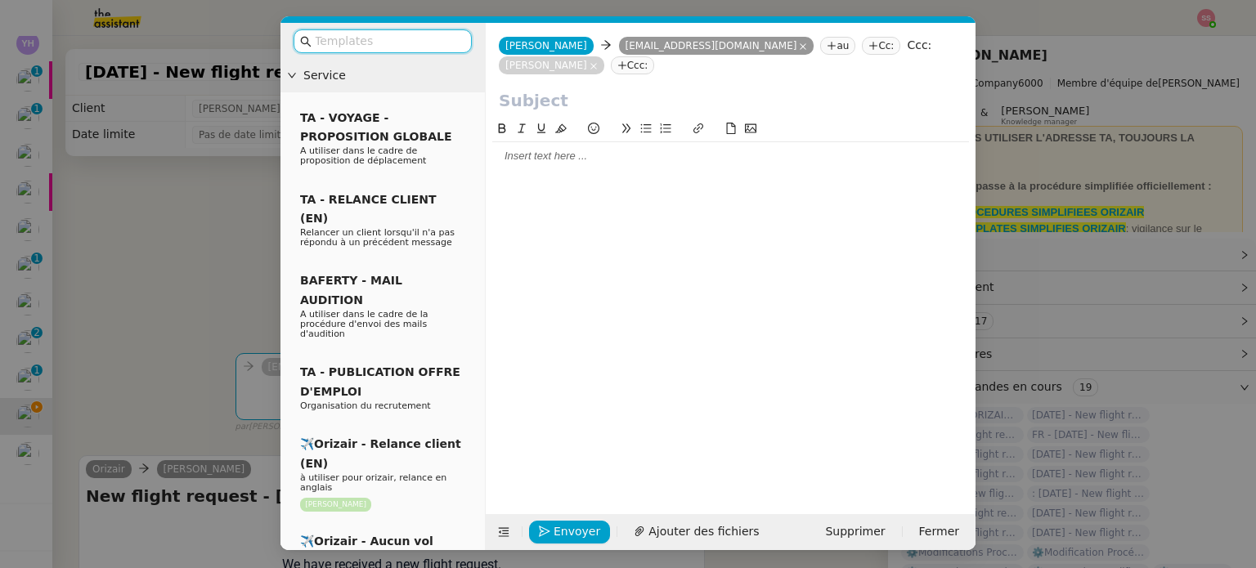
click at [426, 44] on input "text" at bounding box center [388, 41] width 147 height 19
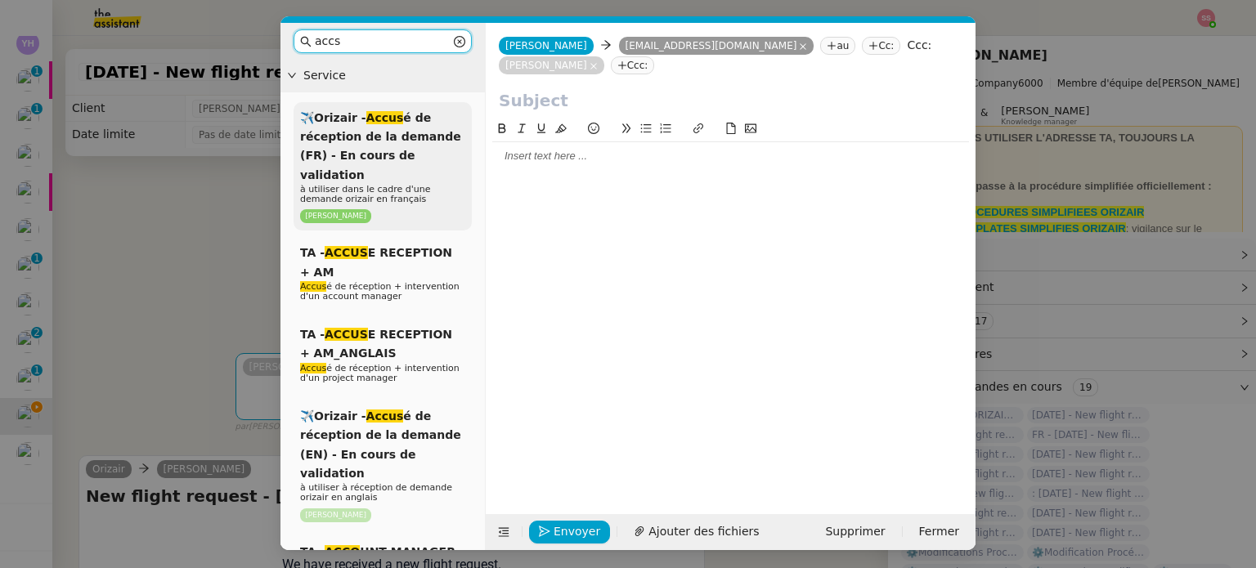
type input "accs"
click at [352, 128] on div "✈️Orizair - Accus é de réception de la demande (FR) - En cours de validation à …" at bounding box center [383, 166] width 178 height 129
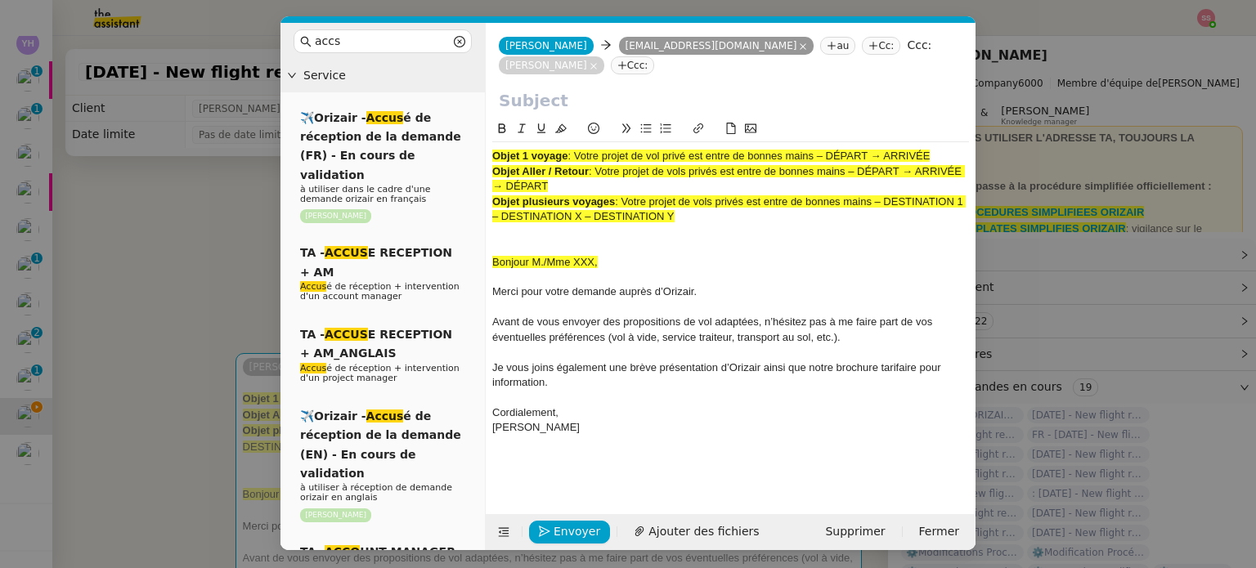
click at [599, 172] on span ": Votre projet de vols privés est entre de bonnes mains – DÉPART → ARRIVÉE → DÉ…" at bounding box center [728, 178] width 473 height 27
drag, startPoint x: 576, startPoint y: 155, endPoint x: 952, endPoint y: 153, distance: 376.2
click at [952, 153] on div "Objet 1 voyage : Votre projet de vol privé est entre de bonnes mains – DÉPART →…" at bounding box center [730, 156] width 477 height 15
click at [572, 96] on input "text" at bounding box center [731, 100] width 464 height 25
paste input "Votre projet de vol privé est entre de bonnes mains – DÉPART → ARRIVÉE"
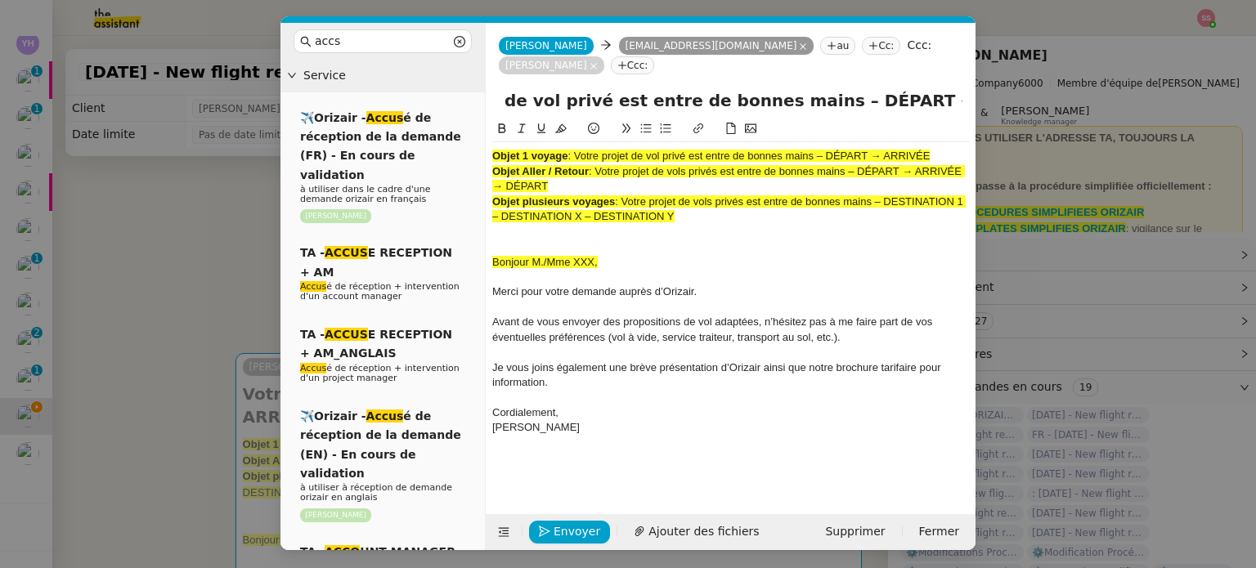
scroll to position [0, 115]
drag, startPoint x: 871, startPoint y: 103, endPoint x: 859, endPoint y: 104, distance: 11.5
click at [859, 104] on input "Votre projet de vol privé est entre de bonnes mains – DÉPART → ARRIVÉE |" at bounding box center [731, 100] width 464 height 25
drag, startPoint x: 792, startPoint y: 99, endPoint x: 944, endPoint y: 101, distance: 152.1
click at [944, 101] on input "Votre projet de vol privé est entre de bonnes mains – DÉPART → ARRIVÉE |" at bounding box center [731, 100] width 464 height 25
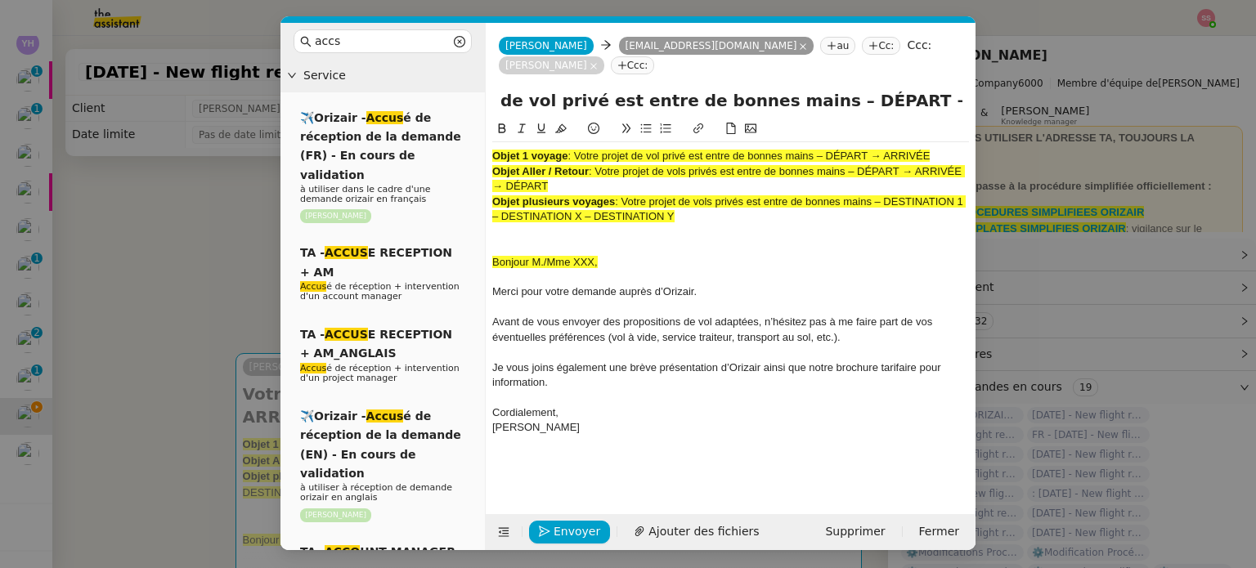
click at [962, 107] on div "Votre projet de vol privé est entre de bonnes mains – DÉPART → ARRIVÉE |" at bounding box center [731, 103] width 490 height 31
click at [958, 101] on input "Votre projet de vol privé est entre de bonnes mains – DÉPART → ARRIVÉE |" at bounding box center [731, 100] width 464 height 25
paste input "DÉPART → ARRIVÉE"
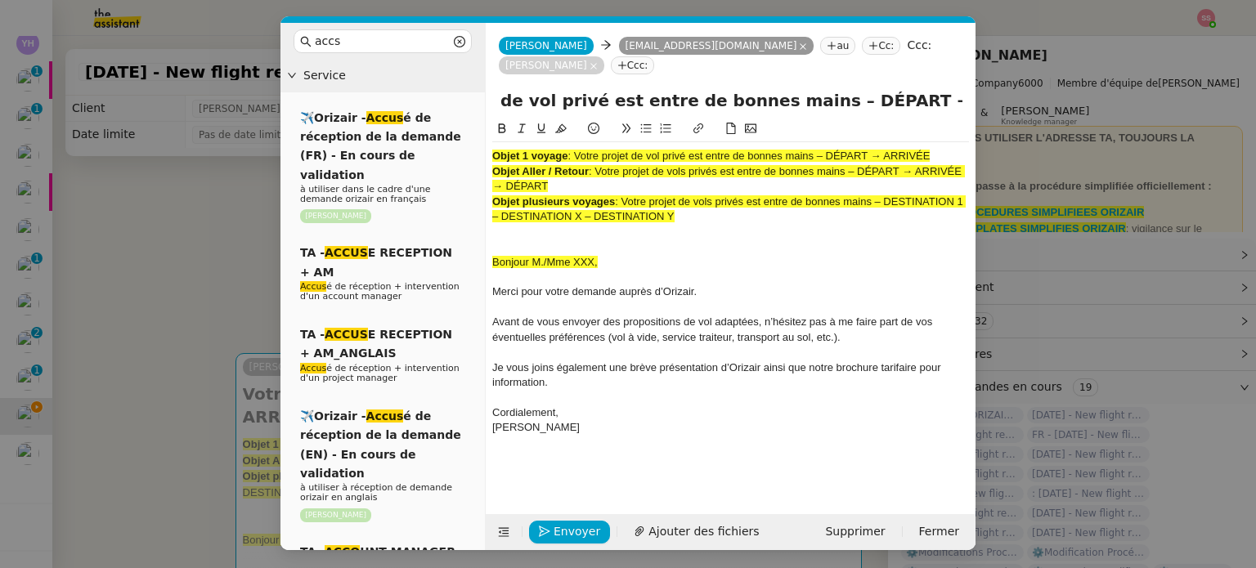
scroll to position [0, 267]
type input "Votre projet de vol privé est entre de bonnes mains – DÉPART → ARRIVÉE | DÉPART…"
click at [746, 276] on div at bounding box center [730, 277] width 477 height 15
click at [695, 529] on span "Ajouter des fichiers" at bounding box center [703, 532] width 110 height 19
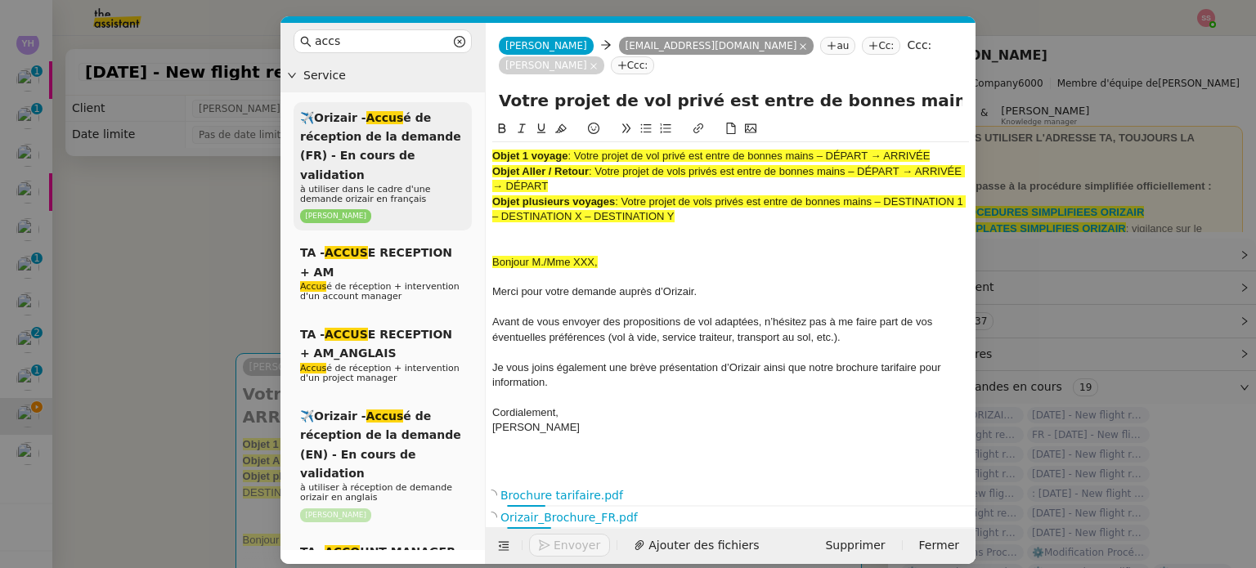
drag, startPoint x: 643, startPoint y: 209, endPoint x: 446, endPoint y: 141, distance: 208.2
click at [446, 141] on nz-layout "accs Service ✈️Orizair - Accus é de réception de la demande (FR) - En cours de …" at bounding box center [627, 293] width 695 height 541
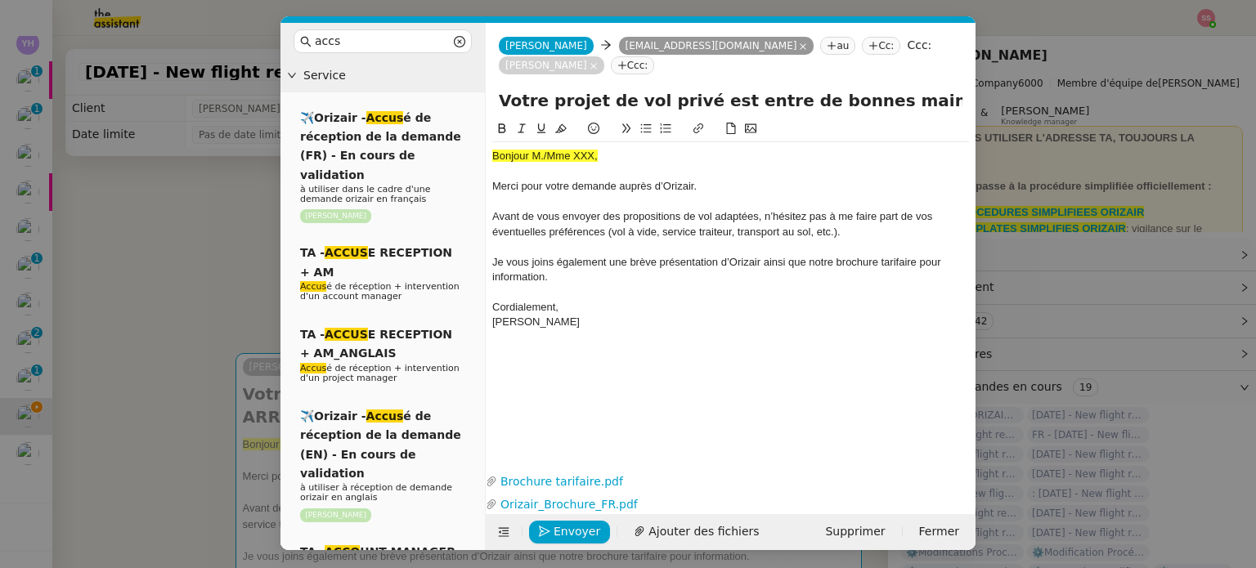
click at [194, 276] on nz-modal-container "accs Service ✈️Orizair - Accus é de réception de la demande (FR) - En cours de …" at bounding box center [628, 284] width 1256 height 568
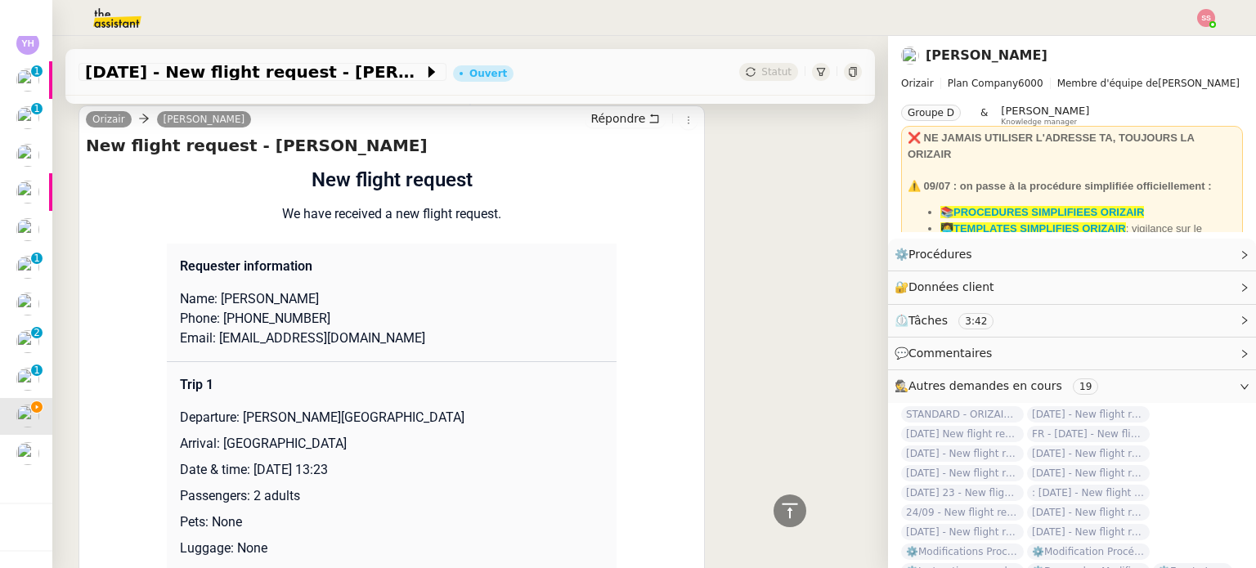
scroll to position [818, 0]
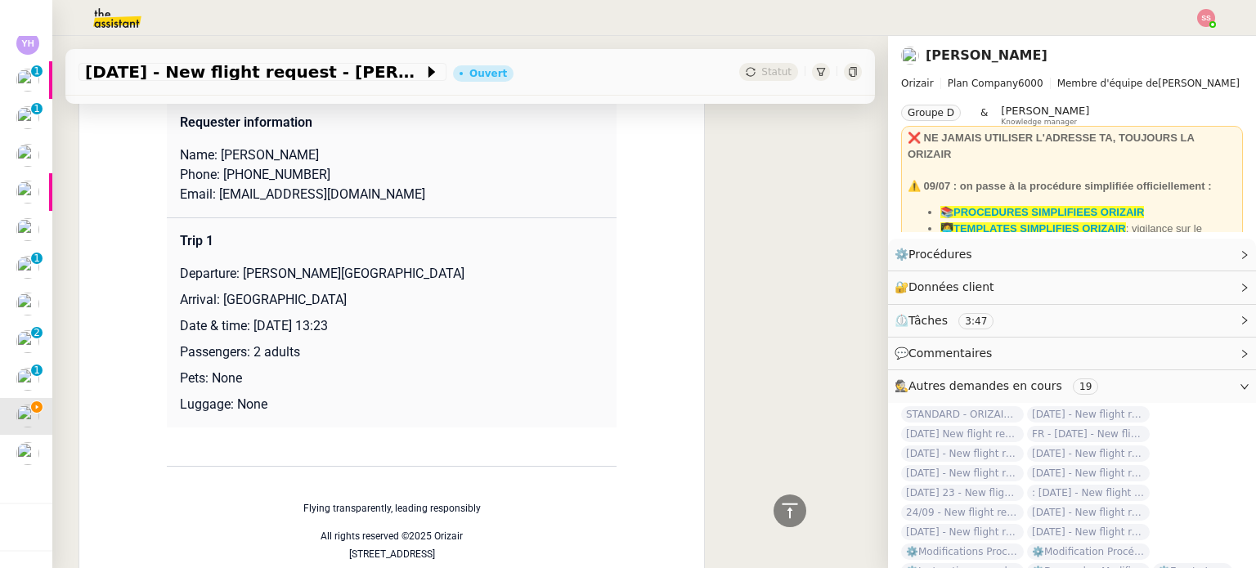
drag, startPoint x: 213, startPoint y: 162, endPoint x: 334, endPoint y: 163, distance: 120.2
click at [334, 163] on p "Name: [PERSON_NAME]" at bounding box center [392, 156] width 424 height 20
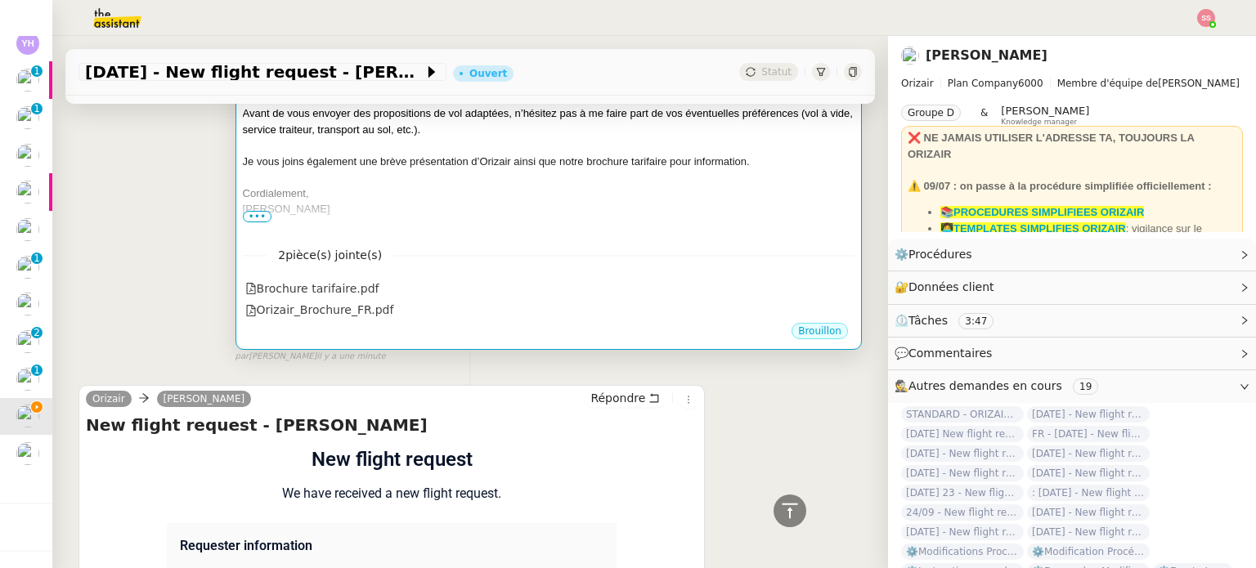
scroll to position [245, 0]
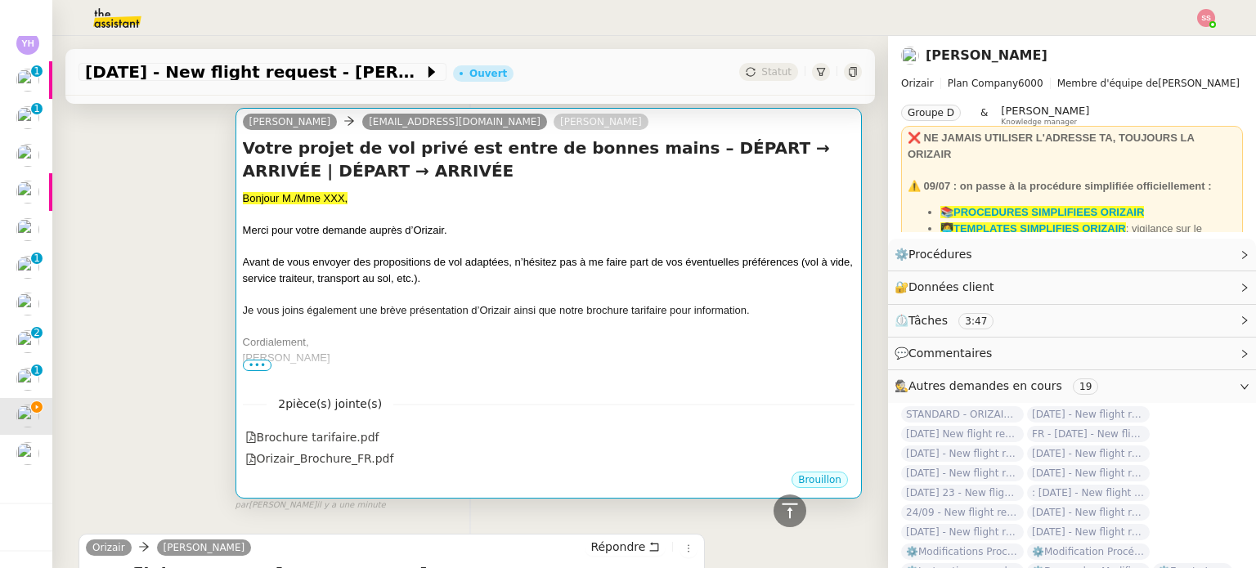
click at [382, 225] on div "Merci pour votre demande auprès d’Orizair." at bounding box center [549, 230] width 612 height 16
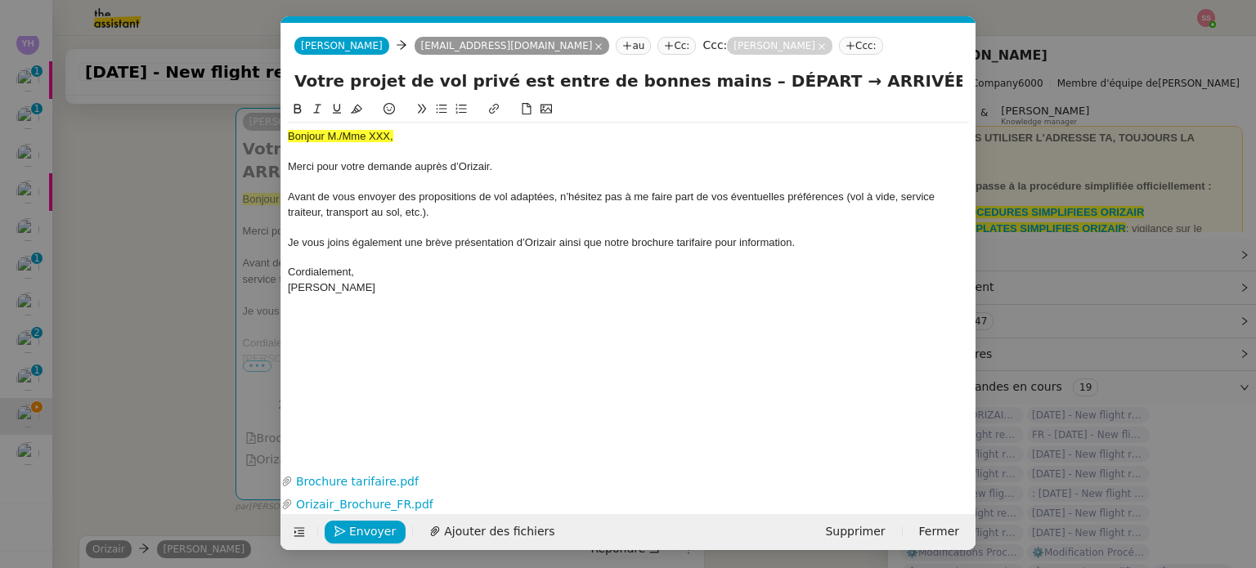
scroll to position [0, 56]
drag, startPoint x: 416, startPoint y: 130, endPoint x: 228, endPoint y: 129, distance: 188.1
click at [227, 129] on nz-modal-container "accs Service ✈️Orizair - Accus é de réception de la demande (FR) - En cours de …" at bounding box center [628, 284] width 1256 height 568
click at [357, 105] on icon at bounding box center [356, 108] width 11 height 11
click at [406, 137] on div "Bonjour M./Mme XXX," at bounding box center [628, 136] width 681 height 15
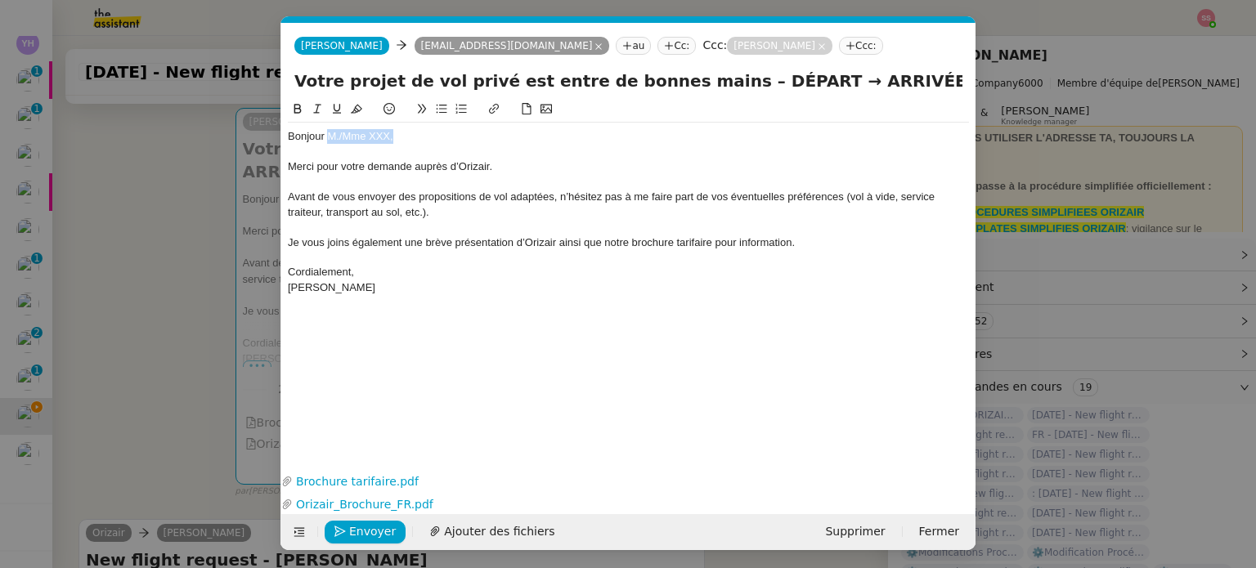
drag, startPoint x: 397, startPoint y: 137, endPoint x: 327, endPoint y: 137, distance: 69.5
click at [327, 137] on div "Bonjour M./Mme XXX," at bounding box center [628, 136] width 681 height 15
click at [206, 245] on nz-modal-container "accs Service ✈️Orizair - Accus é de réception de la demande (FR) - En cours de …" at bounding box center [628, 284] width 1256 height 568
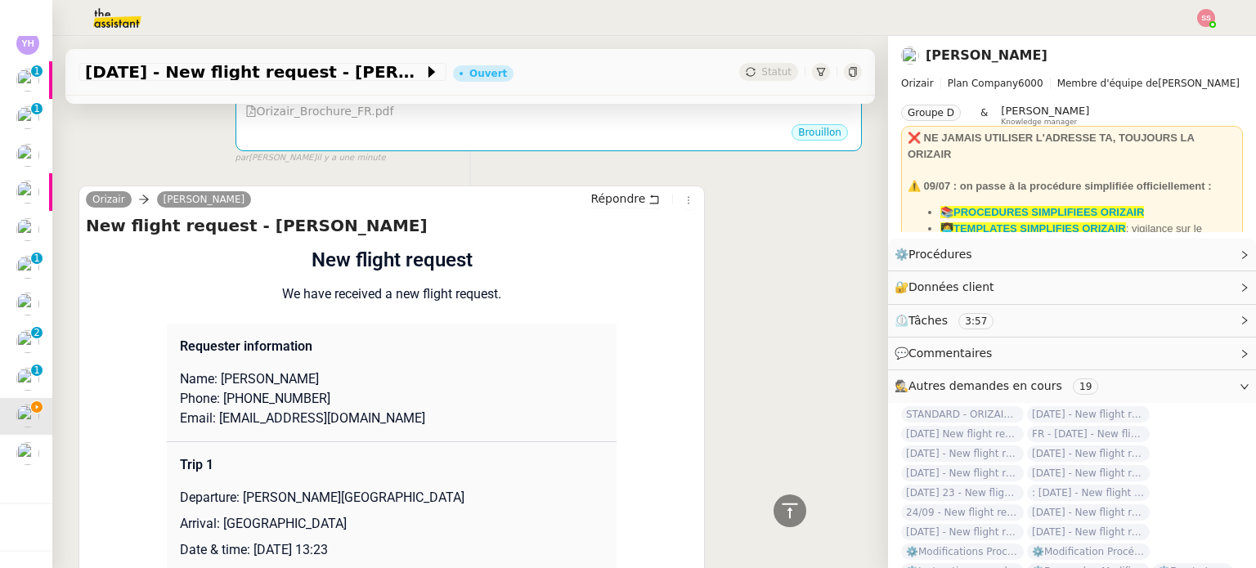
scroll to position [899, 0]
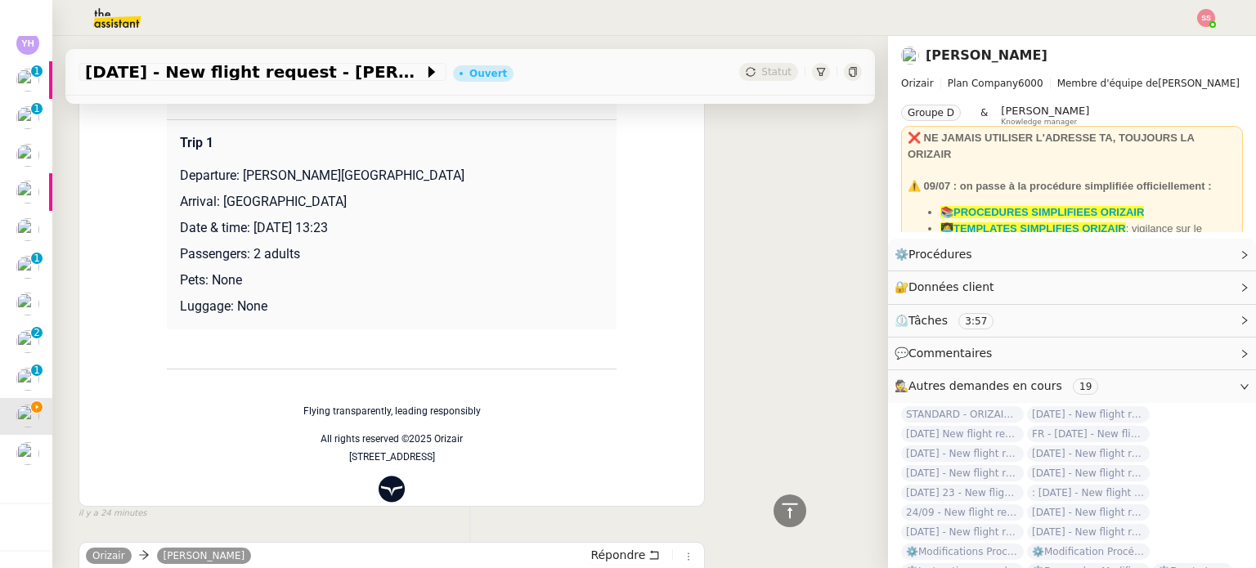
drag, startPoint x: 235, startPoint y: 182, endPoint x: 461, endPoint y: 184, distance: 225.7
click at [461, 184] on p "Departure: [PERSON_NAME][GEOGRAPHIC_DATA]" at bounding box center [392, 176] width 424 height 20
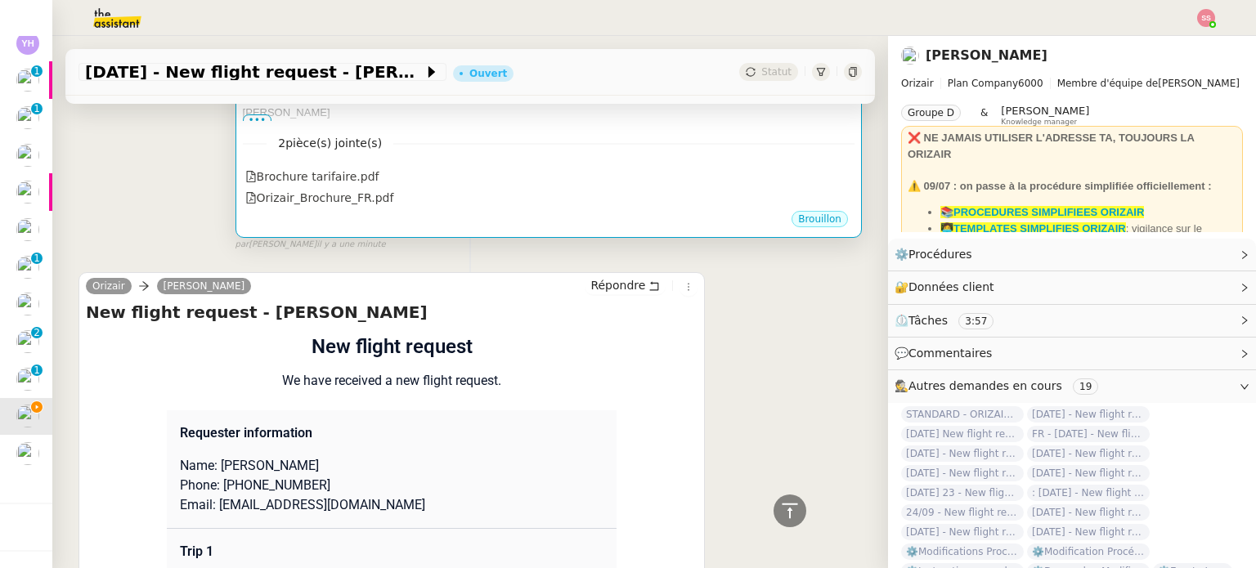
click at [643, 166] on div "2 pièce(s) jointe(s) Brochure tarifaire.pdf Orizair_Brochure_FR.pdf" at bounding box center [549, 165] width 612 height 88
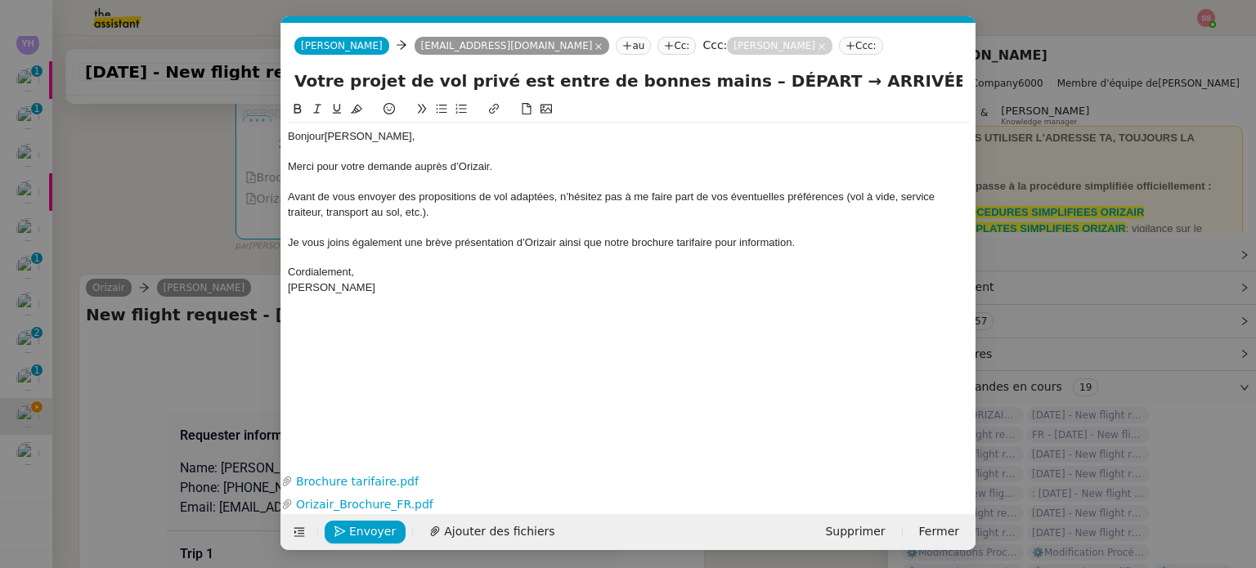
scroll to position [0, 56]
drag, startPoint x: 765, startPoint y: 81, endPoint x: 701, endPoint y: 83, distance: 64.6
click at [701, 83] on input "Votre projet de vol privé est entre de bonnes mains – DÉPART → ARRIVÉE | DÉPART…" at bounding box center [628, 81] width 668 height 25
paste input "[PERSON_NAME][GEOGRAPHIC_DATA]"
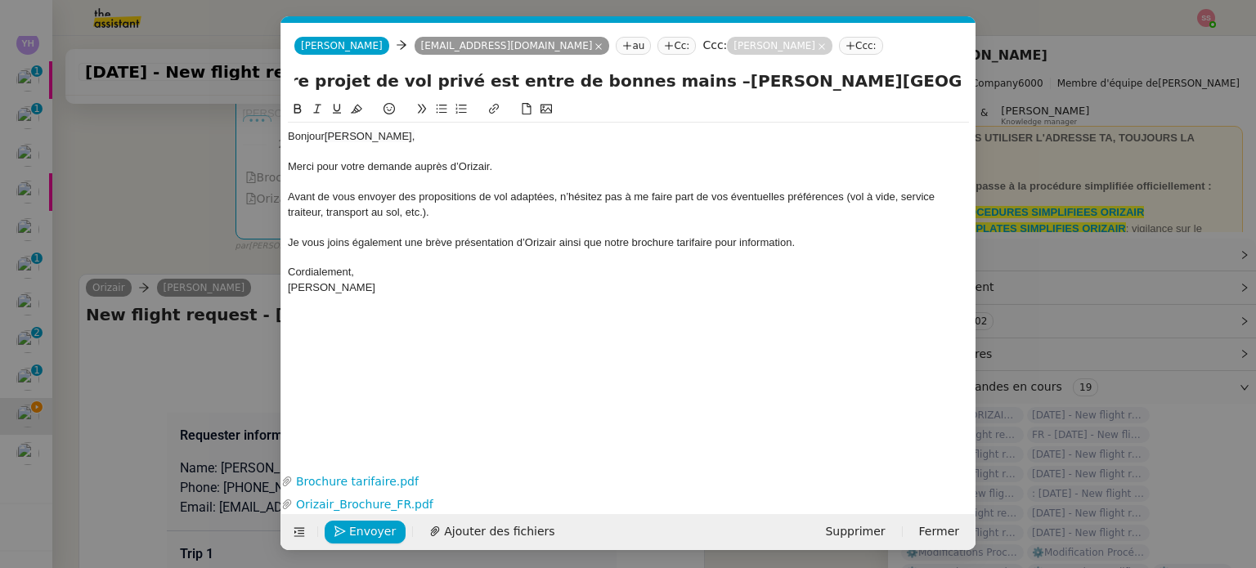
type input "Votre projet de vol privé est entre de bonnes mains –[PERSON_NAME][GEOGRAPHIC_D…"
drag, startPoint x: 188, startPoint y: 290, endPoint x: 212, endPoint y: 289, distance: 23.8
click at [189, 290] on nz-modal-container "accs Service ✈️Orizair - Accus é de réception de la demande (FR) - En cours de …" at bounding box center [628, 284] width 1256 height 568
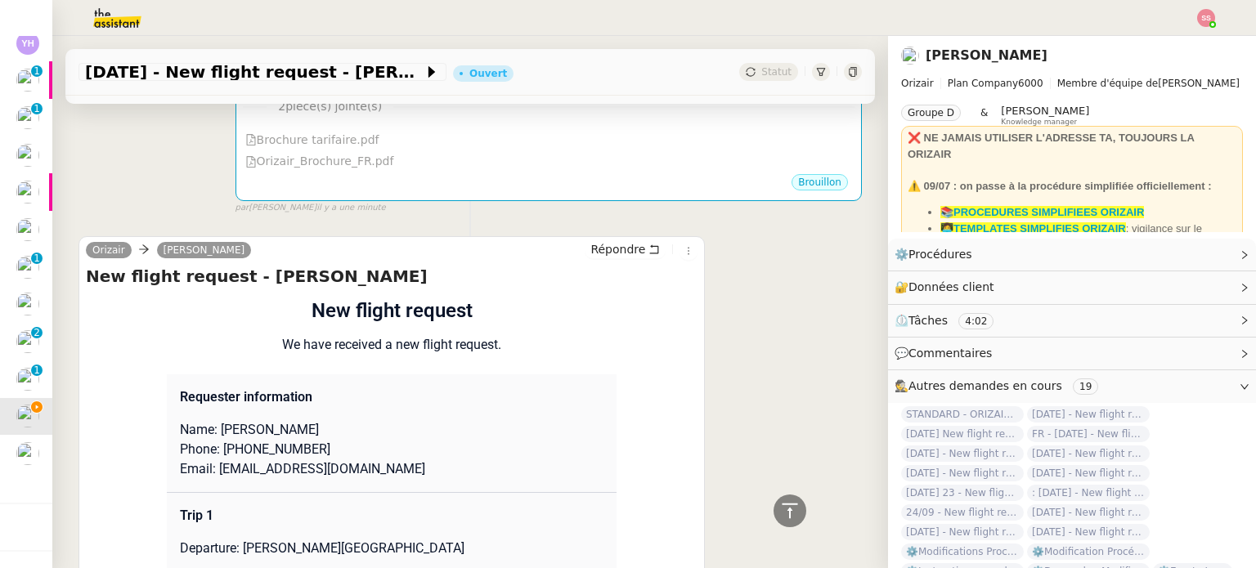
scroll to position [654, 0]
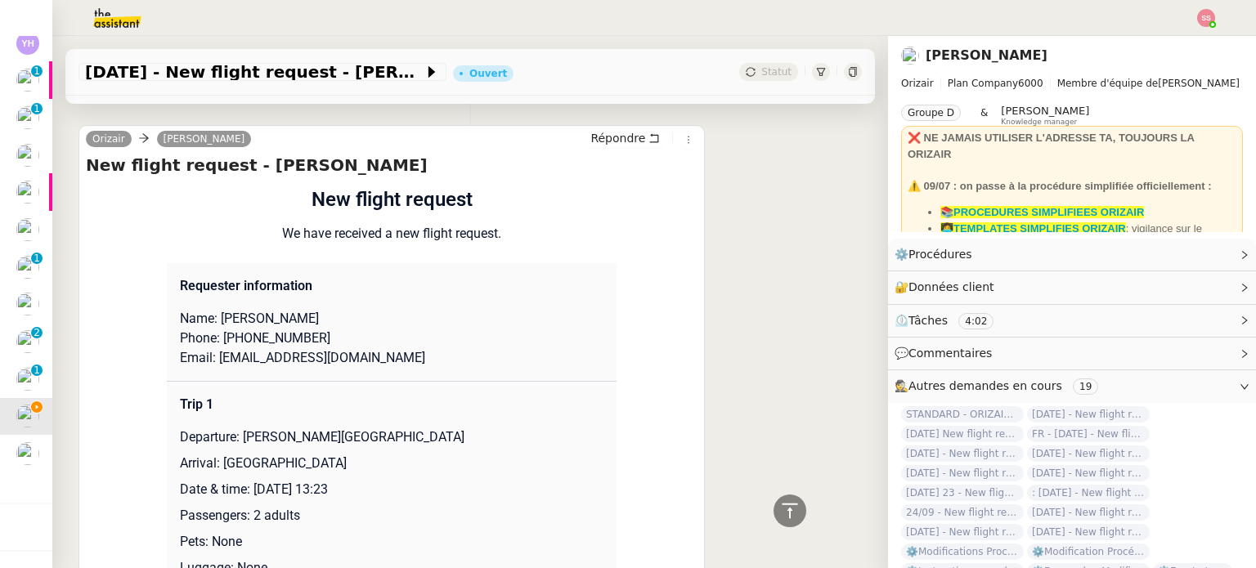
drag, startPoint x: 216, startPoint y: 447, endPoint x: 381, endPoint y: 442, distance: 165.2
click at [381, 454] on p "Arrival: [GEOGRAPHIC_DATA]" at bounding box center [392, 464] width 424 height 20
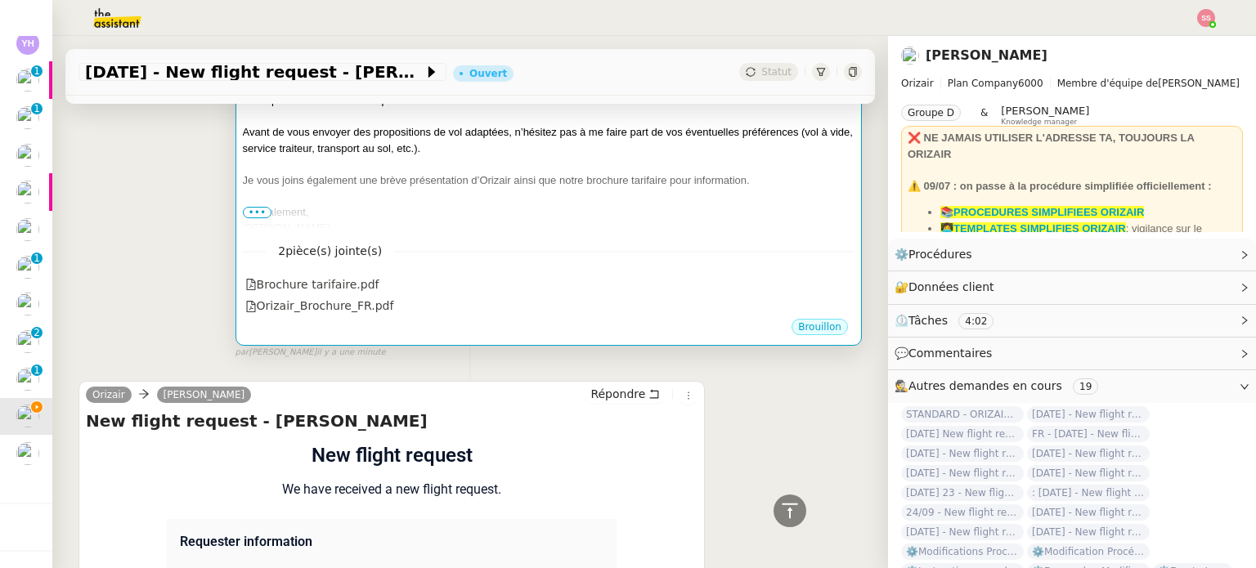
scroll to position [327, 0]
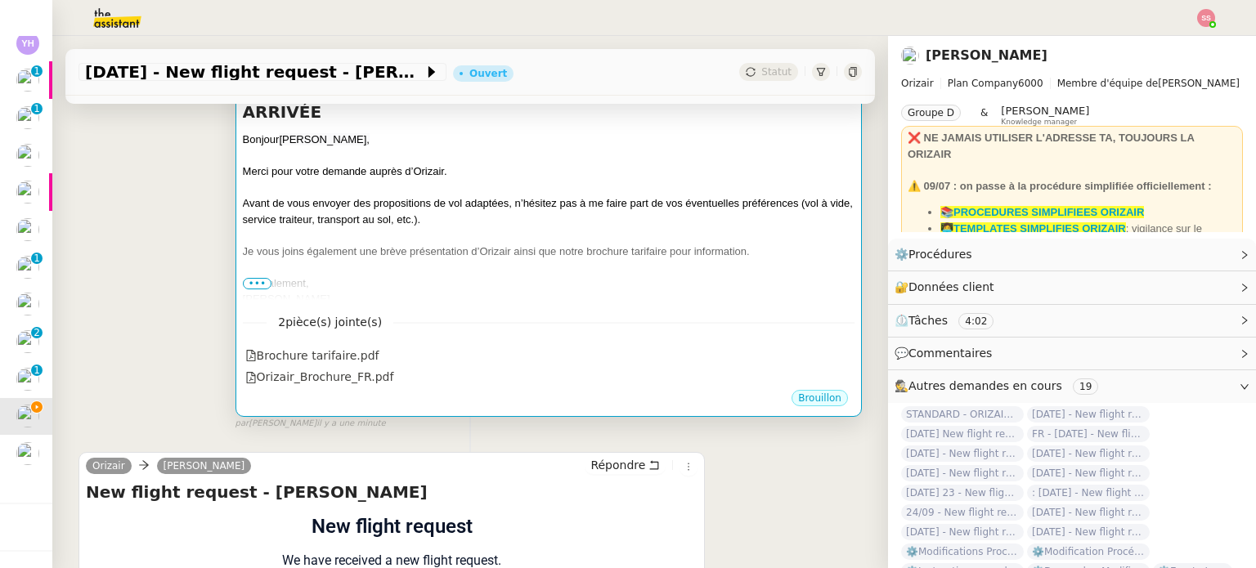
click at [585, 245] on span "Je vous joins également une brève présentation d’Orizair ainsi que notre brochu…" at bounding box center [496, 251] width 507 height 12
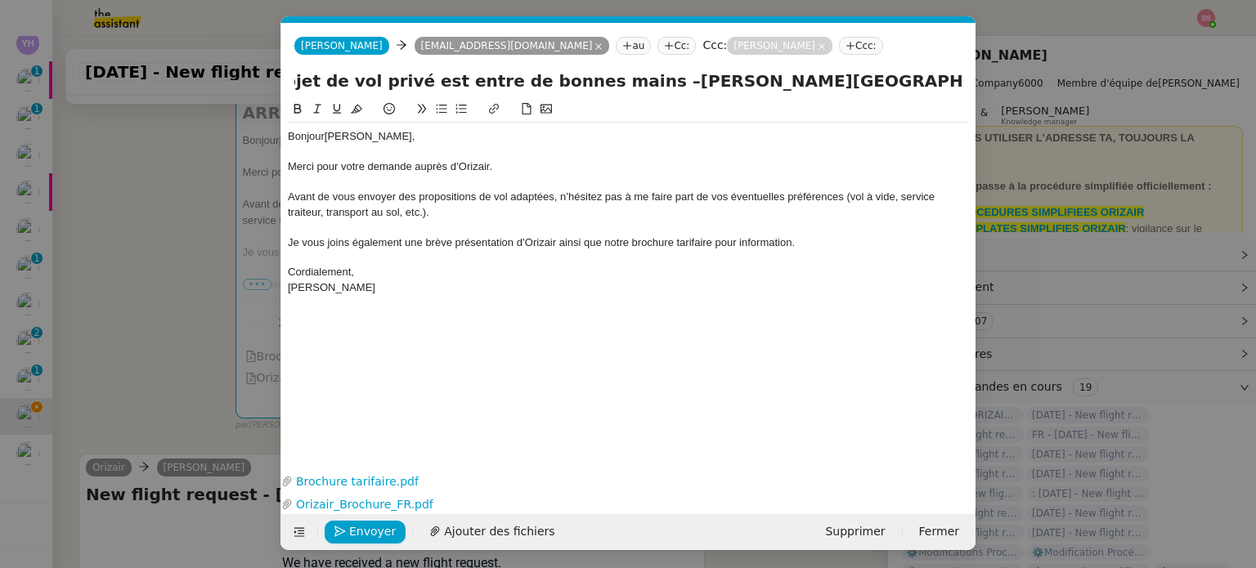
scroll to position [0, 268]
drag, startPoint x: 899, startPoint y: 74, endPoint x: 849, endPoint y: 98, distance: 56.0
click at [849, 98] on div "Votre projet de vol privé est entre de bonnes mains –[PERSON_NAME][GEOGRAPHIC_D…" at bounding box center [628, 84] width 694 height 31
click at [817, 78] on input "Votre projet de vol privé est entre de bonnes mains –[PERSON_NAME][GEOGRAPHIC_D…" at bounding box center [628, 81] width 668 height 25
drag, startPoint x: 820, startPoint y: 78, endPoint x: 751, endPoint y: 81, distance: 69.6
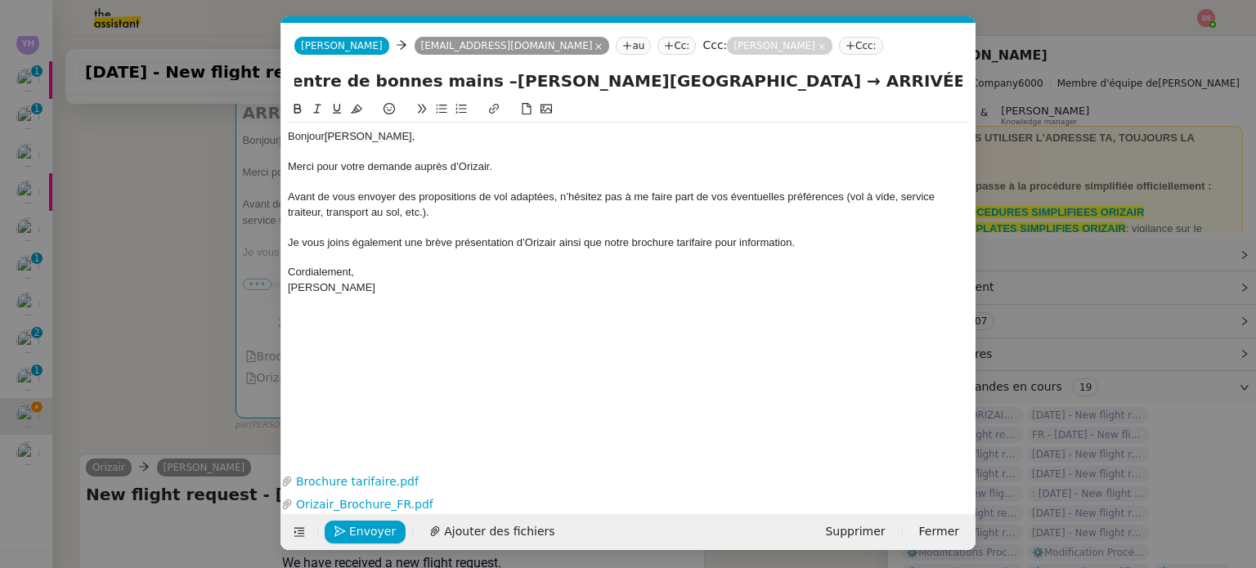
click at [751, 81] on input "Votre projet de vol privé est entre de bonnes mains –[PERSON_NAME][GEOGRAPHIC_D…" at bounding box center [628, 81] width 668 height 25
paste input "[GEOGRAPHIC_DATA]"
click at [431, 78] on input "Votre projet de vol privé est entre de bonnes mains –[PERSON_NAME][GEOGRAPHIC_D…" at bounding box center [628, 81] width 668 height 25
type input "Votre projet de vol privé est entre de bonnes mains – [PERSON_NAME][GEOGRAPHIC_…"
click at [236, 238] on nz-modal-container "accs Service ✈️Orizair - Accus é de réception de la demande (FR) - En cours de …" at bounding box center [628, 284] width 1256 height 568
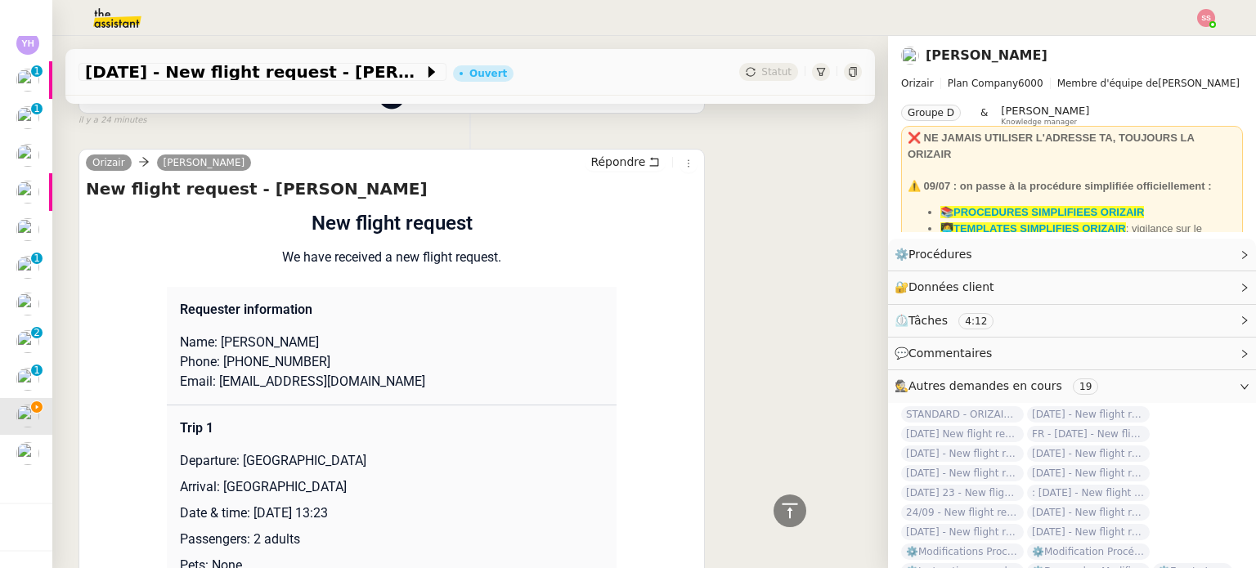
scroll to position [1472, 0]
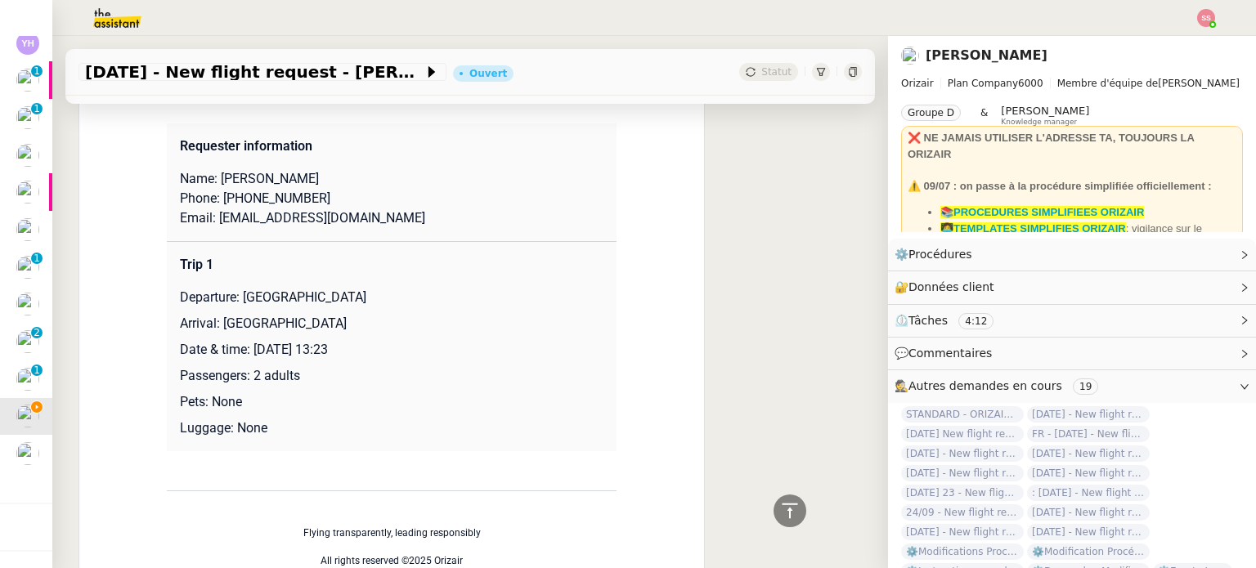
drag, startPoint x: 235, startPoint y: 282, endPoint x: 461, endPoint y: 276, distance: 225.8
click at [461, 288] on p "Departure: [GEOGRAPHIC_DATA]" at bounding box center [392, 298] width 424 height 20
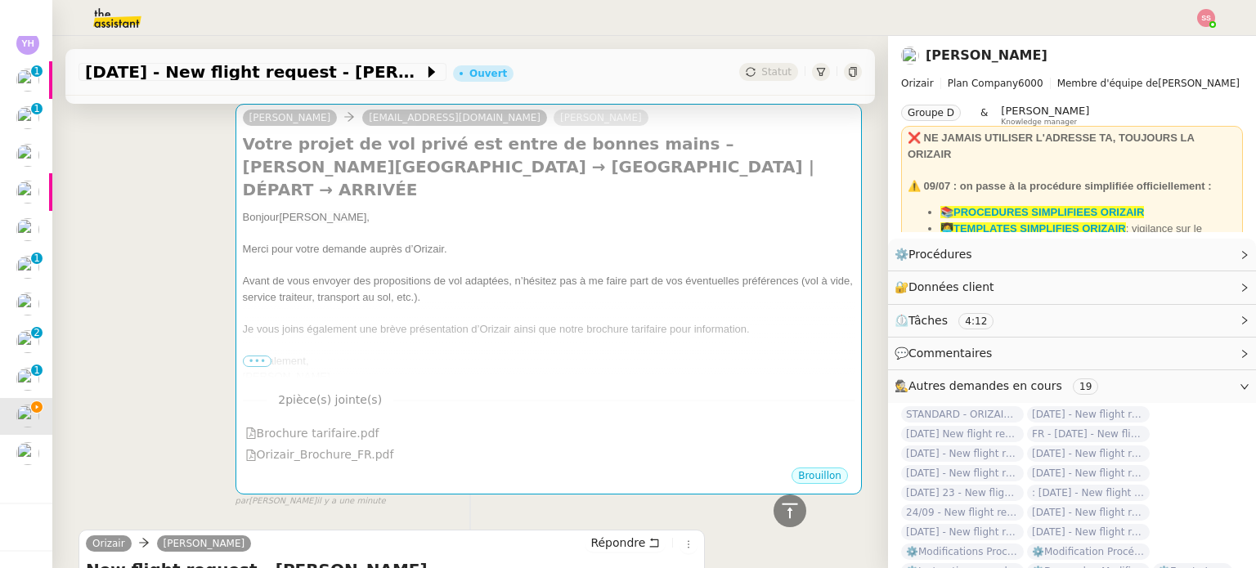
scroll to position [0, 0]
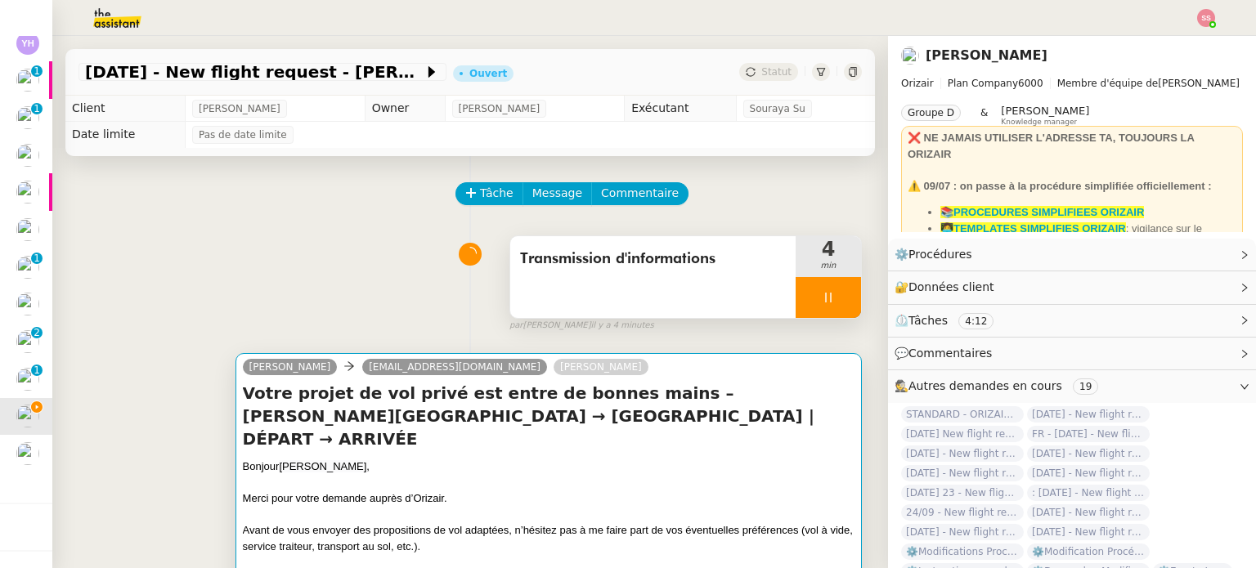
click at [520, 413] on h4 "Votre projet de vol privé est entre de bonnes mains – [PERSON_NAME][GEOGRAPHIC_…" at bounding box center [549, 416] width 612 height 69
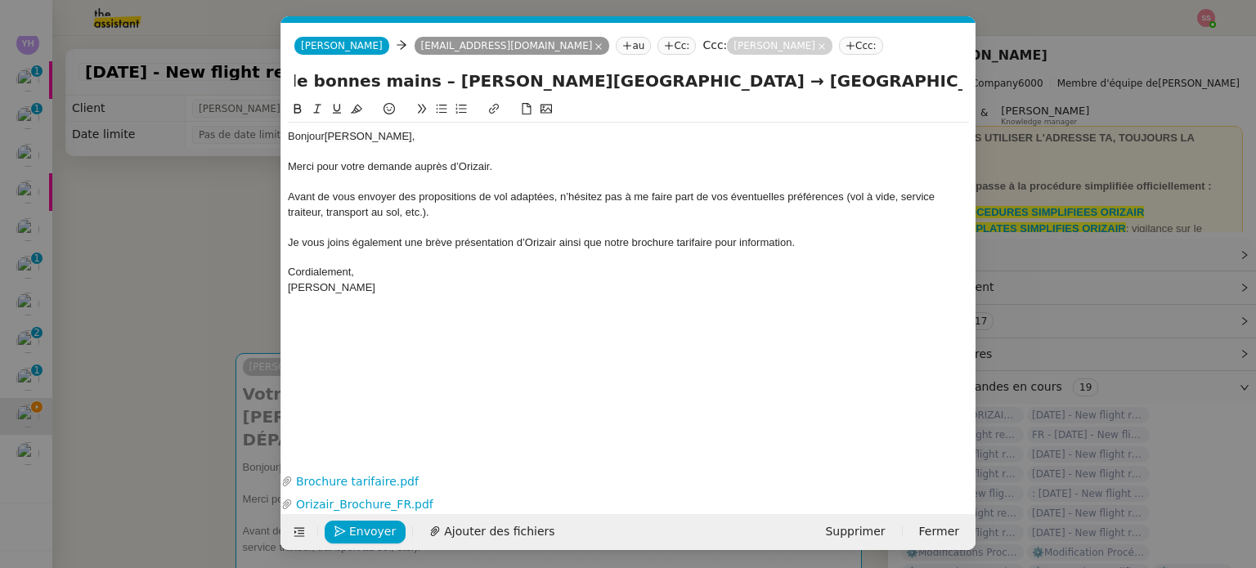
scroll to position [0, 426]
drag, startPoint x: 851, startPoint y: 81, endPoint x: 1038, endPoint y: 126, distance: 192.6
click at [1038, 126] on nz-modal-container "accs Service ✈️Orizair - Accus é de réception de la demande (FR) - En cours de …" at bounding box center [628, 284] width 1256 height 568
click at [909, 87] on input "Votre projet de vol privé est entre de bonnes mains – [PERSON_NAME][GEOGRAPHIC_…" at bounding box center [628, 81] width 668 height 25
drag, startPoint x: 874, startPoint y: 82, endPoint x: 816, endPoint y: 80, distance: 58.1
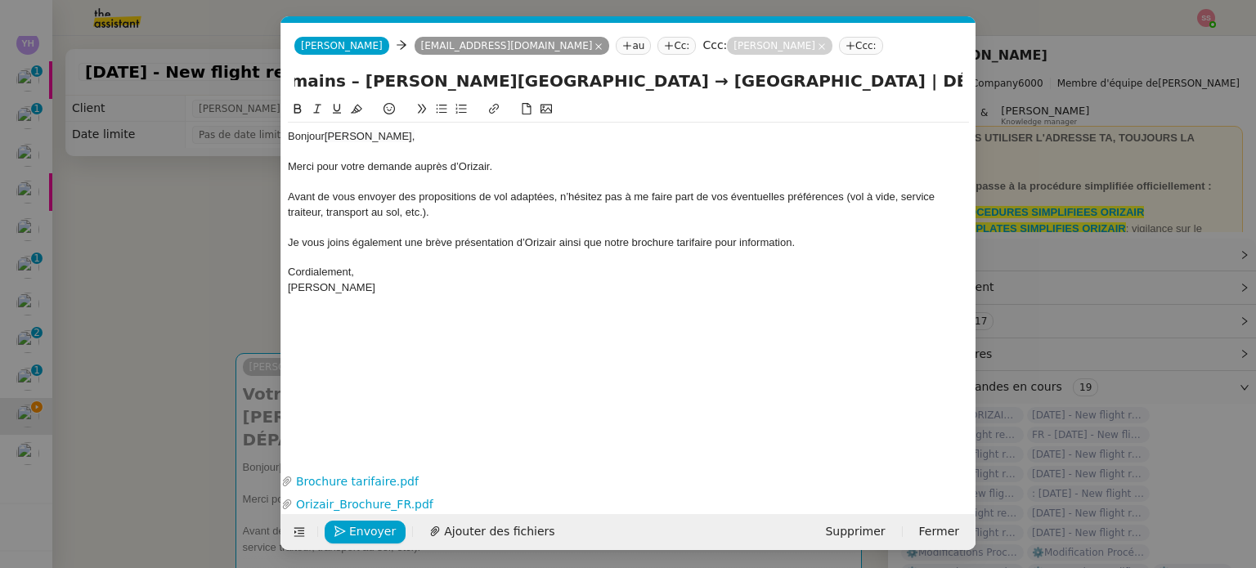
click at [816, 80] on input "Votre projet de vol privé est entre de bonnes mains – [PERSON_NAME][GEOGRAPHIC_…" at bounding box center [628, 81] width 668 height 25
paste input "[GEOGRAPHIC_DATA]"
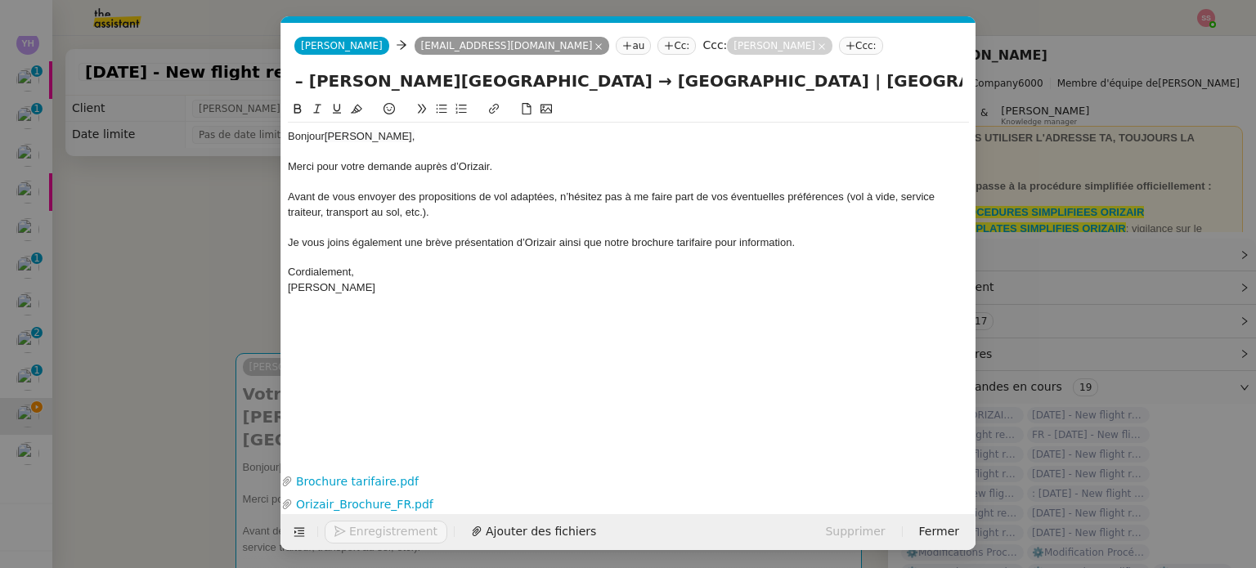
type input "Votre projet de vol privé est entre de bonnes mains – [PERSON_NAME][GEOGRAPHIC_…"
click at [195, 290] on nz-modal-container "accs Service ✈️Orizair - Accus é de réception de la demande (FR) - En cours de …" at bounding box center [628, 284] width 1256 height 568
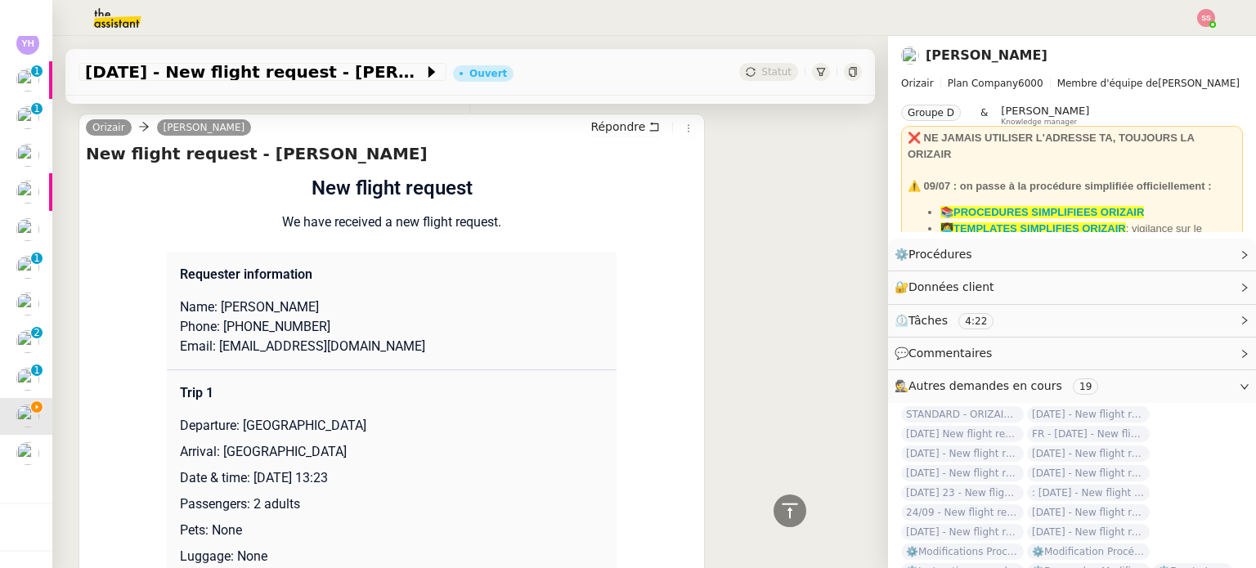
scroll to position [1472, 0]
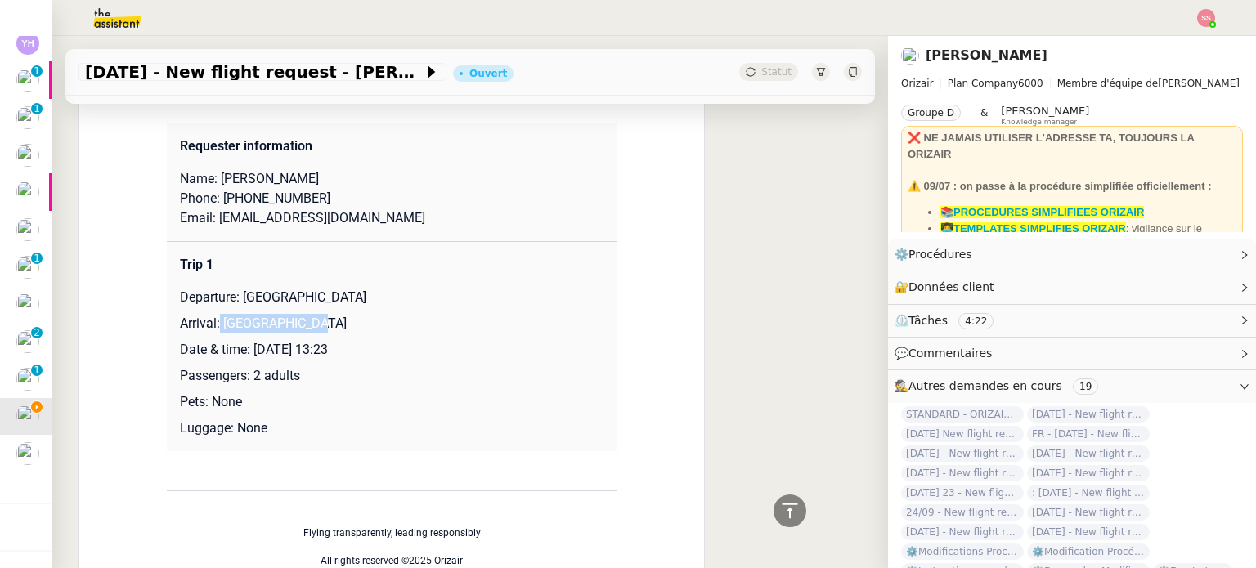
drag, startPoint x: 212, startPoint y: 329, endPoint x: 345, endPoint y: 330, distance: 133.3
click at [345, 330] on p "Arrival: [GEOGRAPHIC_DATA]" at bounding box center [392, 324] width 424 height 20
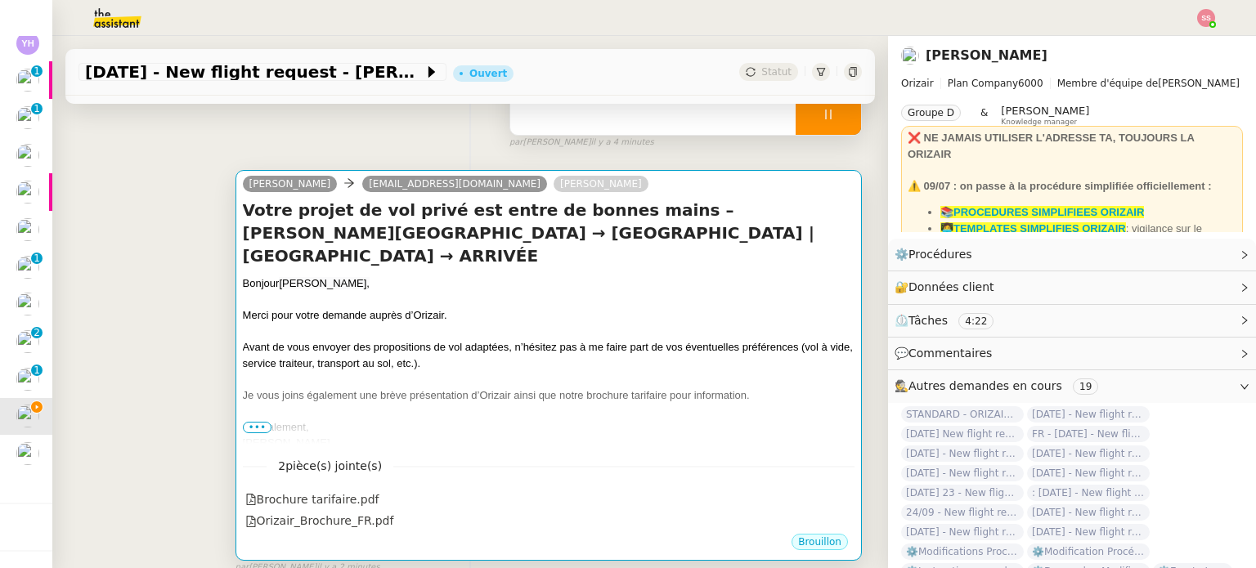
scroll to position [164, 0]
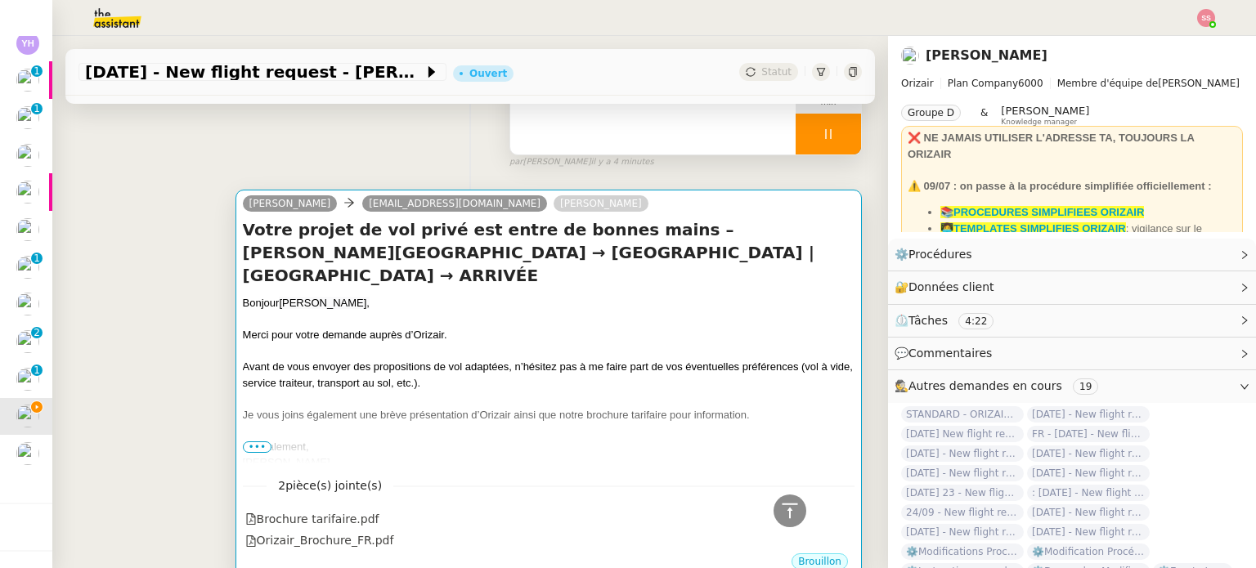
click at [684, 306] on div "Bonjour [PERSON_NAME]," at bounding box center [549, 303] width 612 height 16
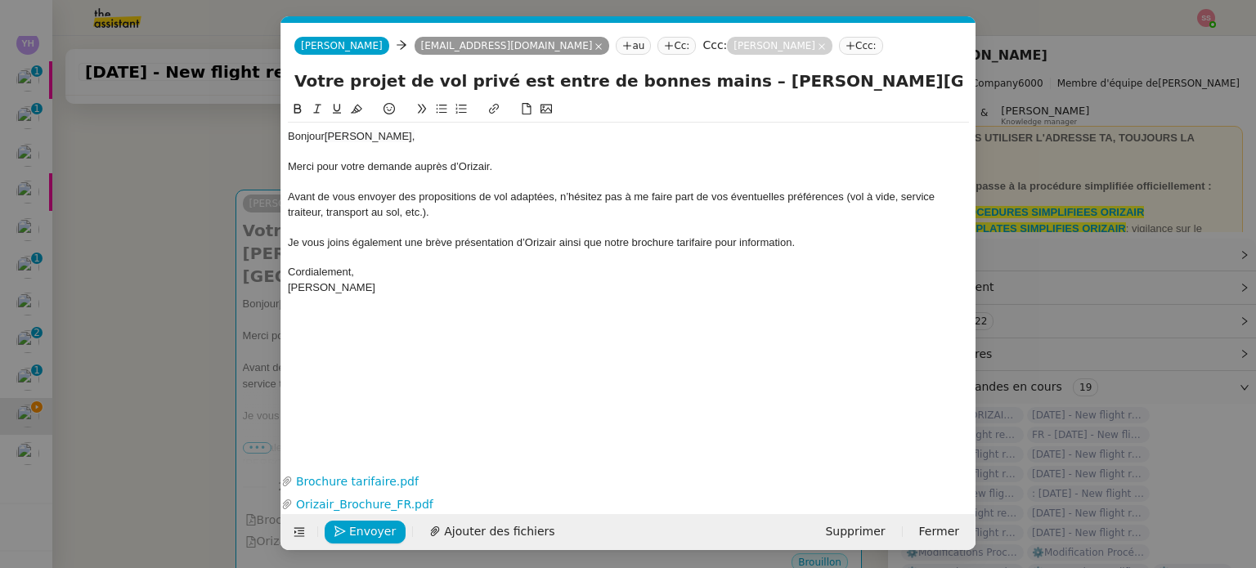
scroll to position [0, 572]
drag, startPoint x: 916, startPoint y: 81, endPoint x: 1011, endPoint y: 101, distance: 96.9
click at [1011, 101] on nz-modal-container "accs Service ✈️Orizair - Accus é de réception de la demande (FR) - En cours de …" at bounding box center [628, 284] width 1256 height 568
click at [908, 85] on input "Votre projet de vol privé est entre de bonnes mains – [PERSON_NAME][GEOGRAPHIC_…" at bounding box center [628, 81] width 668 height 25
drag, startPoint x: 899, startPoint y: 83, endPoint x: 1009, endPoint y: 94, distance: 110.9
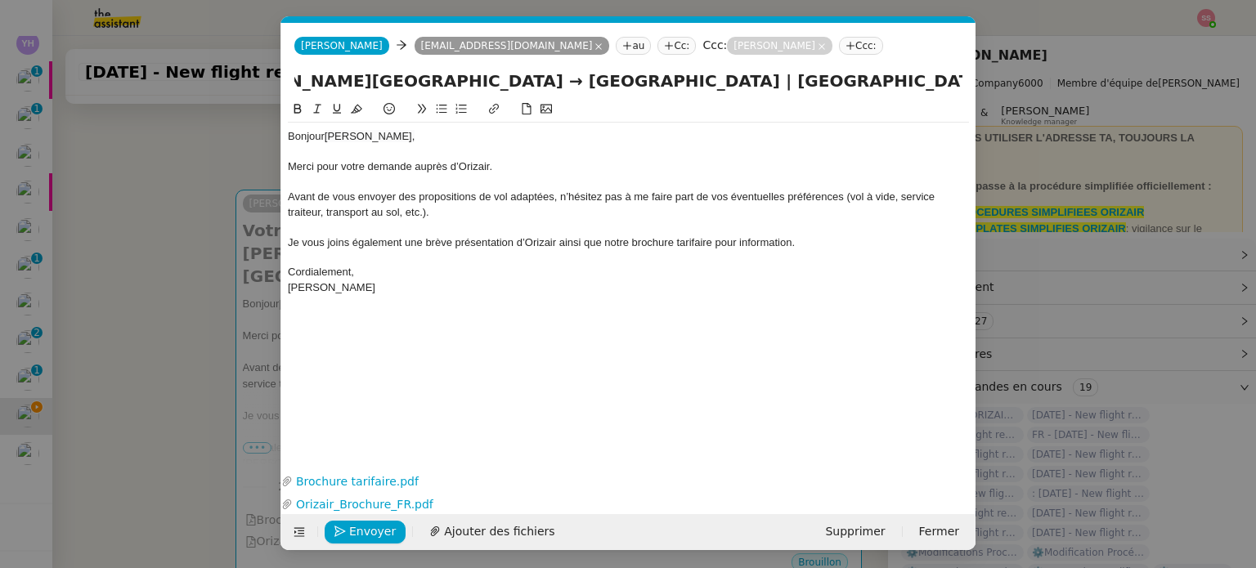
click at [1009, 94] on nz-modal-container "accs Service ✈️Orizair - Accus é de réception de la demande (FR) - En cours de …" at bounding box center [628, 284] width 1256 height 568
paste input "[GEOGRAPHIC_DATA]"
type input "Votre projet de vol privé est entre de bonnes mains – [PERSON_NAME][GEOGRAPHIC_…"
click at [784, 186] on div at bounding box center [628, 182] width 681 height 15
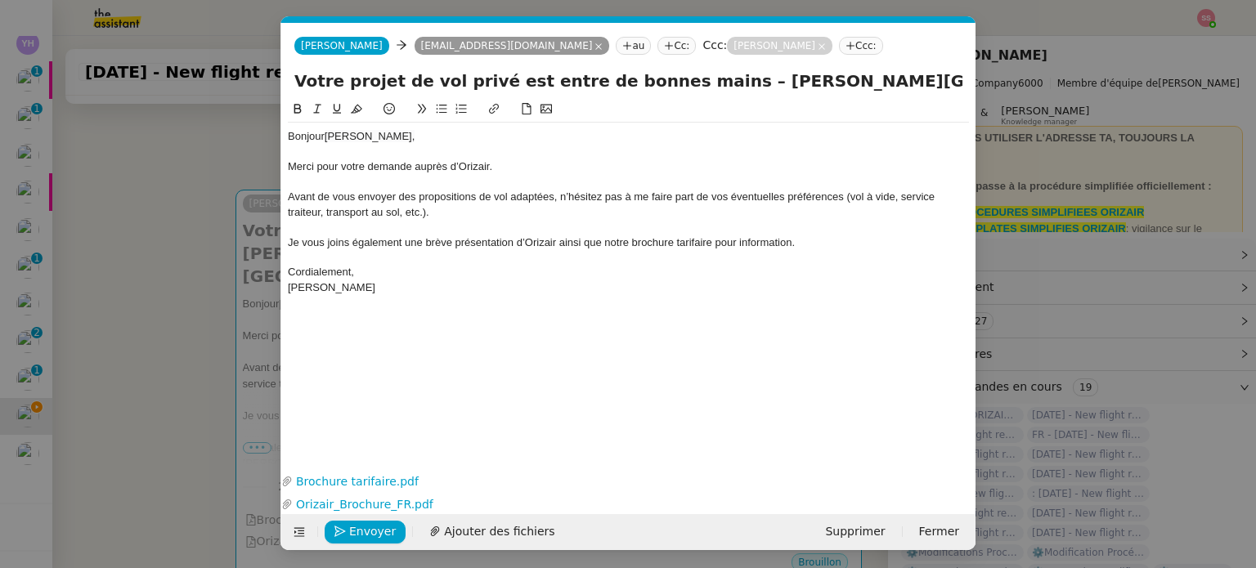
click at [558, 83] on input "Votre projet de vol privé est entre de bonnes mains – [PERSON_NAME][GEOGRAPHIC_…" at bounding box center [628, 81] width 668 height 25
drag, startPoint x: 715, startPoint y: 83, endPoint x: 726, endPoint y: 89, distance: 13.2
click at [717, 77] on input "Votre projet de vol privé est entre de bonnes mains – [PERSON_NAME][GEOGRAPHIC_…" at bounding box center [628, 81] width 668 height 25
click at [691, 244] on span "Je vous joins également une brève présentation d’Orizair ainsi que notre brochu…" at bounding box center [541, 242] width 507 height 12
drag, startPoint x: 680, startPoint y: 87, endPoint x: 981, endPoint y: 124, distance: 304.1
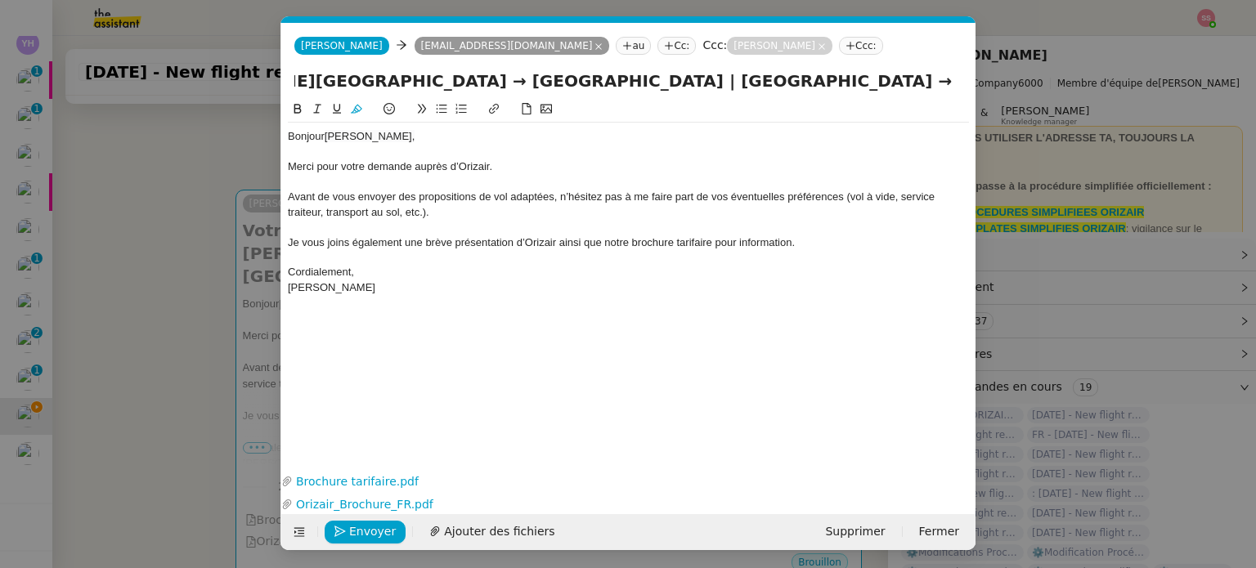
click at [981, 124] on nz-modal-container "accs Service ✈️Orizair - Accus é de réception de la demande (FR) - En cours de …" at bounding box center [628, 284] width 1256 height 568
click at [769, 244] on span "Je vous joins également une brève présentation d’Orizair ainsi que notre brochu…" at bounding box center [541, 242] width 507 height 12
click at [182, 420] on nz-modal-container "accs Service ✈️Orizair - Accus é de réception de la demande (FR) - En cours de …" at bounding box center [628, 284] width 1256 height 568
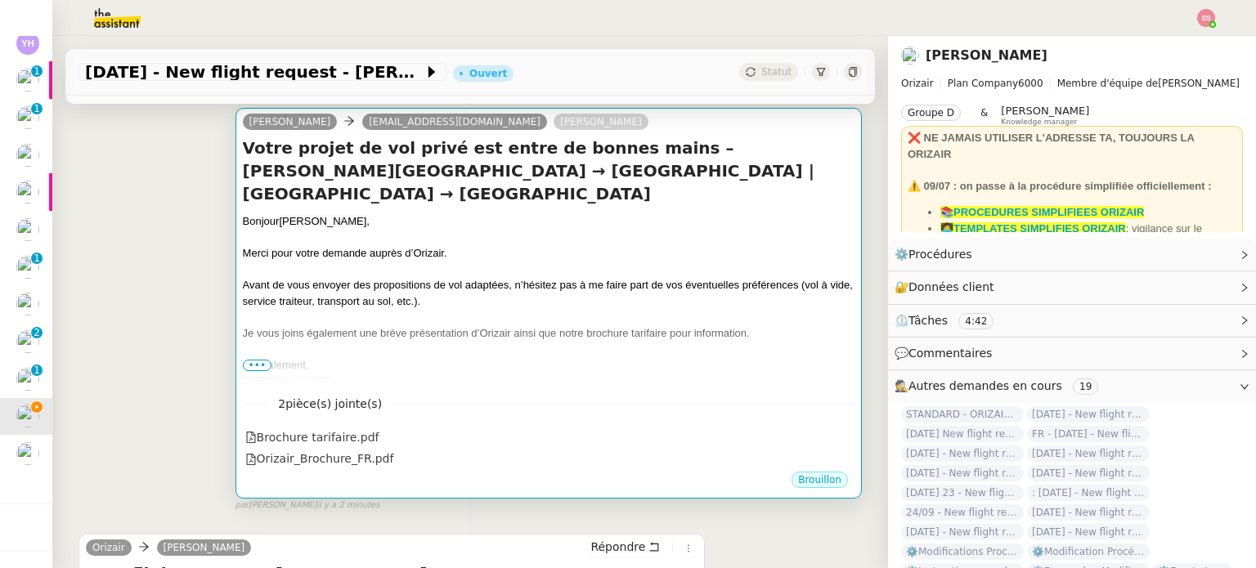
click at [530, 273] on div at bounding box center [549, 270] width 612 height 16
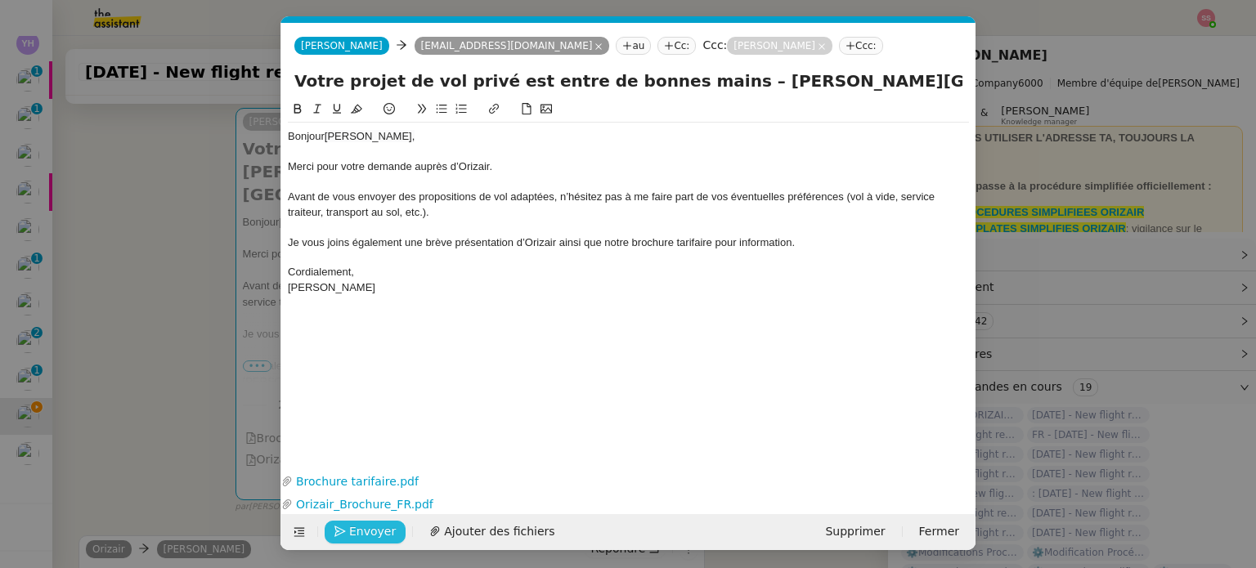
click at [361, 531] on span "Envoyer" at bounding box center [372, 532] width 47 height 19
click at [361, 531] on span "Confirmer l'envoi" at bounding box center [398, 532] width 98 height 19
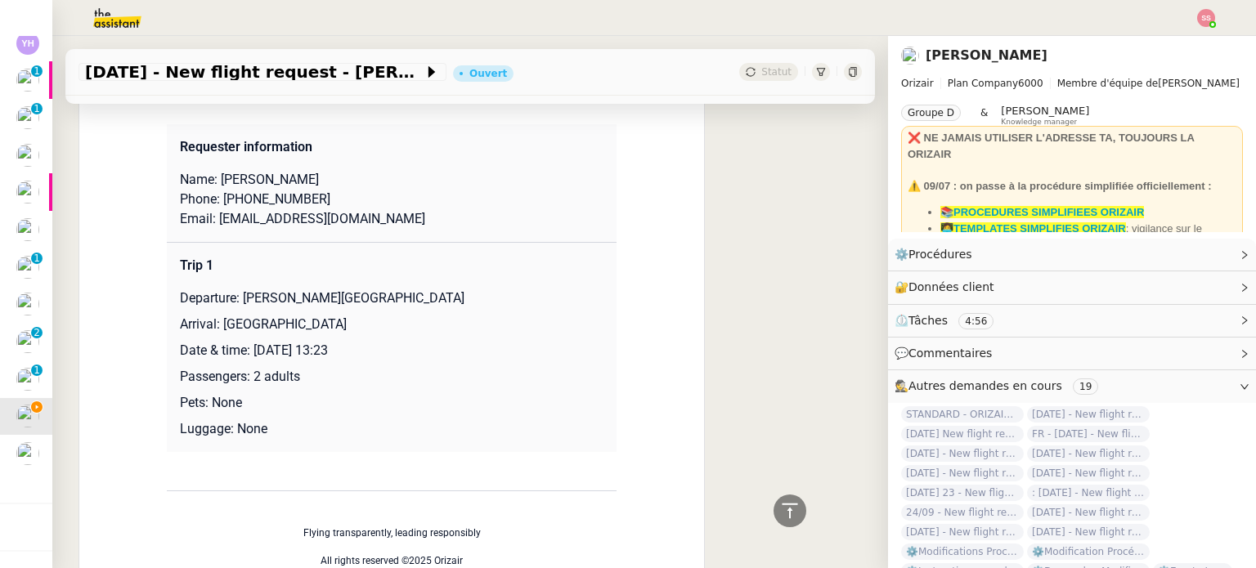
drag, startPoint x: 210, startPoint y: 182, endPoint x: 336, endPoint y: 188, distance: 126.1
click at [336, 188] on p "Name: [PERSON_NAME]" at bounding box center [392, 180] width 424 height 20
drag, startPoint x: 225, startPoint y: 200, endPoint x: 383, endPoint y: 195, distance: 157.9
click at [383, 195] on p "Phone: [PHONE_NUMBER]" at bounding box center [392, 200] width 424 height 20
drag, startPoint x: 376, startPoint y: 225, endPoint x: 207, endPoint y: 223, distance: 169.3
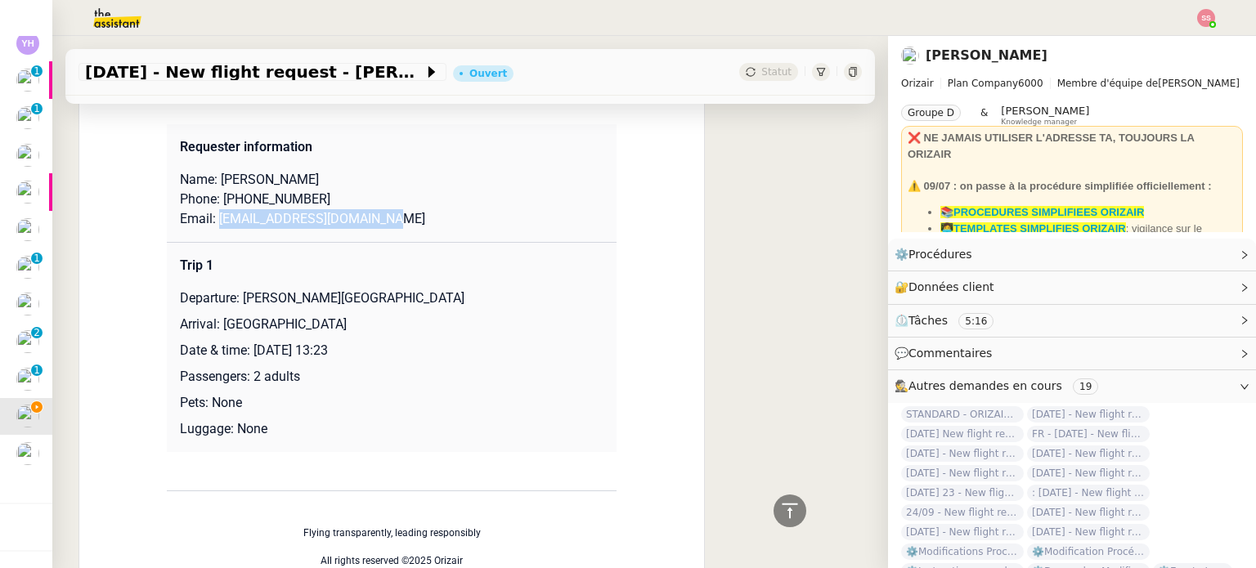
click at [207, 223] on p "Email: [EMAIL_ADDRESS][DOMAIN_NAME]" at bounding box center [392, 219] width 424 height 20
drag, startPoint x: 235, startPoint y: 300, endPoint x: 489, endPoint y: 294, distance: 254.4
click at [489, 294] on p "Departure: [PERSON_NAME][GEOGRAPHIC_DATA]" at bounding box center [392, 299] width 424 height 20
drag, startPoint x: 211, startPoint y: 328, endPoint x: 410, endPoint y: 324, distance: 199.6
click at [410, 325] on p "Arrival: [GEOGRAPHIC_DATA]" at bounding box center [392, 325] width 424 height 20
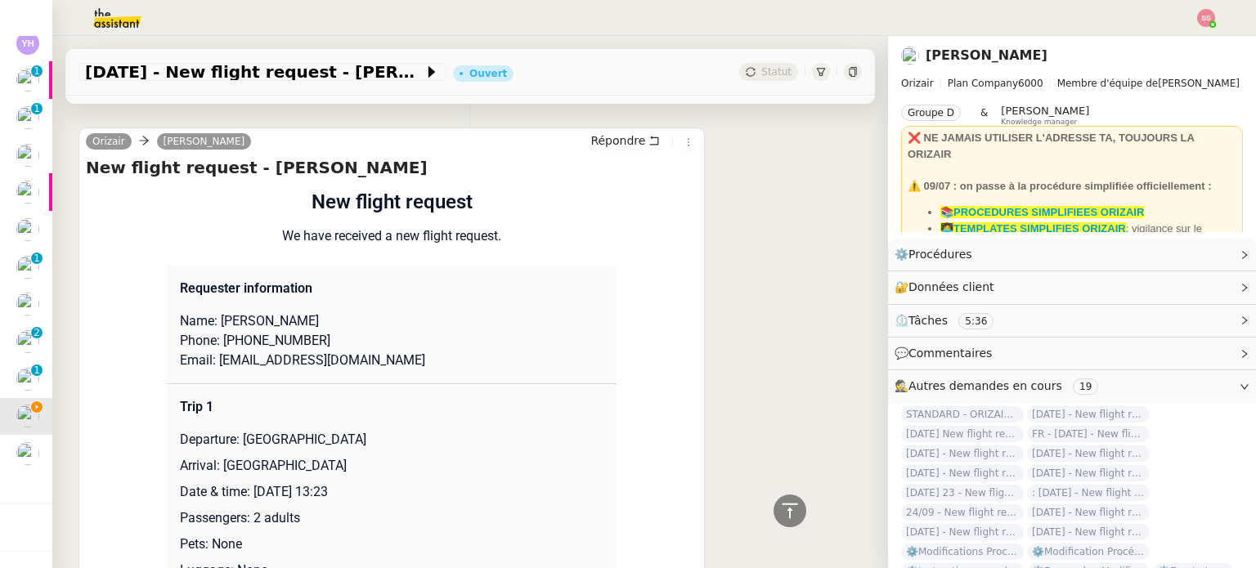
scroll to position [1390, 0]
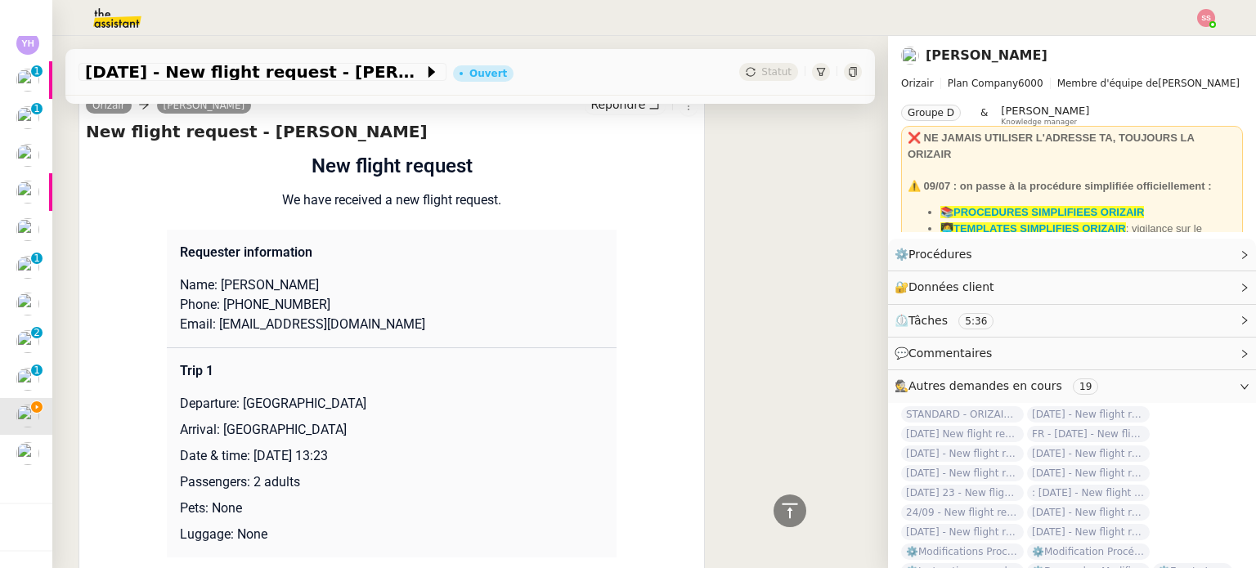
drag, startPoint x: 235, startPoint y: 407, endPoint x: 439, endPoint y: 406, distance: 203.6
click at [439, 406] on p "Departure: [GEOGRAPHIC_DATA]" at bounding box center [392, 404] width 424 height 20
drag, startPoint x: 312, startPoint y: 436, endPoint x: 213, endPoint y: 432, distance: 98.2
click at [213, 432] on p "Arrival: [GEOGRAPHIC_DATA]" at bounding box center [392, 430] width 424 height 20
drag, startPoint x: 653, startPoint y: -17, endPoint x: 633, endPoint y: -28, distance: 23.0
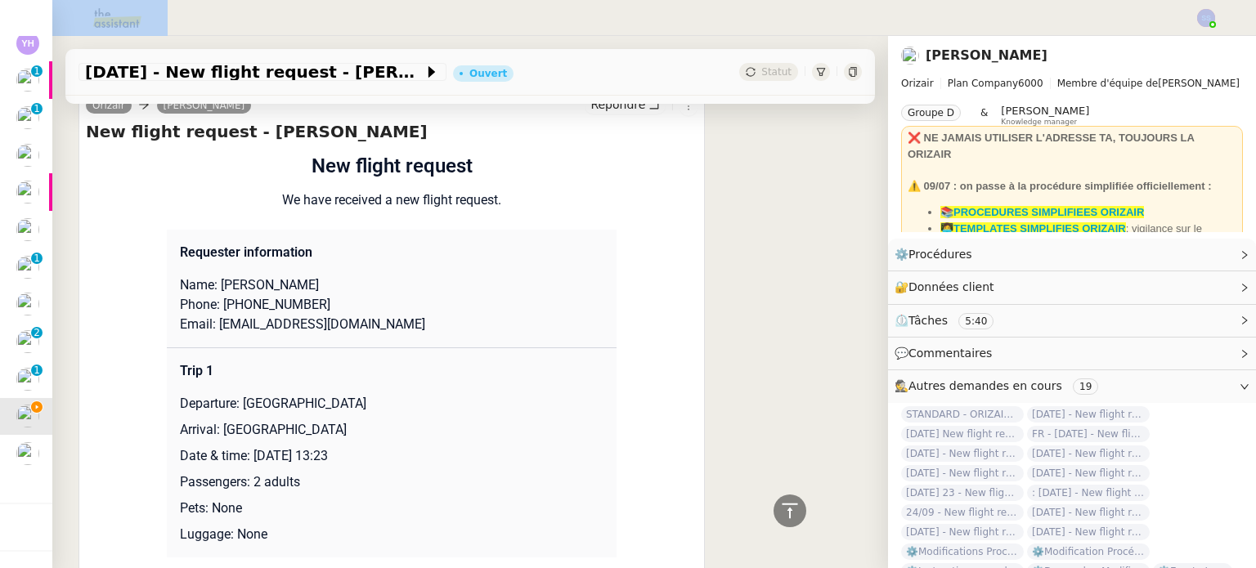
click at [633, 0] on html "Révision 0 1 2 3 4 5 6 7 8 9 Mes demandes Tableau des stocks [PERSON_NAME] Préc…" at bounding box center [628, 284] width 1256 height 568
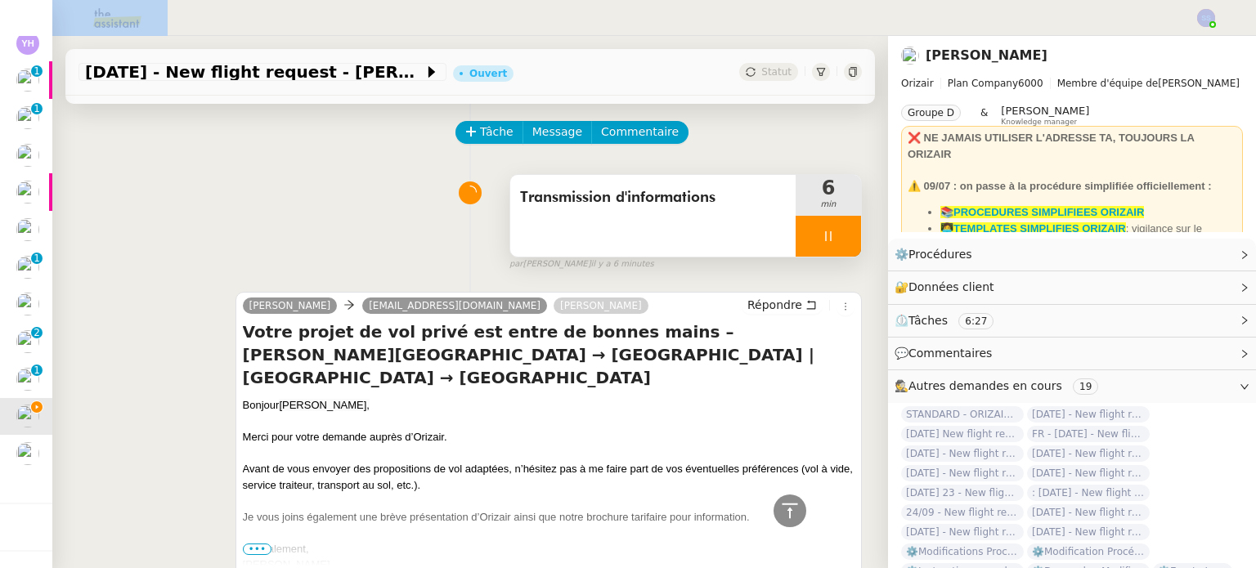
scroll to position [0, 0]
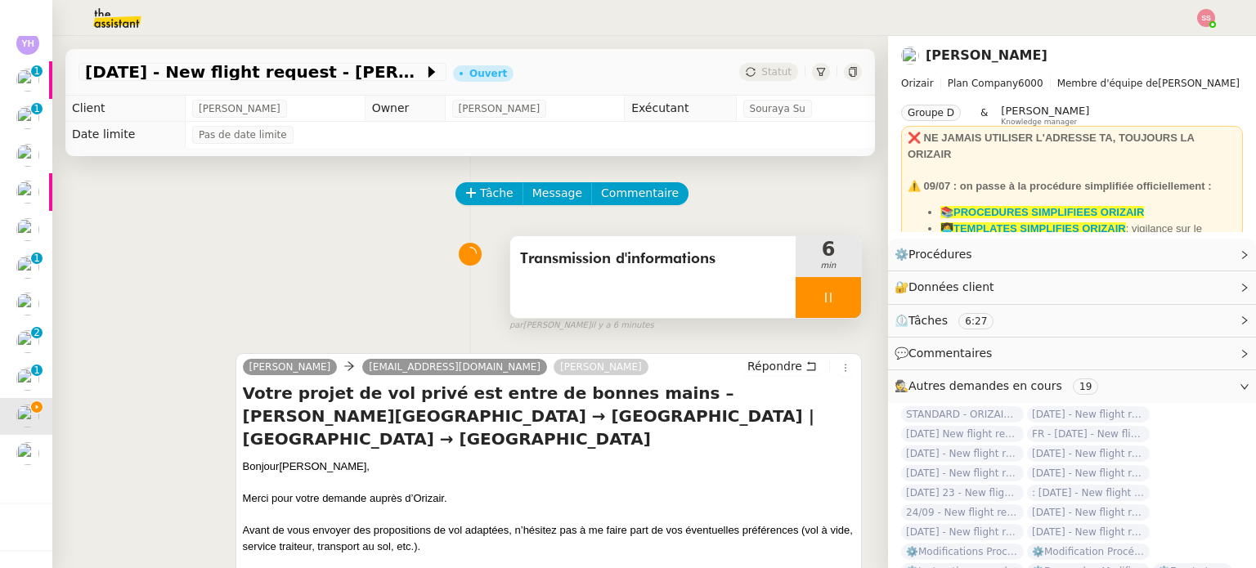
click at [819, 297] on div at bounding box center [828, 297] width 65 height 41
click at [838, 295] on icon at bounding box center [844, 297] width 13 height 13
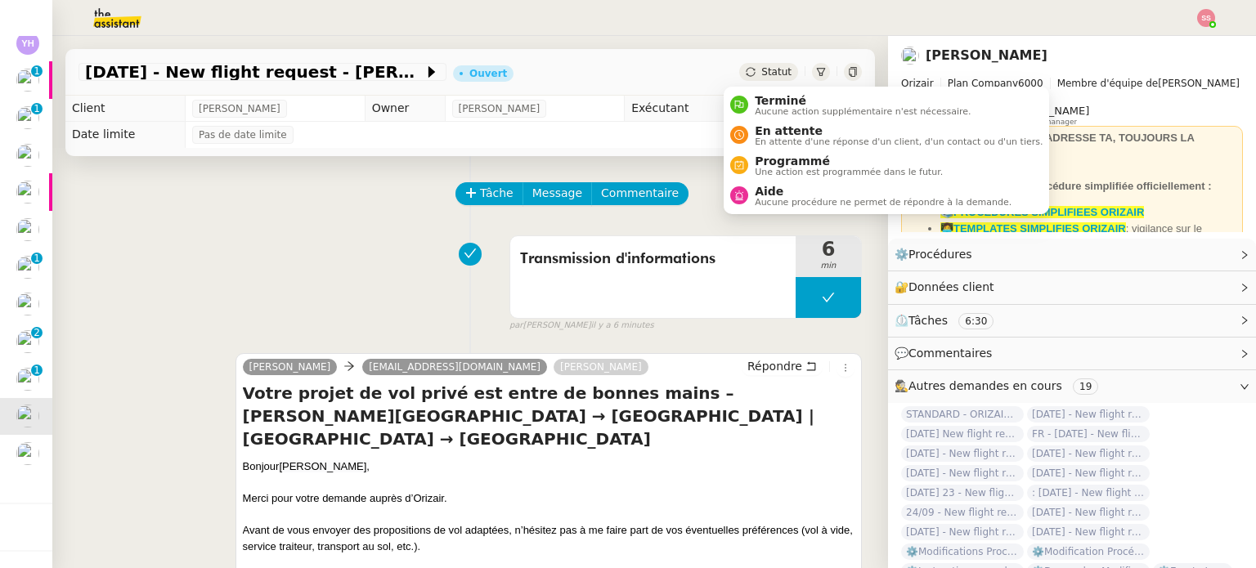
click at [761, 68] on span "Statut" at bounding box center [776, 71] width 30 height 11
click at [772, 128] on span "En attente" at bounding box center [899, 130] width 288 height 13
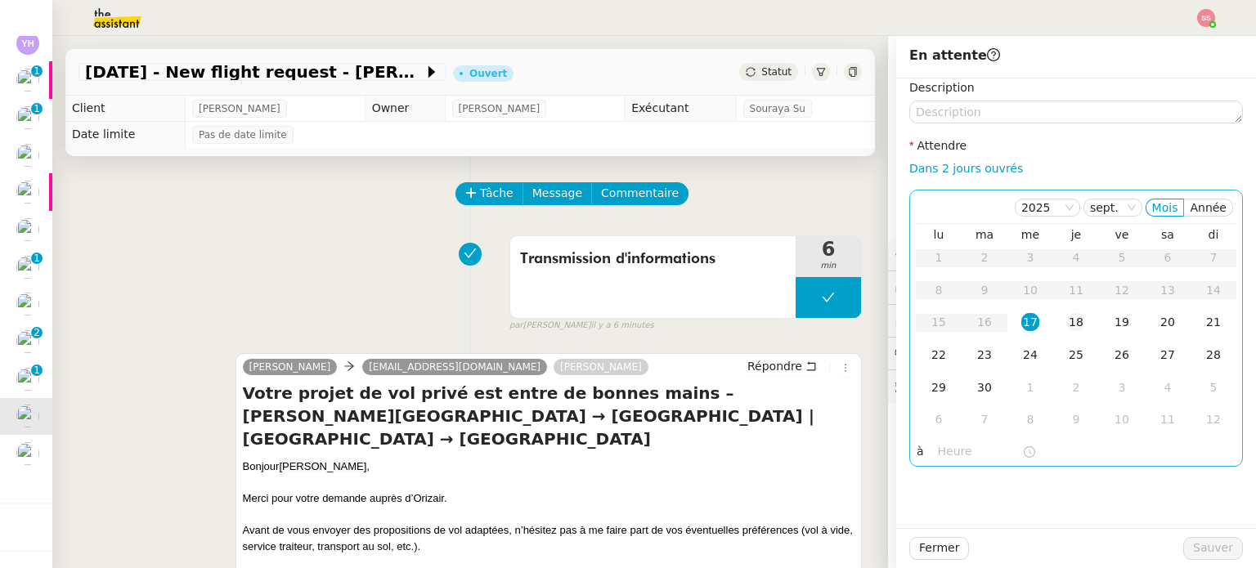
click at [1067, 318] on div "18" at bounding box center [1076, 322] width 18 height 18
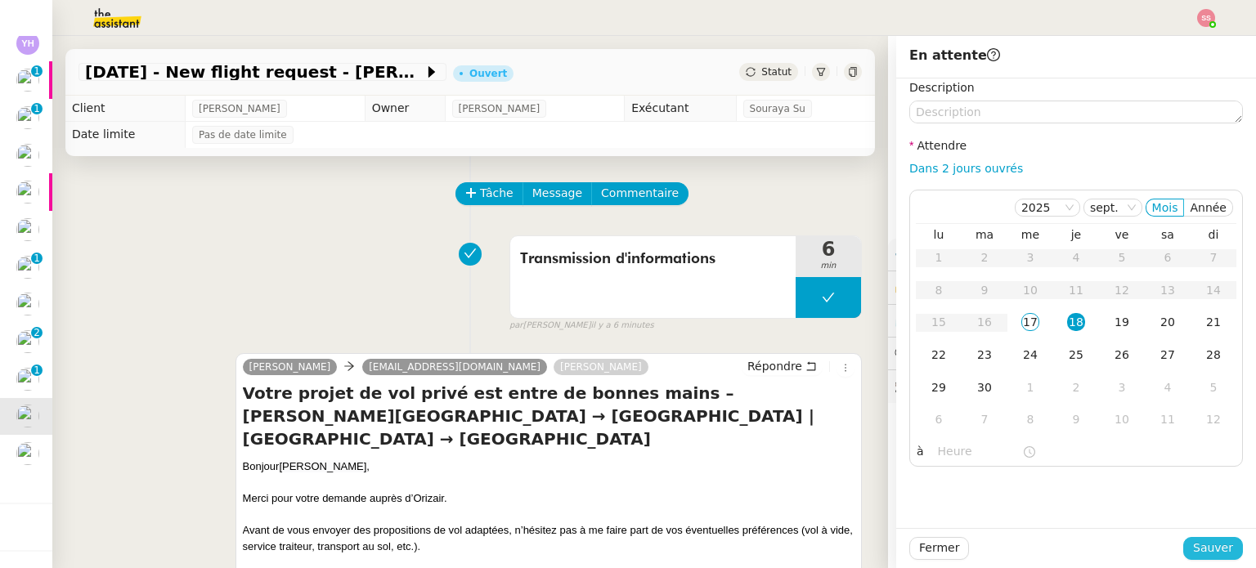
click at [1193, 549] on span "Sauver" at bounding box center [1213, 548] width 40 height 19
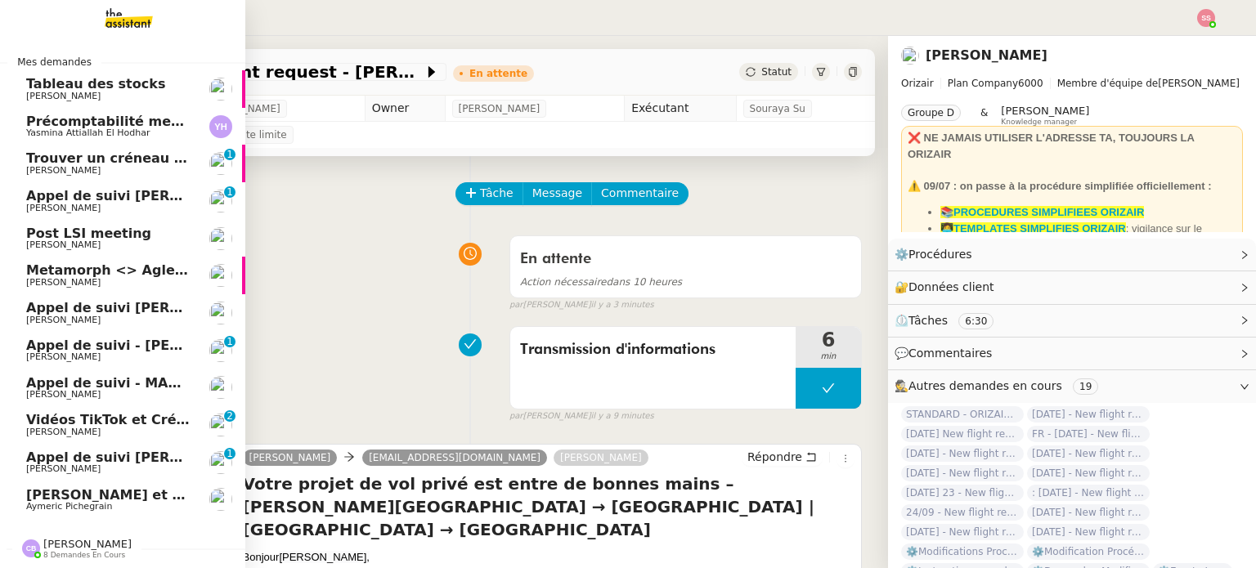
click at [63, 493] on span "[PERSON_NAME] et ajoutez des contacts dans Pipedrive" at bounding box center [232, 495] width 413 height 16
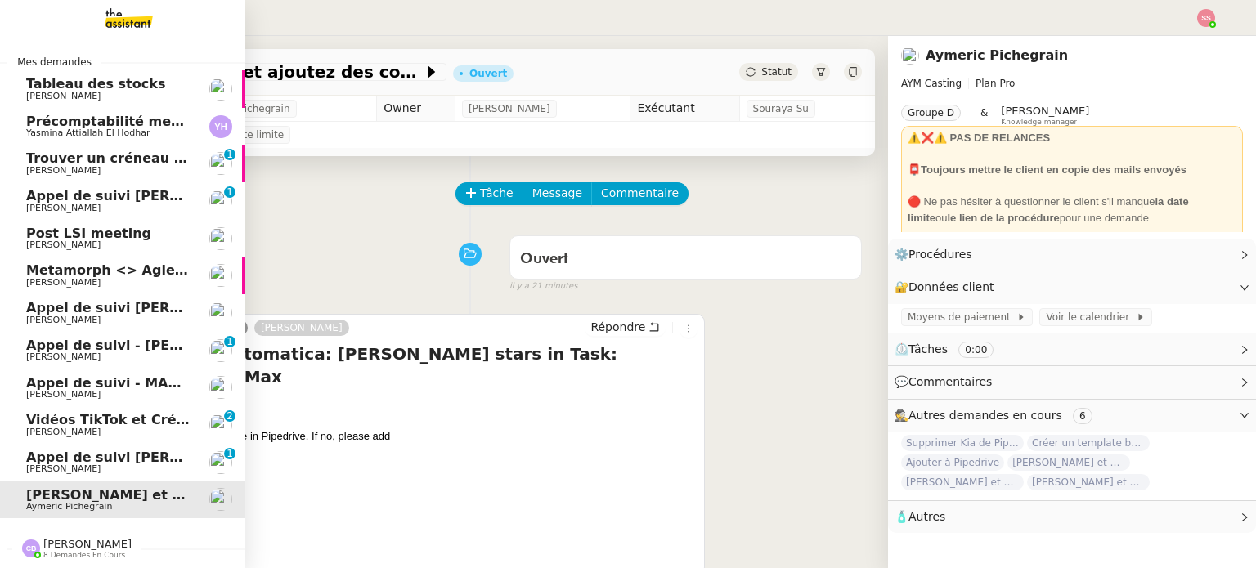
click at [134, 159] on span "Trouver un créneau pour la réunion" at bounding box center [156, 158] width 261 height 16
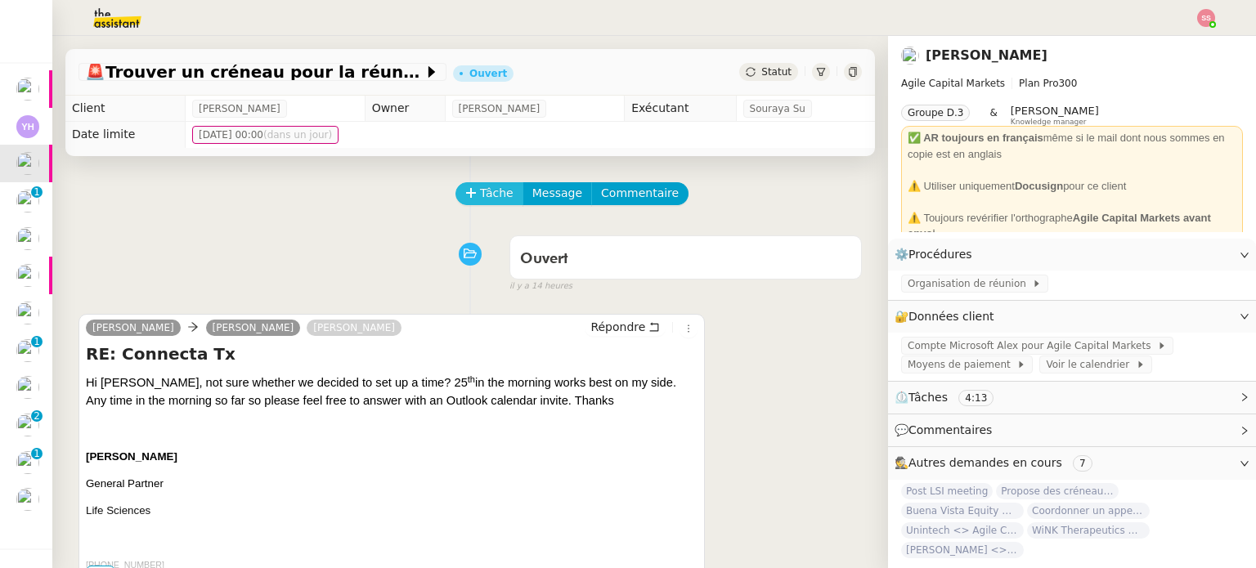
click at [488, 199] on span "Tâche" at bounding box center [497, 193] width 34 height 19
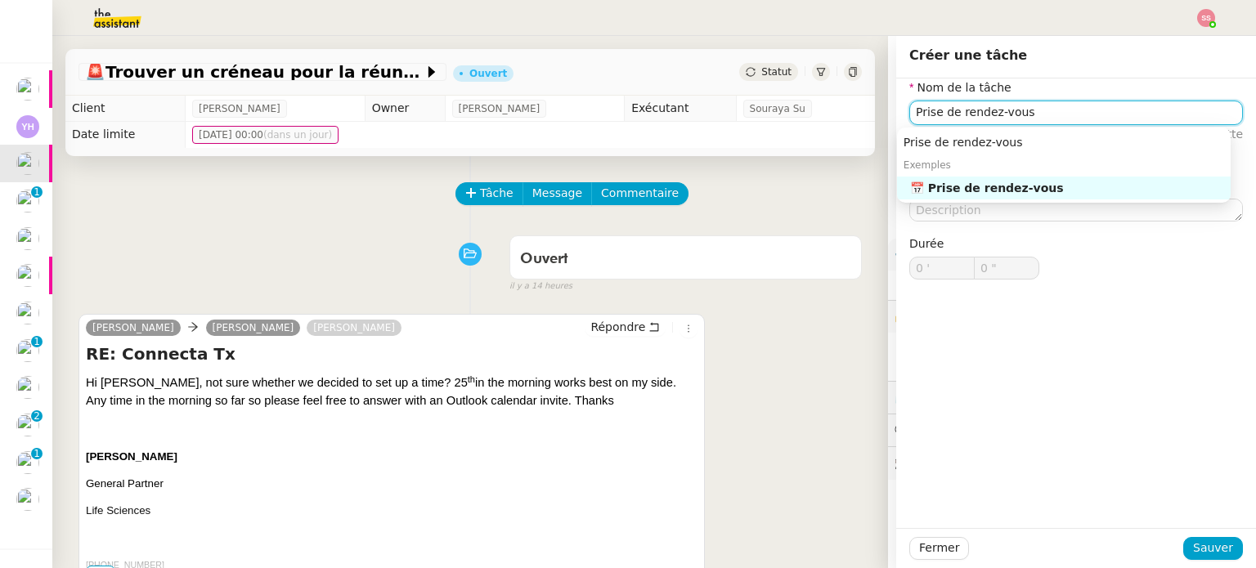
click at [963, 181] on div "📅 Prise de rendez-vous" at bounding box center [1067, 188] width 314 height 15
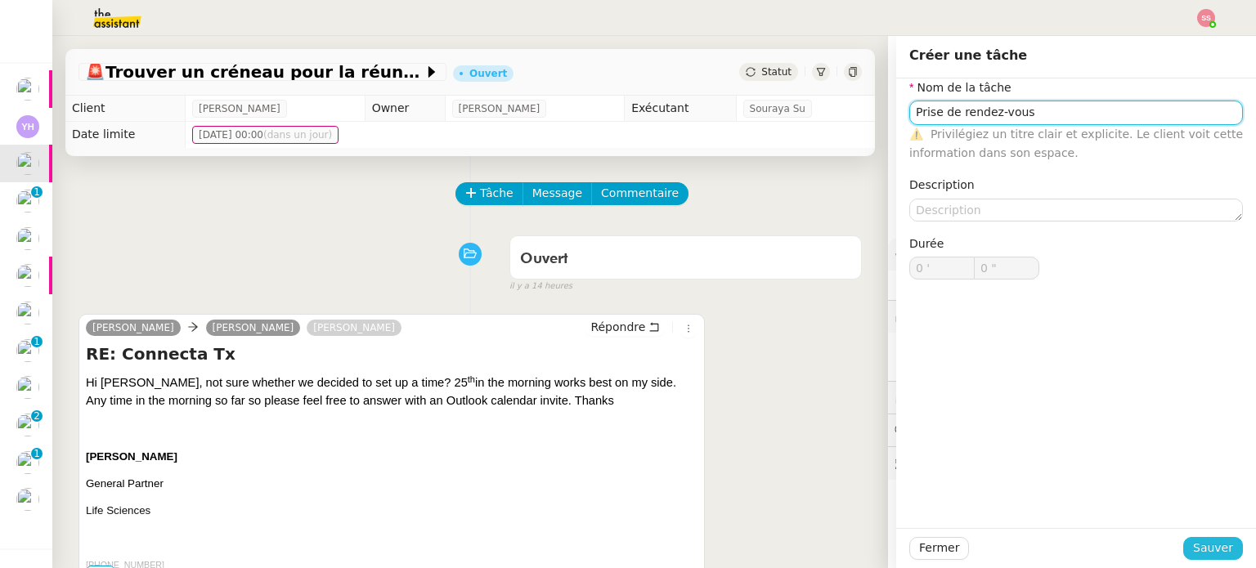
type input "Prise de rendez-vous"
drag, startPoint x: 1191, startPoint y: 542, endPoint x: 1117, endPoint y: 492, distance: 89.6
click at [1193, 542] on span "Sauver" at bounding box center [1213, 548] width 40 height 19
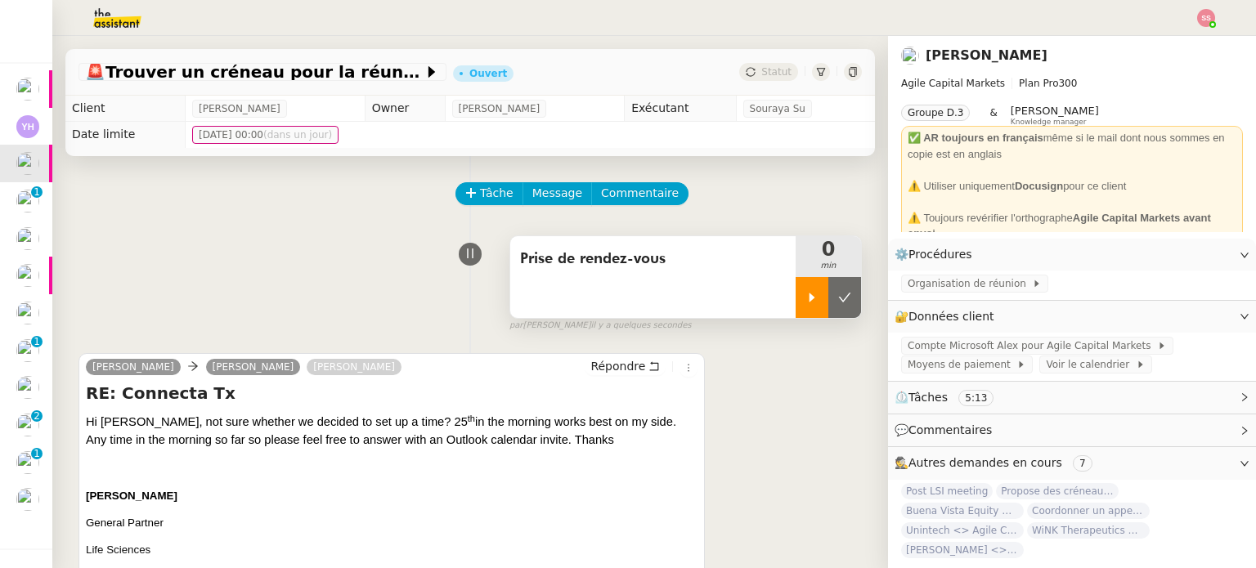
click at [799, 304] on div at bounding box center [812, 297] width 33 height 41
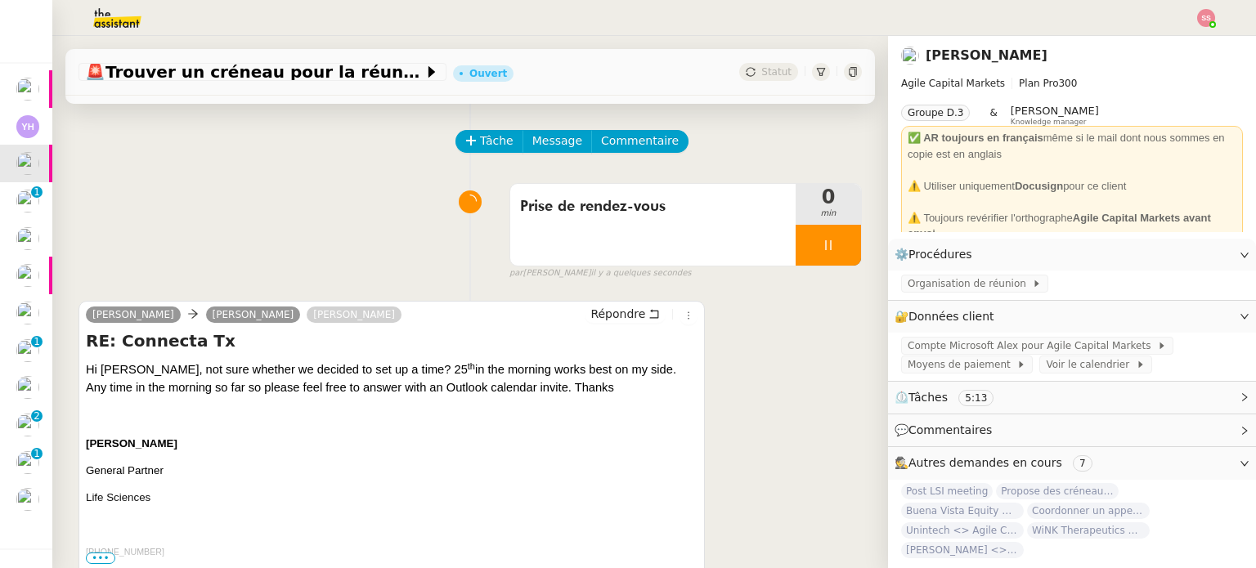
scroll to position [82, 0]
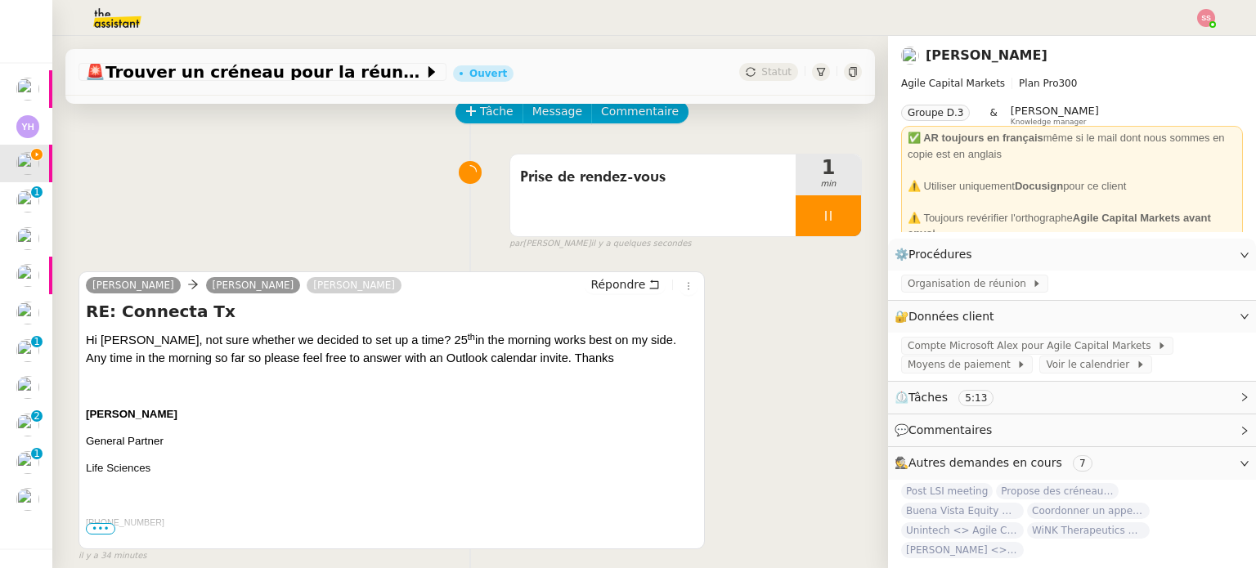
click at [101, 534] on span "•••" at bounding box center [100, 528] width 29 height 11
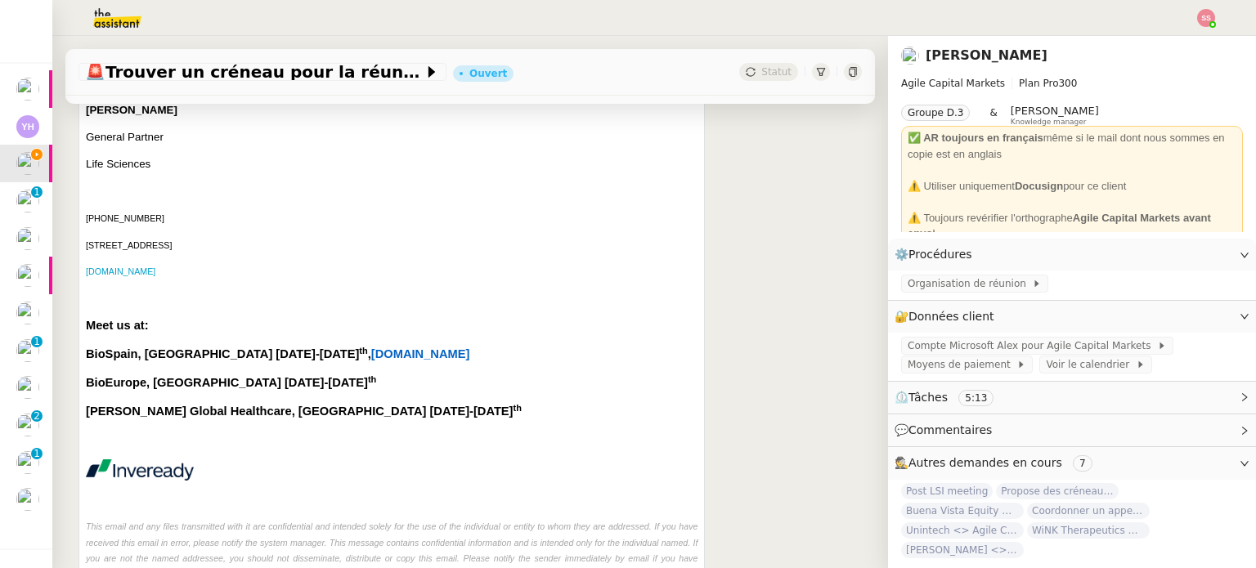
scroll to position [409, 0]
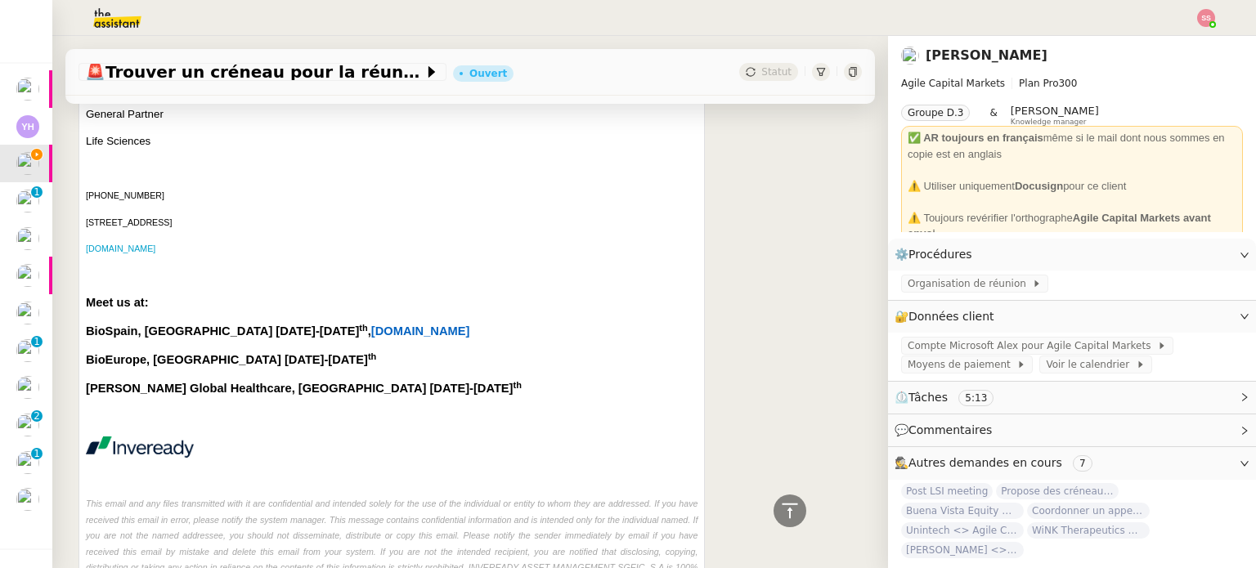
drag, startPoint x: 216, startPoint y: 448, endPoint x: 146, endPoint y: 447, distance: 69.5
click at [146, 447] on span at bounding box center [392, 447] width 612 height 21
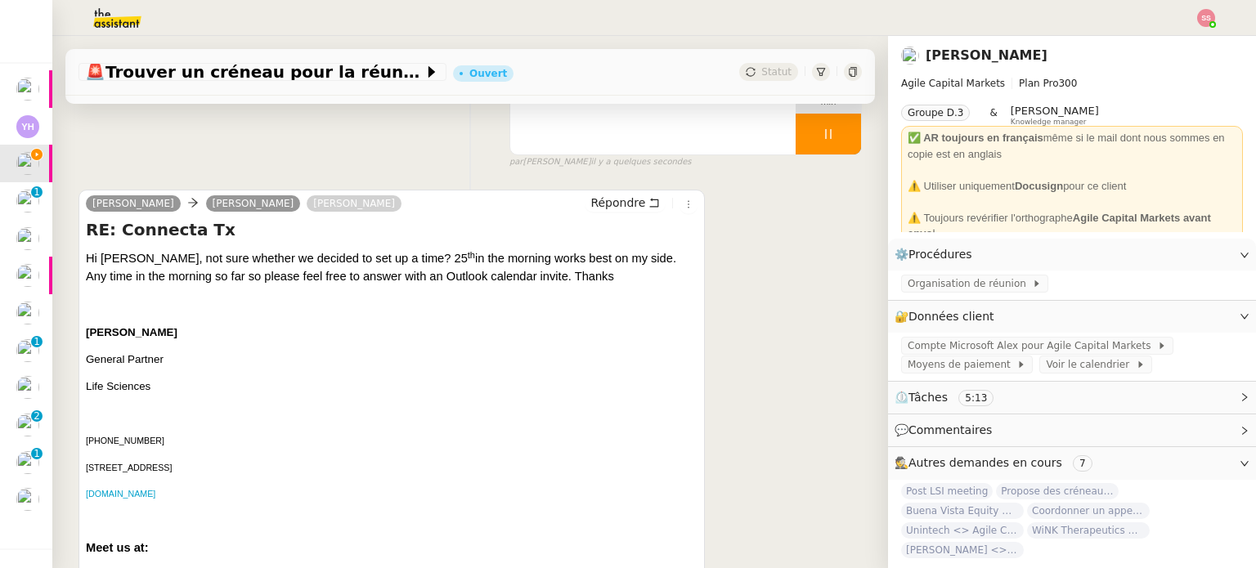
scroll to position [164, 0]
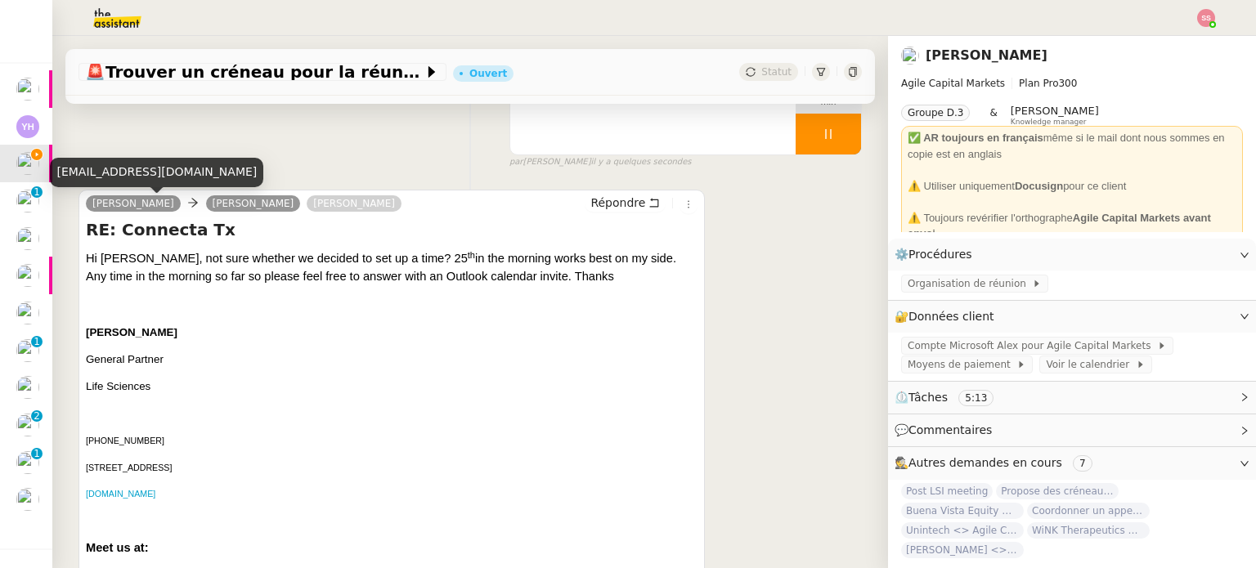
click at [119, 173] on div "[EMAIL_ADDRESS][DOMAIN_NAME]" at bounding box center [156, 172] width 213 height 29
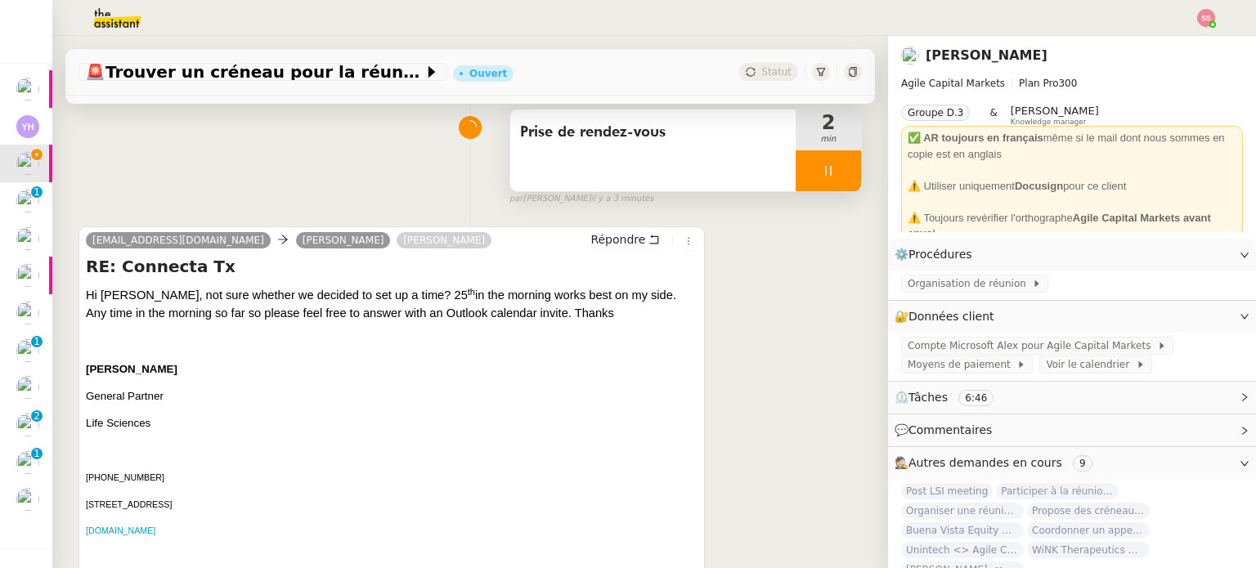
scroll to position [0, 0]
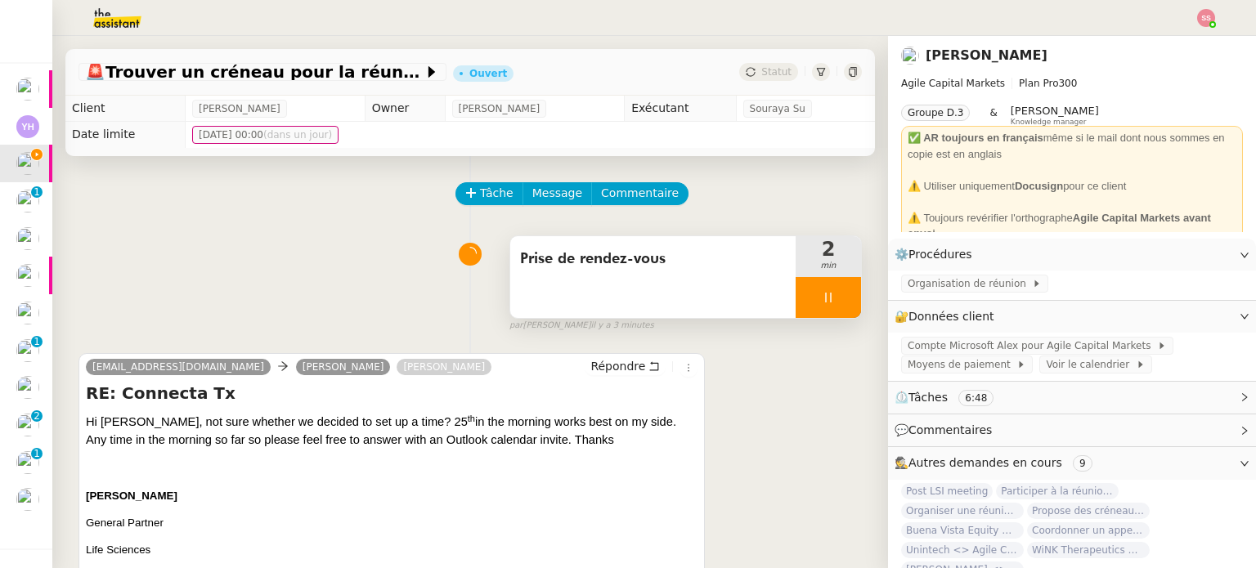
click at [822, 304] on icon at bounding box center [828, 297] width 13 height 13
click at [838, 303] on icon at bounding box center [844, 297] width 13 height 13
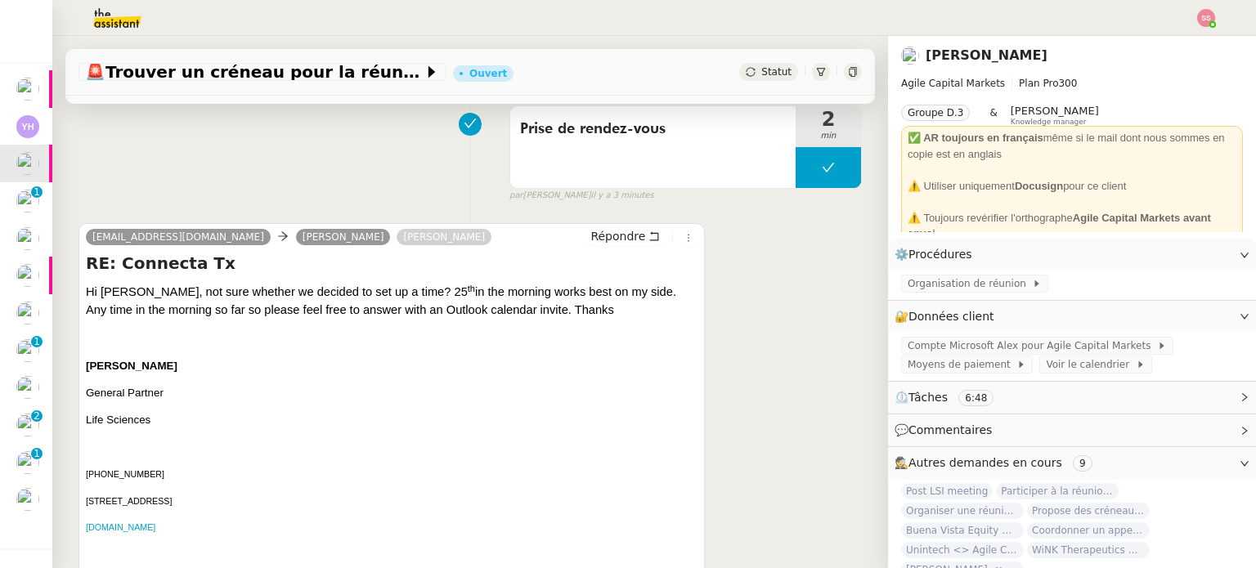
scroll to position [245, 0]
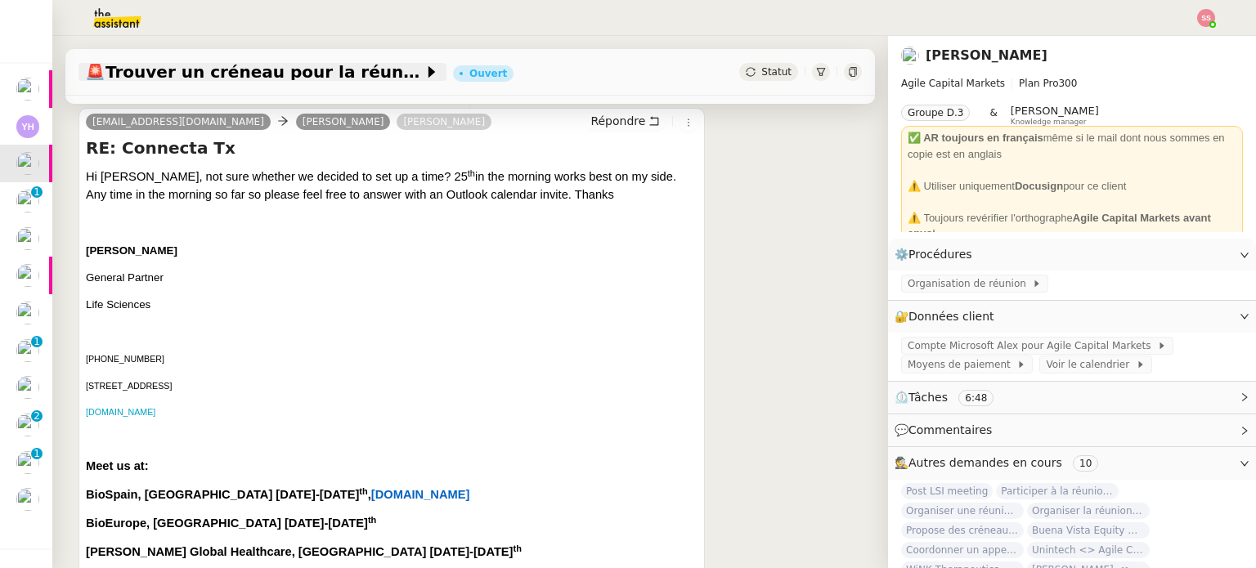
click at [334, 79] on span "🚨 Trouver un créneau pour la réunion" at bounding box center [254, 72] width 339 height 16
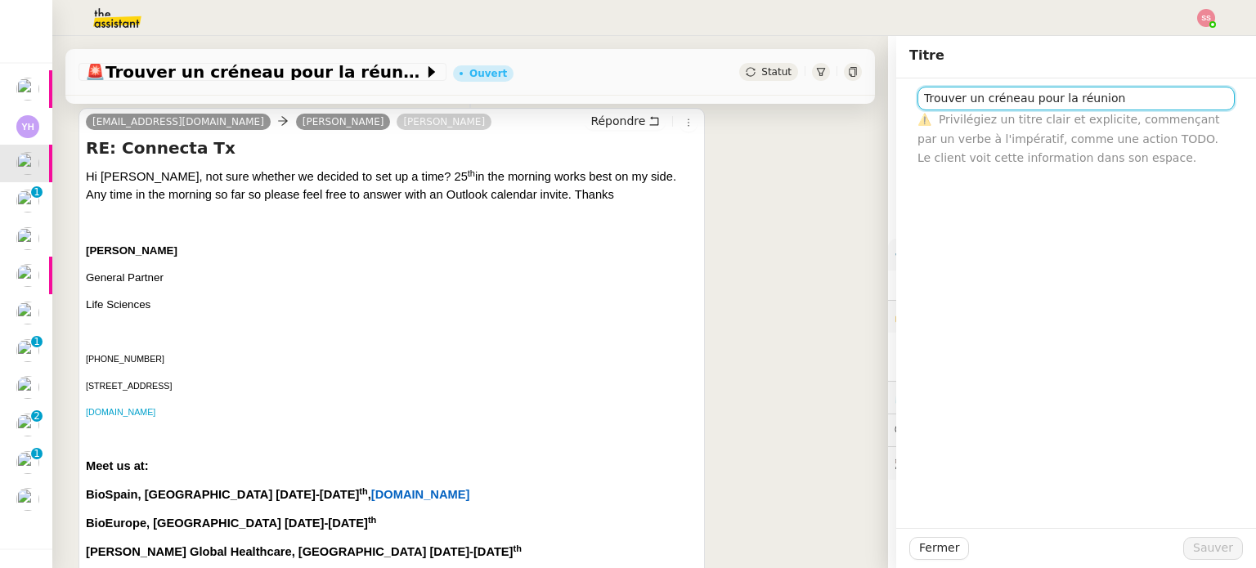
click at [974, 104] on input "Trouver un créneau pour la réunion" at bounding box center [1075, 99] width 317 height 24
type input "Inveready <> Agile Capital Markets"
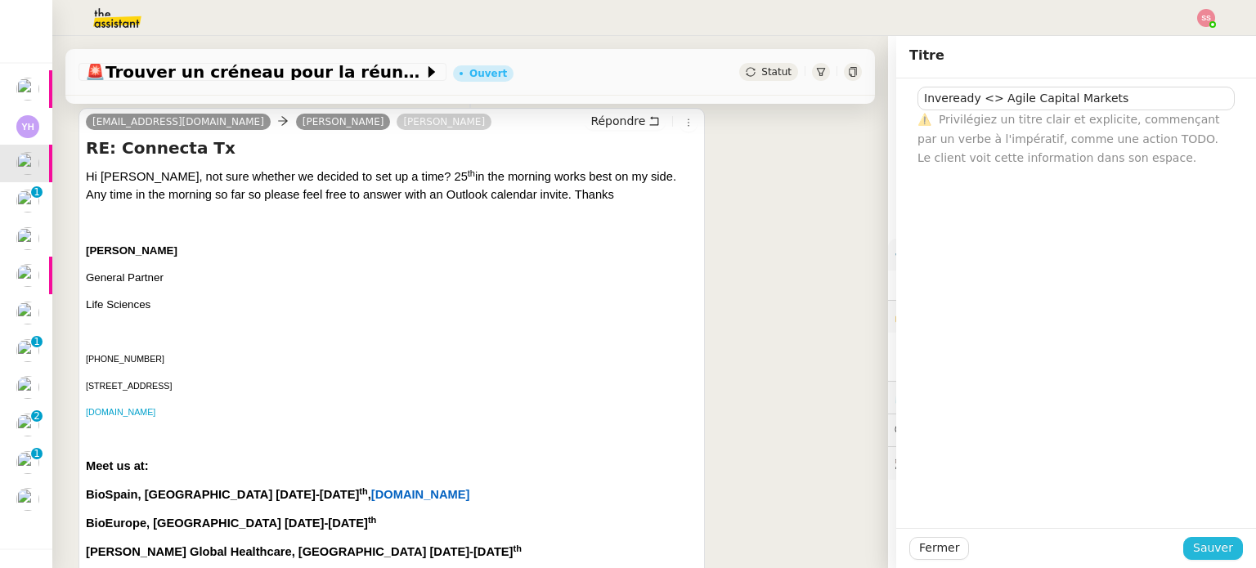
click at [1195, 538] on button "Sauver" at bounding box center [1213, 548] width 60 height 23
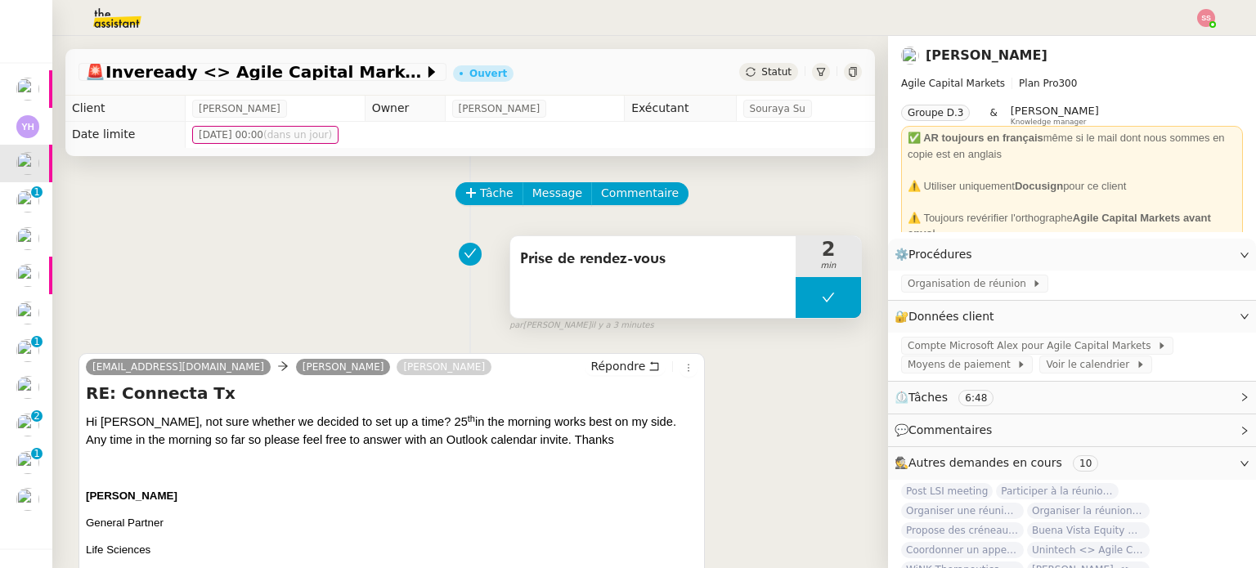
click at [796, 297] on button at bounding box center [828, 297] width 65 height 41
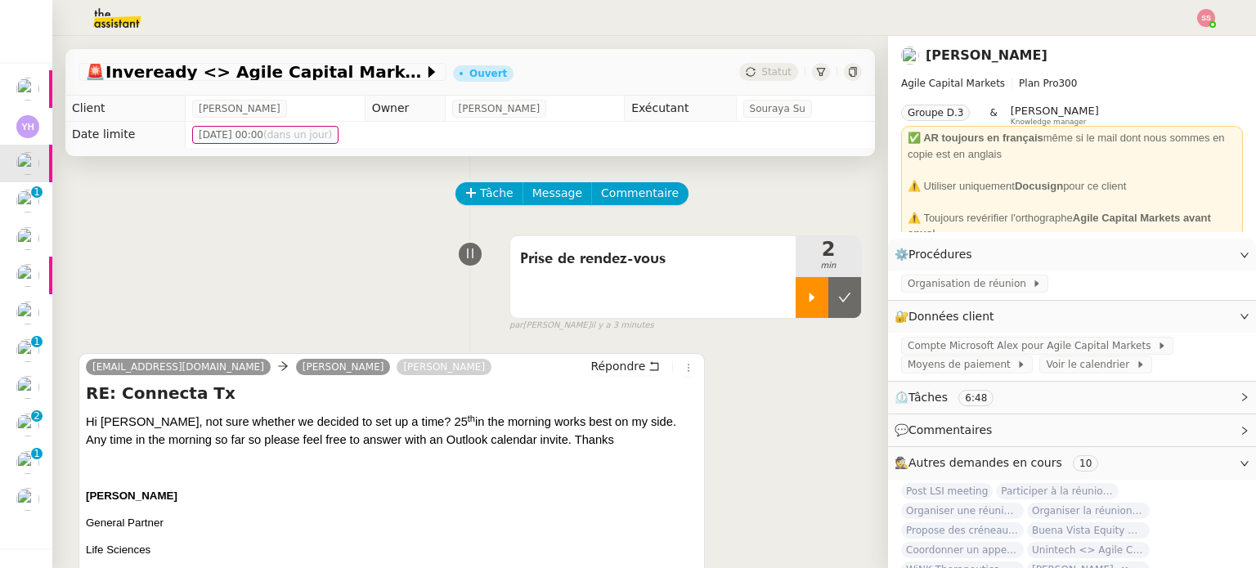
click at [805, 303] on icon at bounding box center [811, 297] width 13 height 13
click at [837, 298] on div at bounding box center [828, 297] width 65 height 41
click at [861, 298] on button at bounding box center [861, 297] width 0 height 41
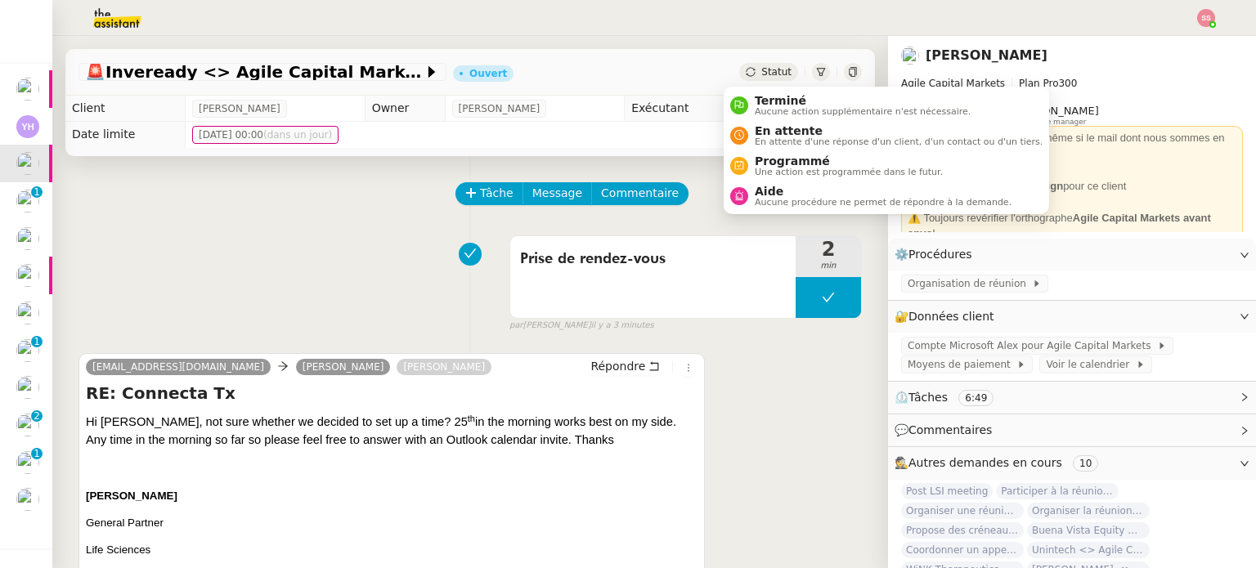
click at [740, 71] on div "Statut" at bounding box center [768, 72] width 59 height 18
click at [778, 137] on span "En attente d'une réponse d'un client, d'un contact ou d'un tiers." at bounding box center [899, 141] width 288 height 9
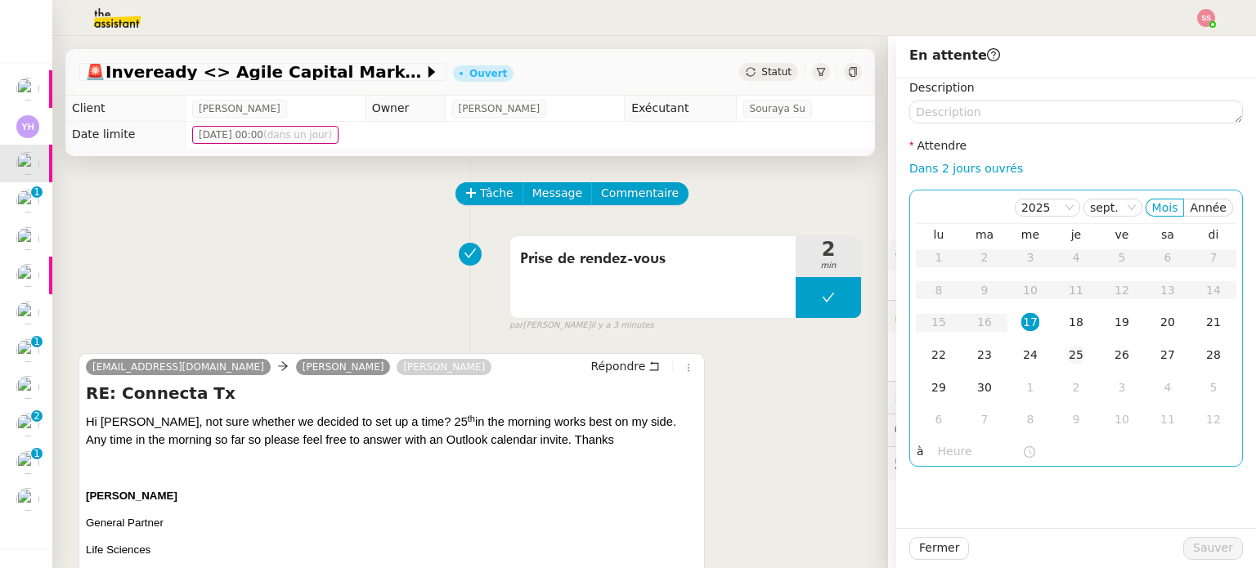
click at [1053, 361] on td "25" at bounding box center [1076, 355] width 46 height 33
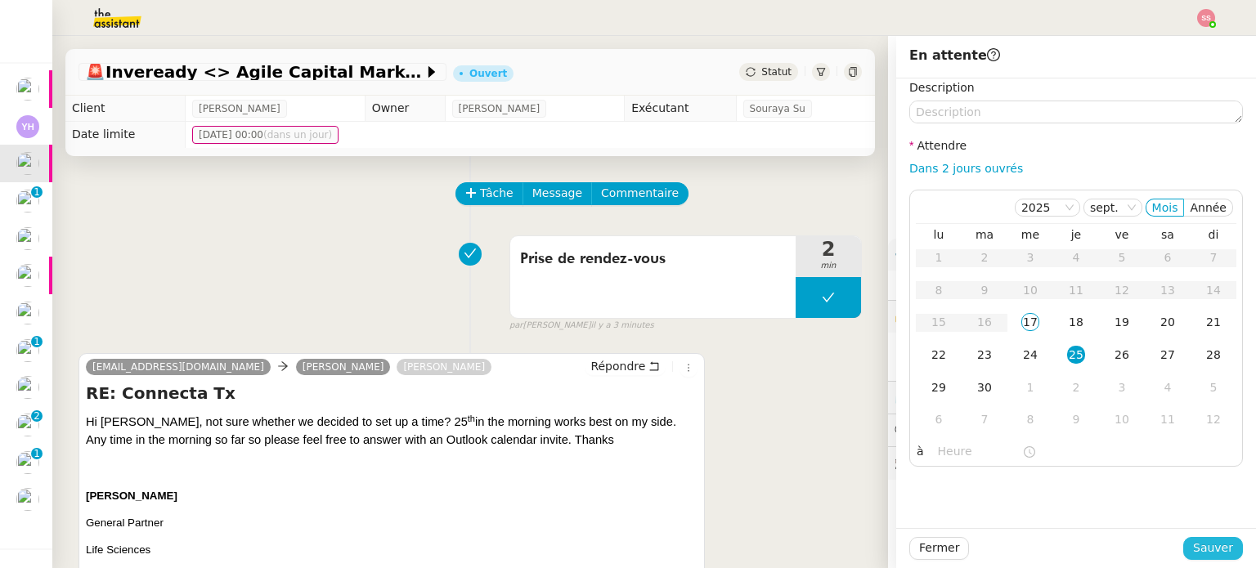
click at [1205, 542] on span "Sauver" at bounding box center [1213, 548] width 40 height 19
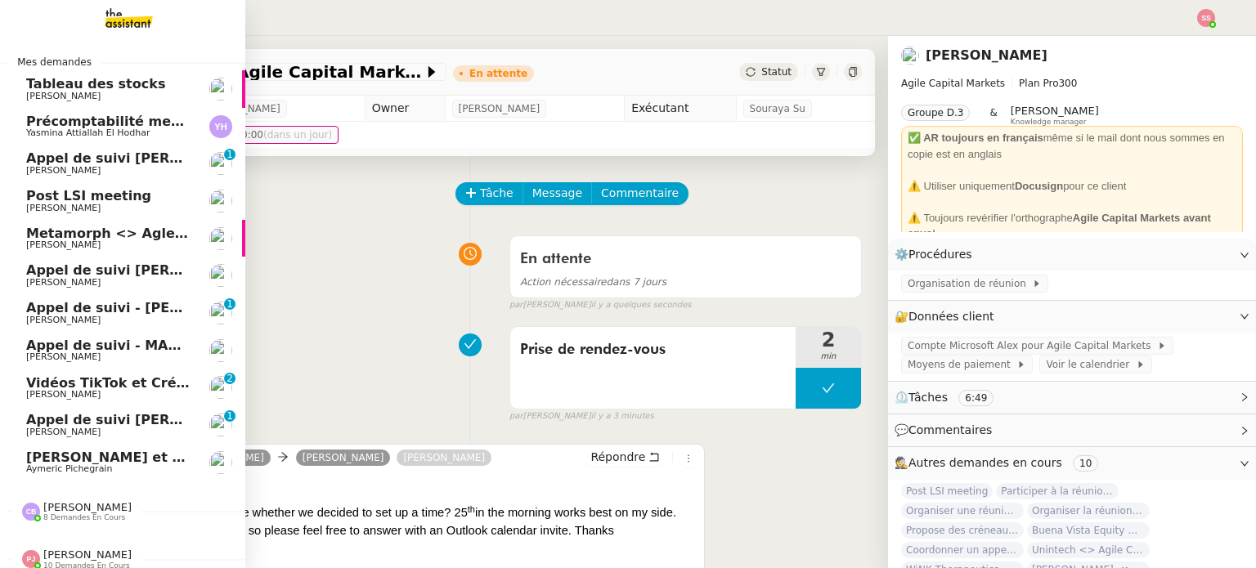
click at [114, 159] on span "Appel de suivi [PERSON_NAME] - CELL&CO BIOSERVICES" at bounding box center [233, 158] width 414 height 16
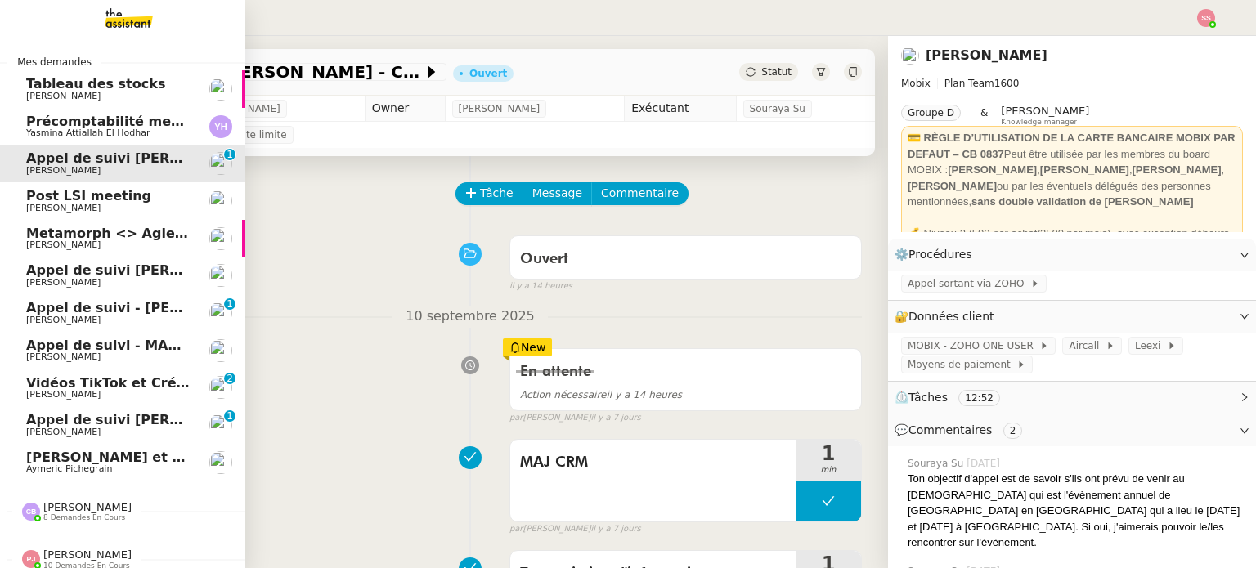
click at [72, 209] on span "[PERSON_NAME]" at bounding box center [63, 208] width 74 height 11
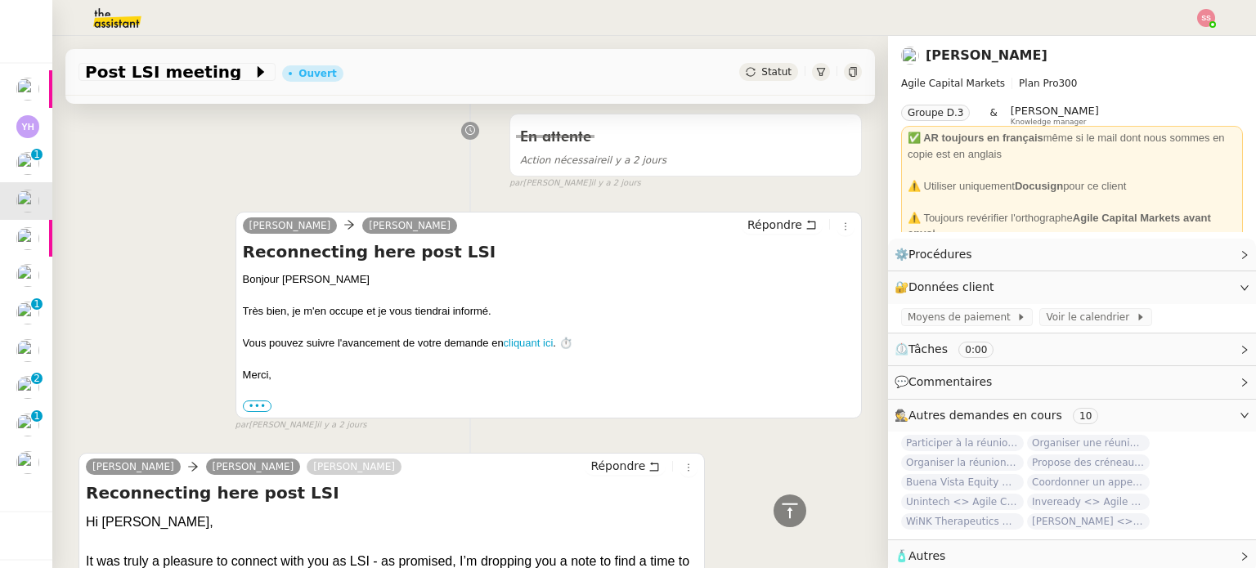
scroll to position [223, 0]
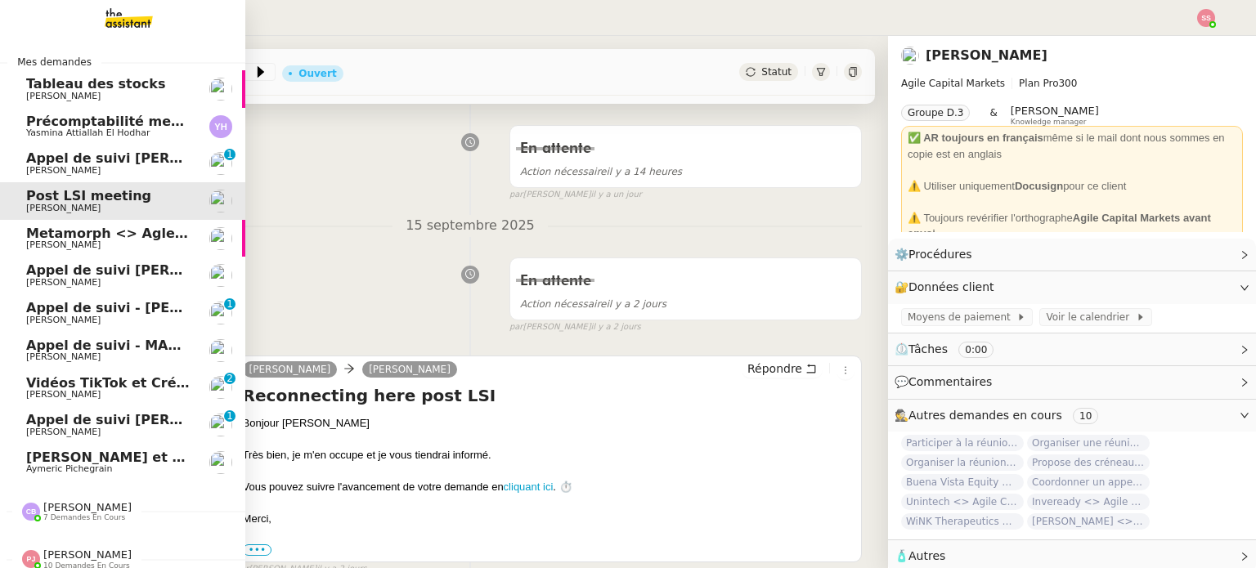
click at [133, 382] on span "Vidéos TikTok et Créatives META - septembre 2025" at bounding box center [213, 383] width 375 height 16
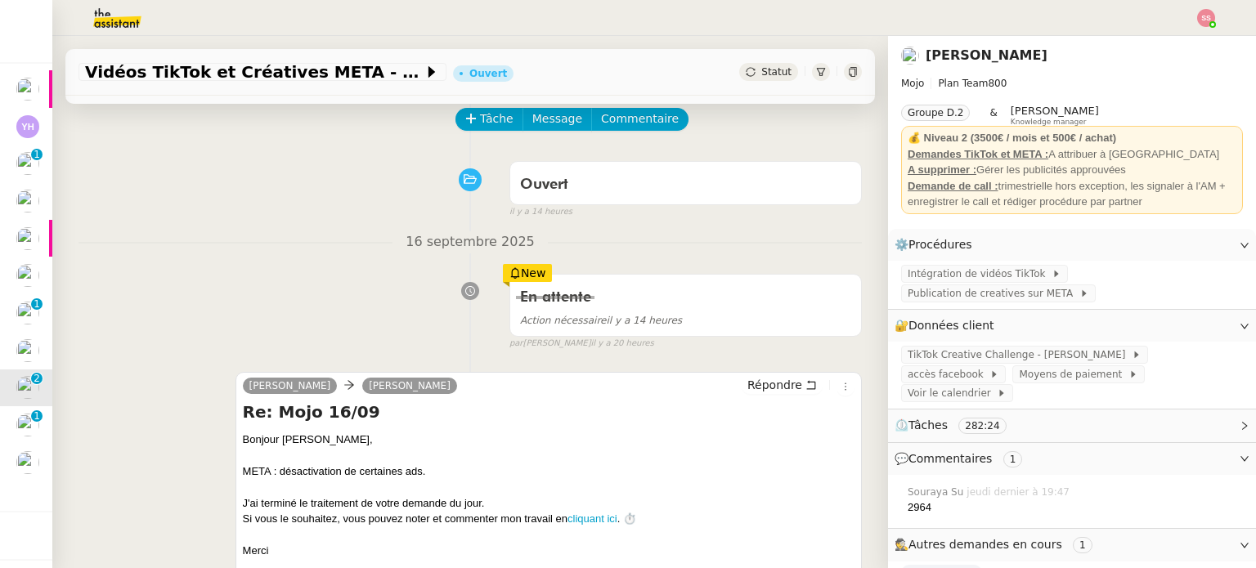
scroll to position [164, 0]
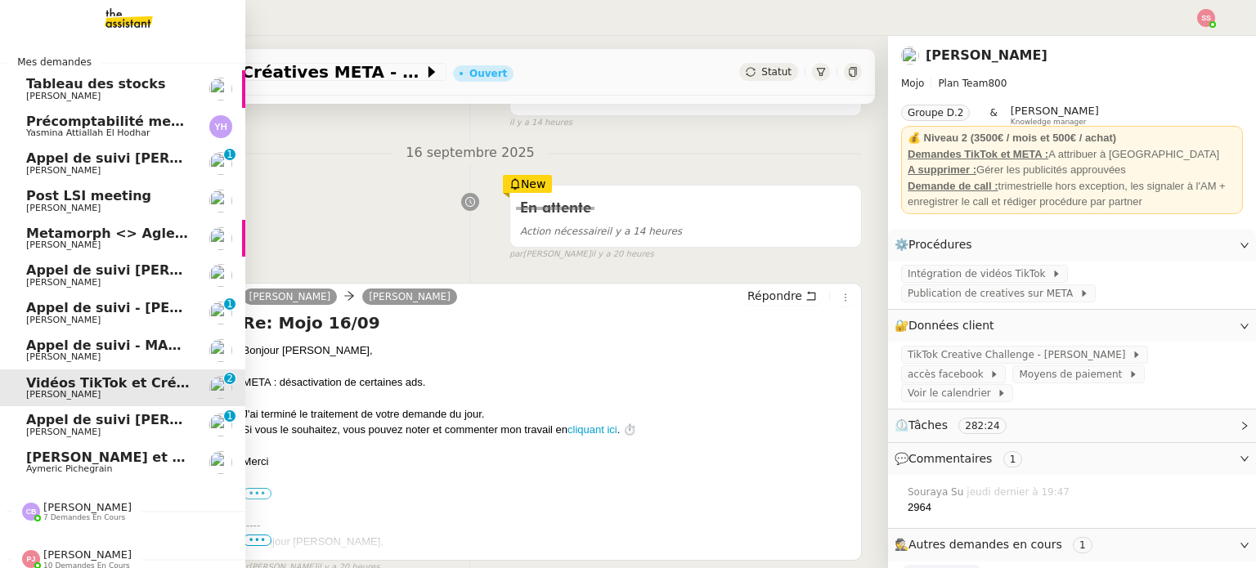
click at [56, 407] on link "Appel de suivi [PERSON_NAME] [PERSON_NAME] 0 1 2 3 4 5 6 7 8 9" at bounding box center [122, 425] width 245 height 38
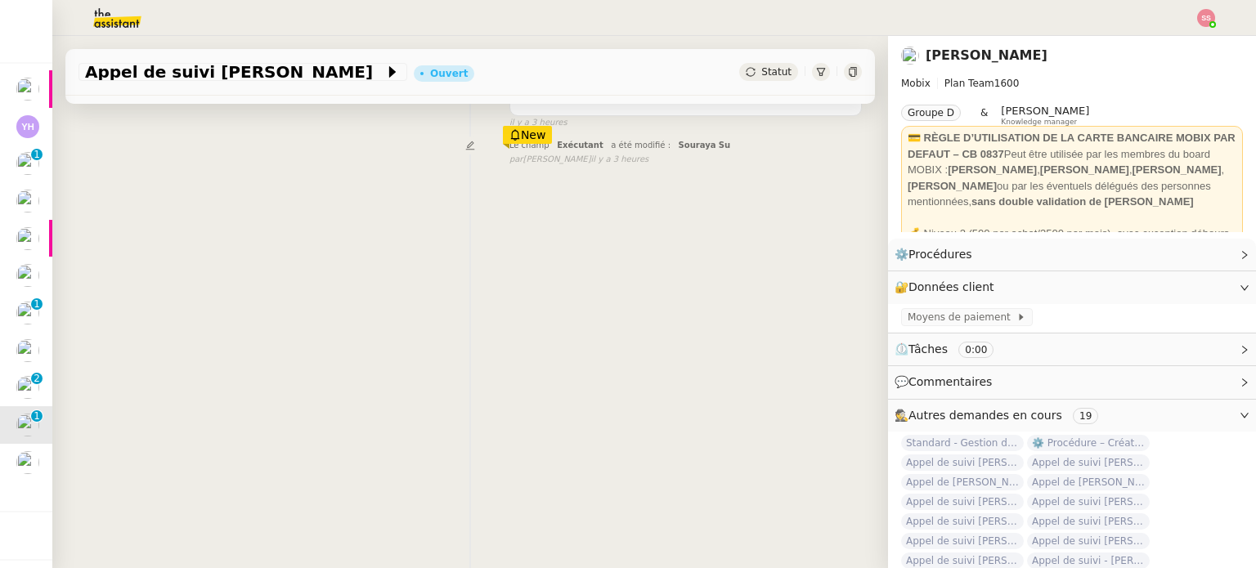
click at [1210, 6] on div at bounding box center [628, 18] width 1174 height 36
click at [1209, 18] on img at bounding box center [1206, 18] width 18 height 18
click at [1171, 42] on li "Suivi" at bounding box center [1162, 46] width 106 height 23
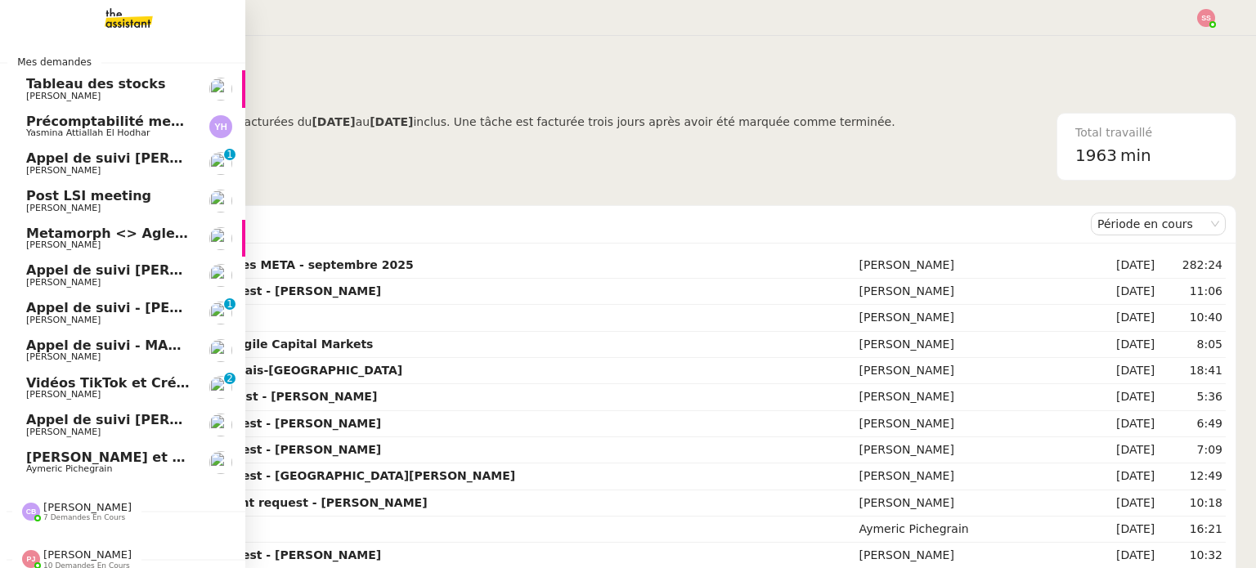
click at [135, 454] on span "[PERSON_NAME] et ajoutez des contacts dans Pipedrive" at bounding box center [232, 458] width 413 height 16
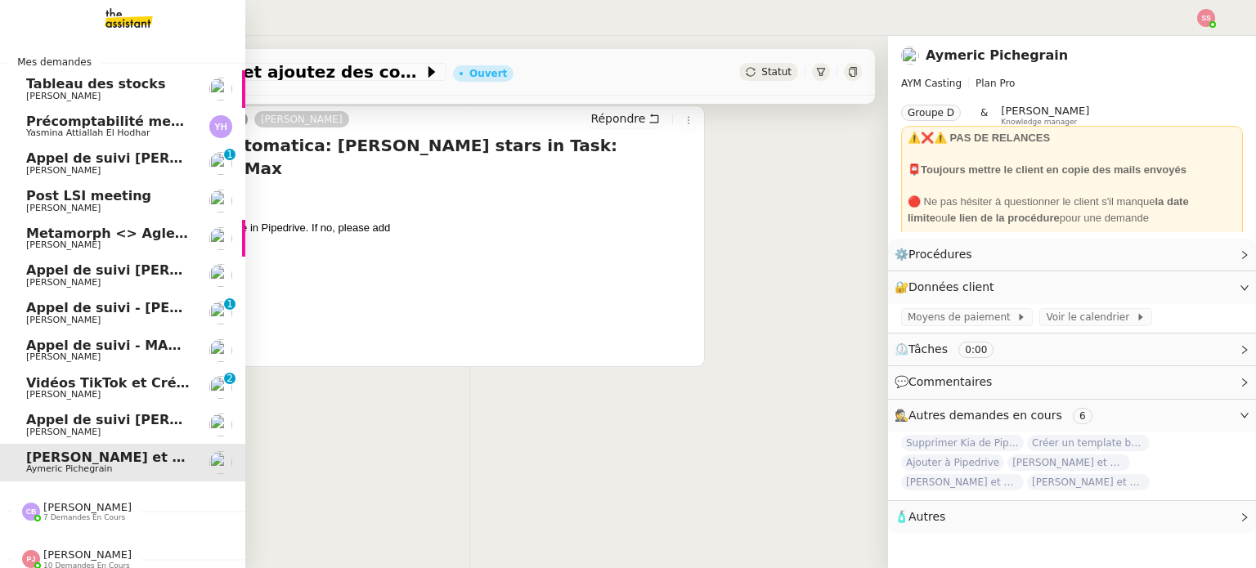
scroll to position [16, 0]
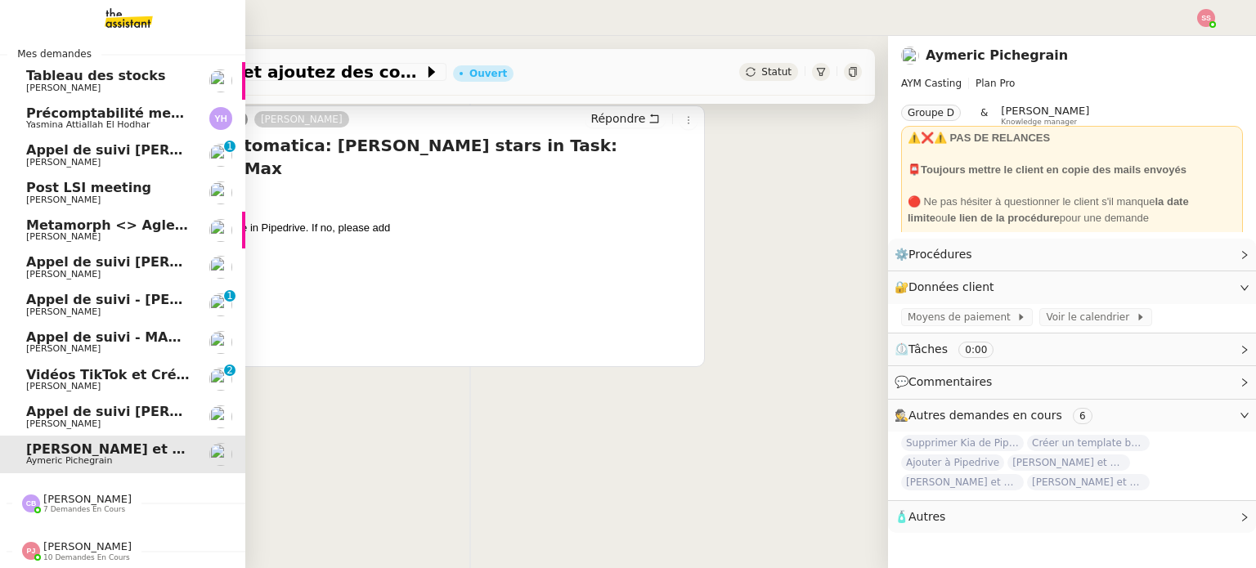
click at [60, 541] on span "[PERSON_NAME]" at bounding box center [87, 547] width 88 height 12
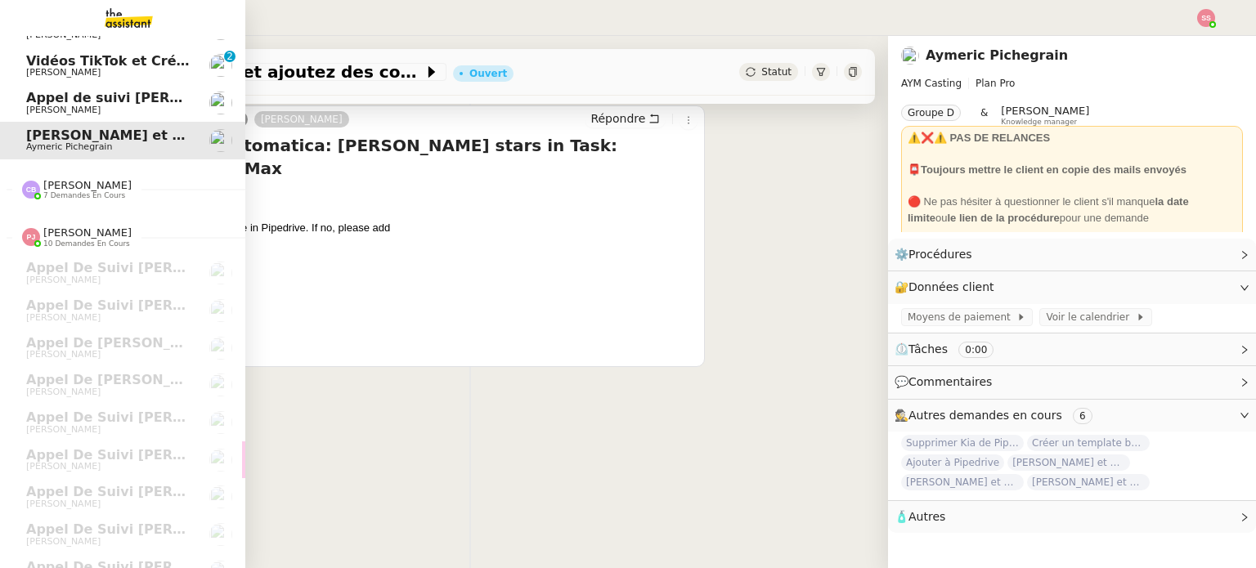
scroll to position [227, 0]
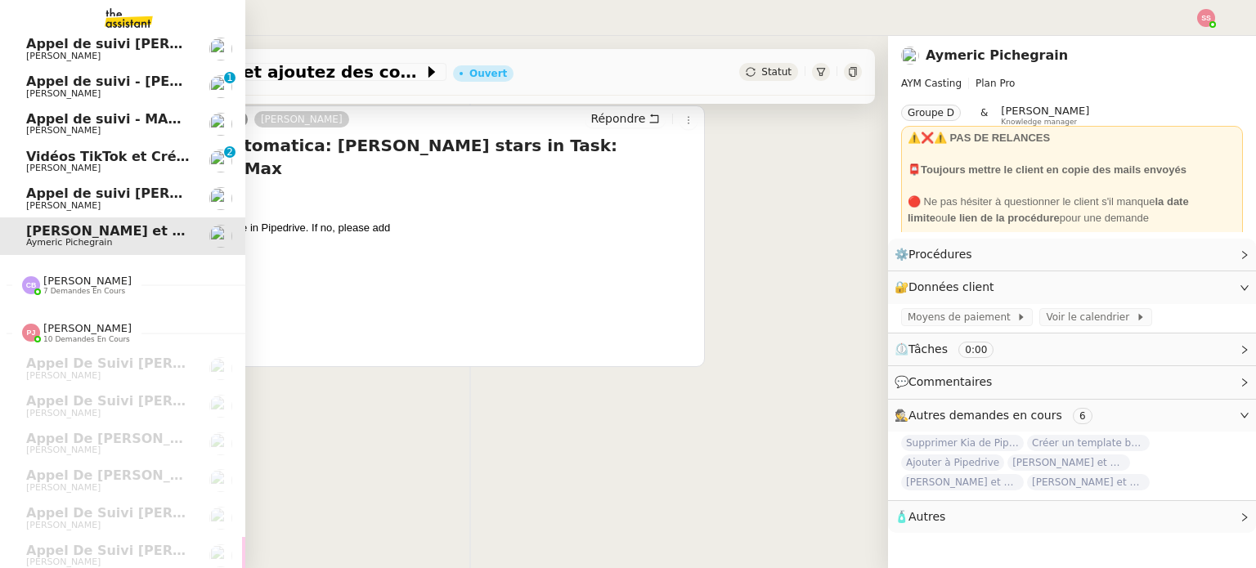
click at [72, 291] on span "7 demandes en cours" at bounding box center [84, 291] width 82 height 9
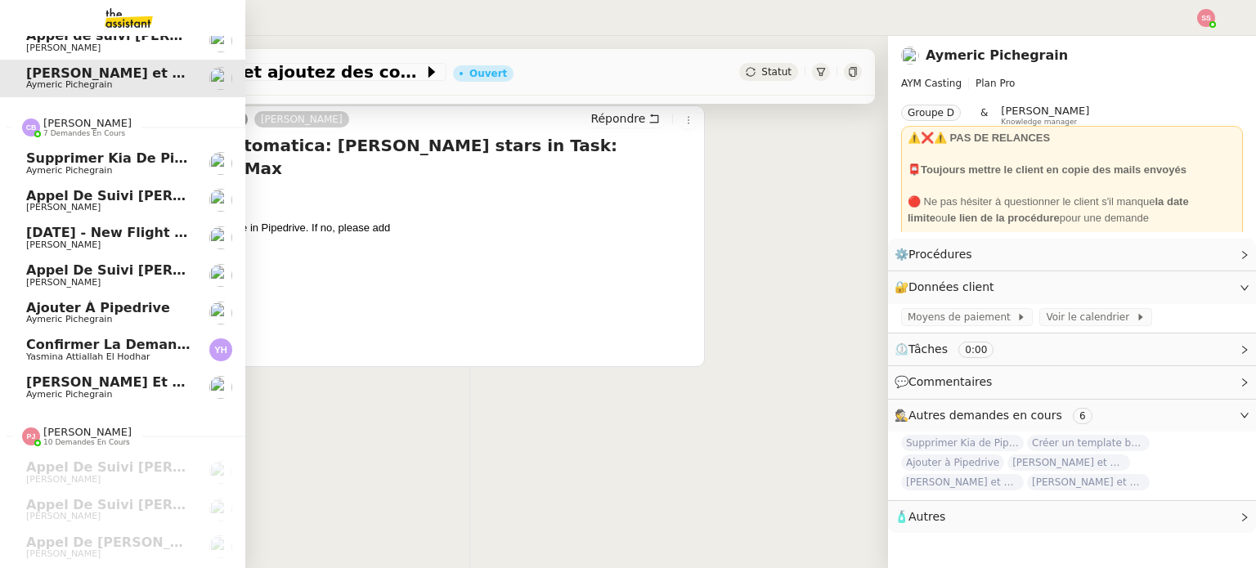
scroll to position [390, 0]
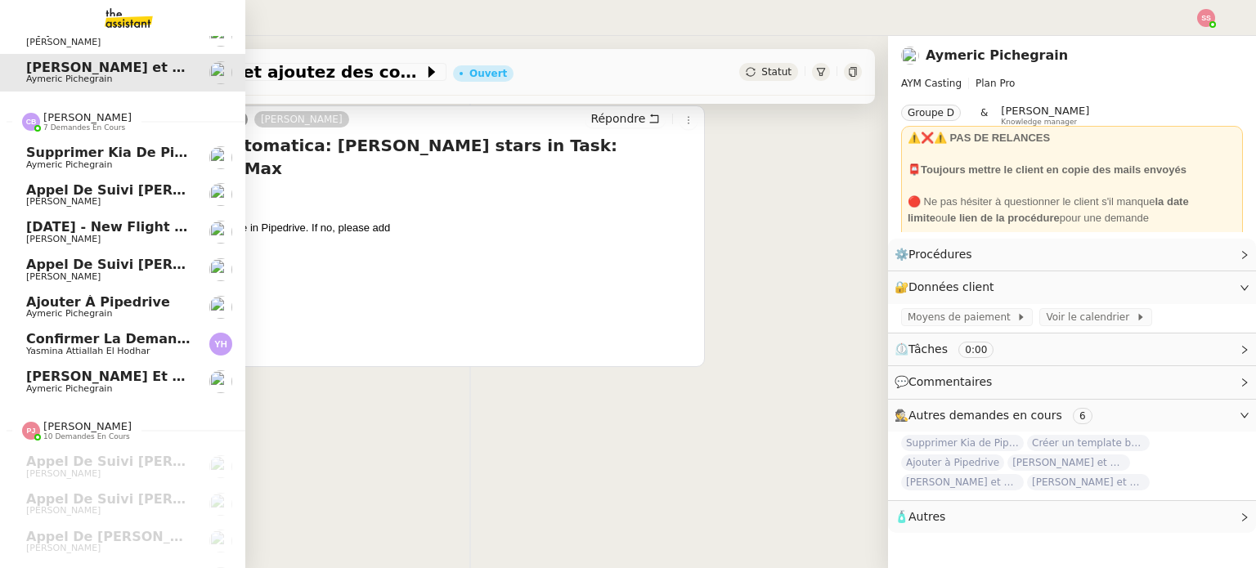
click at [123, 342] on span "Confirmer la demande de raccordement à la fibre" at bounding box center [218, 339] width 384 height 16
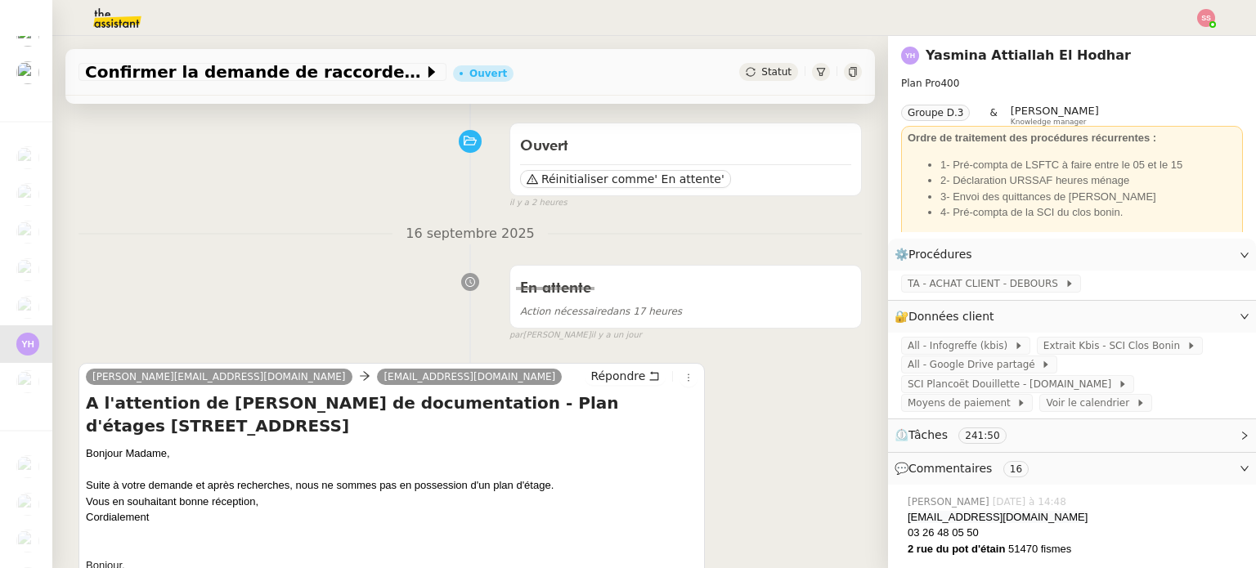
scroll to position [164, 0]
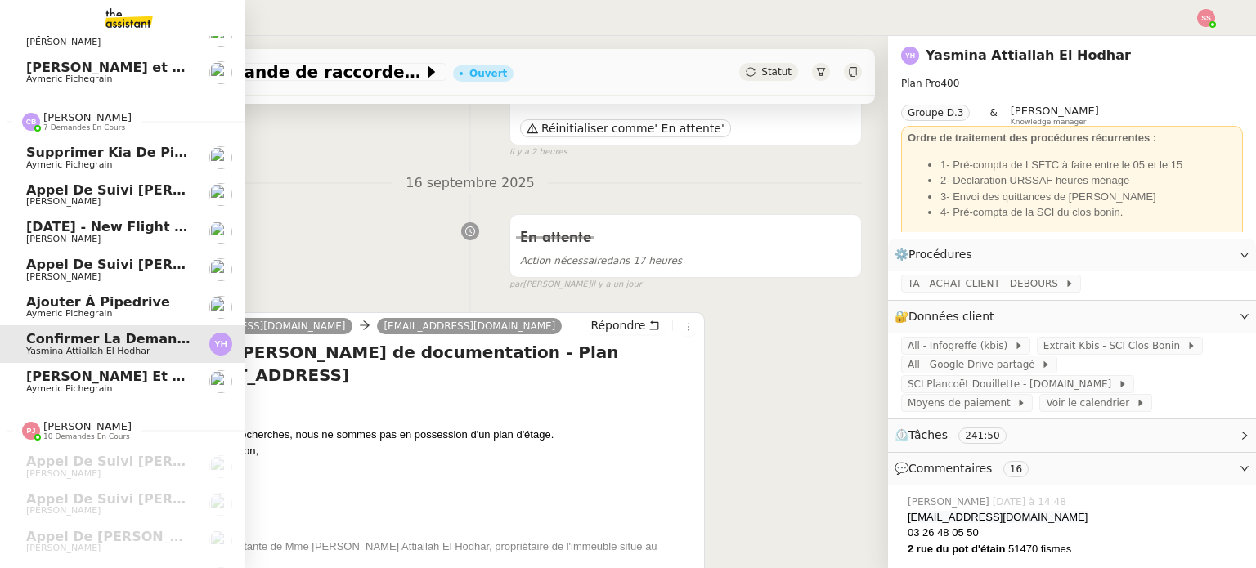
click at [101, 298] on span "Ajouter à Pipedrive" at bounding box center [98, 302] width 144 height 16
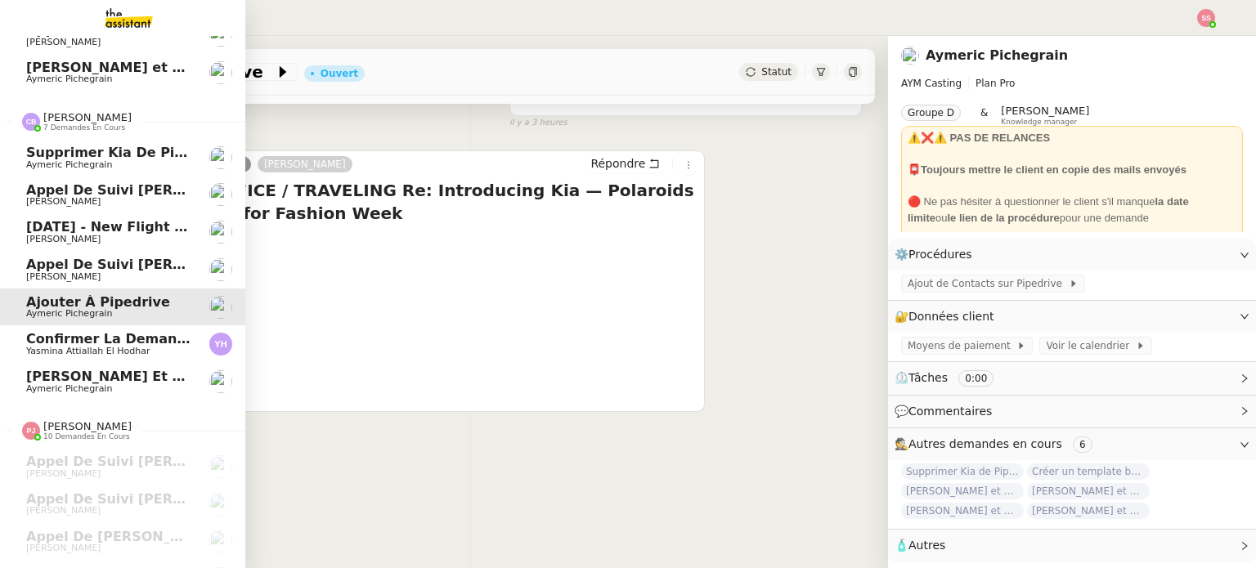
click at [33, 388] on span "Aymeric Pichegrain" at bounding box center [69, 389] width 86 height 11
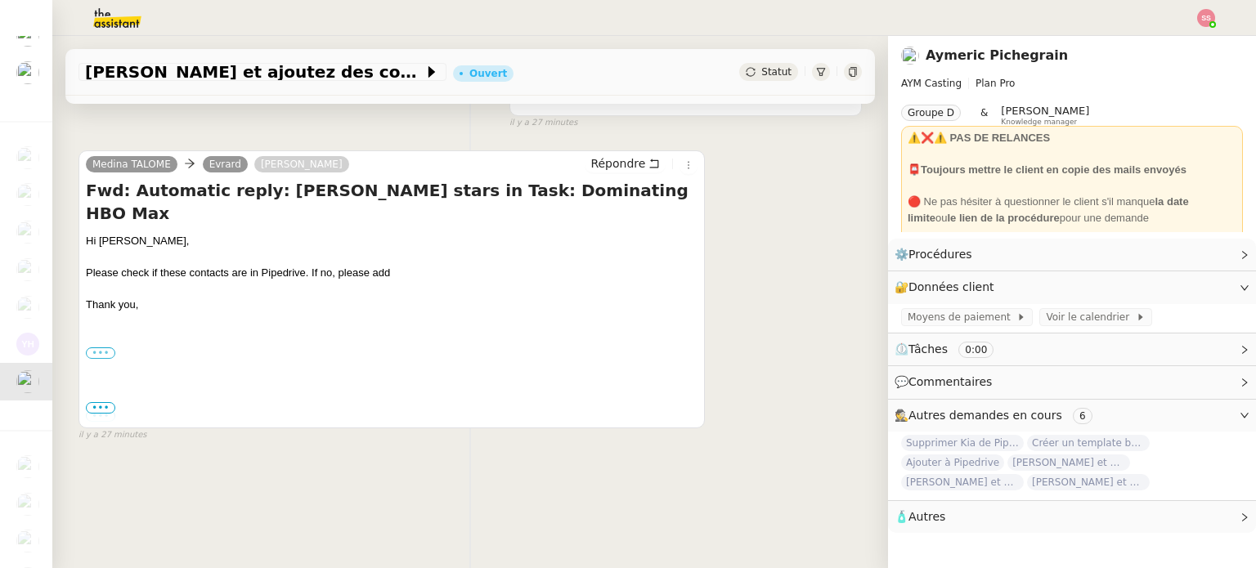
click at [99, 348] on label "•••" at bounding box center [100, 353] width 29 height 11
click at [0, 0] on input "•••" at bounding box center [0, 0] width 0 height 0
click at [106, 437] on link "@TALOMEAGENCY" at bounding box center [126, 443] width 81 height 12
drag, startPoint x: 107, startPoint y: 407, endPoint x: 114, endPoint y: 401, distance: 9.3
click at [107, 407] on span "•••" at bounding box center [100, 407] width 29 height 11
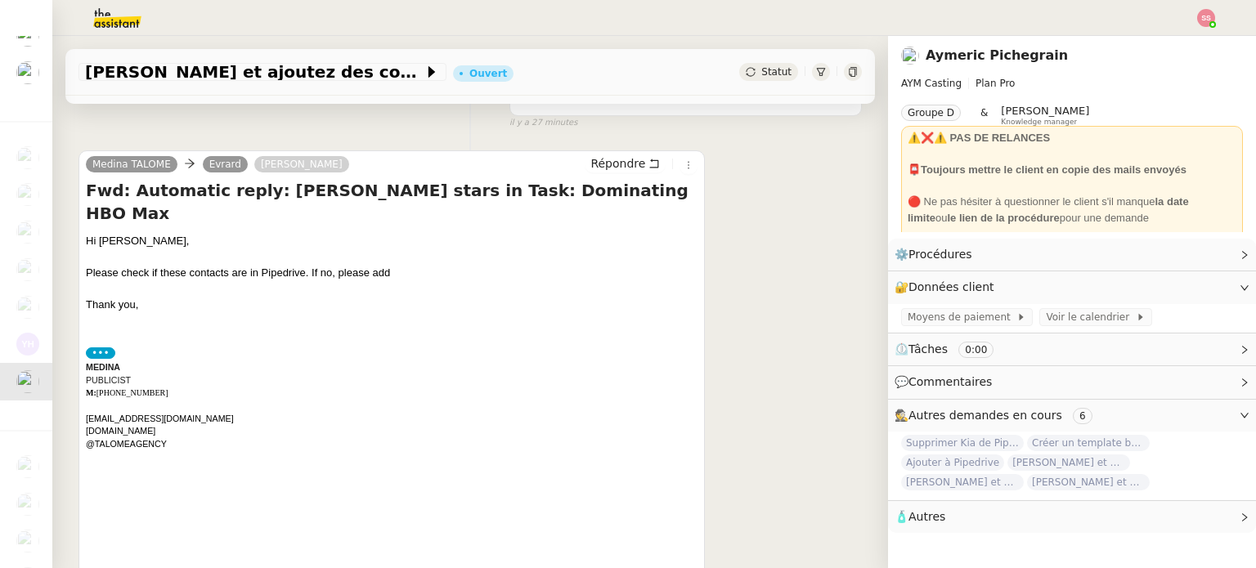
scroll to position [319, 0]
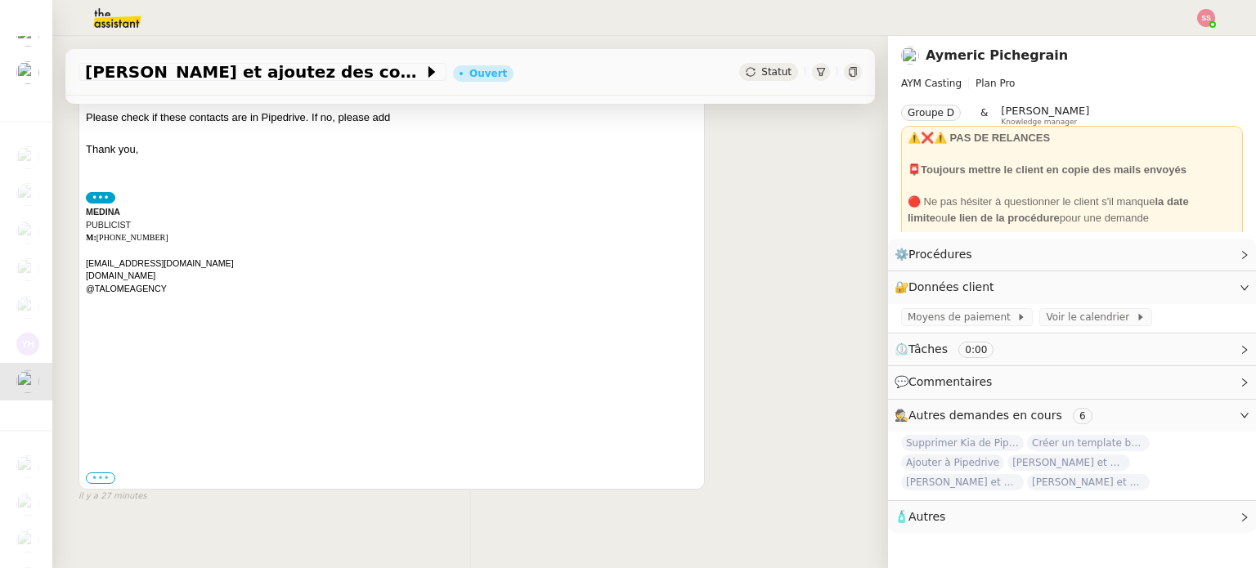
click at [100, 473] on label "•••" at bounding box center [100, 478] width 29 height 11
click at [0, 0] on input "•••" at bounding box center [0, 0] width 0 height 0
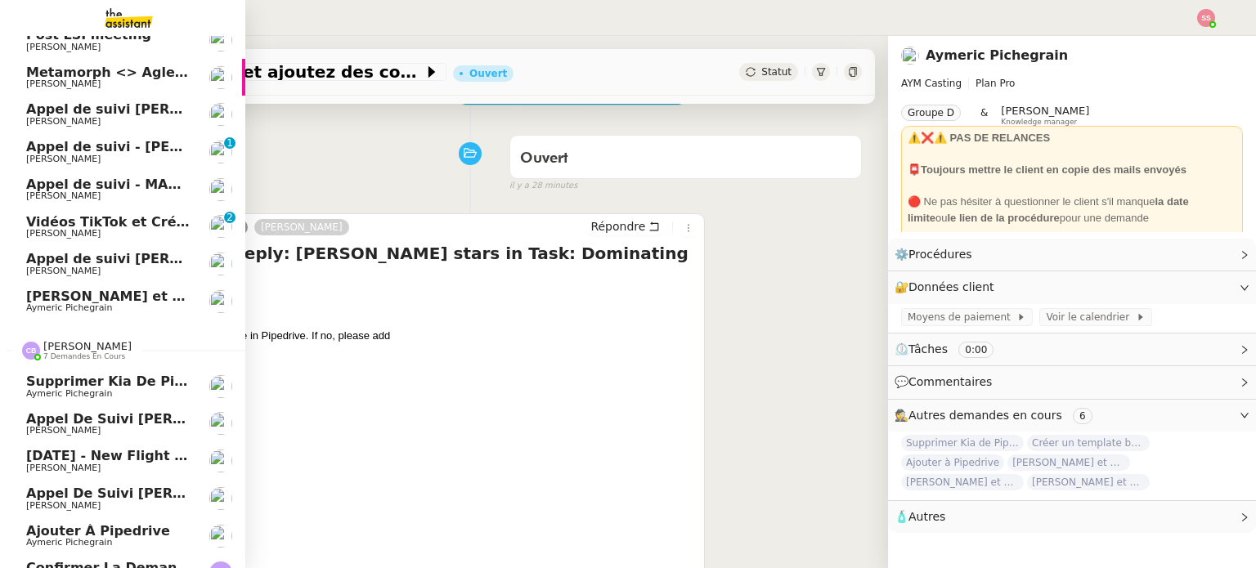
scroll to position [0, 0]
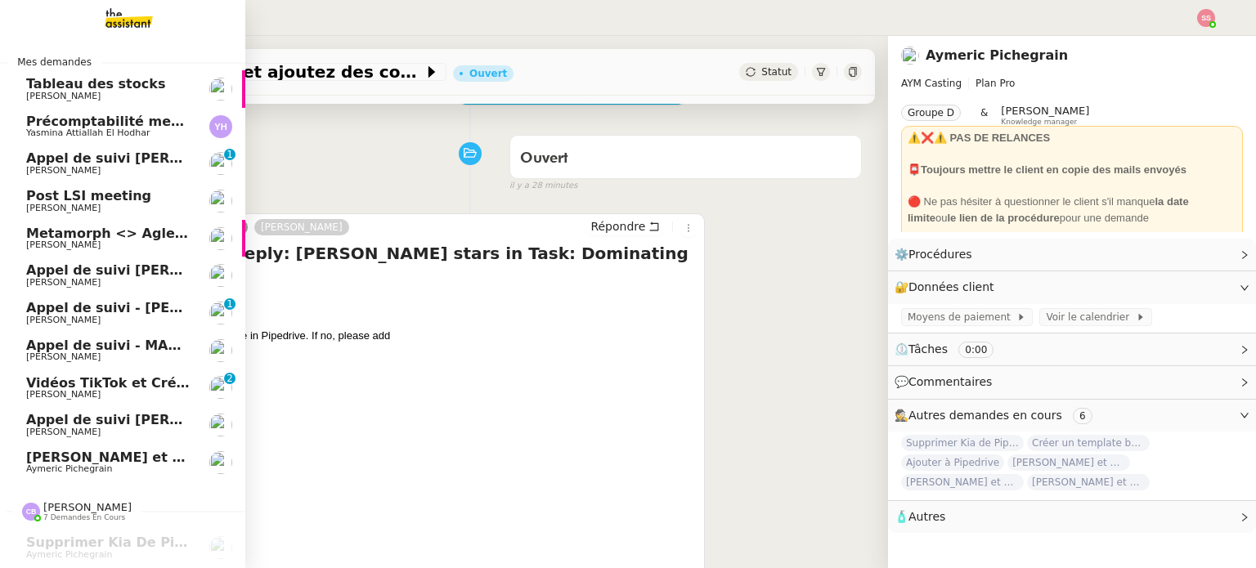
click at [154, 240] on span "[PERSON_NAME]" at bounding box center [108, 245] width 165 height 10
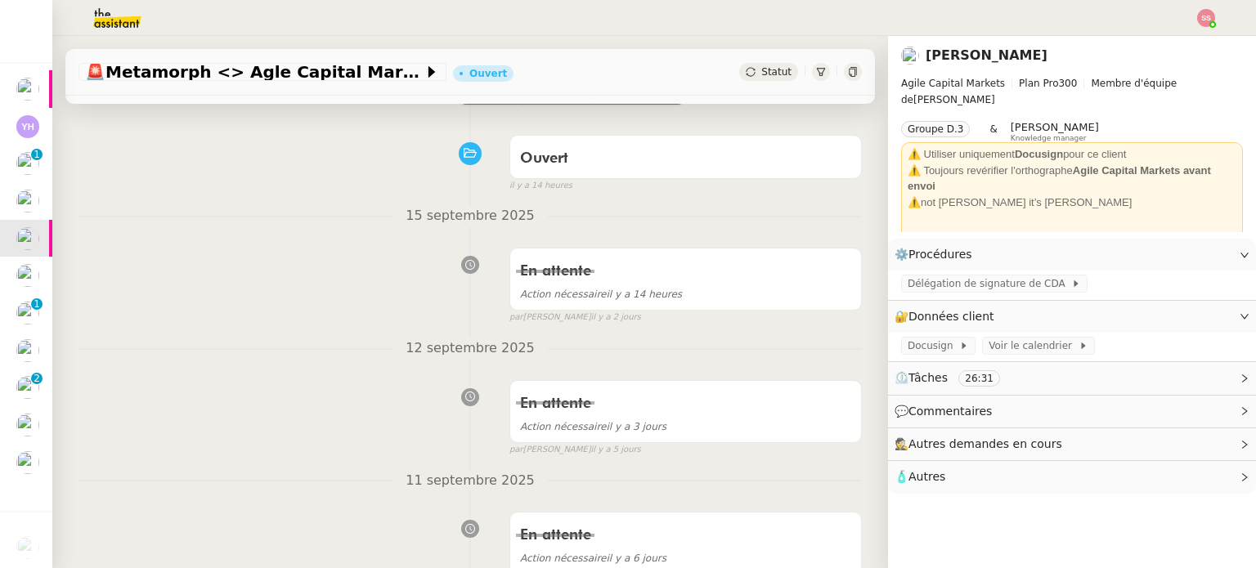
click at [761, 76] on span "Statut" at bounding box center [776, 71] width 30 height 11
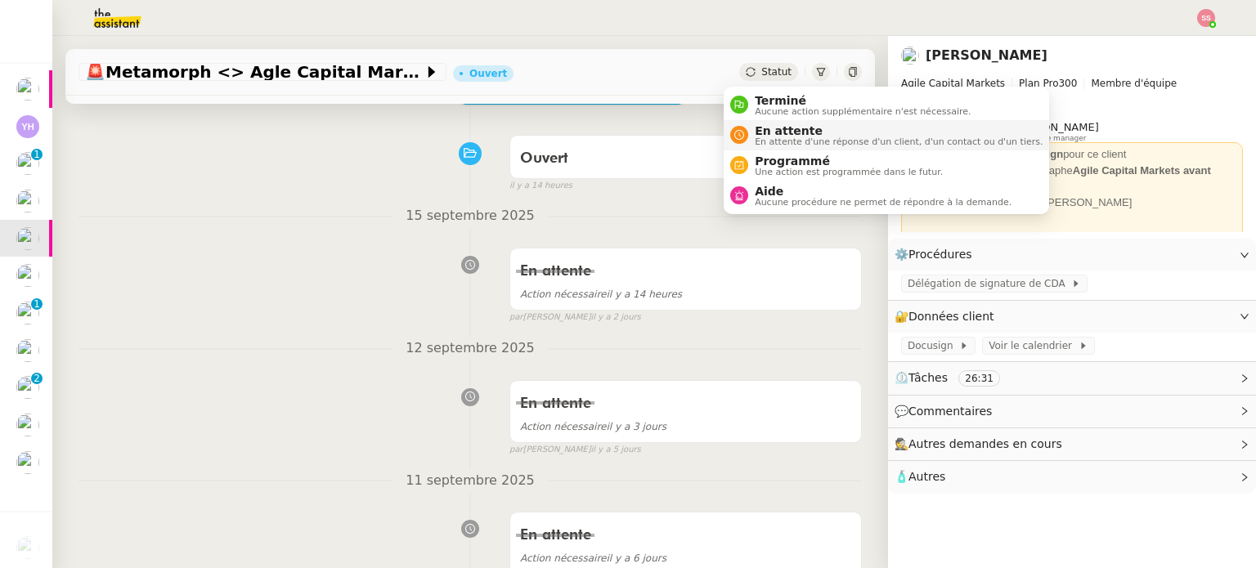
click at [760, 130] on span "En attente" at bounding box center [899, 130] width 288 height 13
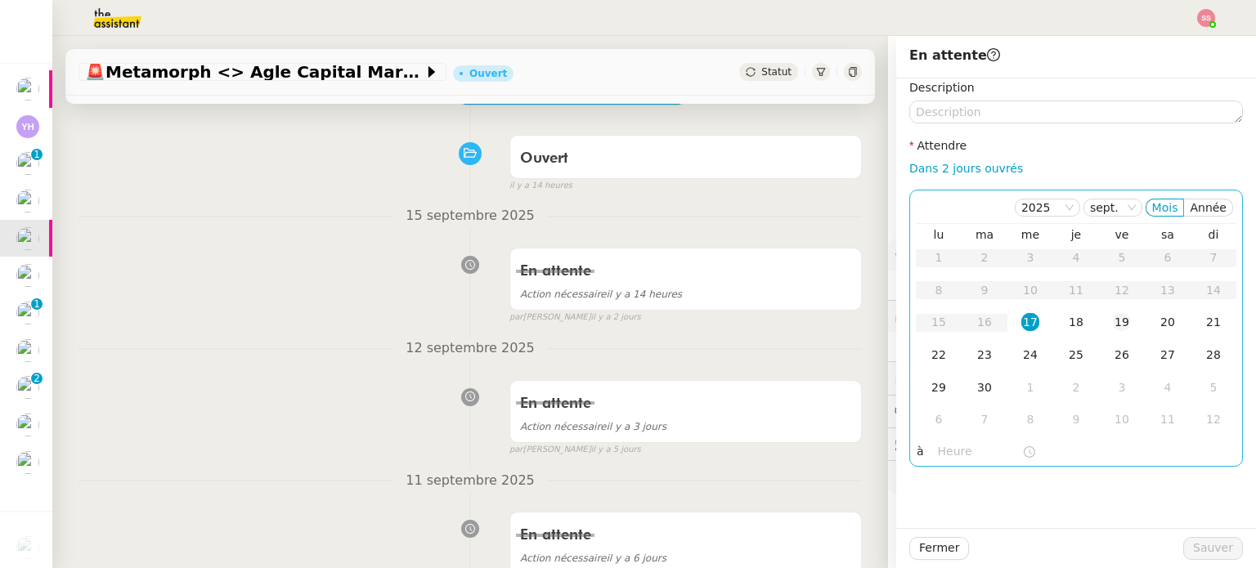
click at [1115, 321] on div "19" at bounding box center [1122, 322] width 18 height 18
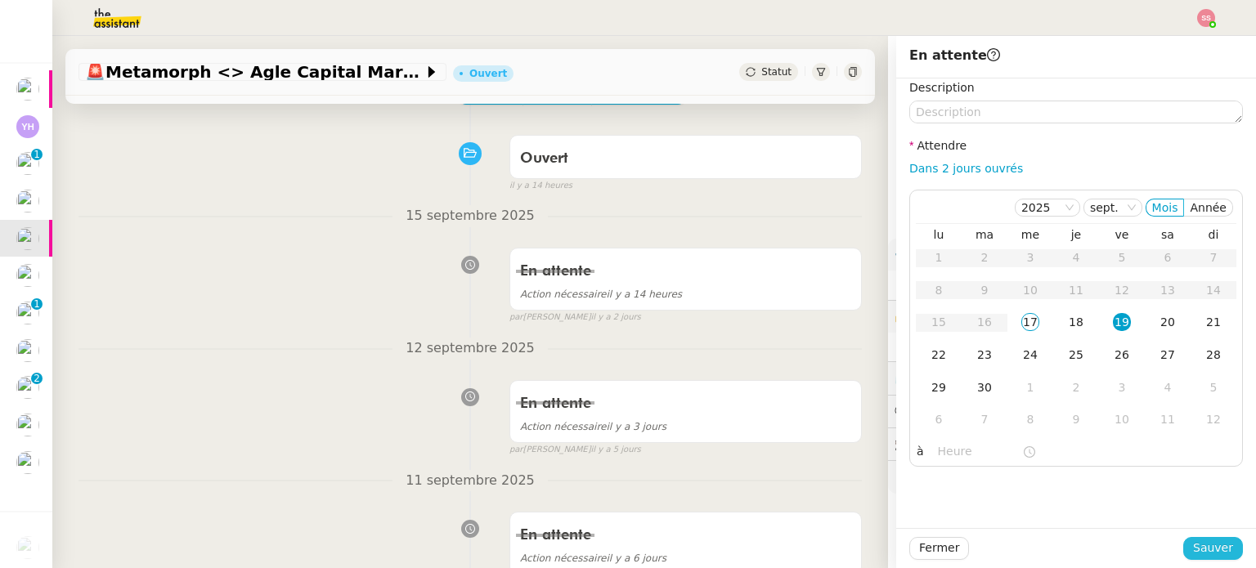
drag, startPoint x: 1209, startPoint y: 545, endPoint x: 1167, endPoint y: 539, distance: 42.9
click at [1209, 545] on span "Sauver" at bounding box center [1213, 548] width 40 height 19
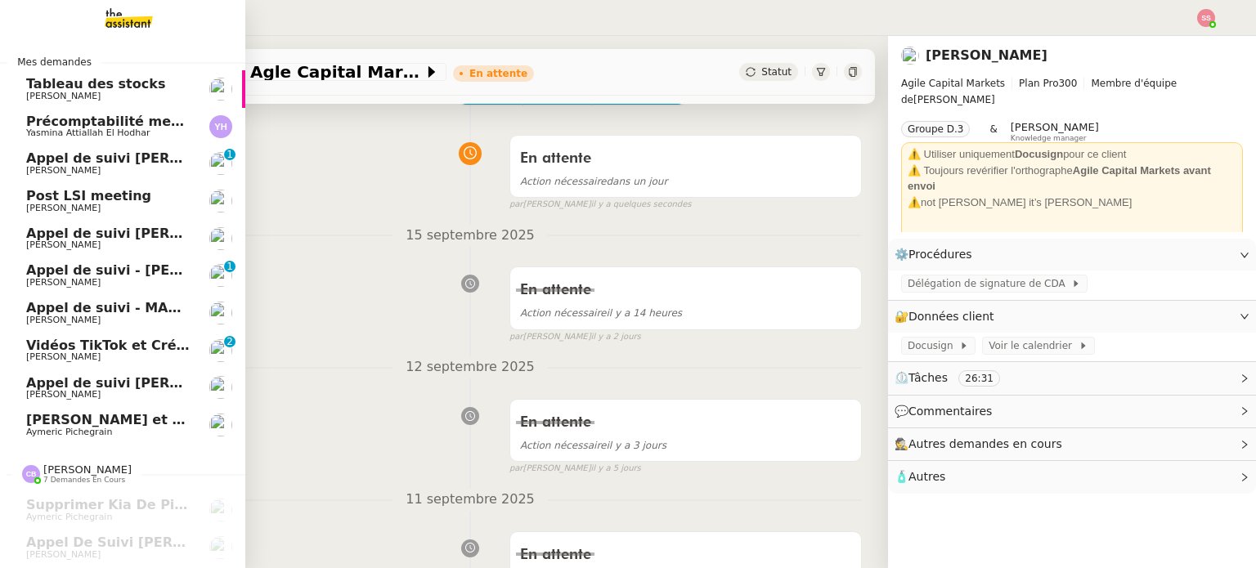
click at [92, 197] on span "Post LSI meeting" at bounding box center [88, 196] width 125 height 16
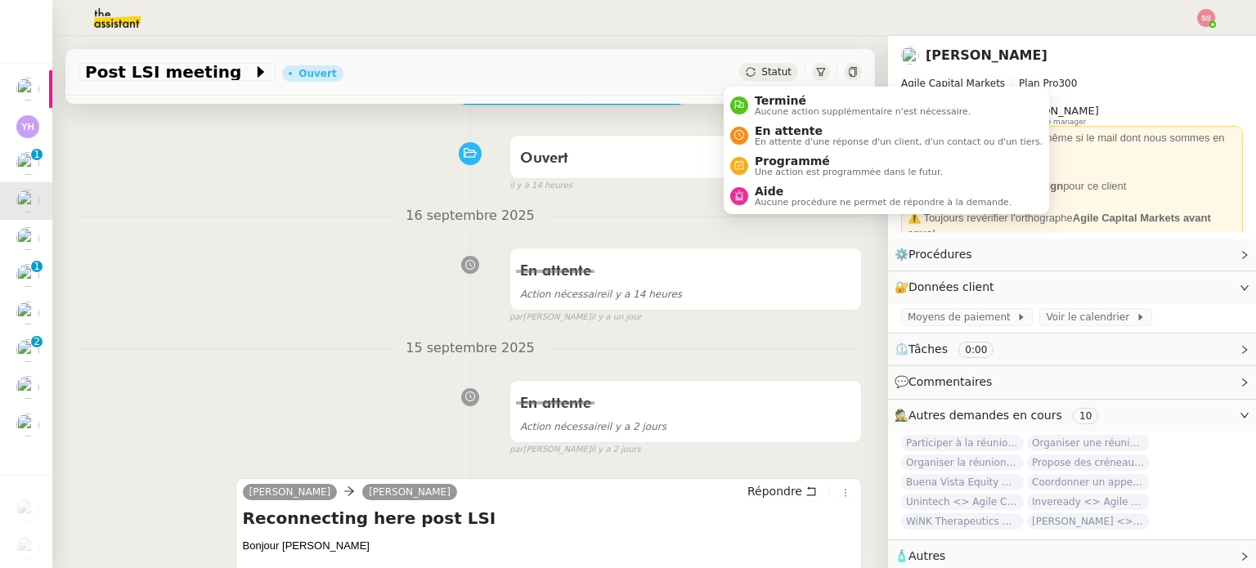
click at [761, 71] on span "Statut" at bounding box center [776, 71] width 30 height 11
click at [767, 137] on span "En attente d'une réponse d'un client, d'un contact ou d'un tiers." at bounding box center [899, 141] width 288 height 9
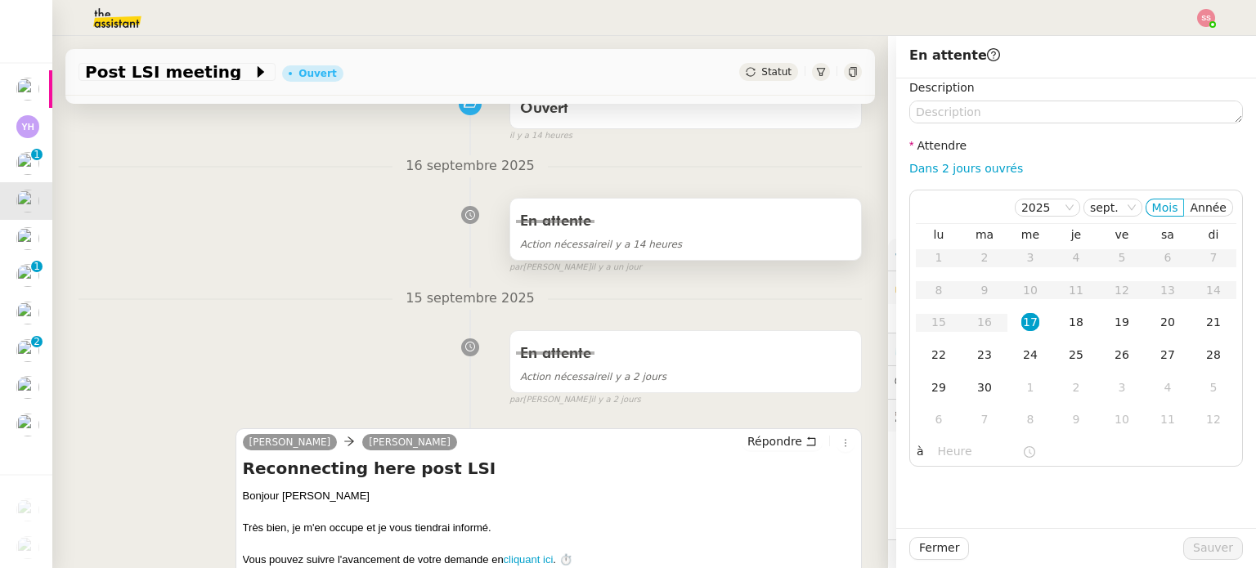
scroll to position [509, 0]
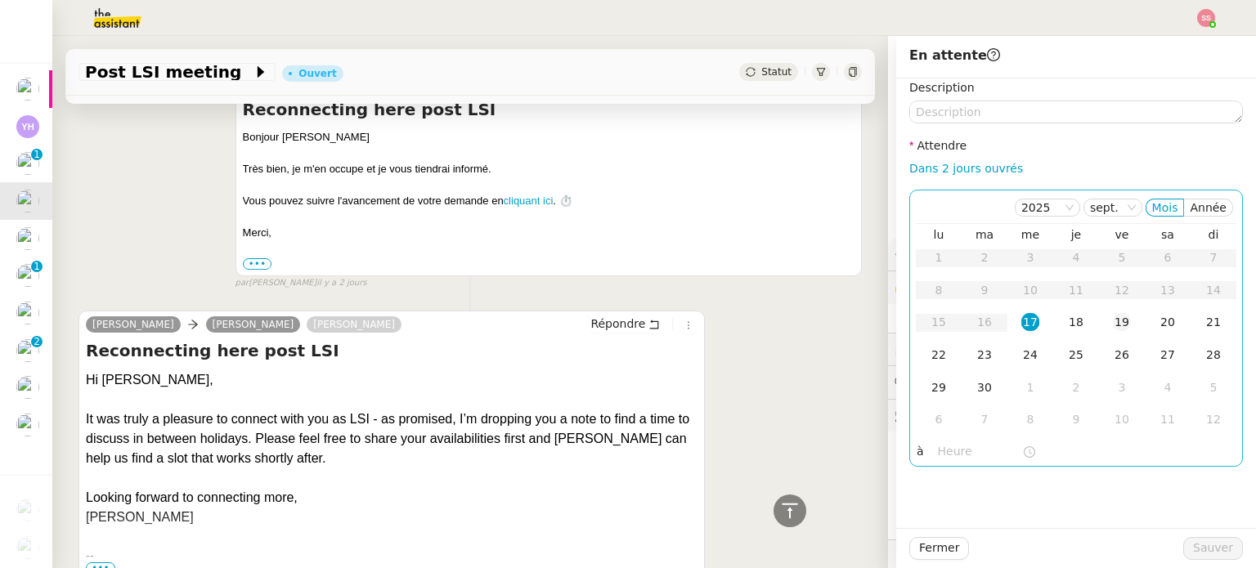
click at [1113, 320] on div "19" at bounding box center [1122, 322] width 18 height 18
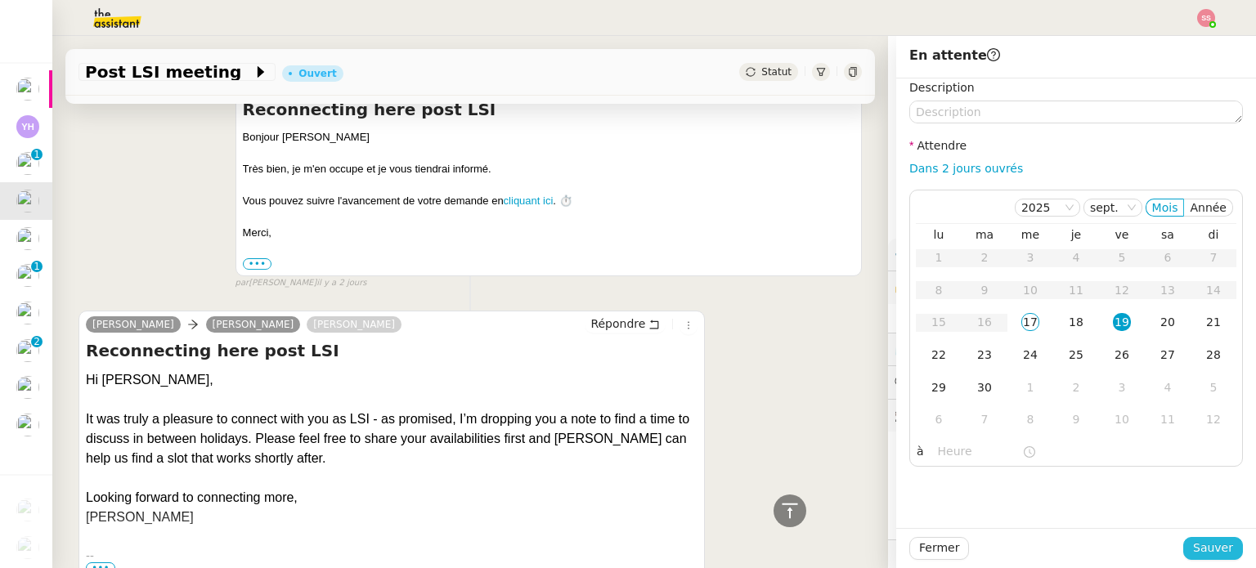
click at [1217, 548] on span "Sauver" at bounding box center [1213, 548] width 40 height 19
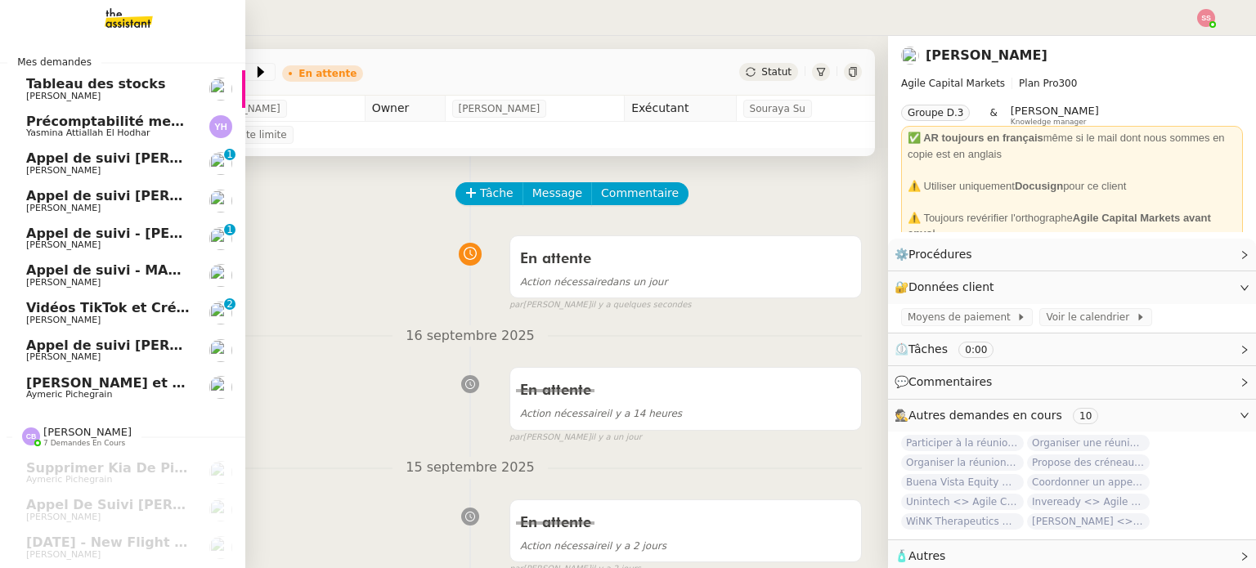
click at [85, 307] on span "Vidéos TikTok et Créatives META - septembre 2025" at bounding box center [213, 308] width 375 height 16
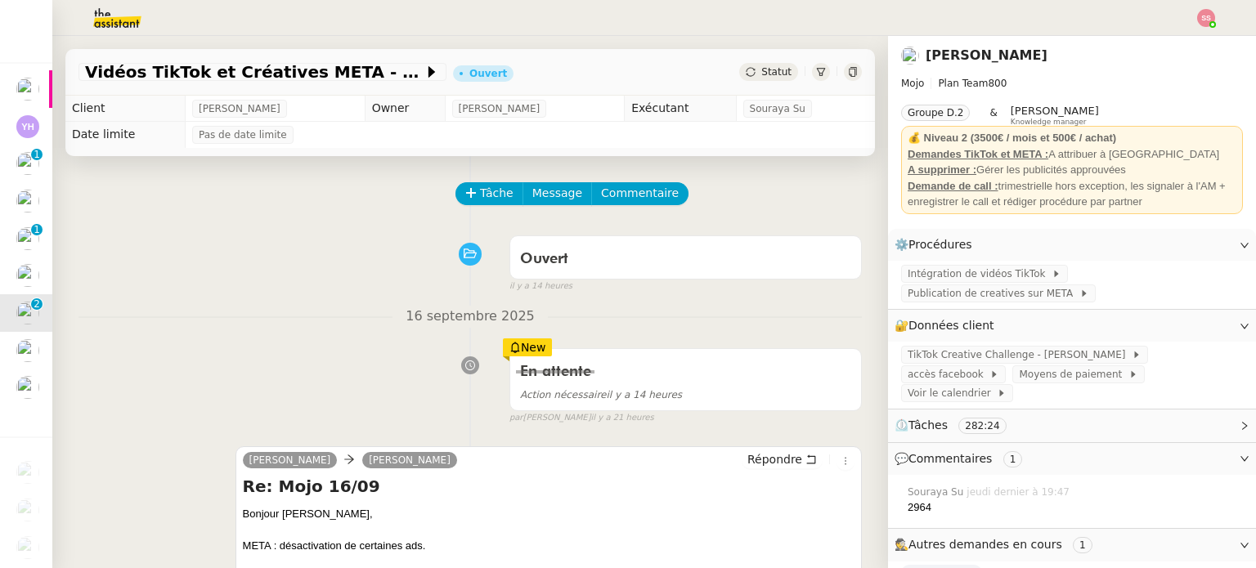
scroll to position [82, 0]
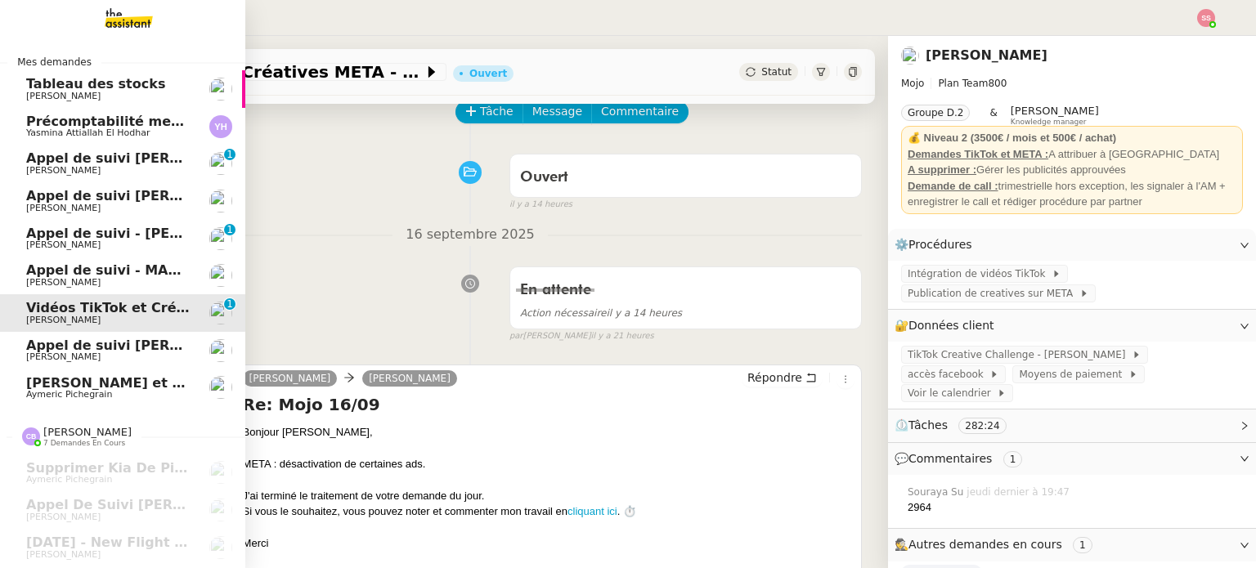
click at [114, 89] on span "Tableau des stocks" at bounding box center [95, 84] width 139 height 16
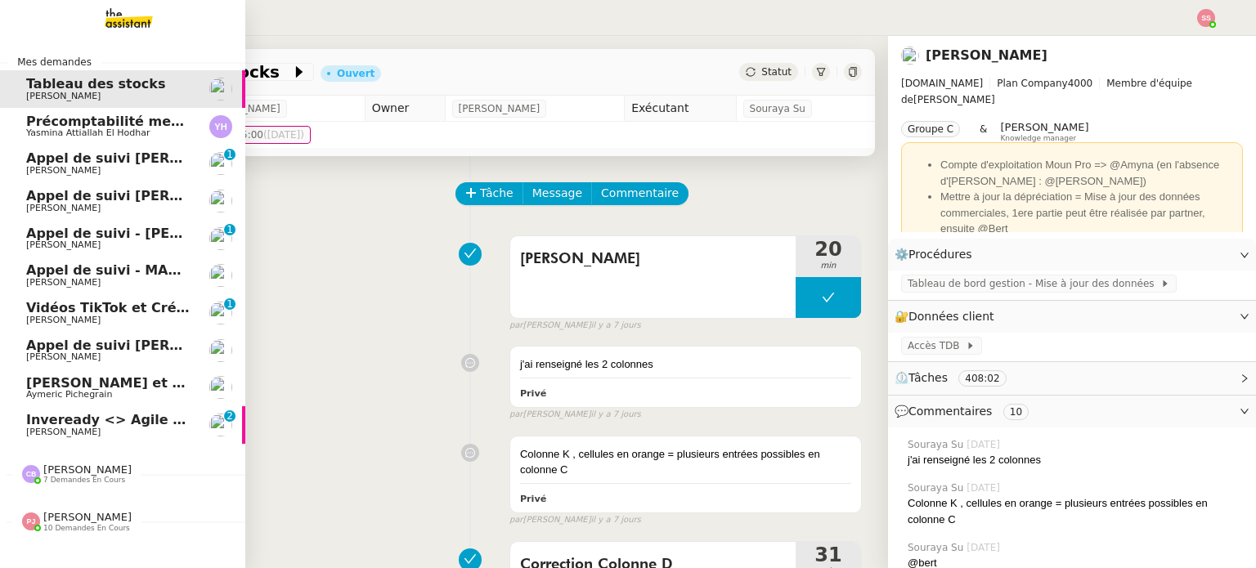
click at [121, 428] on span "[PERSON_NAME]" at bounding box center [108, 433] width 165 height 10
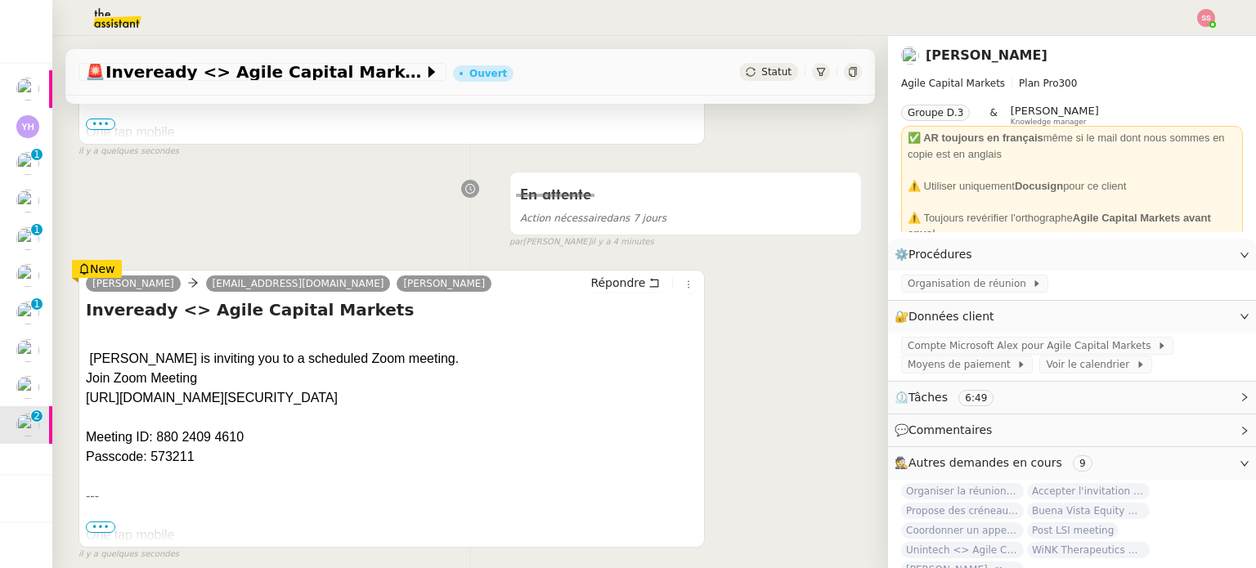
scroll to position [736, 0]
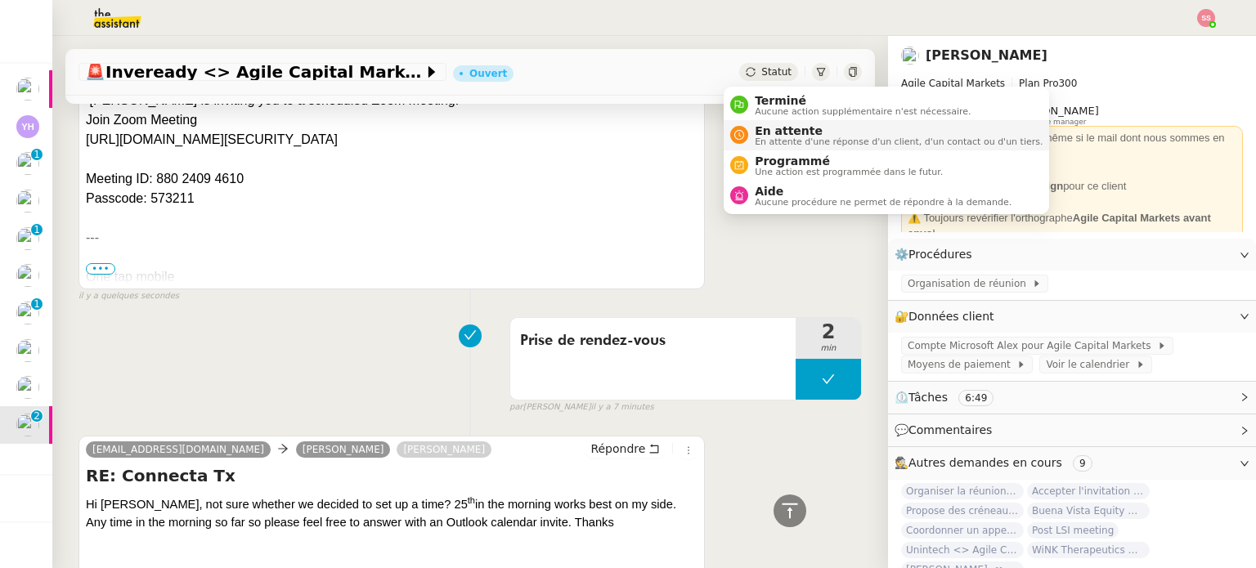
click at [764, 132] on span "En attente" at bounding box center [899, 130] width 288 height 13
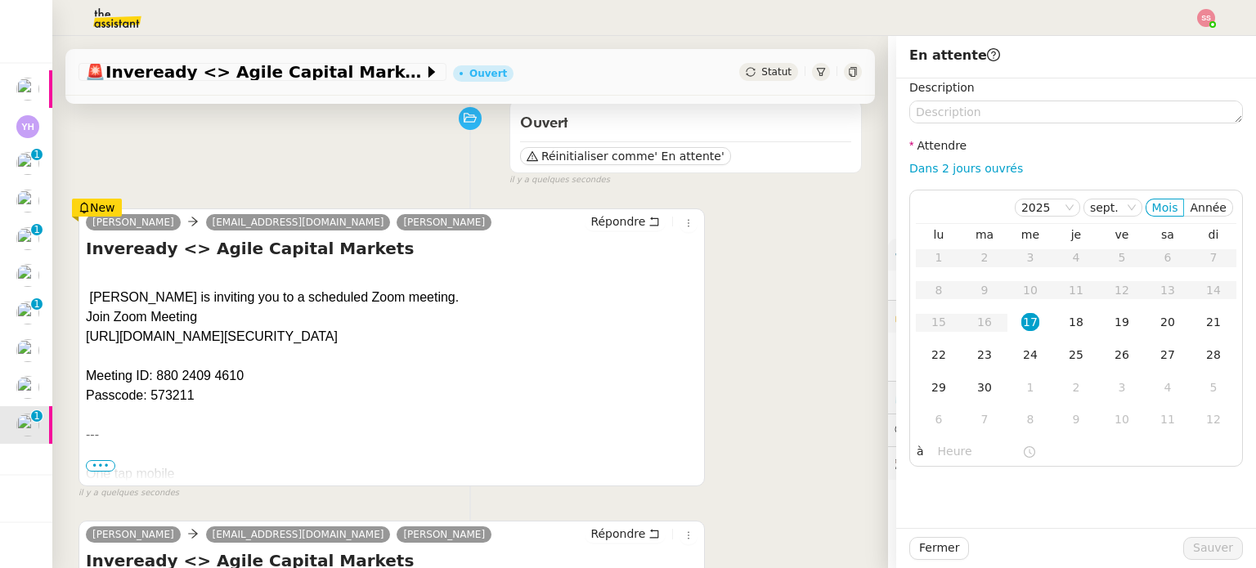
scroll to position [68, 0]
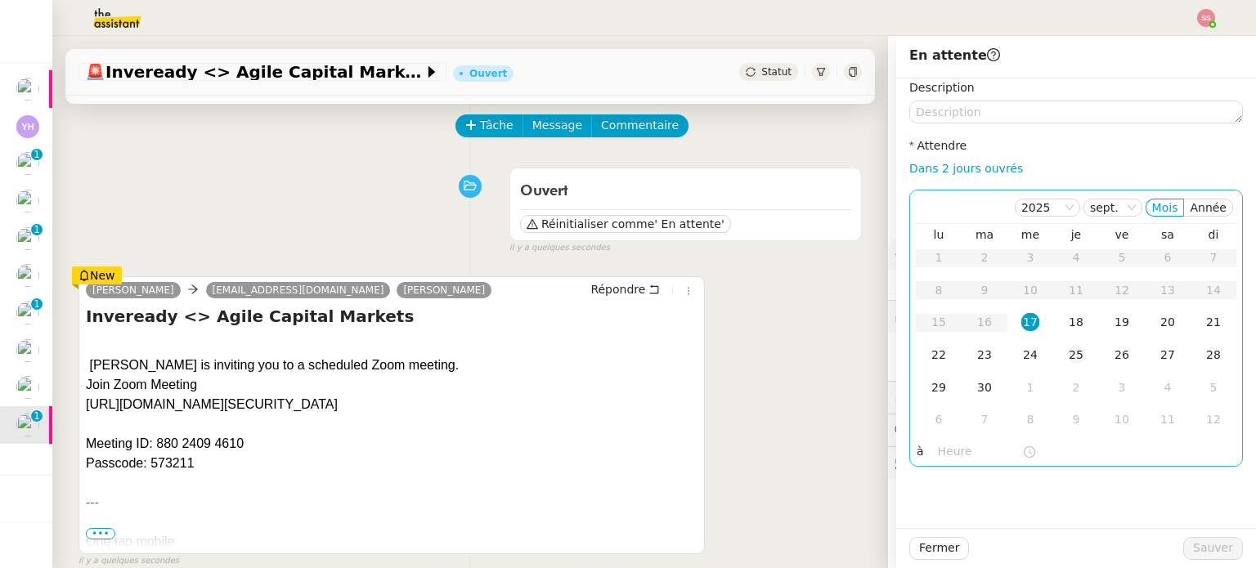
click at [1067, 351] on div "25" at bounding box center [1076, 355] width 18 height 18
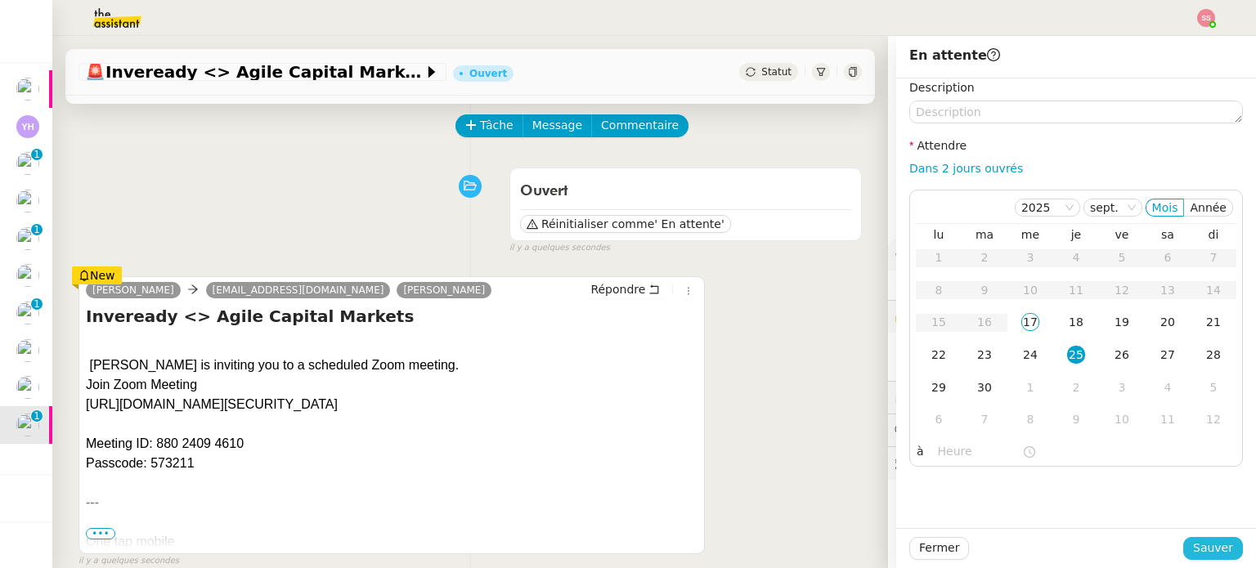
click at [1193, 545] on span "Sauver" at bounding box center [1213, 548] width 40 height 19
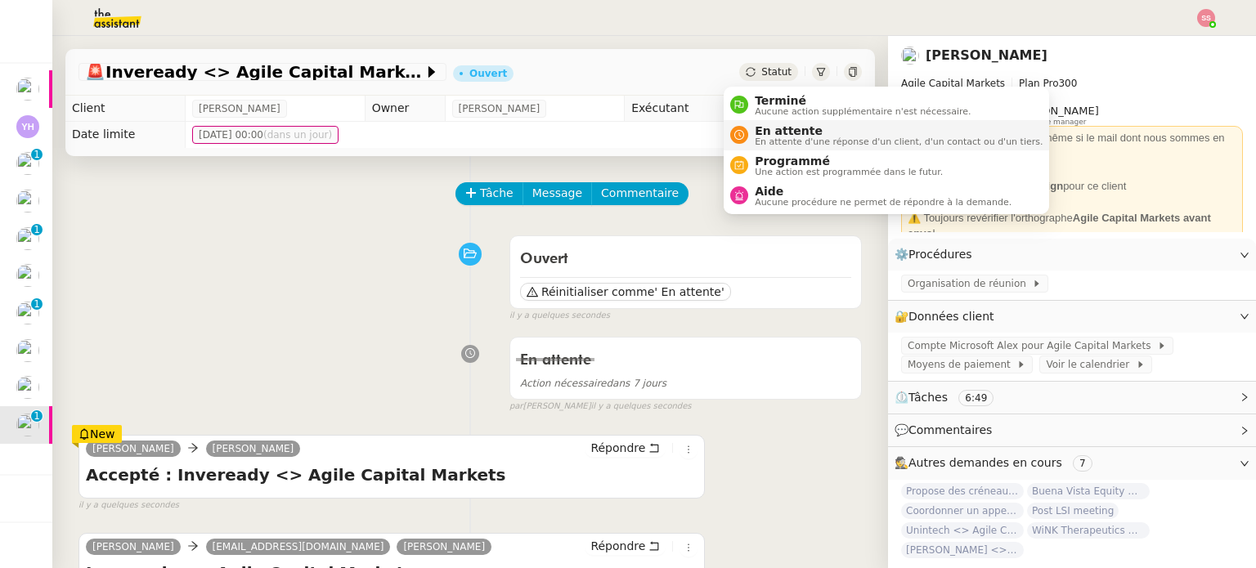
drag, startPoint x: 775, startPoint y: 136, endPoint x: 783, endPoint y: 140, distance: 9.1
click at [775, 137] on span "En attente d'une réponse d'un client, d'un contact ou d'un tiers." at bounding box center [899, 141] width 288 height 9
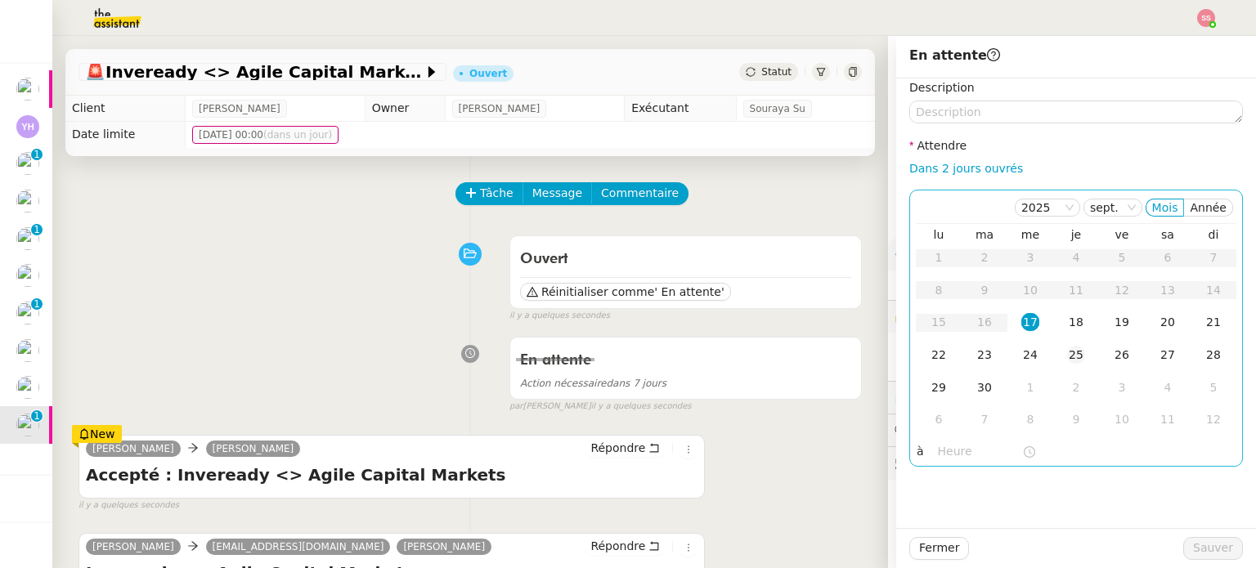
drag, startPoint x: 1061, startPoint y: 358, endPoint x: 1069, endPoint y: 364, distance: 9.3
click at [1067, 358] on div "25" at bounding box center [1076, 355] width 18 height 18
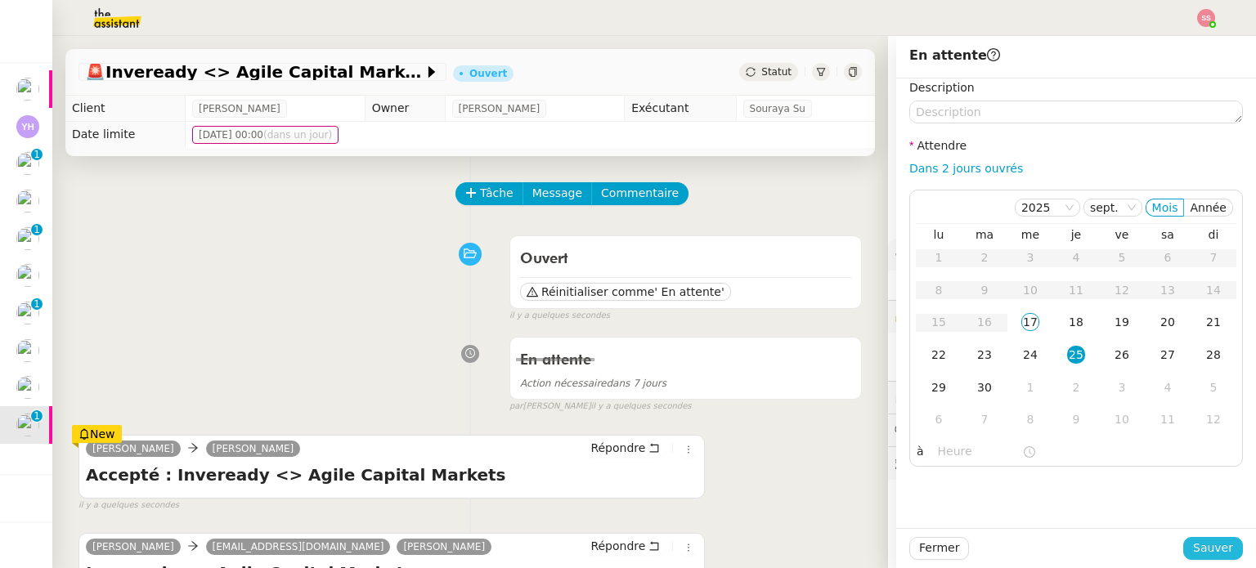
click at [1193, 544] on span "Sauver" at bounding box center [1213, 548] width 40 height 19
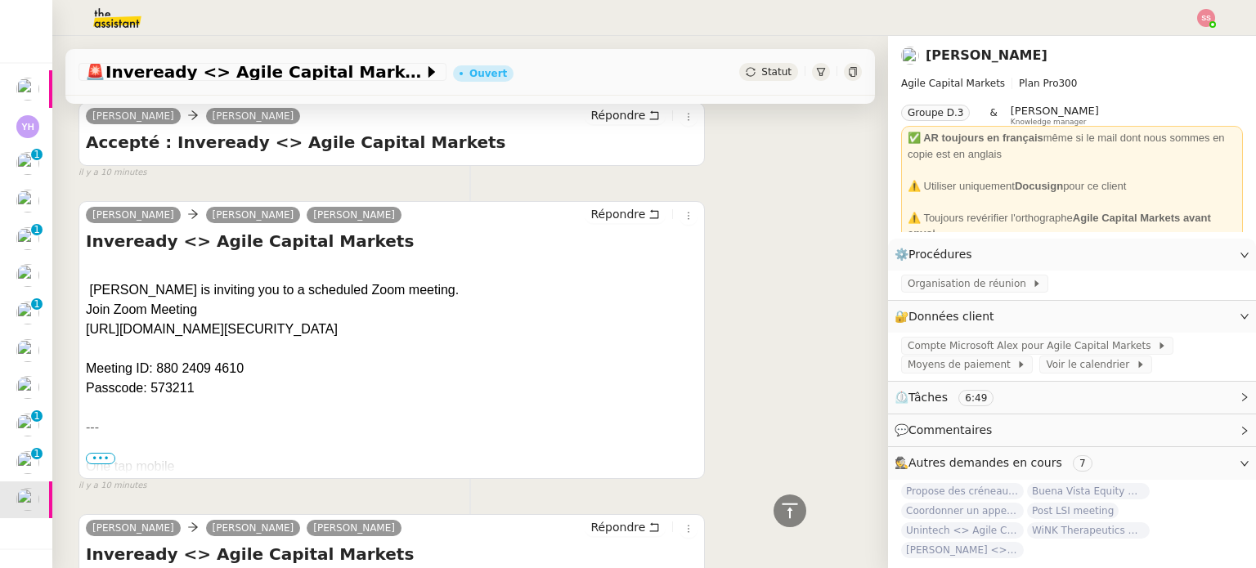
scroll to position [1063, 0]
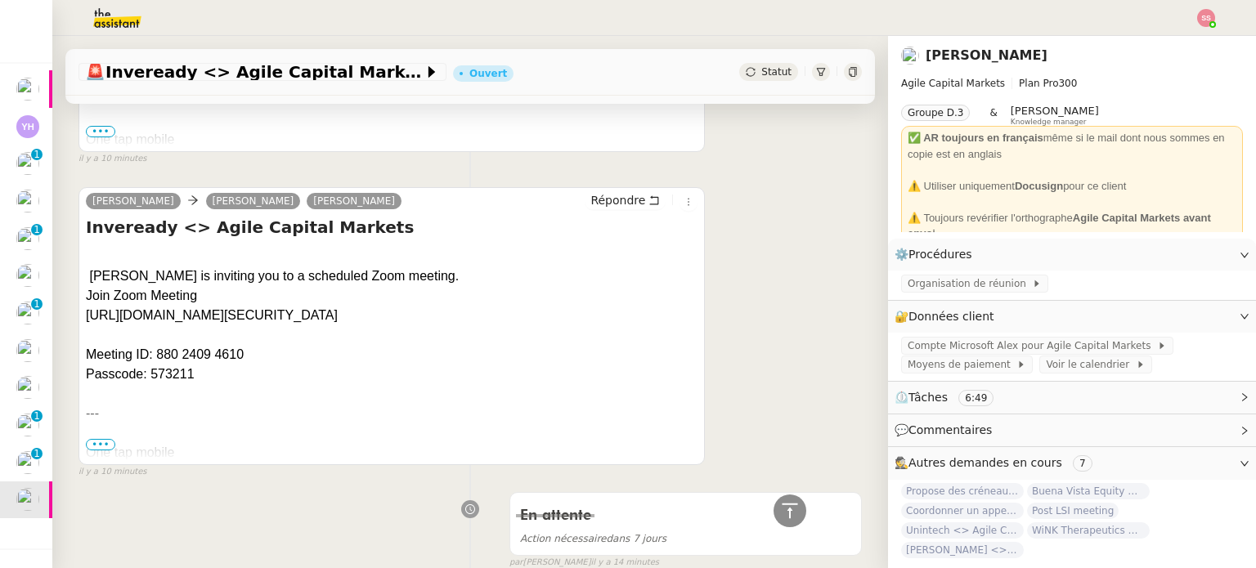
click at [739, 65] on div "Statut" at bounding box center [768, 72] width 59 height 18
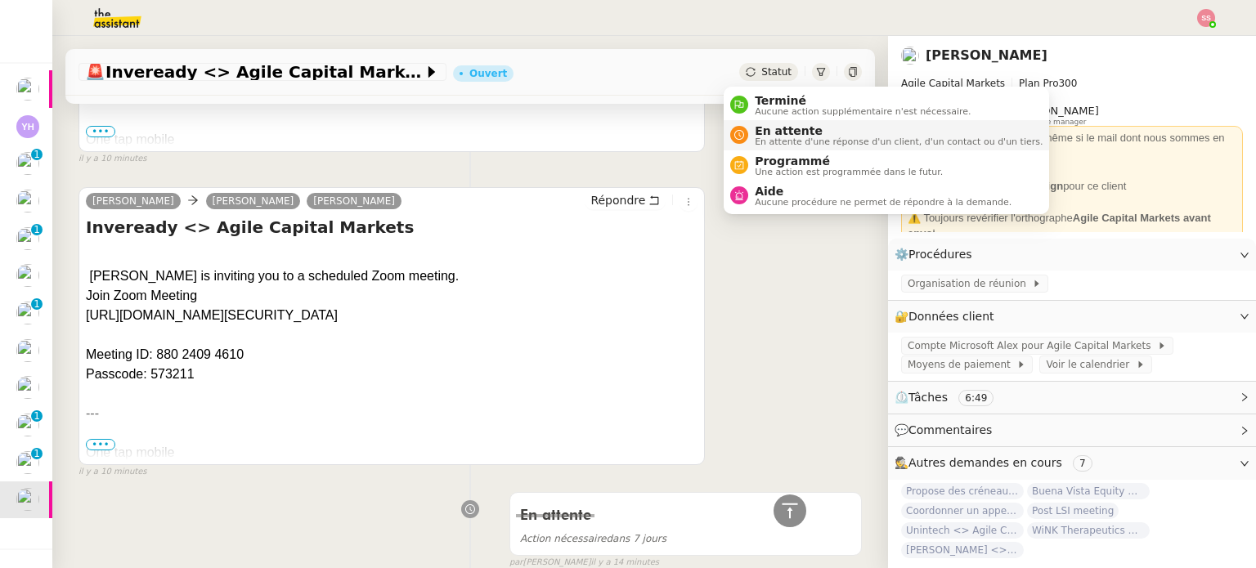
click at [785, 133] on span "En attente" at bounding box center [899, 130] width 288 height 13
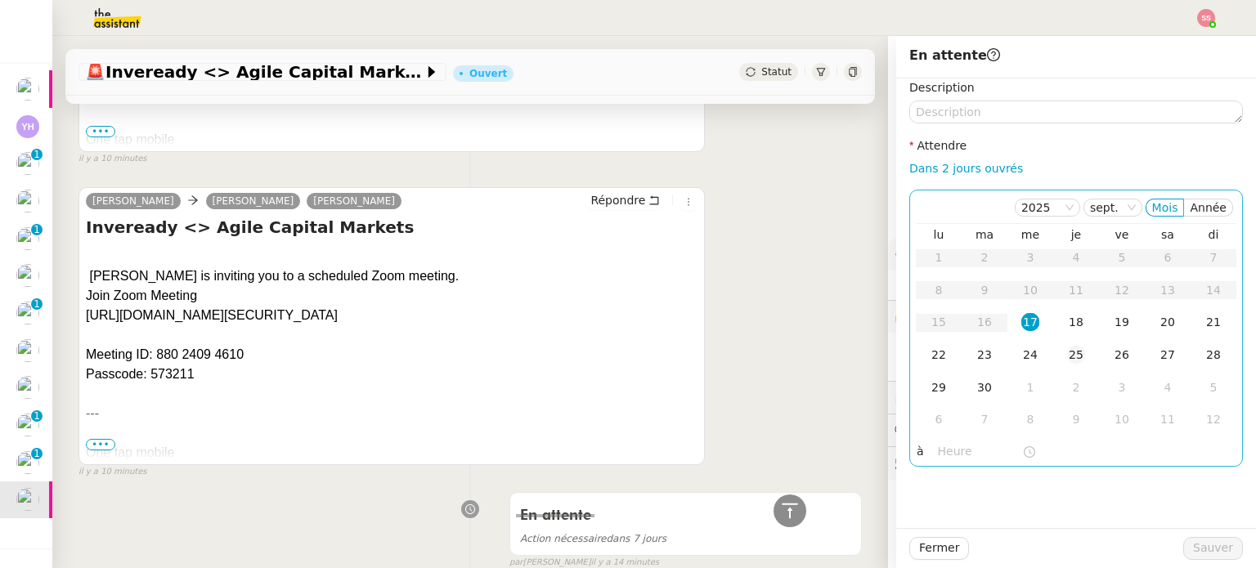
click at [1068, 356] on div "25" at bounding box center [1076, 355] width 18 height 18
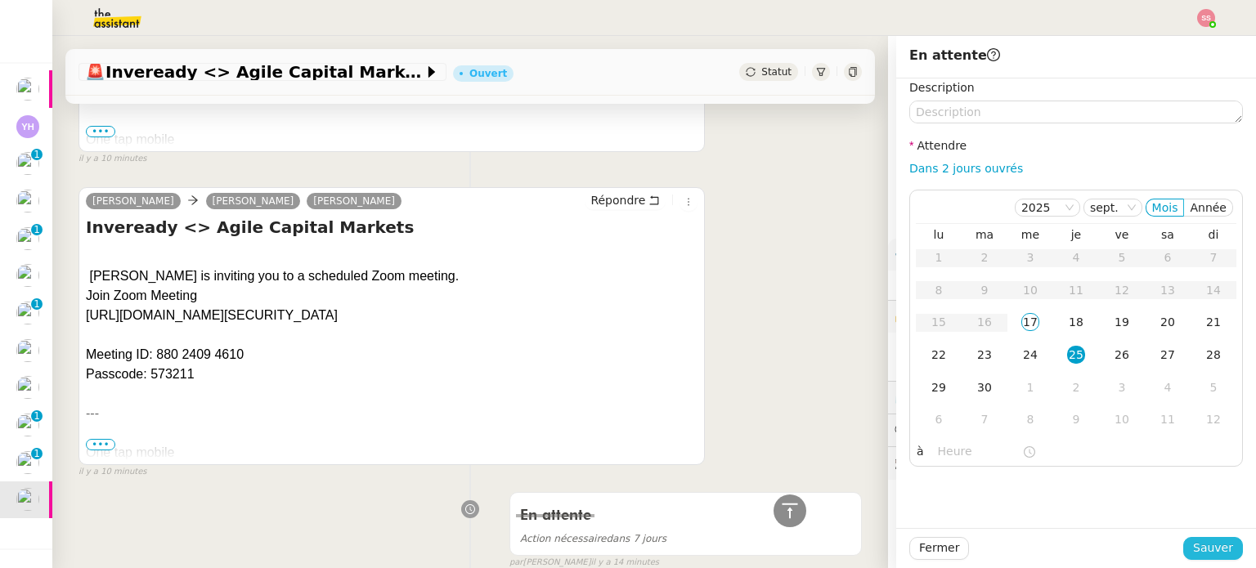
click at [1209, 544] on span "Sauver" at bounding box center [1213, 548] width 40 height 19
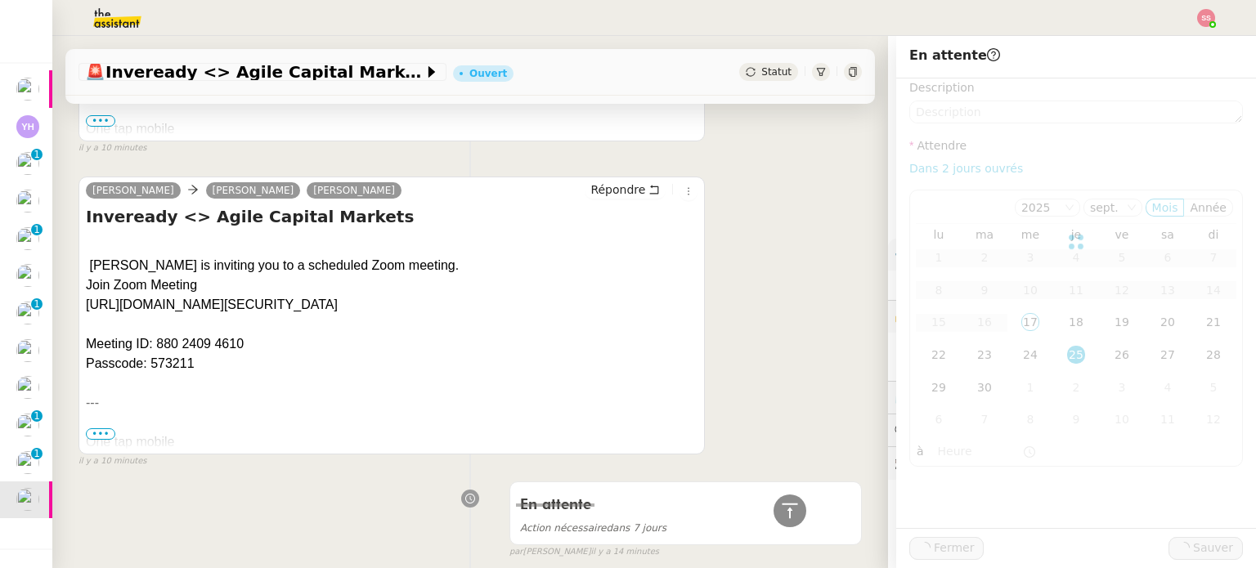
scroll to position [1052, 0]
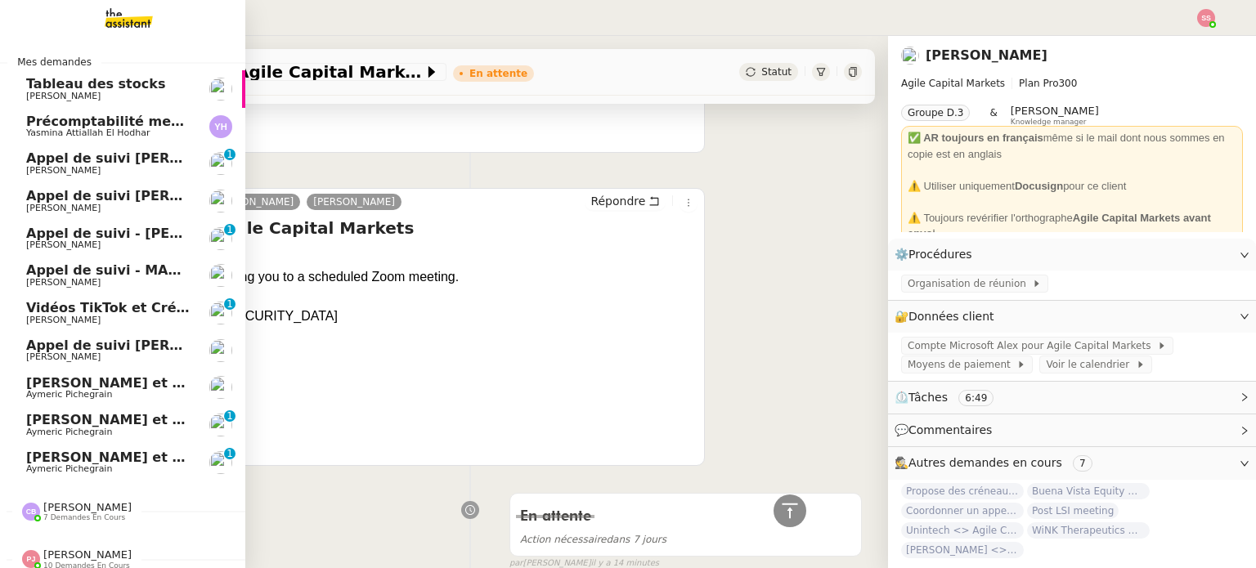
click at [105, 460] on span "[PERSON_NAME] et ajoutez des contacts dans Pipedrive" at bounding box center [232, 458] width 413 height 16
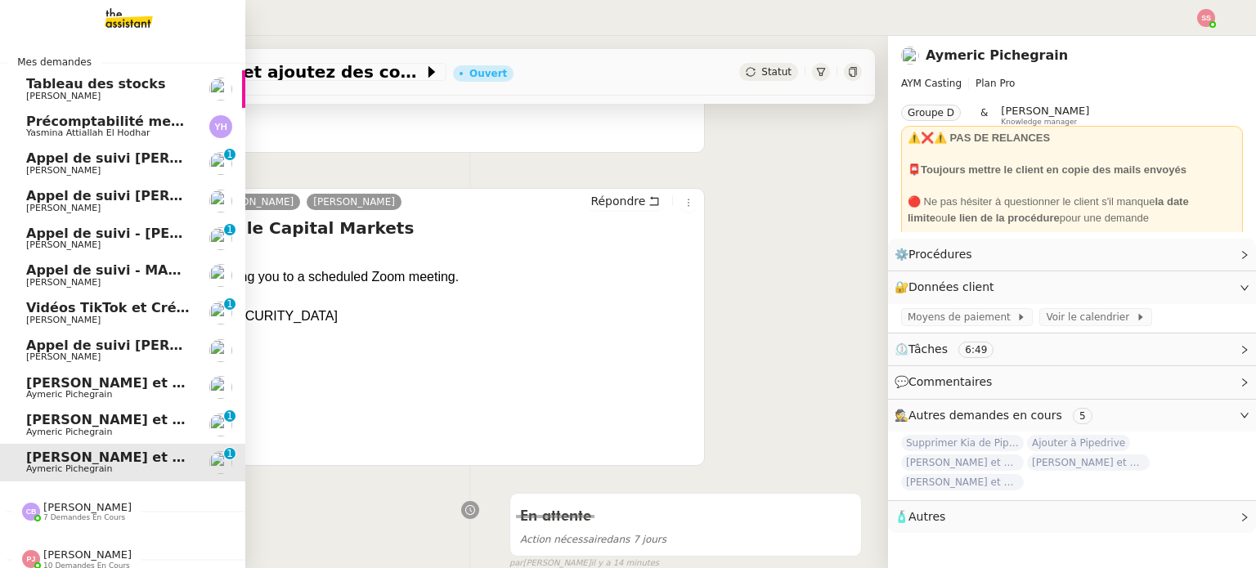
scroll to position [219, 0]
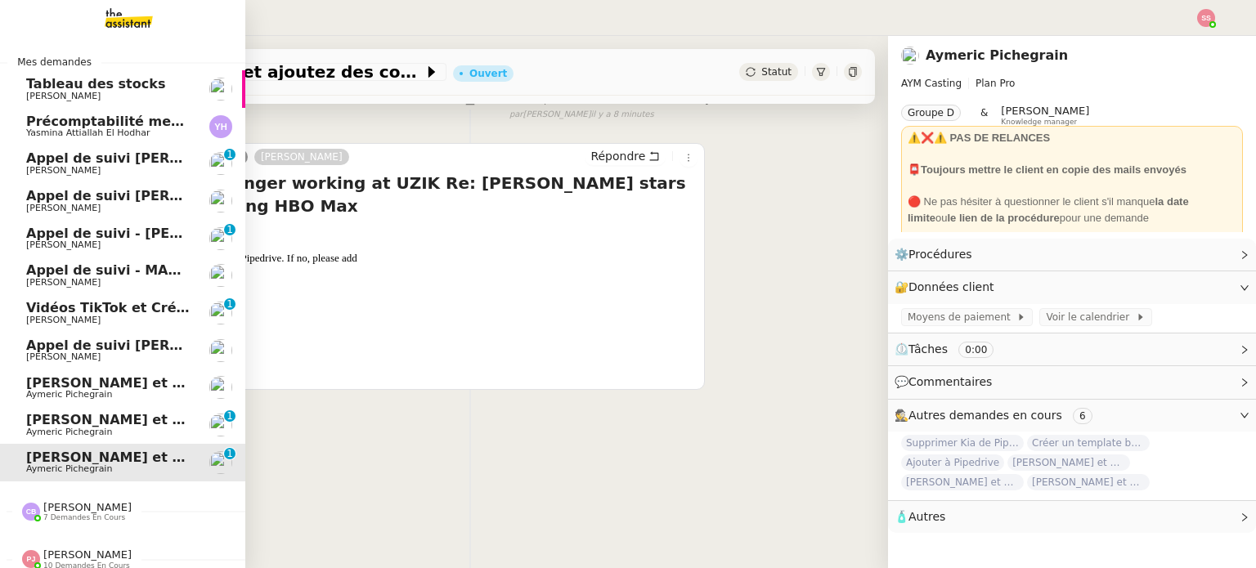
click at [56, 427] on span "Aymeric Pichegrain" at bounding box center [69, 432] width 86 height 11
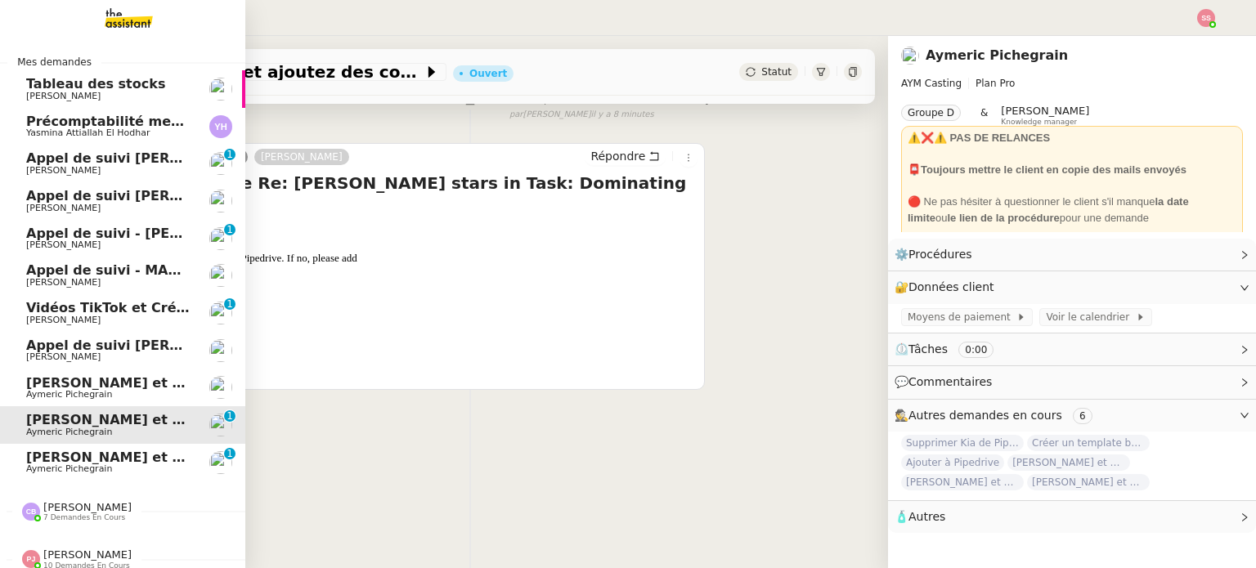
click at [114, 385] on span "[PERSON_NAME] et ajoutez des contacts dans Pipedrive" at bounding box center [232, 383] width 413 height 16
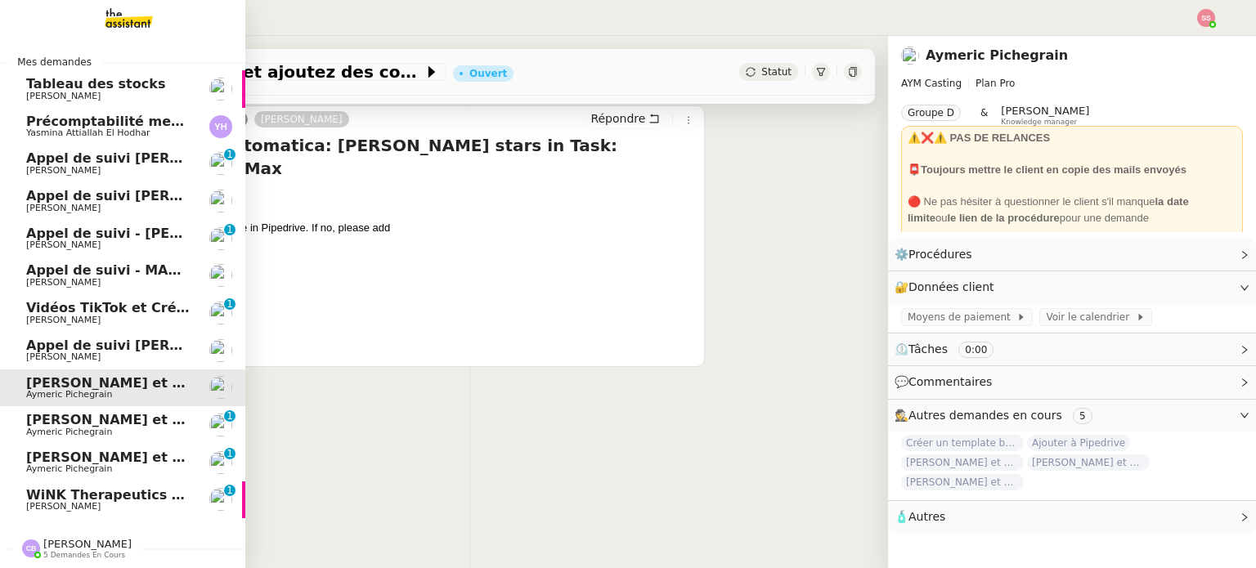
drag, startPoint x: 59, startPoint y: 505, endPoint x: 66, endPoint y: 500, distance: 8.8
click at [60, 505] on span "[PERSON_NAME]" at bounding box center [63, 506] width 74 height 11
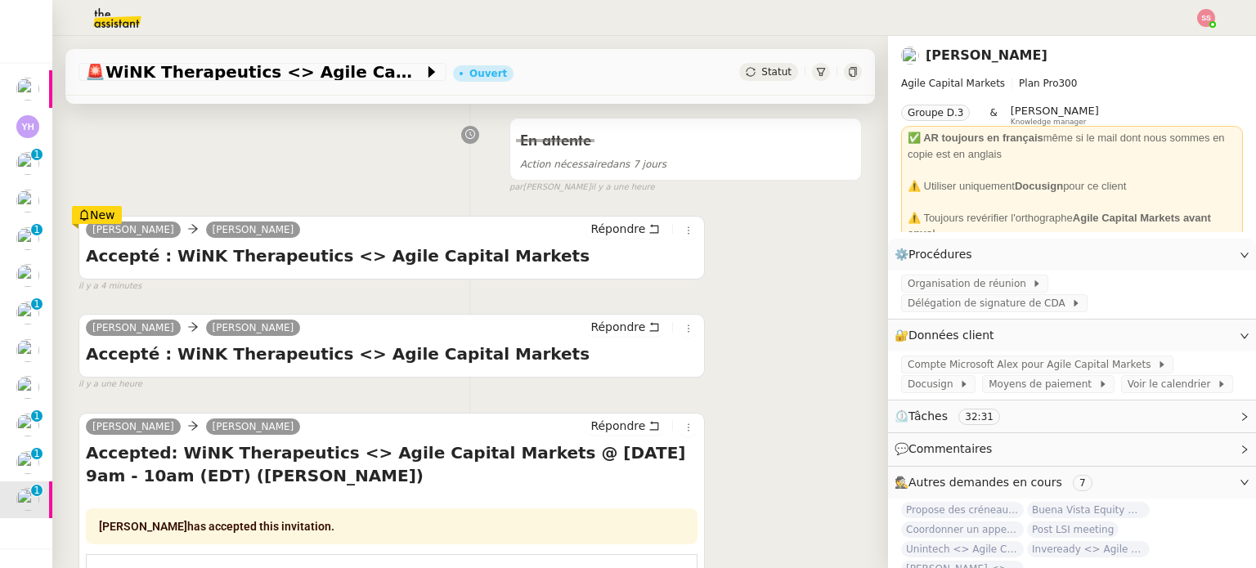
scroll to position [207, 0]
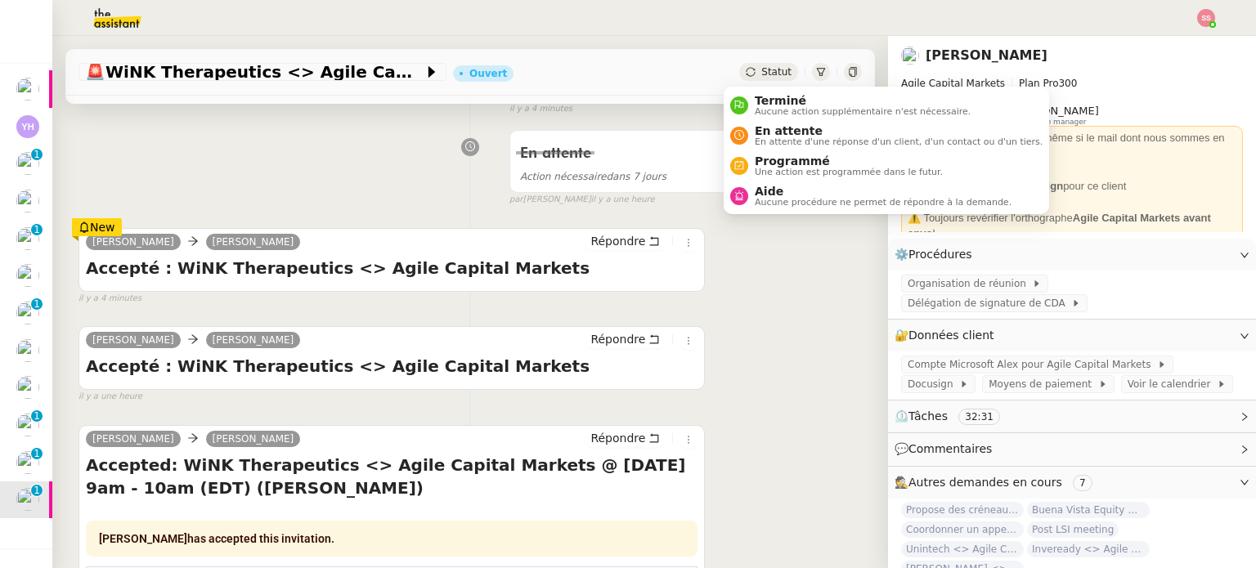
click at [769, 69] on span "Statut" at bounding box center [776, 71] width 30 height 11
click at [787, 137] on span "En attente d'une réponse d'un client, d'un contact ou d'un tiers." at bounding box center [899, 141] width 288 height 9
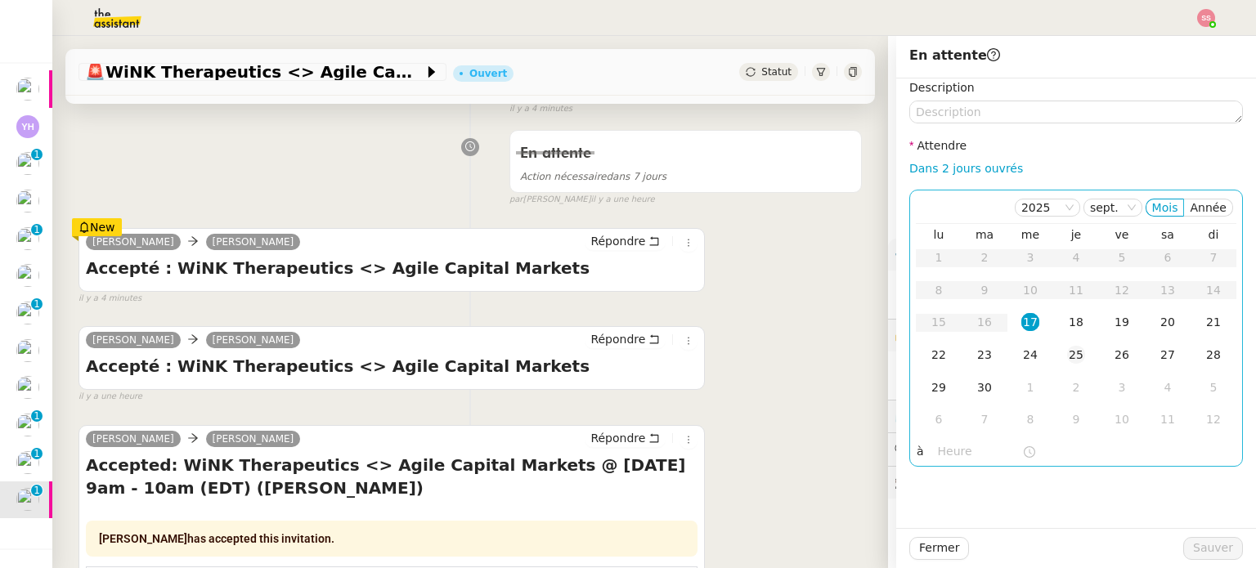
click at [1067, 353] on div "25" at bounding box center [1076, 355] width 18 height 18
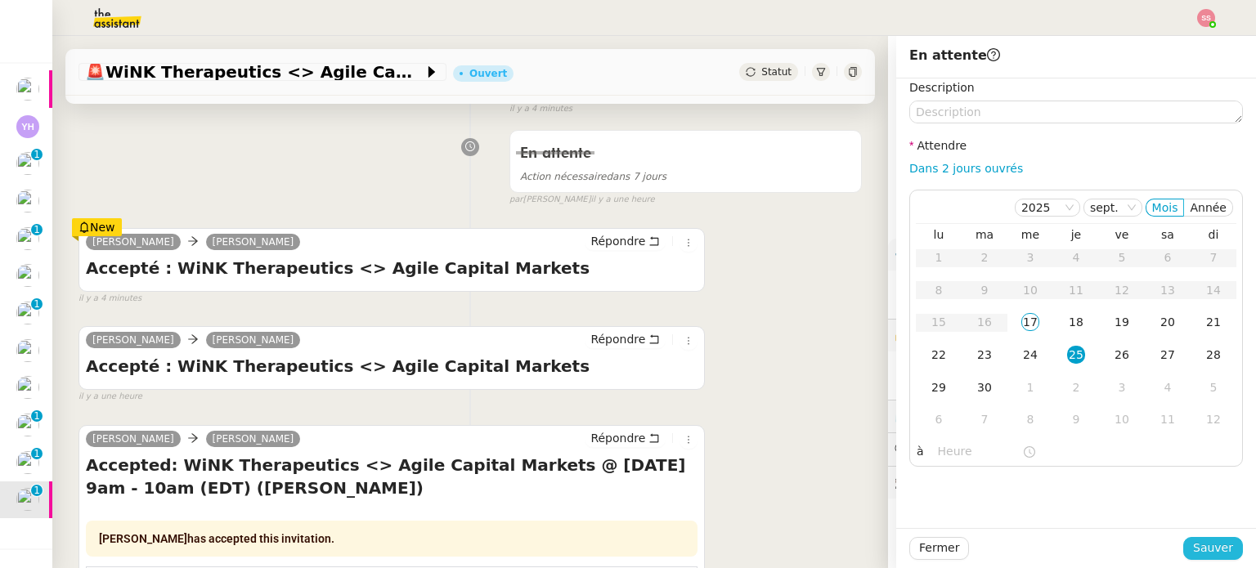
click at [1200, 542] on span "Sauver" at bounding box center [1213, 548] width 40 height 19
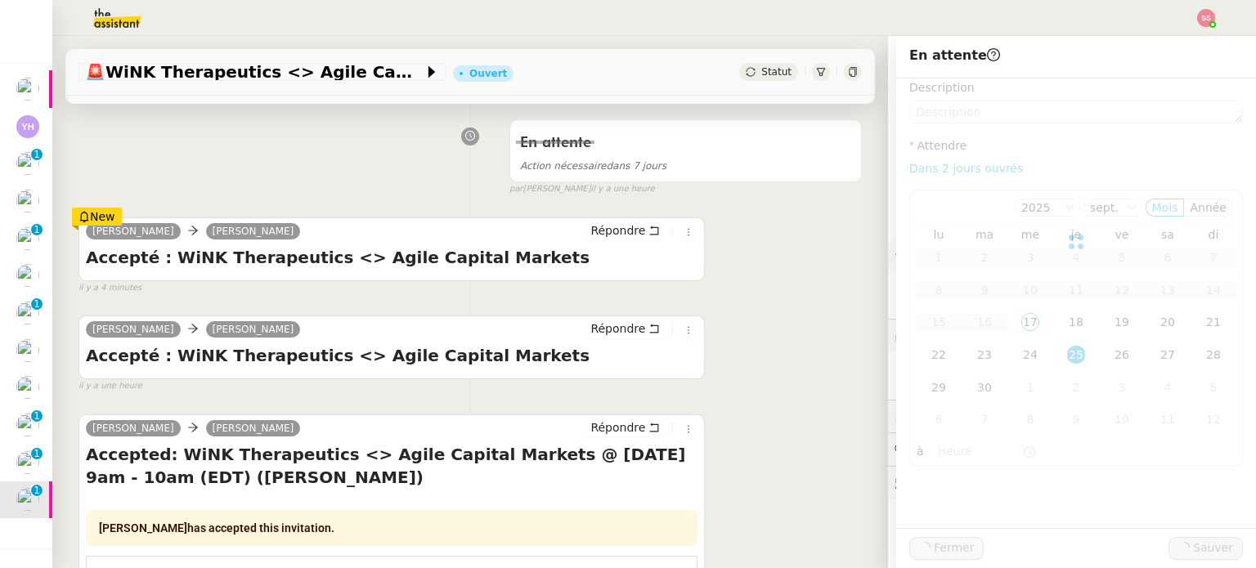
scroll to position [196, 0]
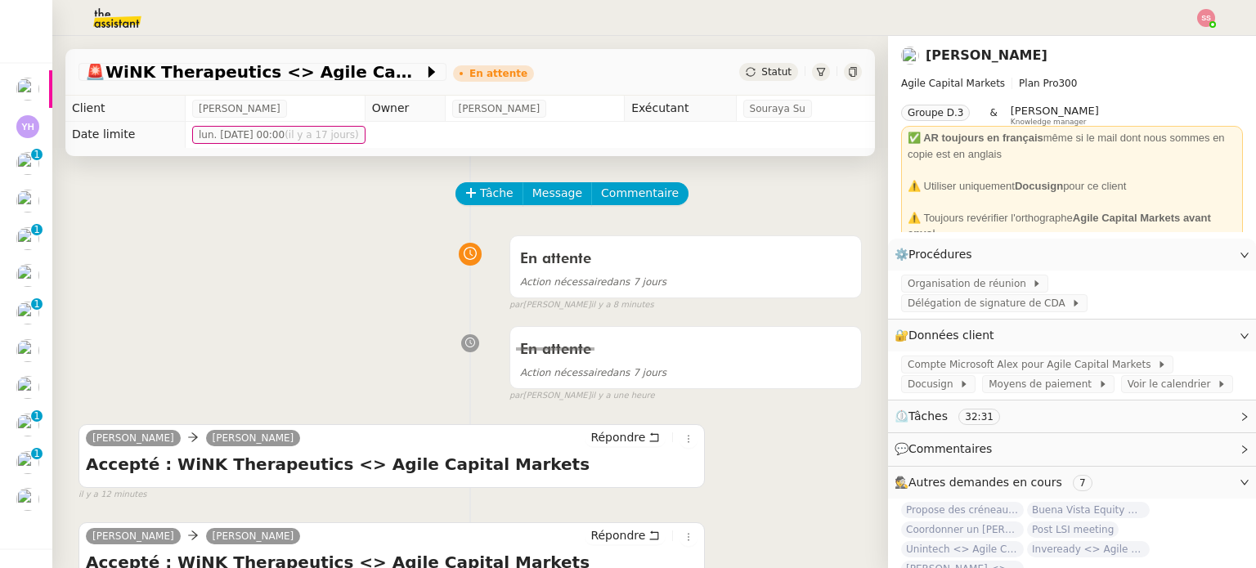
scroll to position [196, 0]
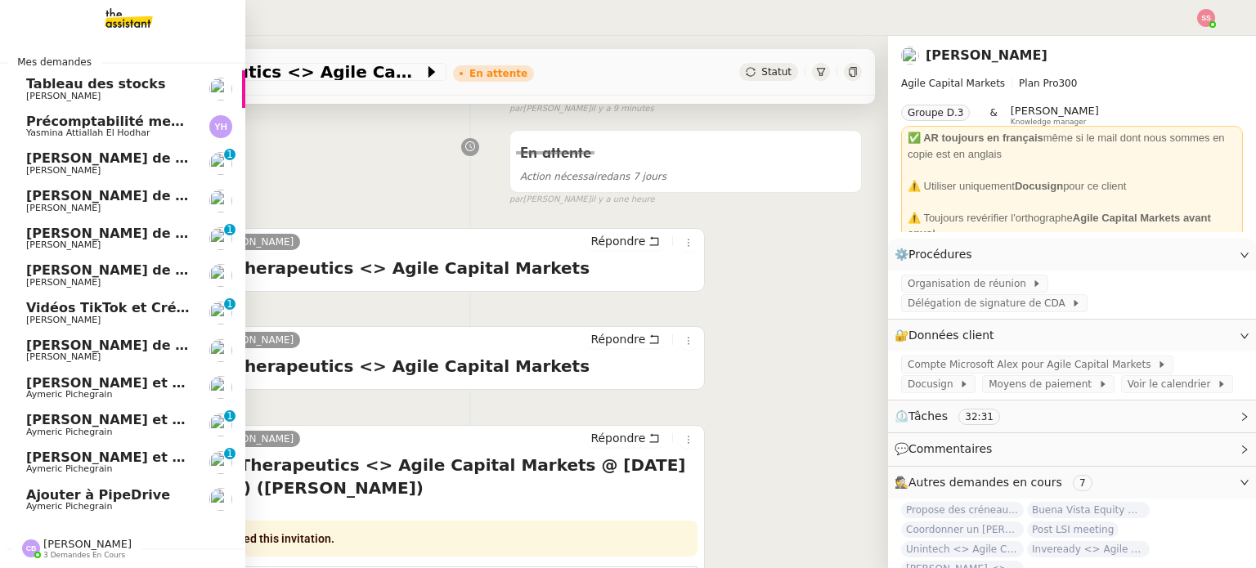
click at [101, 492] on span "Ajouter à PipeDrive" at bounding box center [98, 495] width 144 height 16
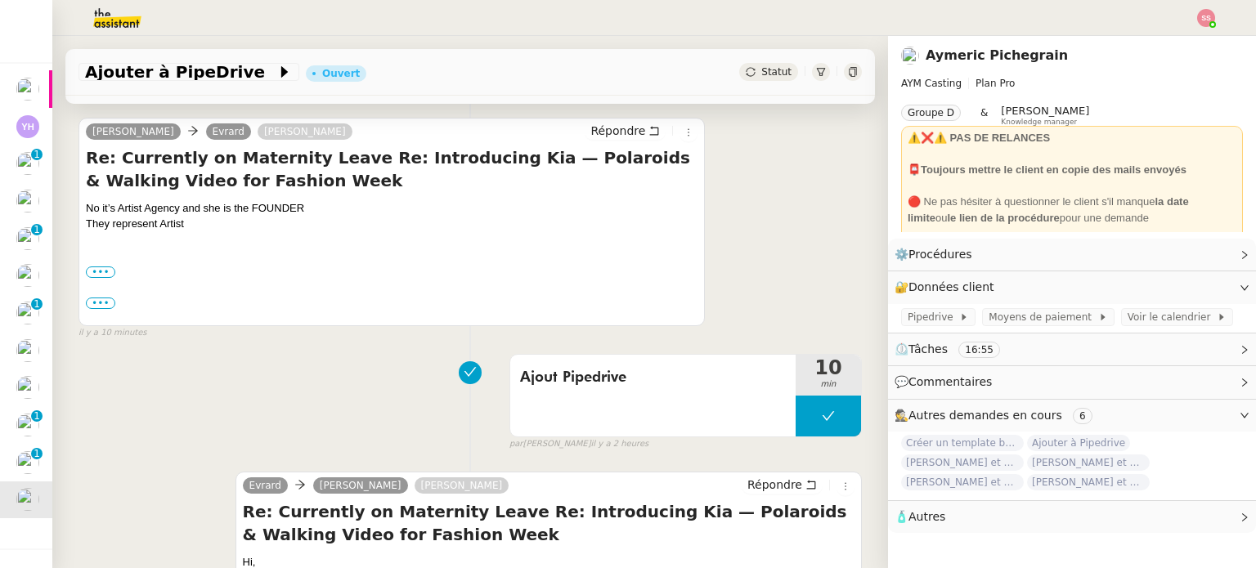
scroll to position [271, 0]
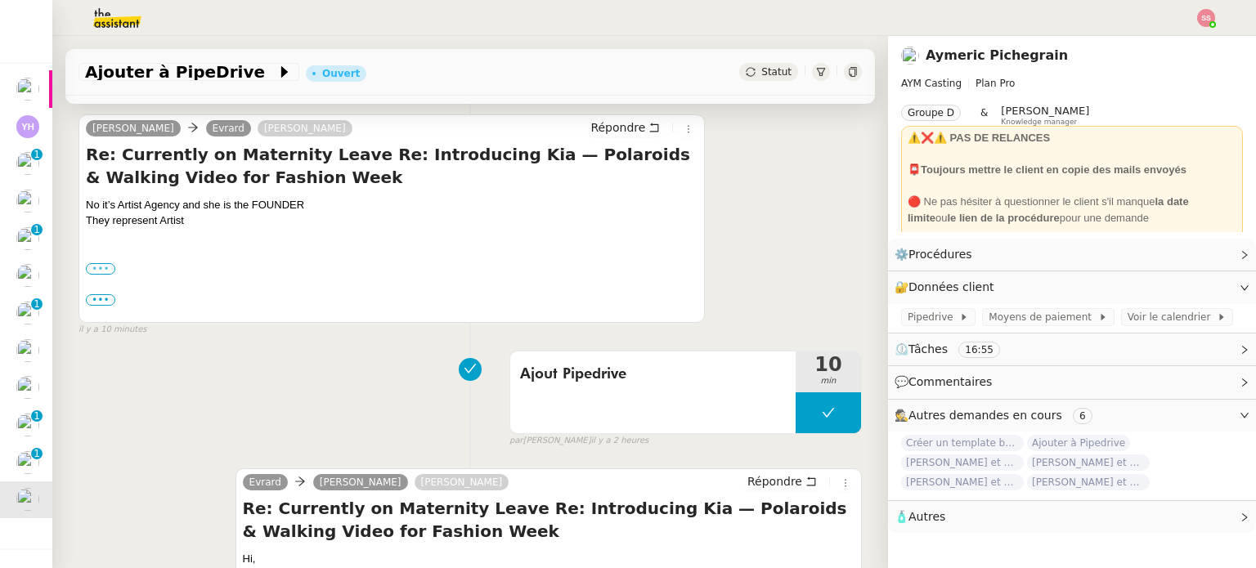
click at [99, 271] on label "•••" at bounding box center [100, 268] width 29 height 11
click at [0, 0] on input "•••" at bounding box center [0, 0] width 0 height 0
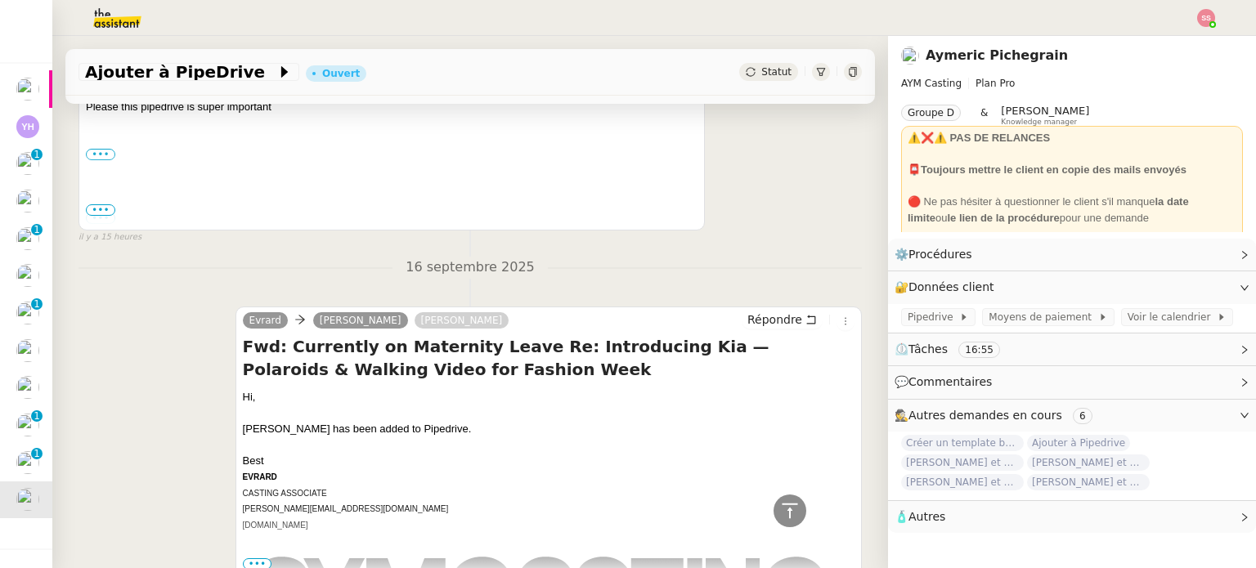
scroll to position [1253, 0]
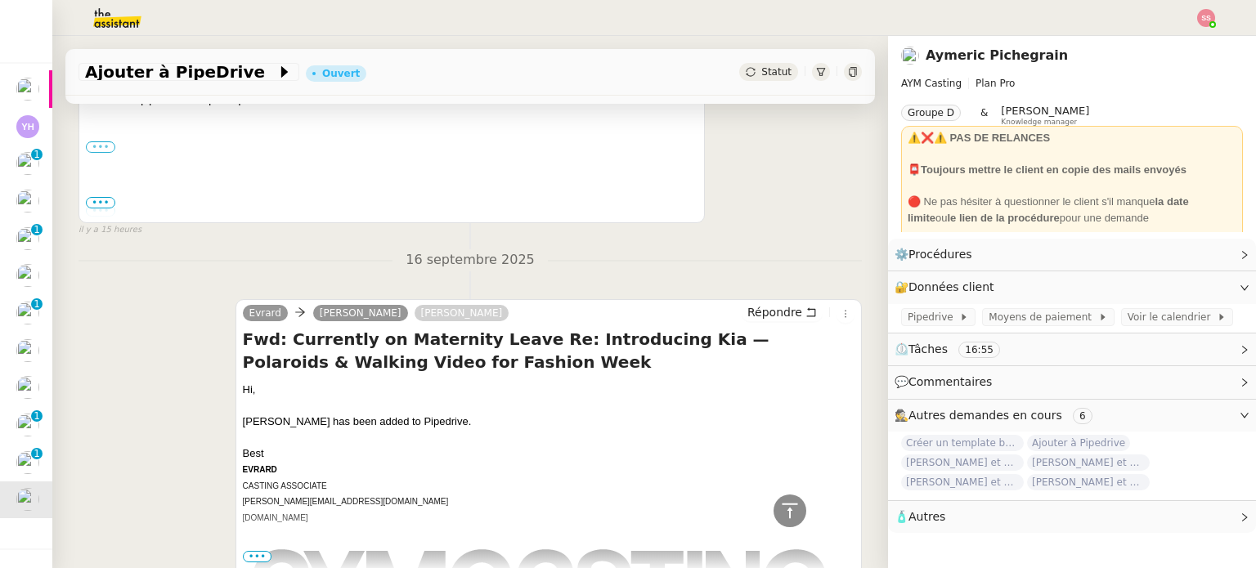
click at [103, 153] on label "•••" at bounding box center [100, 146] width 29 height 11
click at [0, 0] on input "•••" at bounding box center [0, 0] width 0 height 0
click at [96, 200] on span "•••" at bounding box center [100, 202] width 29 height 11
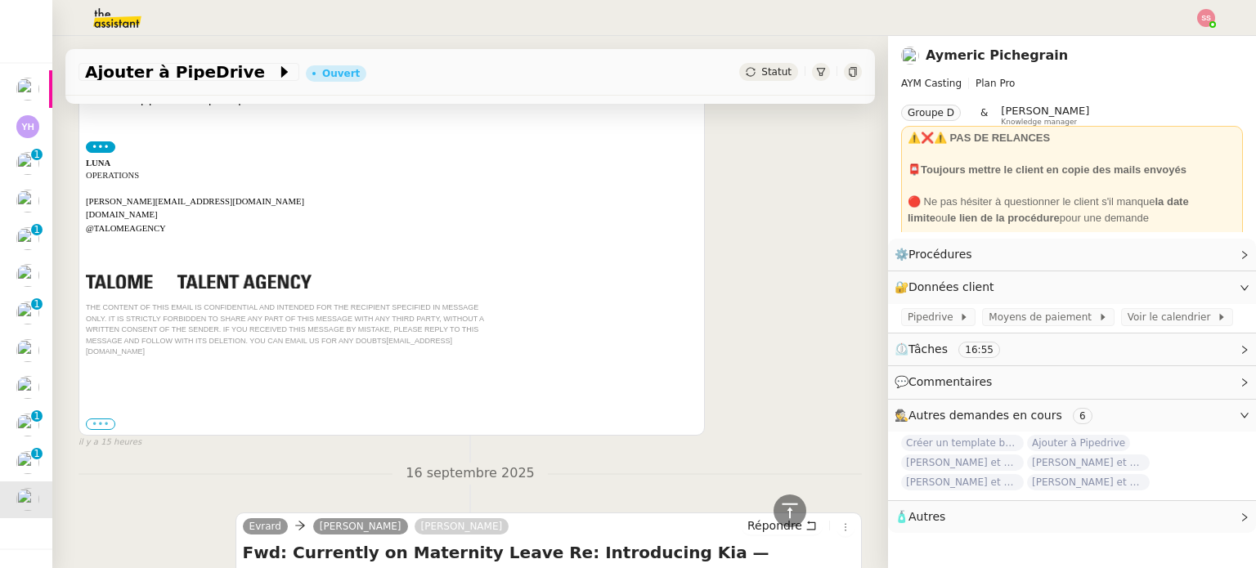
click at [92, 419] on label "•••" at bounding box center [100, 424] width 29 height 11
click at [0, 0] on input "•••" at bounding box center [0, 0] width 0 height 0
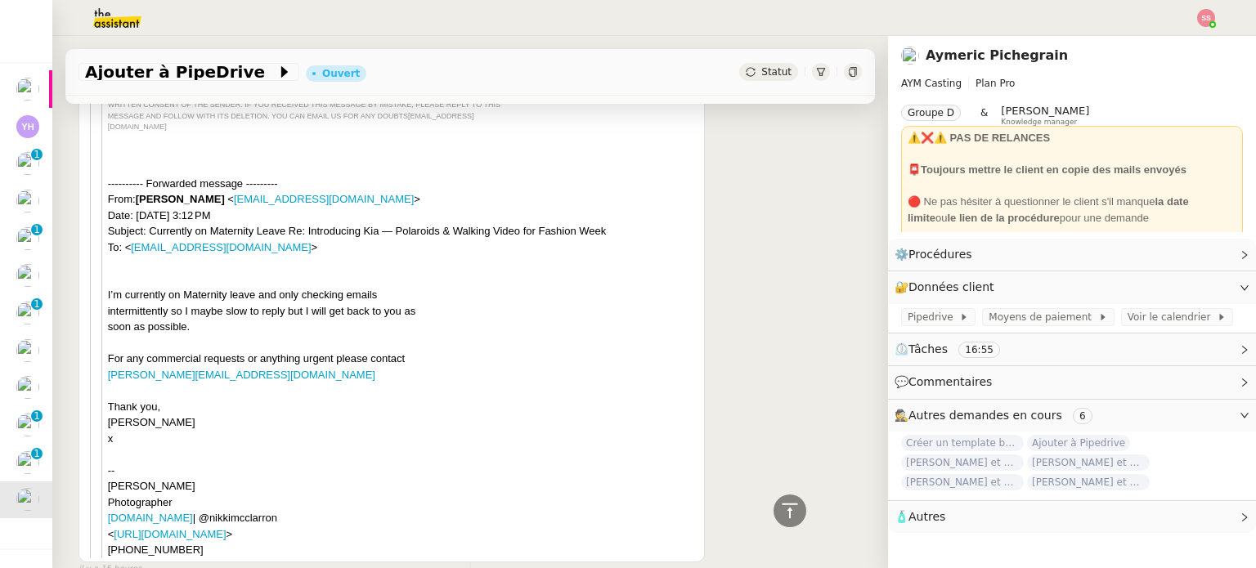
scroll to position [2234, 0]
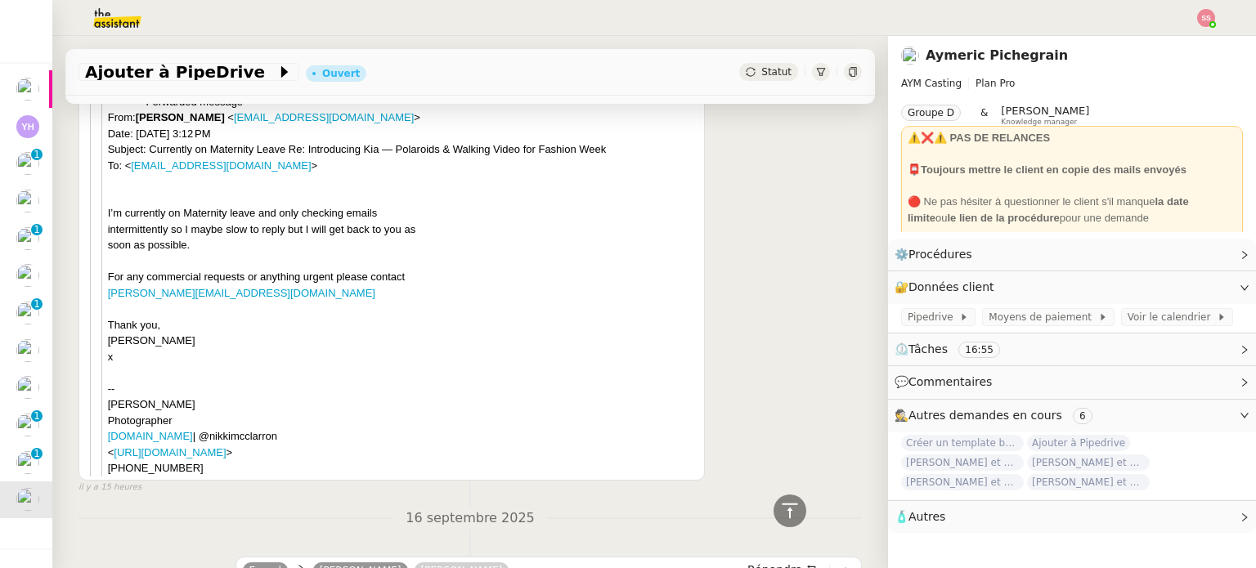
drag, startPoint x: 197, startPoint y: 450, endPoint x: 131, endPoint y: 444, distance: 66.5
click at [131, 444] on div "---------- Forwarded message --------- From: Nikki McClarron < hello@nikkimccla…" at bounding box center [403, 285] width 590 height 383
drag, startPoint x: 181, startPoint y: 385, endPoint x: 107, endPoint y: 382, distance: 73.7
click at [108, 382] on div "---------- Forwarded message --------- From: Nikki McClarron < hello@nikkimccla…" at bounding box center [403, 285] width 590 height 383
copy div "Nikki McClarron"
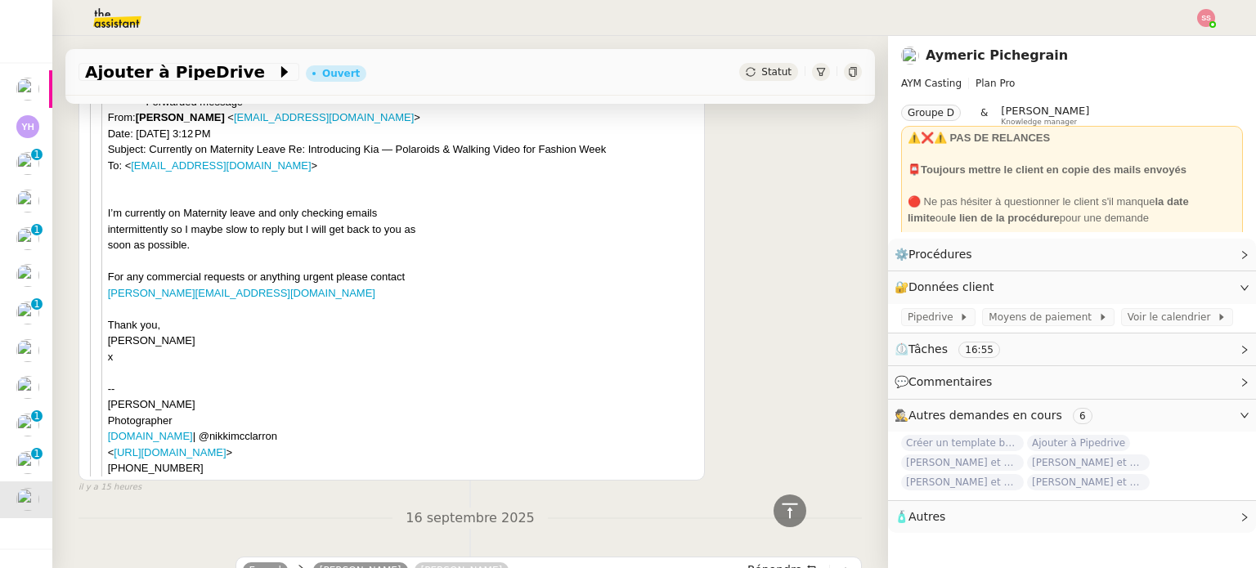
drag, startPoint x: 194, startPoint y: 450, endPoint x: 114, endPoint y: 448, distance: 79.3
click at [114, 448] on div "---------- Forwarded message --------- From: Nikki McClarron < hello@nikkimccla…" at bounding box center [403, 285] width 590 height 383
copy div "44 7500872692"
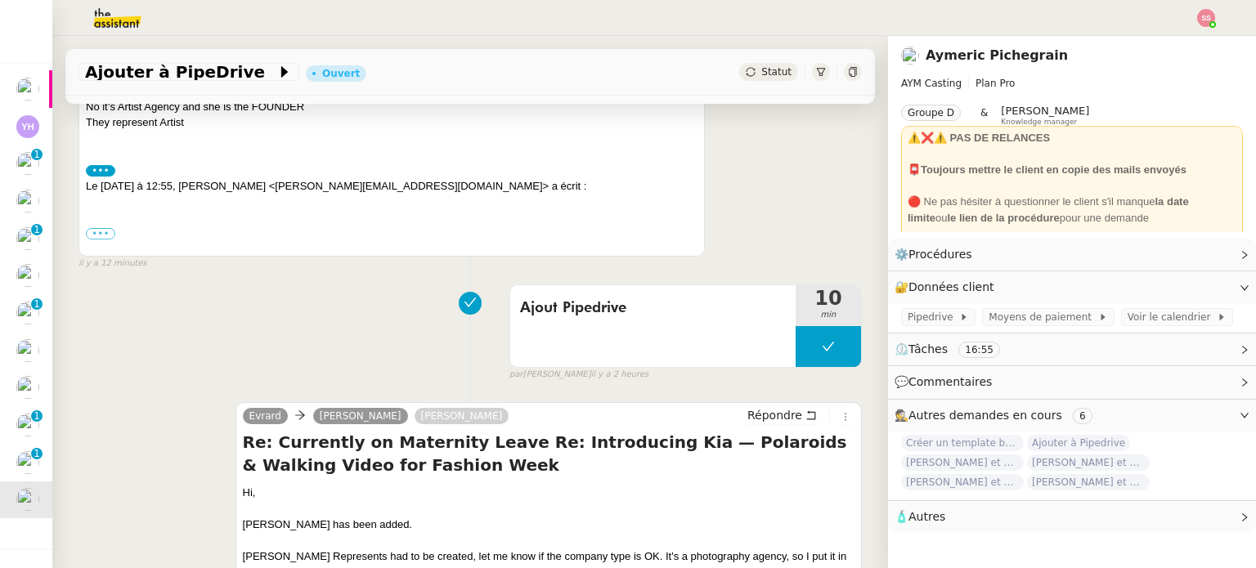
scroll to position [409, 0]
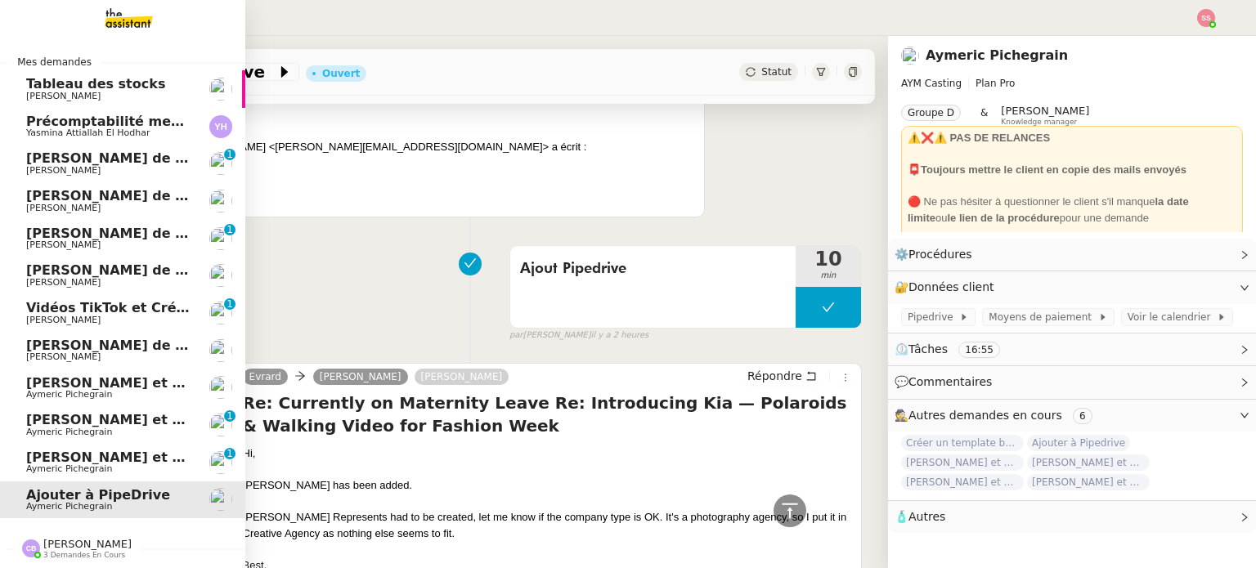
click at [53, 467] on span "Aymeric Pichegrain" at bounding box center [69, 469] width 86 height 11
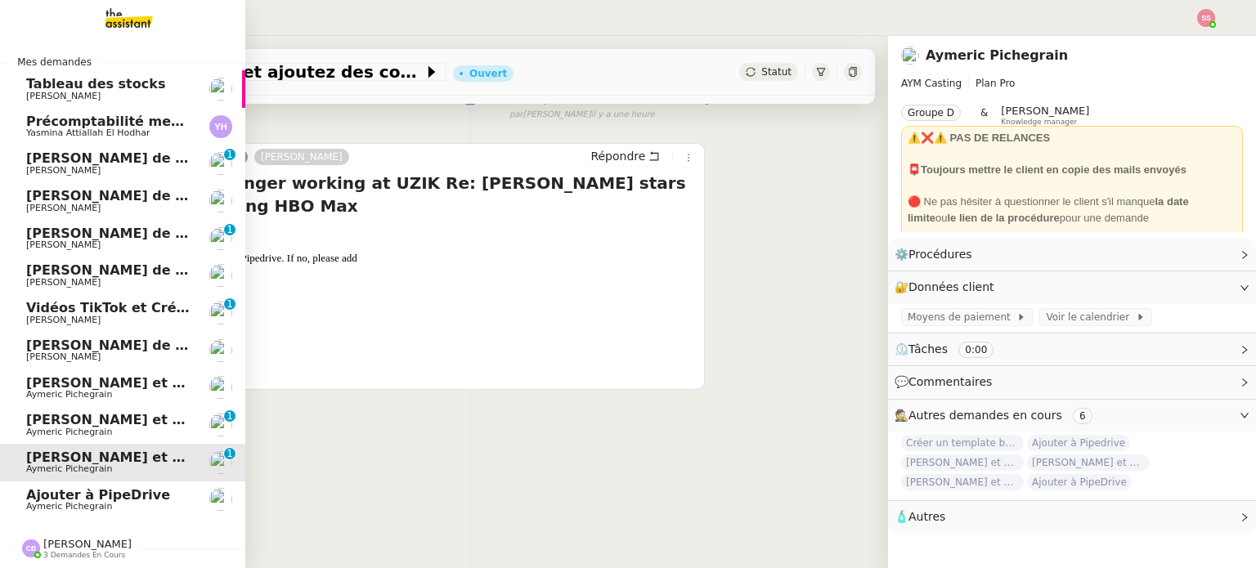
scroll to position [219, 0]
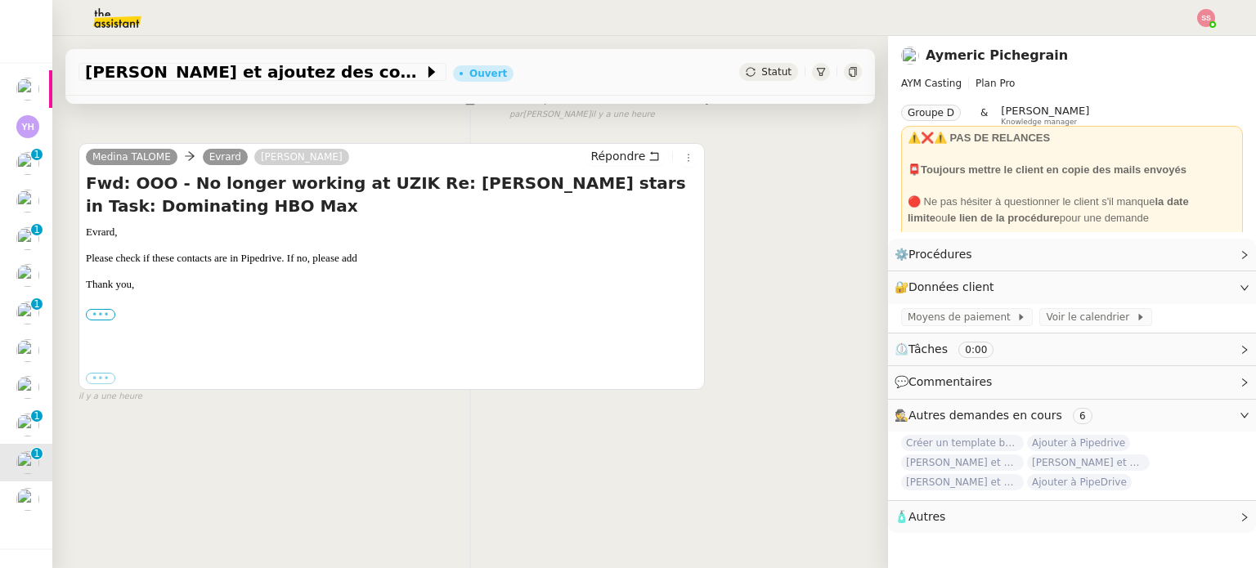
click at [100, 309] on label "•••" at bounding box center [100, 314] width 29 height 11
click at [0, 0] on input "•••" at bounding box center [0, 0] width 0 height 0
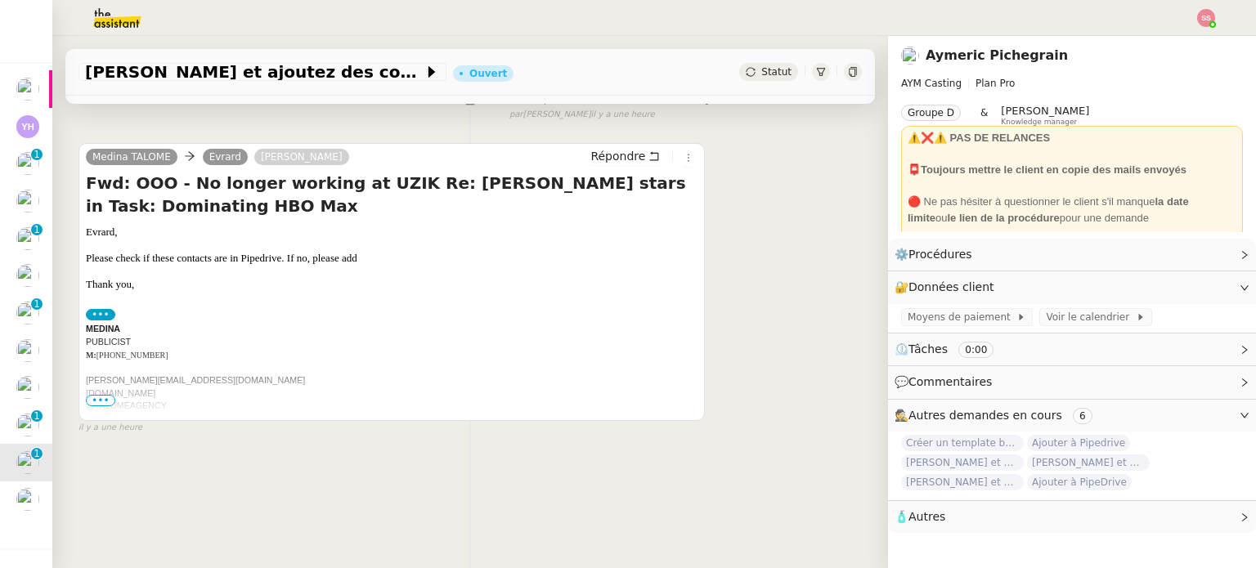
click at [100, 397] on span "•••" at bounding box center [100, 400] width 29 height 11
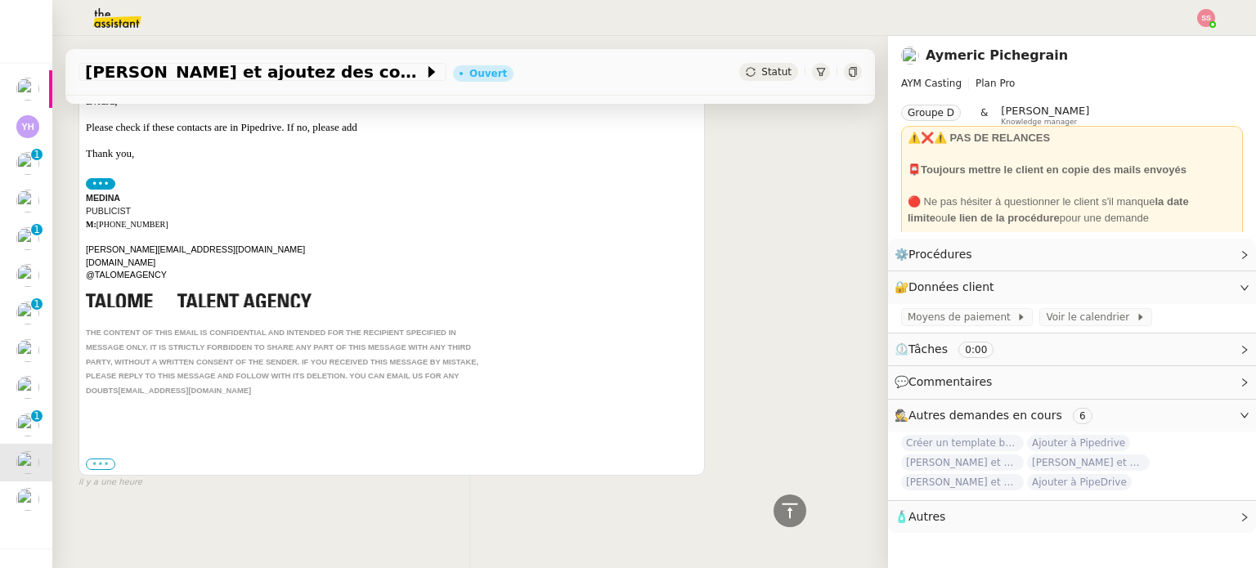
click at [96, 459] on label "•••" at bounding box center [100, 464] width 29 height 11
click at [0, 0] on input "•••" at bounding box center [0, 0] width 0 height 0
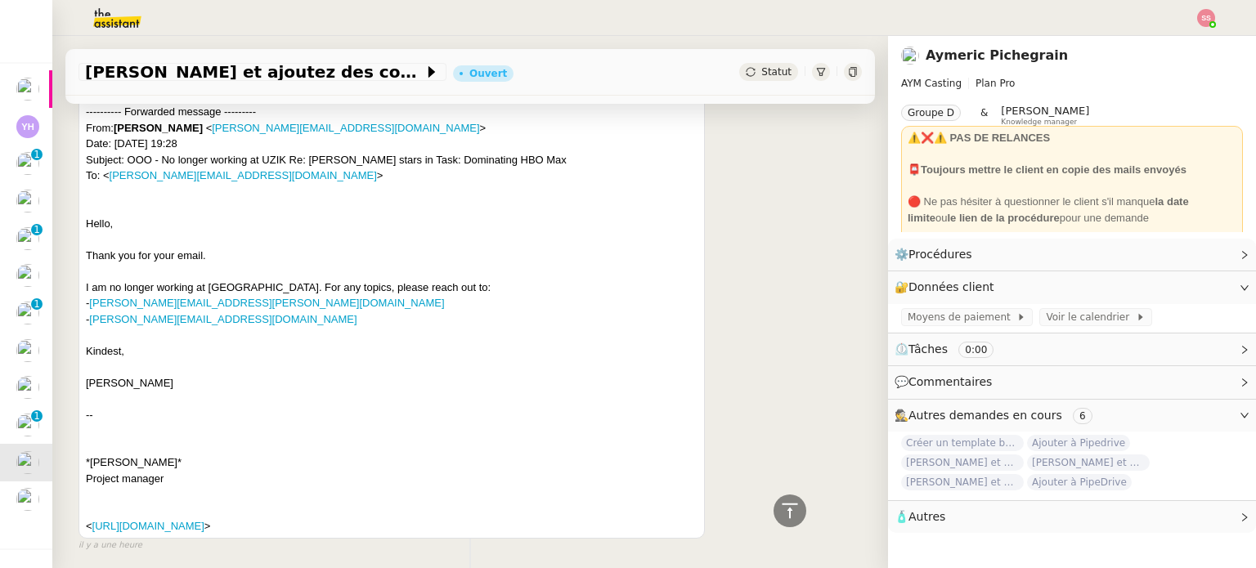
scroll to position [736, 0]
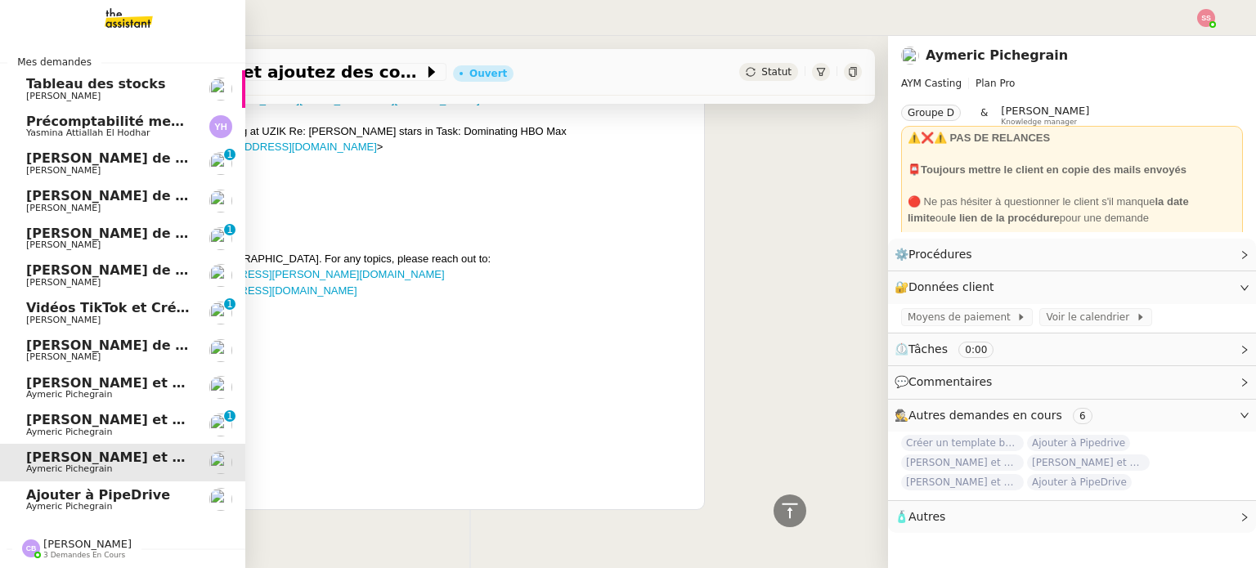
click at [92, 419] on span "[PERSON_NAME] et ajoutez des contacts dans Pipedrive" at bounding box center [232, 420] width 413 height 16
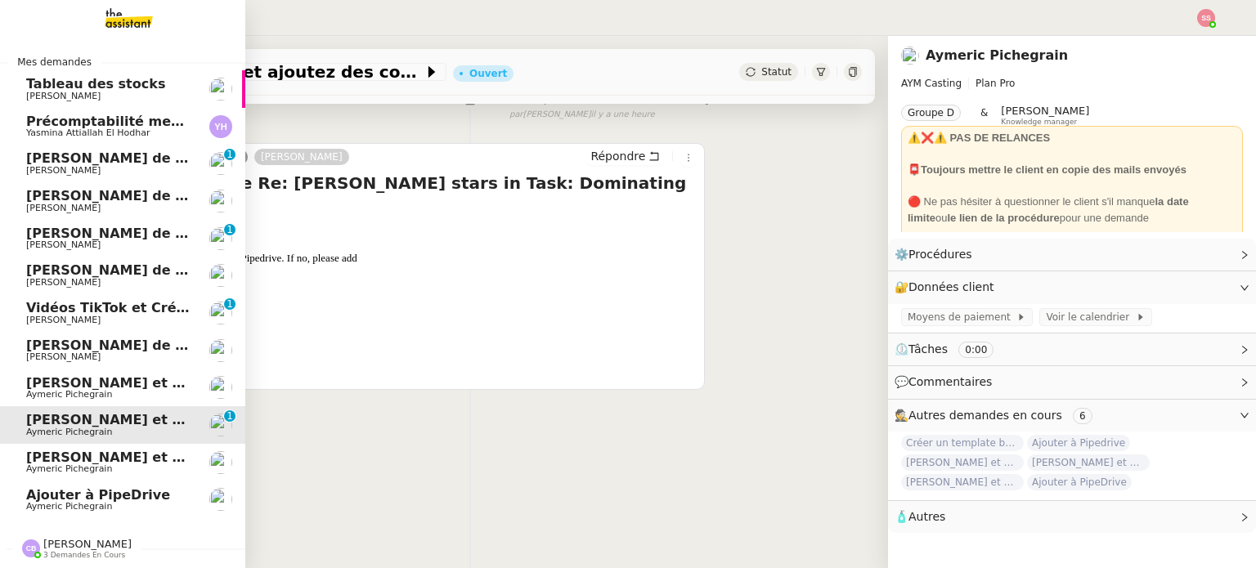
scroll to position [219, 0]
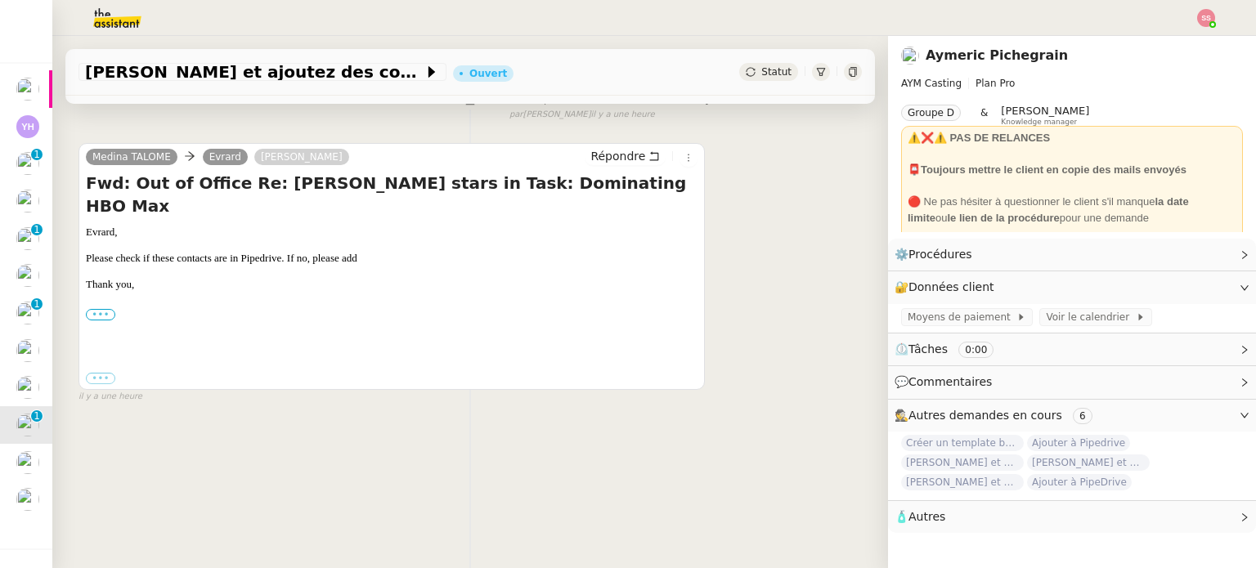
click at [107, 309] on label "•••" at bounding box center [100, 314] width 29 height 11
click at [0, 0] on input "•••" at bounding box center [0, 0] width 0 height 0
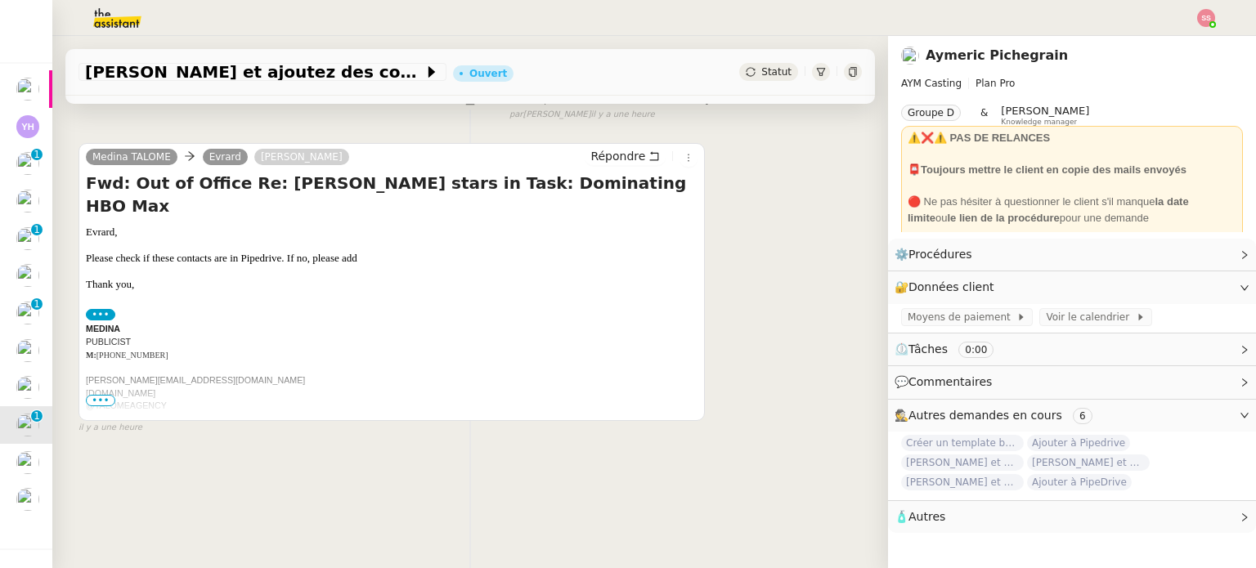
click at [92, 395] on span "•••" at bounding box center [100, 400] width 29 height 11
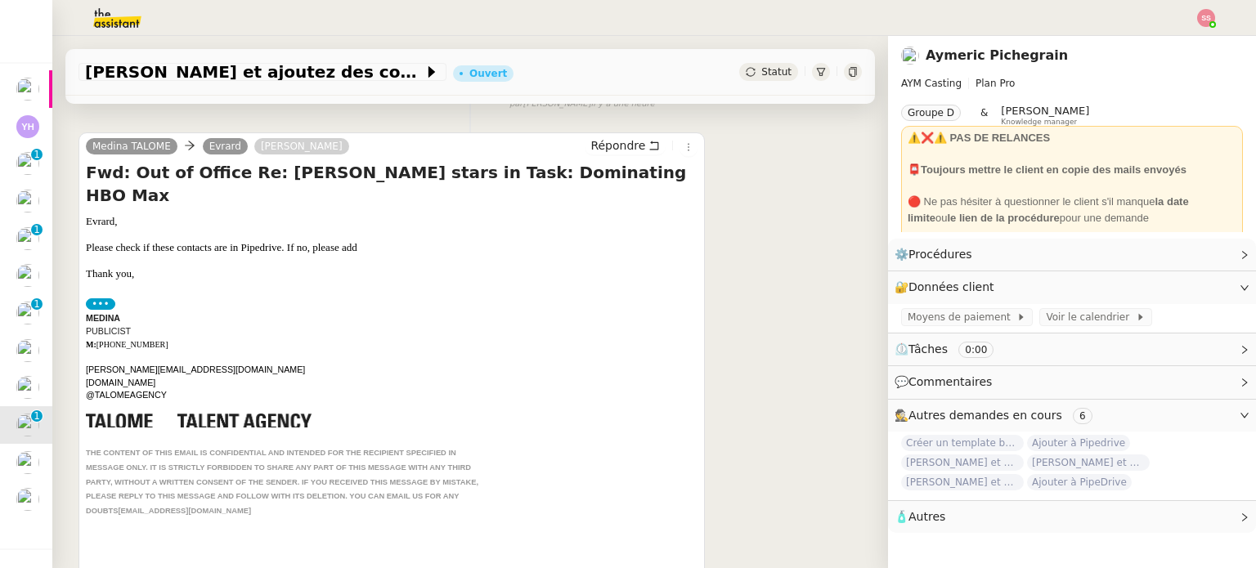
scroll to position [323, 0]
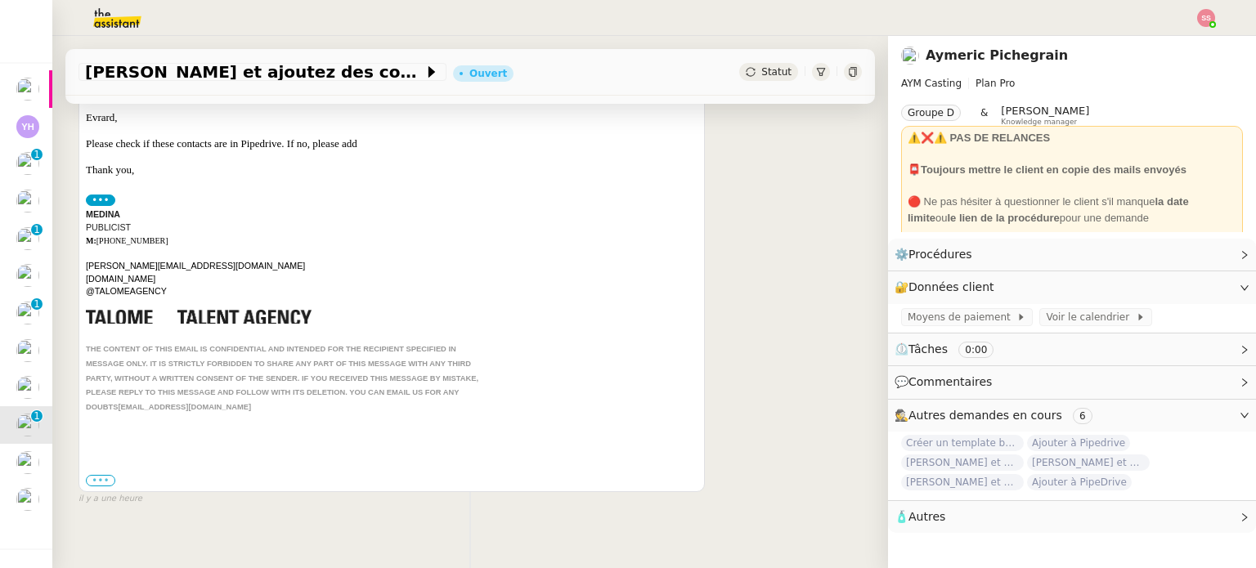
click at [98, 475] on label "•••" at bounding box center [100, 480] width 29 height 11
click at [0, 0] on input "•••" at bounding box center [0, 0] width 0 height 0
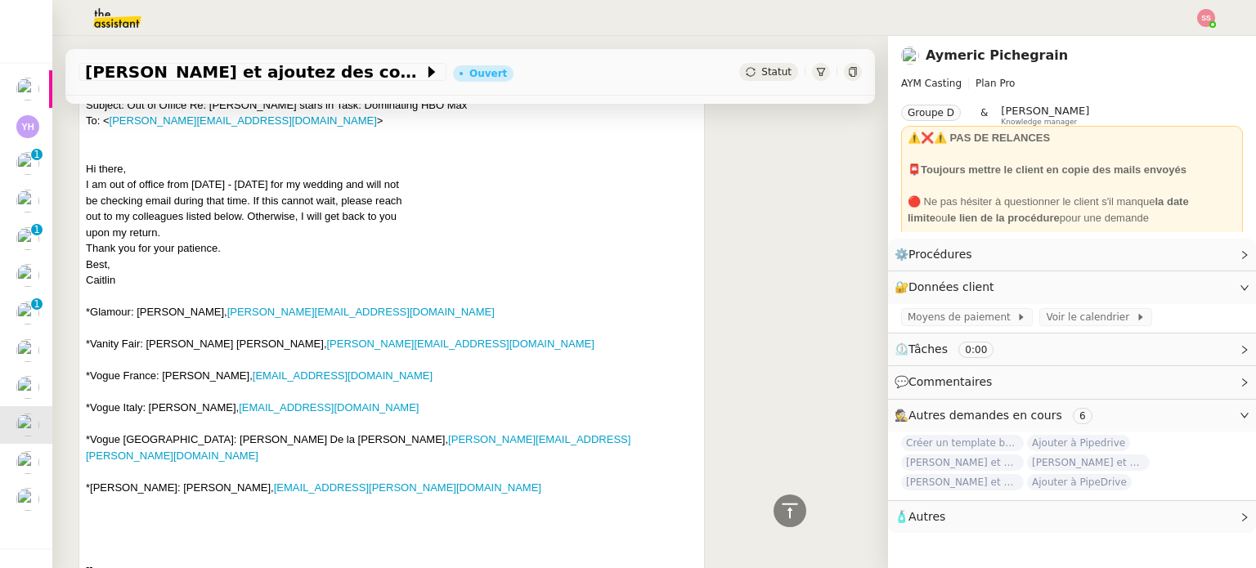
scroll to position [736, 0]
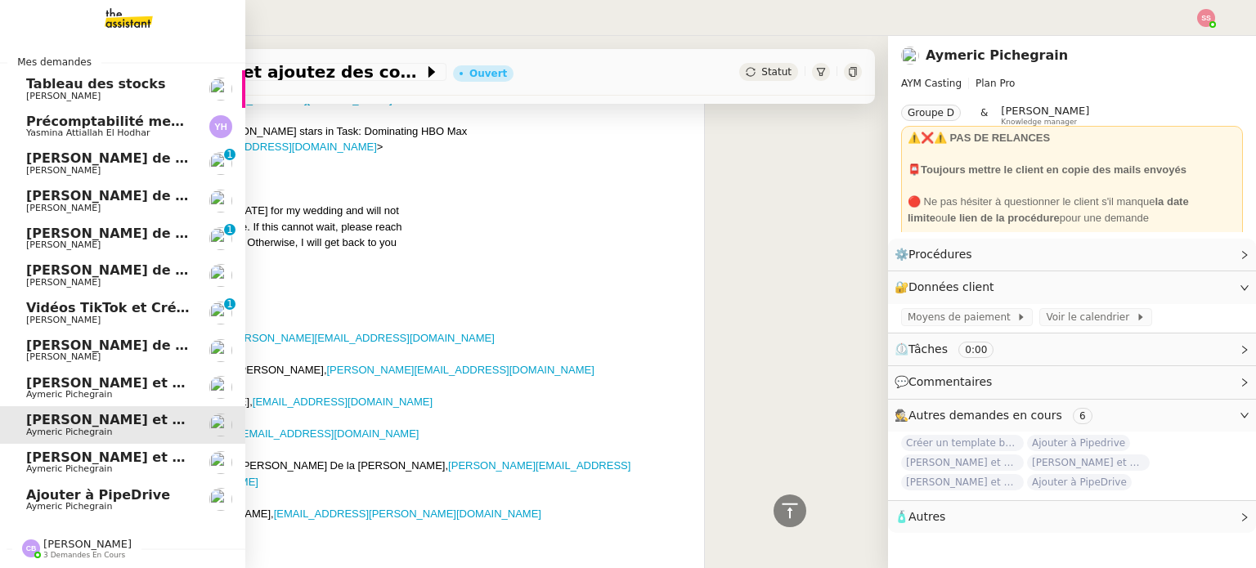
click at [186, 388] on link "[PERSON_NAME] et ajoutez des contacts dans Pipedrive [PERSON_NAME]" at bounding box center [122, 389] width 245 height 38
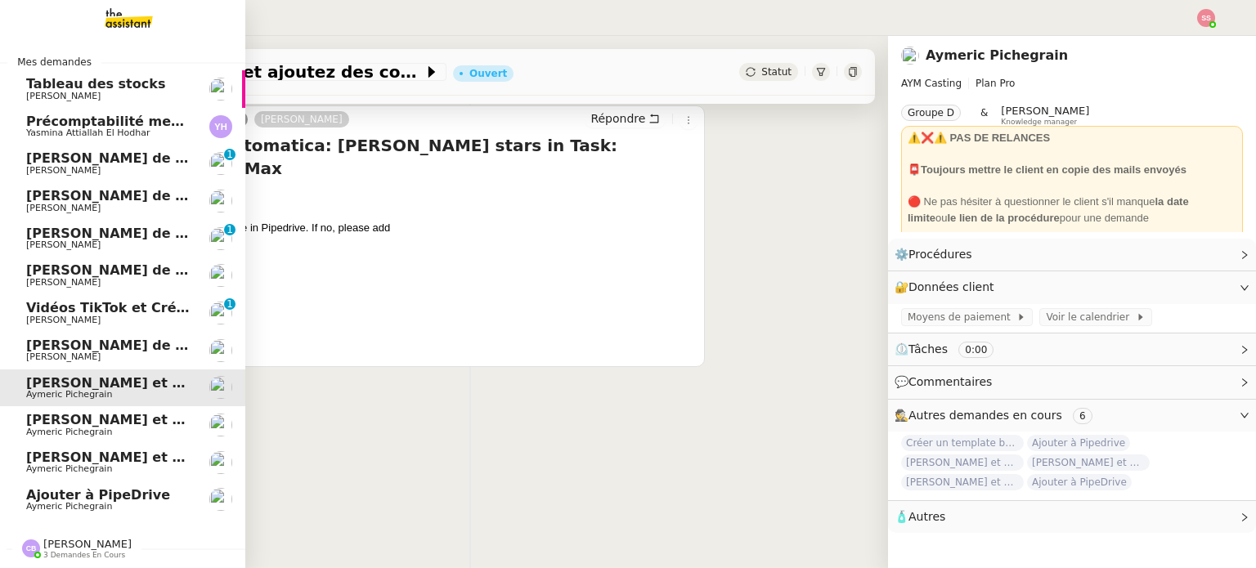
scroll to position [219, 0]
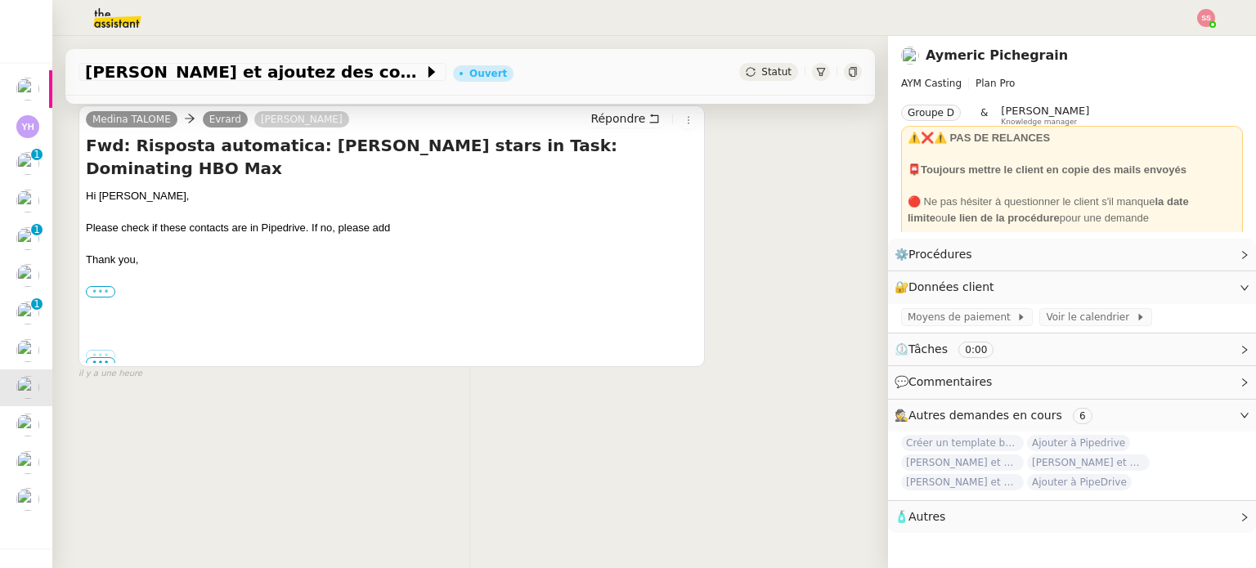
click at [111, 286] on label "•••" at bounding box center [100, 291] width 29 height 11
click at [0, 0] on input "•••" at bounding box center [0, 0] width 0 height 0
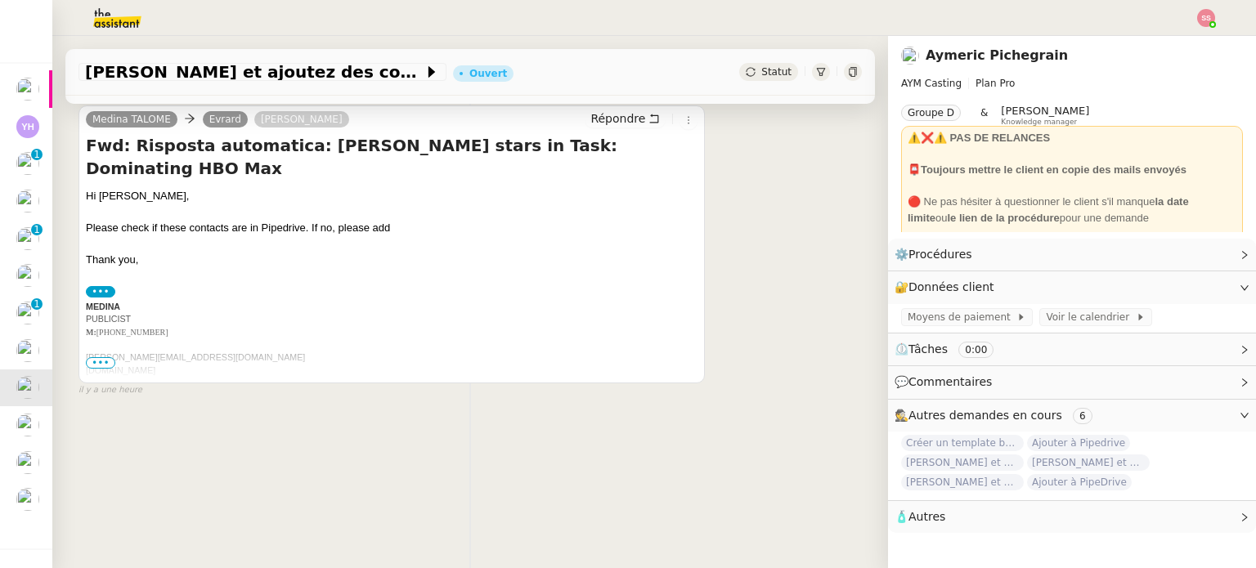
click at [96, 357] on span "•••" at bounding box center [100, 362] width 29 height 11
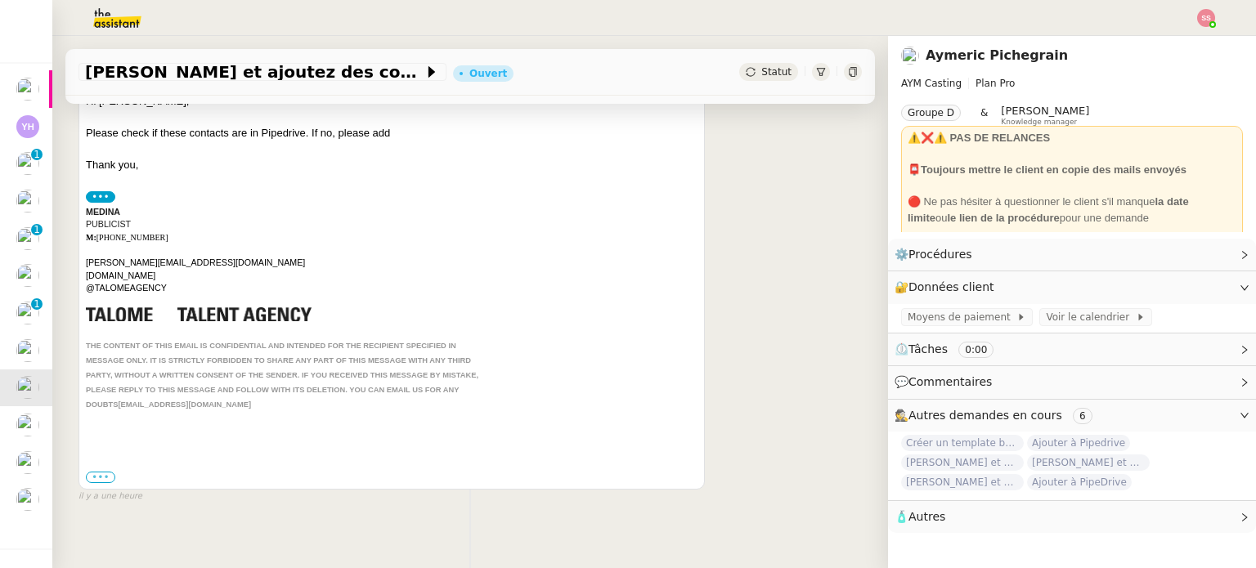
click at [88, 472] on label "•••" at bounding box center [100, 477] width 29 height 11
click at [0, 0] on input "•••" at bounding box center [0, 0] width 0 height 0
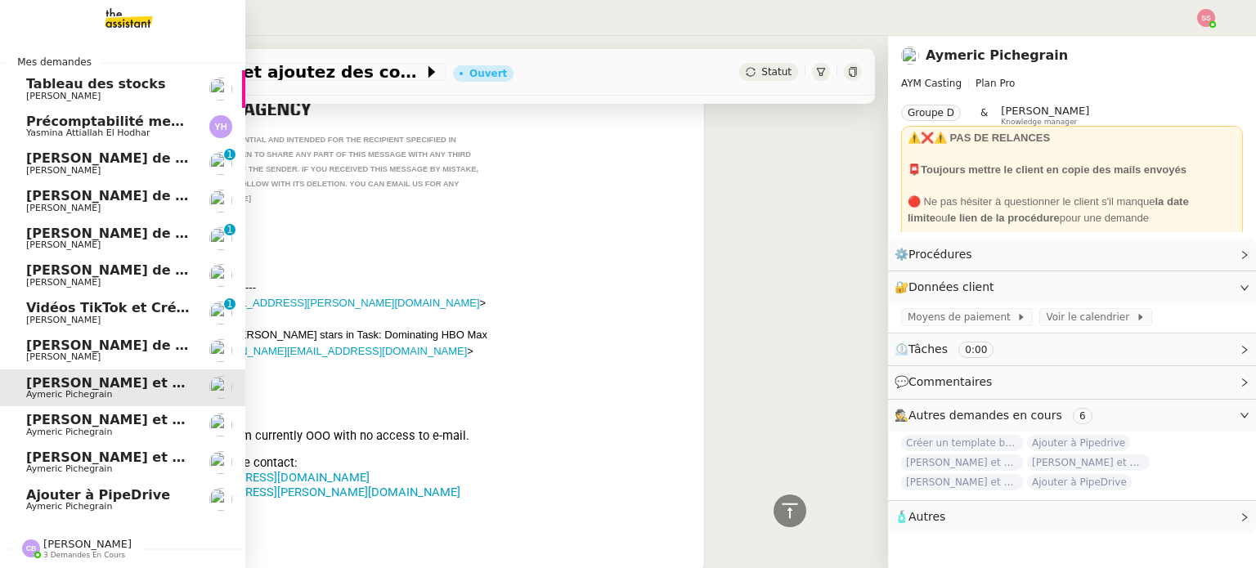
scroll to position [54, 0]
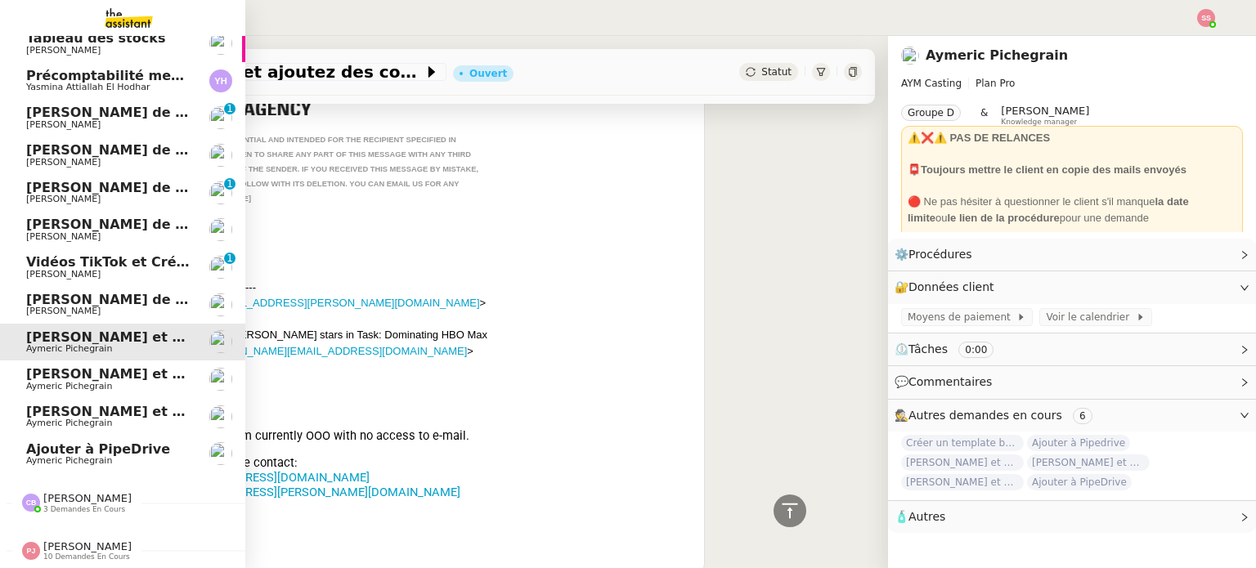
click at [97, 492] on span "[PERSON_NAME]" at bounding box center [87, 498] width 88 height 12
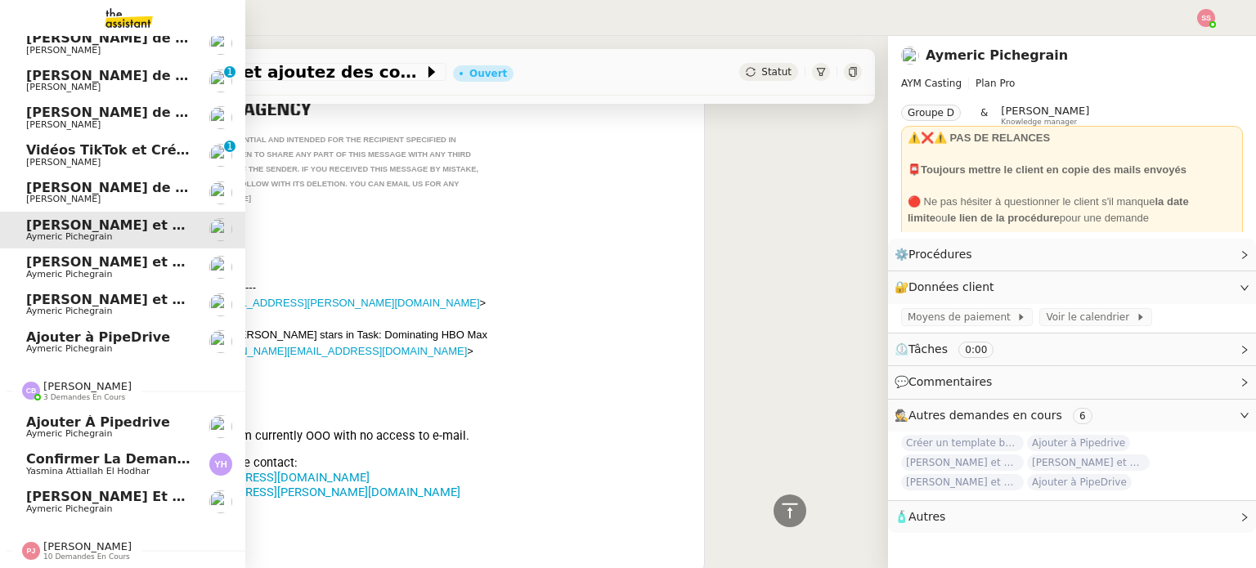
scroll to position [166, 0]
click at [114, 483] on link "[PERSON_NAME] et ajoutez des contacts dans Pipedrive [PERSON_NAME]" at bounding box center [122, 502] width 245 height 38
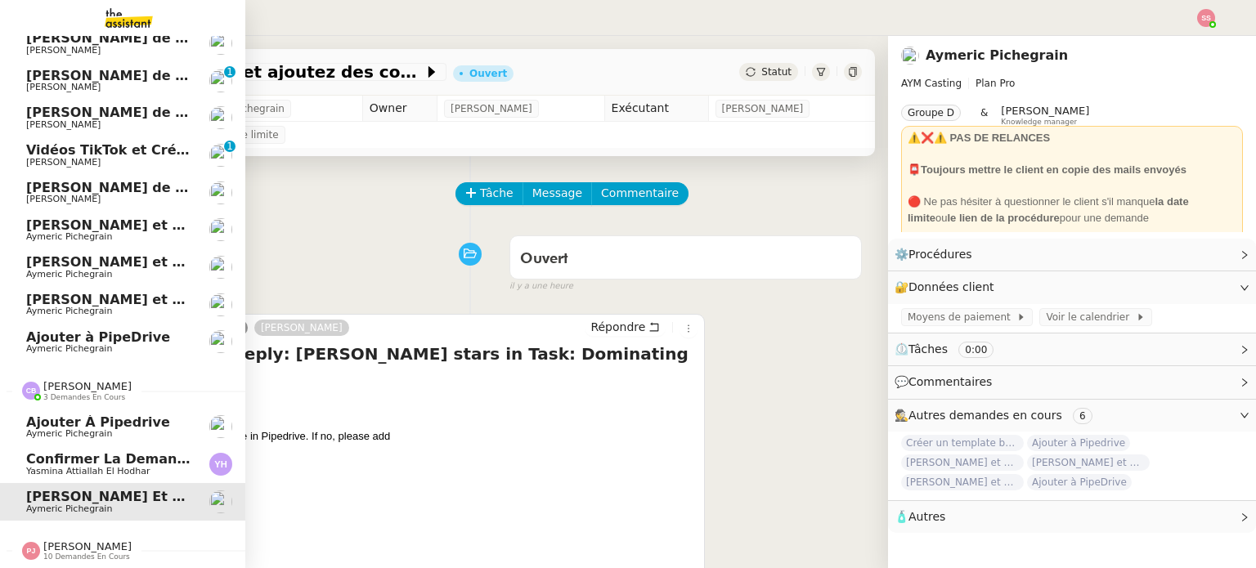
click at [119, 418] on span "Ajouter à Pipedrive" at bounding box center [98, 423] width 144 height 16
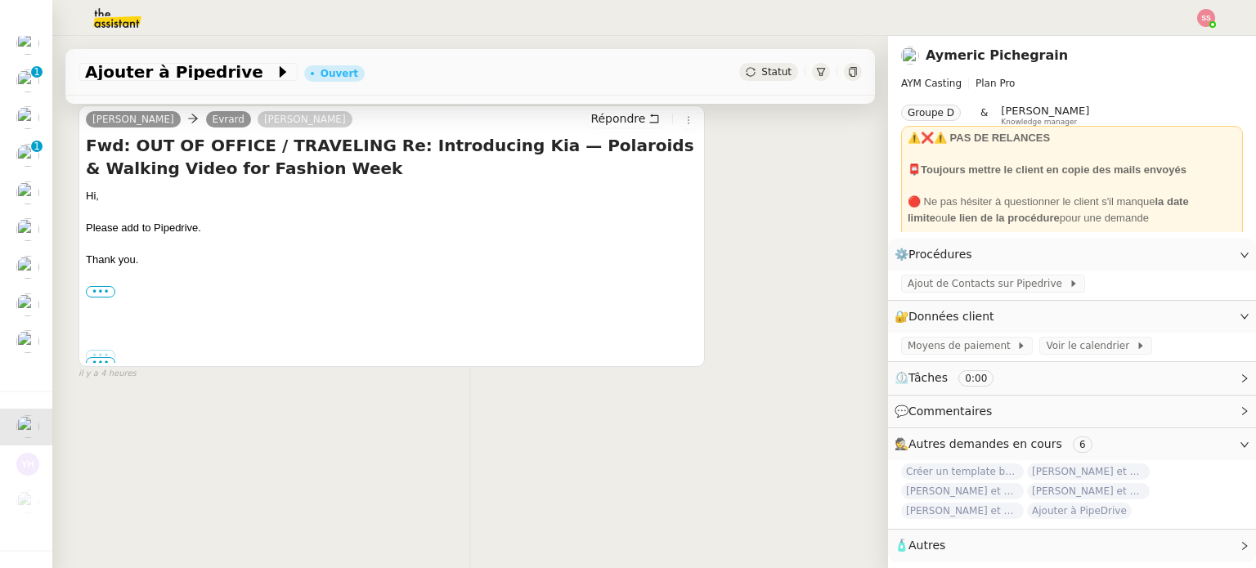
scroll to position [219, 0]
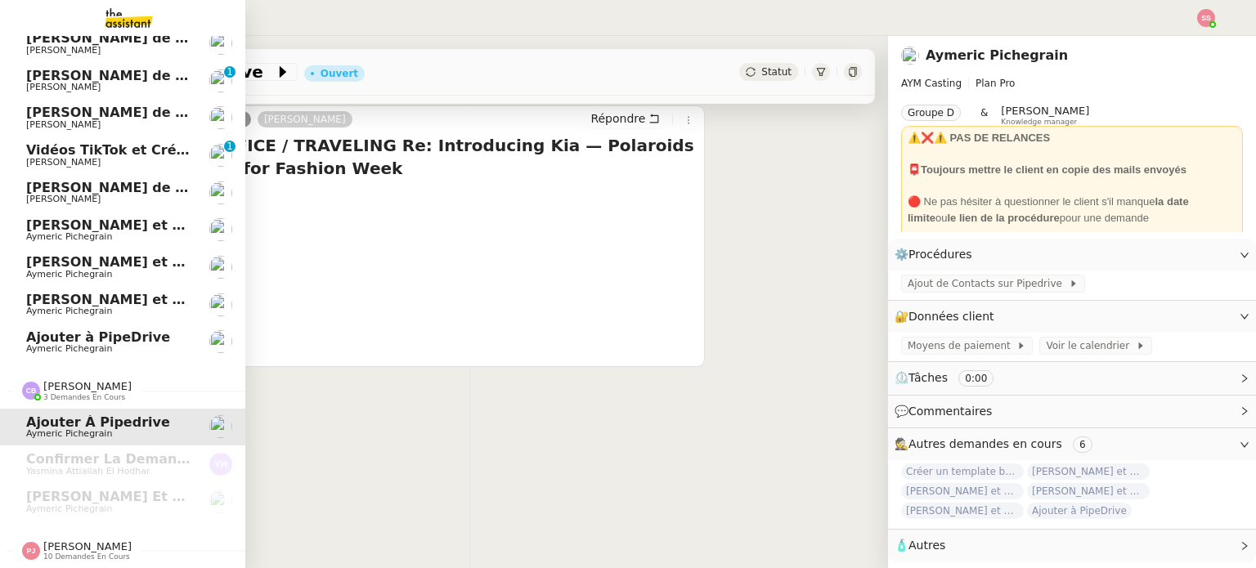
click at [69, 541] on span "[PERSON_NAME]" at bounding box center [87, 547] width 88 height 12
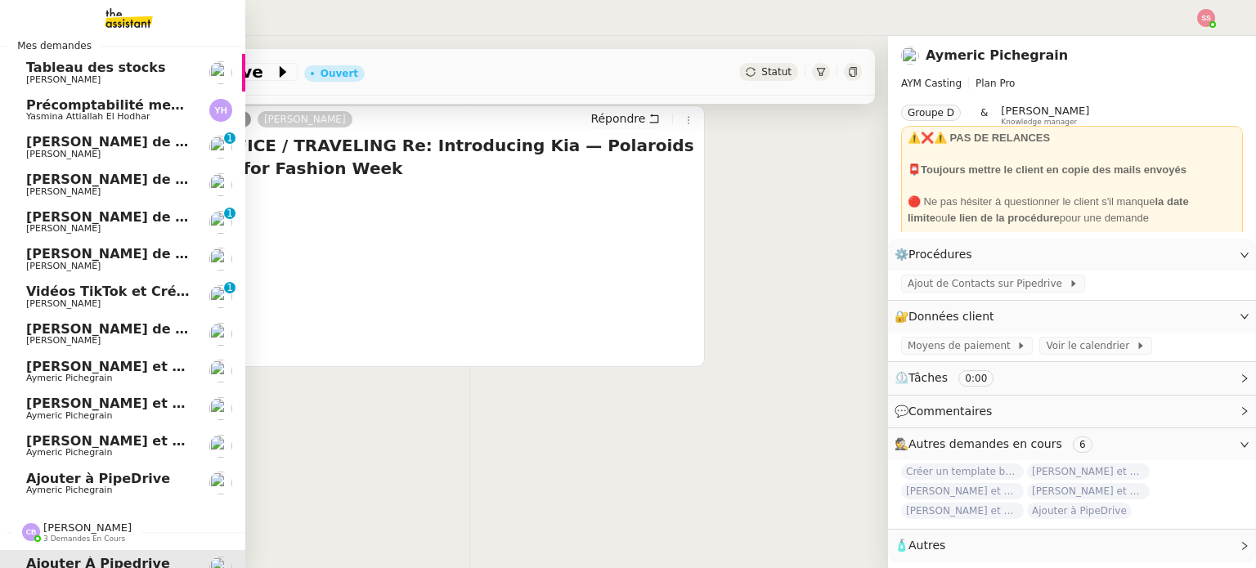
scroll to position [0, 0]
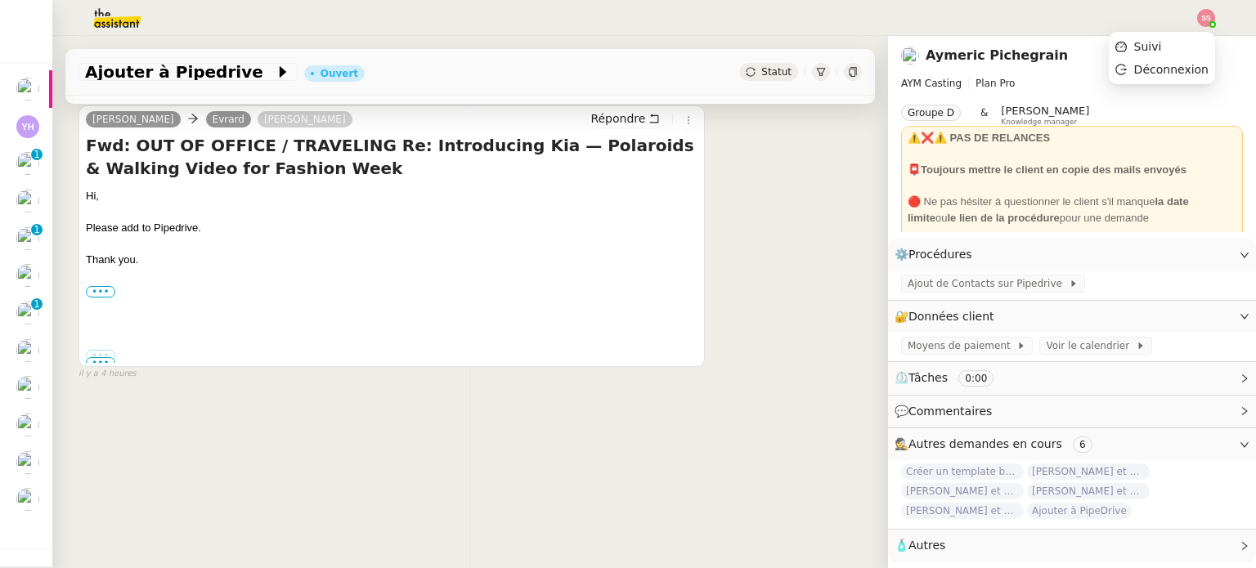
click at [1207, 11] on img at bounding box center [1206, 18] width 18 height 18
click at [1173, 42] on li "Suivi" at bounding box center [1162, 46] width 106 height 23
